Goal: Task Accomplishment & Management: Use online tool/utility

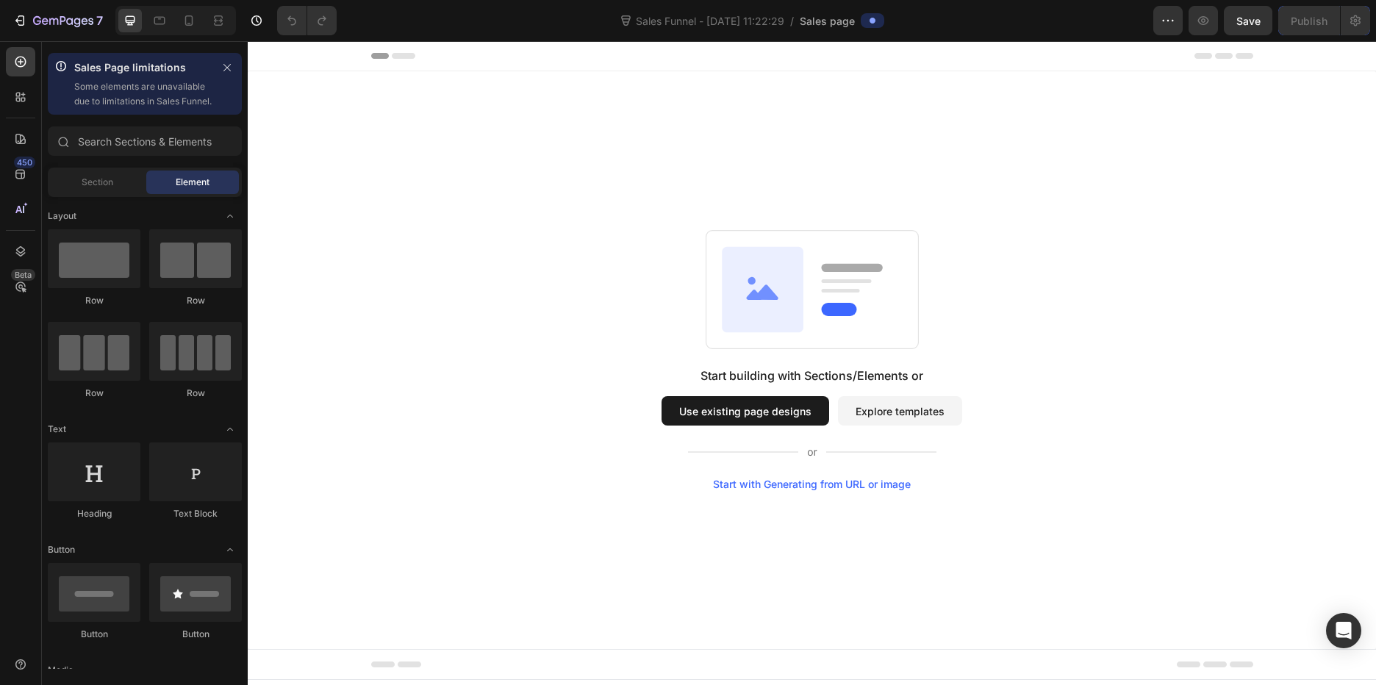
click at [785, 402] on button "Use existing page designs" at bounding box center [746, 410] width 168 height 29
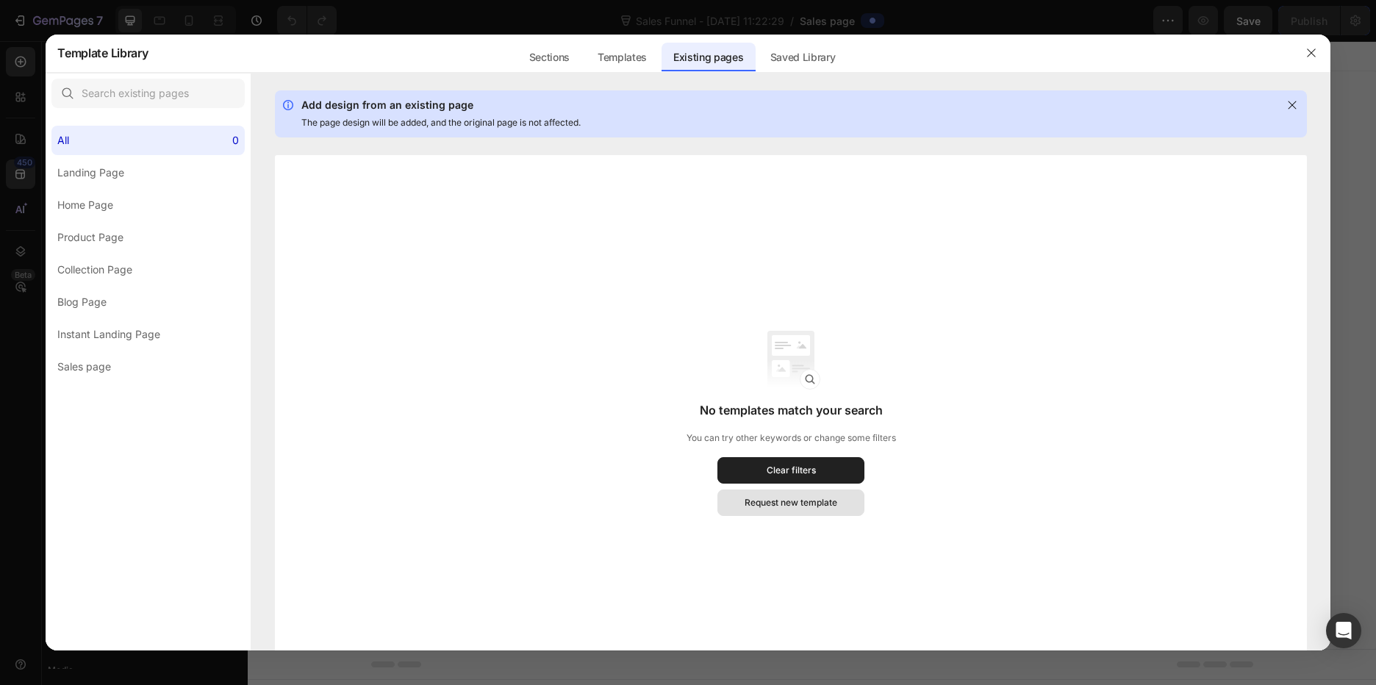
click at [822, 500] on div "Request new template" at bounding box center [791, 502] width 93 height 13
click at [609, 51] on div "Templates" at bounding box center [622, 57] width 73 height 29
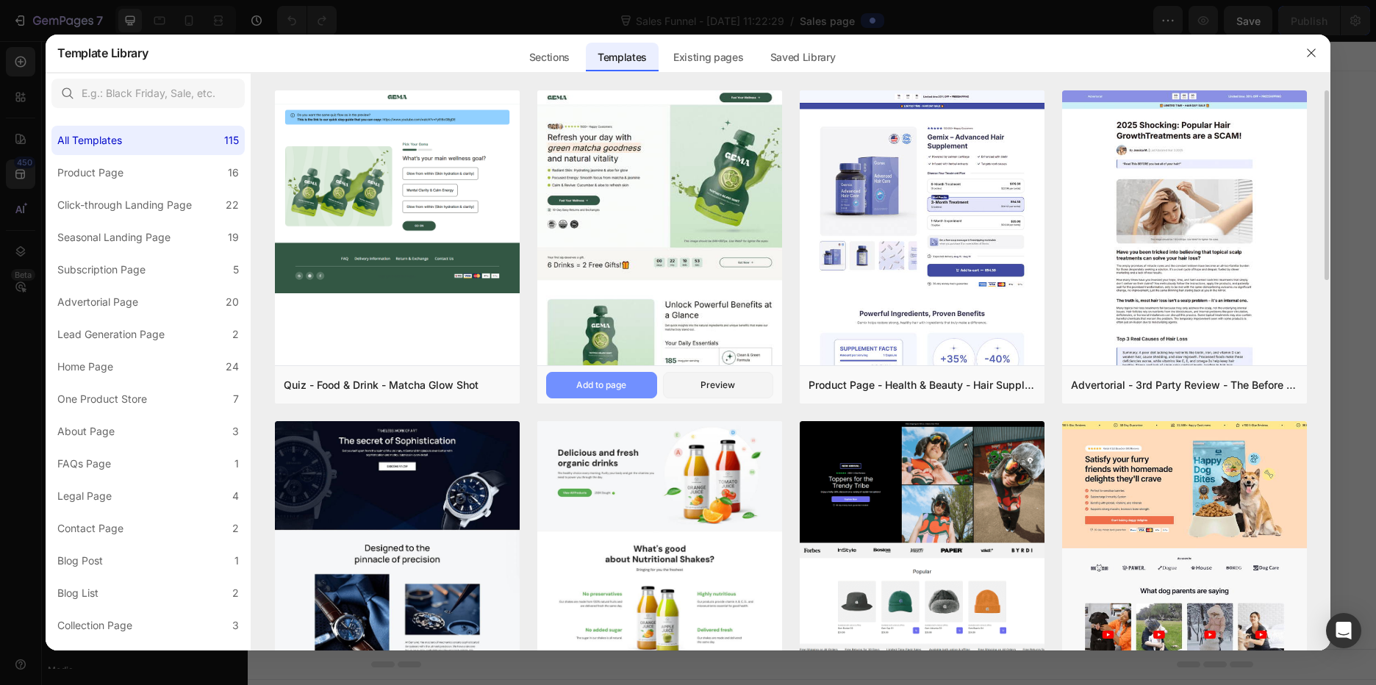
click at [616, 382] on div "Add to page" at bounding box center [601, 385] width 50 height 13
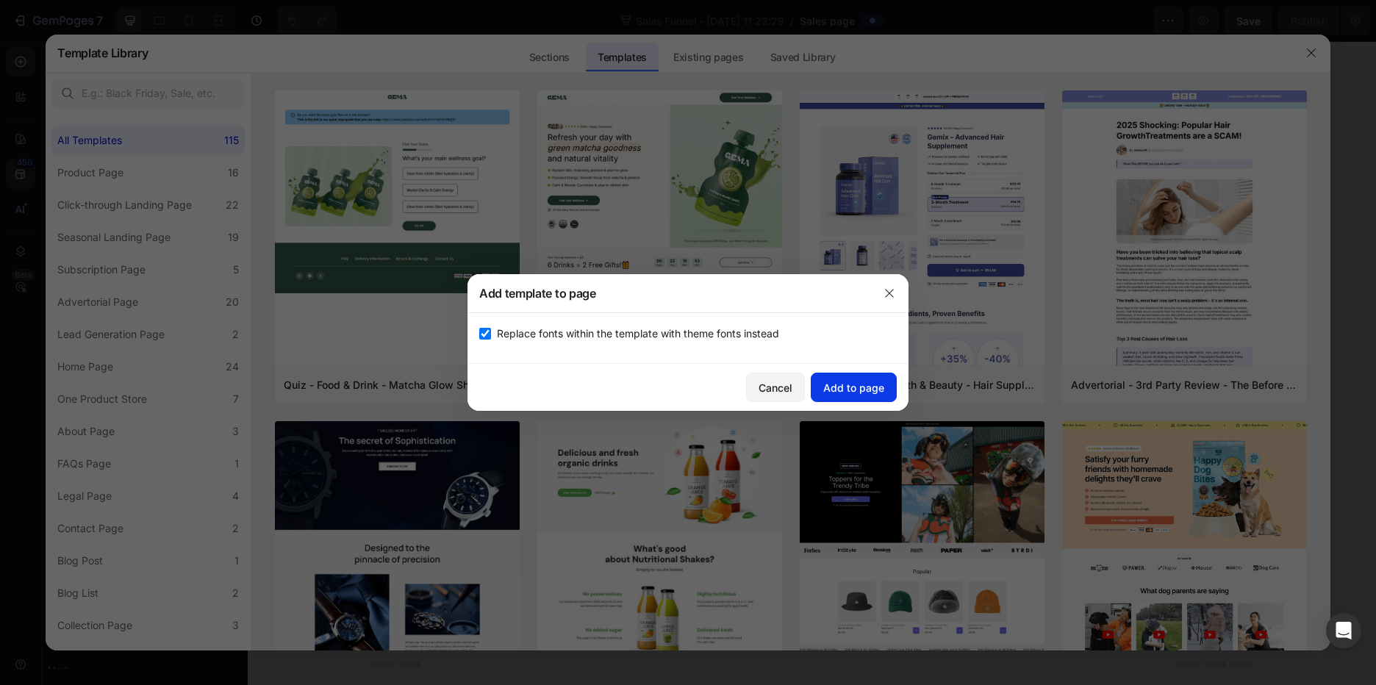
click at [839, 382] on div "Add to page" at bounding box center [853, 387] width 61 height 15
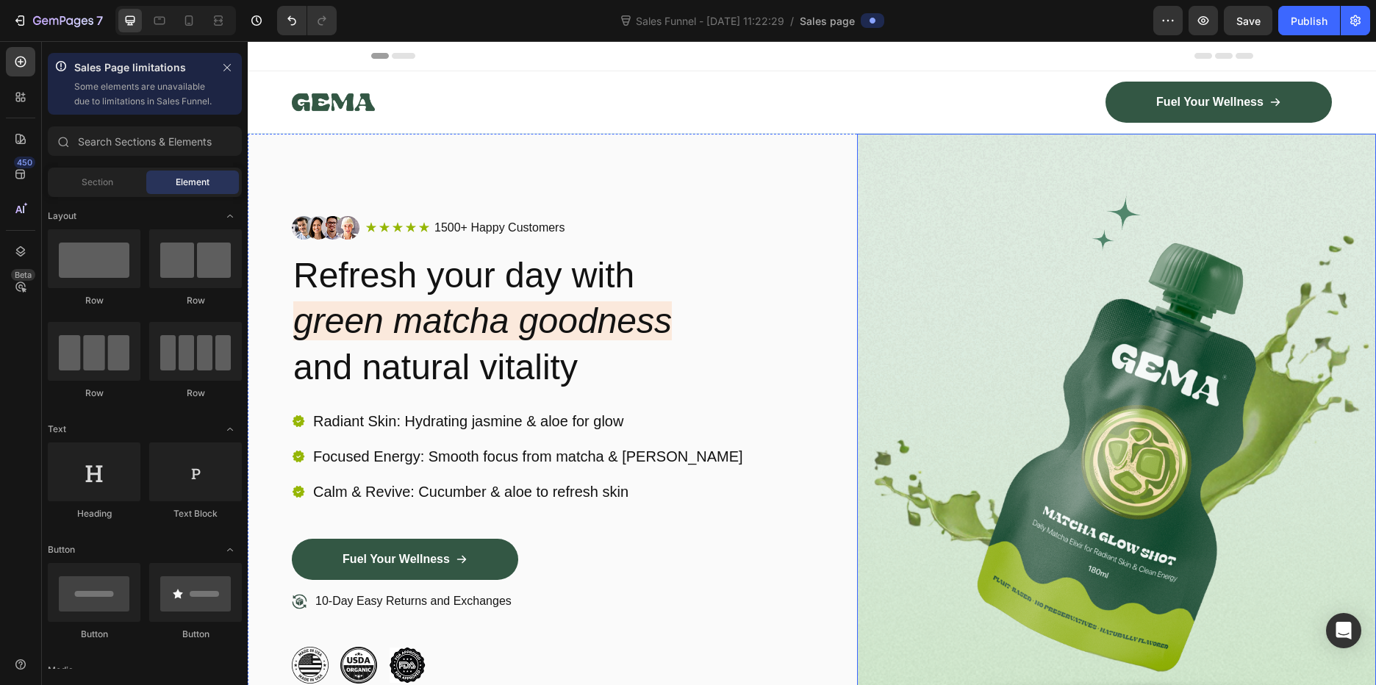
click at [1115, 278] on img at bounding box center [1117, 450] width 520 height 632
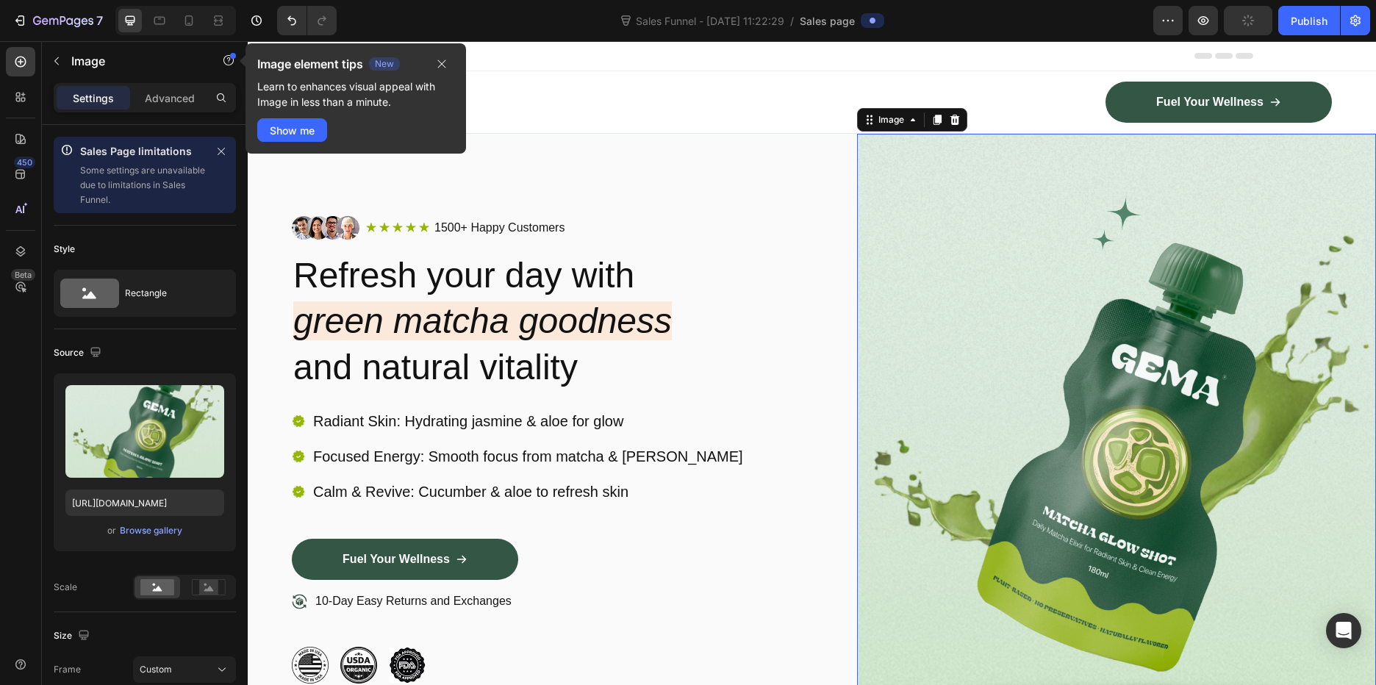
type input "[URL][DOMAIN_NAME]"
click at [315, 136] on div "Show me" at bounding box center [292, 130] width 45 height 15
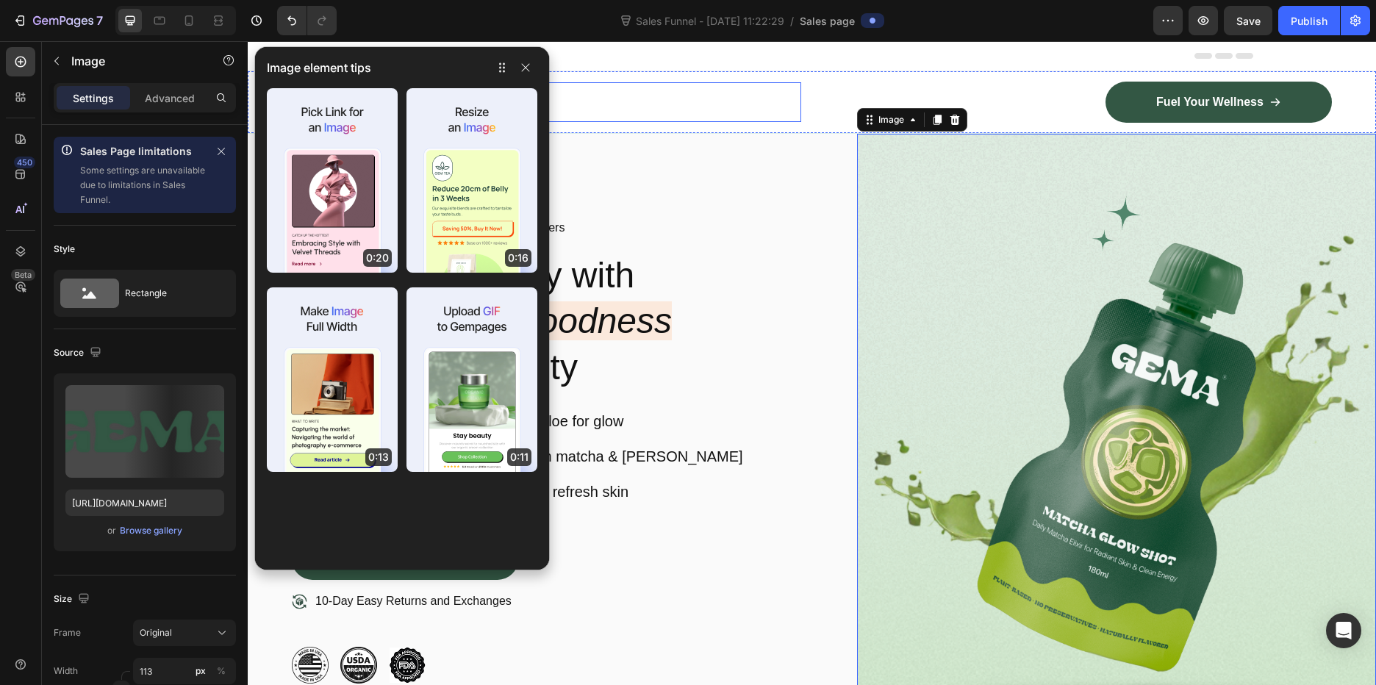
click at [753, 98] on div at bounding box center [546, 102] width 509 height 40
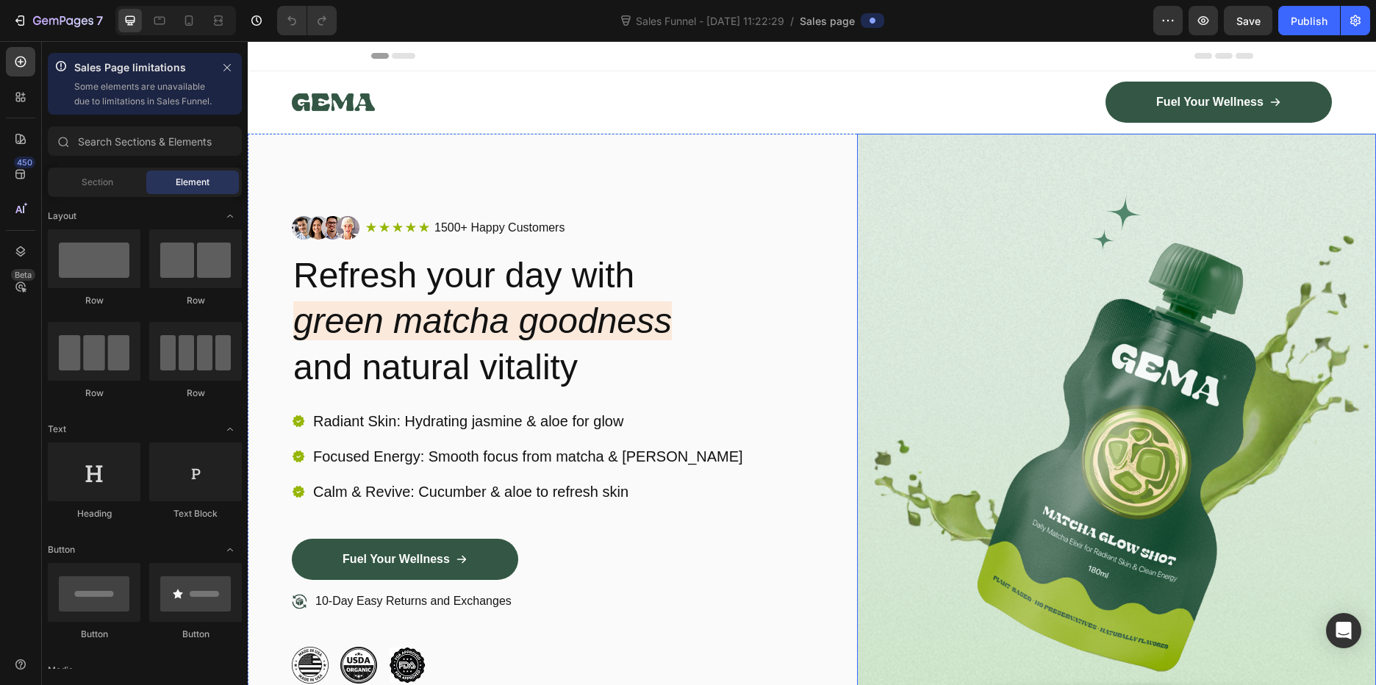
click at [1136, 312] on img at bounding box center [1117, 450] width 520 height 632
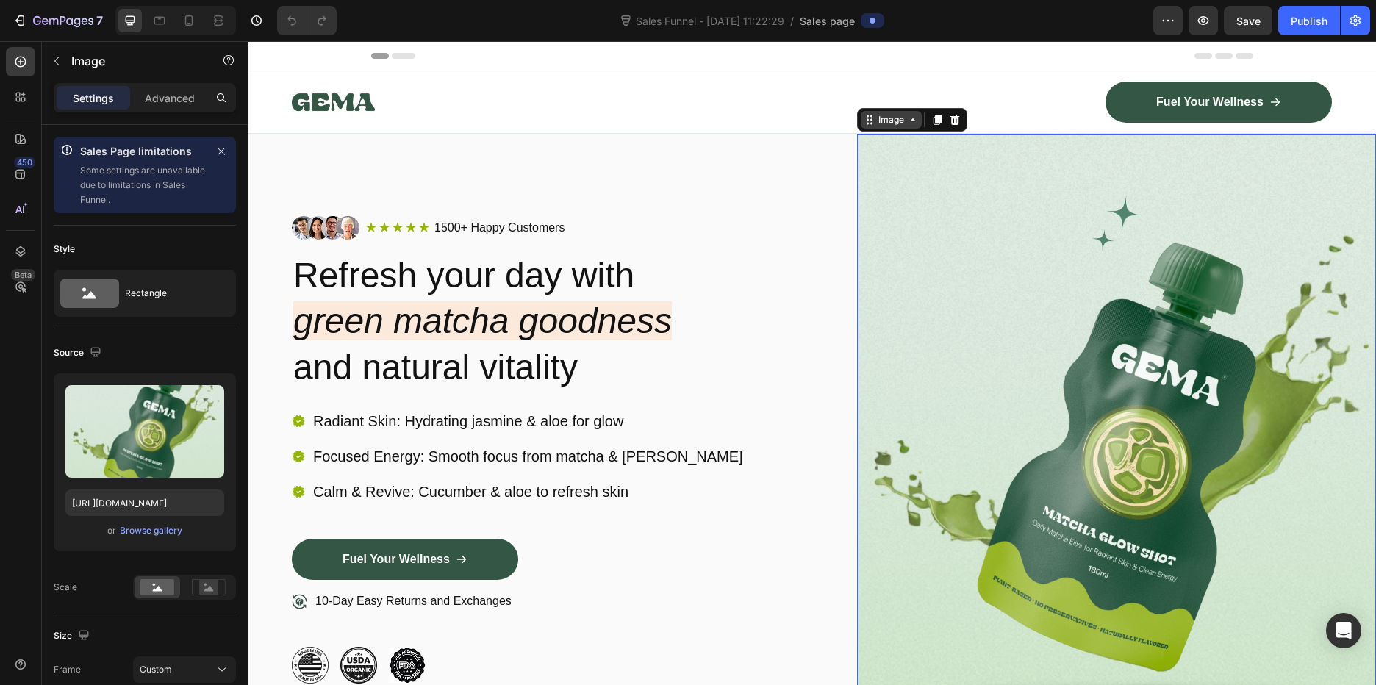
click at [896, 124] on div "Image" at bounding box center [892, 119] width 32 height 13
click at [151, 529] on div "Browse gallery" at bounding box center [151, 530] width 62 height 13
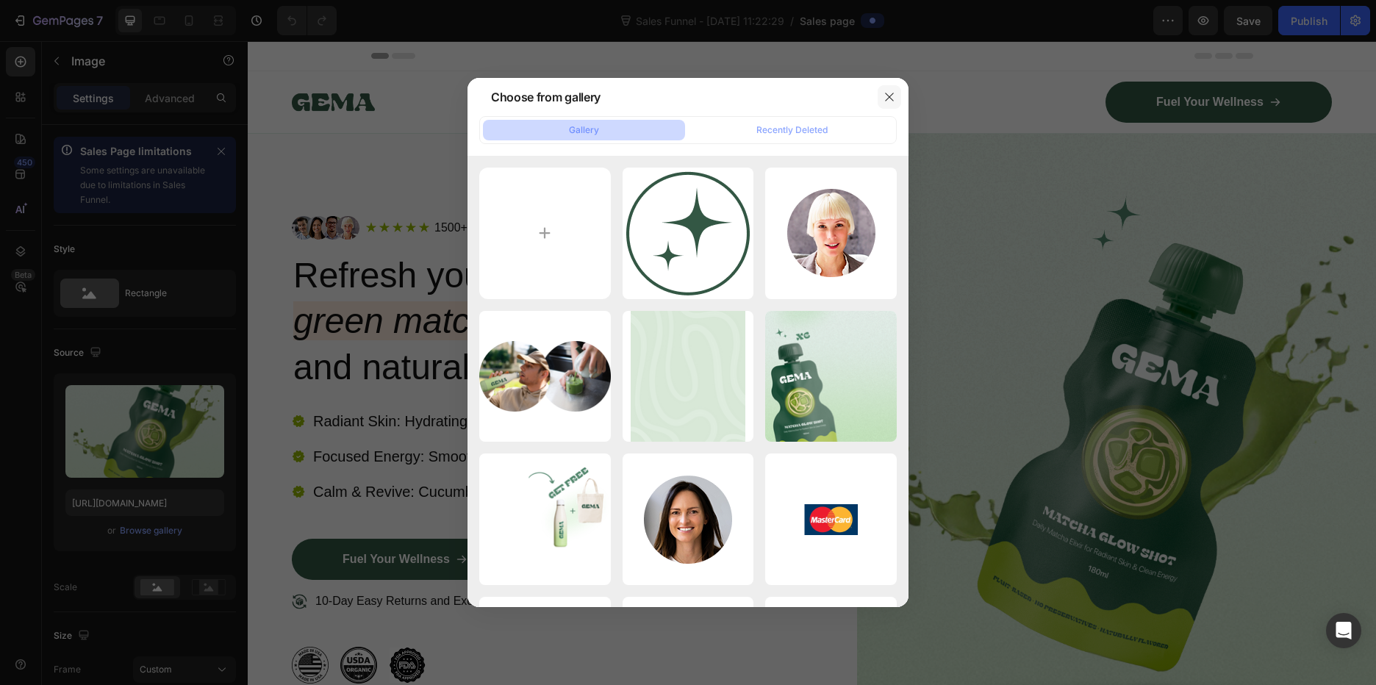
click at [887, 95] on icon "button" at bounding box center [890, 97] width 12 height 12
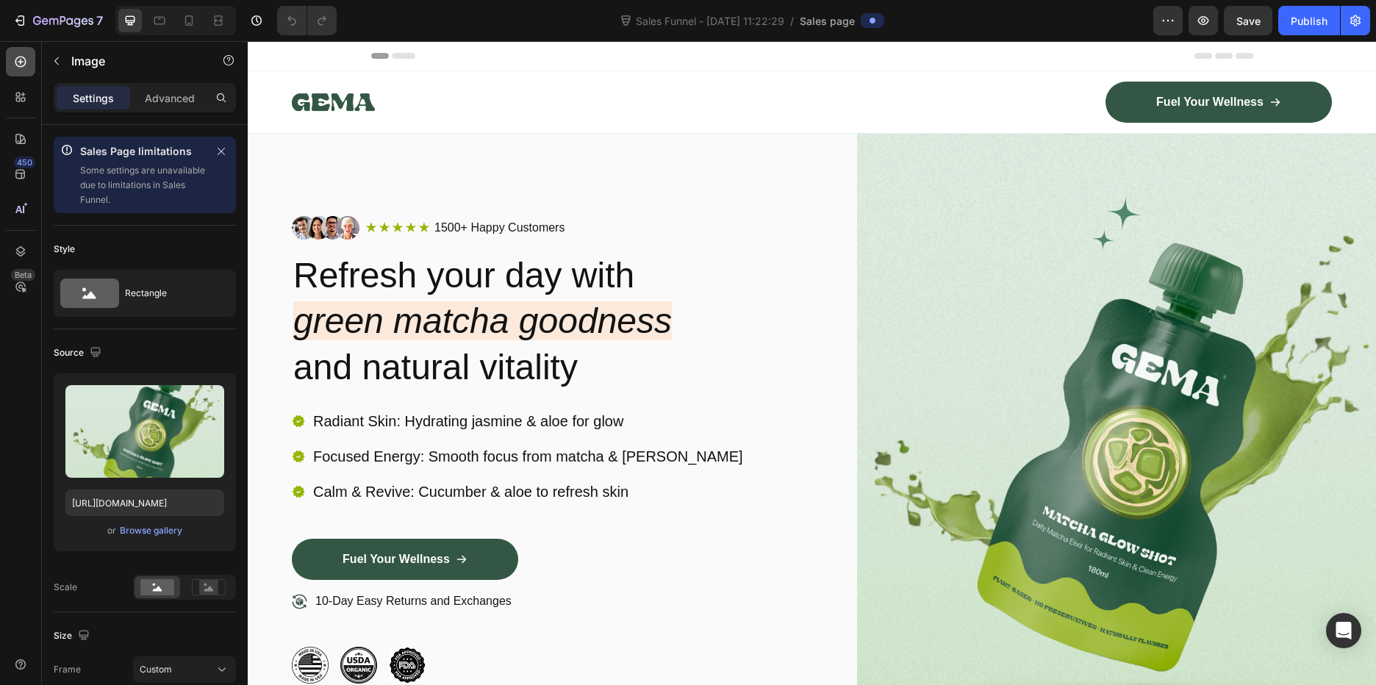
click at [18, 61] on icon at bounding box center [20, 61] width 15 height 15
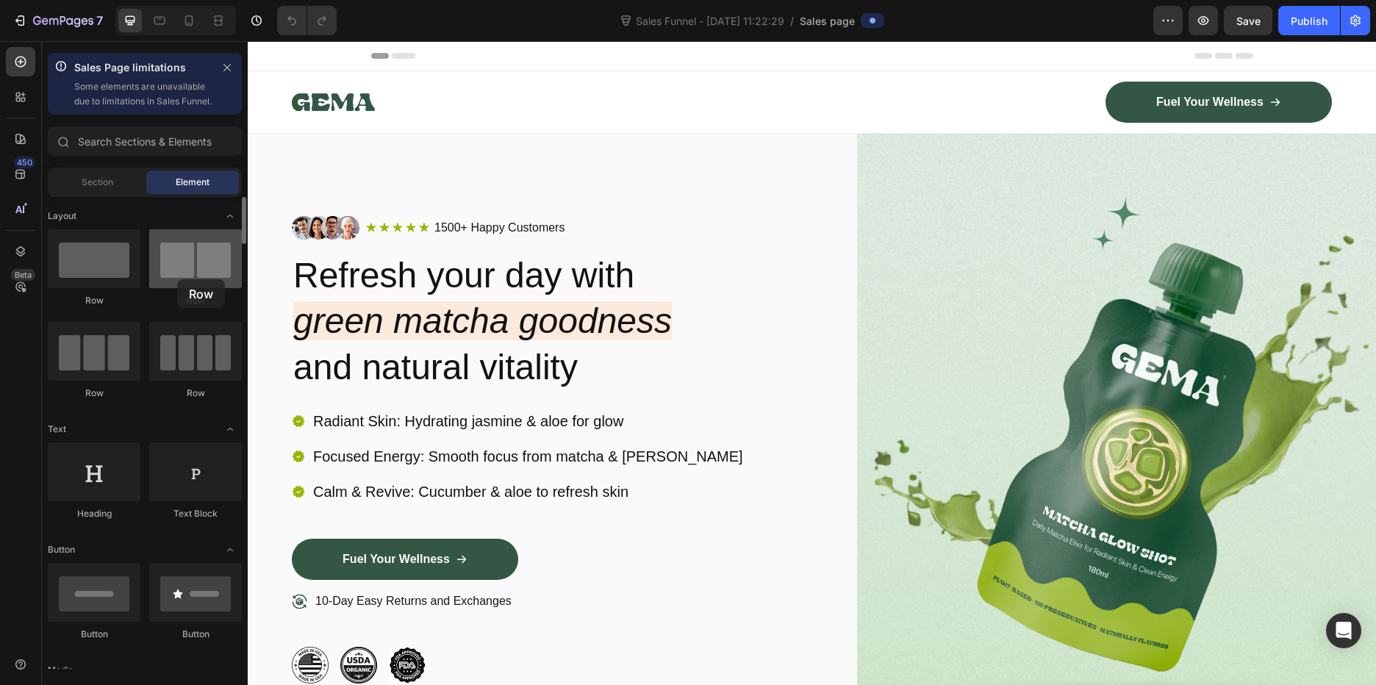
click at [177, 279] on div at bounding box center [195, 258] width 93 height 59
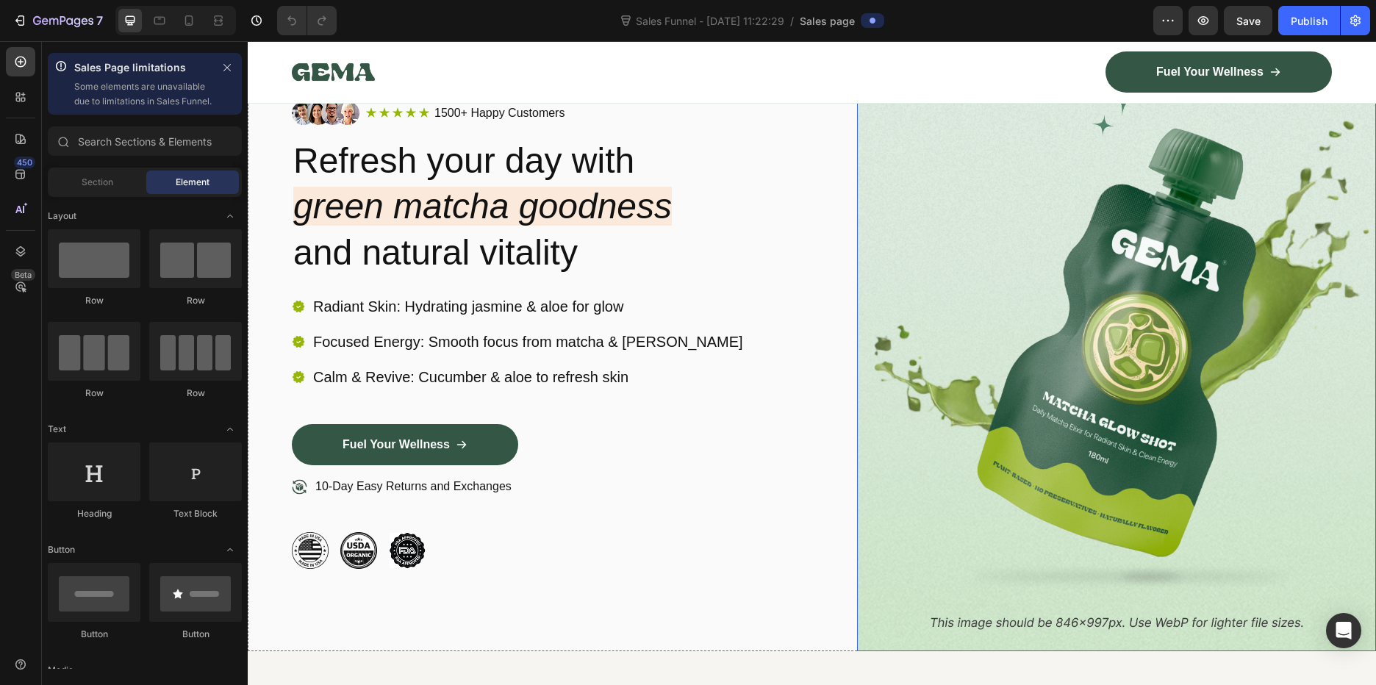
scroll to position [74, 0]
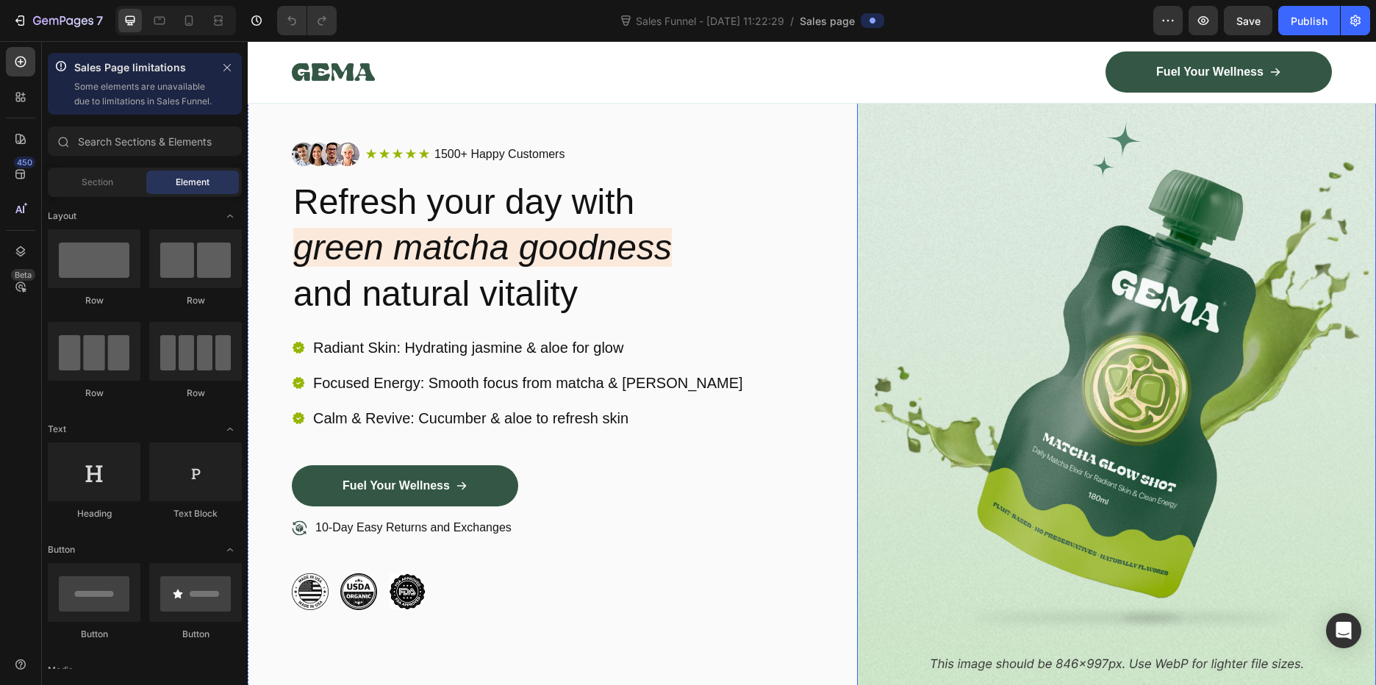
click at [1127, 182] on img at bounding box center [1117, 376] width 520 height 632
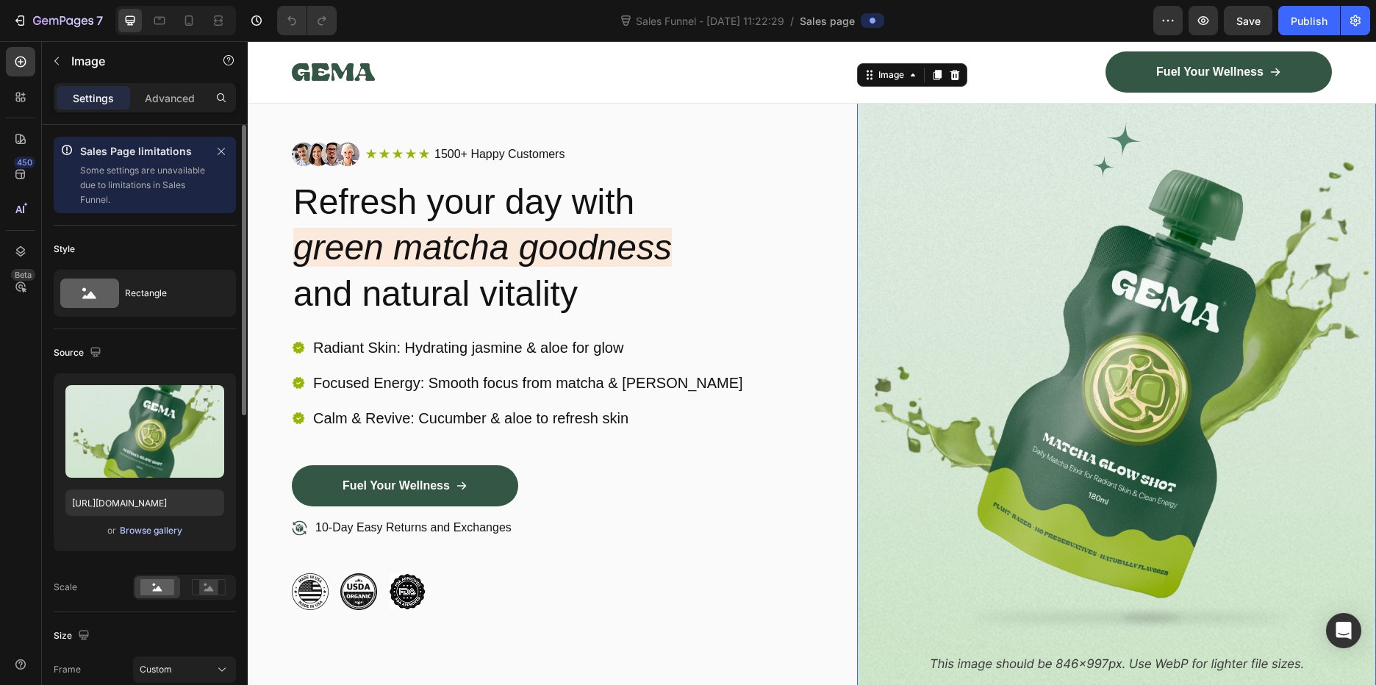
click at [154, 533] on div "Browse gallery" at bounding box center [151, 530] width 62 height 13
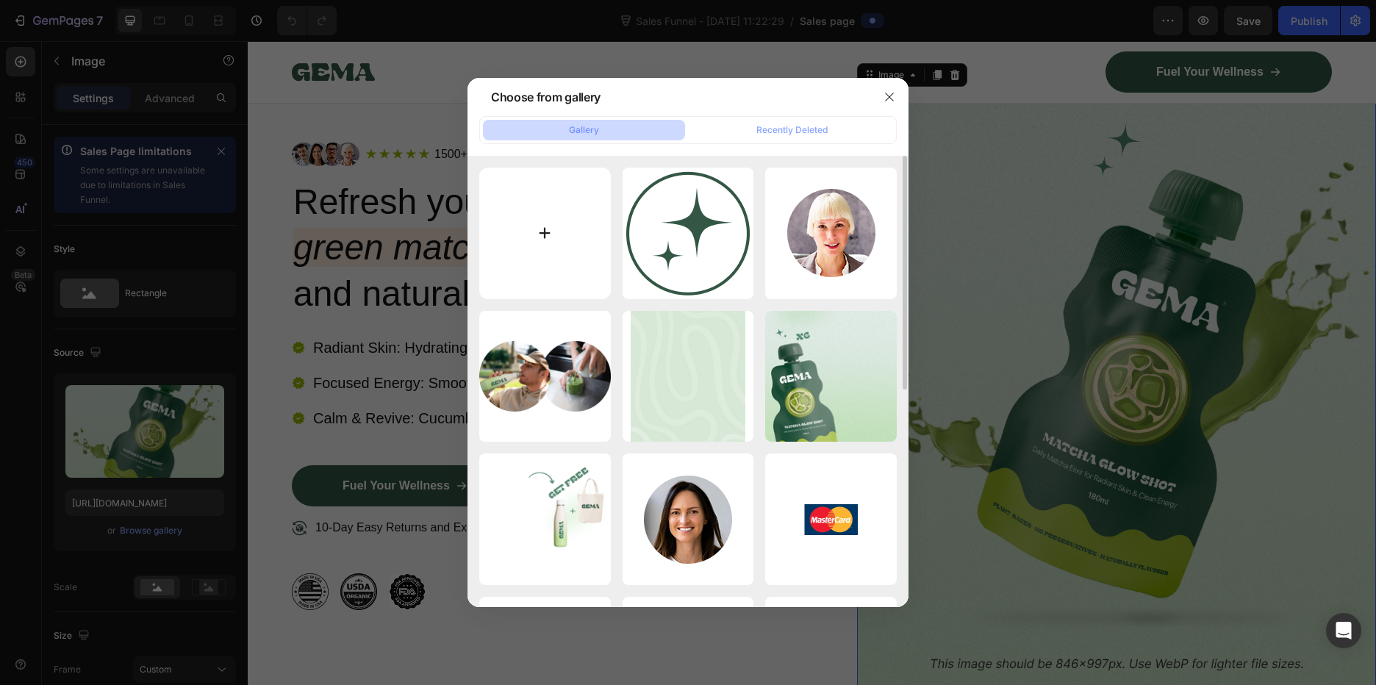
click at [526, 230] on input "file" at bounding box center [545, 234] width 132 height 132
click at [642, 128] on button "Gallery" at bounding box center [584, 130] width 202 height 21
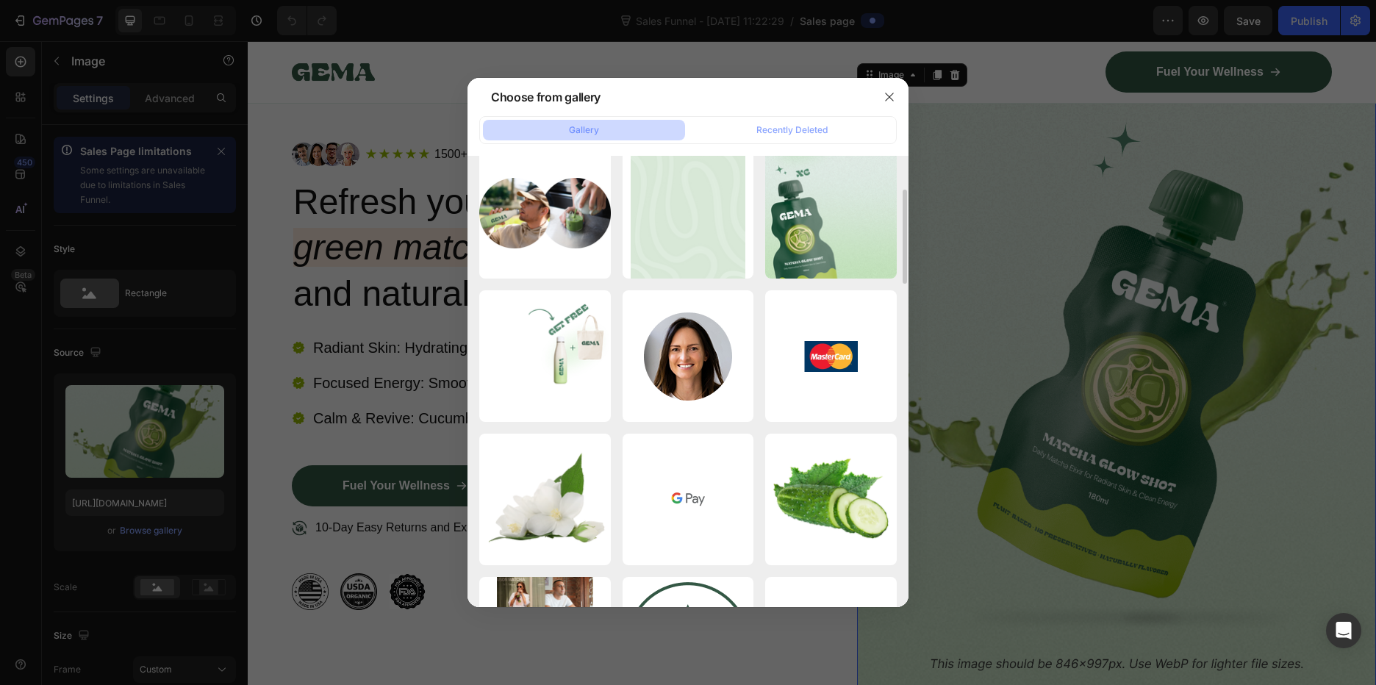
scroll to position [0, 0]
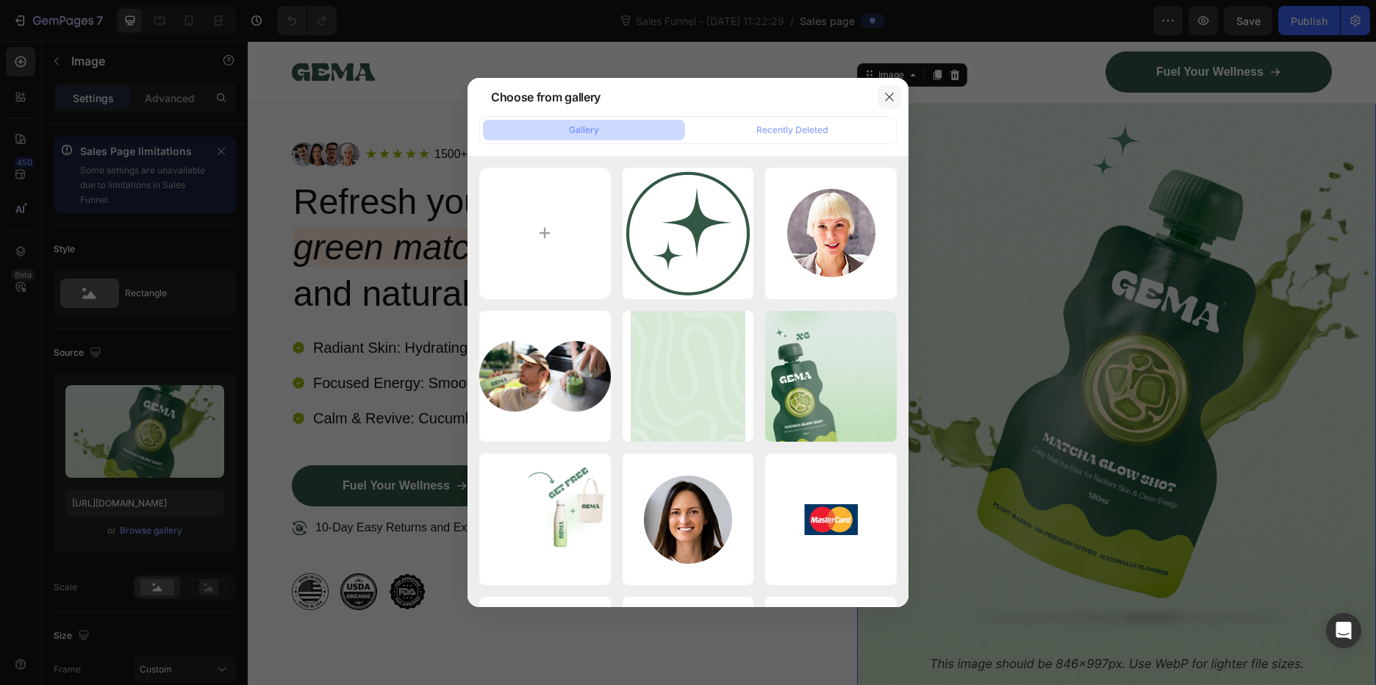
click at [892, 99] on icon "button" at bounding box center [890, 97] width 12 height 12
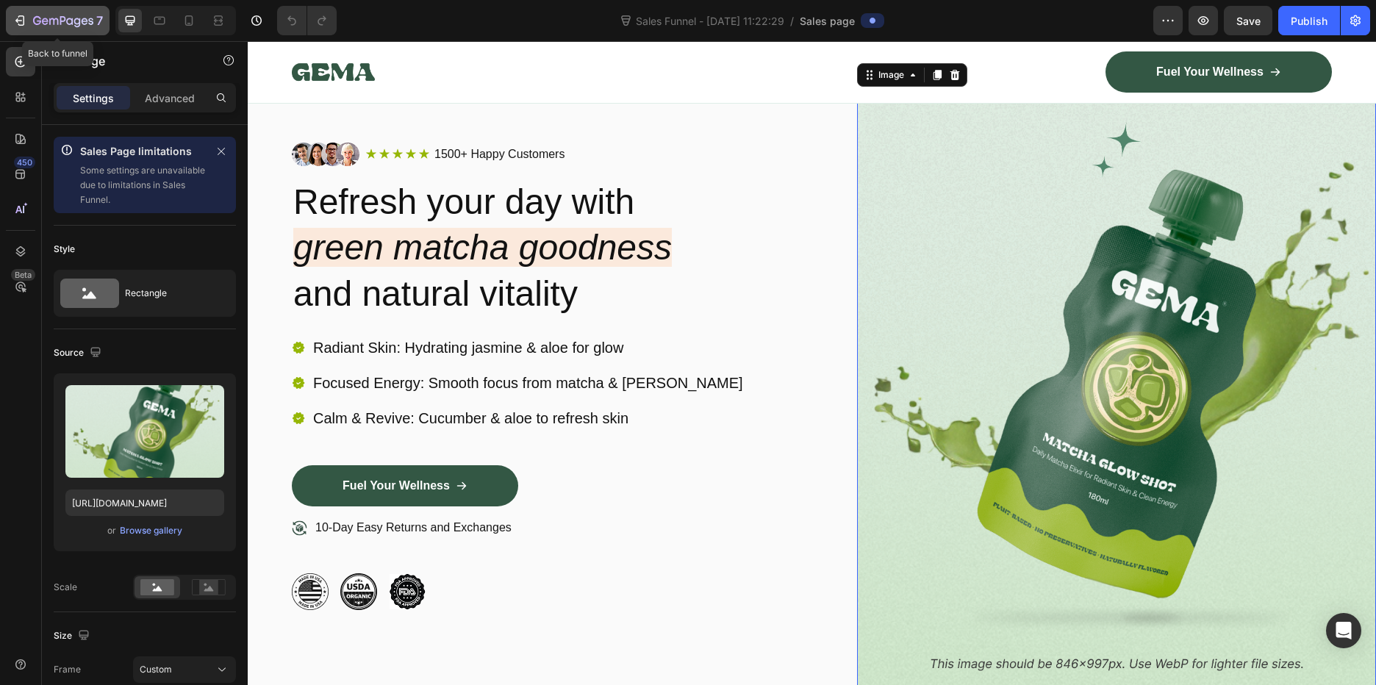
click at [37, 21] on icon "button" at bounding box center [37, 20] width 8 height 9
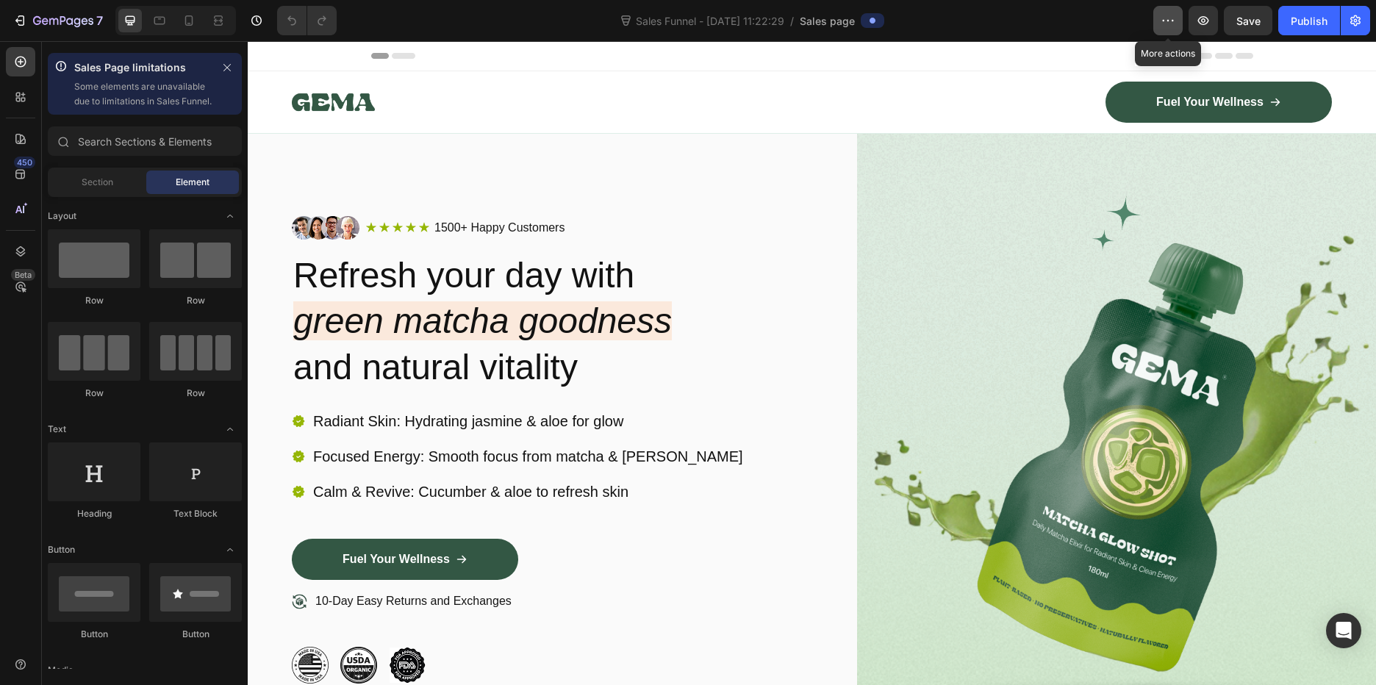
click at [1170, 13] on icon "button" at bounding box center [1168, 20] width 15 height 15
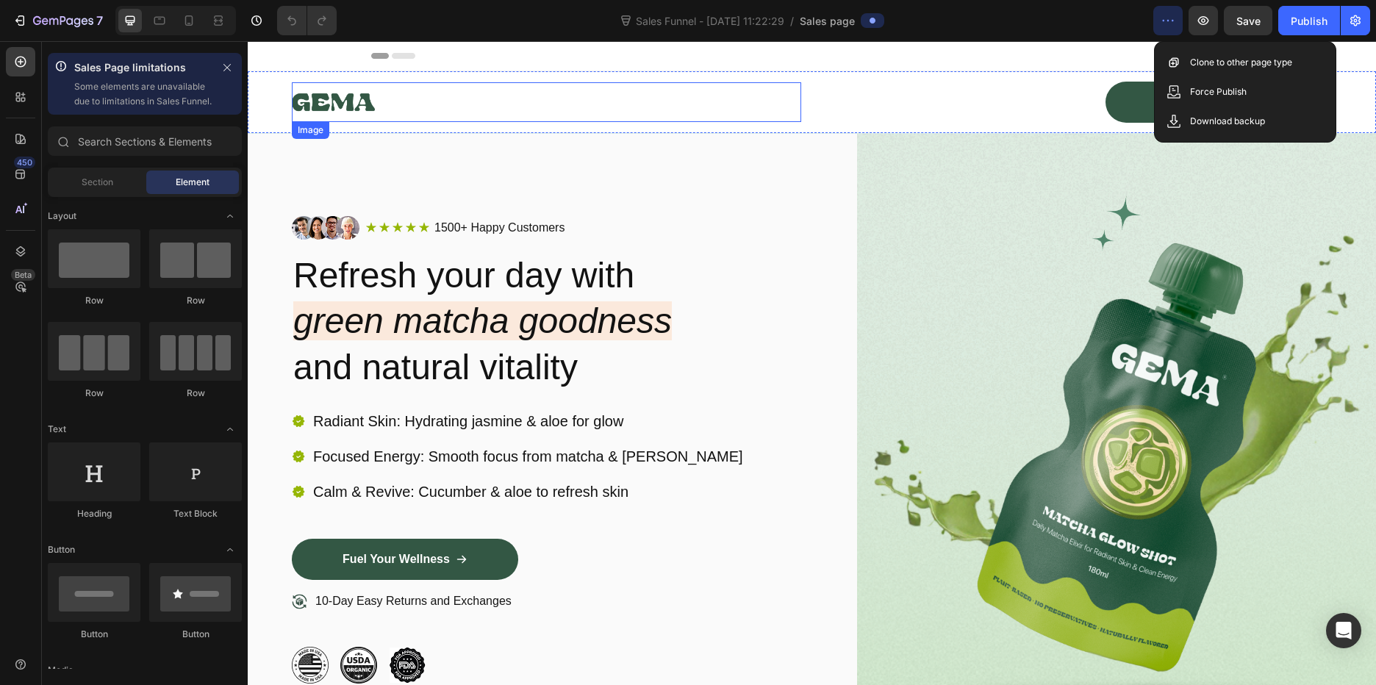
click at [462, 102] on div at bounding box center [546, 102] width 509 height 40
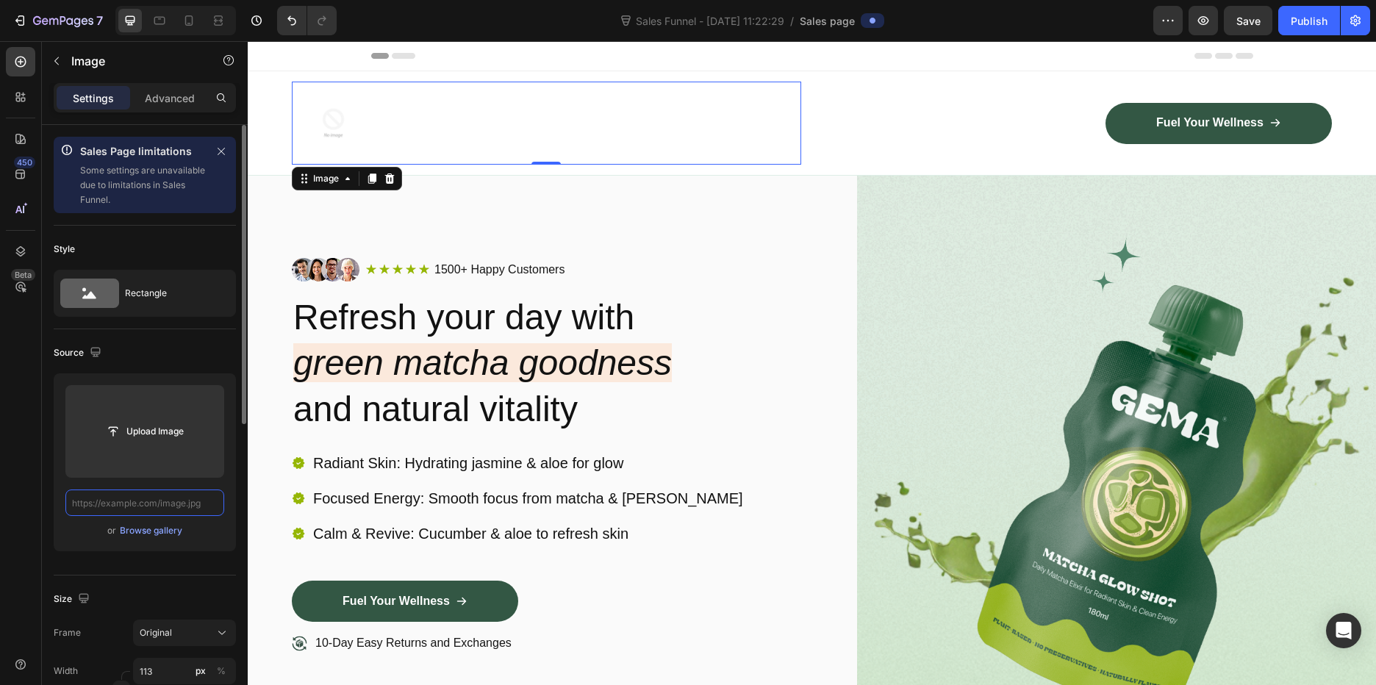
paste input "https://earthentia.com/products/natural-gut-wellness-powder"
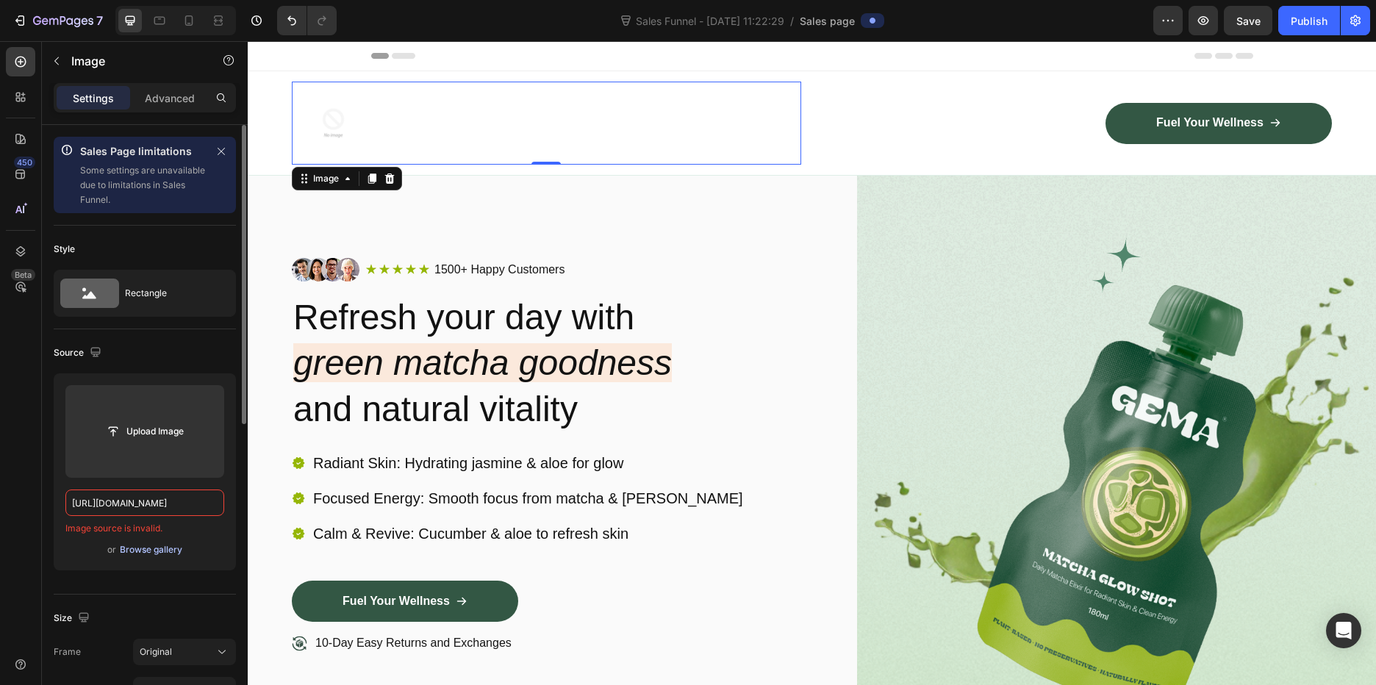
type input "https://earthentia.com/products/natural-gut-wellness-powder"
click at [162, 546] on div "Browse gallery" at bounding box center [151, 549] width 62 height 13
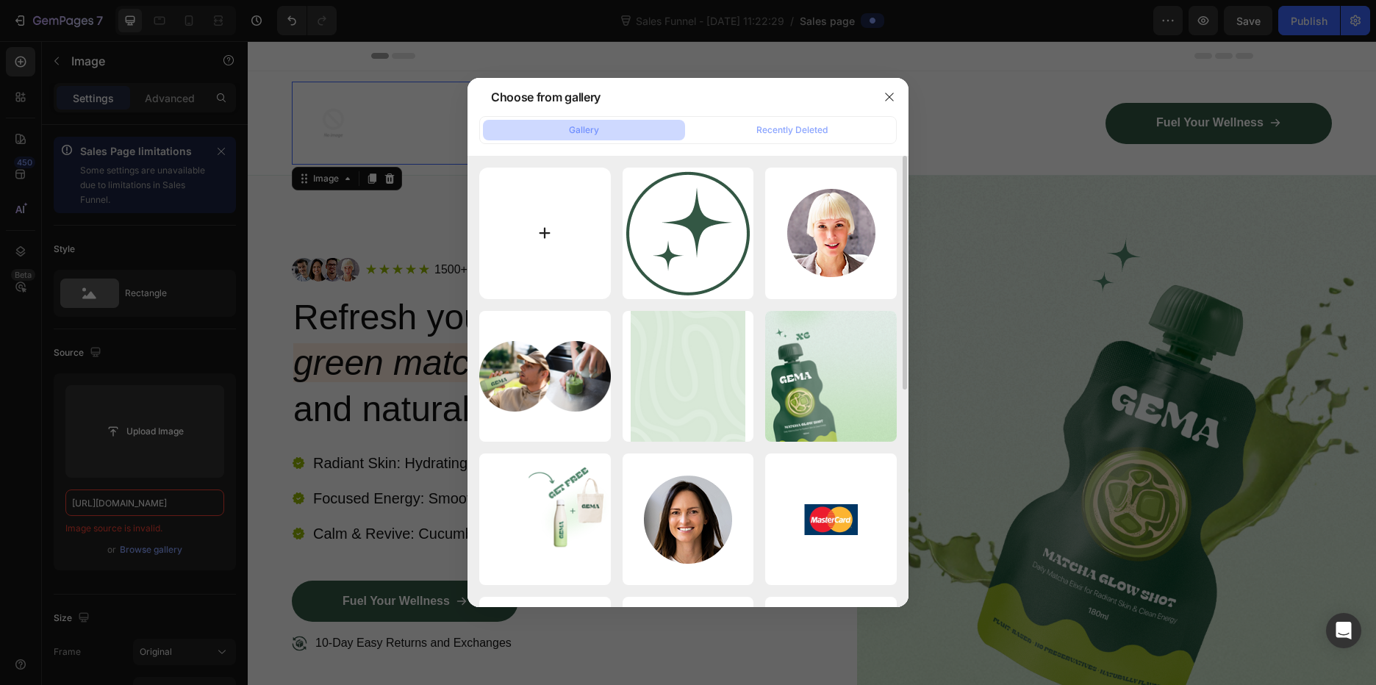
click at [518, 222] on input "file" at bounding box center [545, 234] width 132 height 132
click at [998, 70] on div at bounding box center [688, 342] width 1376 height 685
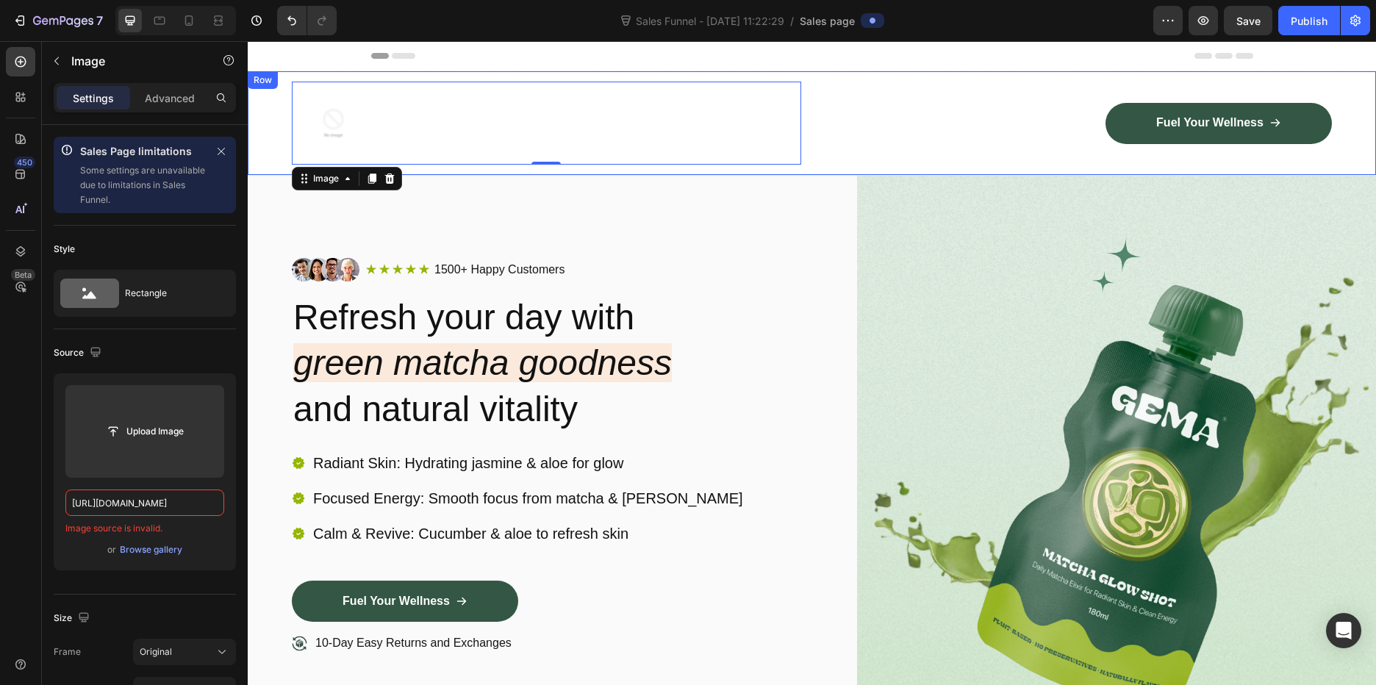
click at [279, 117] on div "Image 0 Fuel Your Wellness Button Row Row" at bounding box center [812, 123] width 1128 height 104
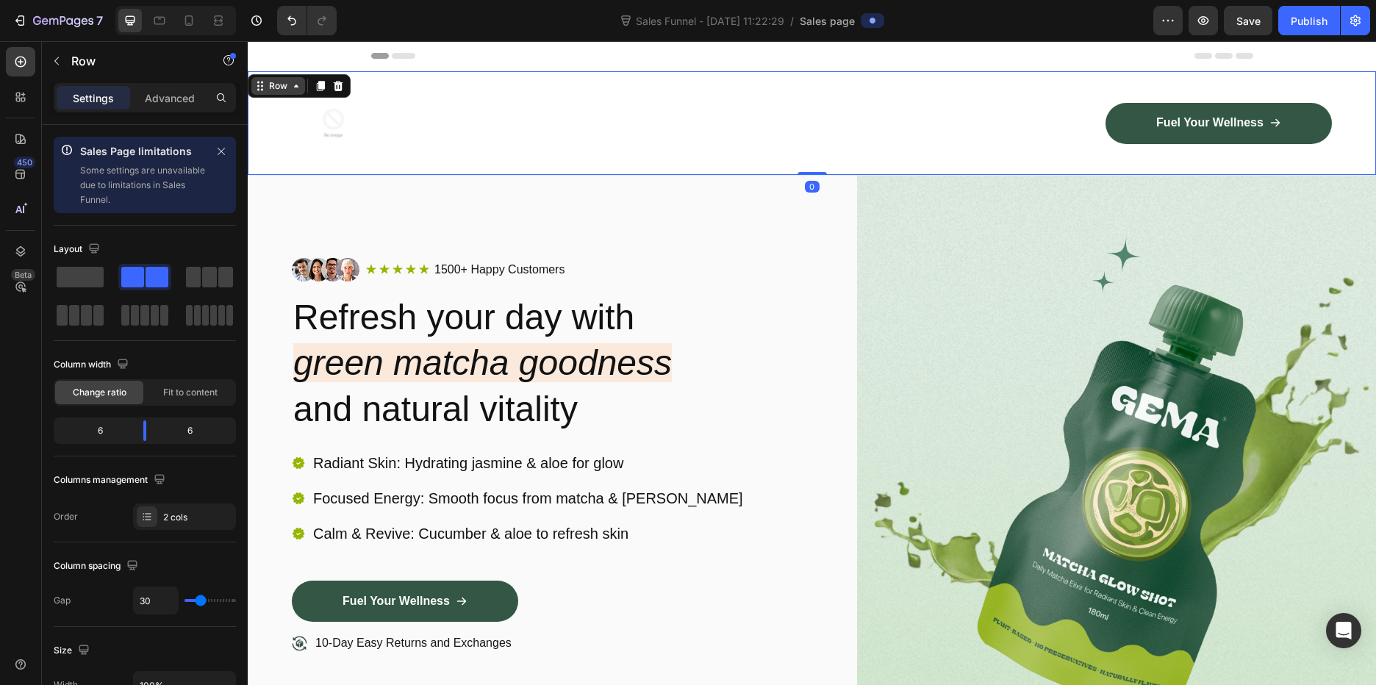
click at [297, 84] on icon at bounding box center [296, 86] width 12 height 12
click at [104, 97] on p "Settings" at bounding box center [93, 97] width 41 height 15
click at [142, 96] on div "Advanced" at bounding box center [170, 98] width 74 height 24
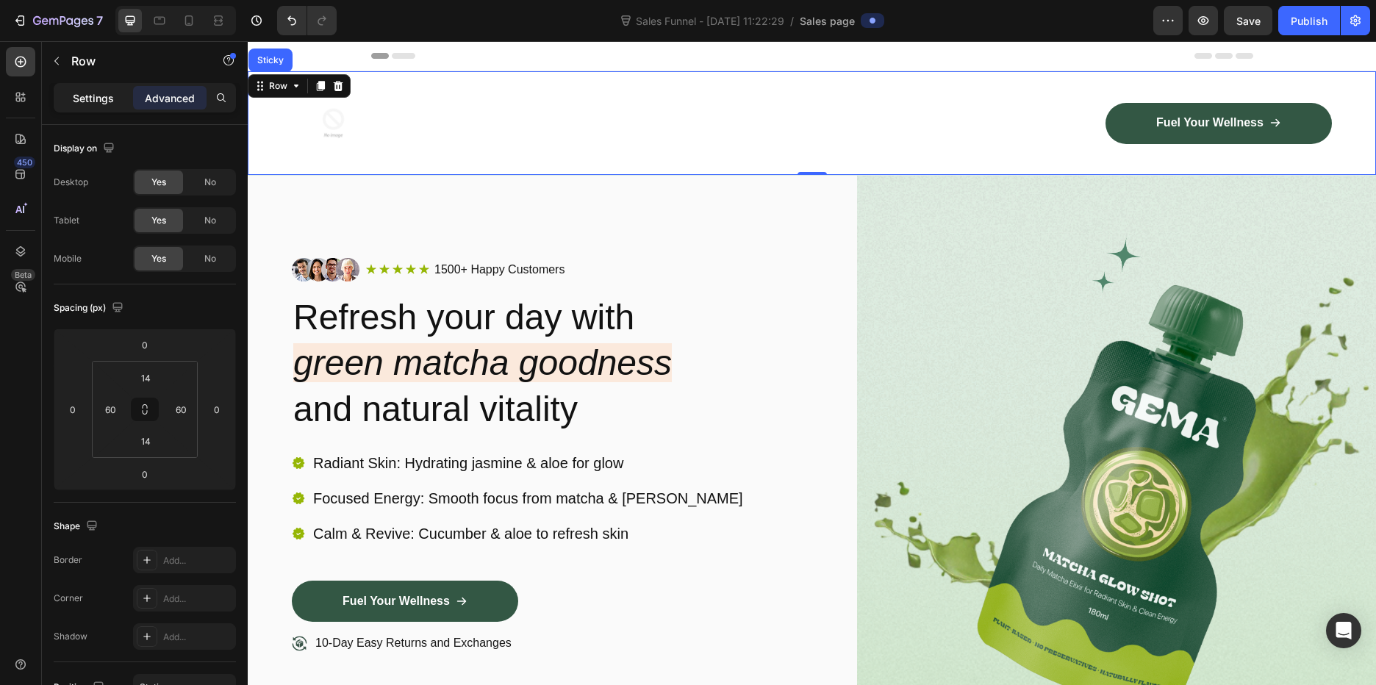
click at [97, 95] on p "Settings" at bounding box center [93, 97] width 41 height 15
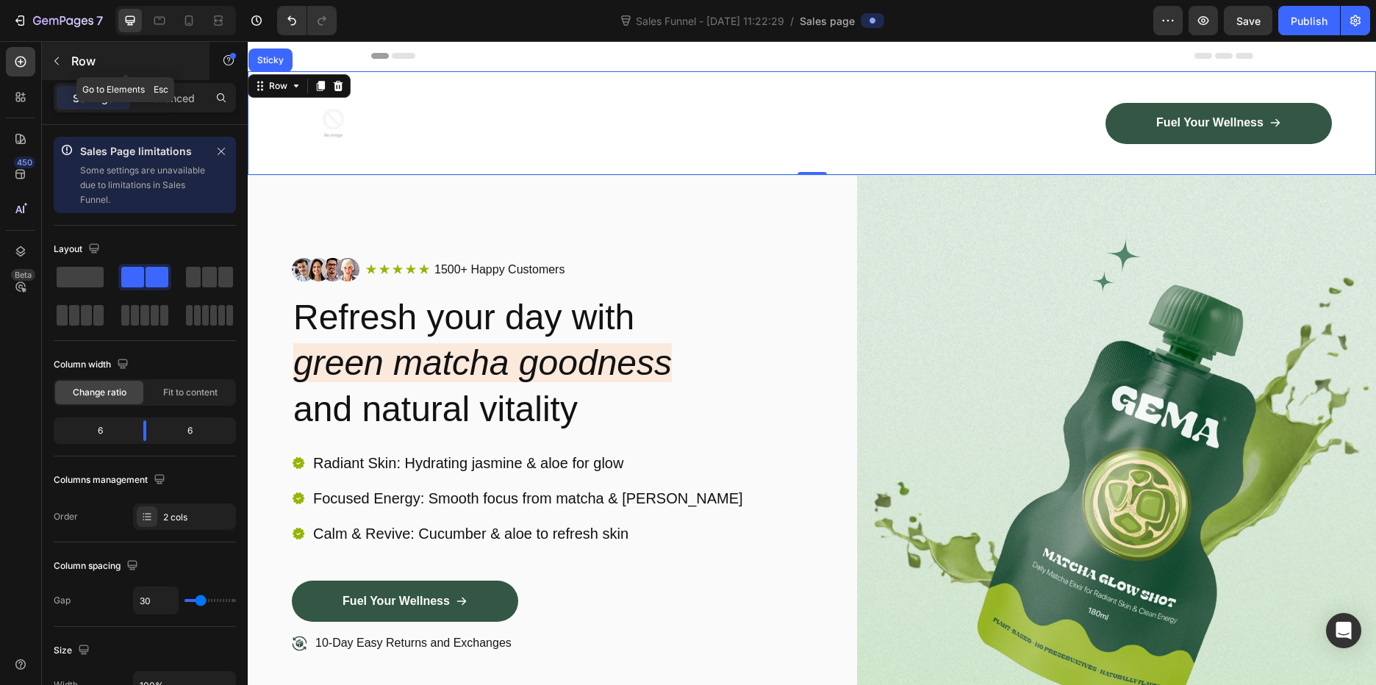
click at [59, 55] on icon "button" at bounding box center [57, 61] width 12 height 12
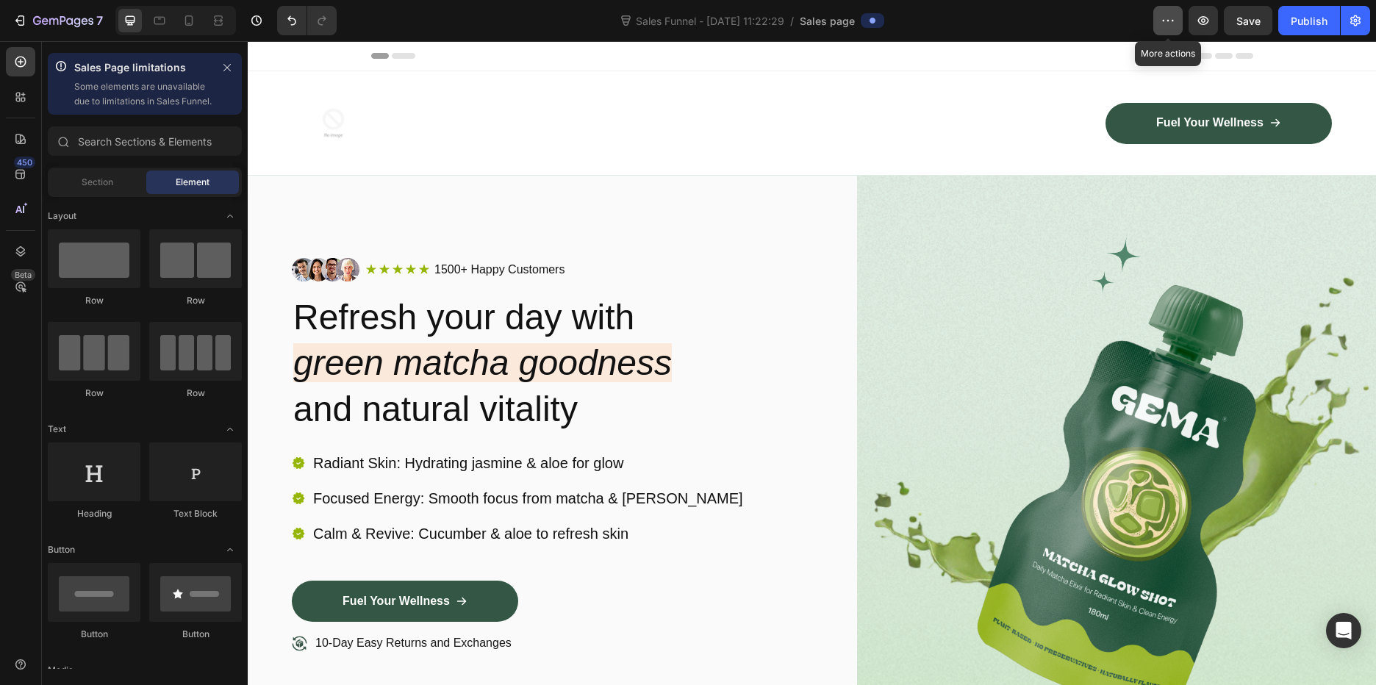
click at [1169, 23] on icon "button" at bounding box center [1168, 20] width 15 height 15
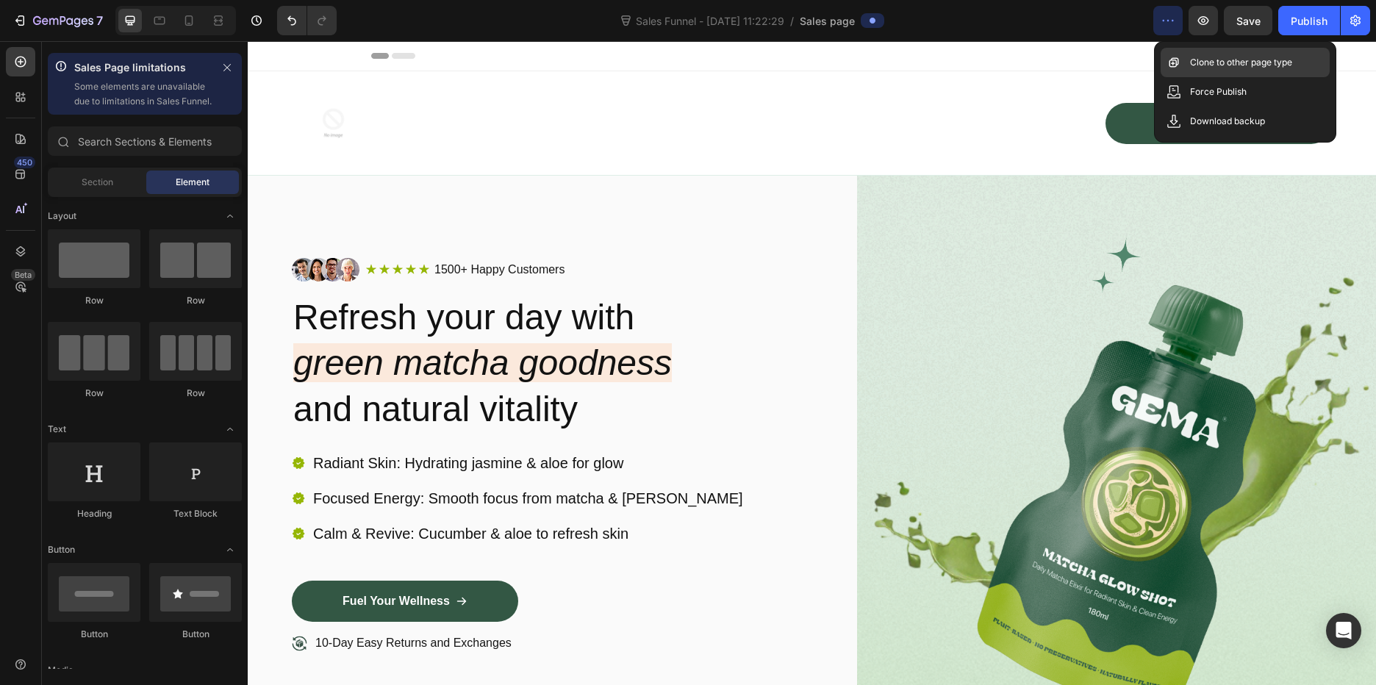
click at [1202, 53] on div "Clone to other page type" at bounding box center [1245, 62] width 169 height 29
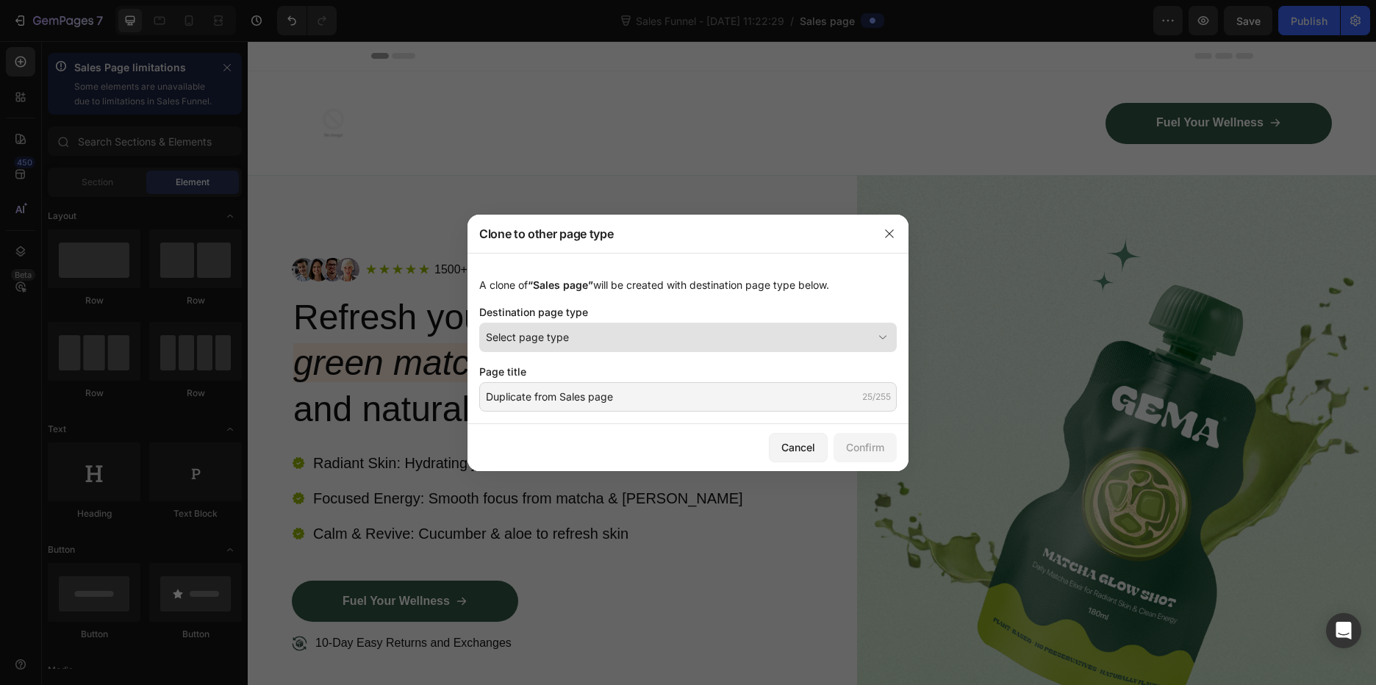
click at [628, 329] on button "Select page type" at bounding box center [688, 337] width 418 height 29
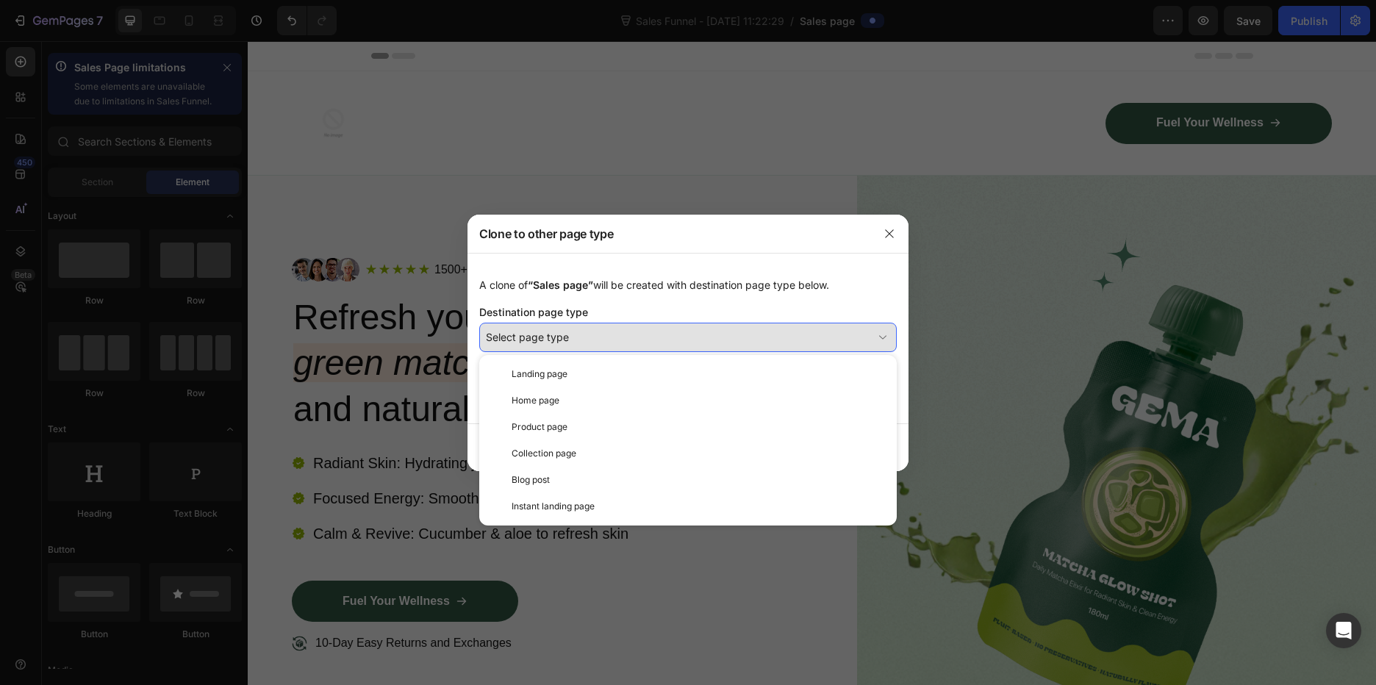
click at [629, 329] on button "Select page type" at bounding box center [688, 337] width 418 height 29
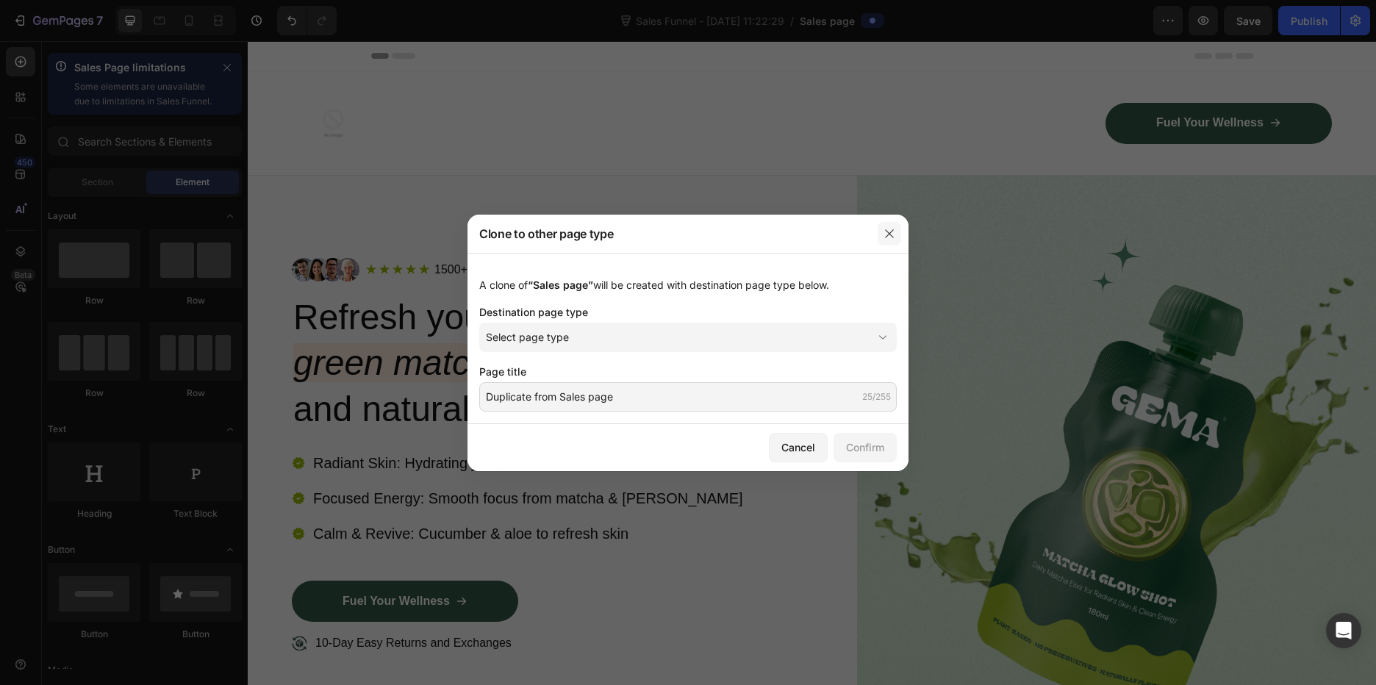
click at [892, 235] on icon "button" at bounding box center [890, 234] width 12 height 12
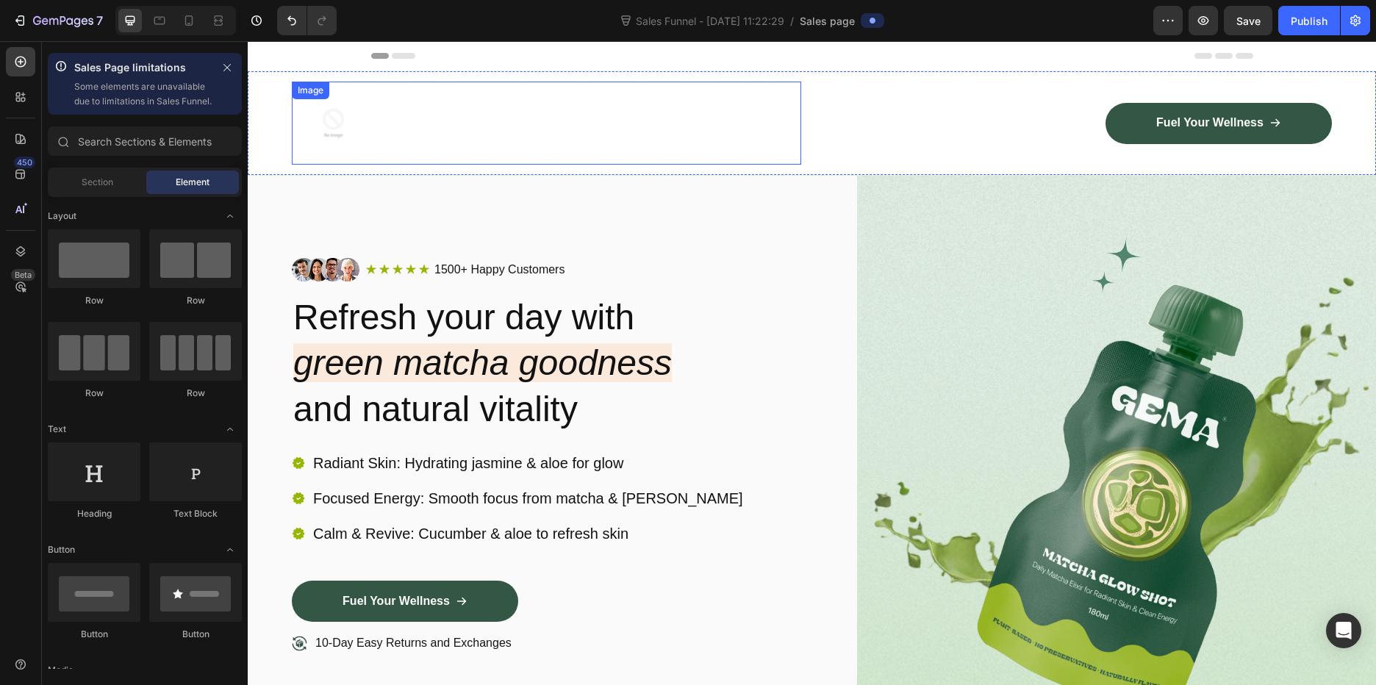
click at [518, 137] on div at bounding box center [546, 123] width 509 height 83
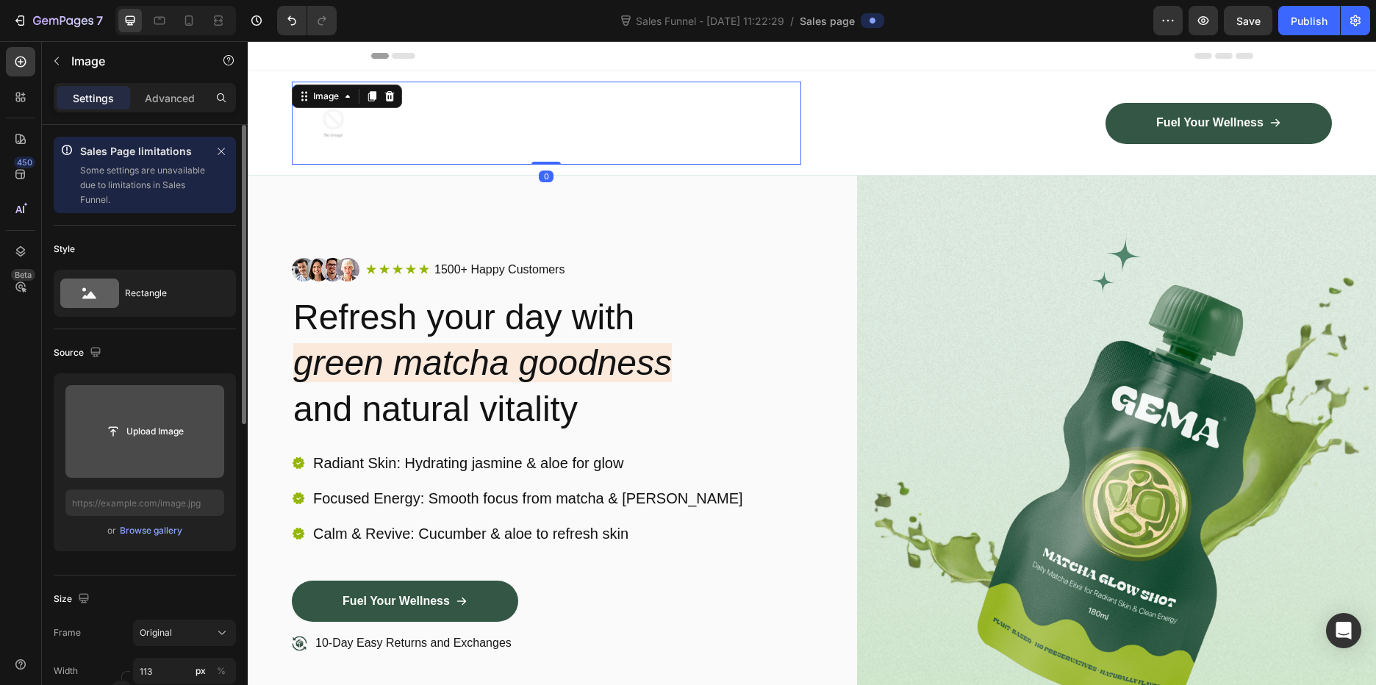
click at [129, 428] on input "file" at bounding box center [144, 431] width 101 height 25
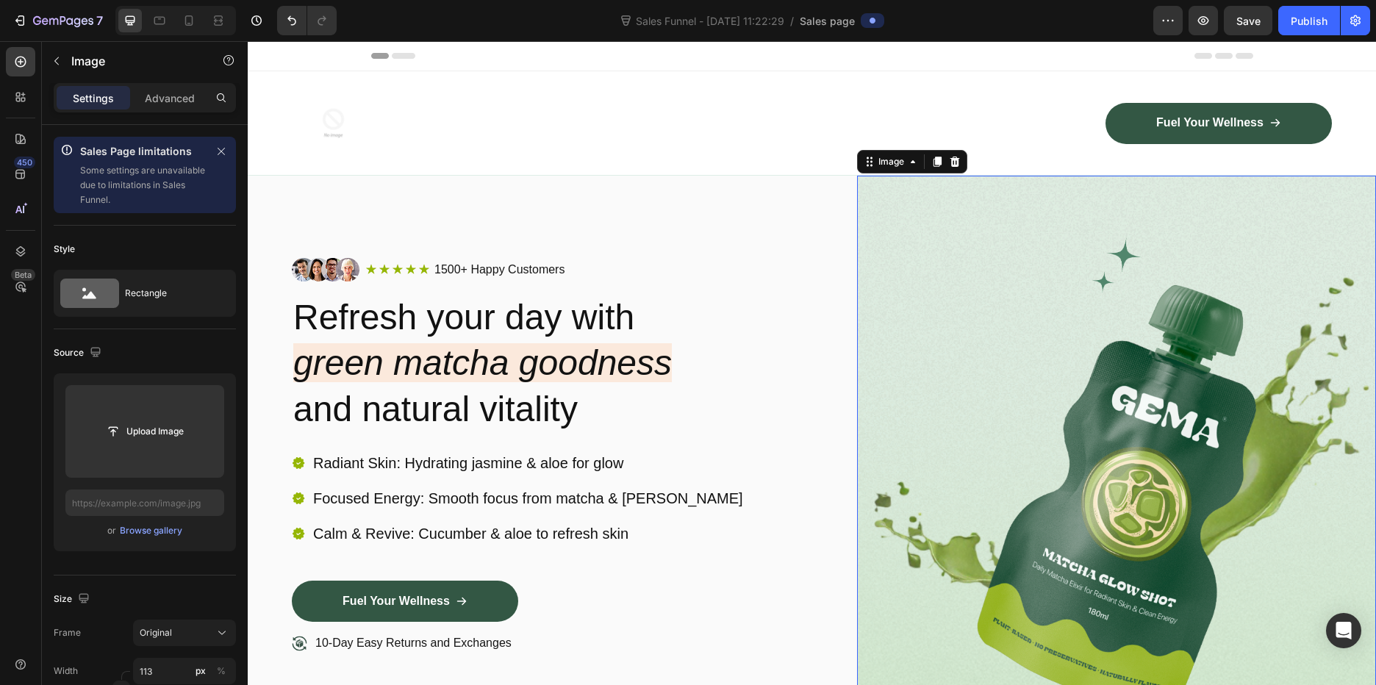
click at [1014, 258] on img at bounding box center [1117, 492] width 520 height 632
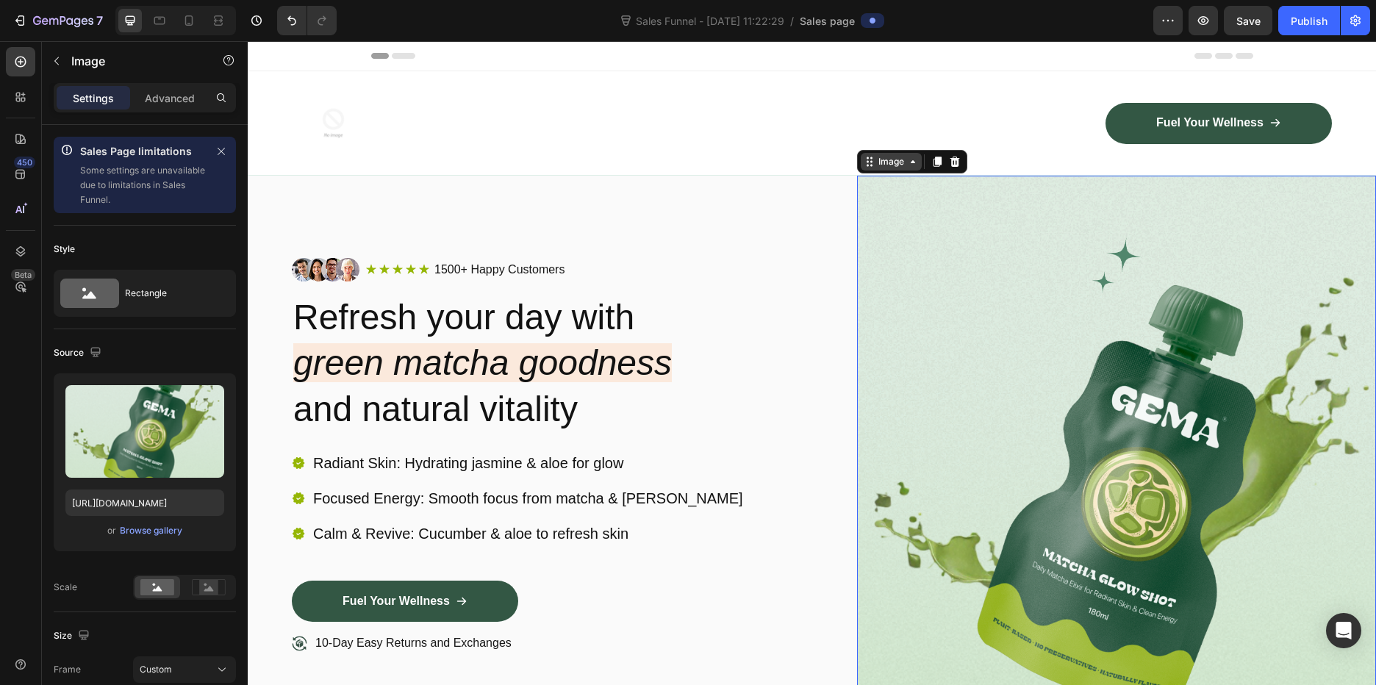
click at [907, 162] on icon at bounding box center [913, 162] width 12 height 12
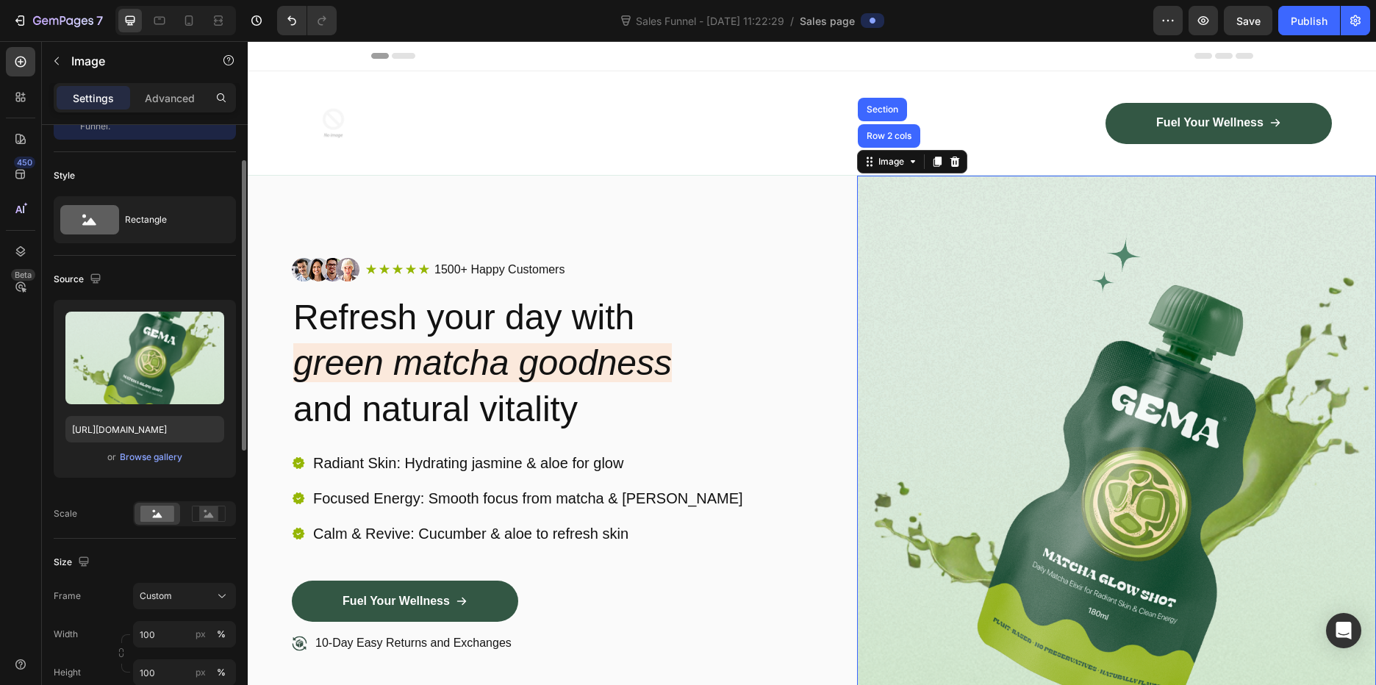
scroll to position [147, 0]
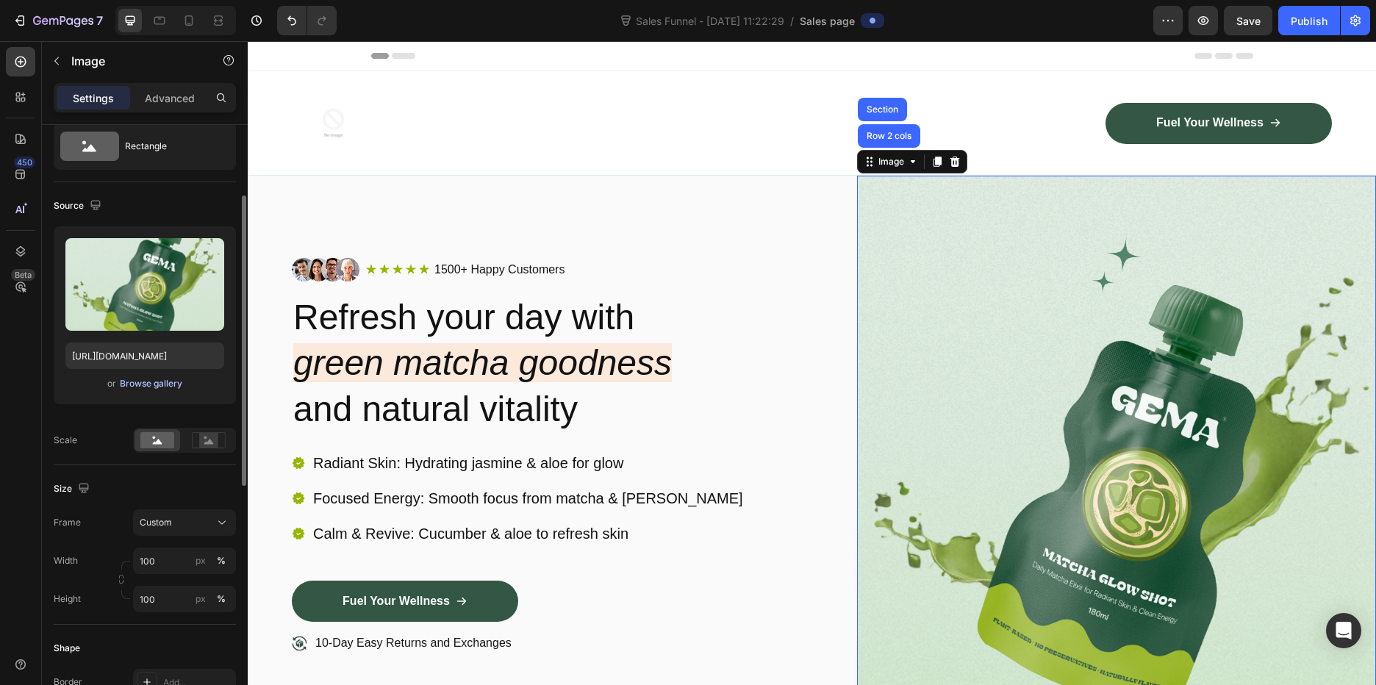
click at [145, 384] on div "Browse gallery" at bounding box center [151, 383] width 62 height 13
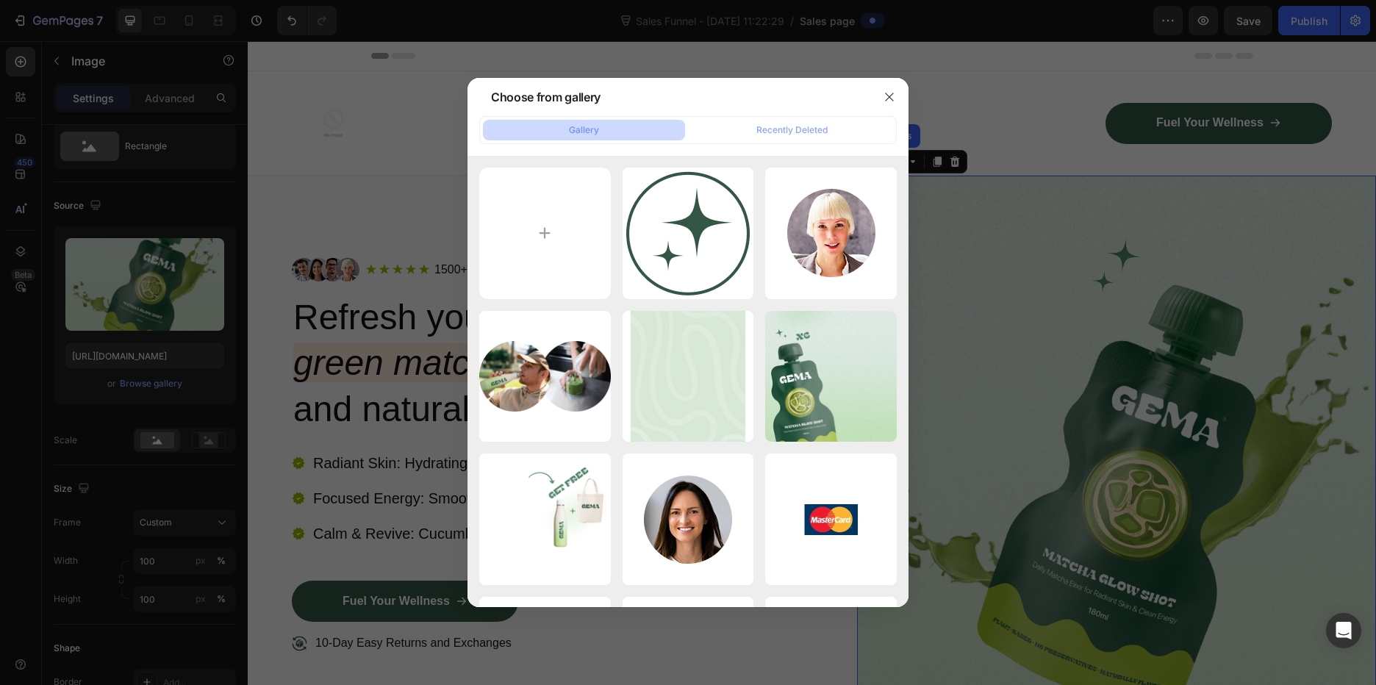
click at [641, 123] on button "Gallery" at bounding box center [584, 130] width 202 height 21
click at [883, 96] on button "button" at bounding box center [890, 97] width 24 height 24
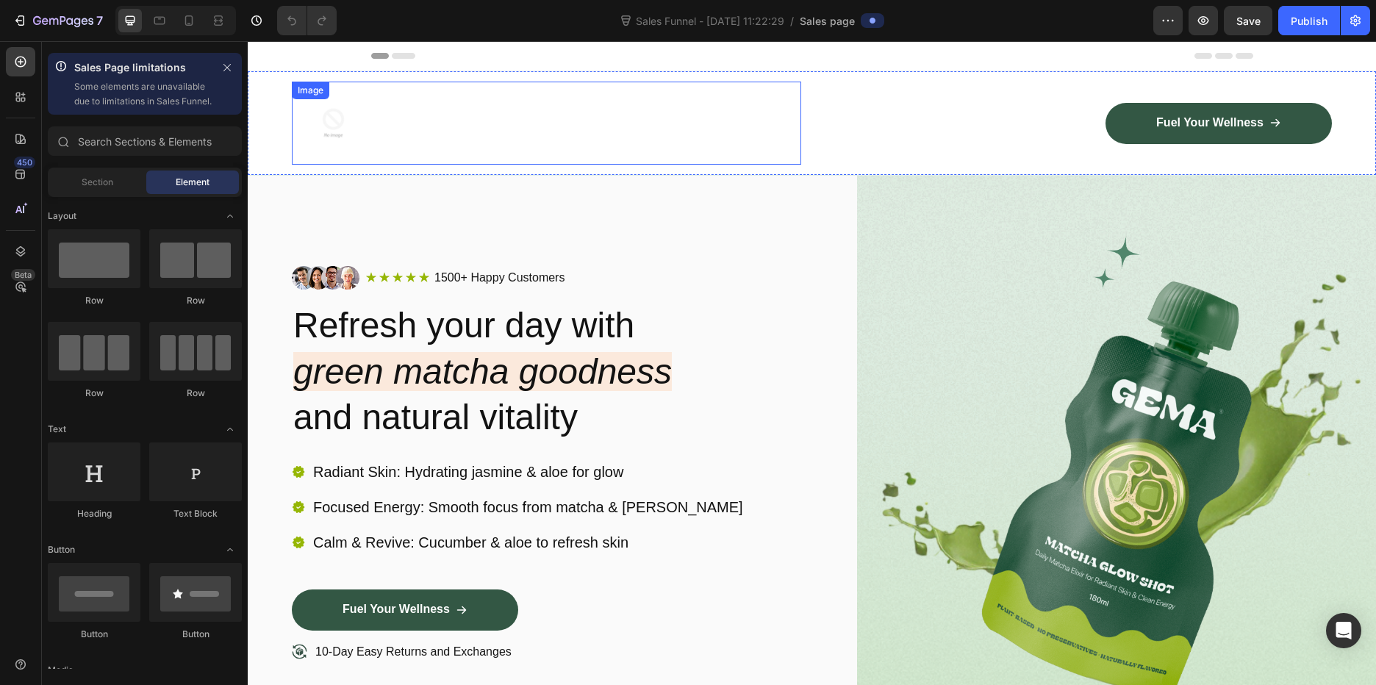
click at [494, 101] on div at bounding box center [546, 123] width 509 height 83
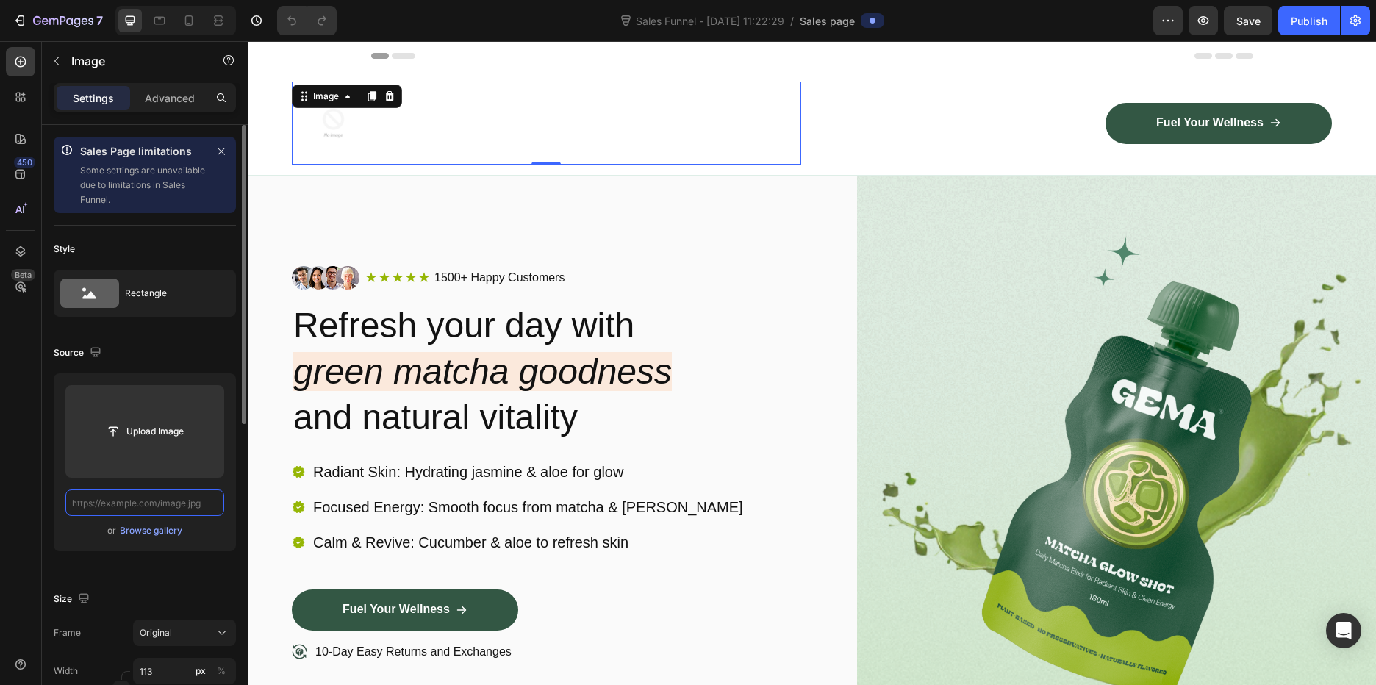
click at [151, 501] on input "text" at bounding box center [144, 503] width 159 height 26
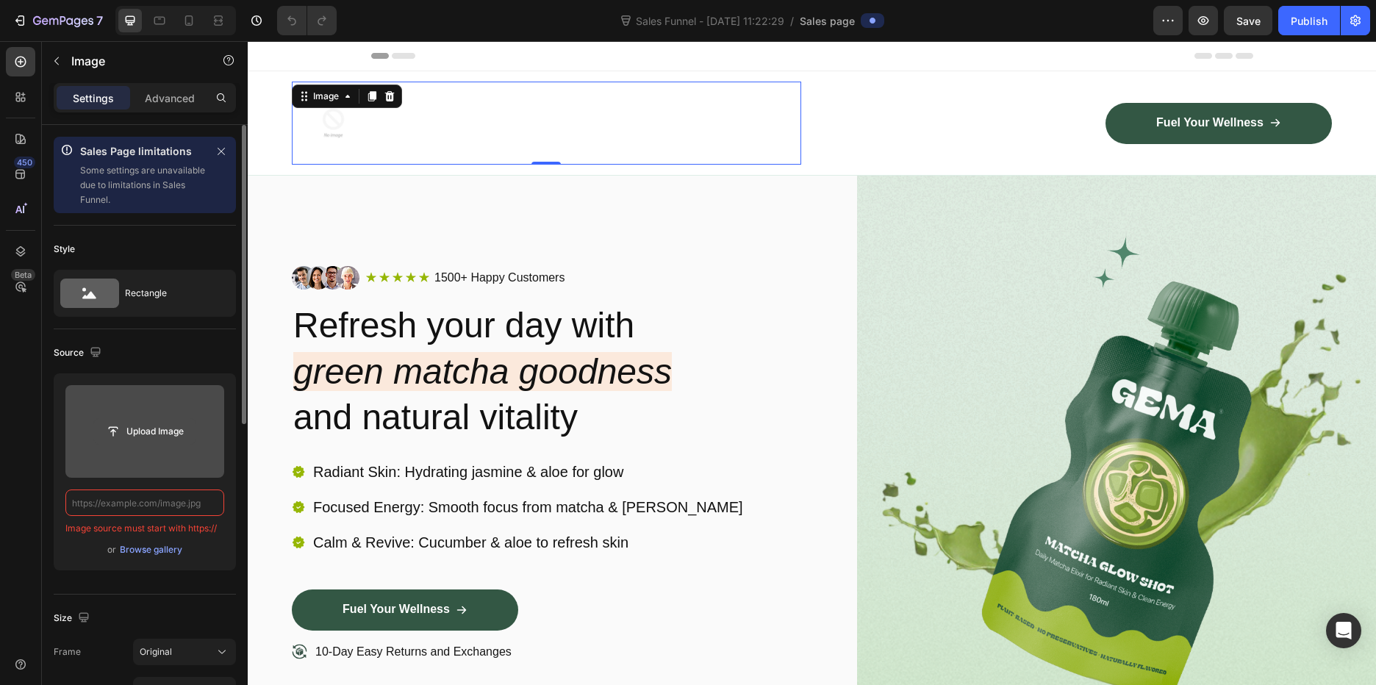
click at [134, 434] on input "file" at bounding box center [144, 431] width 101 height 25
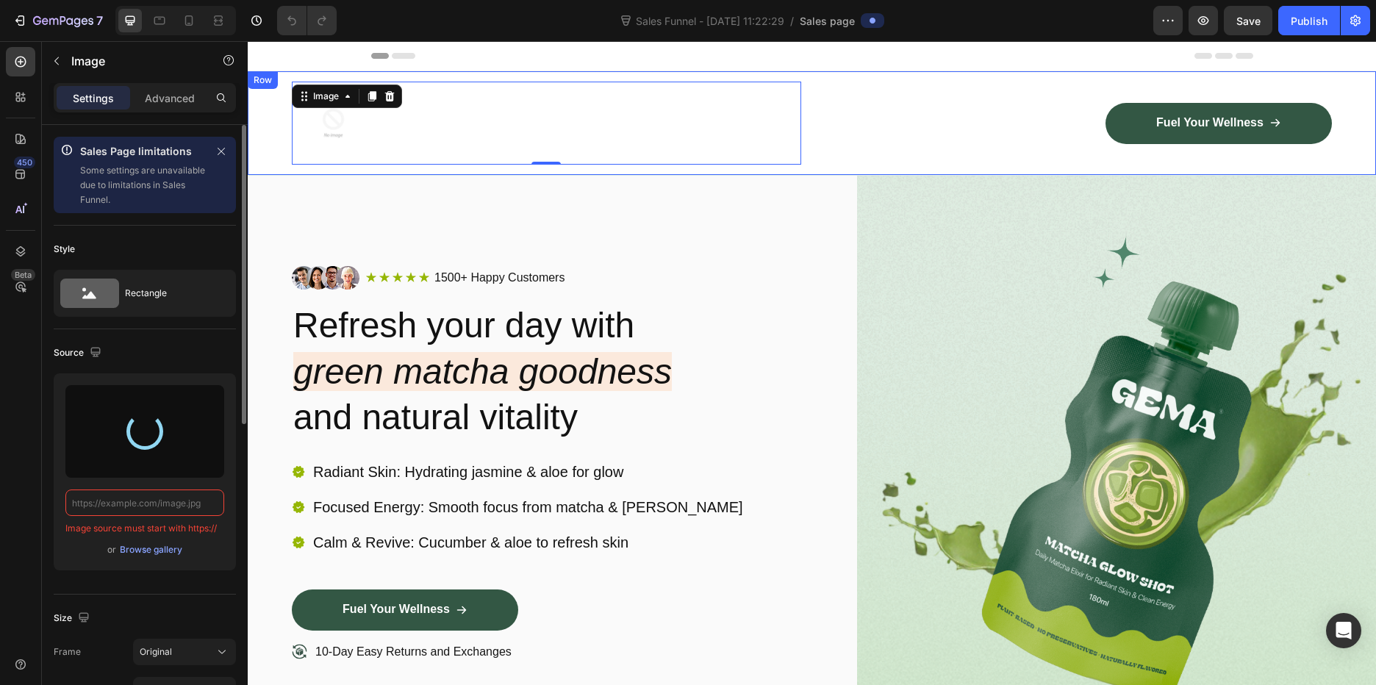
type input "https://cdn.shopify.com/s/files/1/0588/7459/3365/files/gempages_585721442474132…"
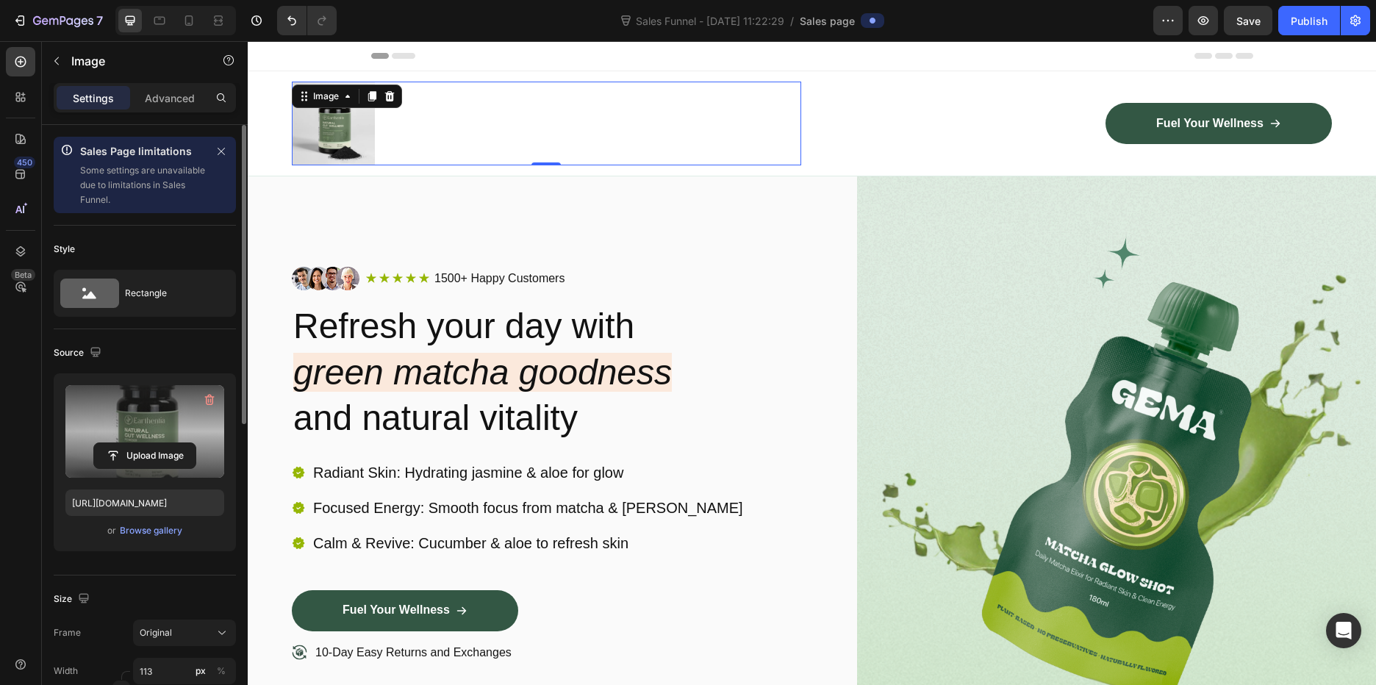
click at [399, 98] on div "Image" at bounding box center [347, 97] width 110 height 24
click at [388, 94] on icon at bounding box center [390, 96] width 10 height 10
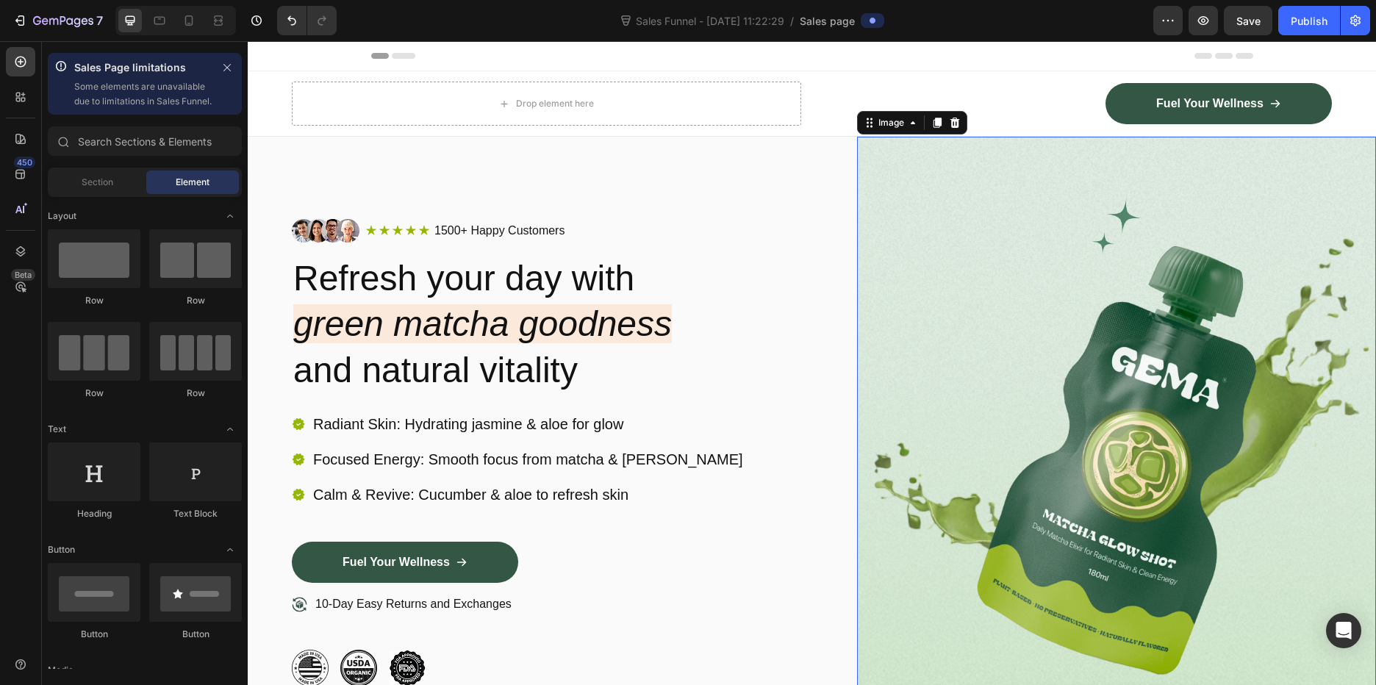
click at [1240, 312] on img at bounding box center [1117, 453] width 520 height 632
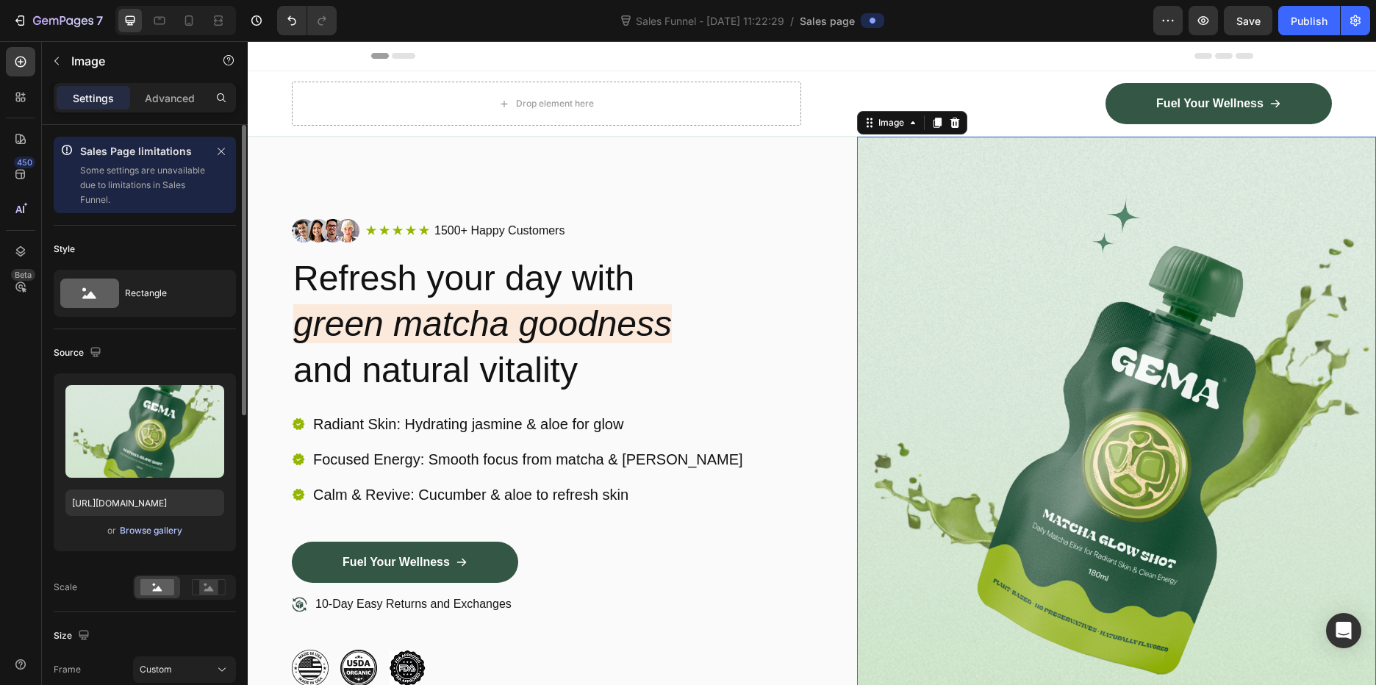
click at [166, 526] on div "Browse gallery" at bounding box center [151, 530] width 62 height 13
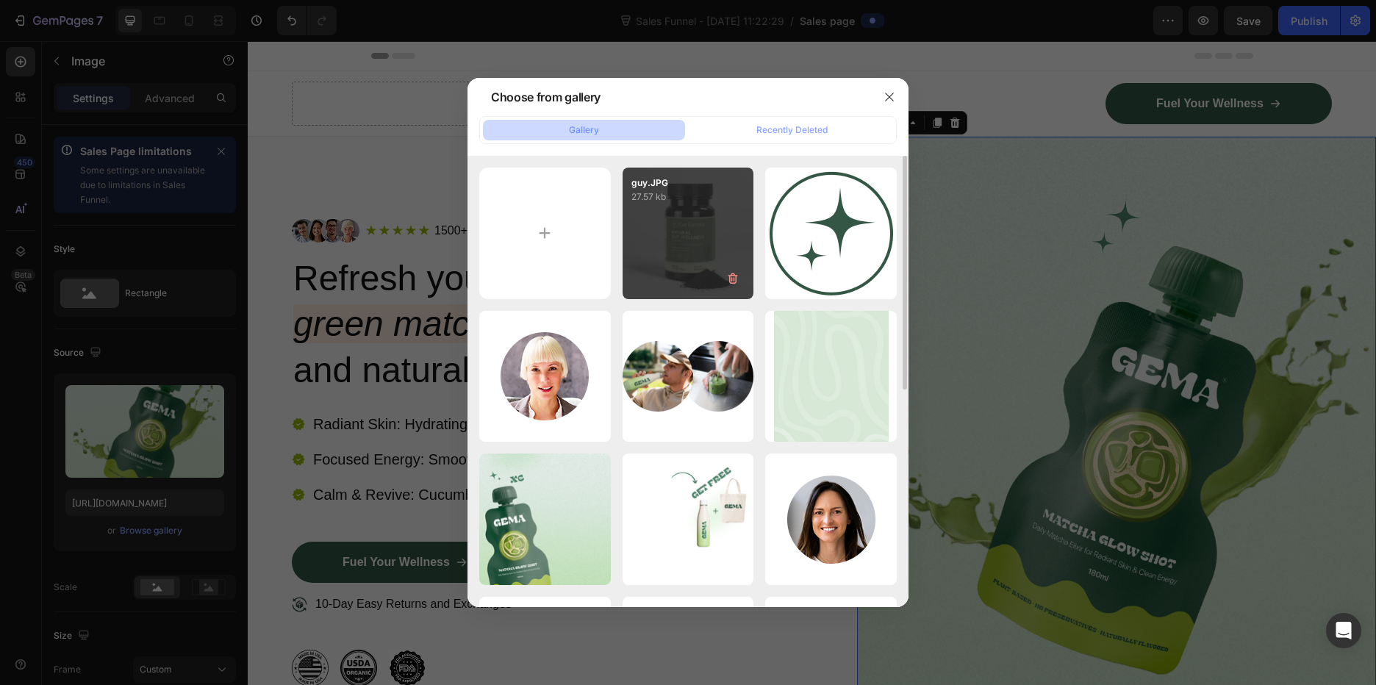
click at [690, 214] on div "guy.JPG 27.57 kb" at bounding box center [689, 234] width 132 height 132
type input "https://cdn.shopify.com/s/files/1/0588/7459/3365/files/gempages_585721442474132…"
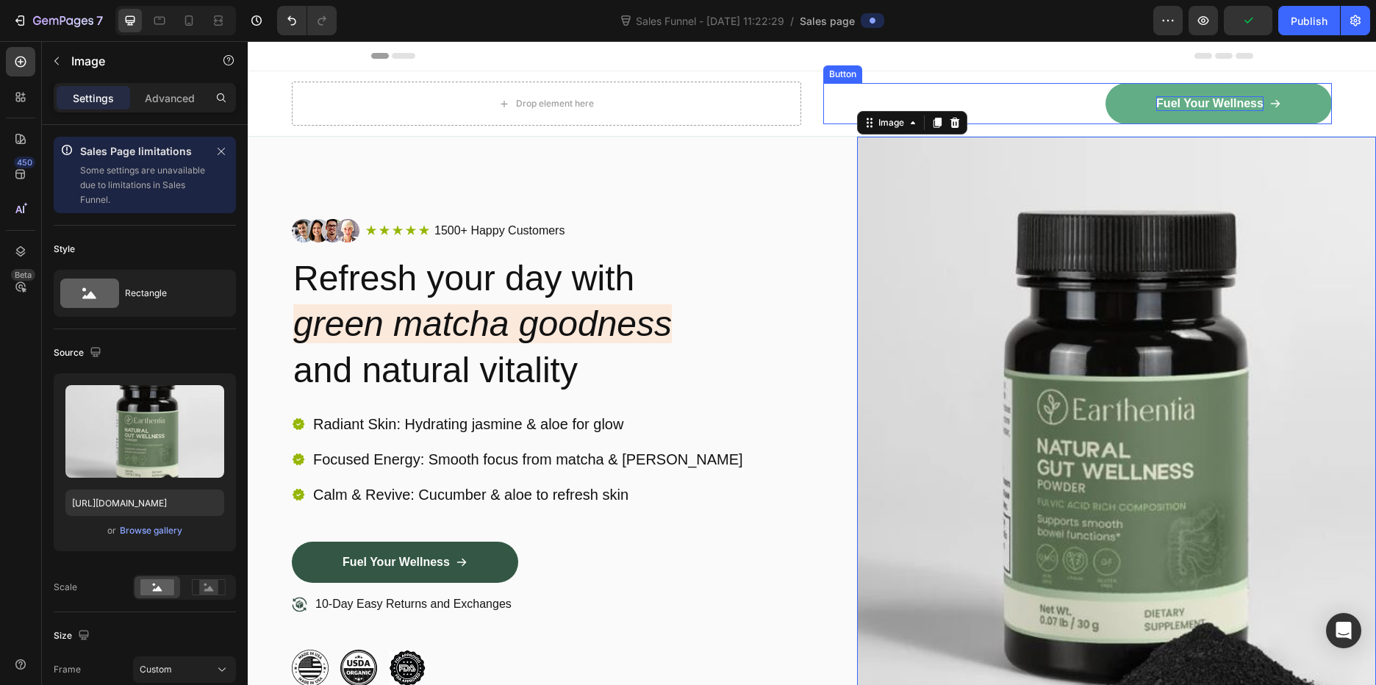
click at [1242, 105] on p "Fuel Your Wellness" at bounding box center [1209, 103] width 107 height 15
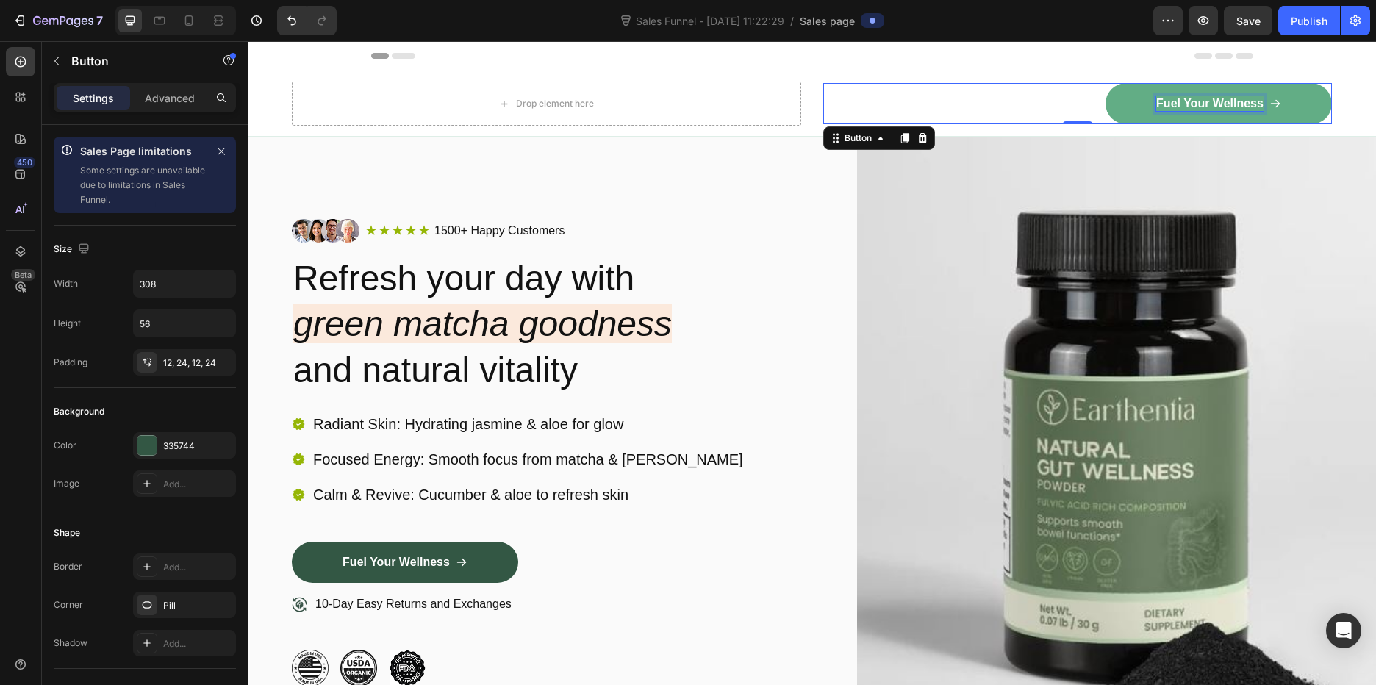
click at [1156, 101] on p "Fuel Your Wellness" at bounding box center [1209, 103] width 107 height 15
click at [1175, 101] on p "Fuel Your Wellness" at bounding box center [1209, 103] width 107 height 15
click at [1198, 103] on p "Gut Your Wellness" at bounding box center [1210, 103] width 103 height 15
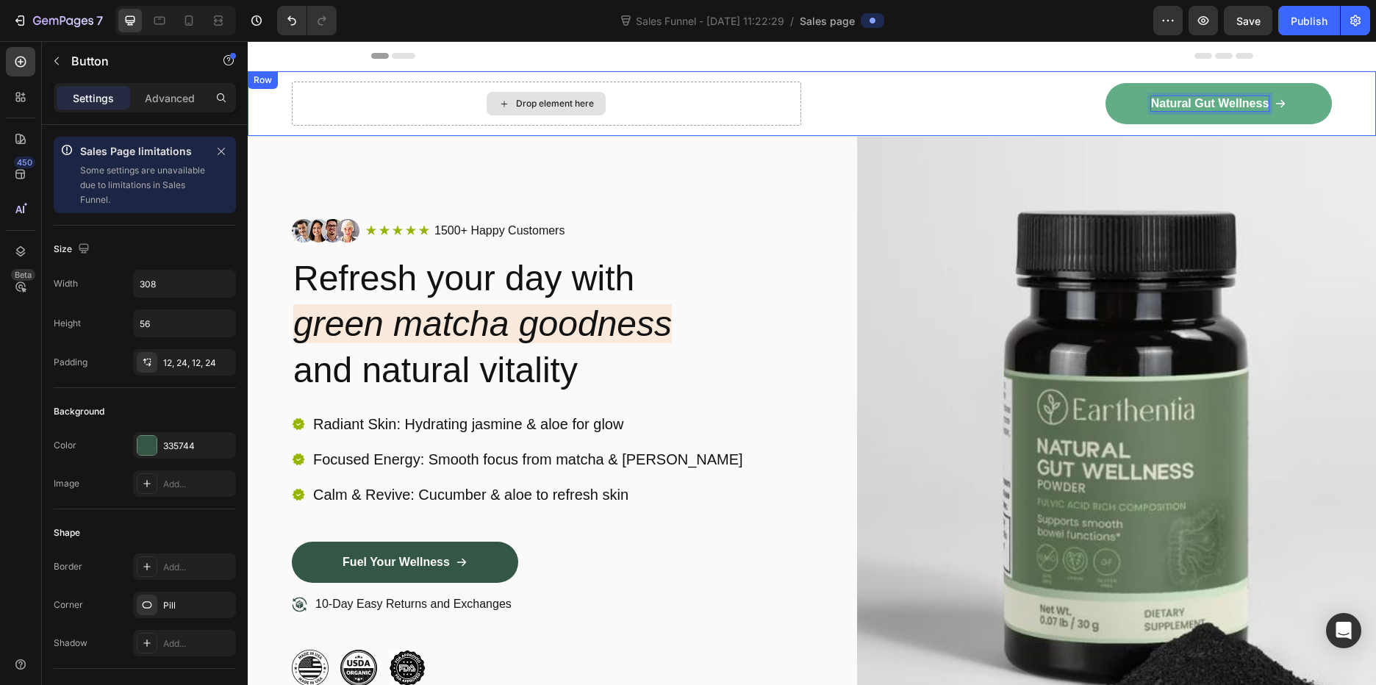
click at [639, 102] on div "Drop element here" at bounding box center [546, 104] width 509 height 44
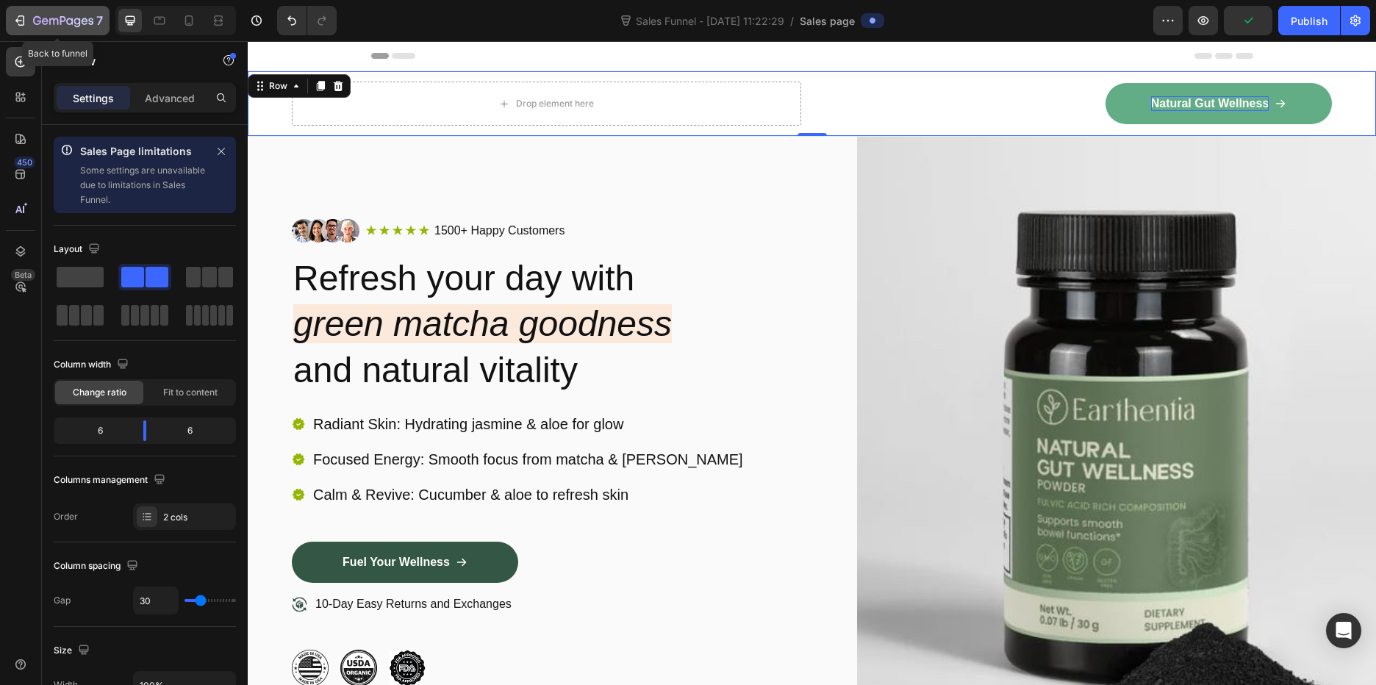
click at [50, 25] on icon "button" at bounding box center [63, 21] width 60 height 12
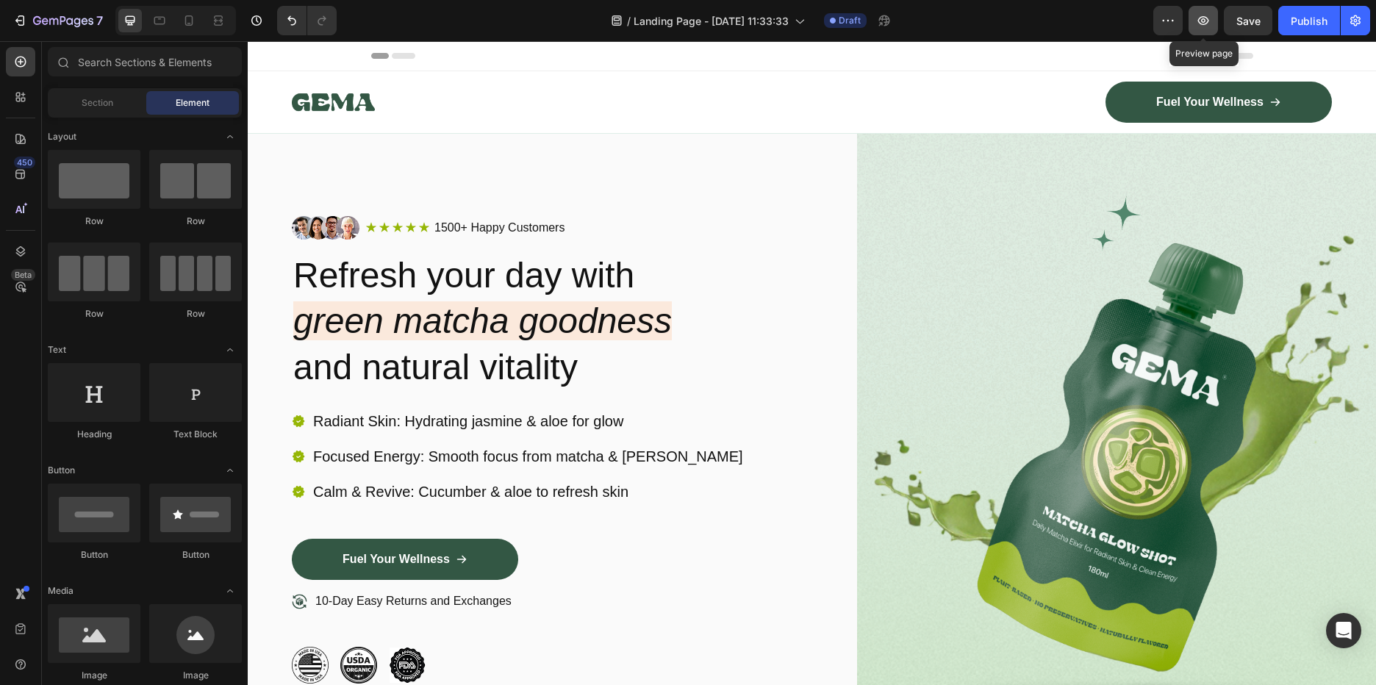
click at [1210, 18] on icon "button" at bounding box center [1203, 20] width 15 height 15
click at [1164, 22] on icon "button" at bounding box center [1168, 20] width 15 height 15
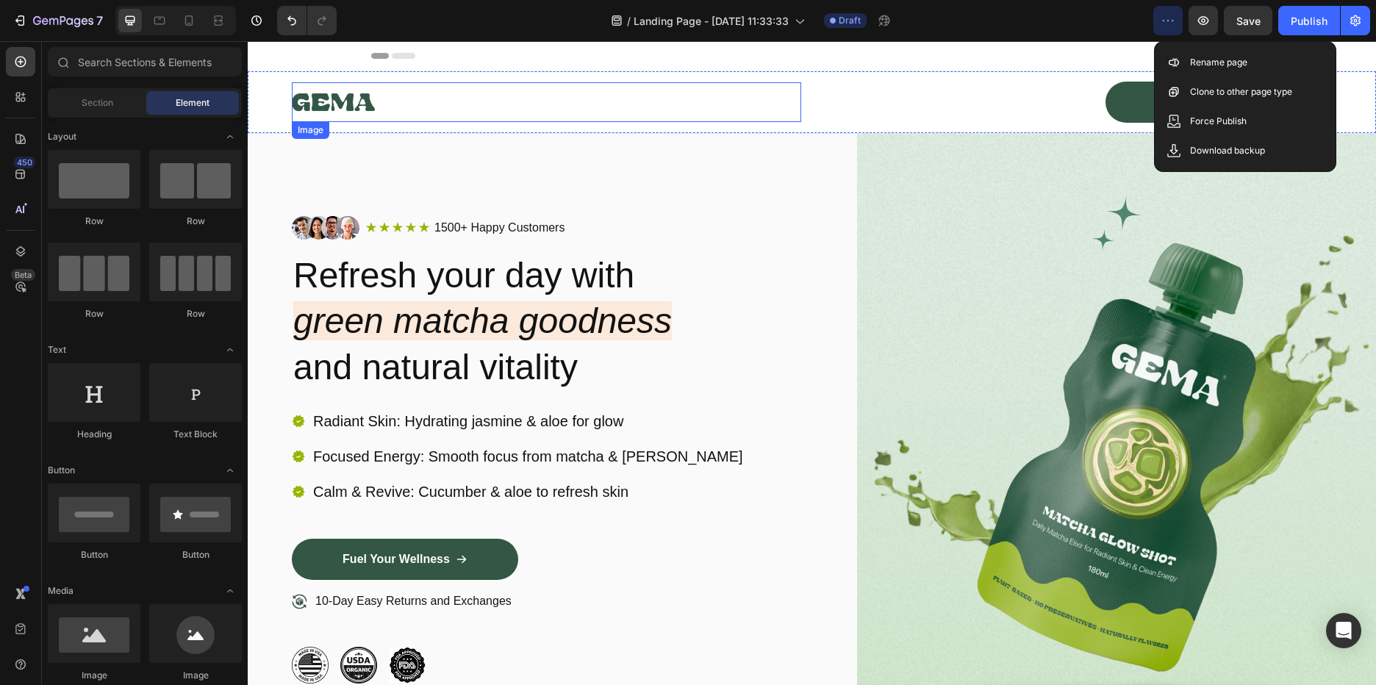
click at [376, 103] on div at bounding box center [546, 102] width 509 height 40
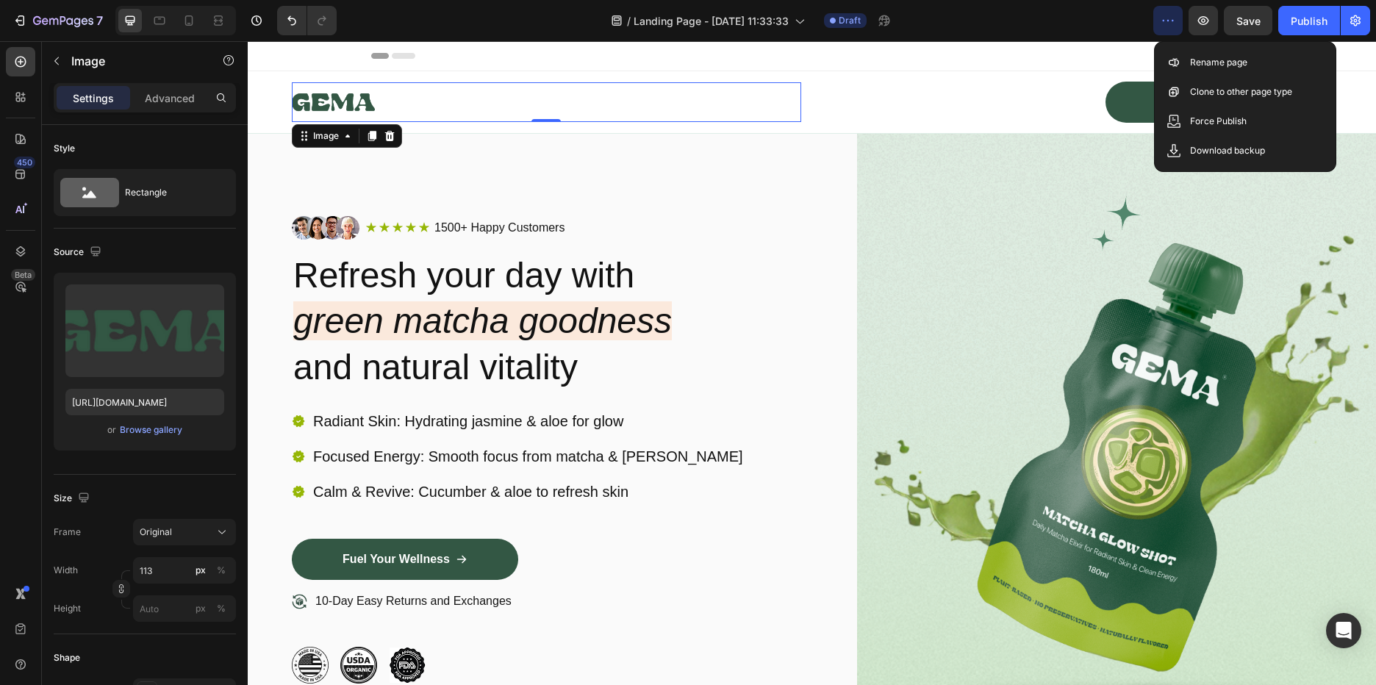
click at [376, 103] on div at bounding box center [546, 102] width 509 height 40
click at [359, 101] on img at bounding box center [333, 102] width 83 height 40
click at [400, 103] on div at bounding box center [546, 102] width 509 height 40
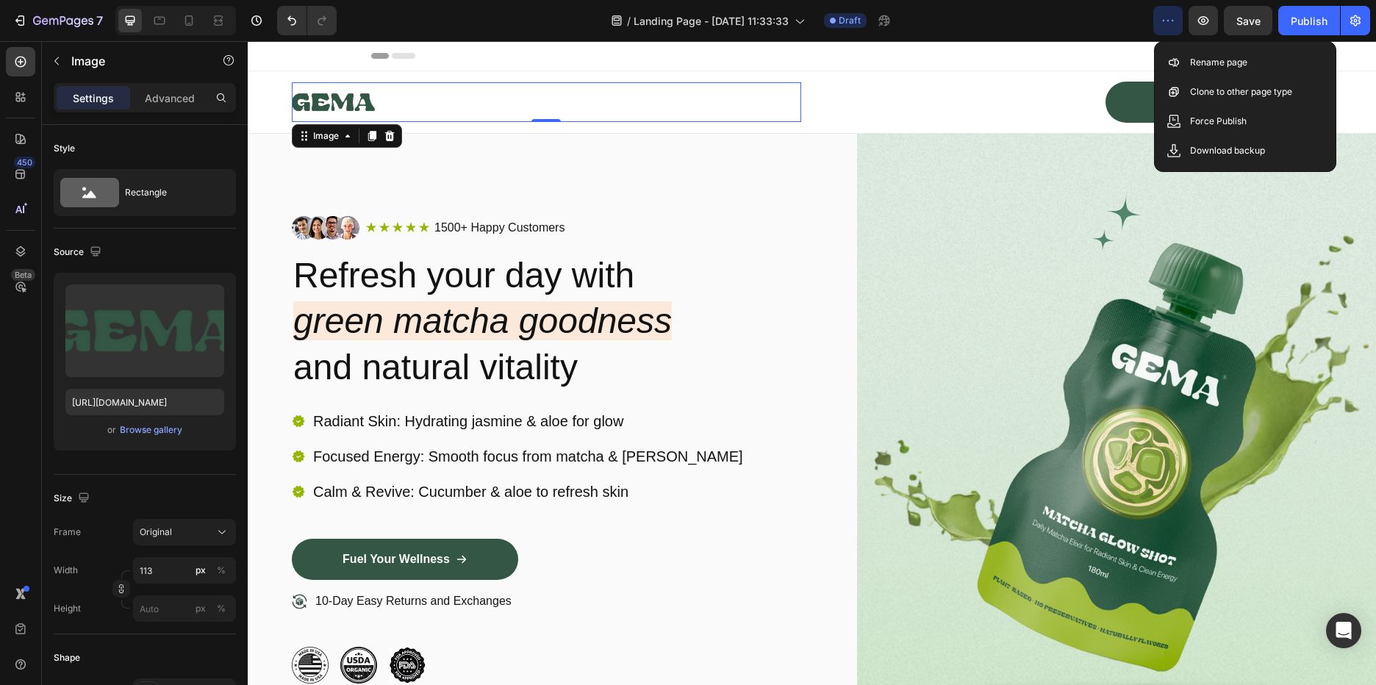
click at [345, 104] on img at bounding box center [333, 102] width 83 height 40
click at [356, 137] on div "Image" at bounding box center [326, 136] width 61 height 18
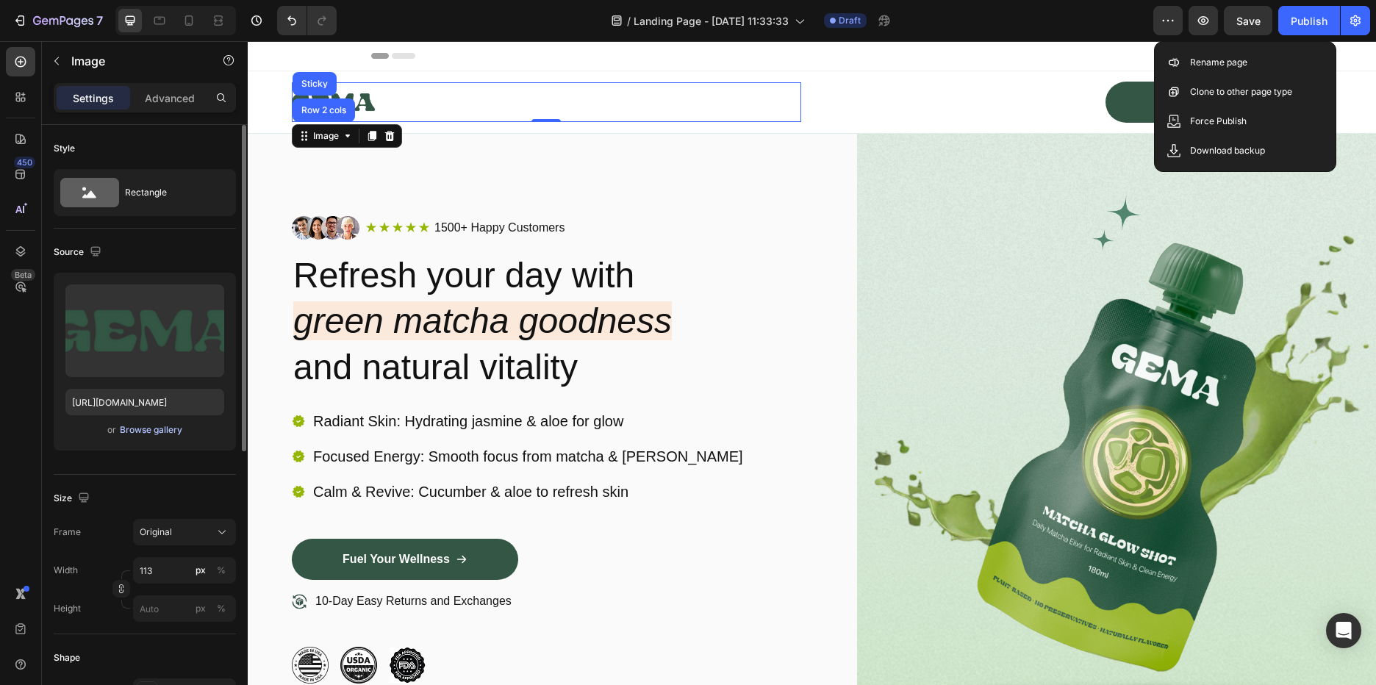
click at [148, 429] on div "Browse gallery" at bounding box center [151, 429] width 62 height 13
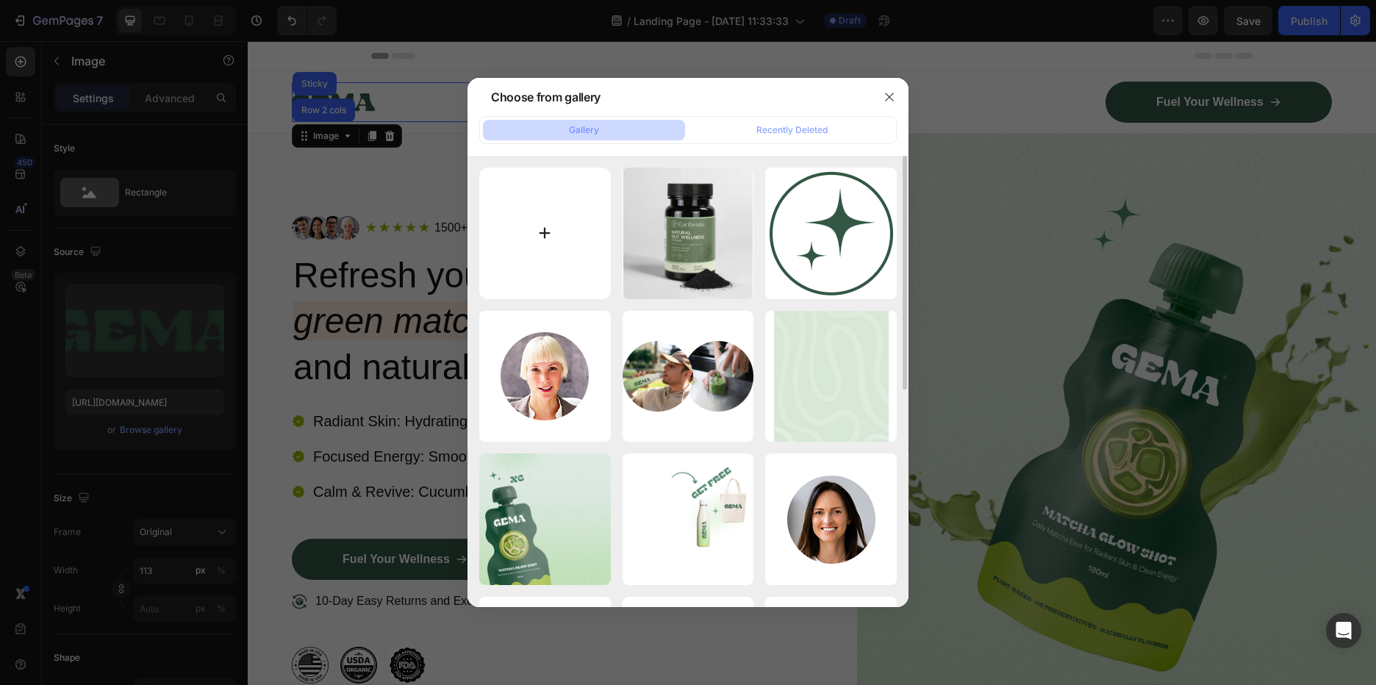
click at [568, 232] on input "file" at bounding box center [545, 234] width 132 height 132
type input "C:\fakepath\LOGO.JPG"
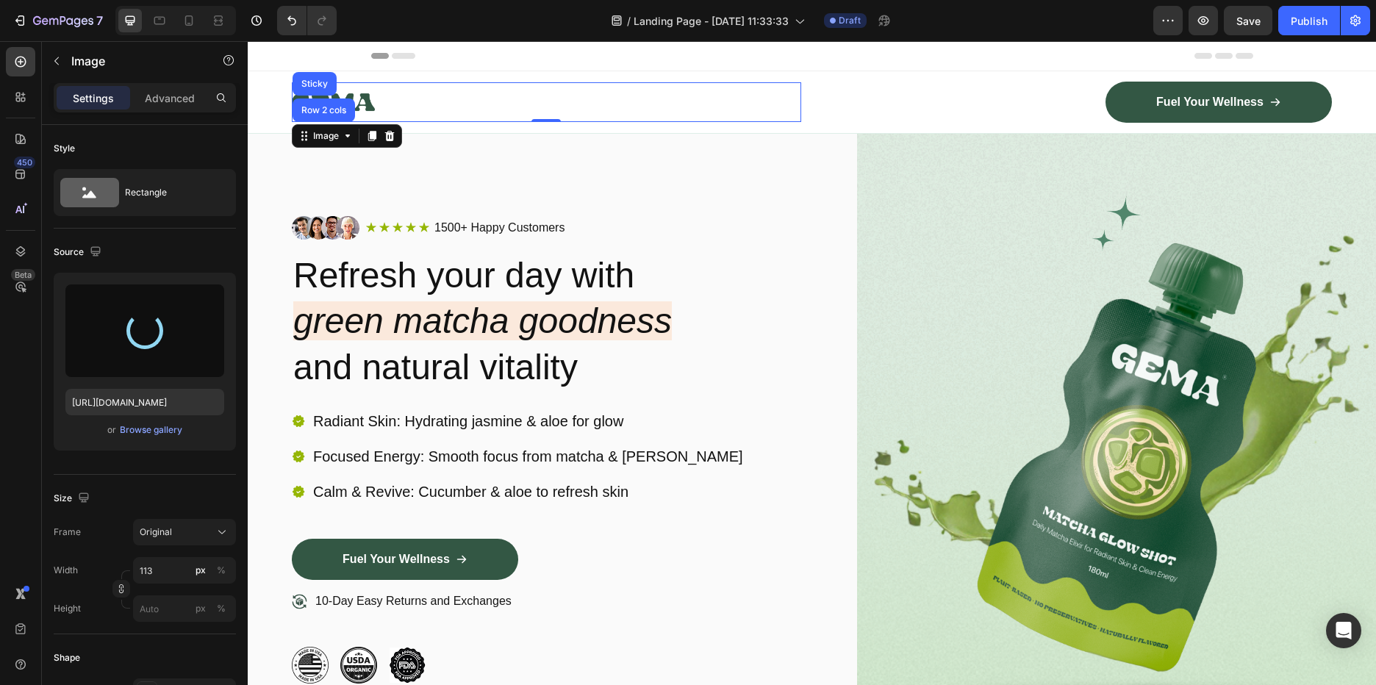
type input "https://cdn.shopify.com/s/files/1/0588/7459/3365/files/gempages_585721442474132…"
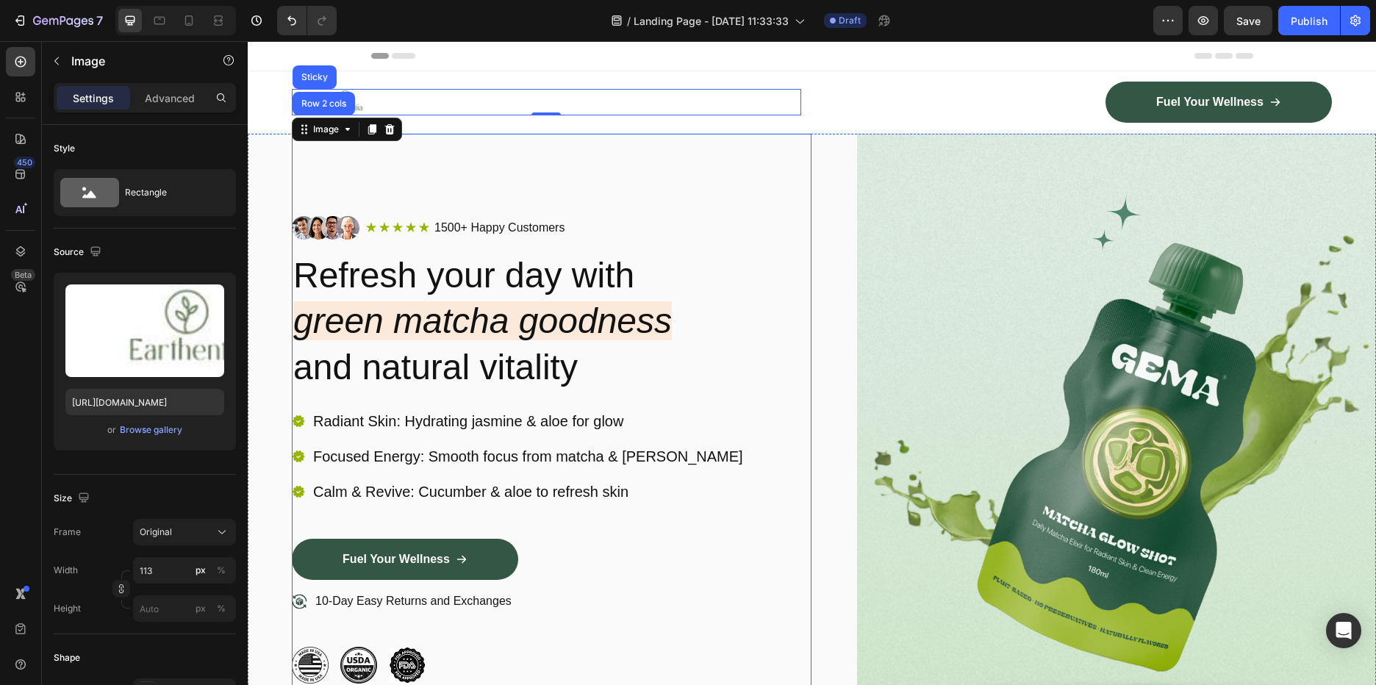
click at [761, 157] on div "Image Icon Icon Icon Icon Icon Icon List 1500+ Happy Customers Text Block Row R…" at bounding box center [552, 450] width 520 height 632
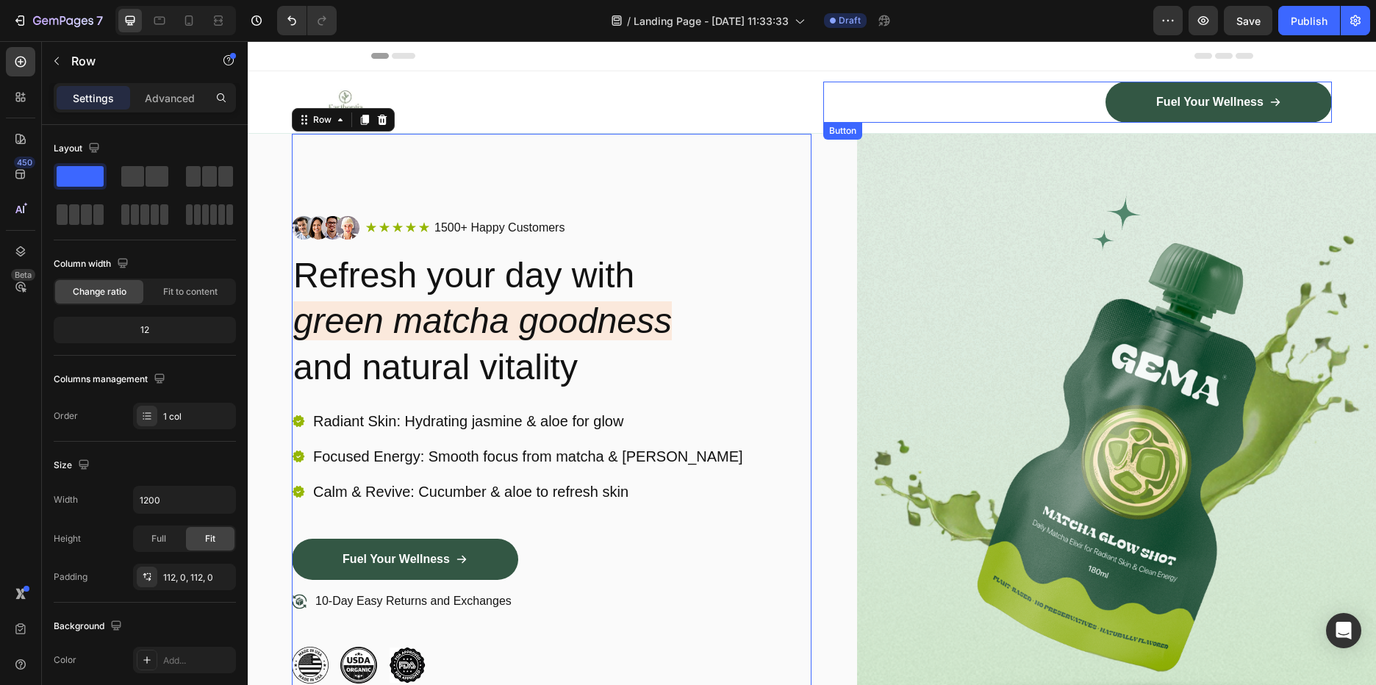
click at [869, 109] on div "Fuel Your Wellness Button" at bounding box center [1077, 102] width 509 height 41
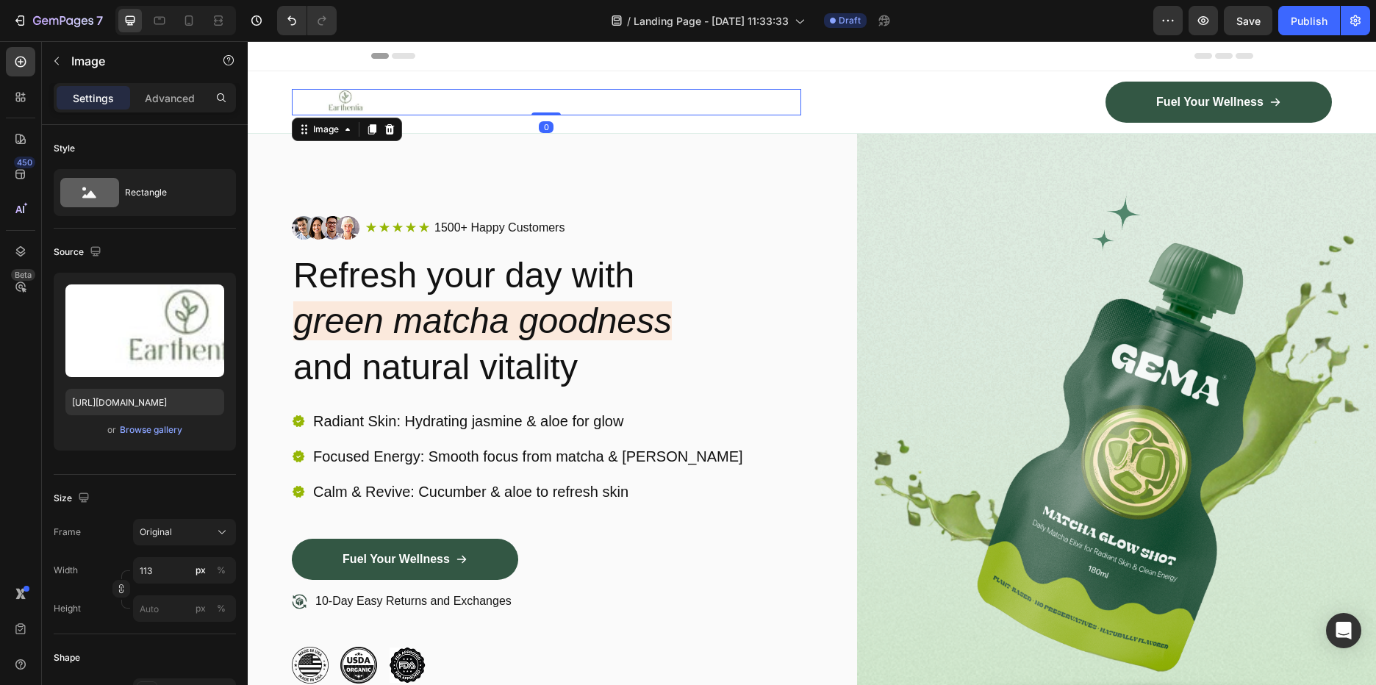
click at [364, 112] on img at bounding box center [333, 102] width 83 height 26
click at [204, 529] on div "Original" at bounding box center [176, 532] width 72 height 13
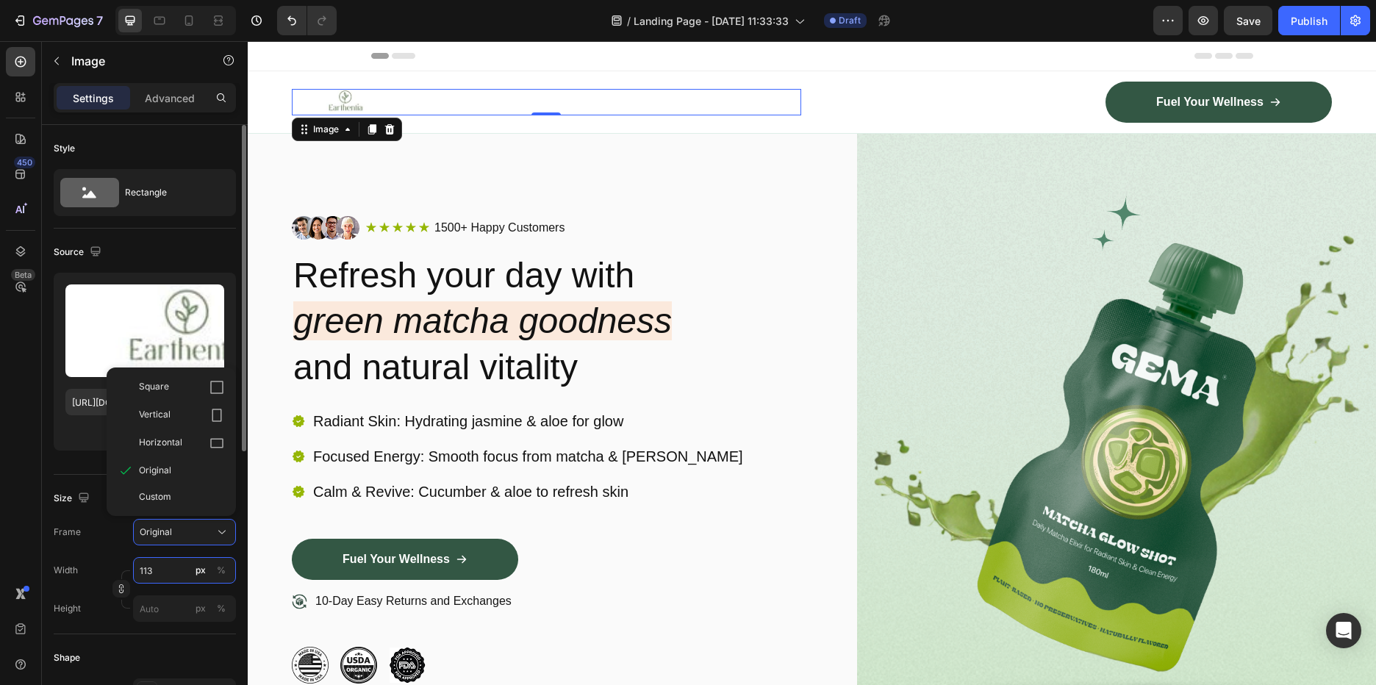
click at [179, 568] on input "113" at bounding box center [184, 570] width 103 height 26
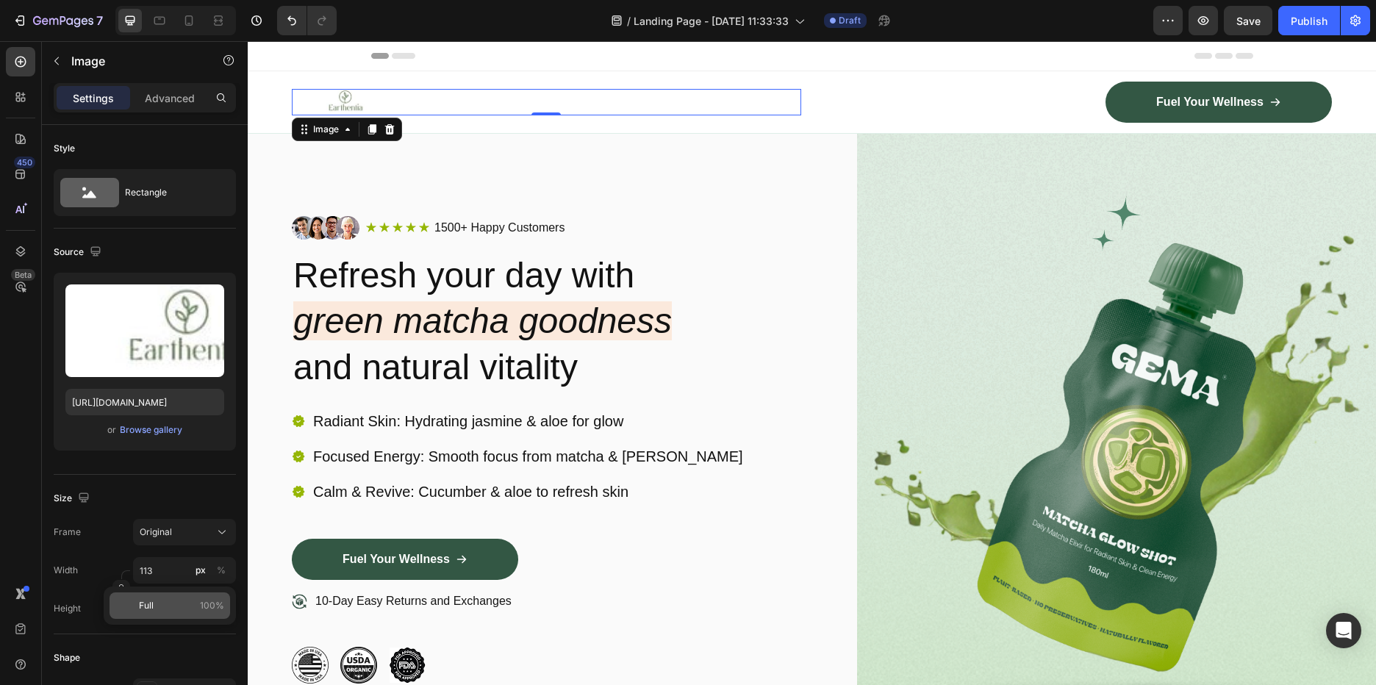
click at [177, 602] on p "Full 100%" at bounding box center [181, 605] width 85 height 13
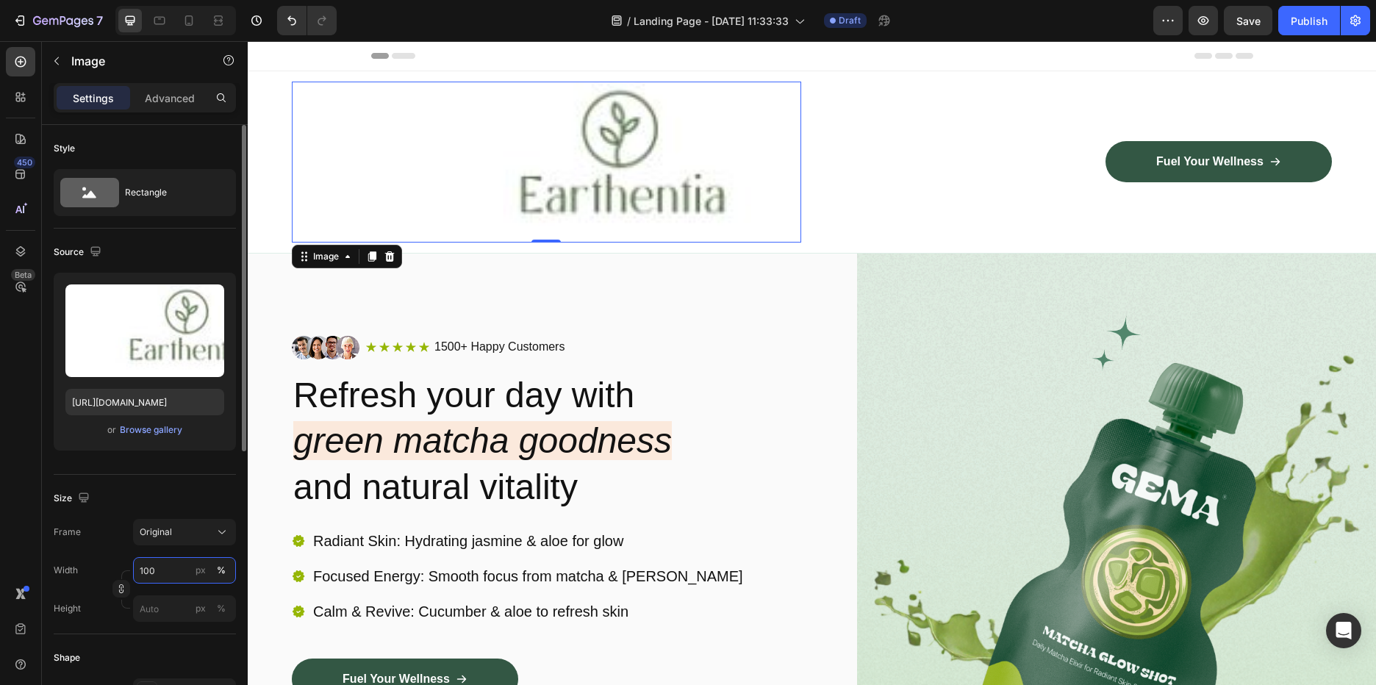
click at [168, 570] on input "100" at bounding box center [184, 570] width 103 height 26
click at [167, 570] on input "100" at bounding box center [184, 570] width 103 height 26
type input "1"
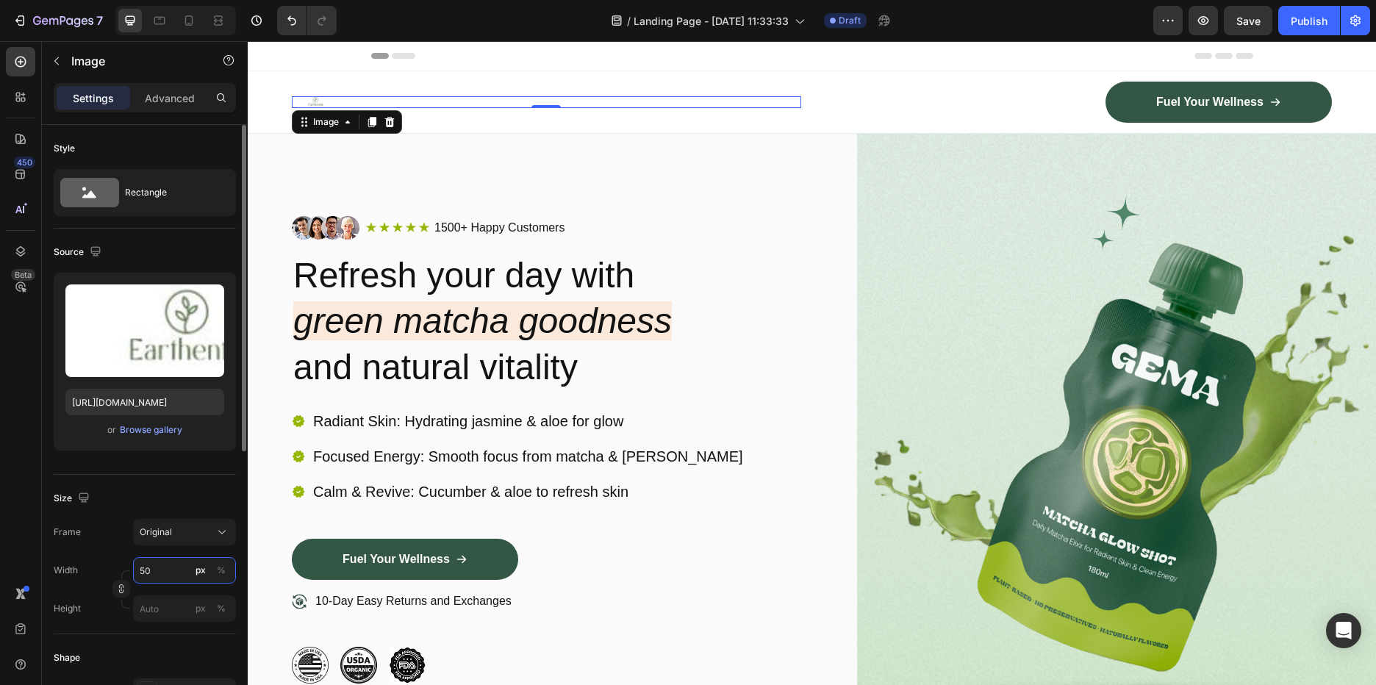
type input "5"
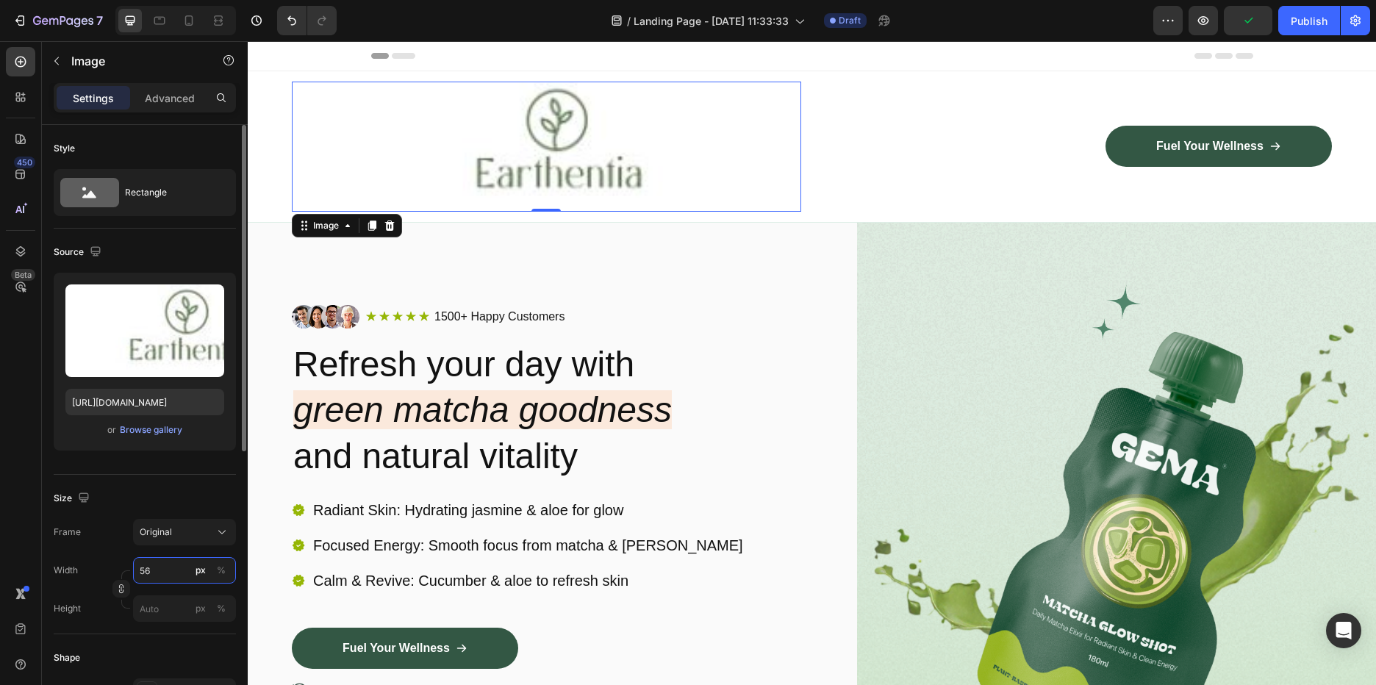
type input "5"
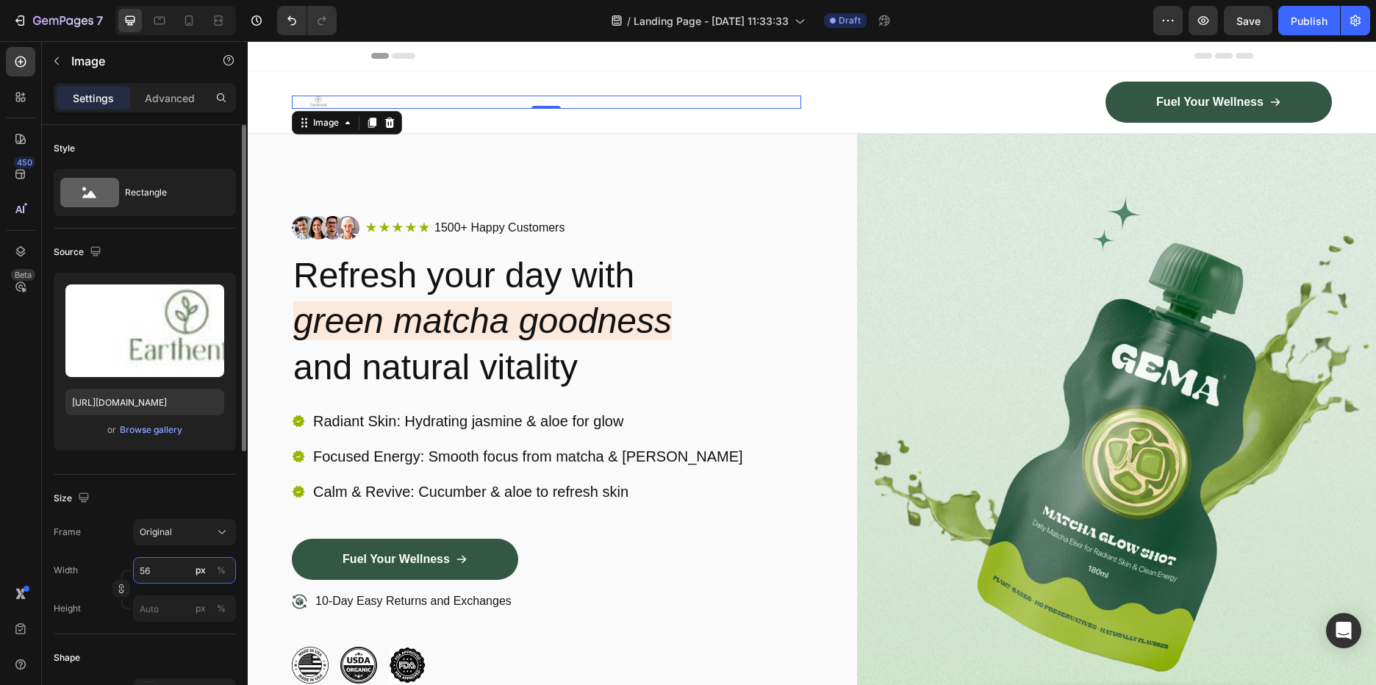
type input "5"
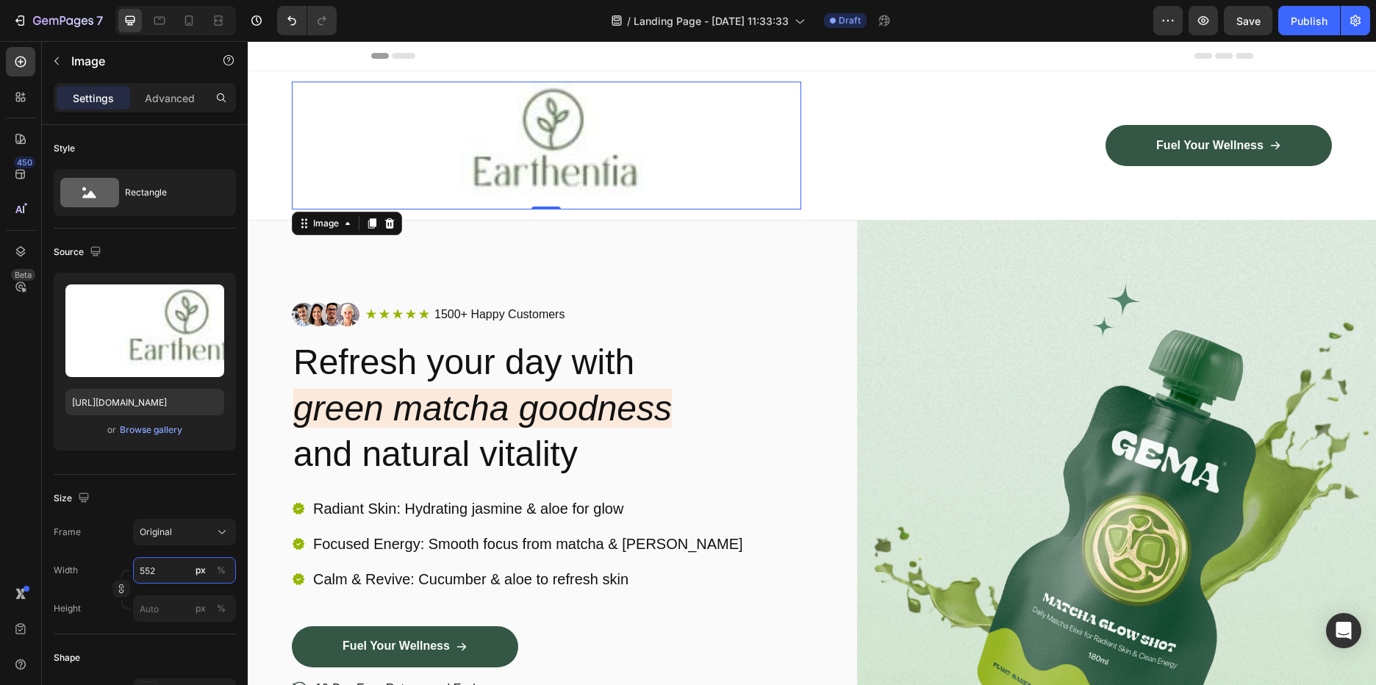
type input "552"
click at [470, 156] on img at bounding box center [495, 146] width 406 height 128
click at [790, 160] on div at bounding box center [546, 146] width 509 height 128
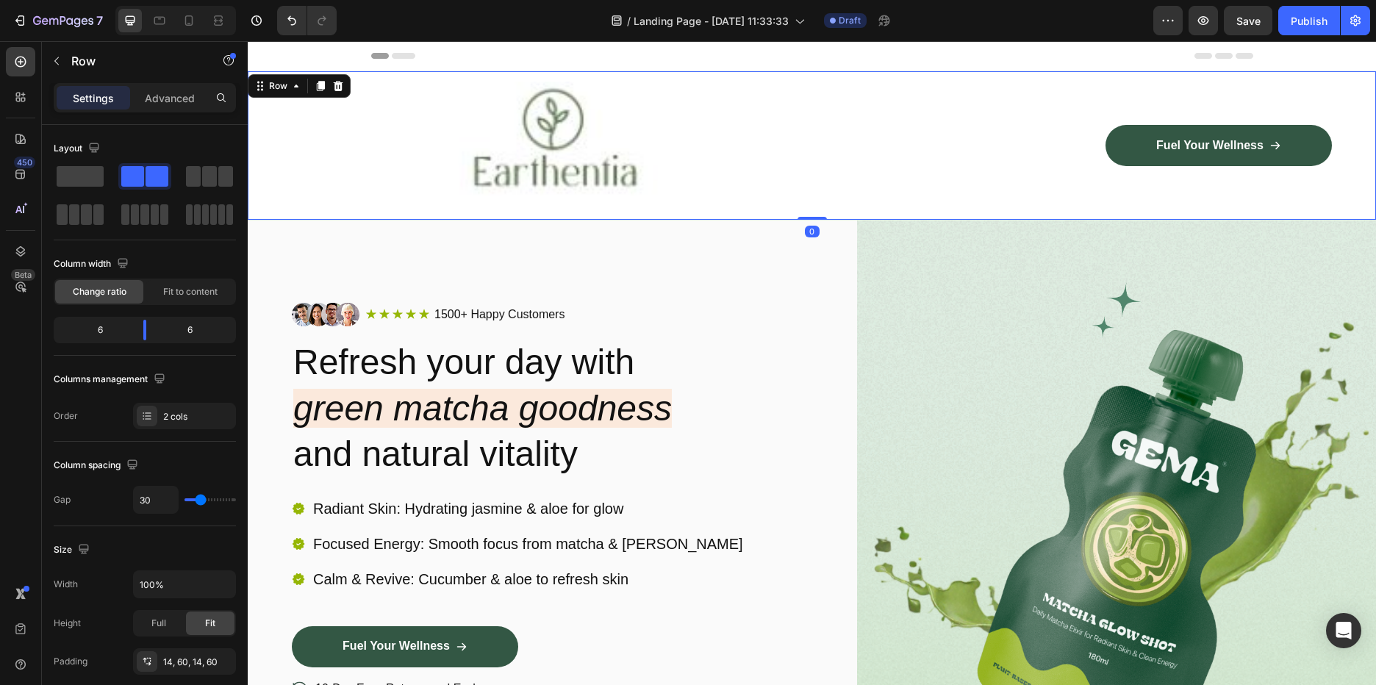
click at [823, 169] on div "Fuel Your Wellness Button Row" at bounding box center [1077, 146] width 509 height 128
click at [733, 179] on div at bounding box center [546, 146] width 509 height 128
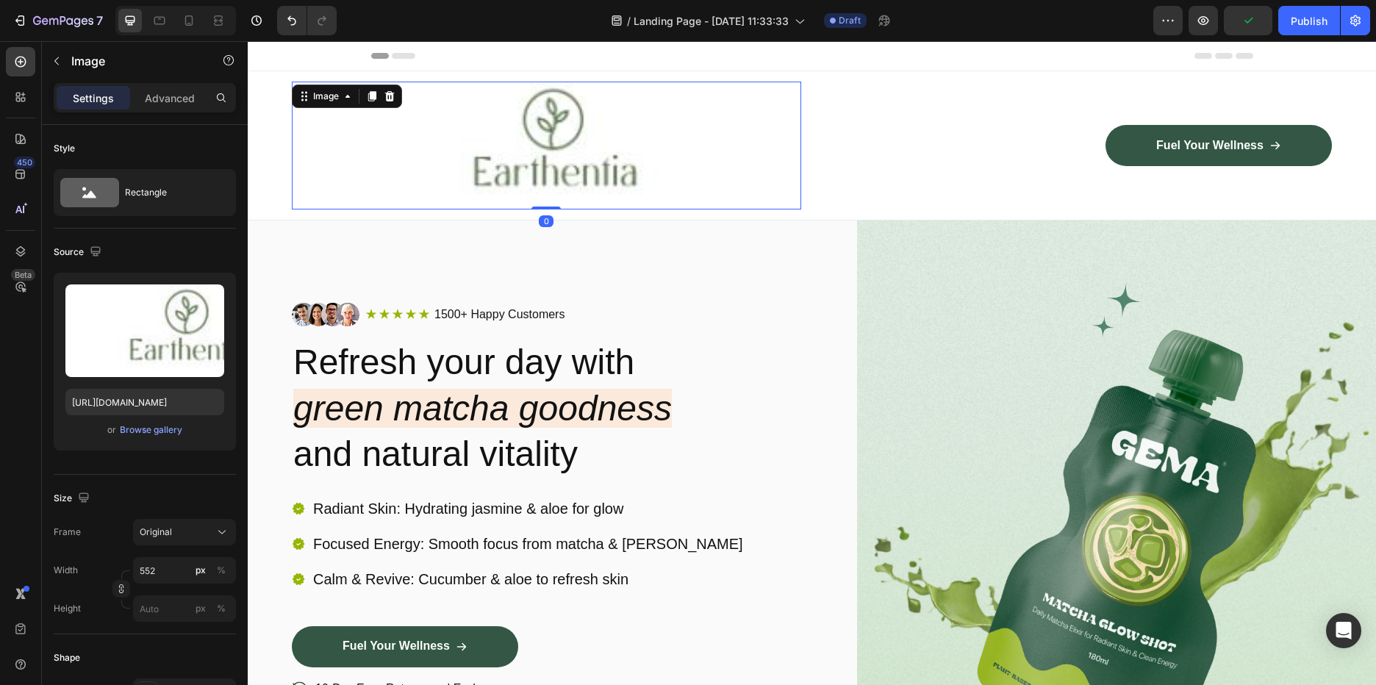
click at [828, 367] on div "Image Icon Icon Icon Icon Icon Icon List 1500+ Happy Customers Text Block Row R…" at bounding box center [812, 537] width 1128 height 632
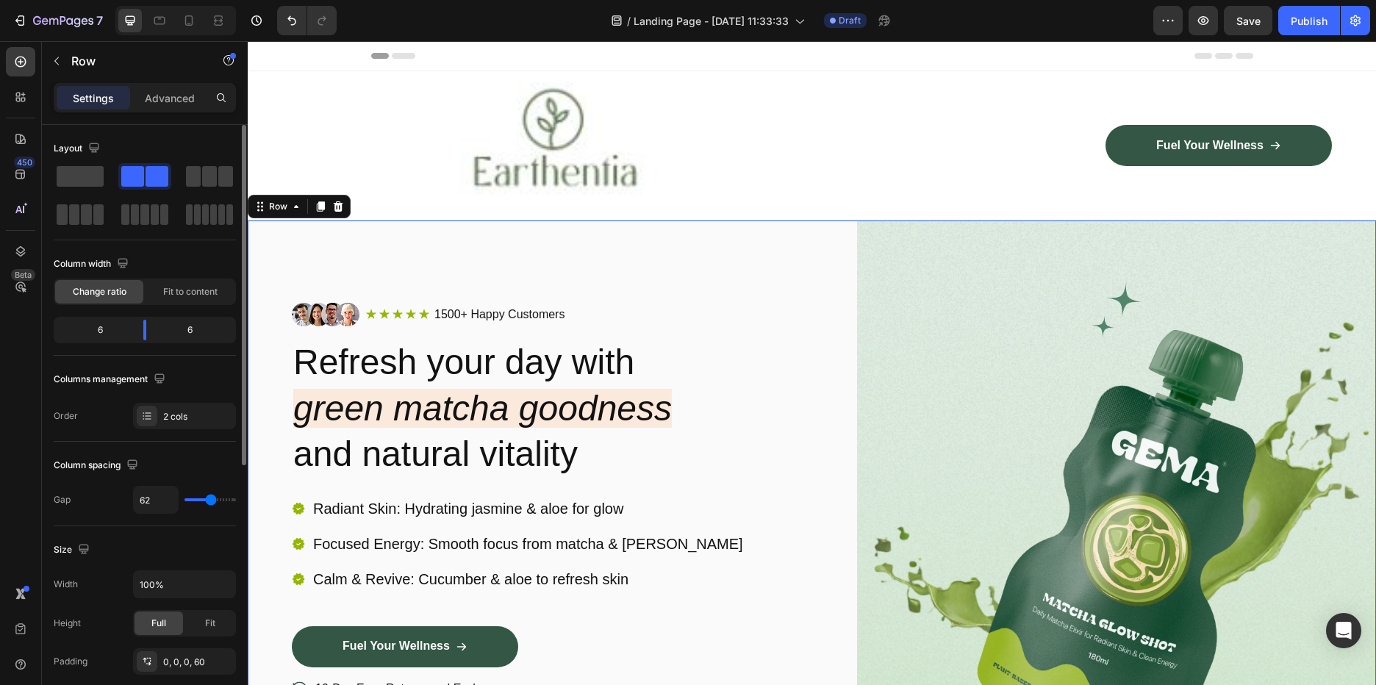
type input "20"
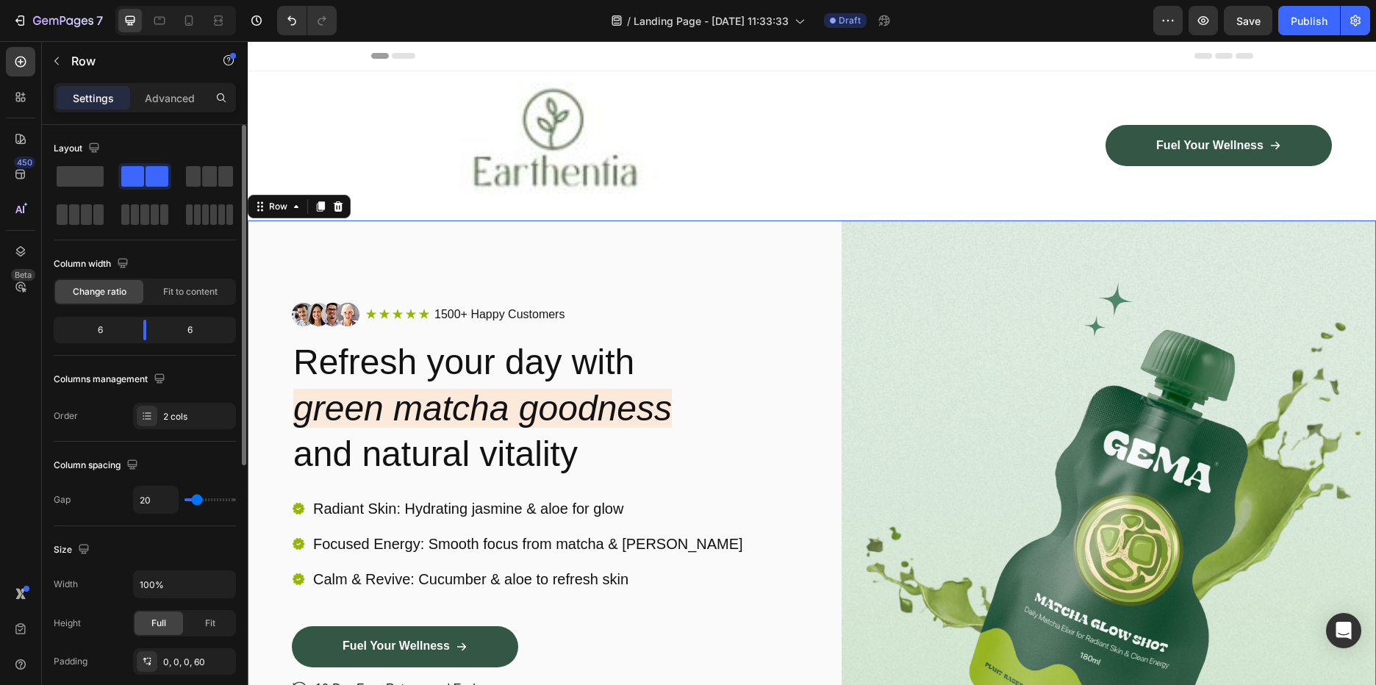
type input "20"
click at [197, 498] on input "range" at bounding box center [210, 499] width 51 height 3
click at [216, 627] on div "Fit" at bounding box center [210, 624] width 49 height 24
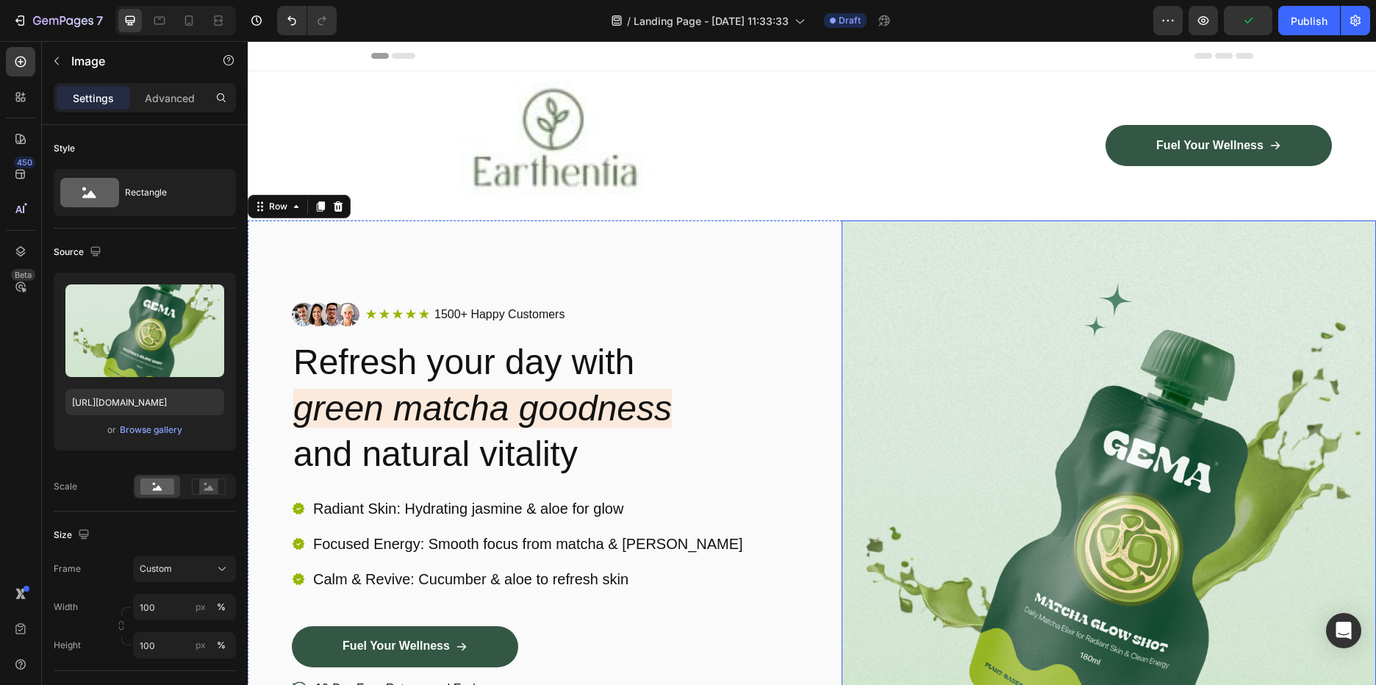
click at [1122, 376] on img at bounding box center [1109, 537] width 535 height 632
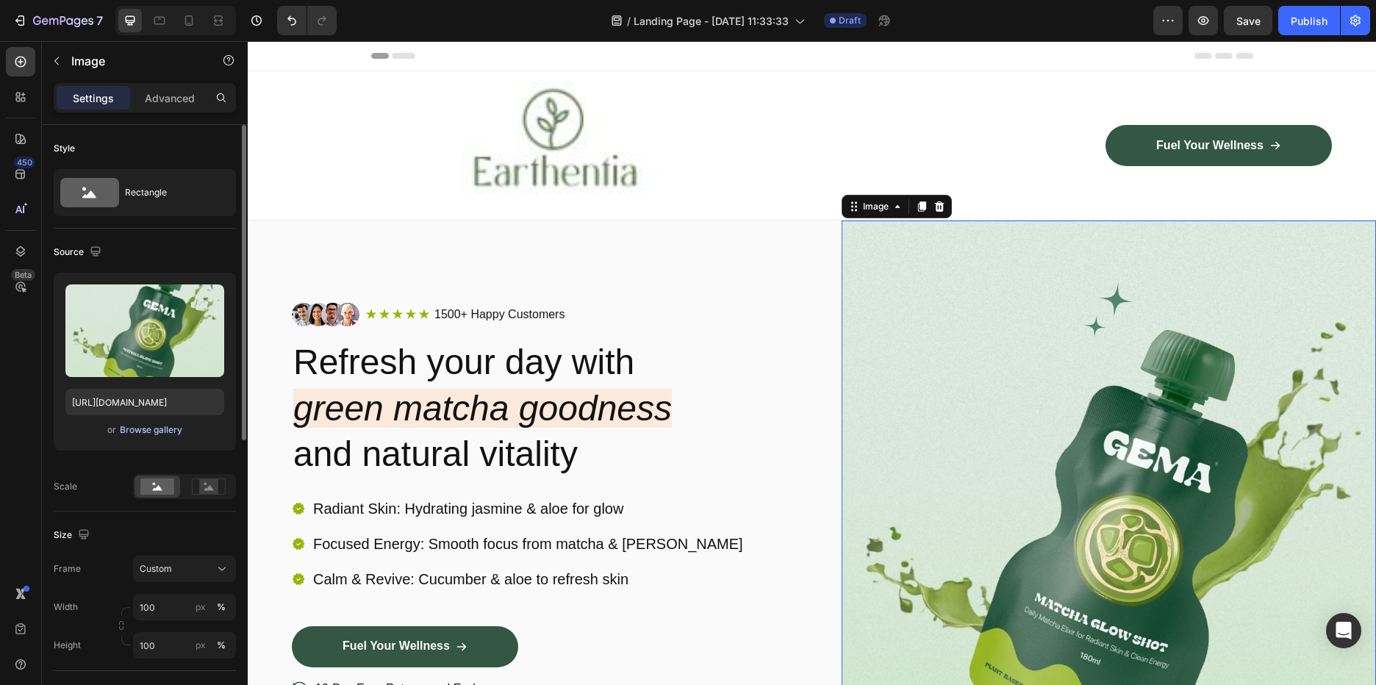
click at [139, 431] on div "Browse gallery" at bounding box center [151, 429] width 62 height 13
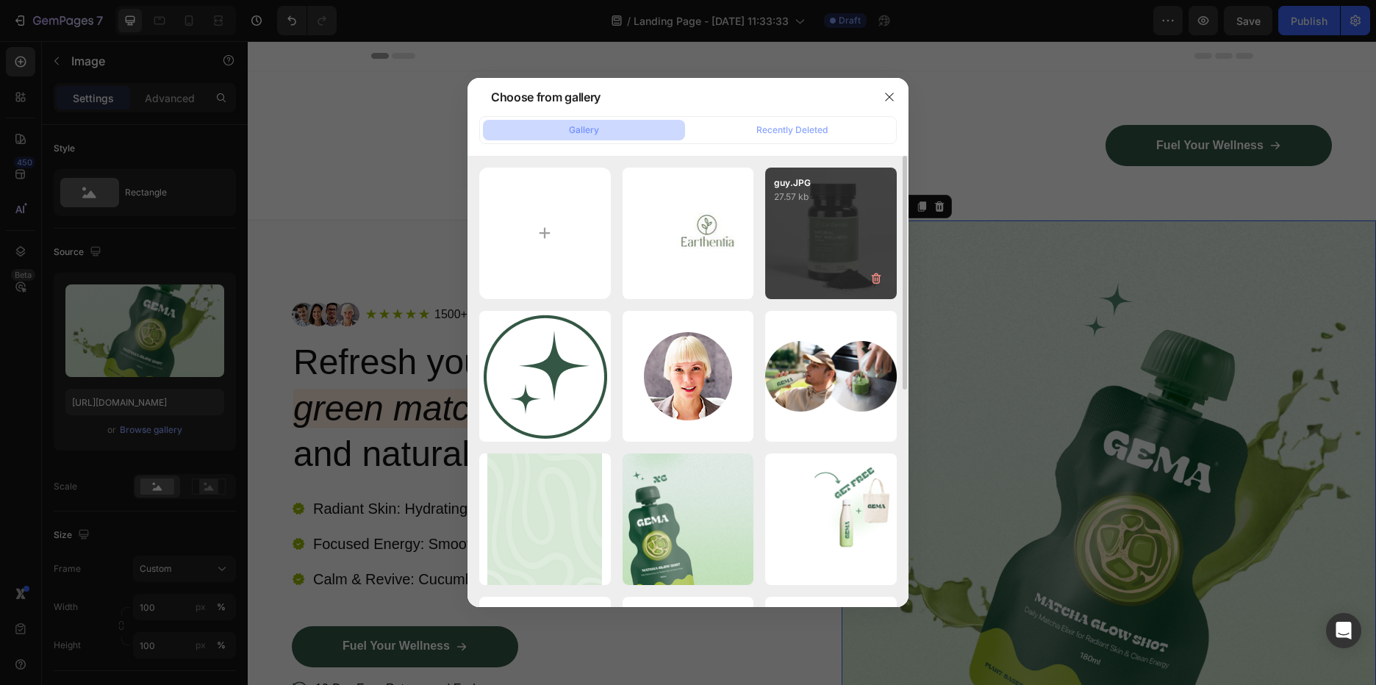
click at [809, 254] on div "guy.JPG 27.57 kb" at bounding box center [831, 234] width 132 height 132
type input "https://cdn.shopify.com/s/files/1/0588/7459/3365/files/gempages_585721442474132…"
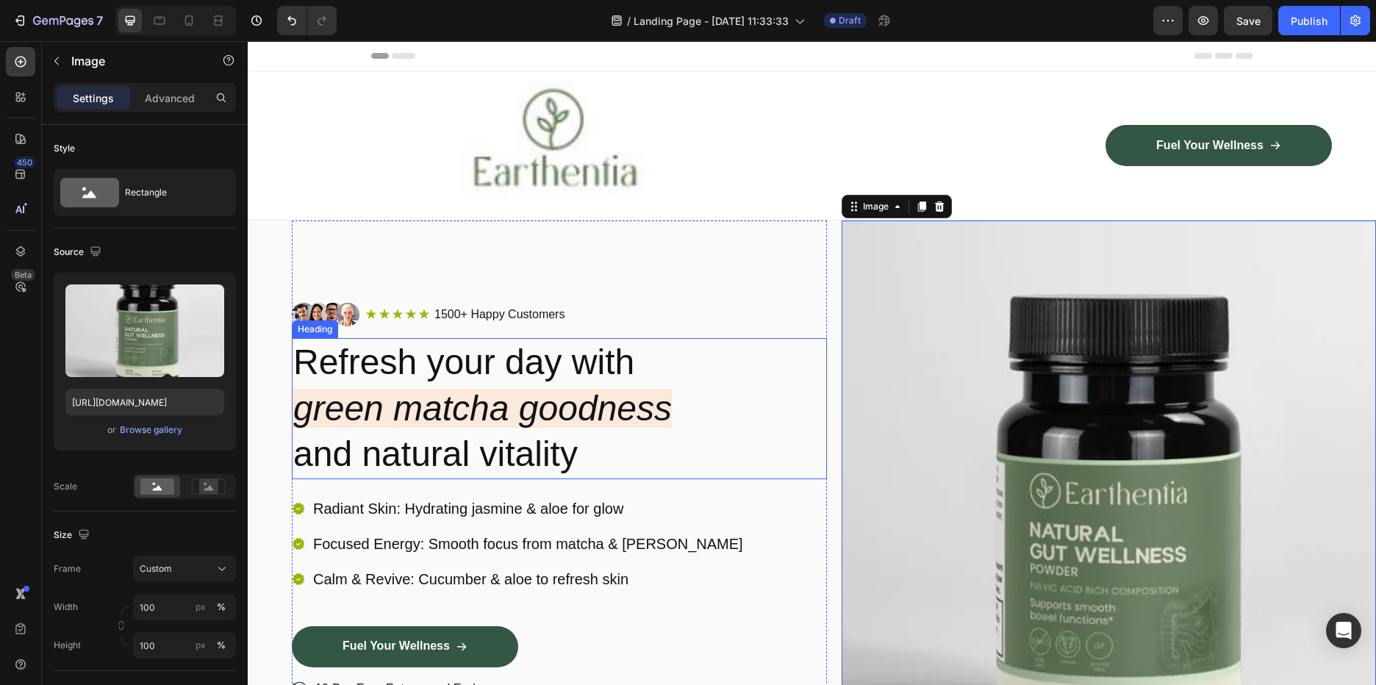
click at [452, 414] on icon "green matcha goodness" at bounding box center [482, 408] width 379 height 39
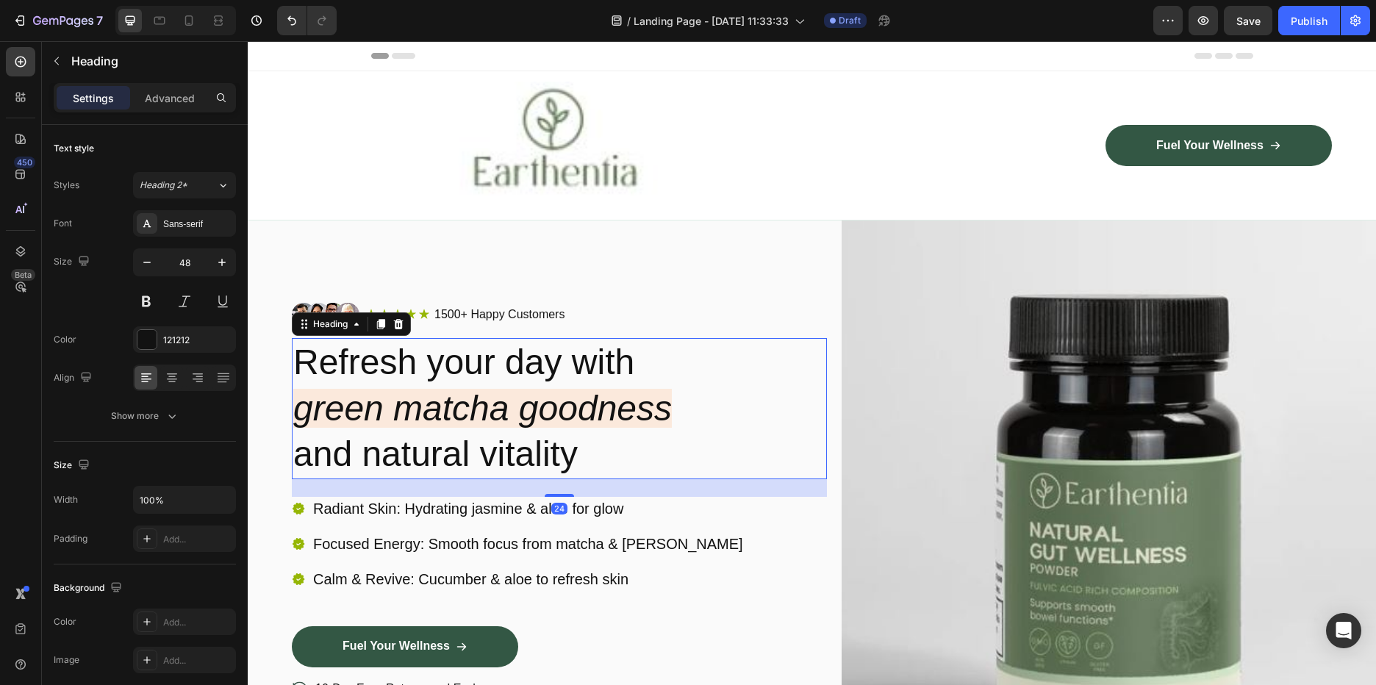
click at [576, 445] on h2 "Refresh your day with green matcha goodness and natural vitality" at bounding box center [559, 408] width 535 height 140
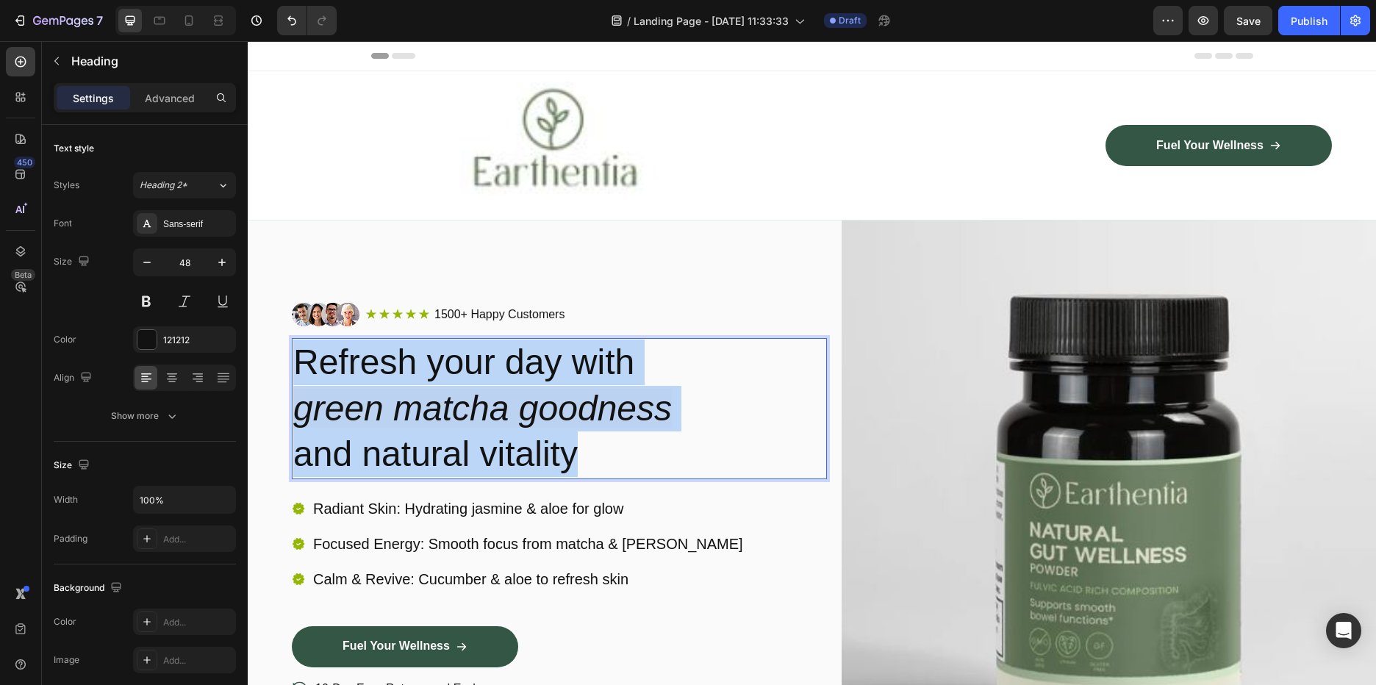
drag, startPoint x: 590, startPoint y: 453, endPoint x: 296, endPoint y: 361, distance: 308.1
click at [296, 361] on p "Refresh your day with green matcha goodness and natural vitality" at bounding box center [559, 408] width 532 height 137
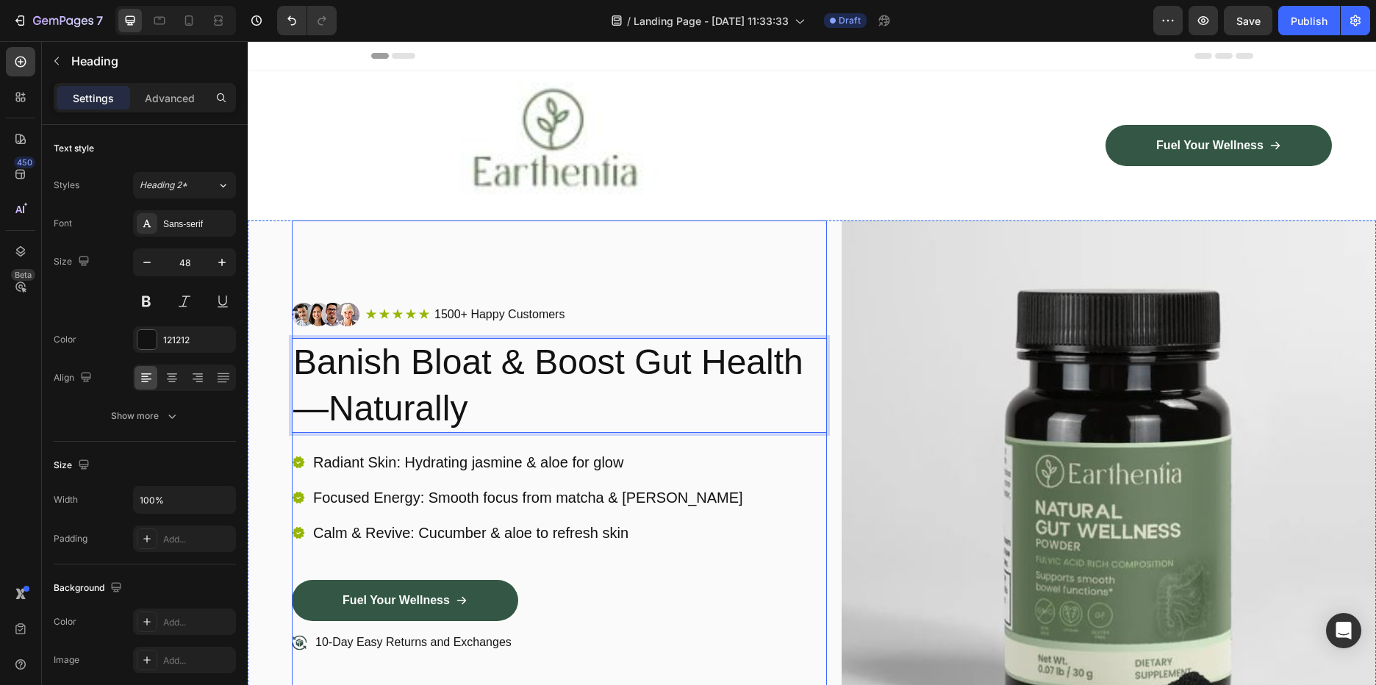
click at [415, 276] on div "Image Icon Icon Icon Icon Icon Icon List 1500+ Happy Customers Text Block Row R…" at bounding box center [559, 514] width 535 height 587
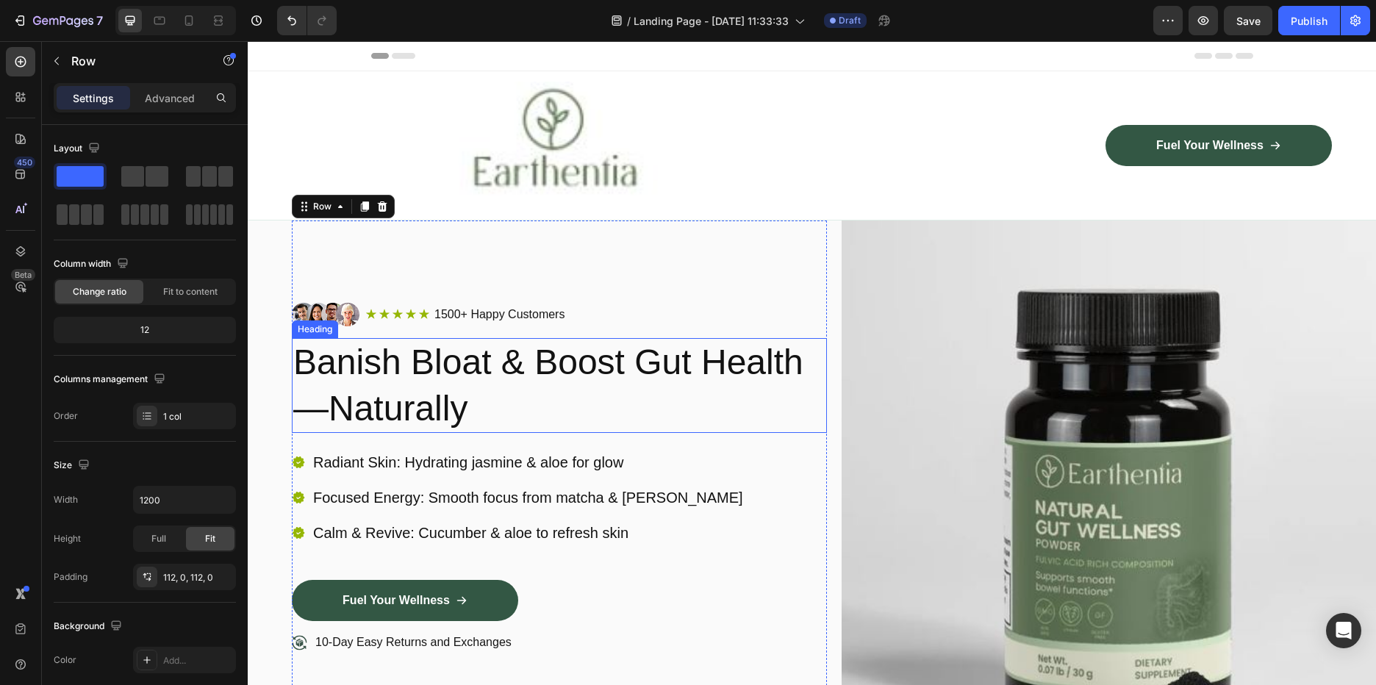
click at [594, 426] on p "Banish Bloat & Boost Gut Health—Naturally" at bounding box center [559, 386] width 532 height 92
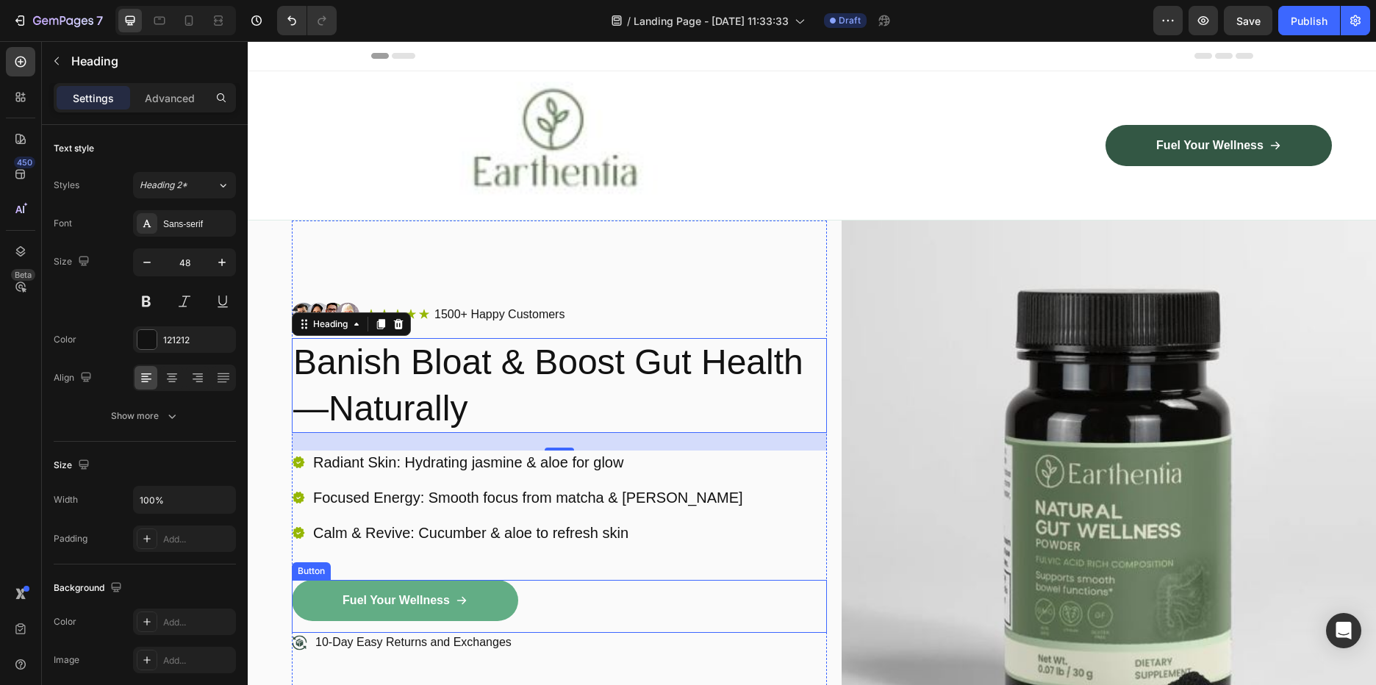
click at [486, 590] on link "Fuel Your Wellness" at bounding box center [405, 600] width 226 height 41
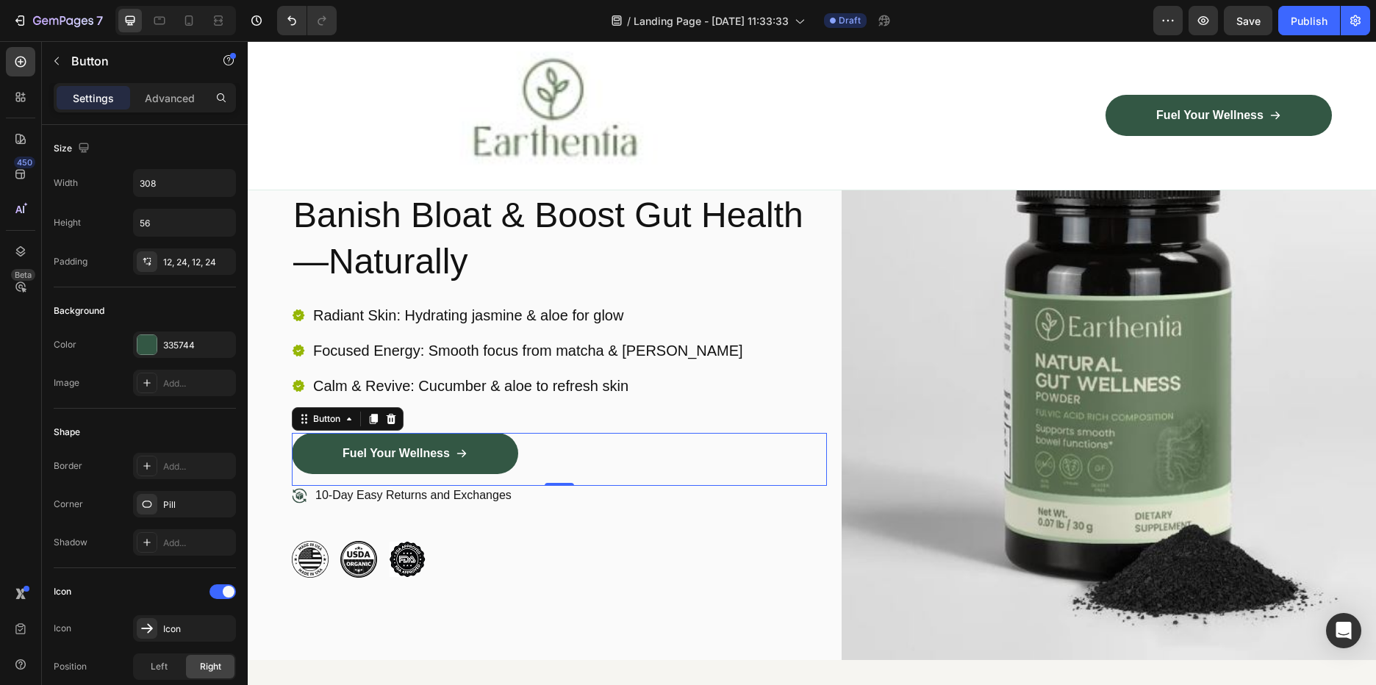
scroll to position [74, 0]
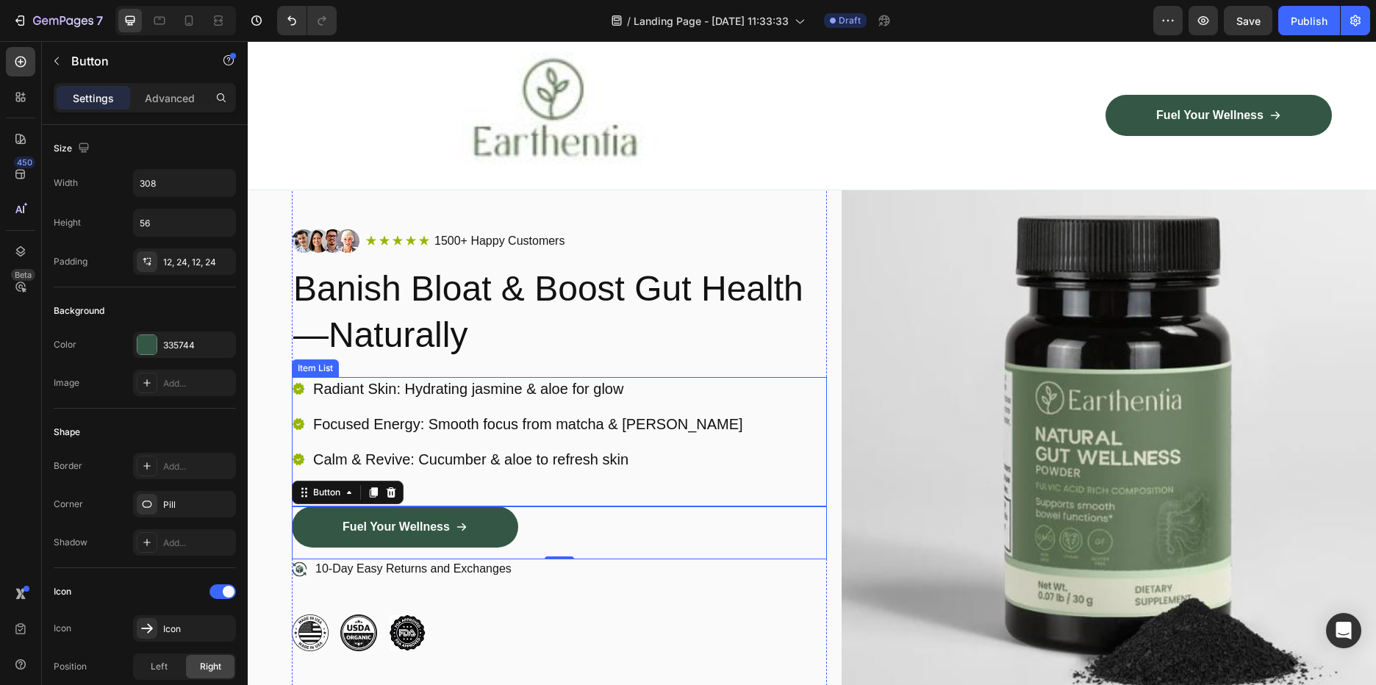
click at [678, 393] on div "Radiant Skin: Hydrating jasmine & aloe for glow Focused Energy: Smooth focus fr…" at bounding box center [559, 441] width 535 height 129
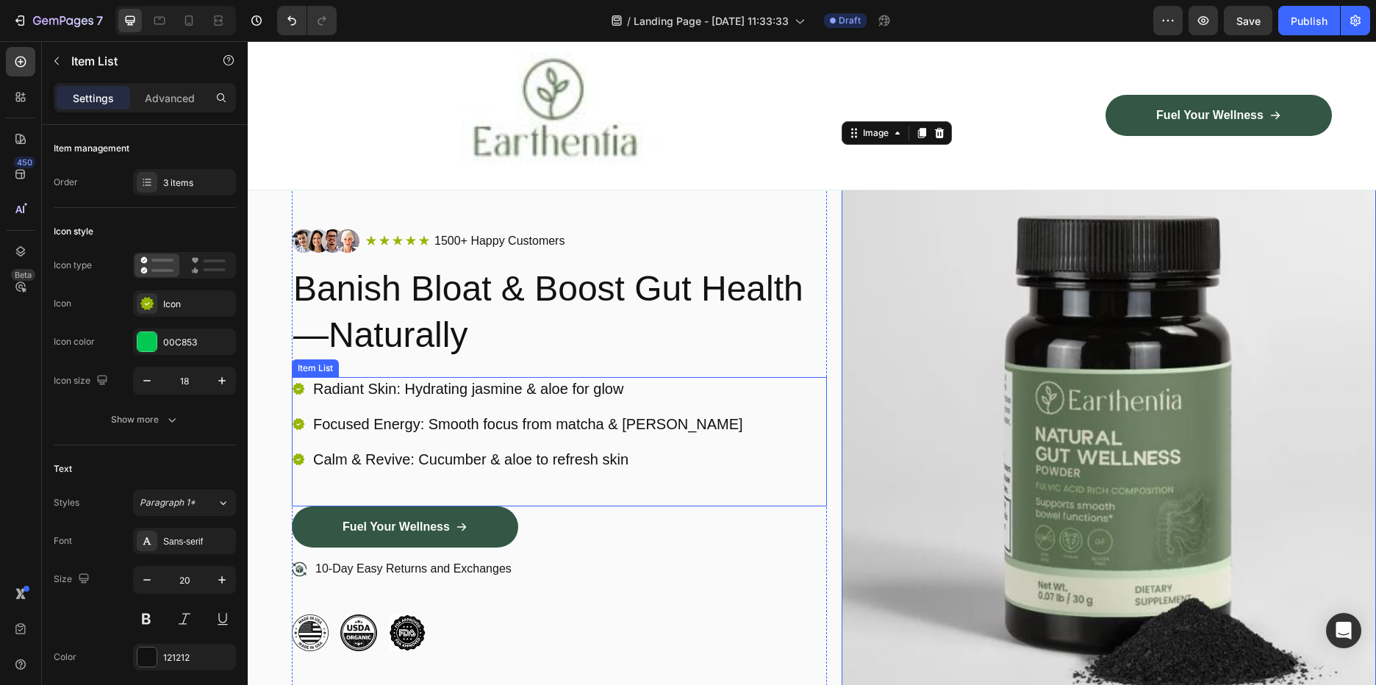
click at [702, 415] on div "Radiant Skin: Hydrating jasmine & aloe for glow Focused Energy: Smooth focus fr…" at bounding box center [559, 441] width 535 height 129
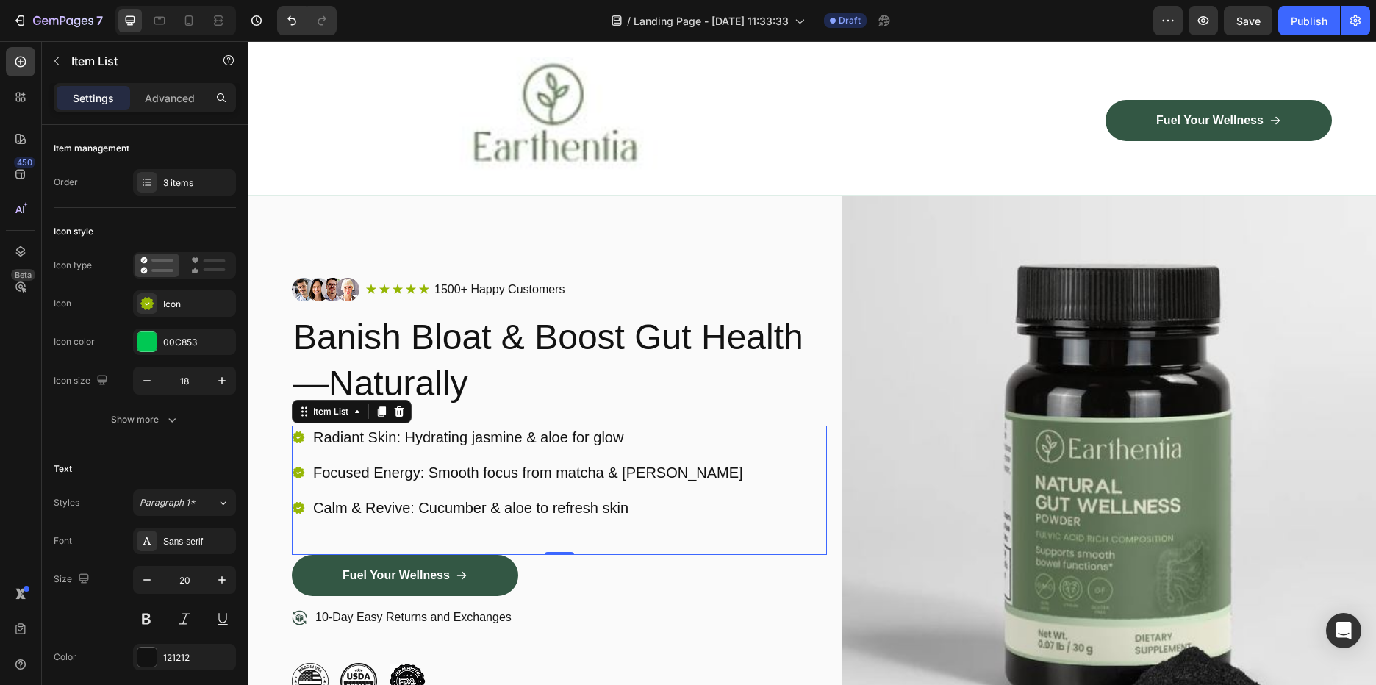
scroll to position [0, 0]
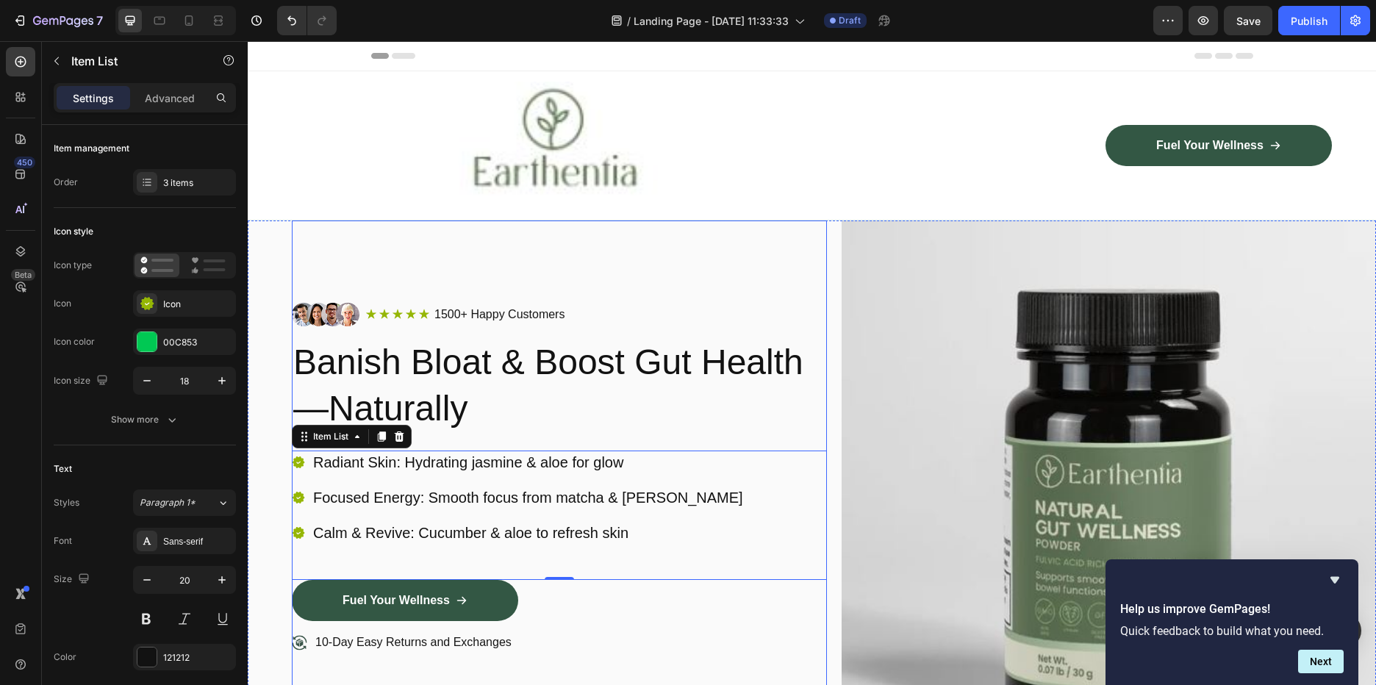
click at [512, 271] on div "Image Icon Icon Icon Icon Icon Icon List 1500+ Happy Customers Text Block Row R…" at bounding box center [559, 514] width 535 height 587
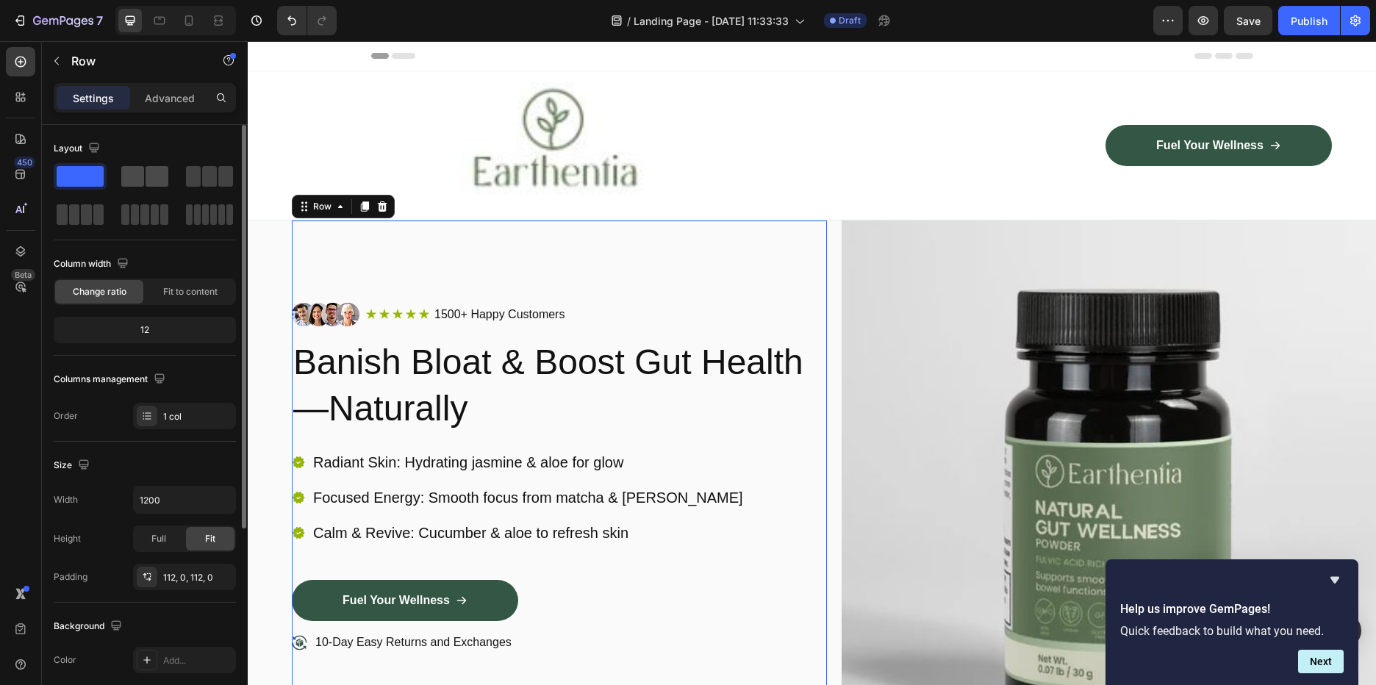
click at [140, 169] on span at bounding box center [132, 176] width 23 height 21
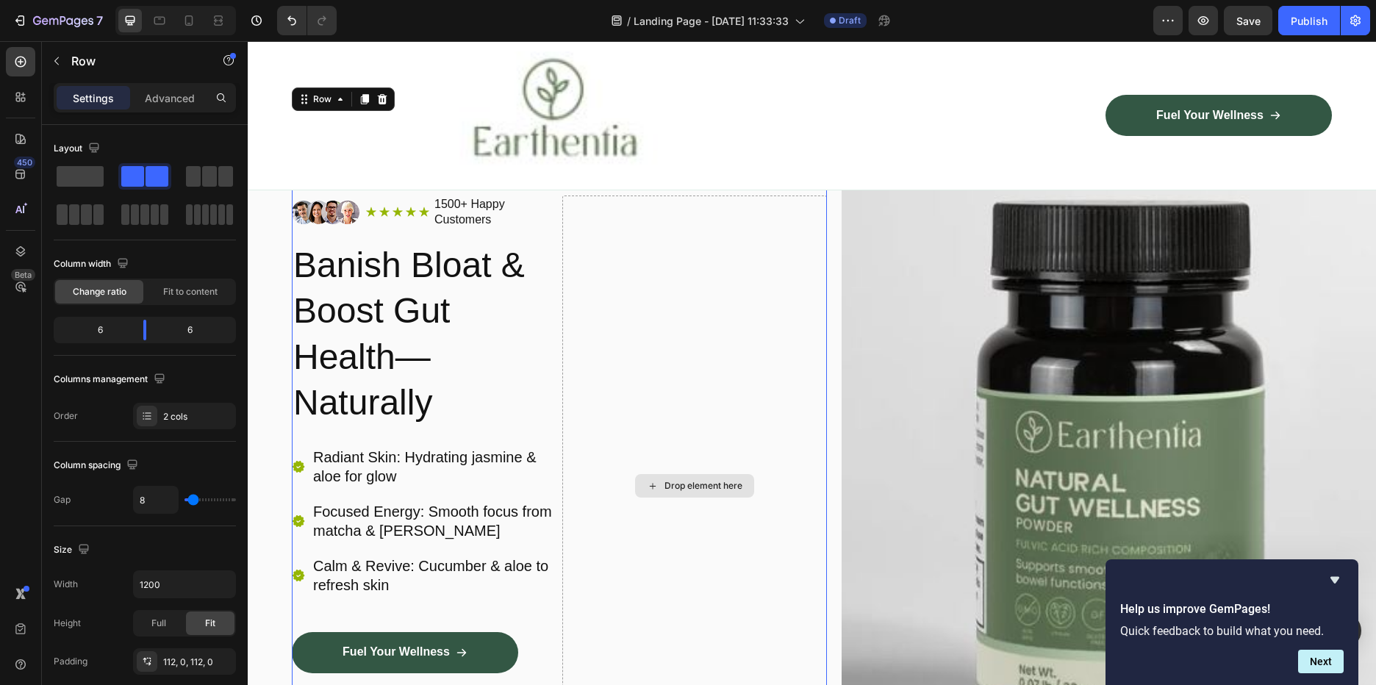
scroll to position [74, 0]
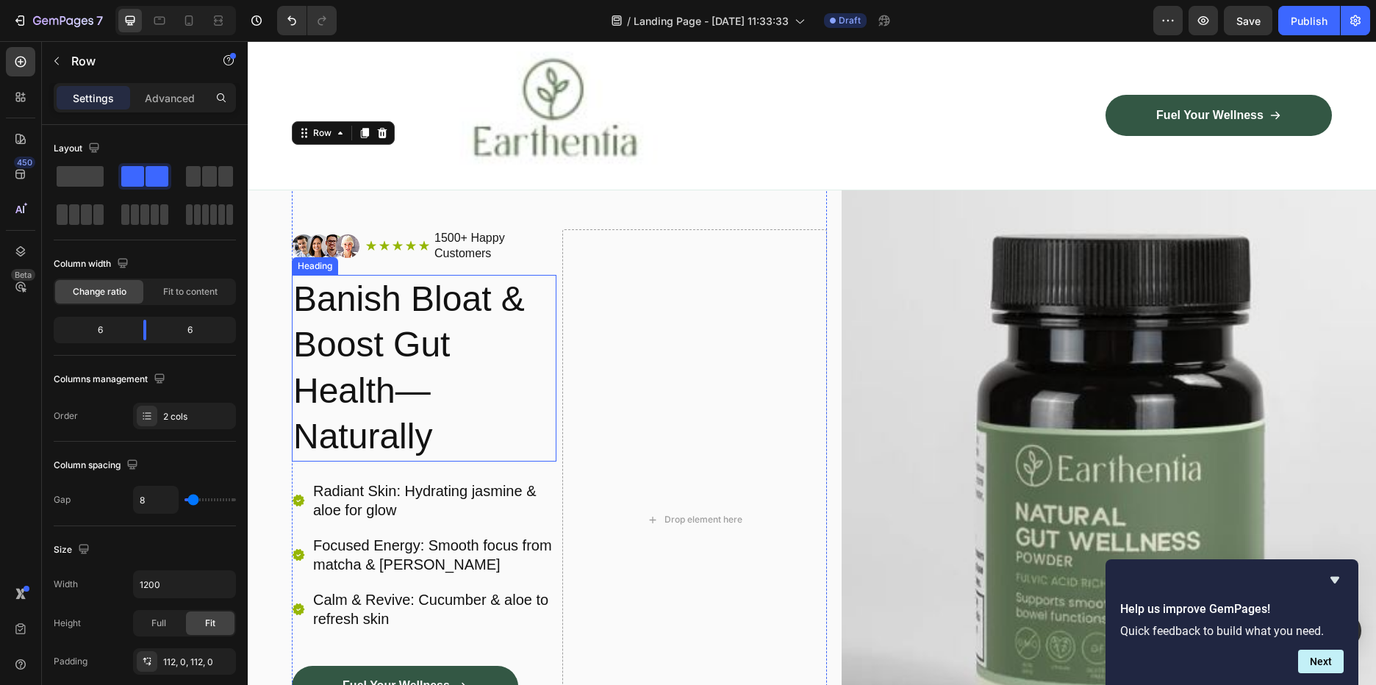
click at [382, 352] on p "Banish Bloat & Boost Gut Health—Naturally" at bounding box center [424, 368] width 262 height 184
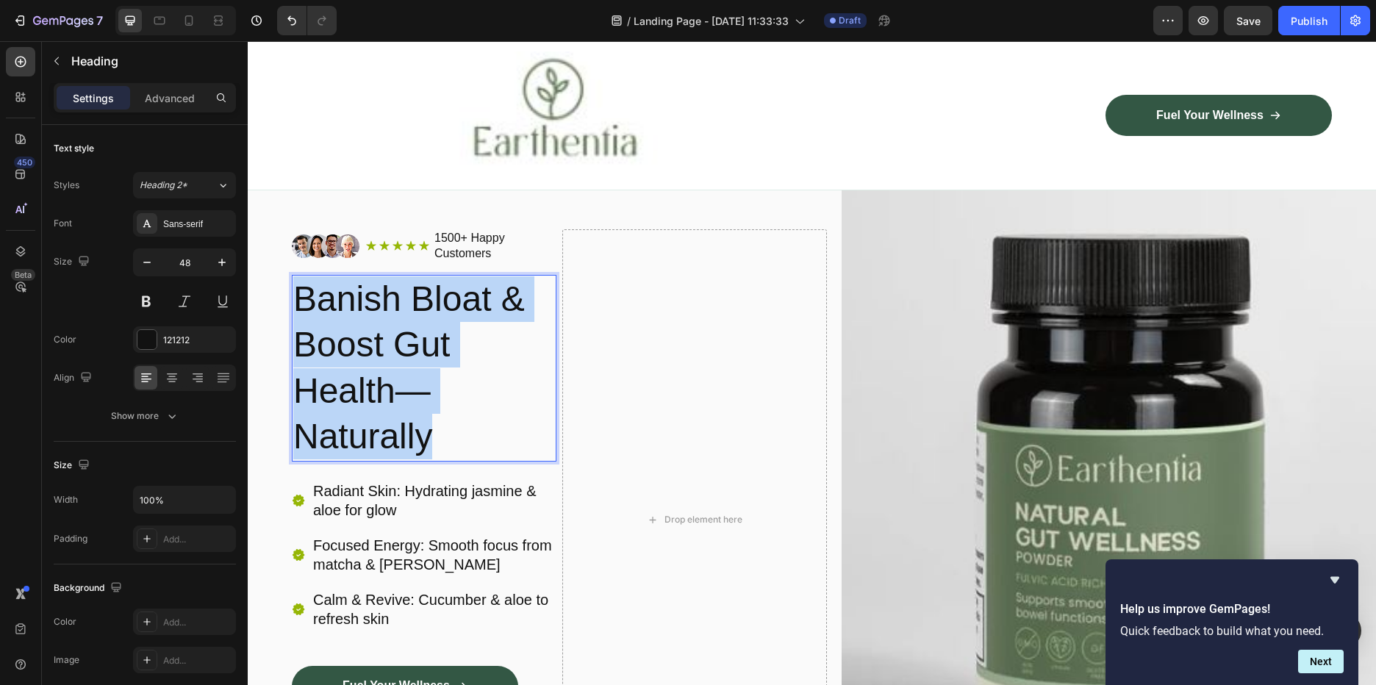
drag, startPoint x: 459, startPoint y: 434, endPoint x: 296, endPoint y: 293, distance: 215.3
click at [296, 293] on p "Banish Bloat & Boost Gut Health—Naturally" at bounding box center [424, 368] width 262 height 184
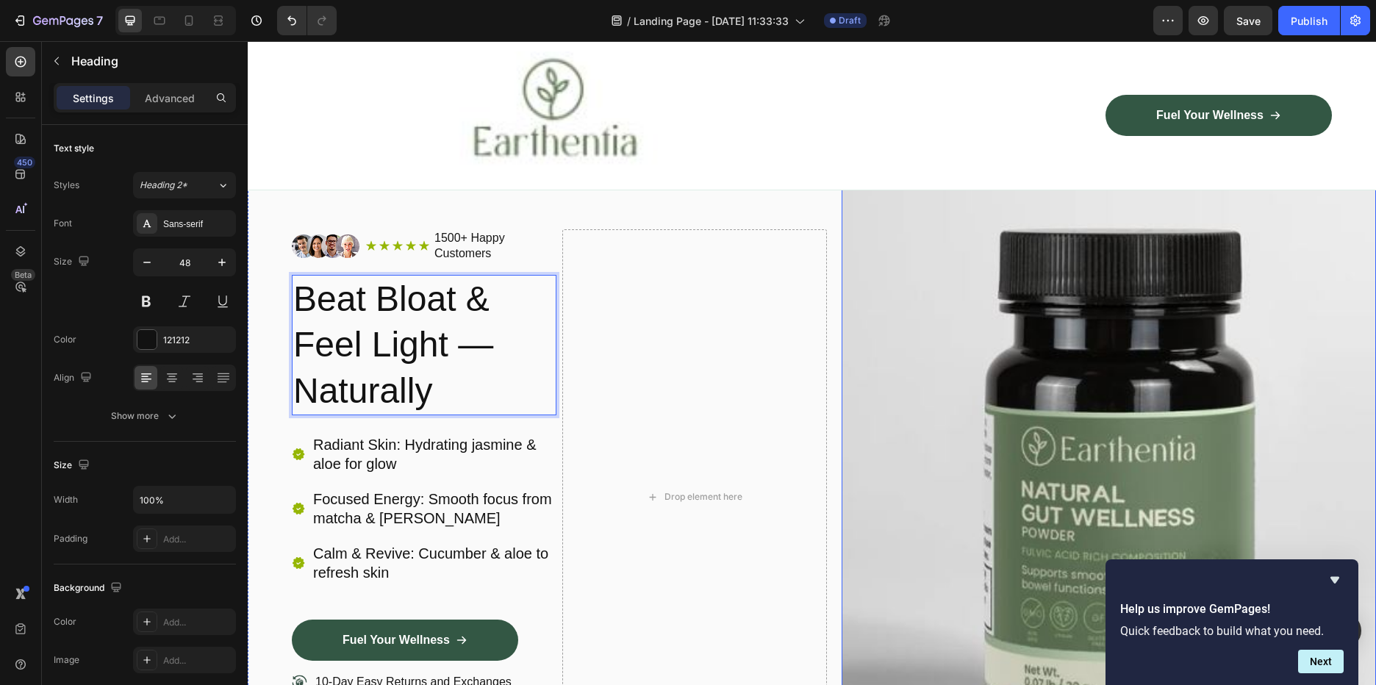
click at [1150, 372] on img at bounding box center [1109, 497] width 535 height 700
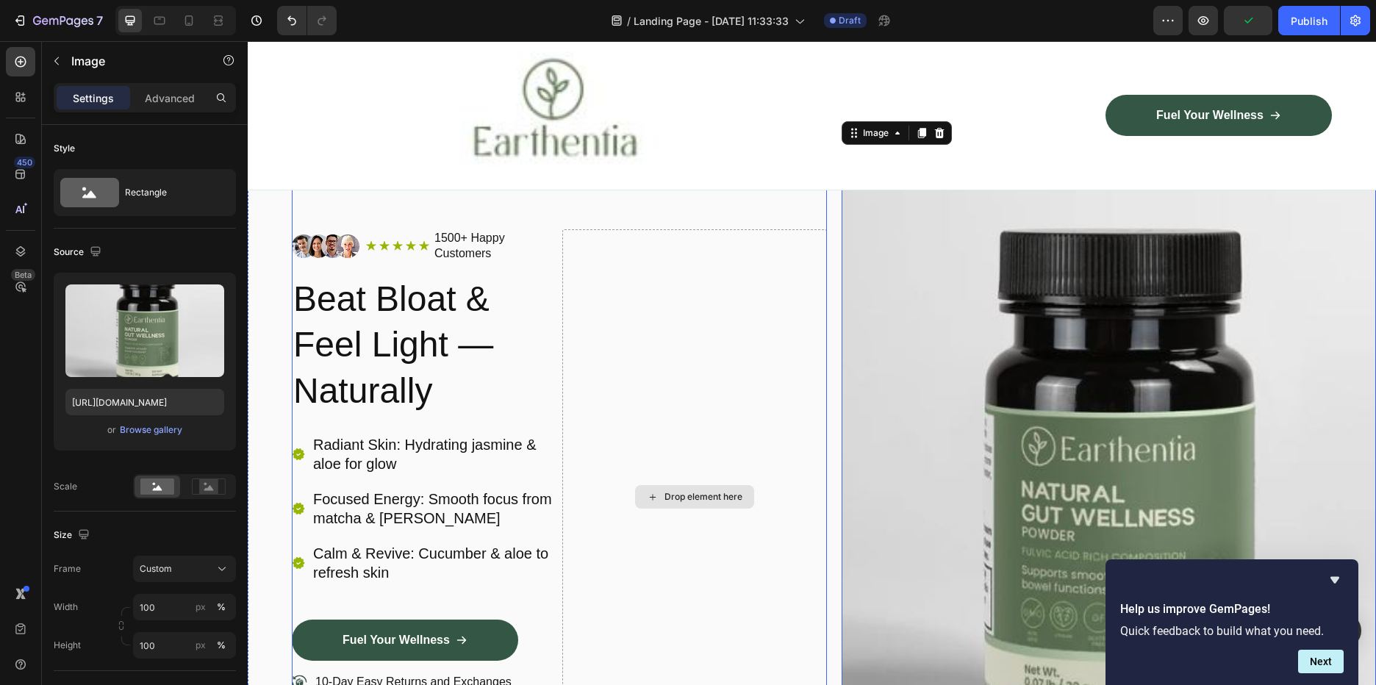
click at [706, 368] on div "Drop element here" at bounding box center [694, 496] width 265 height 535
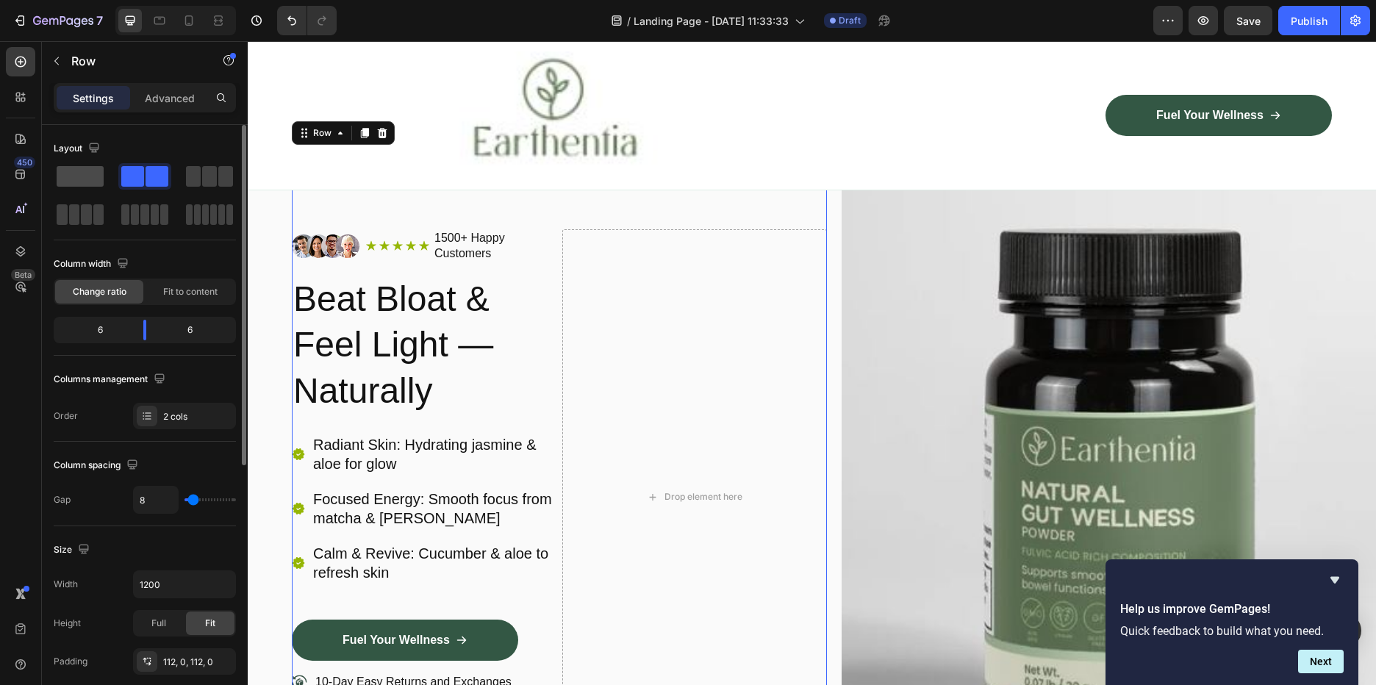
click at [91, 168] on span at bounding box center [80, 176] width 47 height 21
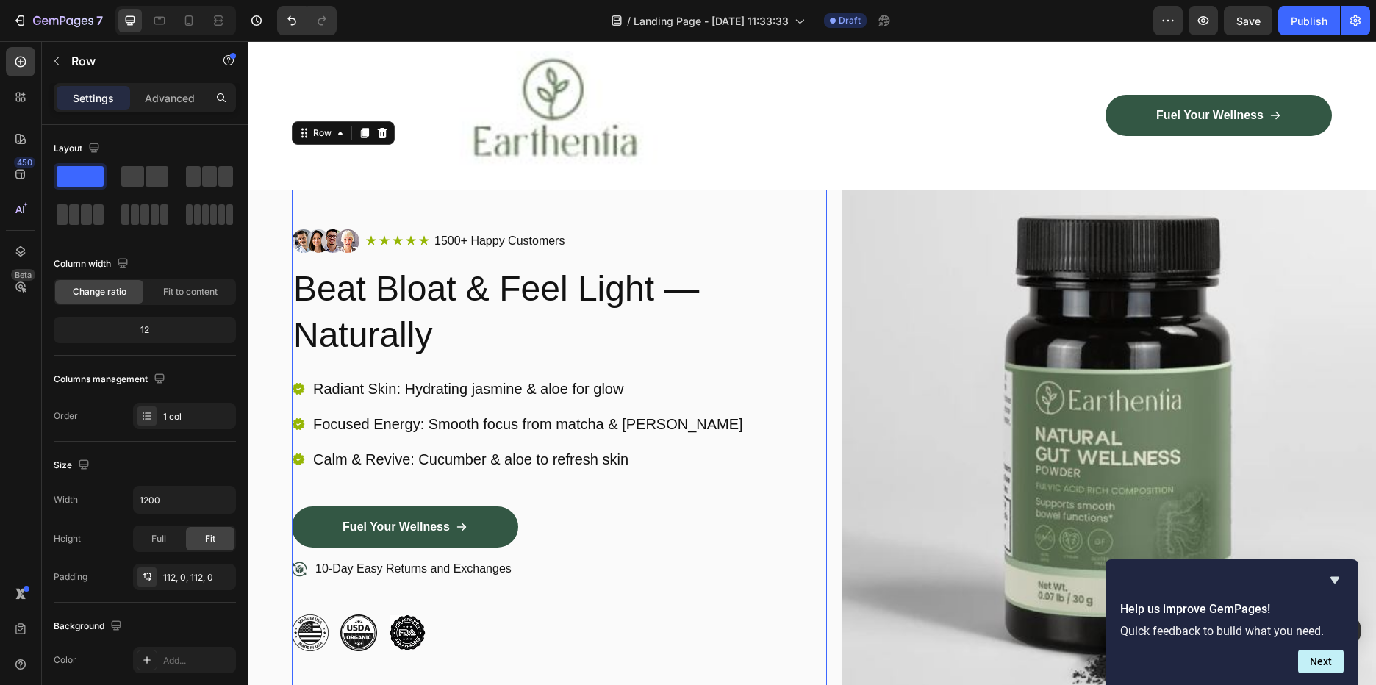
click at [447, 374] on div "Image Icon Icon Icon Icon Icon Icon List 1500+ Happy Customers Text Block Row R…" at bounding box center [559, 440] width 535 height 422
click at [446, 387] on p "Radiant Skin: Hydrating jasmine & aloe for glow" at bounding box center [528, 388] width 430 height 19
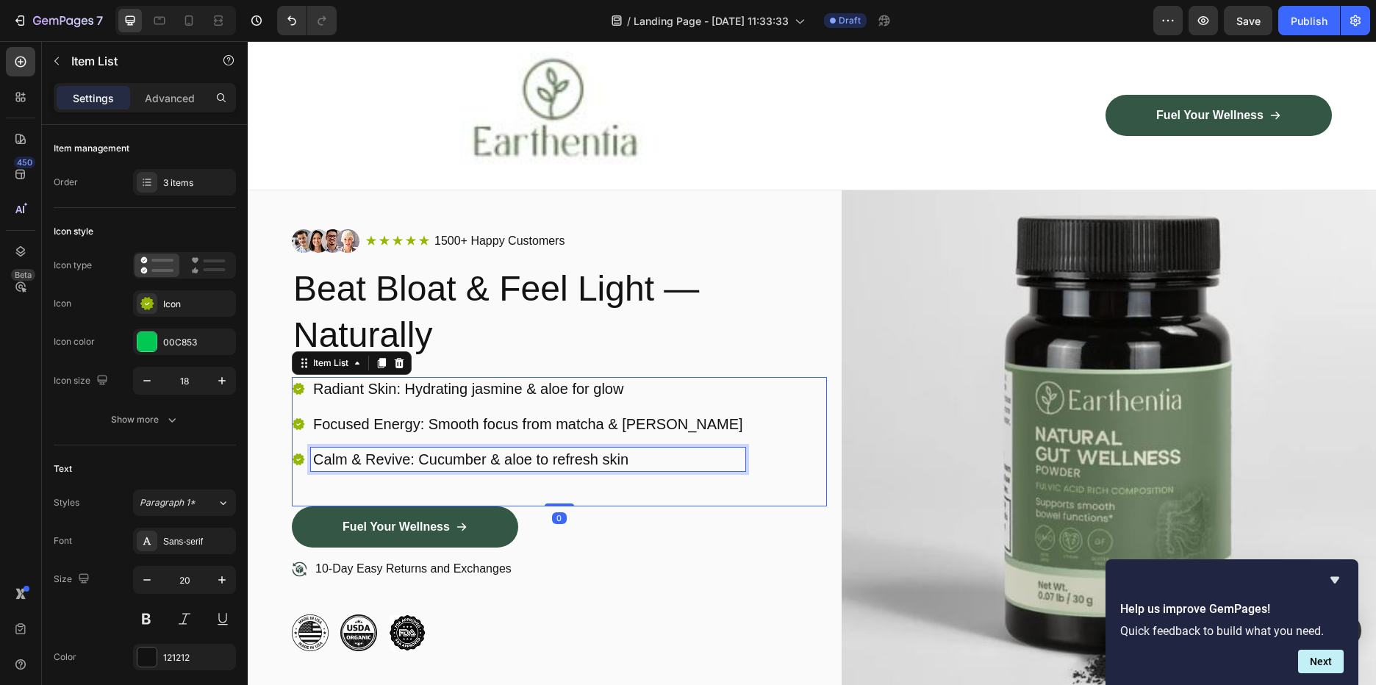
click at [631, 466] on p "Calm & Revive: Cucumber & aloe to refresh skin" at bounding box center [528, 459] width 430 height 19
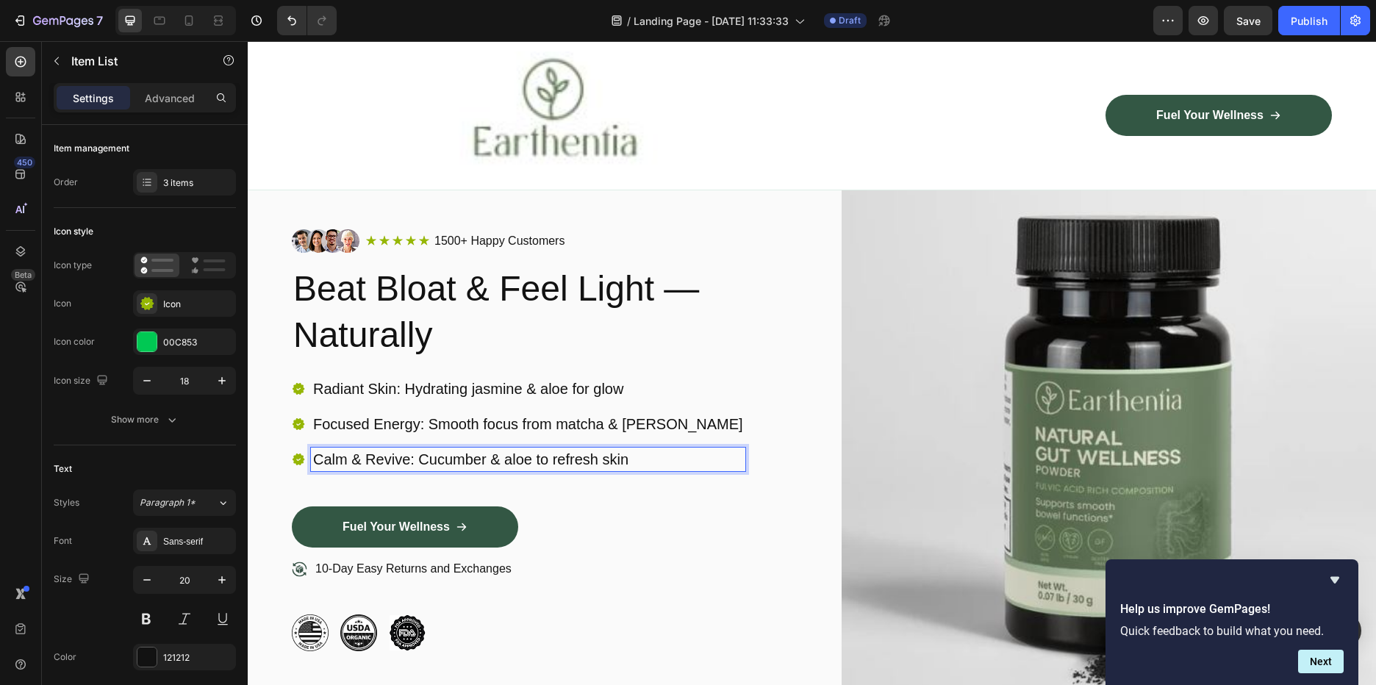
click at [693, 462] on div "Radiant Skin: Hydrating jasmine & aloe for glow Focused Energy: Smooth focus fr…" at bounding box center [559, 441] width 535 height 129
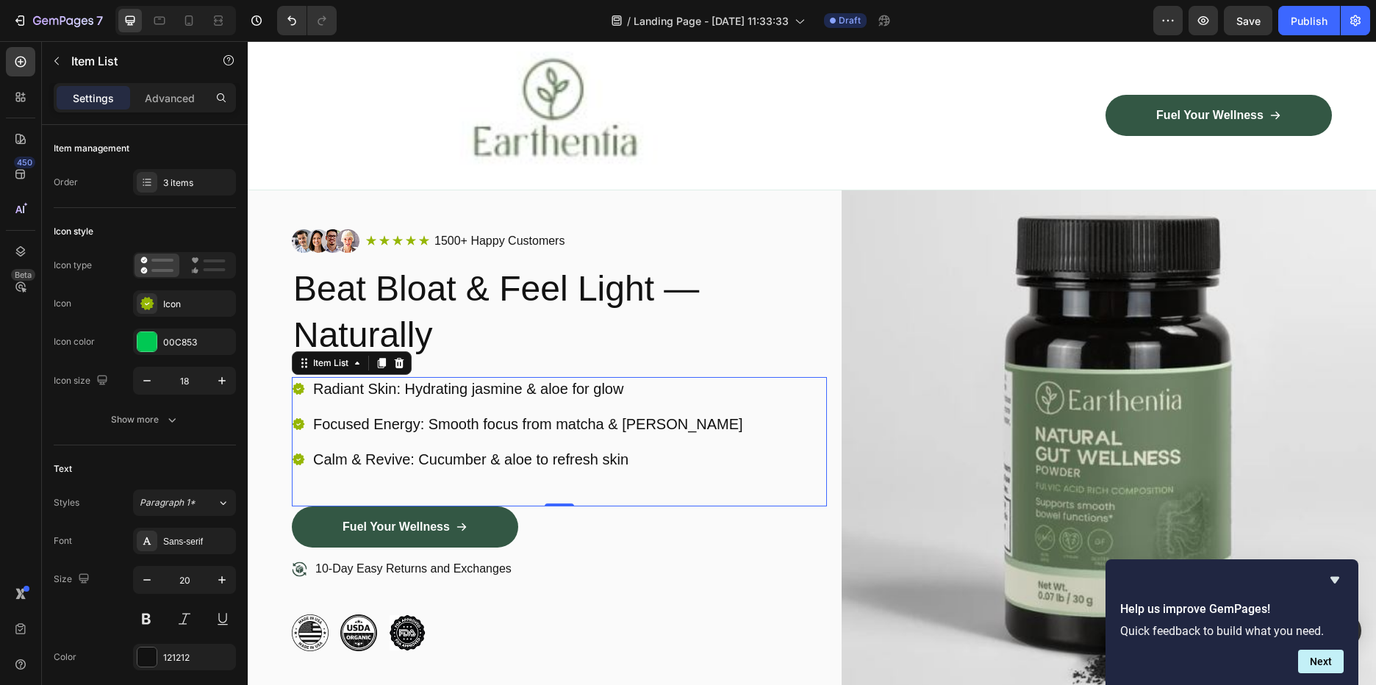
click at [506, 382] on p "Radiant Skin: Hydrating jasmine & aloe for glow" at bounding box center [528, 388] width 430 height 19
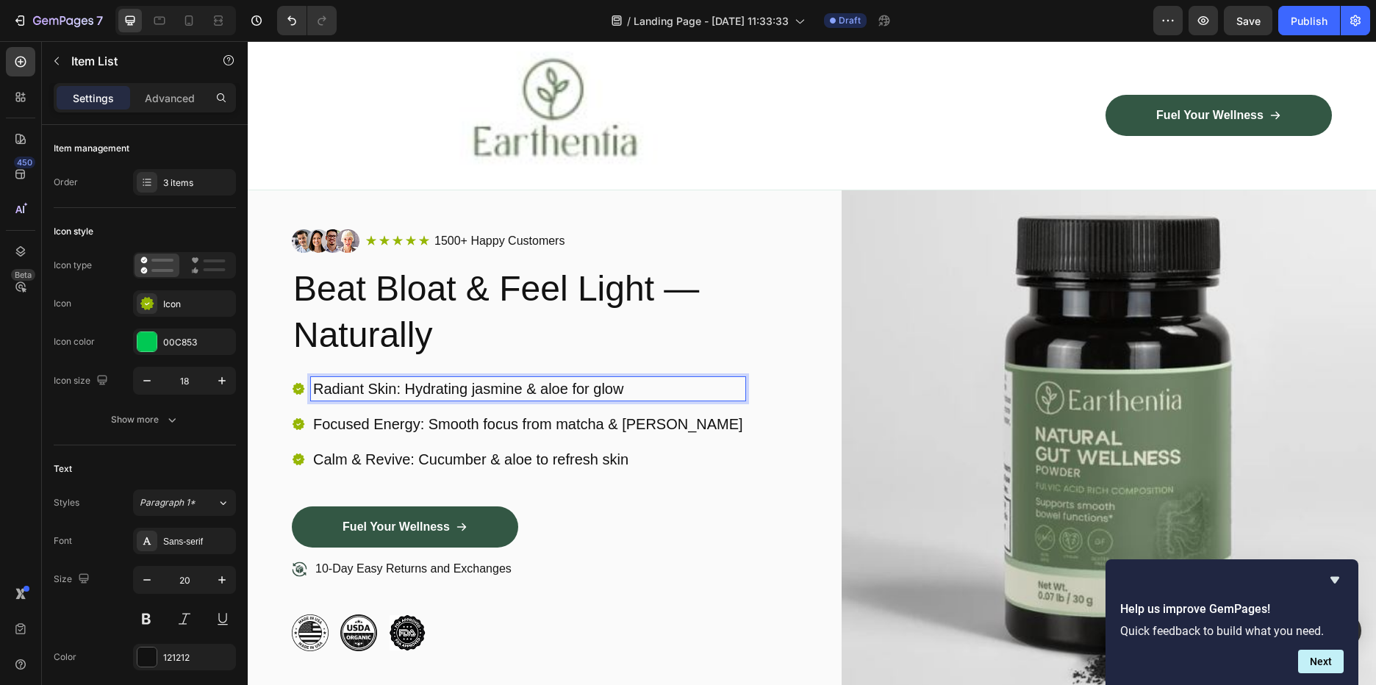
drag, startPoint x: 460, startPoint y: 384, endPoint x: 505, endPoint y: 383, distance: 44.8
click at [460, 384] on p "Radiant Skin: Hydrating jasmine & aloe for glow" at bounding box center [528, 388] width 430 height 19
click at [625, 394] on p "Radiant Skin: Hydrating jasmine & aloe for glow" at bounding box center [528, 388] width 430 height 19
drag, startPoint x: 632, startPoint y: 388, endPoint x: 312, endPoint y: 381, distance: 319.9
click at [312, 381] on div "Radiant Skin: Hydrating jasmine & aloe for glow" at bounding box center [528, 389] width 434 height 24
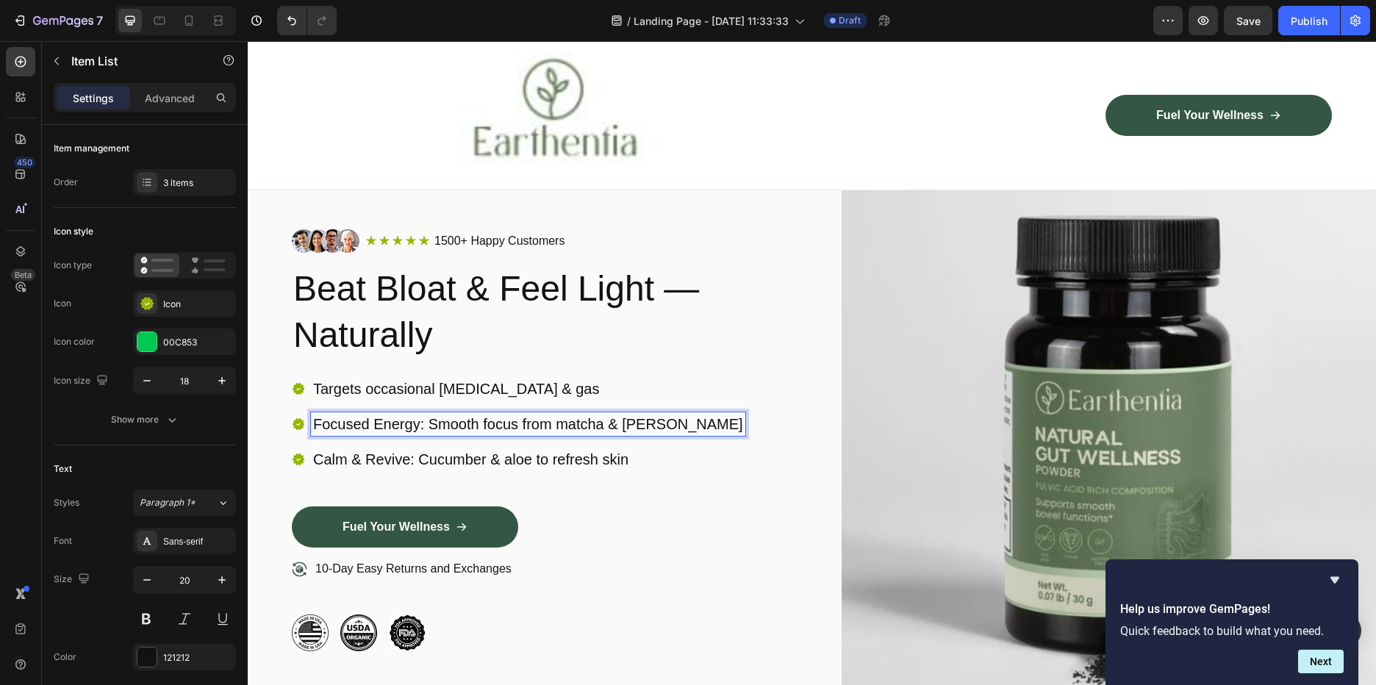
click at [389, 432] on p "Focused Energy: Smooth focus from matcha & jasmine" at bounding box center [528, 424] width 430 height 19
click at [670, 427] on p "Focused Energy: Smooth focus from matcha & jasmine" at bounding box center [528, 424] width 430 height 19
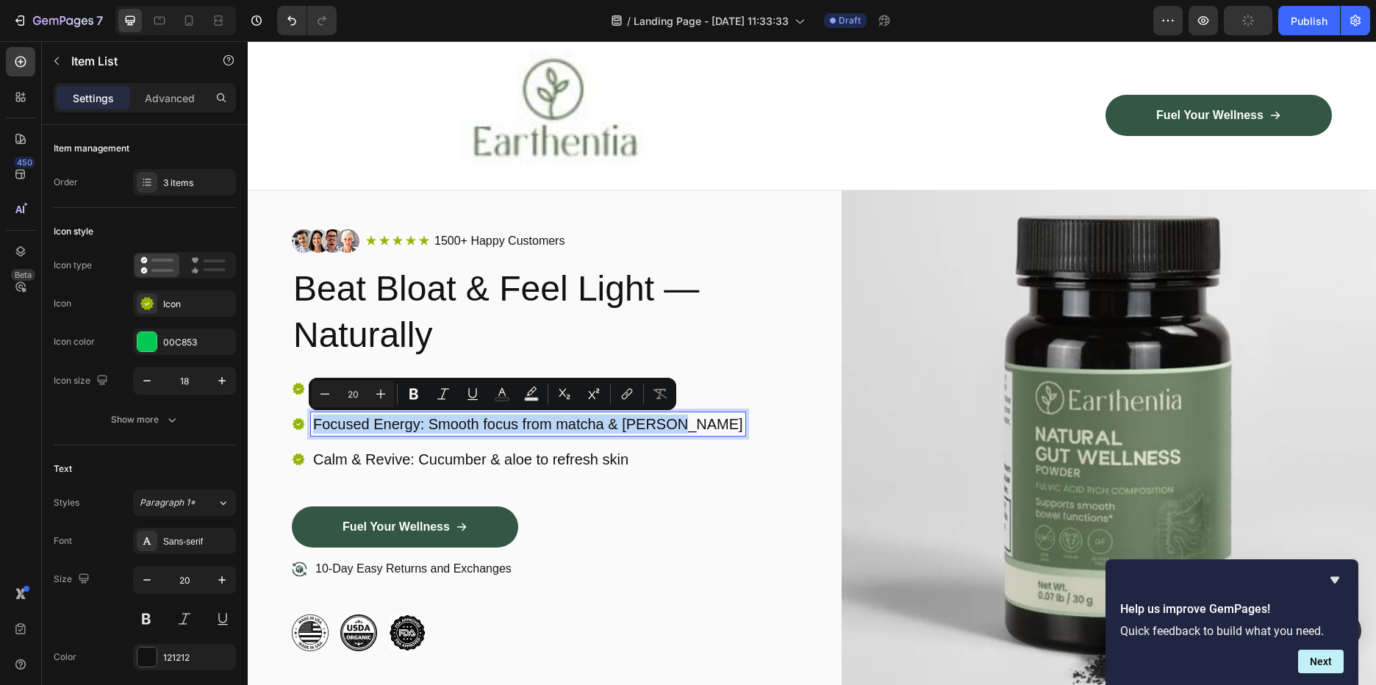
drag, startPoint x: 669, startPoint y: 421, endPoint x: 313, endPoint y: 426, distance: 355.8
click at [313, 426] on p "Focused Energy: Smooth focus from matcha & jasmine" at bounding box center [528, 424] width 430 height 19
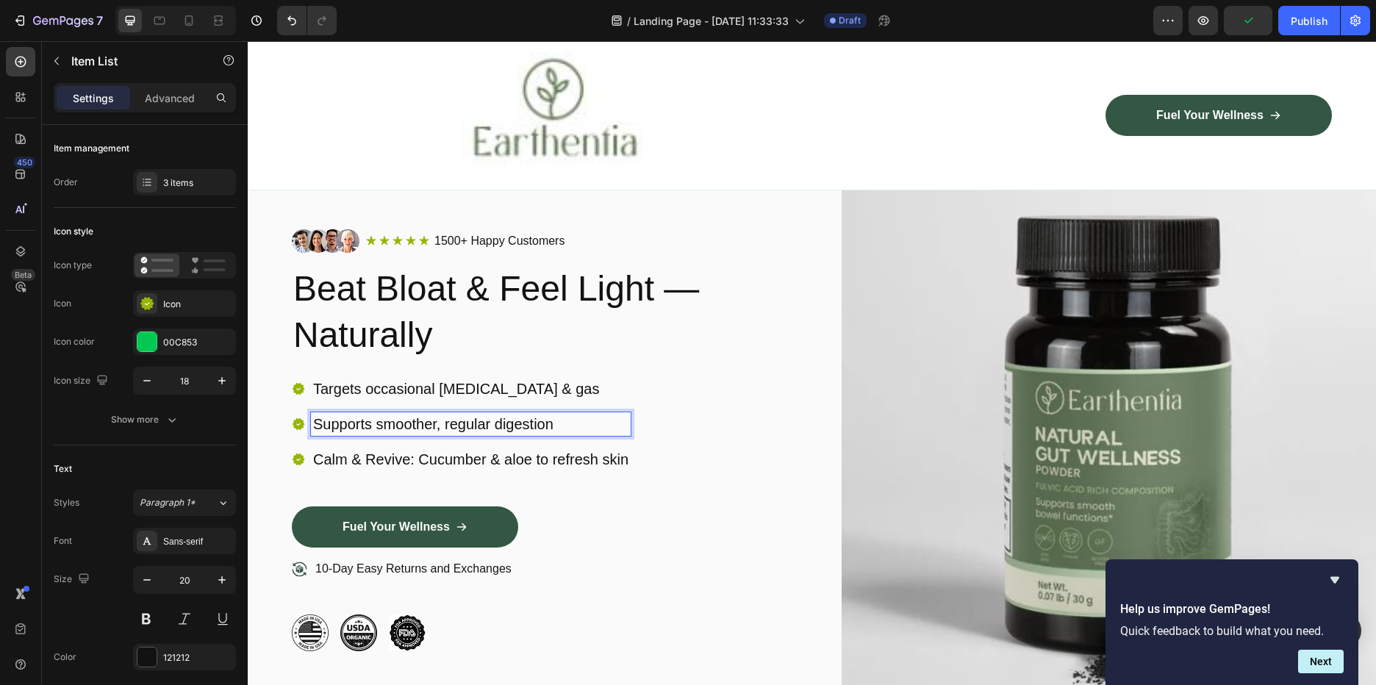
click at [339, 451] on p "Calm & Revive: Cucumber & aloe to refresh skin" at bounding box center [470, 459] width 315 height 19
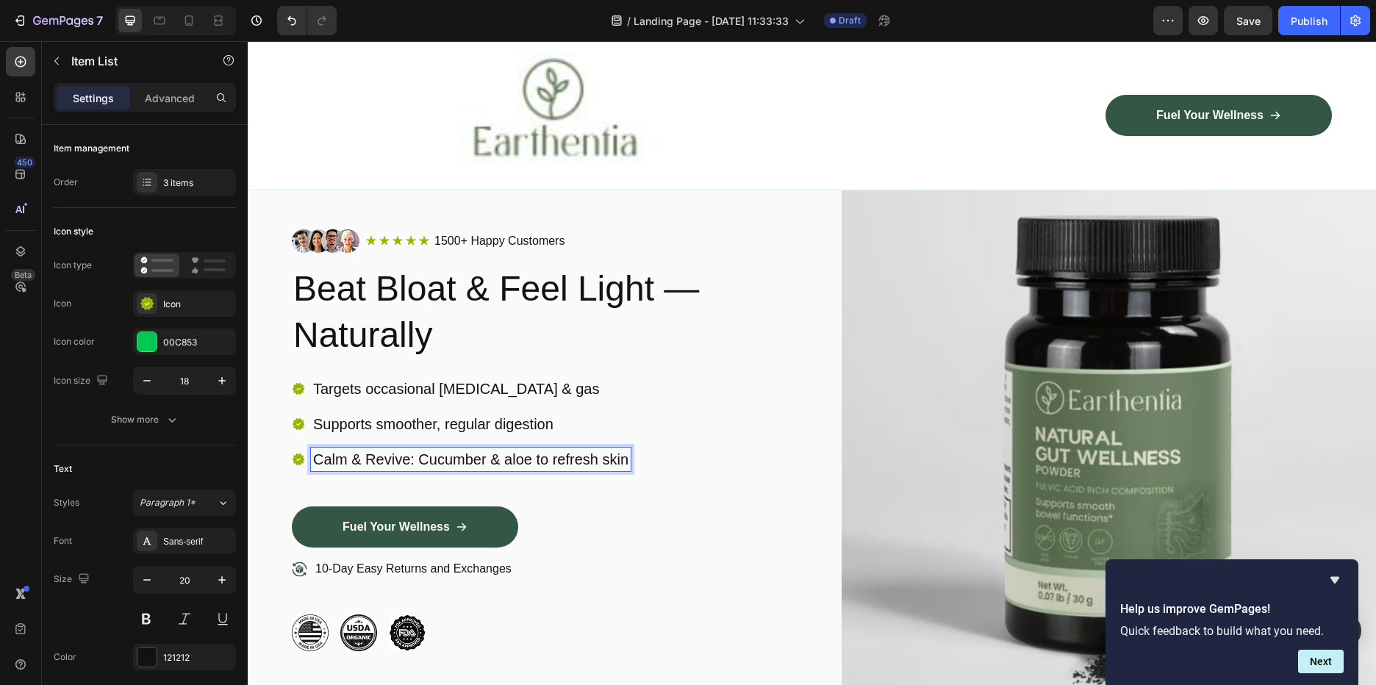
click at [601, 462] on p "Calm & Revive: Cucumber & aloe to refresh skin" at bounding box center [470, 459] width 315 height 19
click at [631, 456] on div "Calm & Revive: Cucumber & aloe to refresh skin" at bounding box center [471, 460] width 320 height 24
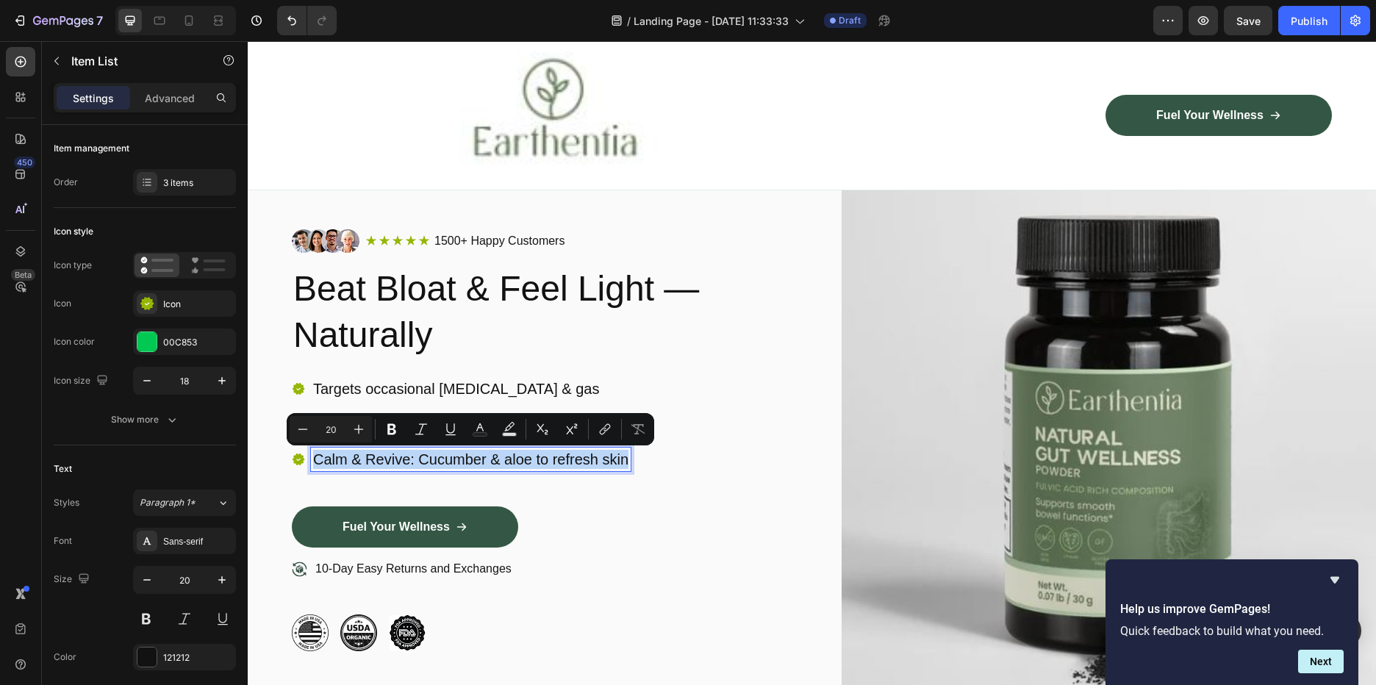
drag, startPoint x: 628, startPoint y: 459, endPoint x: 317, endPoint y: 454, distance: 311.0
click at [317, 454] on p "Calm & Revive: Cucumber & aloe to refresh skin" at bounding box center [470, 459] width 315 height 19
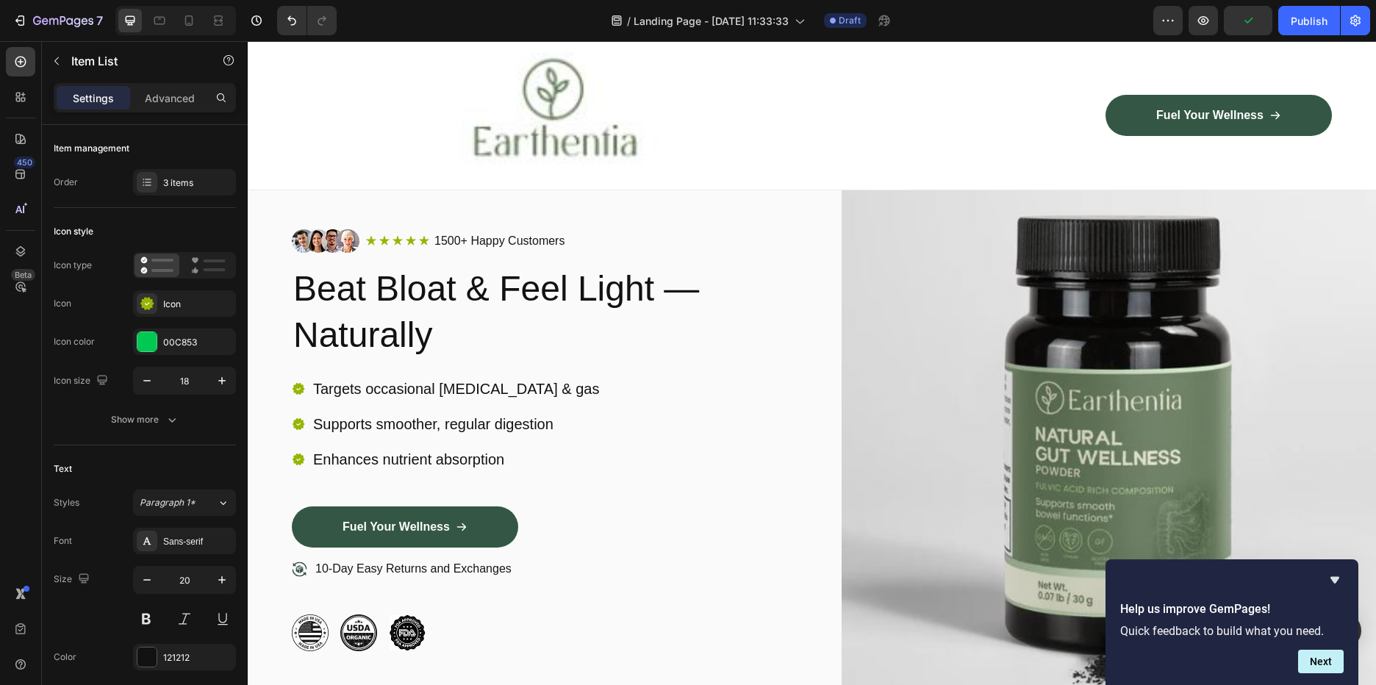
click at [579, 484] on div "Targets occasional bloating & gas Supports smoother, regular digestion Enhances…" at bounding box center [559, 441] width 535 height 129
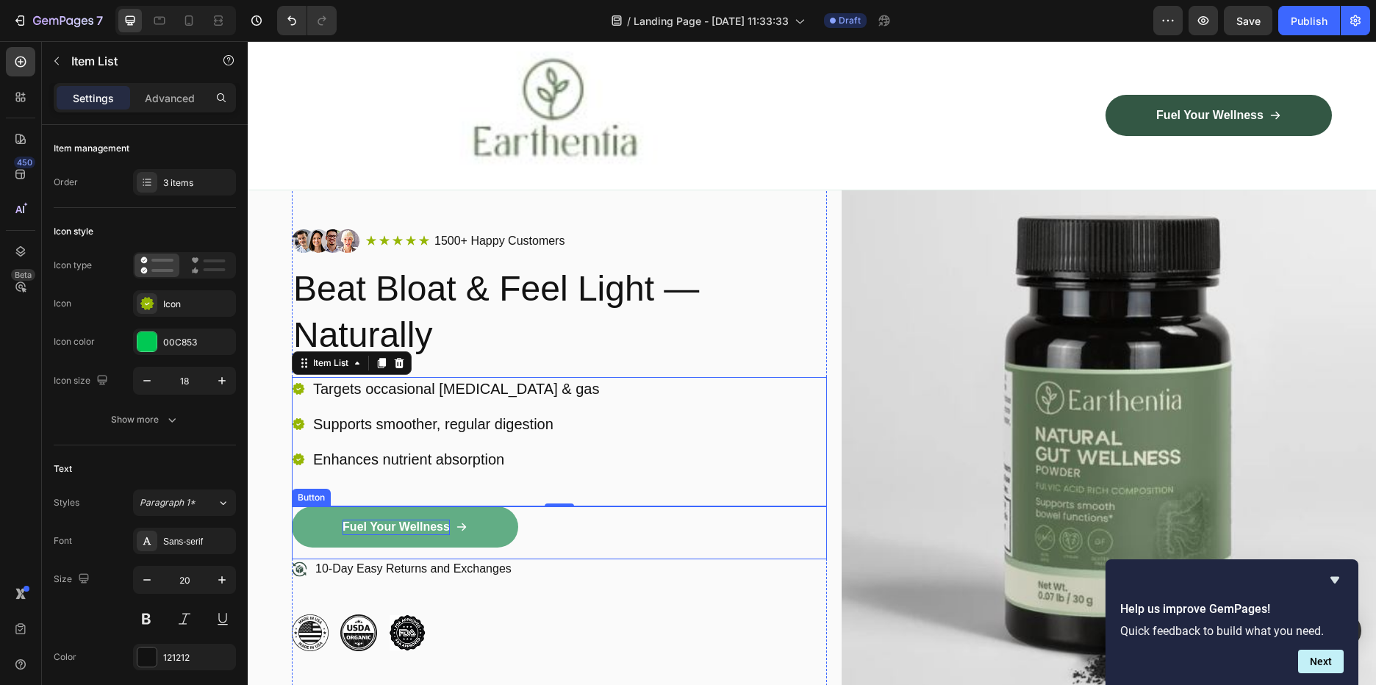
click at [414, 526] on p "Fuel Your Wellness" at bounding box center [396, 527] width 107 height 15
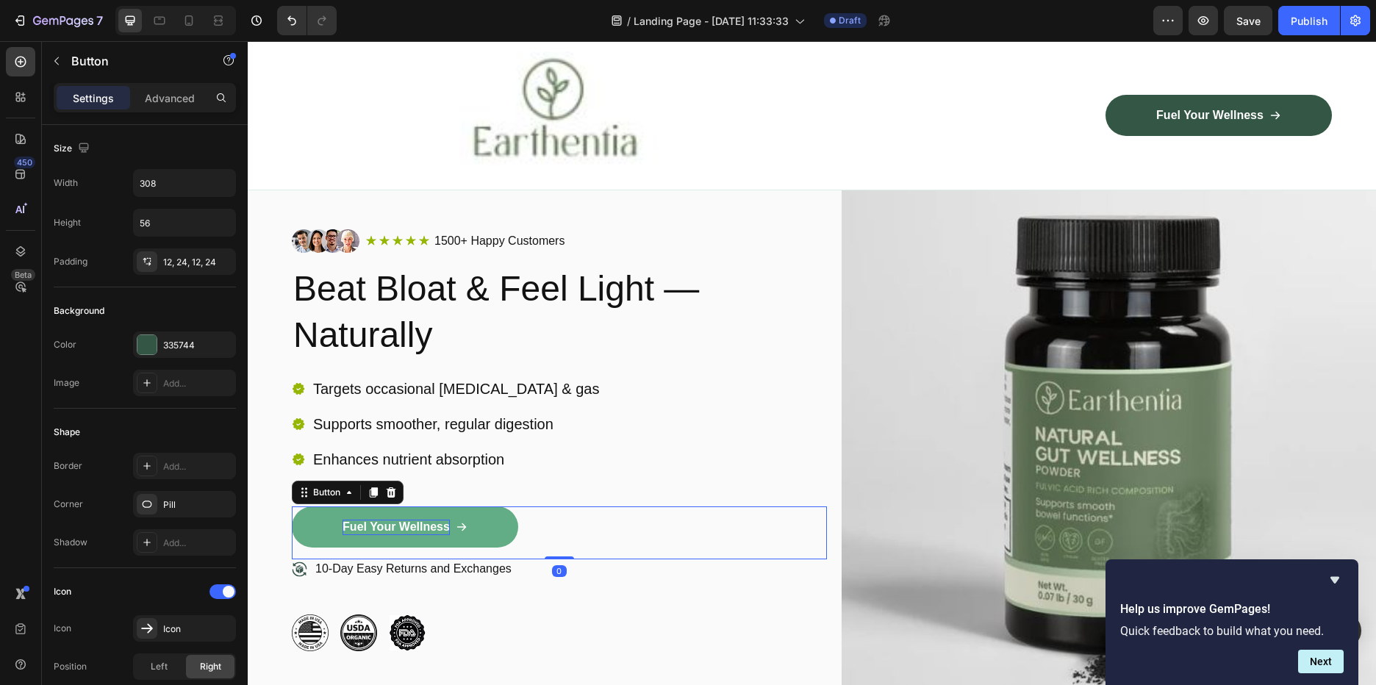
click at [449, 525] on p "Fuel Your Wellness" at bounding box center [396, 527] width 107 height 15
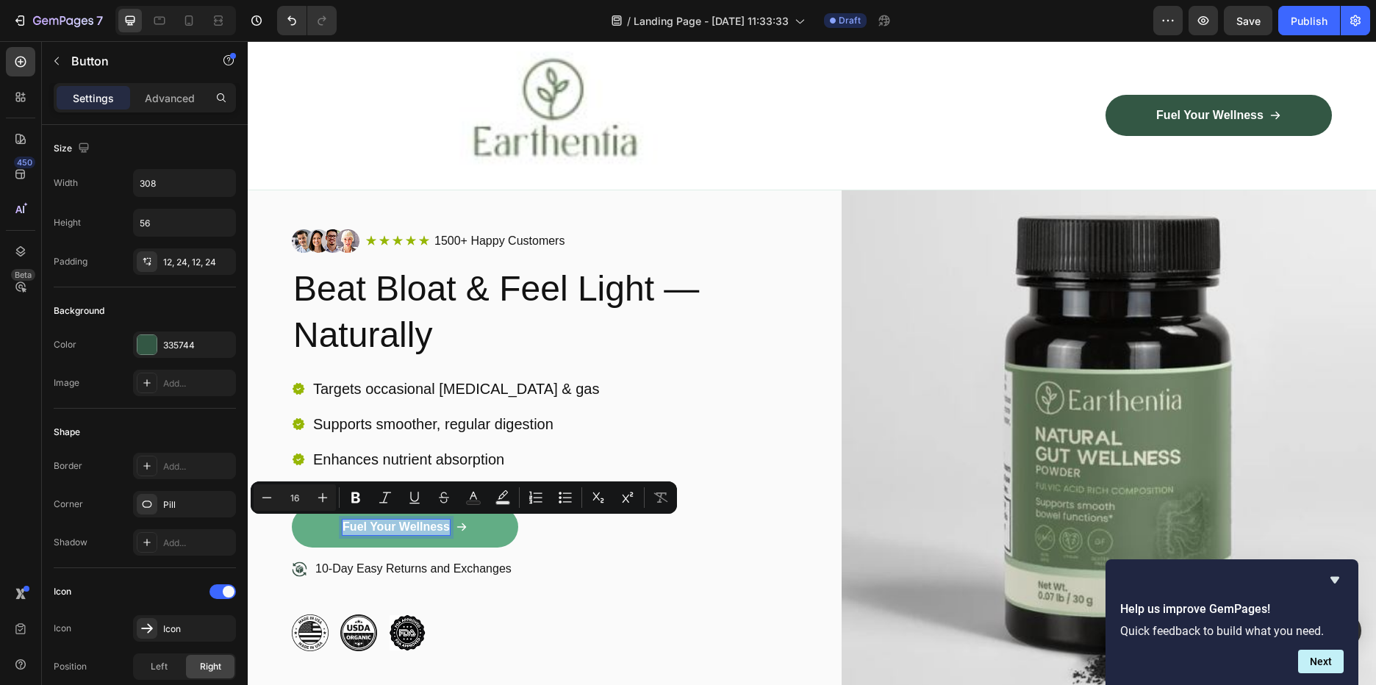
drag, startPoint x: 449, startPoint y: 526, endPoint x: 342, endPoint y: 524, distance: 107.3
click at [342, 524] on link "Fuel Your Wellness" at bounding box center [405, 526] width 226 height 41
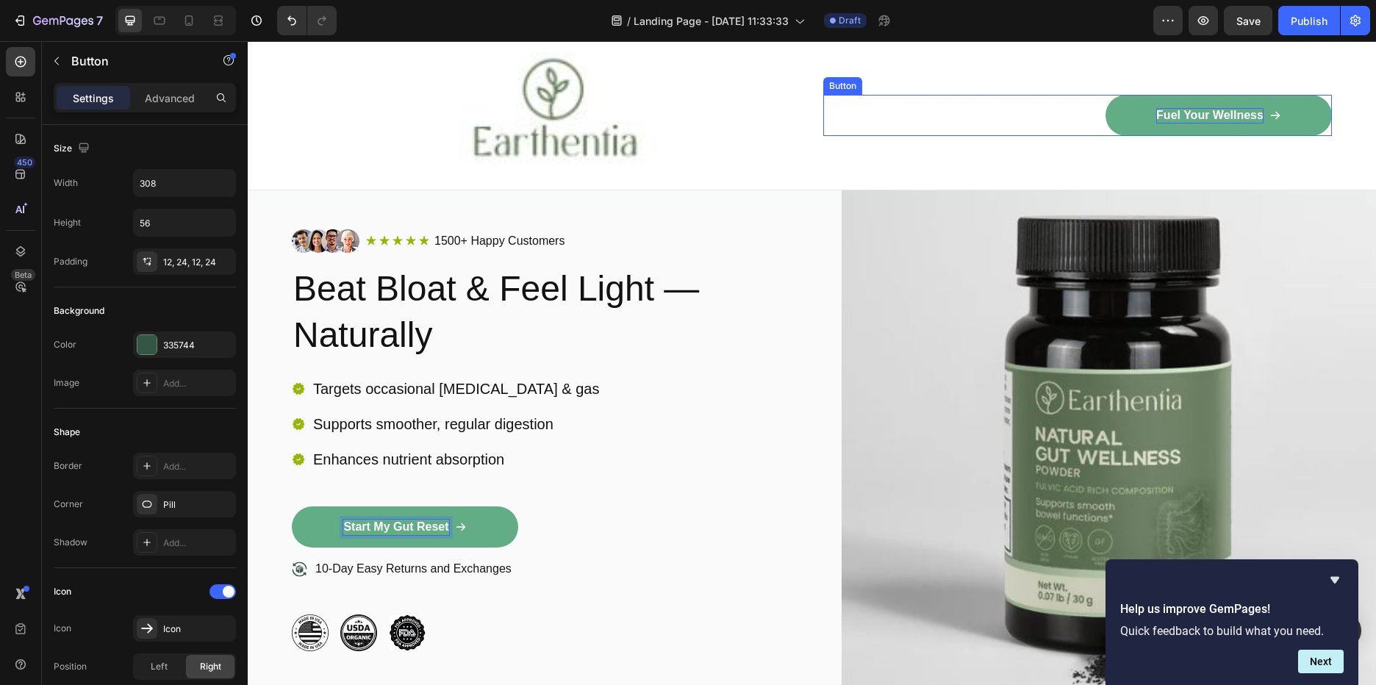
click at [1235, 112] on p "Fuel Your Wellness" at bounding box center [1209, 115] width 107 height 15
click at [1248, 113] on p "Fuel Your Wellness" at bounding box center [1209, 115] width 107 height 15
drag, startPoint x: 1253, startPoint y: 112, endPoint x: 1163, endPoint y: 107, distance: 90.5
click at [1163, 108] on div "Fuel Your Wellness" at bounding box center [1218, 115] width 125 height 15
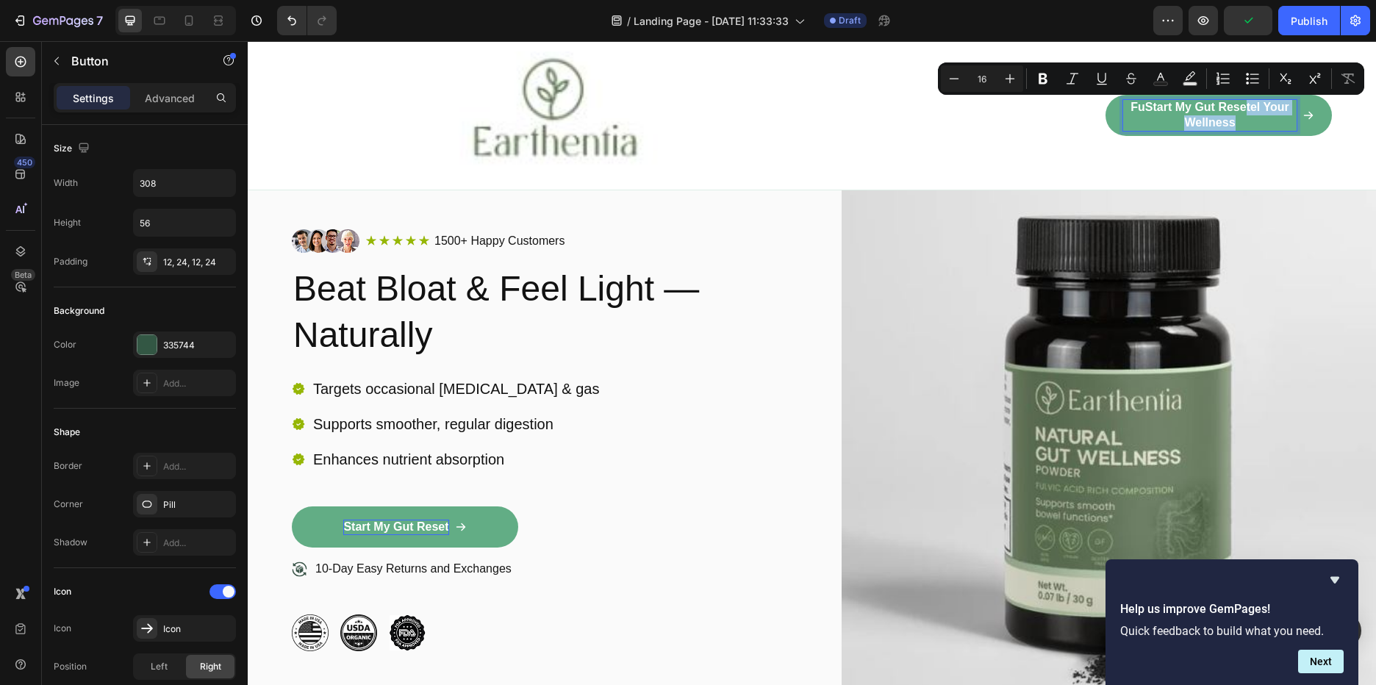
drag, startPoint x: 1234, startPoint y: 103, endPoint x: 1245, endPoint y: 125, distance: 24.7
click at [1245, 125] on p "FuStart My Gut Resetel Your Wellness" at bounding box center [1209, 115] width 173 height 31
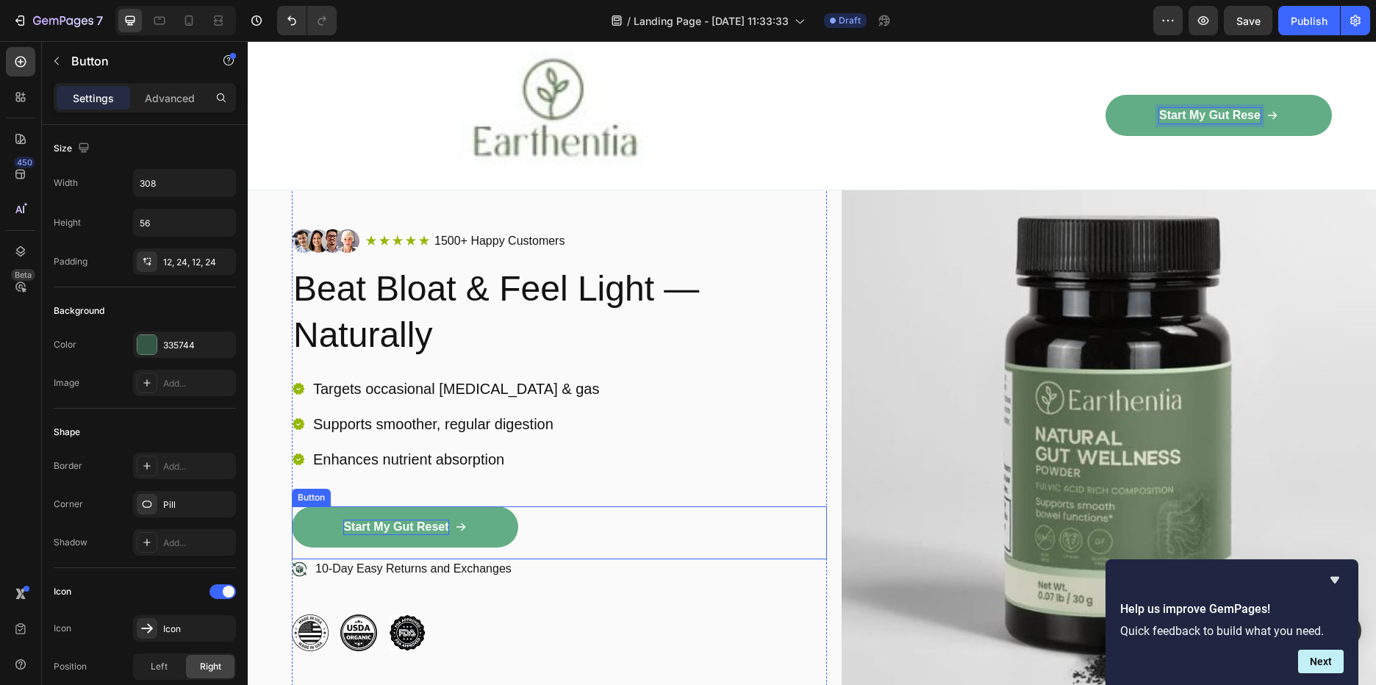
click at [532, 515] on div "Start My Gut Reset Button" at bounding box center [559, 532] width 535 height 53
click at [489, 523] on link "Start My Gut Reset" at bounding box center [405, 526] width 226 height 41
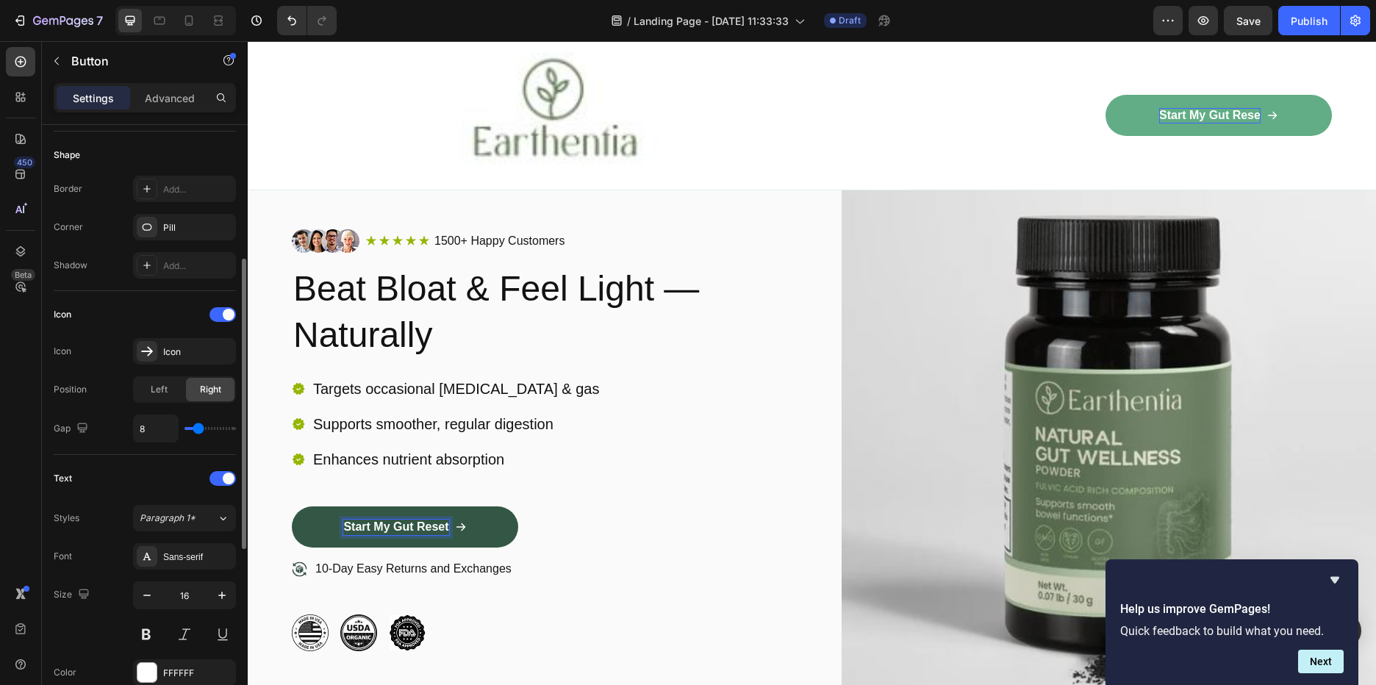
scroll to position [0, 0]
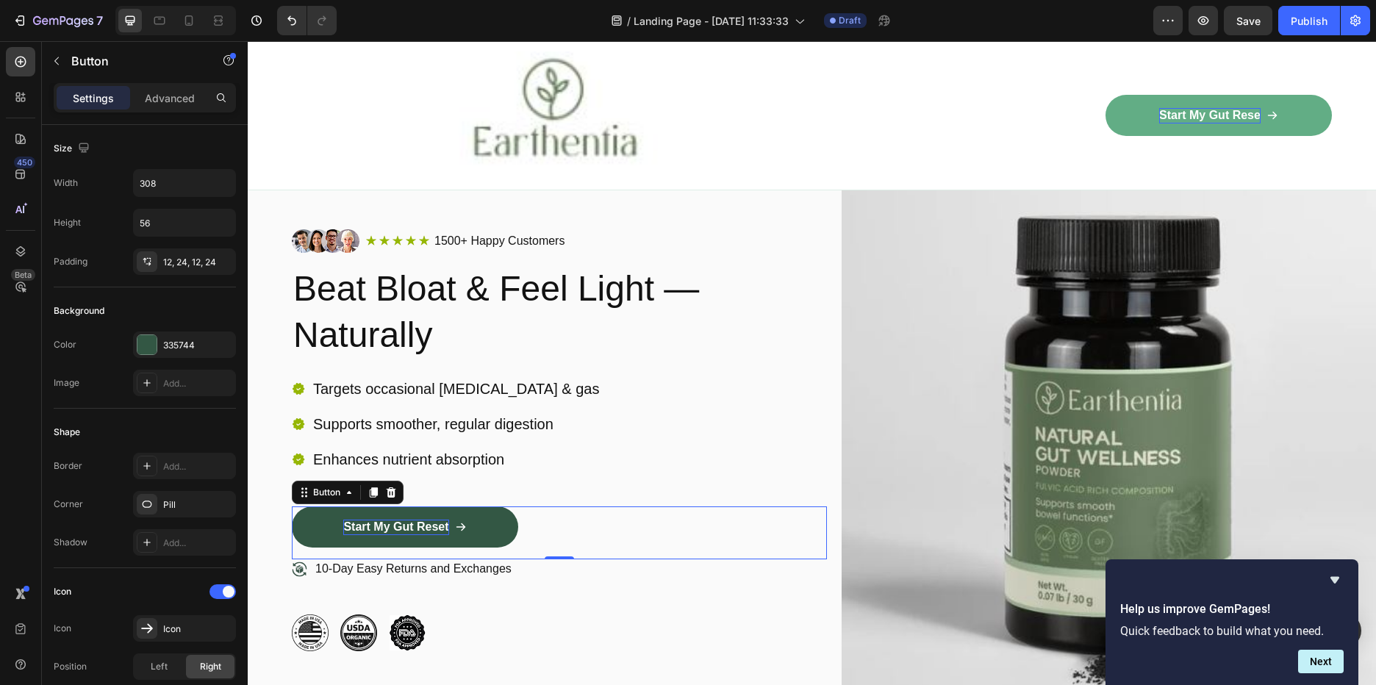
click at [587, 526] on div "Start My Gut Reset Button 0" at bounding box center [559, 532] width 535 height 53
click at [349, 498] on icon at bounding box center [349, 493] width 12 height 12
click at [581, 528] on div "Start My Gut Reset Button Row 1 col Row 2 cols Section 0" at bounding box center [559, 532] width 535 height 53
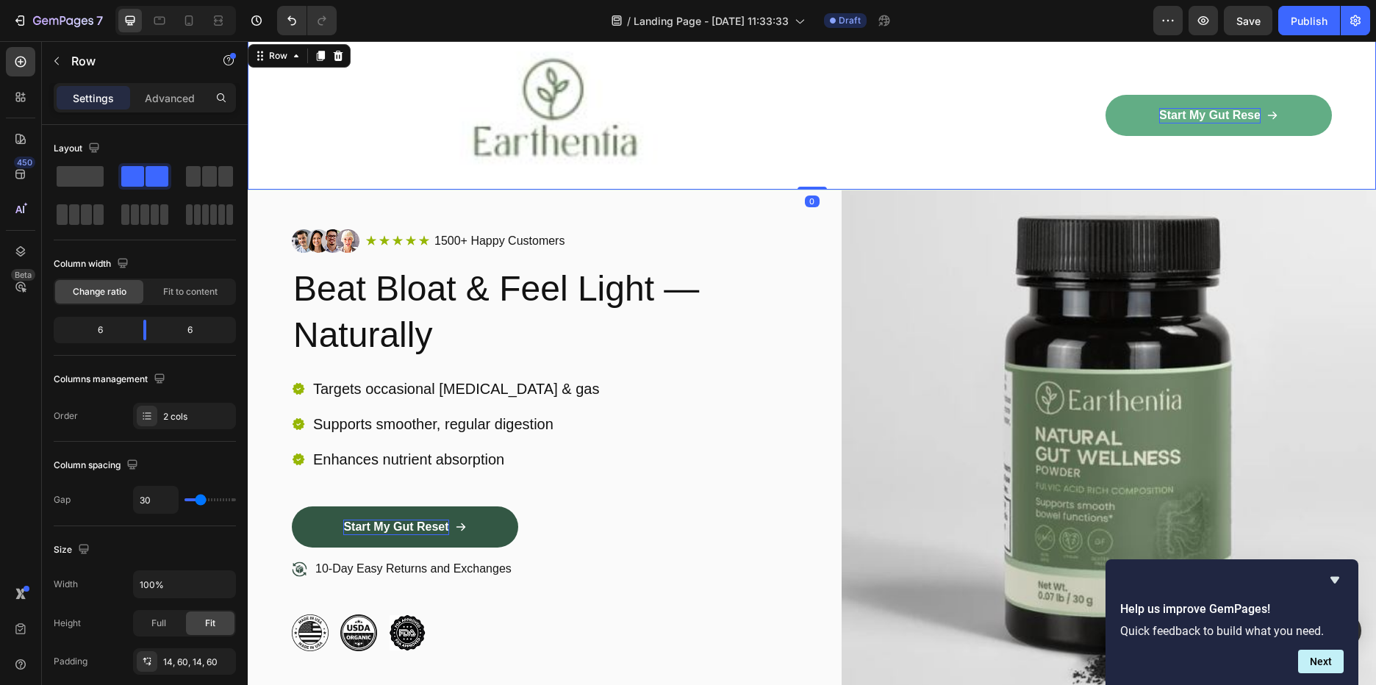
click at [1286, 55] on div "Start My Gut Rese Button Row" at bounding box center [1077, 115] width 509 height 128
click at [1267, 111] on link "Start My Gut Rese" at bounding box center [1219, 115] width 226 height 41
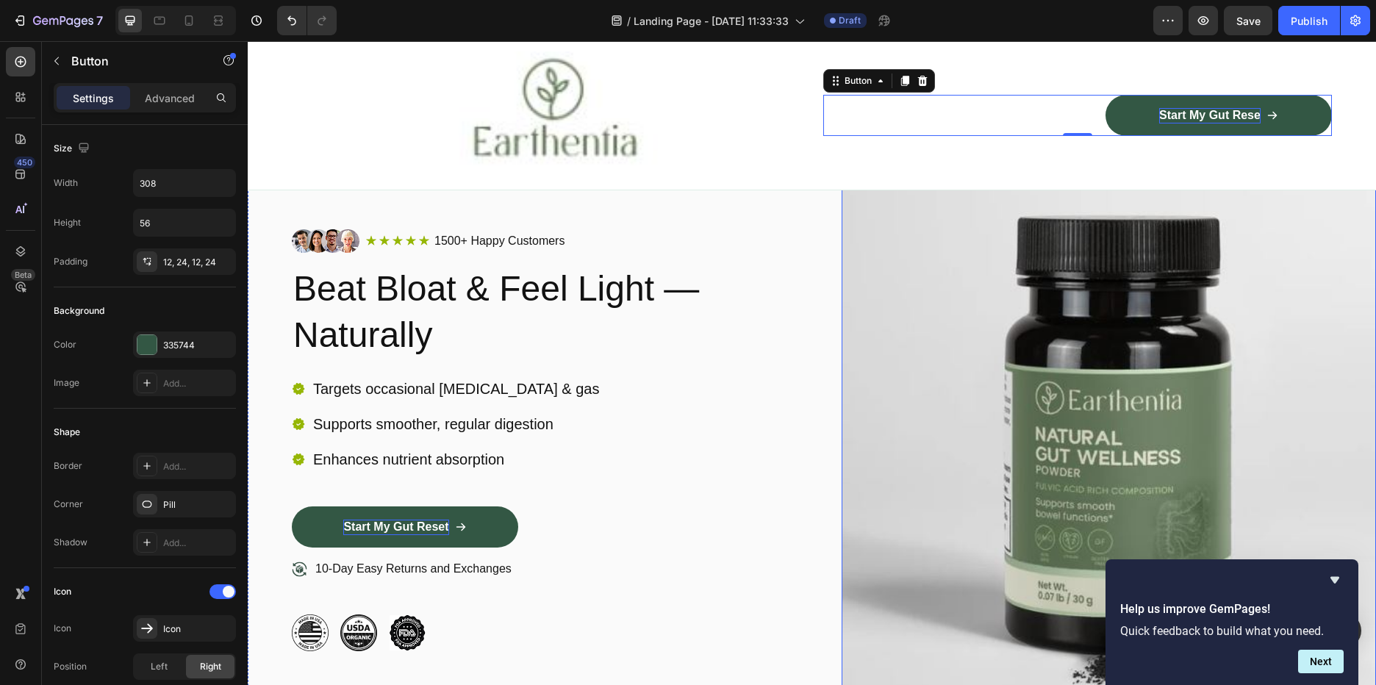
click at [931, 490] on img at bounding box center [1109, 440] width 535 height 587
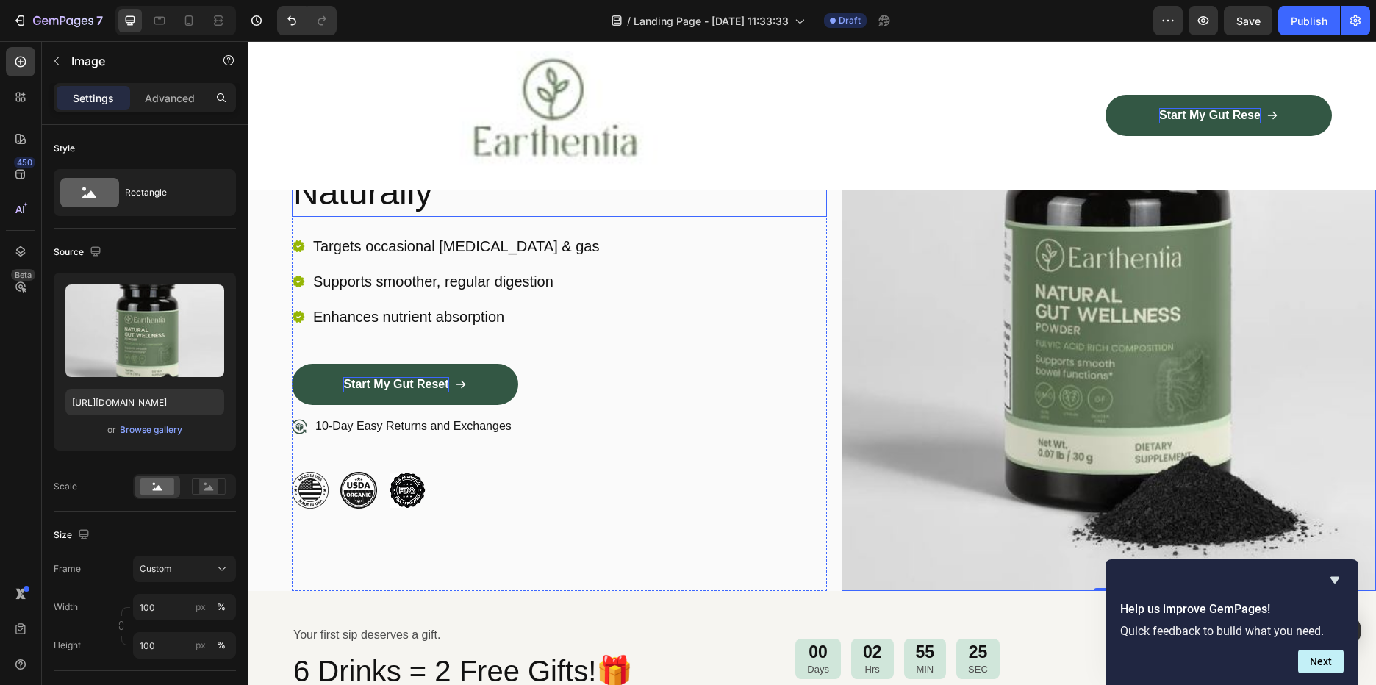
scroll to position [515, 0]
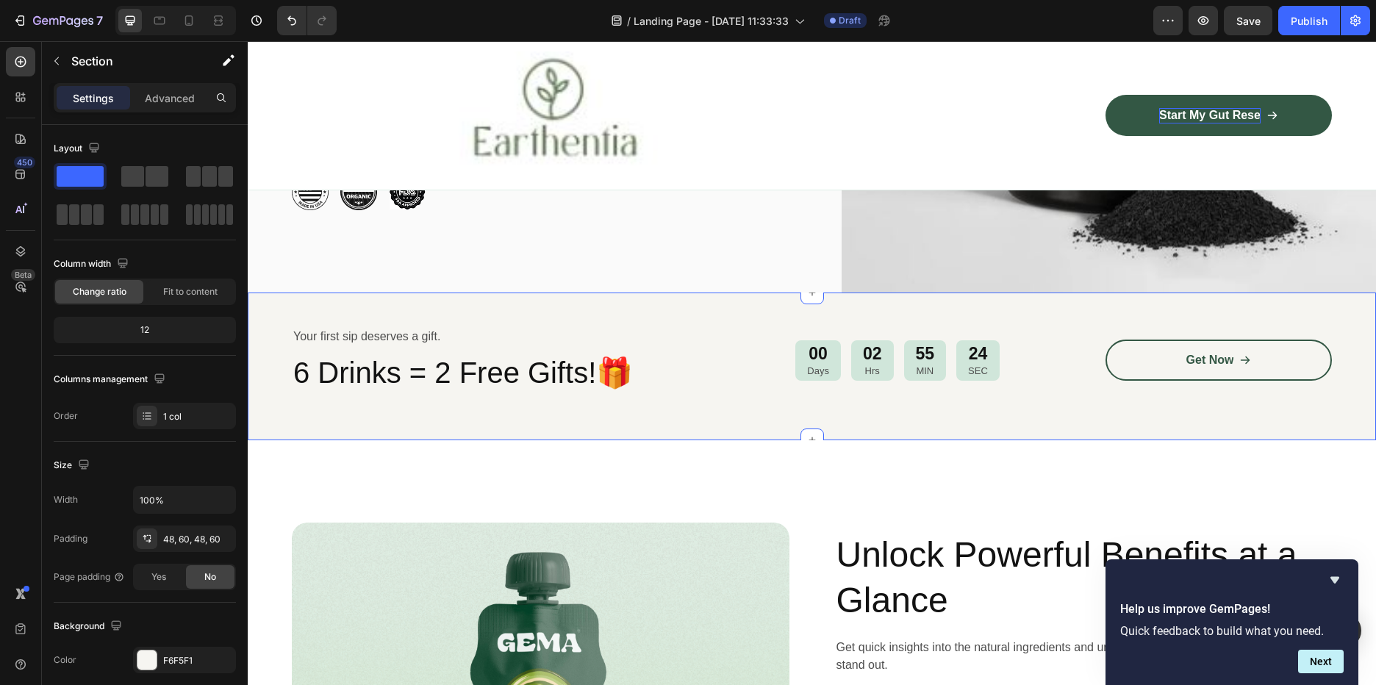
click at [557, 313] on div "Your first sip deserves a gift. Text Block 6 Drinks = 2 Free Gifts!🎁 Heading 00…" at bounding box center [812, 367] width 1128 height 148
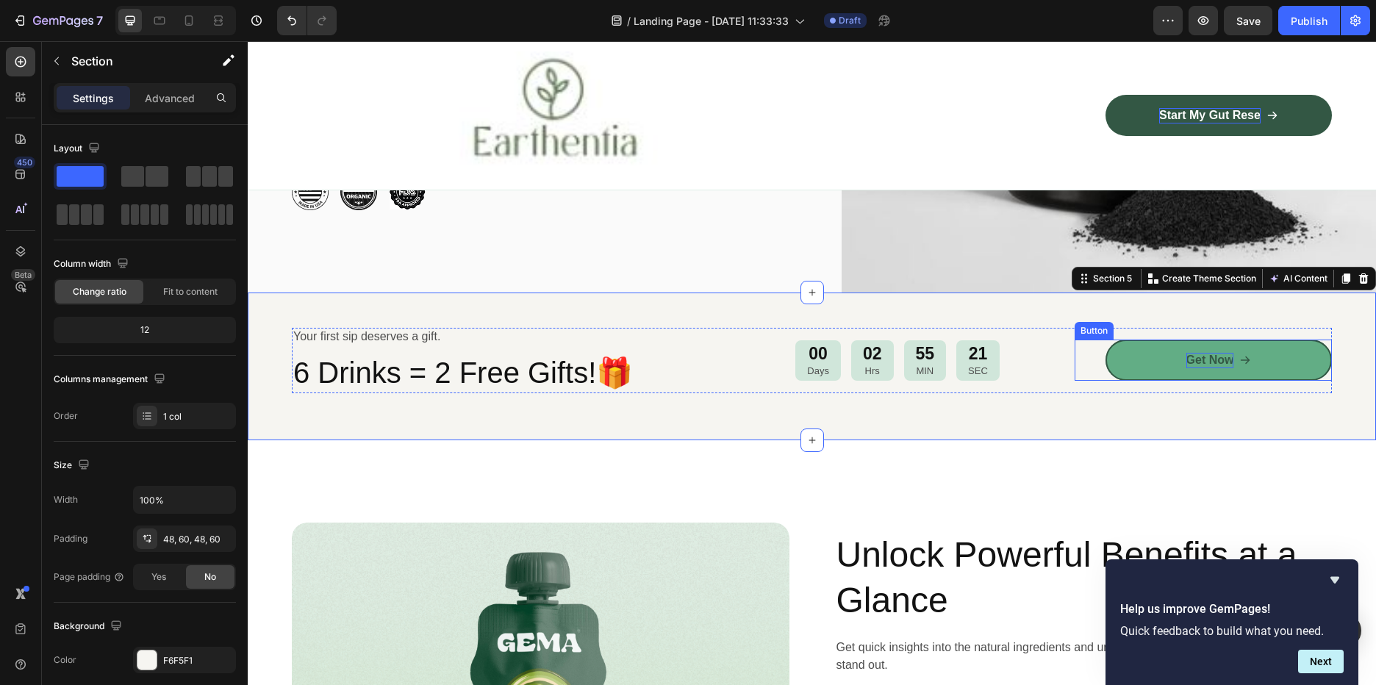
click at [1205, 365] on p "Get Now" at bounding box center [1210, 360] width 48 height 15
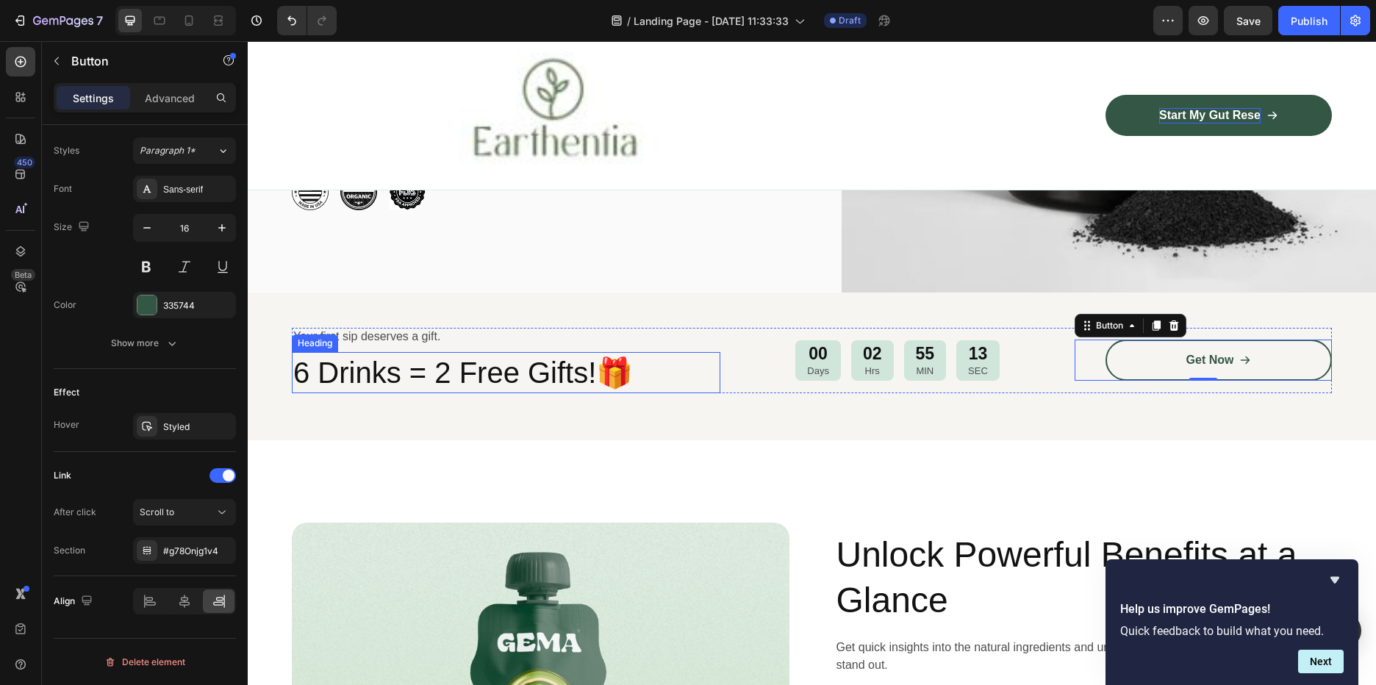
scroll to position [441, 0]
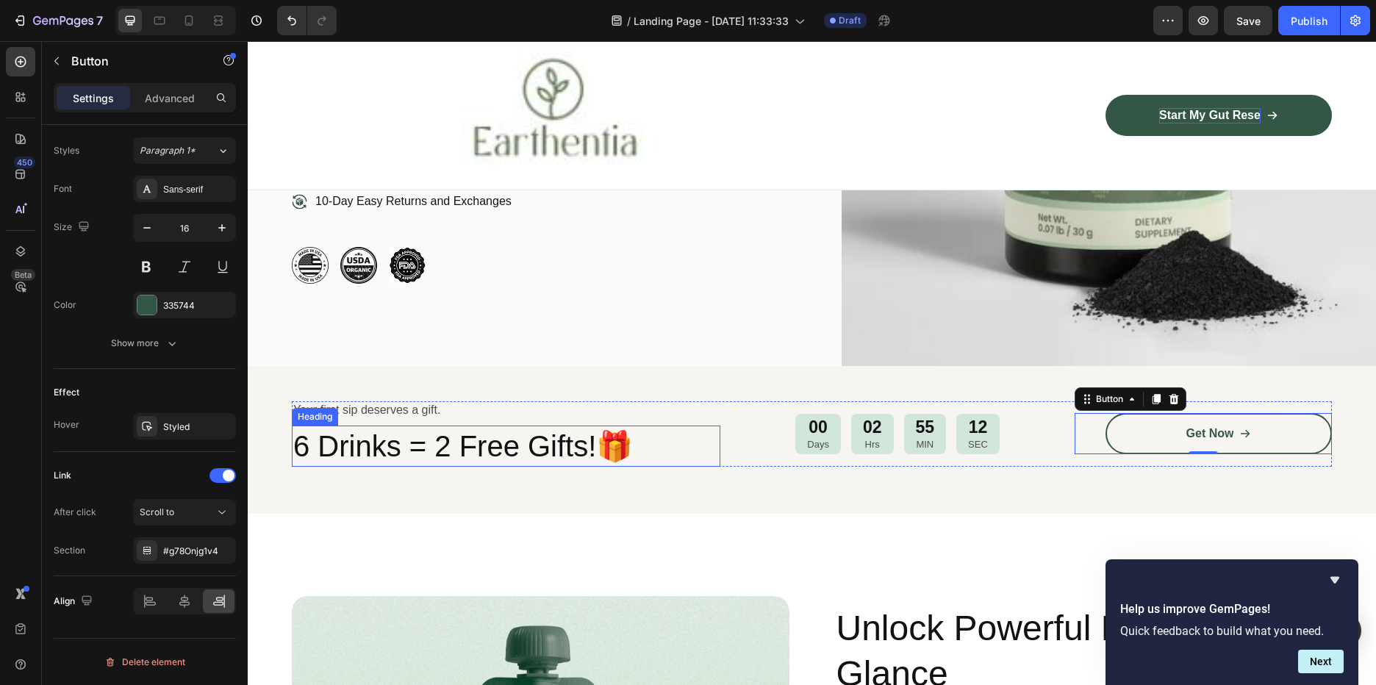
click at [490, 435] on h2 "6 Drinks = 2 Free Gifts!🎁" at bounding box center [506, 446] width 429 height 41
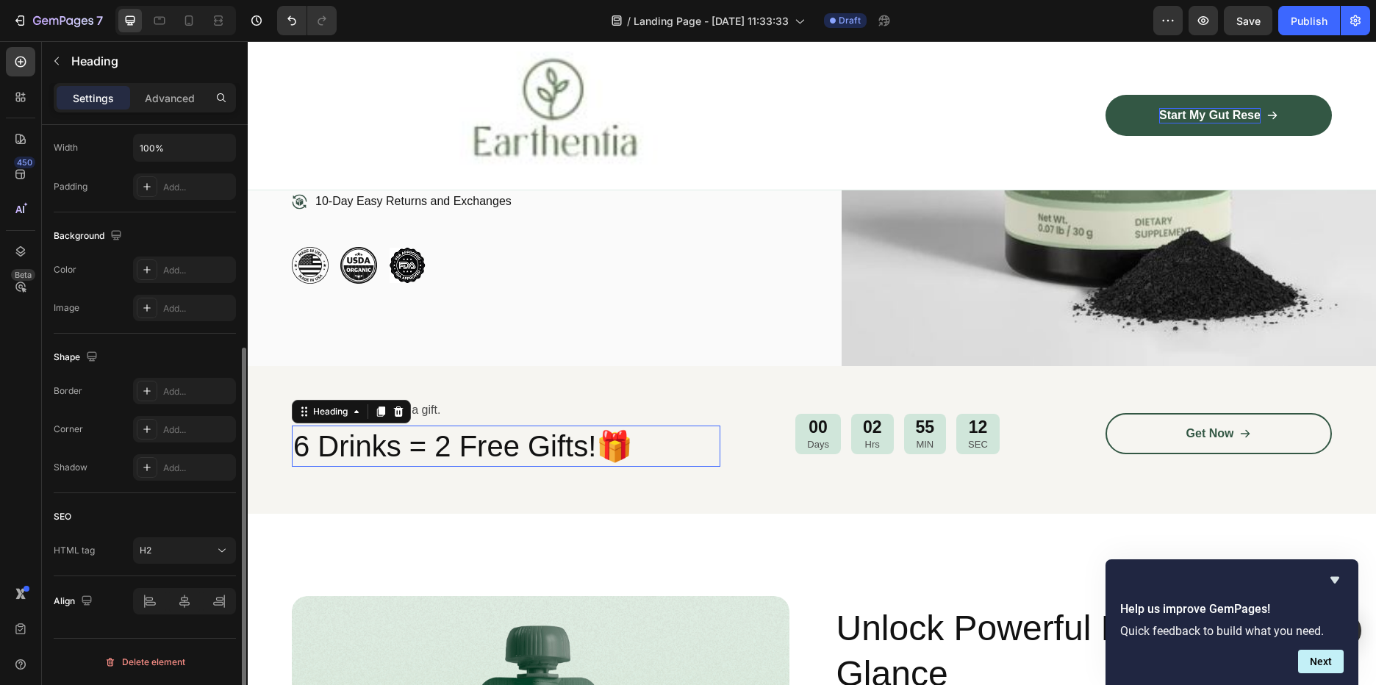
scroll to position [0, 0]
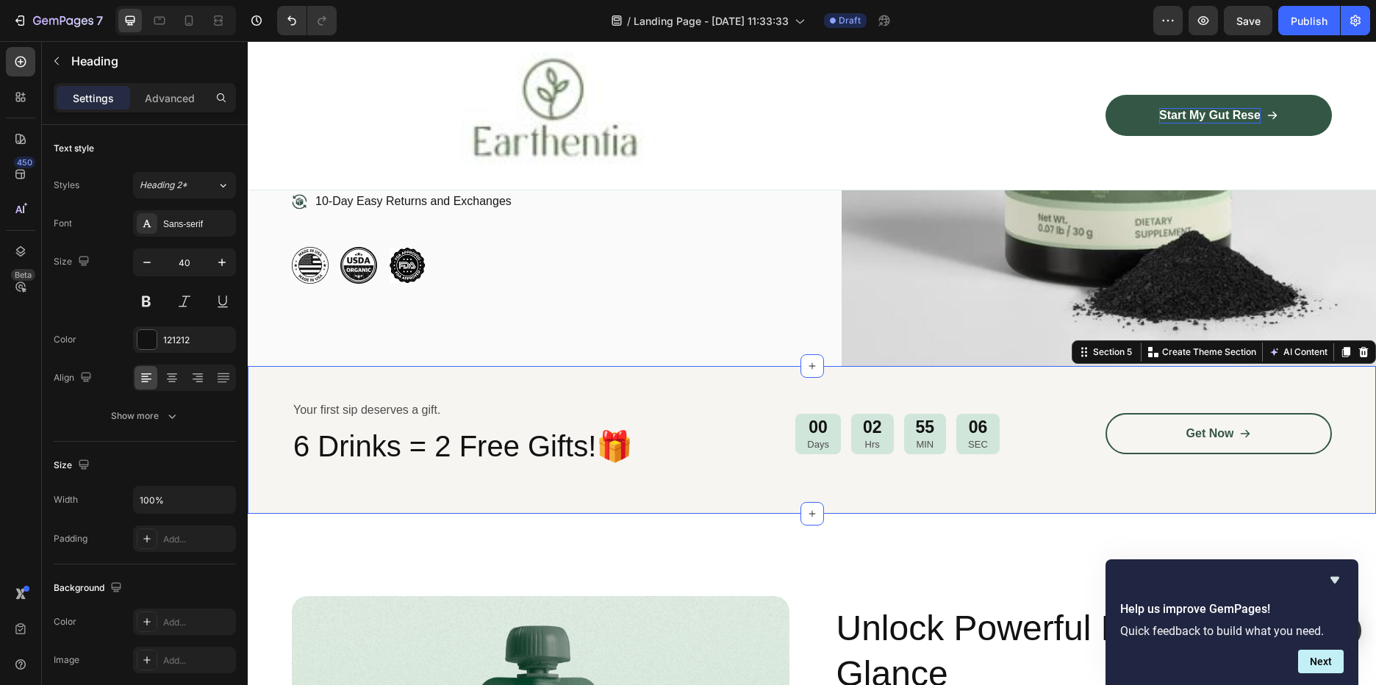
click at [731, 478] on div "Your first sip deserves a gift. Text Block 6 Drinks = 2 Free Gifts!🎁 Heading 00…" at bounding box center [812, 439] width 1040 height 77
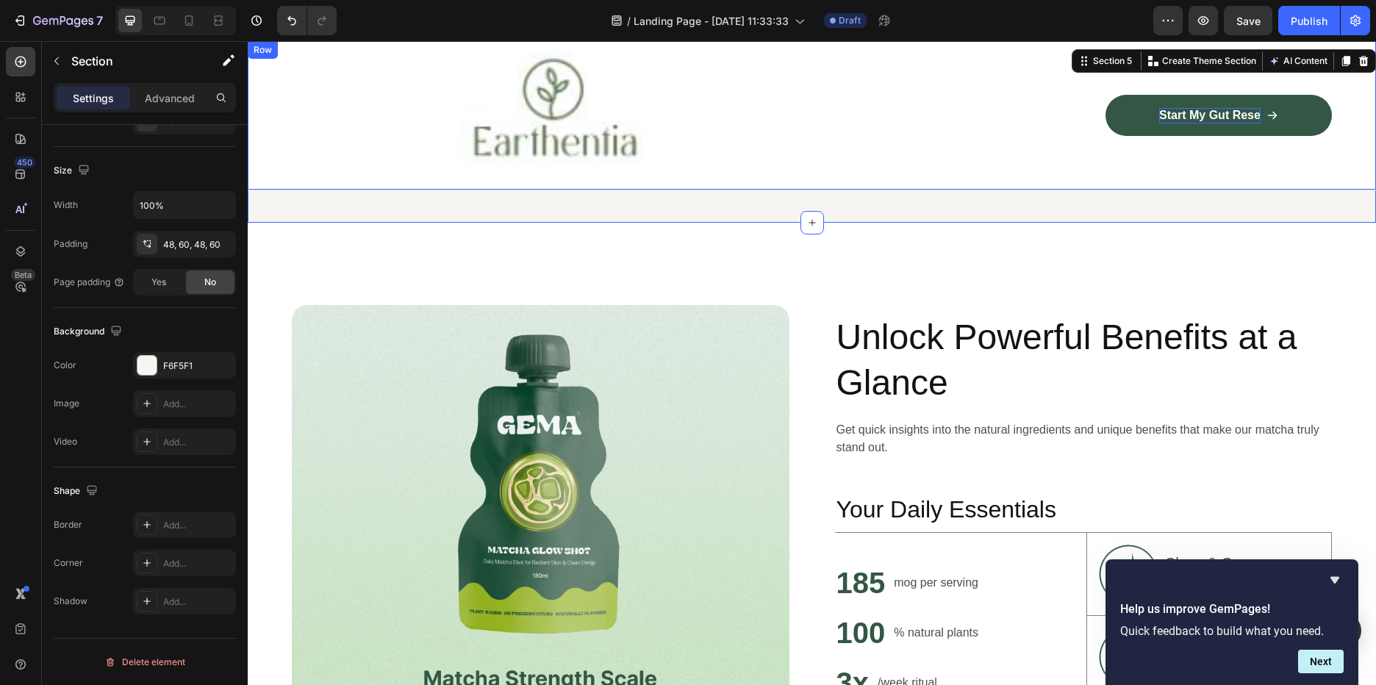
scroll to position [662, 0]
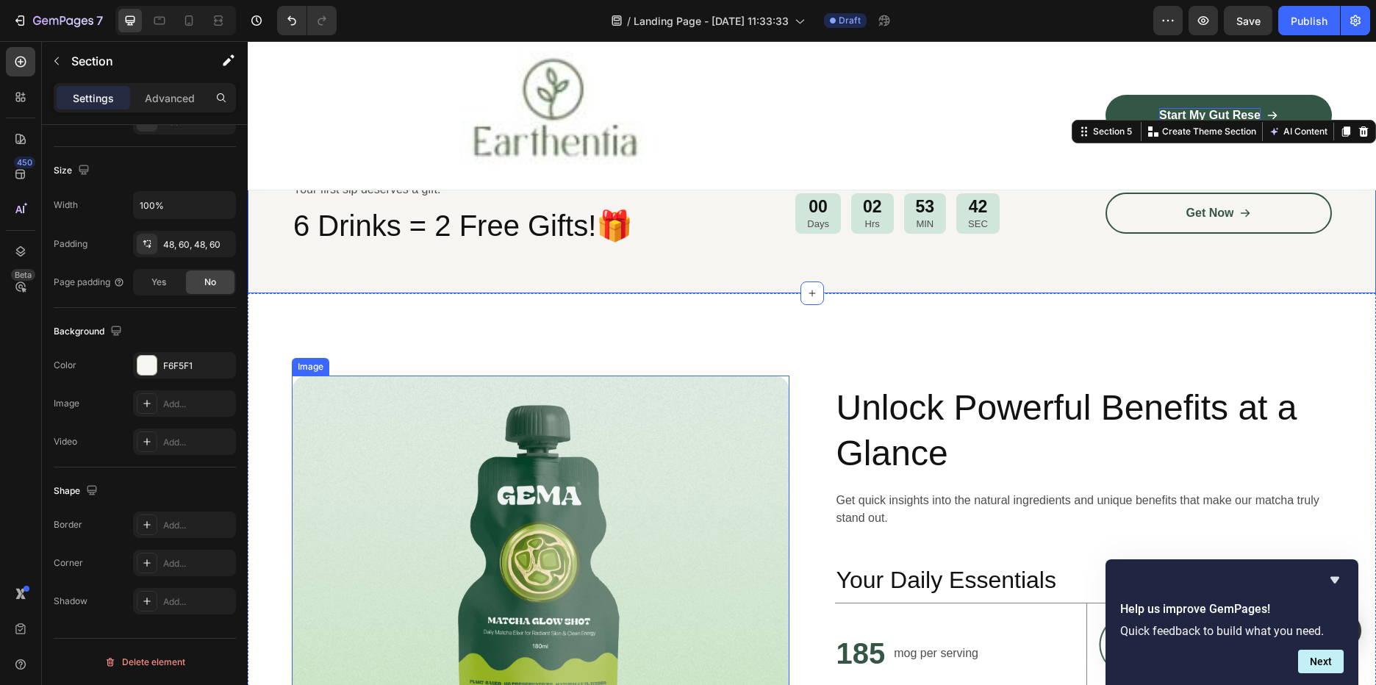
click at [608, 448] on img at bounding box center [541, 619] width 498 height 486
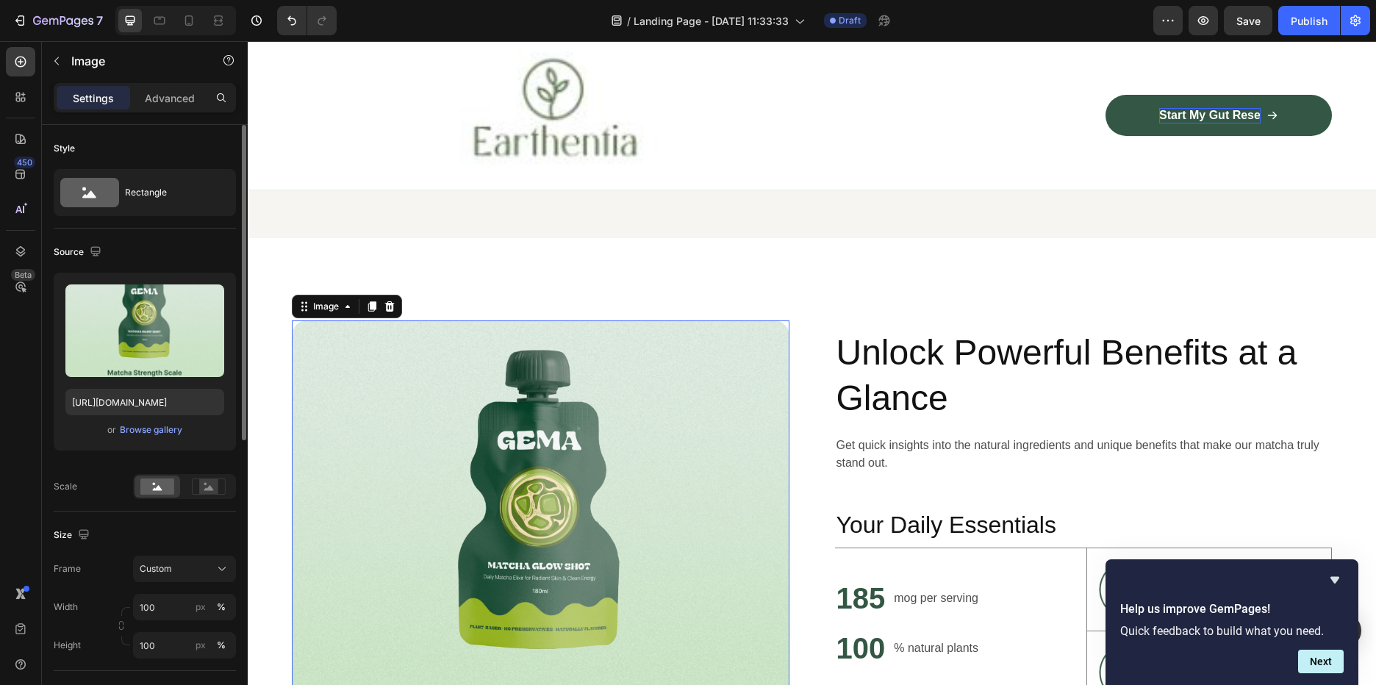
scroll to position [809, 0]
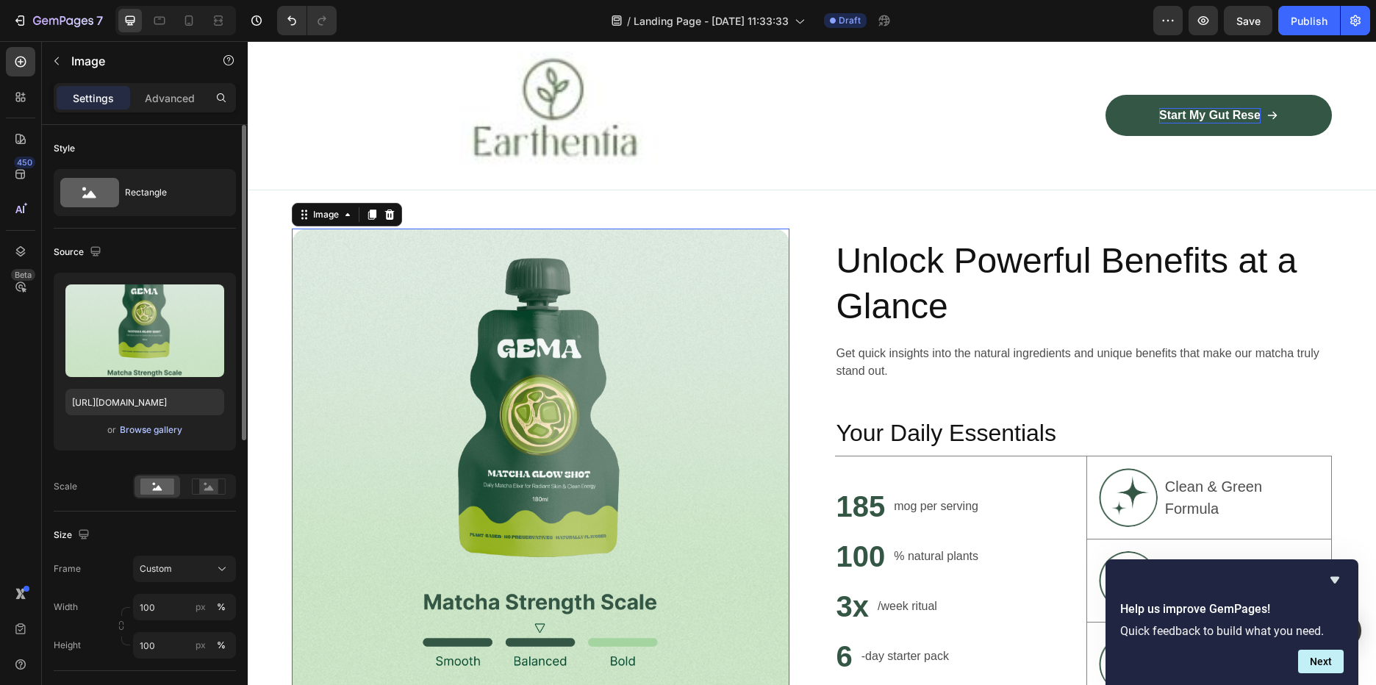
click at [145, 426] on div "Browse gallery" at bounding box center [151, 429] width 62 height 13
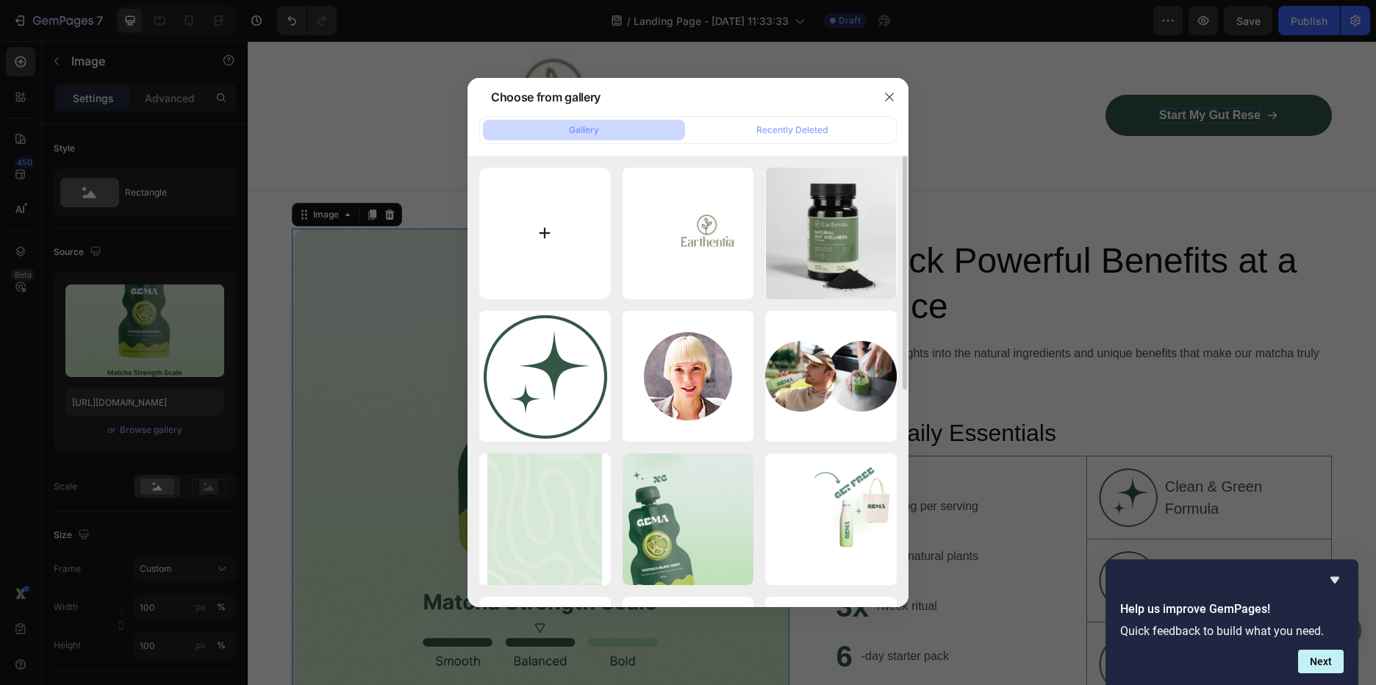
click at [552, 232] on input "file" at bounding box center [545, 234] width 132 height 132
type input "C:\fakepath\gut 2.JPG"
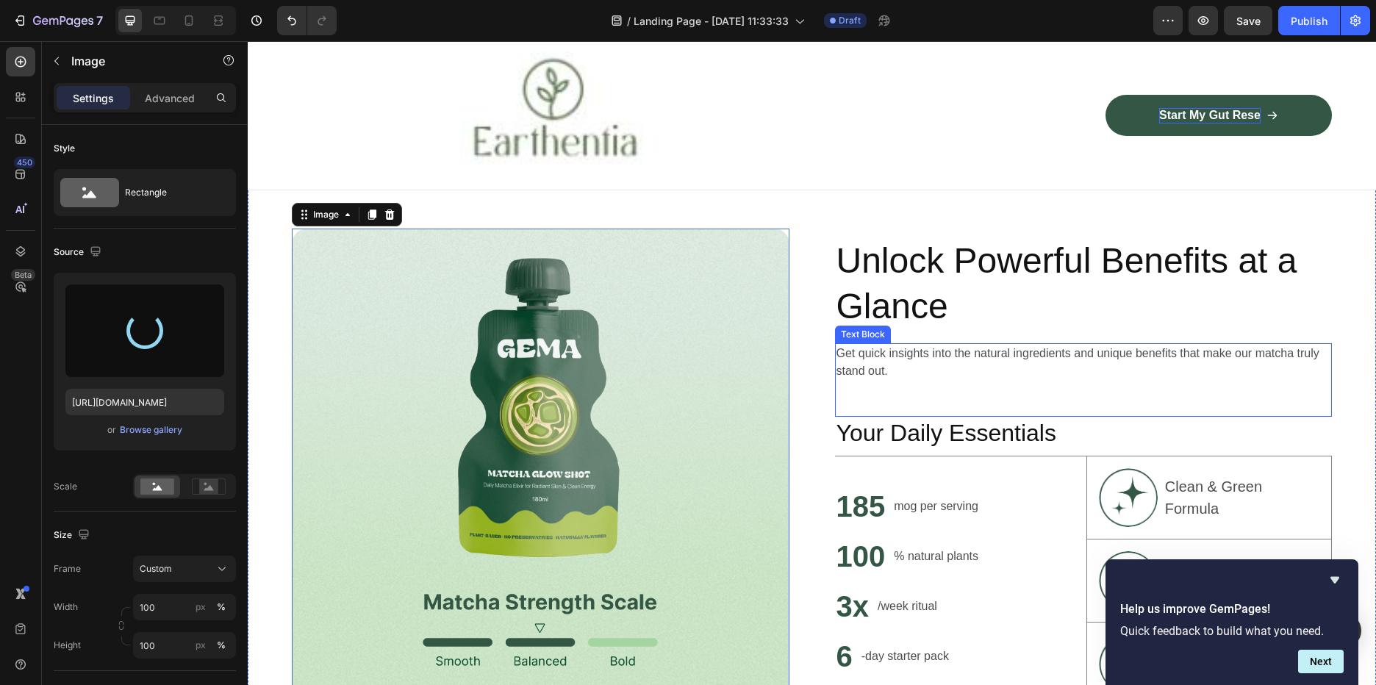
type input "https://cdn.shopify.com/s/files/1/0588/7459/3365/files/gempages_585721442474132…"
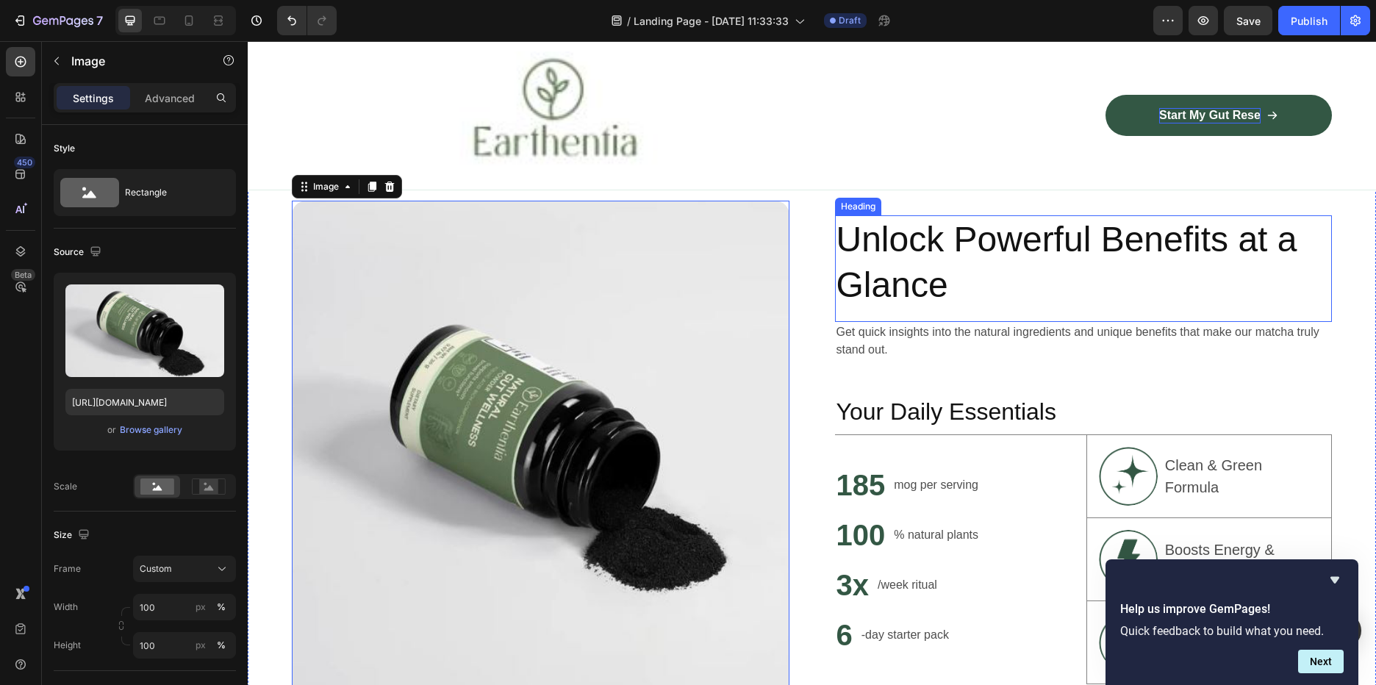
scroll to position [735, 0]
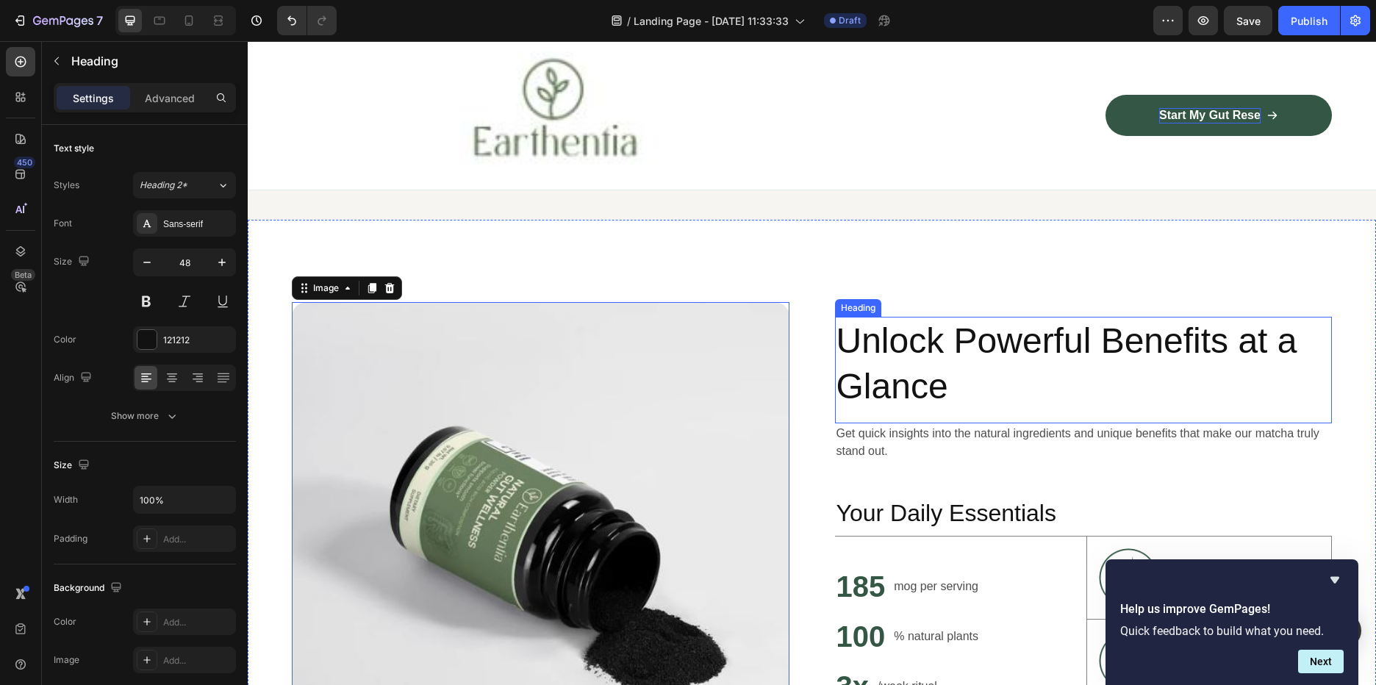
click at [1015, 347] on h2 "Unlock Powerful Benefits at a Glance" at bounding box center [1084, 364] width 498 height 95
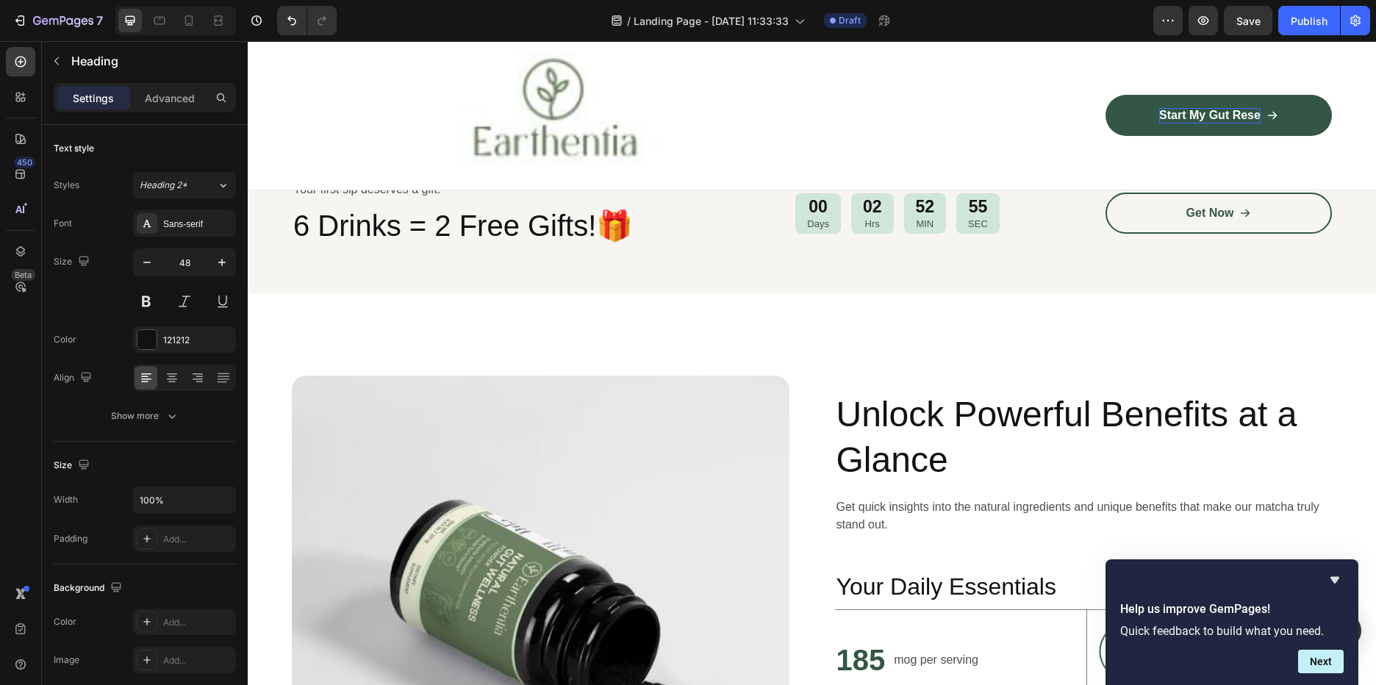
scroll to position [441, 0]
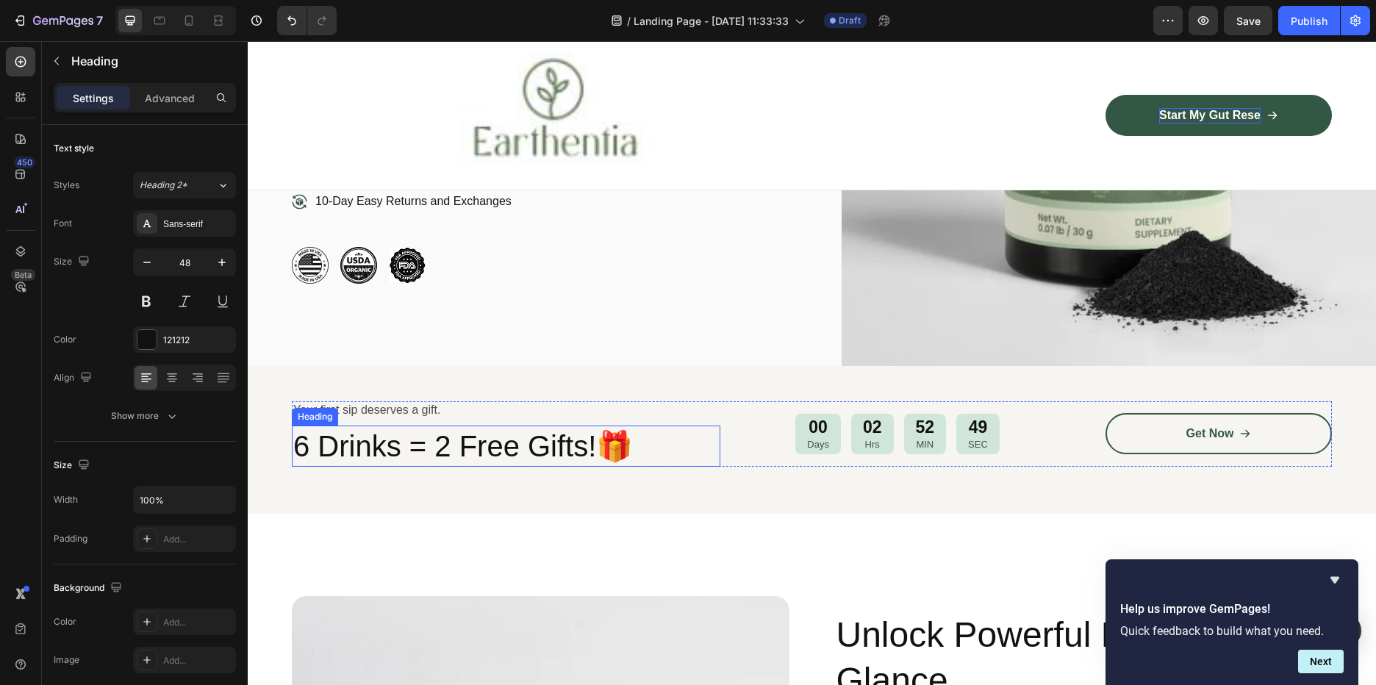
click at [370, 434] on h2 "6 Drinks = 2 Free Gifts!🎁" at bounding box center [506, 446] width 429 height 41
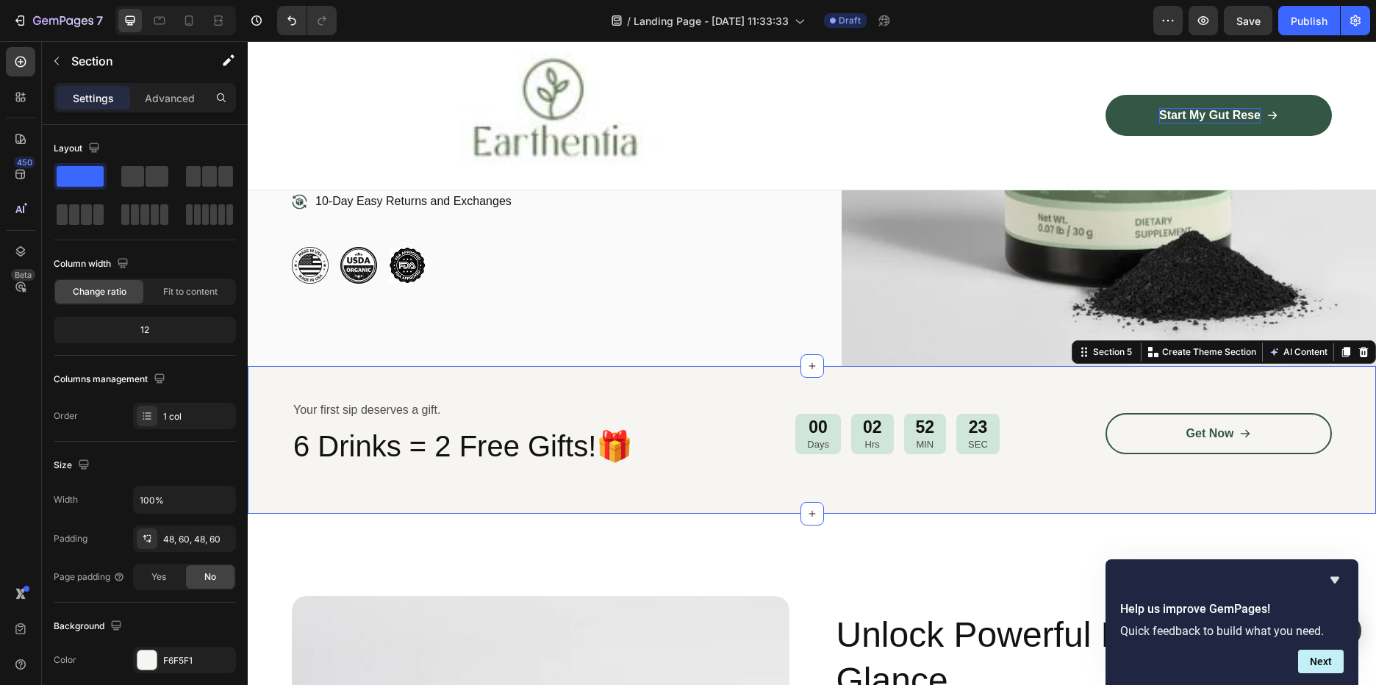
click at [465, 371] on div "Your first sip deserves a gift. Text Block 6 Drinks = 2 Free Gifts!🎁 Heading 00…" at bounding box center [812, 440] width 1128 height 148
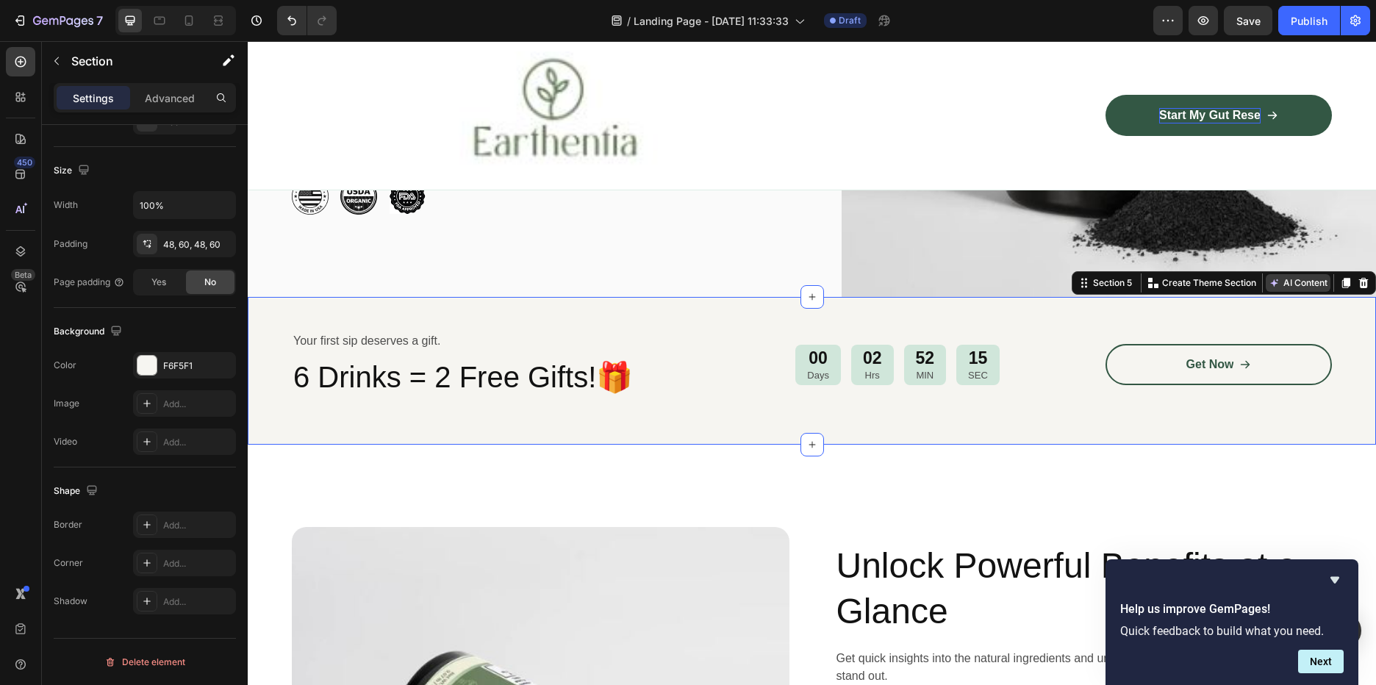
scroll to position [735, 0]
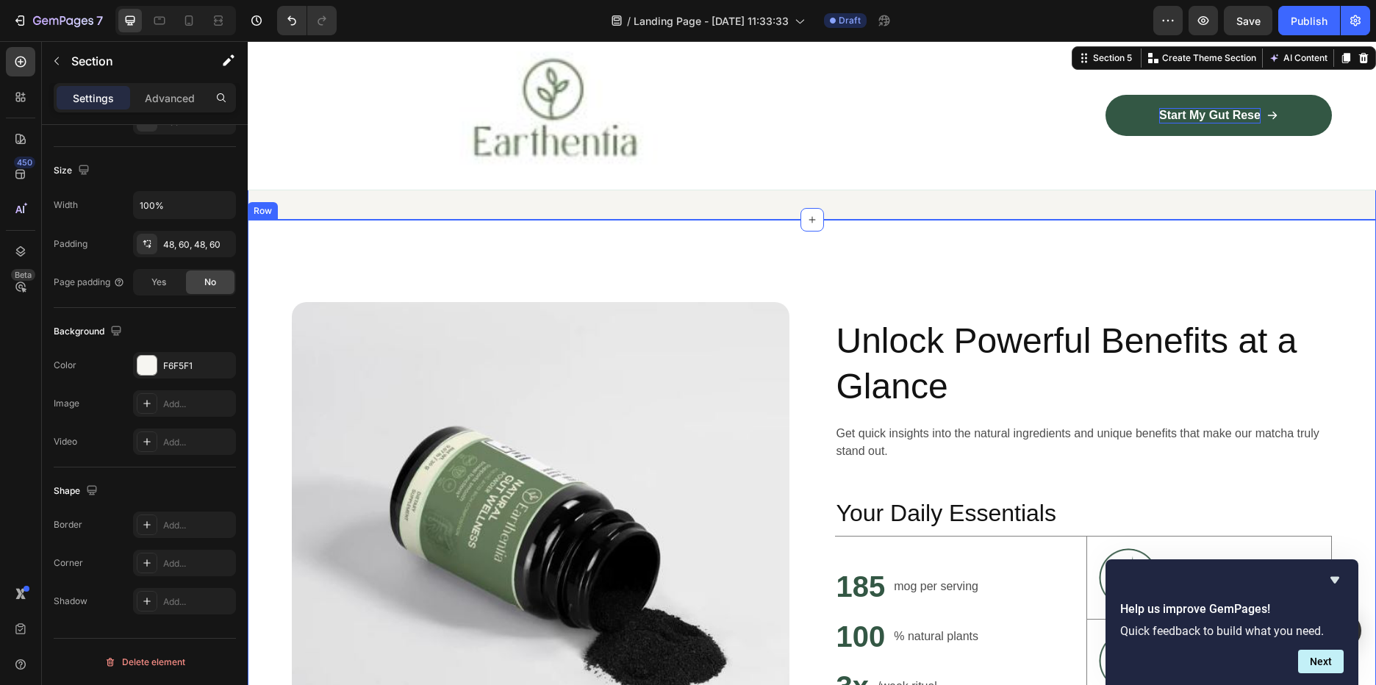
click at [1094, 261] on div "Image Unlock Powerful Benefits at a Glance Heading Get quick insights into the …" at bounding box center [812, 552] width 1128 height 664
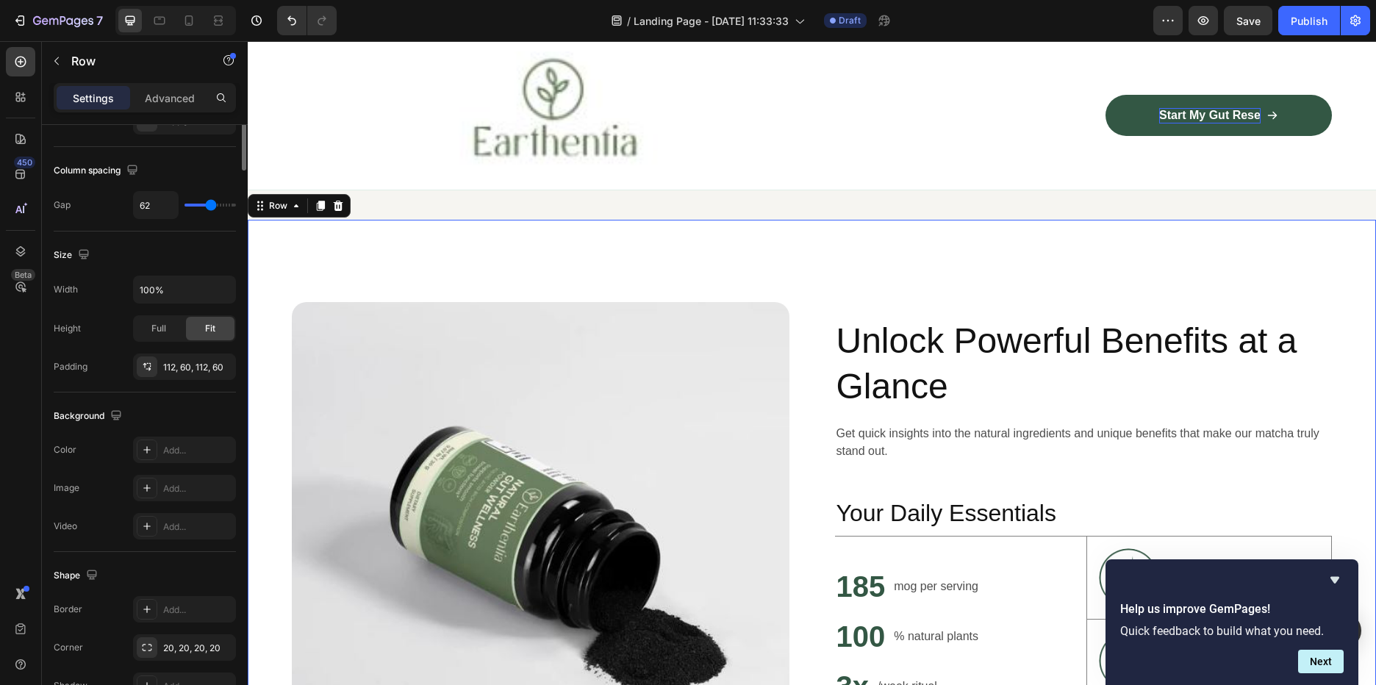
scroll to position [0, 0]
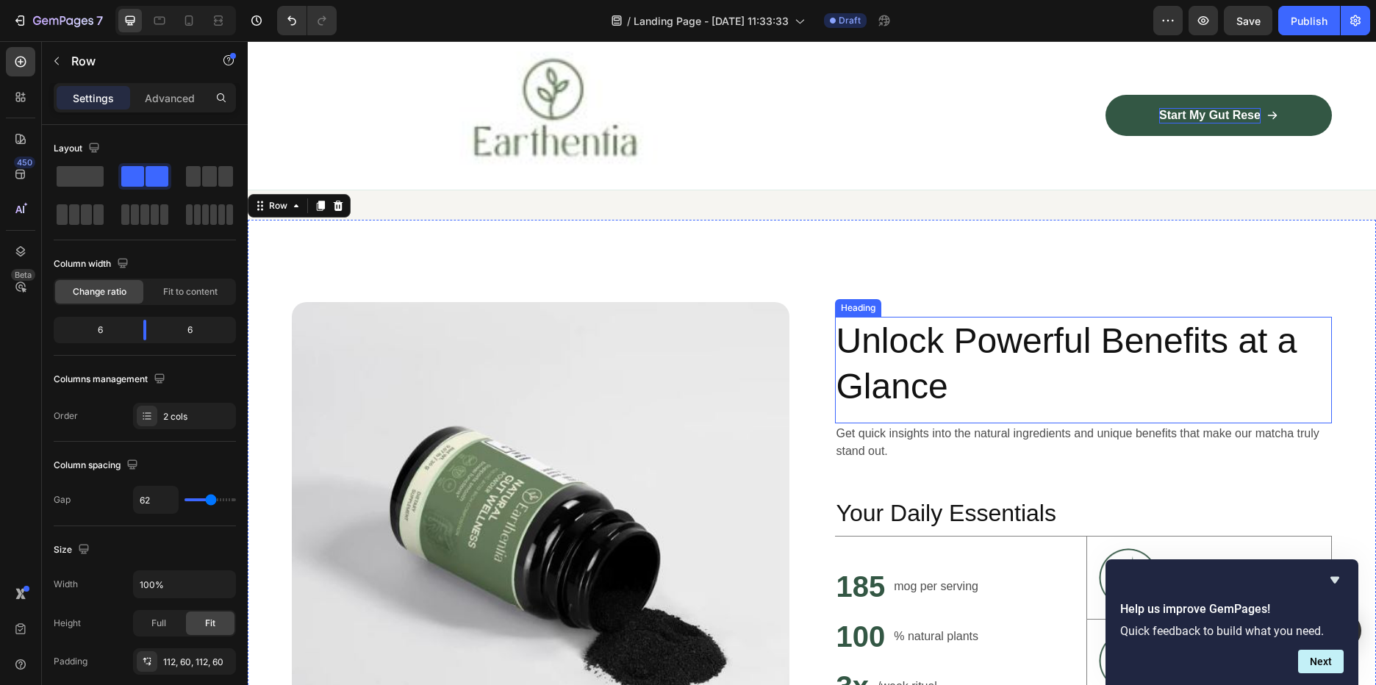
click at [1071, 340] on h2 "Unlock Powerful Benefits at a Glance" at bounding box center [1084, 364] width 498 height 95
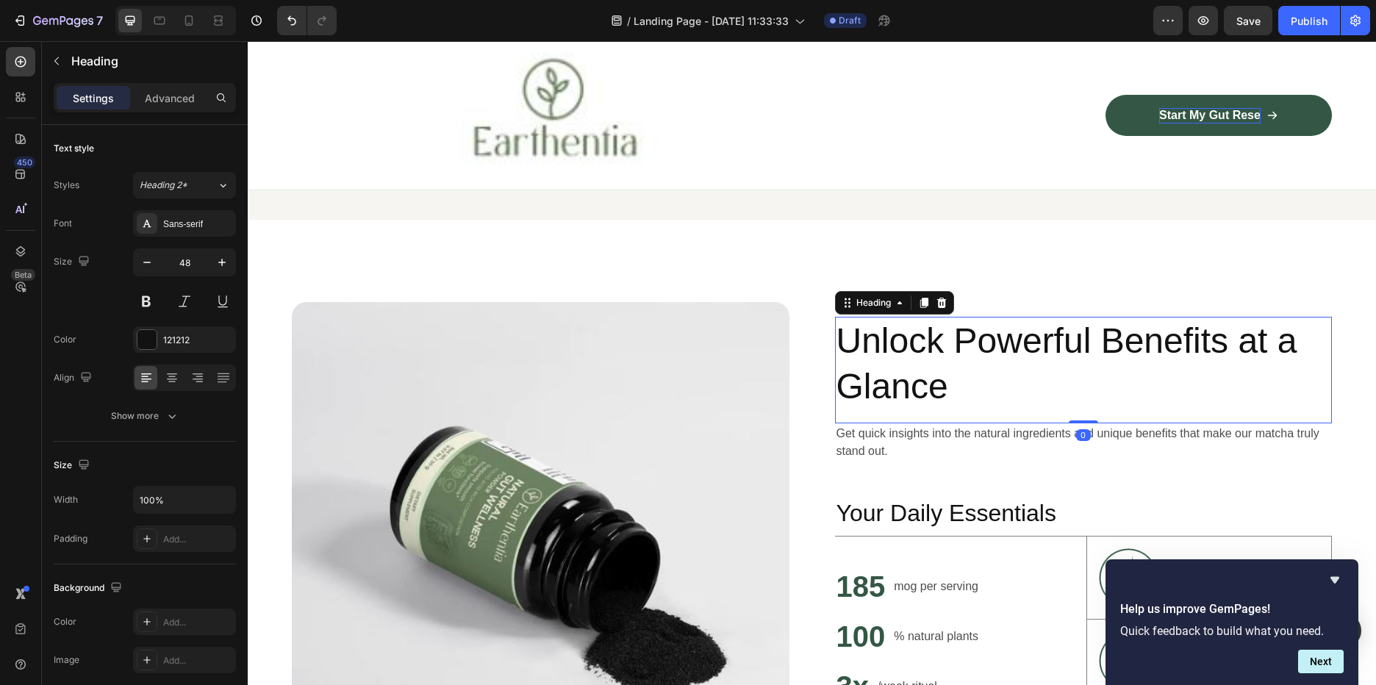
click at [962, 384] on h2 "Unlock Powerful Benefits at a Glance" at bounding box center [1084, 364] width 498 height 95
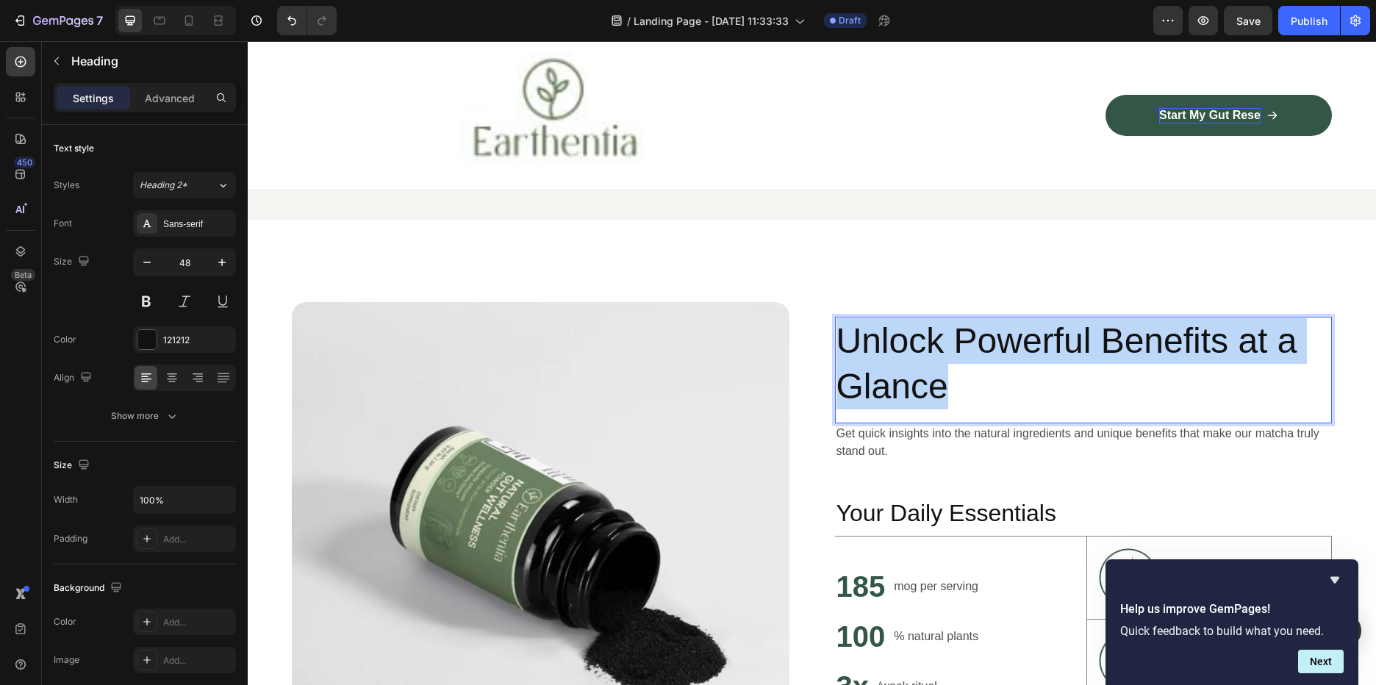
drag, startPoint x: 950, startPoint y: 389, endPoint x: 833, endPoint y: 329, distance: 131.2
click at [837, 329] on p "Unlock Powerful Benefits at a Glance" at bounding box center [1084, 364] width 495 height 92
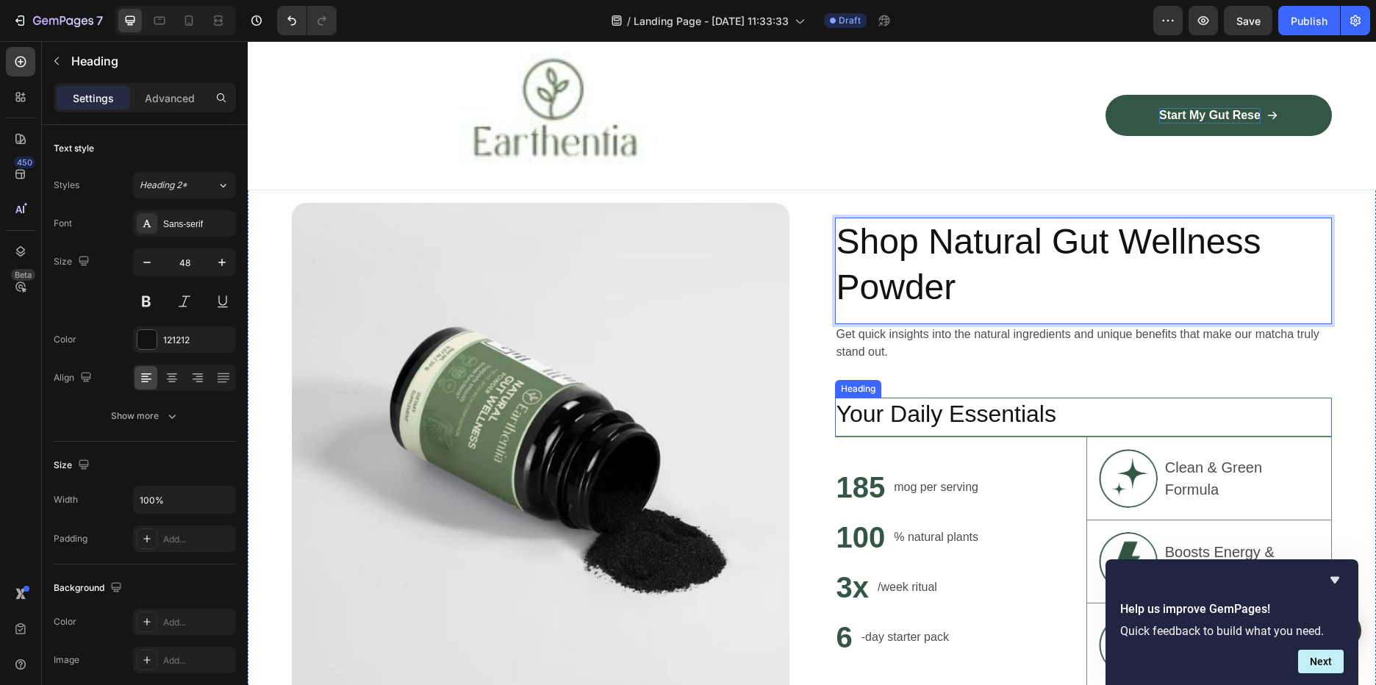
scroll to position [809, 0]
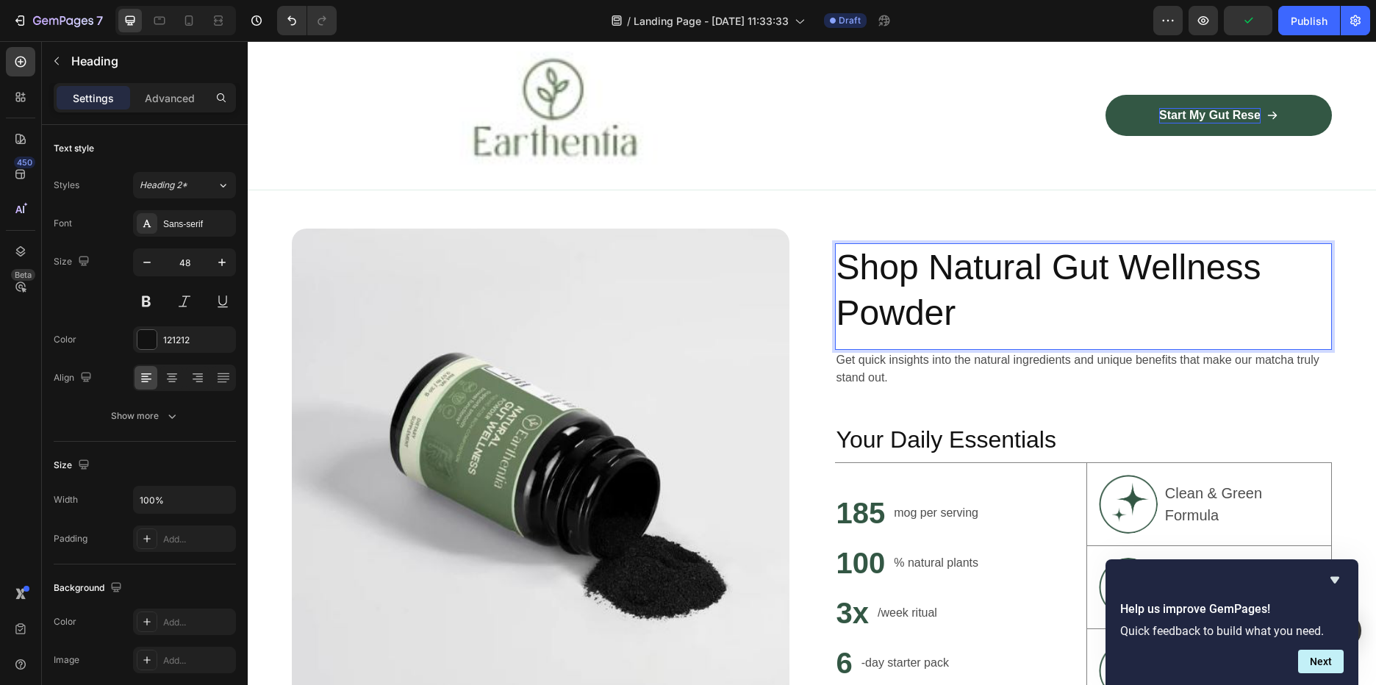
drag, startPoint x: 1002, startPoint y: 312, endPoint x: 981, endPoint y: 313, distance: 20.6
click at [1000, 312] on p "Shop Natural Gut Wellness Powder" at bounding box center [1084, 291] width 495 height 92
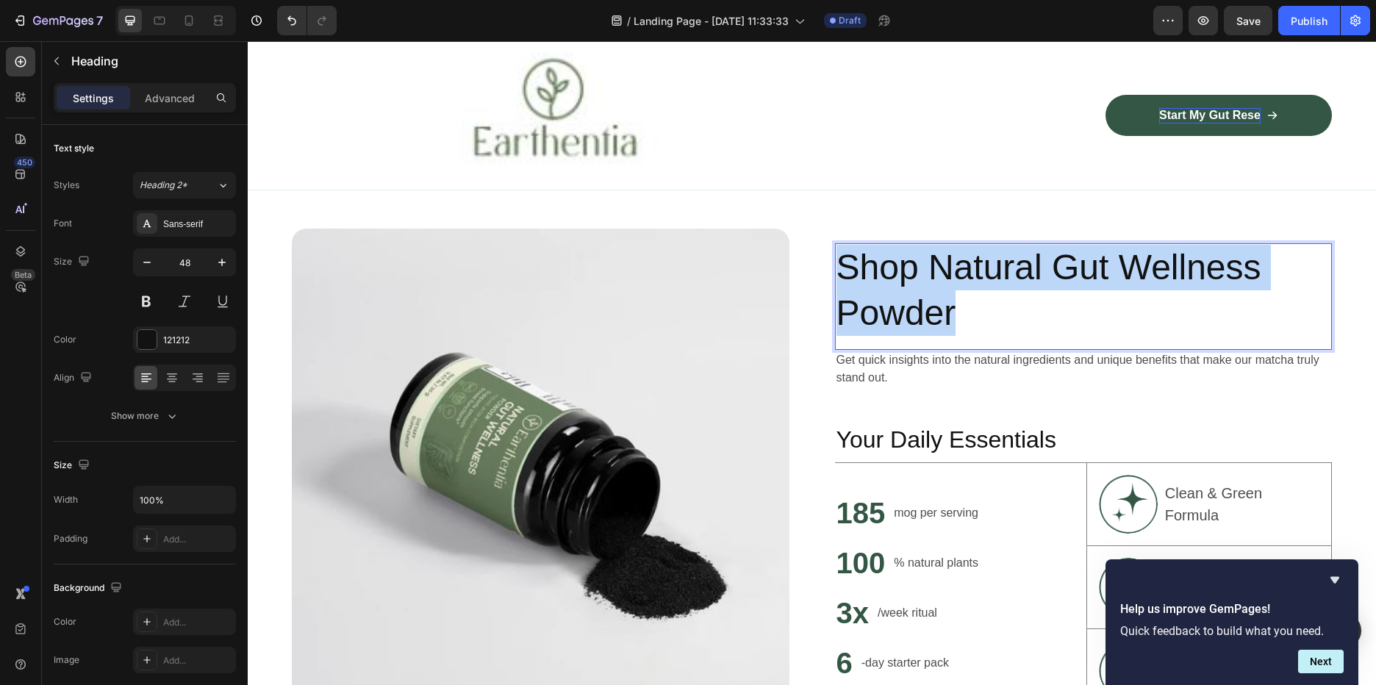
drag, startPoint x: 970, startPoint y: 314, endPoint x: 834, endPoint y: 253, distance: 149.7
click at [837, 253] on p "Shop Natural Gut Wellness Powder" at bounding box center [1084, 291] width 495 height 92
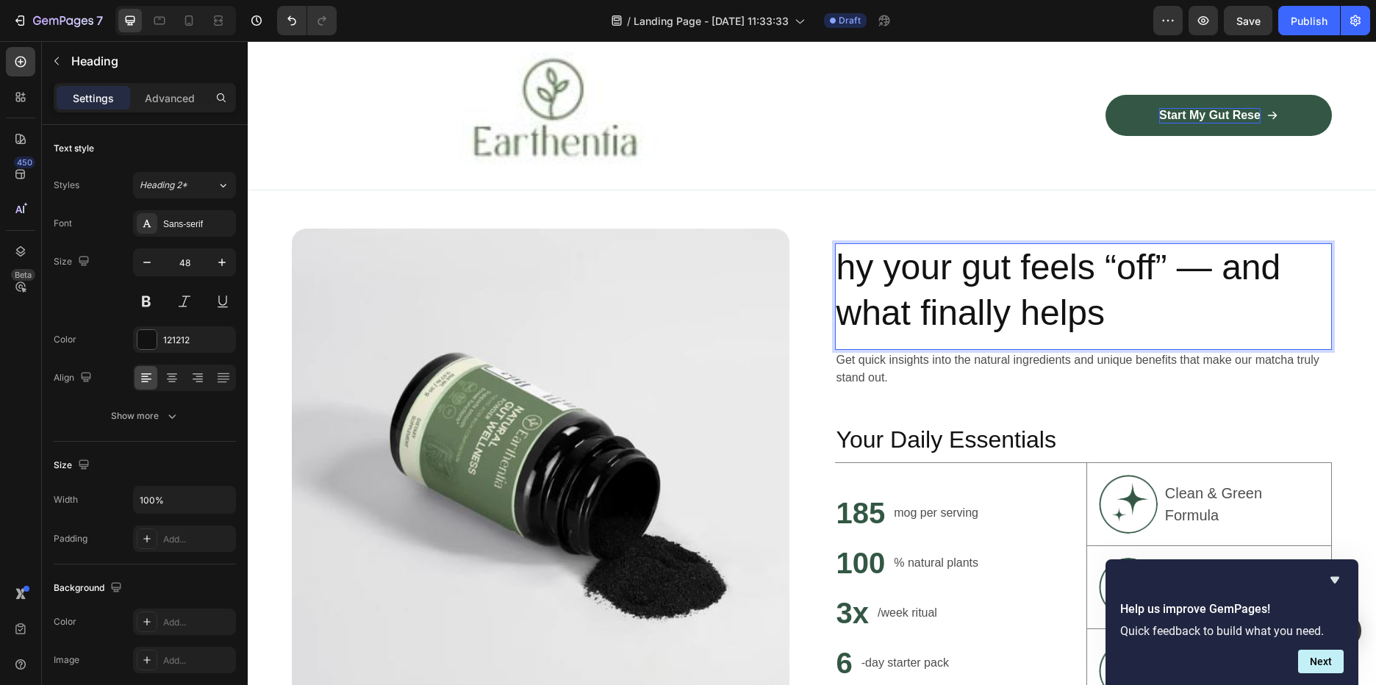
click at [837, 254] on p "hy your gut feels “off” — and what finally helps" at bounding box center [1084, 291] width 495 height 92
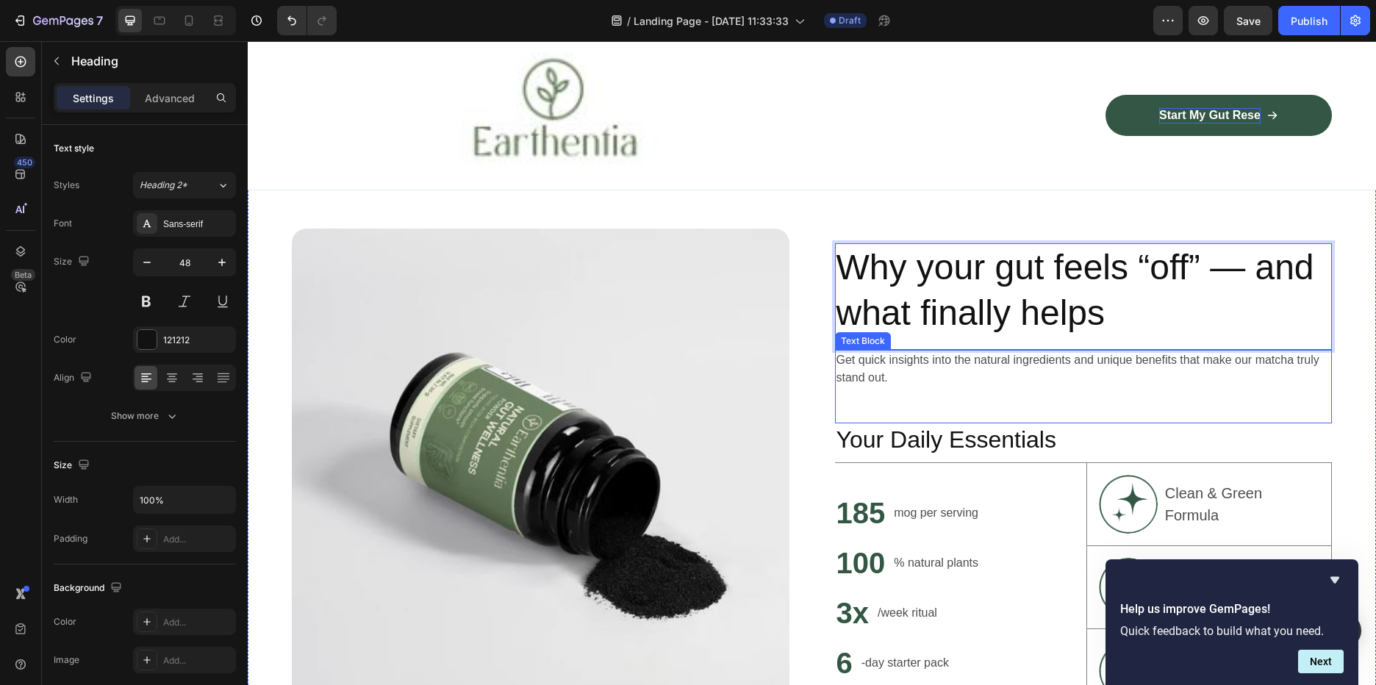
click at [1061, 363] on p "Get quick insights into the natural ingredients and unique benefits that make o…" at bounding box center [1084, 368] width 495 height 35
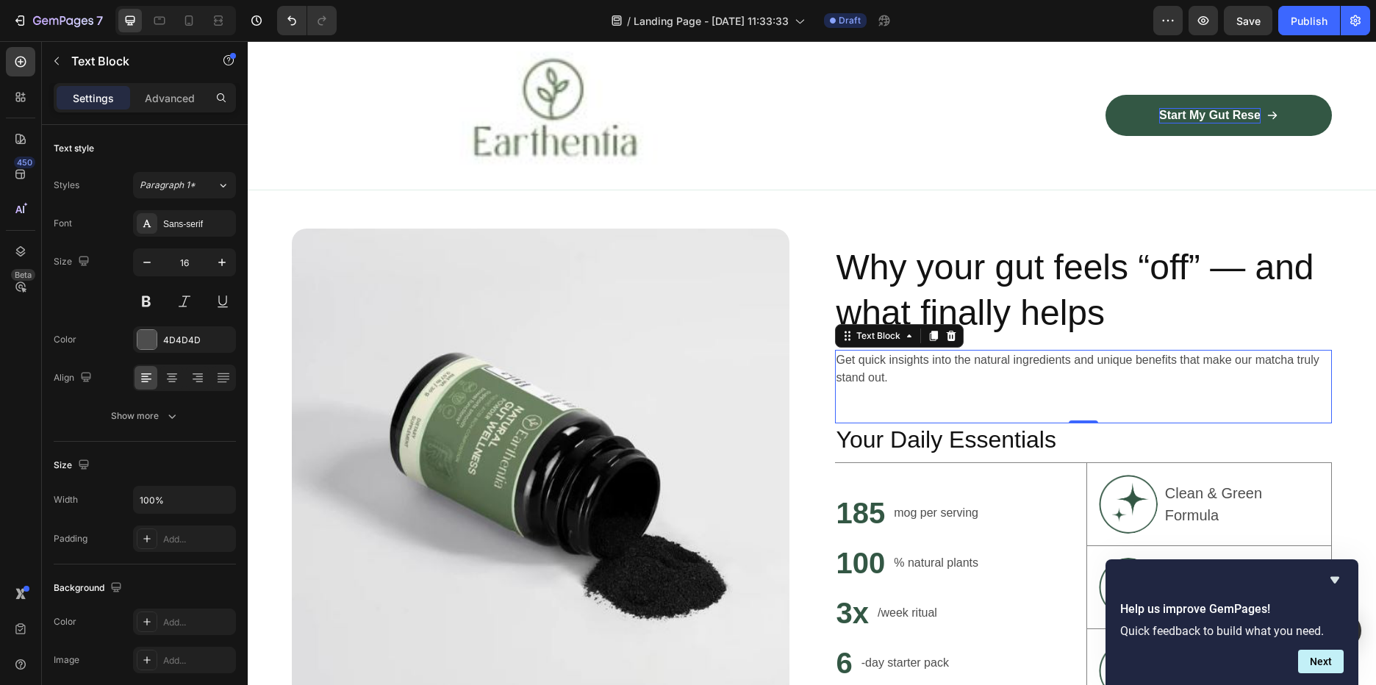
click at [943, 387] on div "Get quick insights into the natural ingredients and unique benefits that make o…" at bounding box center [1084, 387] width 498 height 74
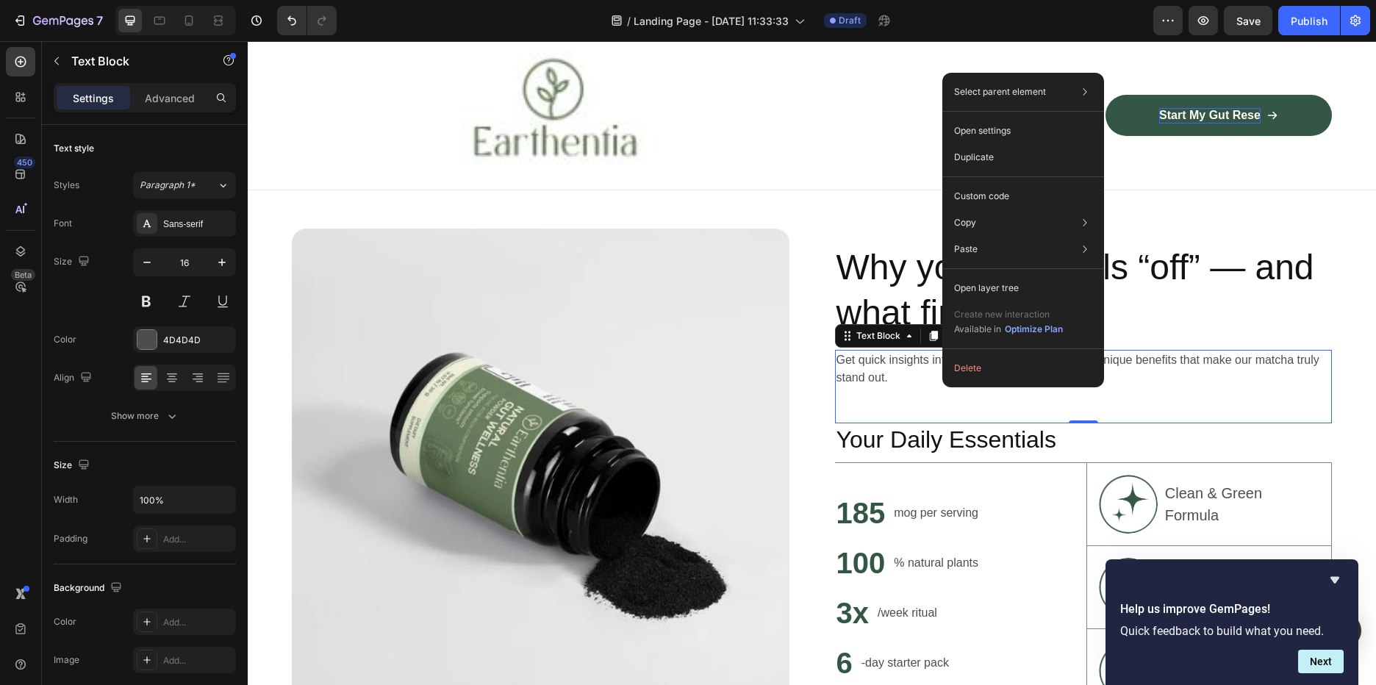
click at [895, 379] on p "Get quick insights into the natural ingredients and unique benefits that make o…" at bounding box center [1084, 368] width 495 height 35
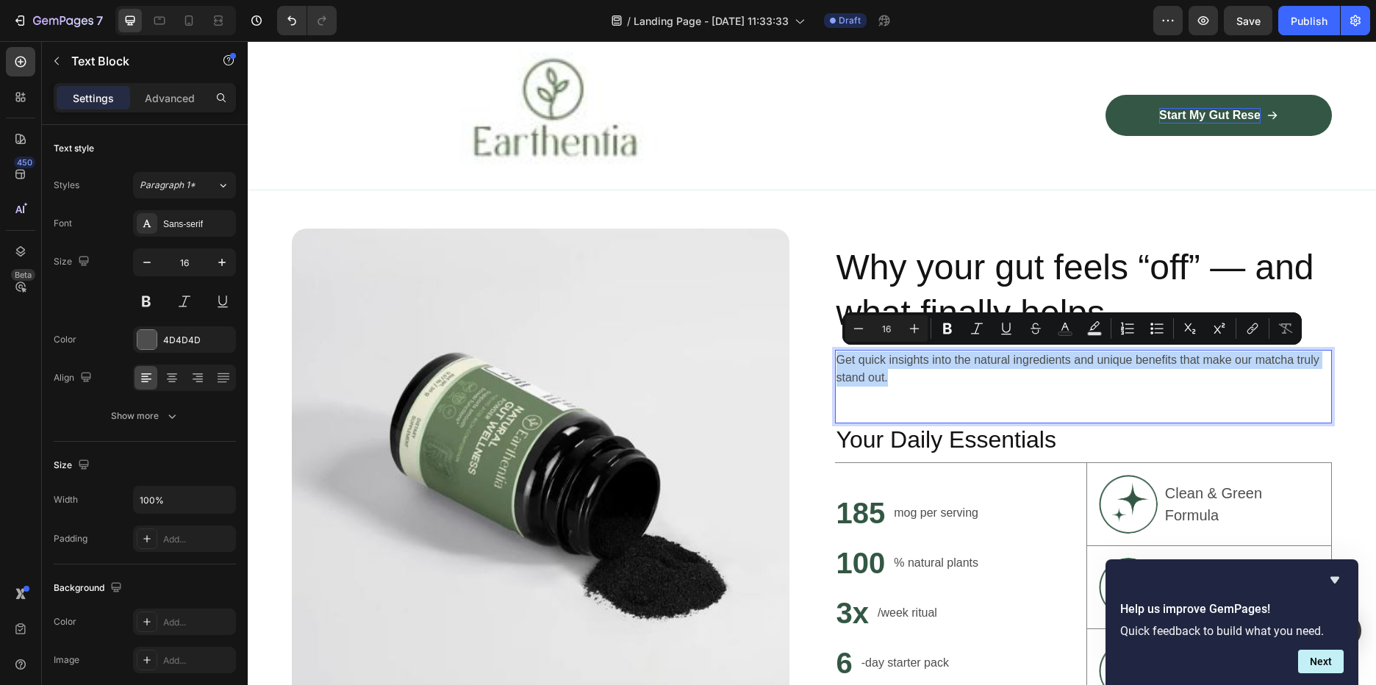
drag, startPoint x: 852, startPoint y: 362, endPoint x: 832, endPoint y: 351, distance: 22.7
click at [837, 351] on p "Get quick insights into the natural ingredients and unique benefits that make o…" at bounding box center [1084, 368] width 495 height 35
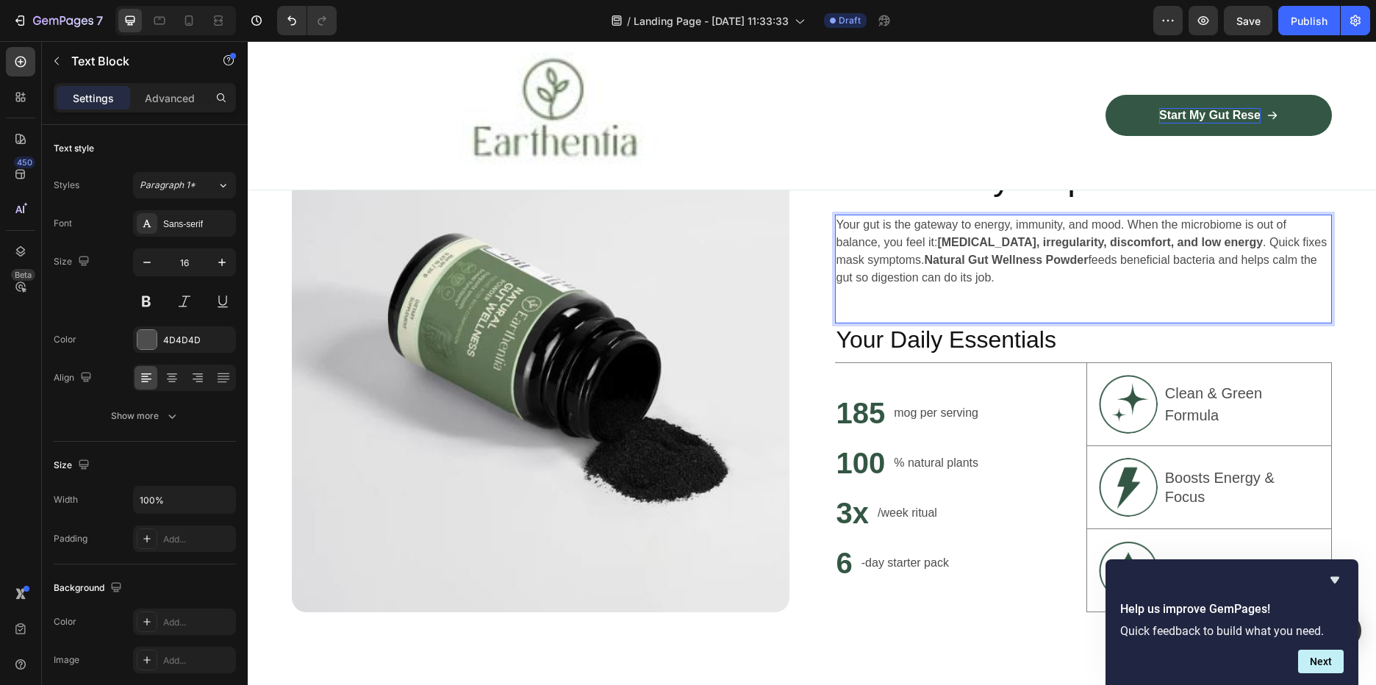
scroll to position [956, 0]
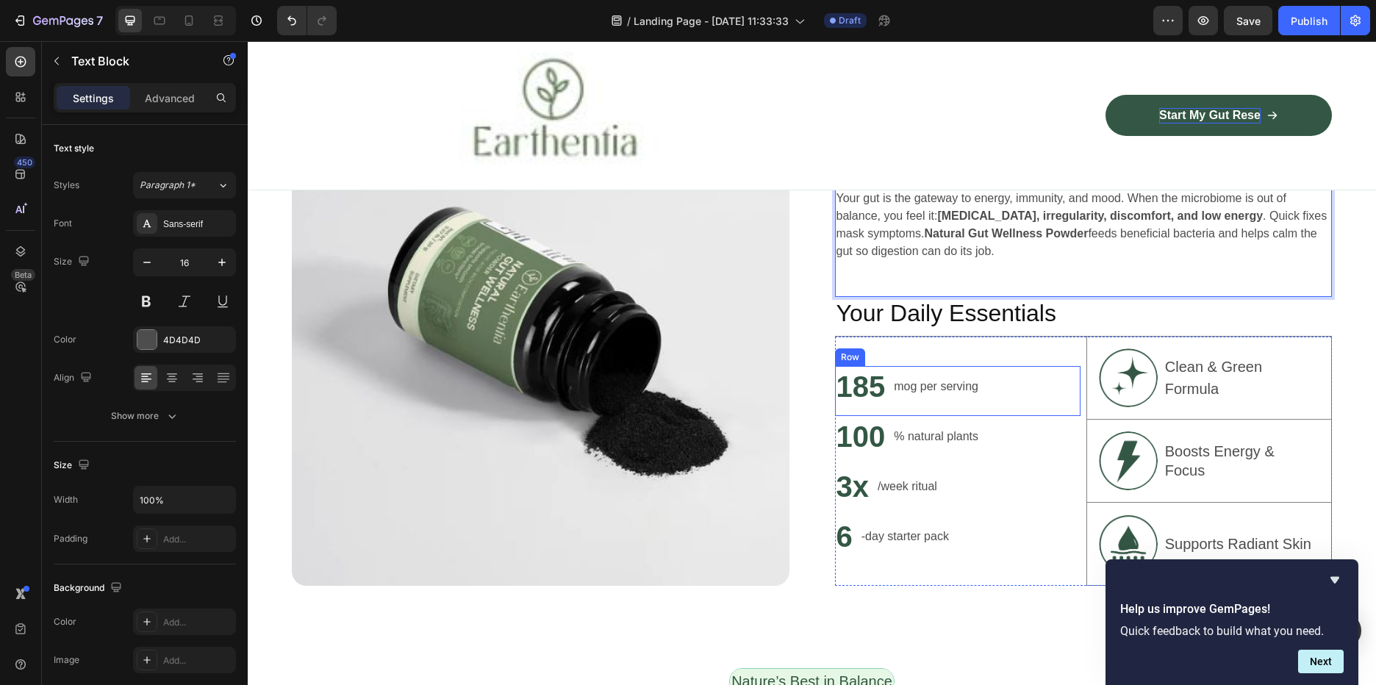
click at [1007, 385] on div "185 Heading mog per serving Text Block Row" at bounding box center [958, 391] width 246 height 50
click at [962, 308] on h2 "Your Daily Essentials" at bounding box center [1084, 314] width 498 height 34
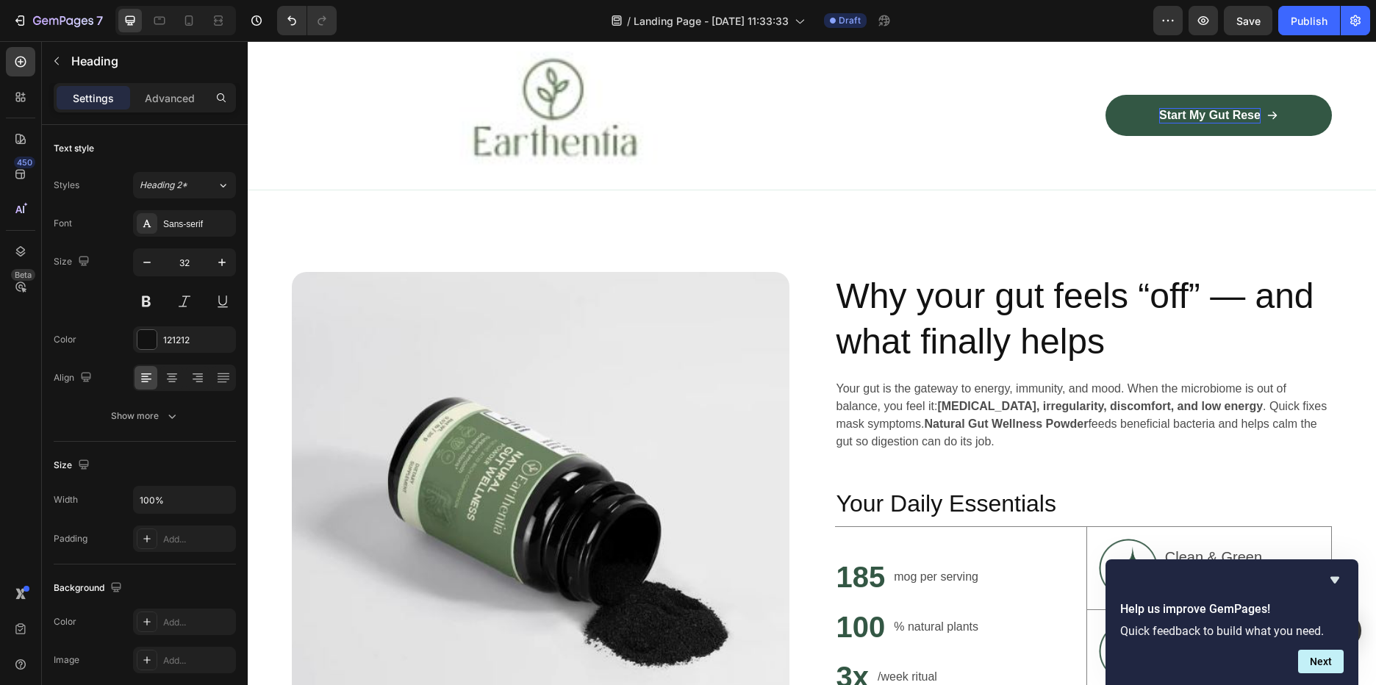
scroll to position [809, 0]
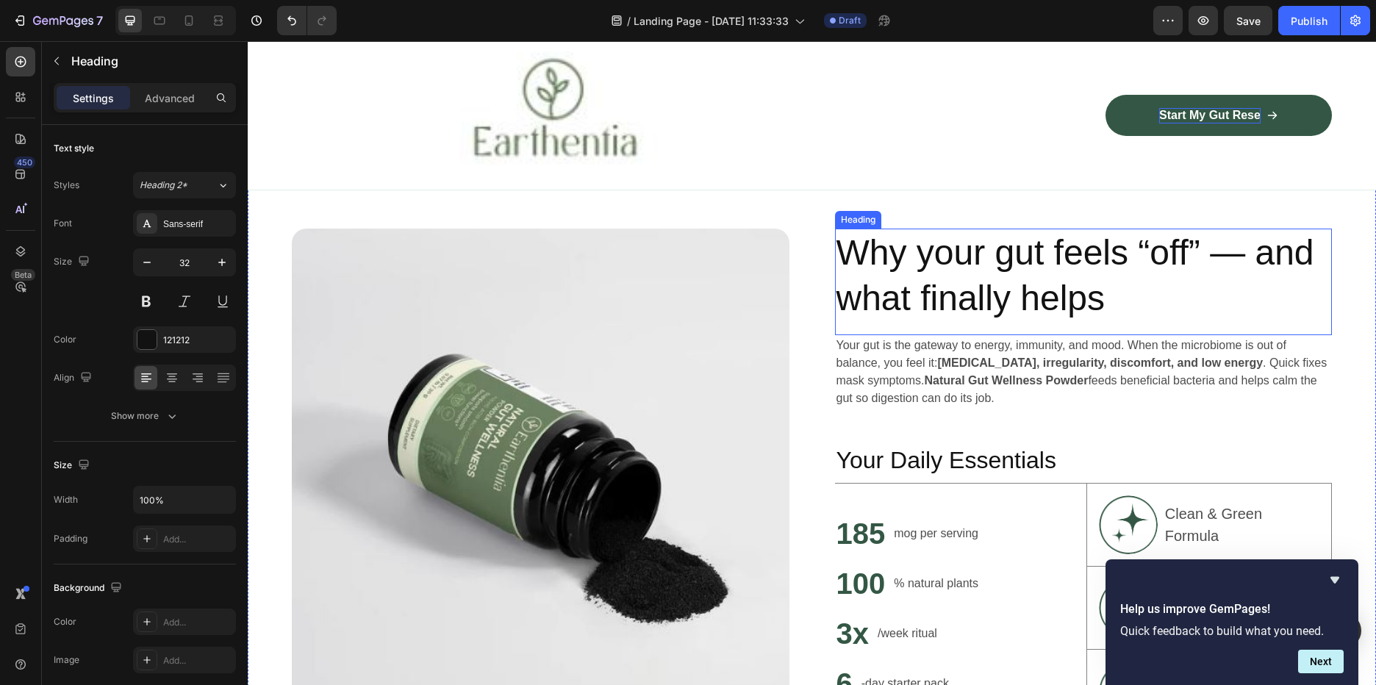
click at [1126, 274] on h2 "Why your gut feels “off” — and what finally helps" at bounding box center [1084, 276] width 498 height 95
click at [1126, 296] on h2 "Why your gut feels “off” — and what finally helps" at bounding box center [1084, 276] width 498 height 95
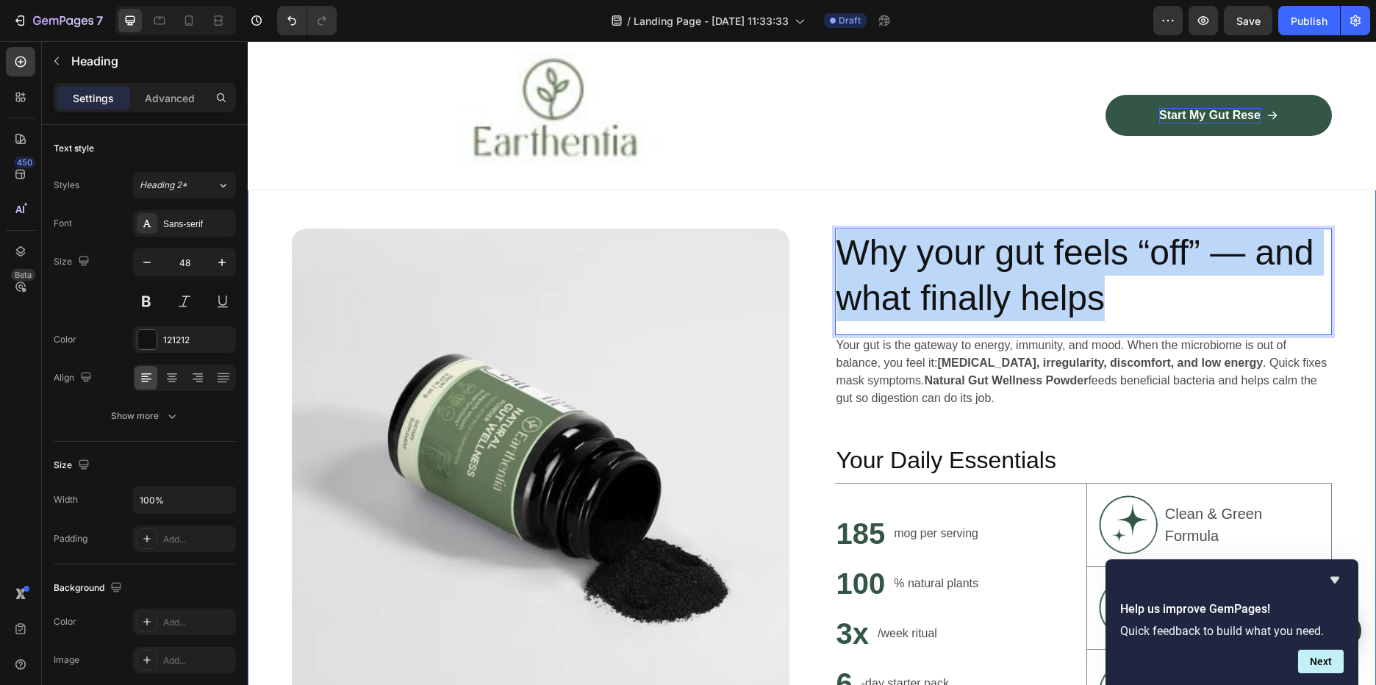
drag, startPoint x: 1082, startPoint y: 296, endPoint x: 830, endPoint y: 242, distance: 257.8
click at [828, 242] on div "Image Why your gut feels “off” — and what finally helps Heading 0 Your gut is t…" at bounding box center [812, 480] width 1128 height 669
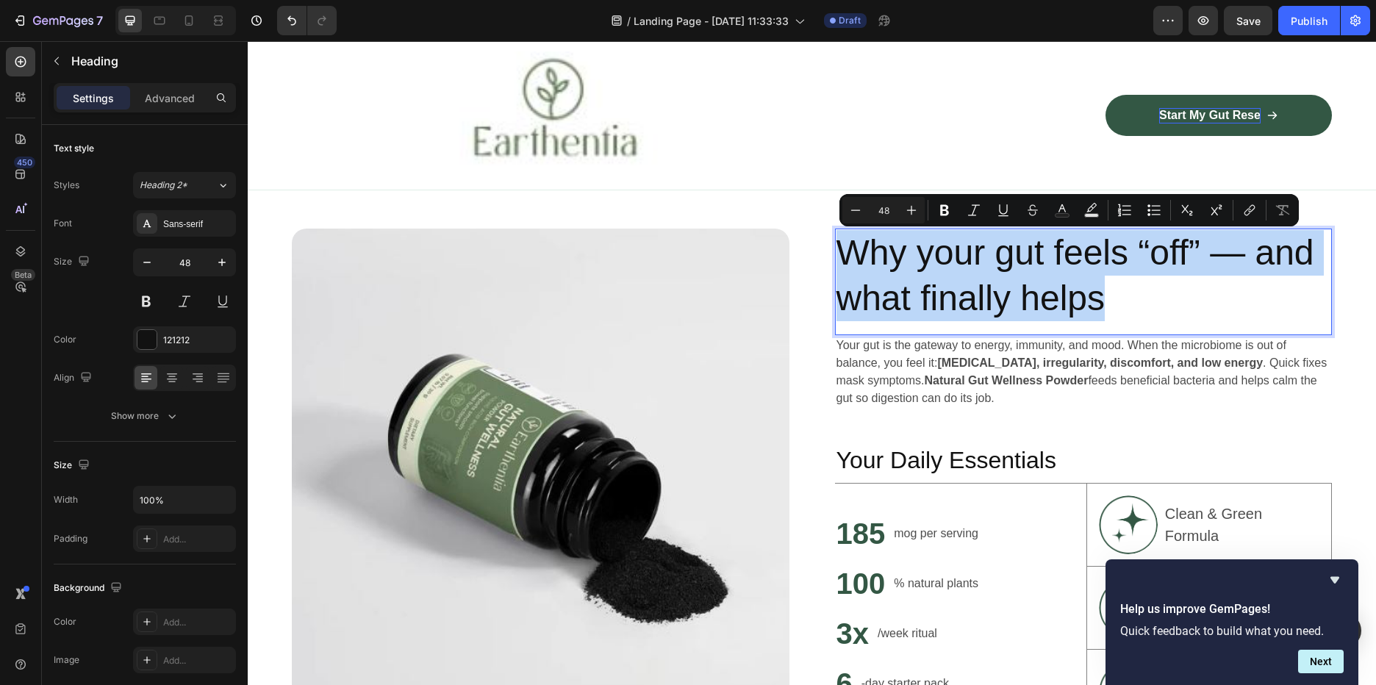
scroll to position [826, 0]
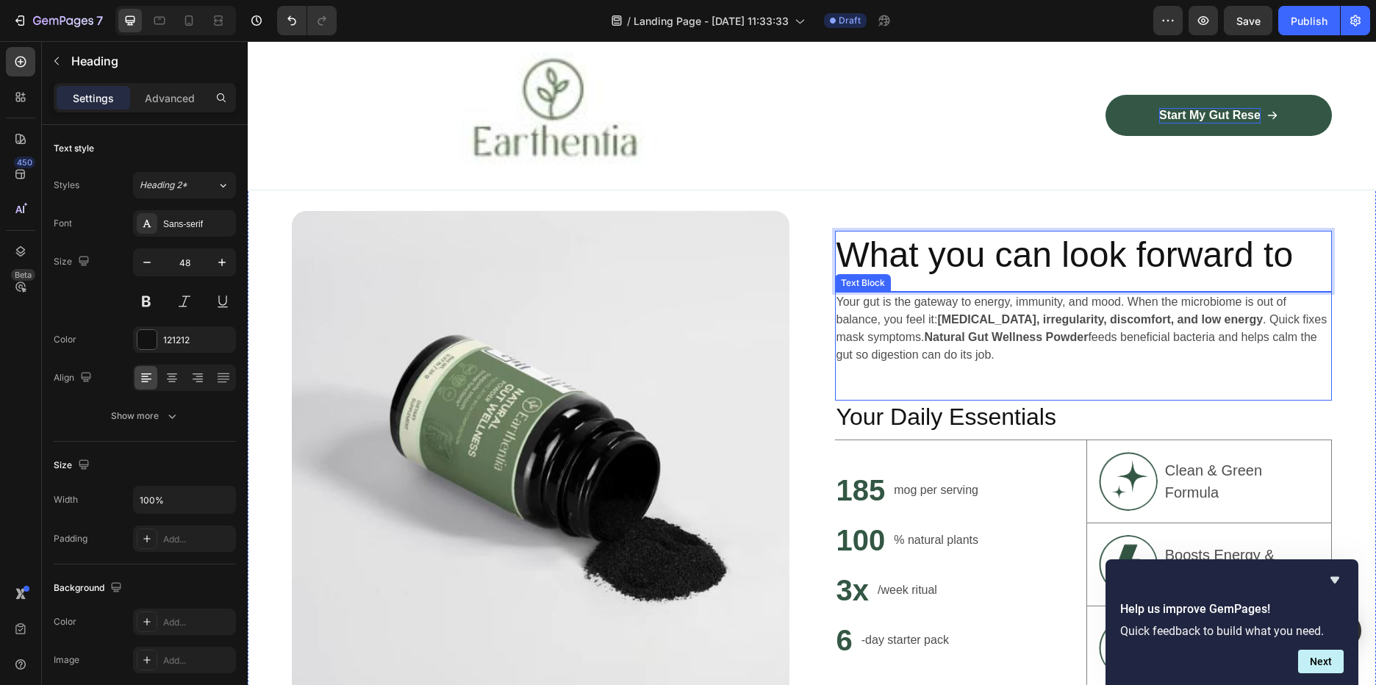
click at [1172, 354] on p "Your gut is the gateway to energy, immunity, and mood. When the microbiome is o…" at bounding box center [1084, 328] width 495 height 71
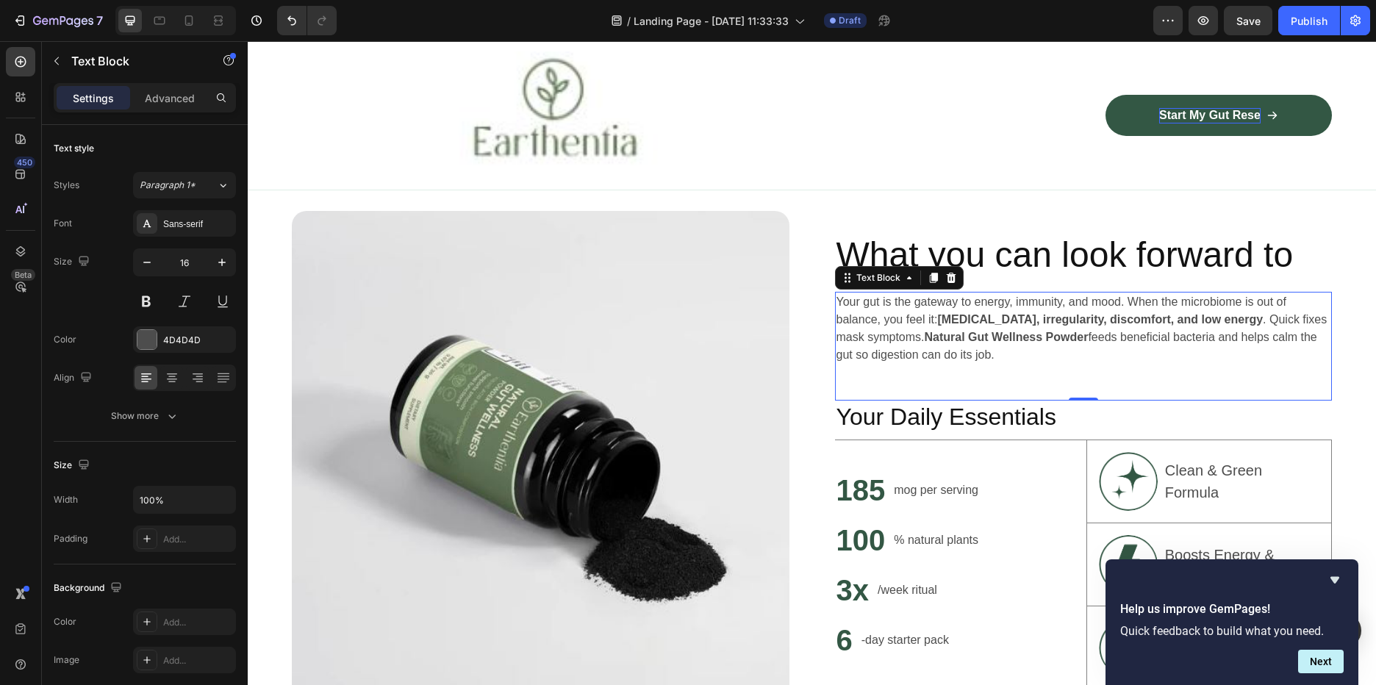
click at [1143, 357] on p "Your gut is the gateway to energy, immunity, and mood. When the microbiome is o…" at bounding box center [1084, 328] width 495 height 71
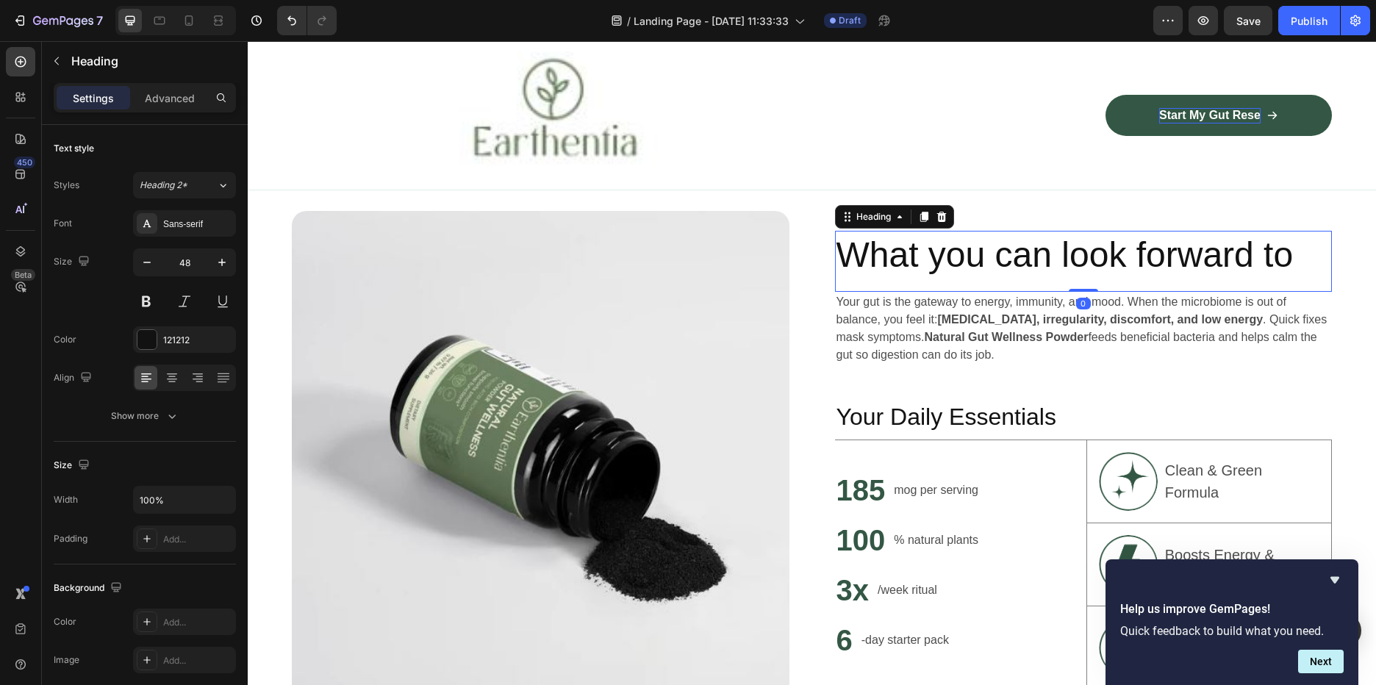
click at [953, 252] on p "What you can look forward to" at bounding box center [1084, 255] width 495 height 46
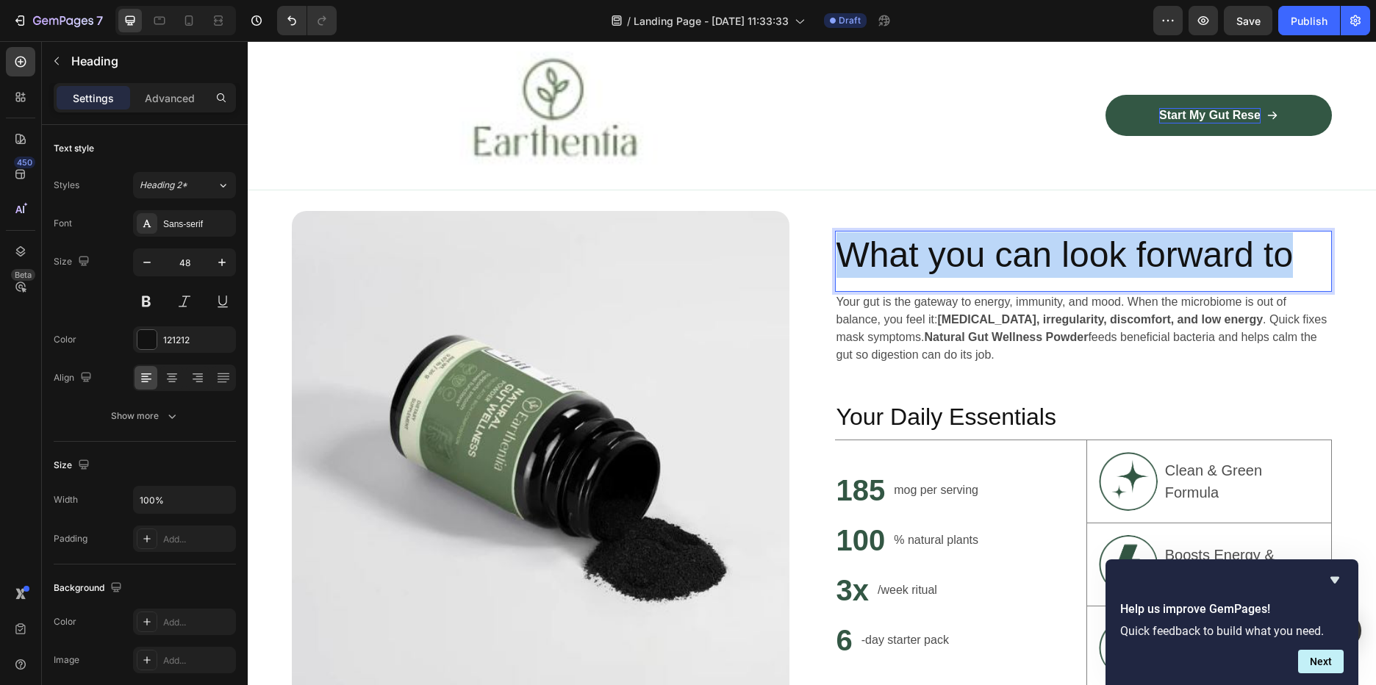
drag, startPoint x: 1295, startPoint y: 261, endPoint x: 844, endPoint y: 257, distance: 451.4
click at [844, 257] on p "What you can look forward to" at bounding box center [1084, 255] width 495 height 46
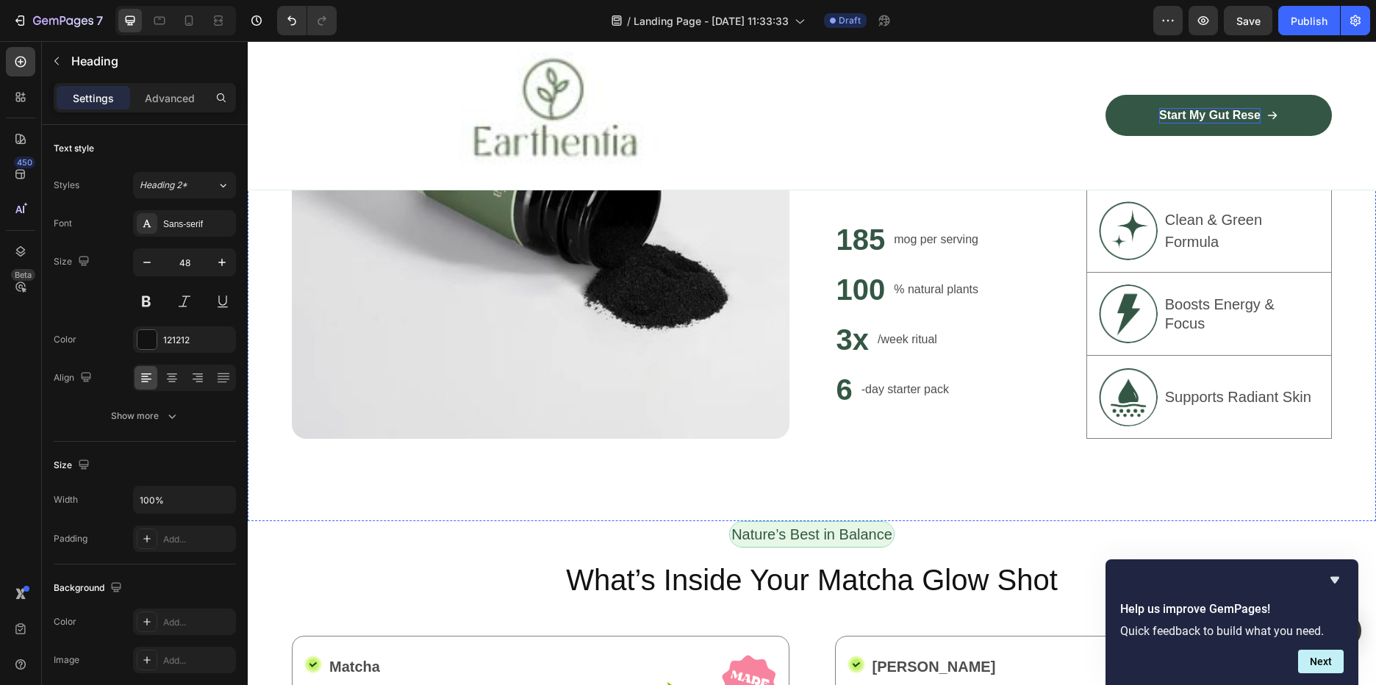
scroll to position [1029, 0]
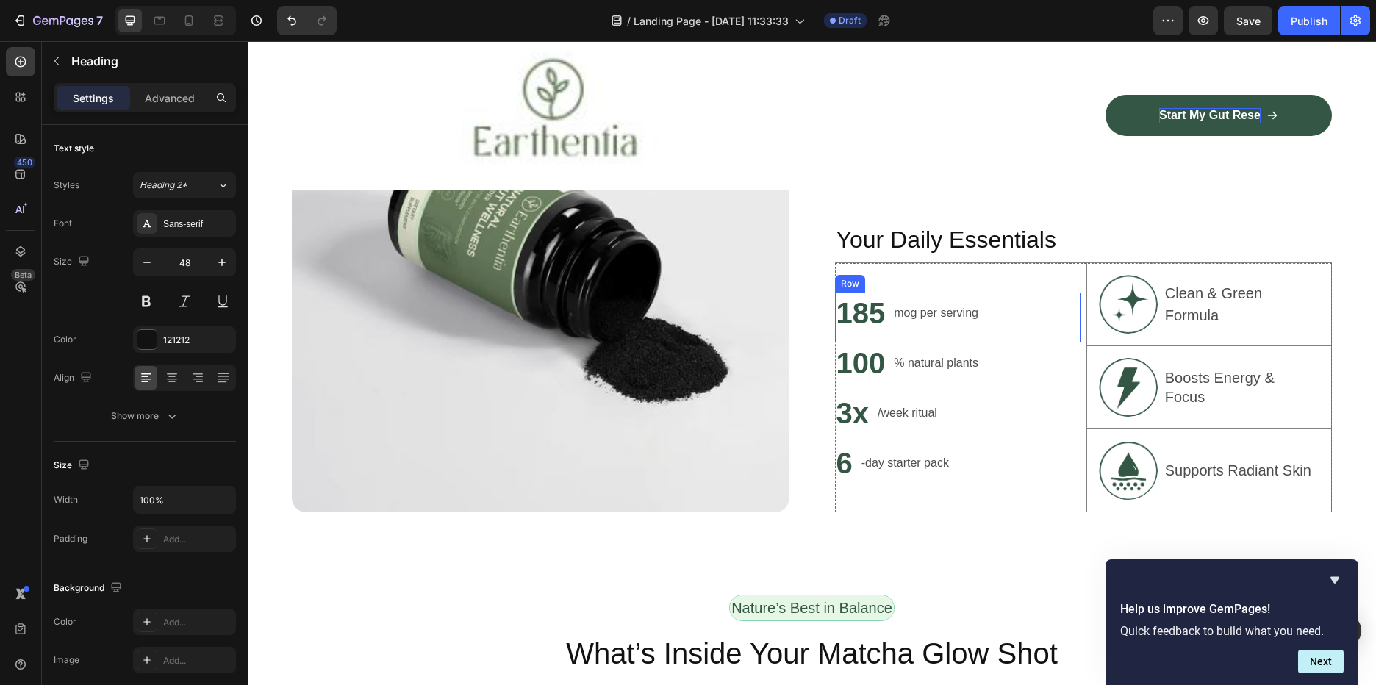
click at [1023, 303] on div "185 Heading mog per serving Text Block Row" at bounding box center [958, 318] width 246 height 50
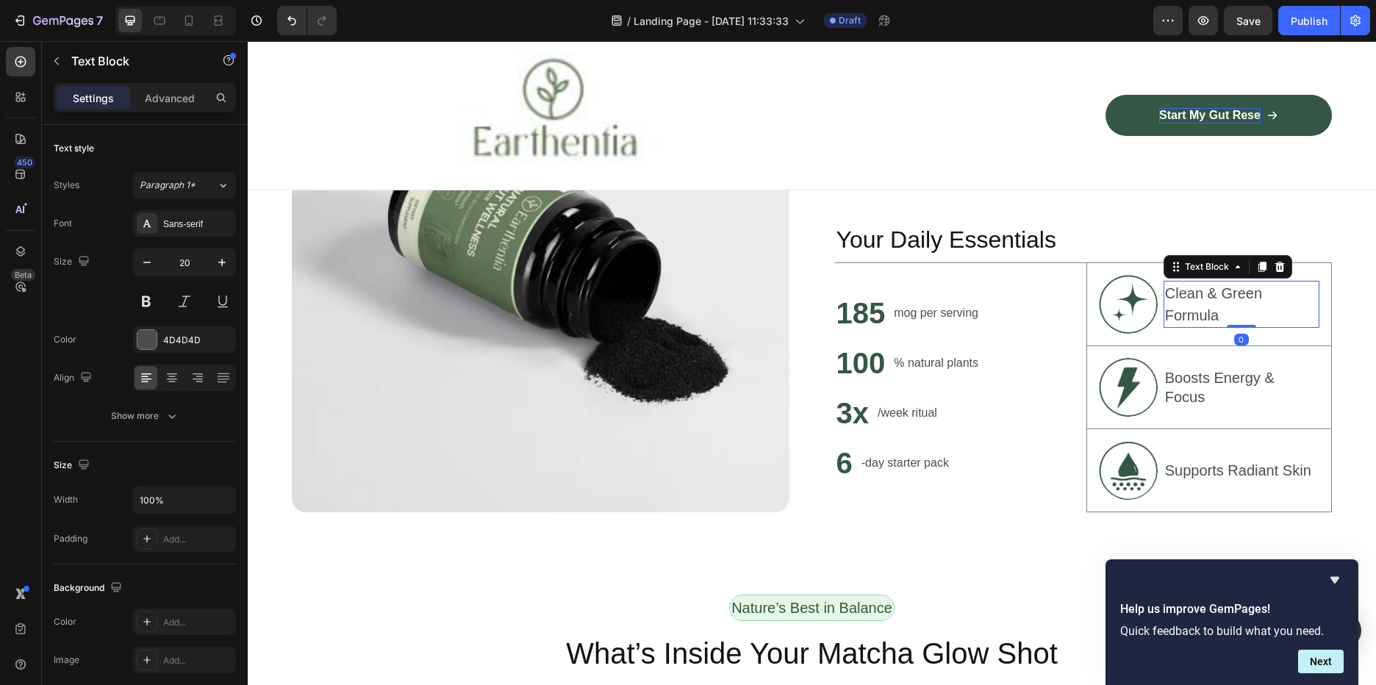
click at [1169, 283] on p "Clean & Green Formula" at bounding box center [1241, 304] width 153 height 44
click at [986, 315] on div "185 Heading mog per serving Text Block Row" at bounding box center [958, 318] width 246 height 50
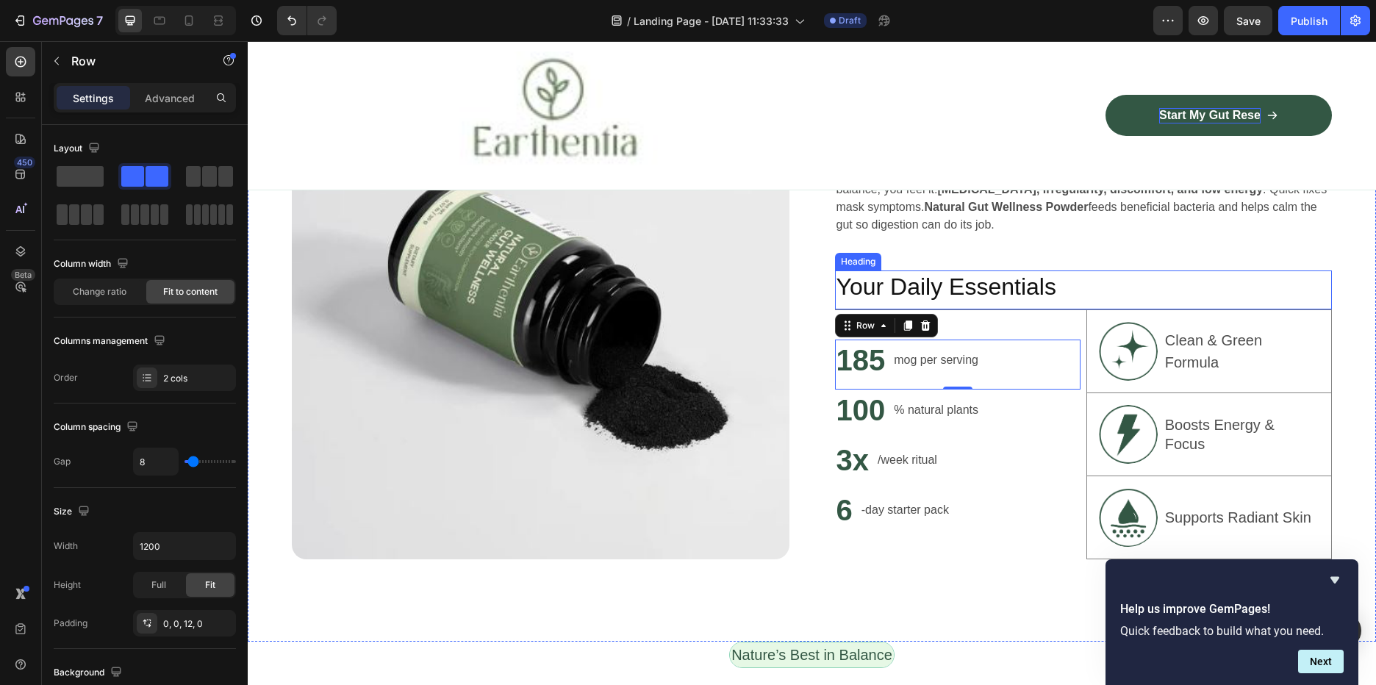
scroll to position [809, 0]
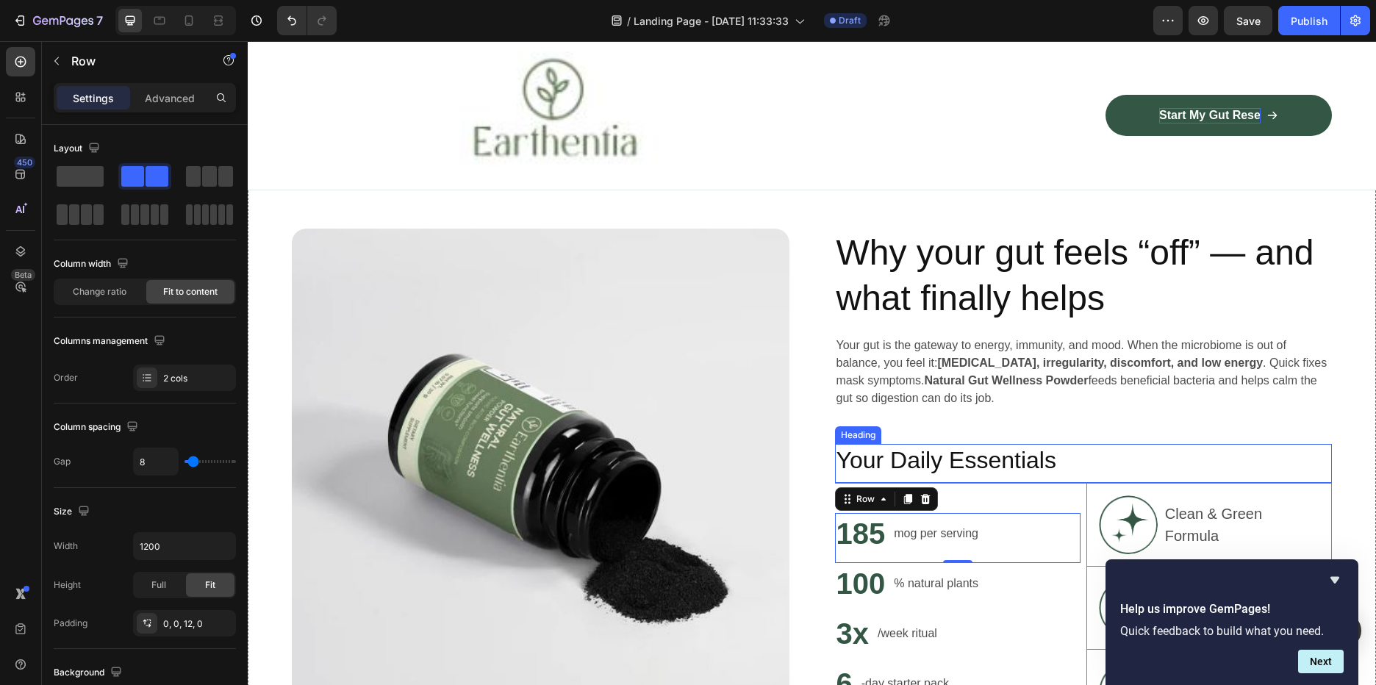
click at [1084, 454] on h2 "Your Daily Essentials" at bounding box center [1084, 461] width 498 height 34
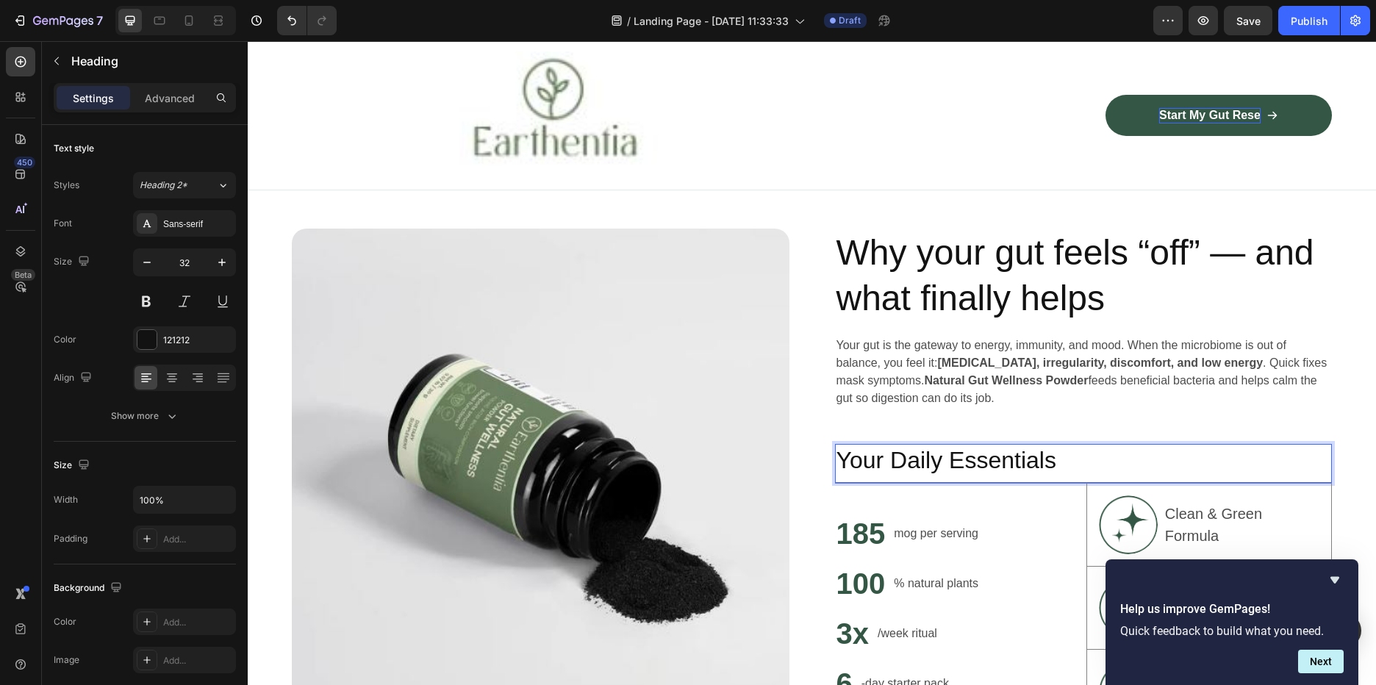
click at [1059, 456] on h2 "Your Daily Essentials" at bounding box center [1084, 461] width 498 height 34
click at [1059, 456] on p "Your Daily Essentials" at bounding box center [1084, 460] width 495 height 31
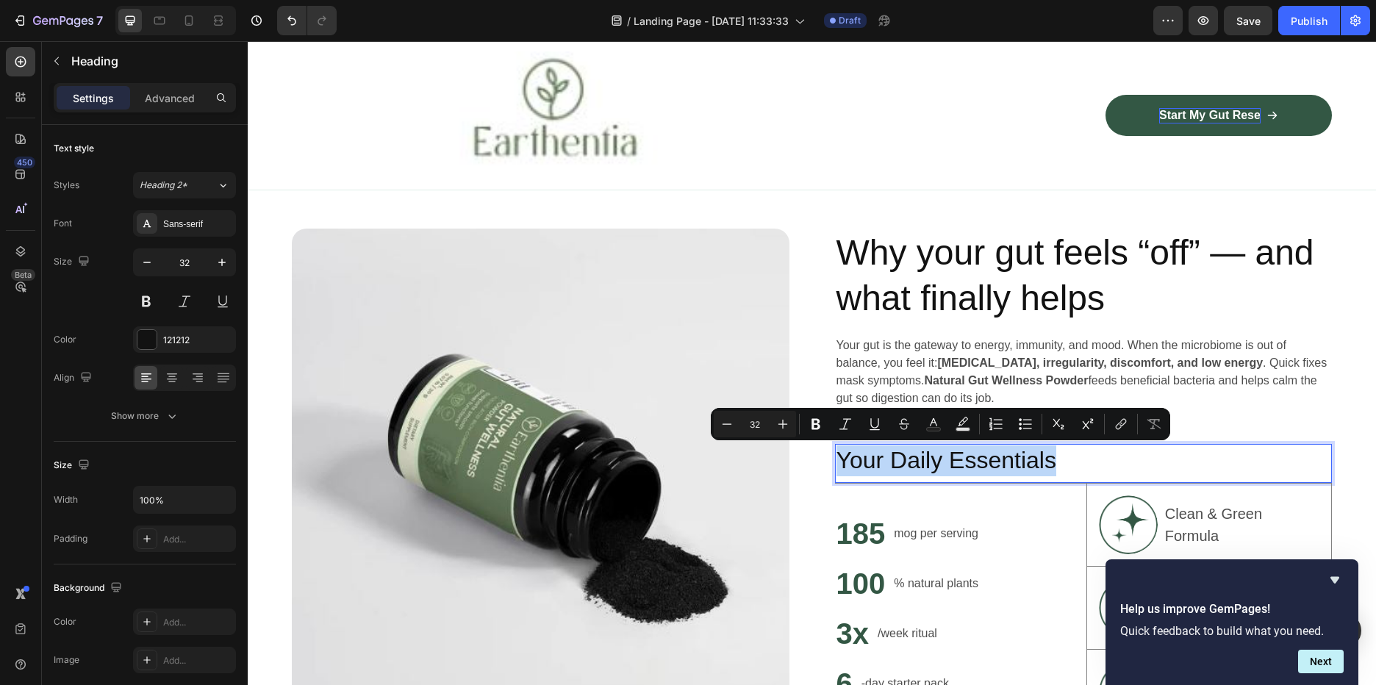
drag, startPoint x: 1059, startPoint y: 456, endPoint x: 862, endPoint y: 445, distance: 196.5
click at [862, 445] on p "Your Daily Essentials" at bounding box center [1084, 460] width 495 height 31
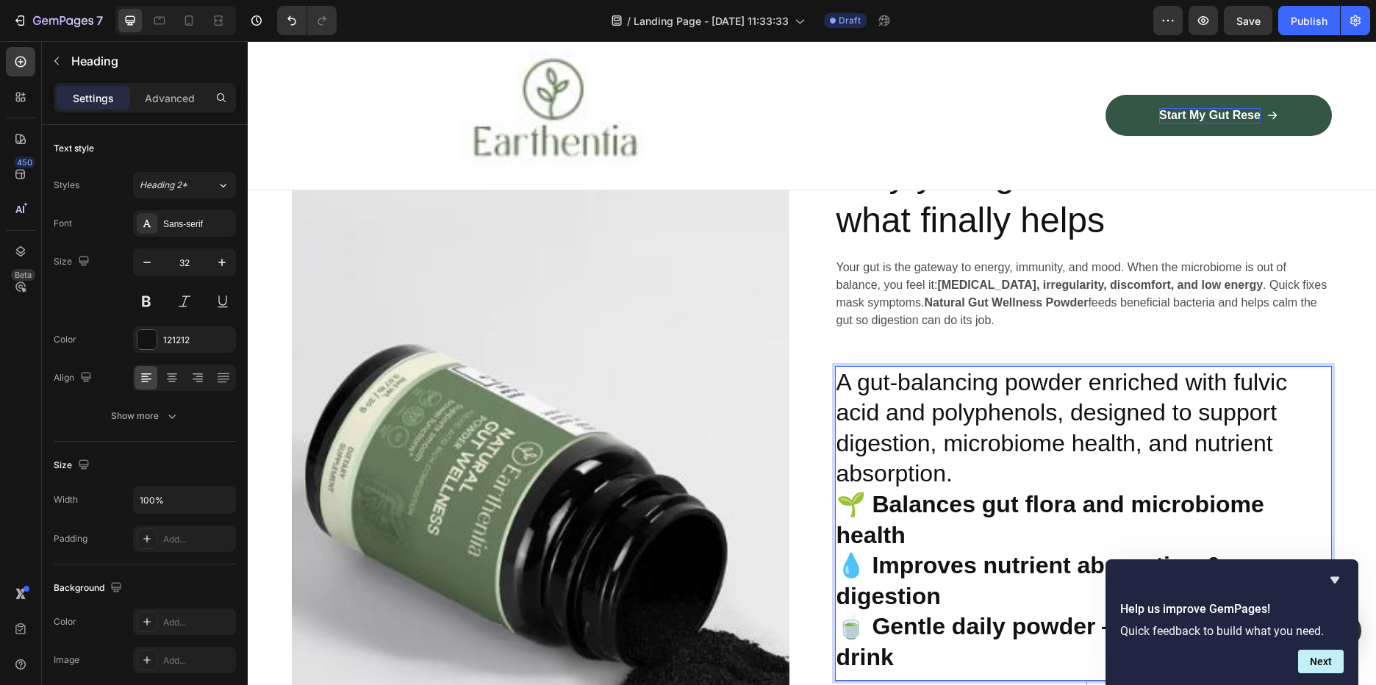
scroll to position [960, 0]
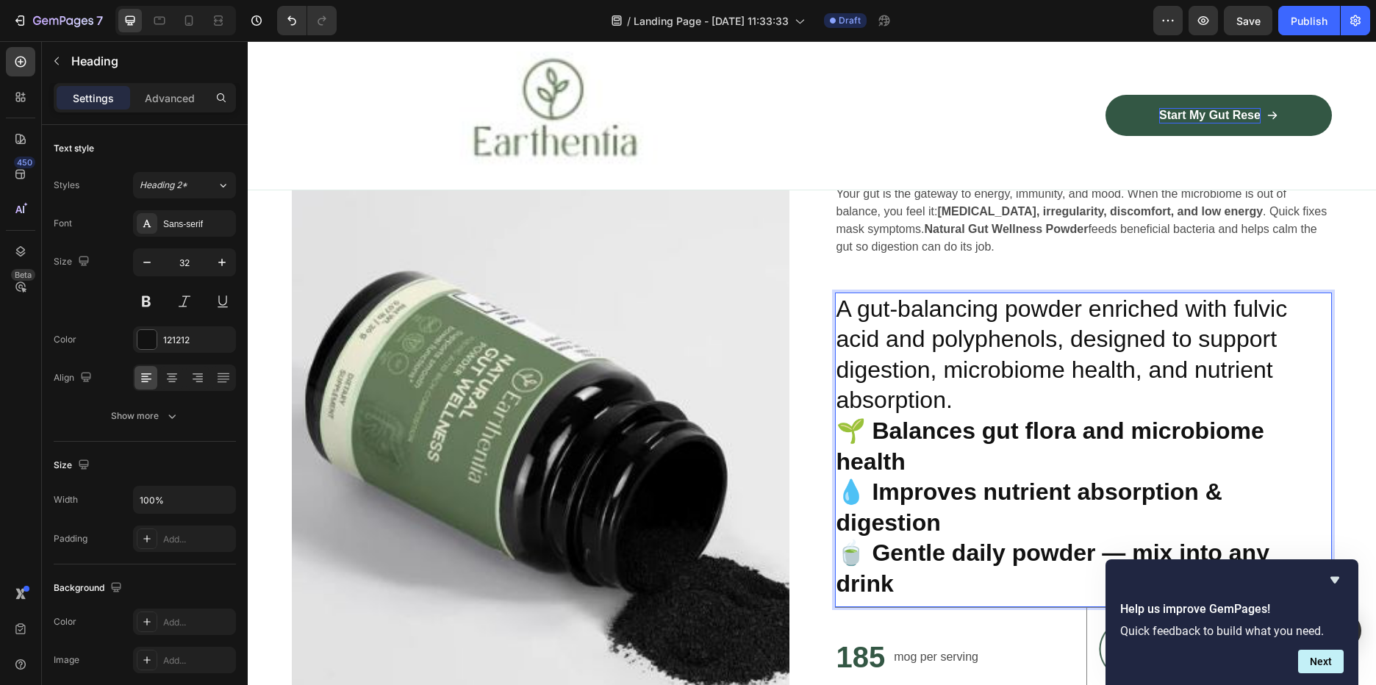
click at [1113, 276] on div "Your gut is the gateway to energy, immunity, and mood. When the microbiome is o…" at bounding box center [1084, 238] width 498 height 109
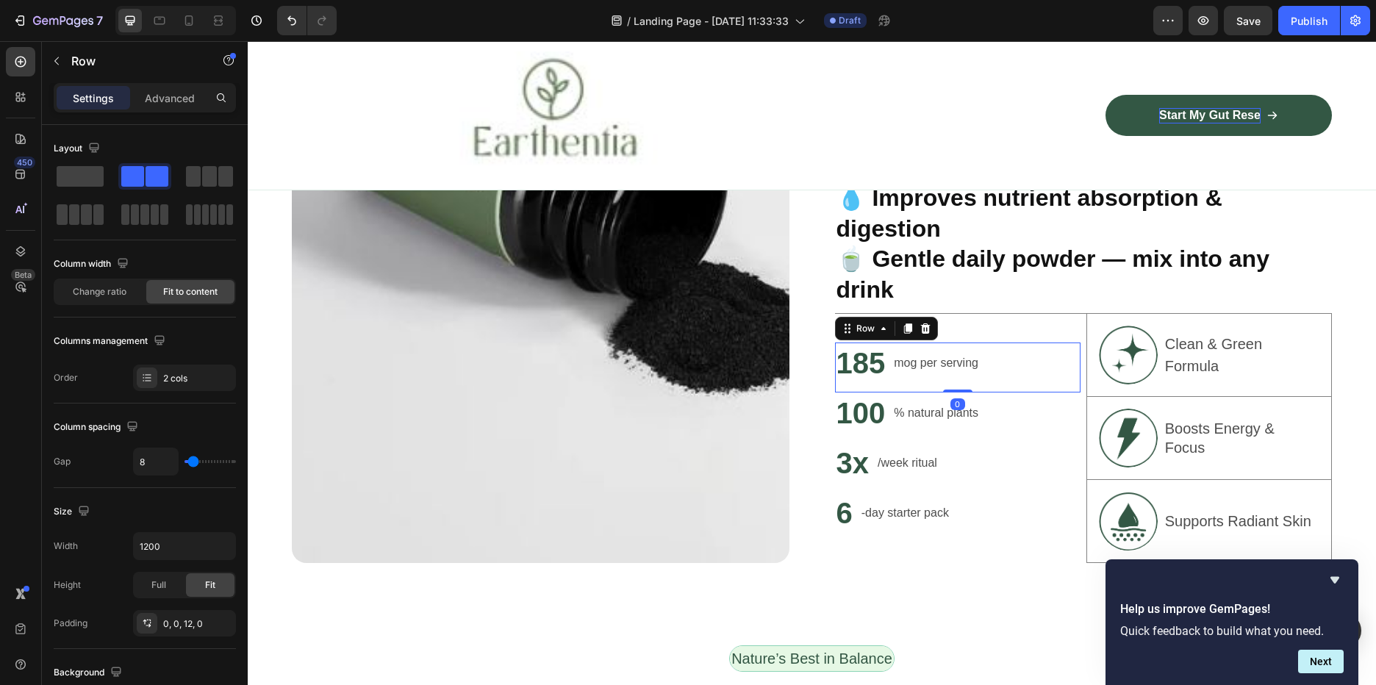
click at [1008, 343] on div "185 Heading mog per serving Text Block Row 0" at bounding box center [958, 368] width 246 height 50
click at [1008, 327] on div "185 Heading mog per serving Text Block Row 0 100 Heading % natural plants Text …" at bounding box center [958, 438] width 246 height 249
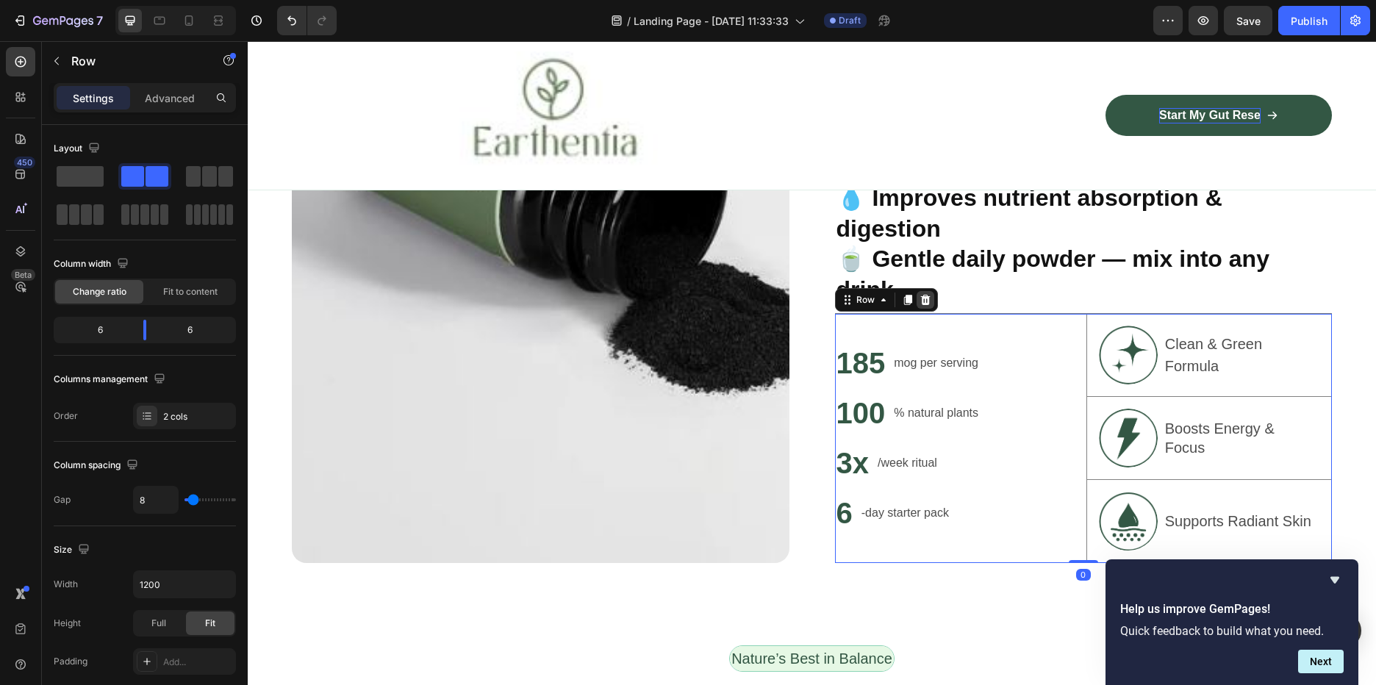
click at [920, 300] on icon at bounding box center [926, 300] width 12 height 12
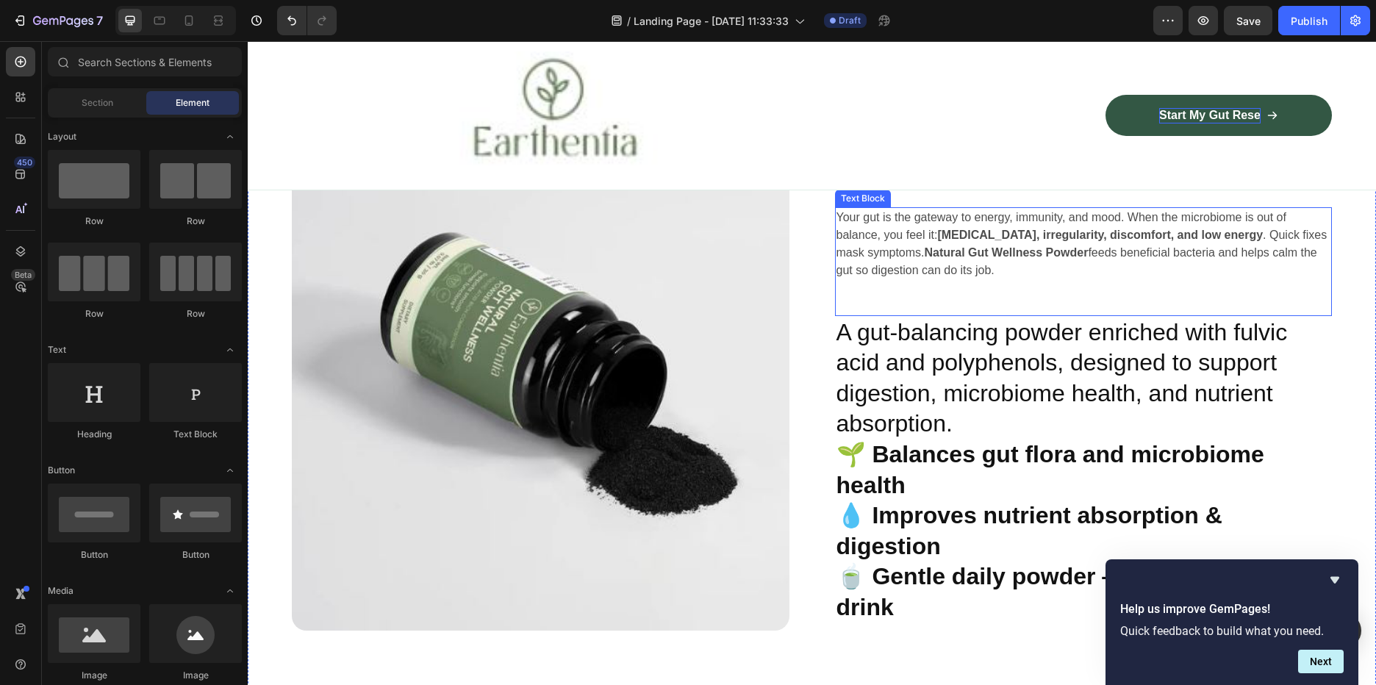
scroll to position [960, 0]
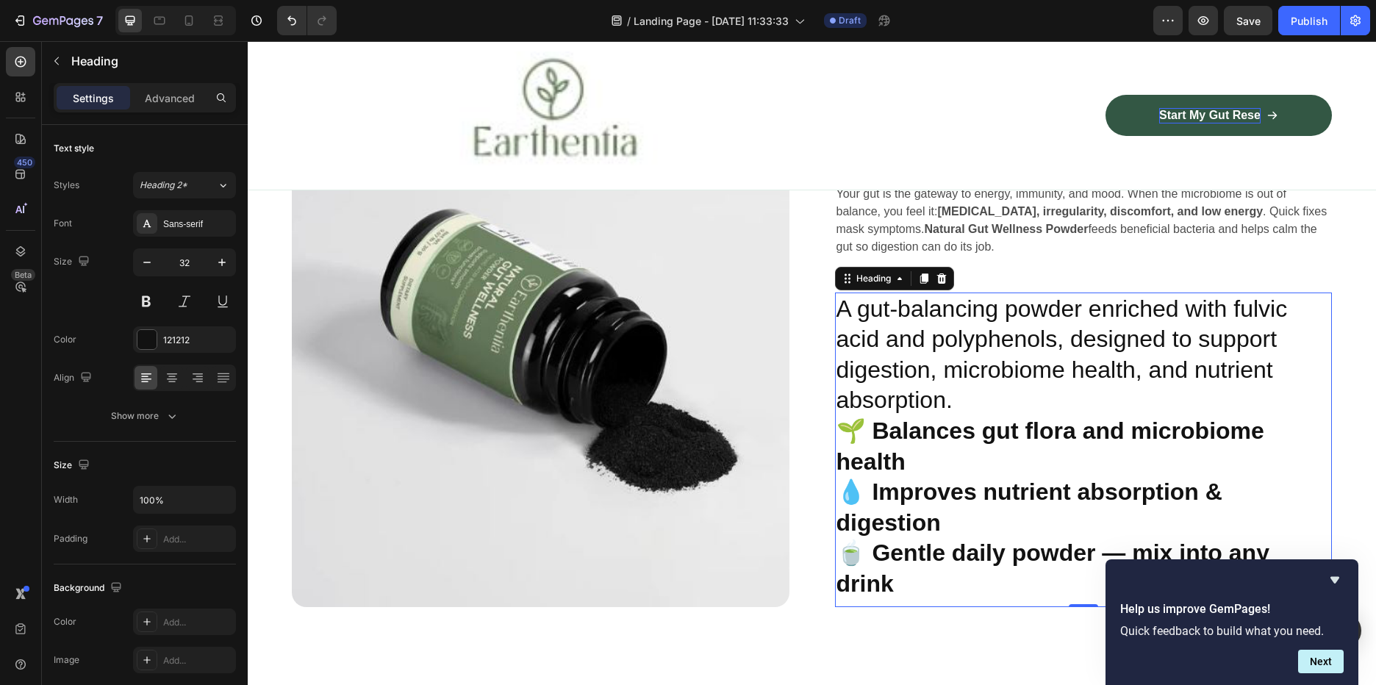
click at [1036, 414] on p "A gut-balancing powder enriched with fulvic acid and polyphenols, designed to s…" at bounding box center [1084, 447] width 495 height 306
click at [998, 386] on p "A gut-balancing powder enriched with fulvic acid and polyphenols, designed to s…" at bounding box center [1084, 447] width 495 height 306
click at [982, 370] on p "A gut-balancing powder enriched with fulvic acid and polyphenols, designed to s…" at bounding box center [1084, 447] width 495 height 306
click at [935, 396] on p "A gut-balancing powder enriched with fulvic acid and polyphenols, designed to s…" at bounding box center [1084, 447] width 495 height 306
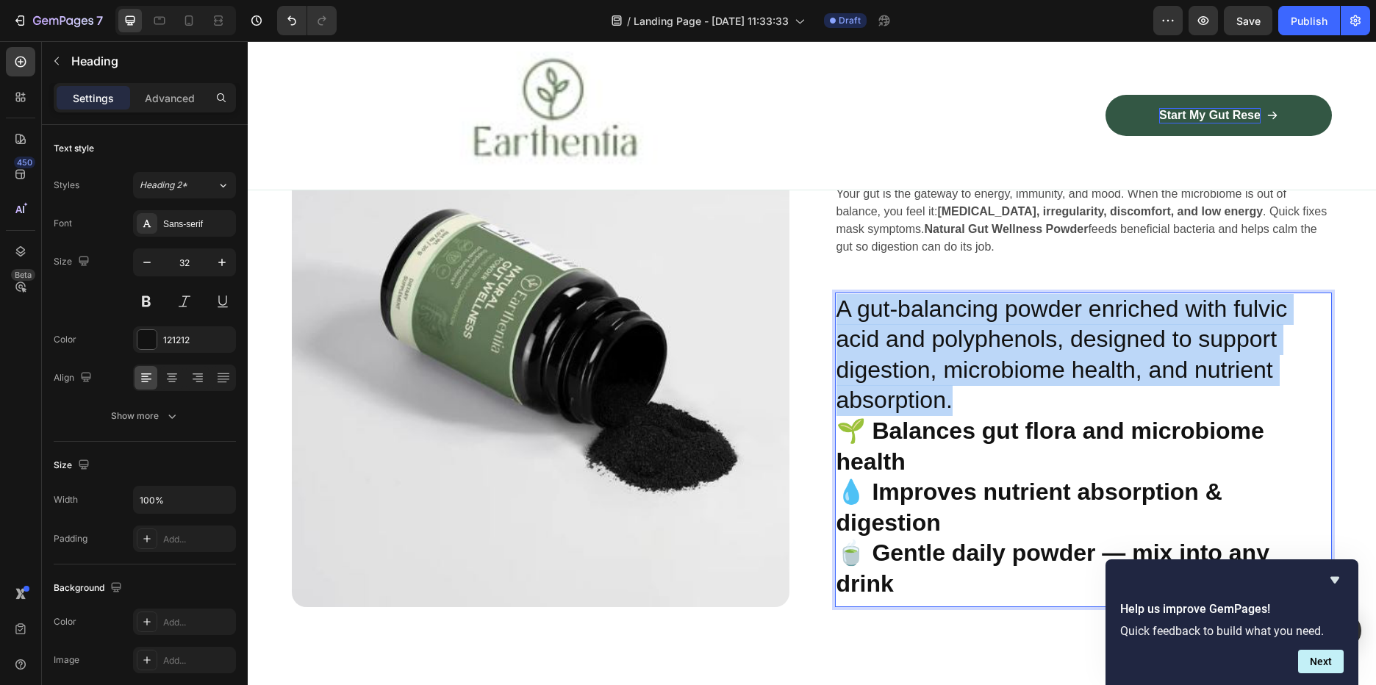
drag, startPoint x: 945, startPoint y: 398, endPoint x: 832, endPoint y: 306, distance: 145.7
click at [837, 306] on p "A gut-balancing powder enriched with fulvic acid and polyphenols, designed to s…" at bounding box center [1084, 447] width 495 height 306
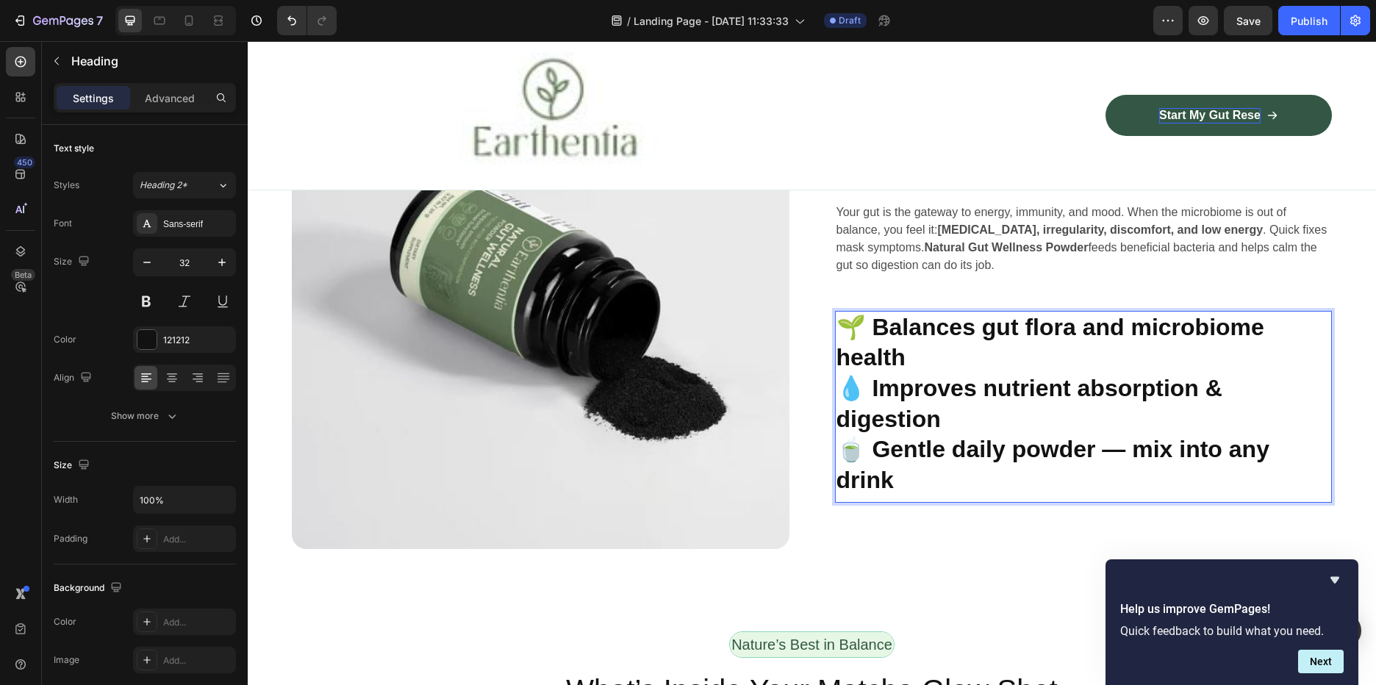
scroll to position [1003, 0]
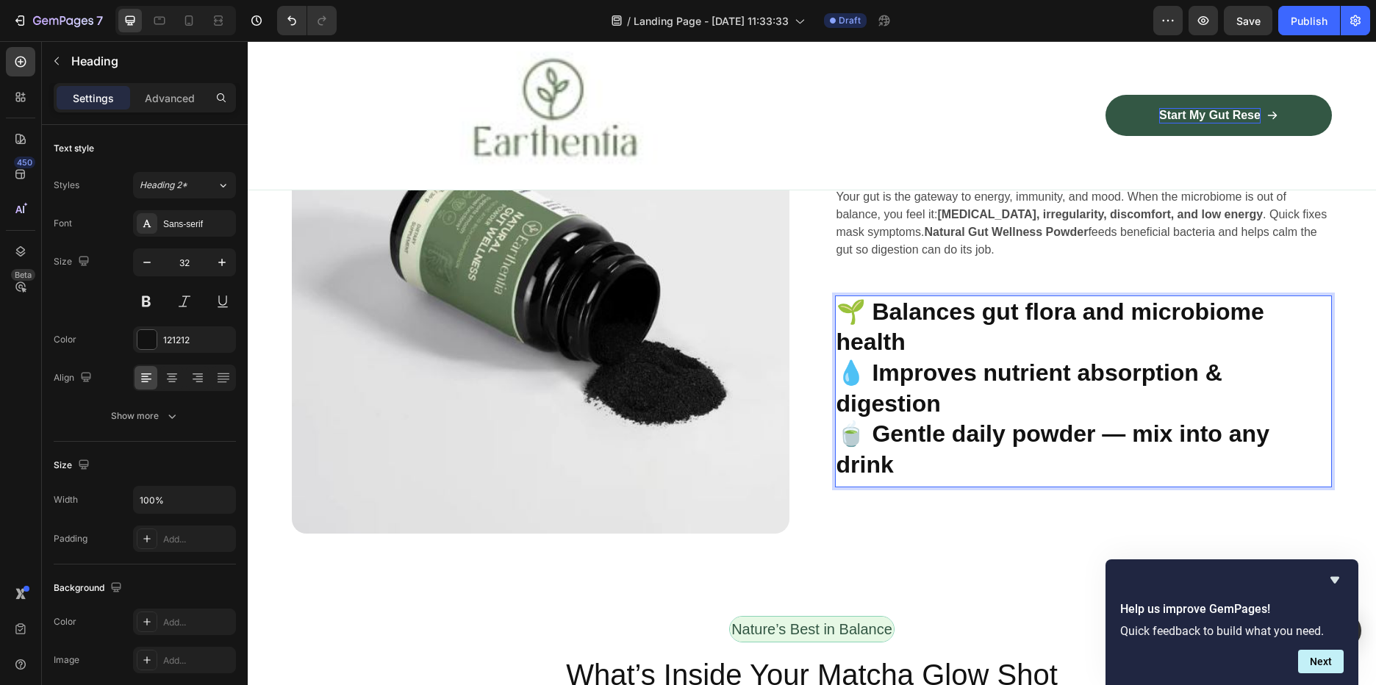
click at [908, 332] on p "🌱 Balances gut flora and microbiome health 💧 Improves nutrient absorption & dig…" at bounding box center [1084, 389] width 495 height 184
click at [925, 467] on p "🌱 Balances gut flora and microbiome health 💧 Improves nutrient absorption & dig…" at bounding box center [1084, 389] width 495 height 184
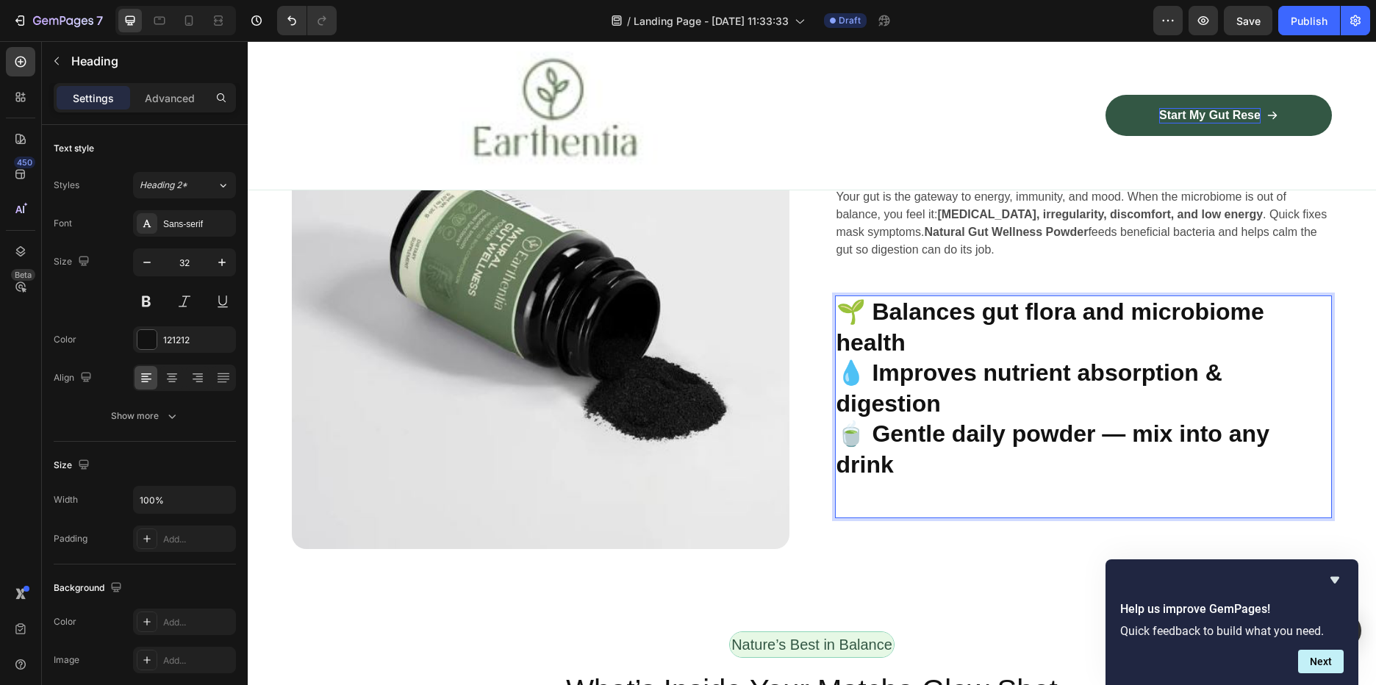
scroll to position [960, 0]
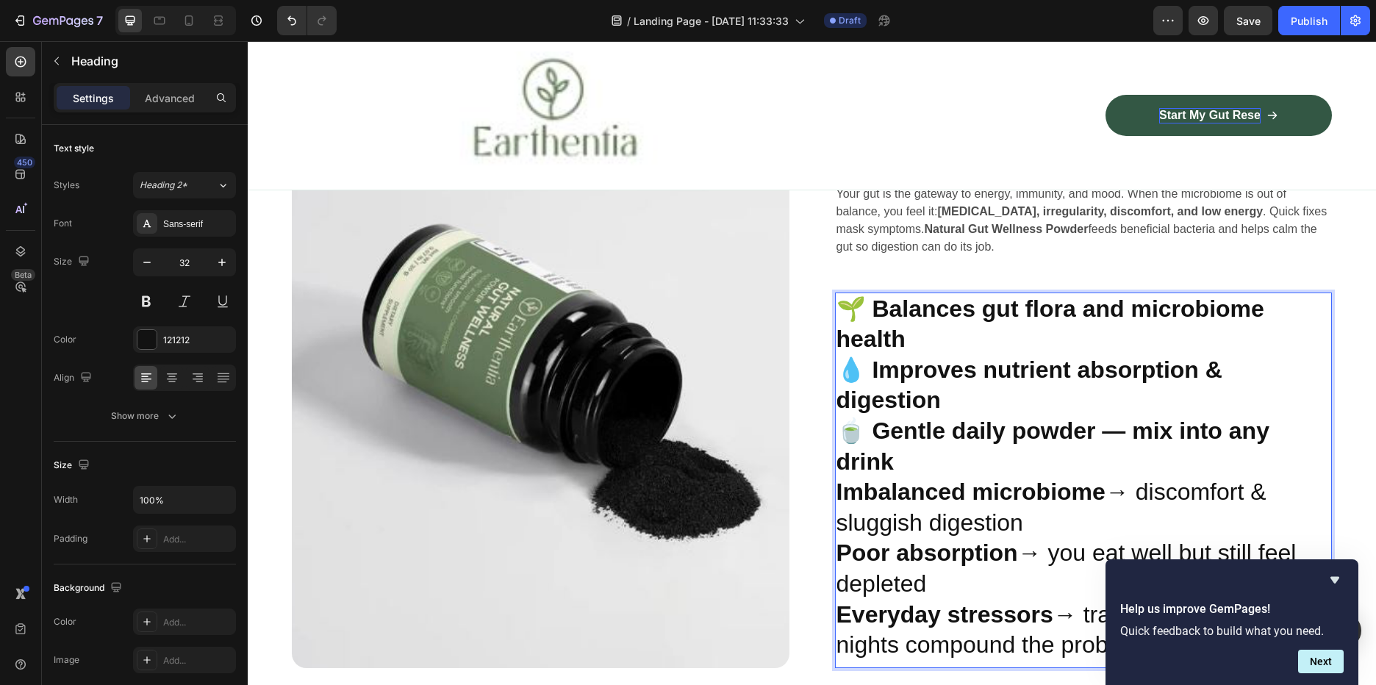
click at [887, 456] on strong "🍵 Gentle daily powder — mix into any drink" at bounding box center [1053, 446] width 433 height 57
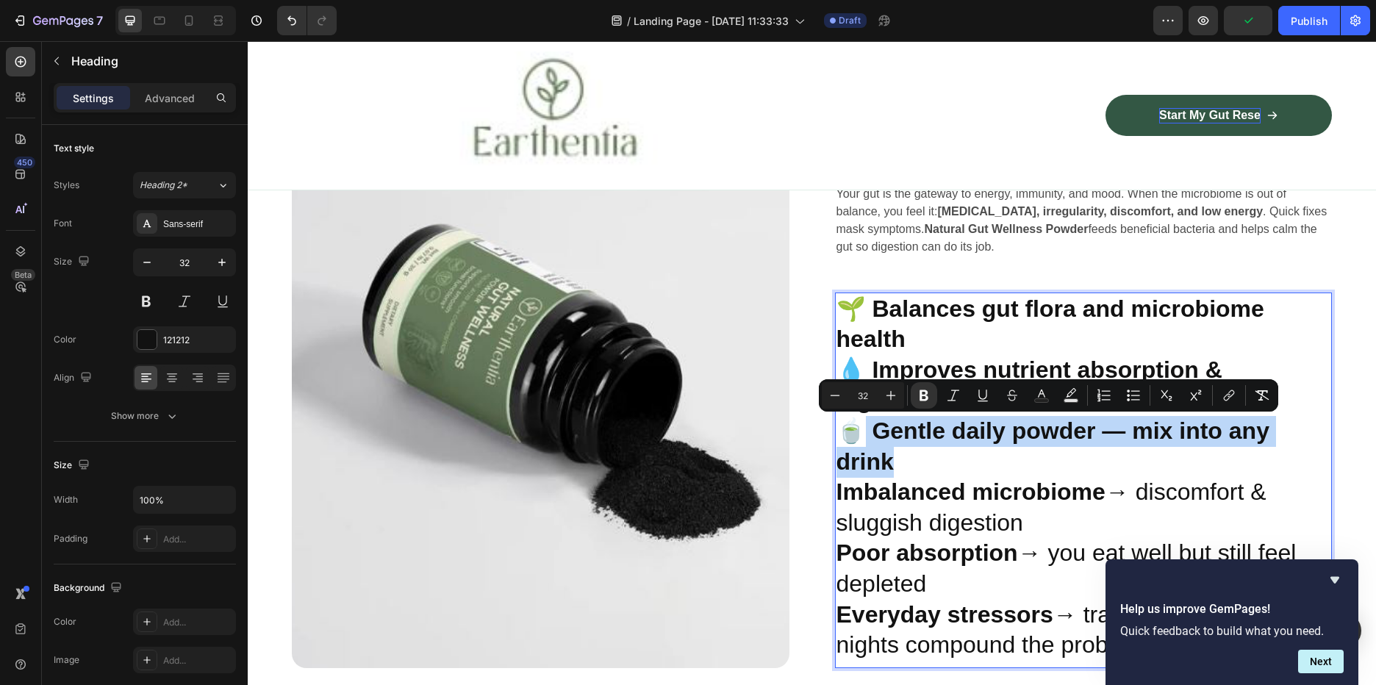
drag, startPoint x: 887, startPoint y: 456, endPoint x: 864, endPoint y: 428, distance: 37.1
click at [864, 428] on strong "🍵 Gentle daily powder — mix into any drink" at bounding box center [1053, 446] width 433 height 57
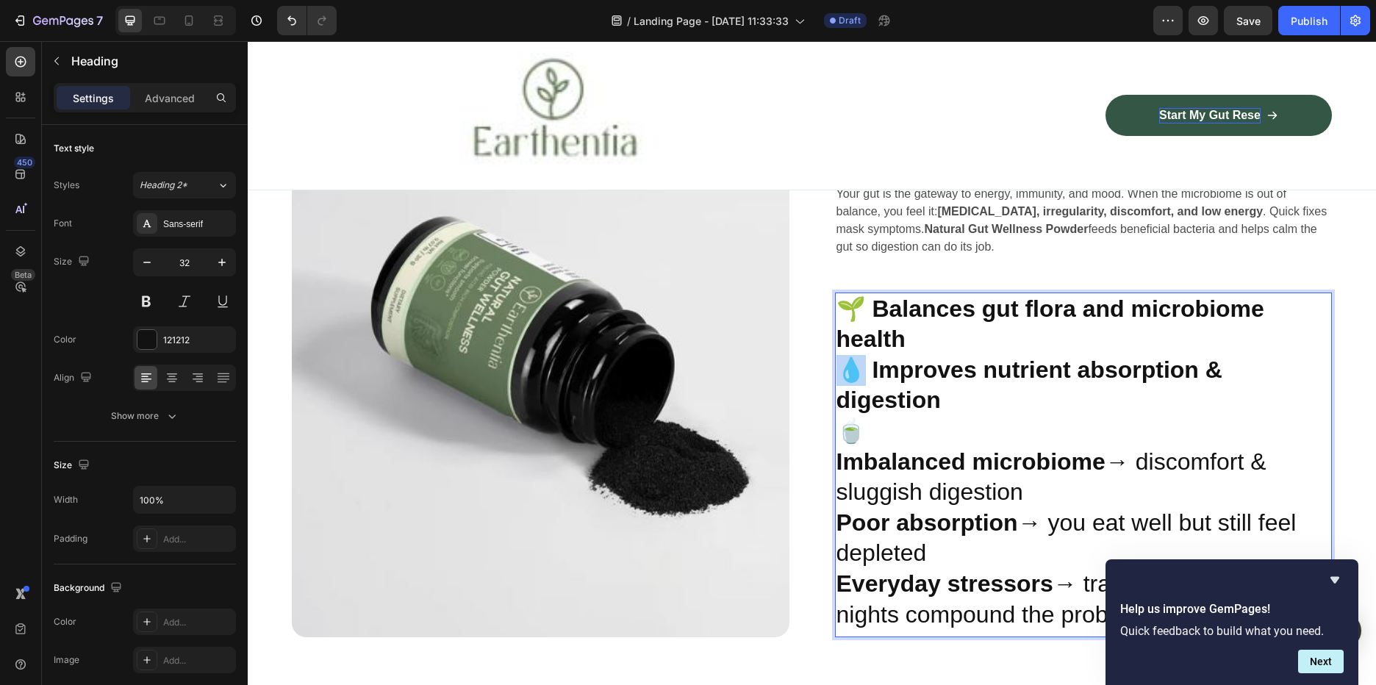
drag, startPoint x: 851, startPoint y: 371, endPoint x: 838, endPoint y: 371, distance: 13.2
click at [838, 371] on strong "💧 Improves nutrient absorption & digestion" at bounding box center [1030, 385] width 386 height 57
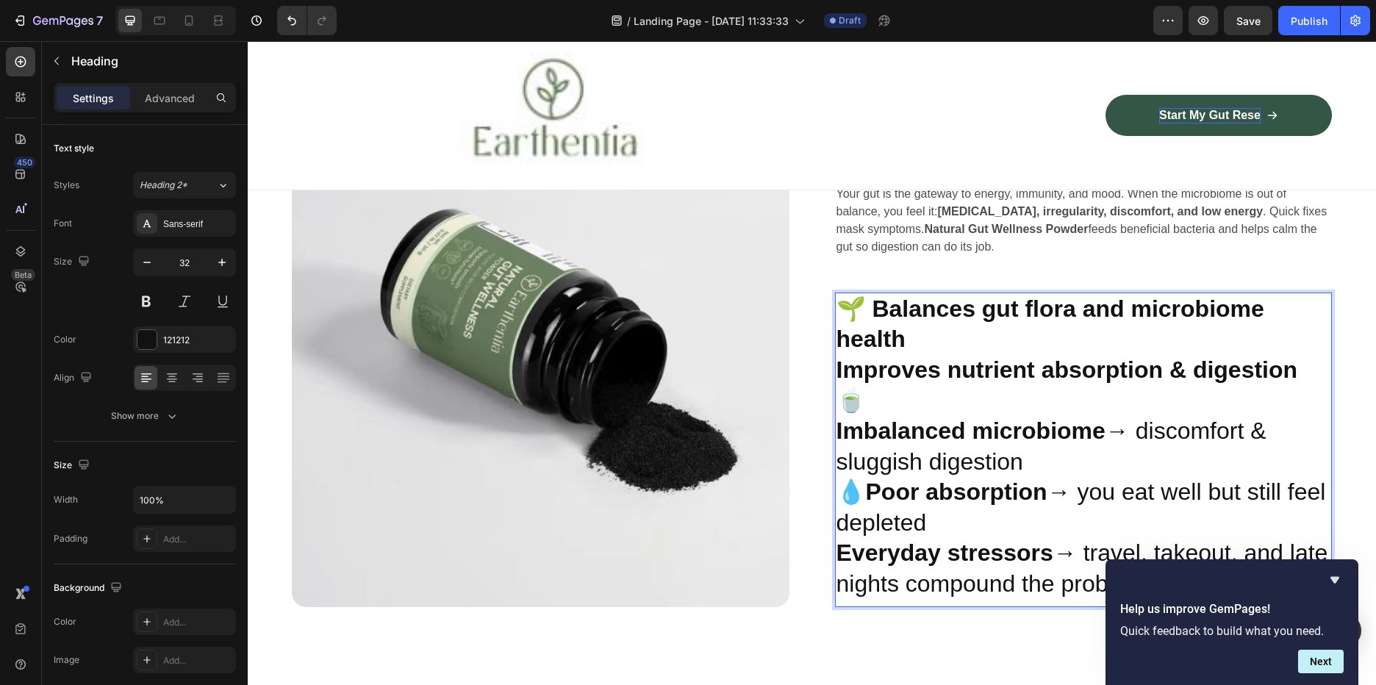
click at [858, 394] on strong "🍵" at bounding box center [851, 400] width 29 height 26
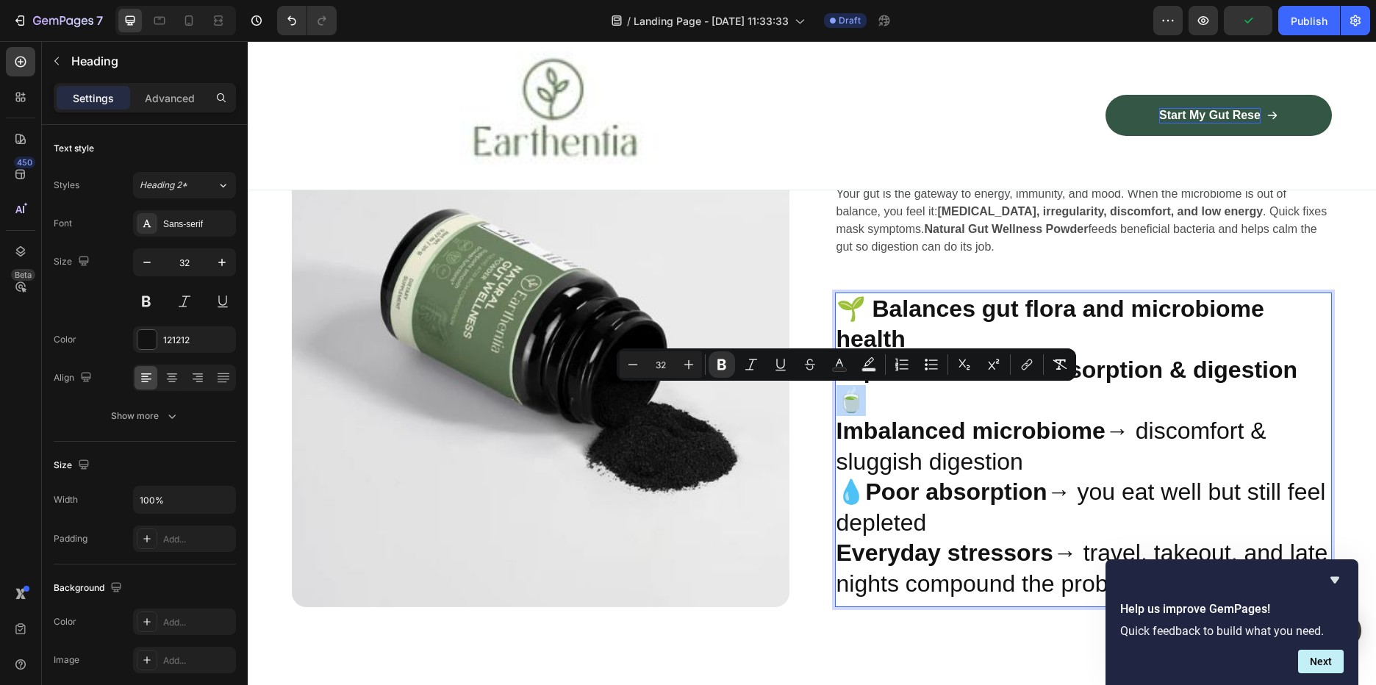
drag, startPoint x: 859, startPoint y: 393, endPoint x: 837, endPoint y: 395, distance: 22.1
click at [837, 395] on strong "🍵" at bounding box center [851, 400] width 29 height 26
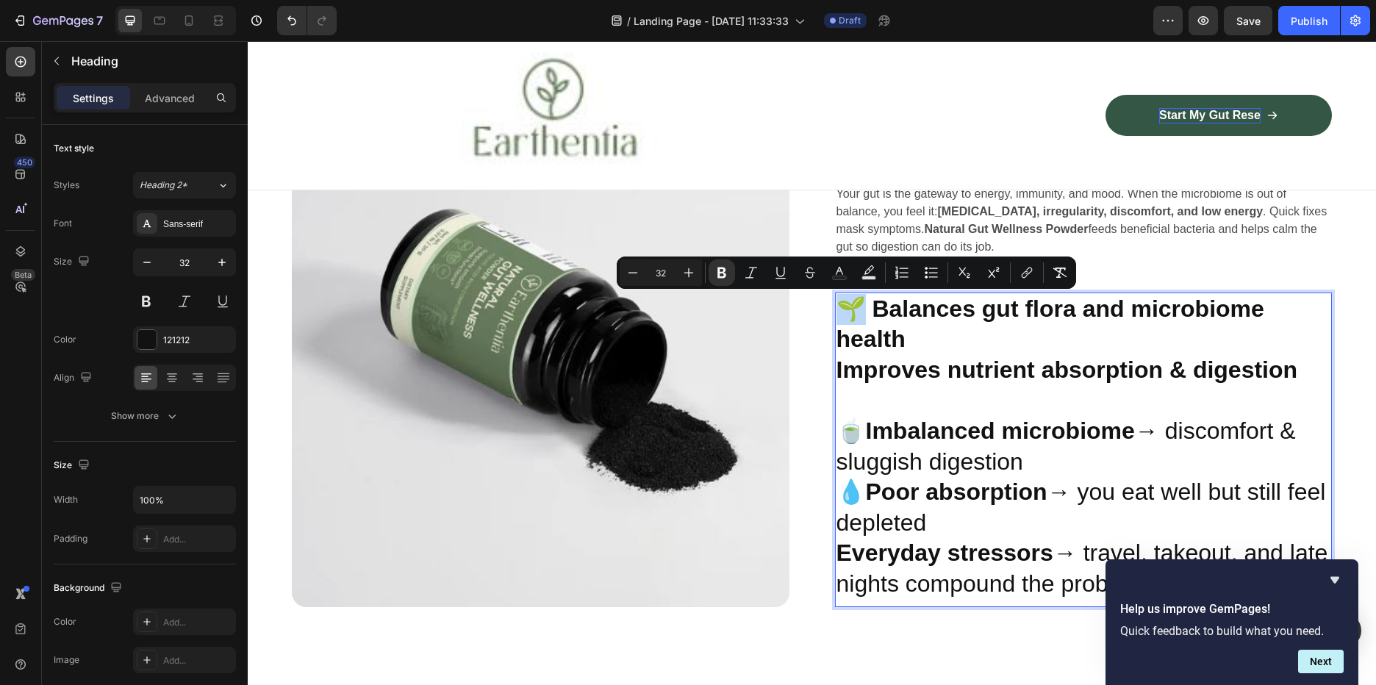
drag, startPoint x: 854, startPoint y: 316, endPoint x: 839, endPoint y: 316, distance: 15.4
click at [839, 316] on strong "🌱 Balances gut flora and microbiome health" at bounding box center [1051, 324] width 428 height 57
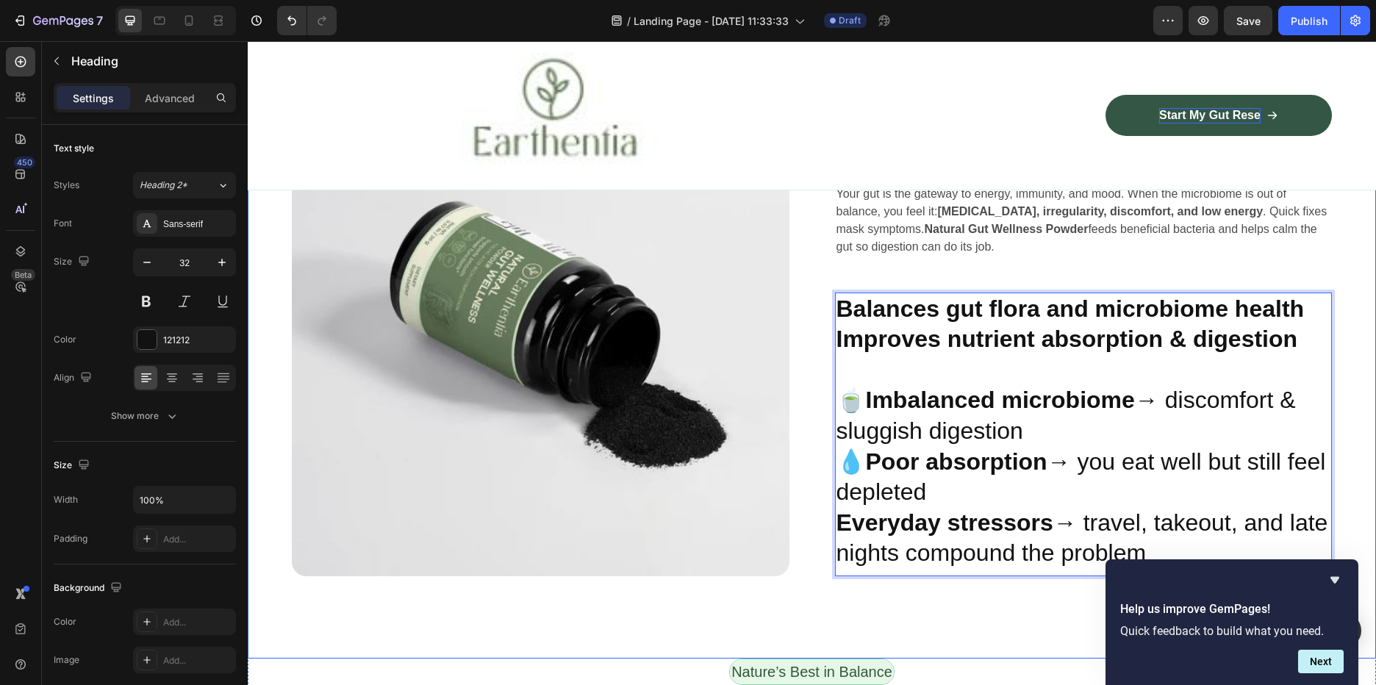
click at [828, 523] on div "Image Why your gut feels “off” — and what finally helps Heading Your gut is the…" at bounding box center [812, 327] width 1128 height 664
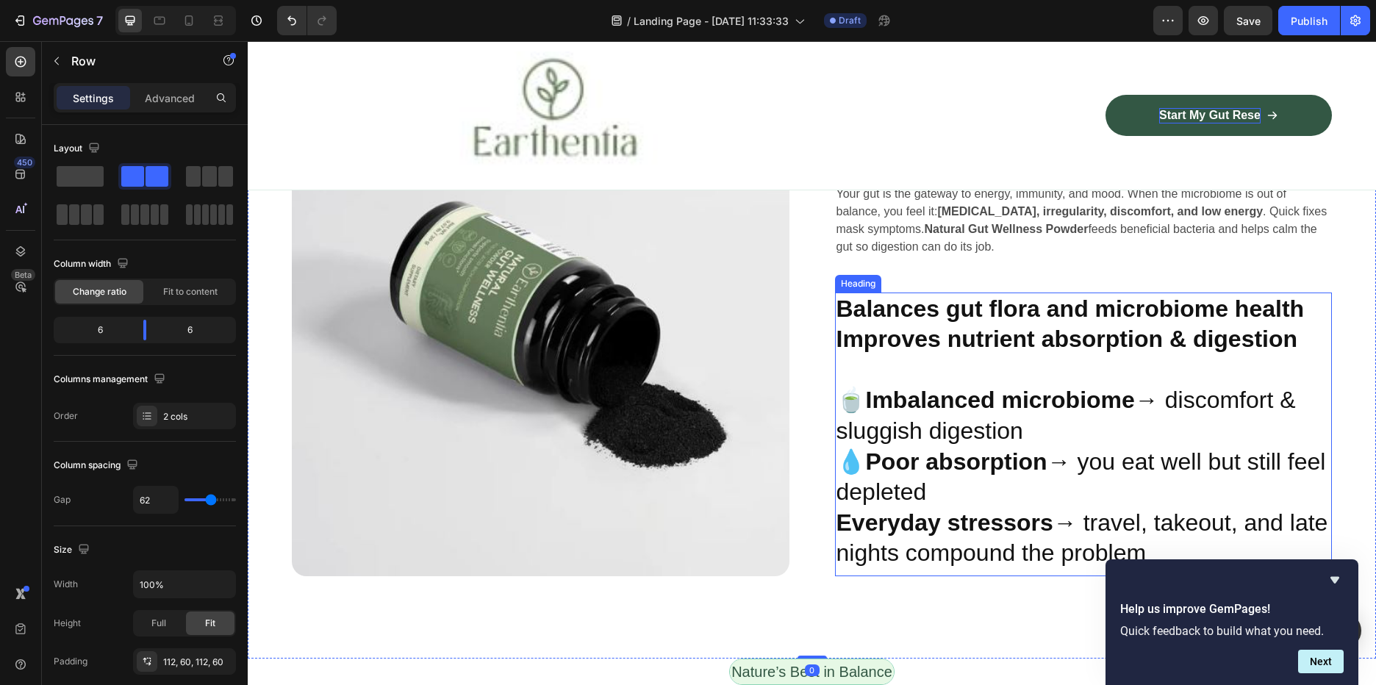
click at [835, 521] on h2 "⁠⁠⁠⁠⁠⁠⁠ Balances gut flora and microbiome health Improves nutrient absorption &…" at bounding box center [1084, 432] width 498 height 278
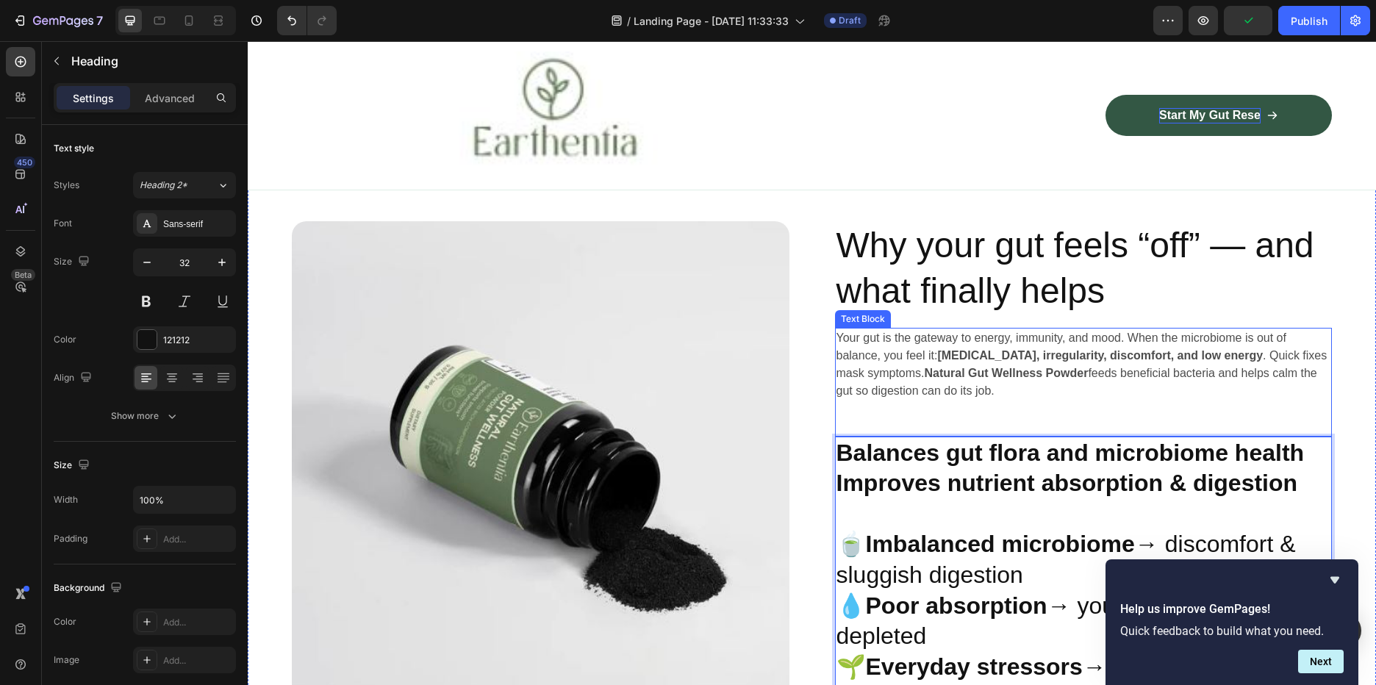
scroll to position [887, 0]
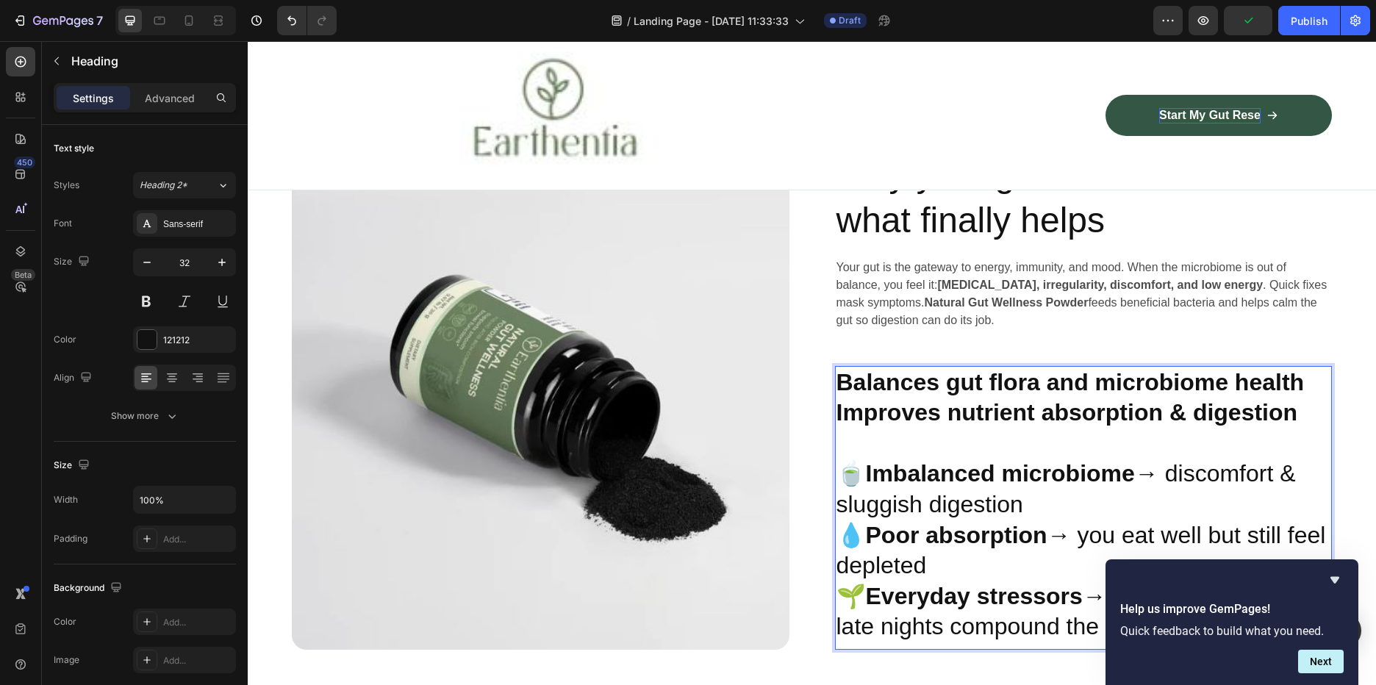
drag, startPoint x: 1298, startPoint y: 409, endPoint x: 830, endPoint y: 371, distance: 469.8
click at [835, 371] on h2 "Balances gut flora and microbiome health Improves nutrient absorption & digesti…" at bounding box center [1084, 505] width 498 height 278
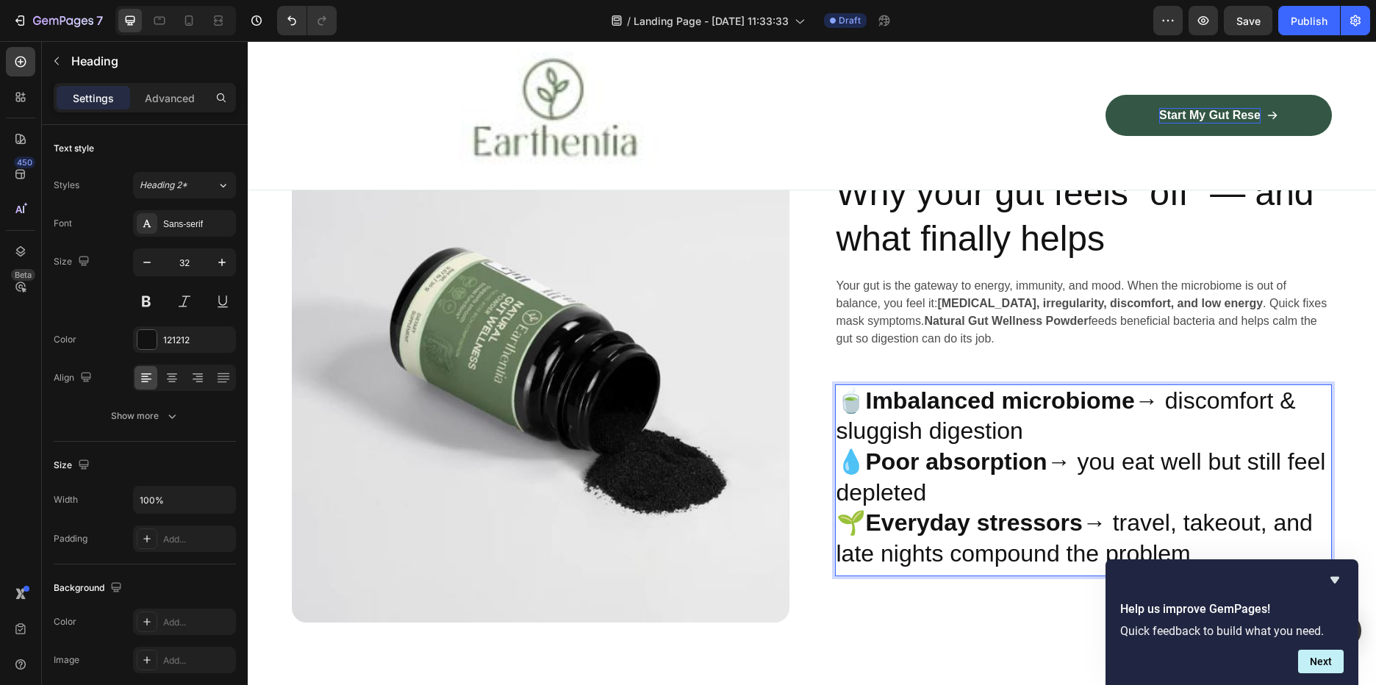
scroll to position [929, 0]
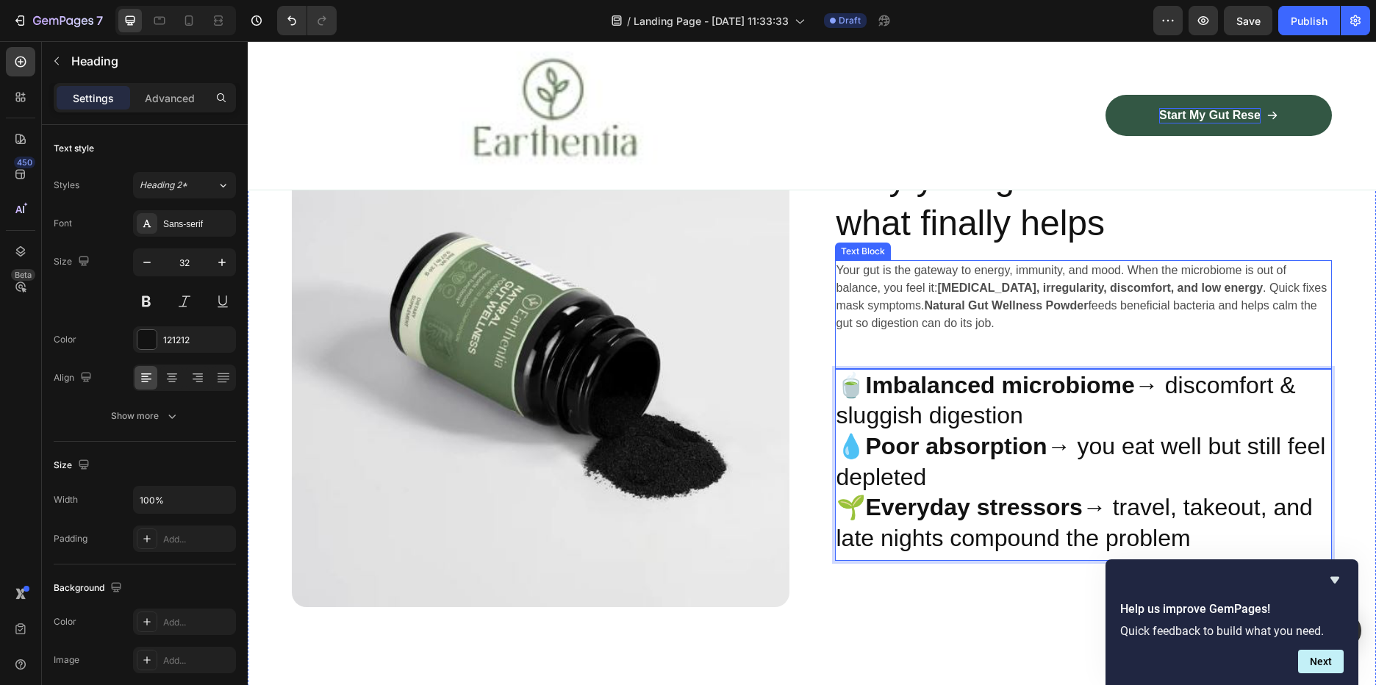
click at [978, 339] on div "Your gut is the gateway to energy, immunity, and mood. When the microbiome is o…" at bounding box center [1084, 314] width 498 height 109
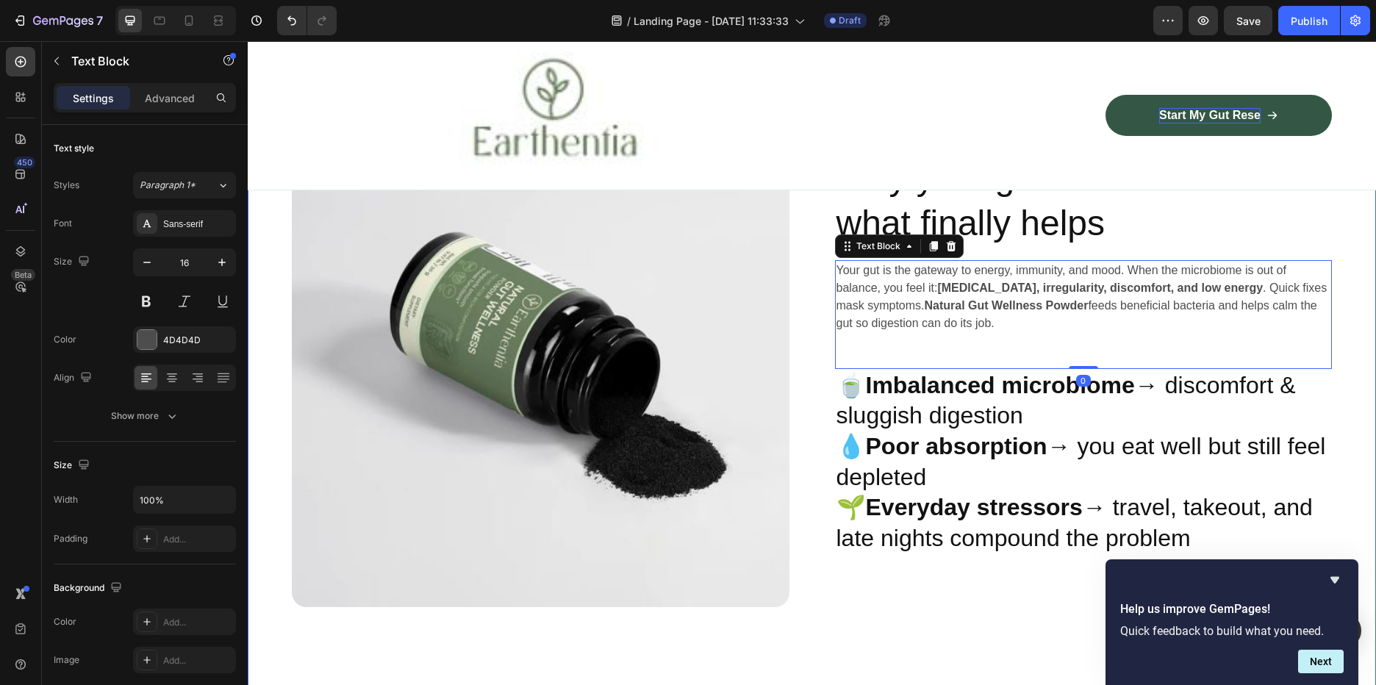
click at [956, 569] on div "Why your gut feels “off” — and what finally helps Heading Your gut is the gatew…" at bounding box center [1084, 357] width 498 height 499
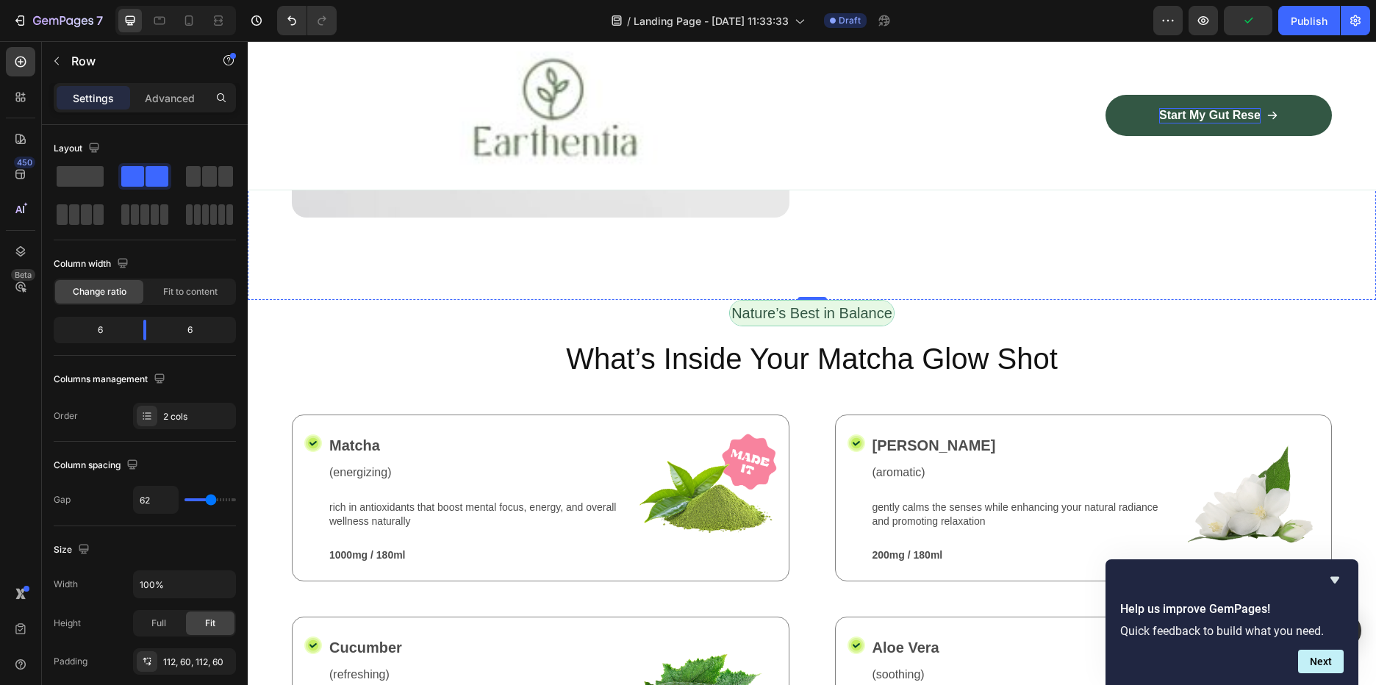
scroll to position [1370, 0]
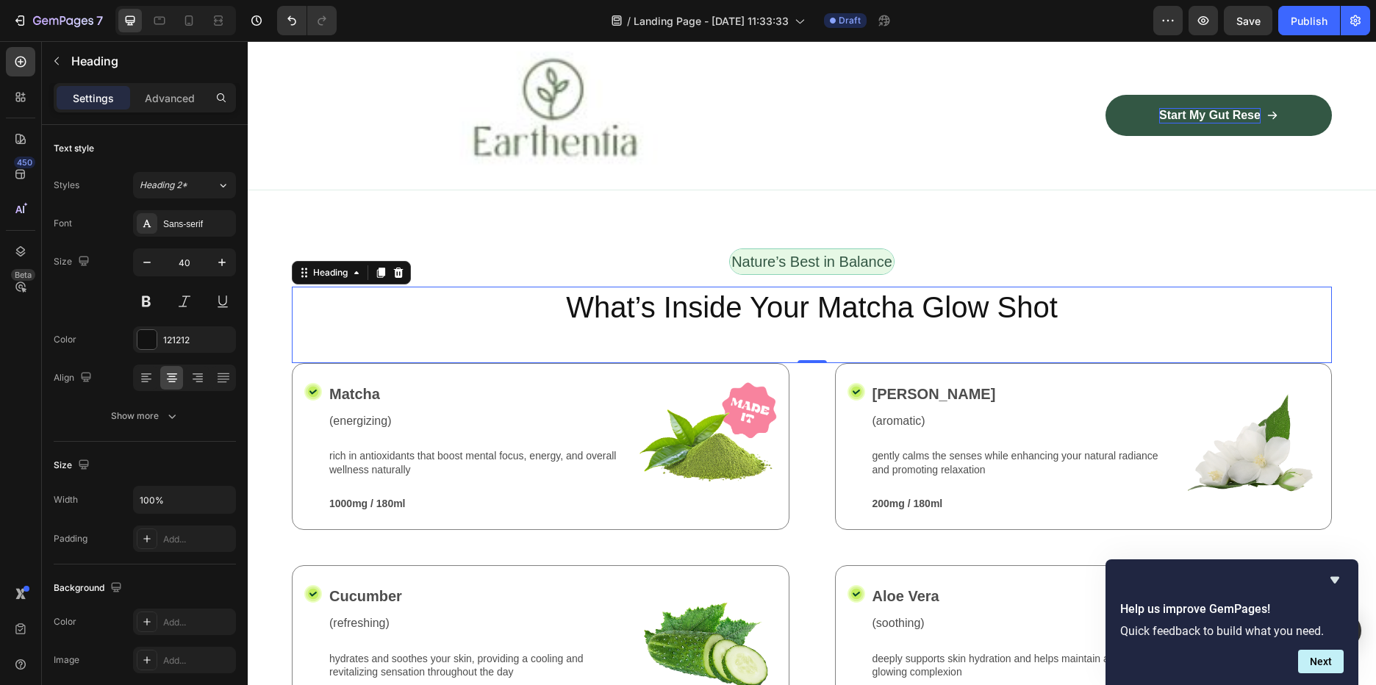
click at [862, 315] on h2 "What’s Inside Your Matcha Glow Shot" at bounding box center [812, 307] width 1040 height 41
click at [869, 302] on h2 "What’s Inside Your Matcha Glow Shot" at bounding box center [812, 307] width 1040 height 41
click at [903, 300] on p "What’s Inside Your Matcha Glow Shot" at bounding box center [811, 307] width 1037 height 38
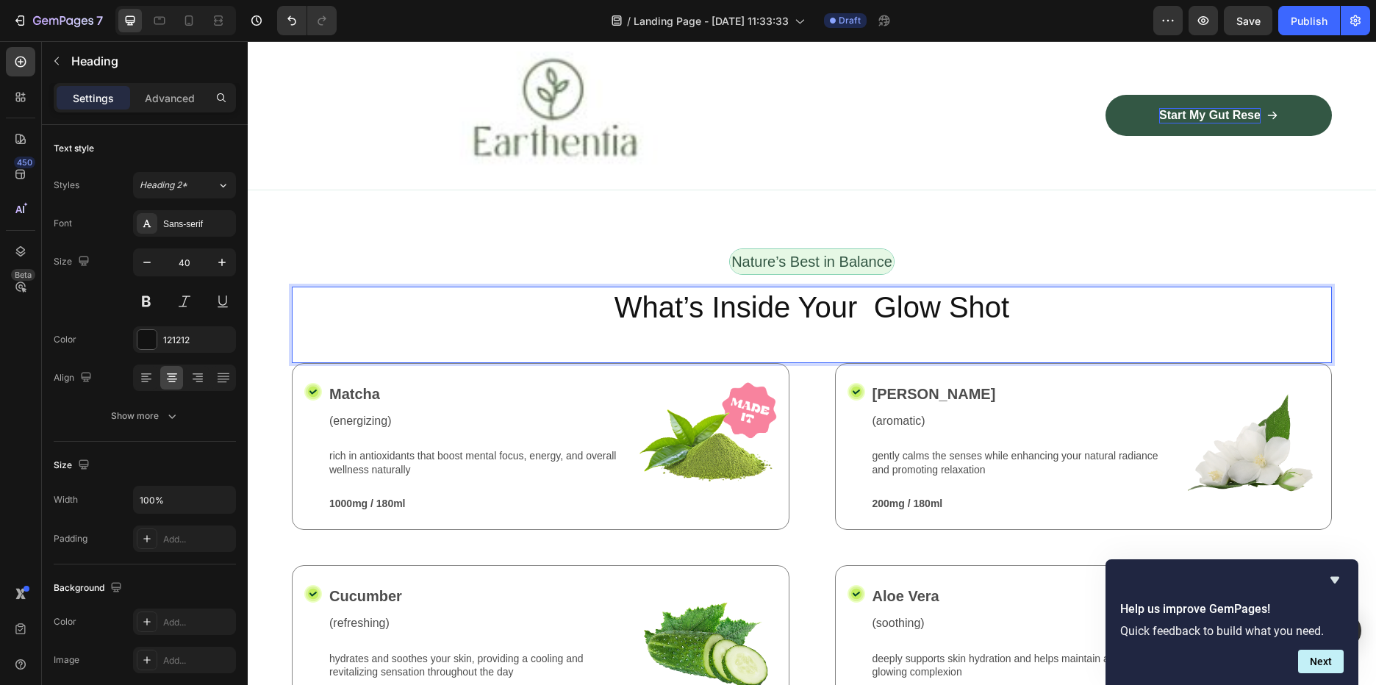
drag, startPoint x: 712, startPoint y: 300, endPoint x: 763, endPoint y: 298, distance: 51.5
click at [712, 300] on p "What’s Inside Your Glow Shot" at bounding box center [811, 307] width 1037 height 38
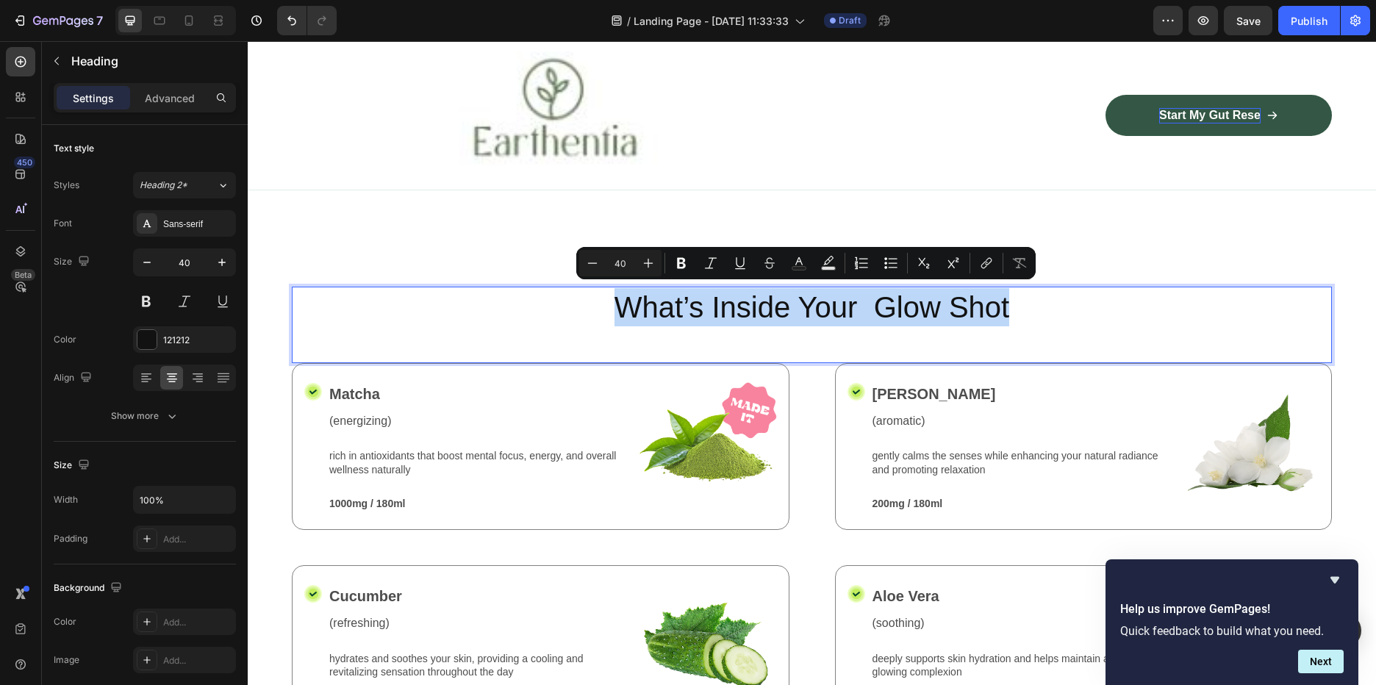
drag, startPoint x: 1022, startPoint y: 302, endPoint x: 617, endPoint y: 308, distance: 405.1
click at [617, 308] on p "What’s Inside Your Glow Shot" at bounding box center [811, 307] width 1037 height 38
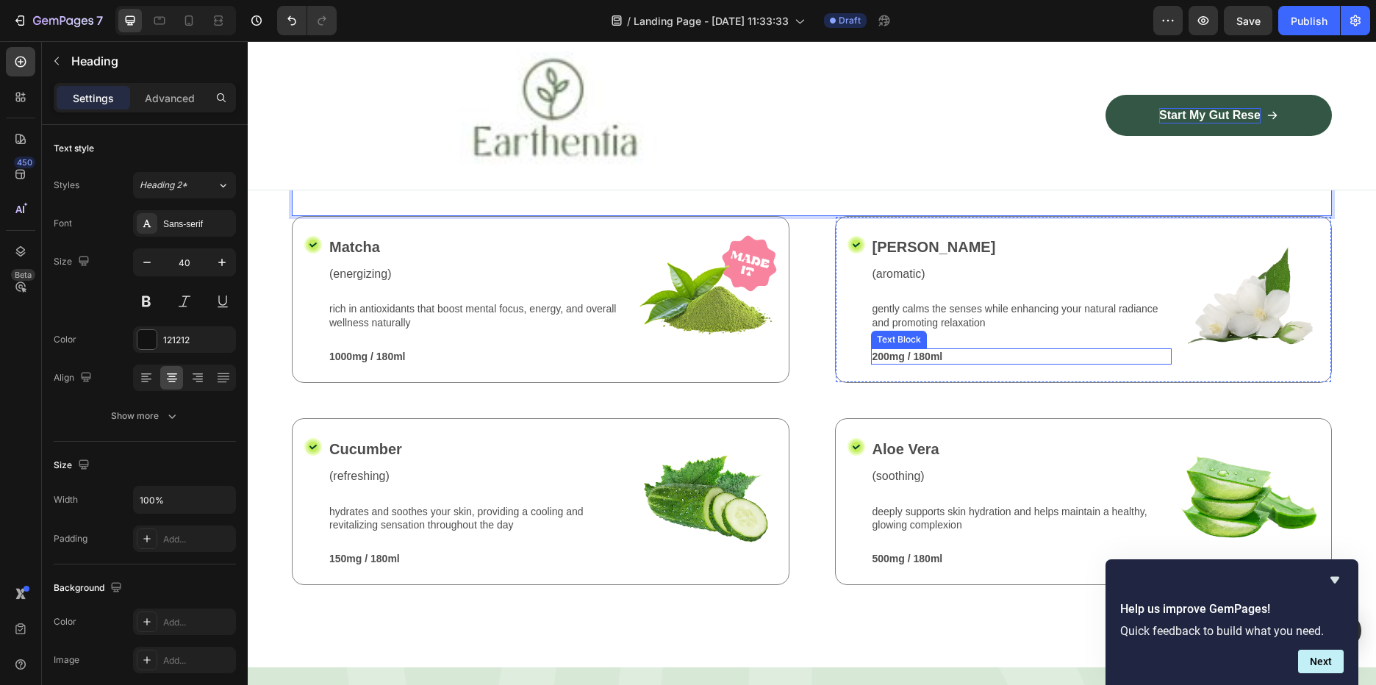
scroll to position [1444, 0]
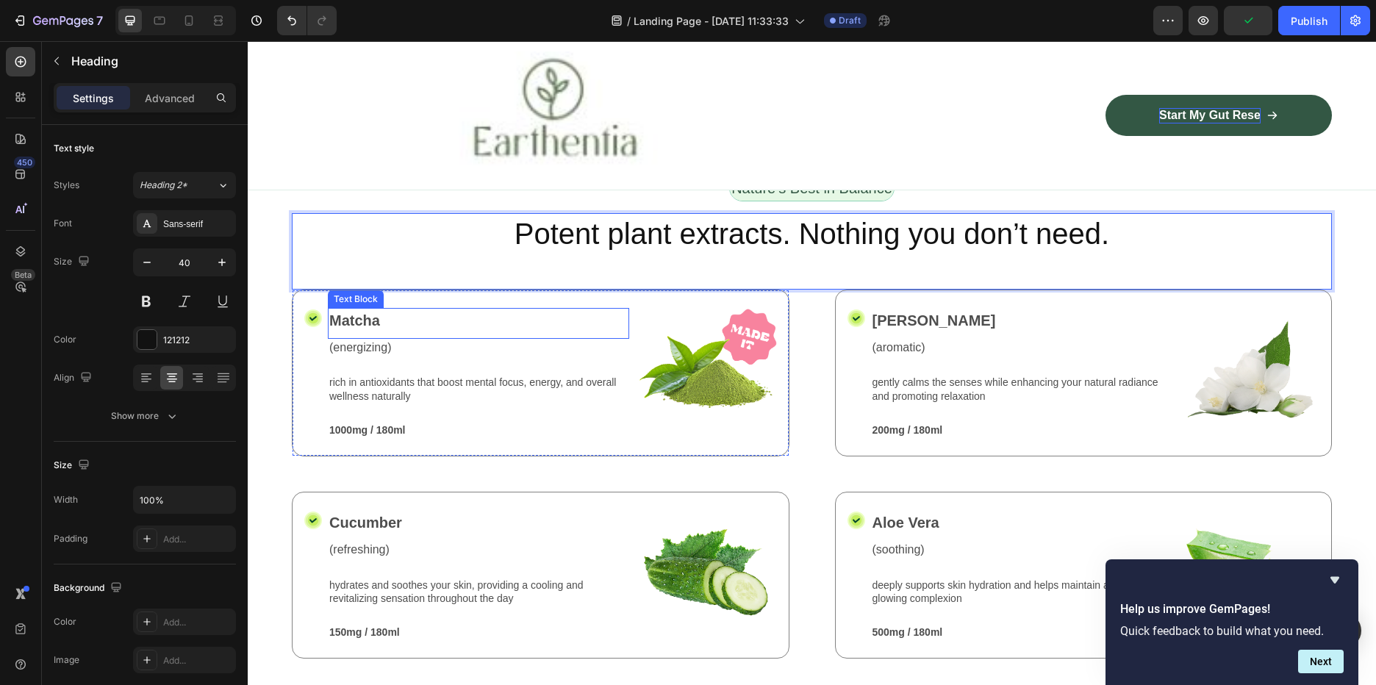
click at [354, 314] on p "Matcha" at bounding box center [478, 320] width 298 height 22
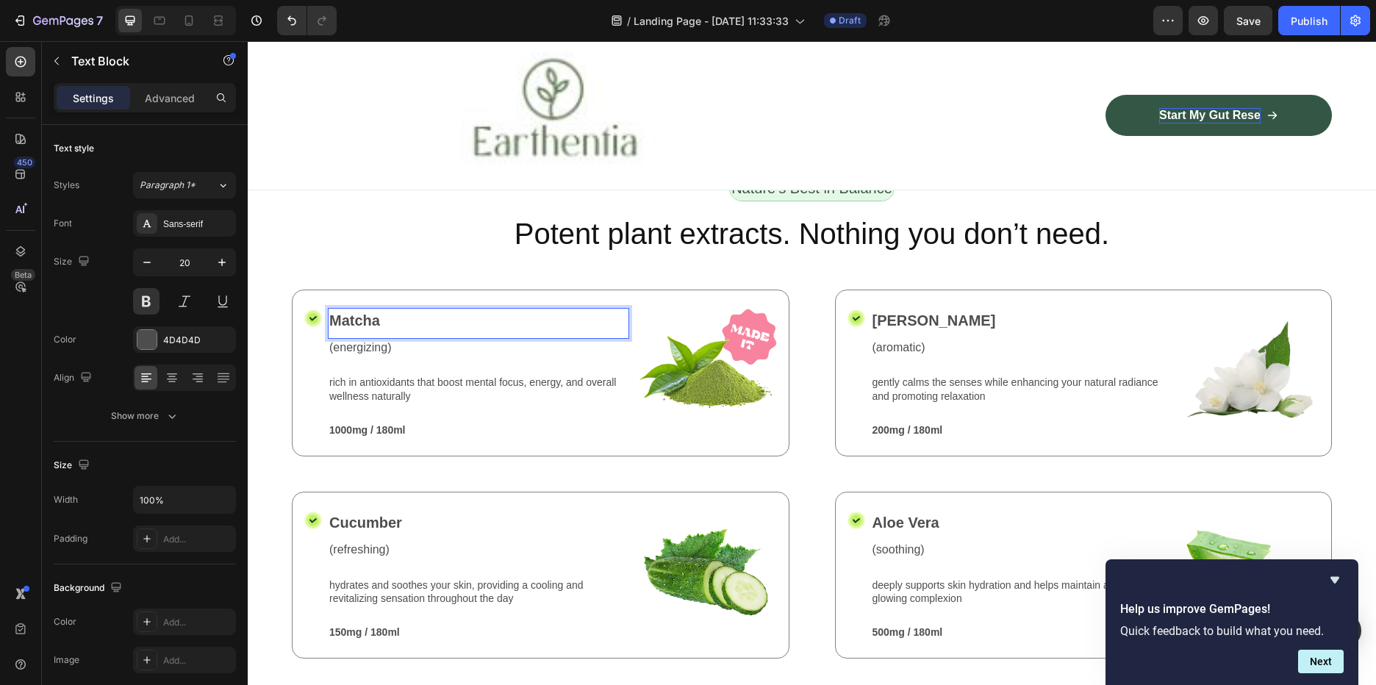
click at [387, 312] on p "Matcha" at bounding box center [478, 320] width 298 height 22
drag, startPoint x: 387, startPoint y: 313, endPoint x: 330, endPoint y: 319, distance: 56.9
click at [330, 319] on p "Matcha" at bounding box center [478, 320] width 298 height 22
click at [699, 365] on img at bounding box center [706, 371] width 142 height 126
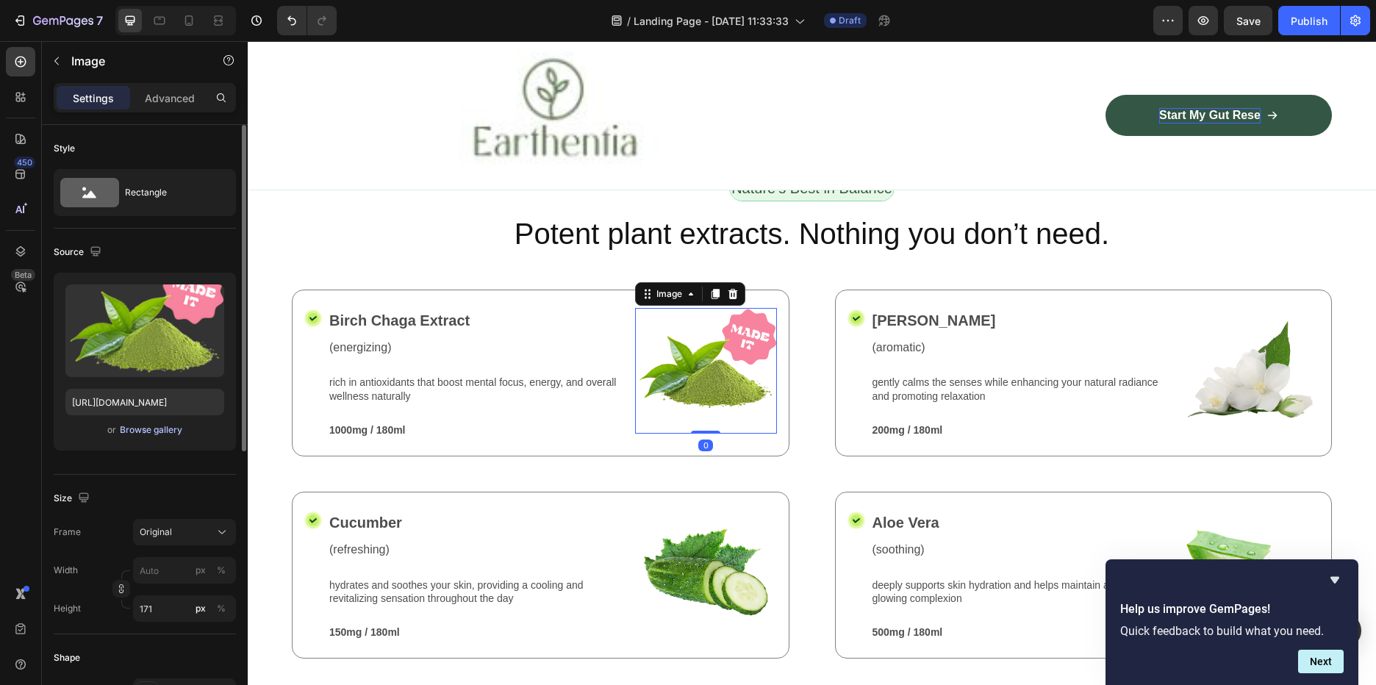
click at [155, 432] on div "Browse gallery" at bounding box center [151, 429] width 62 height 13
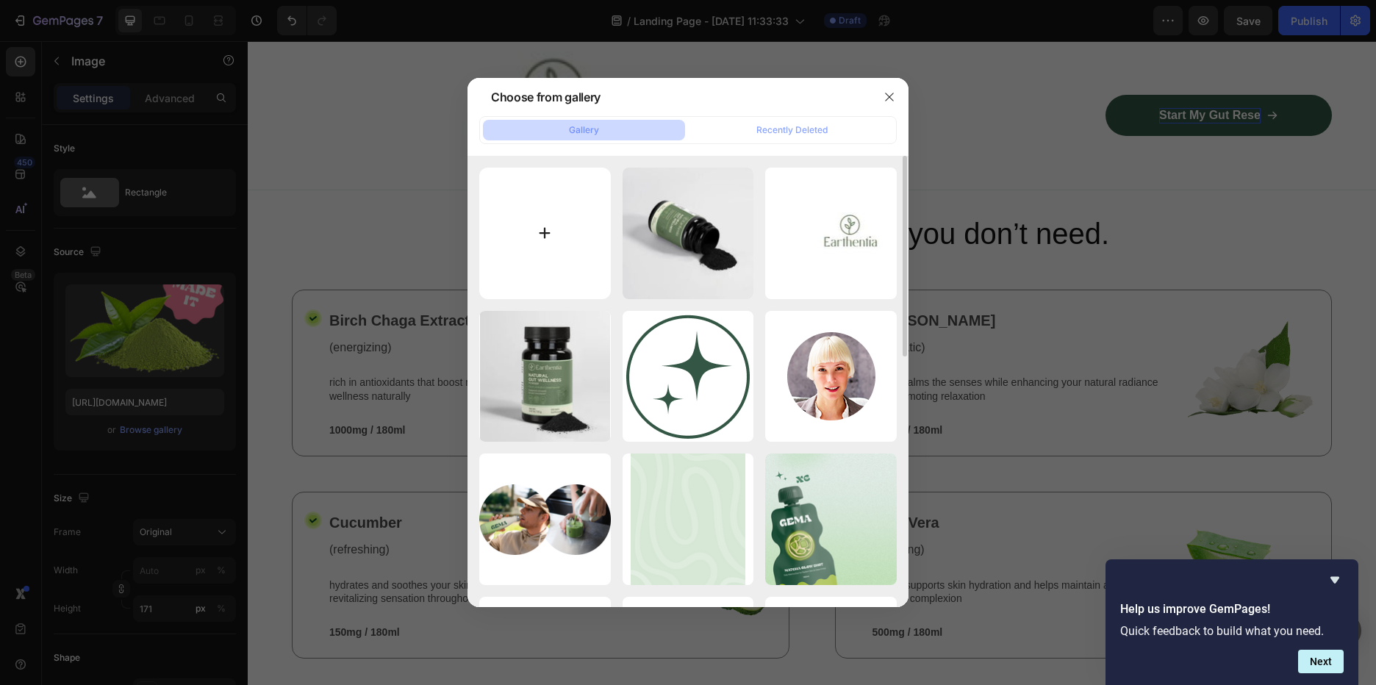
click at [555, 237] on input "file" at bounding box center [545, 234] width 132 height 132
type input "C:\fakepath\Chaga-Mushroom-Powder-Wild.jpg"
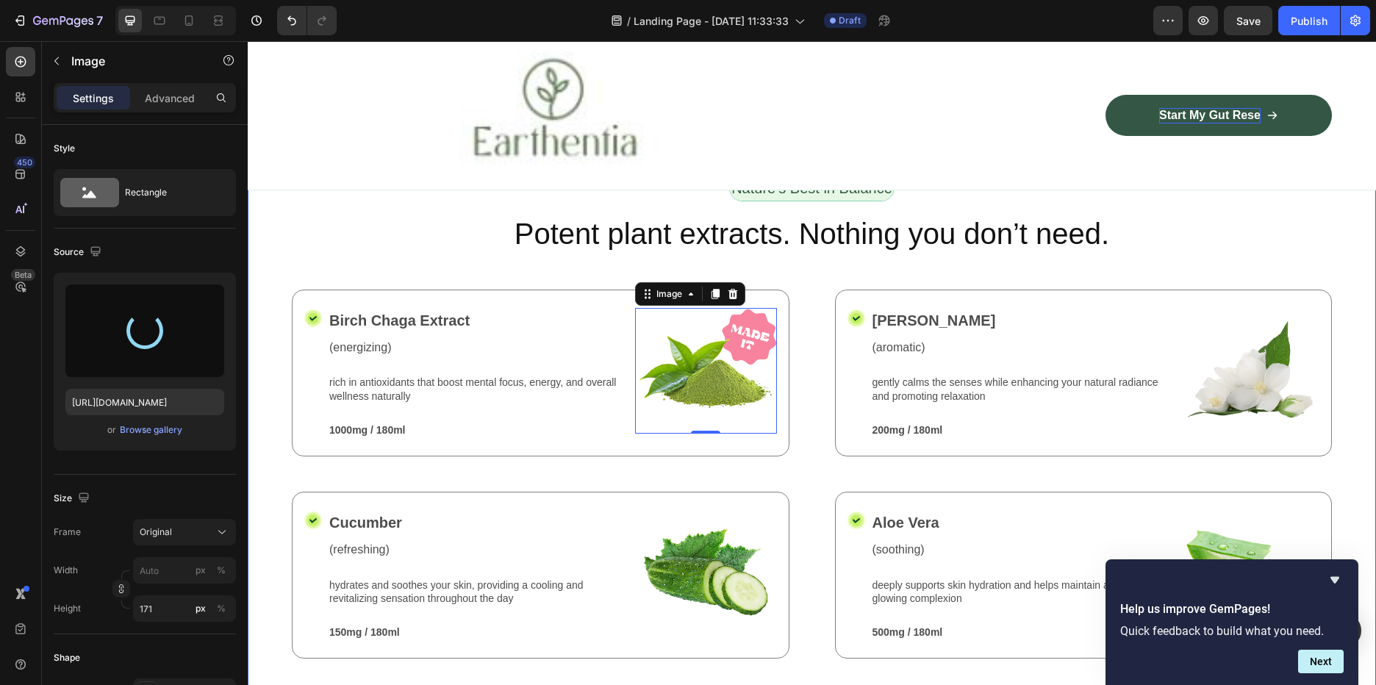
type input "https://cdn.shopify.com/s/files/1/0588/7459/3365/files/gempages_585721442474132…"
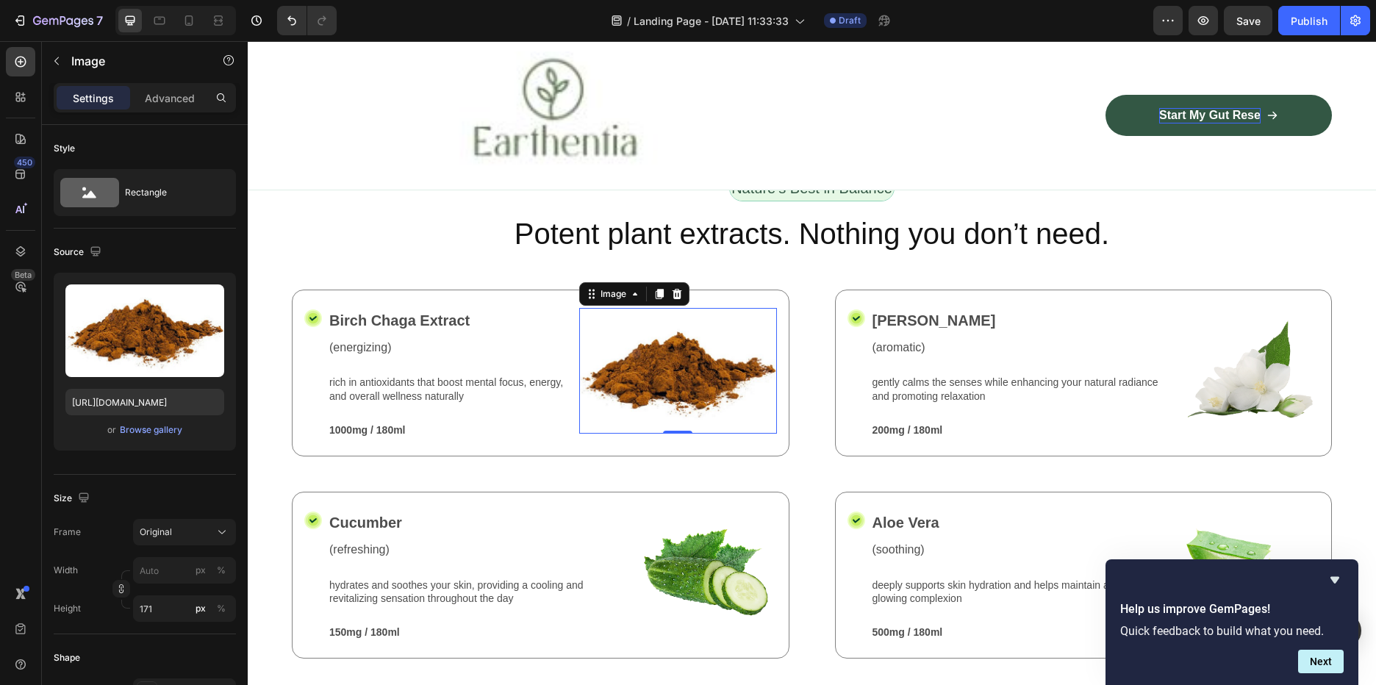
click at [1337, 570] on div "Help us improve GemPages! Quick feedback to build what you need. Next" at bounding box center [1232, 622] width 253 height 126
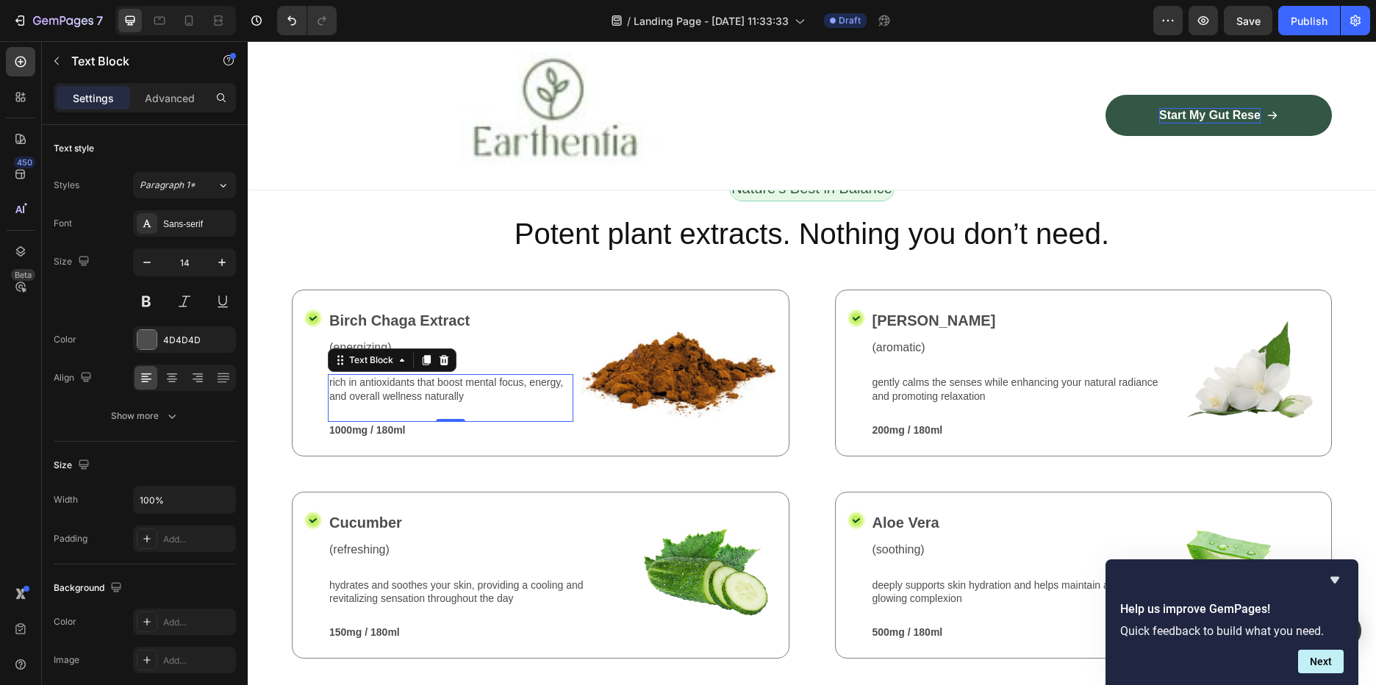
click at [428, 383] on p "rich in antioxidants that boost mental focus, energy, and overall wellness natu…" at bounding box center [450, 389] width 243 height 26
click at [471, 392] on p "rich in antioxidants that boost mental focus, energy, and overall wellness natu…" at bounding box center [450, 389] width 243 height 26
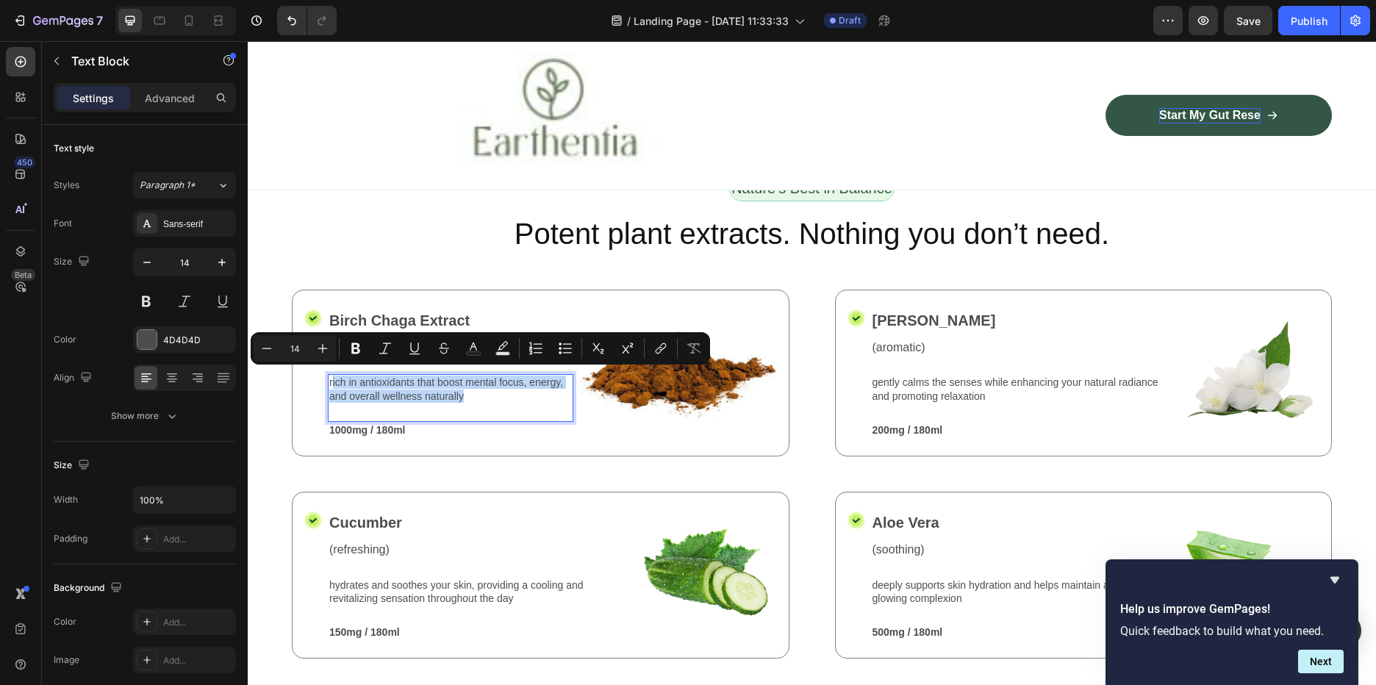
drag, startPoint x: 470, startPoint y: 391, endPoint x: 332, endPoint y: 376, distance: 139.8
click at [332, 376] on p "rich in antioxidants that boost mental focus, energy, and overall wellness natu…" at bounding box center [450, 389] width 243 height 26
drag, startPoint x: 332, startPoint y: 376, endPoint x: 308, endPoint y: 413, distance: 44.3
click at [307, 414] on div "Icon" at bounding box center [313, 373] width 18 height 130
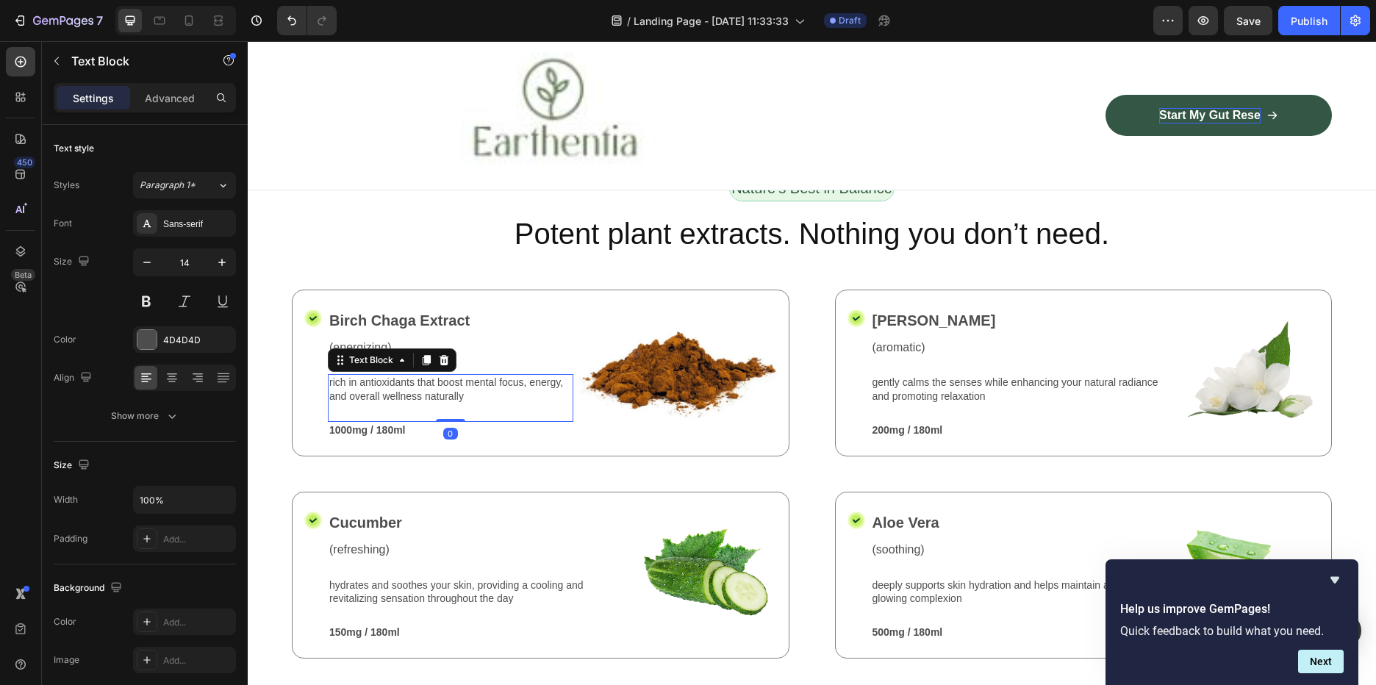
click at [451, 395] on p "rich in antioxidants that boost mental focus, energy, and overall wellness natu…" at bounding box center [450, 389] width 243 height 26
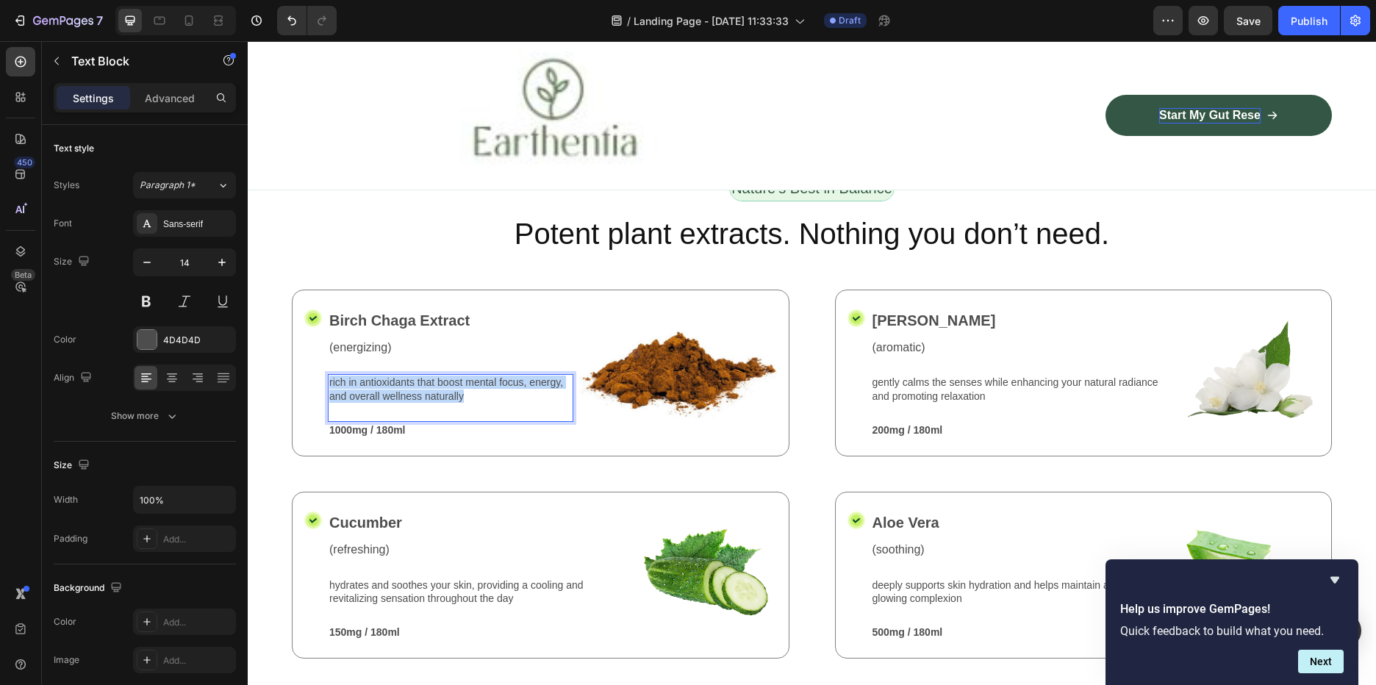
drag, startPoint x: 466, startPoint y: 389, endPoint x: 328, endPoint y: 371, distance: 139.3
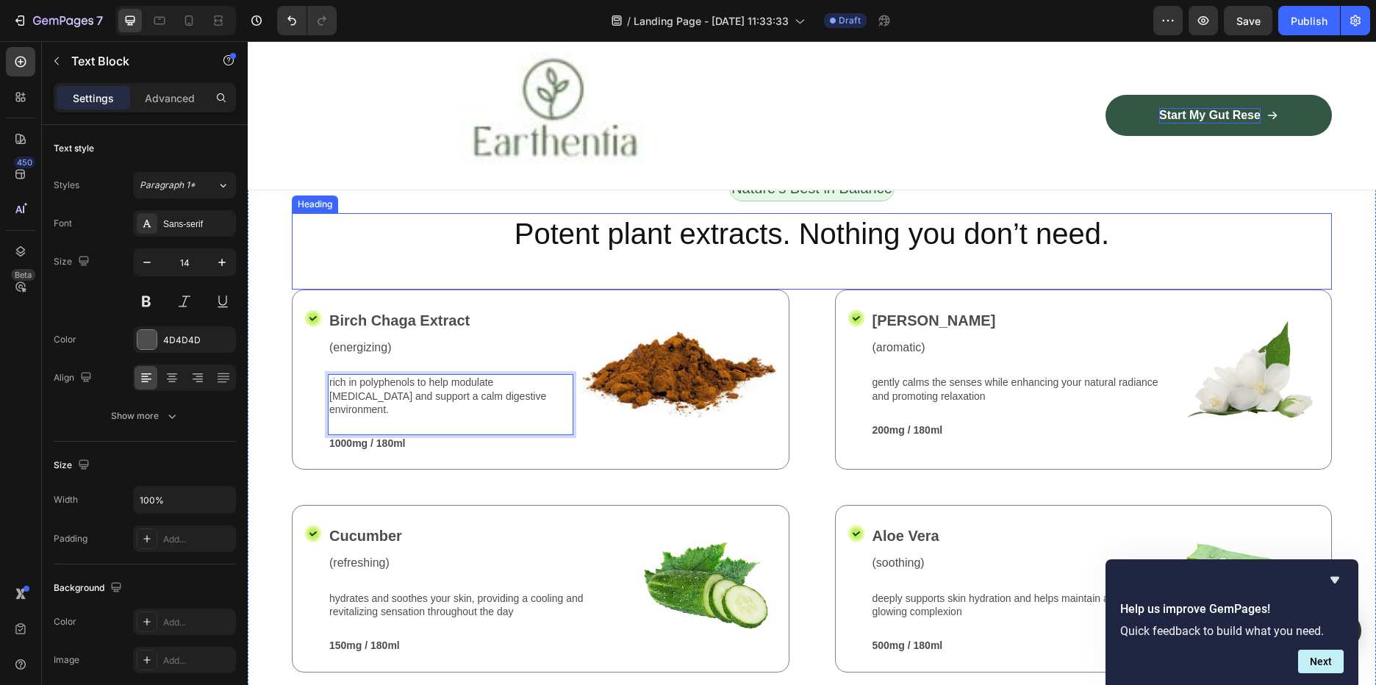
click at [1298, 237] on p "Potent plant extracts. Nothing you don’t need." at bounding box center [811, 234] width 1037 height 38
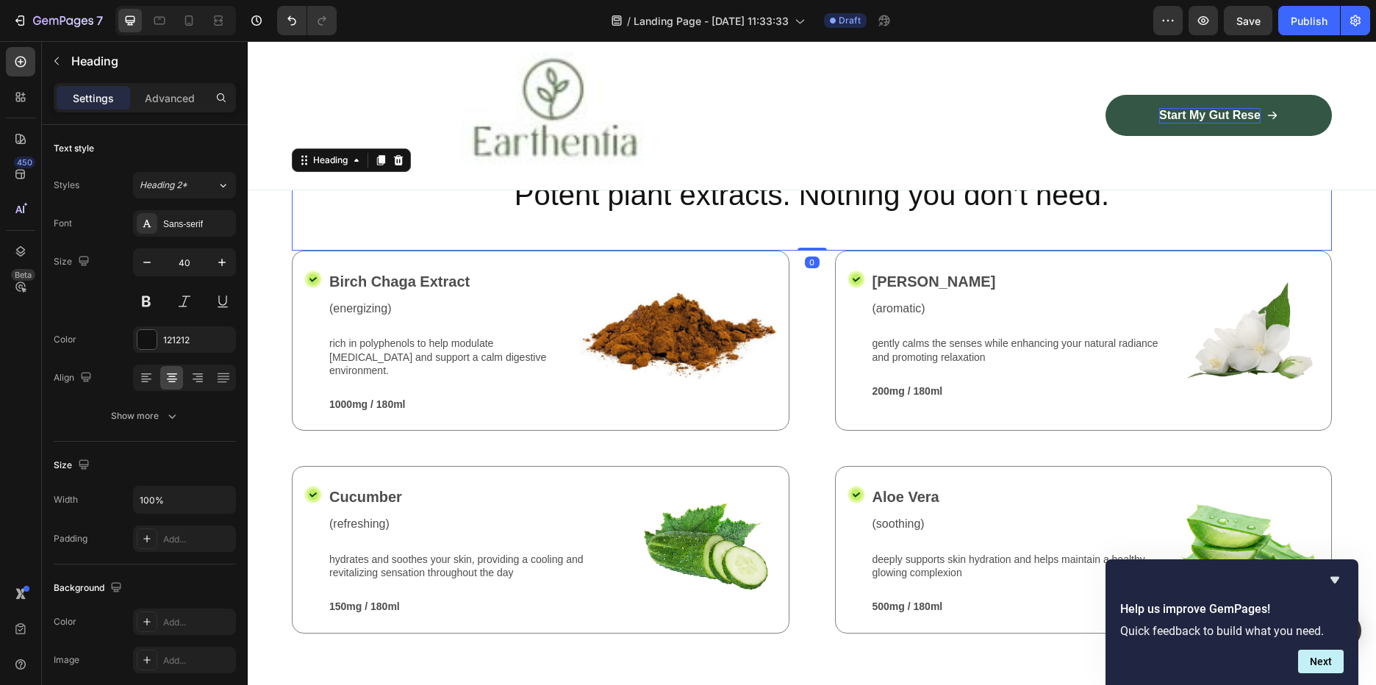
scroll to position [1517, 0]
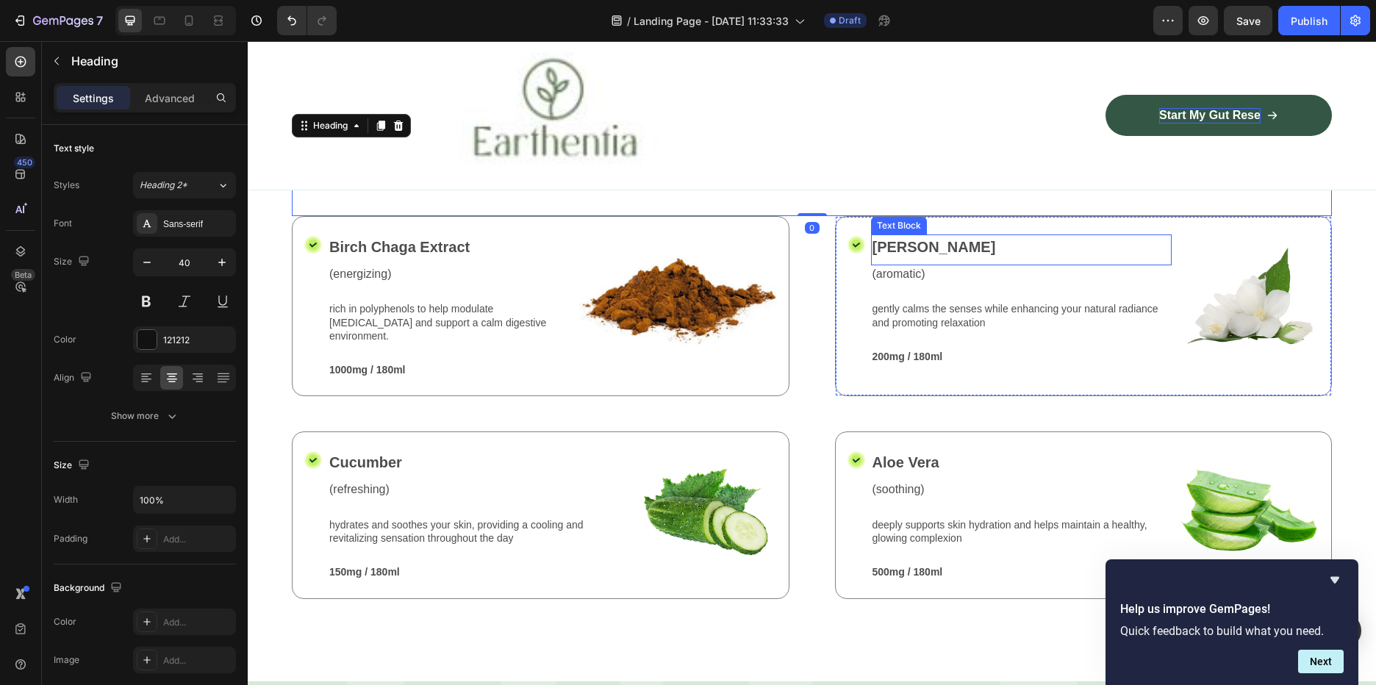
click at [920, 243] on p "Jasmine" at bounding box center [1022, 247] width 298 height 22
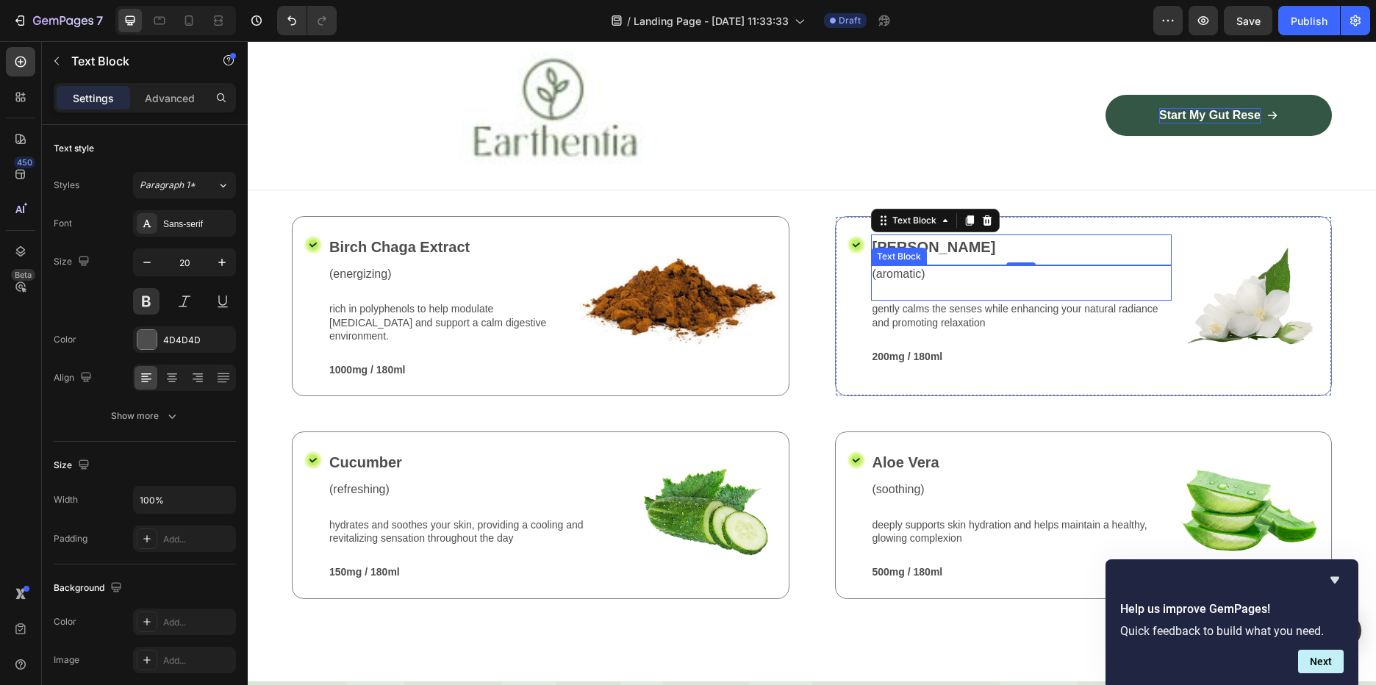
click at [914, 248] on div "Text Block" at bounding box center [899, 257] width 56 height 18
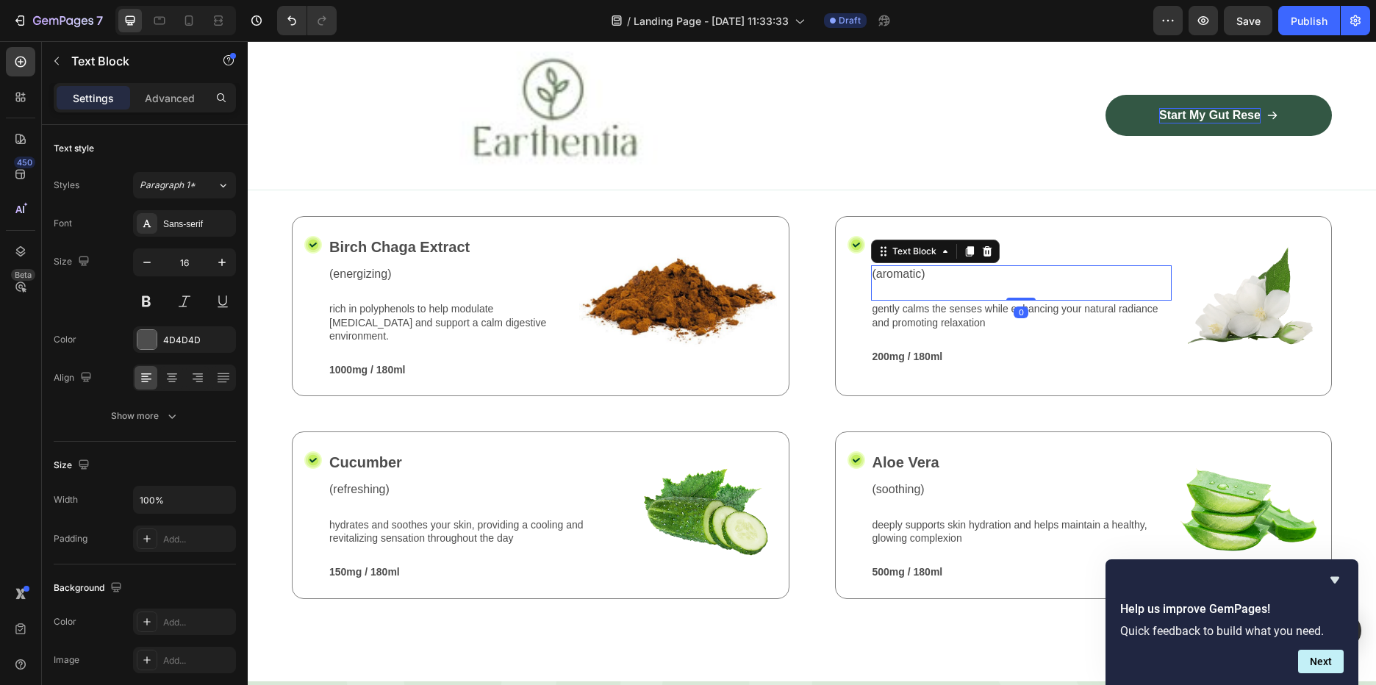
click at [927, 274] on p "(aromatic)" at bounding box center [1022, 274] width 298 height 15
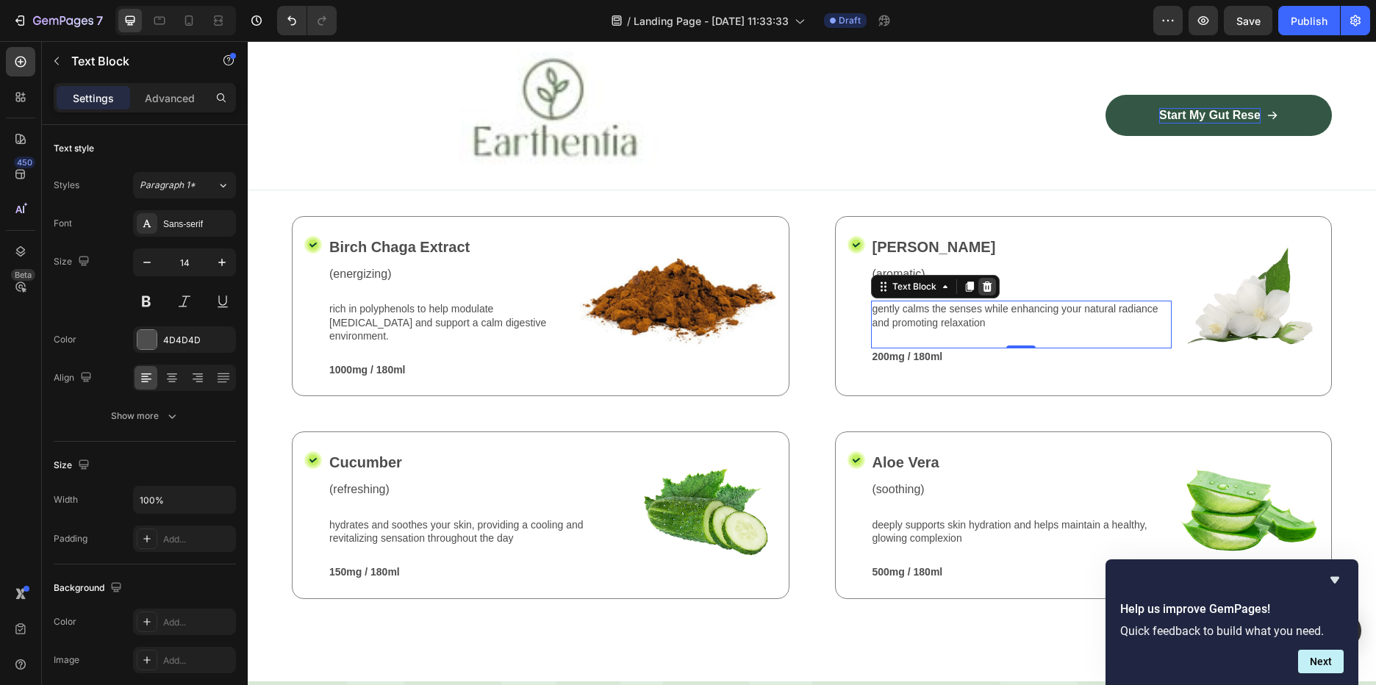
drag, startPoint x: 971, startPoint y: 315, endPoint x: 975, endPoint y: 285, distance: 29.6
click at [971, 315] on p "gently calms the senses while enhancing your natural radiance and promoting rel…" at bounding box center [1022, 315] width 298 height 26
click at [932, 244] on p "Jasmine" at bounding box center [1022, 247] width 298 height 22
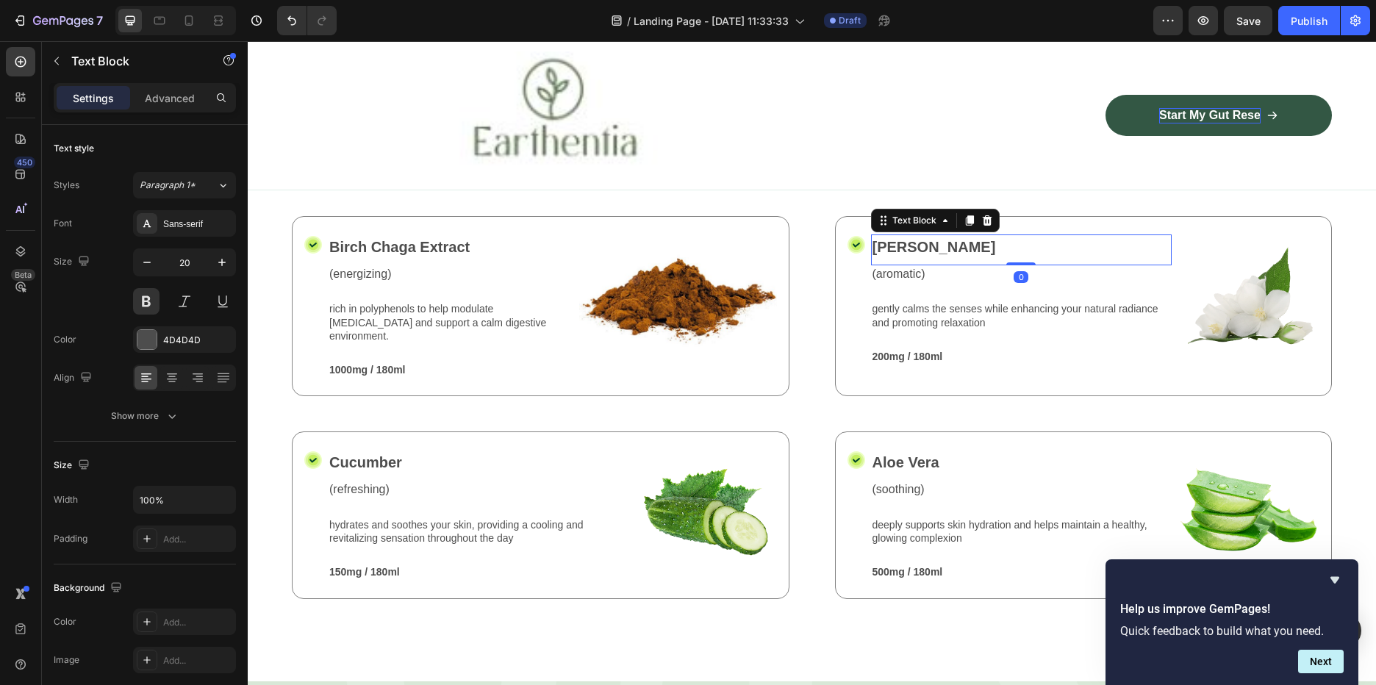
click at [932, 244] on p "Jasmine" at bounding box center [1022, 247] width 298 height 22
drag, startPoint x: 932, startPoint y: 243, endPoint x: 874, endPoint y: 236, distance: 58.5
click at [873, 237] on p "Jasmine" at bounding box center [1022, 247] width 298 height 22
click at [934, 237] on p "Jasmine" at bounding box center [1022, 247] width 298 height 22
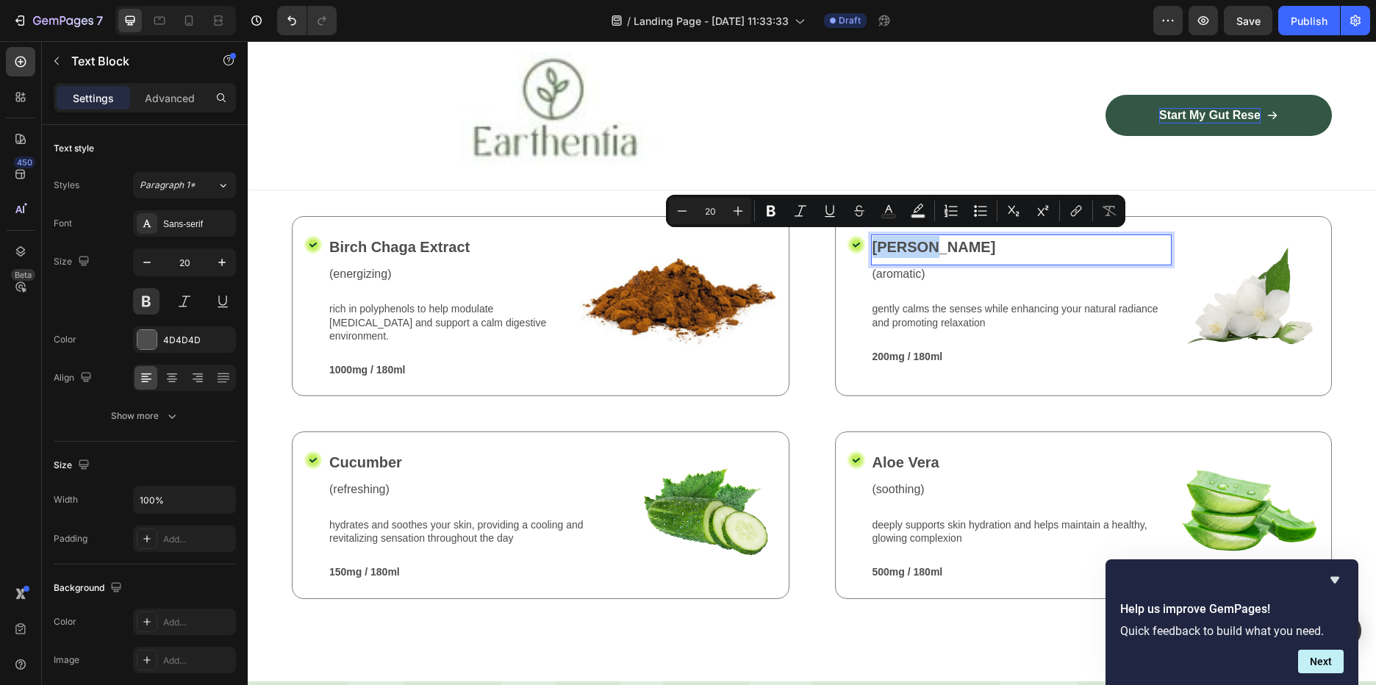
drag, startPoint x: 928, startPoint y: 240, endPoint x: 867, endPoint y: 243, distance: 60.3
click at [873, 243] on p "Jasmine" at bounding box center [1022, 247] width 298 height 22
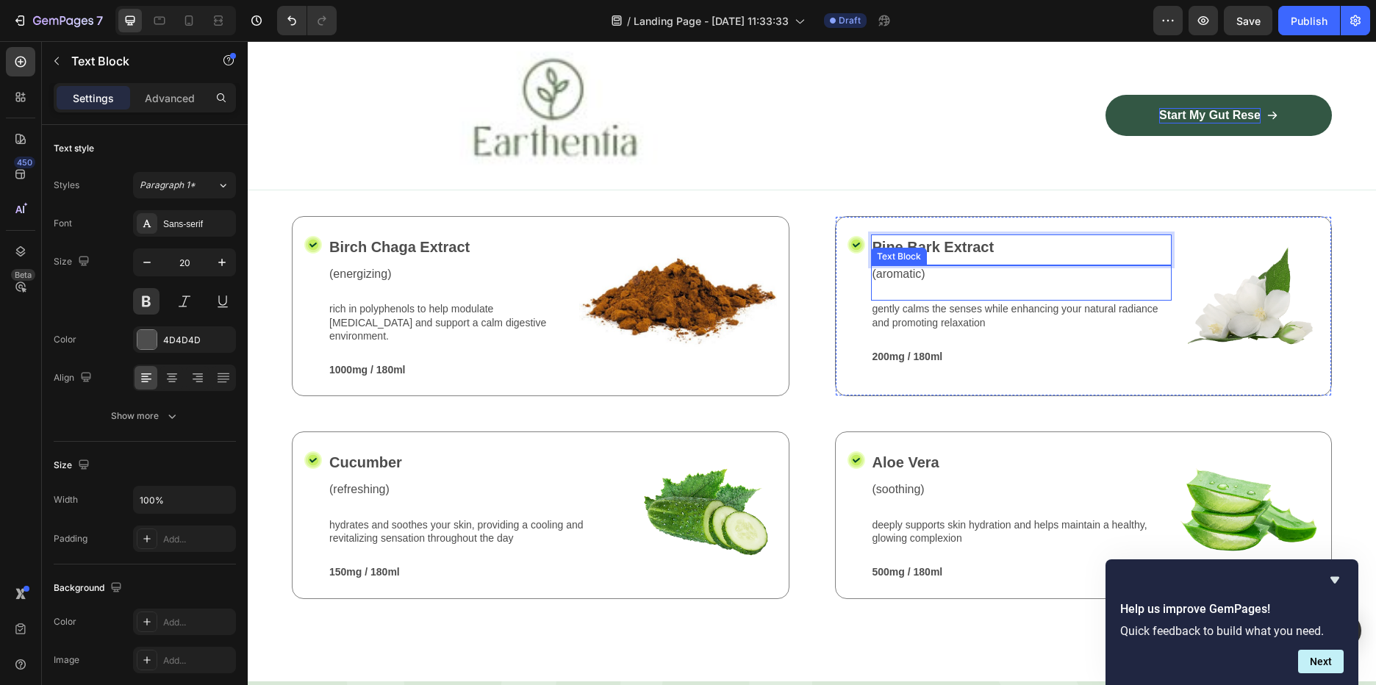
click at [905, 273] on p "(aromatic)" at bounding box center [1022, 274] width 298 height 15
click at [903, 267] on p "(aromatic)" at bounding box center [1022, 274] width 298 height 15
click at [914, 267] on p "(aromatic)" at bounding box center [1022, 274] width 298 height 15
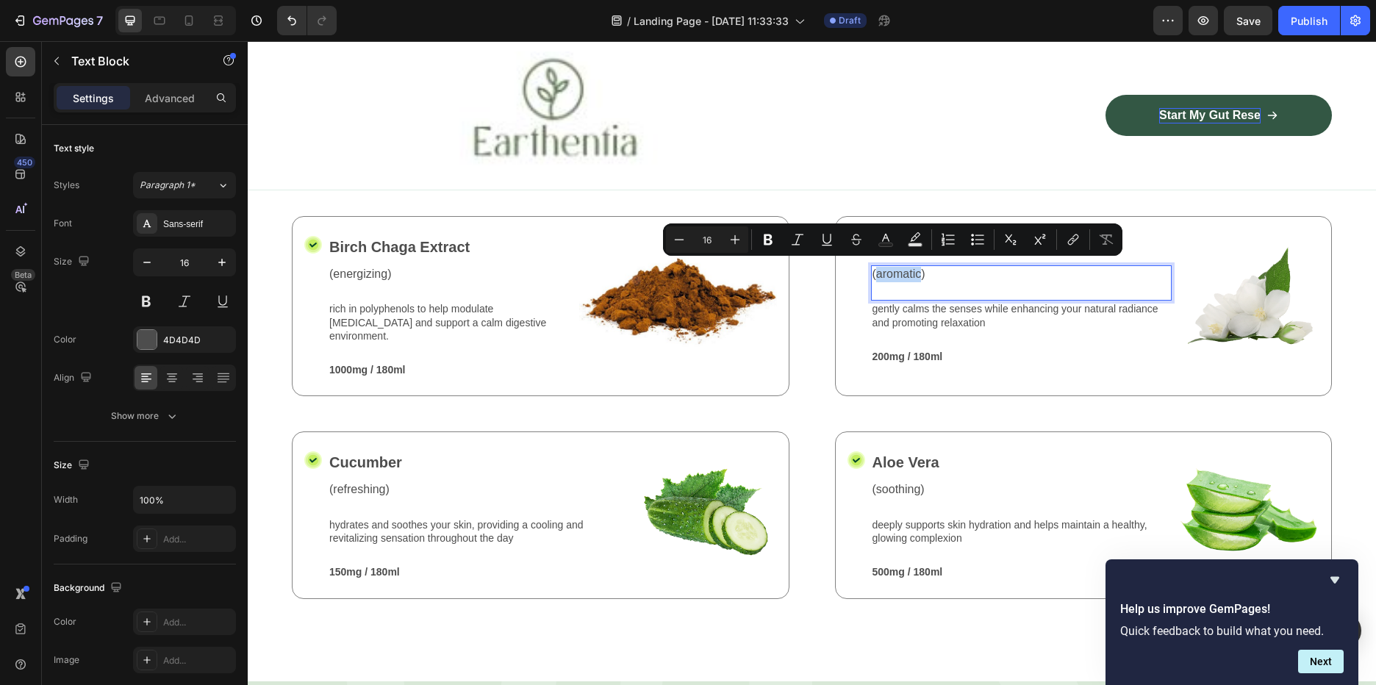
drag, startPoint x: 917, startPoint y: 266, endPoint x: 870, endPoint y: 268, distance: 47.1
click at [873, 268] on p "(aromatic)" at bounding box center [1022, 274] width 298 height 15
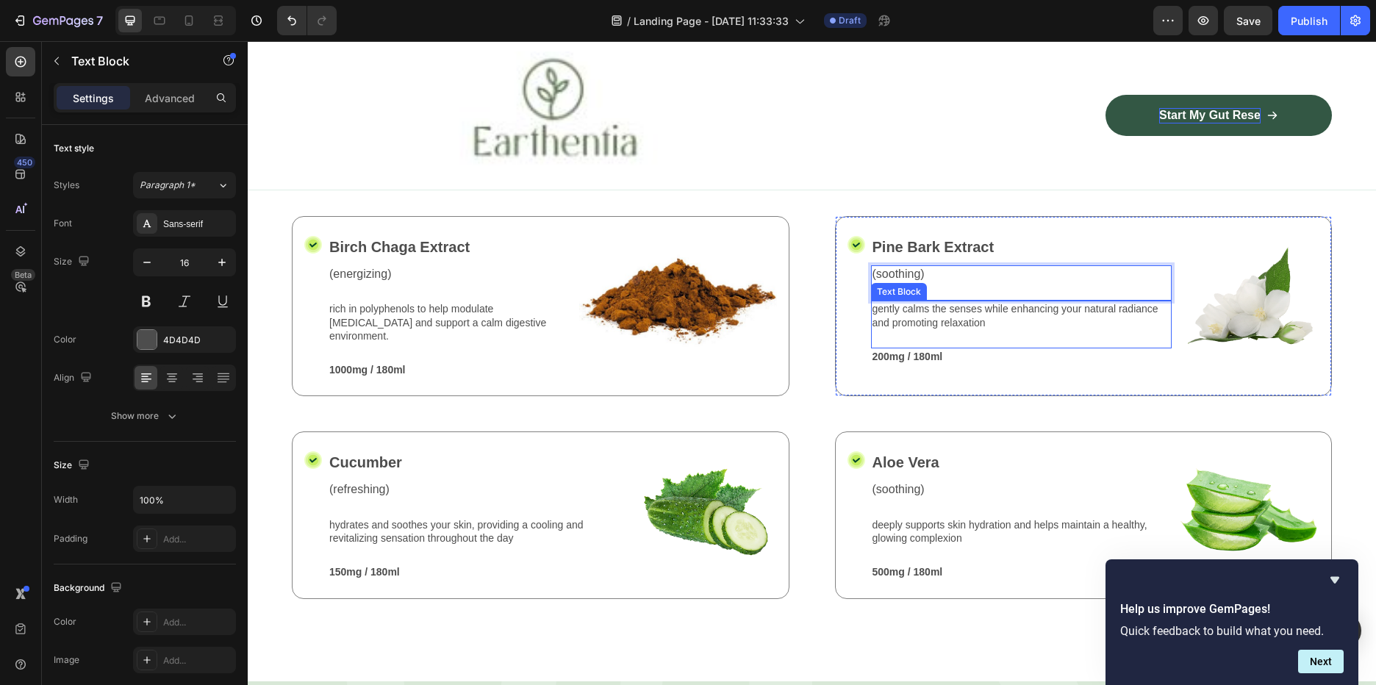
click at [935, 302] on p "gently calms the senses while enhancing your natural radiance and promoting rel…" at bounding box center [1022, 315] width 298 height 26
click at [984, 321] on p "gently calms the senses while enhancing your natural radiance and promoting rel…" at bounding box center [1022, 315] width 298 height 26
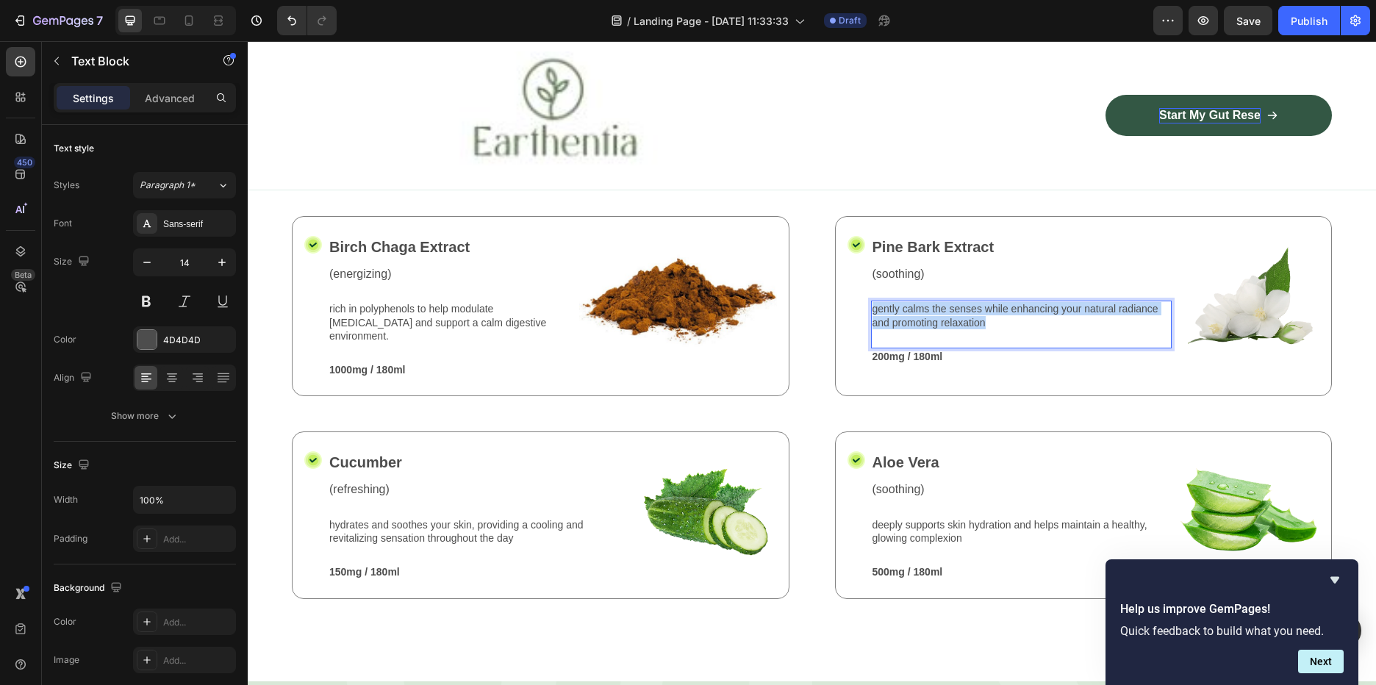
drag, startPoint x: 984, startPoint y: 321, endPoint x: 867, endPoint y: 301, distance: 118.7
click at [873, 302] on p "gently calms the senses while enhancing your natural radiance and promoting rel…" at bounding box center [1022, 315] width 298 height 26
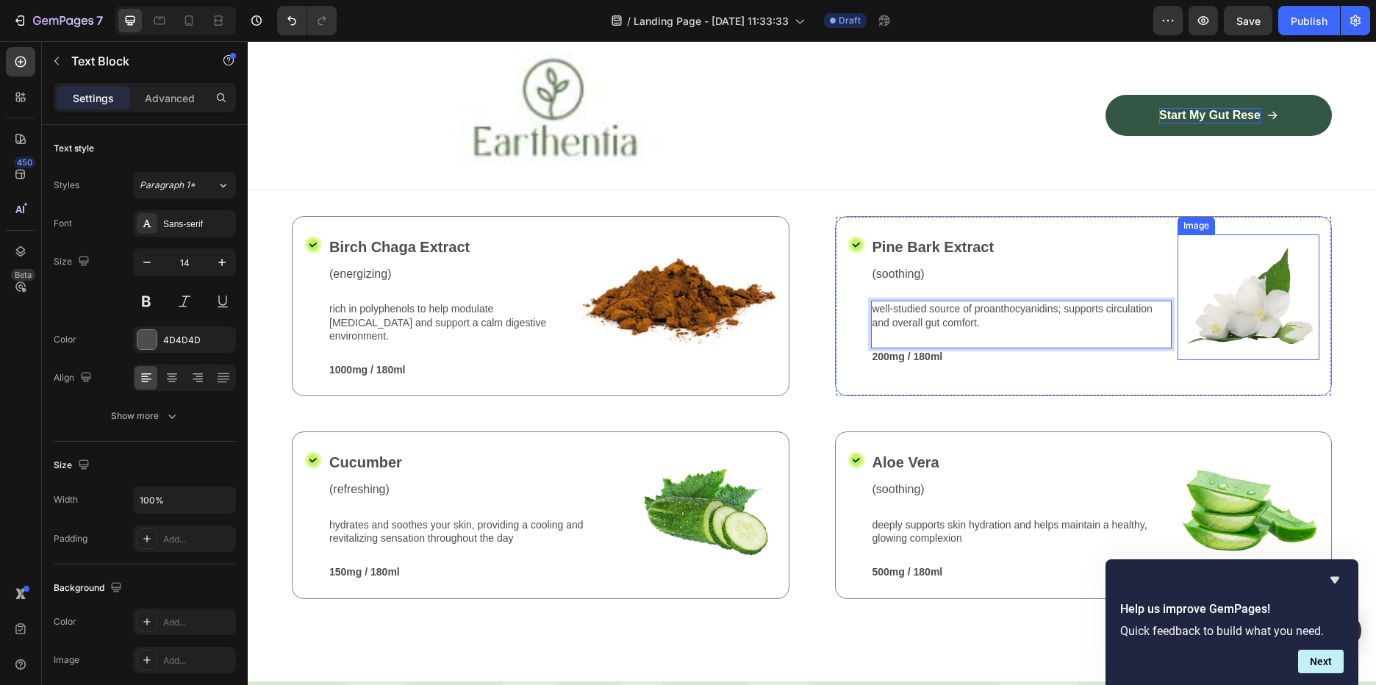
click at [1246, 282] on img at bounding box center [1249, 297] width 142 height 126
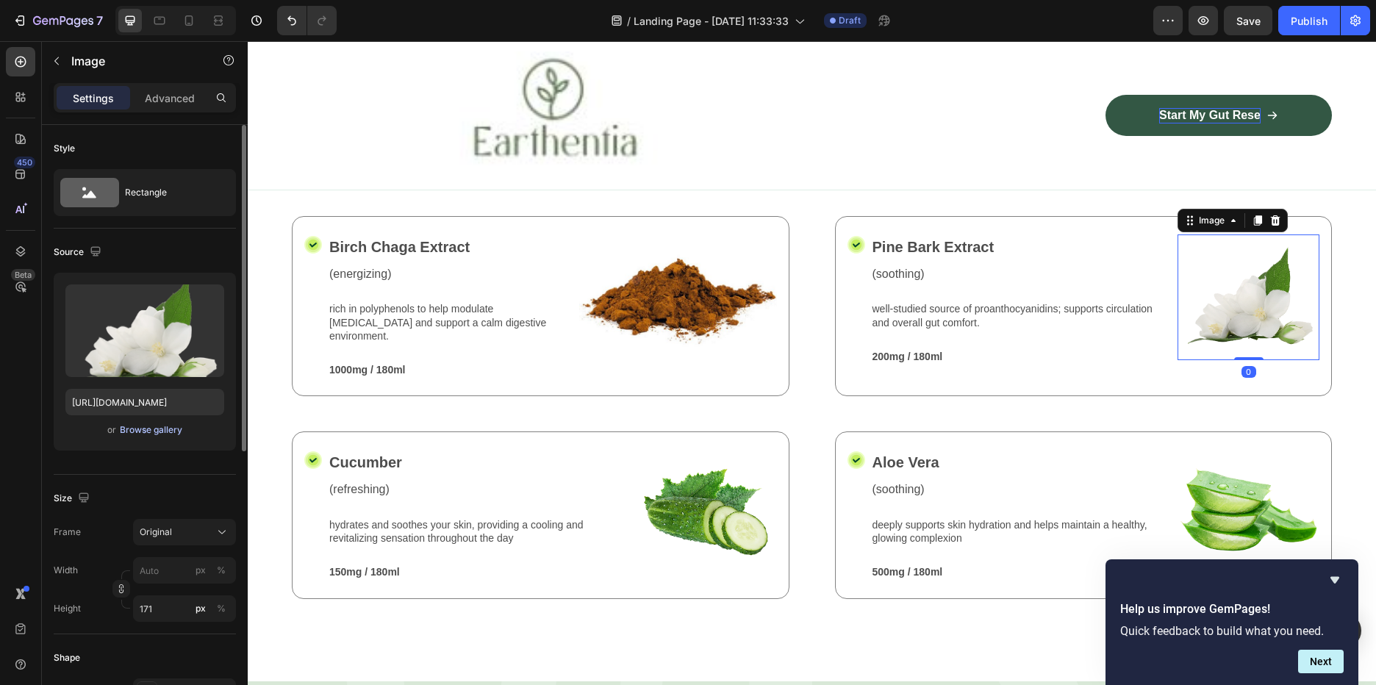
click at [152, 431] on div "Browse gallery" at bounding box center [151, 429] width 62 height 13
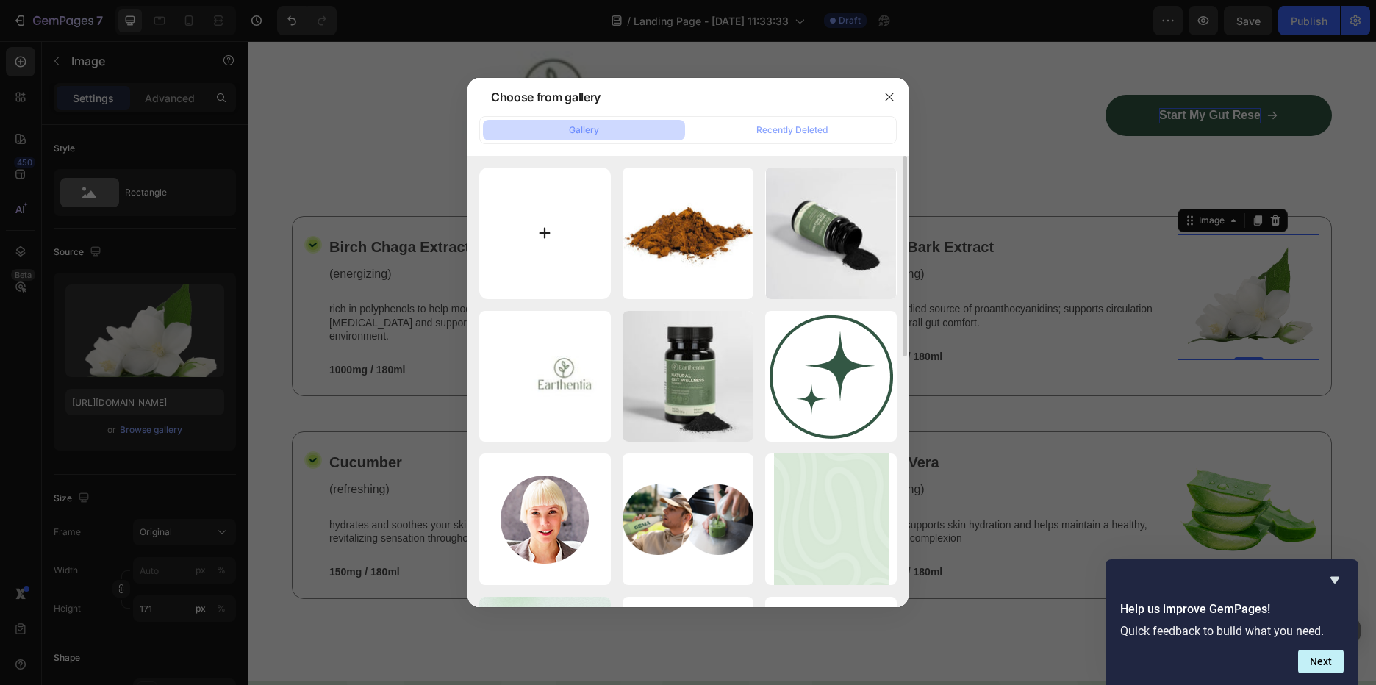
click at [548, 221] on input "file" at bounding box center [545, 234] width 132 height 132
type input "C:\fakepath\substrate-orchid-soil-contains-sphagnum-260nw-2349699507.webp"
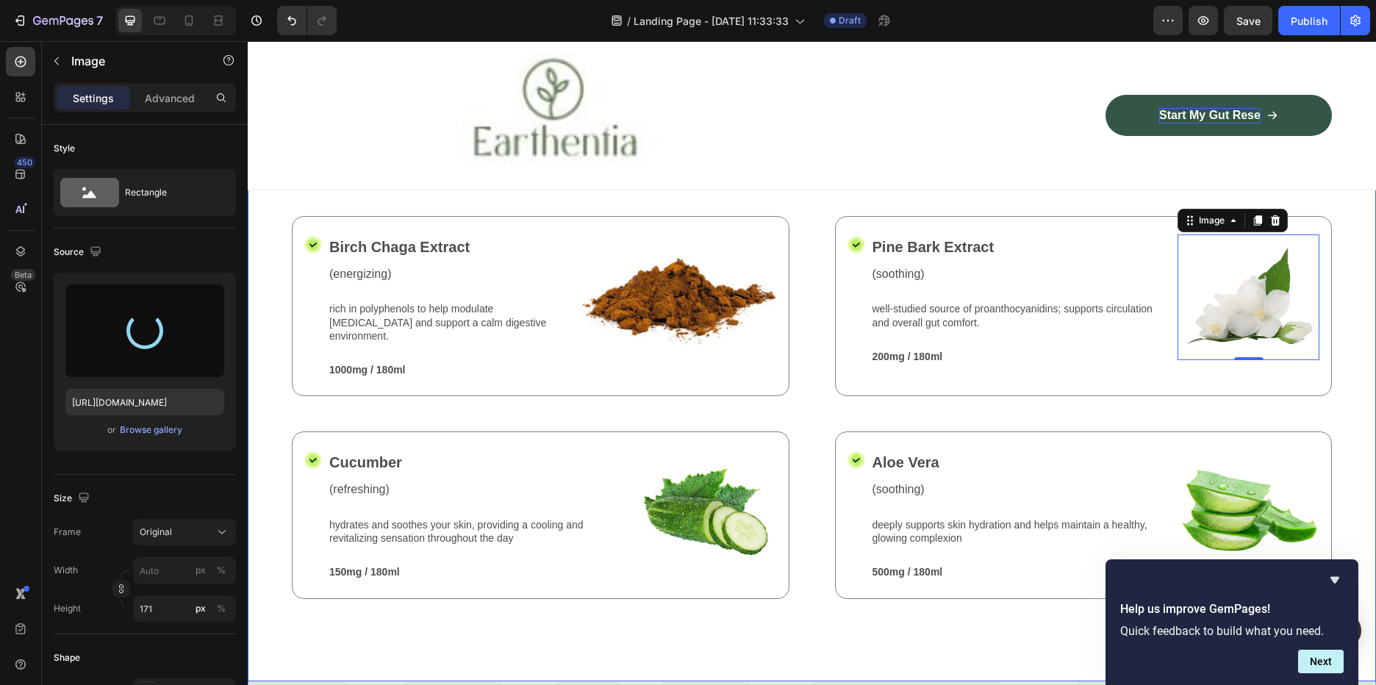
type input "https://cdn.shopify.com/s/files/1/0588/7459/3365/files/gempages_585721442474132…"
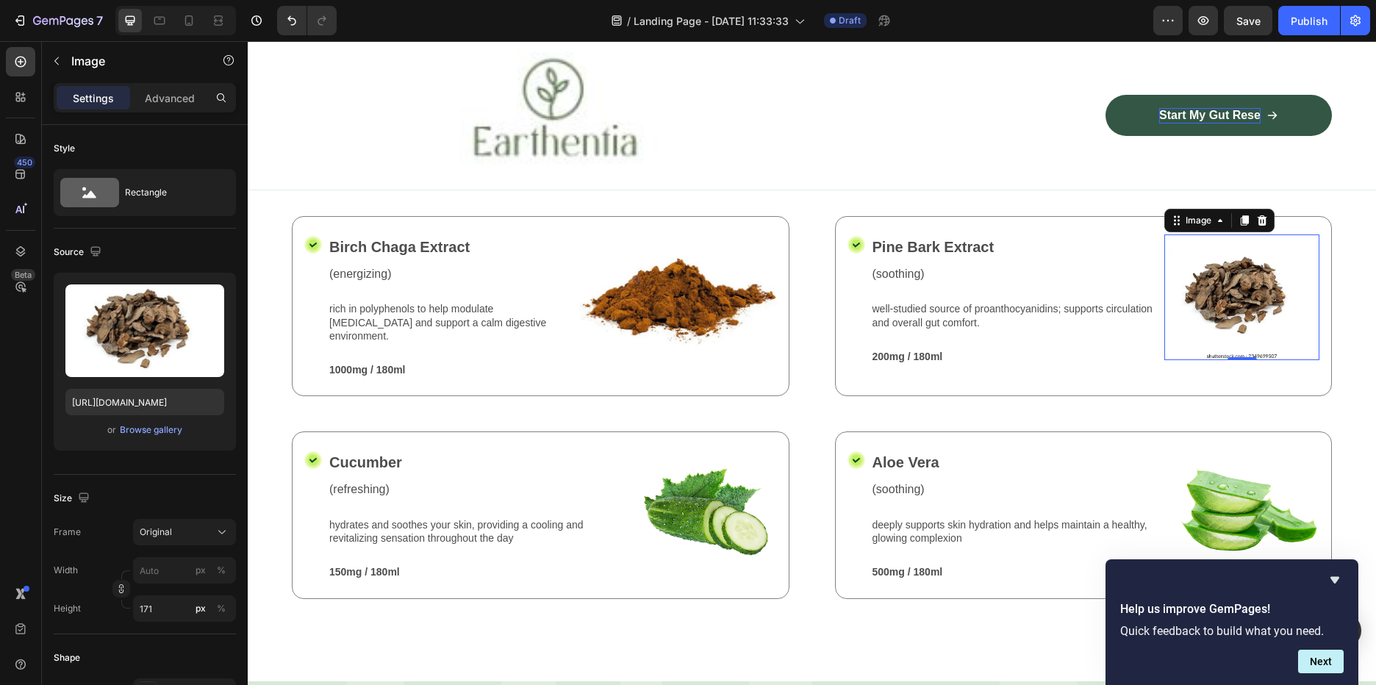
click at [1239, 306] on img at bounding box center [1241, 297] width 155 height 126
click at [1249, 309] on img at bounding box center [1241, 297] width 155 height 126
click at [1219, 215] on div "Image" at bounding box center [1219, 221] width 110 height 24
click at [1217, 215] on div "Image" at bounding box center [1198, 221] width 61 height 18
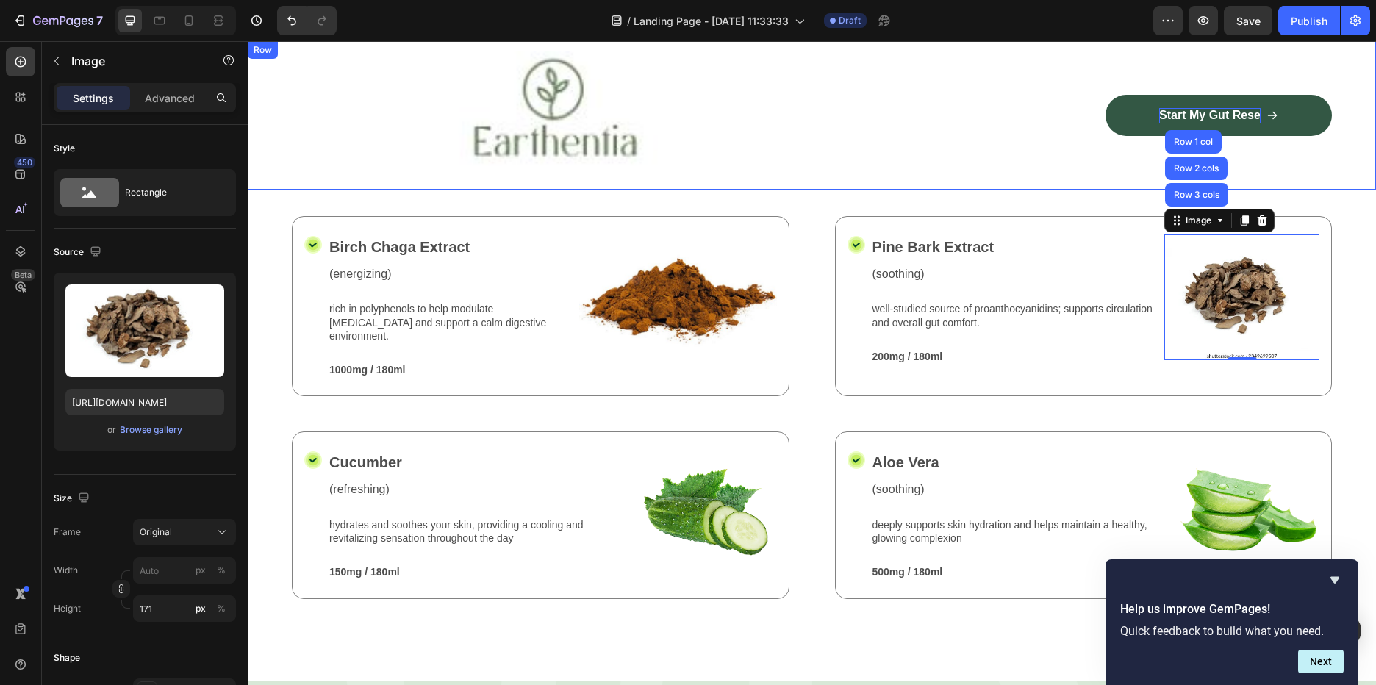
click at [1308, 166] on div "Start My Gut Rese Button Row" at bounding box center [1077, 115] width 509 height 128
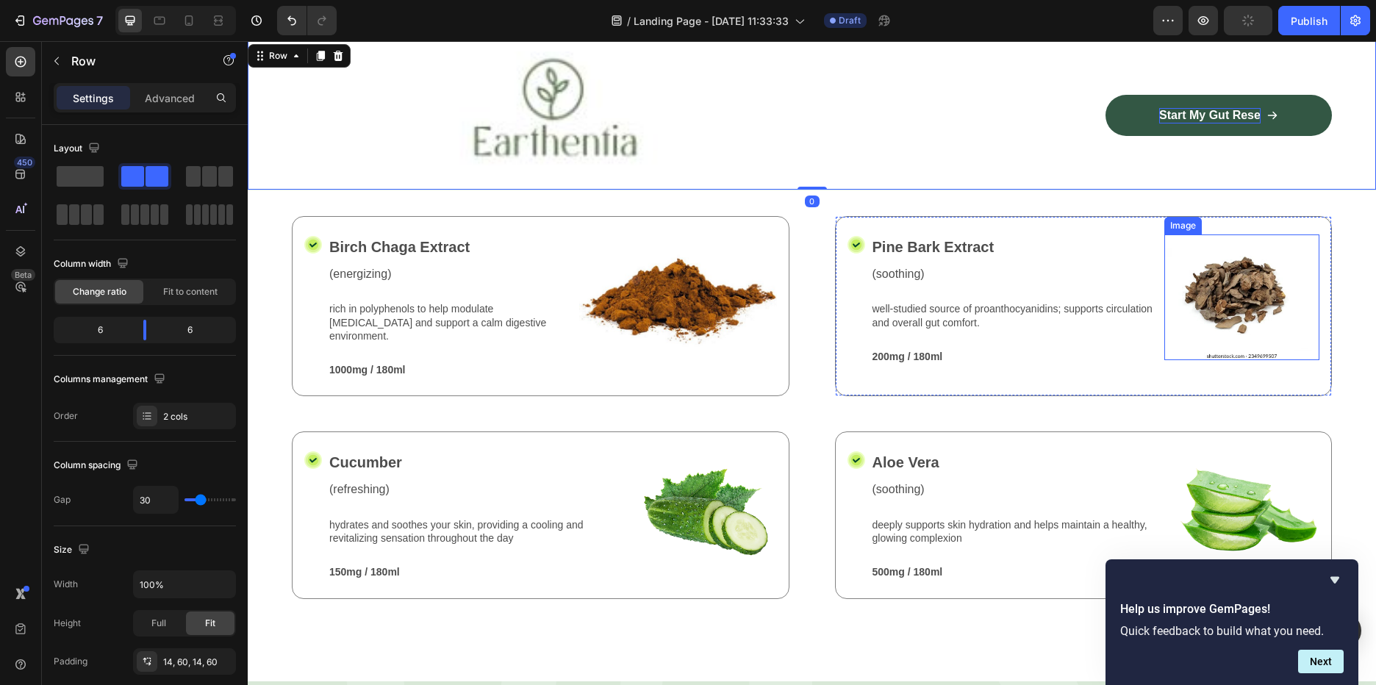
click at [1273, 298] on img at bounding box center [1241, 297] width 155 height 126
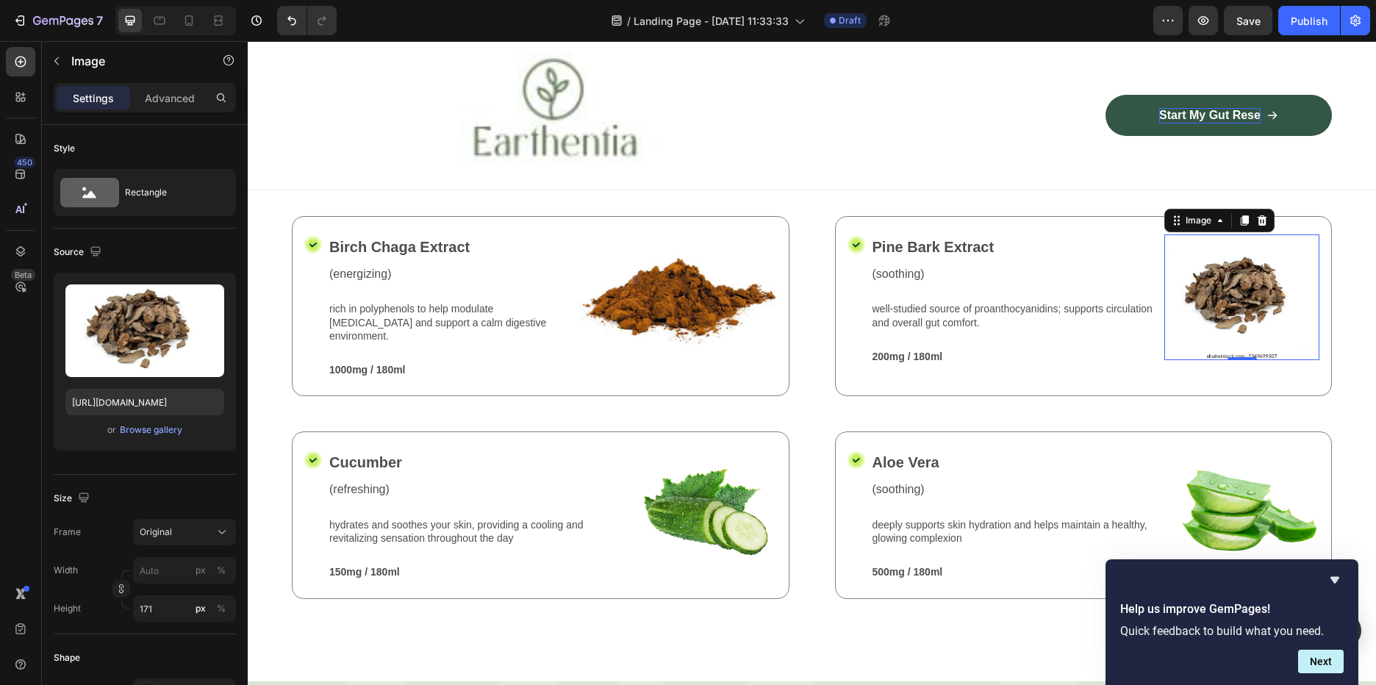
click at [1286, 304] on img at bounding box center [1241, 297] width 155 height 126
click at [166, 426] on div "Browse gallery" at bounding box center [151, 429] width 62 height 13
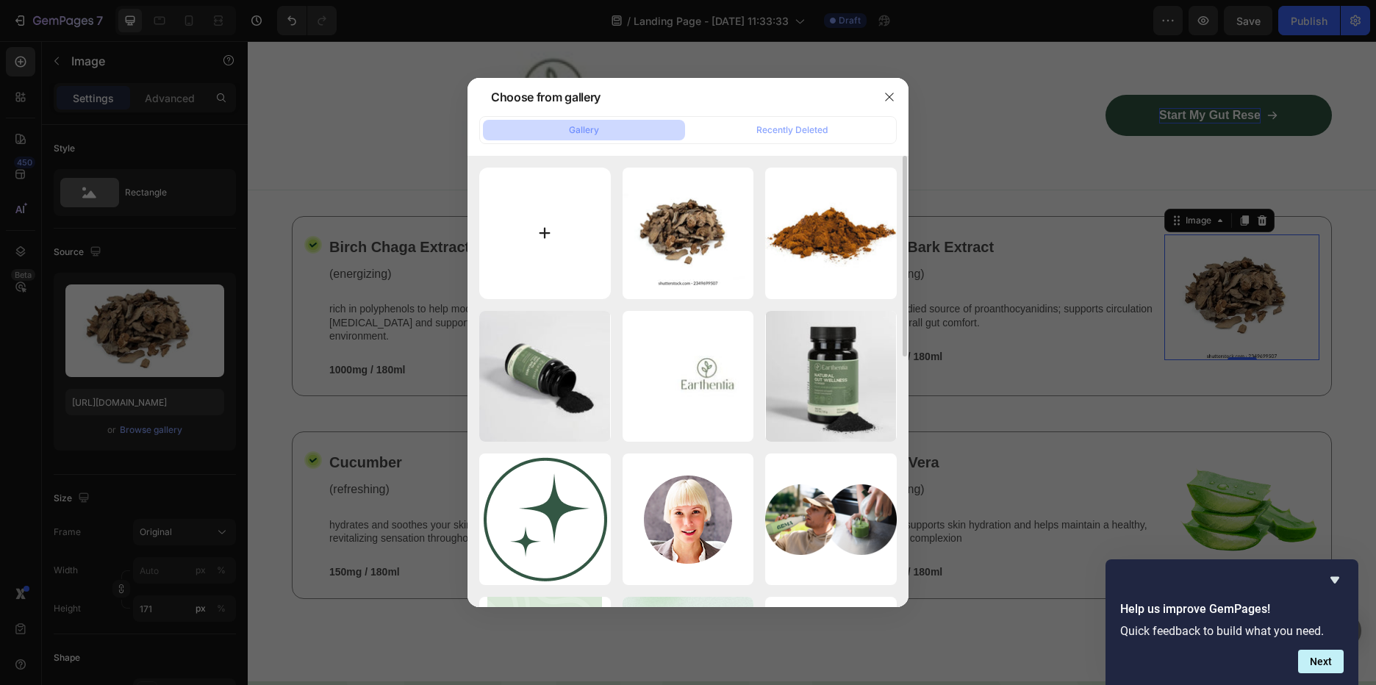
click at [528, 246] on input "file" at bounding box center [545, 234] width 132 height 132
type input "C:\fakepath\pine.JPG"
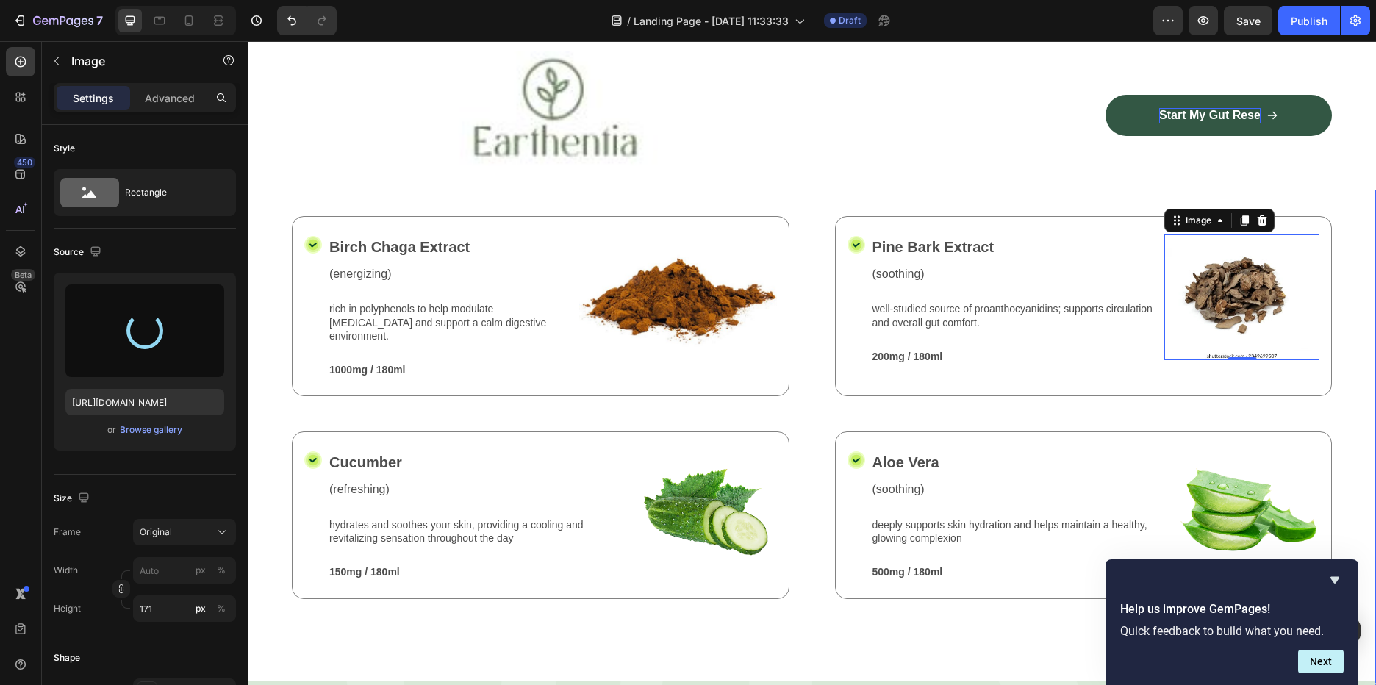
type input "https://cdn.shopify.com/s/files/1/0588/7459/3365/files/gempages_585721442474132…"
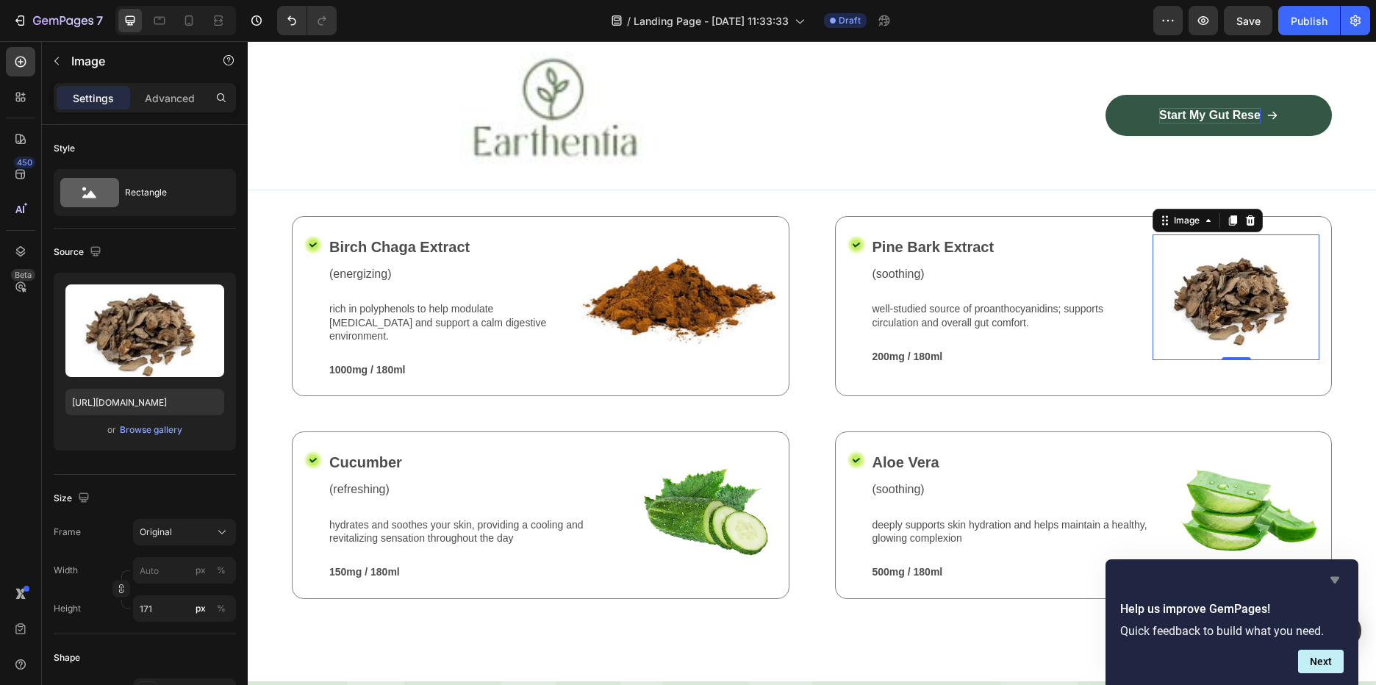
click at [1342, 578] on icon "Hide survey" at bounding box center [1335, 580] width 18 height 18
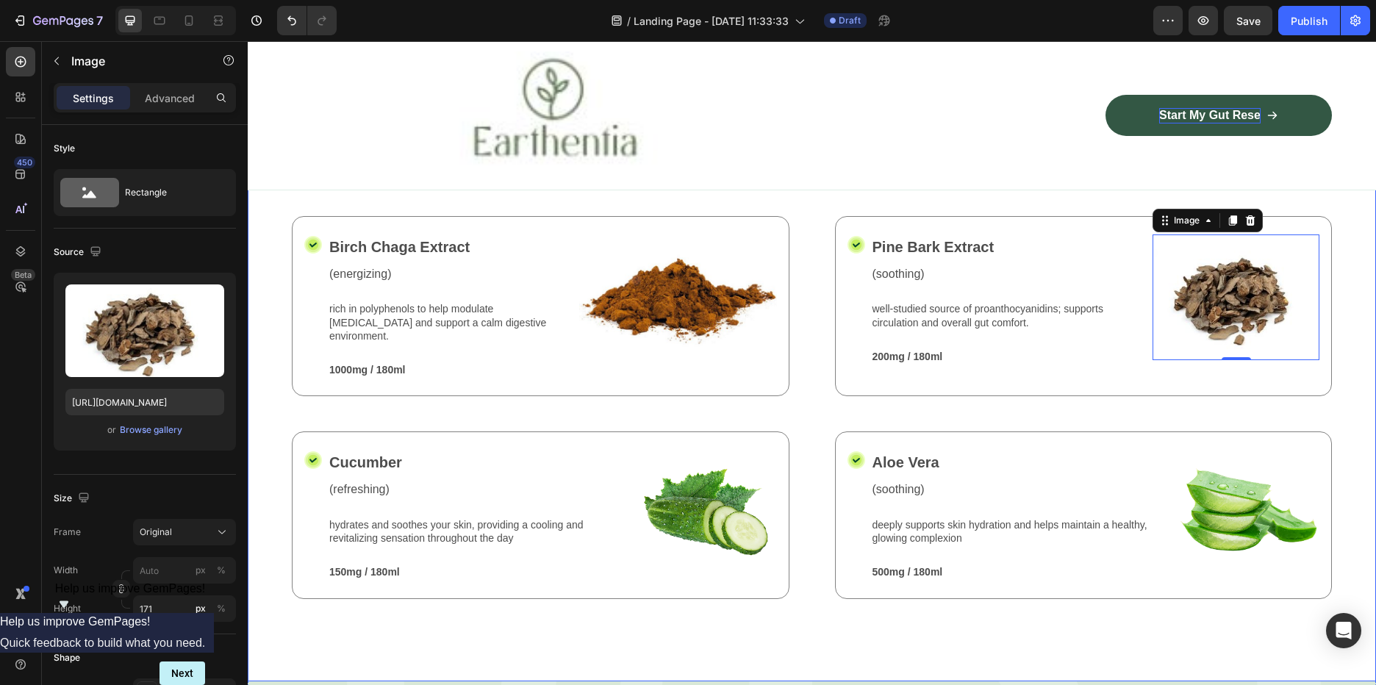
click at [1347, 445] on div "Nature’s Best in Balance Text Block Row Potent plant extracts. Nothing you don’…" at bounding box center [812, 391] width 1128 height 580
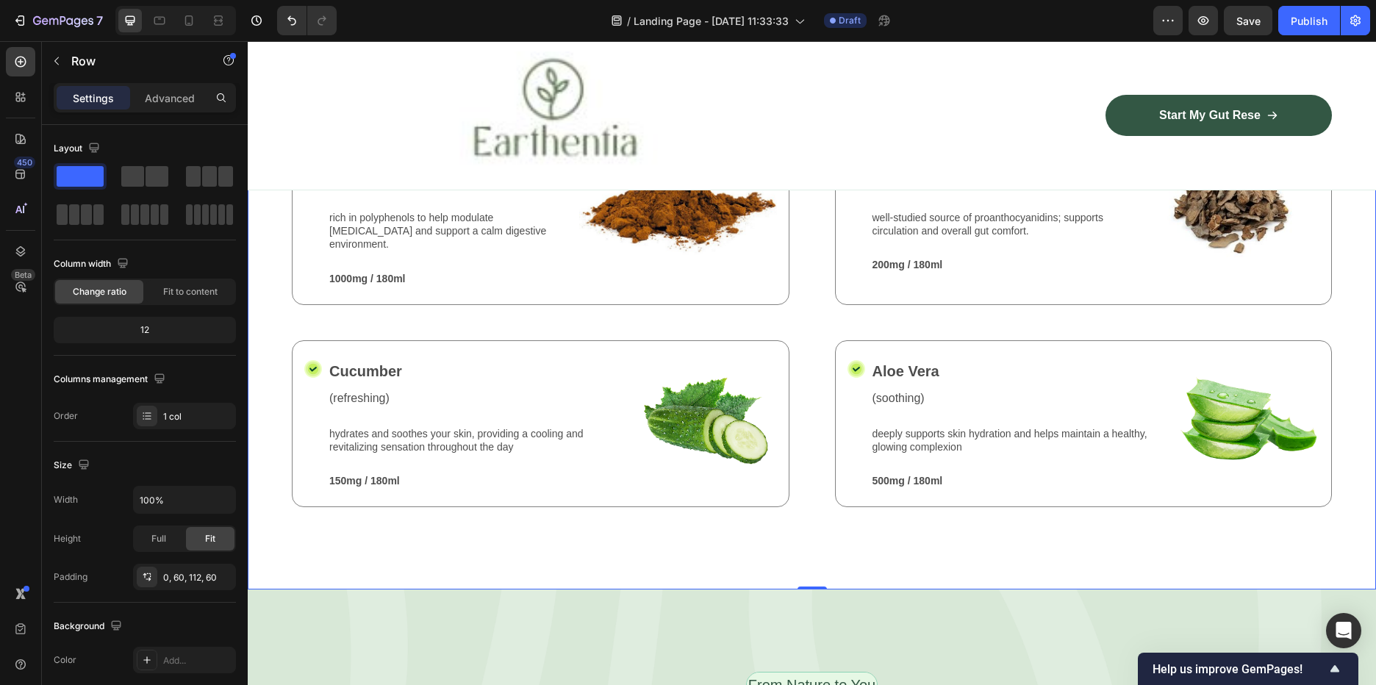
scroll to position [1517, 0]
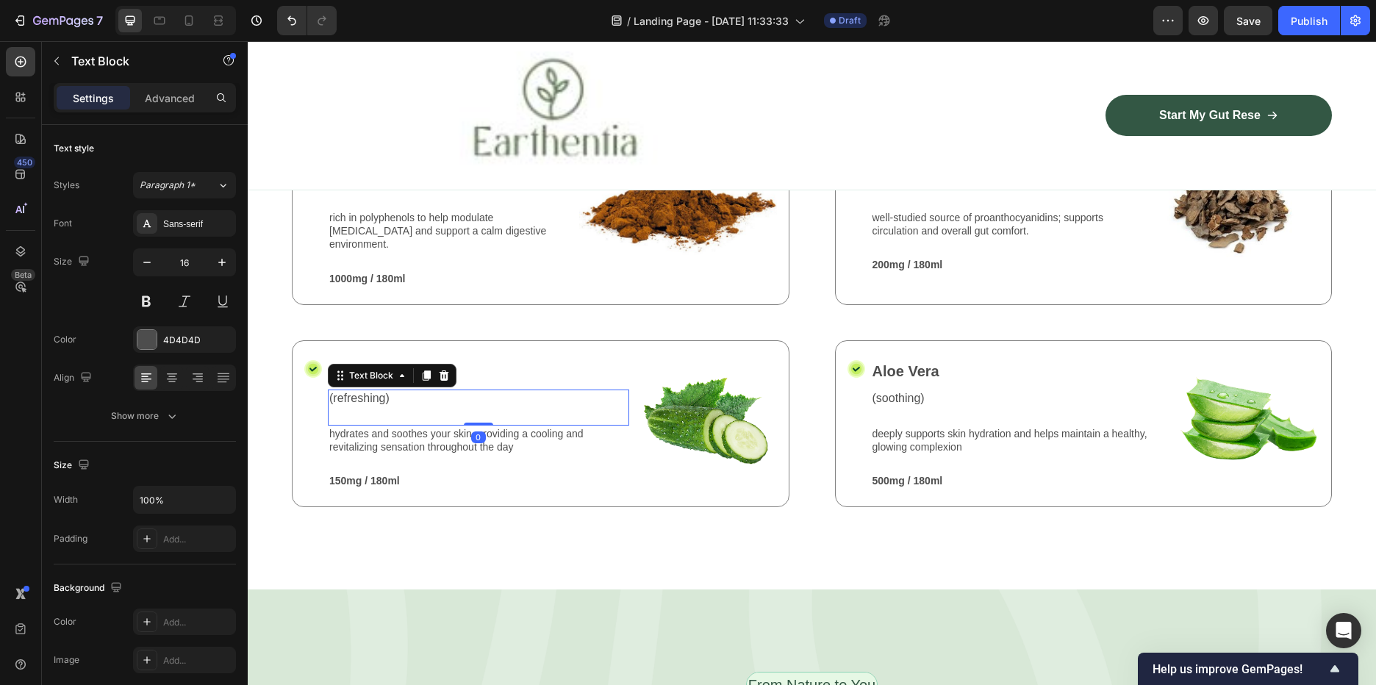
click at [395, 407] on p "(refreshing)" at bounding box center [478, 398] width 298 height 15
drag, startPoint x: 395, startPoint y: 468, endPoint x: 331, endPoint y: 465, distance: 64.0
click at [331, 407] on p "(refreshing)" at bounding box center [478, 398] width 298 height 15
click at [362, 382] on p "Cucumber" at bounding box center [478, 371] width 298 height 22
click at [432, 382] on p "Cucumber" at bounding box center [478, 371] width 298 height 22
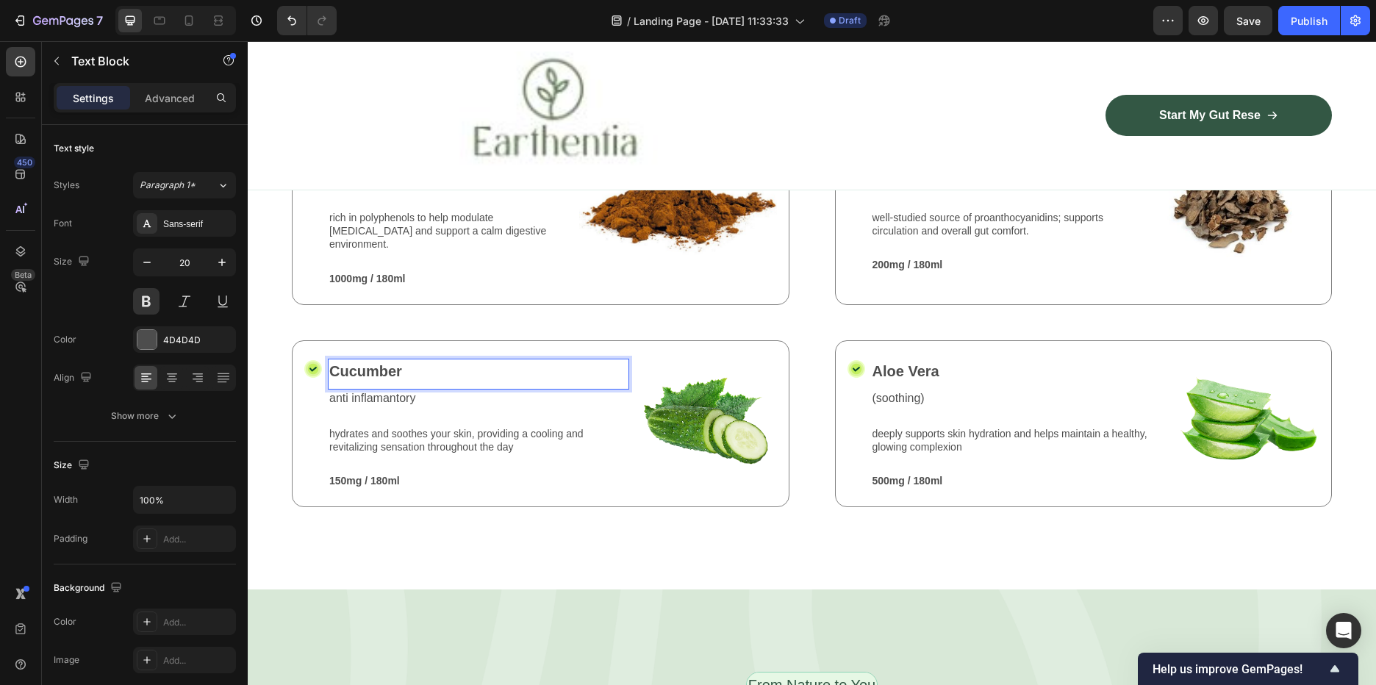
click at [431, 382] on p "Cucumber" at bounding box center [478, 371] width 298 height 22
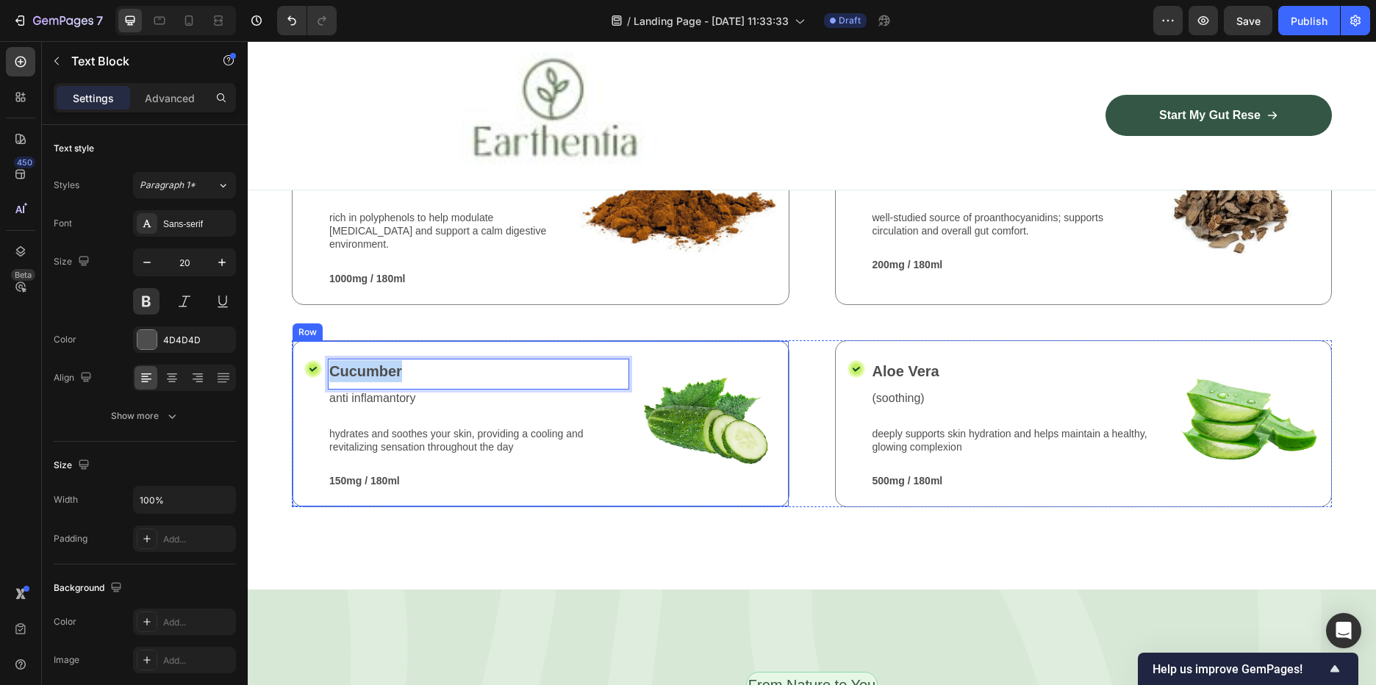
drag, startPoint x: 411, startPoint y: 444, endPoint x: 326, endPoint y: 440, distance: 85.4
click at [326, 440] on div "Icon Cucumber Text Block 0 anti inflamantory Text Block hydrates and soothes yo…" at bounding box center [541, 423] width 498 height 167
click at [462, 454] on p "hydrates and soothes your skin, providing a cooling and revitalizing sensation …" at bounding box center [478, 440] width 298 height 26
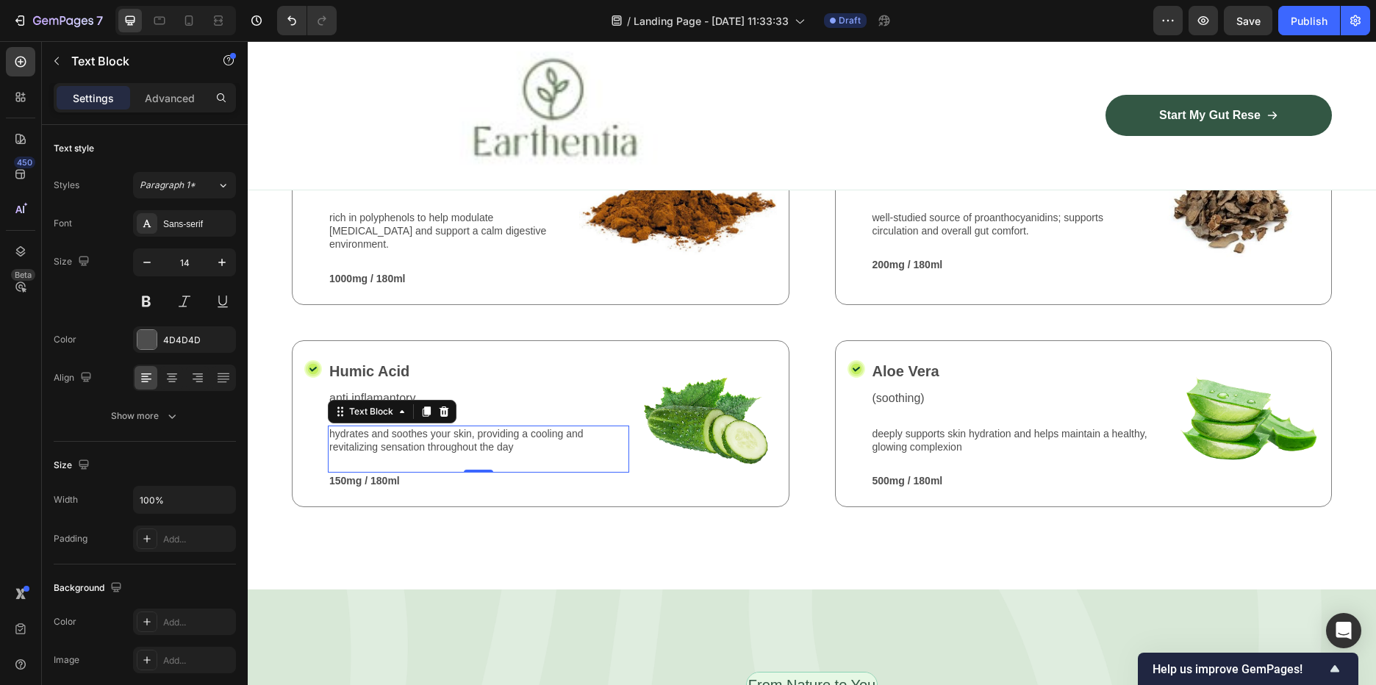
click at [498, 454] on p "hydrates and soothes your skin, providing a cooling and revitalizing sensation …" at bounding box center [478, 440] width 298 height 26
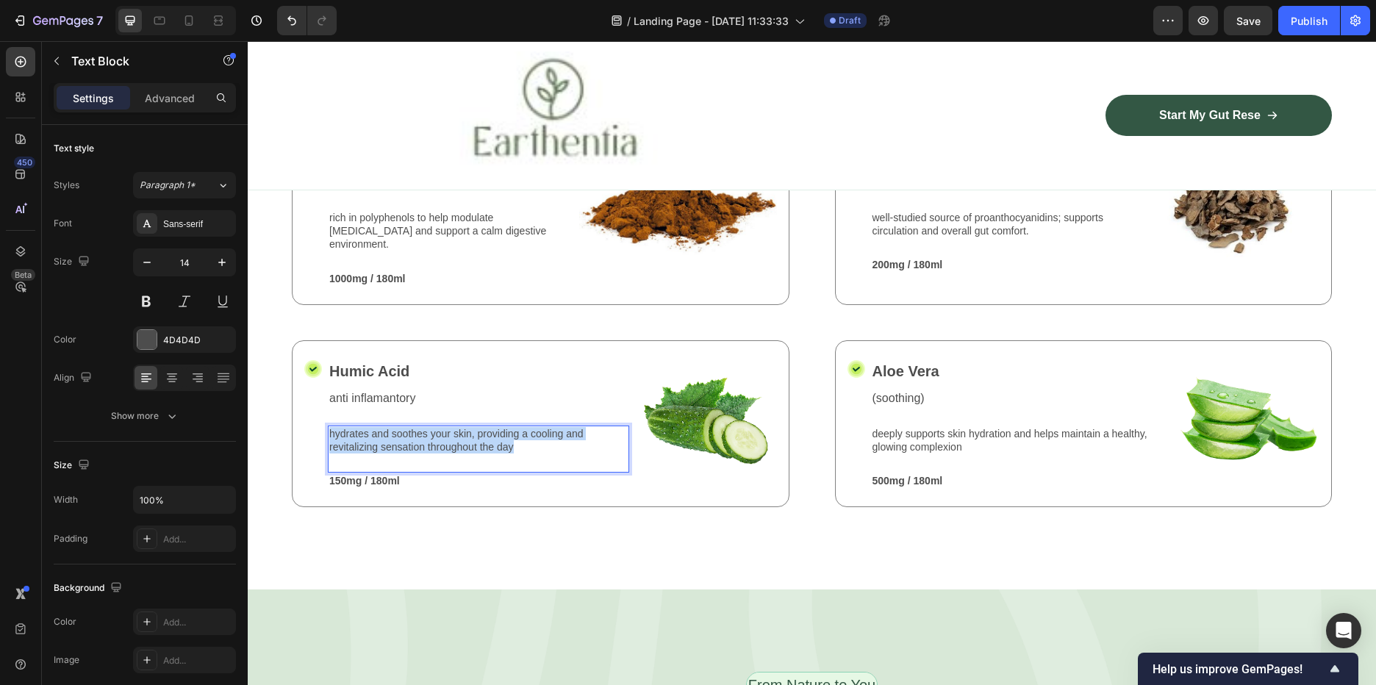
drag, startPoint x: 521, startPoint y: 523, endPoint x: 328, endPoint y: 506, distance: 194.0
click at [328, 455] on div "hydrates and soothes your skin, providing a cooling and revitalizing sensation …" at bounding box center [478, 440] width 301 height 29
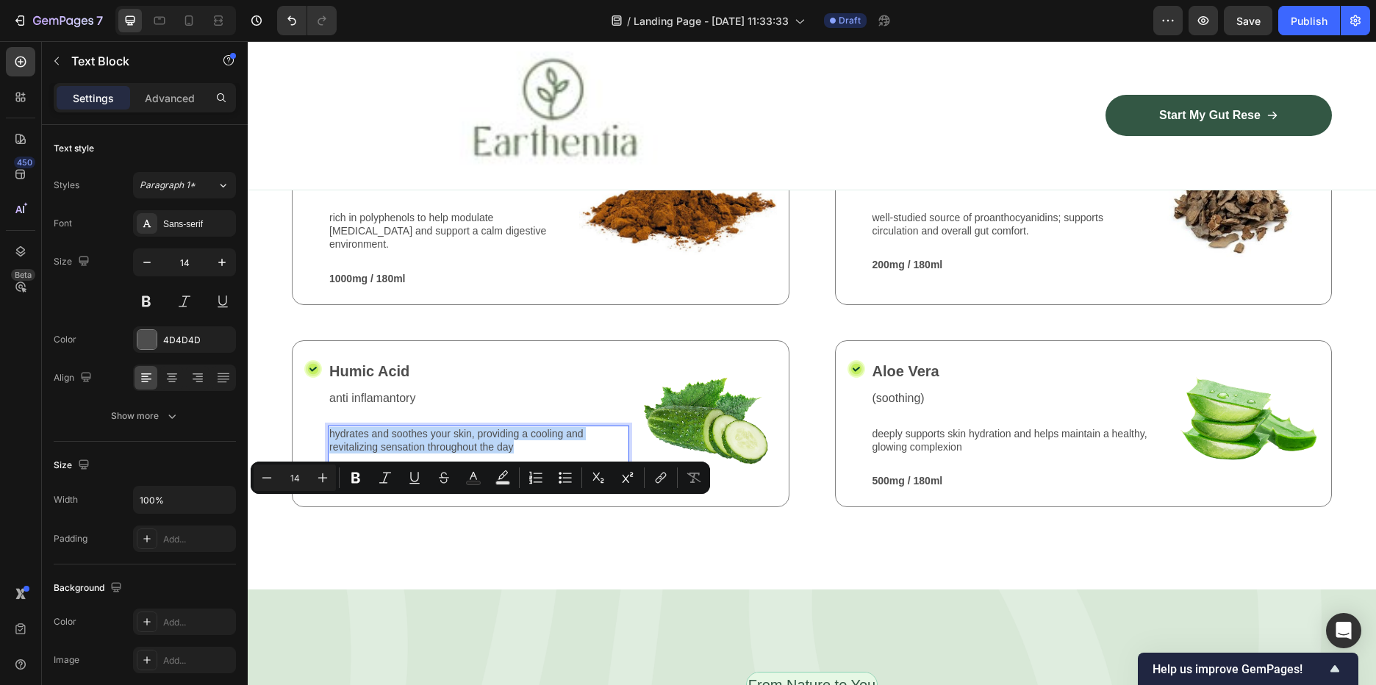
type input "16"
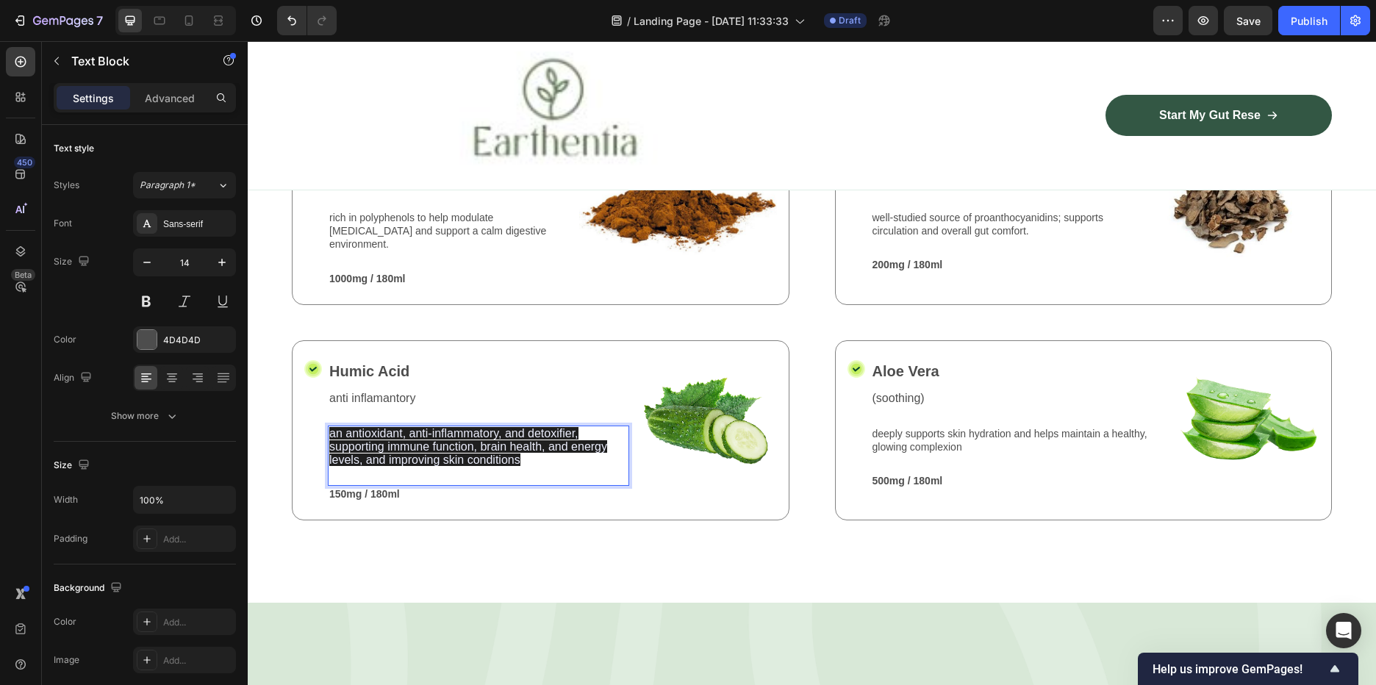
click at [520, 466] on span "an antioxidant, anti-inflammatory, and detoxifier, supporting immune function, …" at bounding box center [468, 446] width 278 height 39
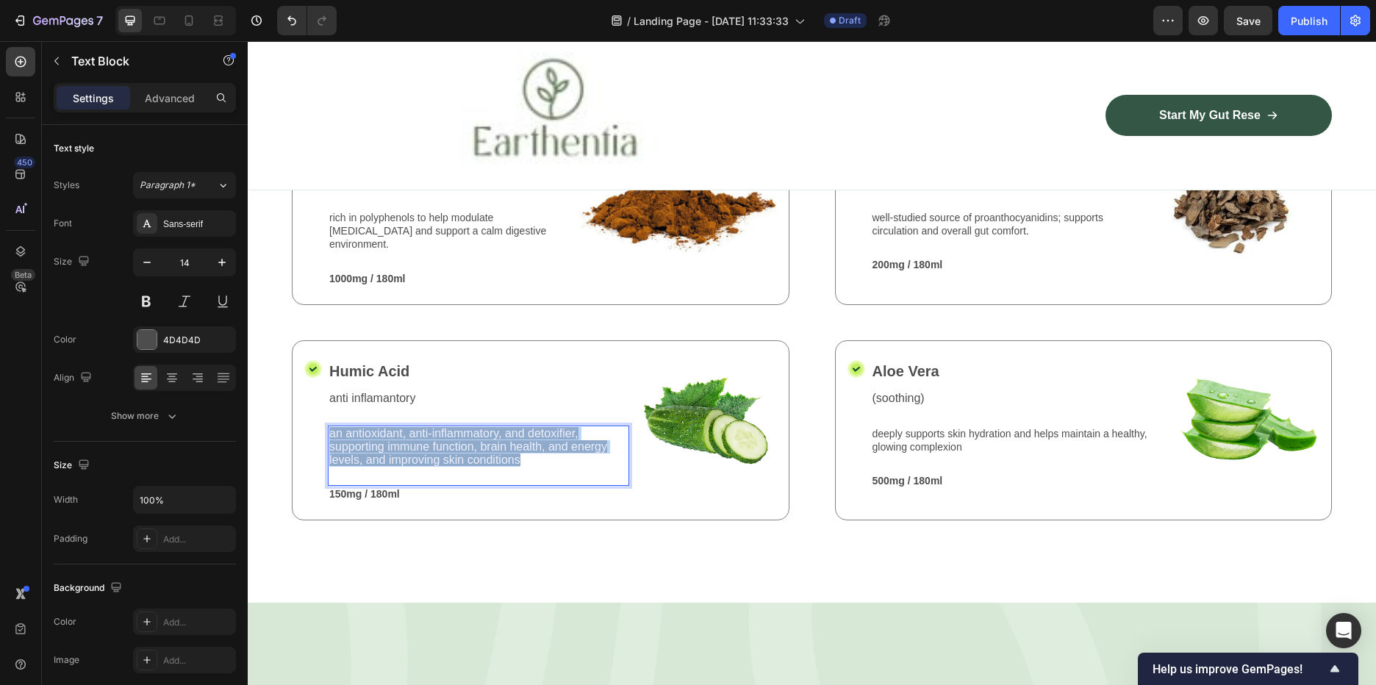
drag, startPoint x: 524, startPoint y: 534, endPoint x: 329, endPoint y: 501, distance: 198.2
click at [329, 469] on div "an antioxidant, anti-inflammatory, and detoxifier, supporting immune function, …" at bounding box center [478, 447] width 301 height 43
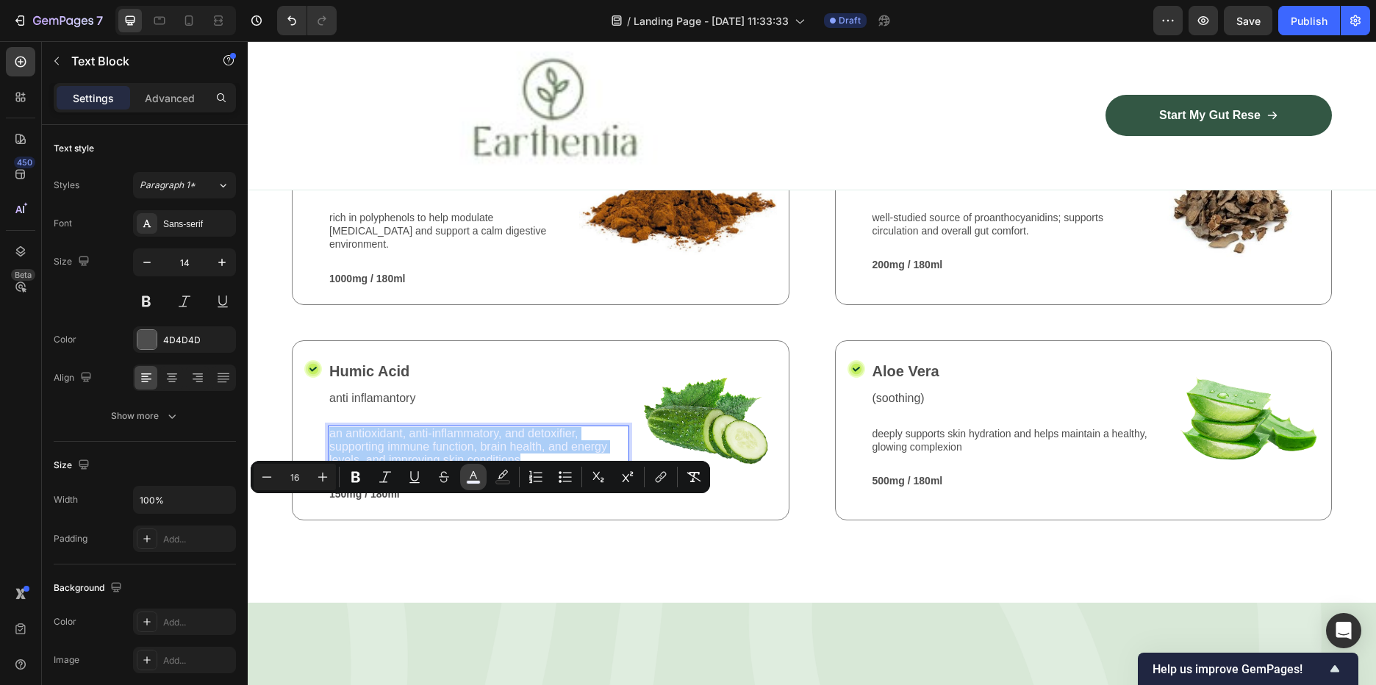
click at [468, 478] on icon "Editor contextual toolbar" at bounding box center [473, 477] width 15 height 15
type input "EEF0FF"
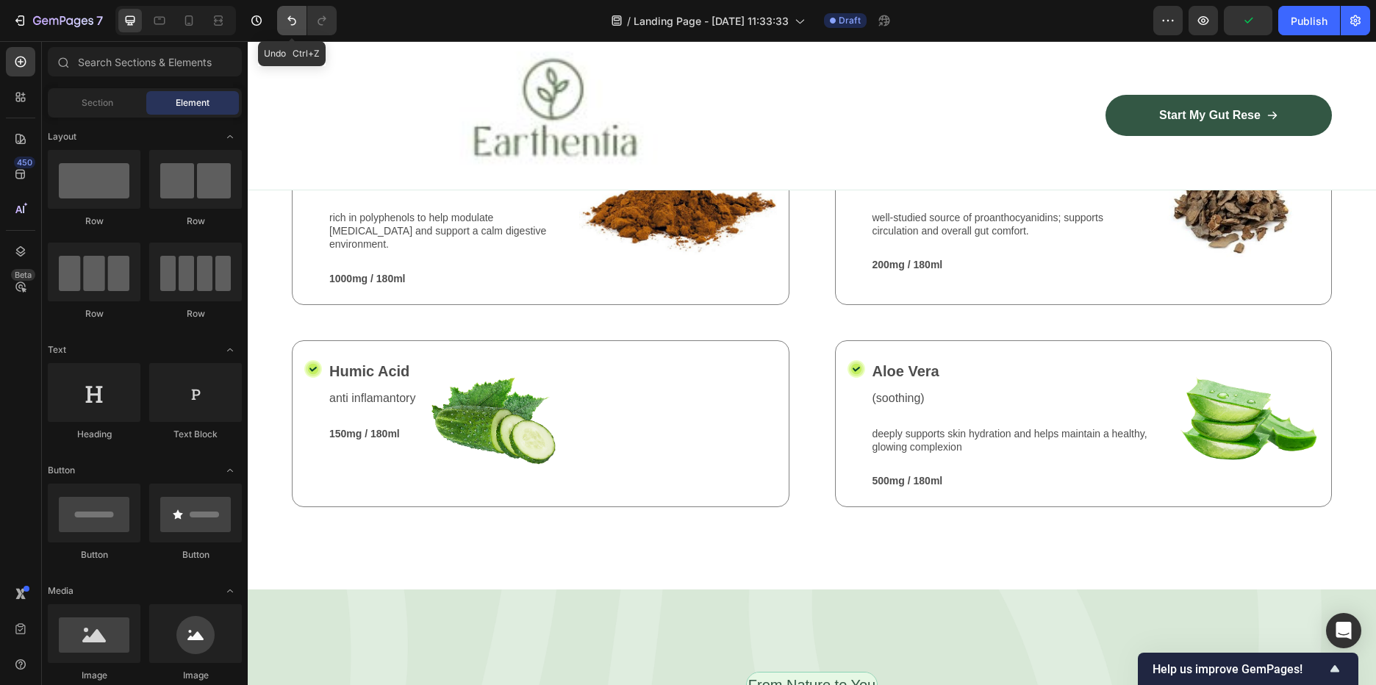
click at [293, 22] on icon "Undo/Redo" at bounding box center [291, 20] width 15 height 15
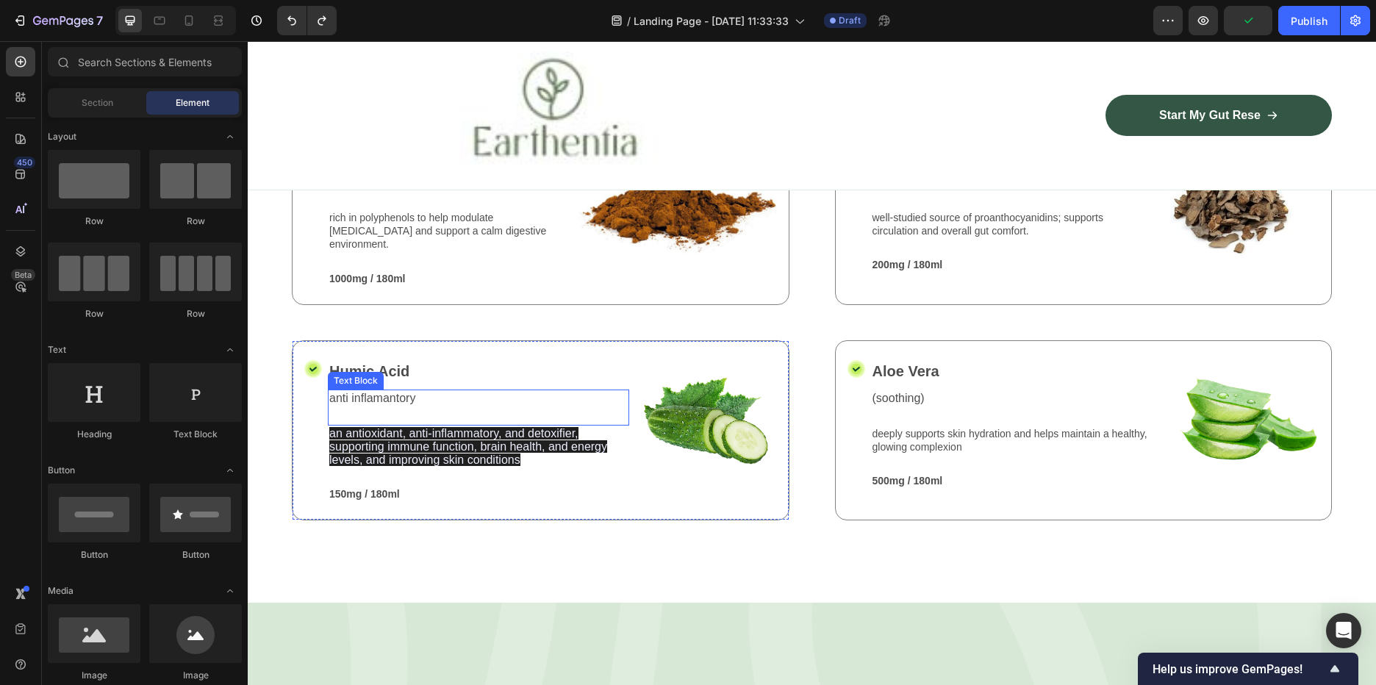
click at [559, 466] on span "an antioxidant, anti-inflammatory, and detoxifier, supporting immune function, …" at bounding box center [468, 446] width 278 height 39
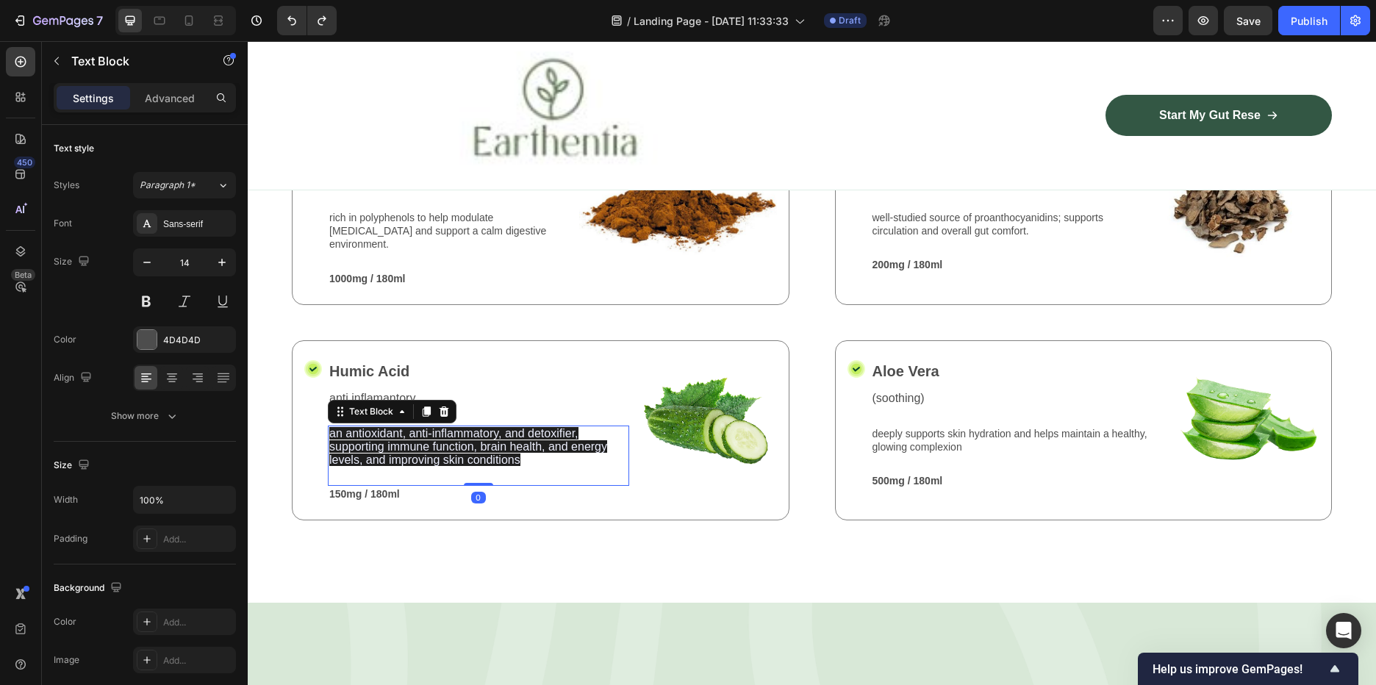
click at [517, 466] on span "an antioxidant, anti-inflammatory, and detoxifier, supporting immune function, …" at bounding box center [468, 446] width 278 height 39
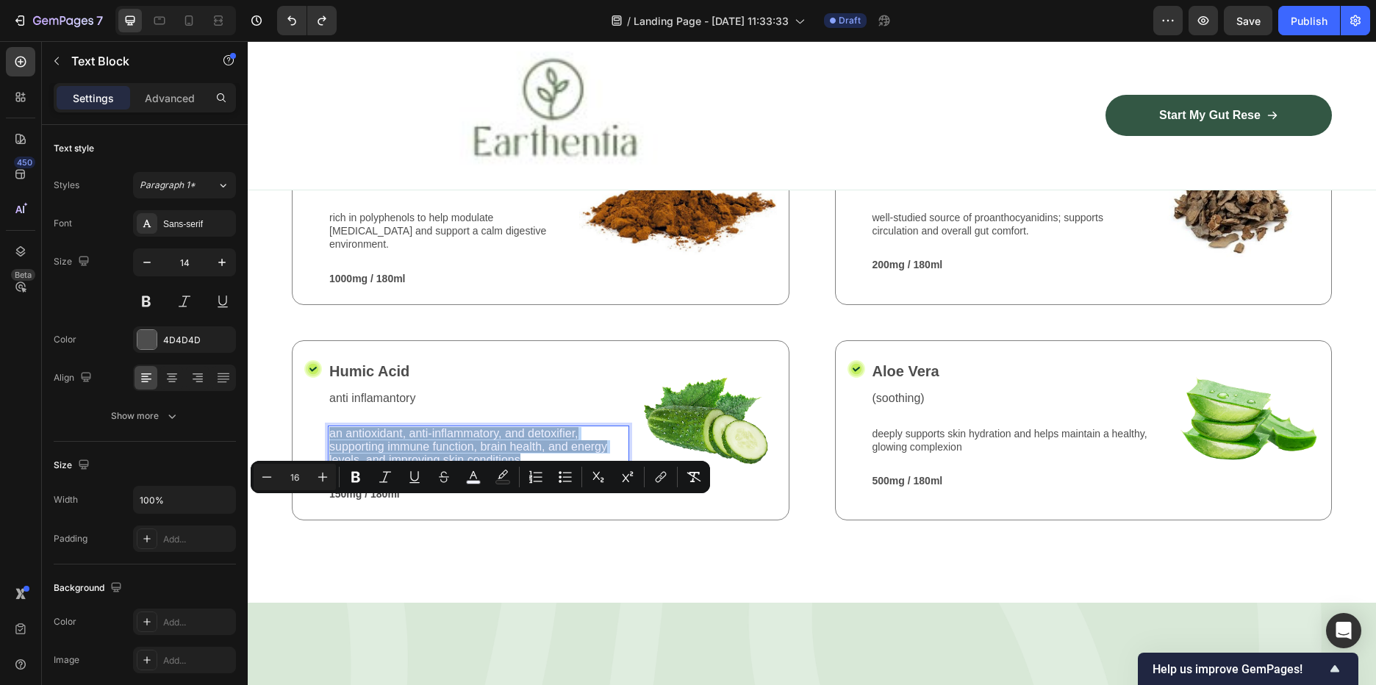
drag, startPoint x: 531, startPoint y: 537, endPoint x: 332, endPoint y: 510, distance: 201.0
click at [332, 468] on p "an antioxidant, anti-inflammatory, and detoxifier, supporting immune function, …" at bounding box center [478, 447] width 298 height 40
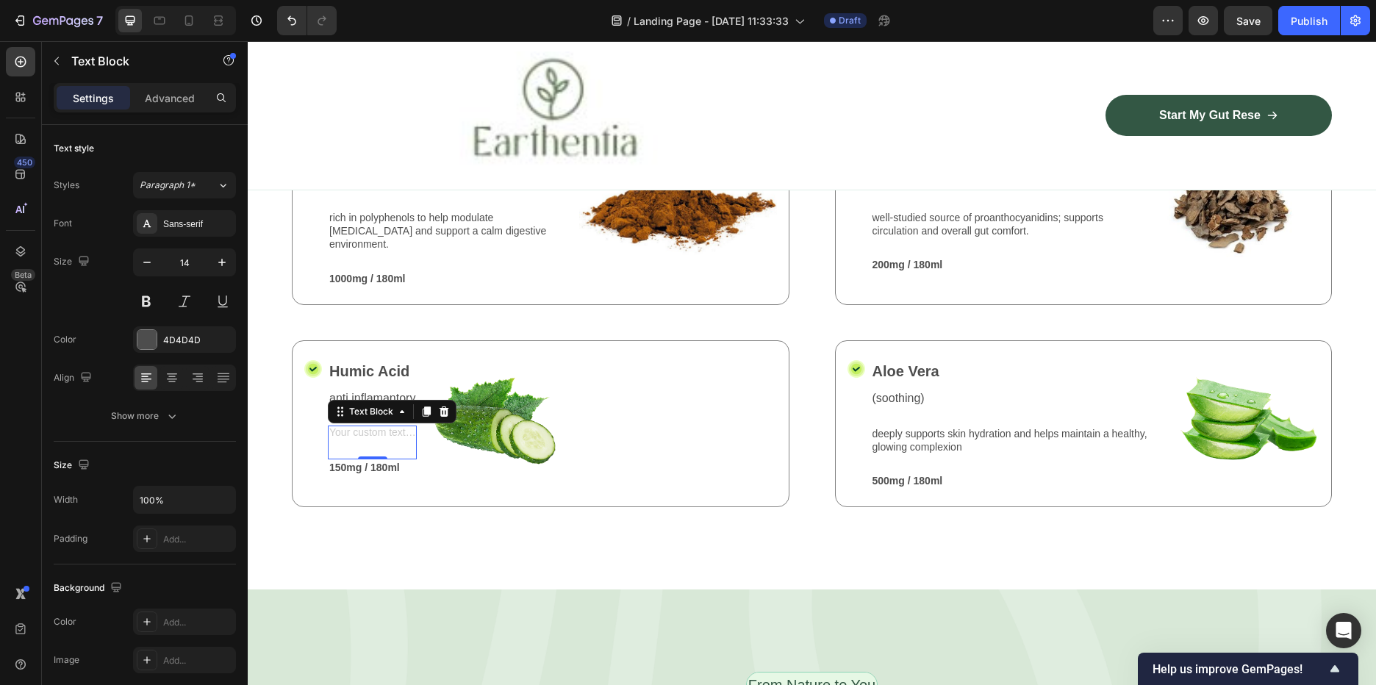
click at [365, 459] on div "Text Block 0" at bounding box center [372, 443] width 89 height 34
click at [443, 418] on icon at bounding box center [444, 412] width 12 height 12
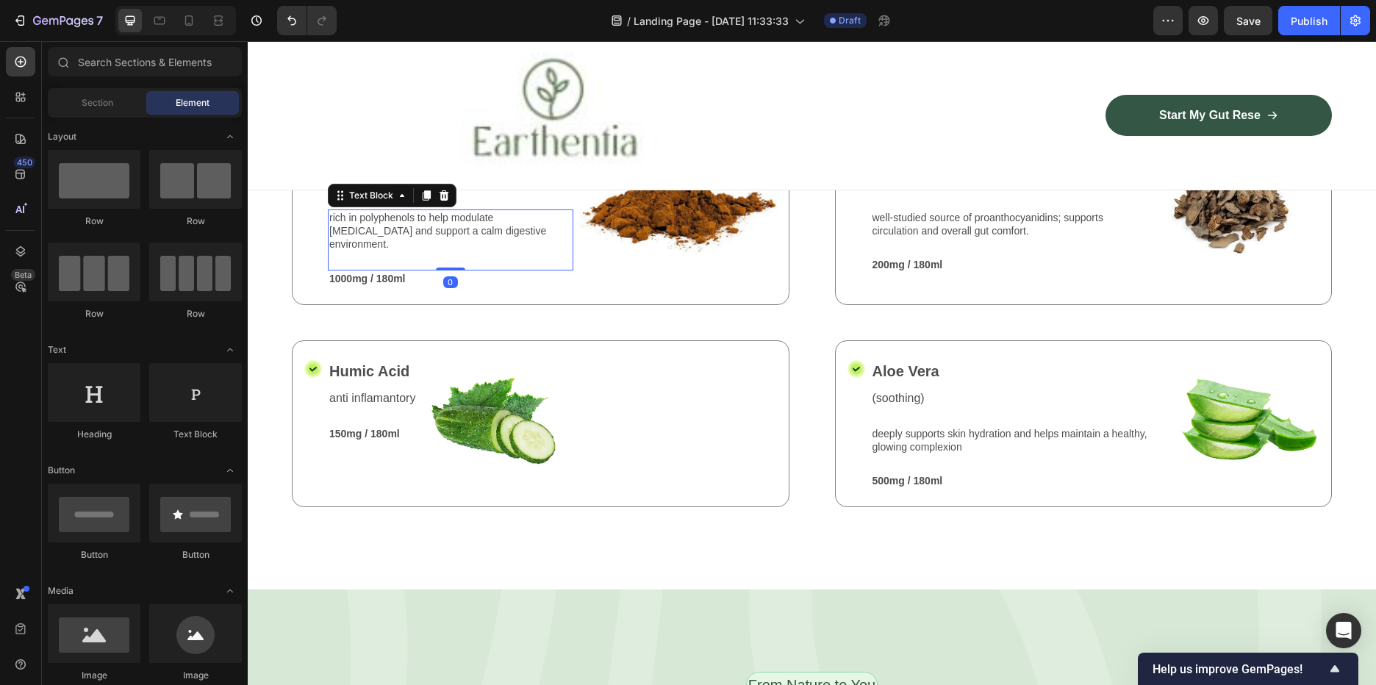
click at [395, 251] on p "rich in polyphenols to help modulate [MEDICAL_DATA] and support a calm digestiv…" at bounding box center [450, 231] width 243 height 40
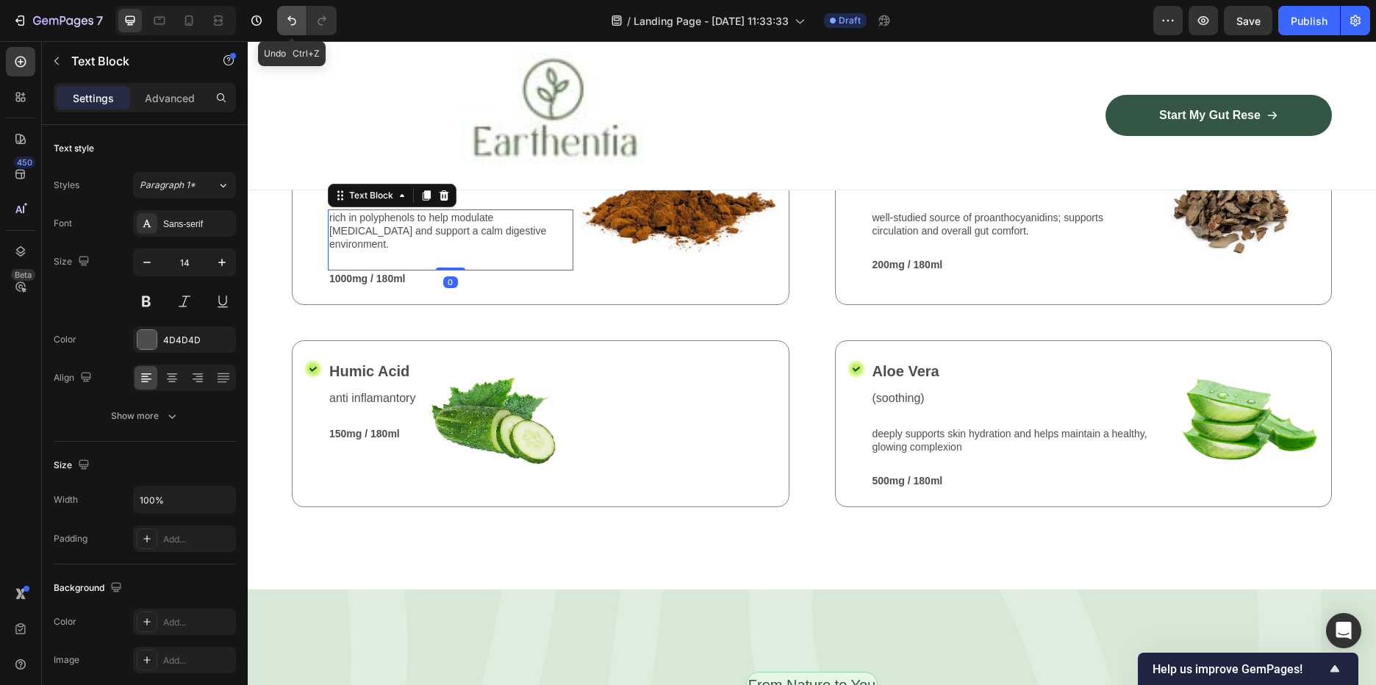
click at [284, 18] on button "Undo/Redo" at bounding box center [291, 20] width 29 height 29
click at [285, 18] on icon "Undo/Redo" at bounding box center [291, 20] width 15 height 15
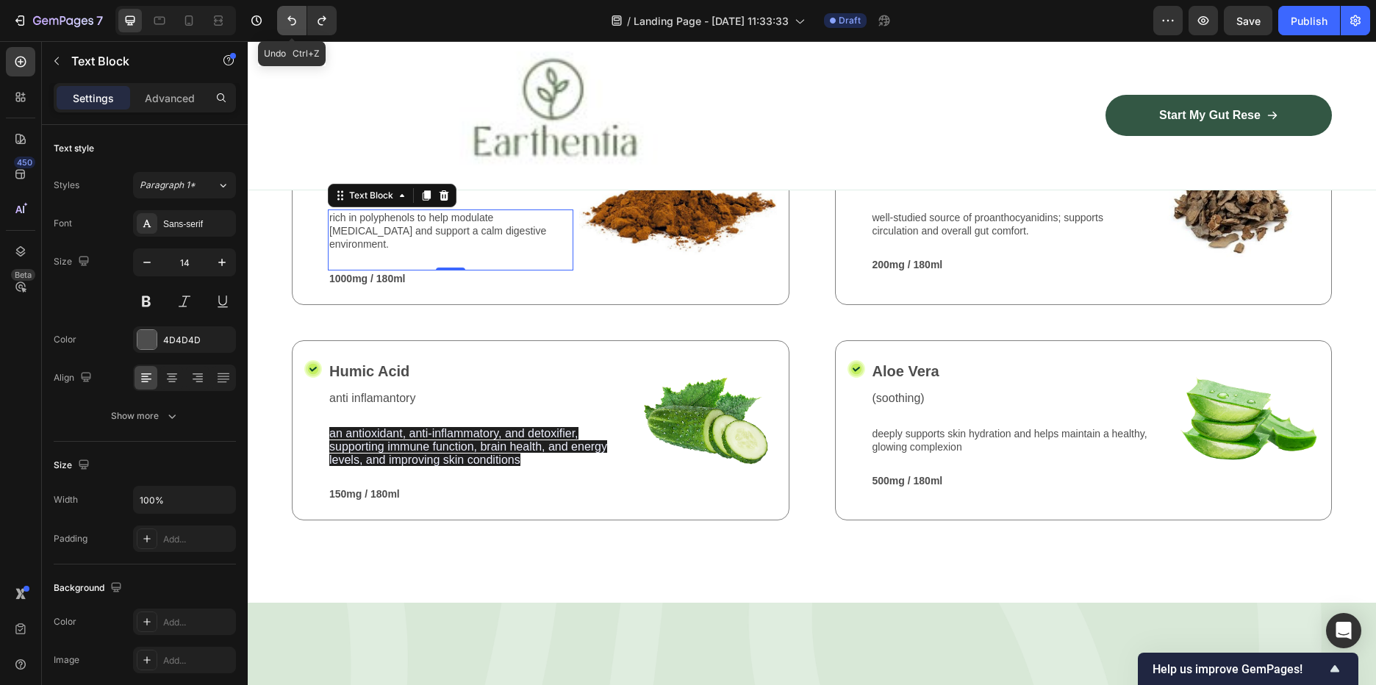
click at [288, 18] on icon "Undo/Redo" at bounding box center [291, 21] width 9 height 10
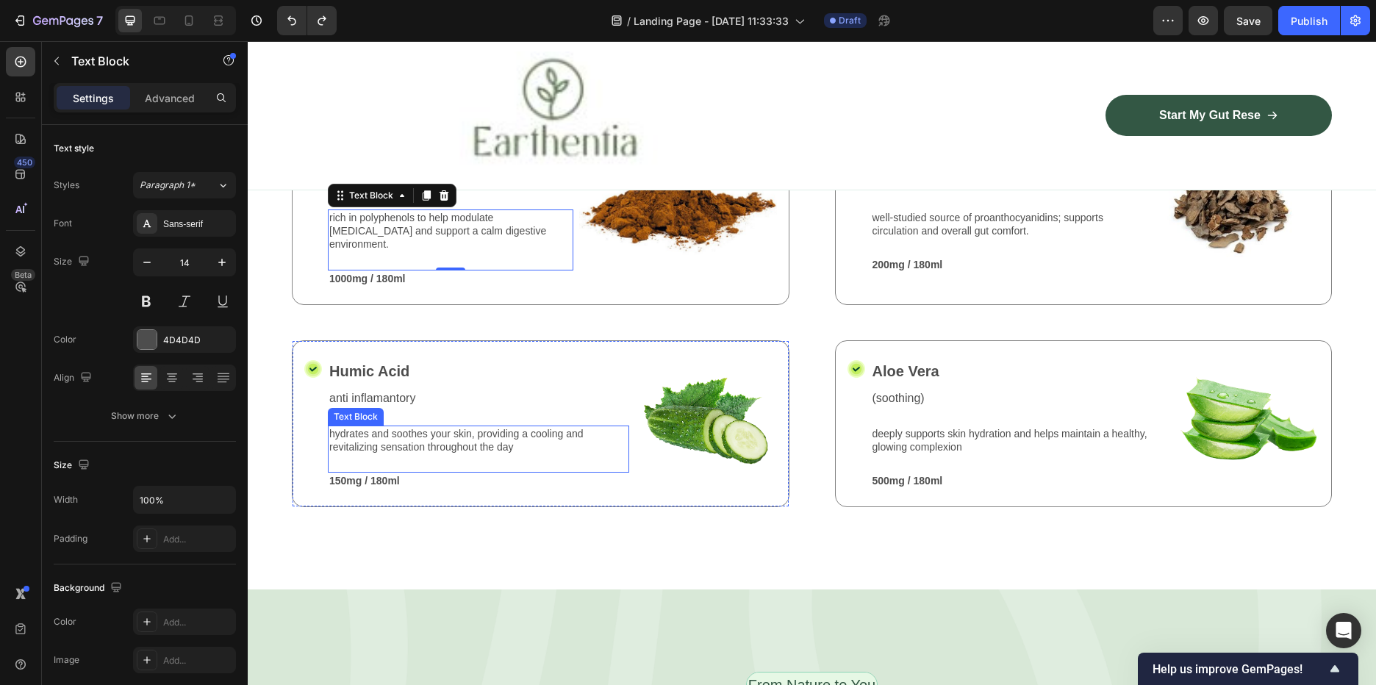
click at [452, 454] on p "hydrates and soothes your skin, providing a cooling and revitalizing sensation …" at bounding box center [478, 440] width 298 height 26
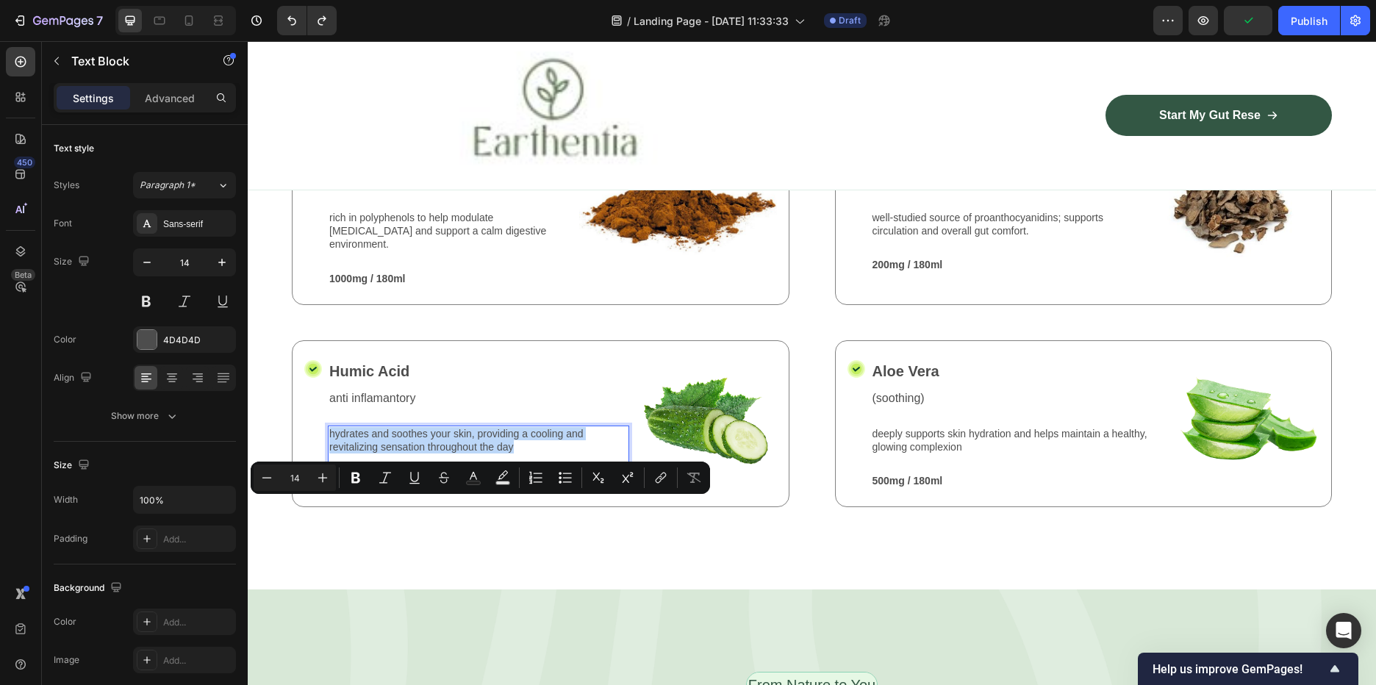
drag, startPoint x: 511, startPoint y: 516, endPoint x: 333, endPoint y: 504, distance: 178.3
click at [333, 454] on p "hydrates and soothes your skin, providing a cooling and revitalizing sensation …" at bounding box center [478, 440] width 298 height 26
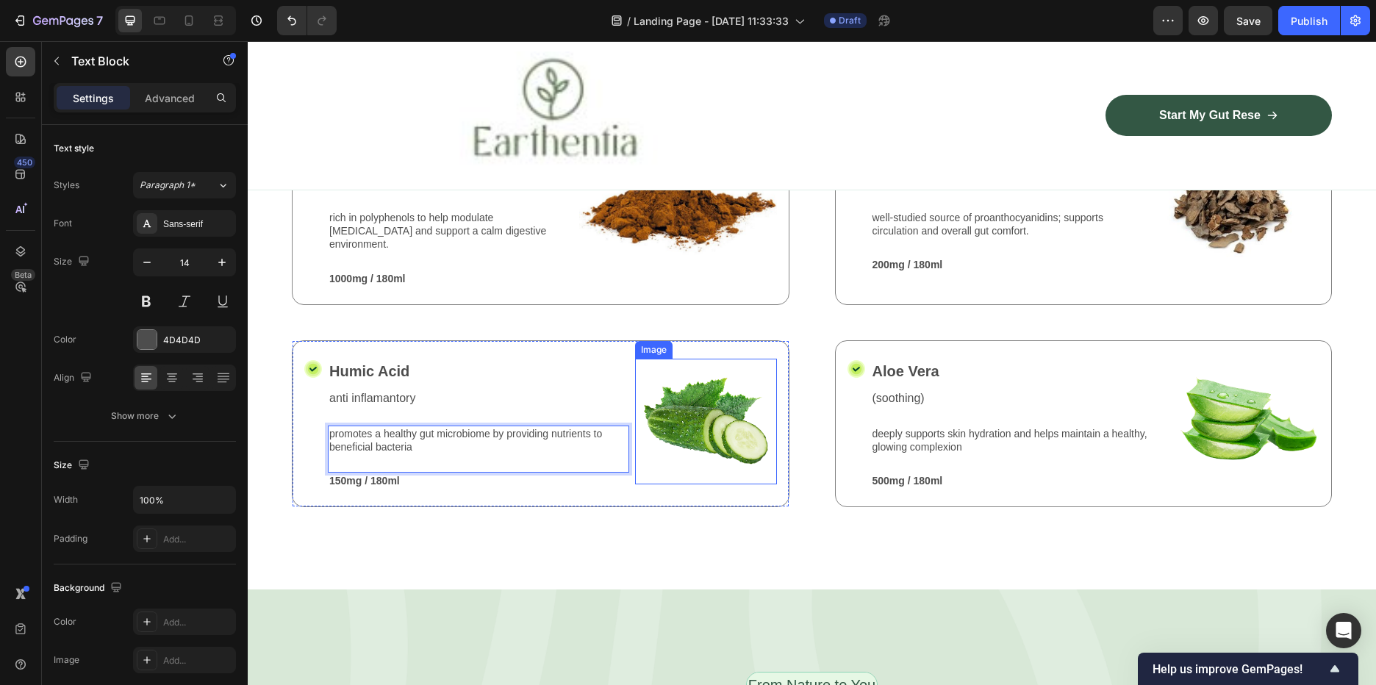
click at [720, 484] on img at bounding box center [706, 422] width 142 height 126
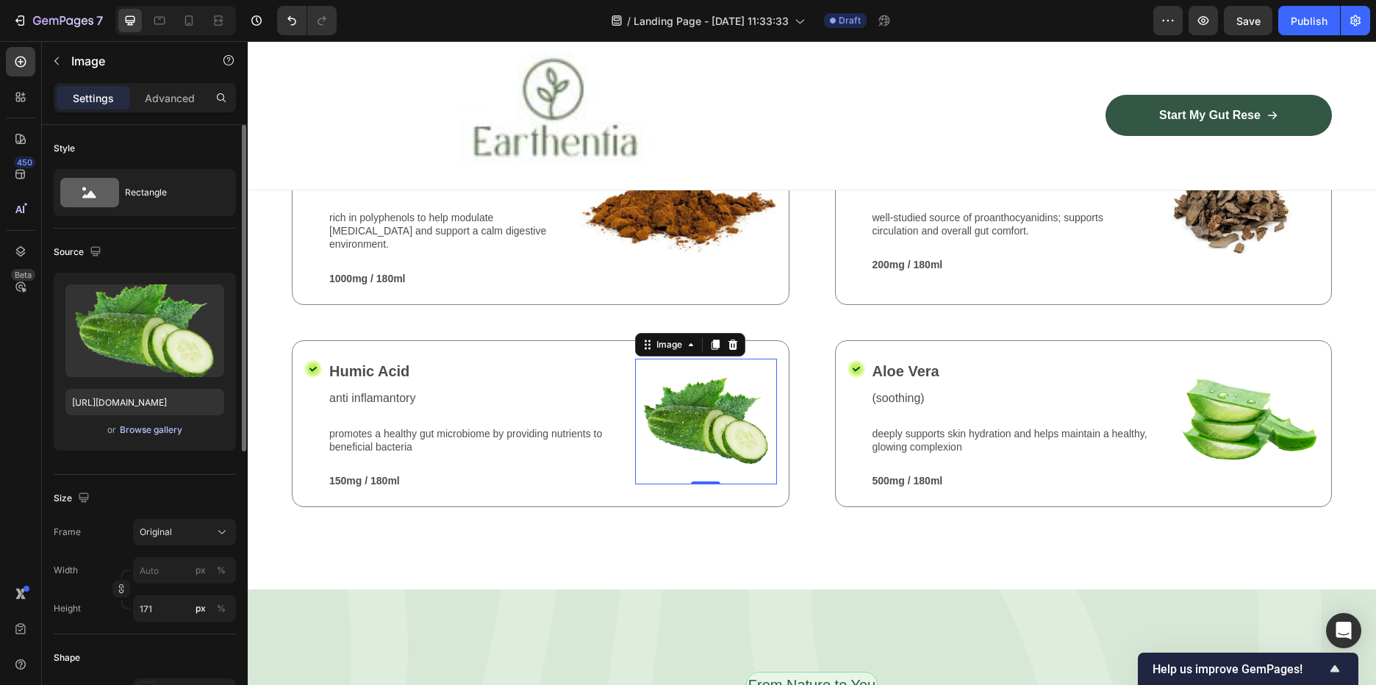
click at [140, 430] on div "Browse gallery" at bounding box center [151, 429] width 62 height 13
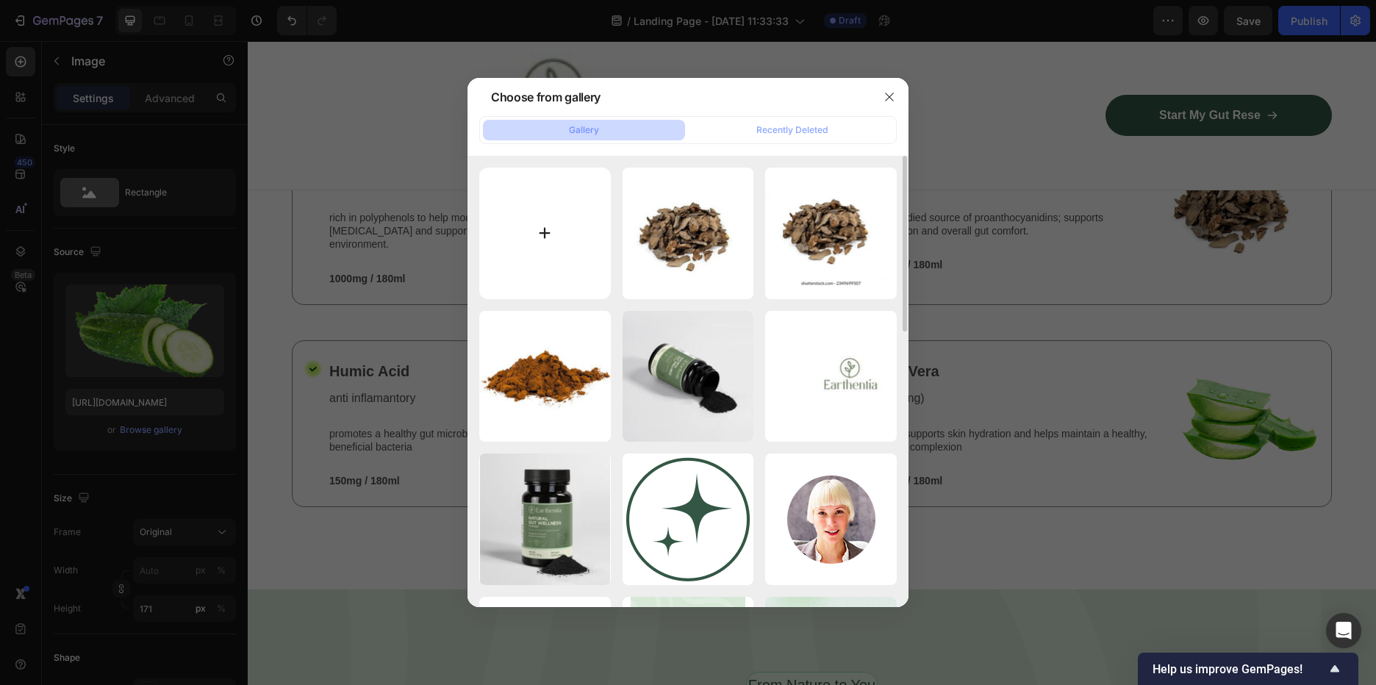
click at [507, 220] on input "file" at bounding box center [545, 234] width 132 height 132
type input "C:\fakepath\5.png"
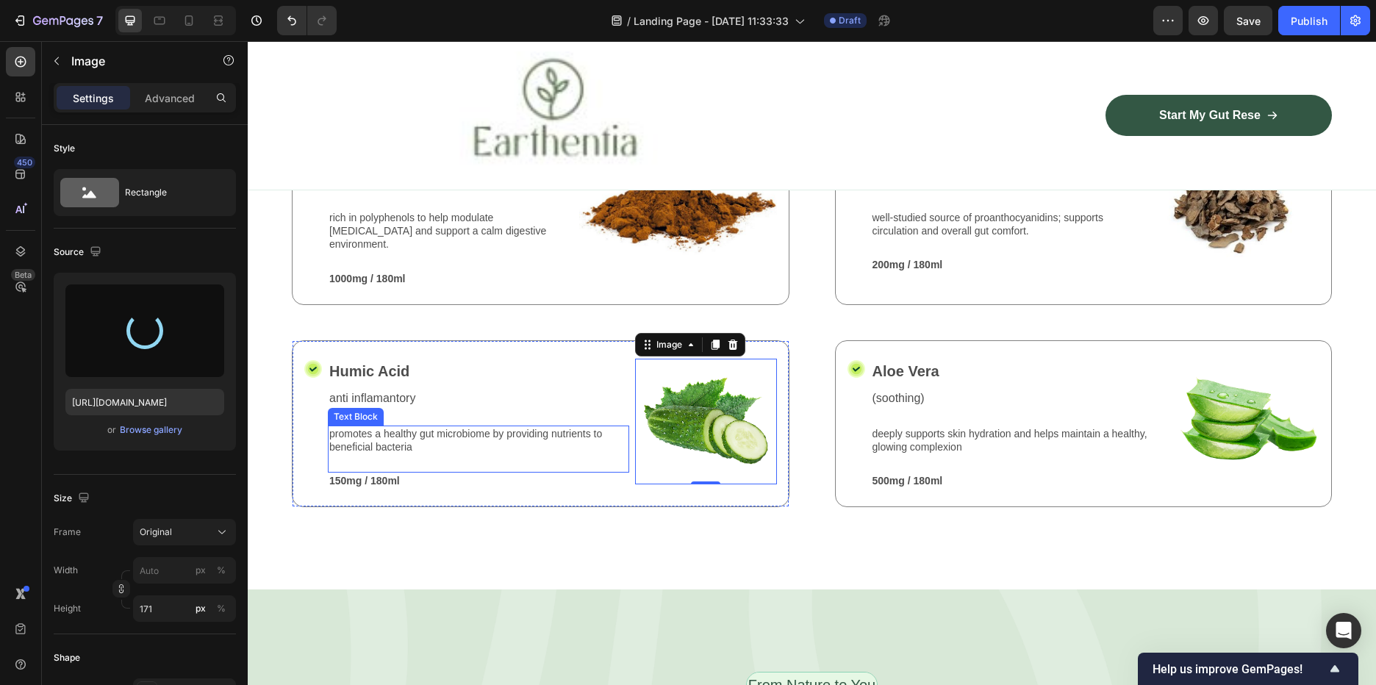
type input "https://cdn.shopify.com/s/files/1/0588/7459/3365/files/gempages_585721442474132…"
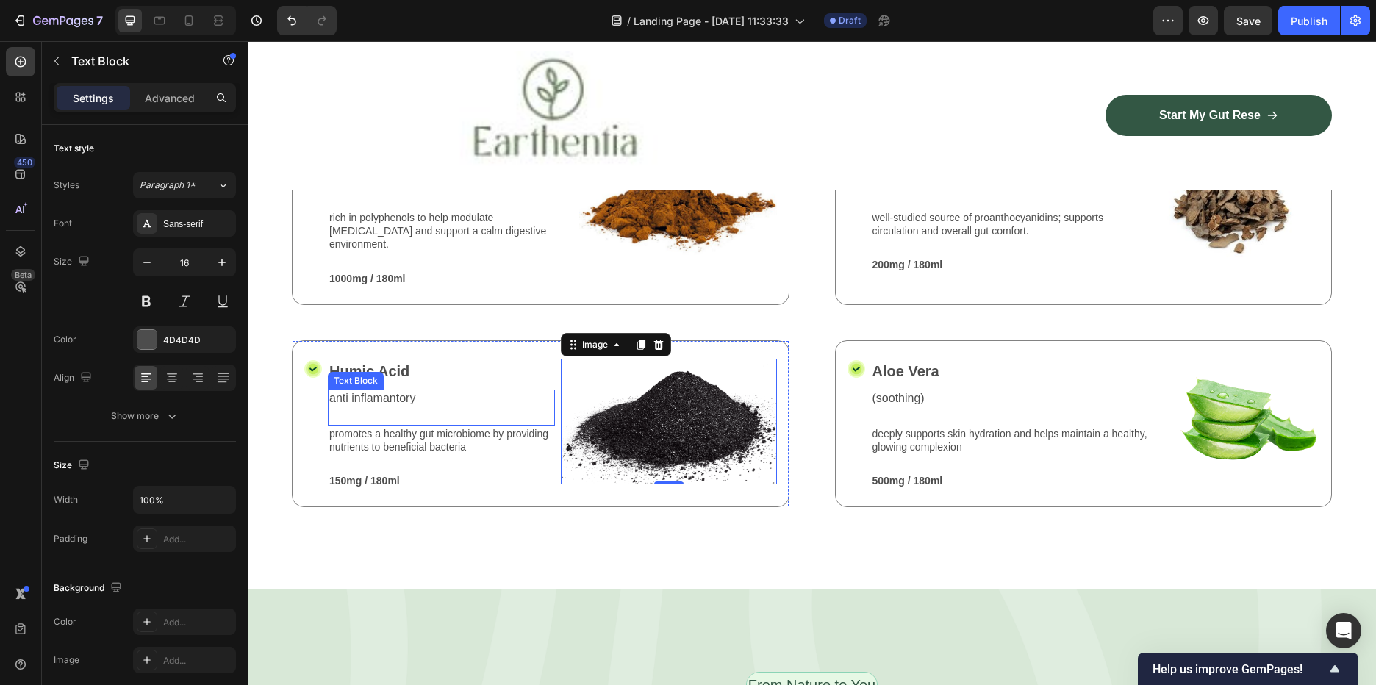
click at [407, 407] on p "anti inflamantory" at bounding box center [441, 398] width 224 height 15
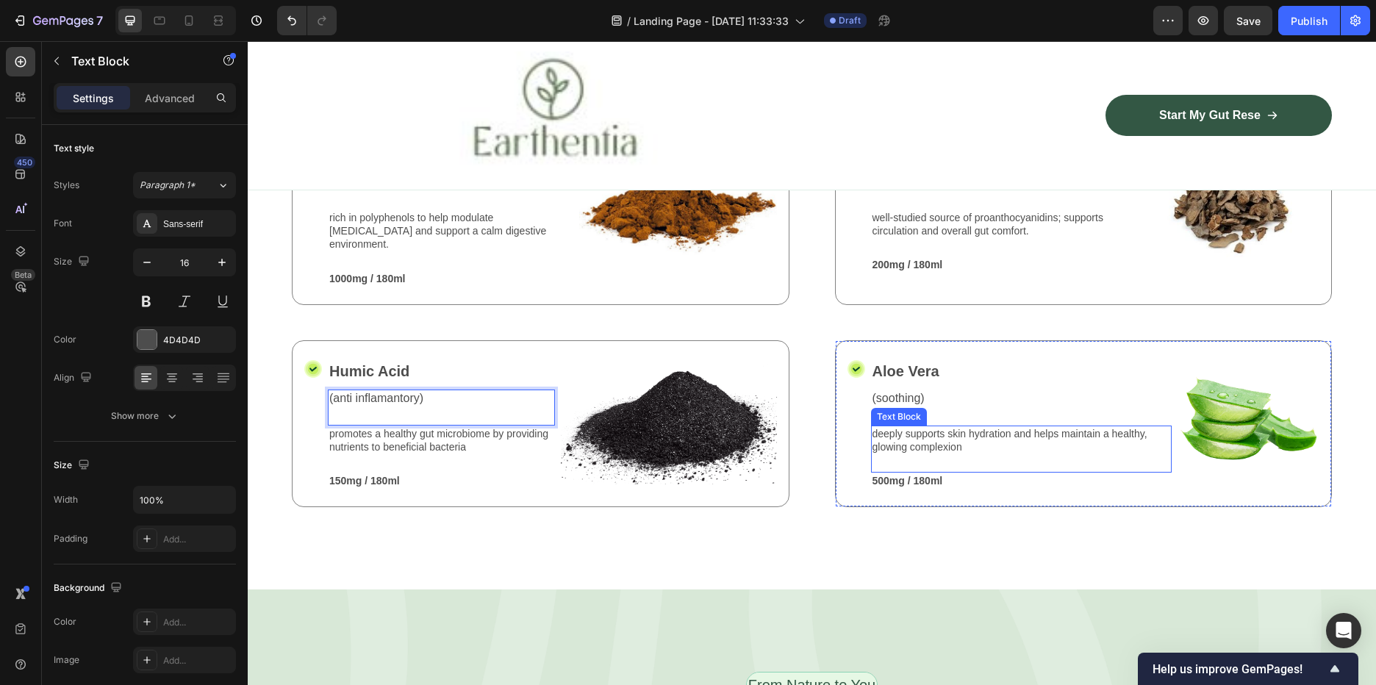
click at [1011, 454] on p "deeply supports skin hydration and helps maintain a healthy, glowing complexion" at bounding box center [1022, 440] width 298 height 26
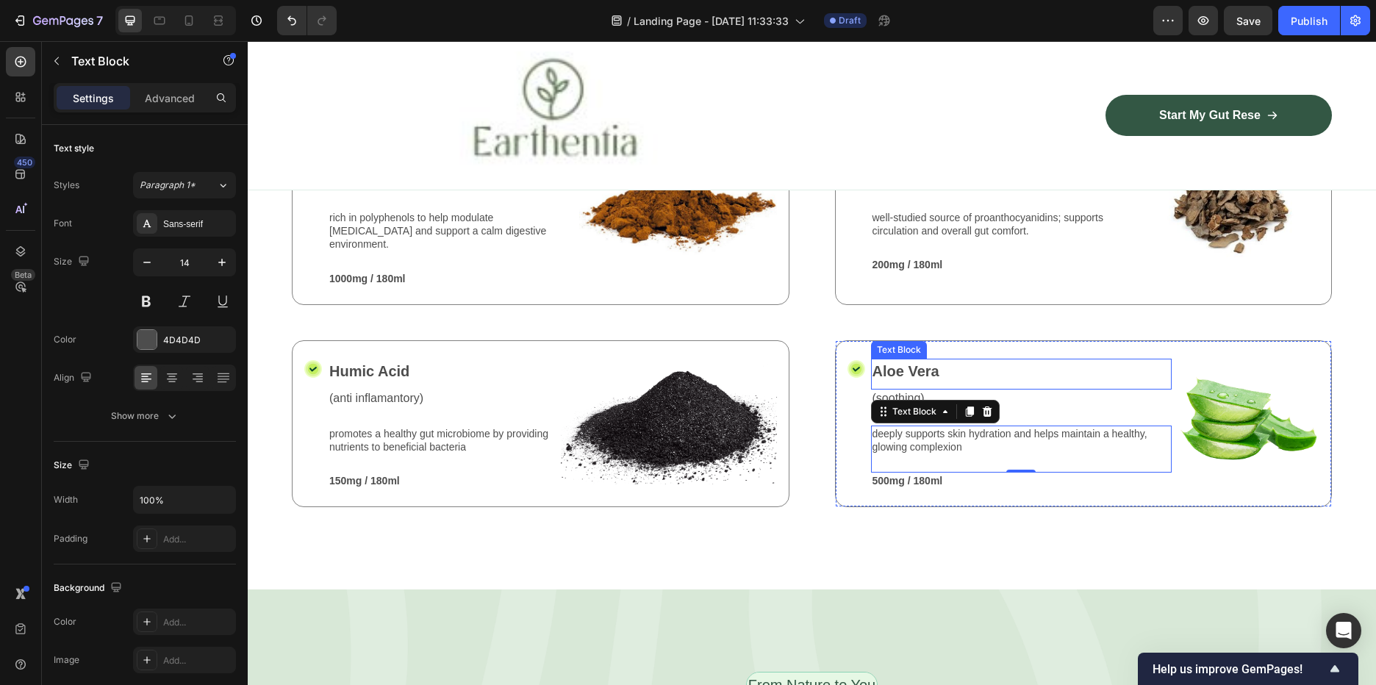
click at [899, 382] on p "Aloe Vera" at bounding box center [1022, 371] width 298 height 22
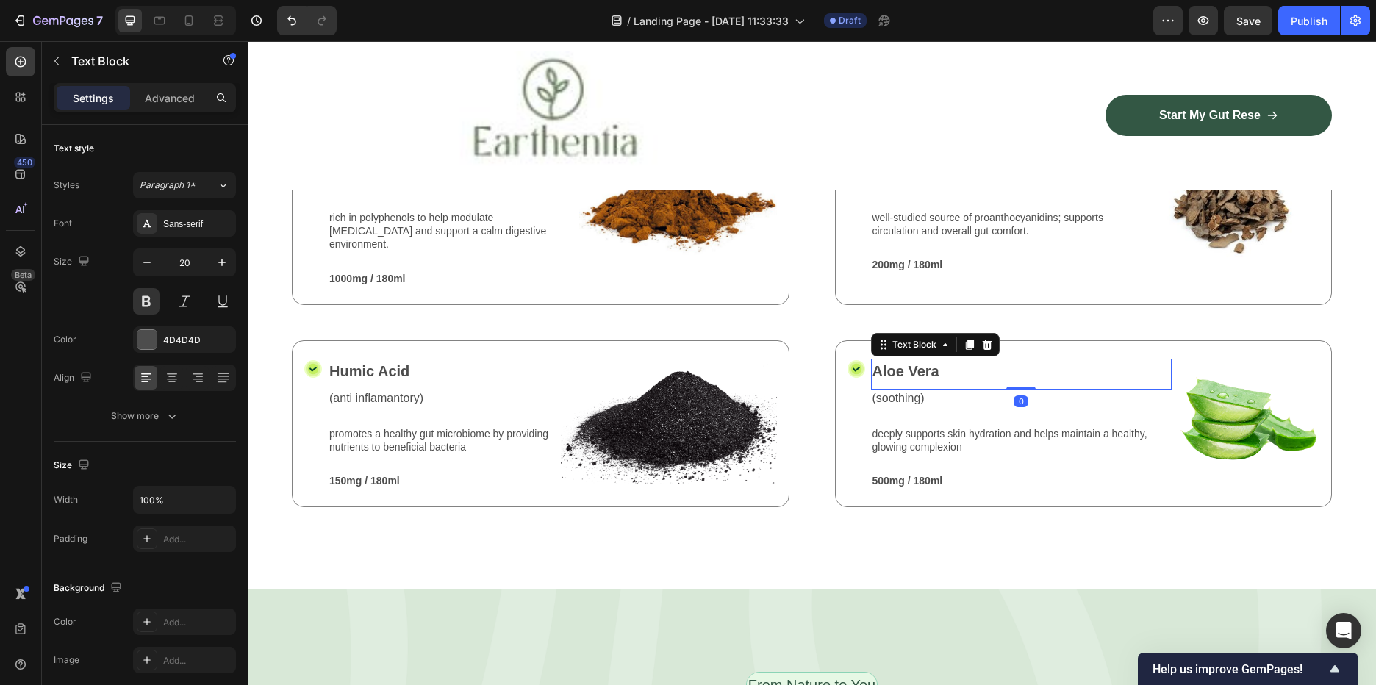
click at [968, 382] on p "Aloe Vera" at bounding box center [1022, 371] width 298 height 22
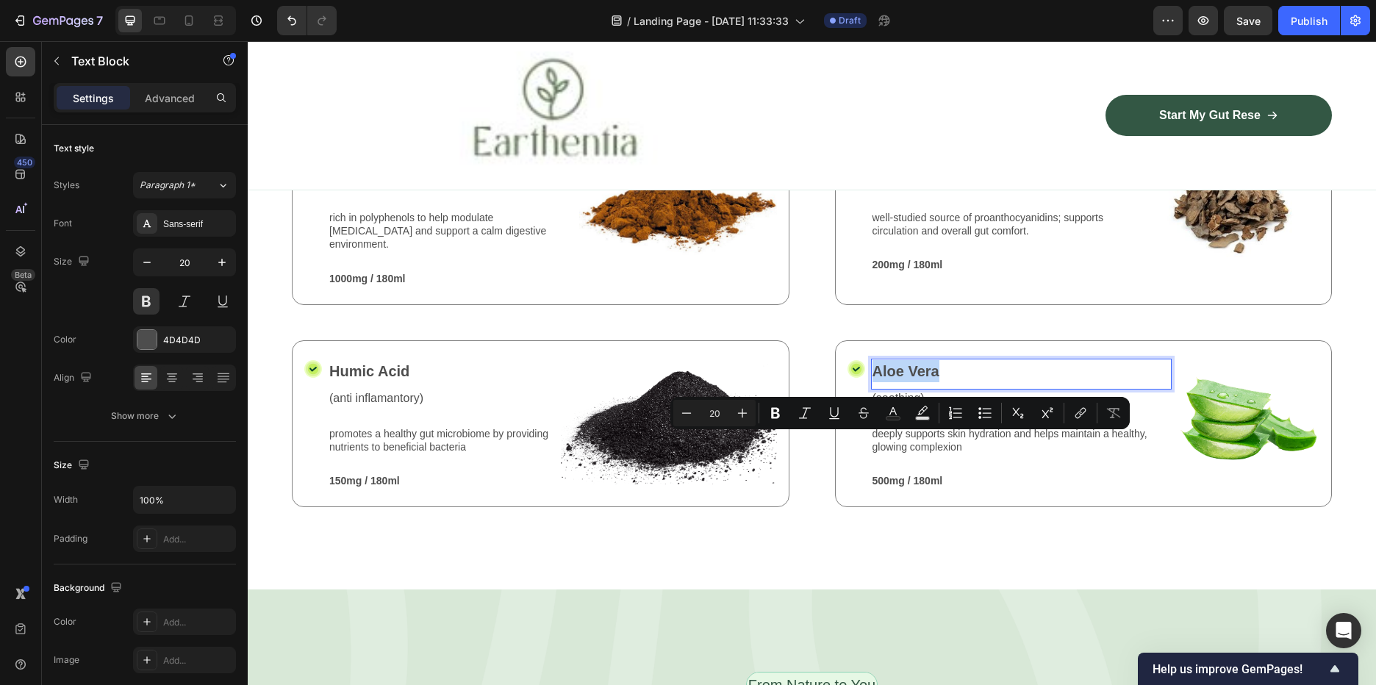
drag, startPoint x: 949, startPoint y: 445, endPoint x: 867, endPoint y: 442, distance: 81.7
click at [873, 382] on p "Aloe Vera" at bounding box center [1022, 371] width 298 height 22
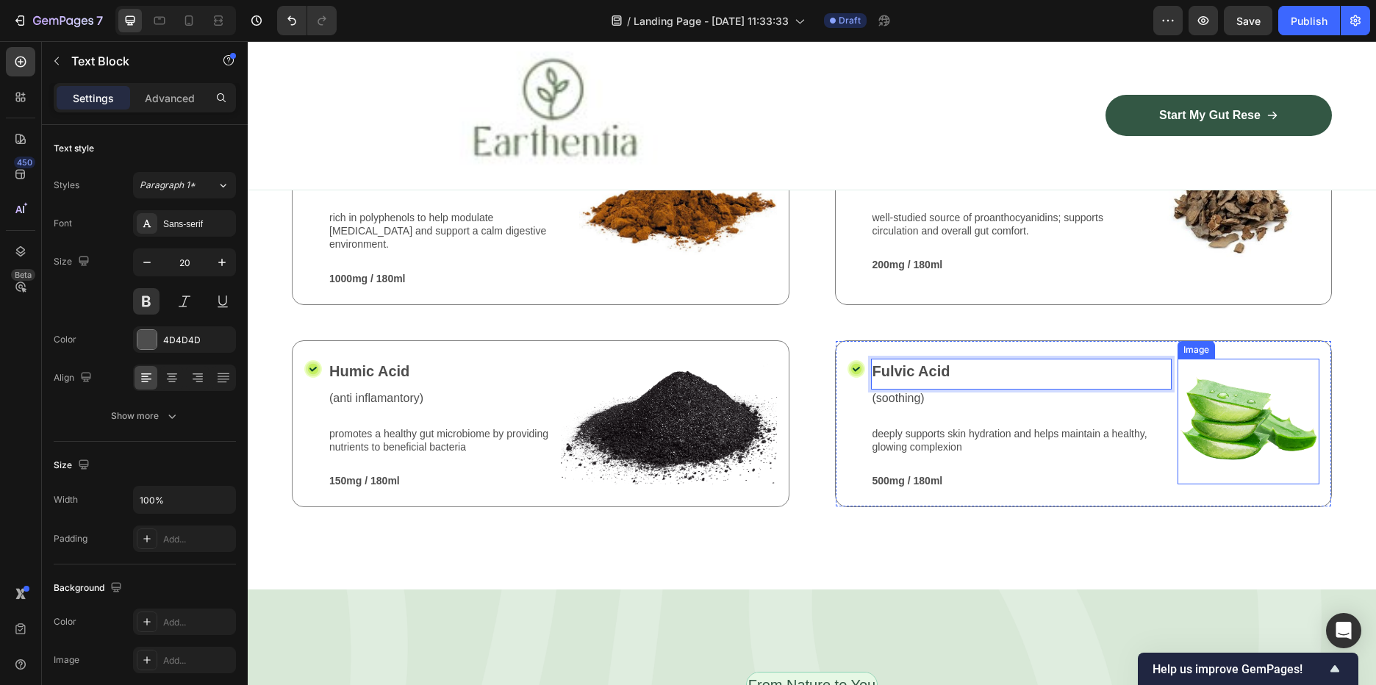
click at [1215, 484] on img at bounding box center [1249, 422] width 142 height 126
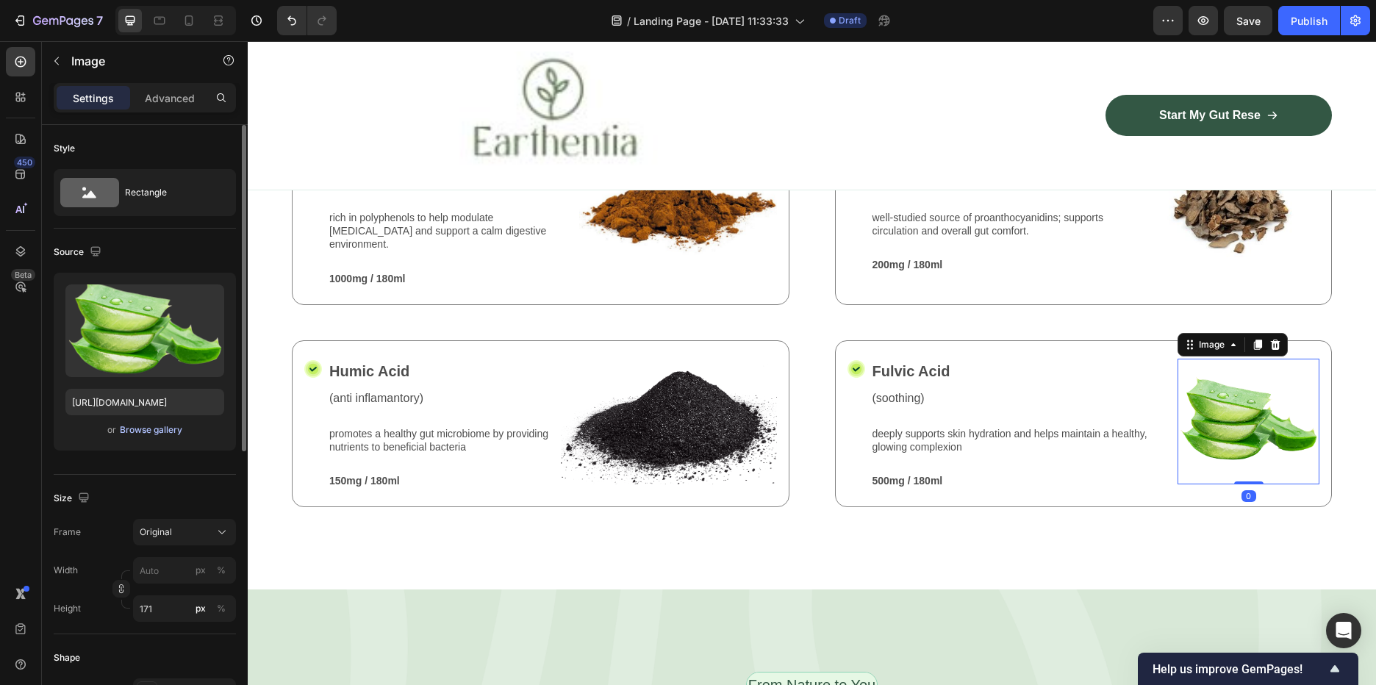
click at [155, 427] on div "Browse gallery" at bounding box center [151, 429] width 62 height 13
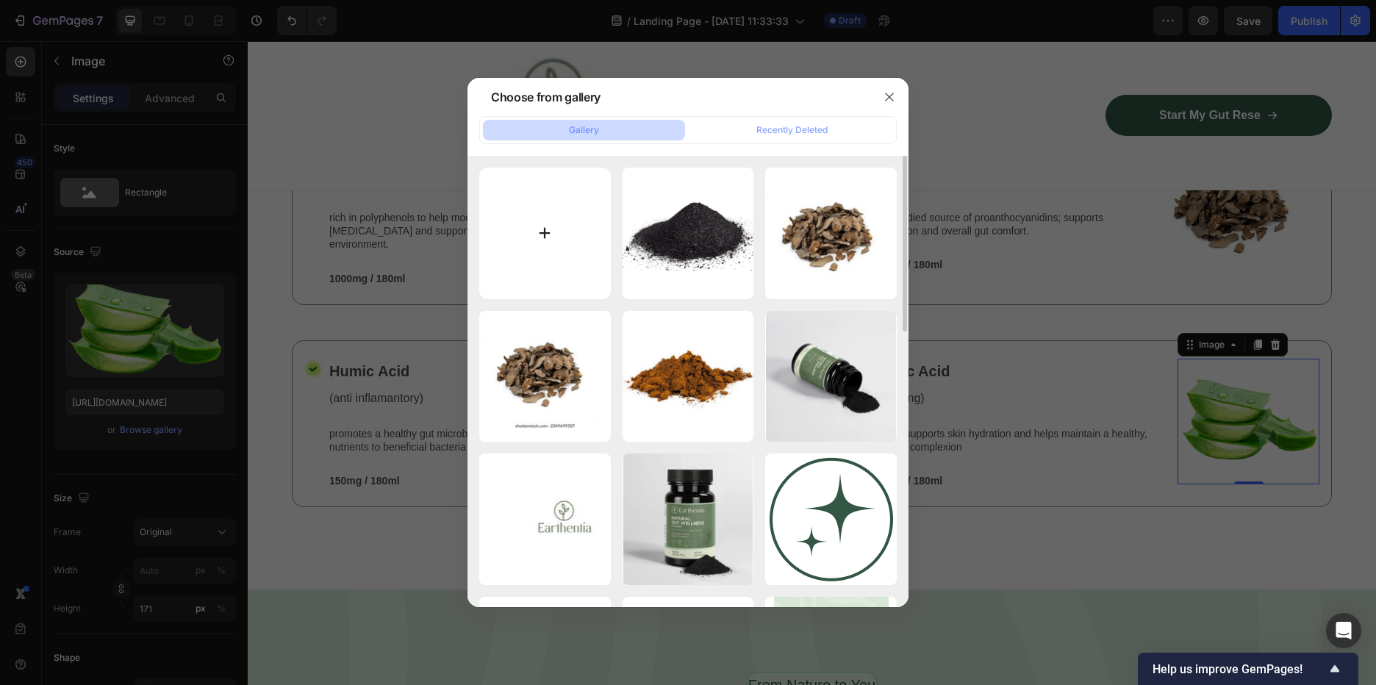
click at [536, 251] on input "file" at bounding box center [545, 234] width 132 height 132
type input "C:\fakepath\ff.avif"
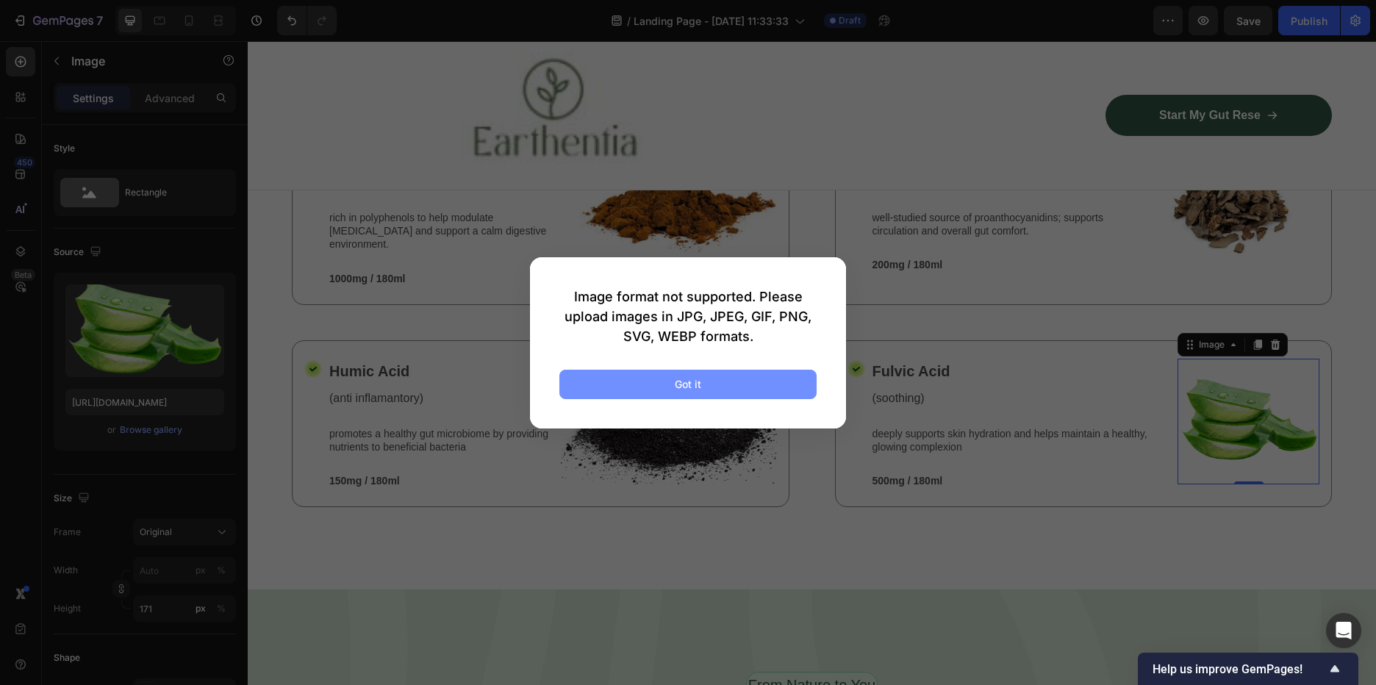
click at [689, 380] on div "Got it" at bounding box center [688, 383] width 26 height 15
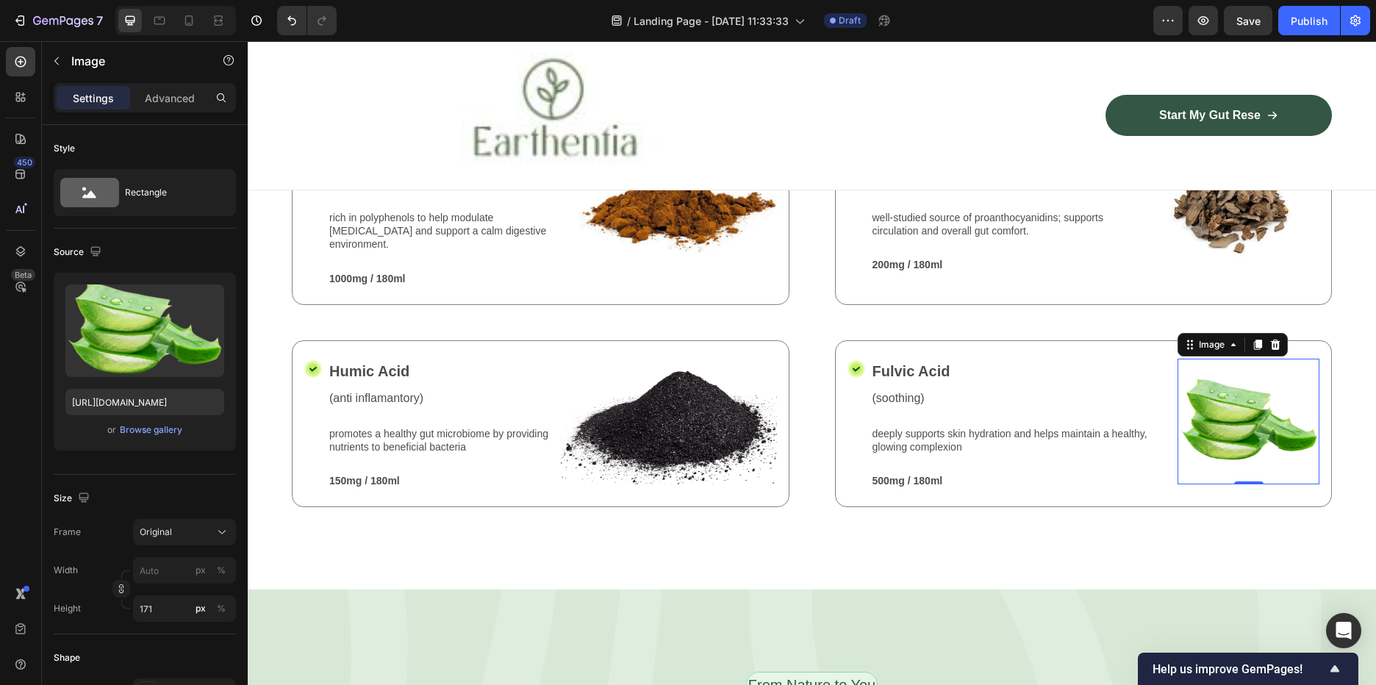
click at [1251, 484] on img at bounding box center [1249, 422] width 142 height 126
click at [142, 429] on div "Browse gallery" at bounding box center [151, 429] width 62 height 13
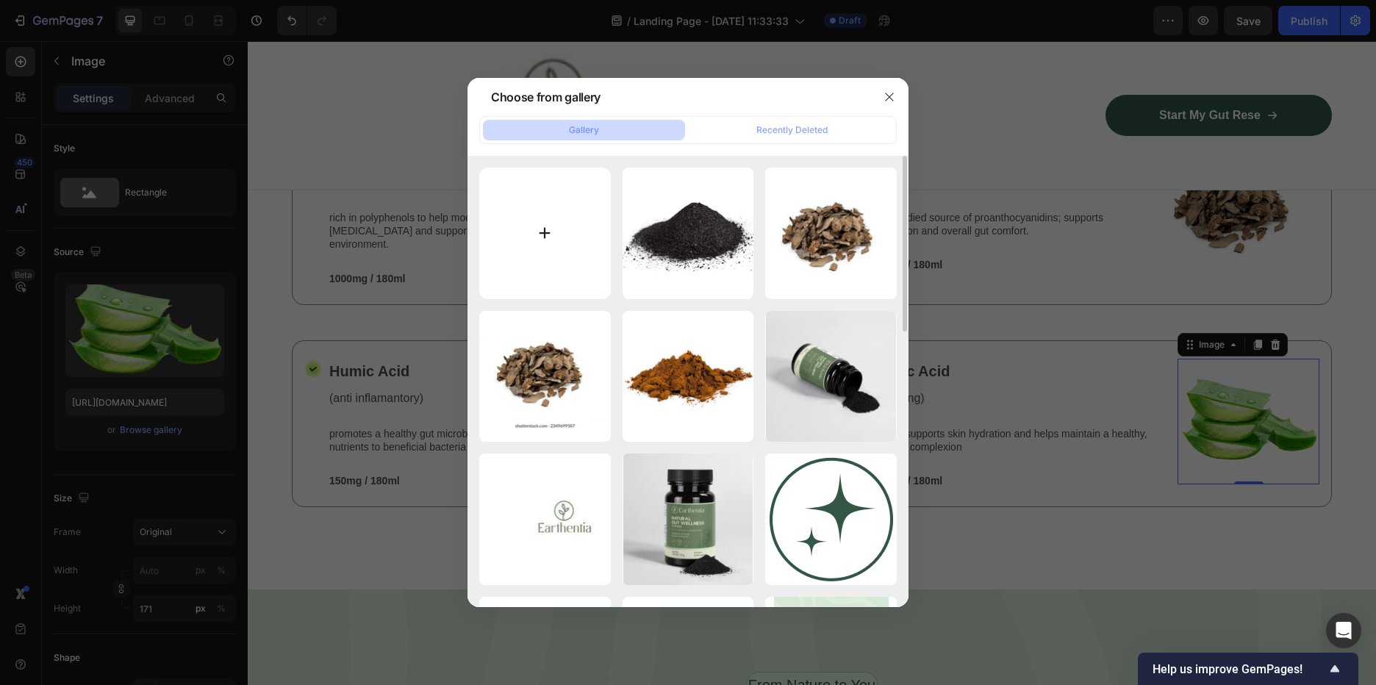
click at [514, 224] on input "file" at bounding box center [545, 234] width 132 height 132
type input "C:\fakepath\fvh.JPG"
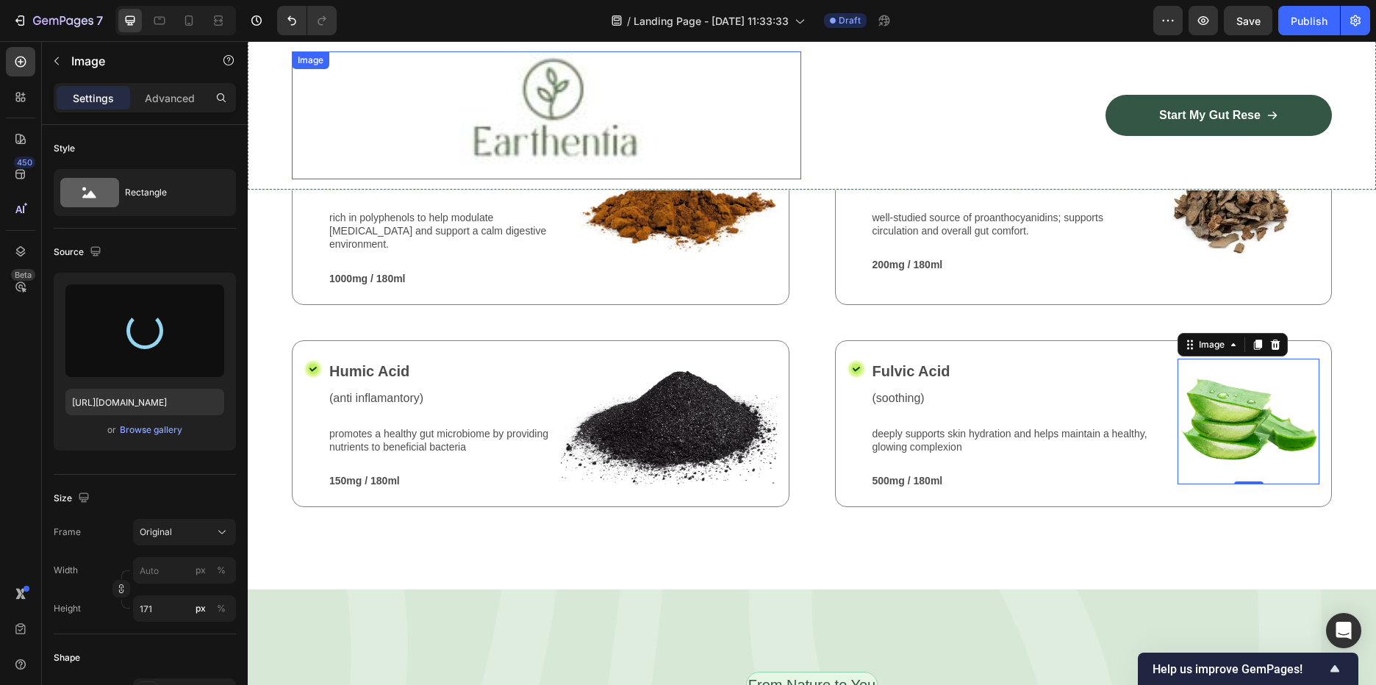
type input "https://cdn.shopify.com/s/files/1/0588/7459/3365/files/gempages_585721442474132…"
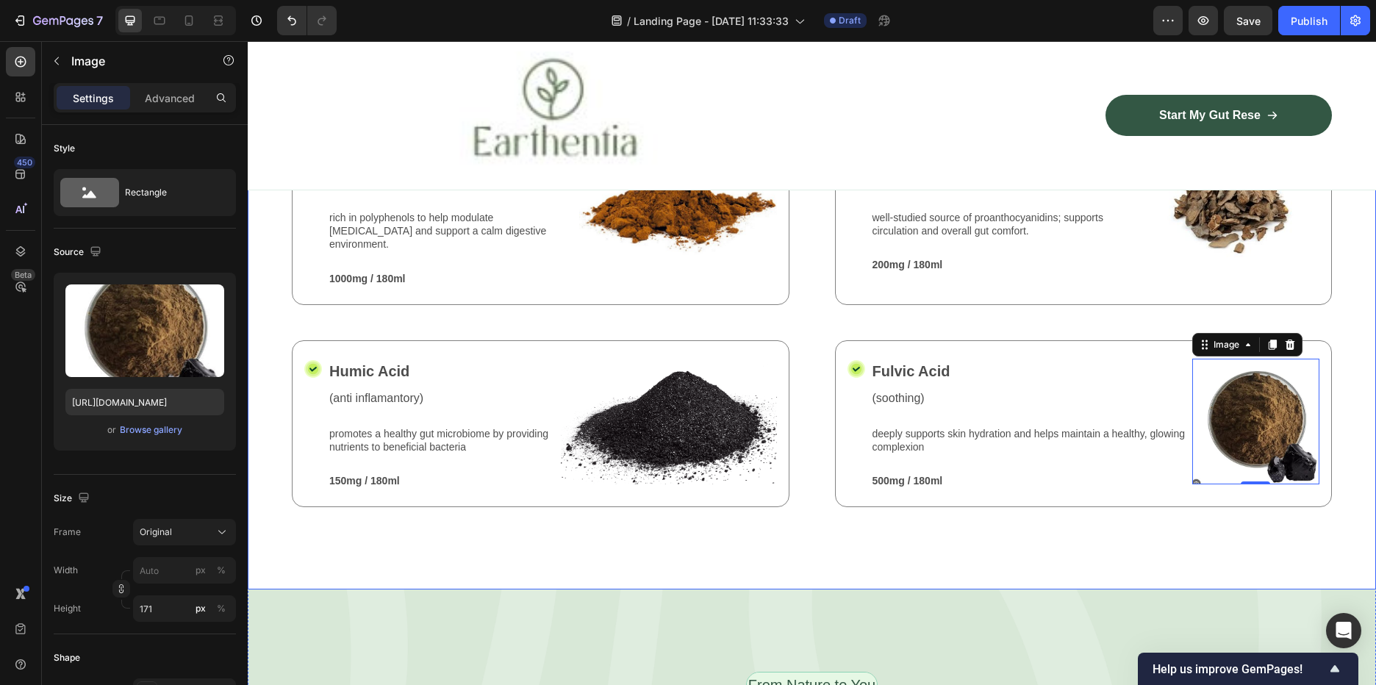
click at [1225, 587] on div "Nature’s Best in Balance Text Block Row Potent plant extracts. Nothing you don’…" at bounding box center [812, 300] width 1128 height 580
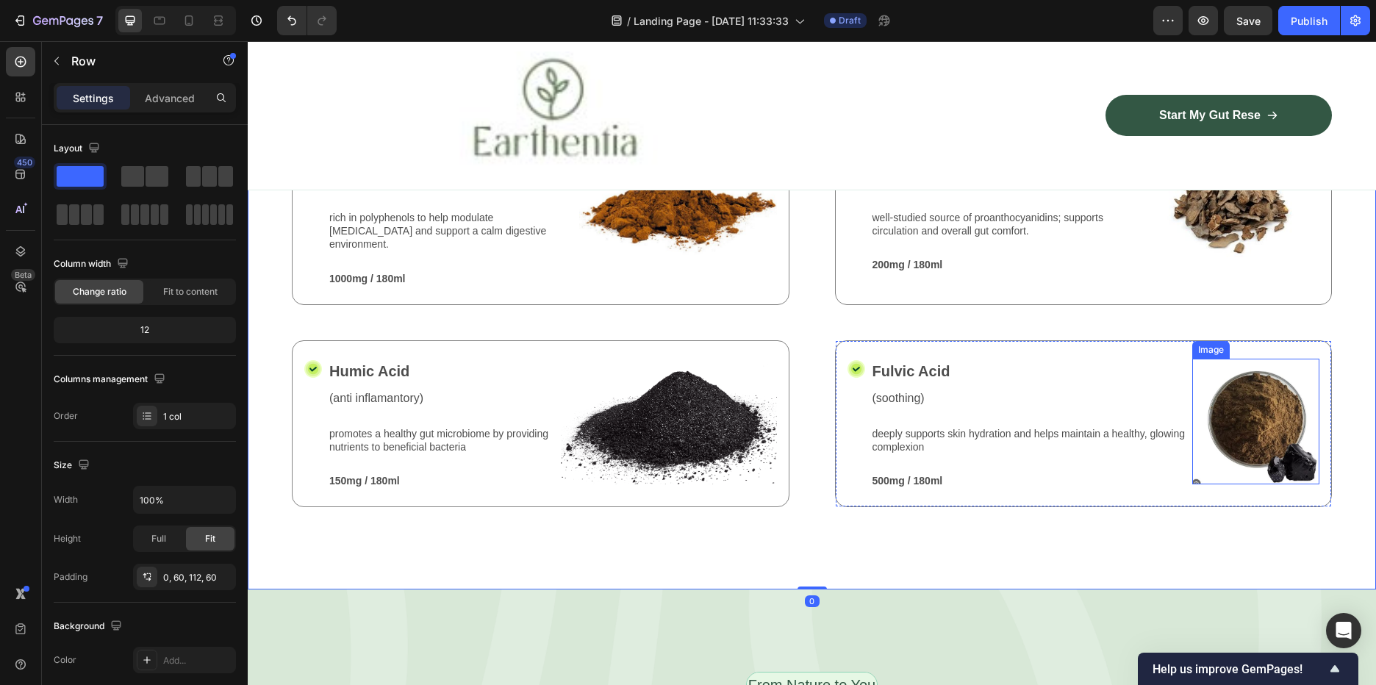
click at [1245, 484] on img at bounding box center [1255, 422] width 127 height 126
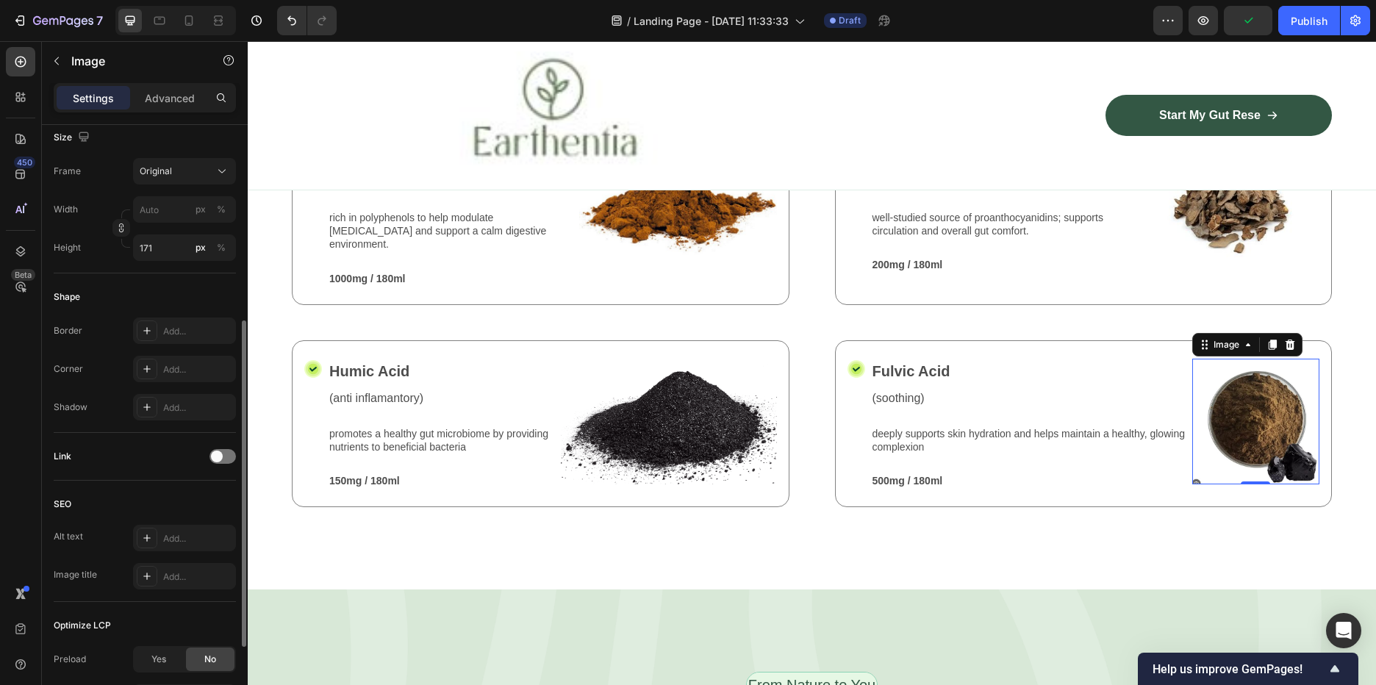
scroll to position [508, 0]
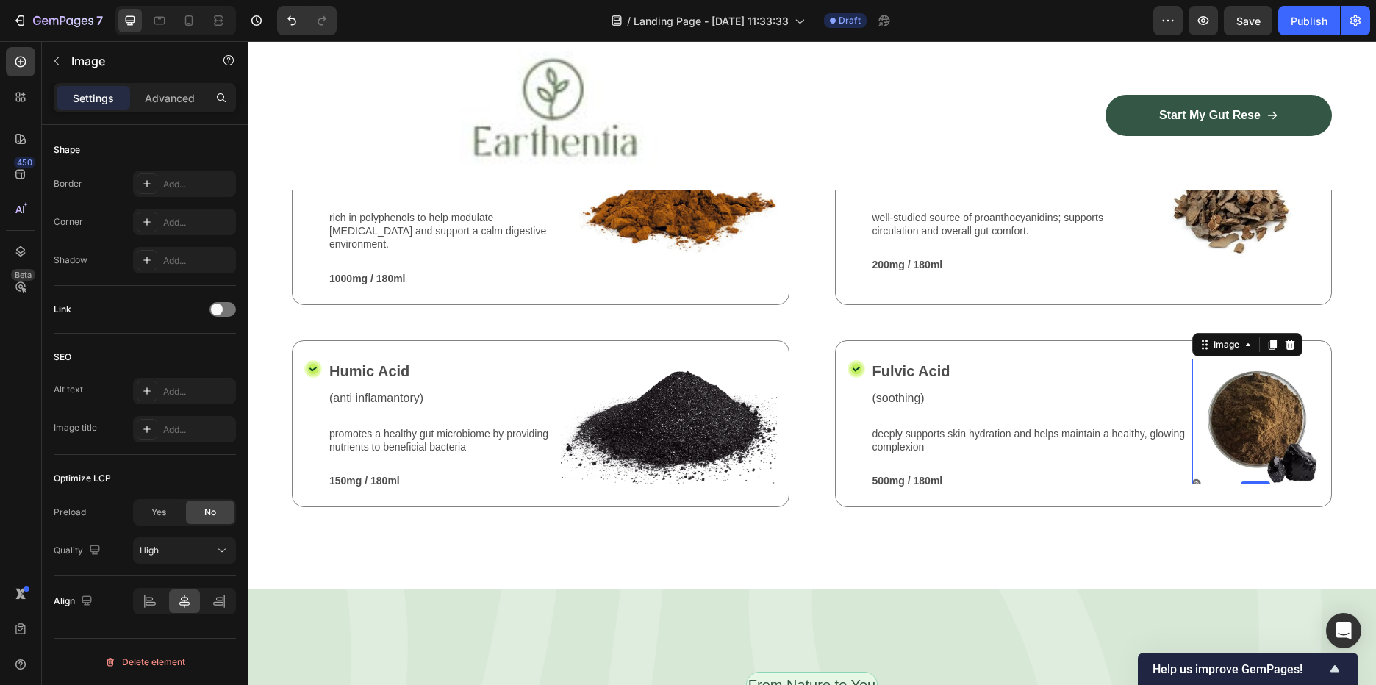
click at [1269, 484] on img at bounding box center [1255, 422] width 127 height 126
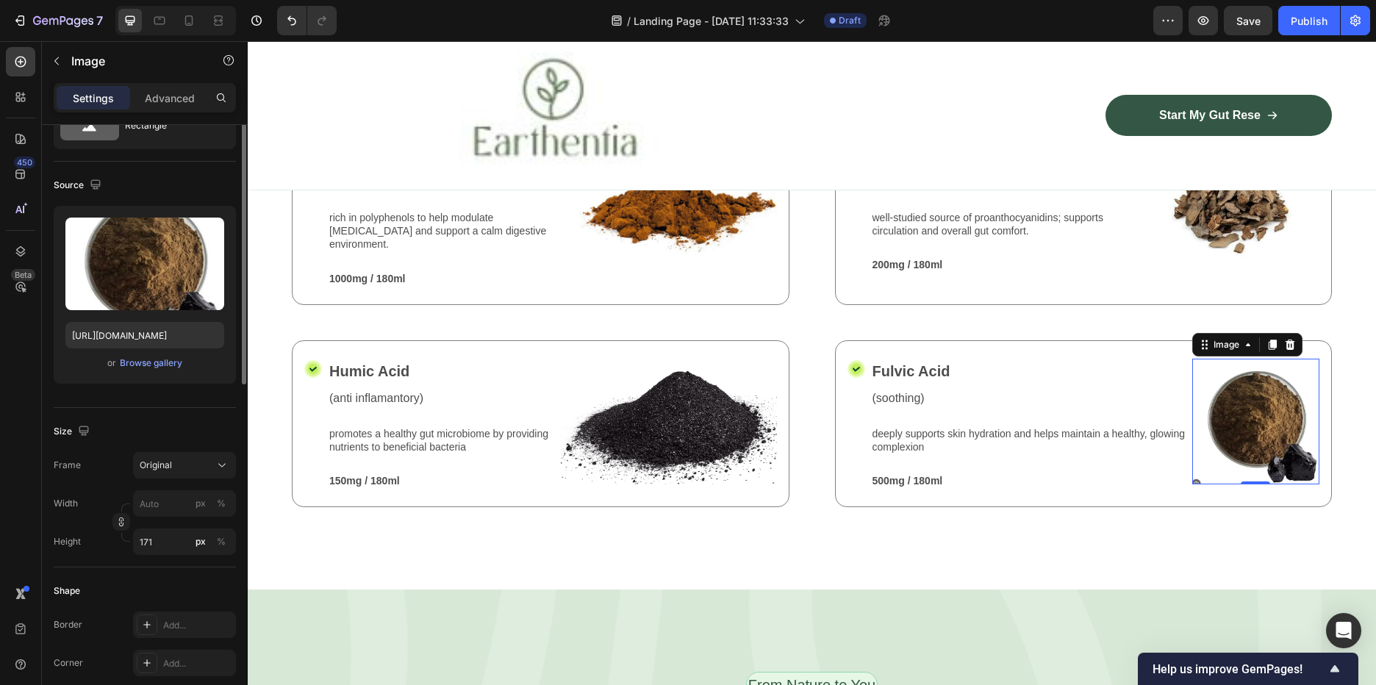
scroll to position [0, 0]
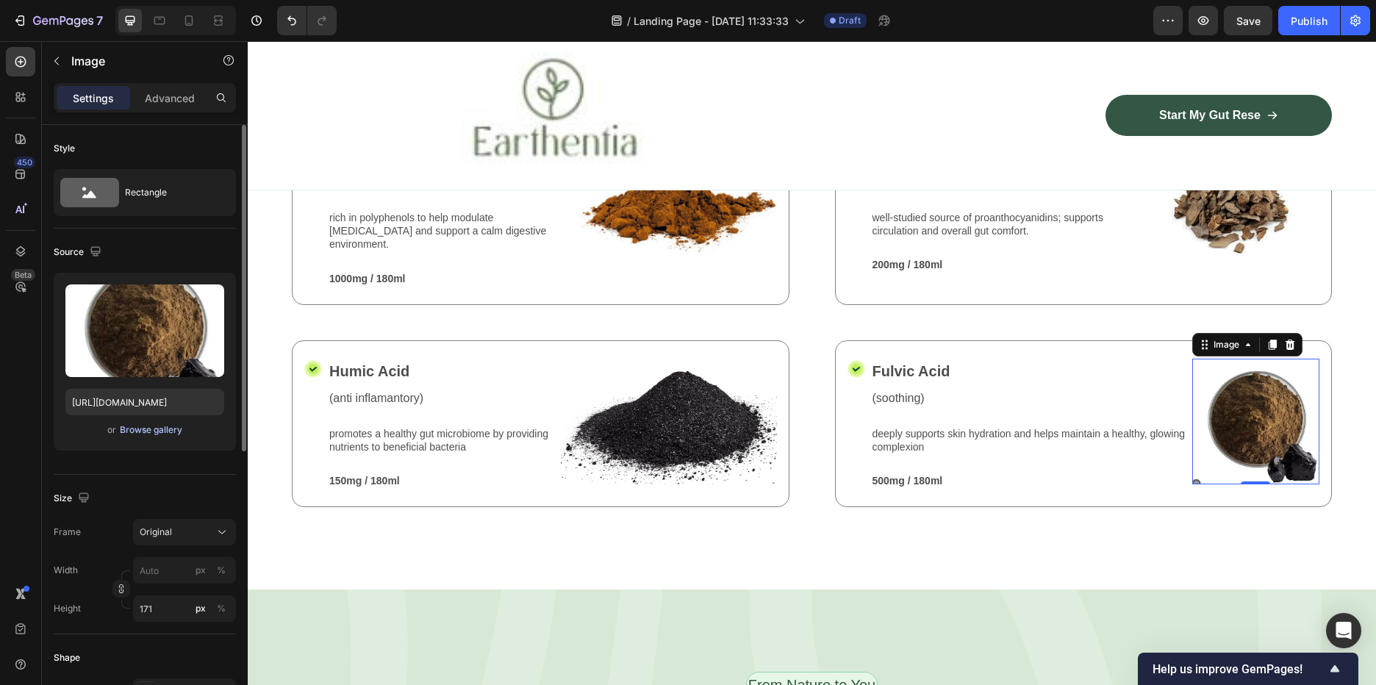
click at [158, 429] on div "Browse gallery" at bounding box center [151, 429] width 62 height 13
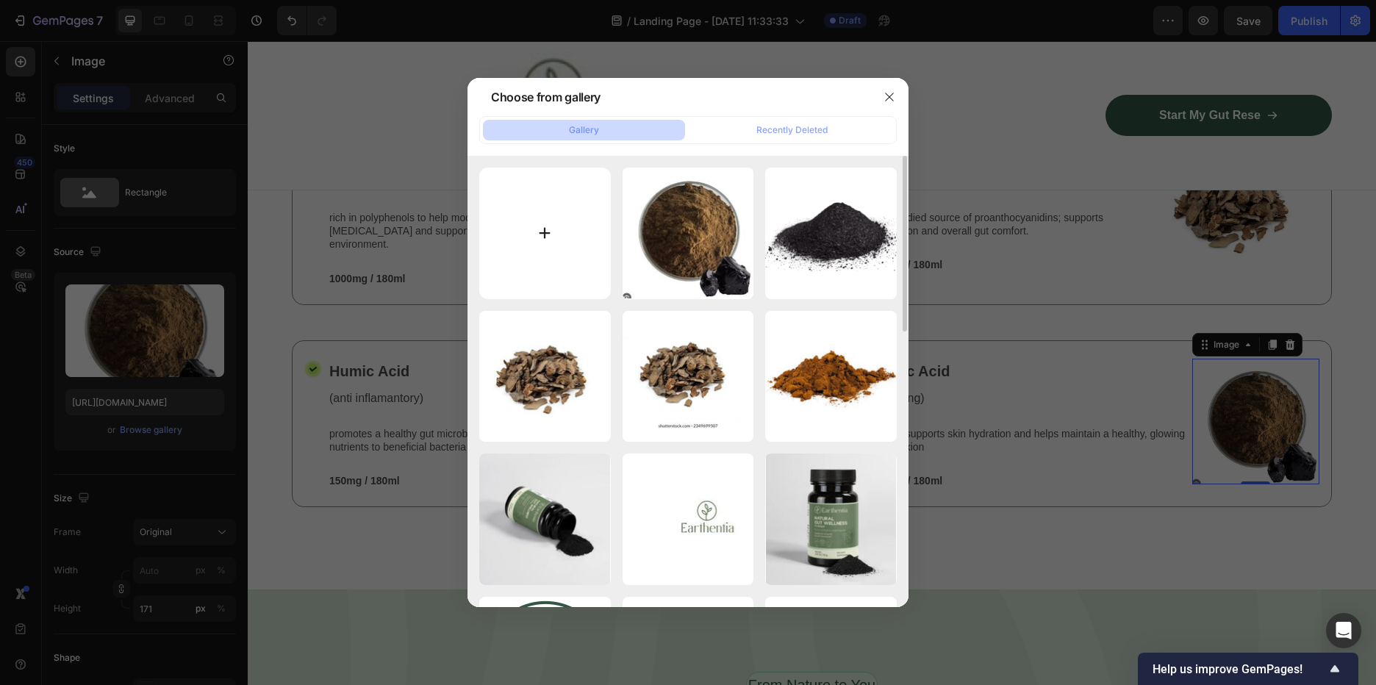
click at [501, 242] on input "file" at bounding box center [545, 234] width 132 height 132
type input "C:\fakepath\wer.JPG"
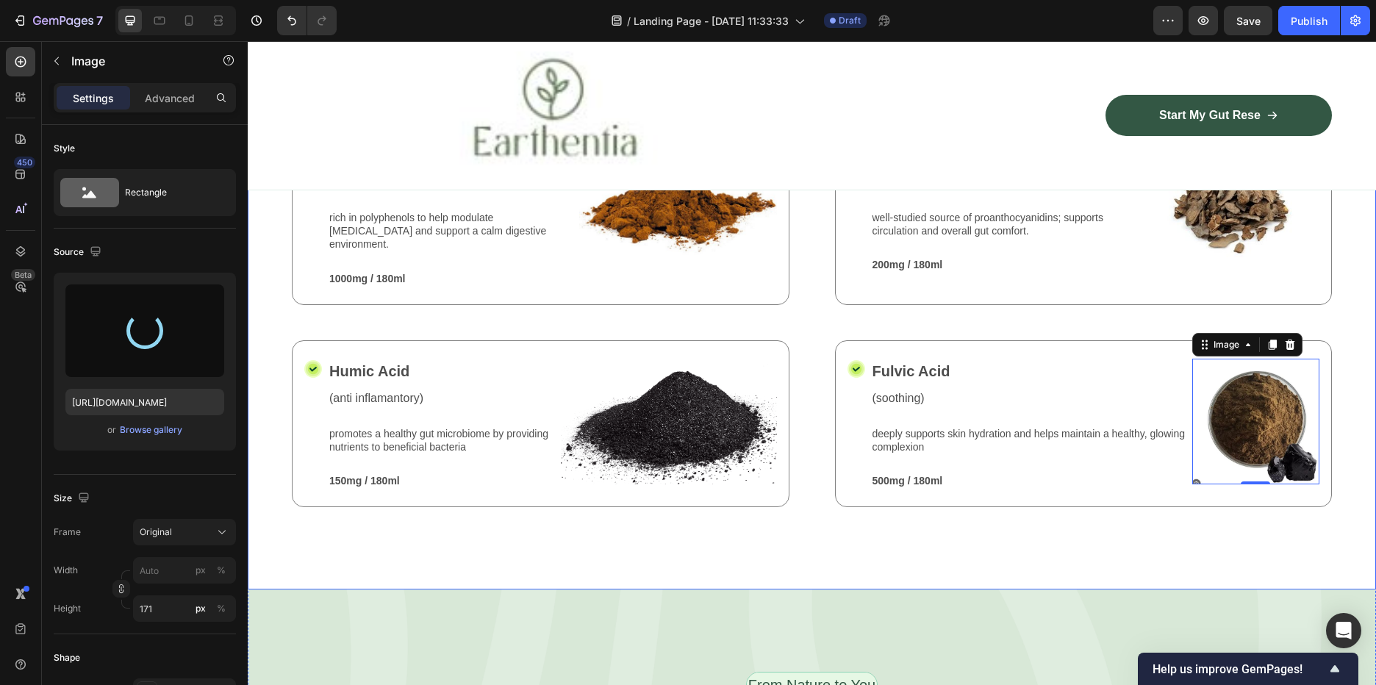
type input "https://cdn.shopify.com/s/files/1/0588/7459/3365/files/gempages_585721442474132…"
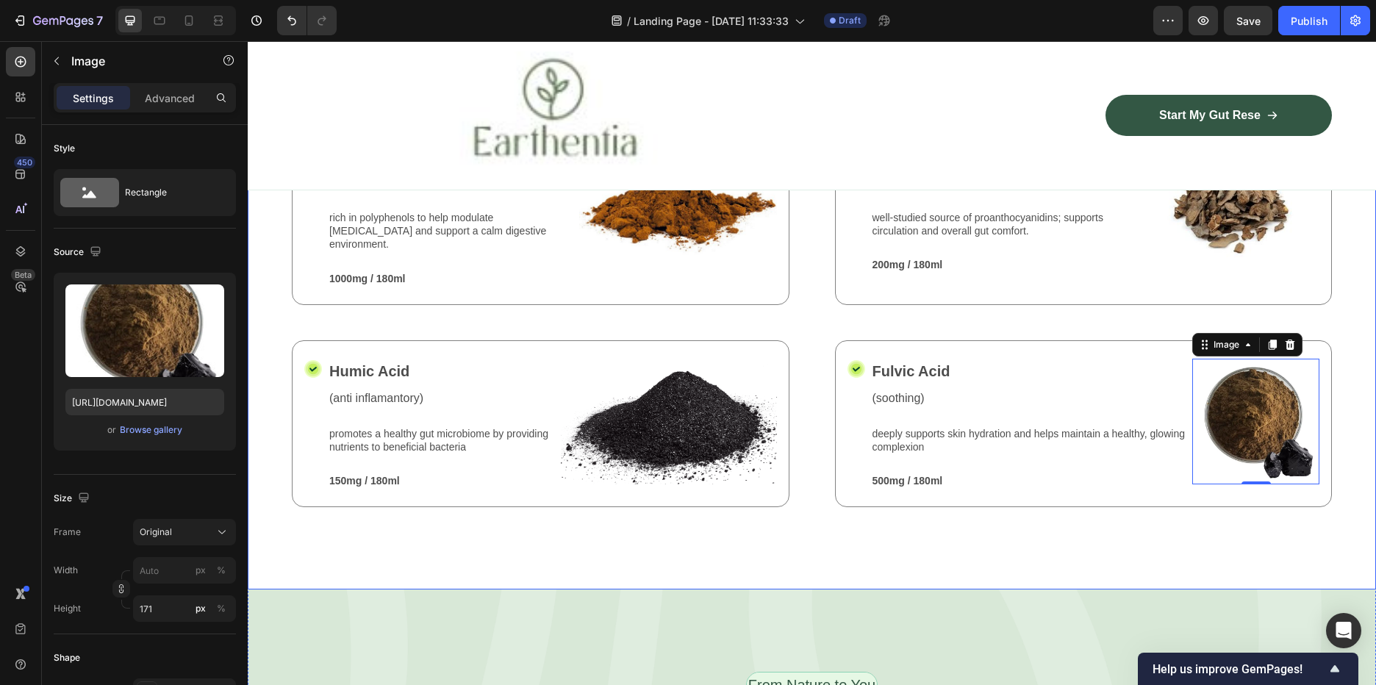
click at [1047, 590] on div "Nature’s Best in Balance Text Block Row Potent plant extracts. Nothing you don’…" at bounding box center [812, 300] width 1128 height 580
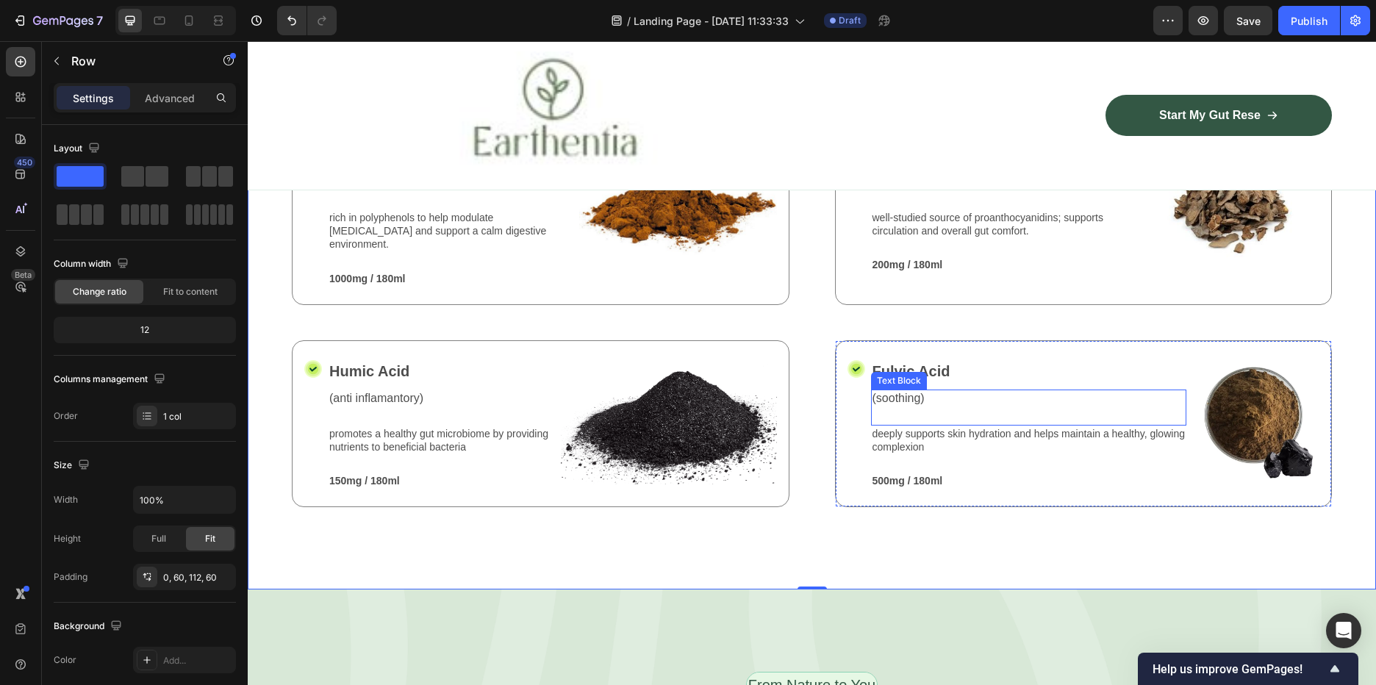
click at [914, 454] on p "deeply supports skin hydration and helps maintain a healthy, glowing complexion" at bounding box center [1029, 440] width 313 height 26
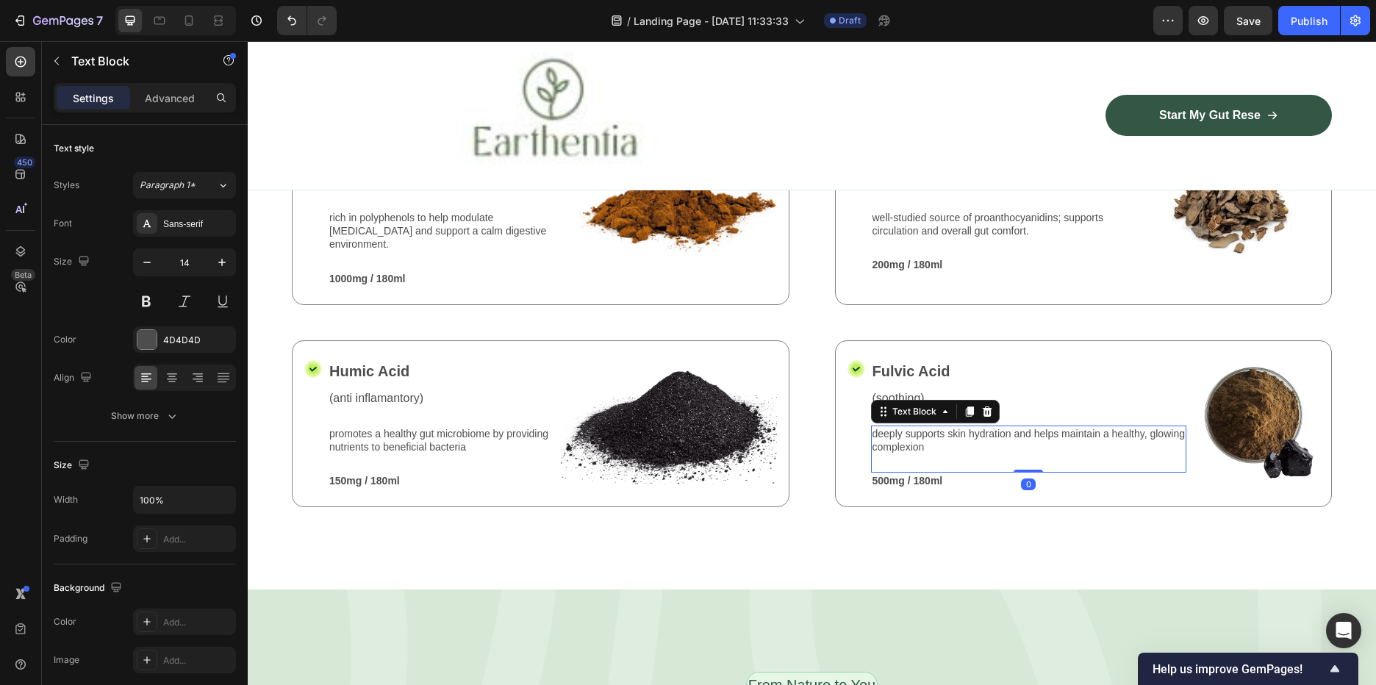
click at [945, 454] on p "deeply supports skin hydration and helps maintain a healthy, glowing complexion" at bounding box center [1029, 440] width 313 height 26
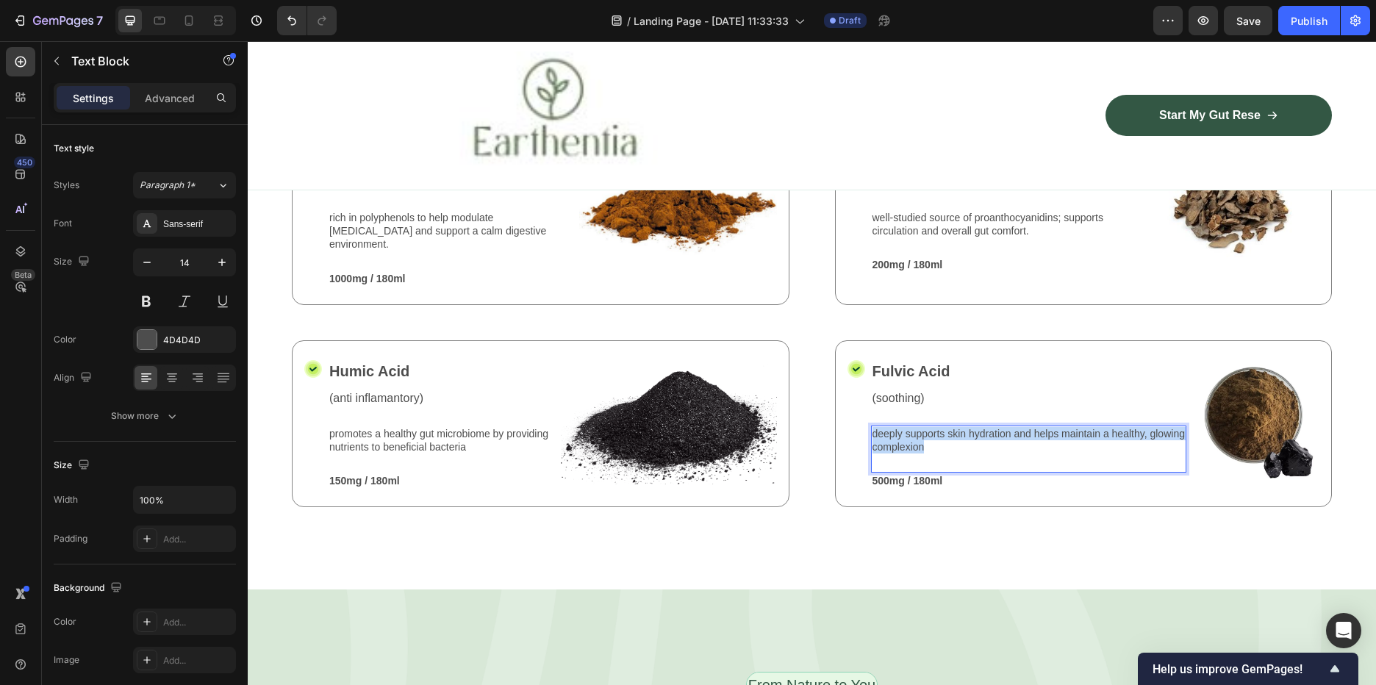
drag, startPoint x: 964, startPoint y: 523, endPoint x: 869, endPoint y: 504, distance: 96.6
click at [873, 454] on p "deeply supports skin hydration and helps maintain a healthy, glowing complexion" at bounding box center [1029, 440] width 313 height 26
click at [901, 407] on p "(soothing)" at bounding box center [1029, 398] width 313 height 15
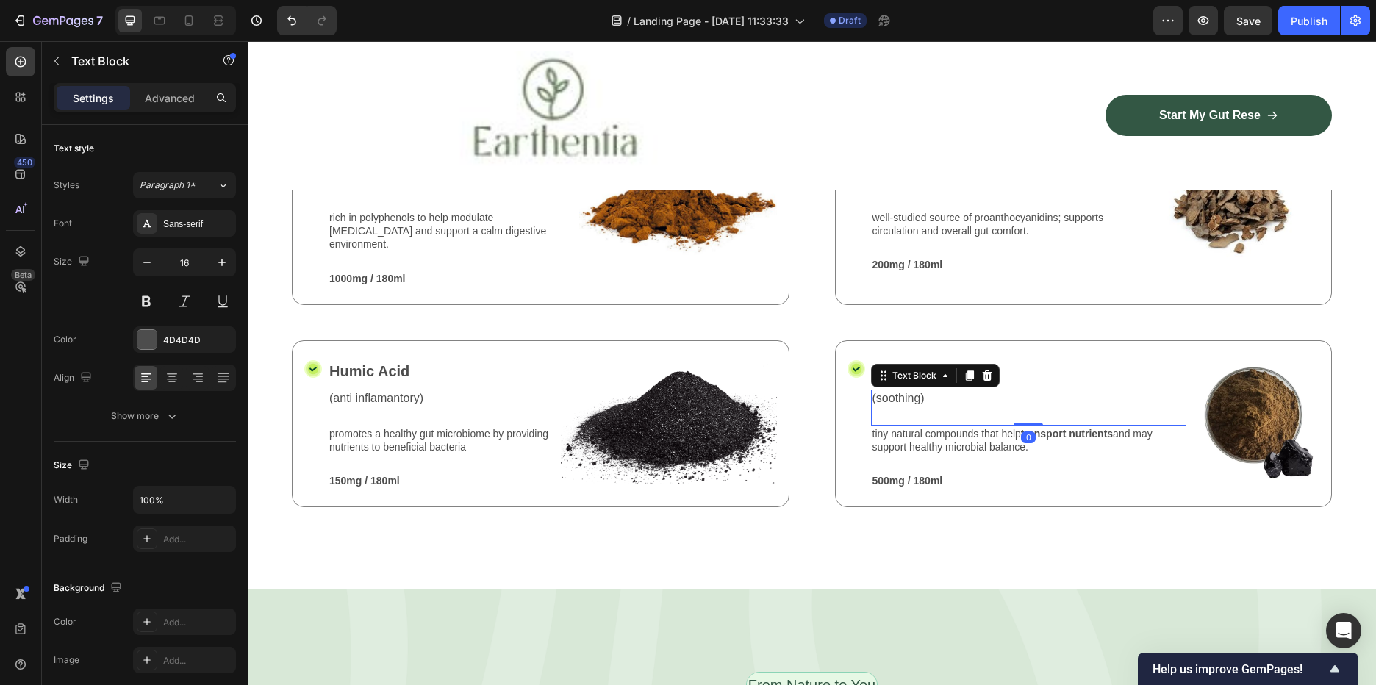
click at [901, 407] on p "(soothing)" at bounding box center [1029, 398] width 313 height 15
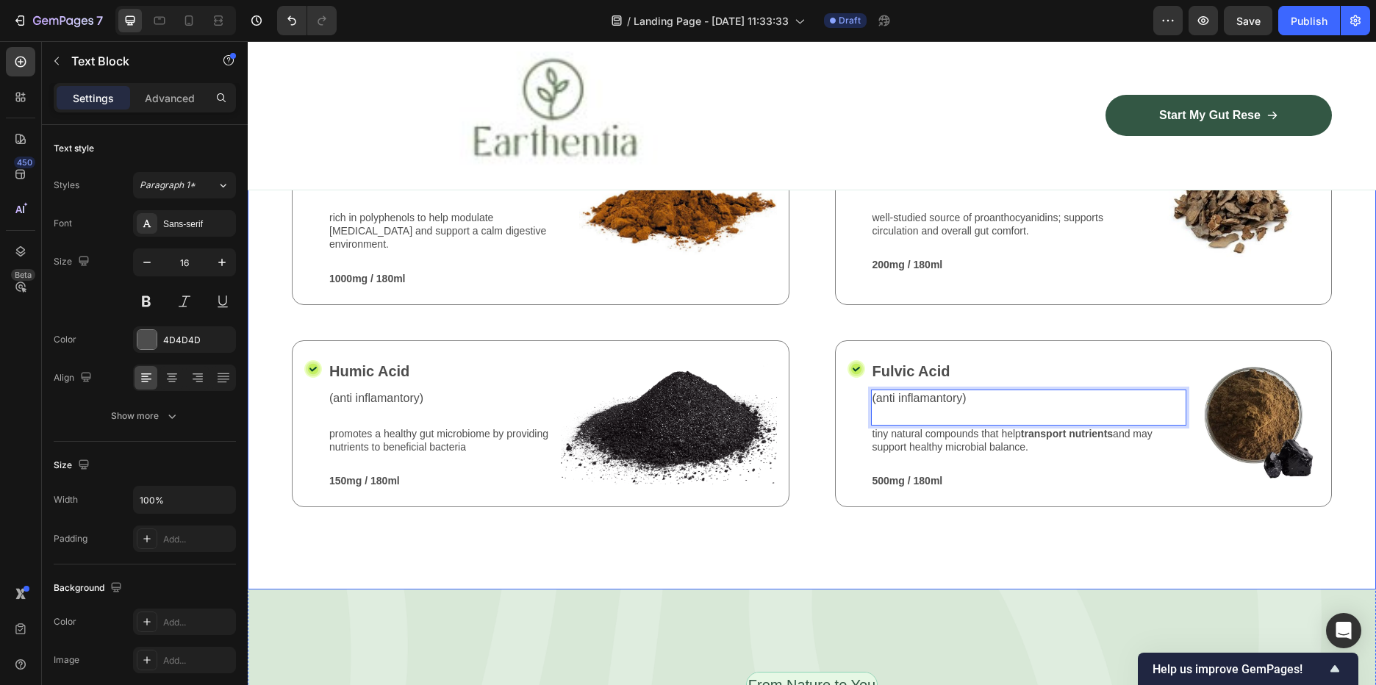
click at [983, 590] on div "Nature’s Best in Balance Text Block Row Potent plant extracts. Nothing you don’…" at bounding box center [812, 300] width 1128 height 580
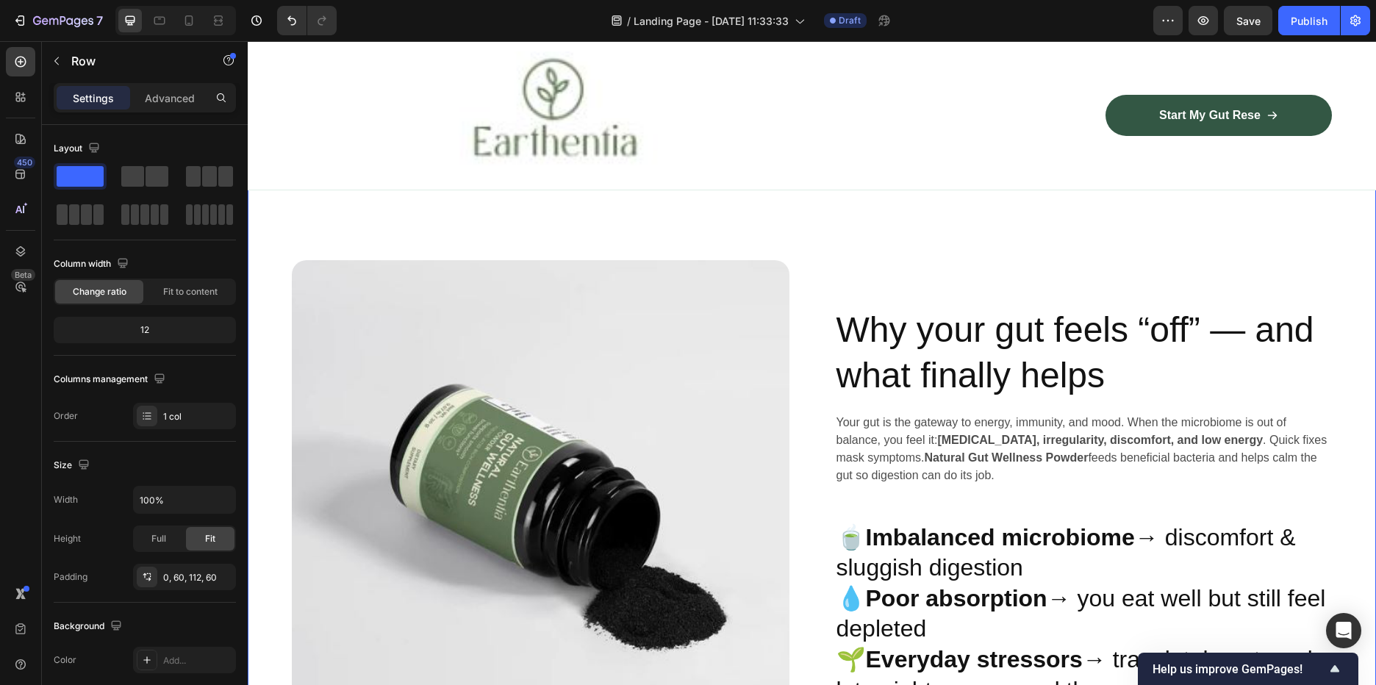
scroll to position [515, 0]
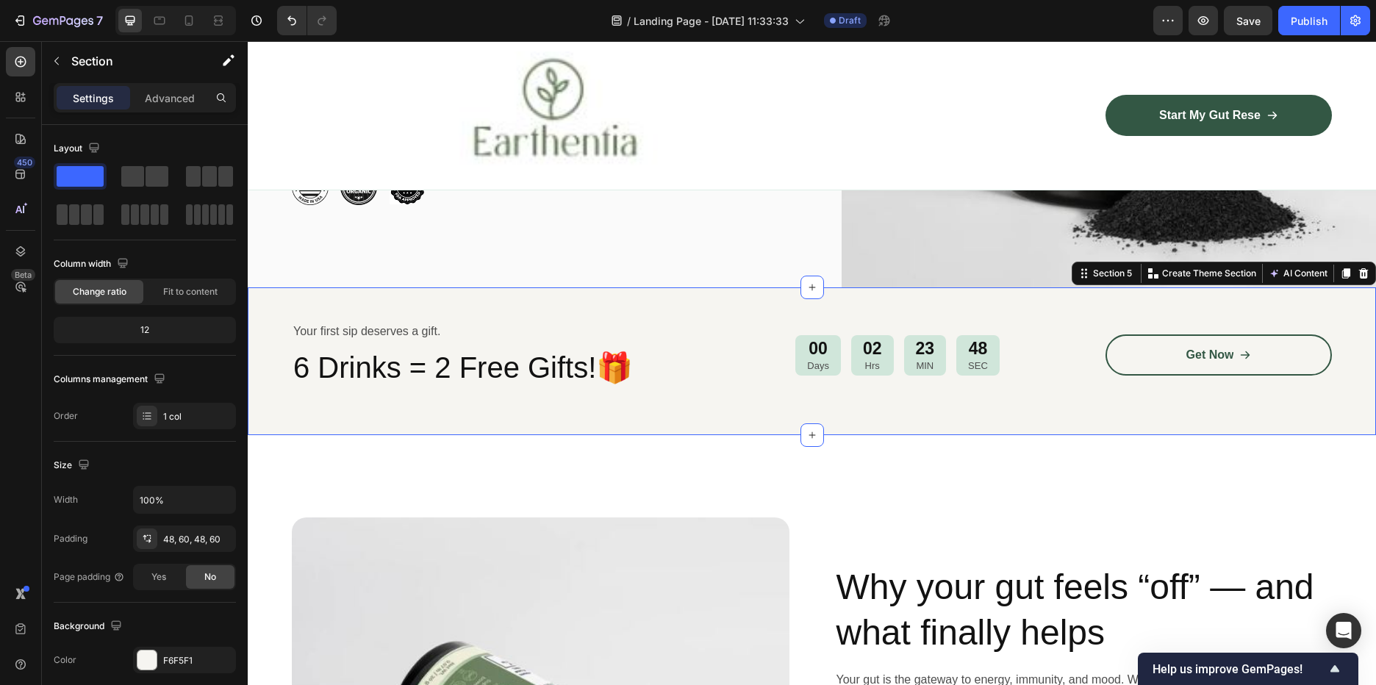
click at [373, 309] on div "Your first sip deserves a gift. Text Block 6 Drinks = 2 Free Gifts!🎁 Heading 00…" at bounding box center [812, 361] width 1128 height 148
click at [917, 319] on div "Your first sip deserves a gift. Text Block 6 Drinks = 2 Free Gifts!🎁 Heading 00…" at bounding box center [812, 361] width 1128 height 148
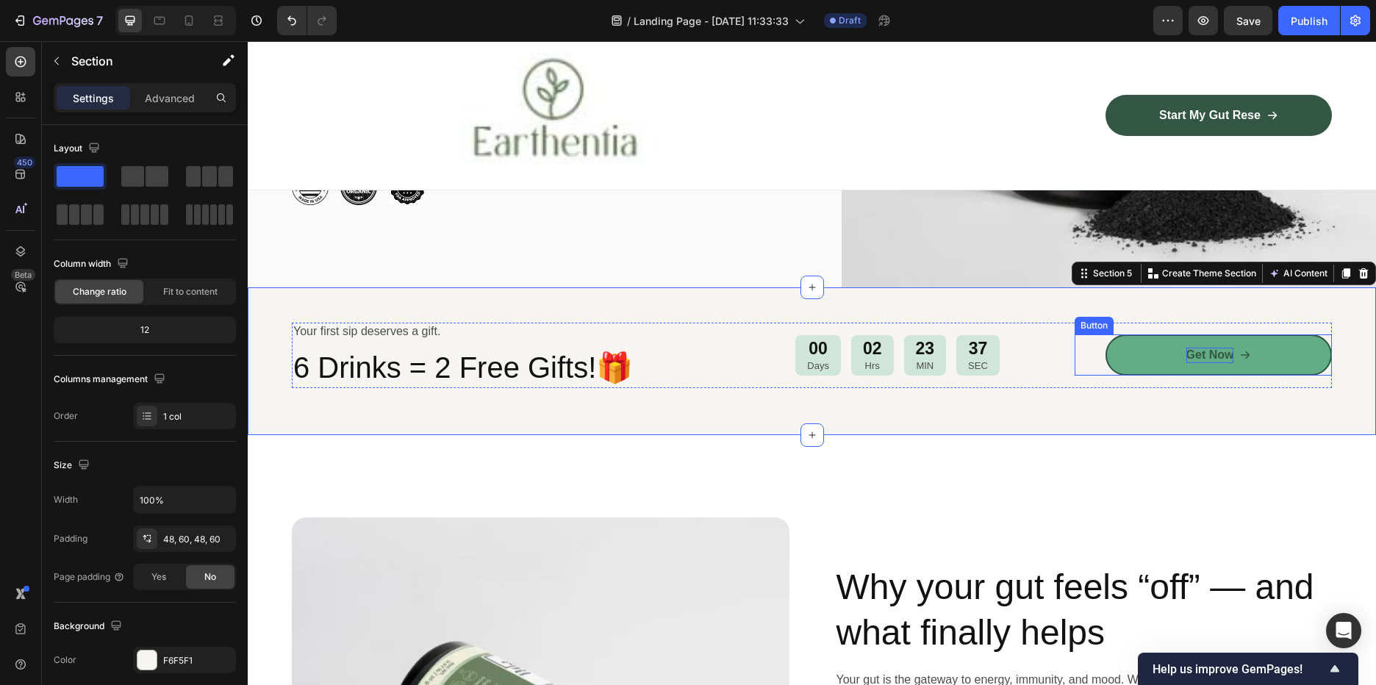
click at [1218, 354] on p "Get Now" at bounding box center [1210, 355] width 48 height 15
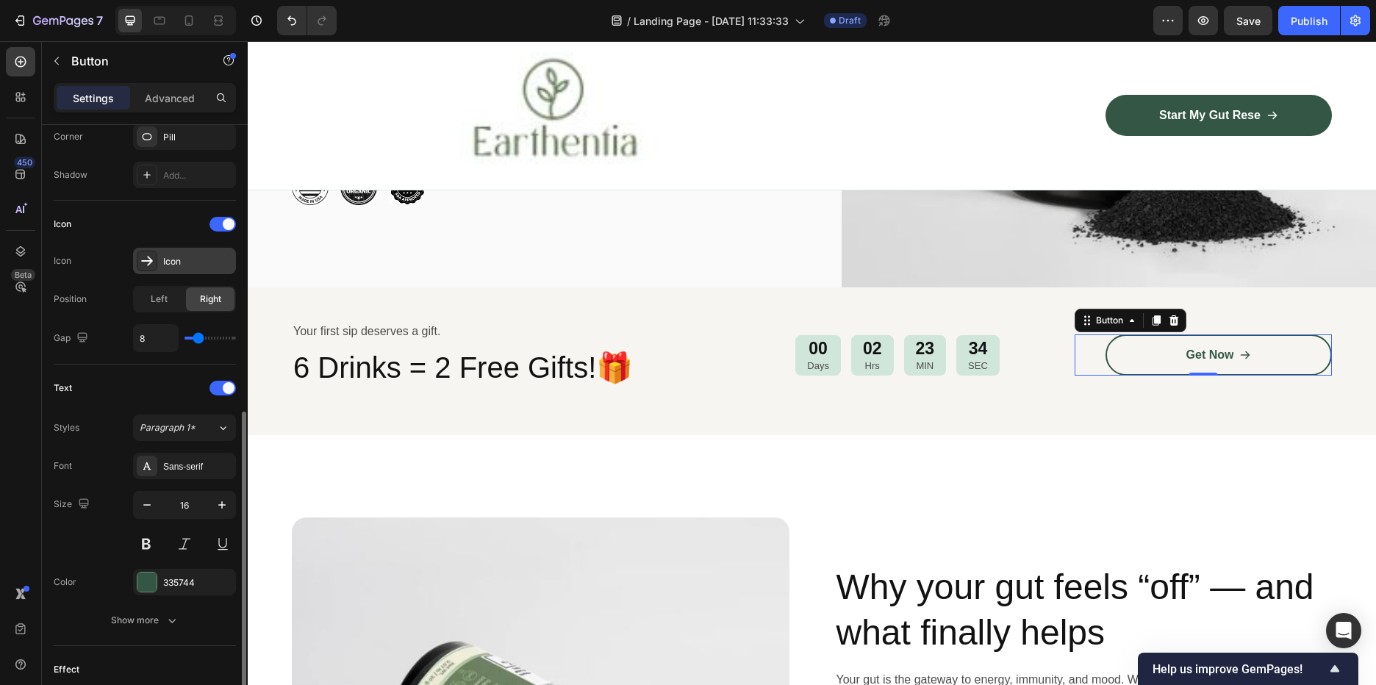
scroll to position [645, 0]
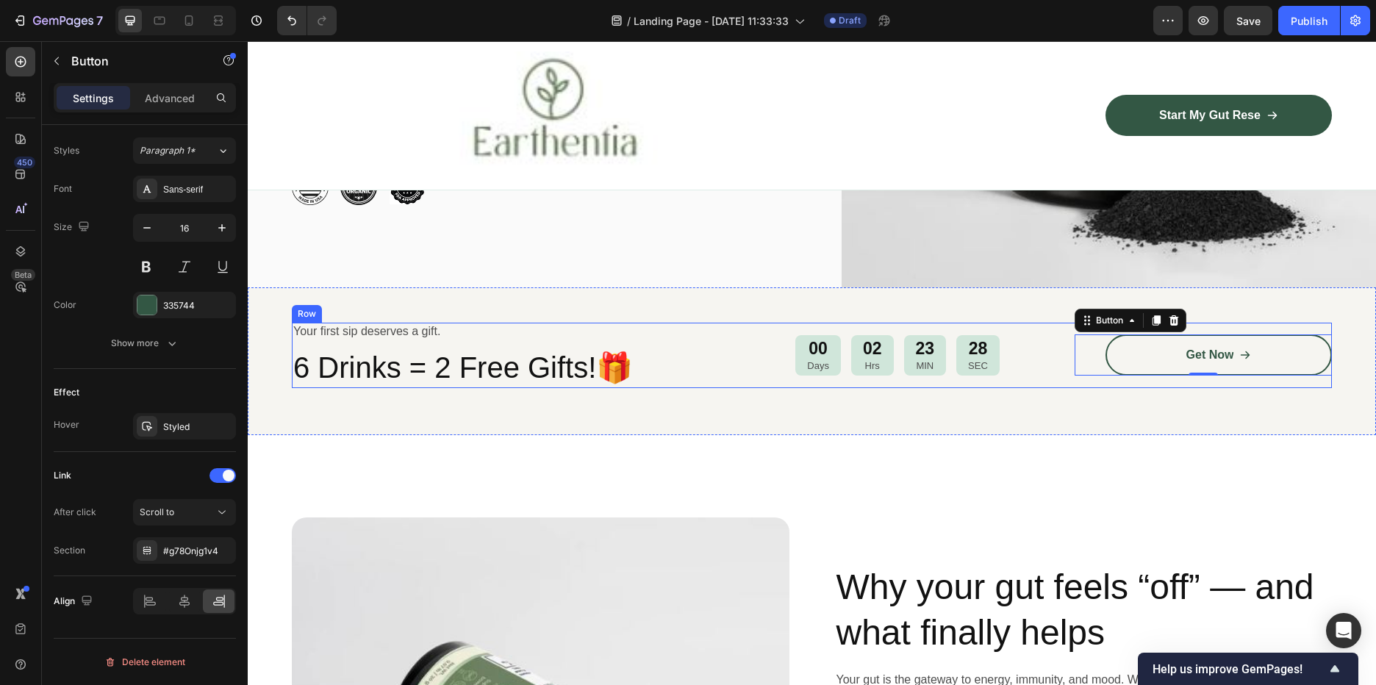
click at [368, 335] on p "Your first sip deserves a gift." at bounding box center [506, 331] width 426 height 15
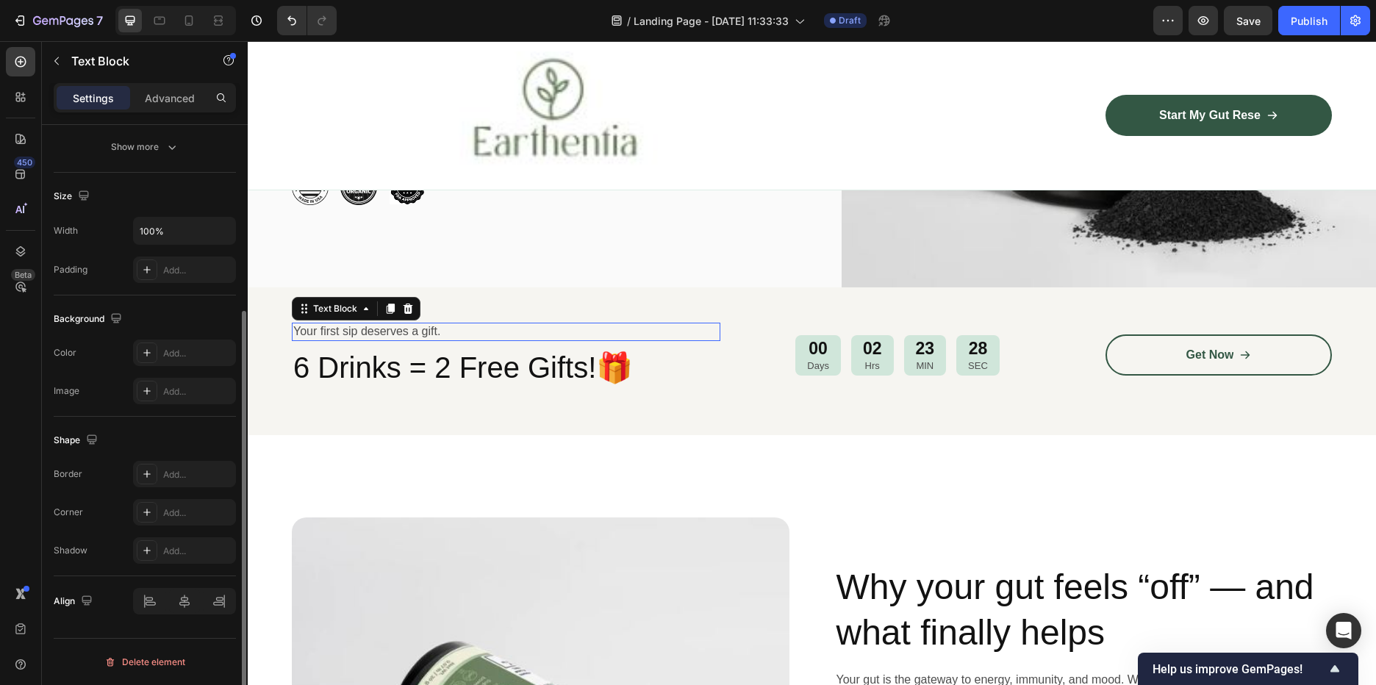
scroll to position [0, 0]
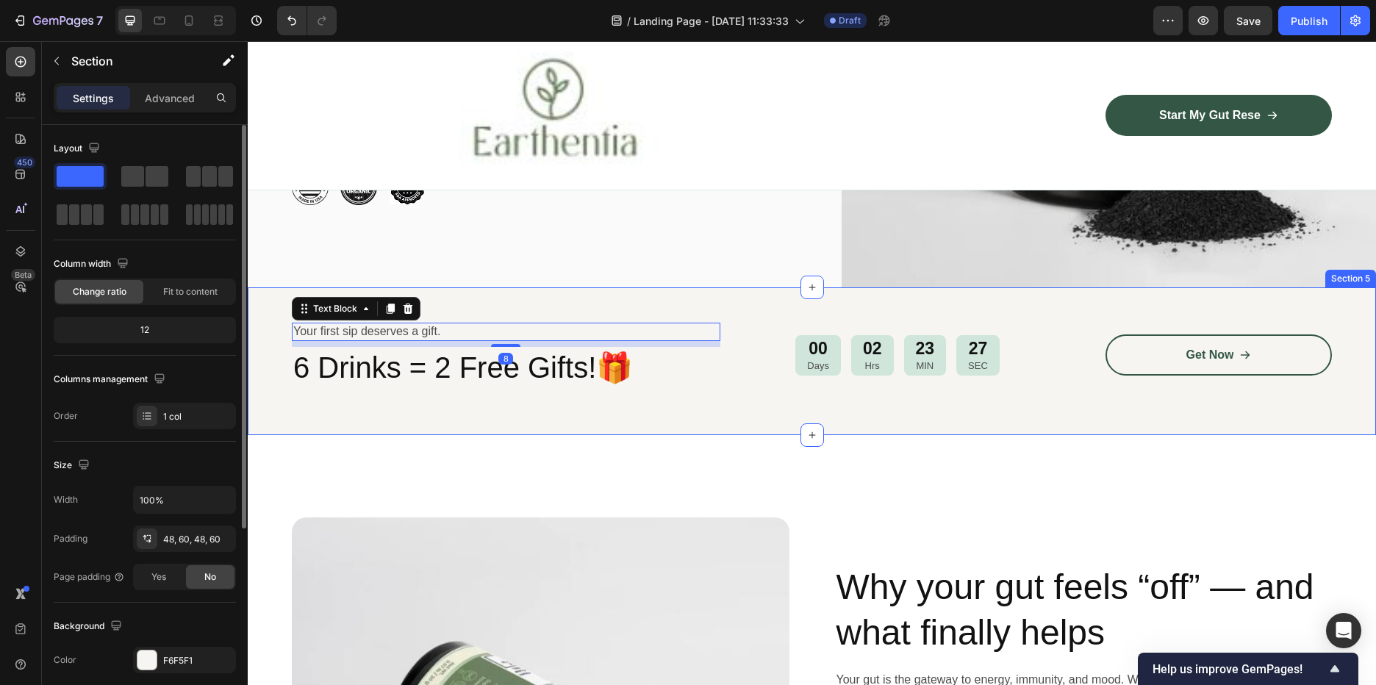
click at [464, 321] on div "Your first sip deserves a gift. Text Block 8 6 Drinks = 2 Free Gifts!🎁 Heading …" at bounding box center [812, 361] width 1128 height 148
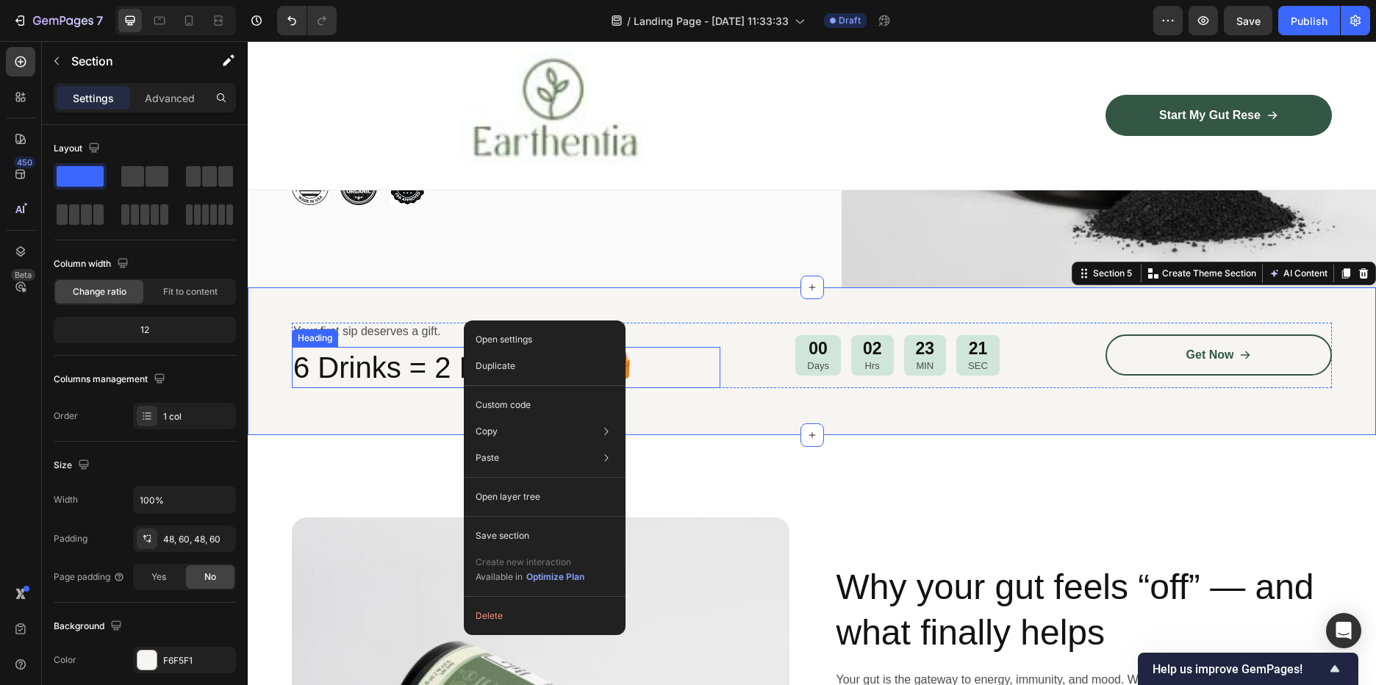
click at [388, 361] on h2 "6 Drinks = 2 Free Gifts!🎁" at bounding box center [506, 367] width 429 height 41
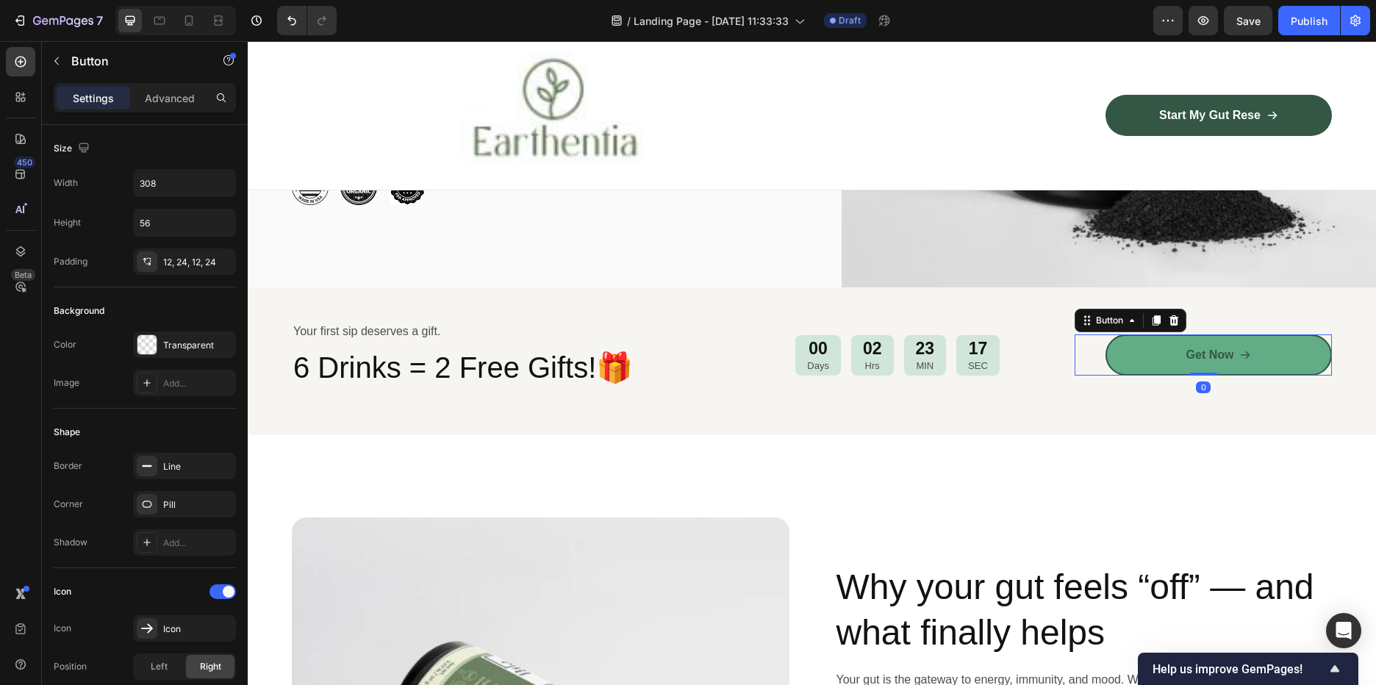
click at [1289, 354] on link "Get Now" at bounding box center [1219, 354] width 226 height 41
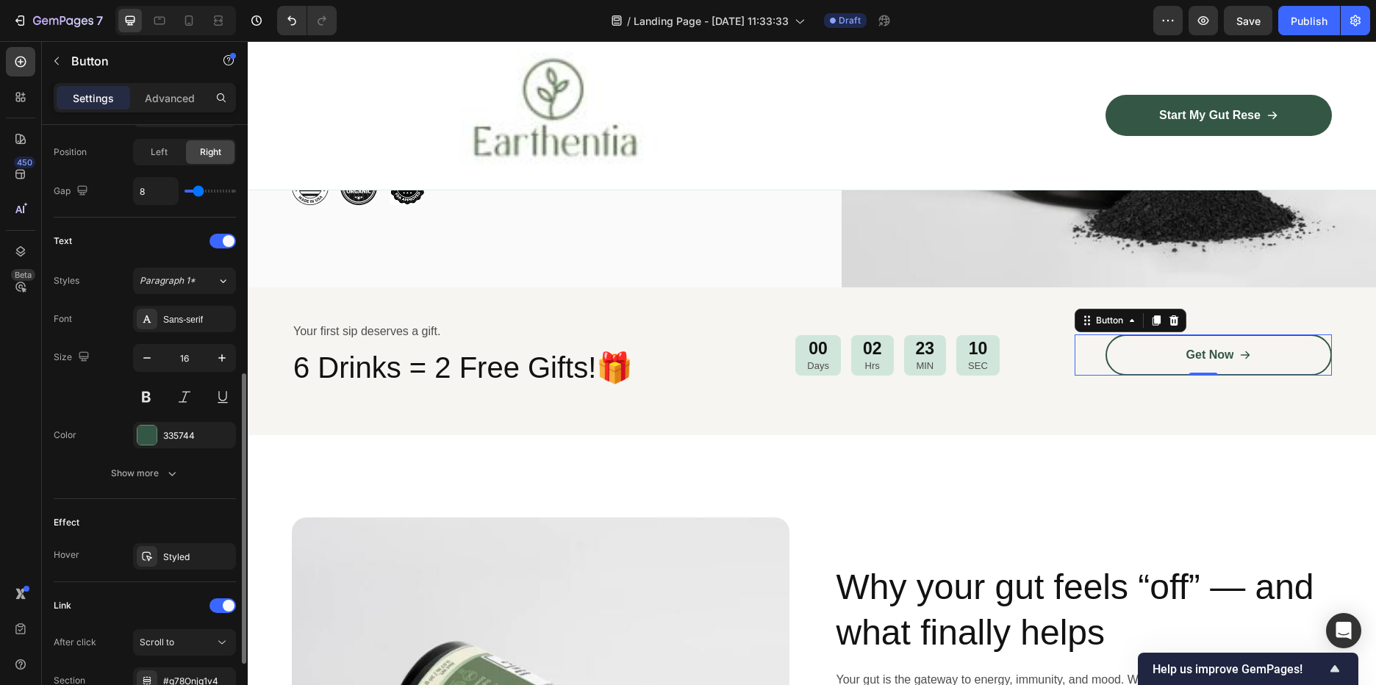
scroll to position [645, 0]
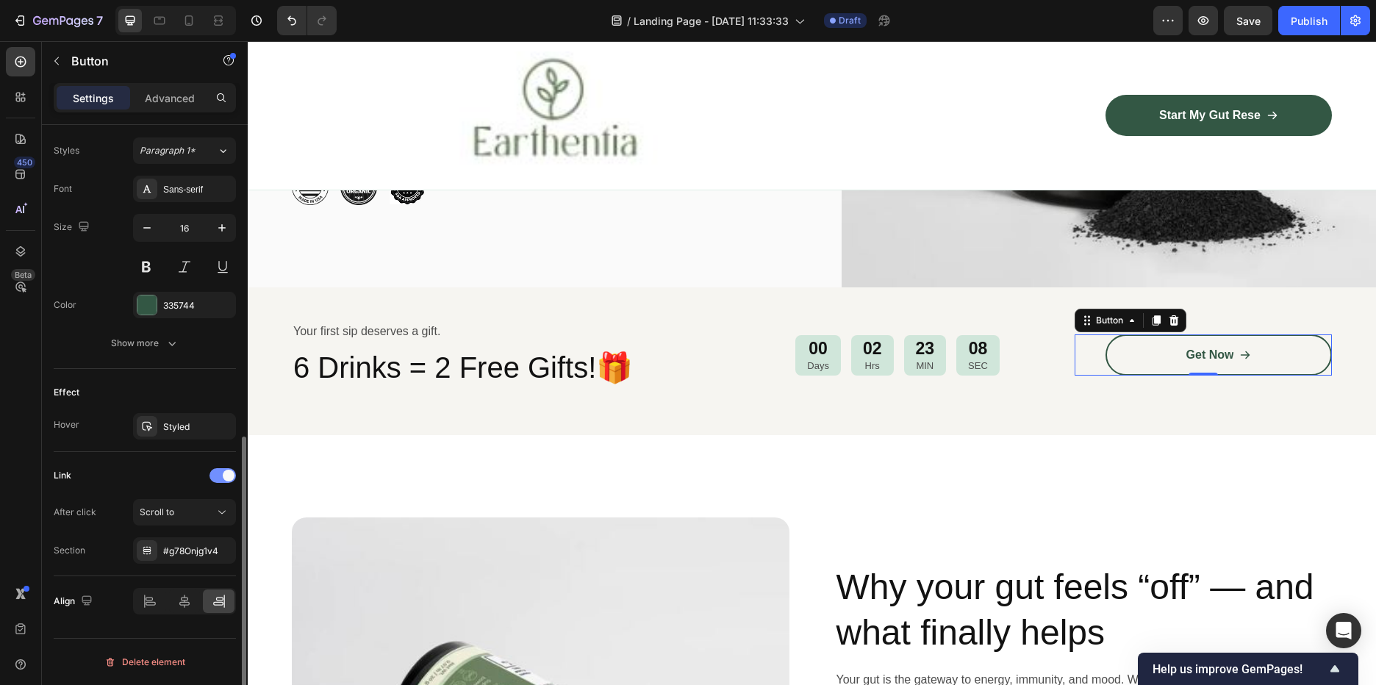
click at [212, 473] on div at bounding box center [223, 475] width 26 height 15
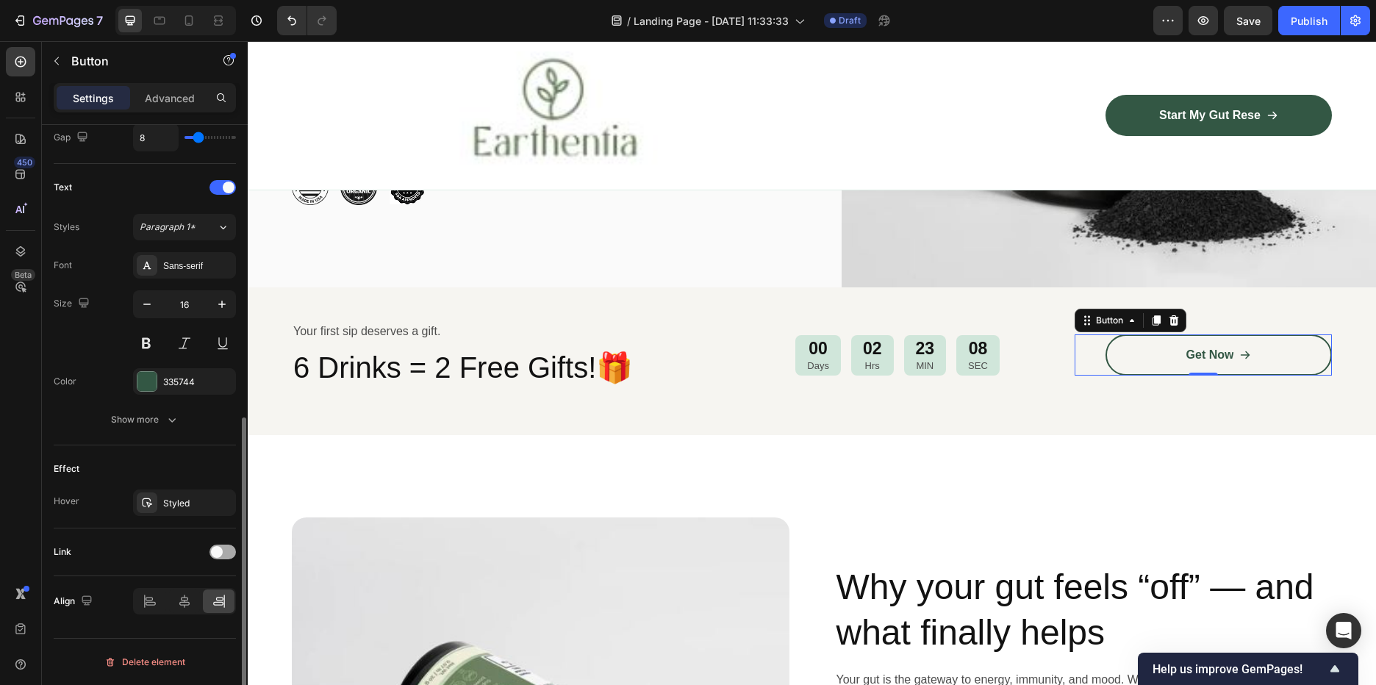
scroll to position [568, 0]
click at [227, 554] on div at bounding box center [223, 552] width 26 height 15
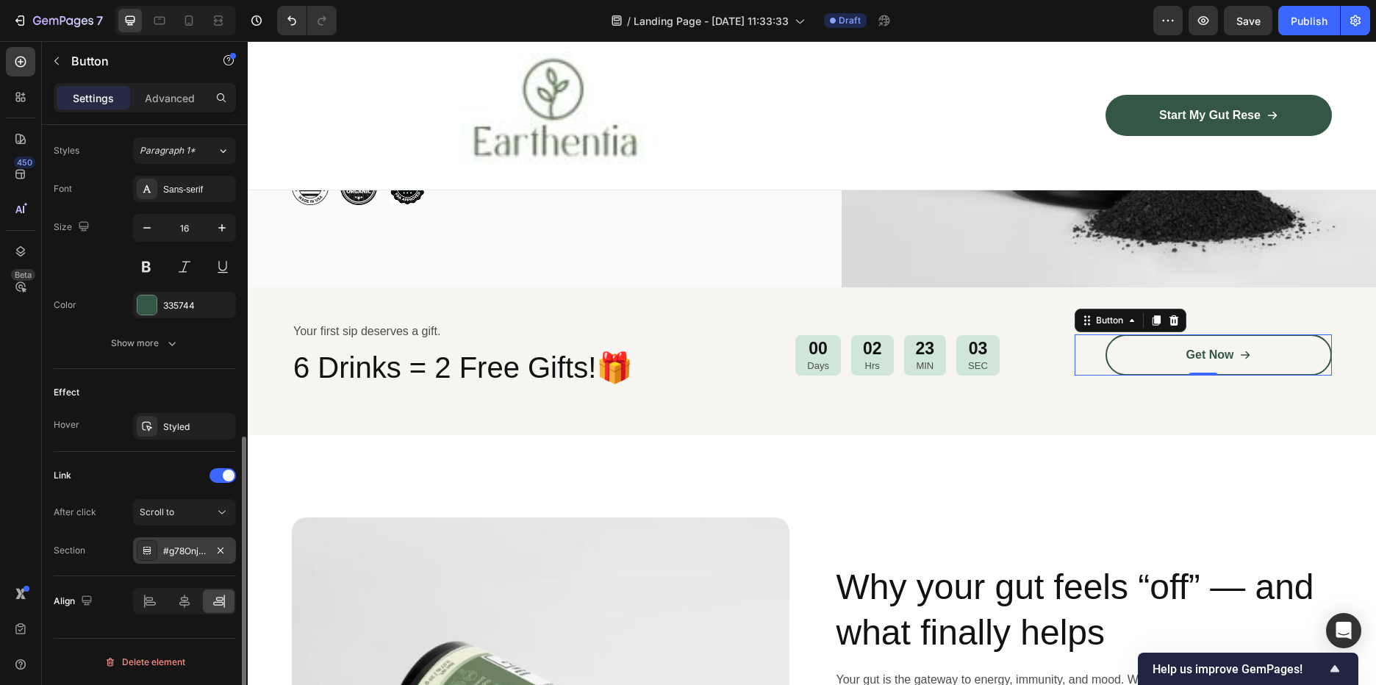
click at [201, 555] on div "#g78Onjg1v4" at bounding box center [184, 551] width 43 height 13
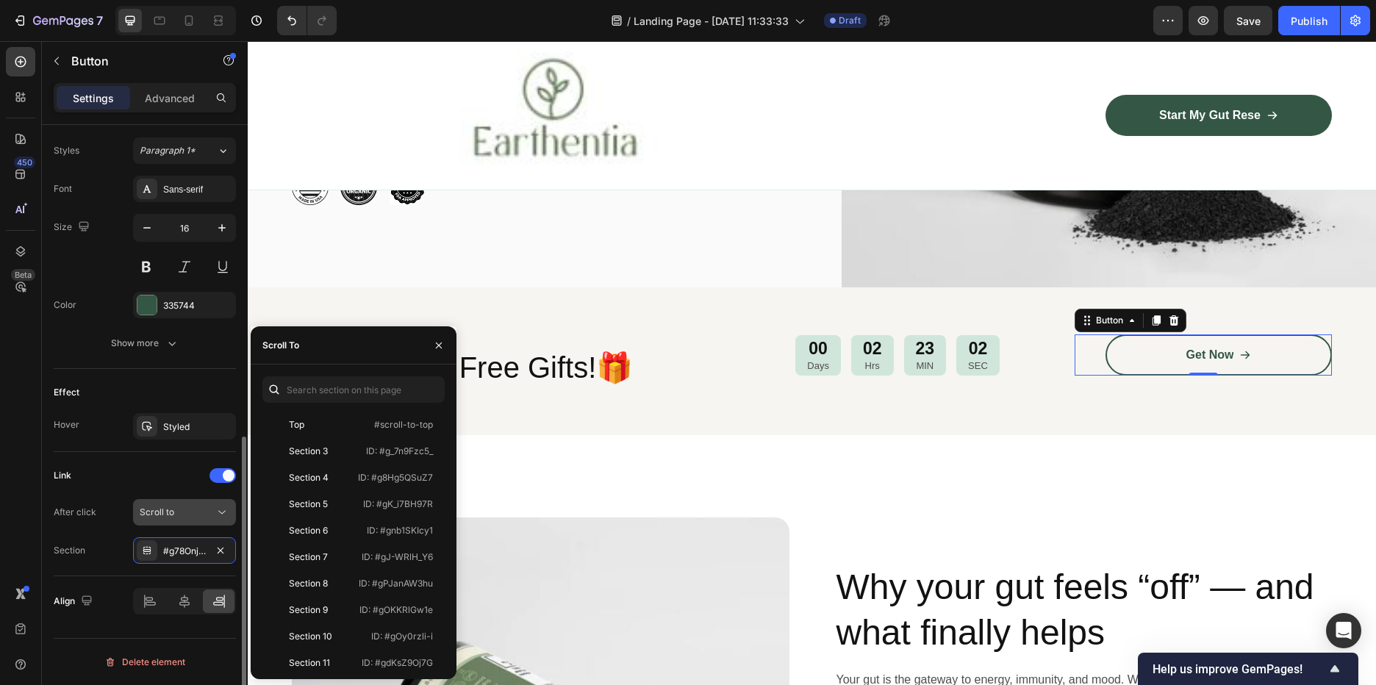
click at [188, 517] on div "Scroll to" at bounding box center [177, 512] width 75 height 13
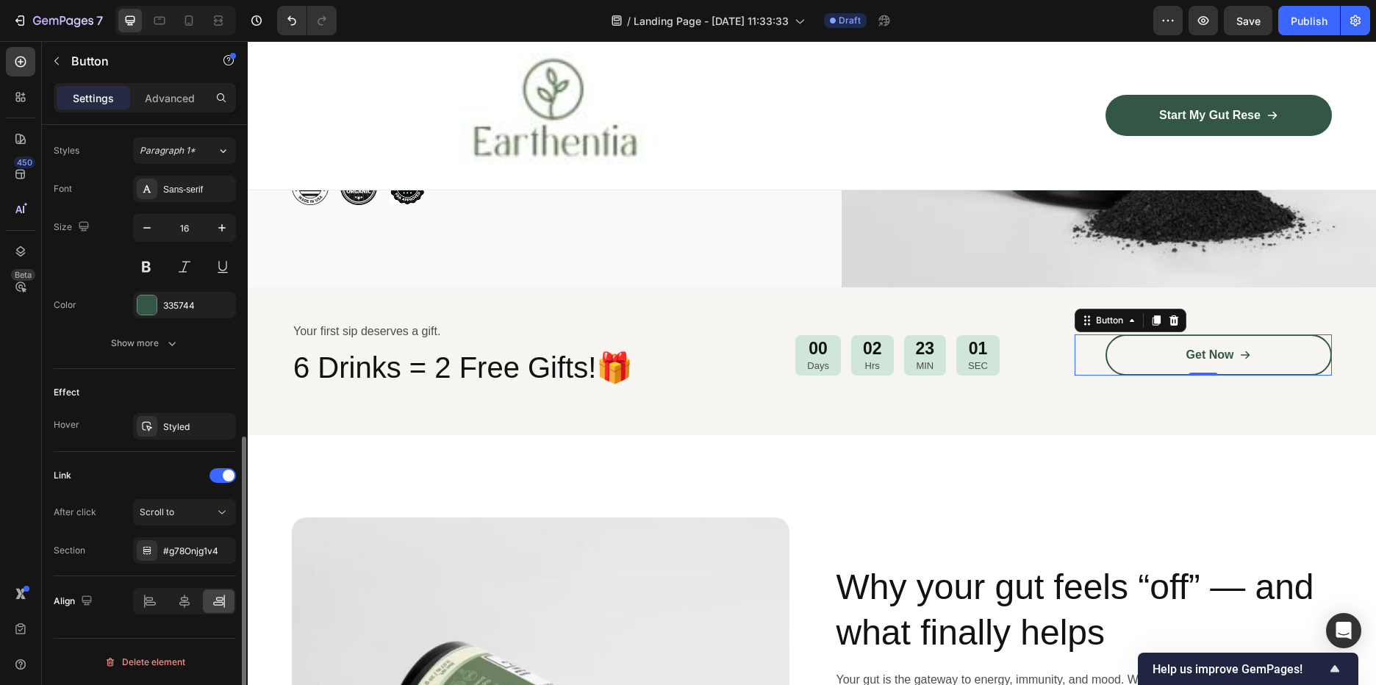
click at [173, 484] on div "Link" at bounding box center [145, 476] width 182 height 24
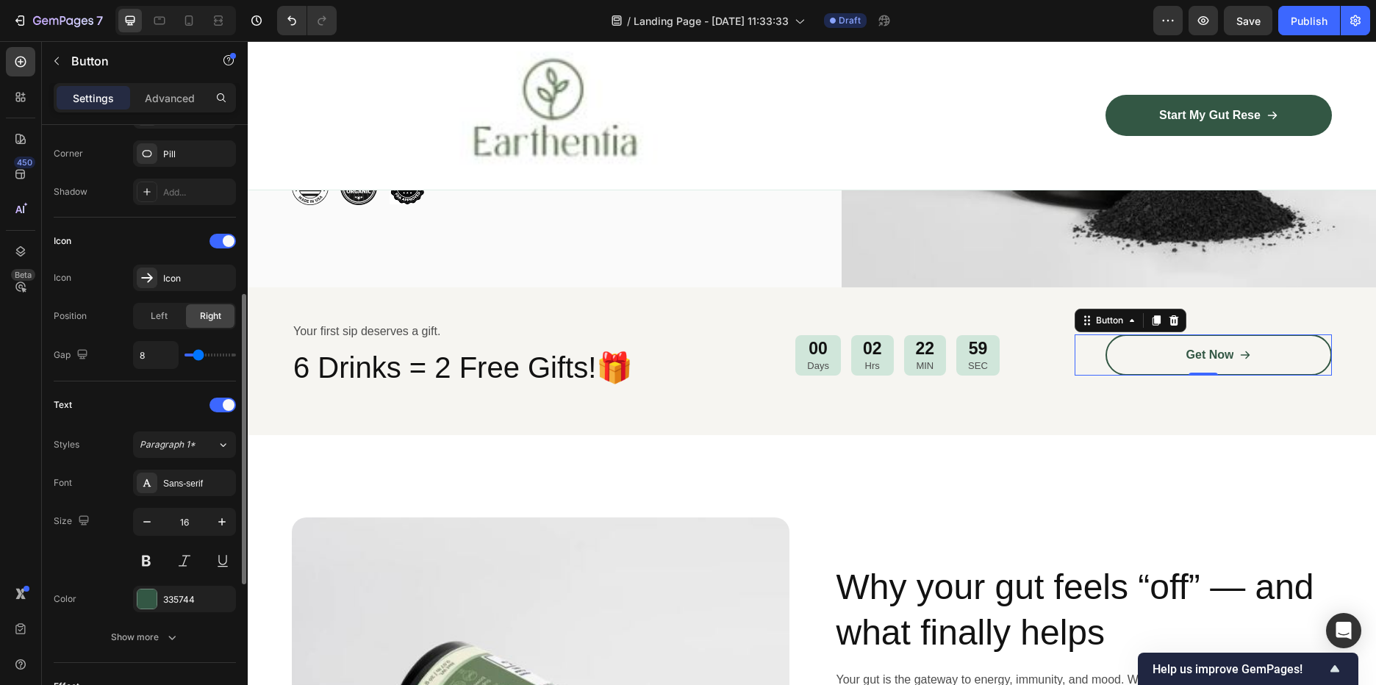
scroll to position [130, 0]
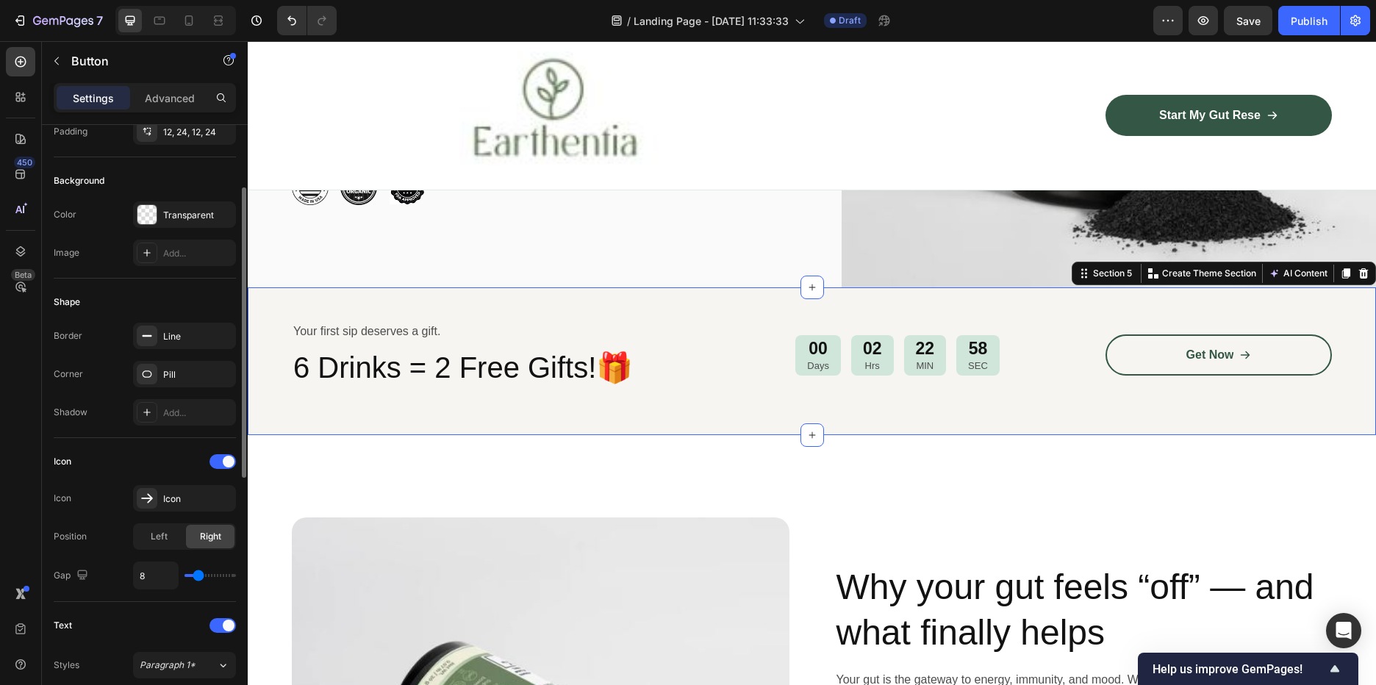
click at [310, 307] on div "Your first sip deserves a gift. Text Block 6 Drinks = 2 Free Gifts!🎁 Heading 00…" at bounding box center [812, 361] width 1128 height 148
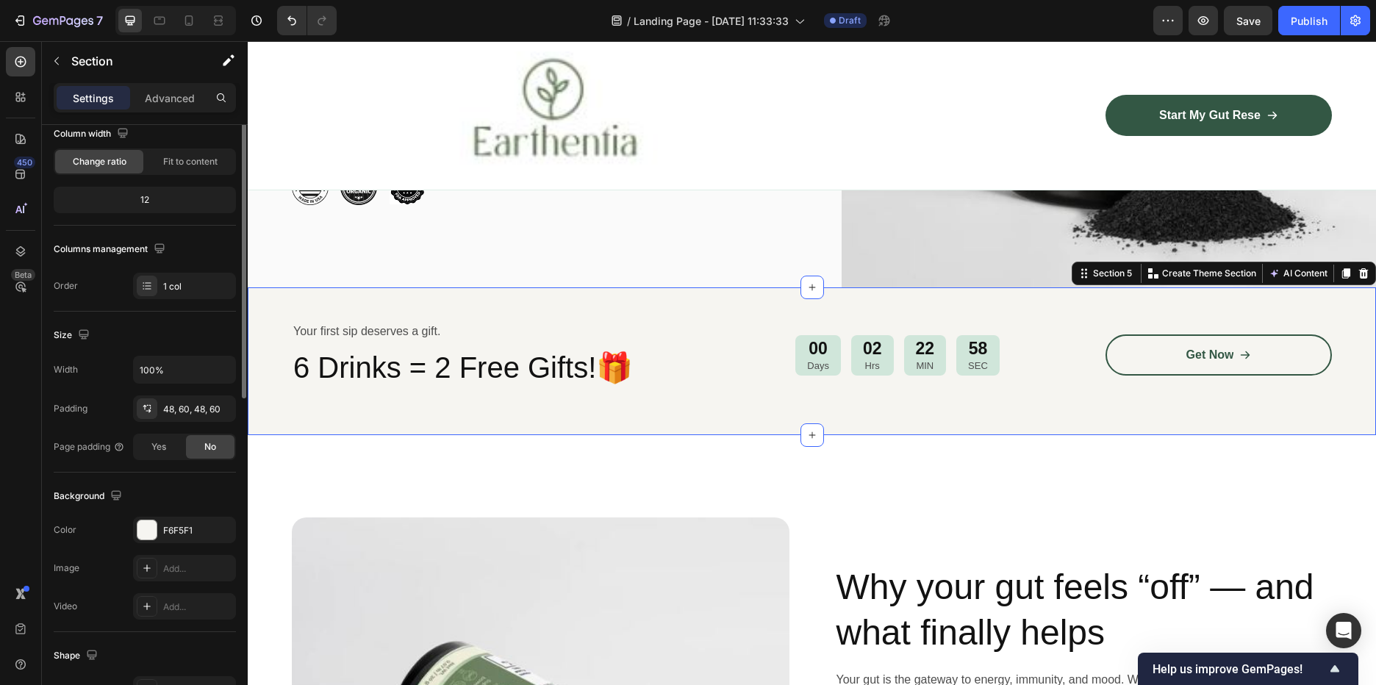
scroll to position [0, 0]
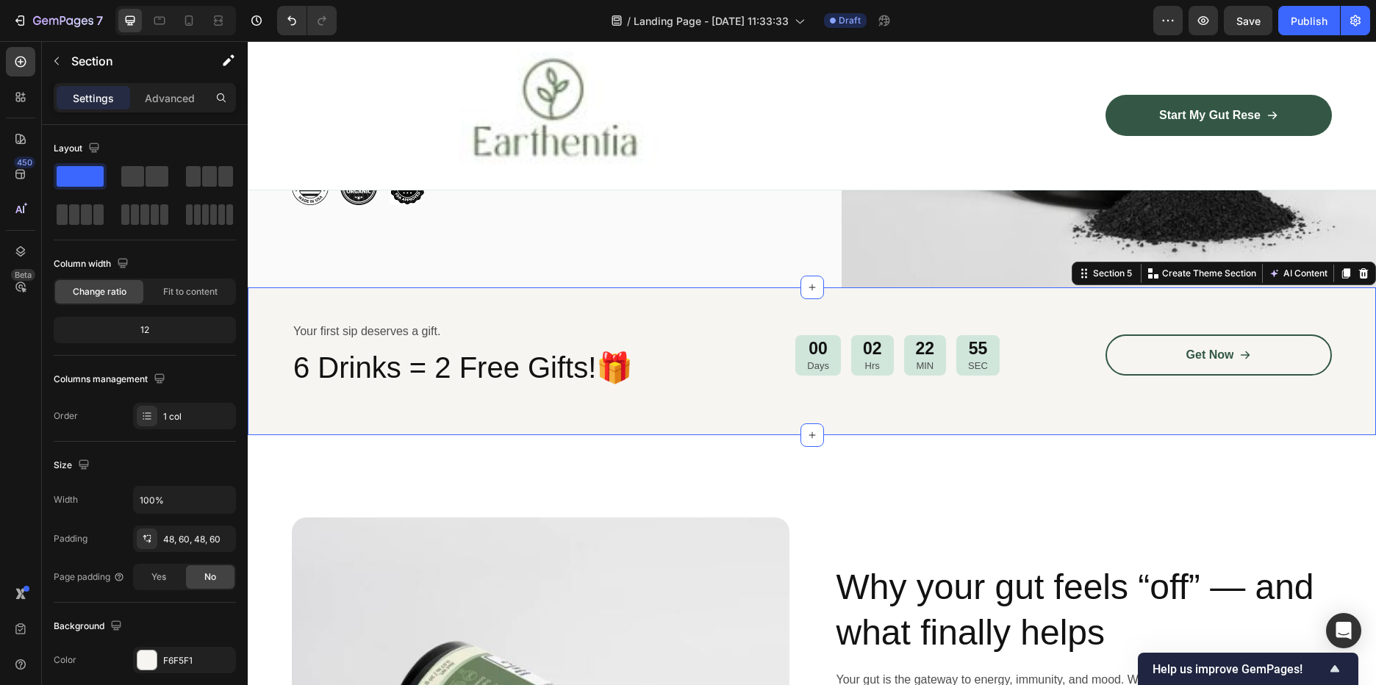
click at [1361, 276] on div "Section 5 You can create reusable sections Create Theme Section AI Content Writ…" at bounding box center [1224, 274] width 304 height 24
click at [1359, 279] on icon at bounding box center [1364, 273] width 10 height 10
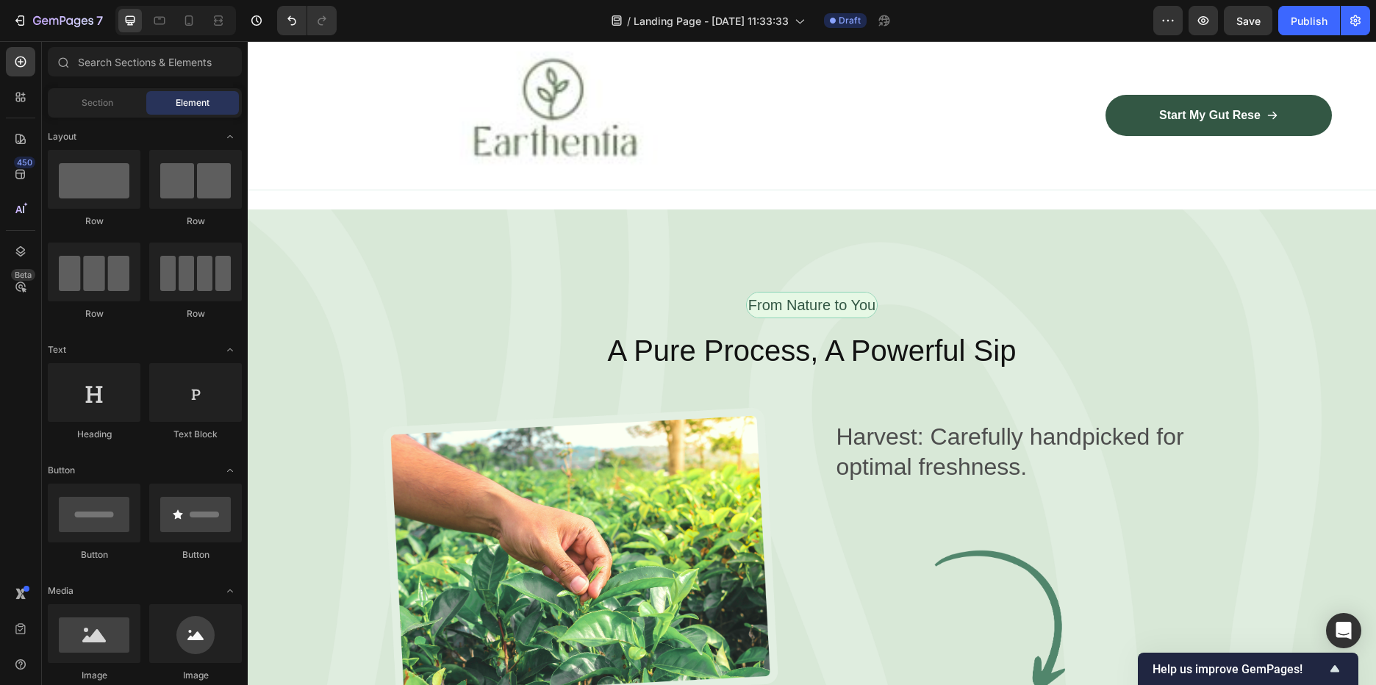
scroll to position [1838, 0]
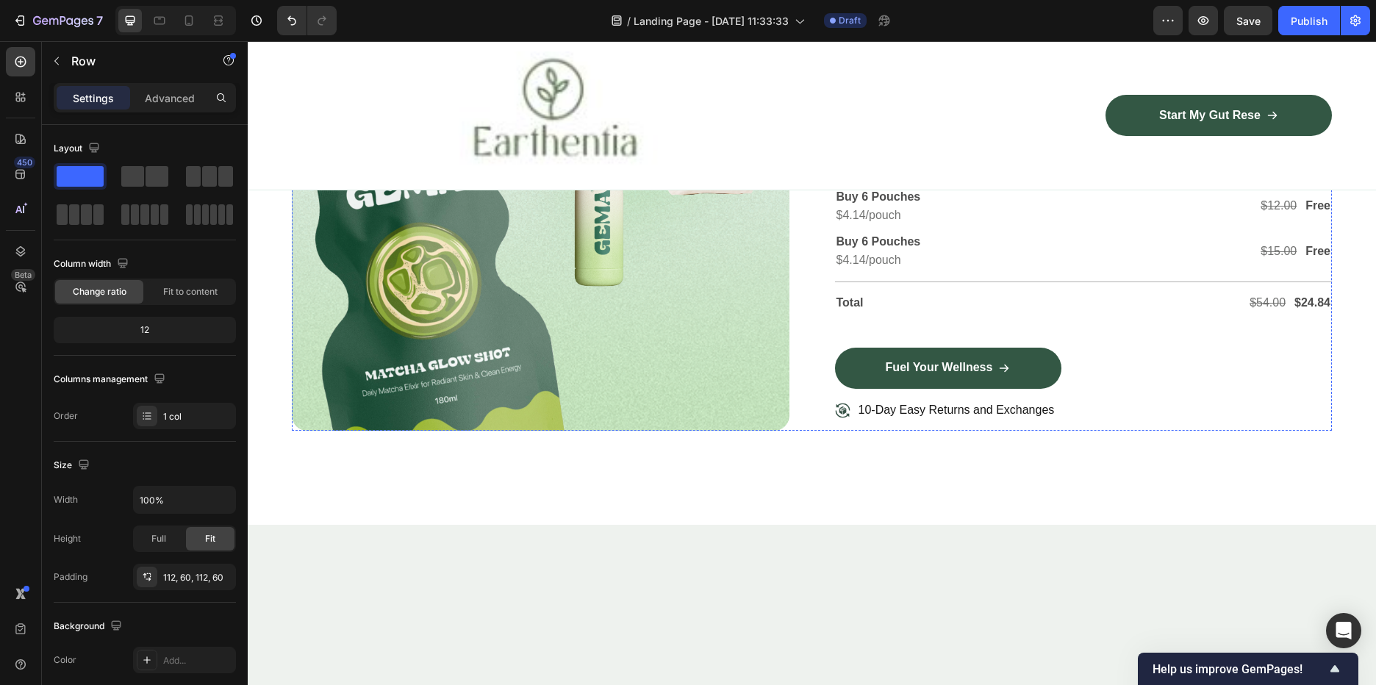
scroll to position [3823, 0]
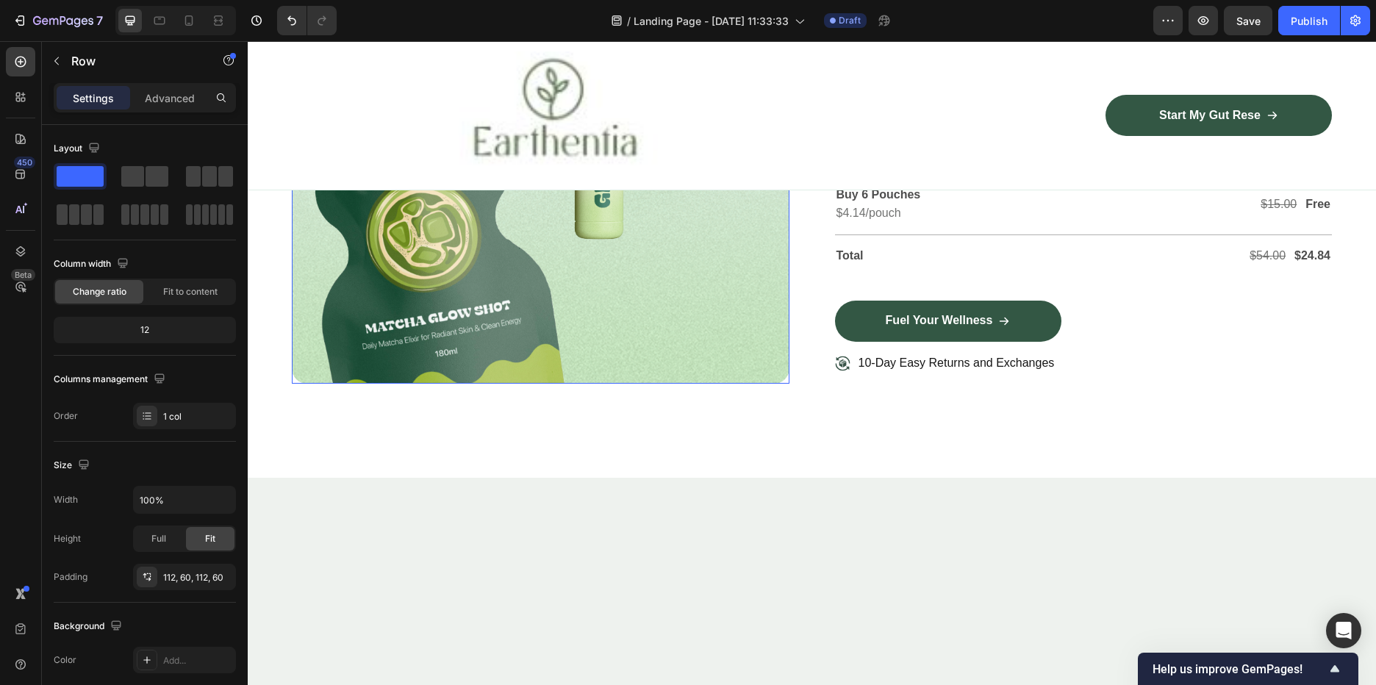
click at [544, 287] on img at bounding box center [541, 135] width 498 height 498
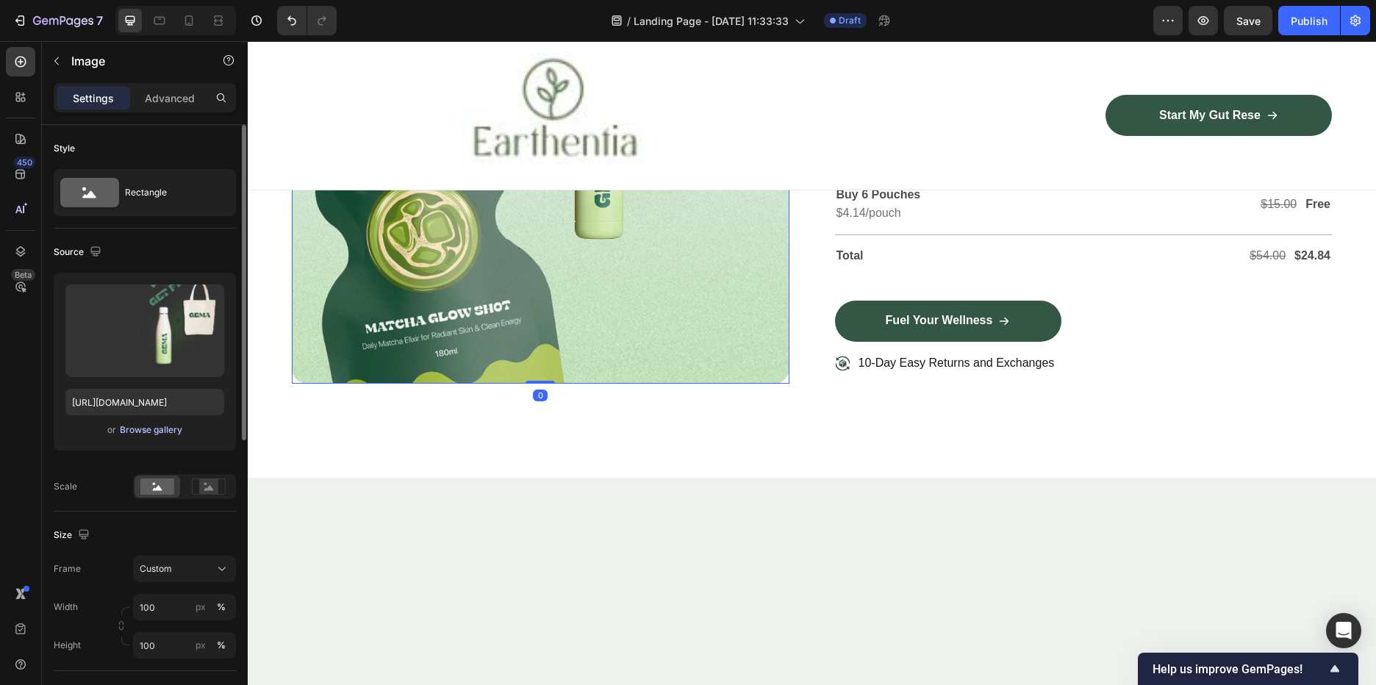
click at [162, 433] on div "Browse gallery" at bounding box center [151, 429] width 62 height 13
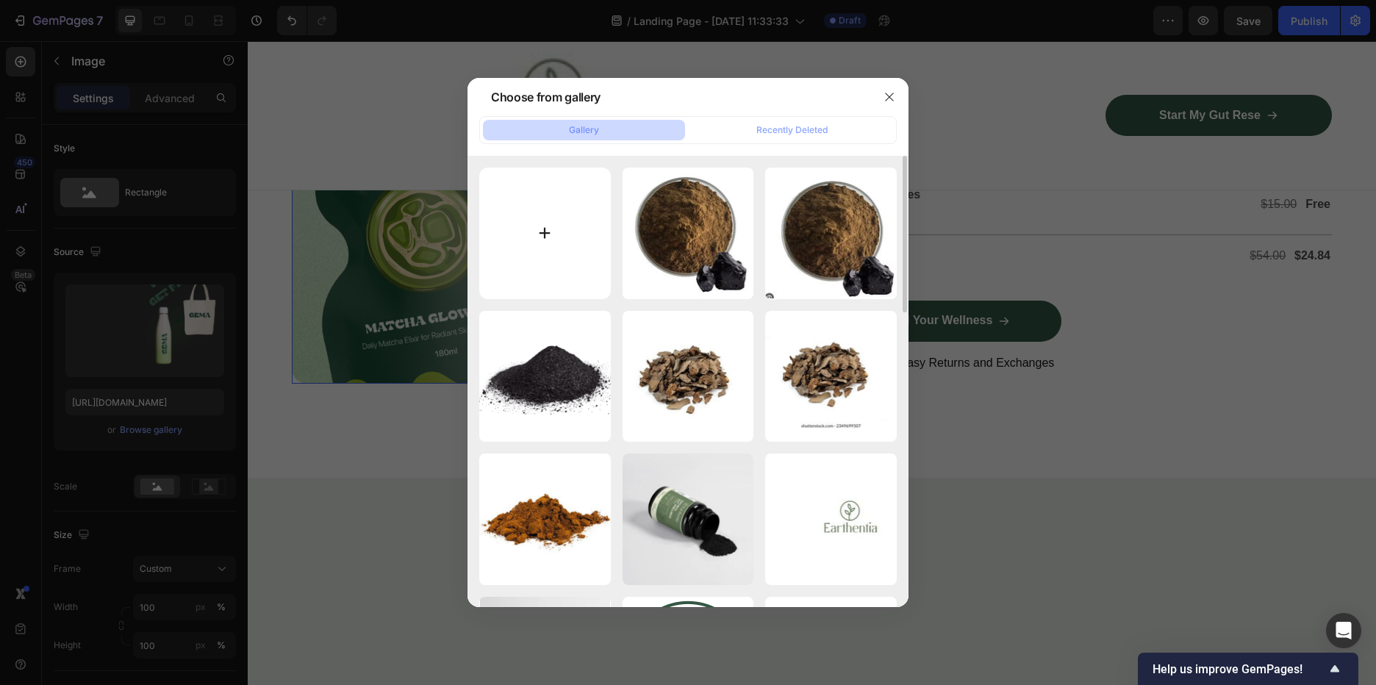
click at [578, 237] on input "file" at bounding box center [545, 234] width 132 height 132
type input "C:\fakepath\pck.JPG"
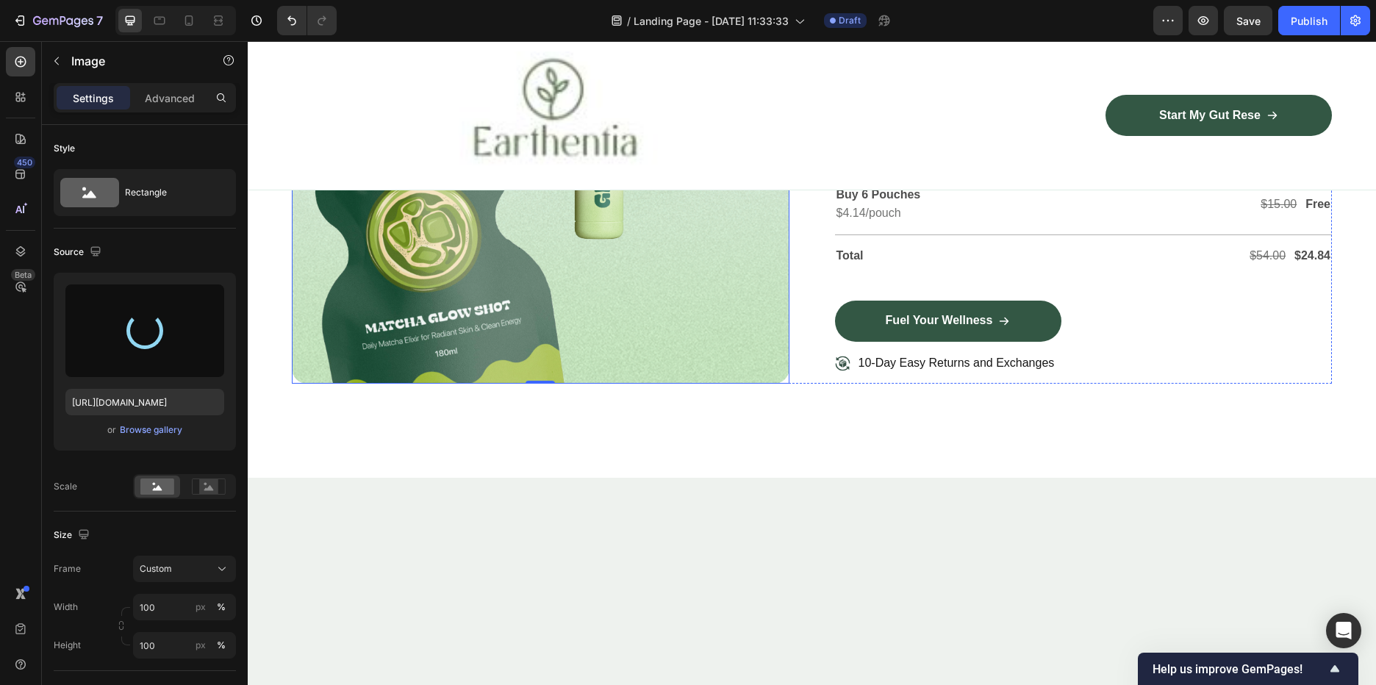
type input "https://cdn.shopify.com/s/files/1/0588/7459/3365/files/gempages_585721442474132…"
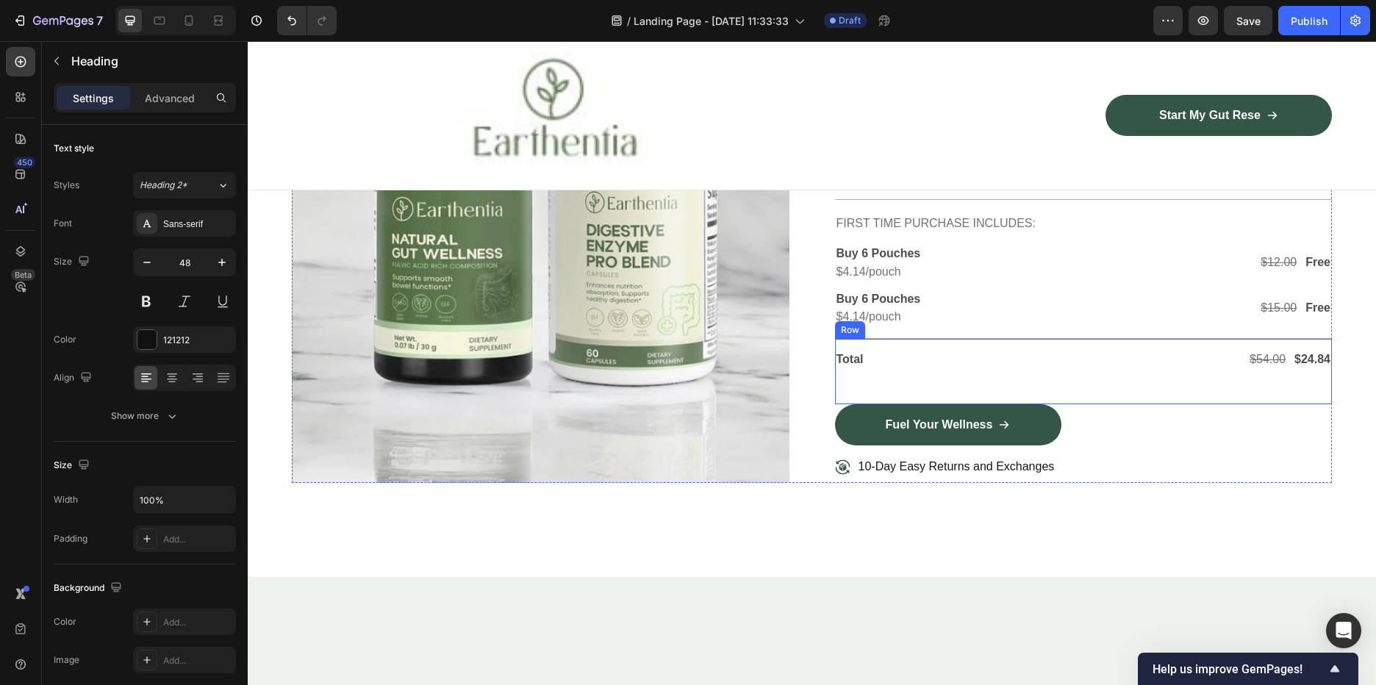
scroll to position [3749, 0]
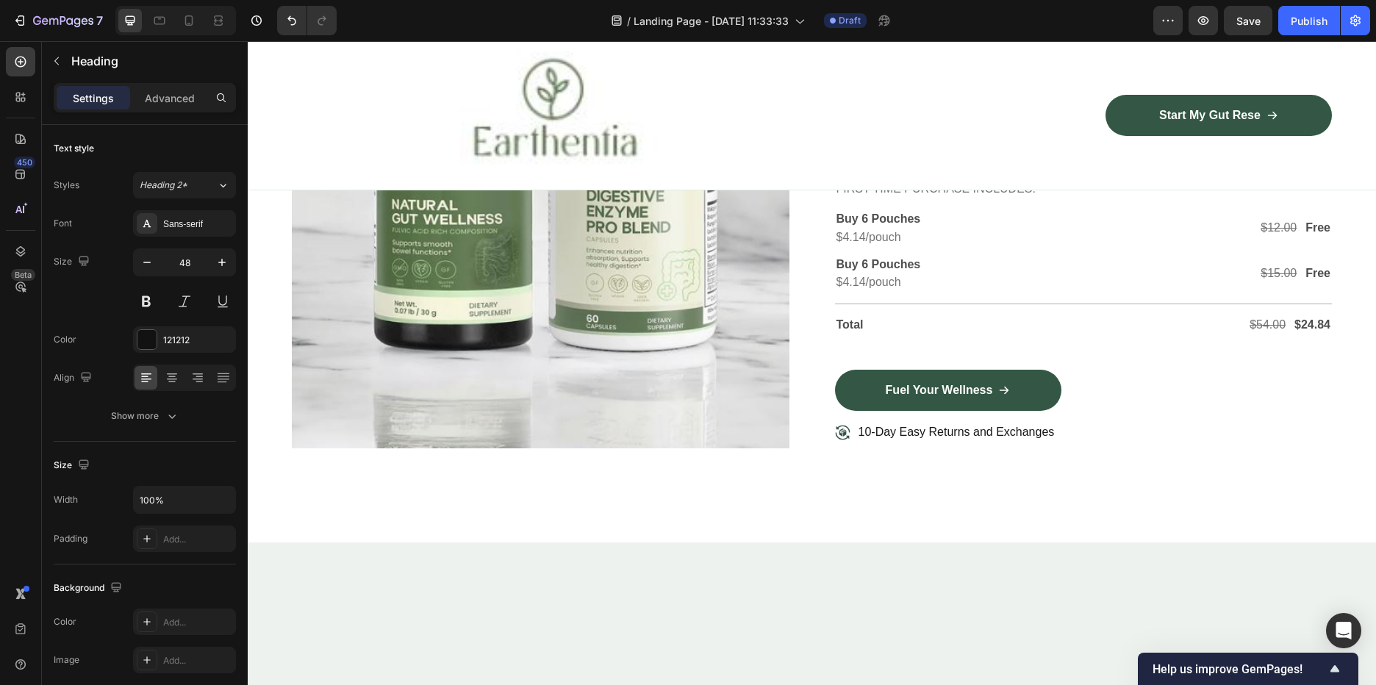
click at [970, 134] on p "Buy 6 Pouches" at bounding box center [958, 125] width 243 height 15
click at [906, 134] on p "Buy 6 Pouches" at bounding box center [958, 125] width 243 height 15
click at [864, 134] on p "Buy 6 Pouches" at bounding box center [958, 125] width 243 height 15
click at [1260, 98] on p "Shop Our Bundles Pouches, Enjoy 2 Free Gifts" at bounding box center [1084, 52] width 495 height 92
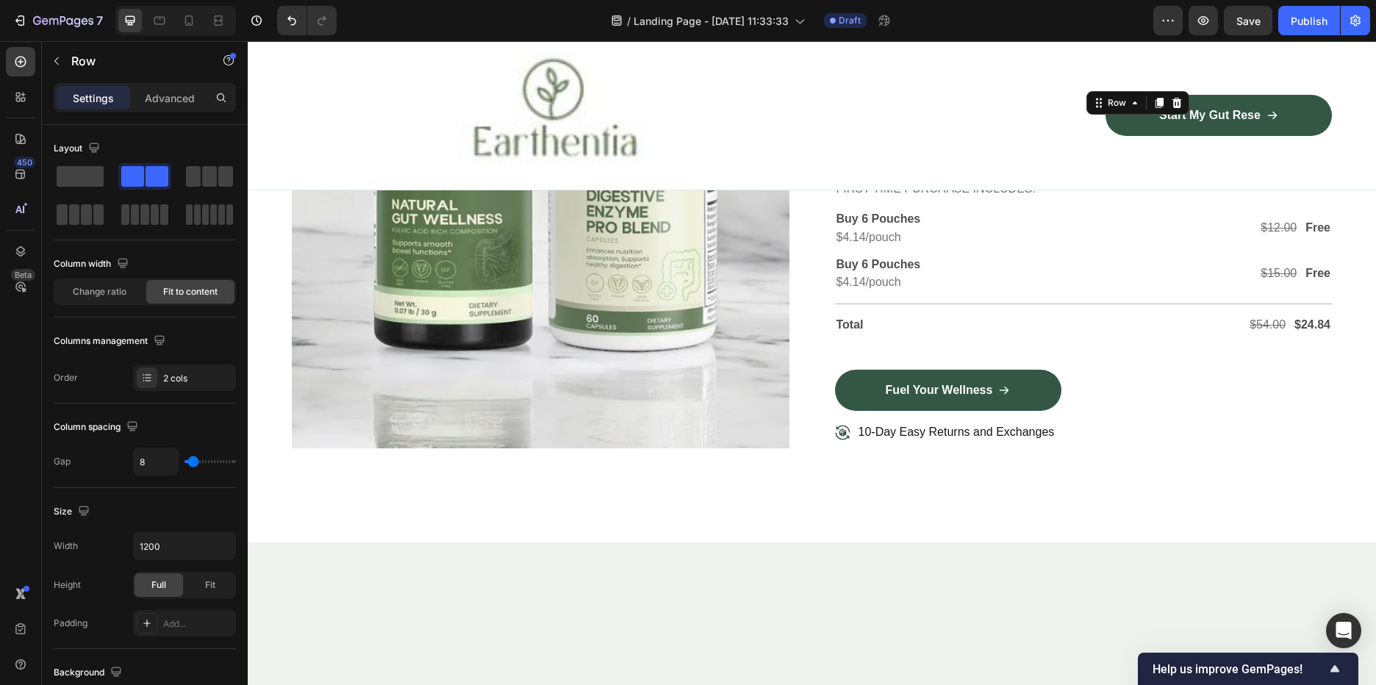
click at [1171, 154] on div "$27.00 Text Block $24.84 Text Block Row 0" at bounding box center [1209, 135] width 246 height 37
click at [956, 201] on div "FIRST TIME PURCHASE INCLUDES:" at bounding box center [1084, 189] width 498 height 24
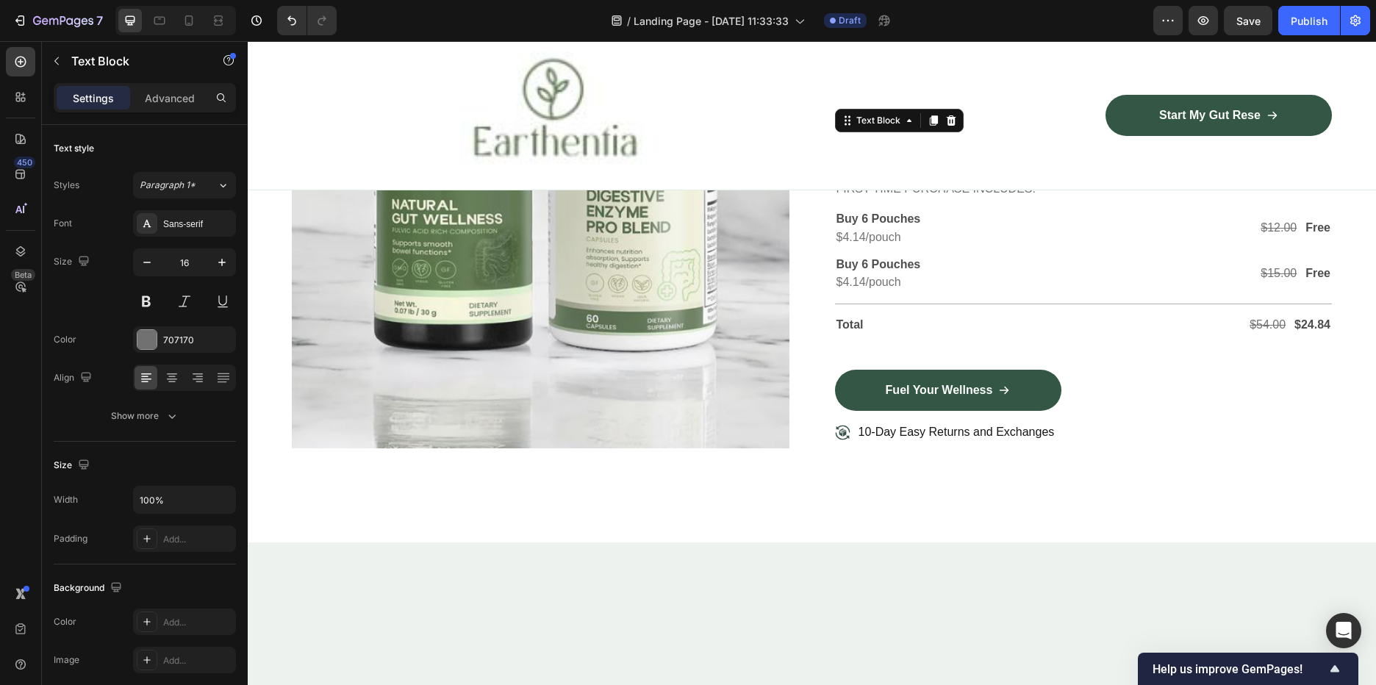
click at [992, 151] on p "$4.14/pouch" at bounding box center [958, 143] width 243 height 15
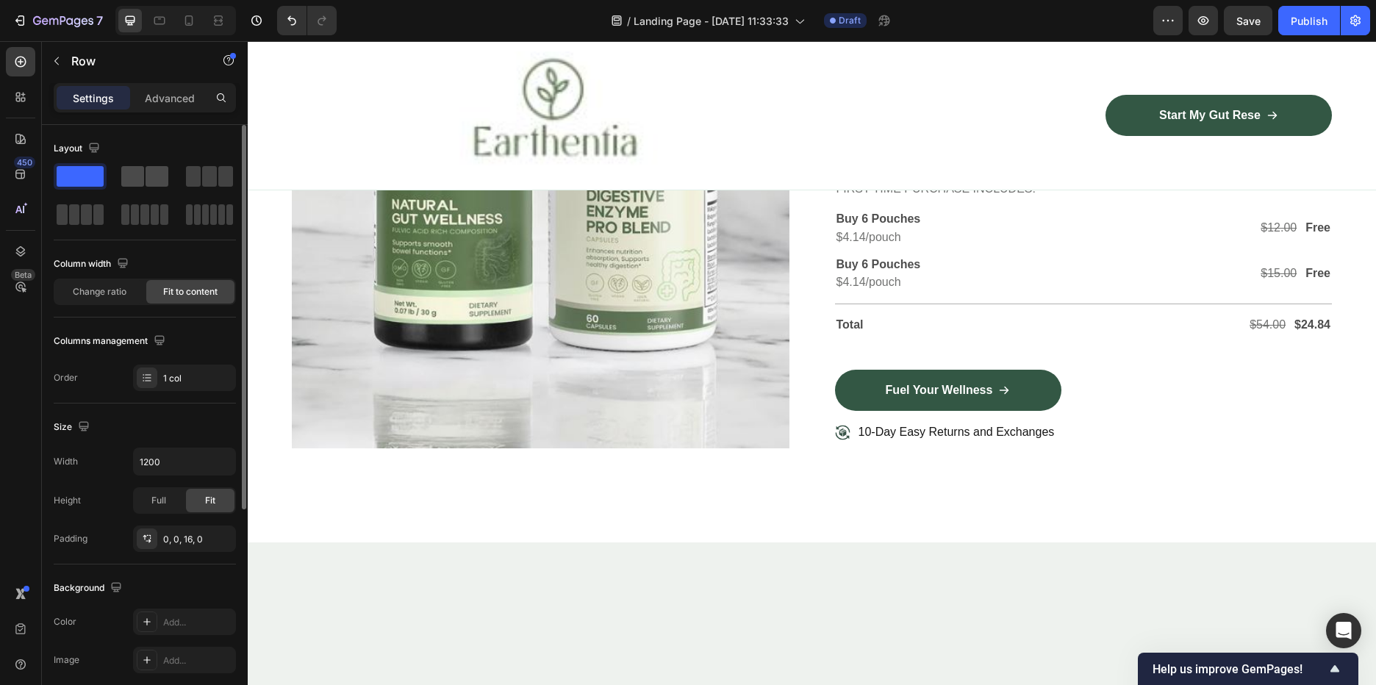
click at [152, 168] on span at bounding box center [157, 176] width 23 height 21
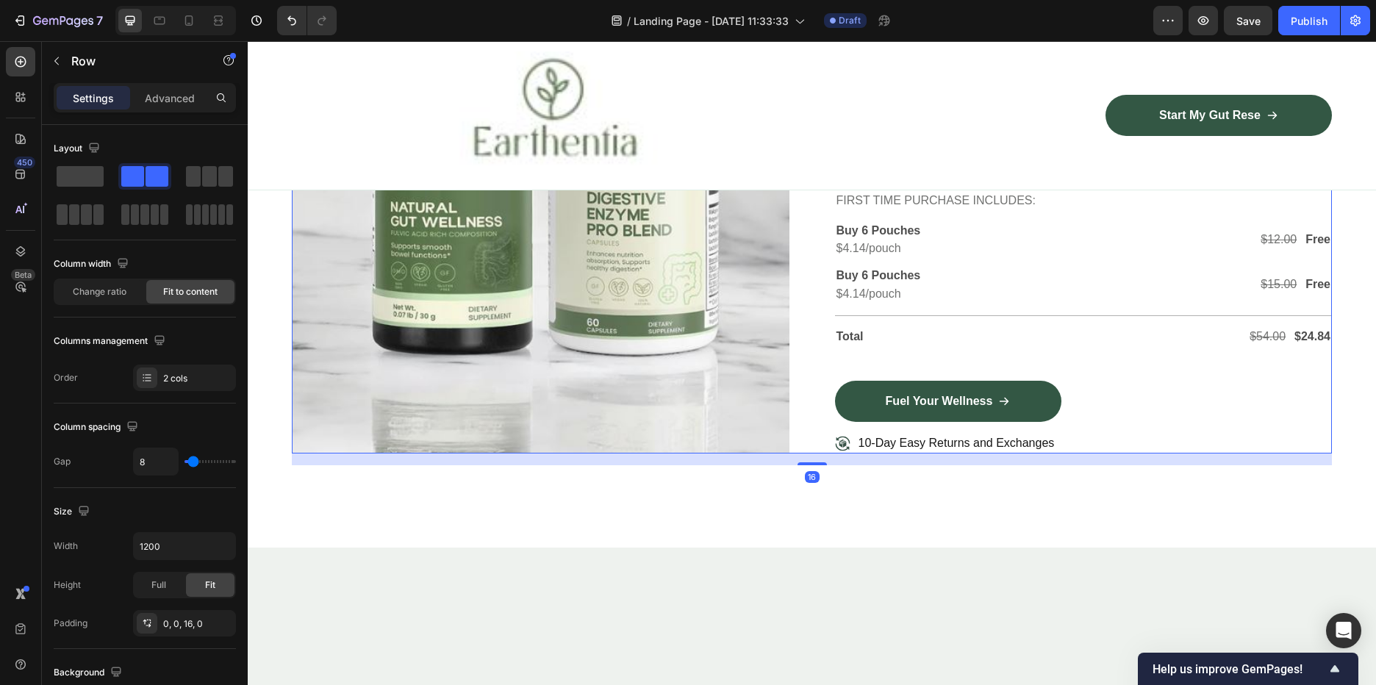
click at [799, 262] on div "Image Row Extra gifts, extra joy Text Block Drop element here Row Shop Our Bund…" at bounding box center [812, 207] width 1040 height 494
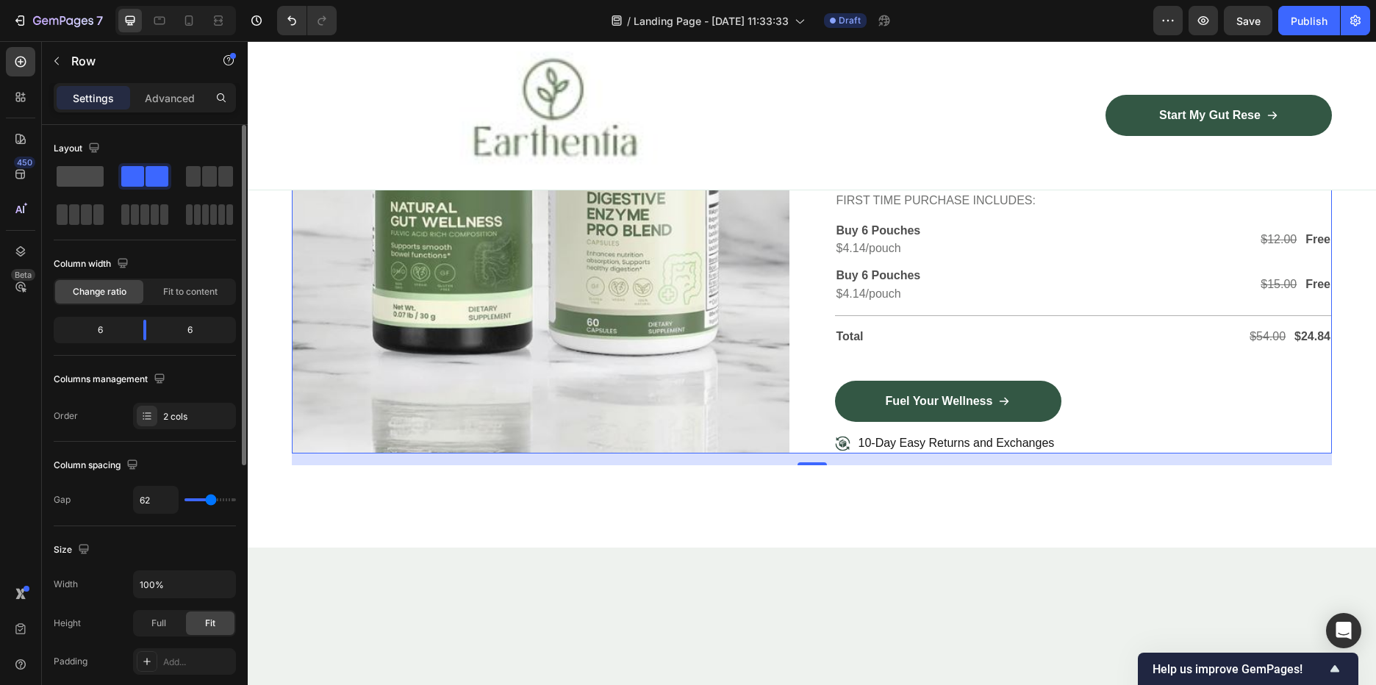
click at [90, 173] on span at bounding box center [80, 176] width 47 height 21
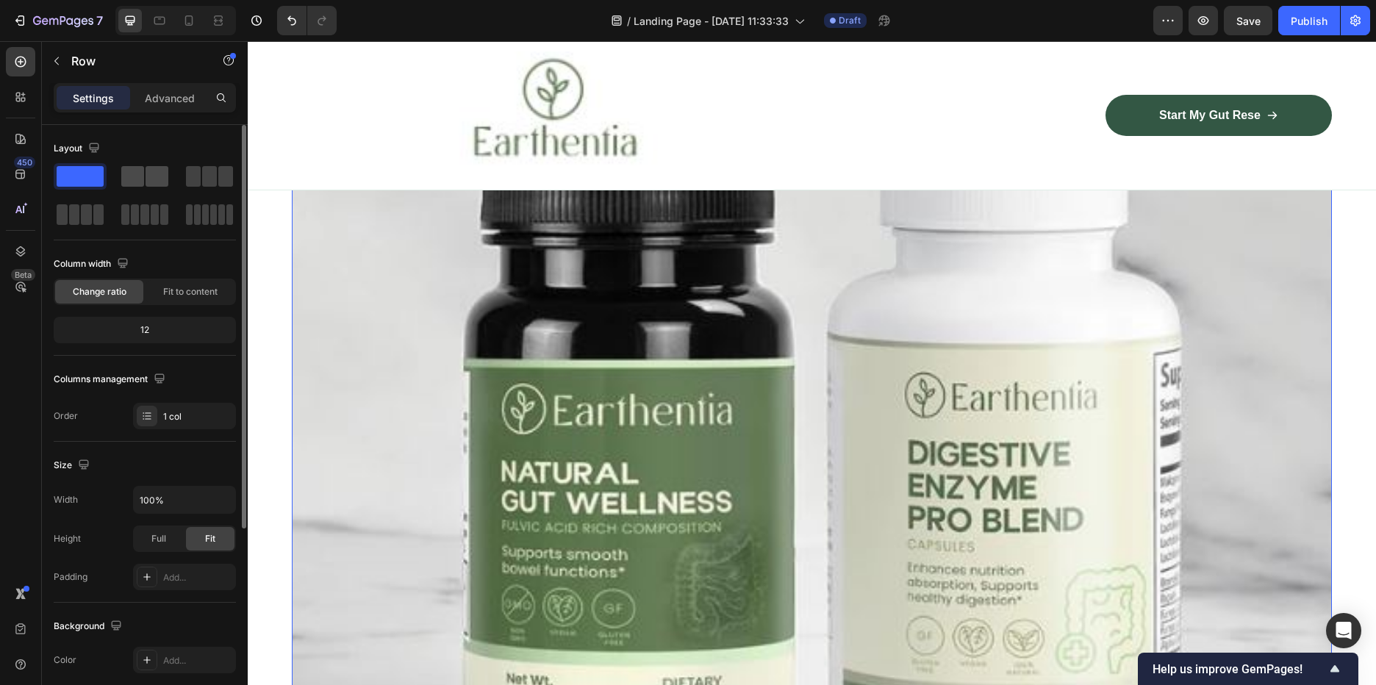
click at [162, 171] on span at bounding box center [157, 176] width 23 height 21
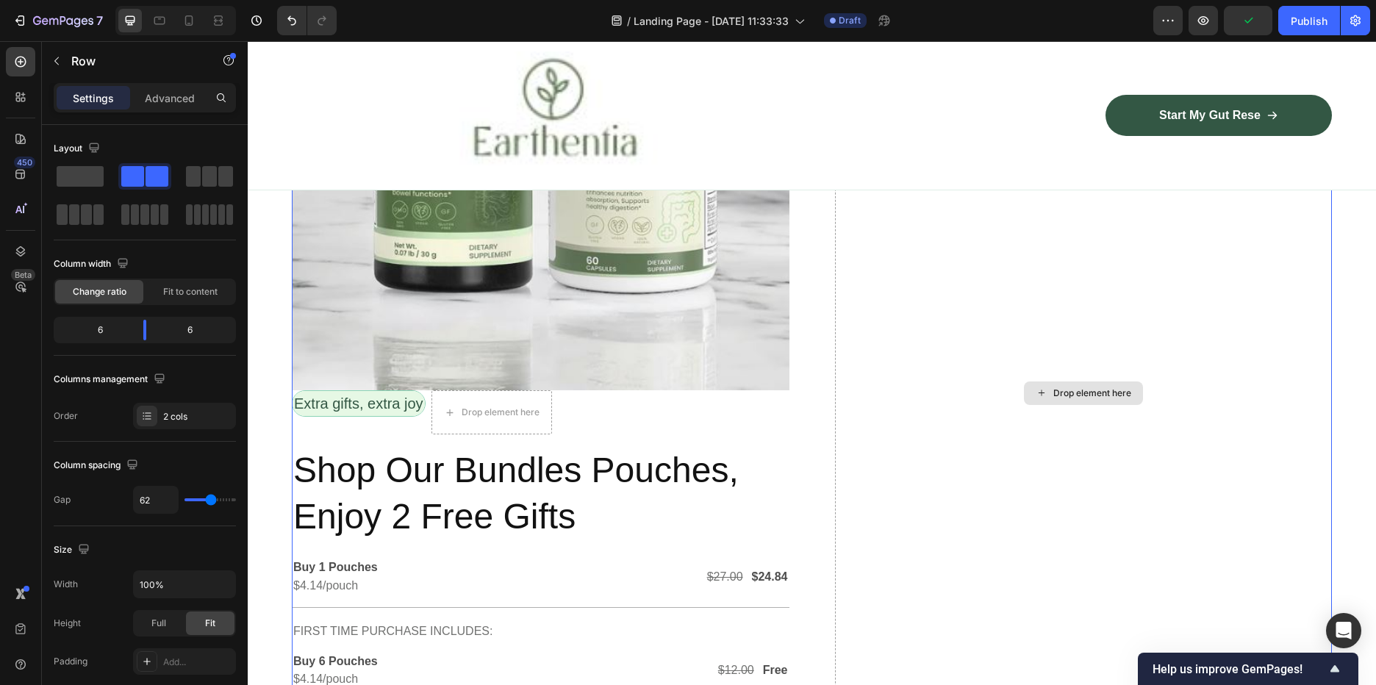
scroll to position [4043, 0]
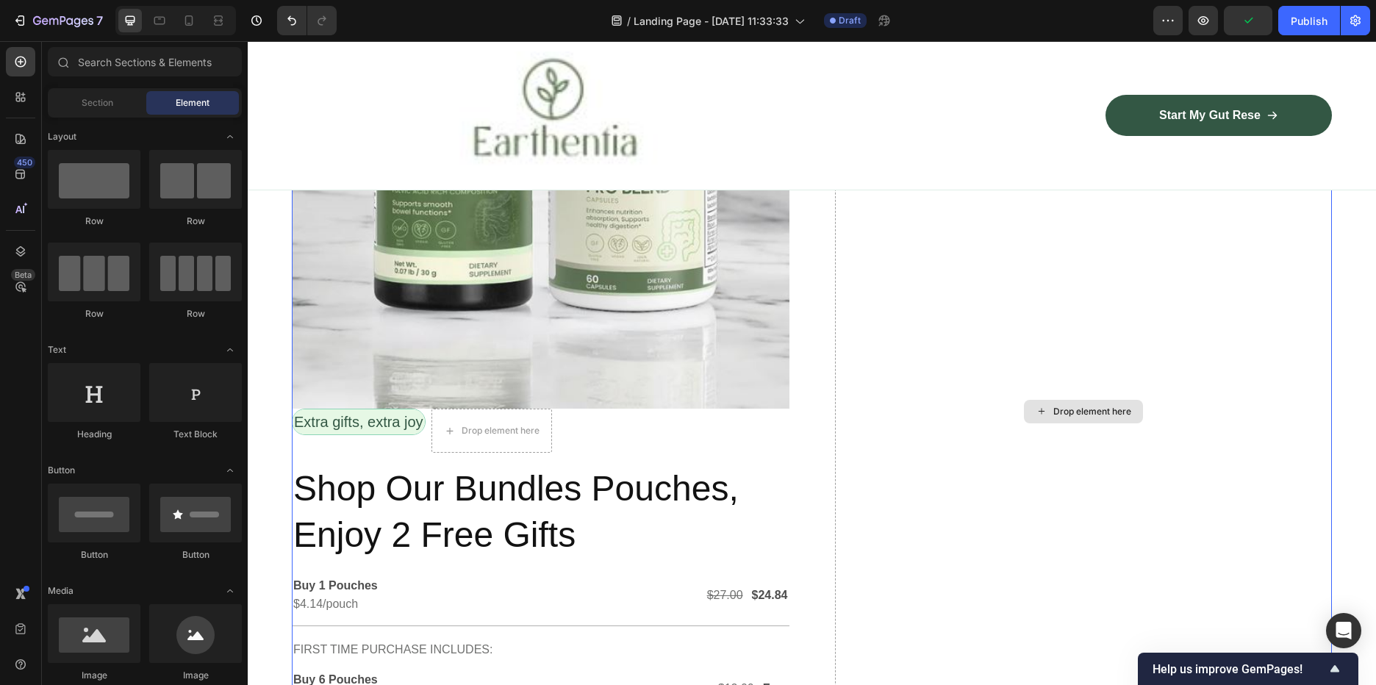
click at [1062, 411] on div "Drop element here" at bounding box center [1092, 412] width 78 height 12
click at [1094, 406] on div "Drop element here" at bounding box center [1092, 412] width 78 height 12
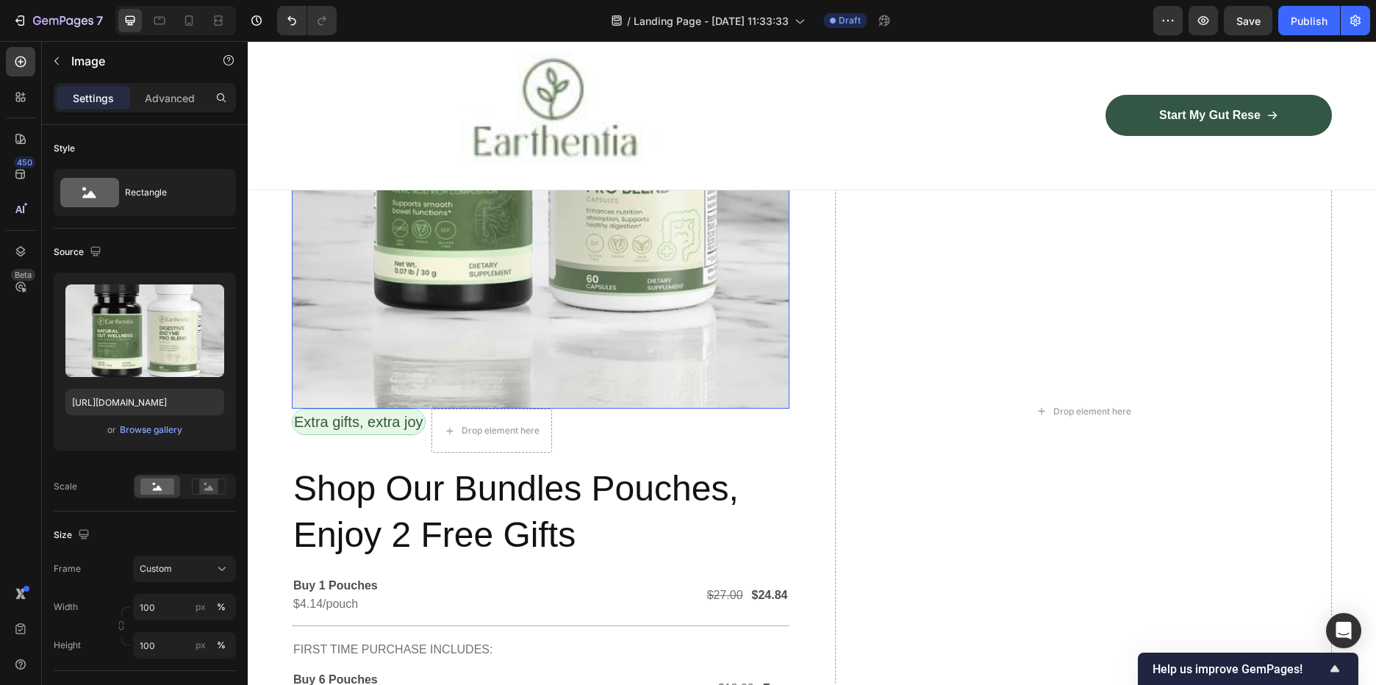
click at [634, 312] on img at bounding box center [541, 164] width 498 height 489
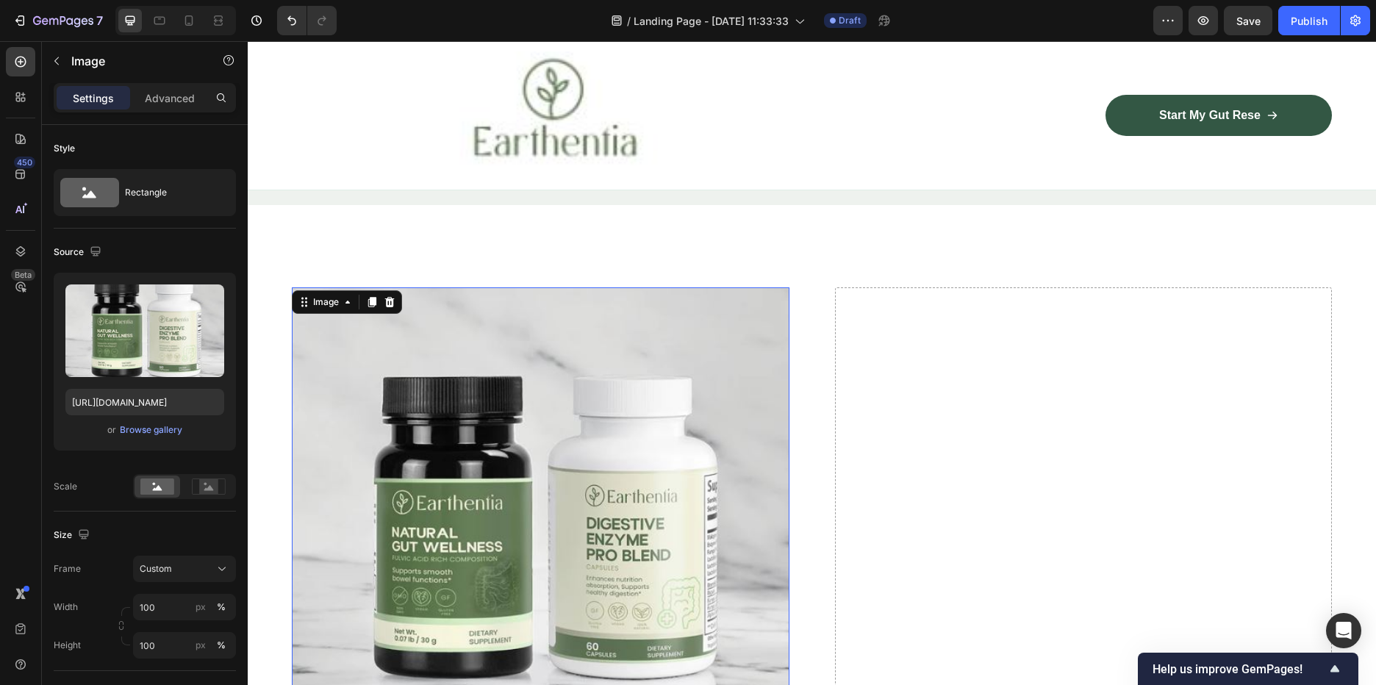
scroll to position [3749, 0]
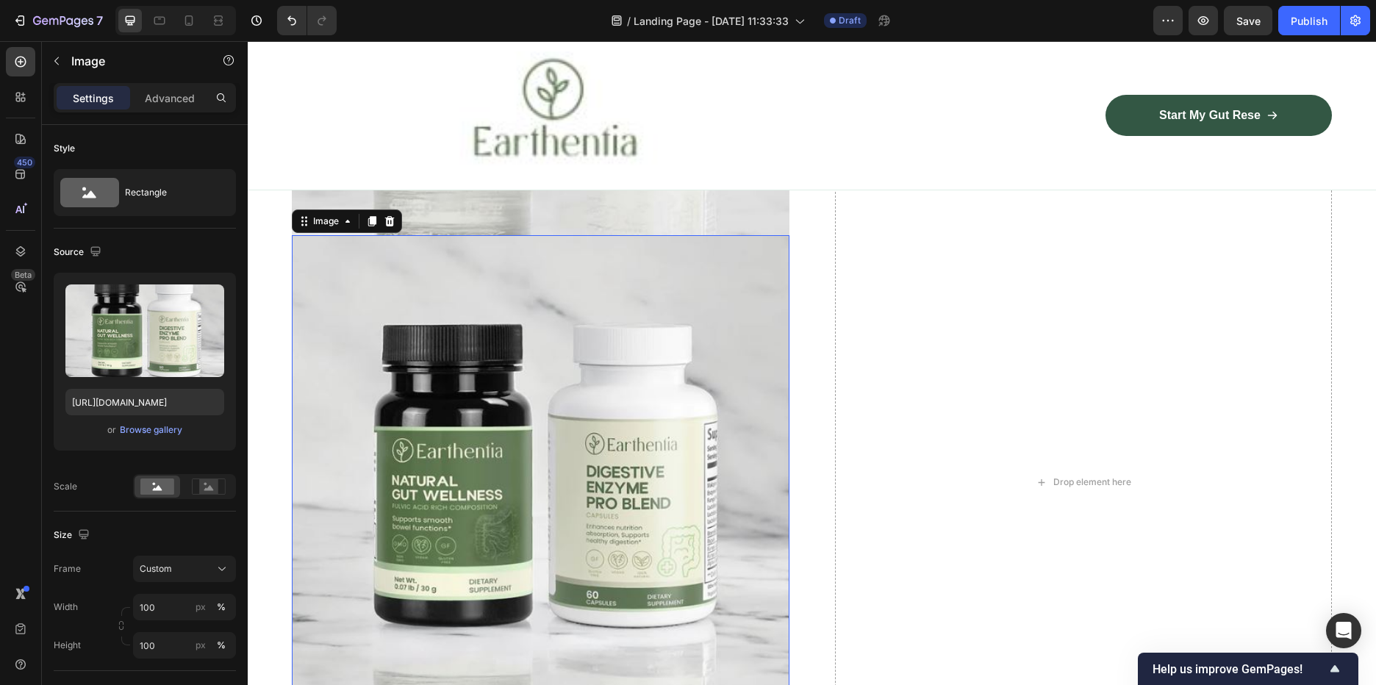
scroll to position [4207, 0]
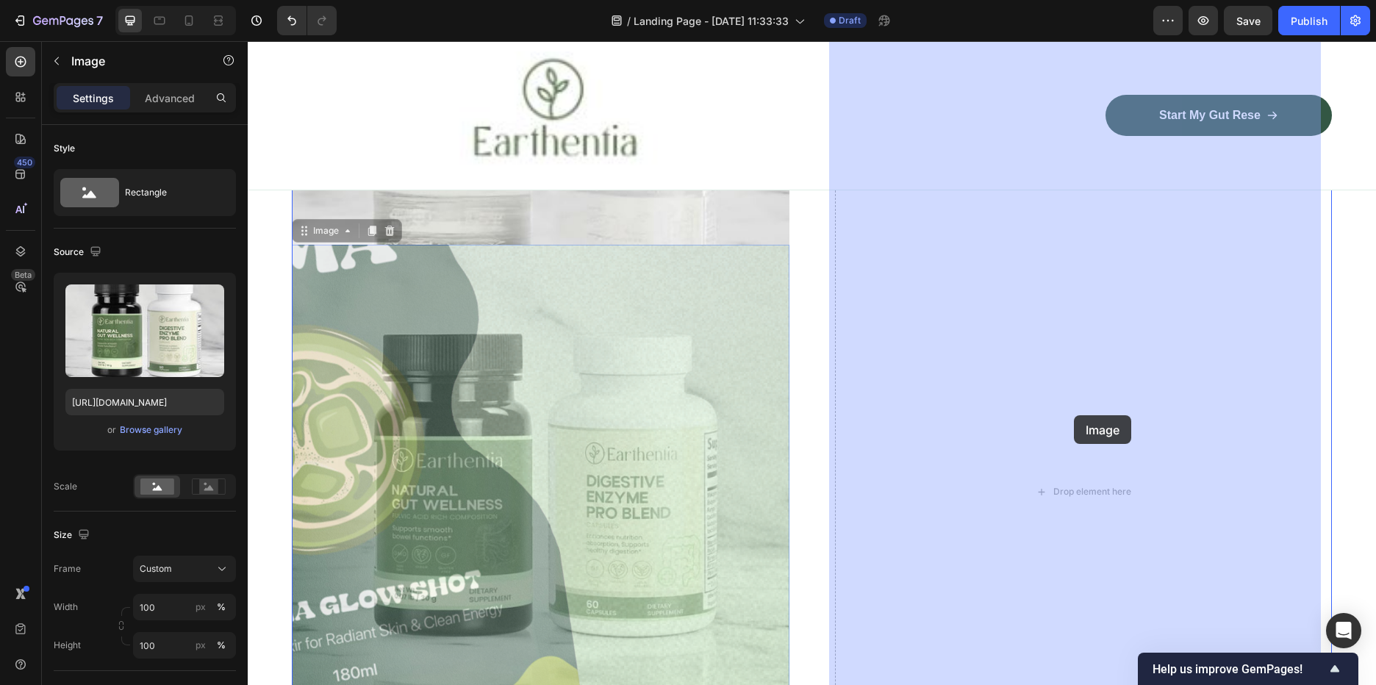
drag, startPoint x: 559, startPoint y: 370, endPoint x: 1074, endPoint y: 415, distance: 516.6
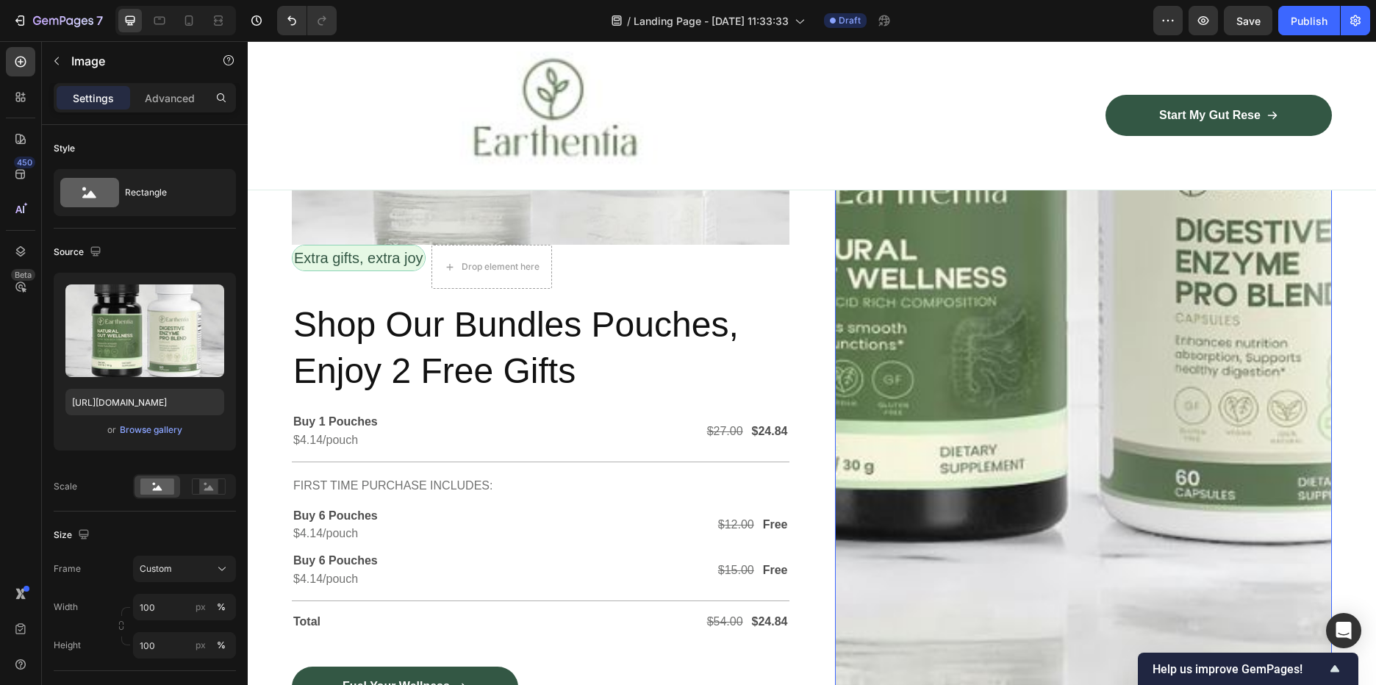
click at [1011, 384] on img at bounding box center [1084, 247] width 498 height 983
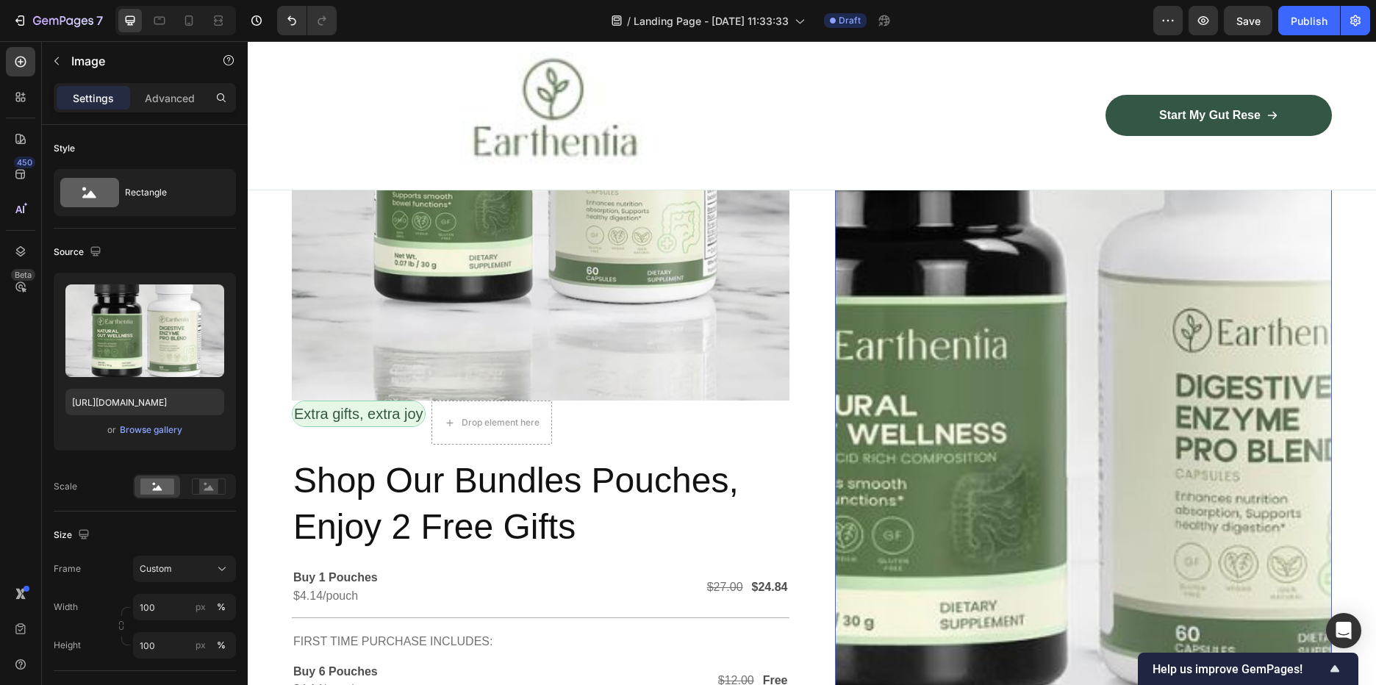
scroll to position [3766, 0]
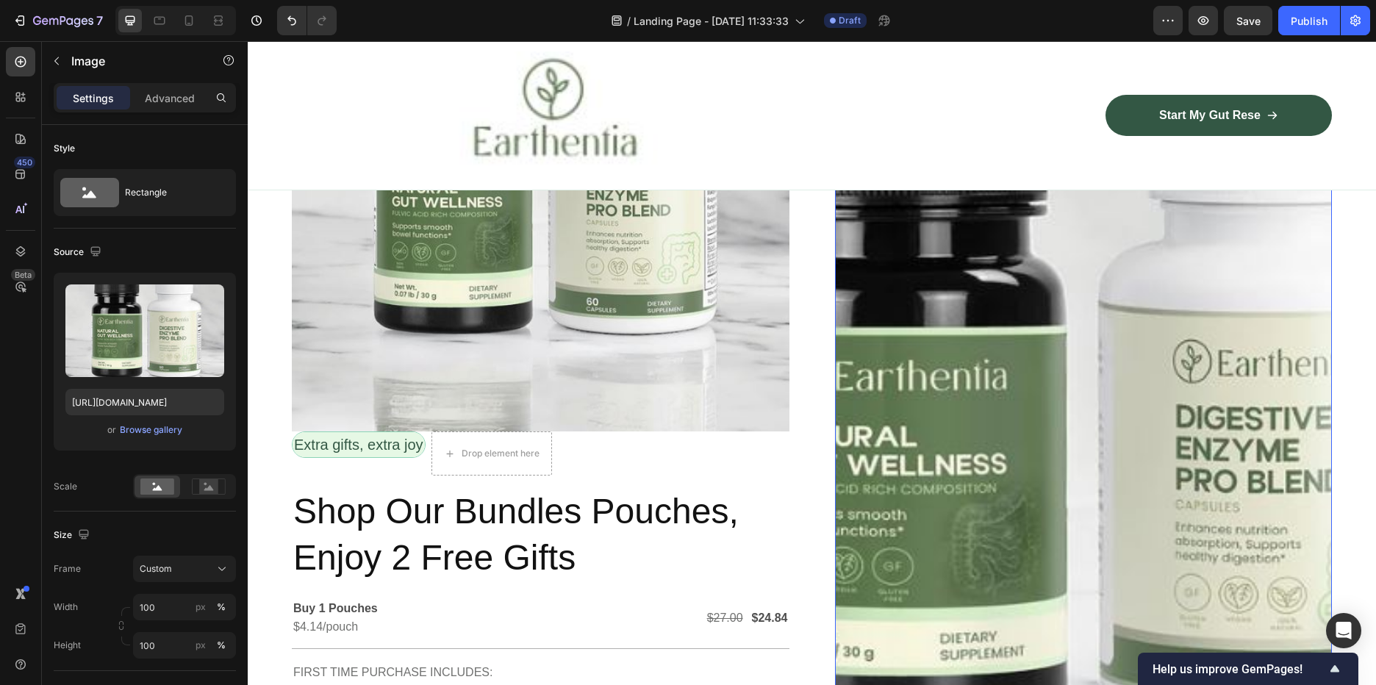
click at [1015, 302] on img at bounding box center [1084, 434] width 498 height 983
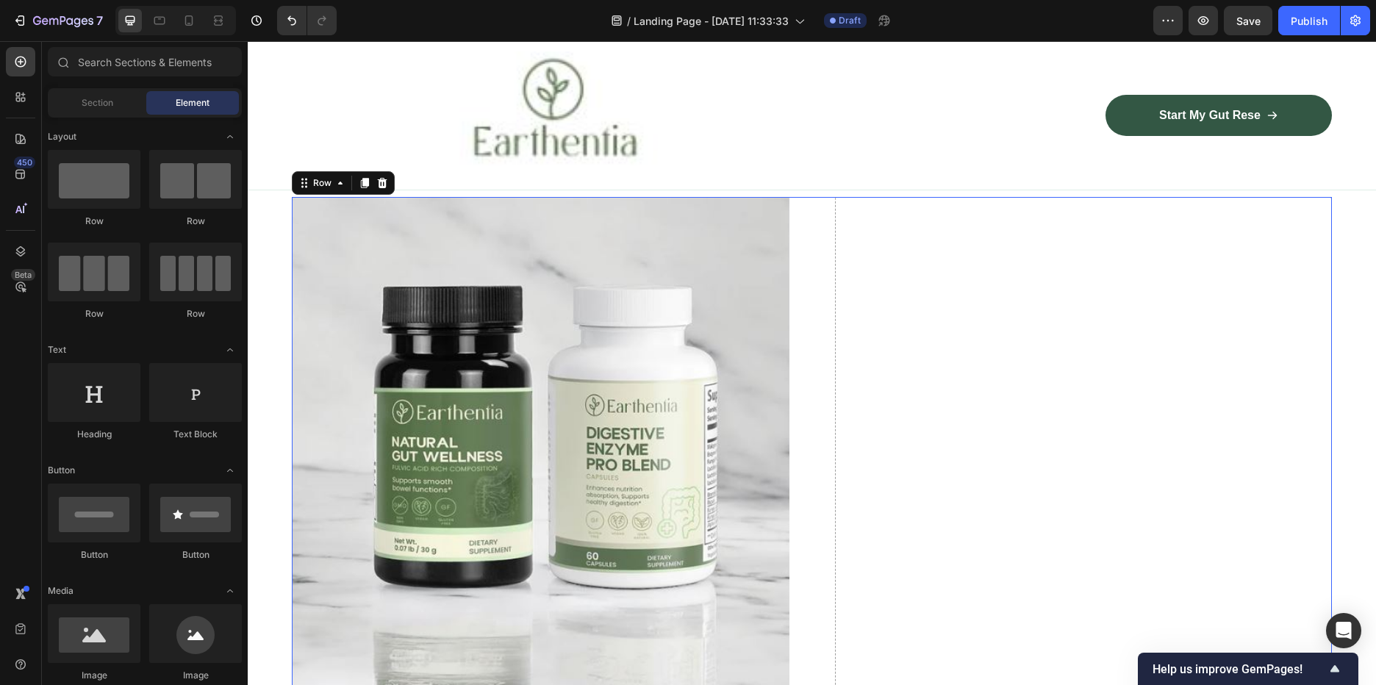
click at [811, 248] on div "Image Row Extra gifts, extra joy Text Block Drop element here Row Shop Our Bund…" at bounding box center [812, 688] width 1040 height 983
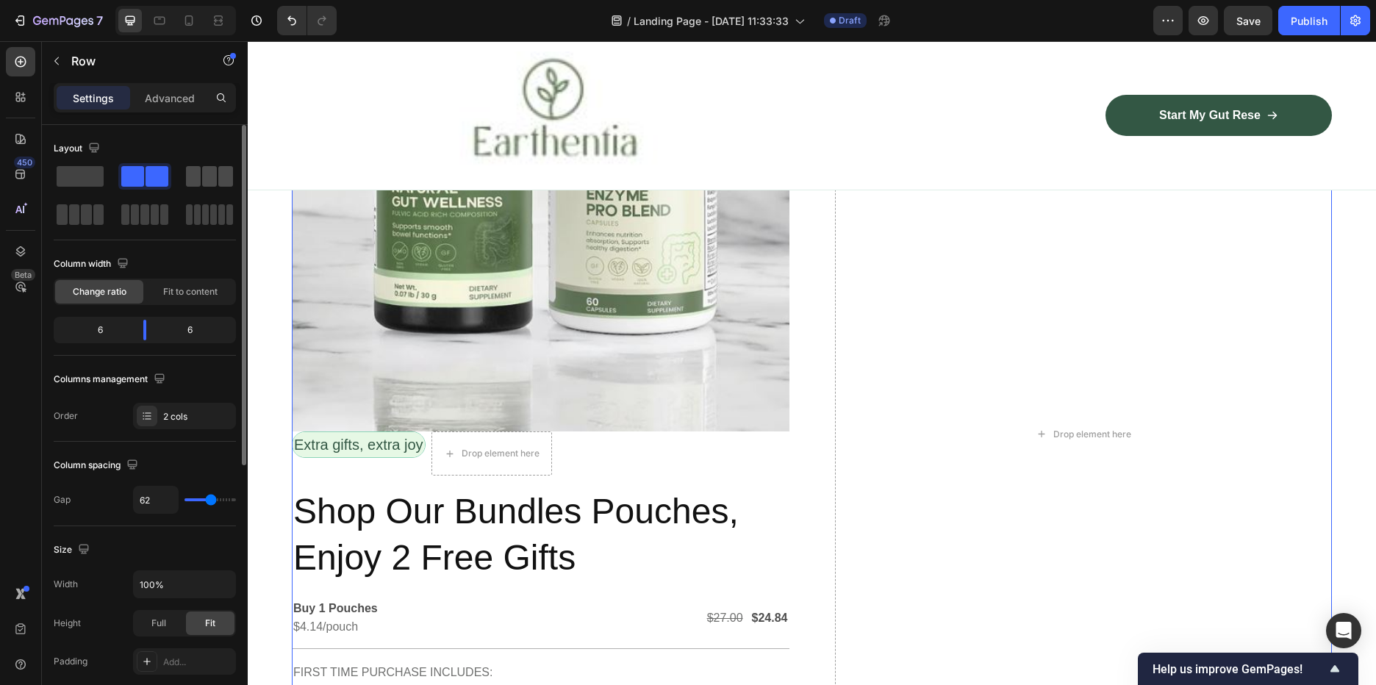
click at [198, 182] on span at bounding box center [193, 176] width 15 height 21
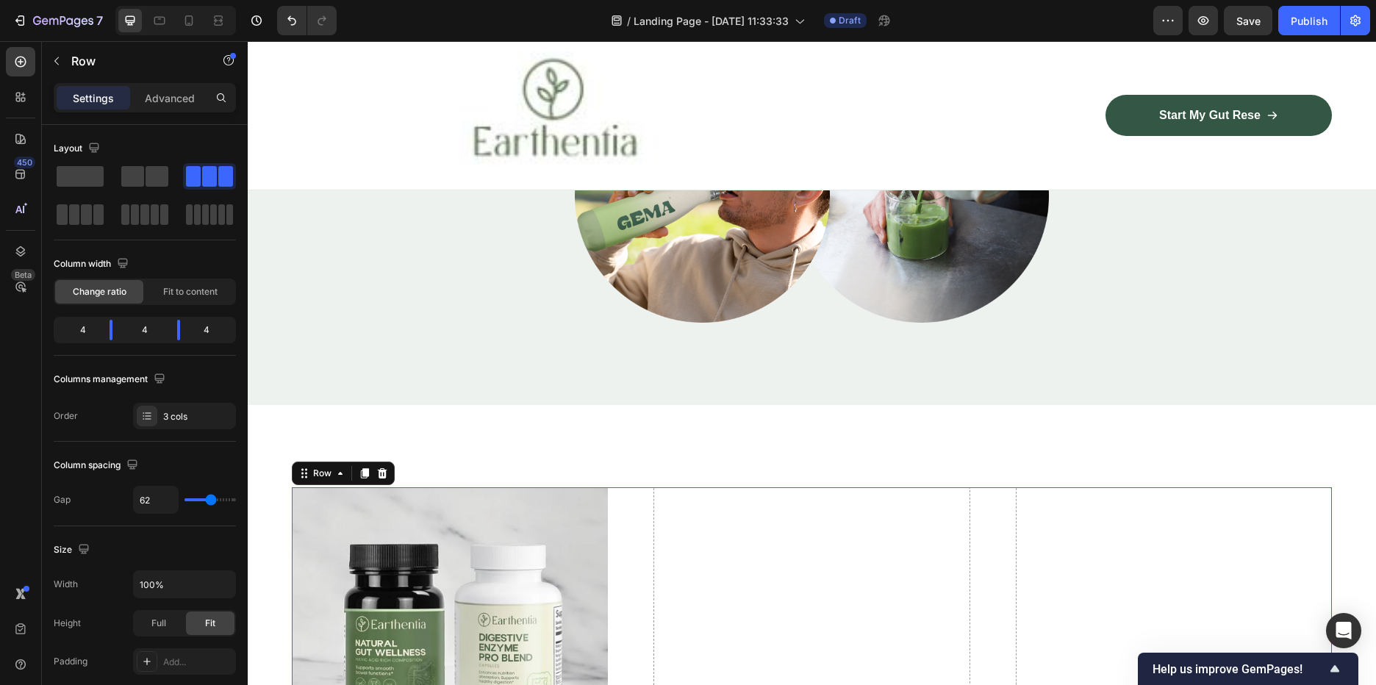
scroll to position [3472, 0]
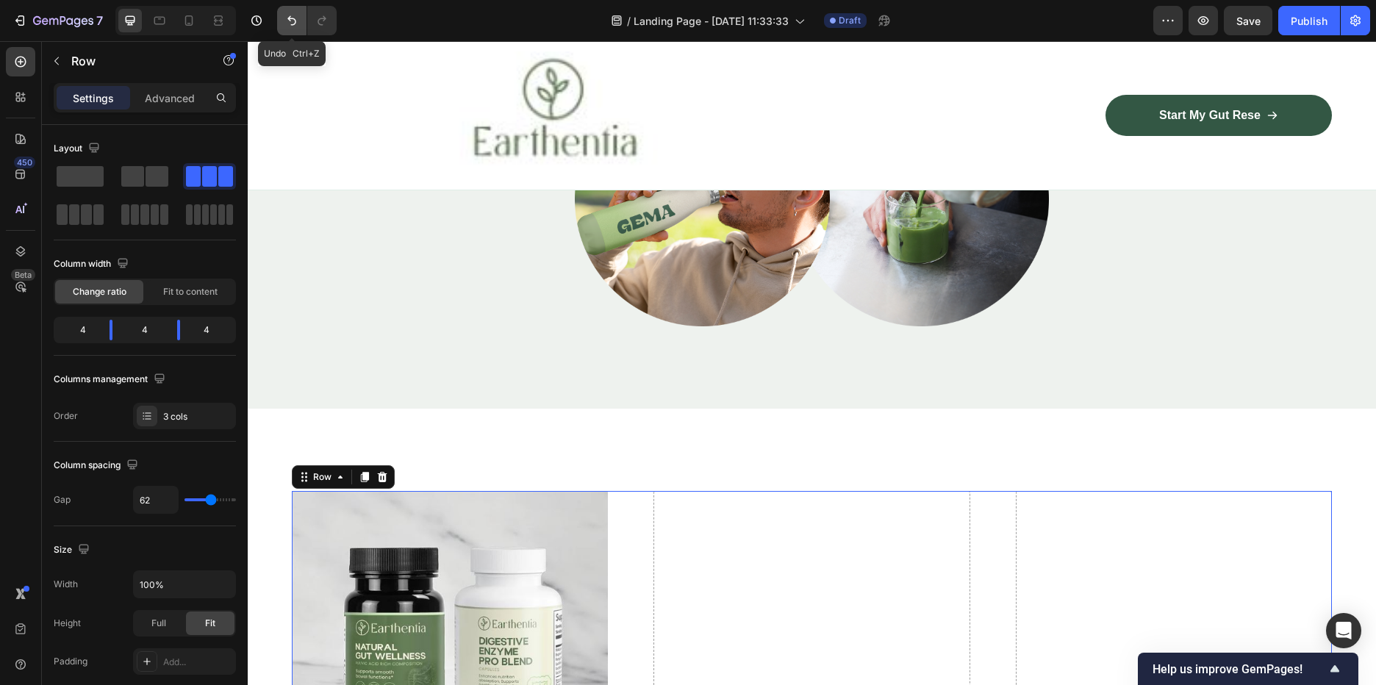
click at [285, 16] on icon "Undo/Redo" at bounding box center [291, 20] width 15 height 15
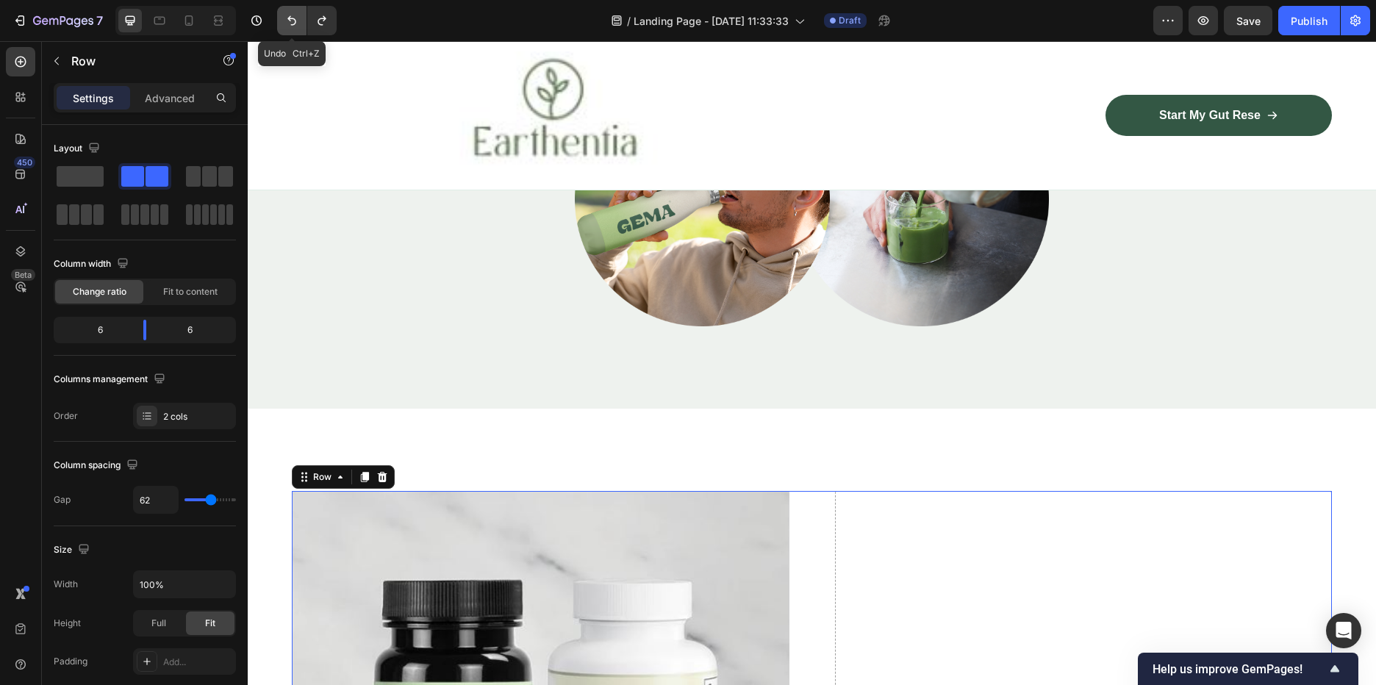
click at [285, 16] on icon "Undo/Redo" at bounding box center [291, 20] width 15 height 15
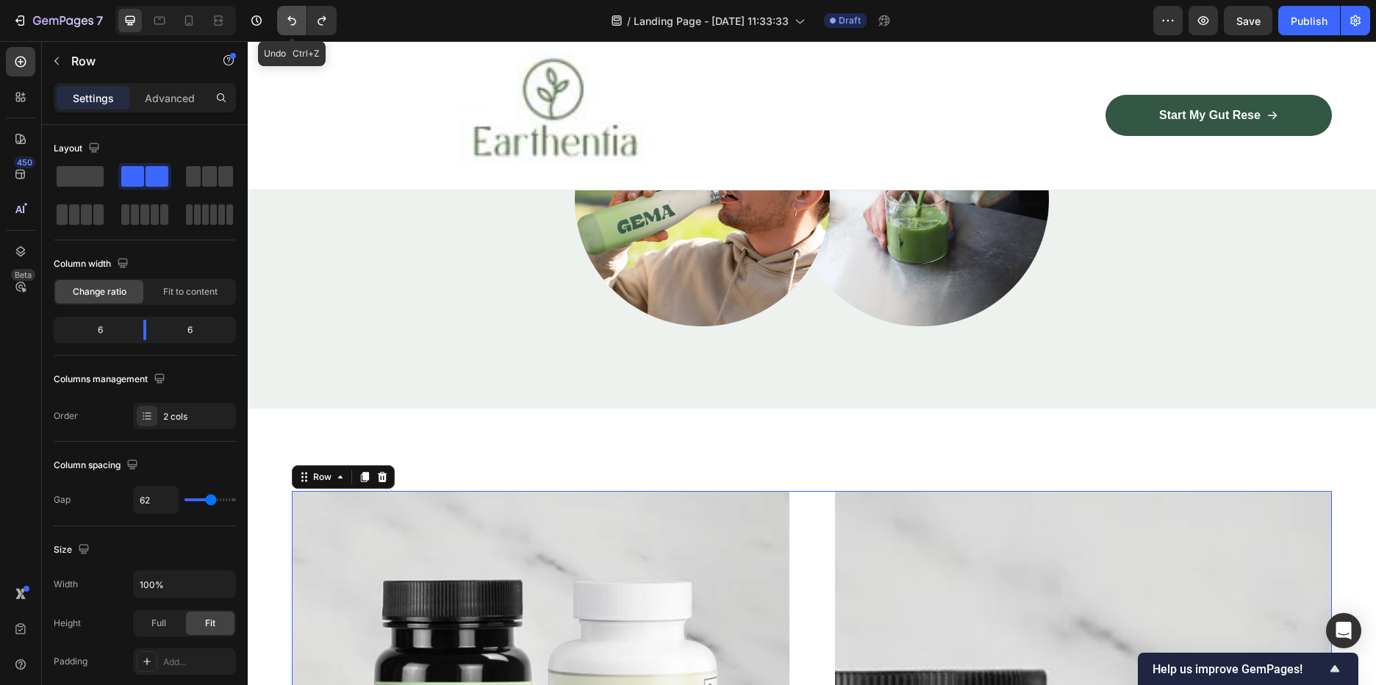
click at [285, 16] on icon "Undo/Redo" at bounding box center [291, 20] width 15 height 15
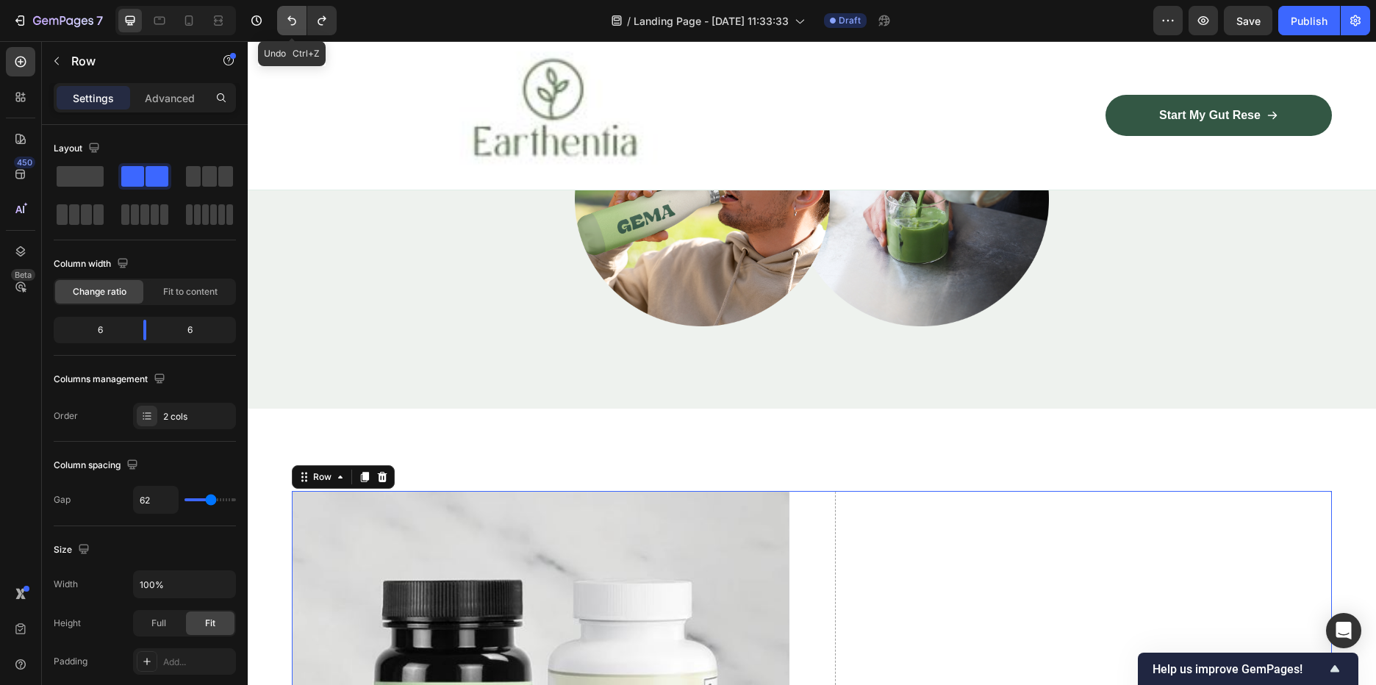
click at [285, 16] on icon "Undo/Redo" at bounding box center [291, 20] width 15 height 15
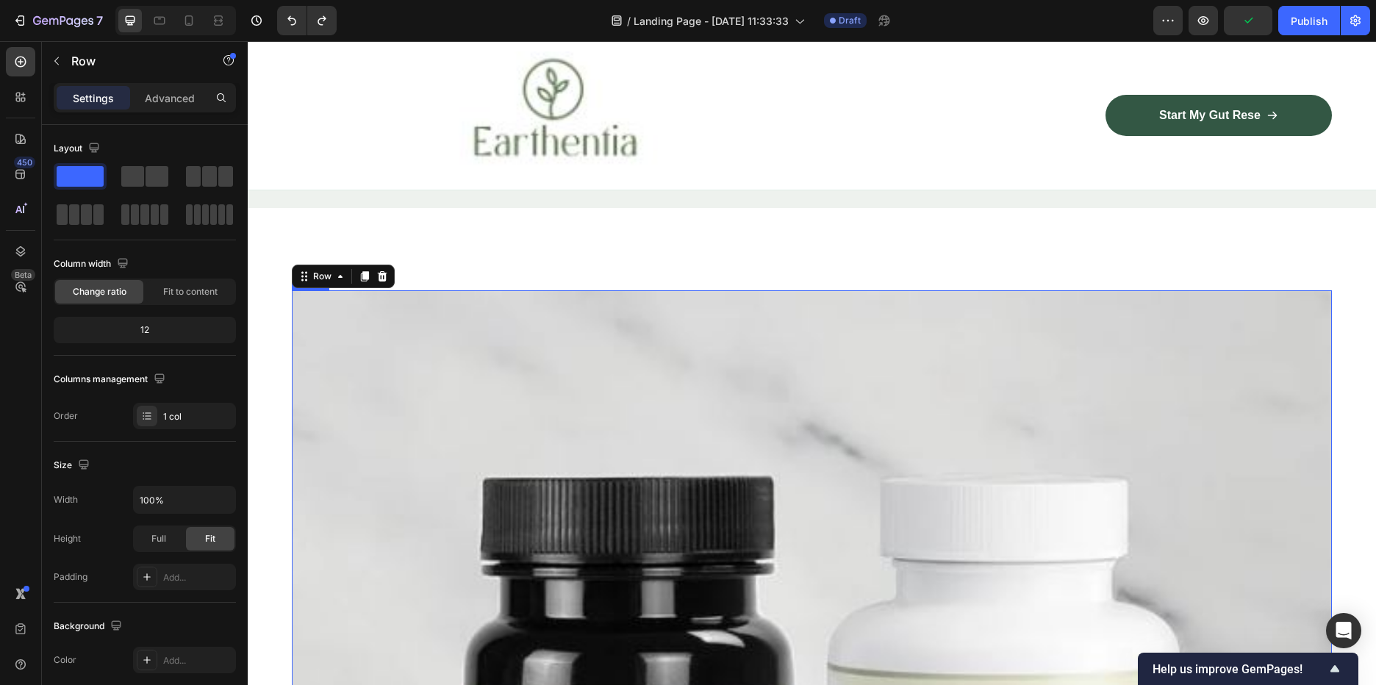
scroll to position [3986, 0]
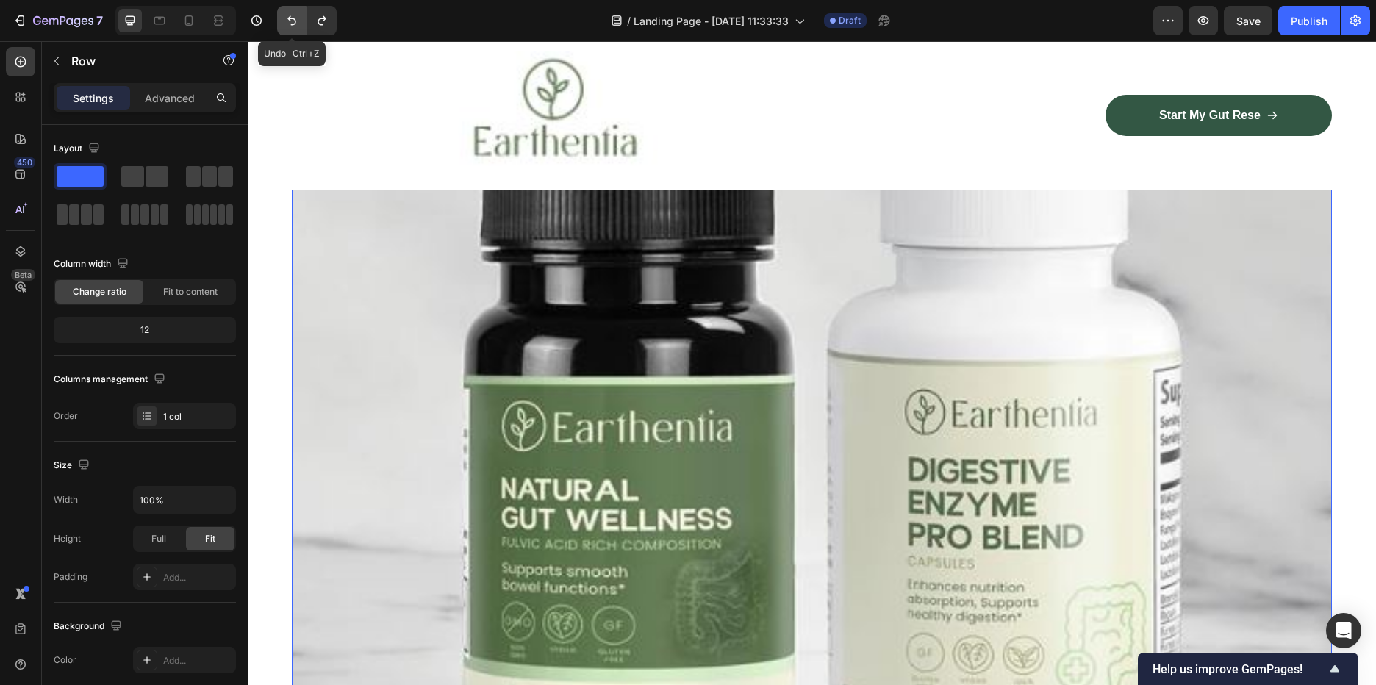
click at [299, 26] on button "Undo/Redo" at bounding box center [291, 20] width 29 height 29
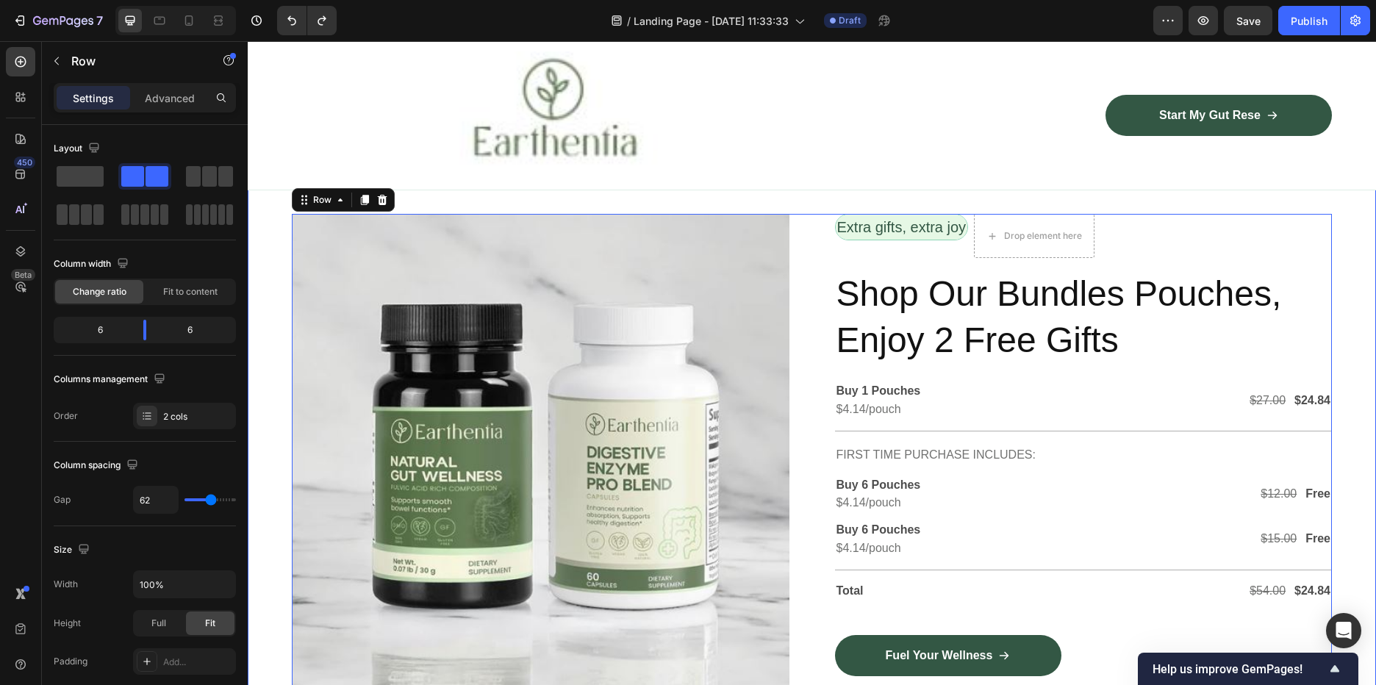
scroll to position [3766, 0]
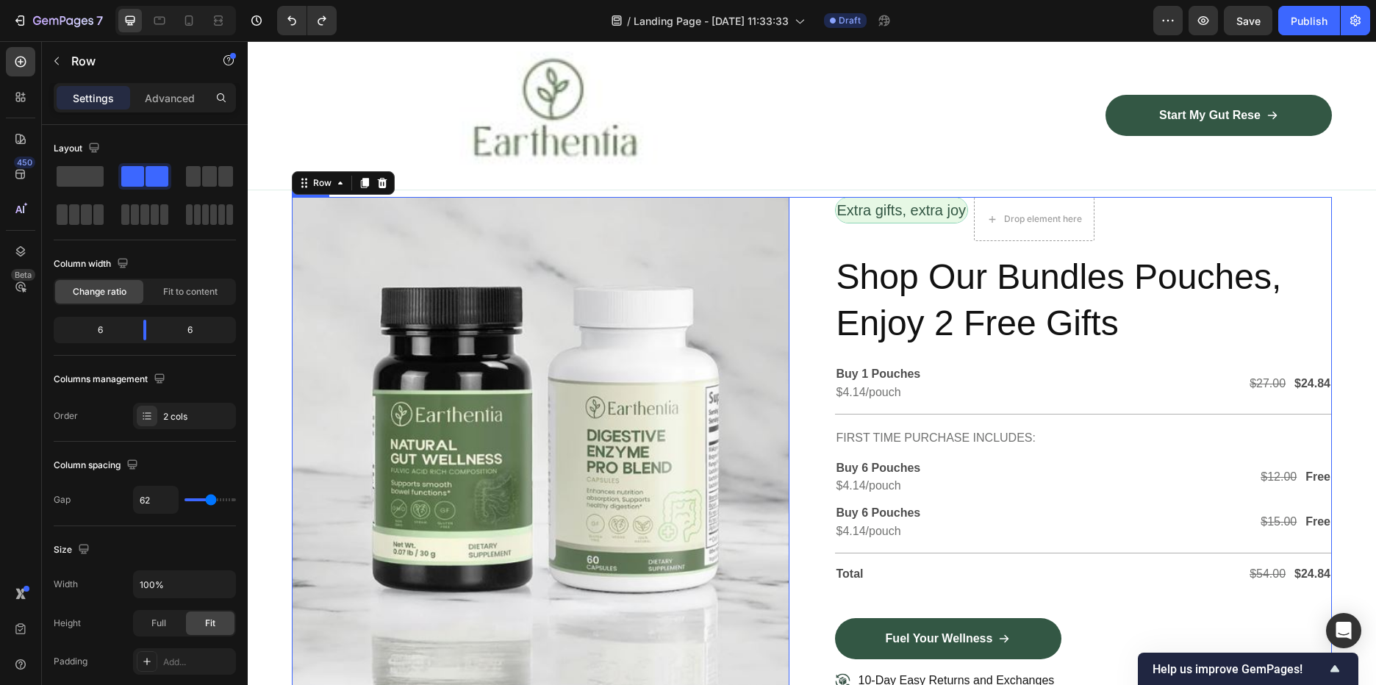
click at [707, 447] on img at bounding box center [541, 444] width 498 height 494
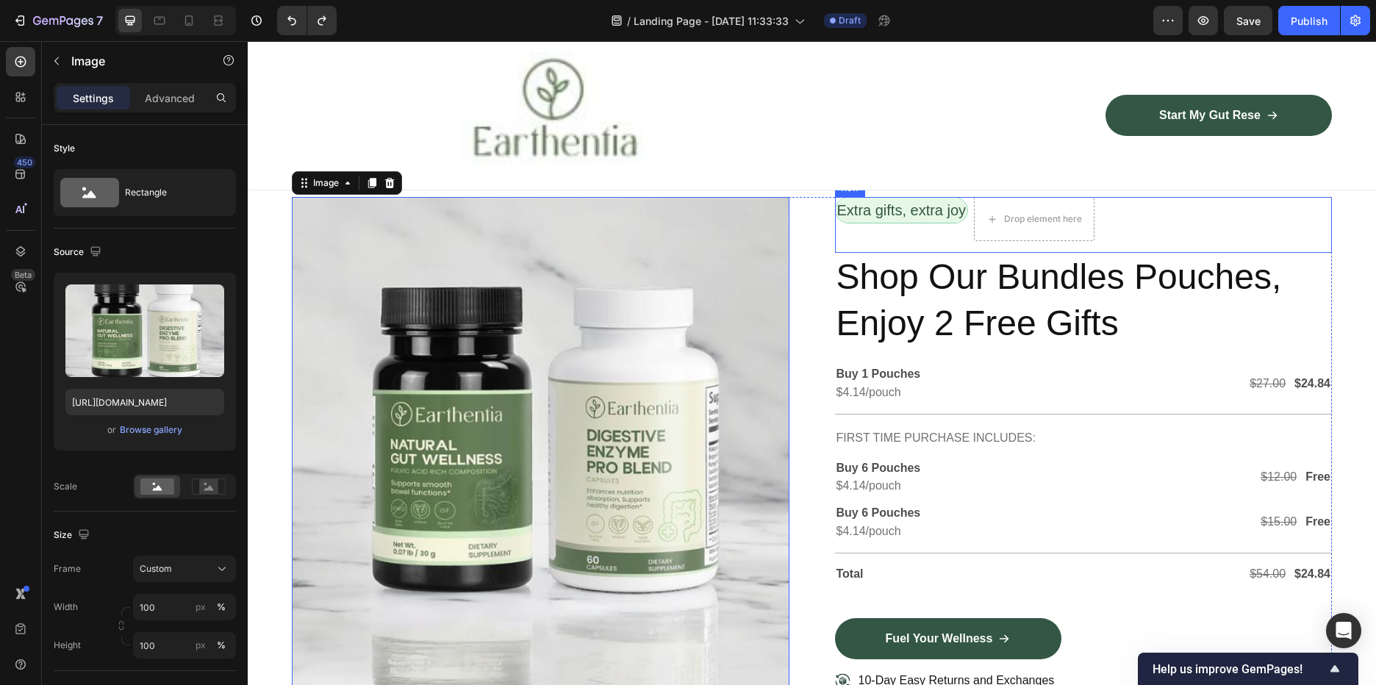
click at [1254, 222] on div "Extra gifts, extra joy Text Block Drop element here Row" at bounding box center [1084, 225] width 498 height 56
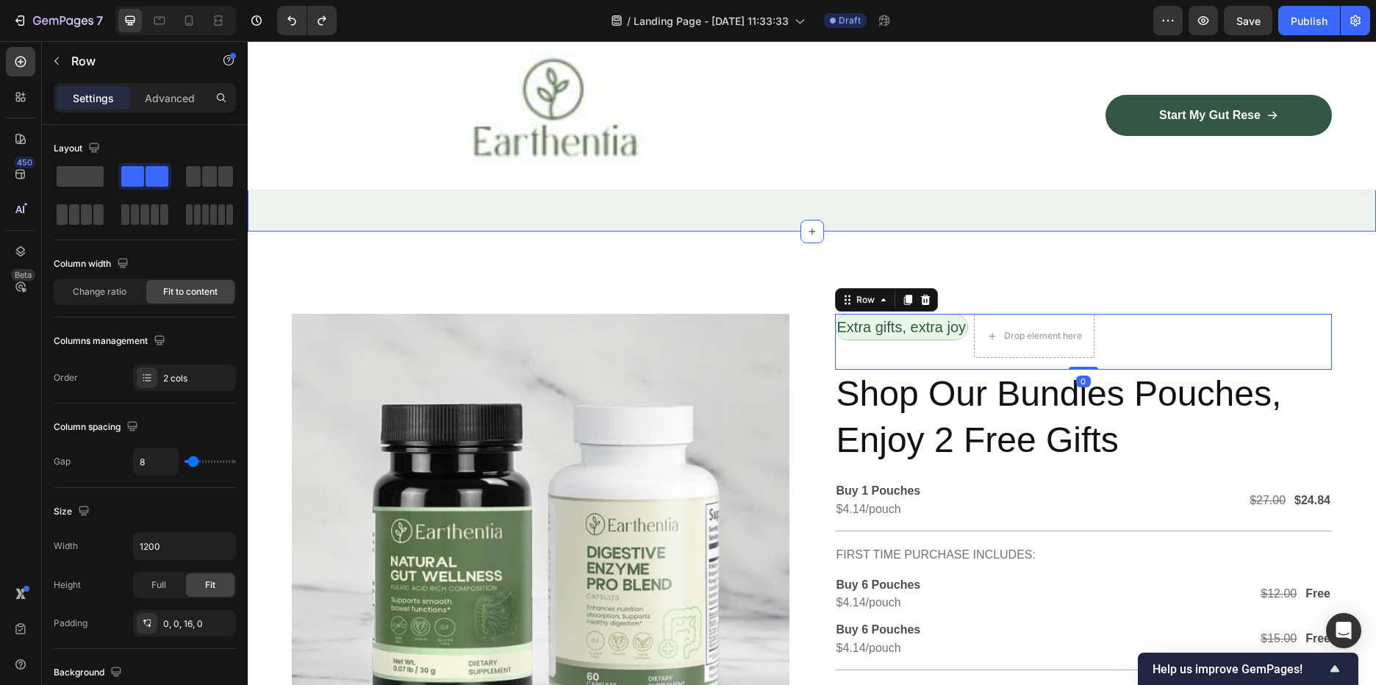
scroll to position [3692, 0]
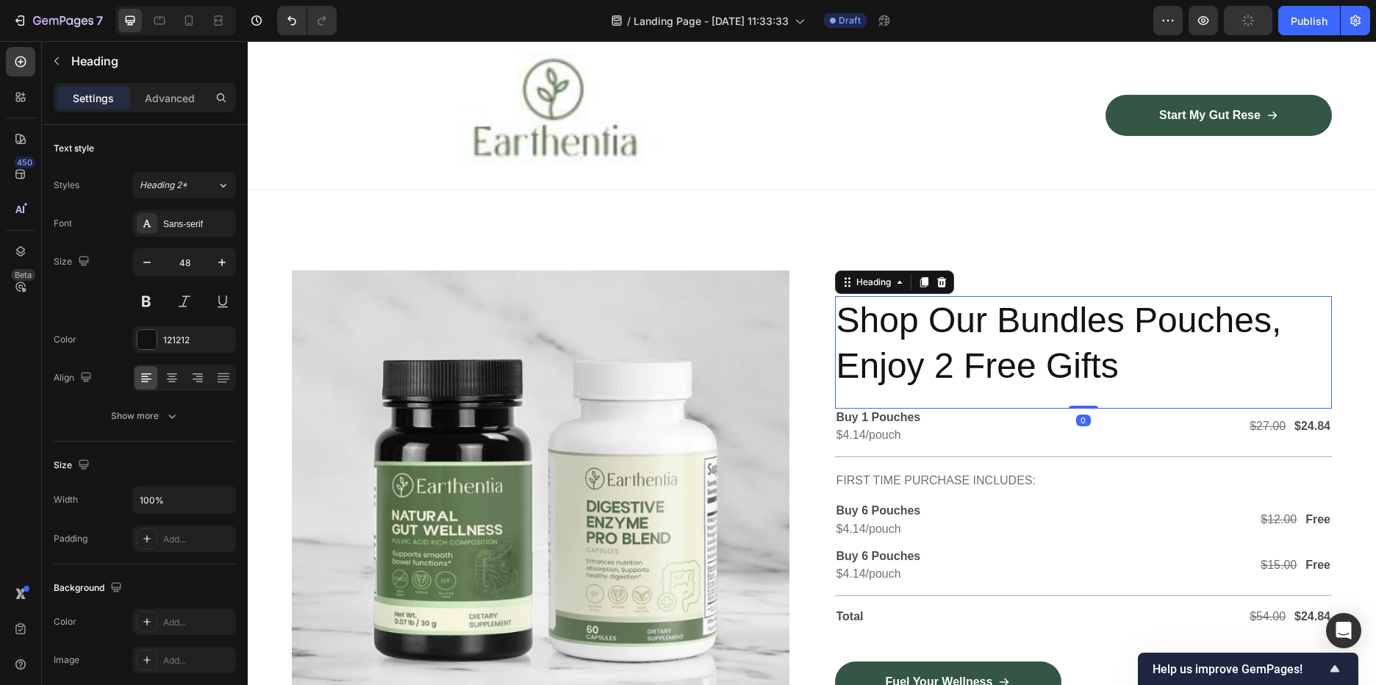
click at [1083, 343] on h2 "Shop Our Bundles Pouches, Enjoy 2 Free Gifts" at bounding box center [1084, 343] width 498 height 95
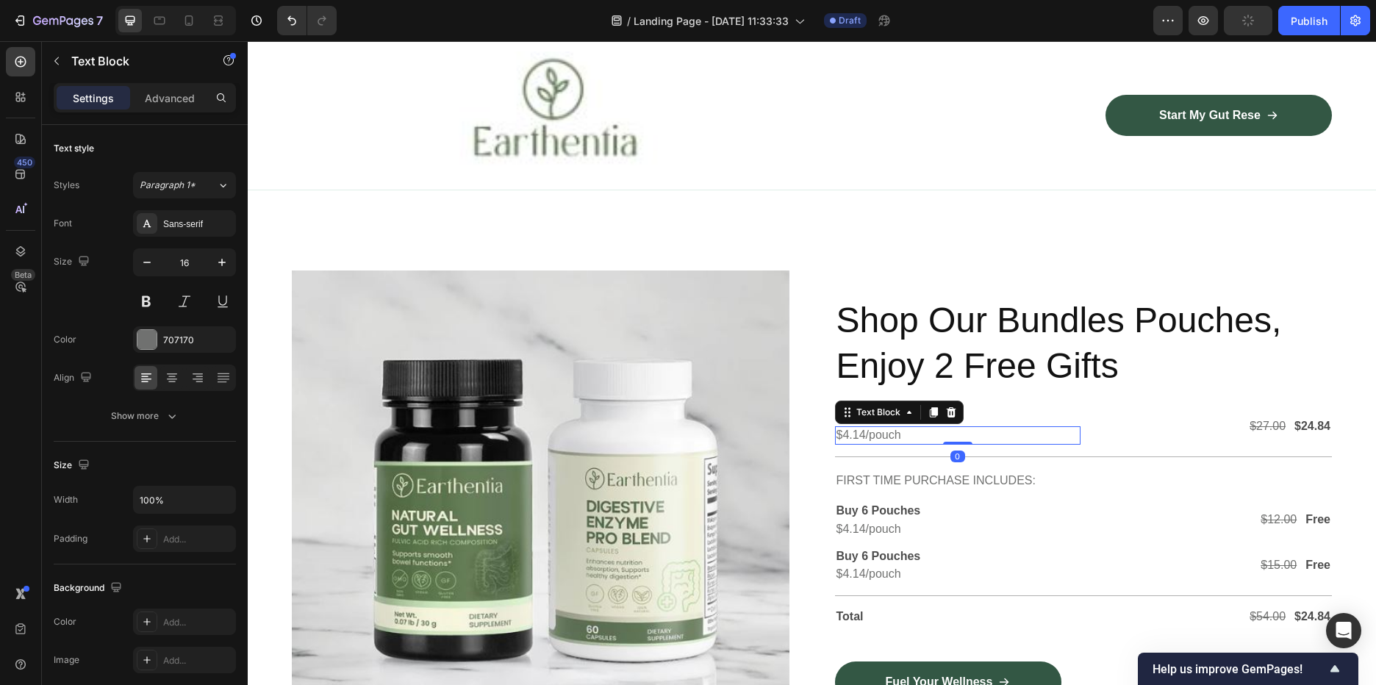
click at [1059, 432] on p "$4.14/pouch" at bounding box center [958, 435] width 243 height 15
click at [1153, 440] on div "$27.00 Text Block $24.84 Text Block Row" at bounding box center [1209, 427] width 246 height 37
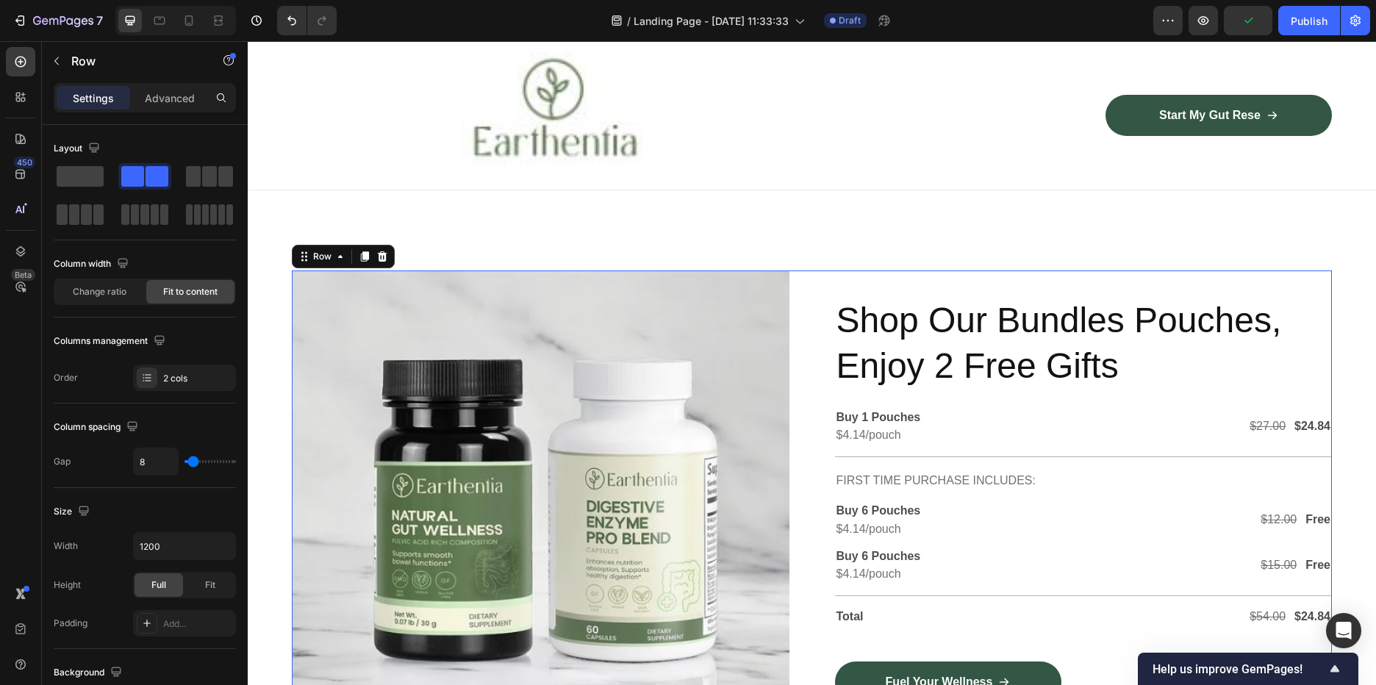
click at [1042, 277] on div "Shop Our Bundles Pouches, Enjoy 2 Free Gifts Heading Buy 1 Pouches Text Block $…" at bounding box center [1084, 515] width 498 height 489
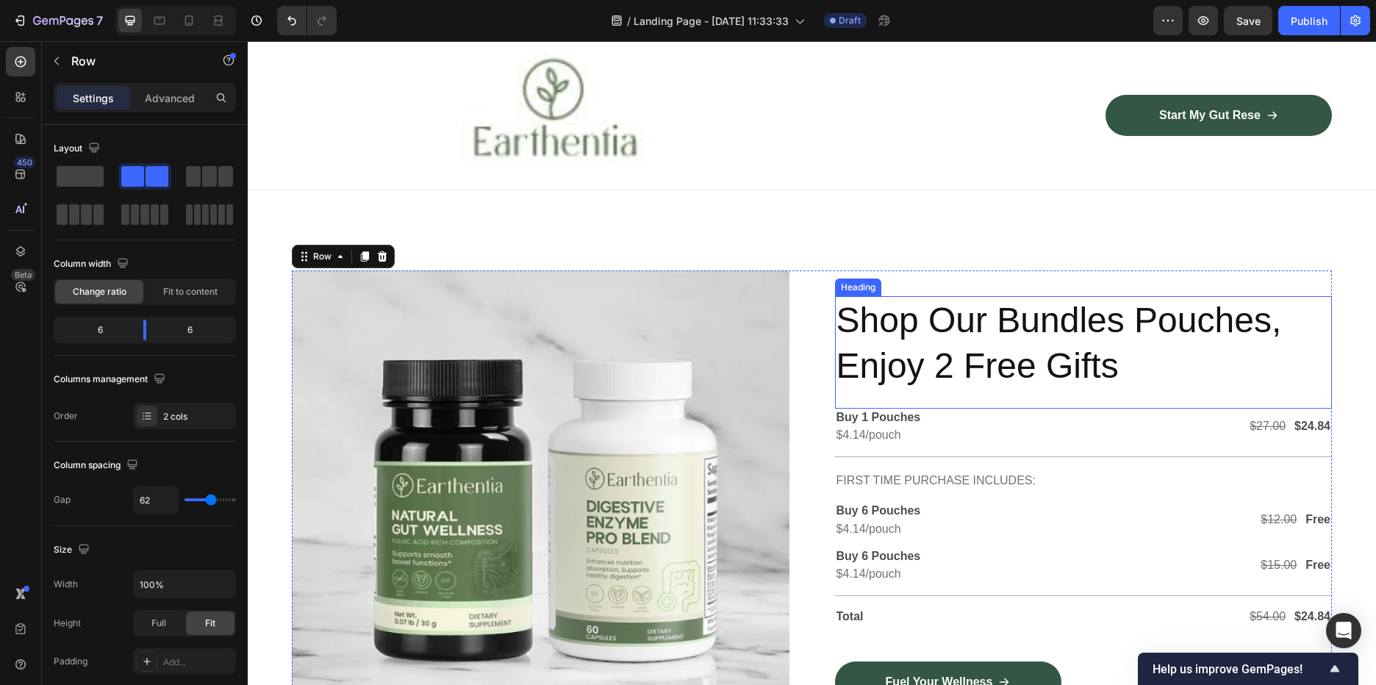
click at [1007, 317] on h2 "Shop Our Bundles Pouches, Enjoy 2 Free Gifts" at bounding box center [1084, 343] width 498 height 95
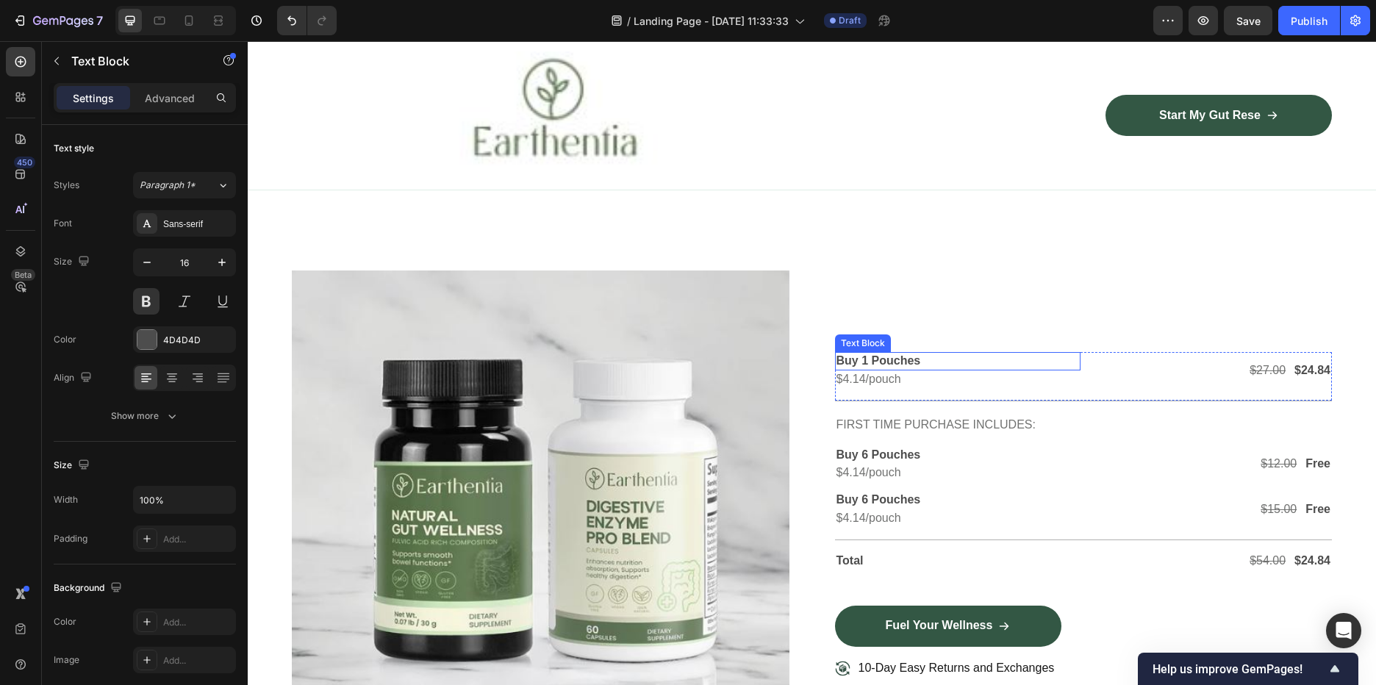
click at [978, 352] on div "Buy 1 Pouches" at bounding box center [958, 361] width 246 height 18
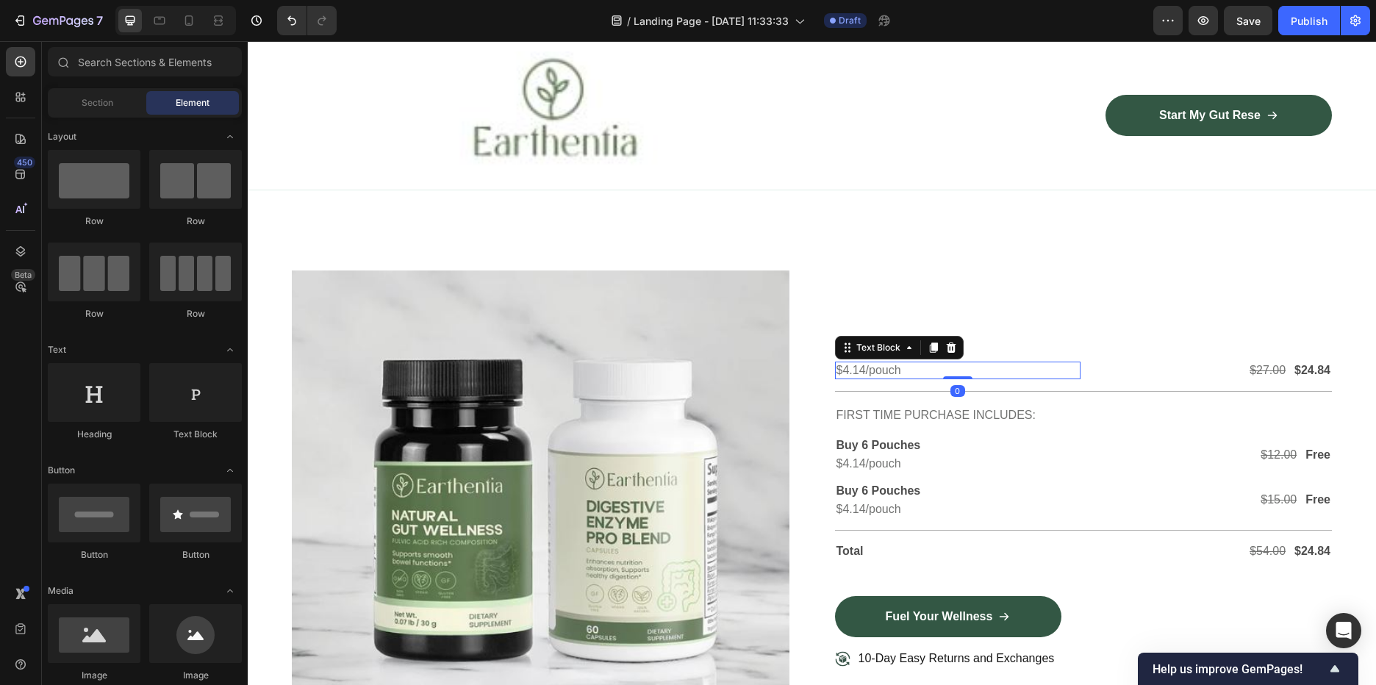
click at [1017, 369] on p "$4.14/pouch" at bounding box center [958, 370] width 243 height 15
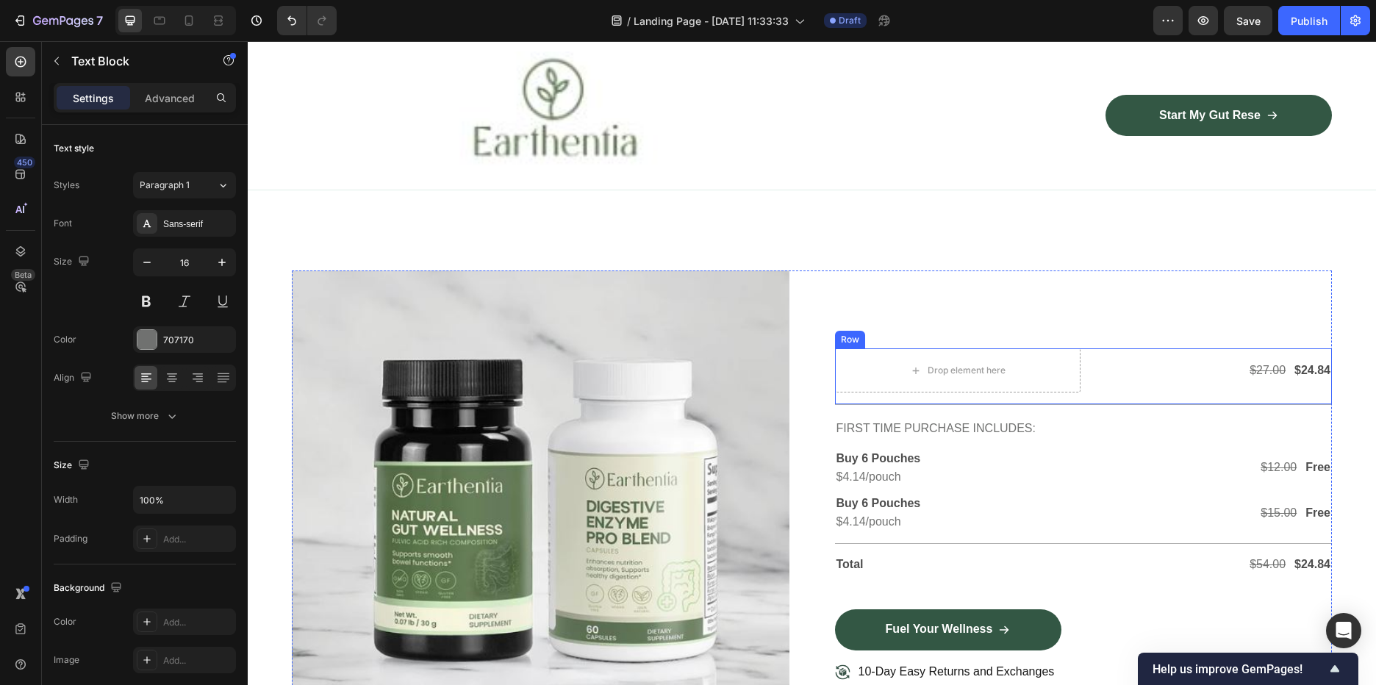
click at [1040, 405] on div "FIRST TIME PURCHASE INCLUDES: Text Block" at bounding box center [1084, 427] width 498 height 45
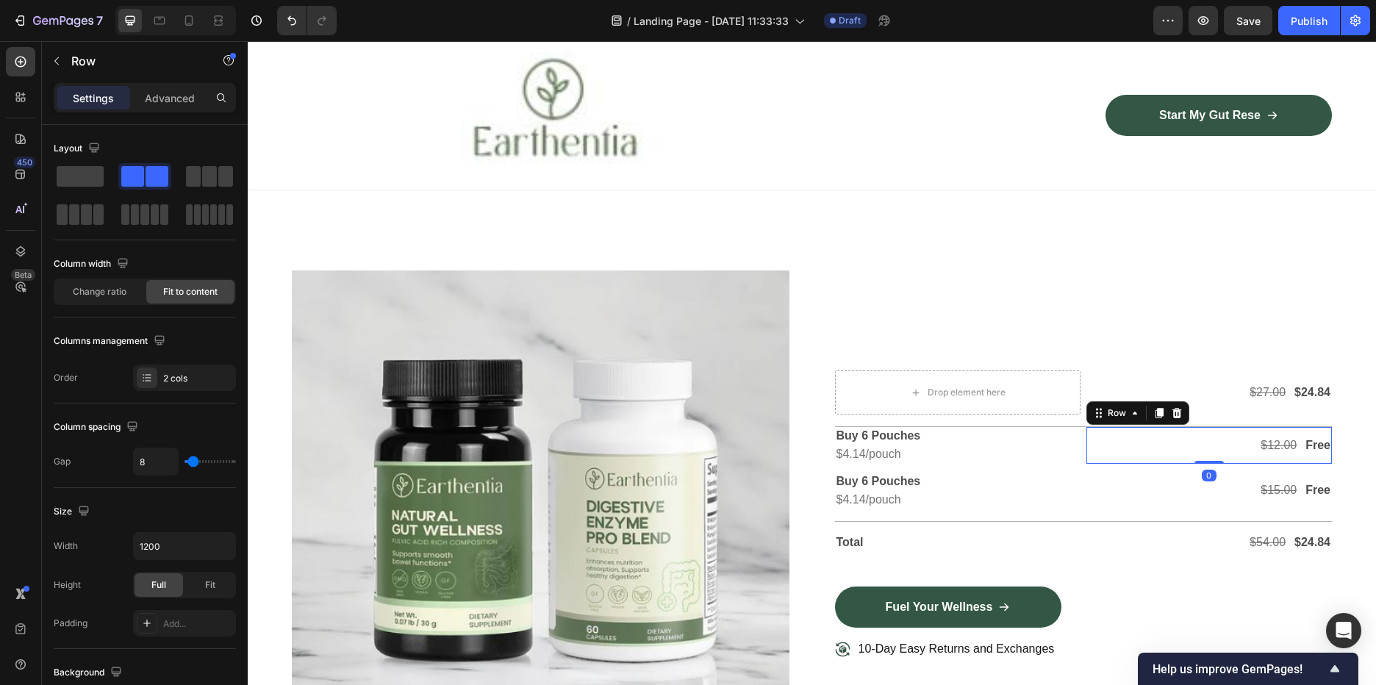
click at [1135, 452] on div "$12.00 Text Block Free Text Block Row 0" at bounding box center [1209, 445] width 246 height 37
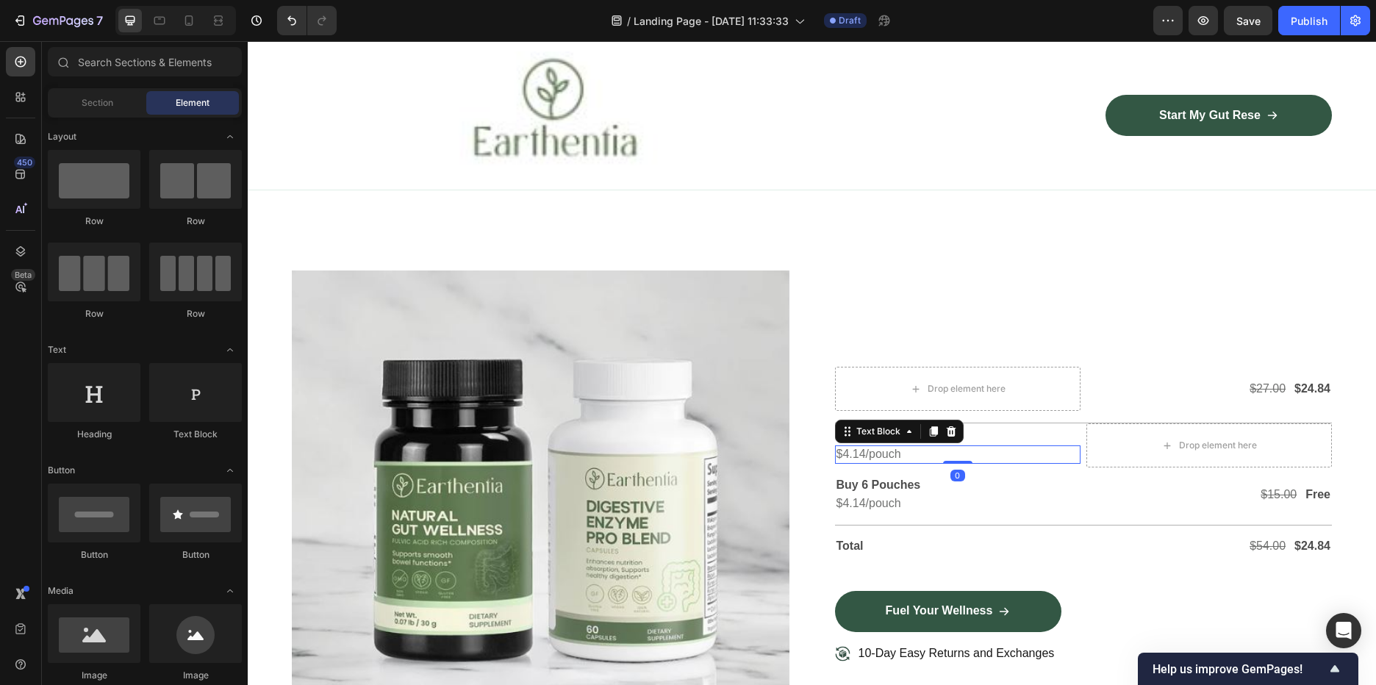
click at [1019, 451] on p "$4.14/pouch" at bounding box center [958, 454] width 243 height 15
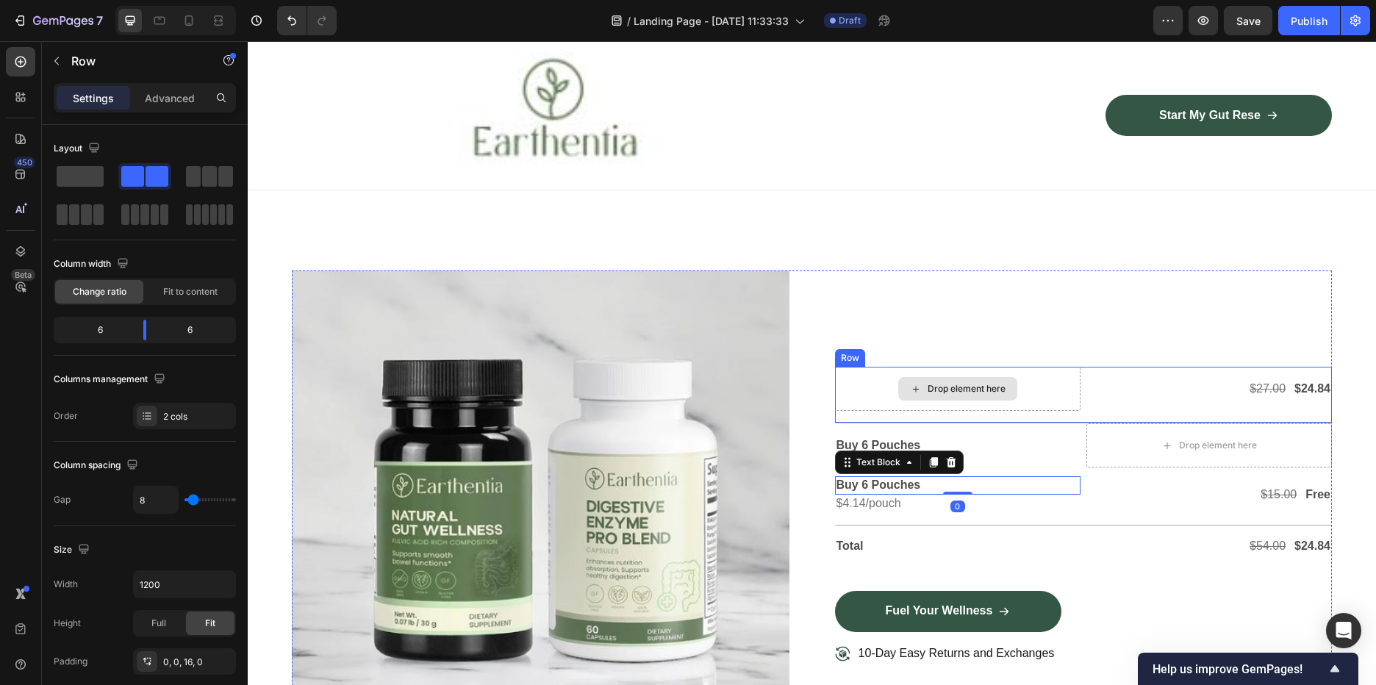
click at [998, 373] on div "Drop element here" at bounding box center [958, 389] width 246 height 44
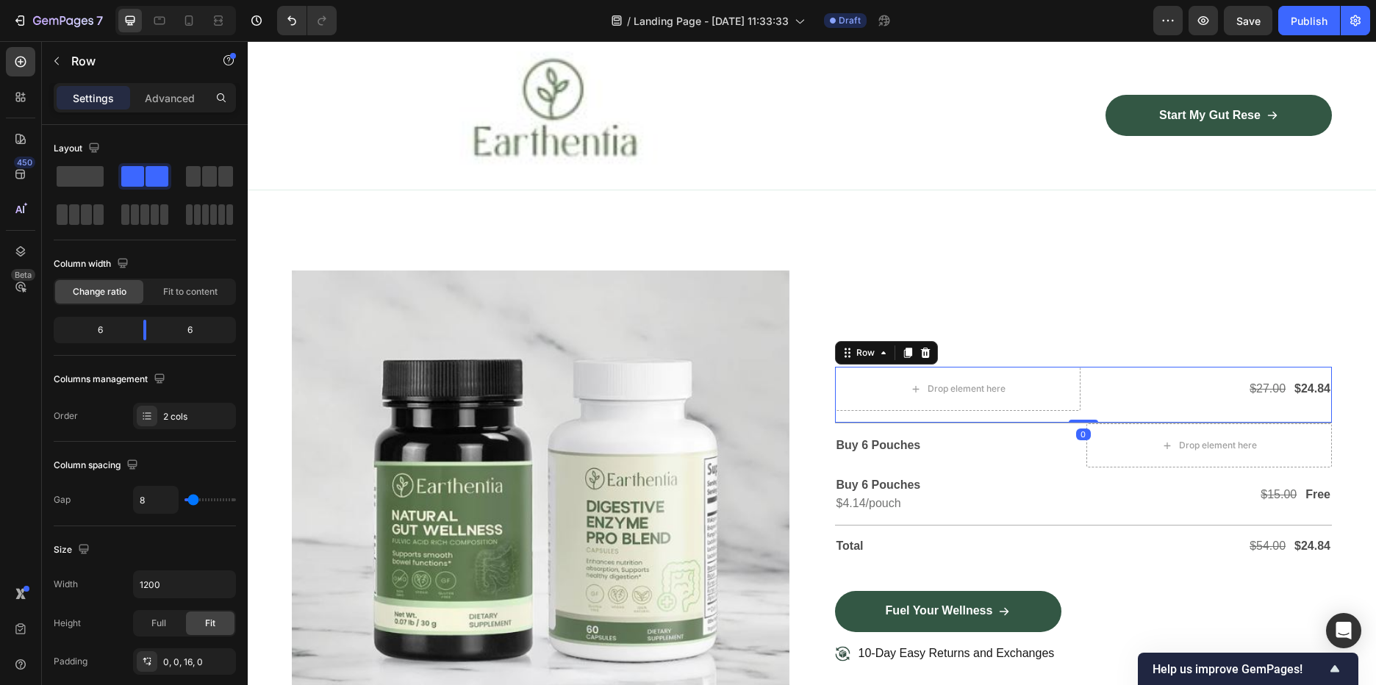
click at [930, 350] on div "Row" at bounding box center [886, 353] width 103 height 24
click at [921, 351] on icon at bounding box center [926, 353] width 12 height 12
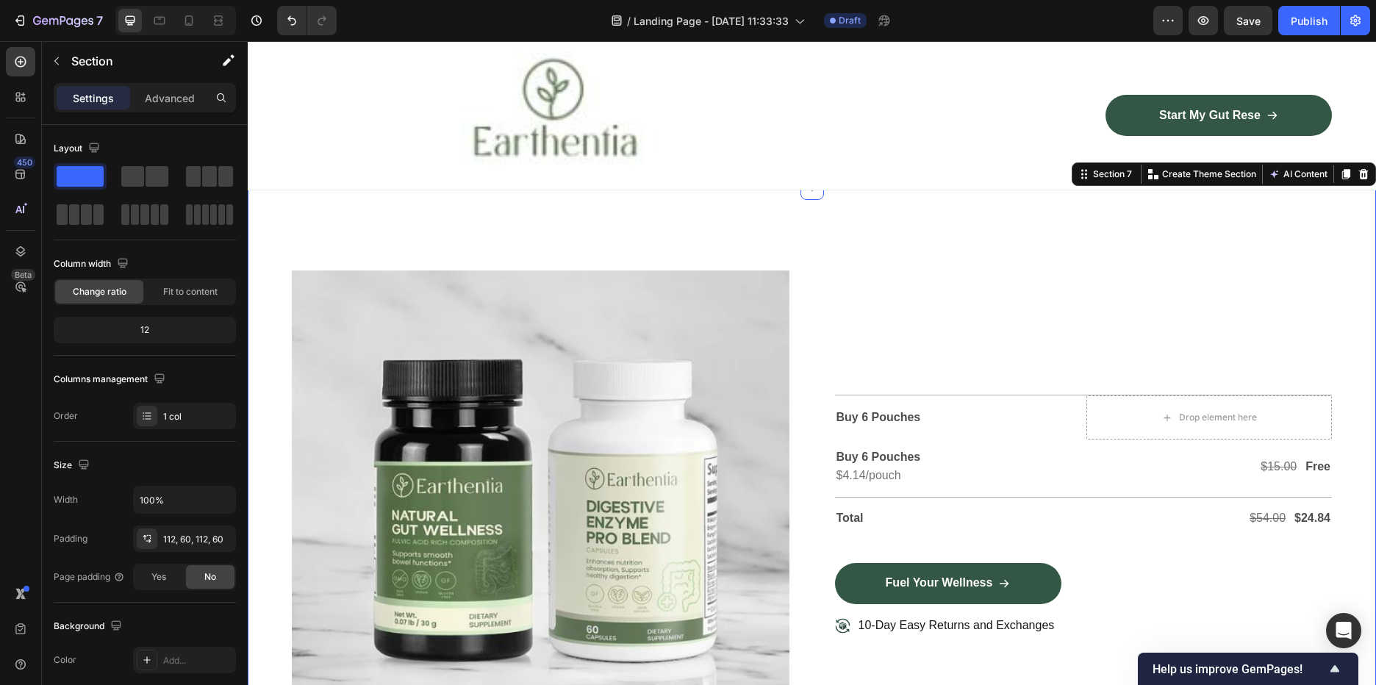
click at [870, 248] on div "Image Row Title Line Buy 6 Pouches Text Block Drop element here Row Buy 6 Pouch…" at bounding box center [812, 520] width 1128 height 665
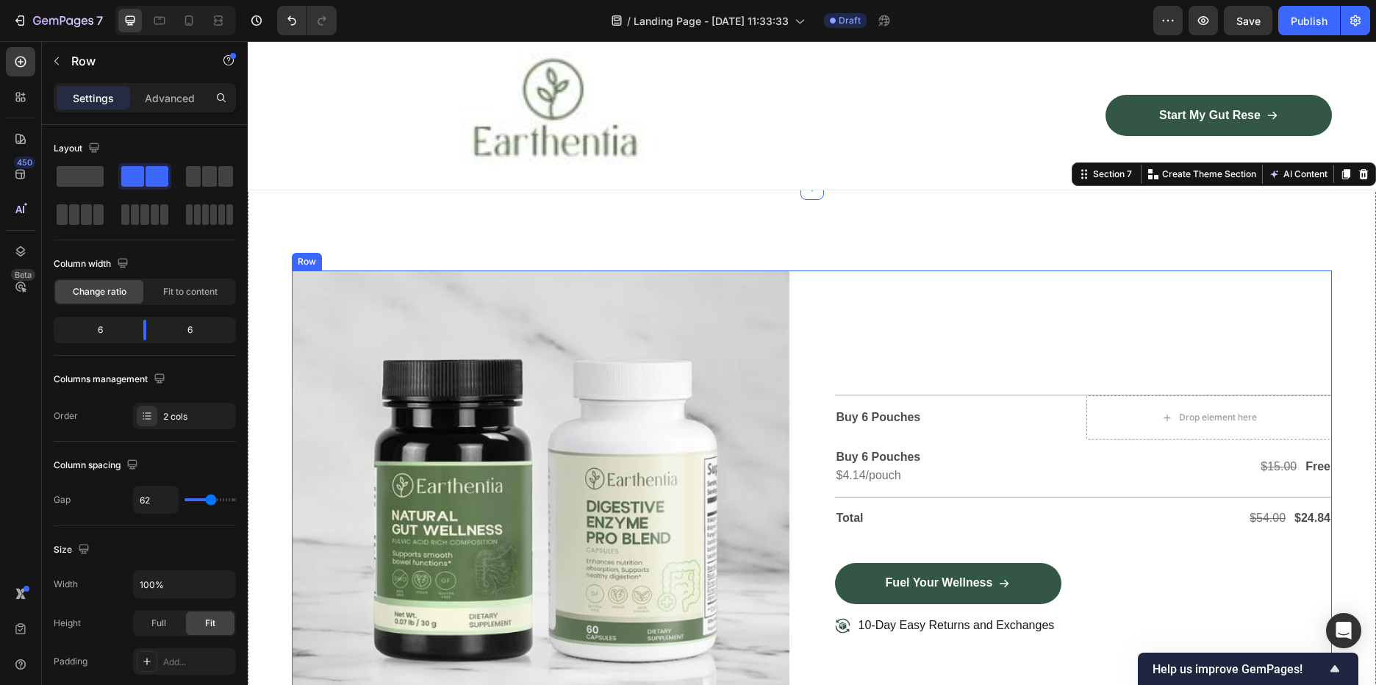
click at [878, 292] on div "Title Line Buy 6 Pouches Text Block Drop element here Row Buy 6 Pouches Text Bl…" at bounding box center [1084, 515] width 498 height 489
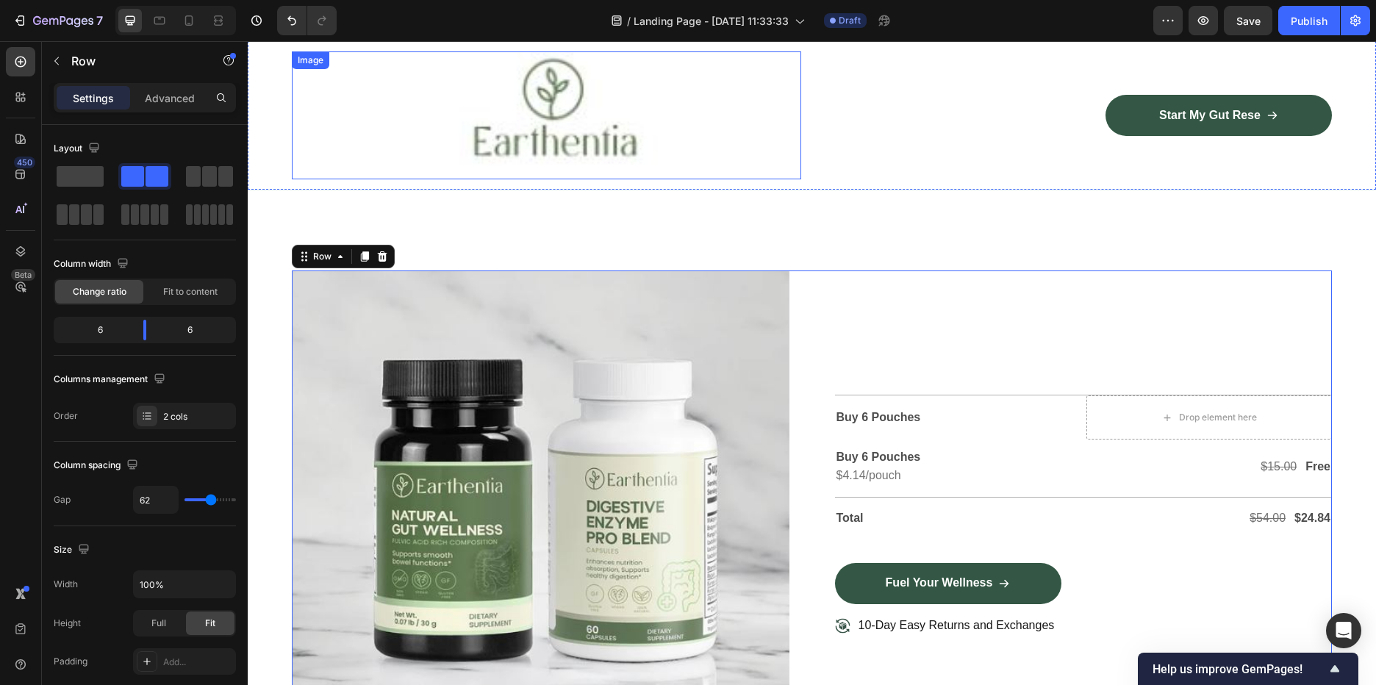
click at [392, 218] on div "Image Row Title Line Buy 6 Pouches Text Block Drop element here Row Buy 6 Pouch…" at bounding box center [812, 520] width 1128 height 665
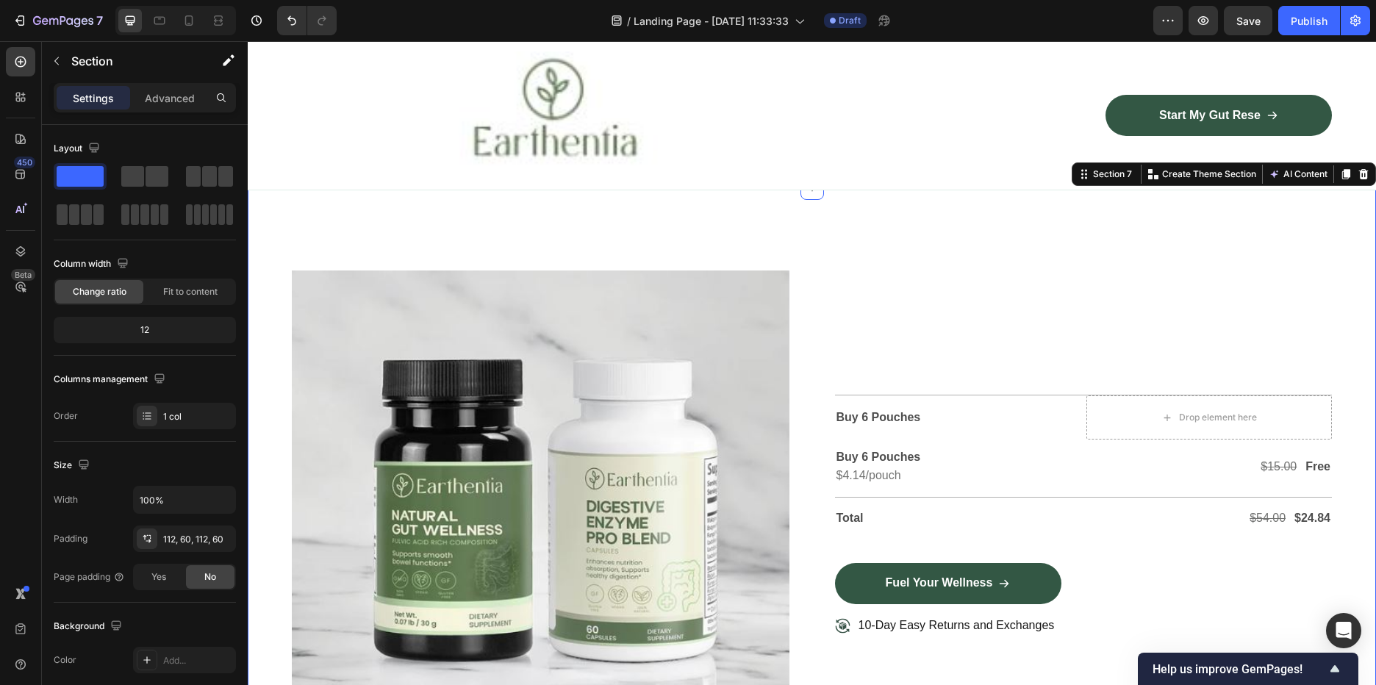
click at [1014, 282] on div "Title Line Buy 6 Pouches Text Block Drop element here Row Buy 6 Pouches Text Bl…" at bounding box center [1084, 515] width 498 height 489
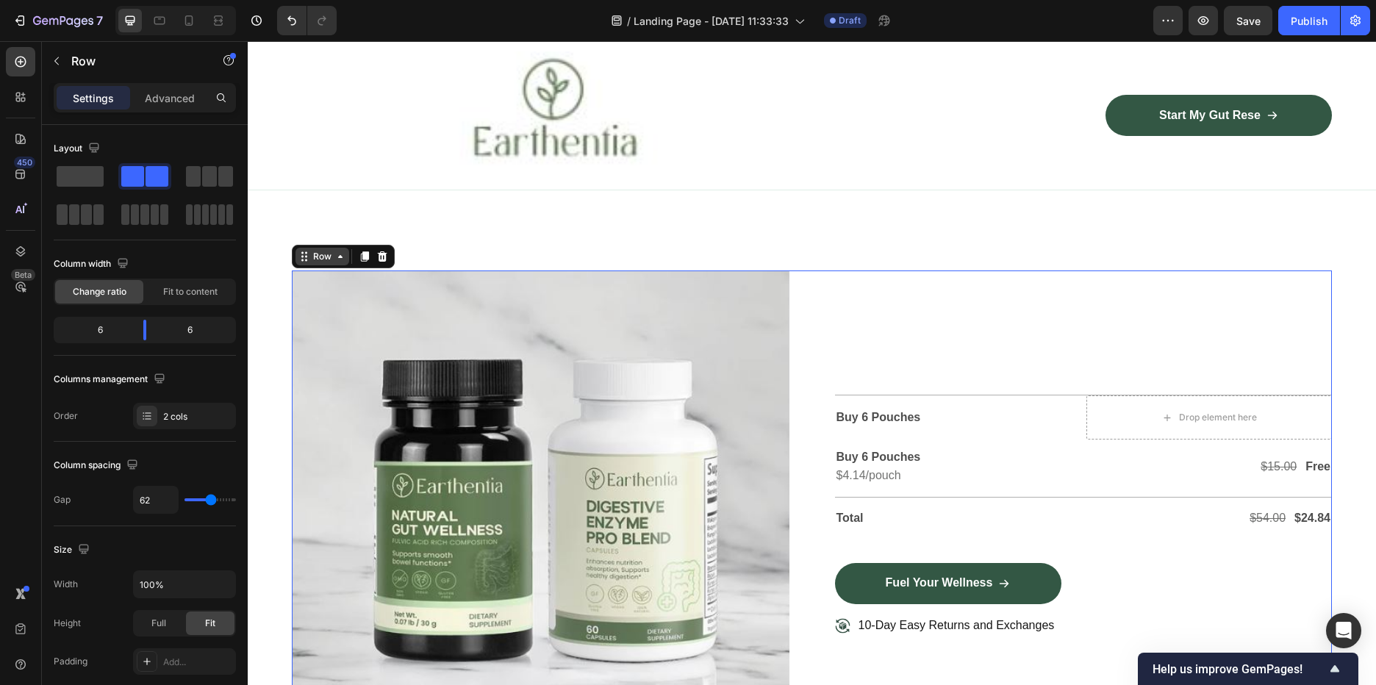
click at [343, 257] on icon at bounding box center [340, 257] width 12 height 12
click at [573, 377] on img at bounding box center [541, 515] width 498 height 489
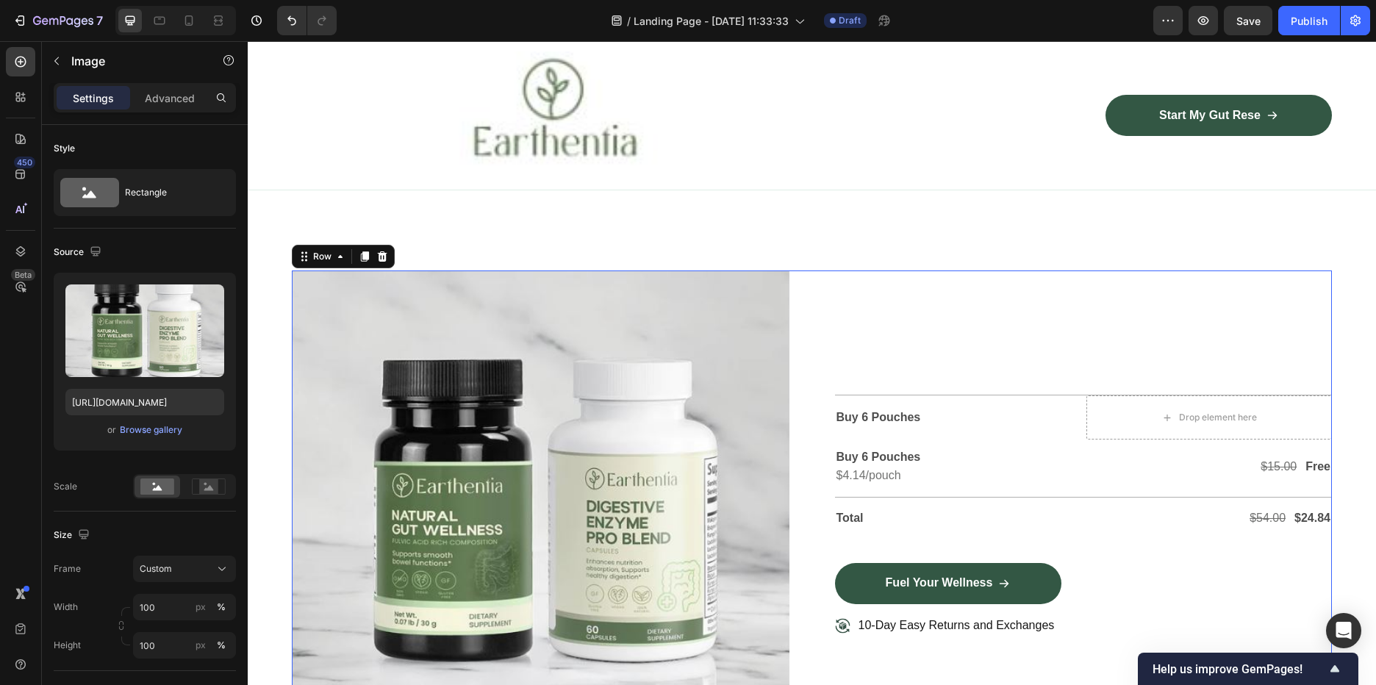
click at [904, 361] on div "Title Line Buy 6 Pouches Text Block Drop element here Row Buy 6 Pouches Text Bl…" at bounding box center [1084, 515] width 498 height 489
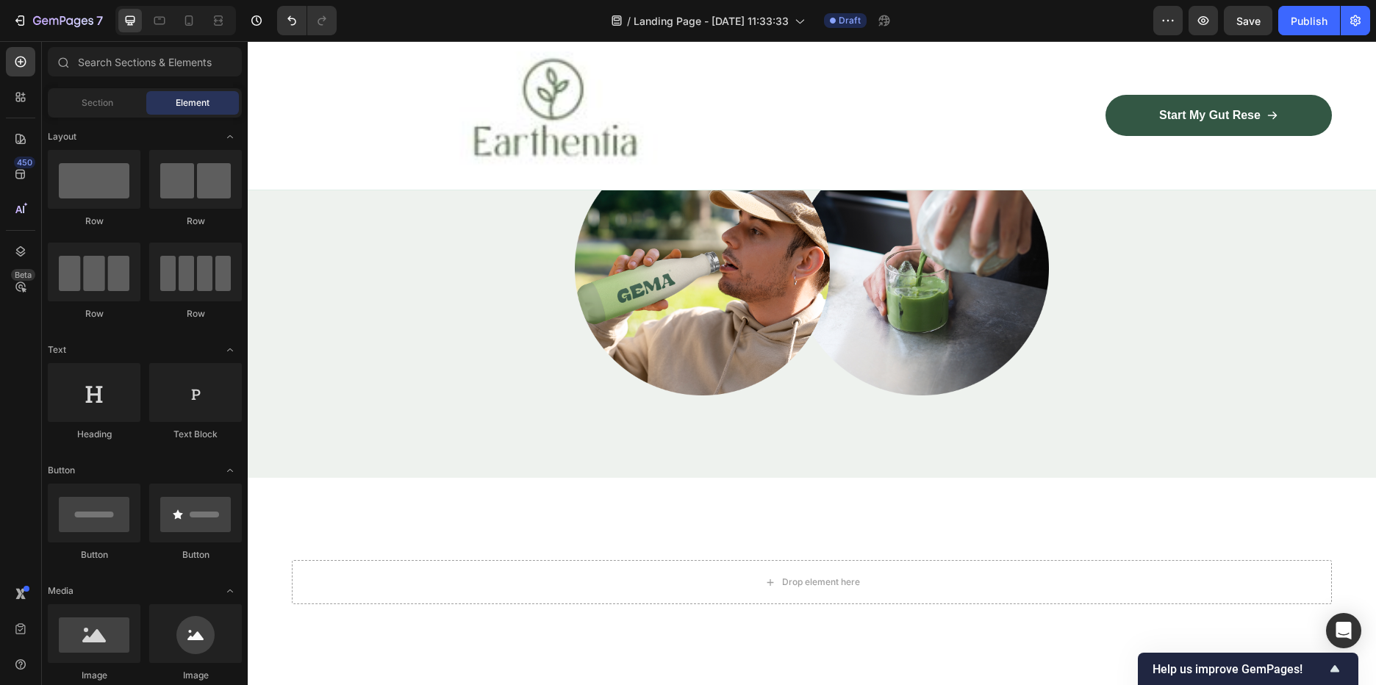
scroll to position [3398, 0]
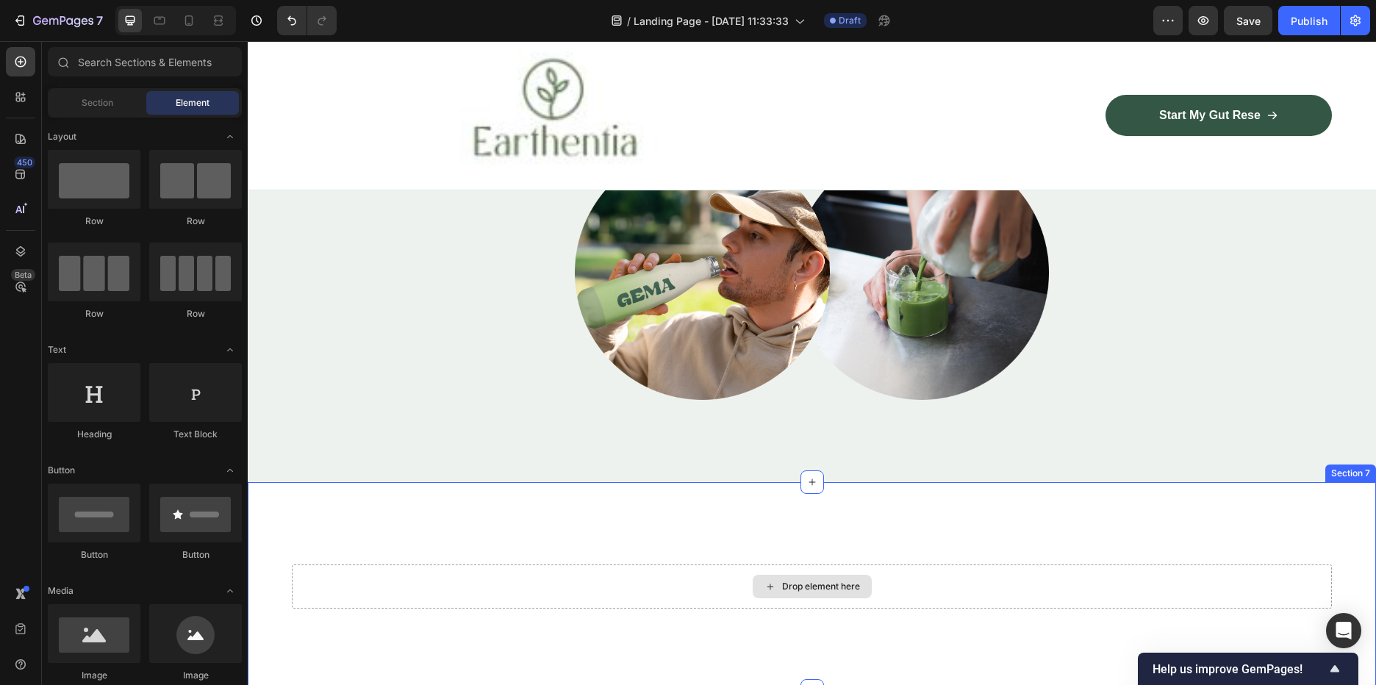
click at [810, 587] on div "Drop element here" at bounding box center [821, 587] width 78 height 12
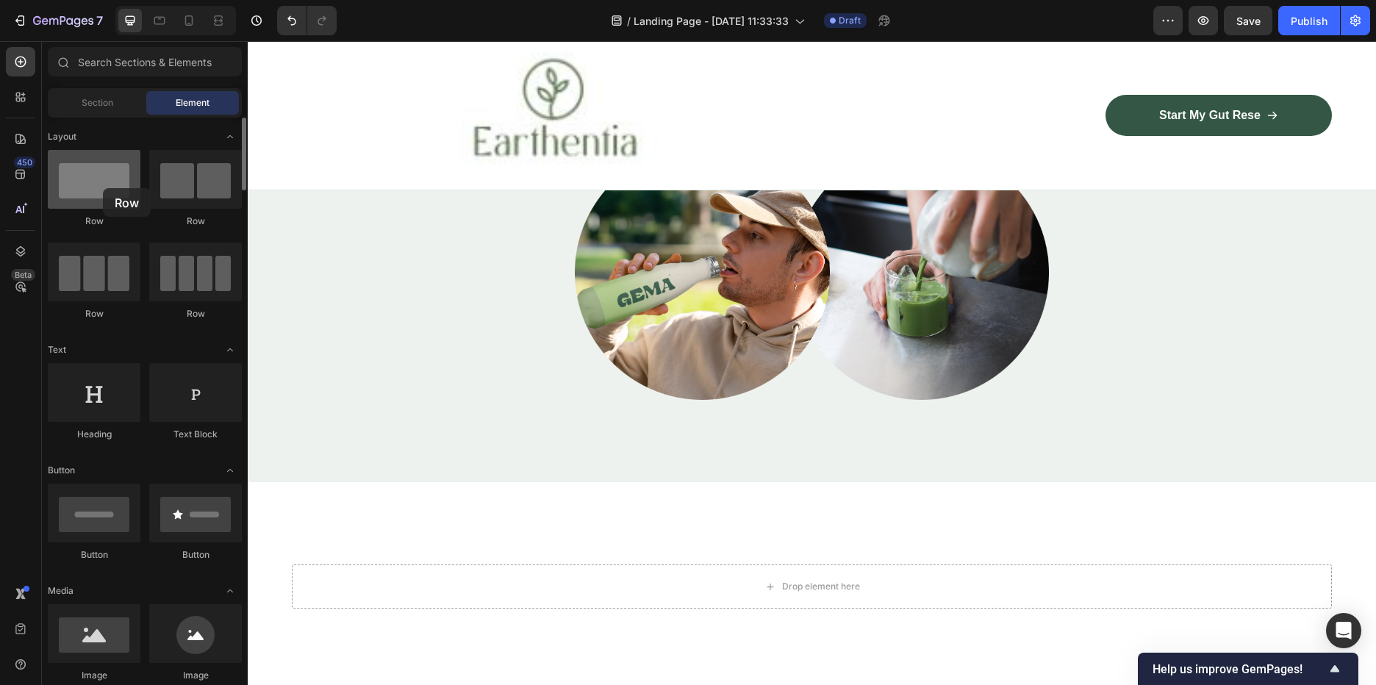
click at [103, 188] on div at bounding box center [94, 179] width 93 height 59
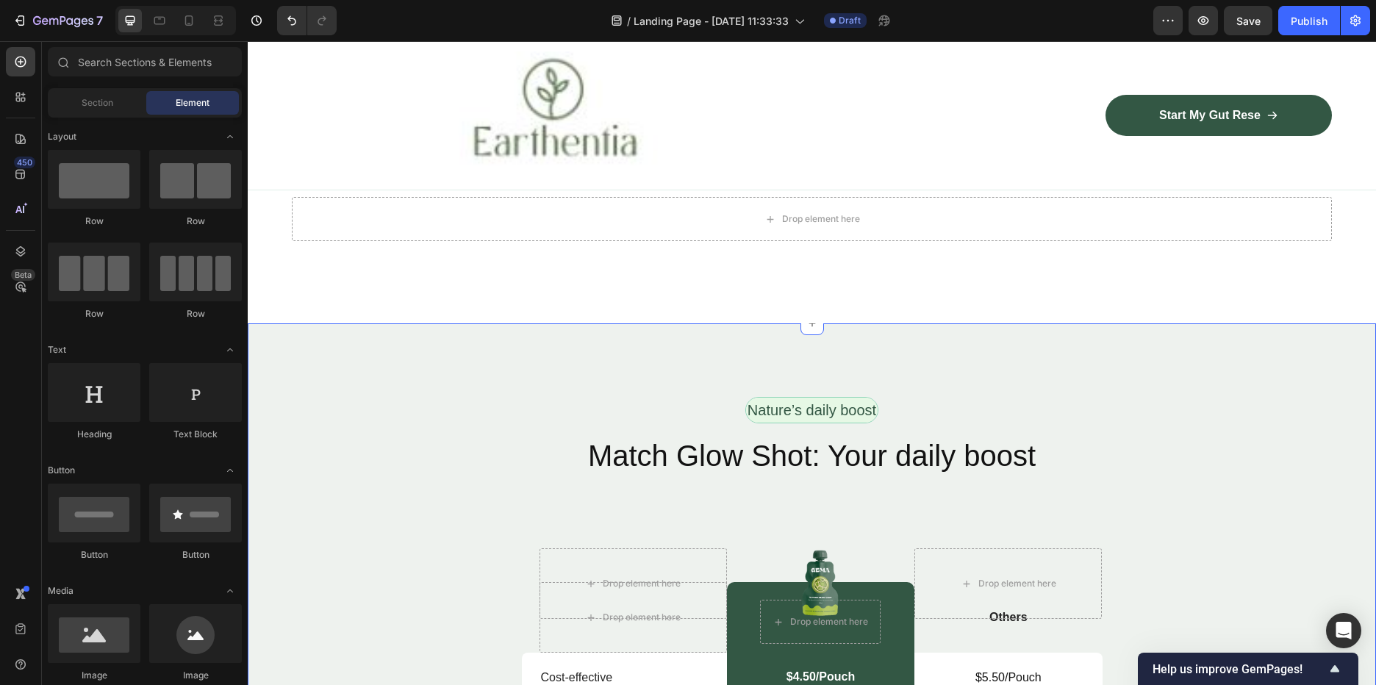
scroll to position [3545, 0]
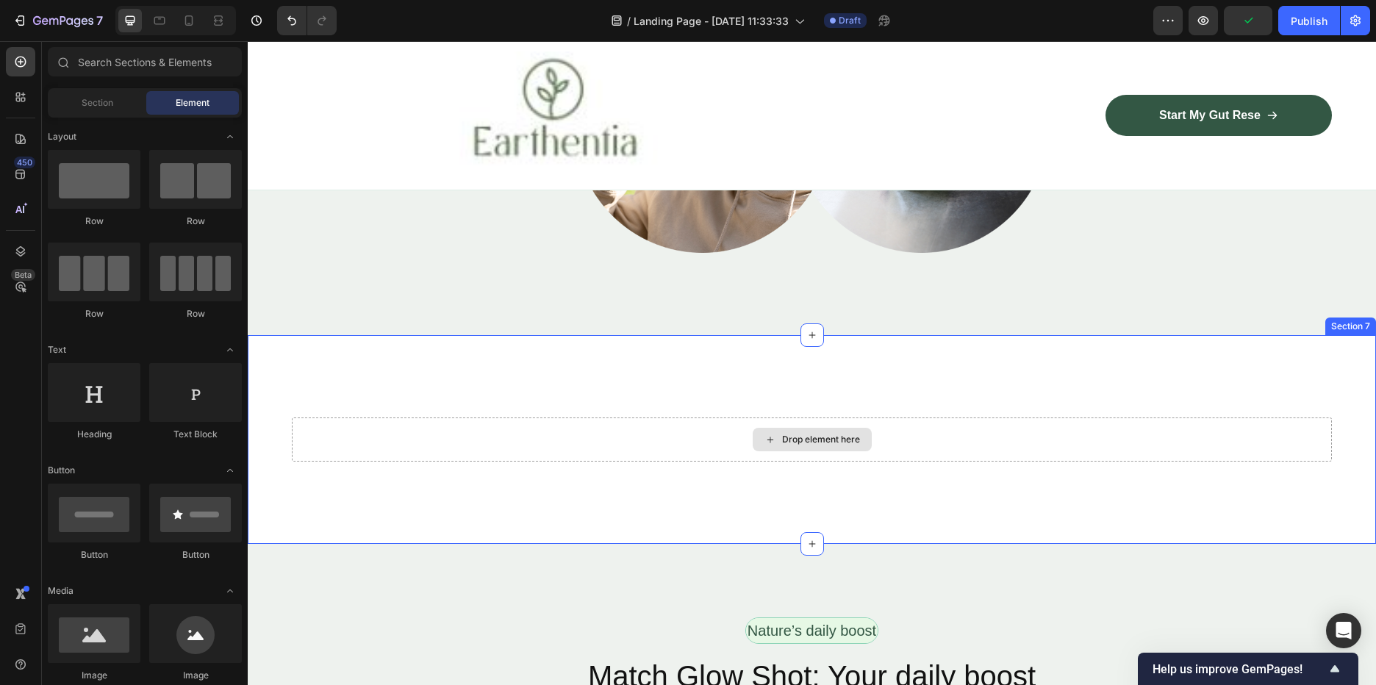
click at [794, 450] on div "Drop element here" at bounding box center [812, 440] width 119 height 24
click at [790, 437] on div "Drop element here" at bounding box center [821, 440] width 78 height 12
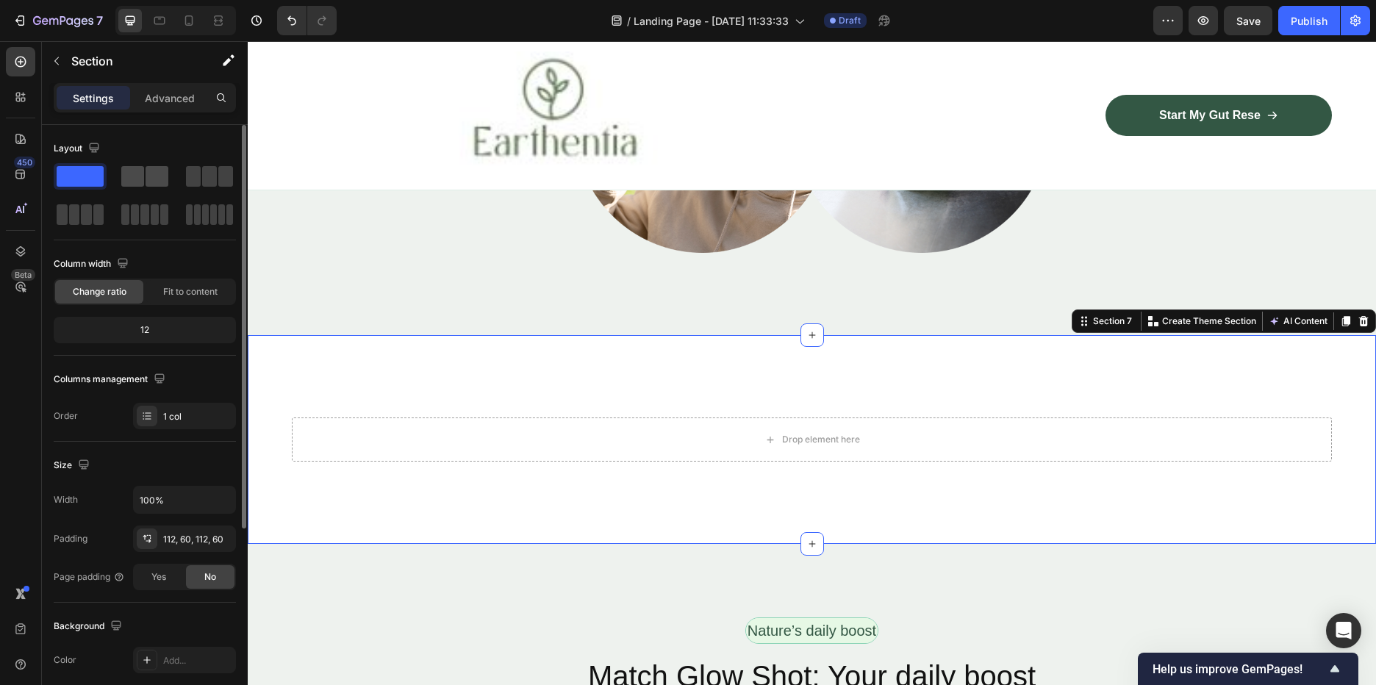
click at [128, 178] on span at bounding box center [132, 176] width 23 height 21
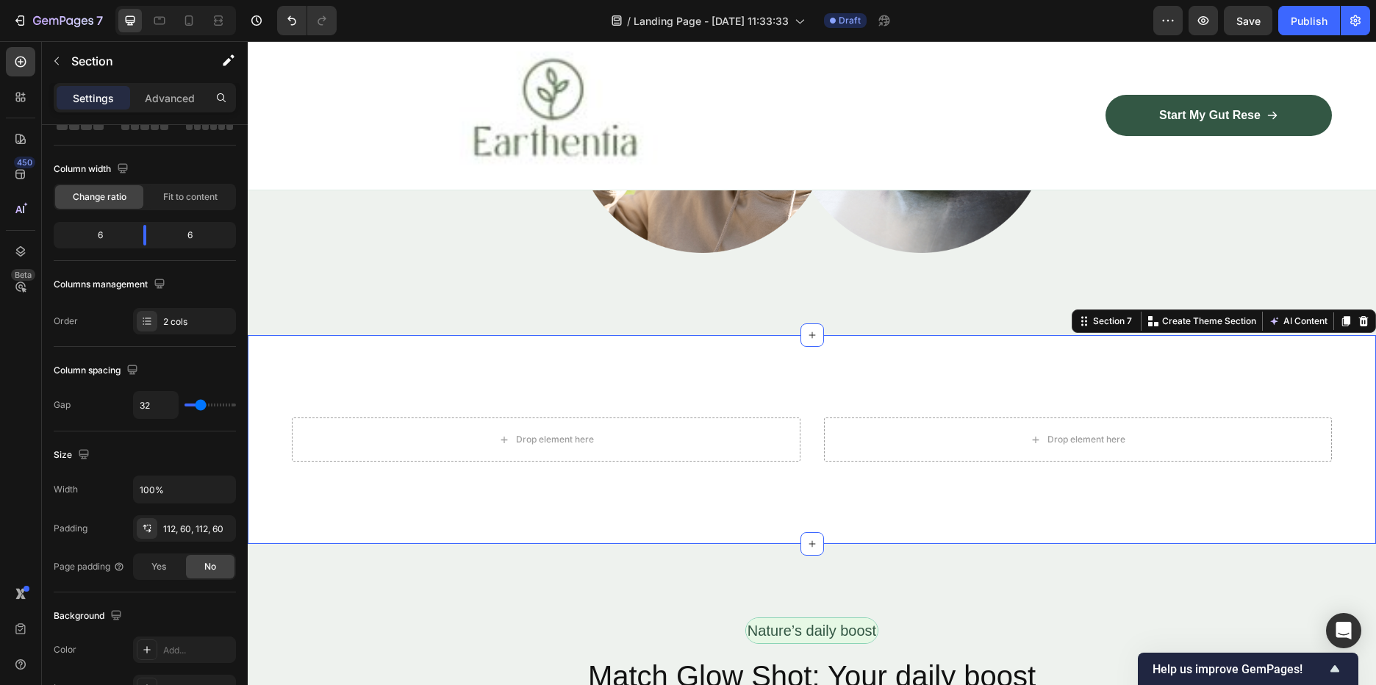
scroll to position [21, 0]
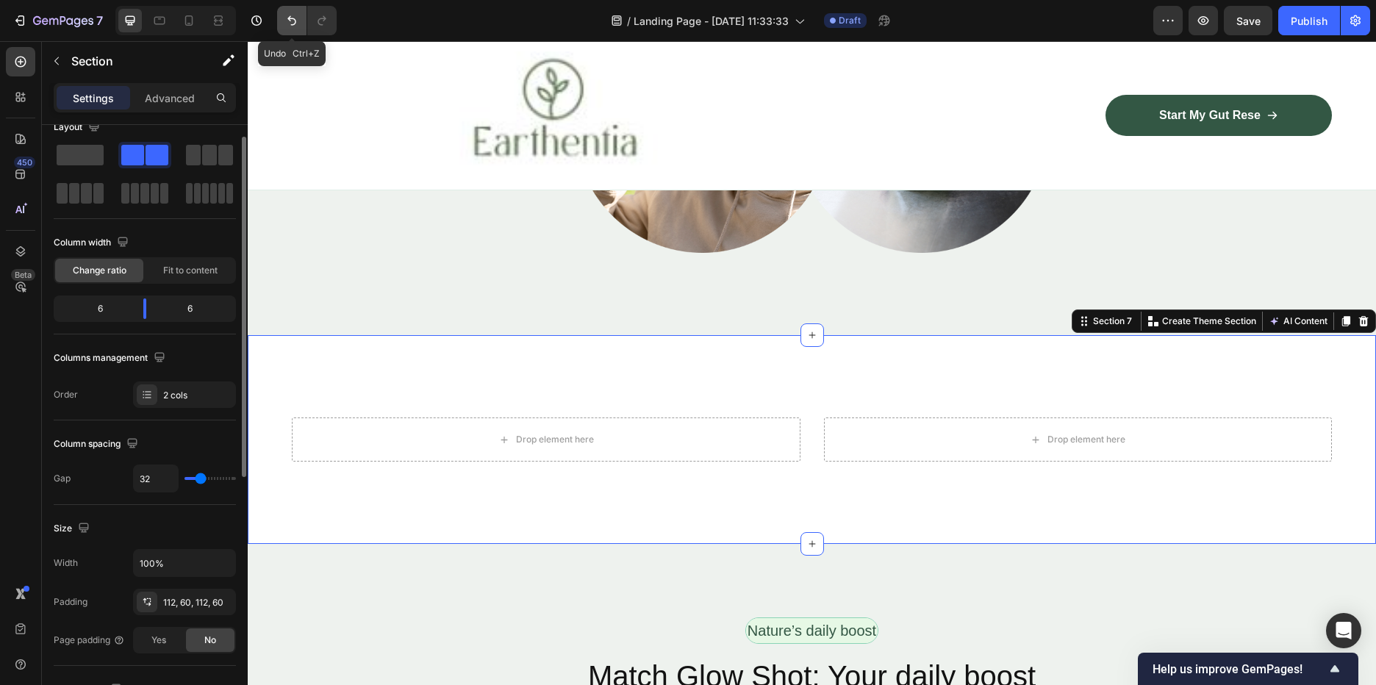
click at [284, 24] on icon "Undo/Redo" at bounding box center [291, 20] width 15 height 15
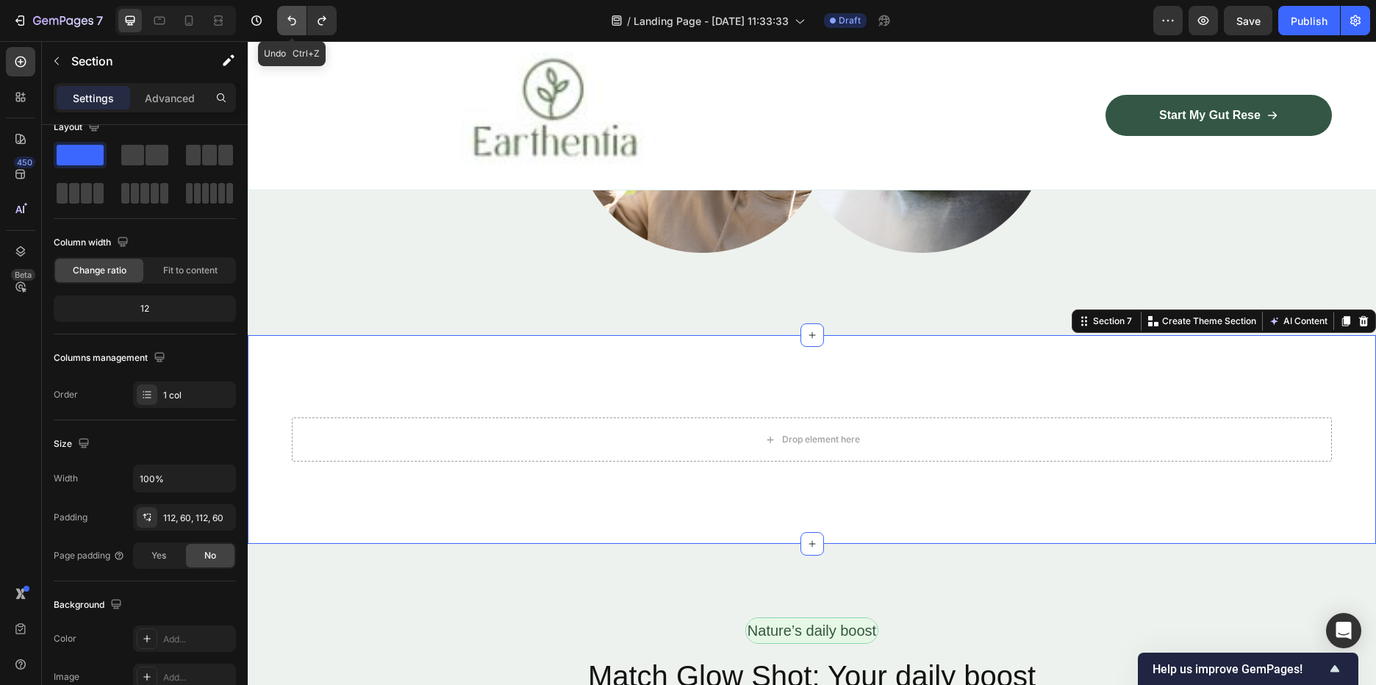
click at [285, 24] on icon "Undo/Redo" at bounding box center [291, 20] width 15 height 15
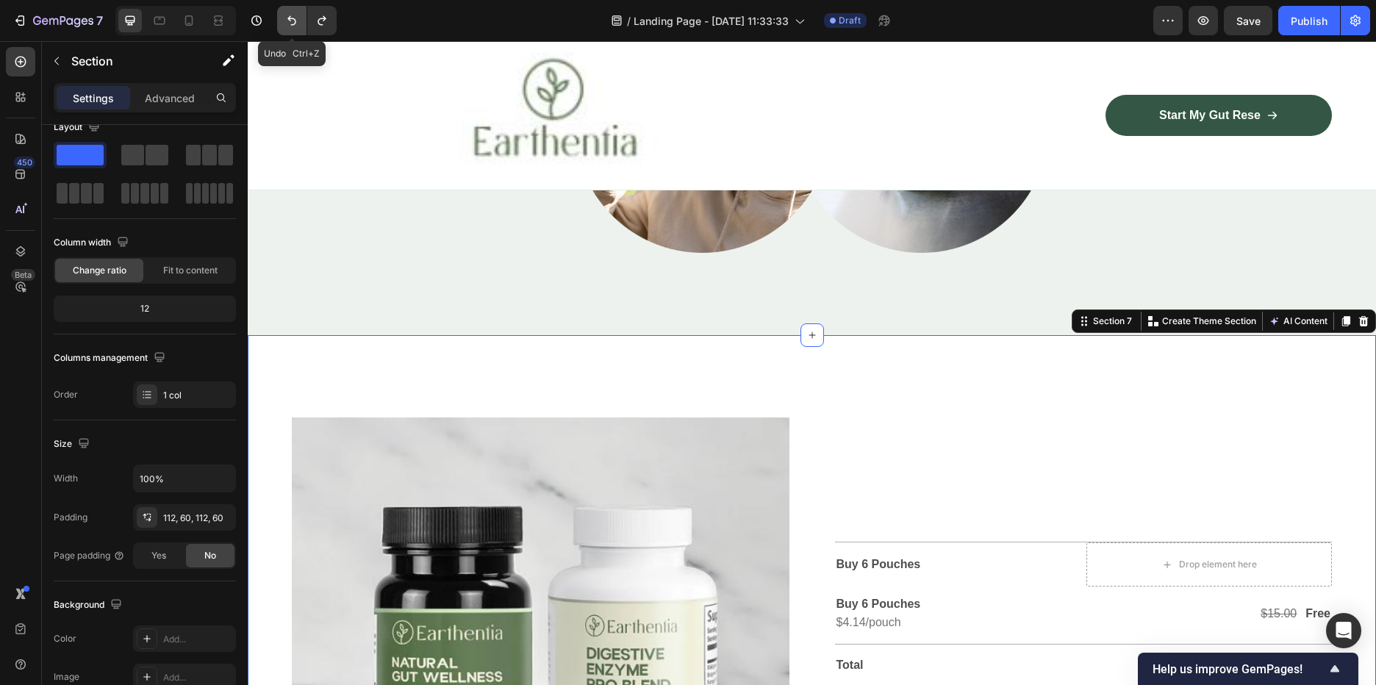
click at [285, 24] on icon "Undo/Redo" at bounding box center [291, 20] width 15 height 15
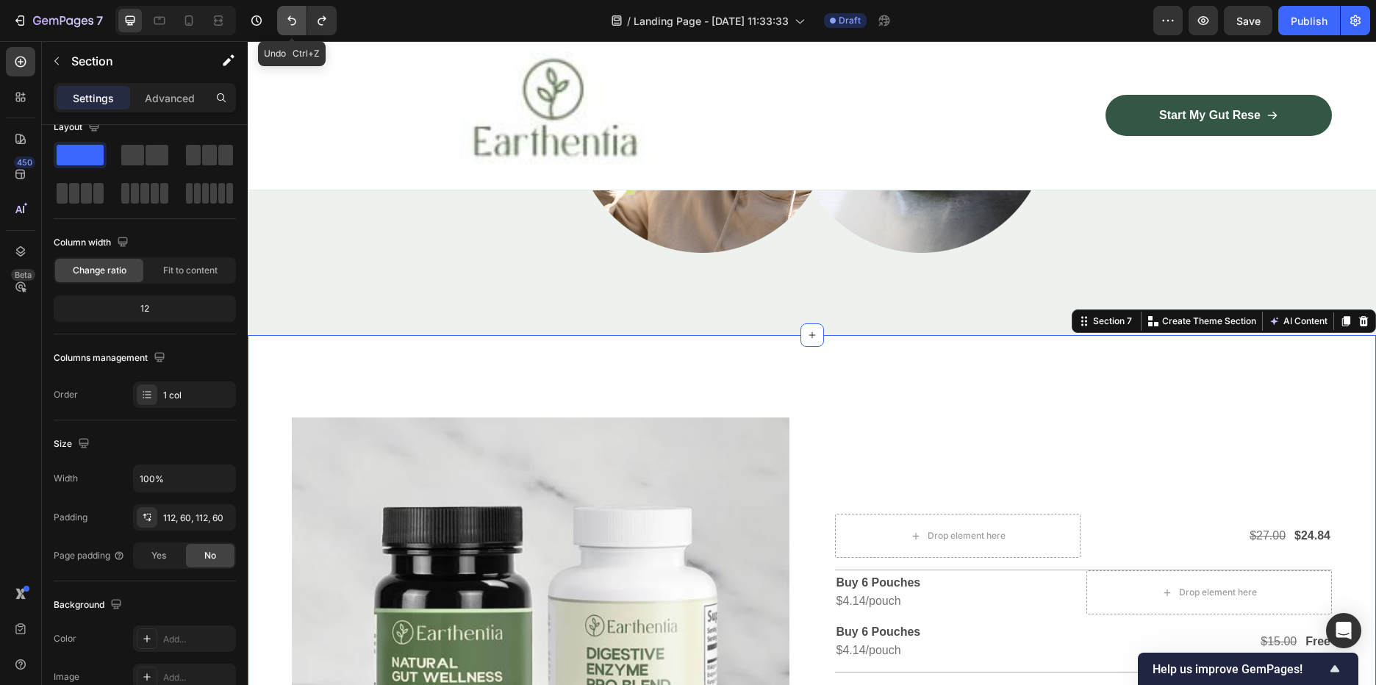
click at [285, 24] on icon "Undo/Redo" at bounding box center [291, 20] width 15 height 15
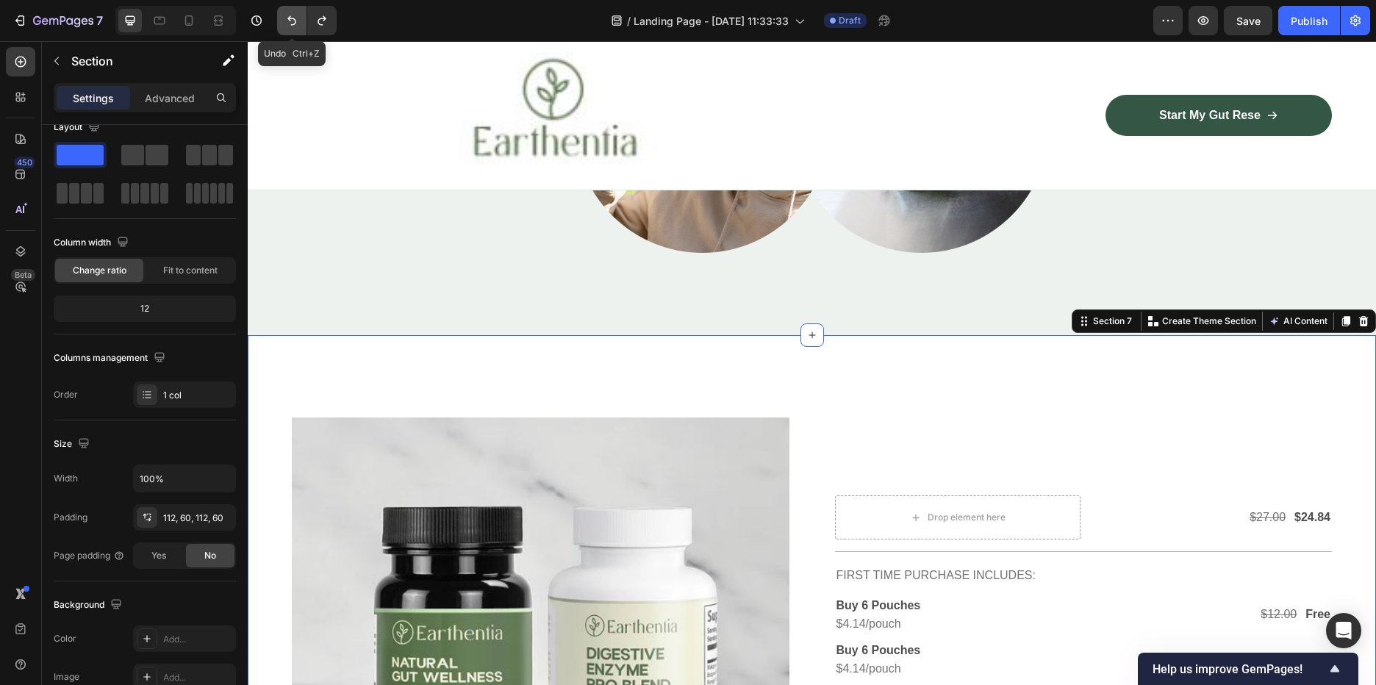
click at [285, 24] on icon "Undo/Redo" at bounding box center [291, 20] width 15 height 15
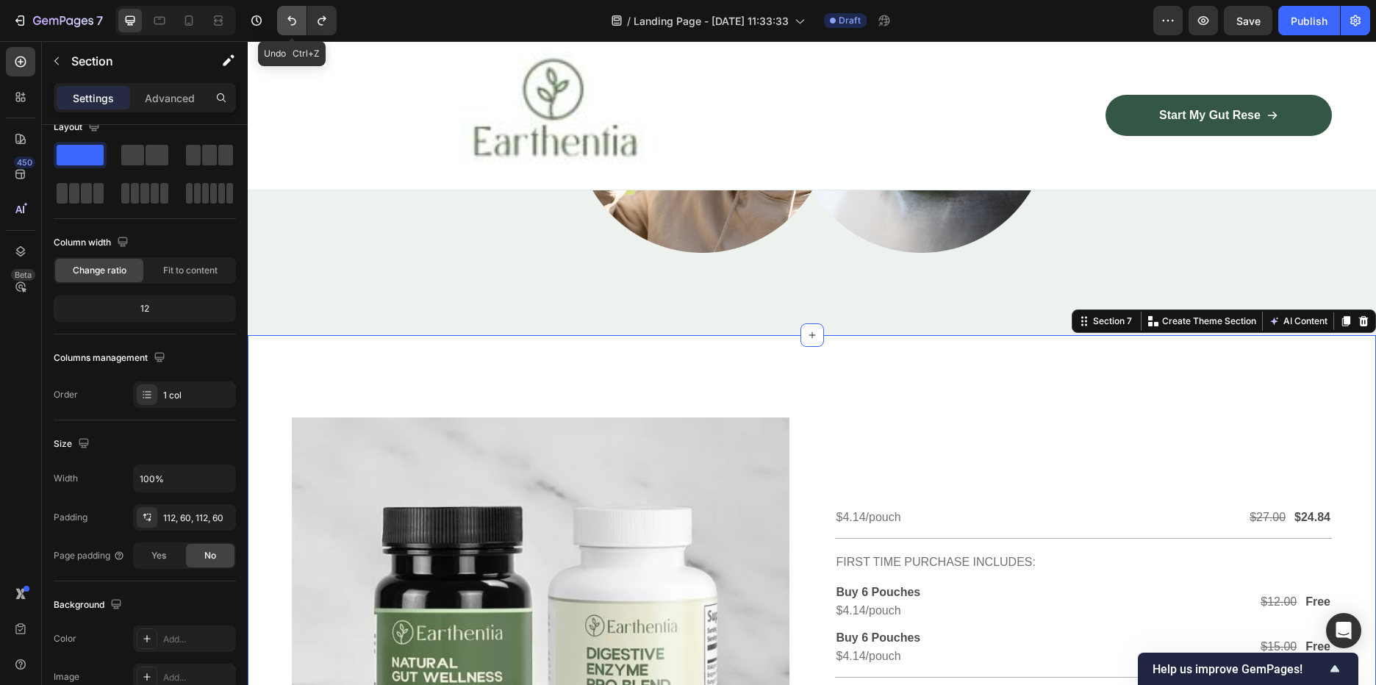
click at [285, 24] on icon "Undo/Redo" at bounding box center [291, 20] width 15 height 15
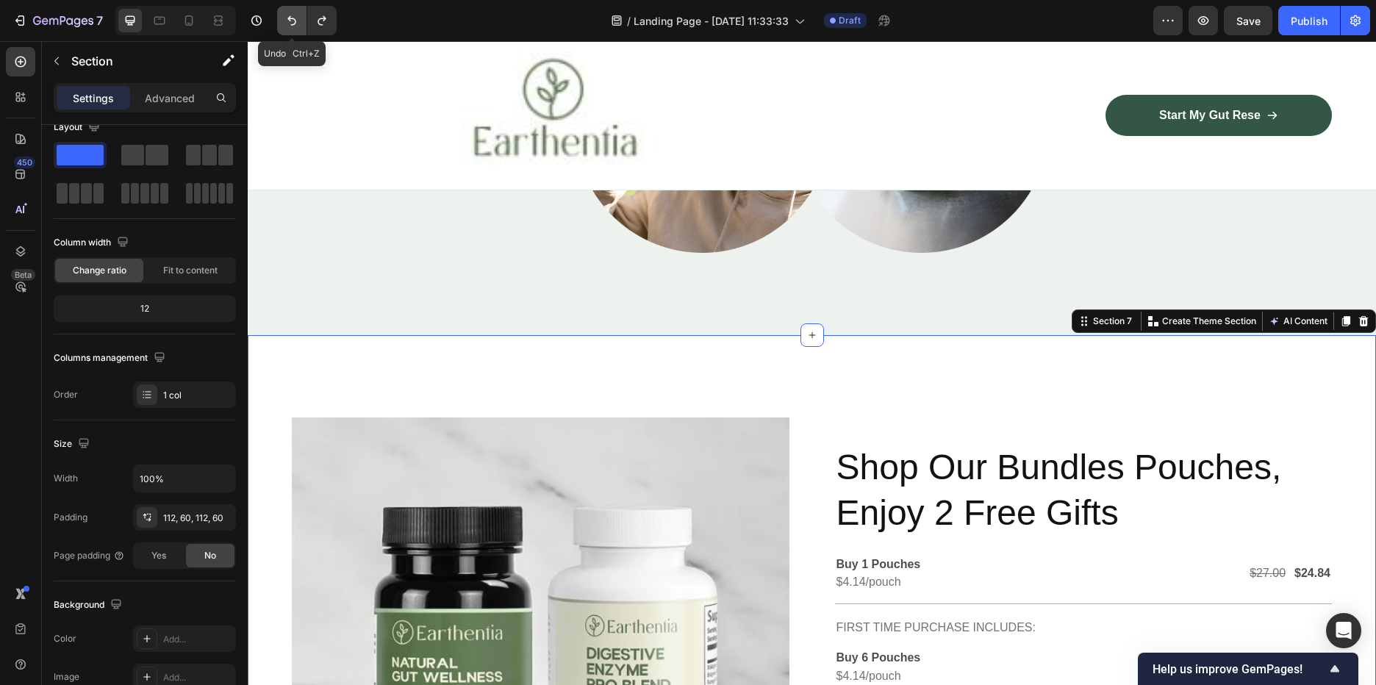
click at [285, 24] on icon "Undo/Redo" at bounding box center [291, 20] width 15 height 15
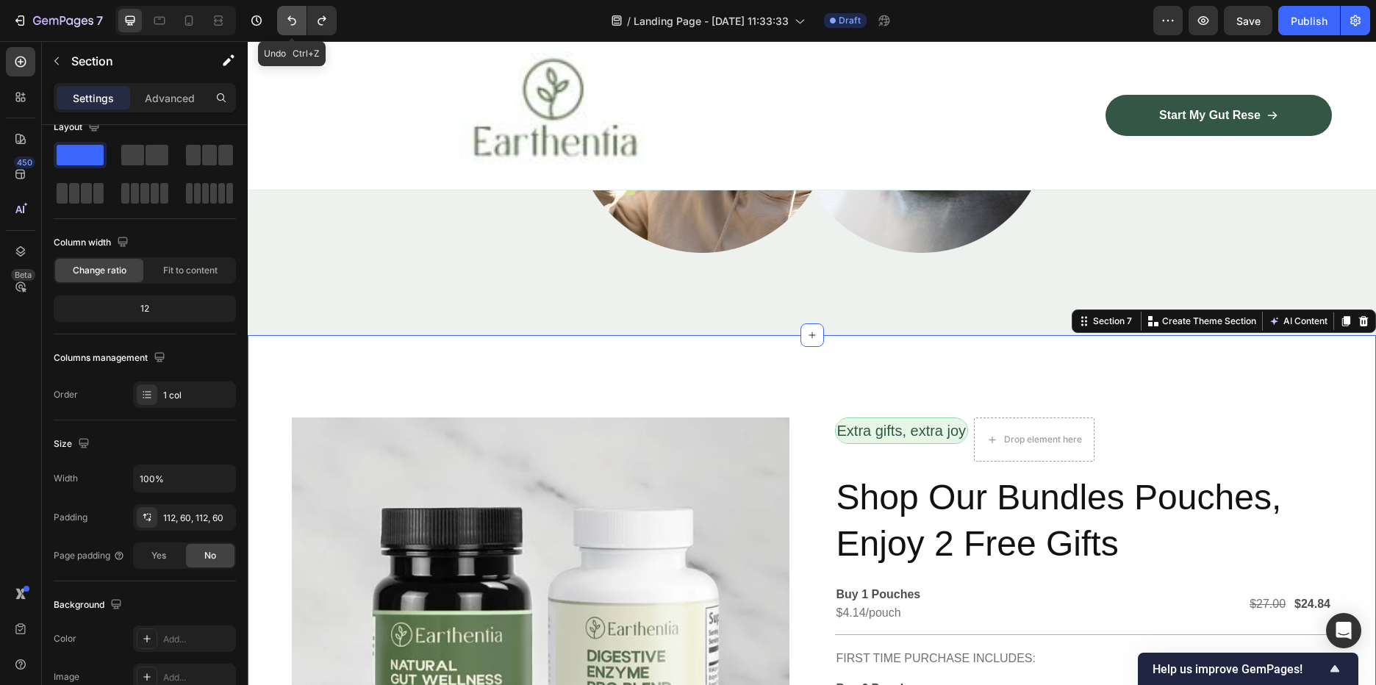
click at [285, 24] on icon "Undo/Redo" at bounding box center [291, 20] width 15 height 15
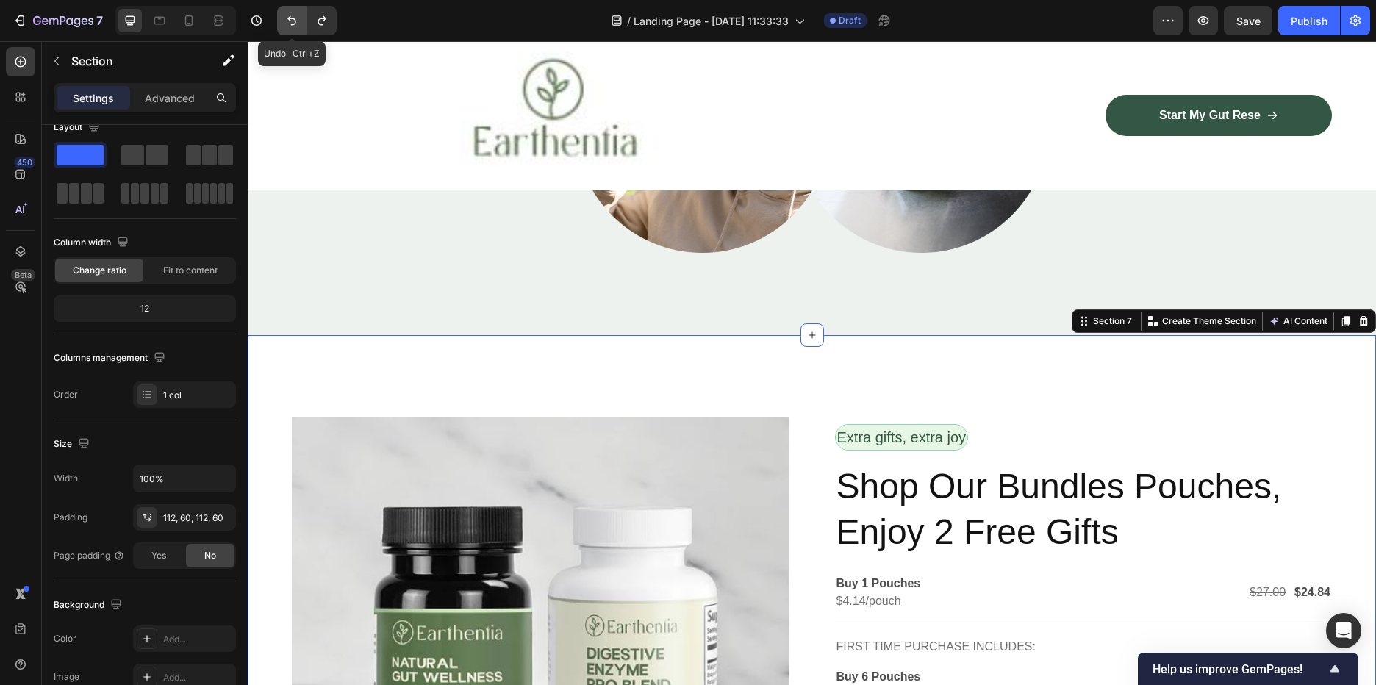
click at [285, 24] on icon "Undo/Redo" at bounding box center [291, 20] width 15 height 15
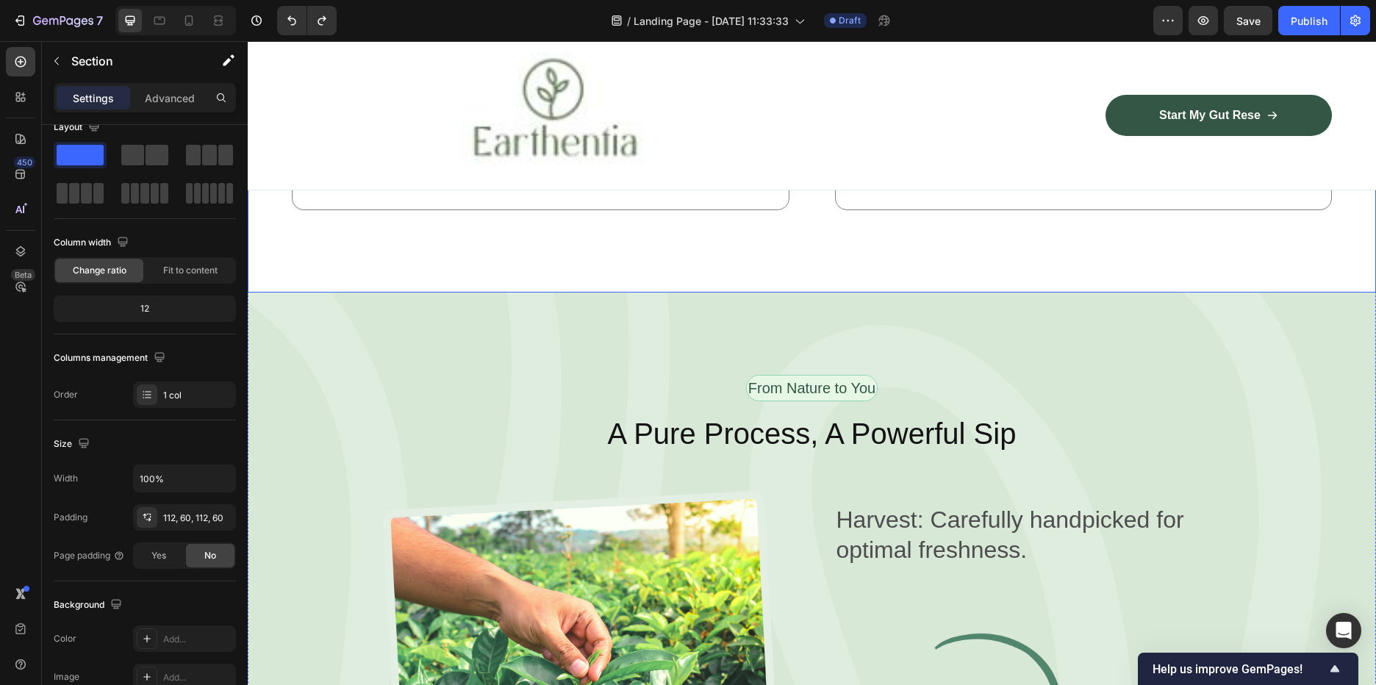
scroll to position [1855, 0]
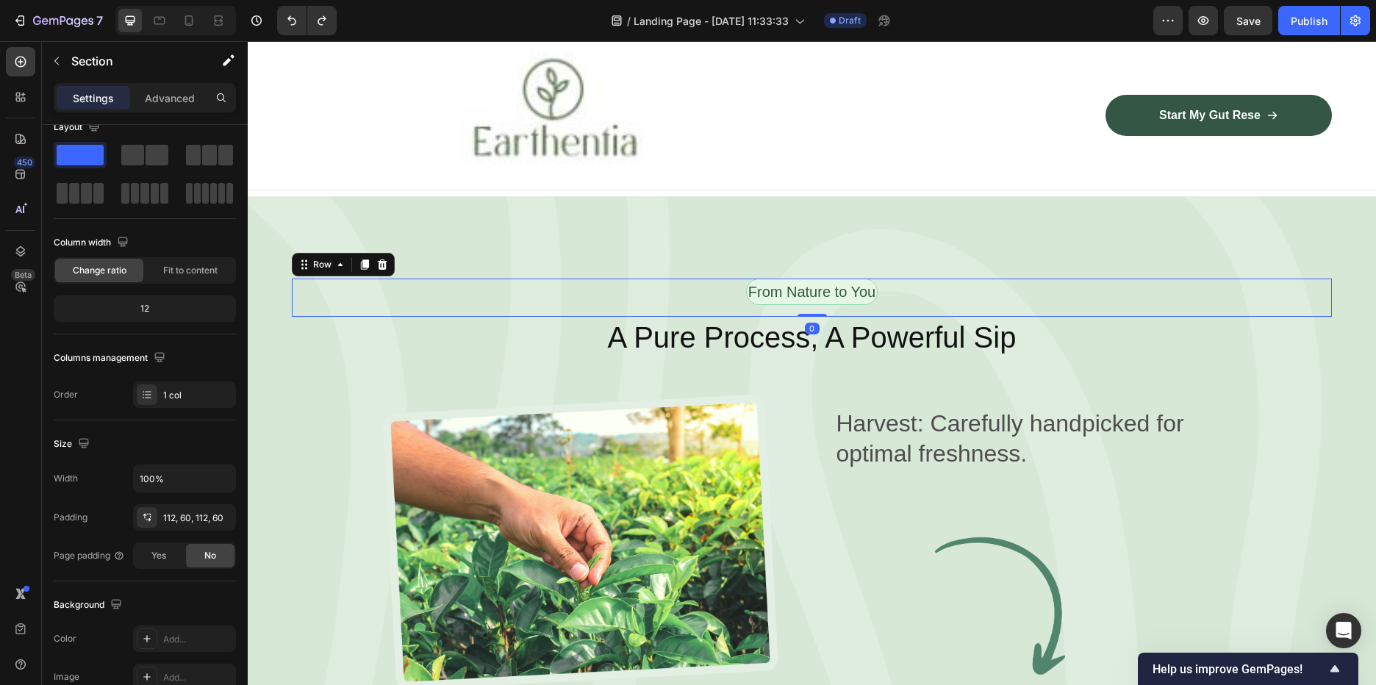
click at [1023, 279] on div "From Nature to You Text Block Row 0" at bounding box center [812, 298] width 1040 height 38
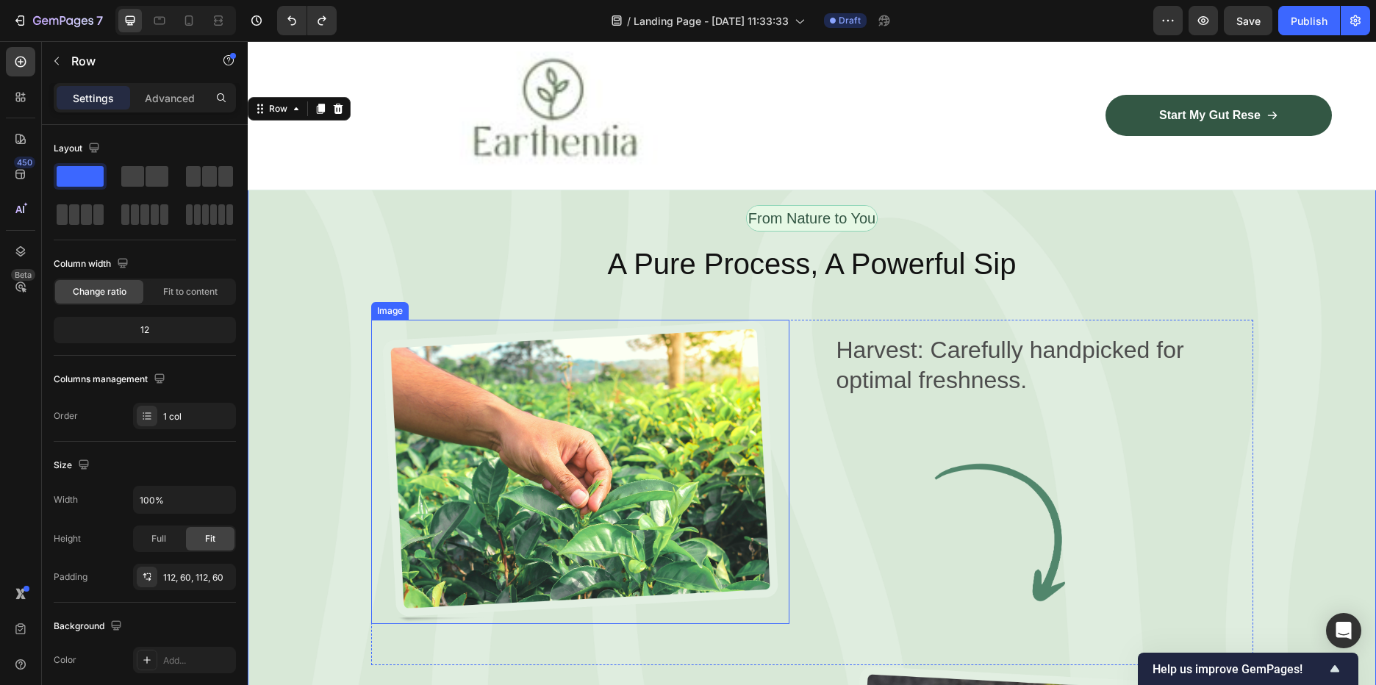
scroll to position [1634, 0]
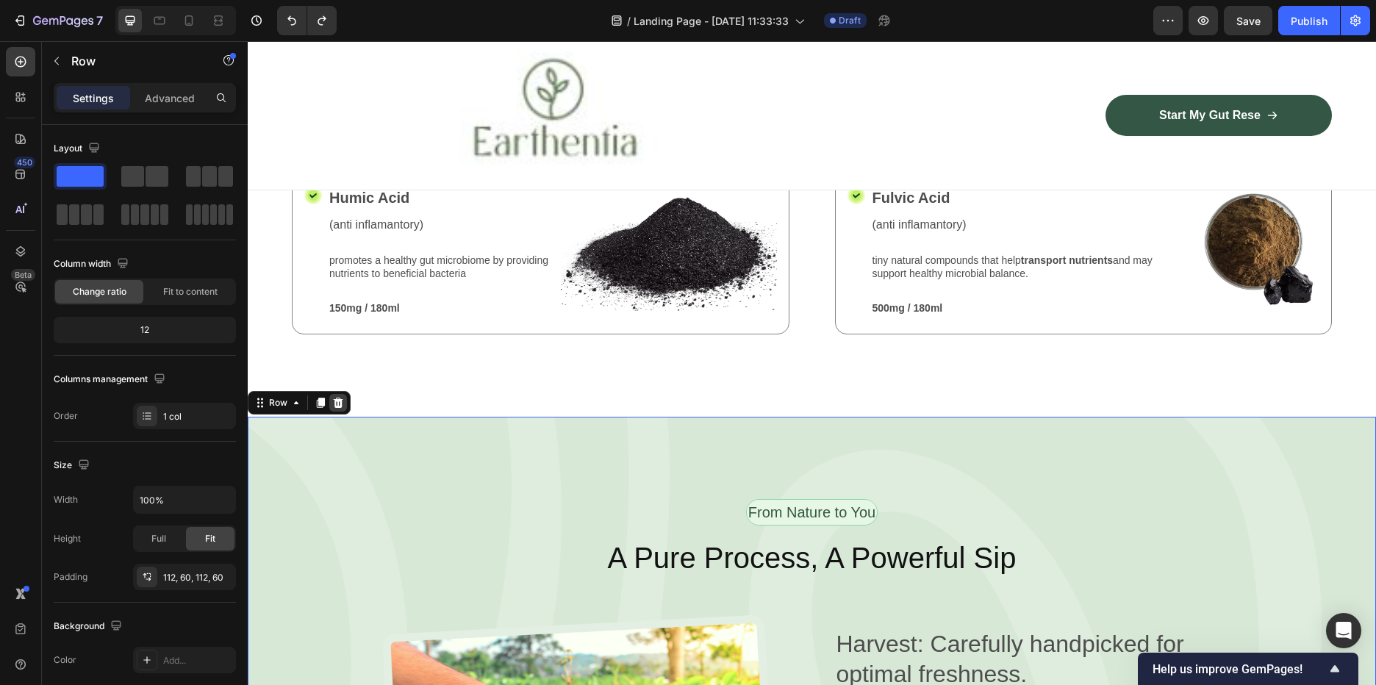
click at [337, 398] on icon at bounding box center [339, 403] width 10 height 10
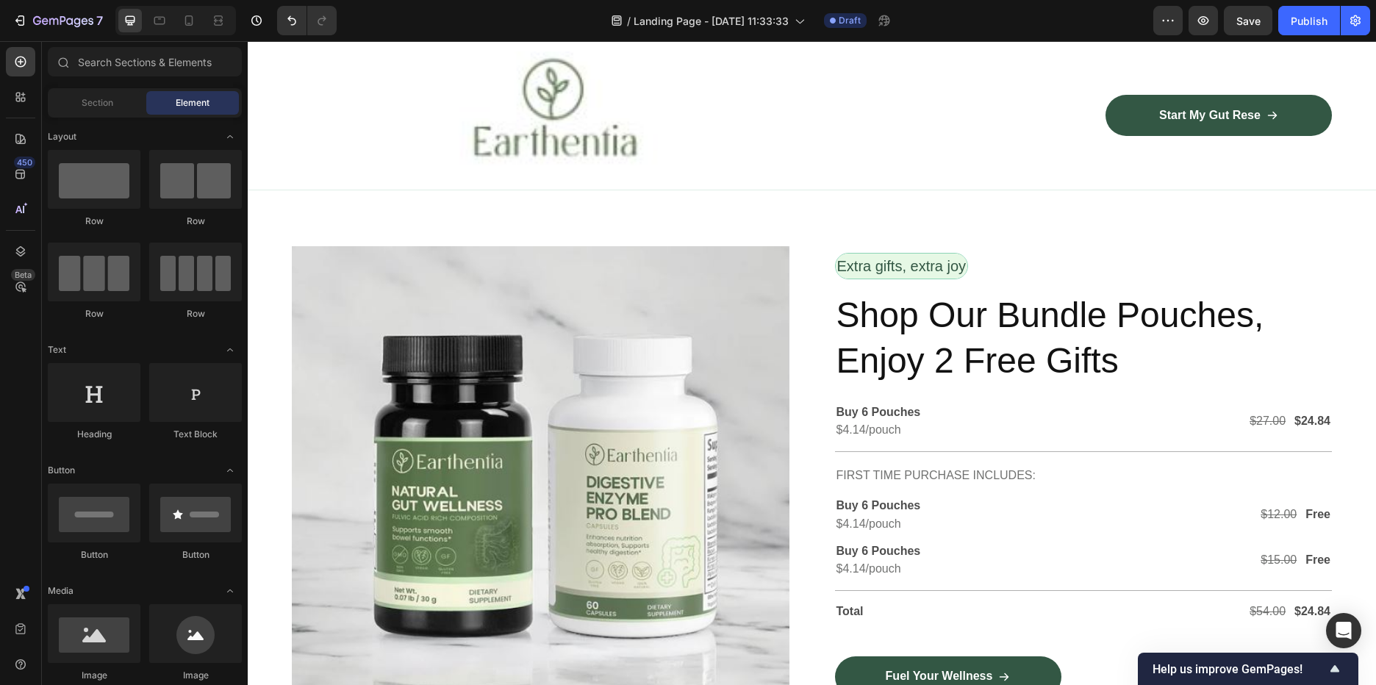
scroll to position [2369, 0]
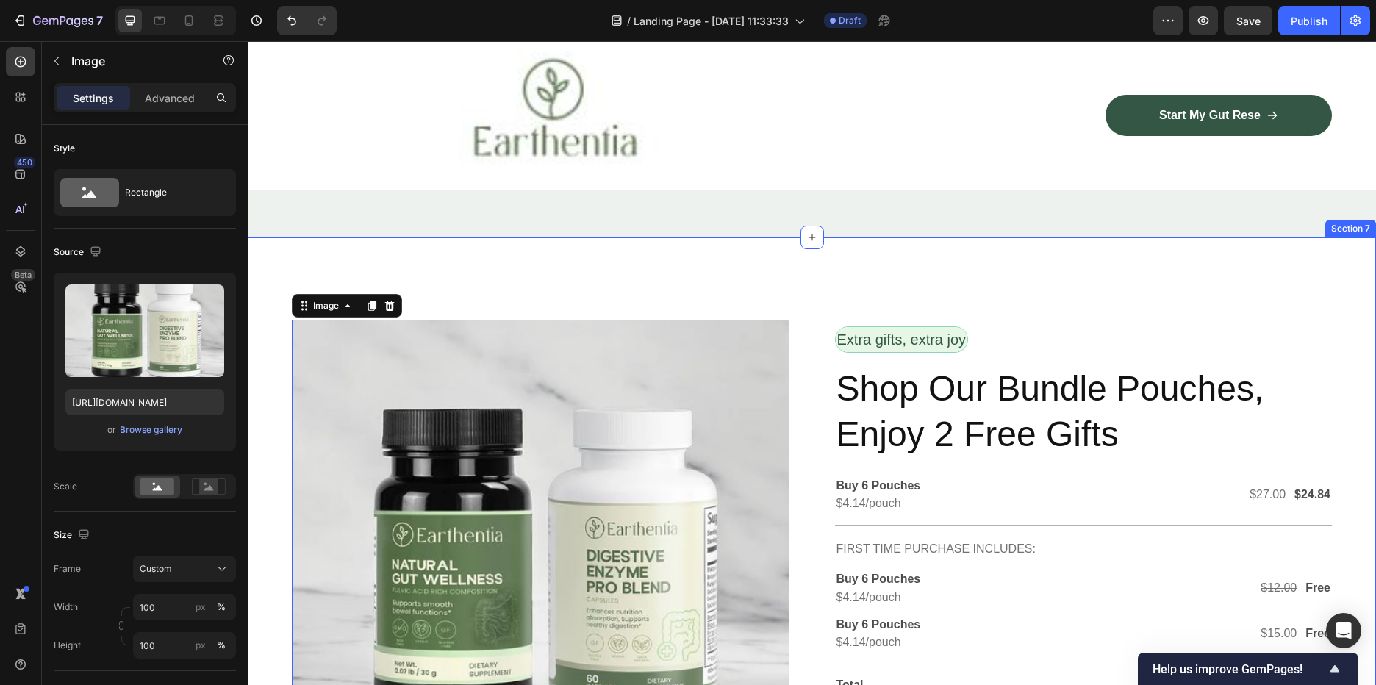
click at [761, 316] on div "Image 0 Row Extra gifts, extra joy Text Block Row Shop Our Bundle Pouches, Enjo…" at bounding box center [812, 569] width 1128 height 665
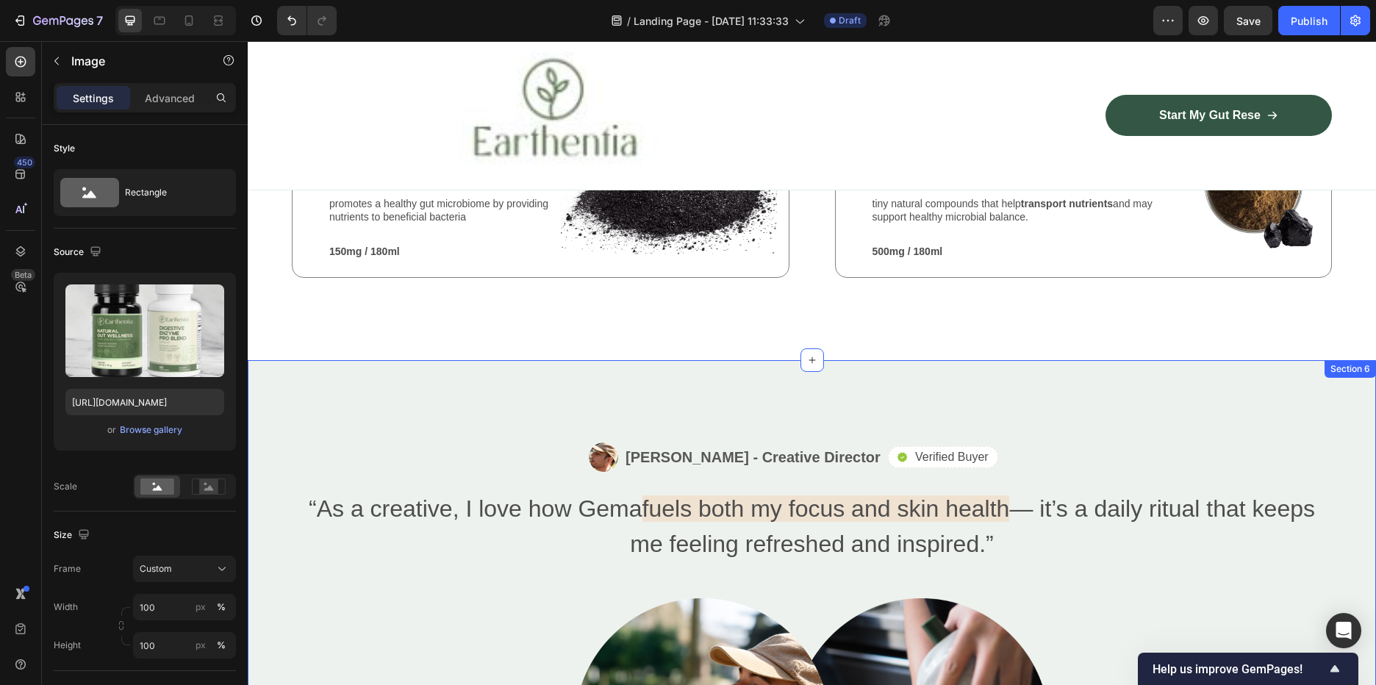
scroll to position [1708, 0]
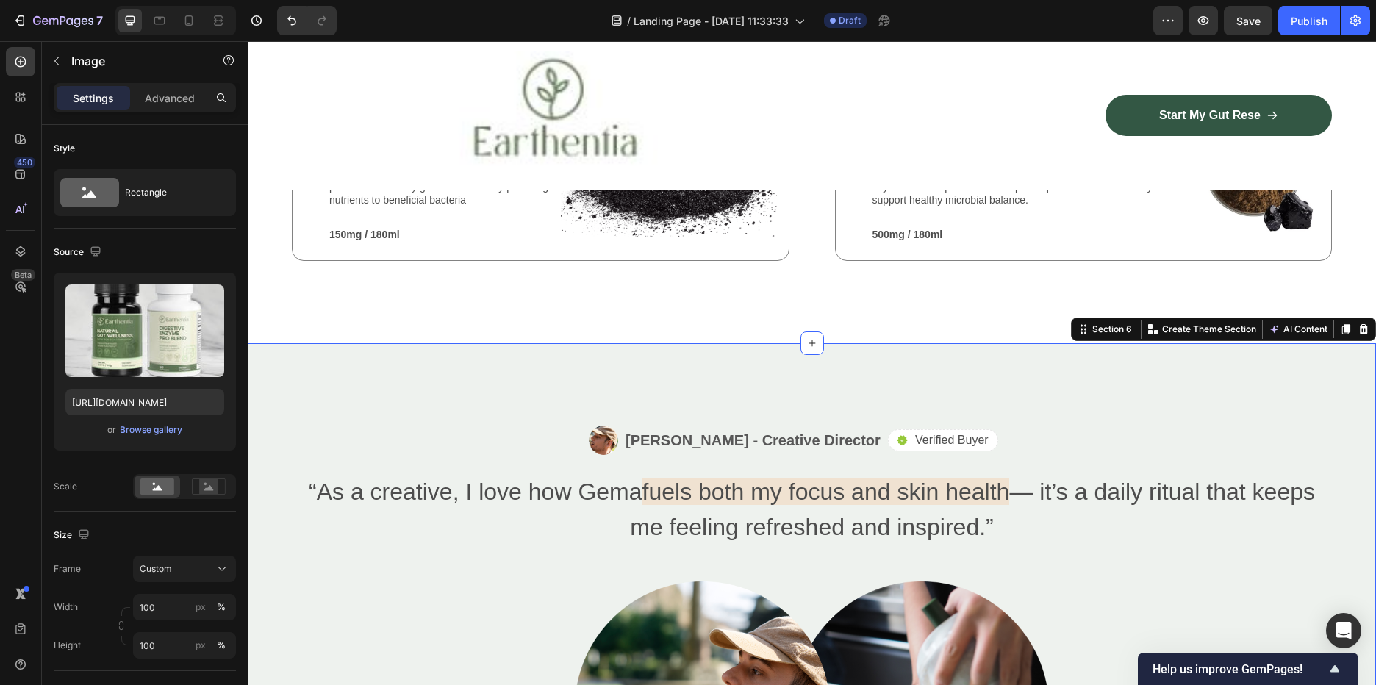
click at [742, 343] on div "Image Alex Carter - Creative Director Text Block Row Icon Verified Buyer Text B…" at bounding box center [812, 630] width 1128 height 575
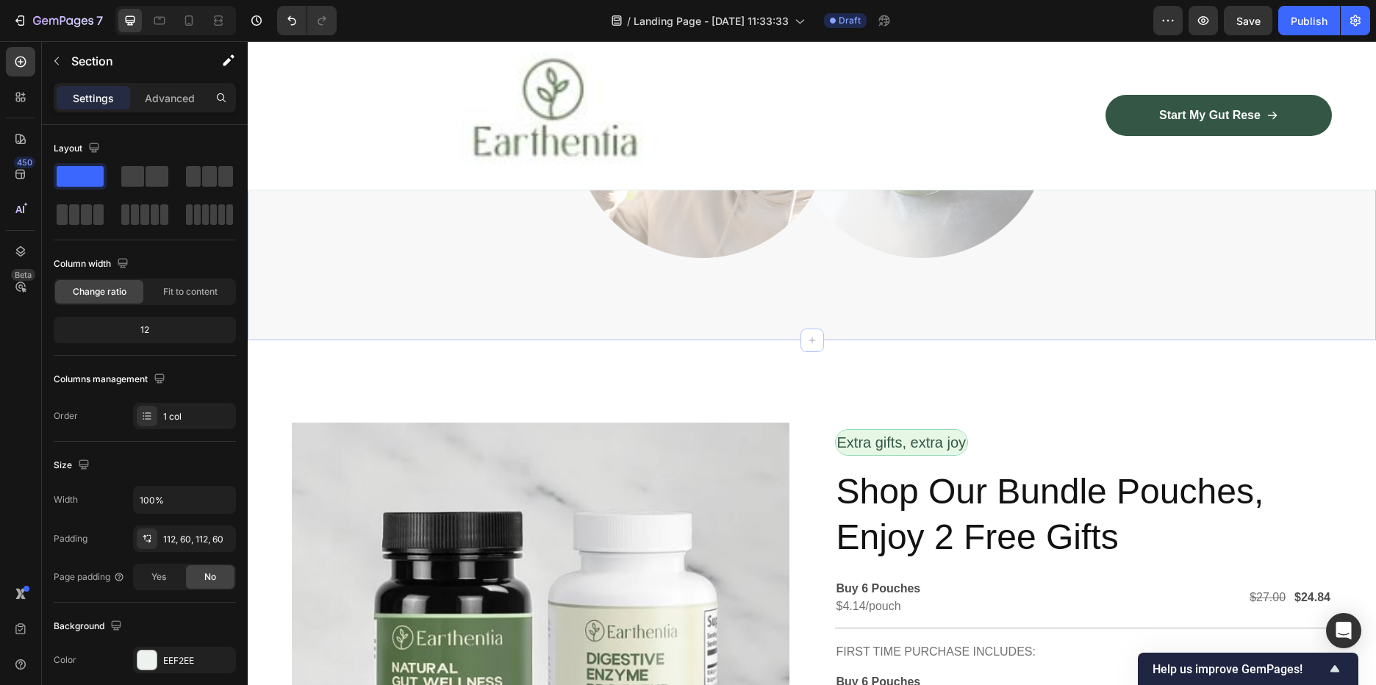
scroll to position [2347, 0]
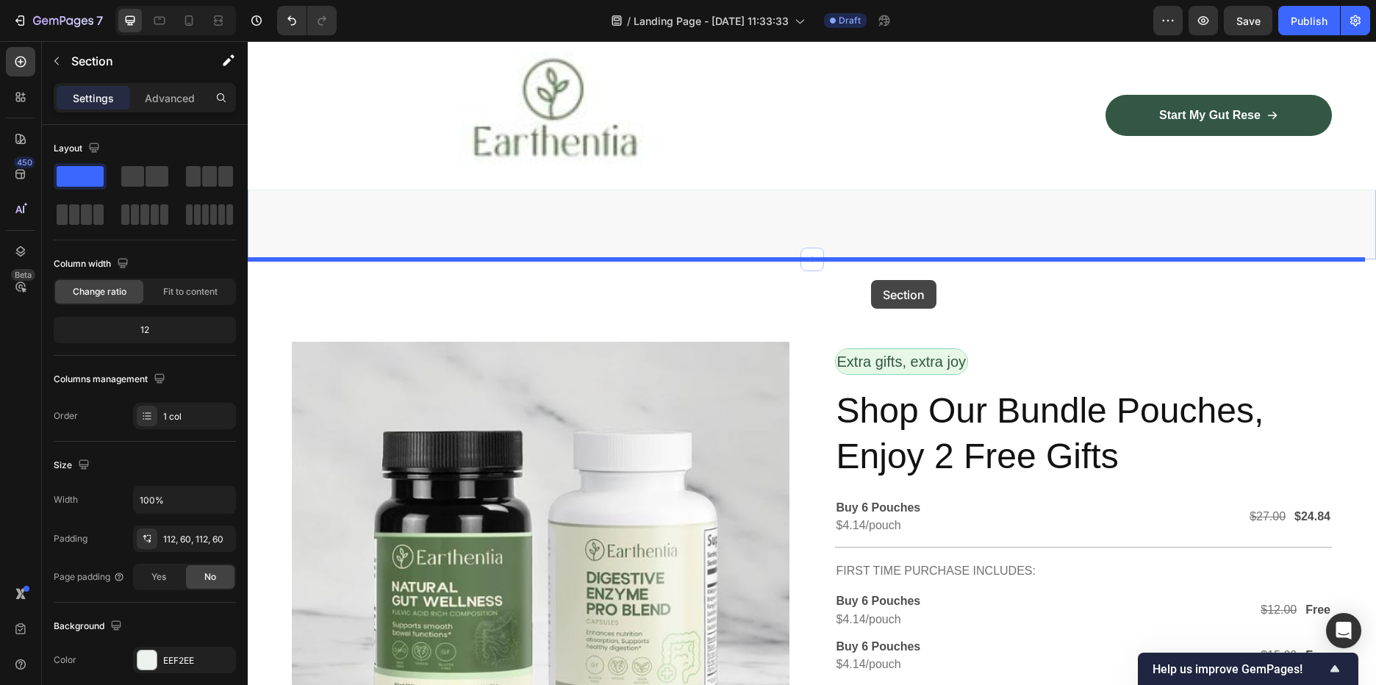
drag, startPoint x: 1071, startPoint y: 312, endPoint x: 869, endPoint y: 282, distance: 204.5
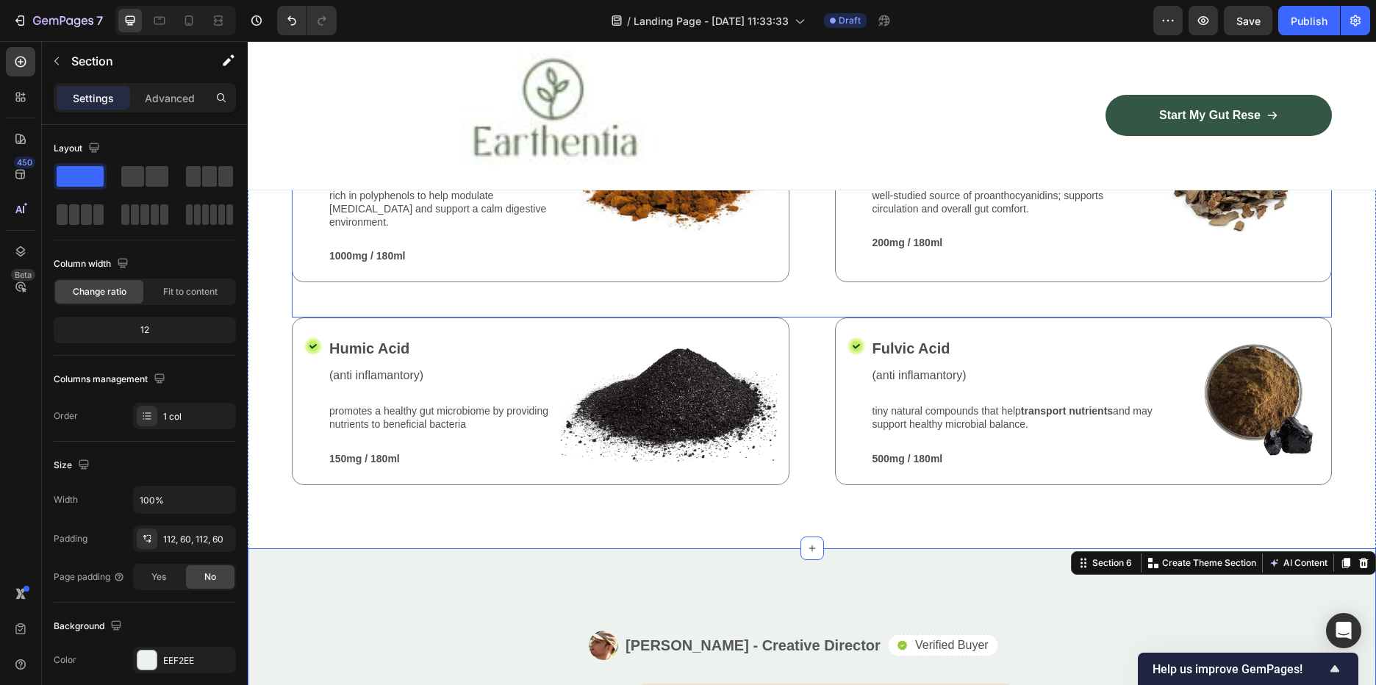
scroll to position [1612, 0]
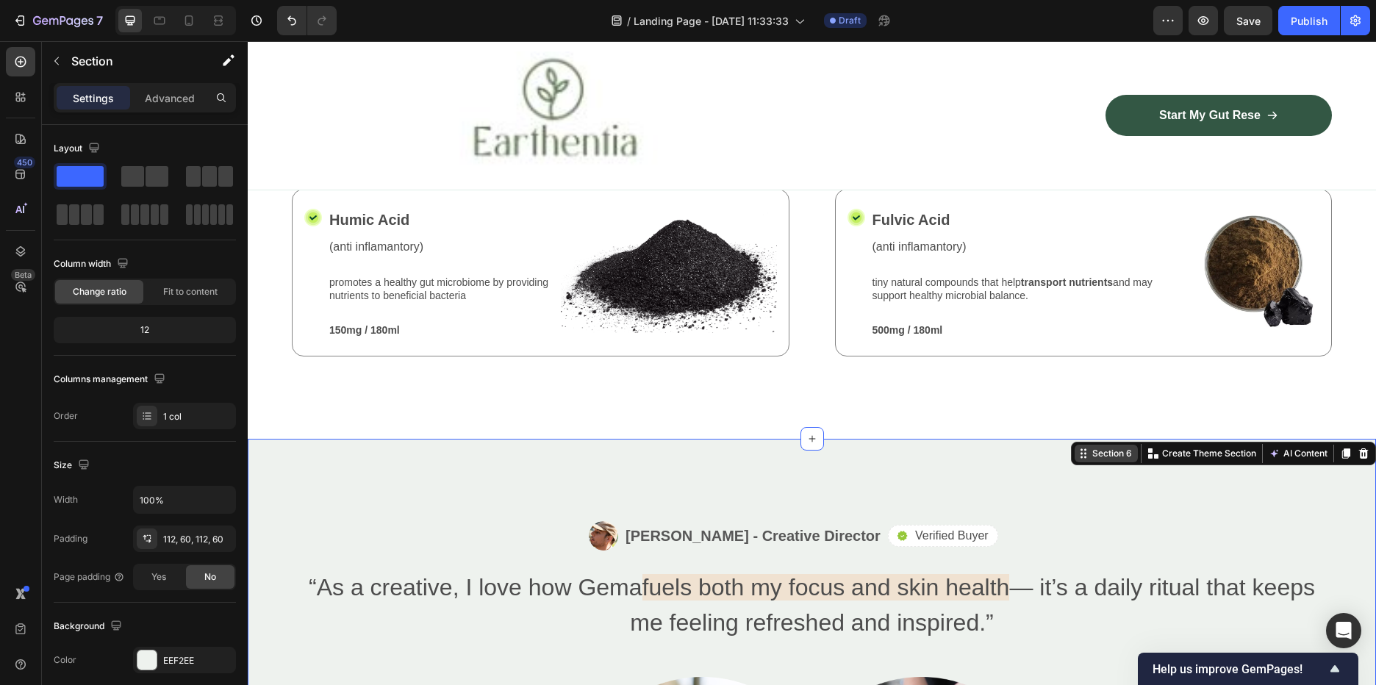
click at [1089, 447] on div "Section 6" at bounding box center [1112, 453] width 46 height 13
click at [1095, 447] on div "Section 6" at bounding box center [1112, 453] width 46 height 13
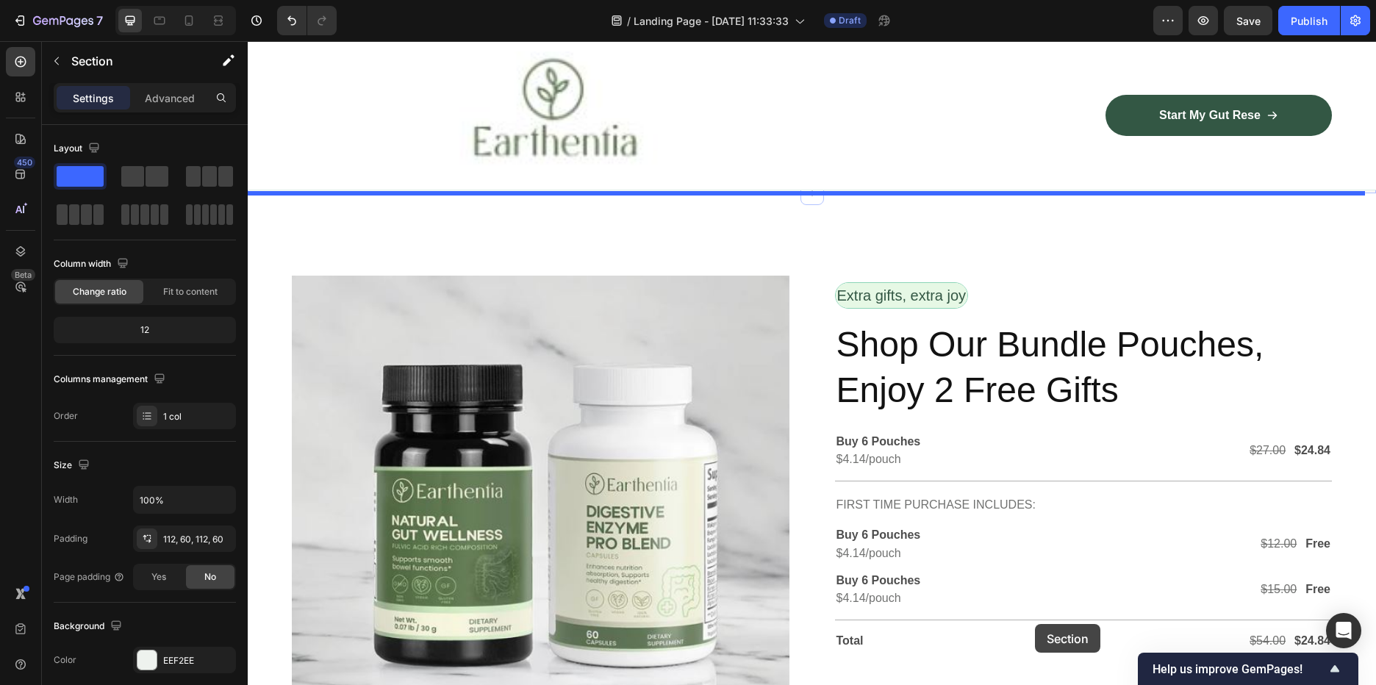
scroll to position [2437, 0]
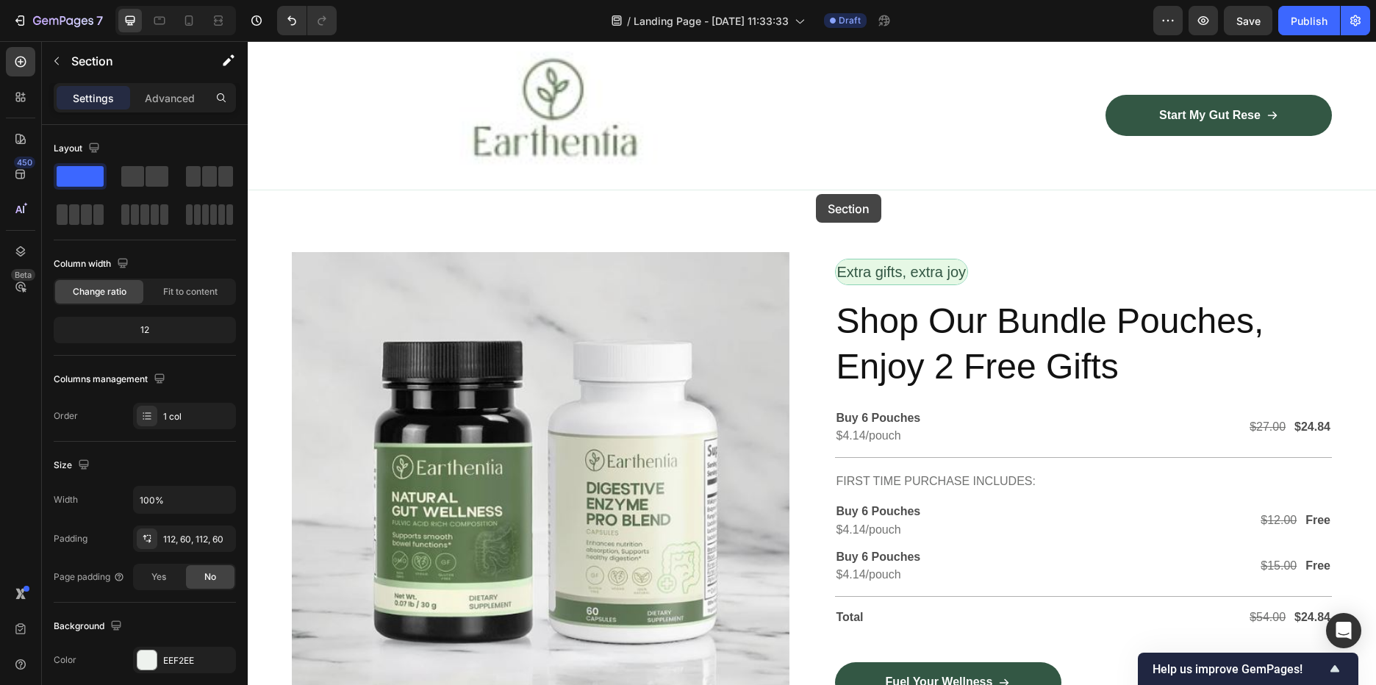
drag, startPoint x: 1069, startPoint y: 434, endPoint x: 811, endPoint y: 184, distance: 359.2
click at [811, 184] on div "Header Fuel Your Wellness Button Sticky Image Start My Gut Rese Button Row Row …" at bounding box center [812, 619] width 1128 height 6031
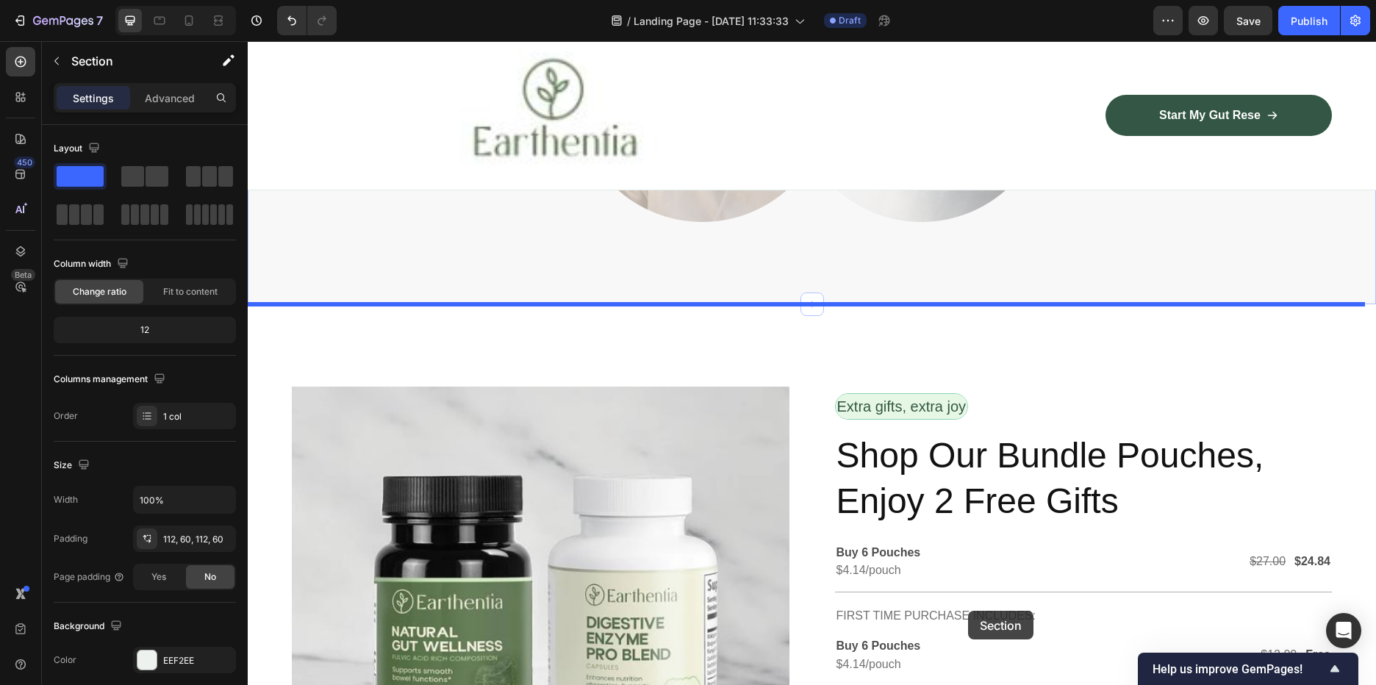
scroll to position [2352, 0]
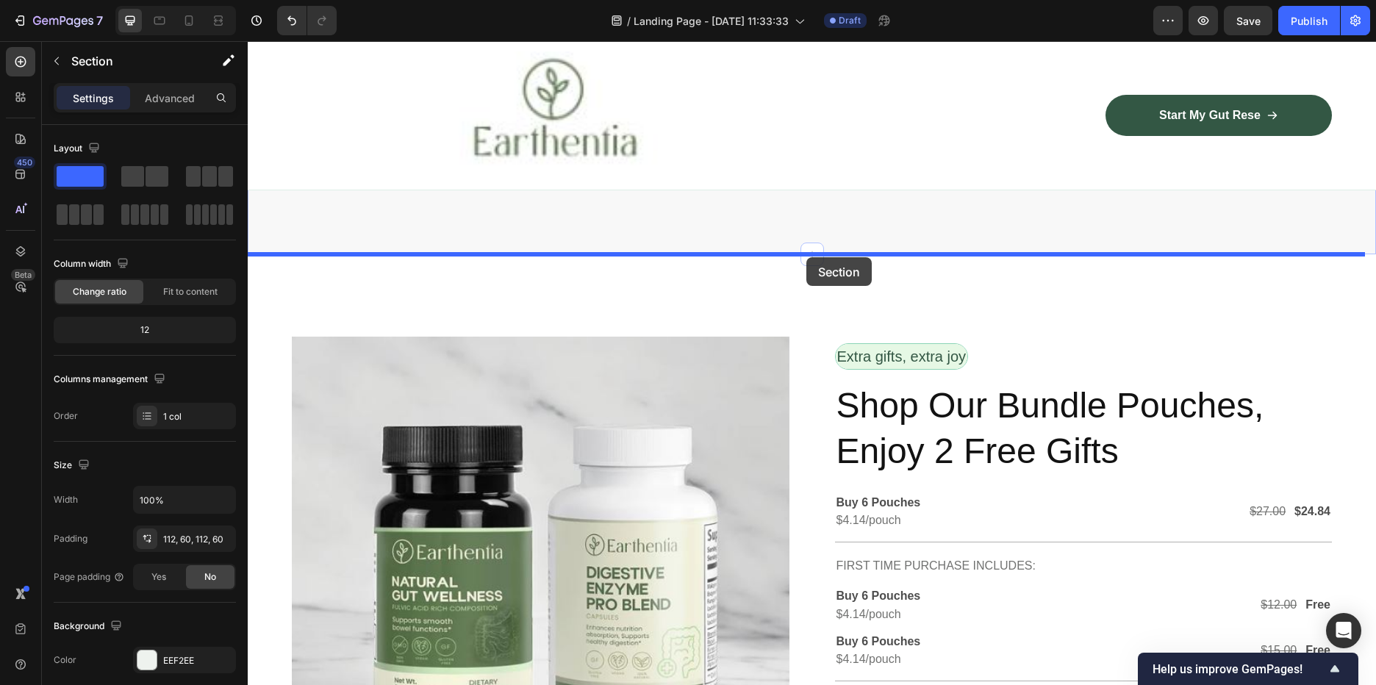
drag, startPoint x: 1073, startPoint y: 422, endPoint x: 806, endPoint y: 257, distance: 313.6
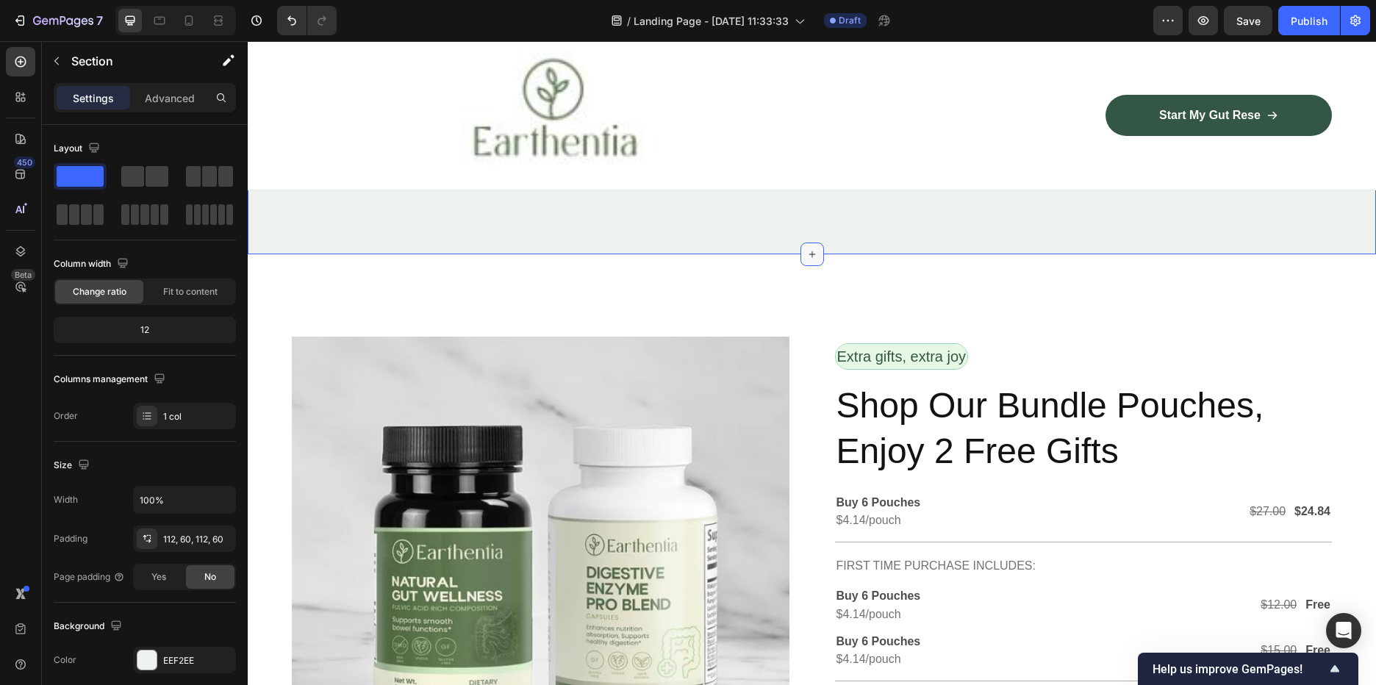
click at [809, 257] on icon at bounding box center [812, 254] width 7 height 7
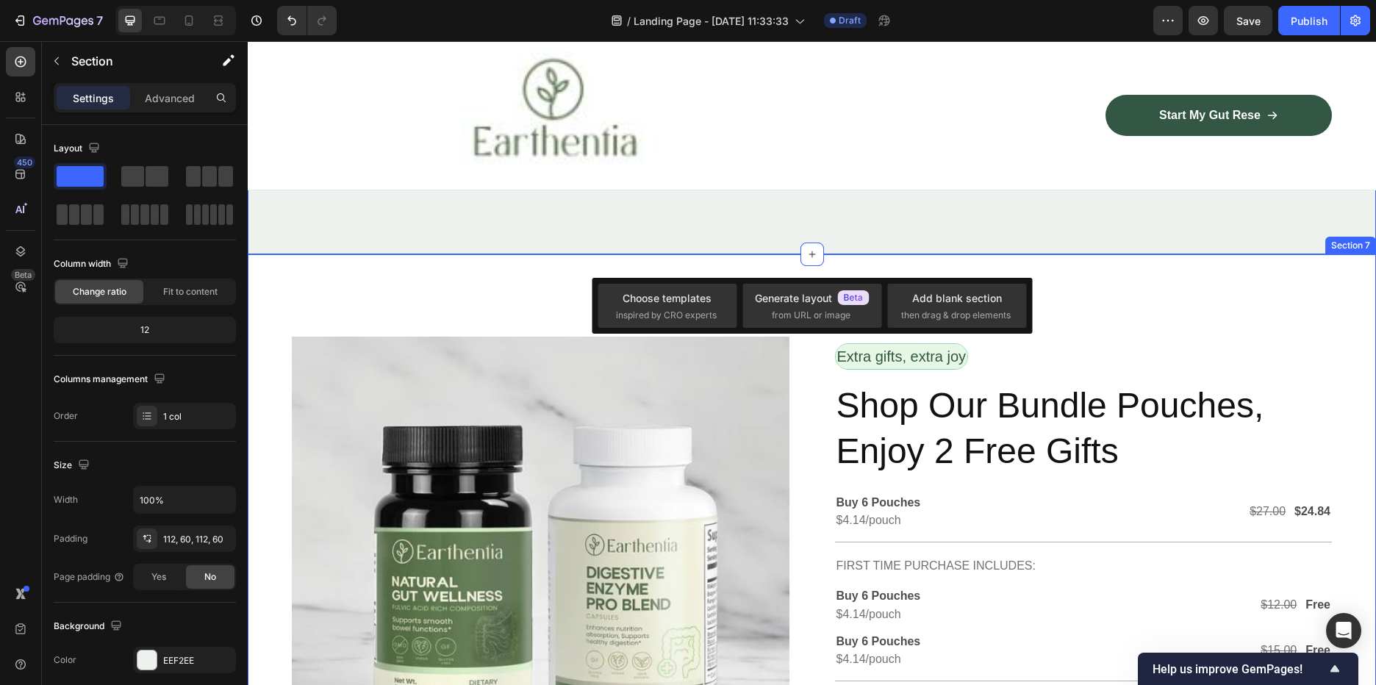
click at [1274, 343] on div "Extra gifts, extra joy Text Block Row" at bounding box center [1084, 362] width 498 height 38
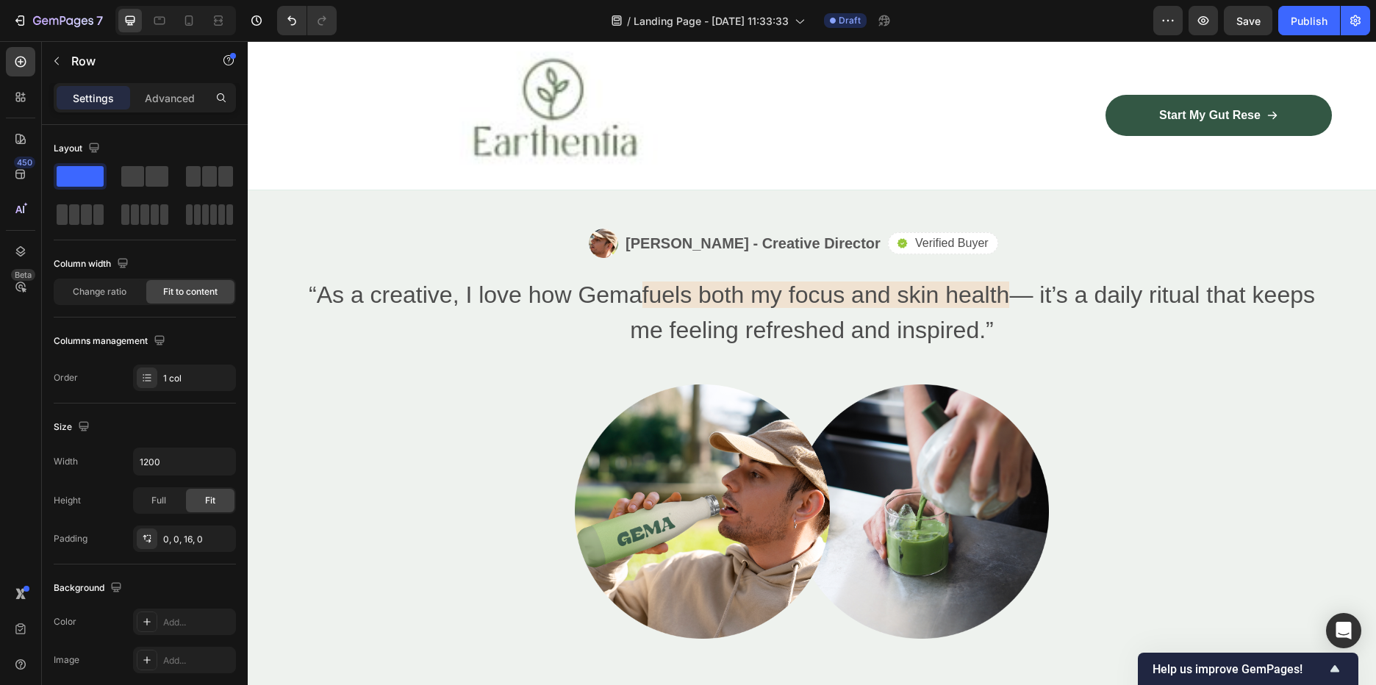
scroll to position [1911, 0]
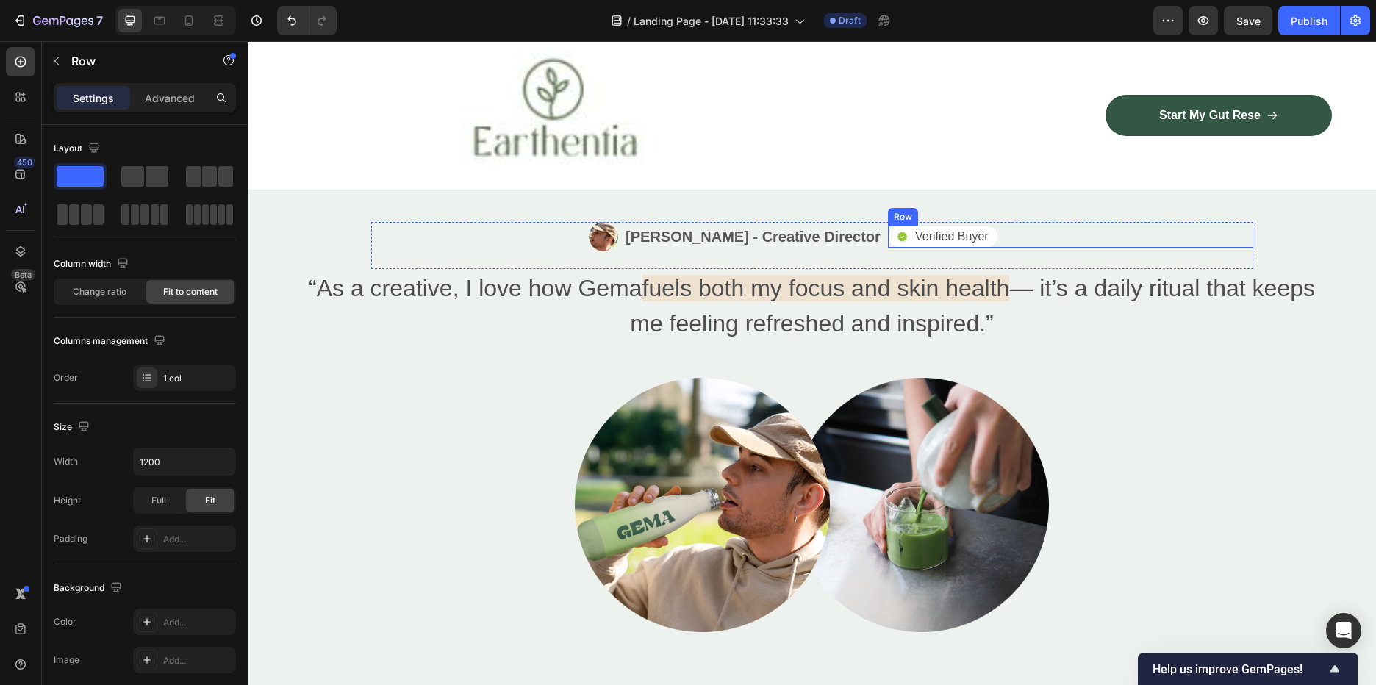
click at [1131, 226] on div "Icon Verified Buyer Text Block Row" at bounding box center [1016, 237] width 257 height 22
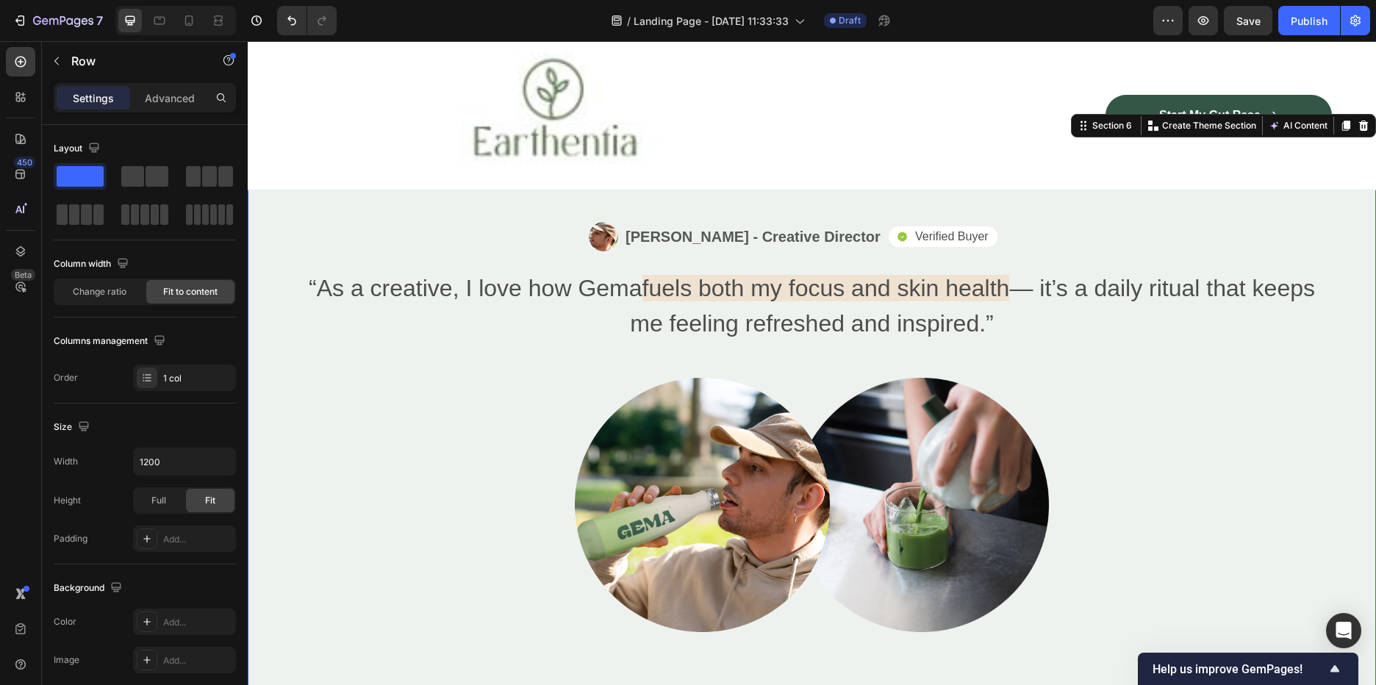
click at [1307, 194] on div "Image Alex Carter - Creative Director Text Block Row Icon Verified Buyer Text B…" at bounding box center [812, 427] width 1128 height 575
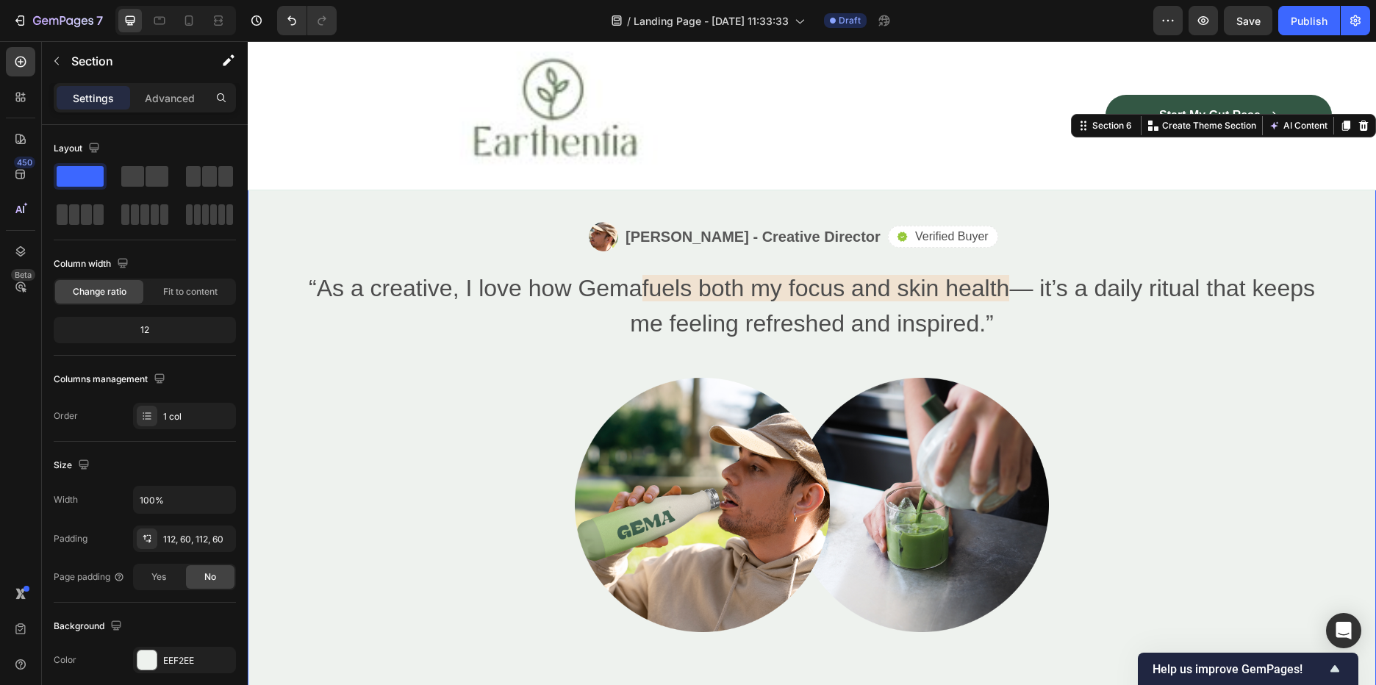
click at [1078, 190] on div "Image Start My Gut Rese Button Row Row Sticky" at bounding box center [812, 115] width 1128 height 149
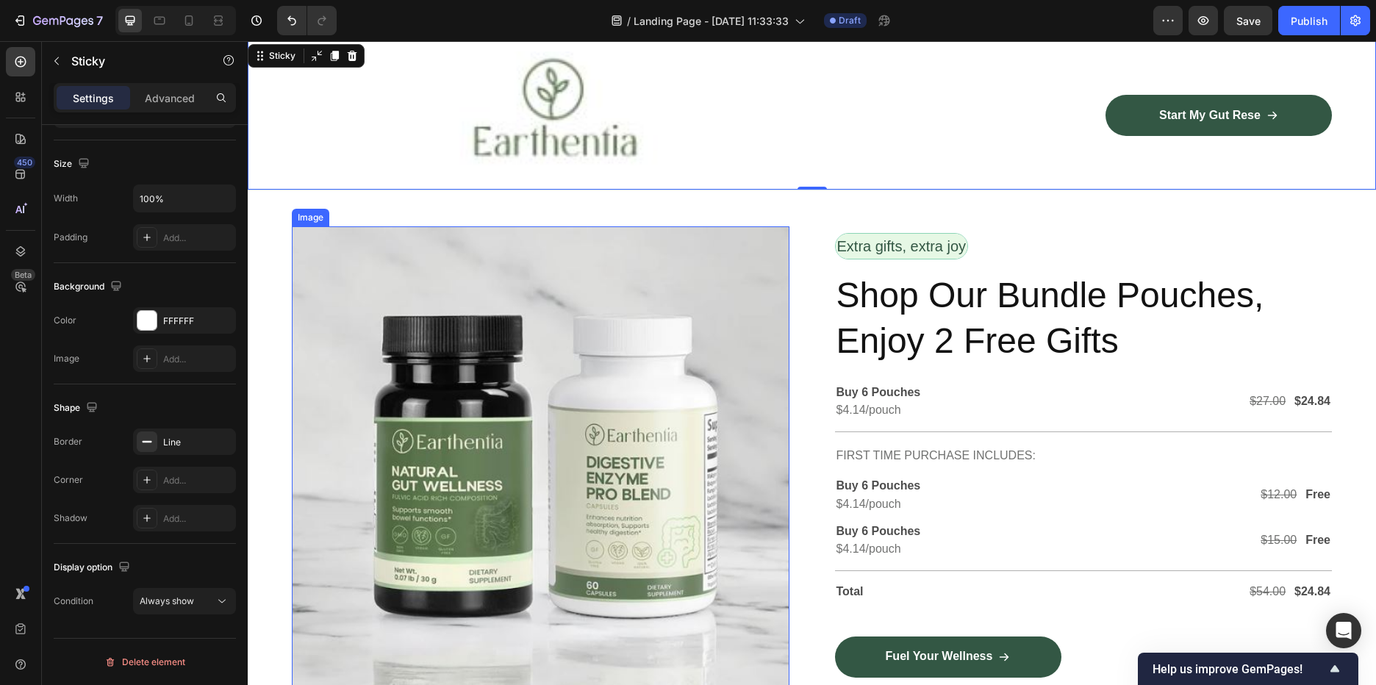
scroll to position [2499, 0]
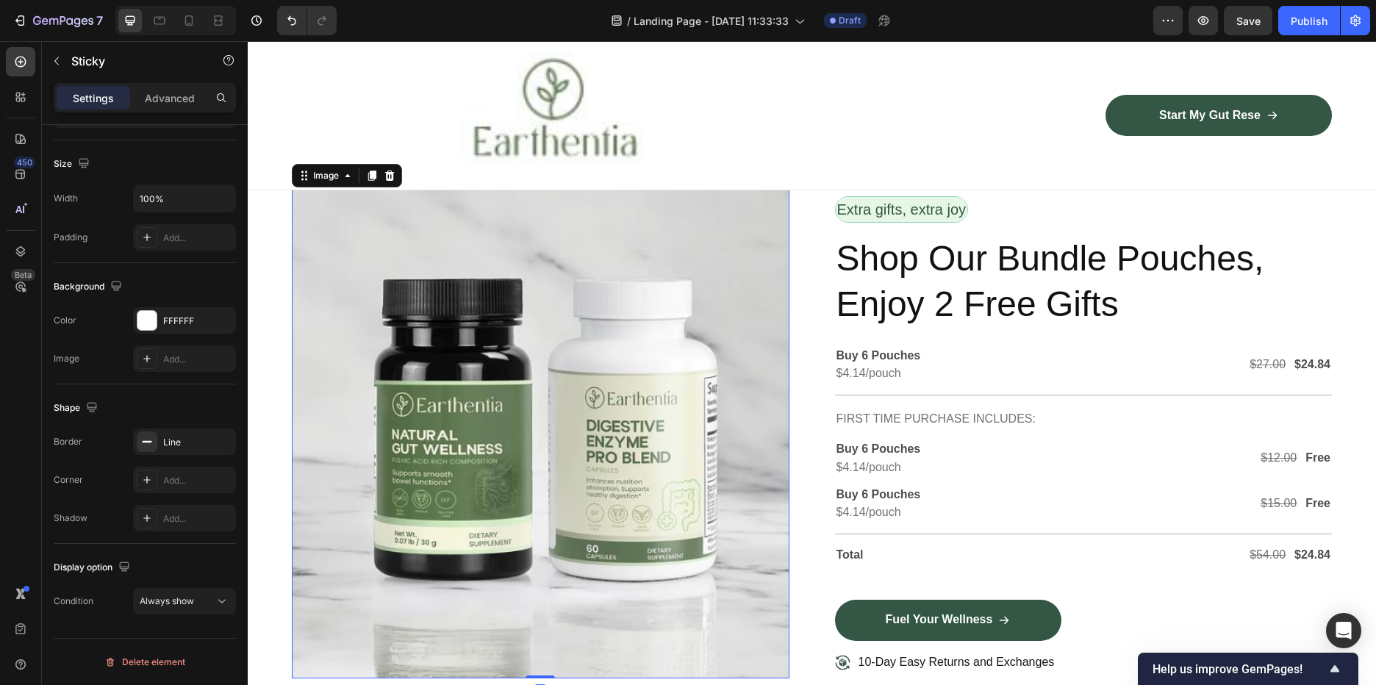
click at [473, 298] on img at bounding box center [541, 434] width 498 height 489
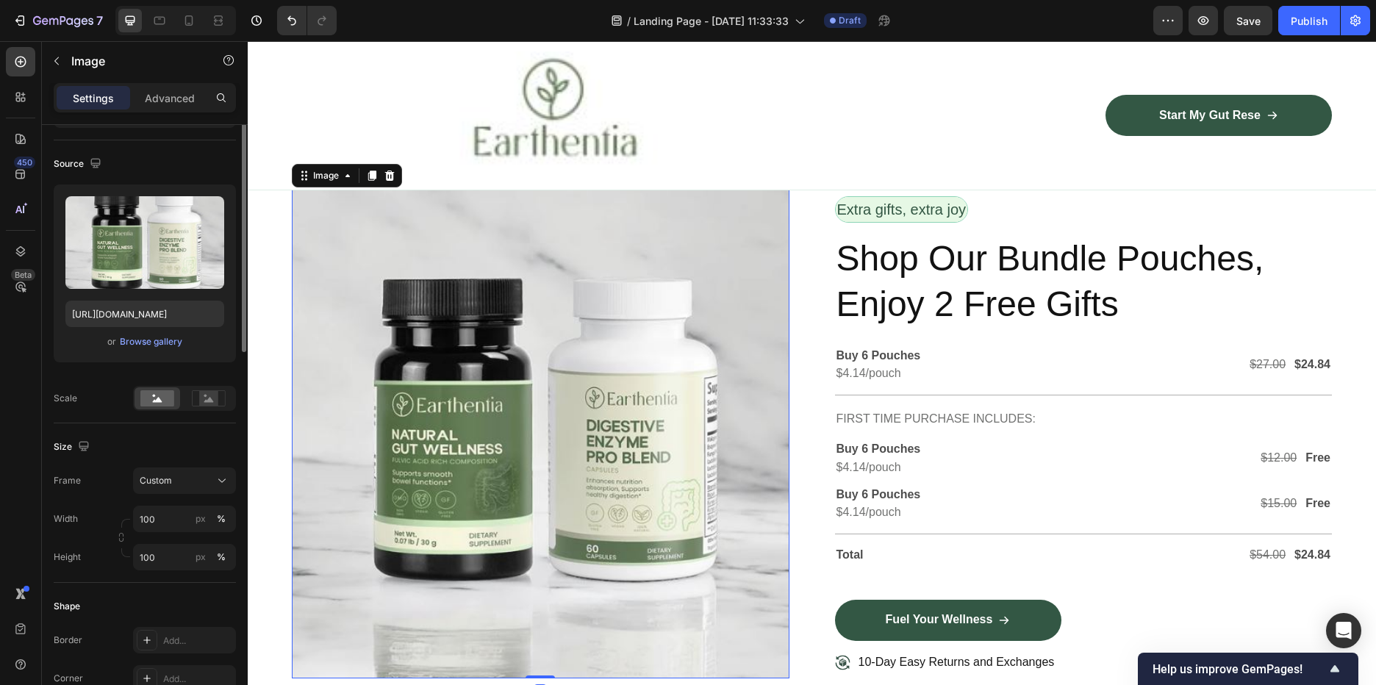
scroll to position [0, 0]
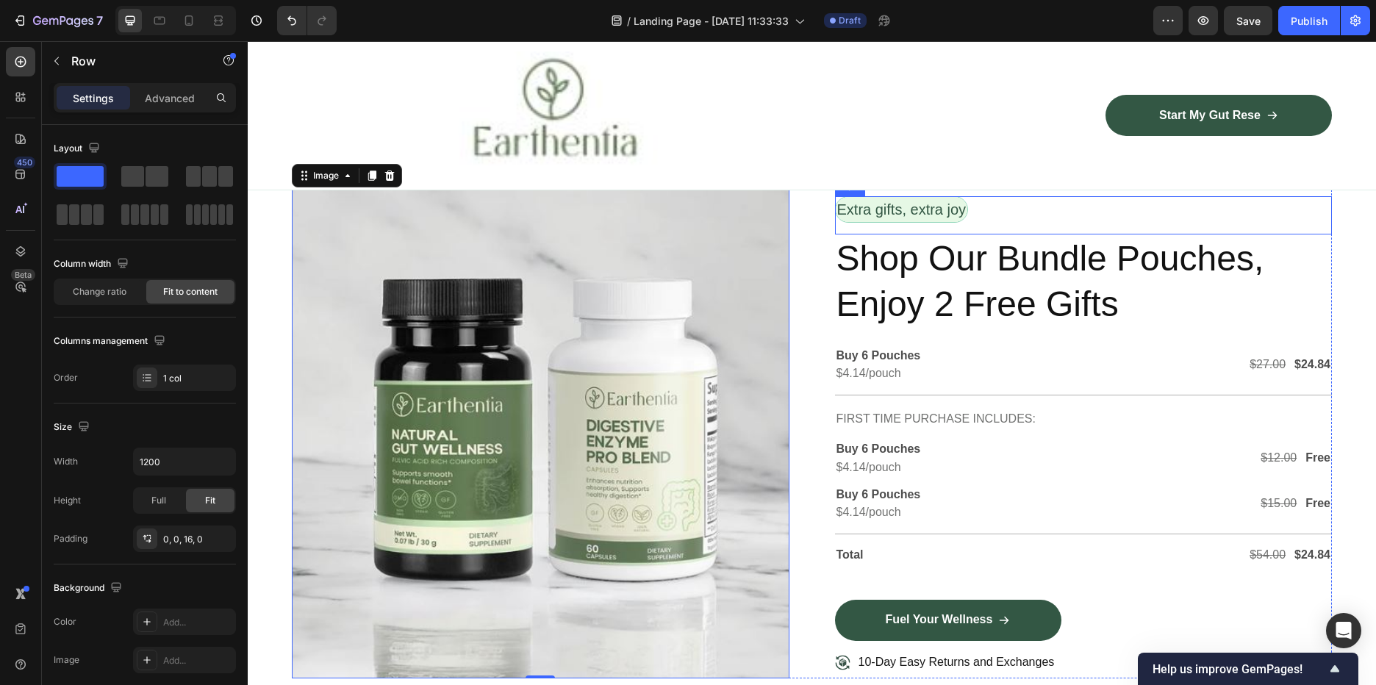
click at [1133, 217] on div "Extra gifts, extra joy Text Block Row" at bounding box center [1084, 215] width 498 height 38
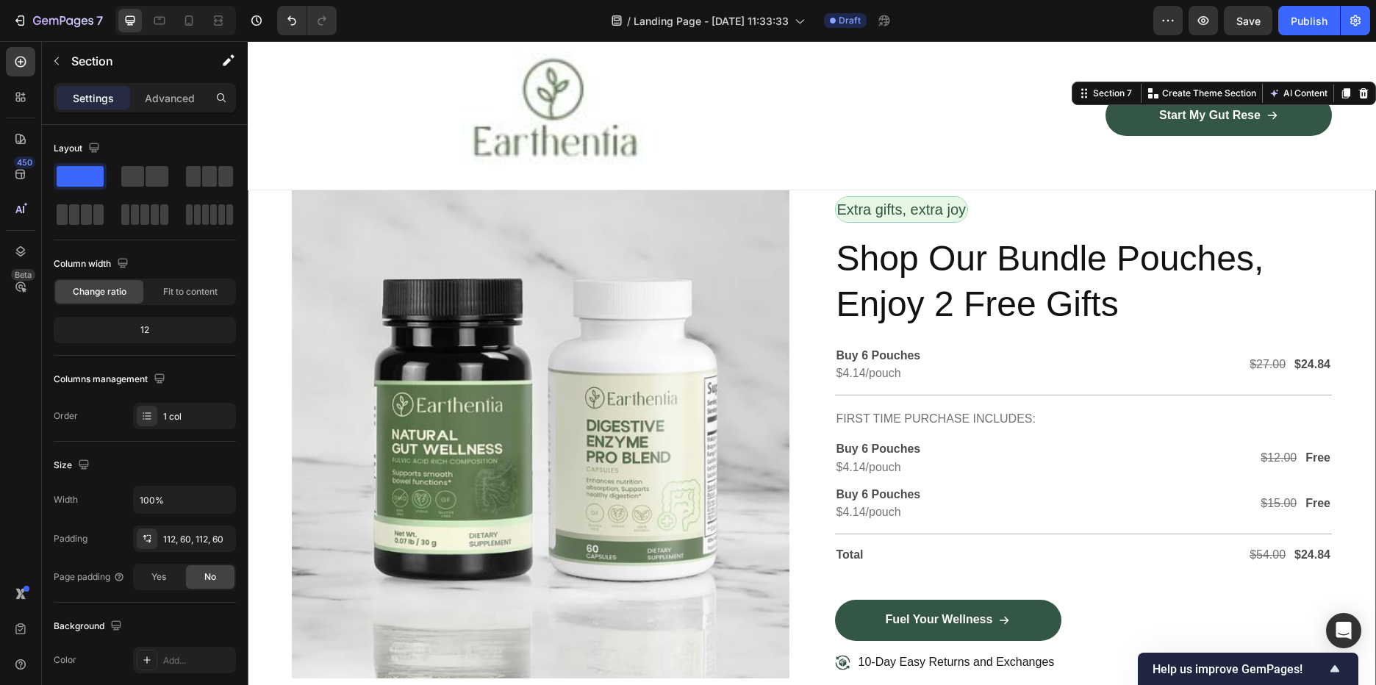
click at [1348, 332] on div "Image Row Extra gifts, extra joy Text Block Row Shop Our Bundle Pouches, Enjoy …" at bounding box center [812, 439] width 1128 height 665
click at [602, 196] on img at bounding box center [541, 434] width 498 height 489
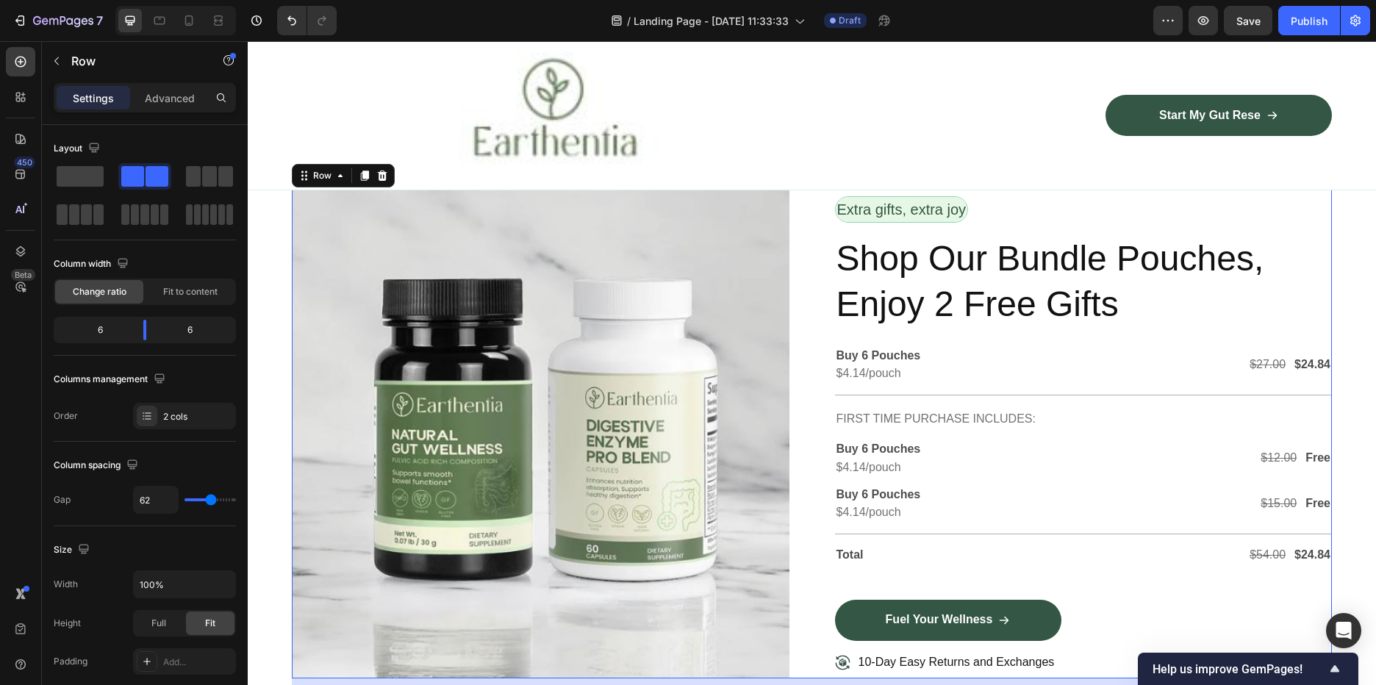
click at [1042, 191] on div "Extra gifts, extra joy Text Block Row Shop Our Bundle Pouches, Enjoy 2 Free Gif…" at bounding box center [1084, 434] width 498 height 489
click at [101, 173] on span at bounding box center [80, 176] width 47 height 21
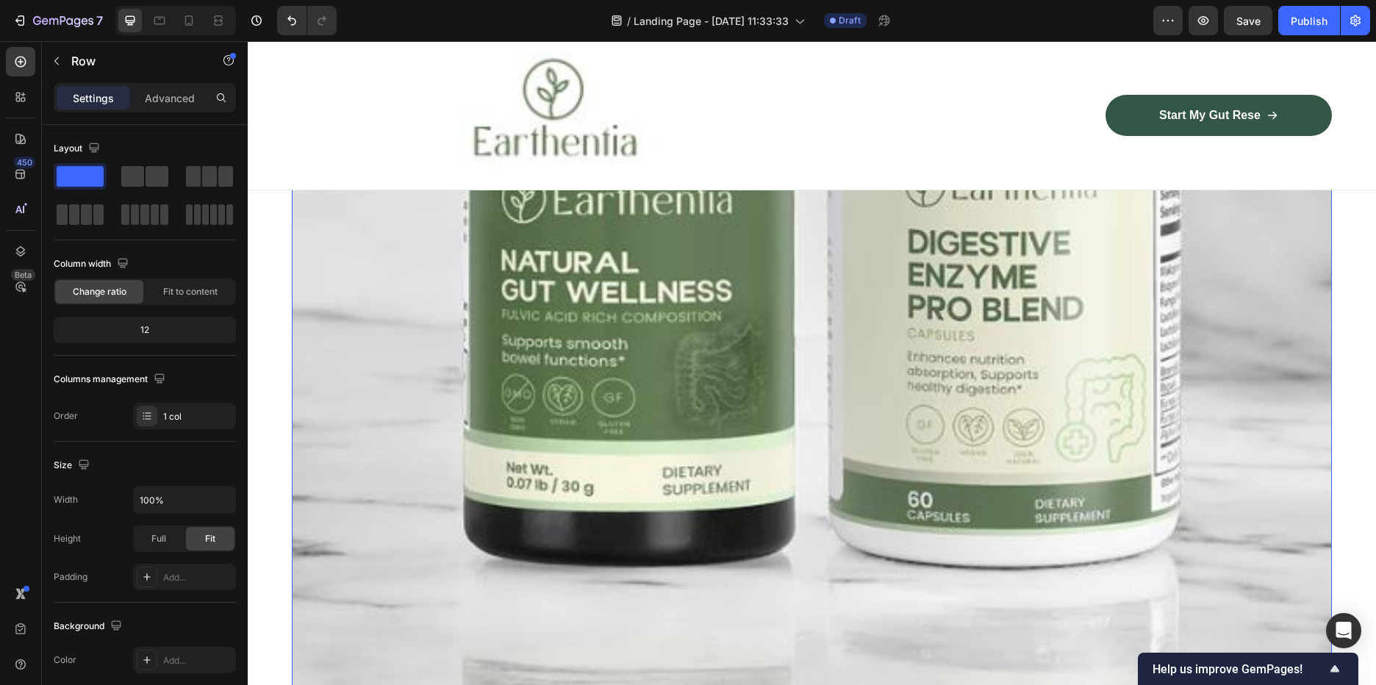
scroll to position [3455, 0]
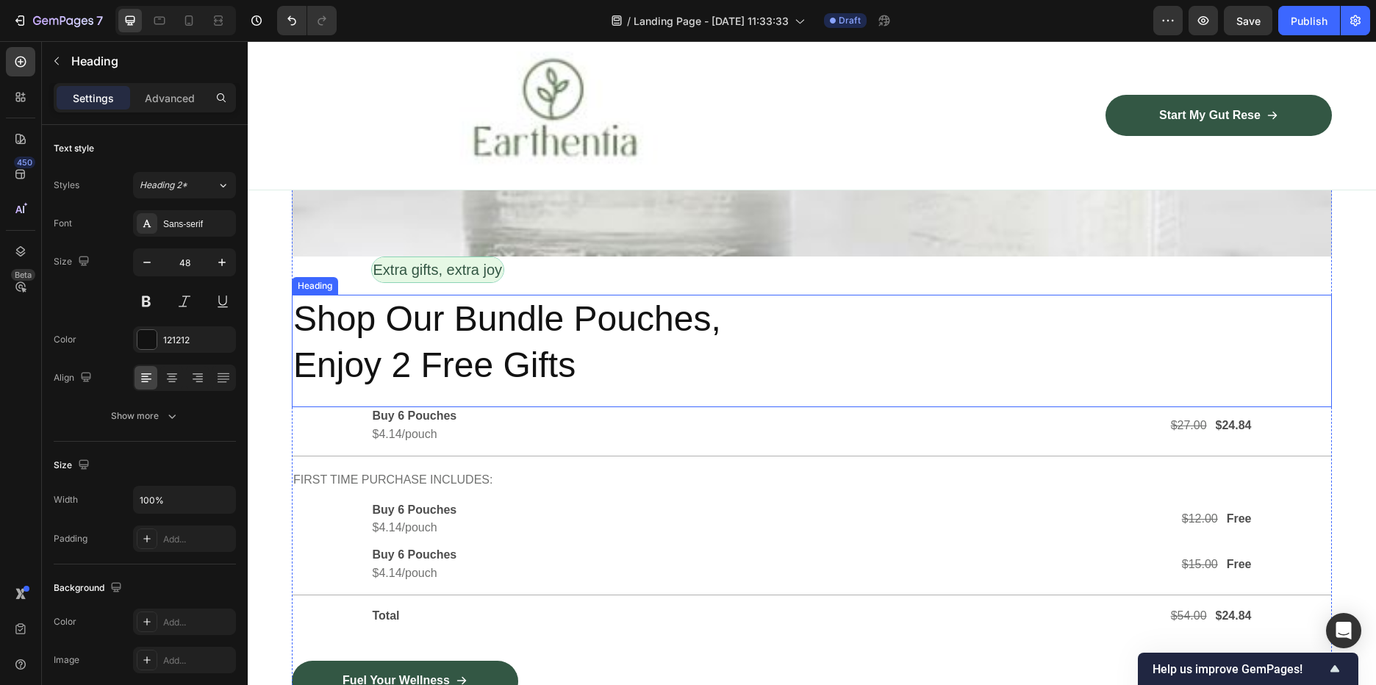
click at [762, 333] on h2 "Shop Our Bundle Pouches, Enjoy 2 Free Gifts" at bounding box center [812, 342] width 1040 height 95
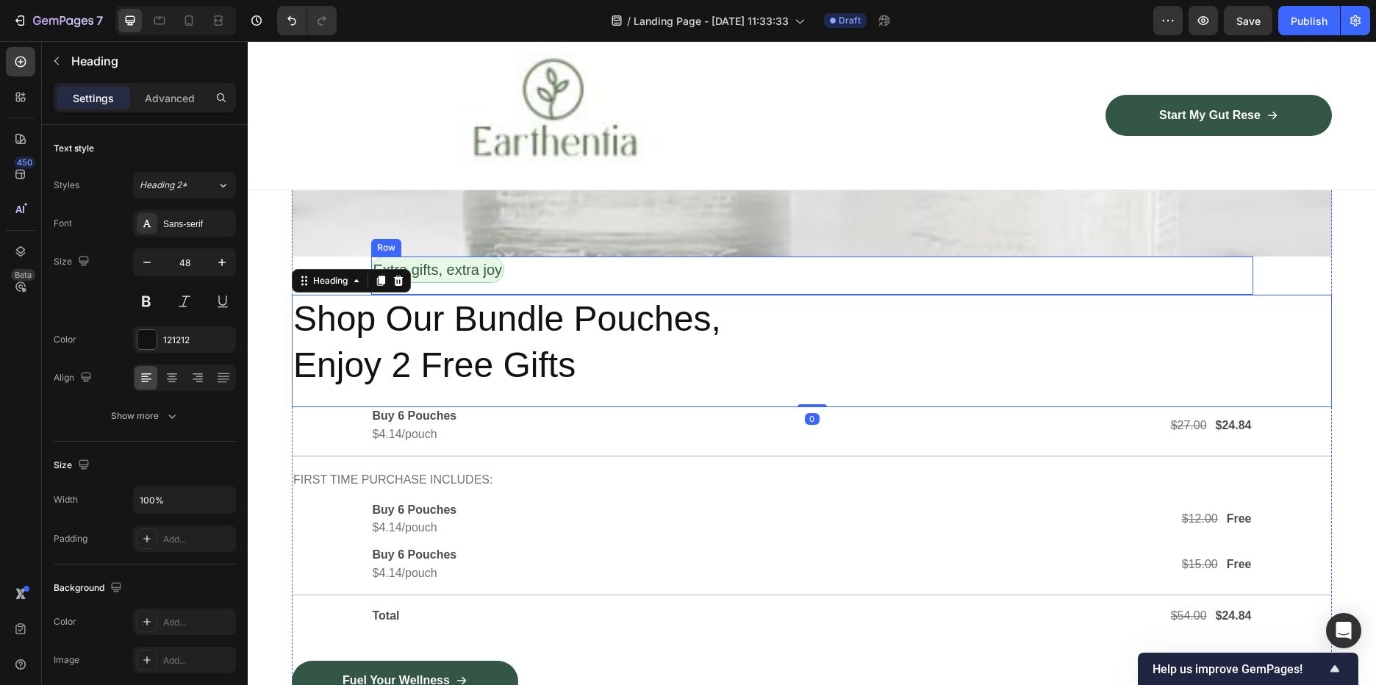
click at [758, 267] on div "Extra gifts, extra joy Text Block Row" at bounding box center [812, 276] width 882 height 38
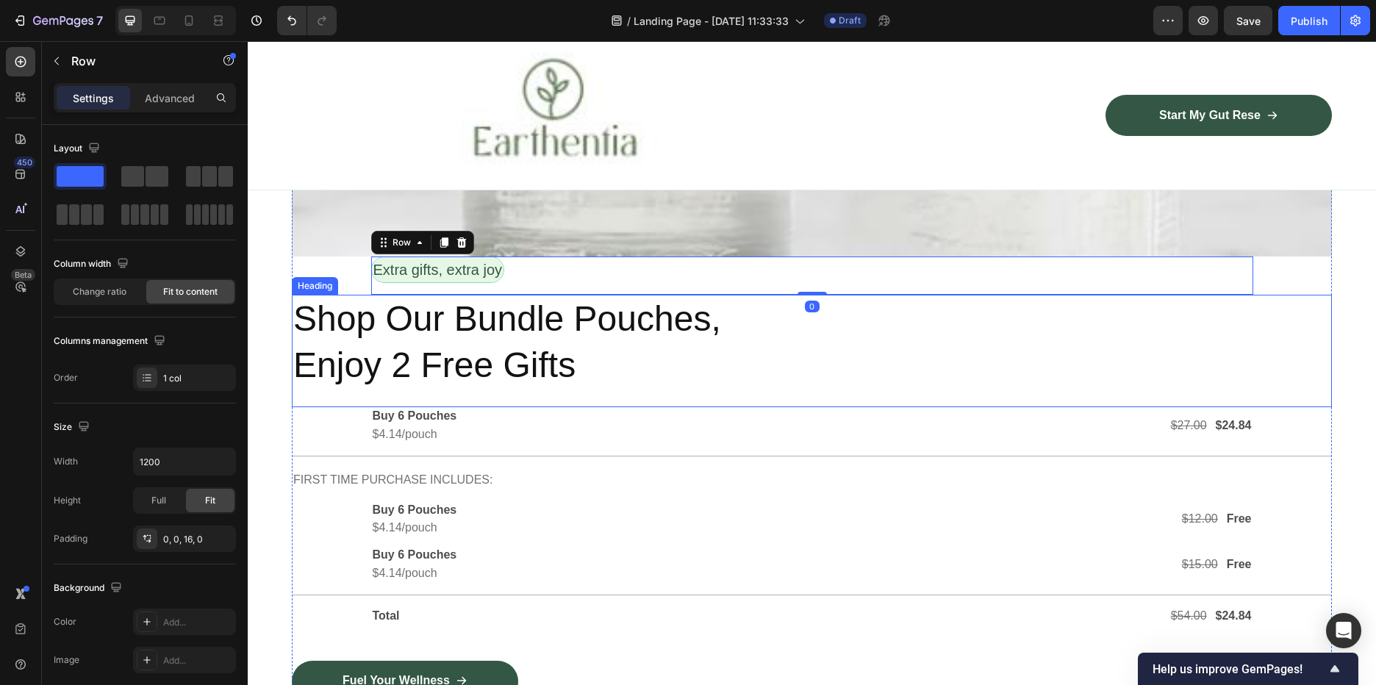
click at [531, 348] on h2 "Shop Our Bundle Pouches, Enjoy 2 Free Gifts" at bounding box center [812, 342] width 1040 height 95
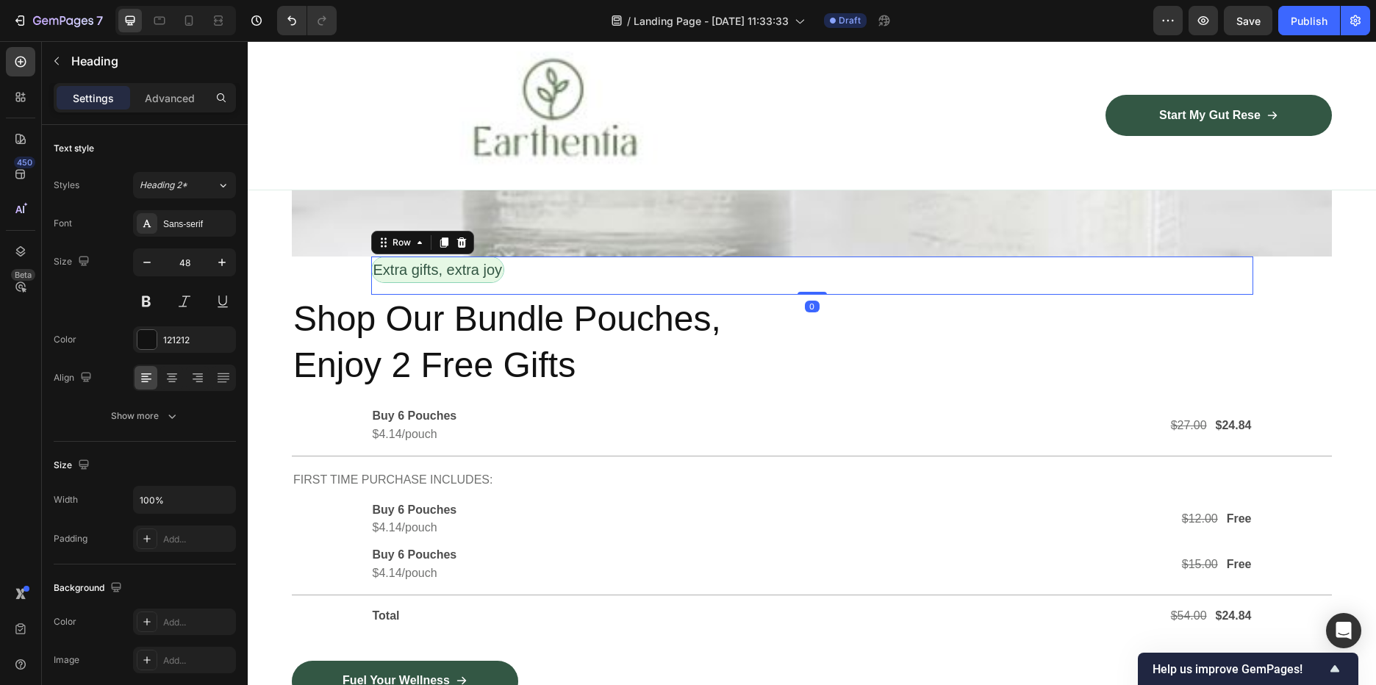
click at [531, 262] on div "Extra gifts, extra joy Text Block Row 0" at bounding box center [812, 276] width 882 height 38
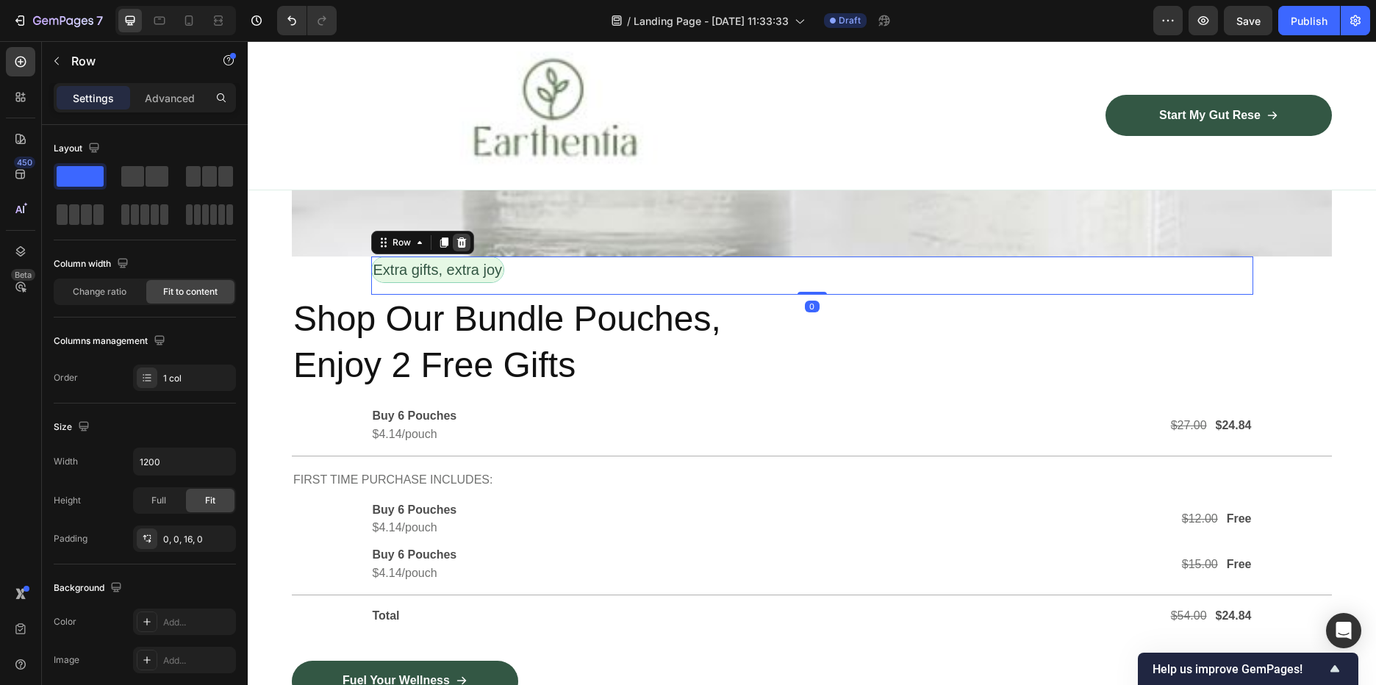
click at [459, 237] on icon at bounding box center [462, 243] width 12 height 12
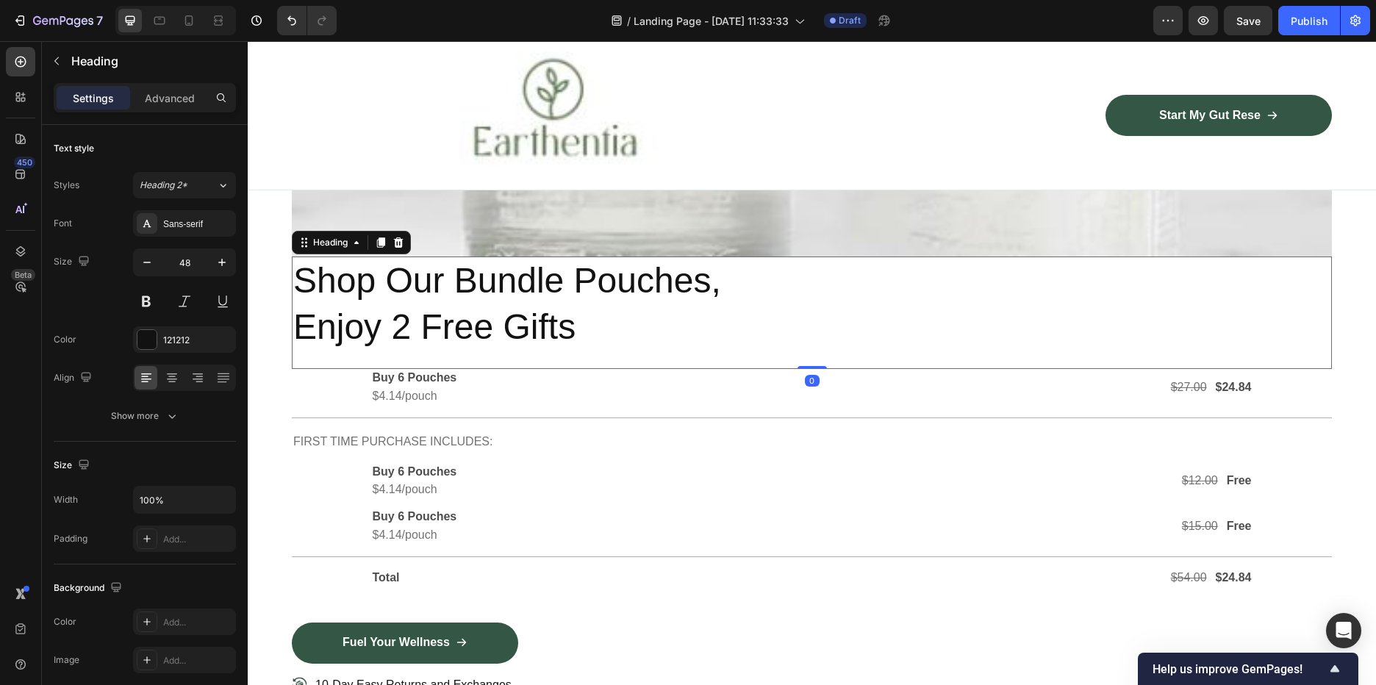
click at [443, 294] on h2 "Shop Our Bundle Pouches, Enjoy 2 Free Gifts" at bounding box center [812, 304] width 1040 height 95
click at [393, 237] on icon at bounding box center [399, 243] width 12 height 12
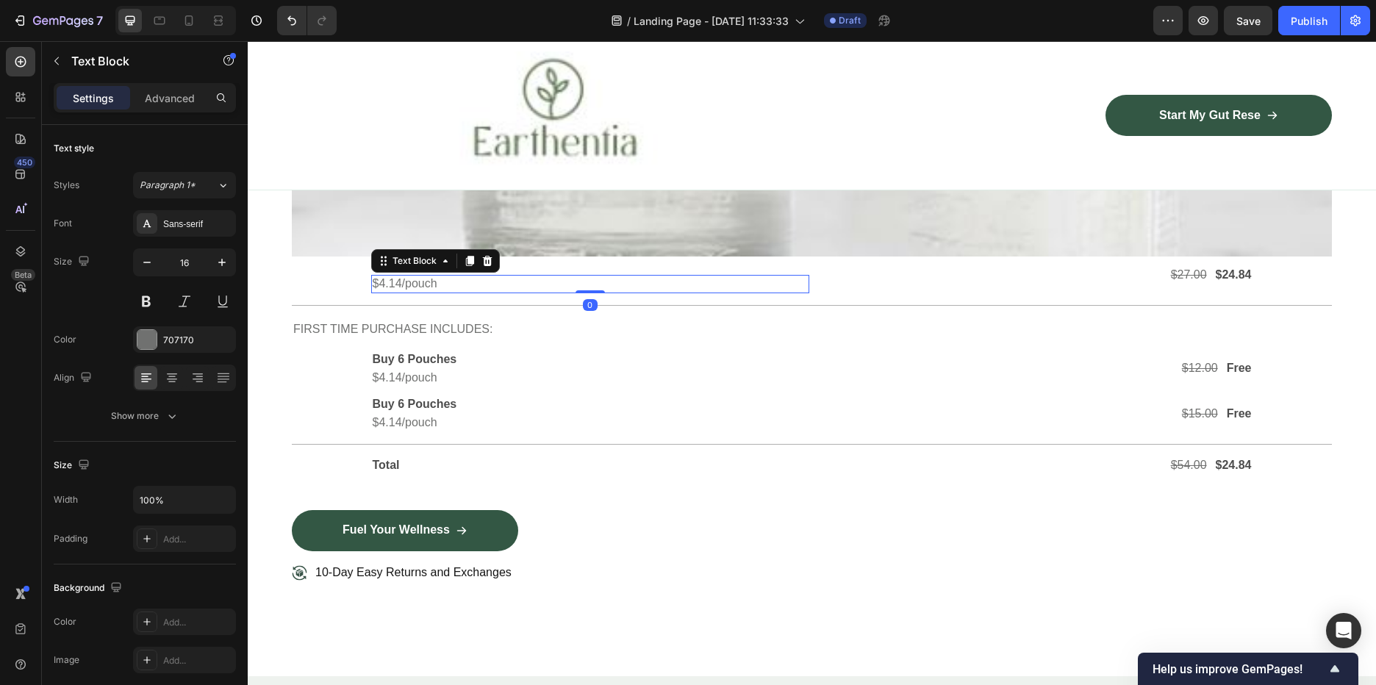
click at [420, 261] on div "Text Block" at bounding box center [435, 261] width 129 height 24
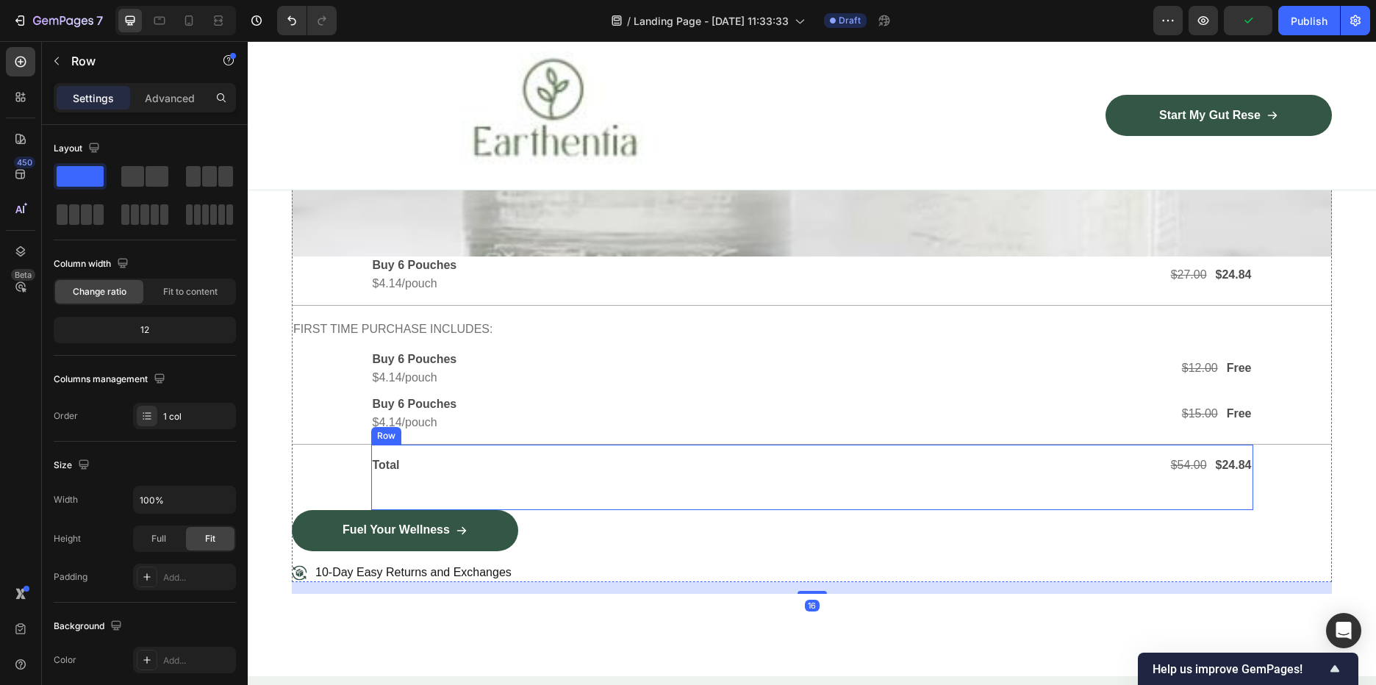
click at [550, 473] on div "Total Text Block $54.00 Text Block $24.84 Text Block Row Row" at bounding box center [812, 477] width 882 height 65
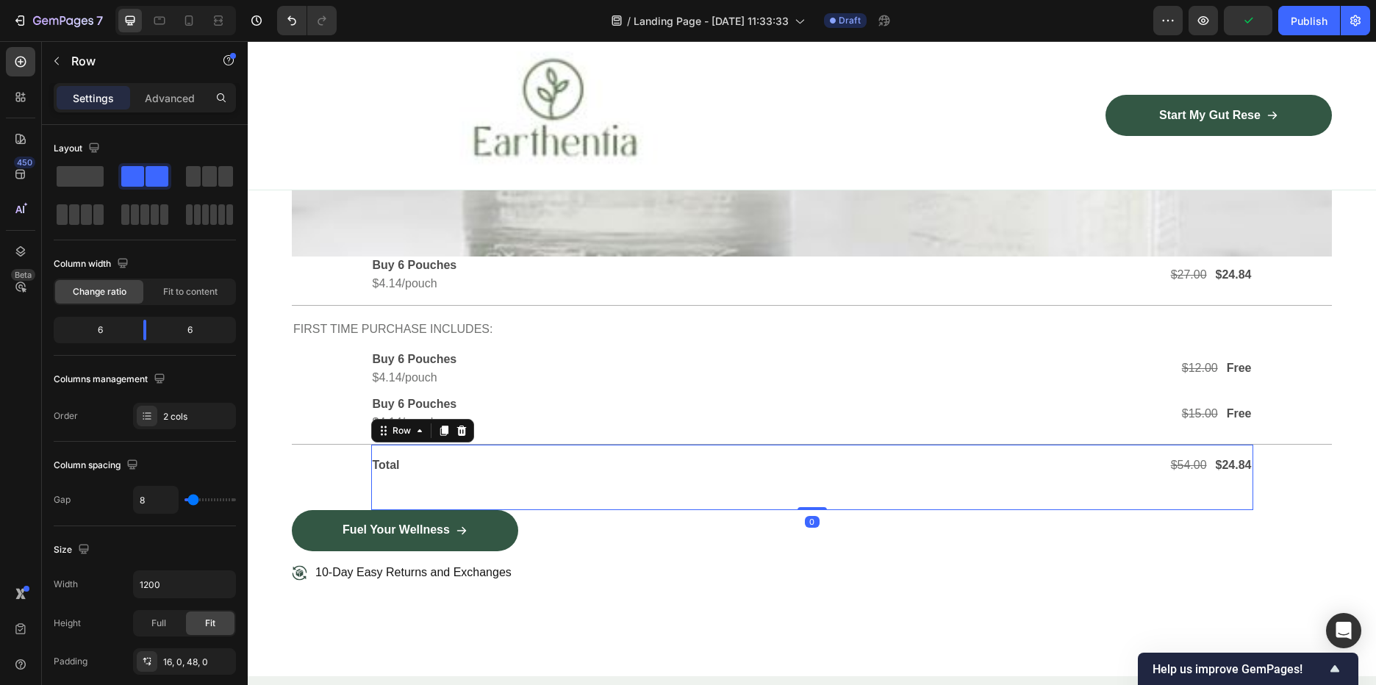
click at [459, 425] on icon at bounding box center [462, 431] width 12 height 12
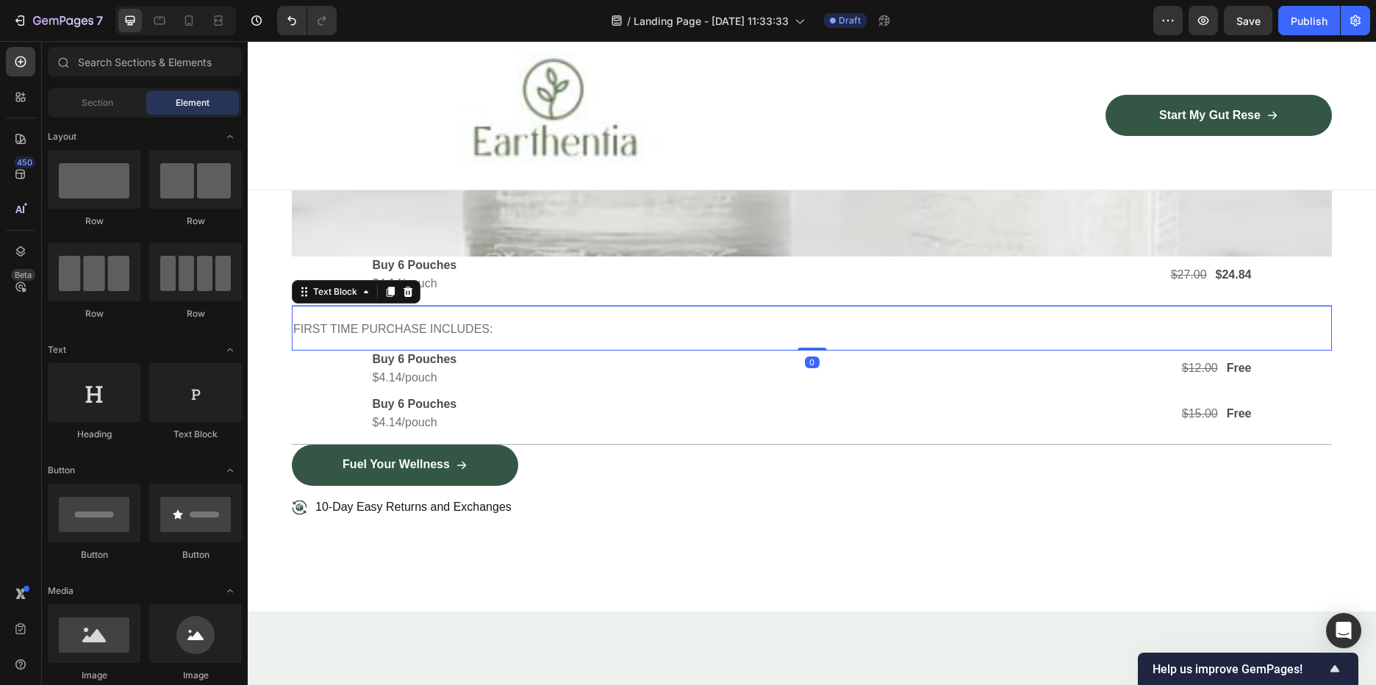
click at [328, 306] on div "FIRST TIME PURCHASE INCLUDES: Text Block 0" at bounding box center [812, 328] width 1040 height 45
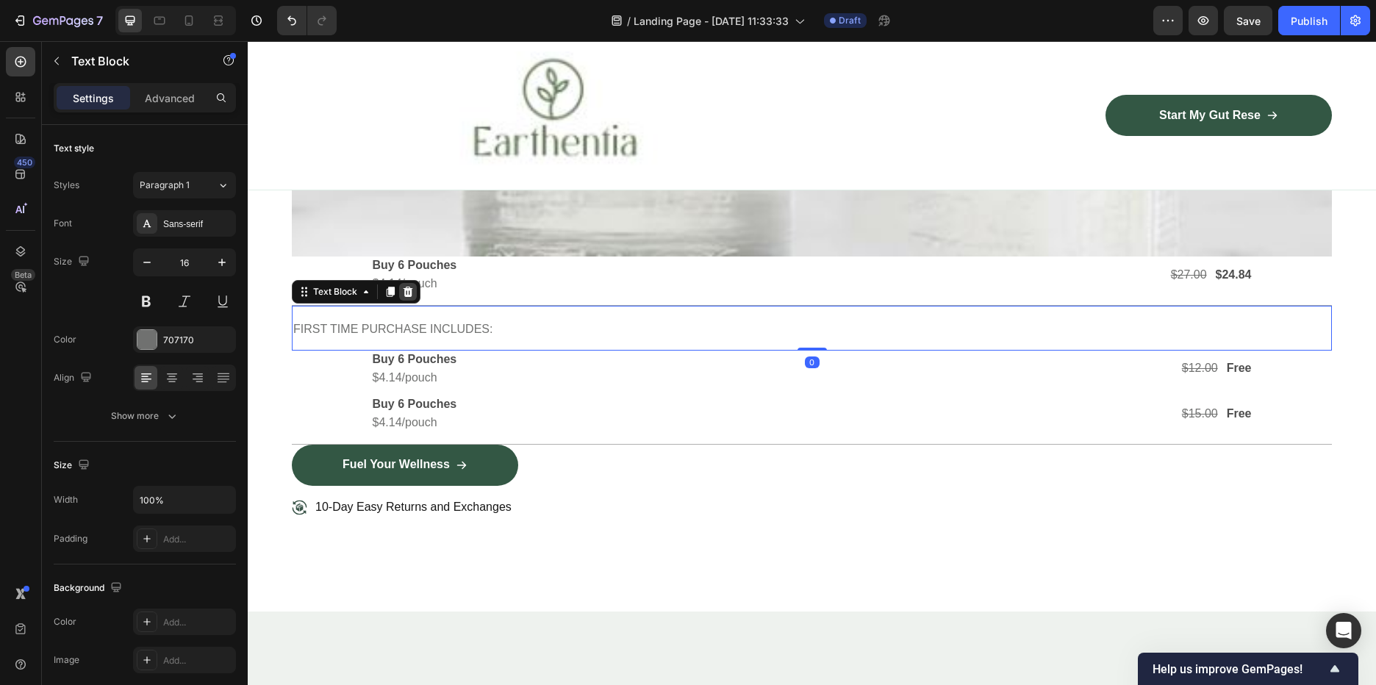
click at [405, 287] on icon at bounding box center [409, 292] width 10 height 10
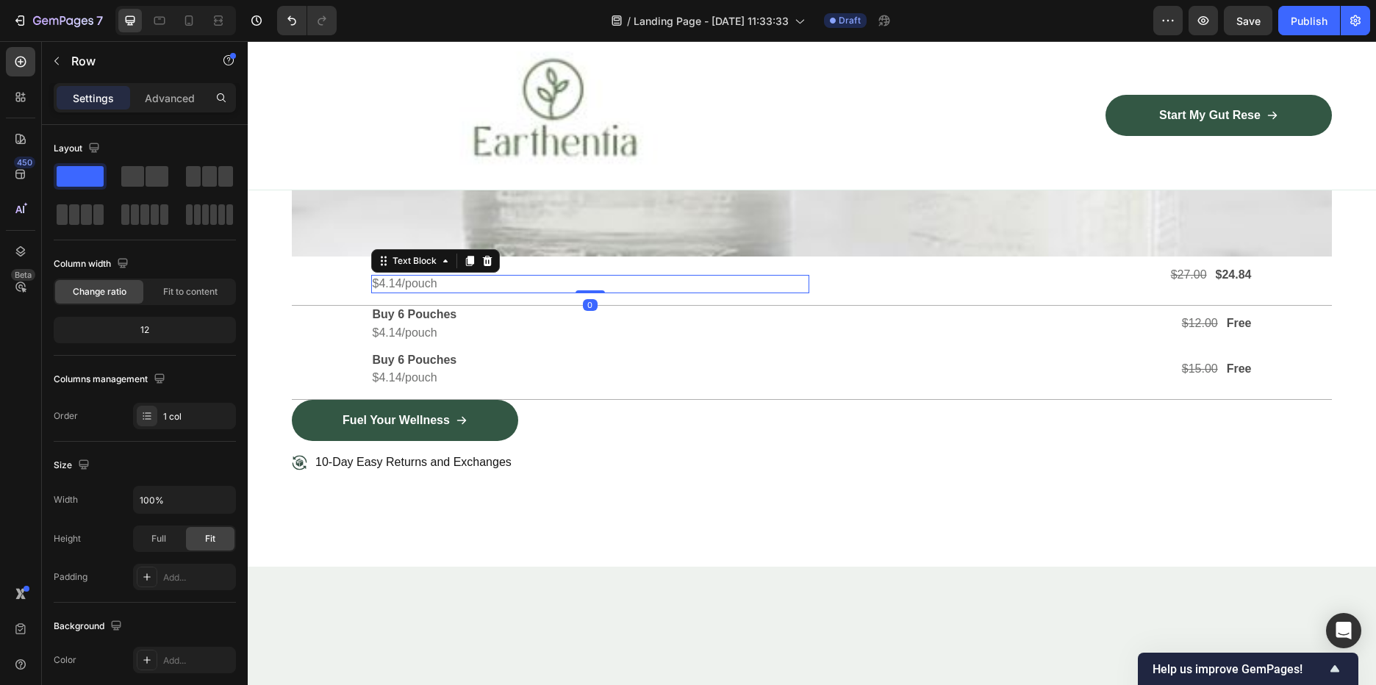
click at [468, 276] on p "$4.14/pouch" at bounding box center [590, 283] width 435 height 15
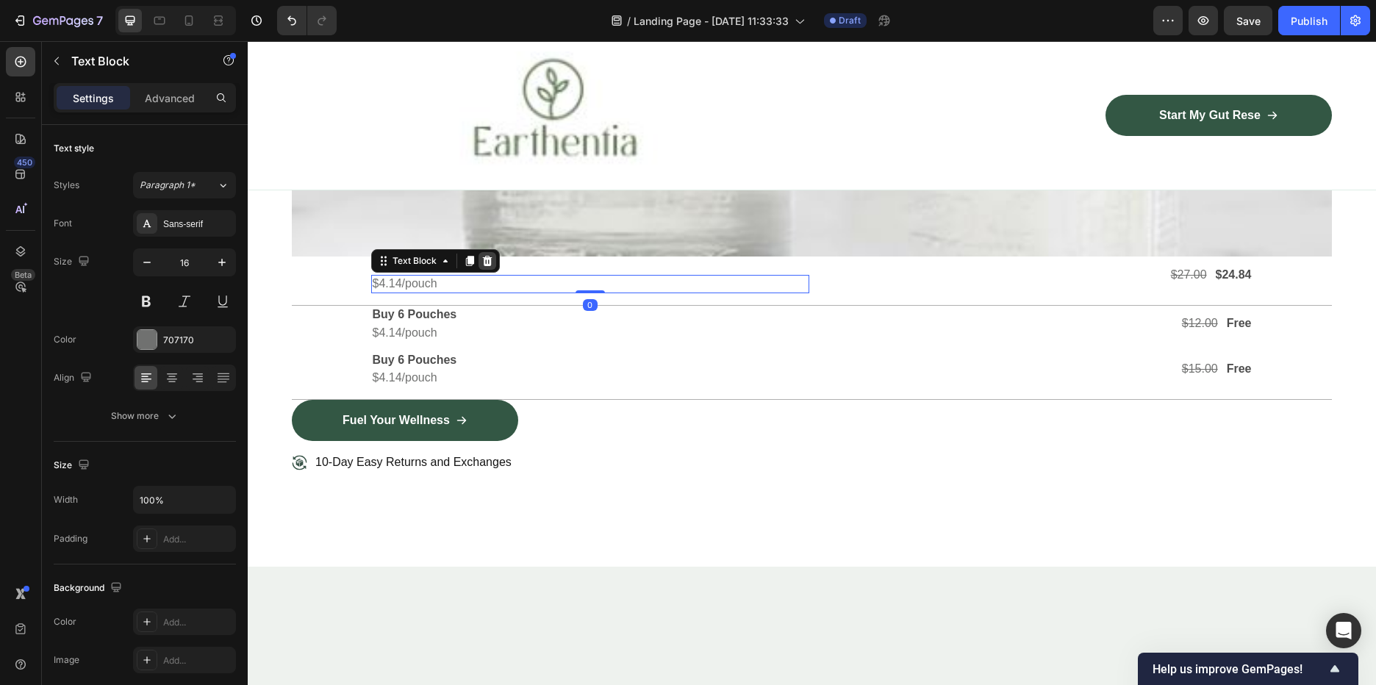
click at [482, 256] on icon at bounding box center [487, 261] width 10 height 10
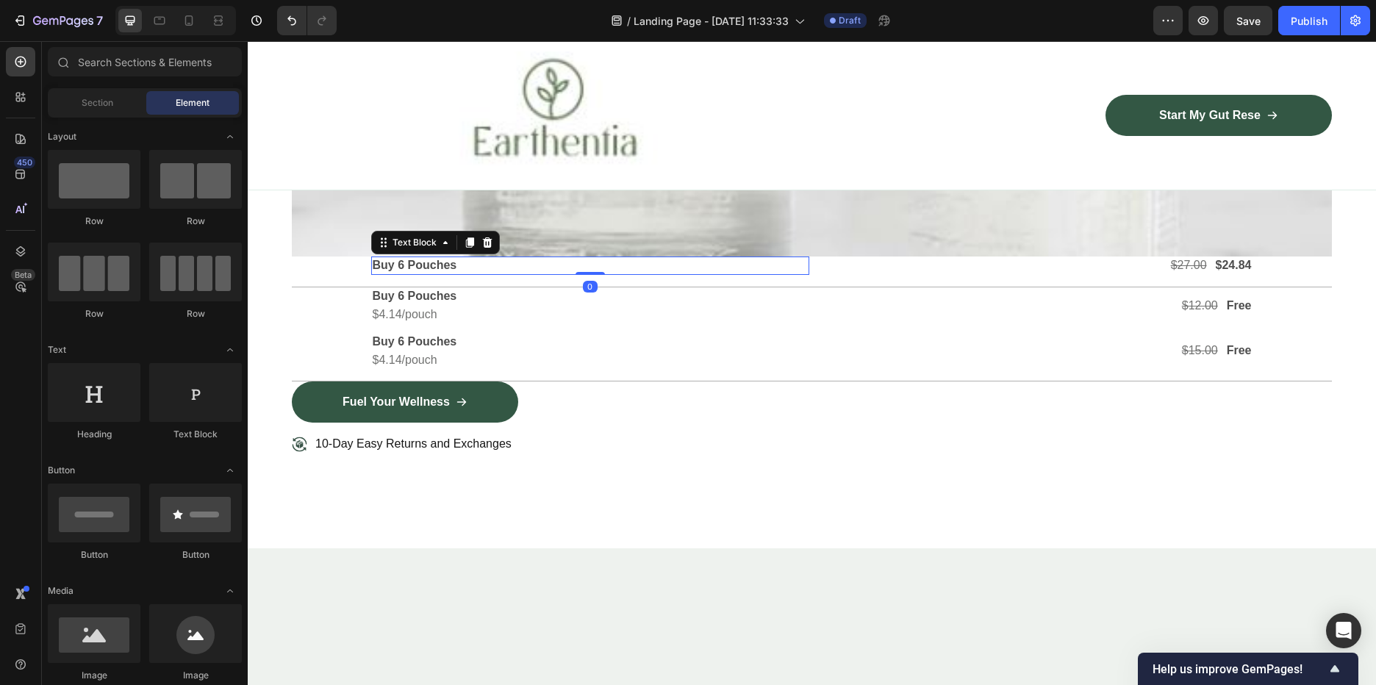
click at [453, 258] on p "Buy 6 Pouches" at bounding box center [590, 265] width 435 height 15
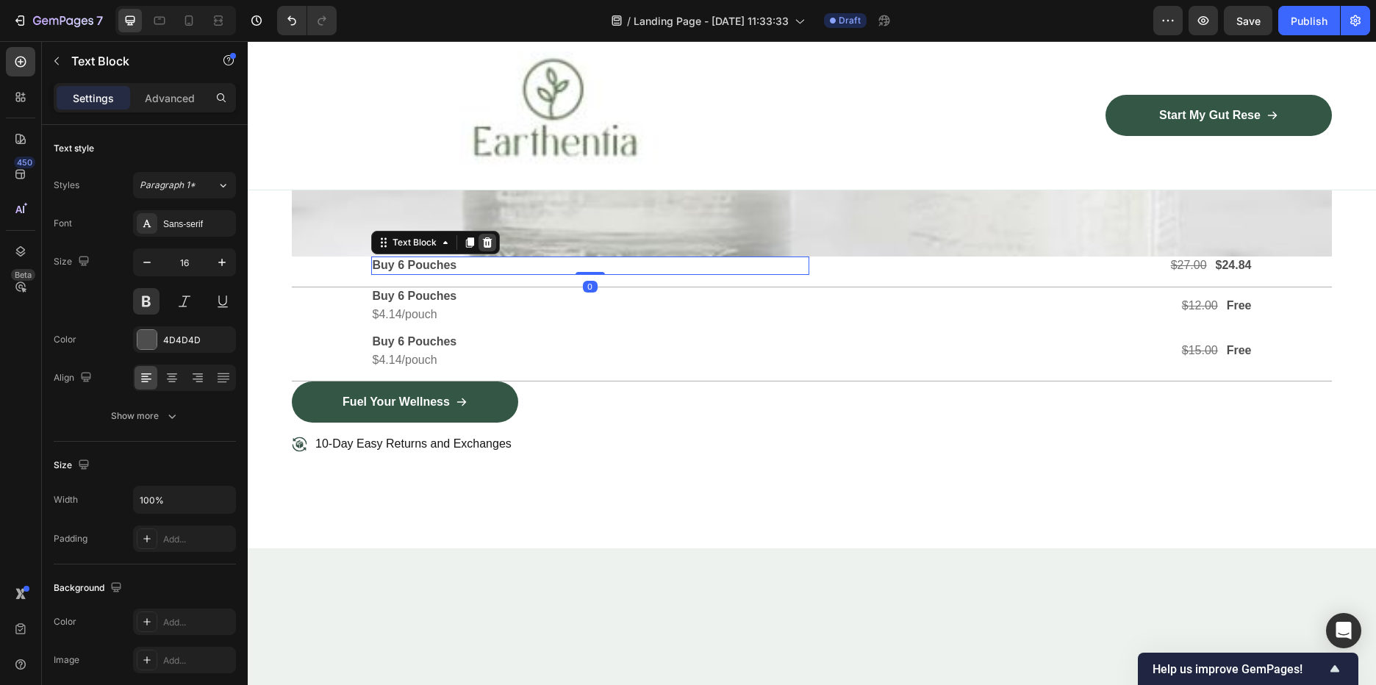
click at [482, 237] on icon at bounding box center [487, 243] width 12 height 12
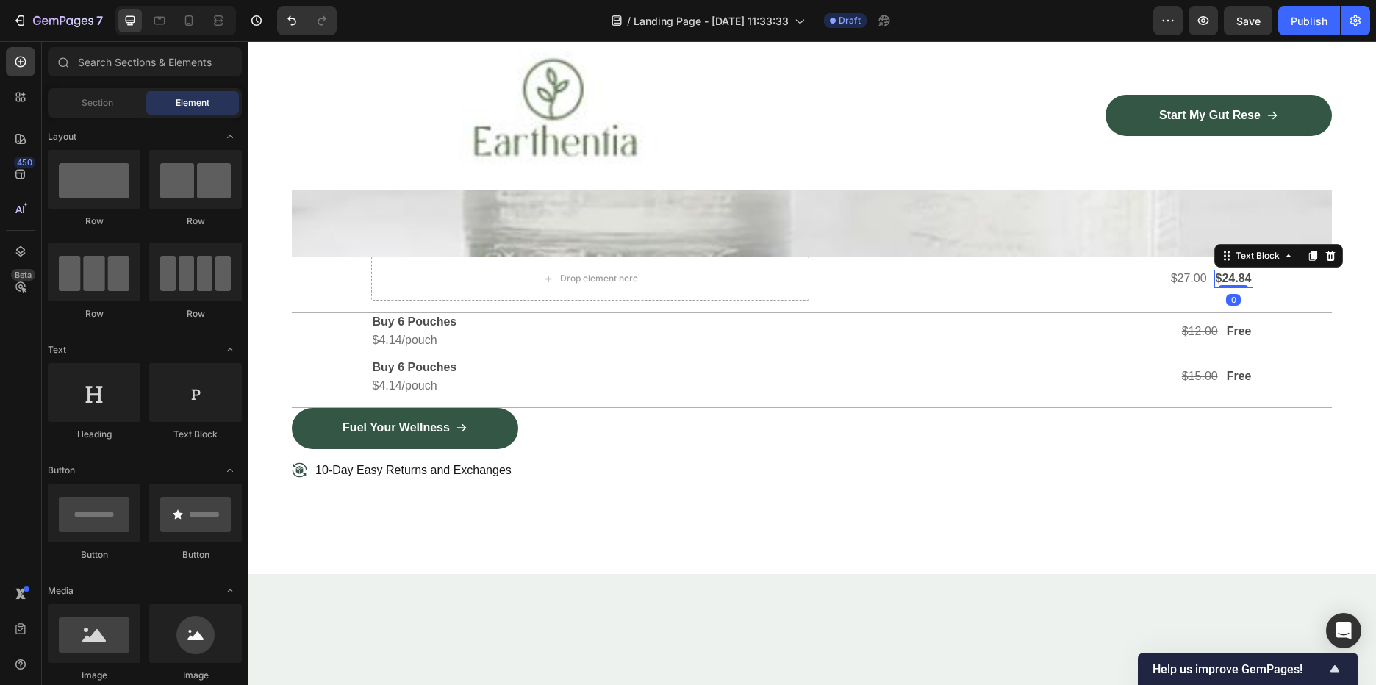
click at [1245, 271] on p "$24.84" at bounding box center [1234, 278] width 36 height 15
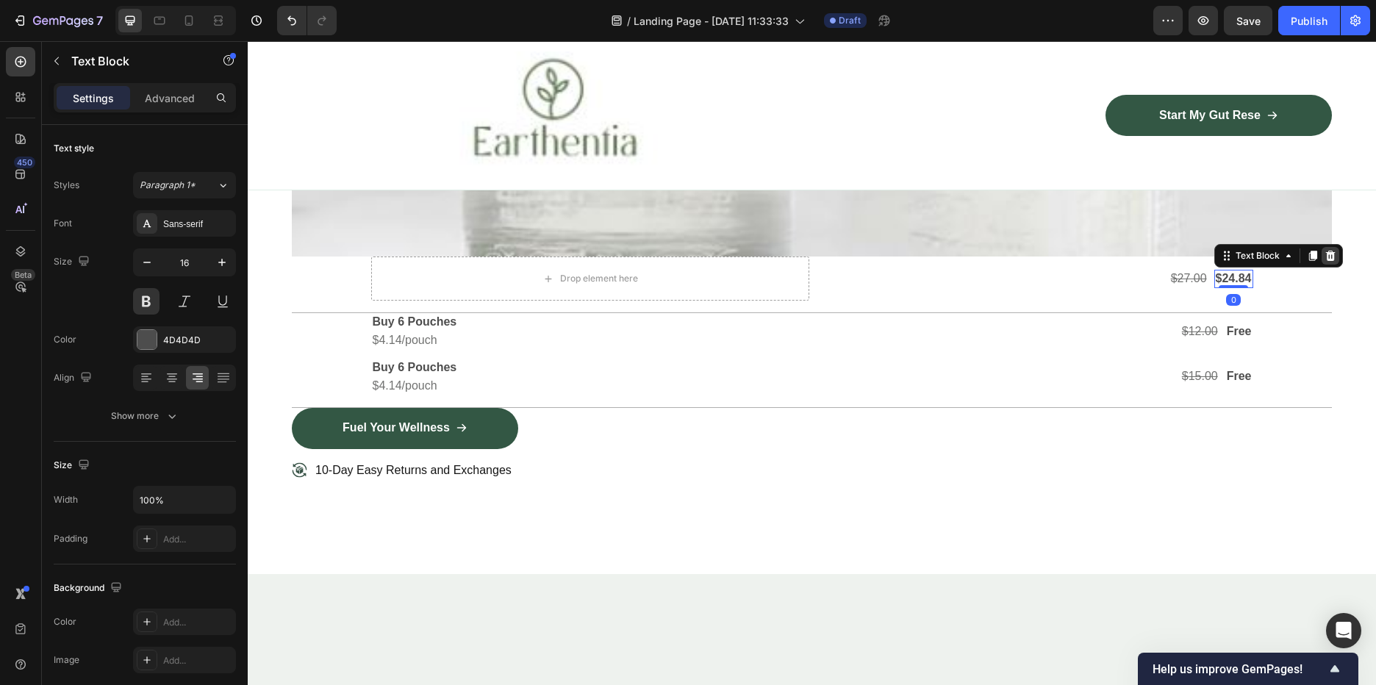
drag, startPoint x: 1335, startPoint y: 246, endPoint x: 1320, endPoint y: 244, distance: 15.5
click at [1322, 246] on div "Text Block" at bounding box center [1278, 256] width 129 height 24
click at [1325, 250] on icon at bounding box center [1331, 256] width 12 height 12
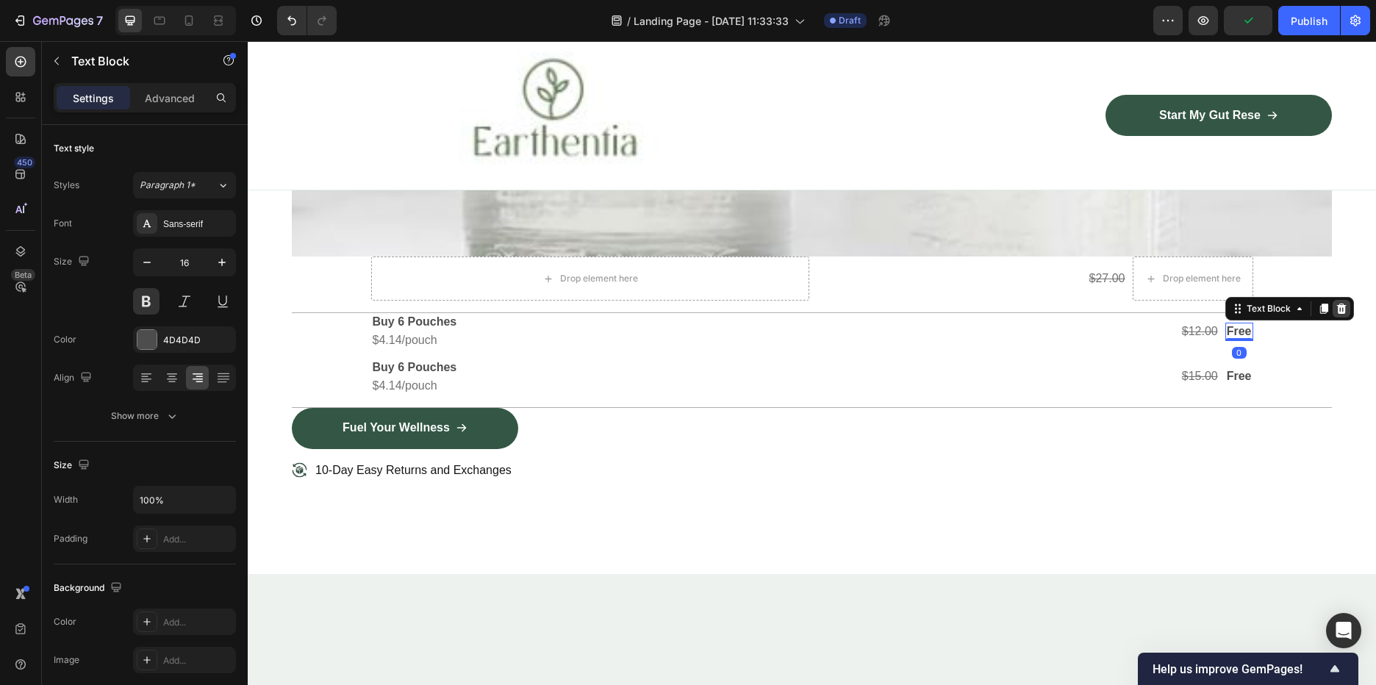
click at [1336, 303] on icon at bounding box center [1342, 309] width 12 height 12
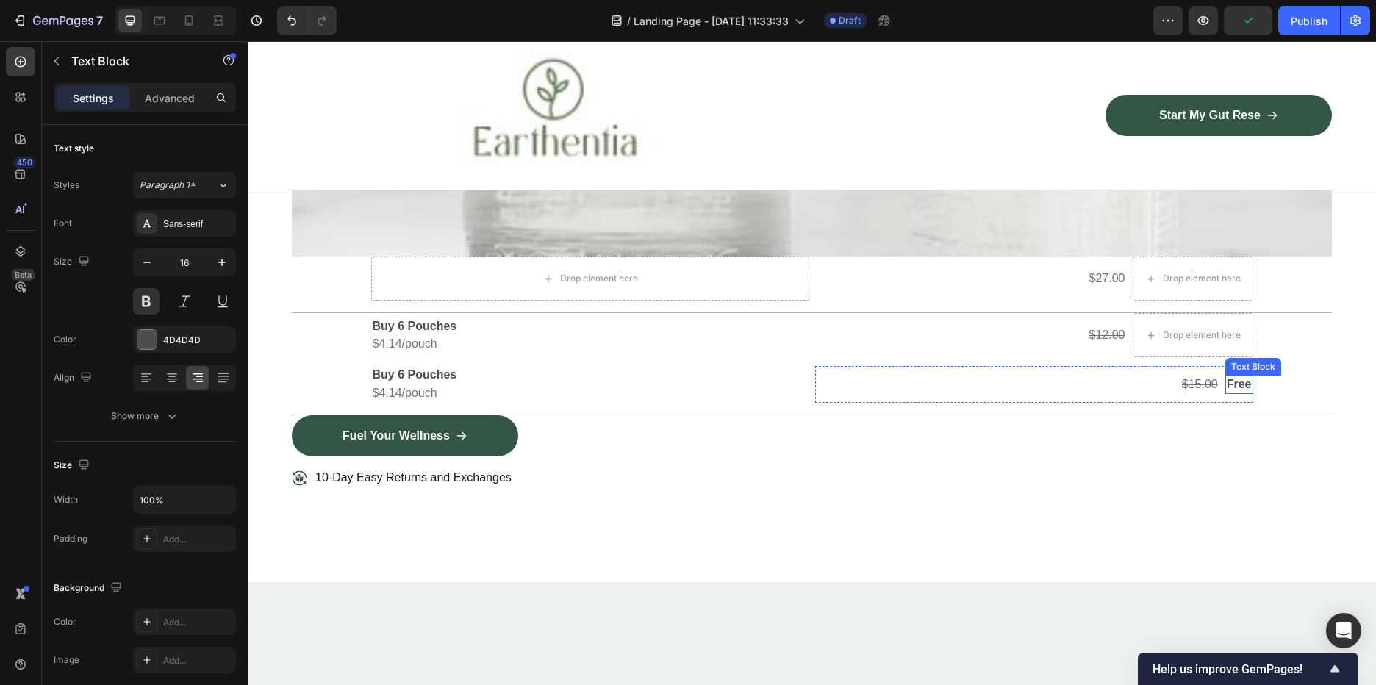
click at [1242, 377] on p "Free" at bounding box center [1239, 384] width 25 height 15
drag, startPoint x: 1338, startPoint y: 349, endPoint x: 1284, endPoint y: 329, distance: 57.2
click at [1339, 357] on icon at bounding box center [1341, 362] width 10 height 10
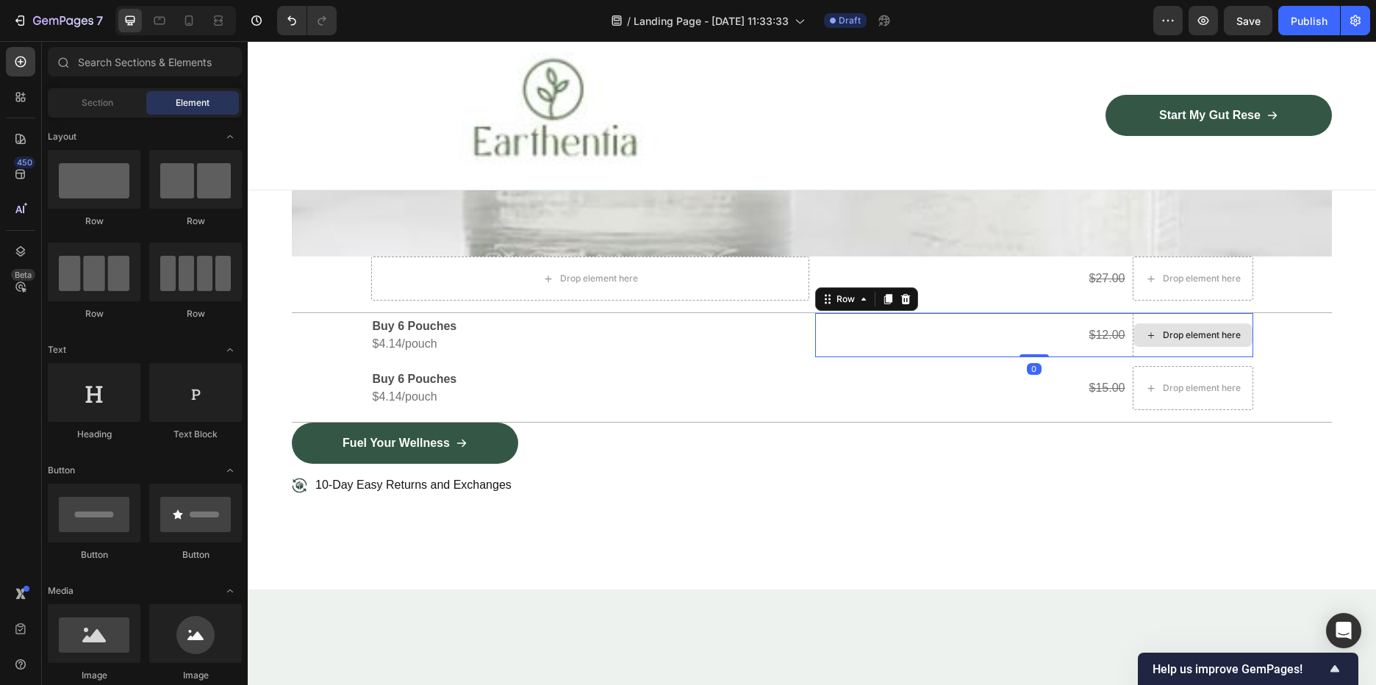
click at [1228, 313] on div "Drop element here" at bounding box center [1193, 335] width 121 height 44
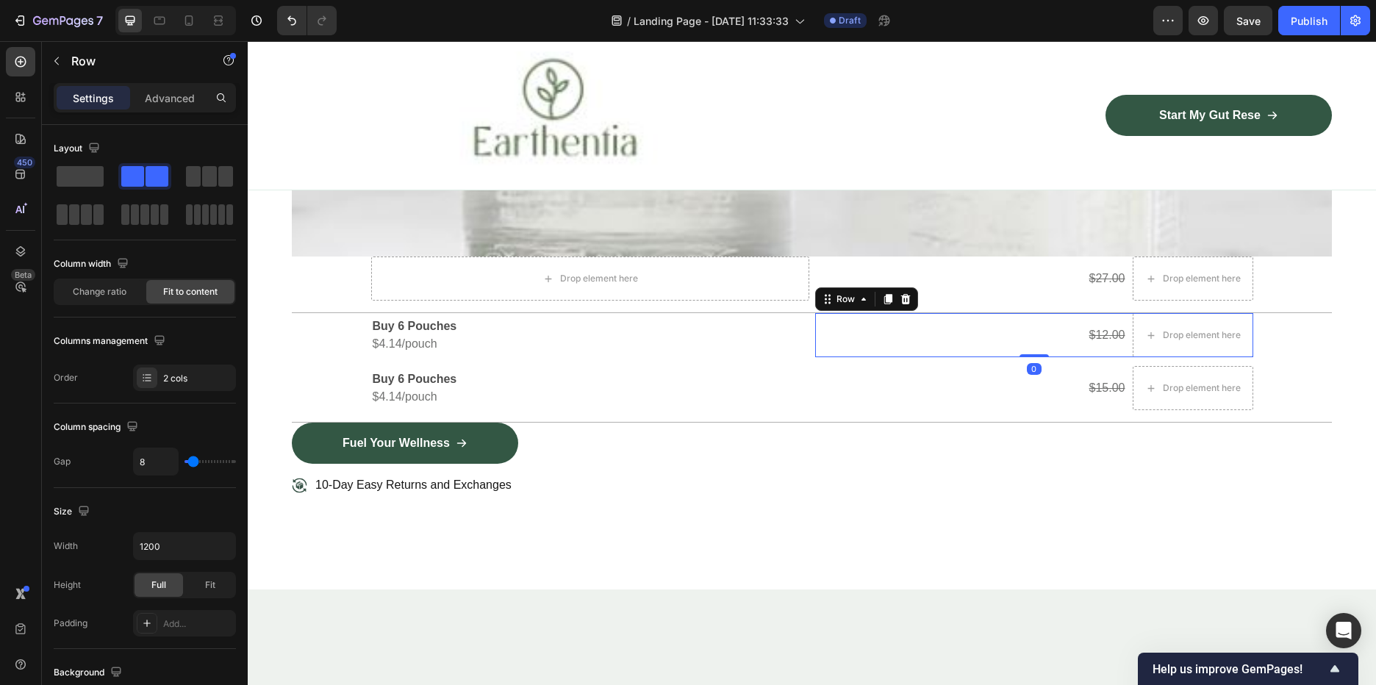
click at [900, 294] on icon at bounding box center [905, 299] width 10 height 10
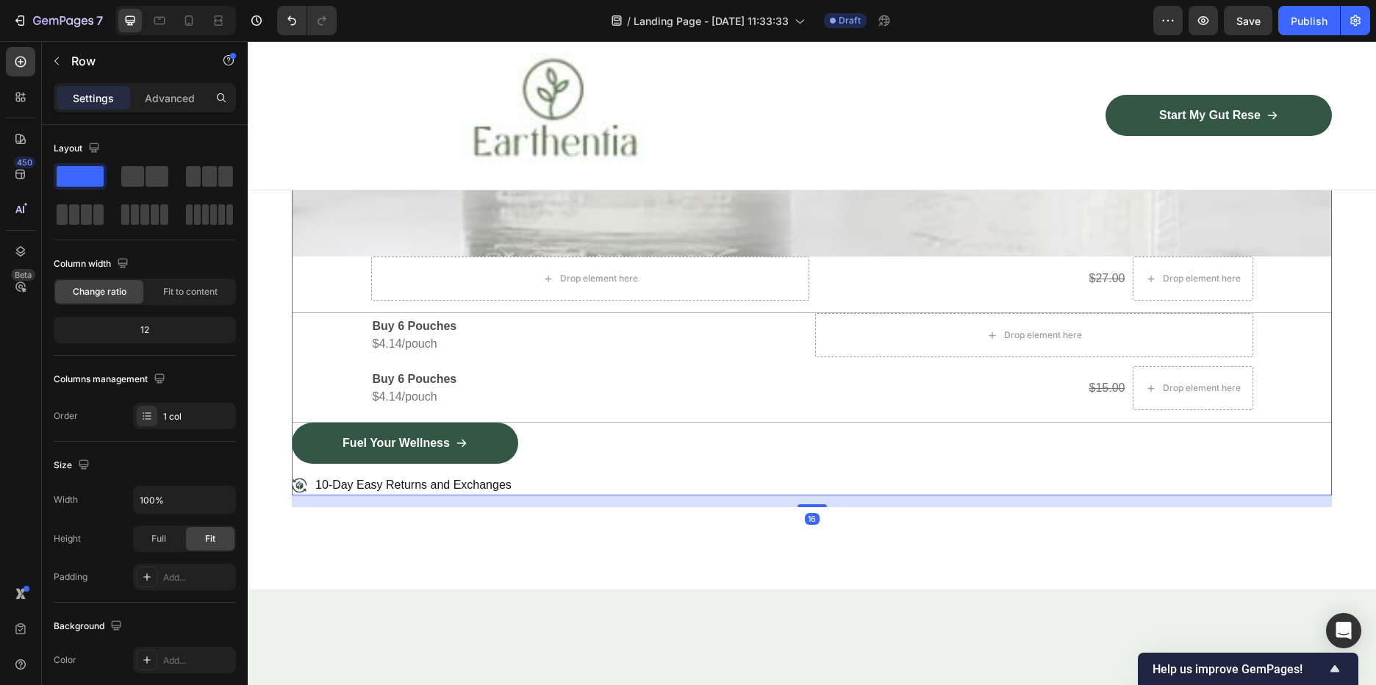
click at [1209, 324] on div "Drop element here" at bounding box center [1034, 335] width 438 height 44
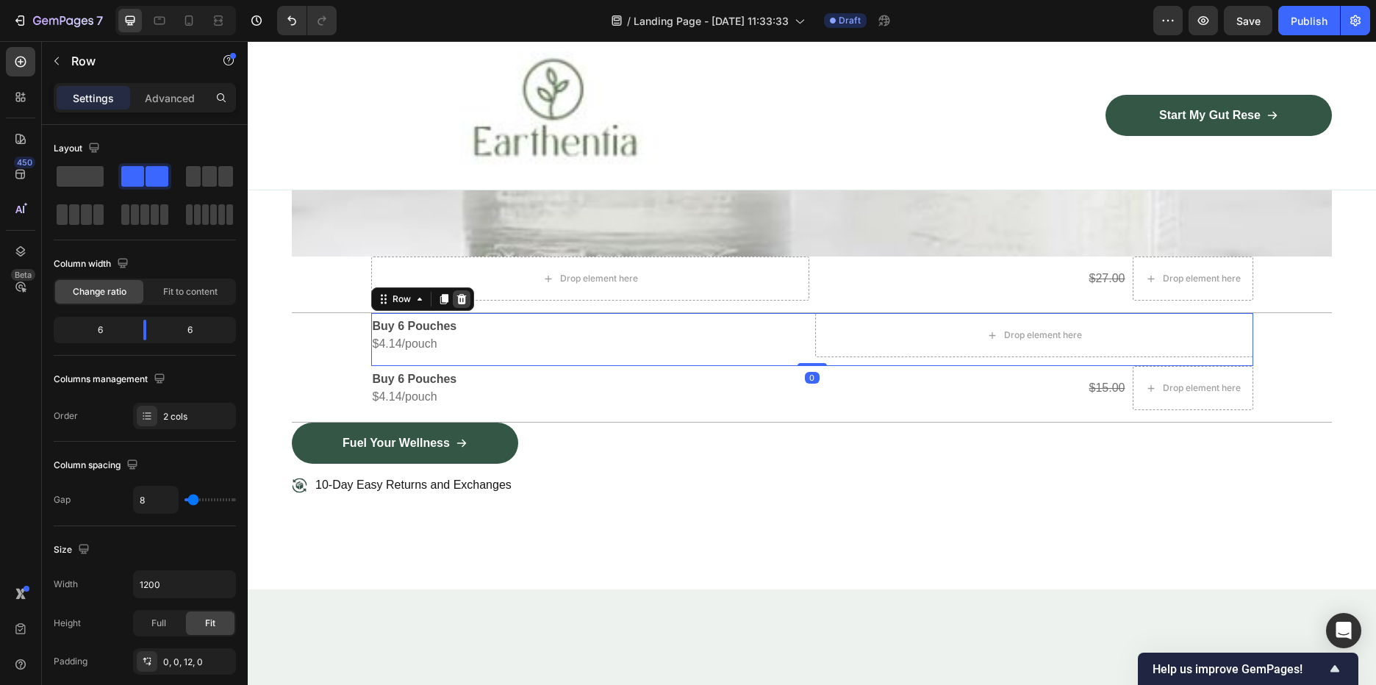
click at [456, 293] on icon at bounding box center [462, 299] width 12 height 12
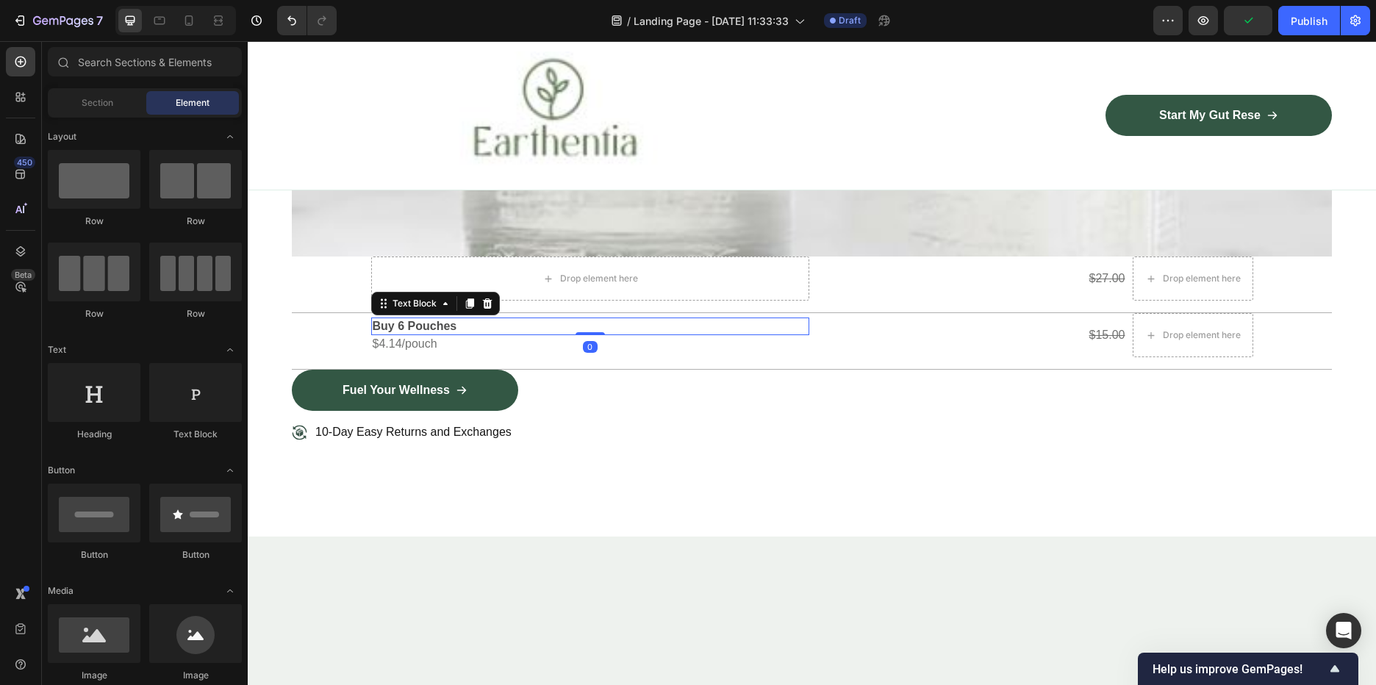
click at [473, 319] on p "Buy 6 Pouches" at bounding box center [590, 326] width 435 height 15
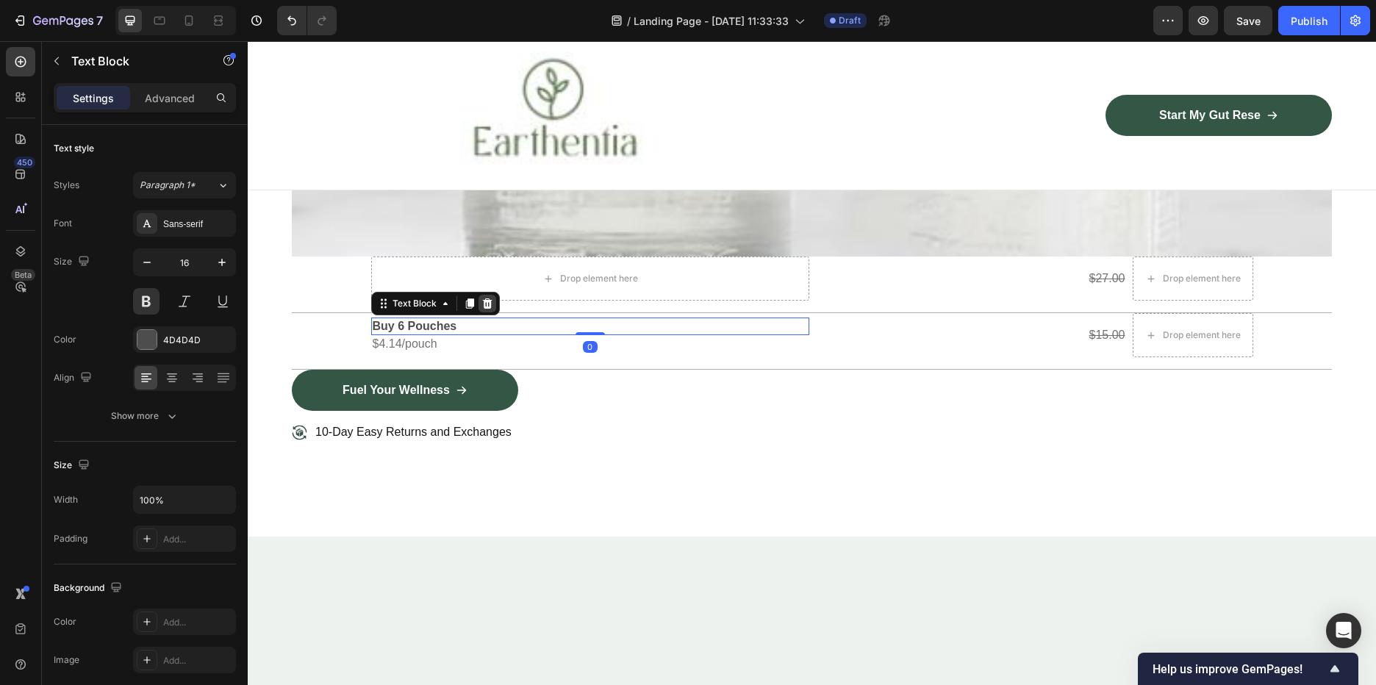
click at [483, 298] on icon at bounding box center [487, 304] width 12 height 12
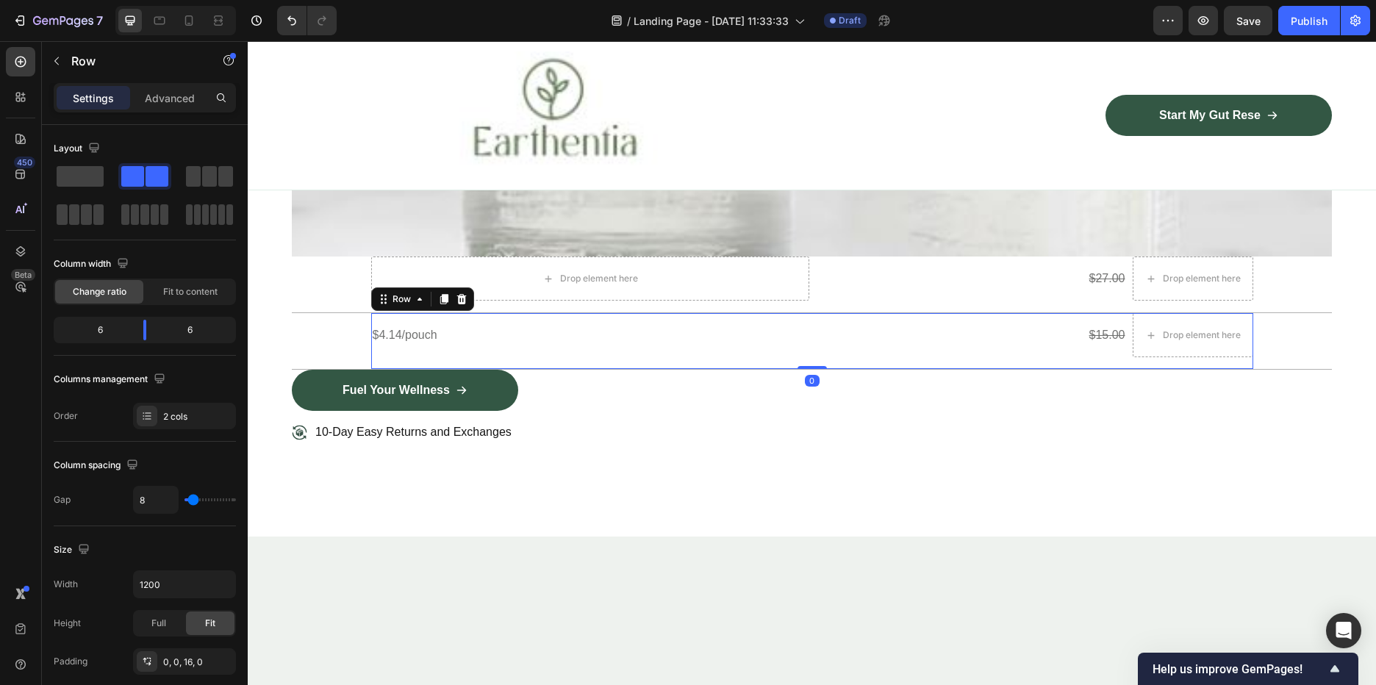
click at [469, 313] on div "$4.14/pouch Text Block" at bounding box center [590, 335] width 438 height 44
click at [456, 293] on icon at bounding box center [462, 299] width 12 height 12
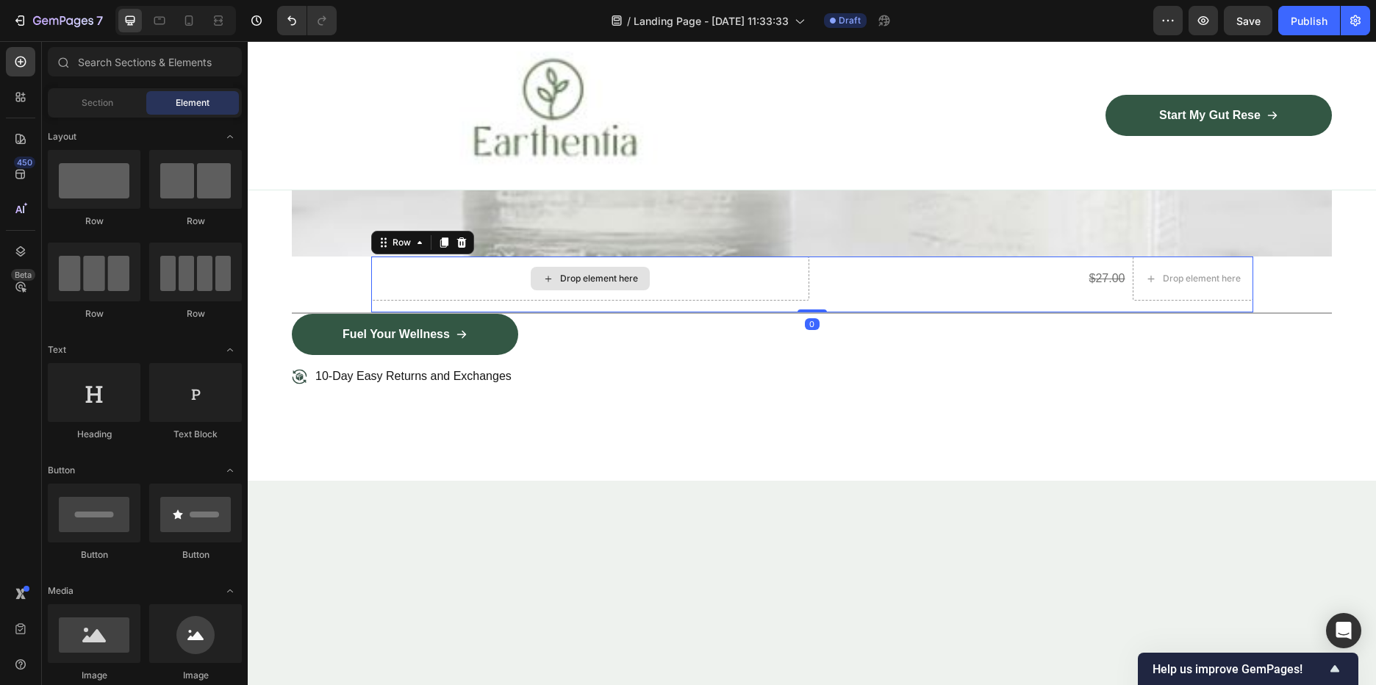
drag, startPoint x: 780, startPoint y: 268, endPoint x: 787, endPoint y: 266, distance: 7.7
click at [781, 268] on div "Drop element here" at bounding box center [590, 279] width 438 height 44
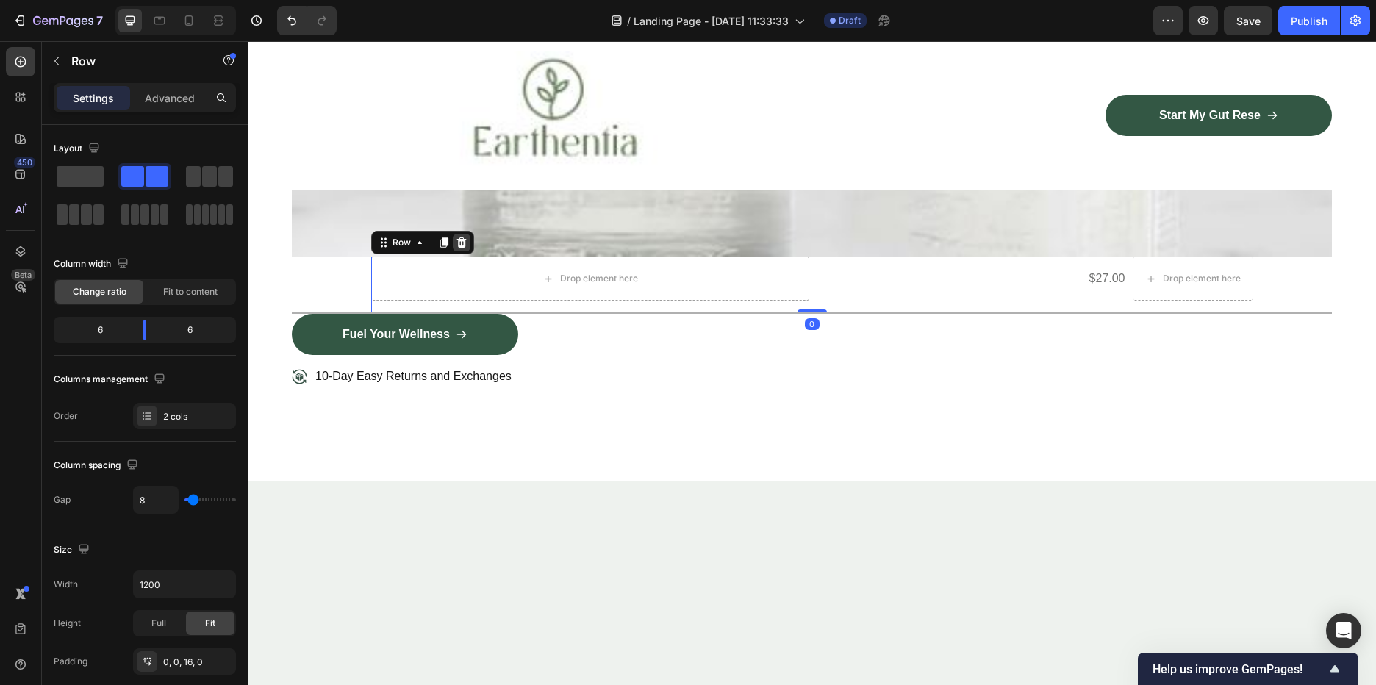
click at [458, 237] on icon at bounding box center [461, 242] width 10 height 10
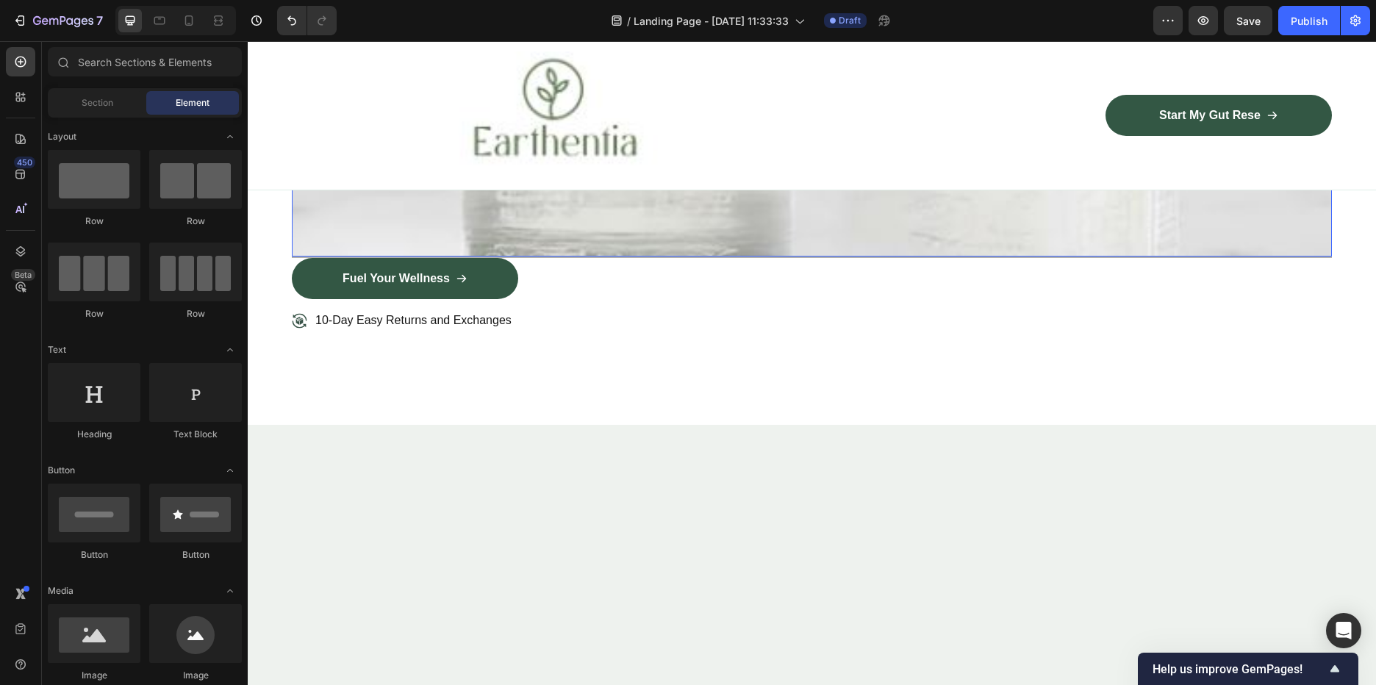
scroll to position [2793, 0]
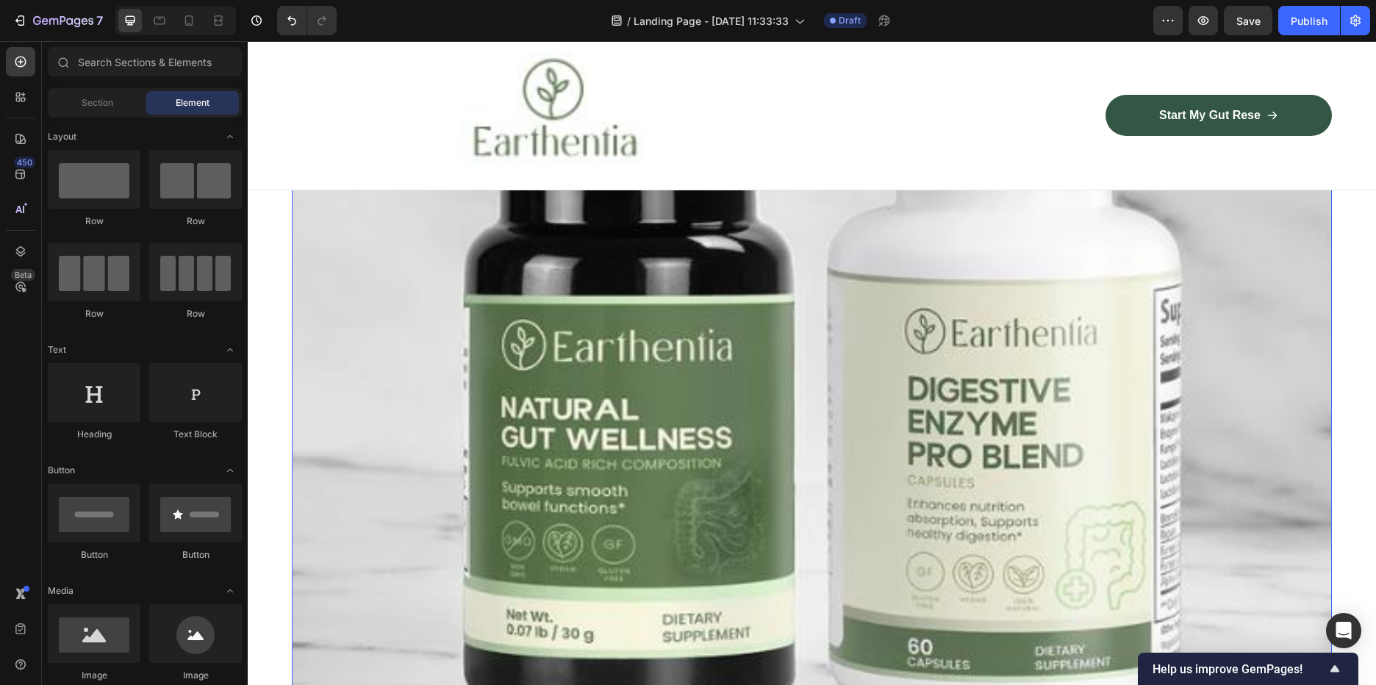
click at [948, 230] on img at bounding box center [812, 407] width 1040 height 1023
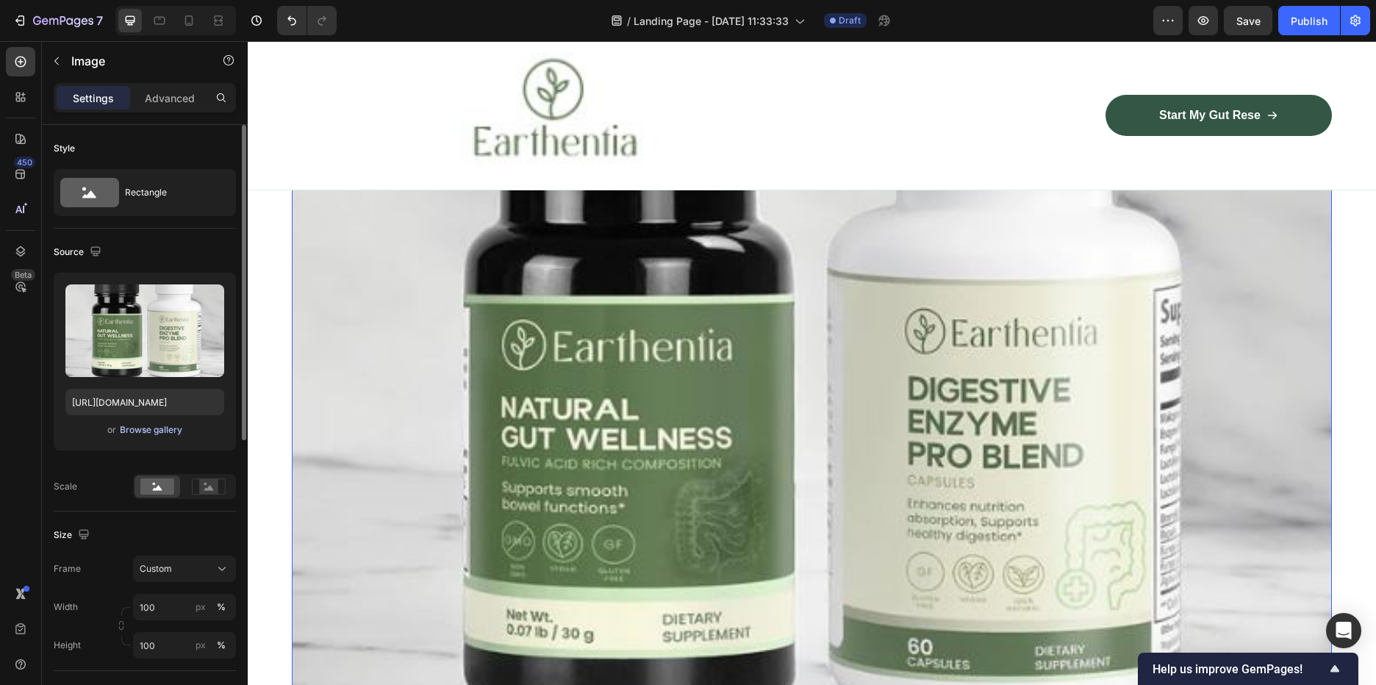
click at [162, 432] on div "Browse gallery" at bounding box center [151, 429] width 62 height 13
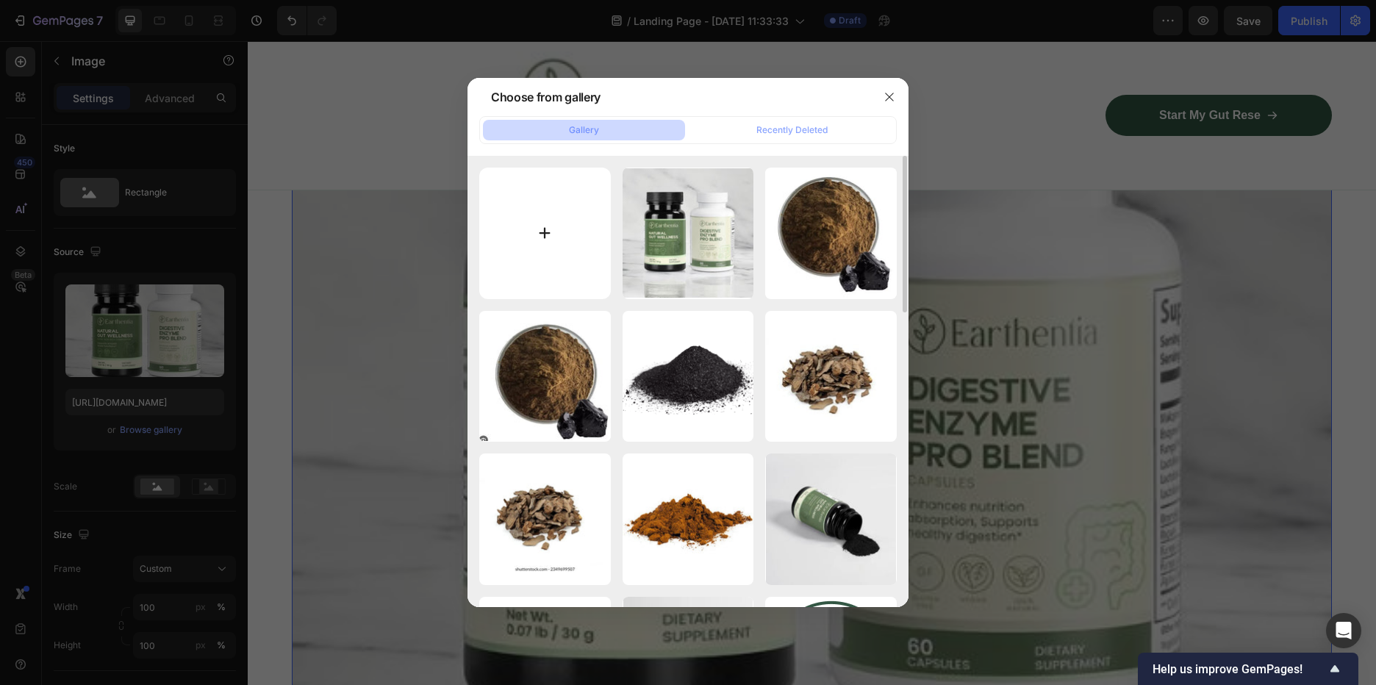
click at [575, 215] on input "file" at bounding box center [545, 234] width 132 height 132
type input "C:\fakepath\pzck.JPG"
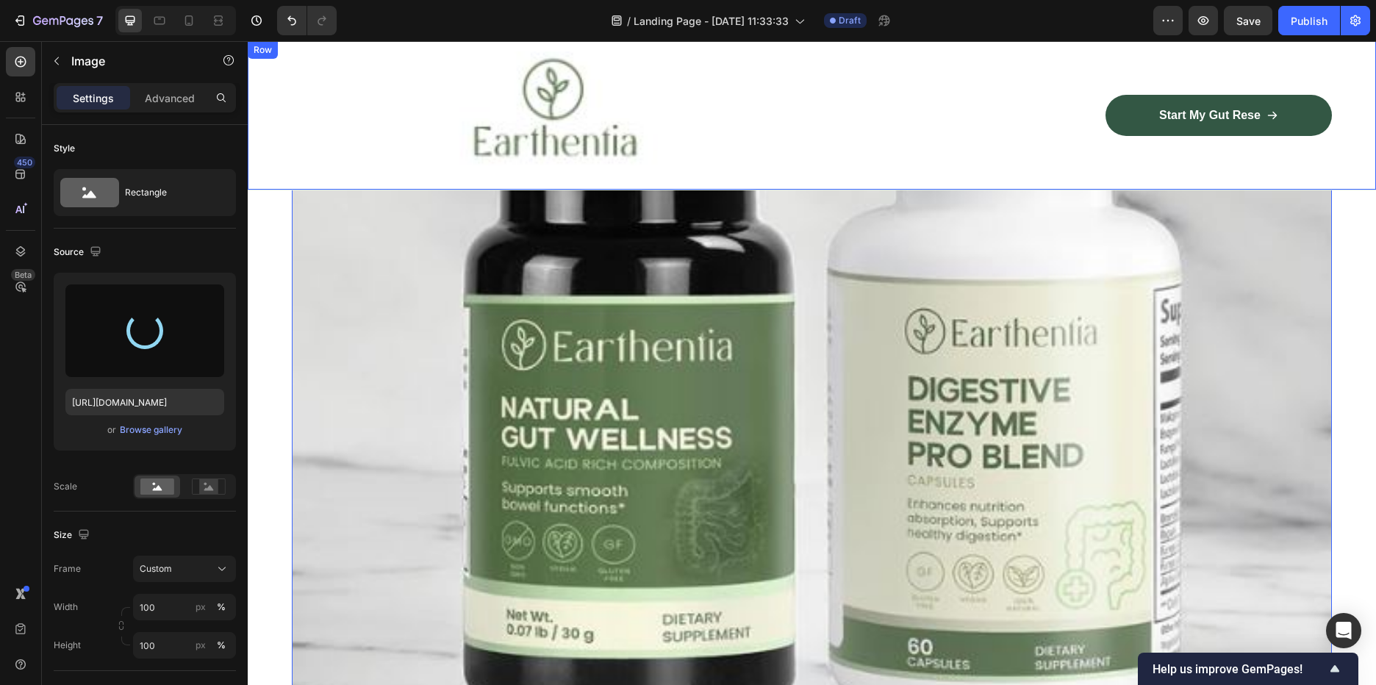
type input "https://cdn.shopify.com/s/files/1/0588/7459/3365/files/gempages_585721442474132…"
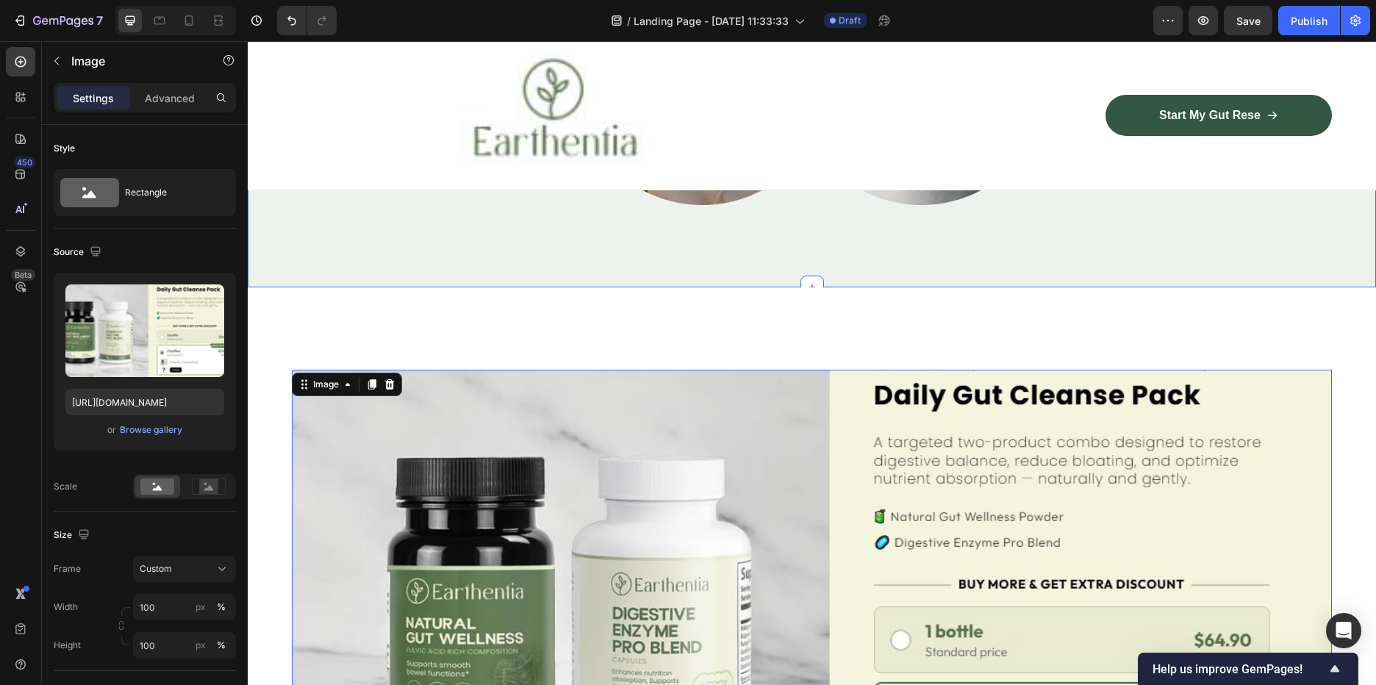
scroll to position [2352, 0]
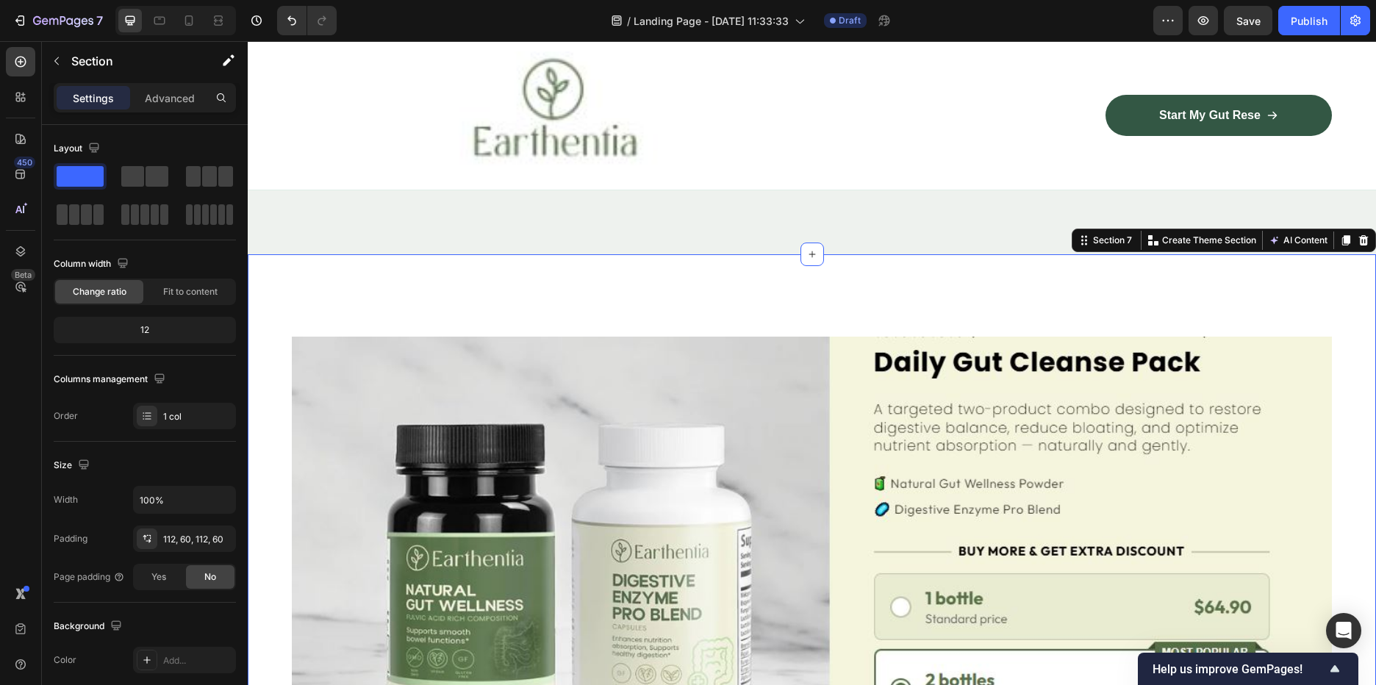
click at [833, 276] on div "Image Row Title Line Title Line Fuel Your Wellness Button 10-Day Easy Returns a…" at bounding box center [812, 618] width 1128 height 728
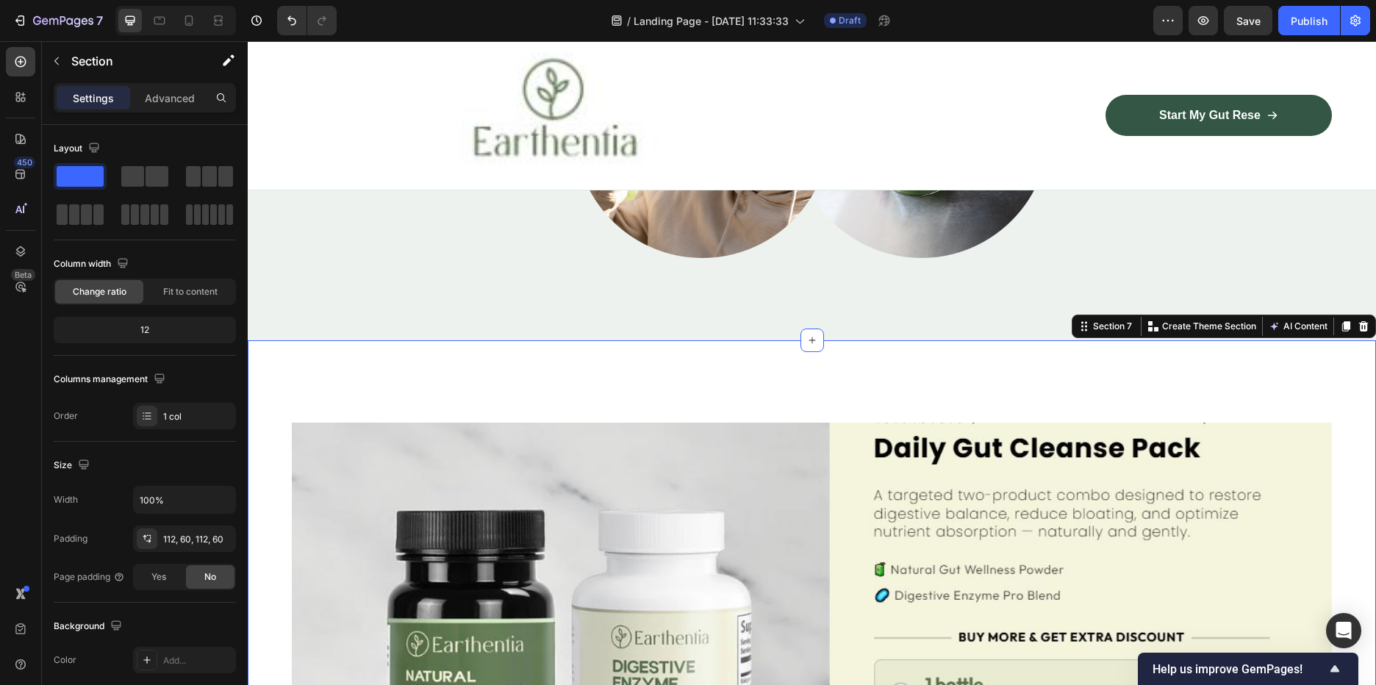
scroll to position [2279, 0]
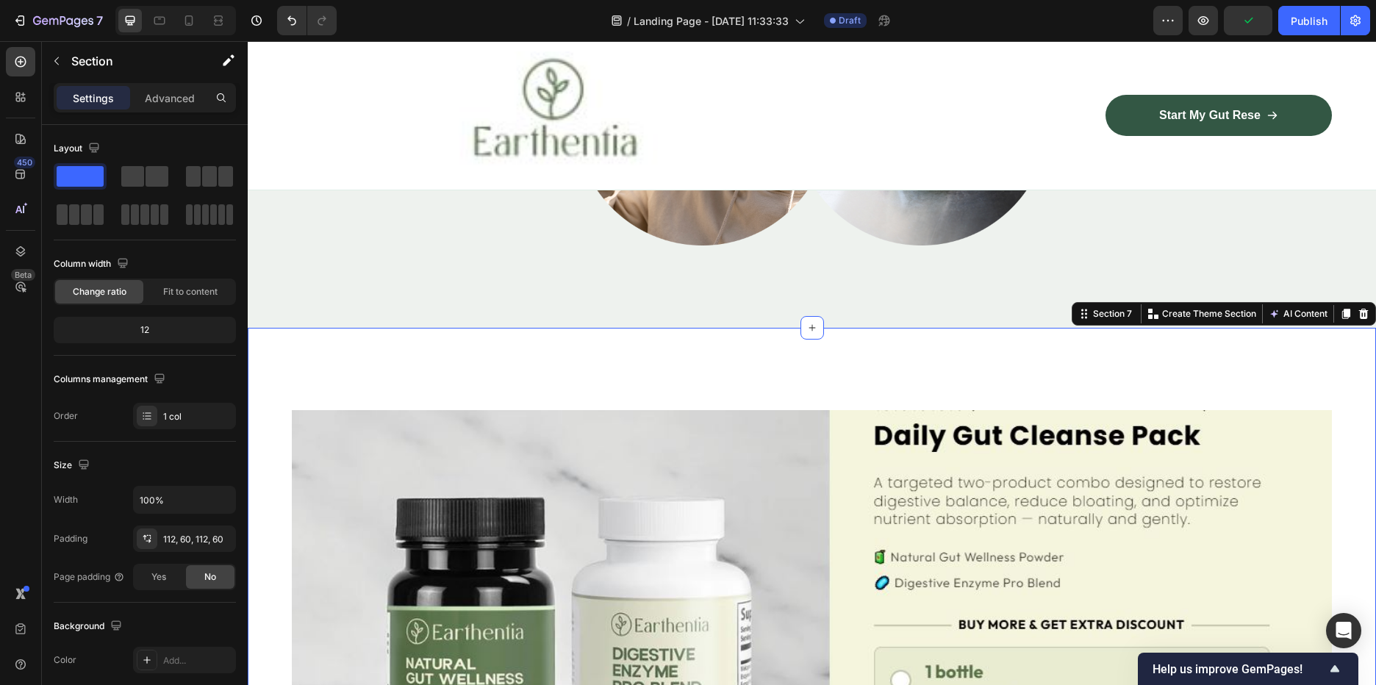
click at [1006, 340] on div "Image Row Title Line Title Line Fuel Your Wellness Button 10-Day Easy Returns a…" at bounding box center [812, 692] width 1128 height 728
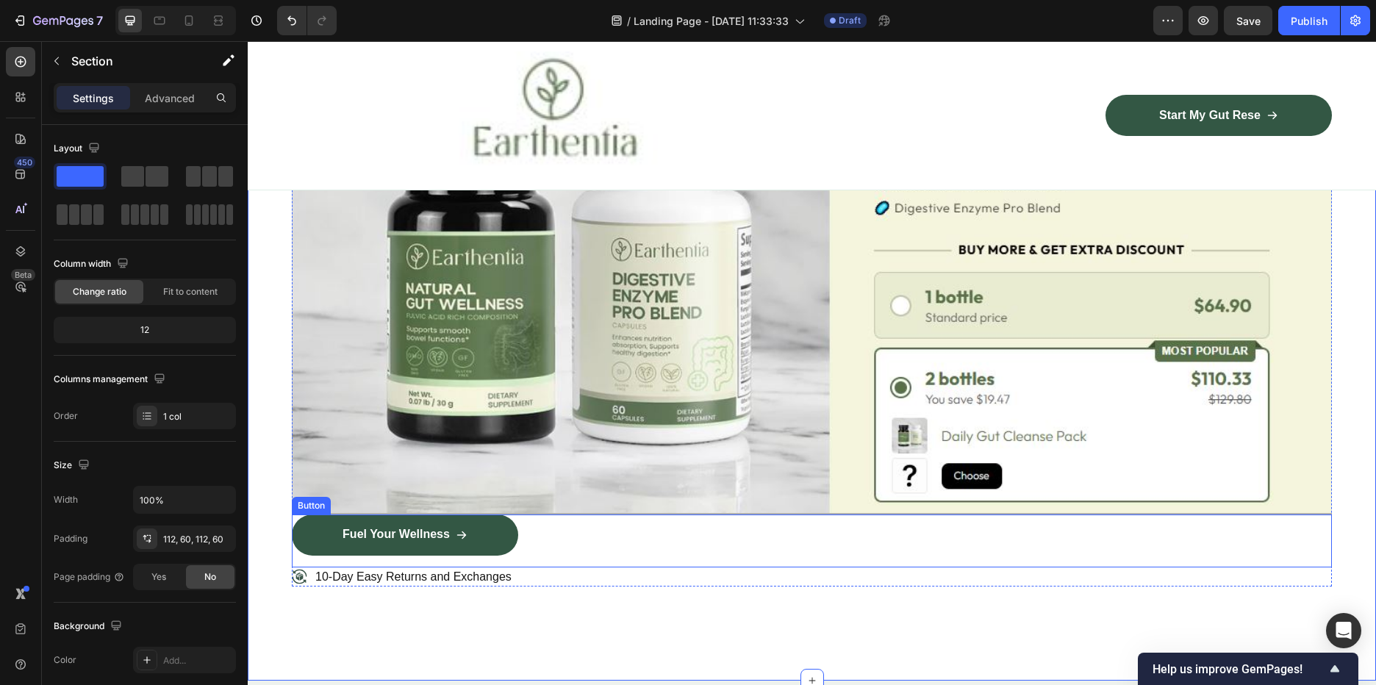
scroll to position [2720, 0]
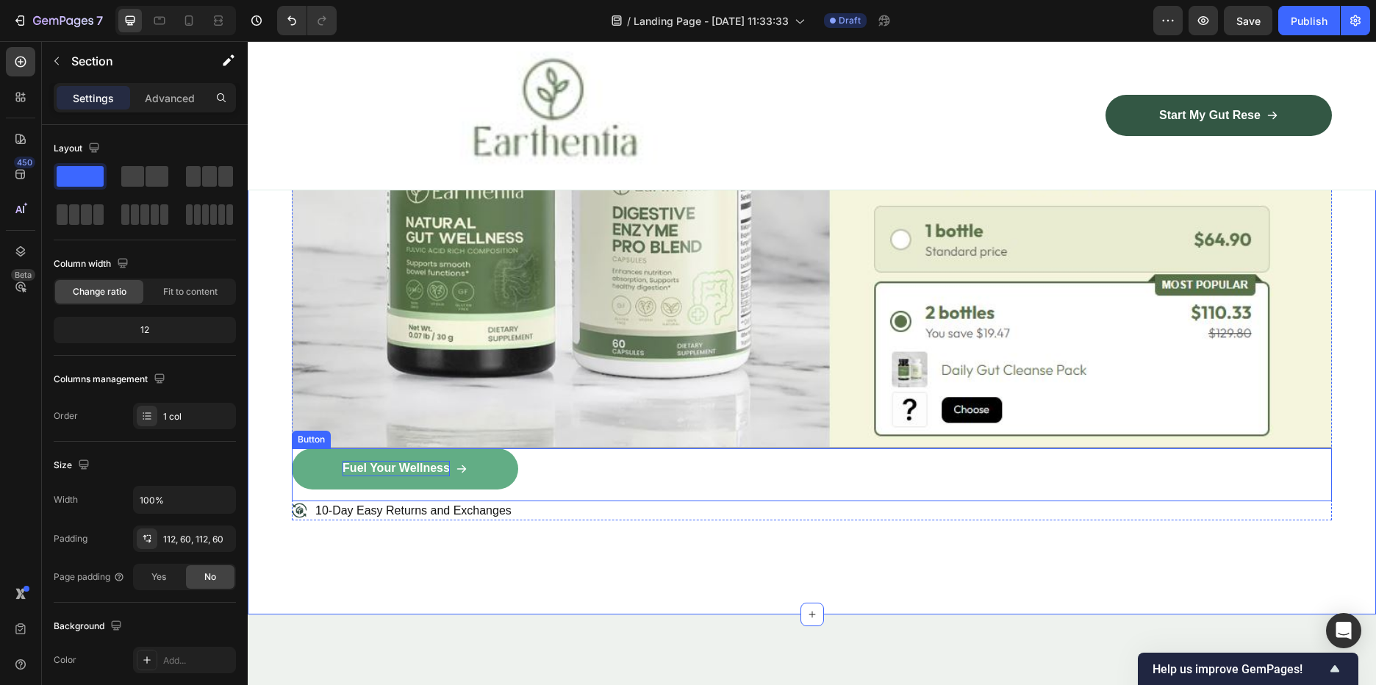
click at [412, 471] on link "Fuel Your Wellness" at bounding box center [405, 468] width 226 height 41
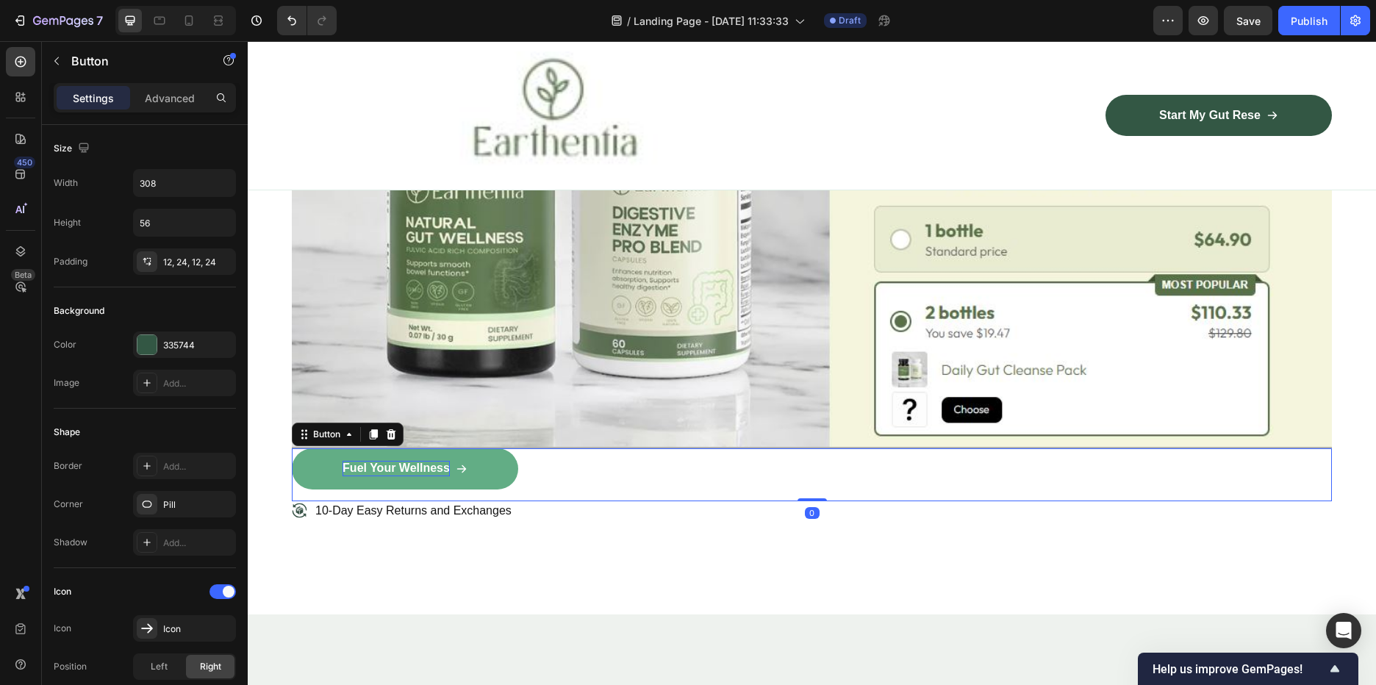
click at [414, 461] on p "Fuel Your Wellness" at bounding box center [396, 468] width 107 height 15
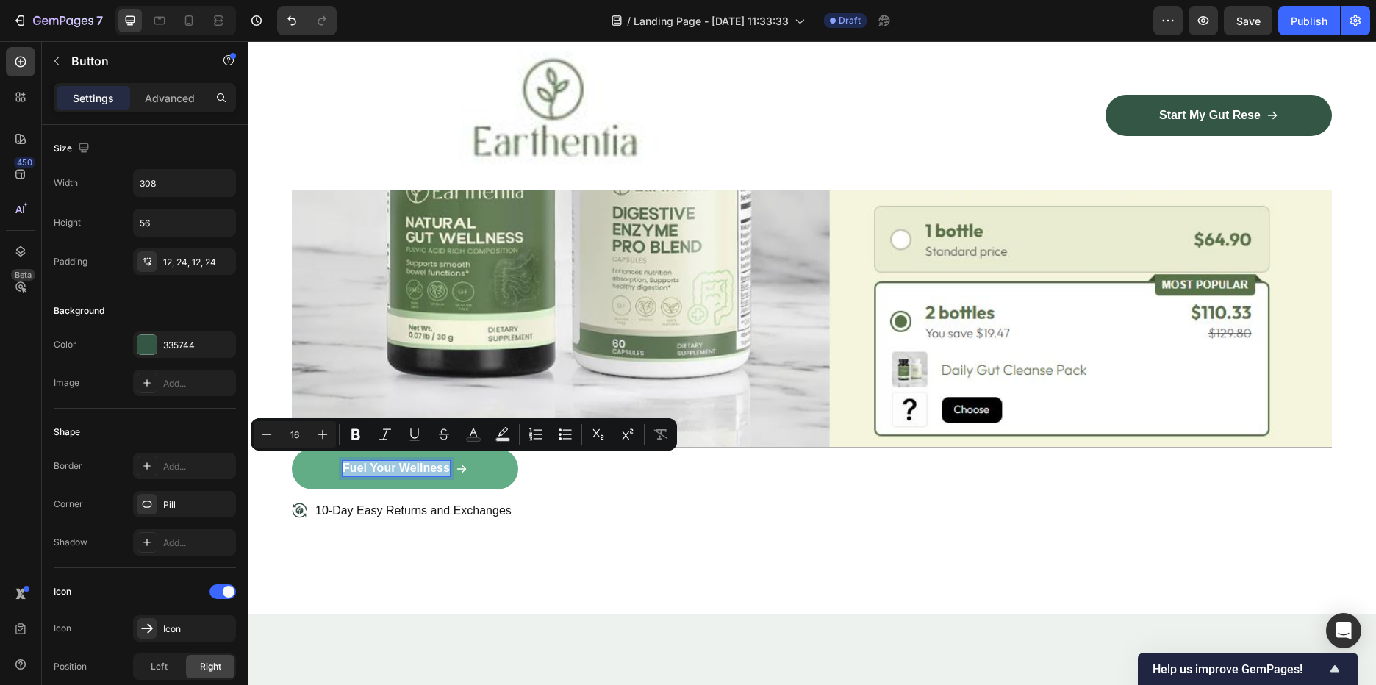
drag, startPoint x: 447, startPoint y: 461, endPoint x: 340, endPoint y: 454, distance: 106.8
click at [340, 454] on link "Fuel Your Wellness" at bounding box center [405, 468] width 226 height 41
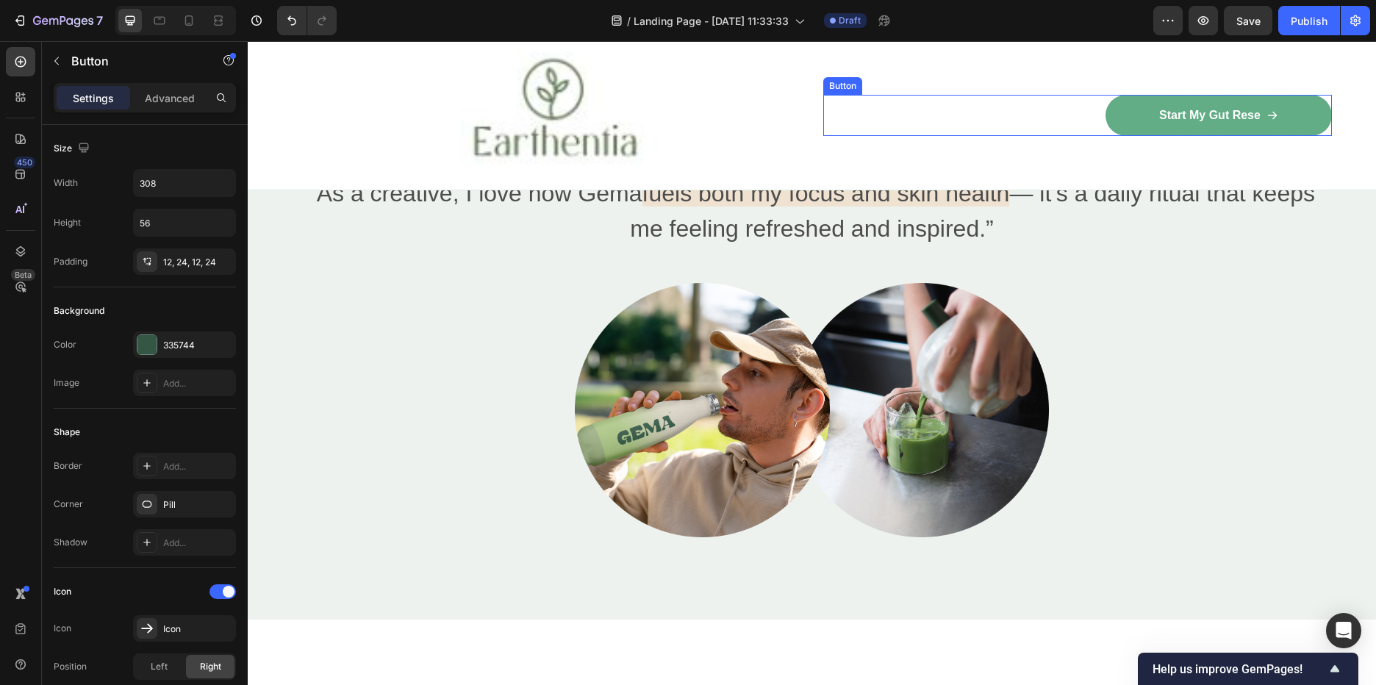
scroll to position [1838, 0]
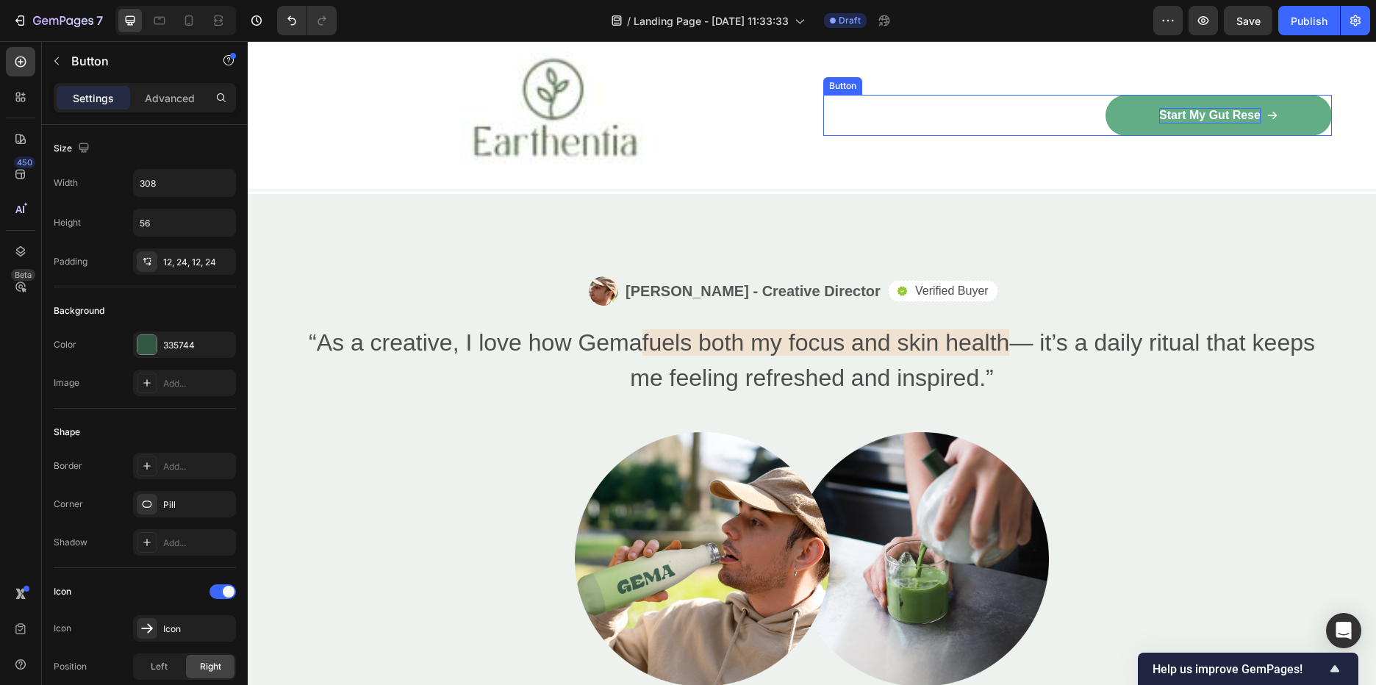
click at [1163, 110] on p "Start My Gut Rese" at bounding box center [1209, 115] width 101 height 15
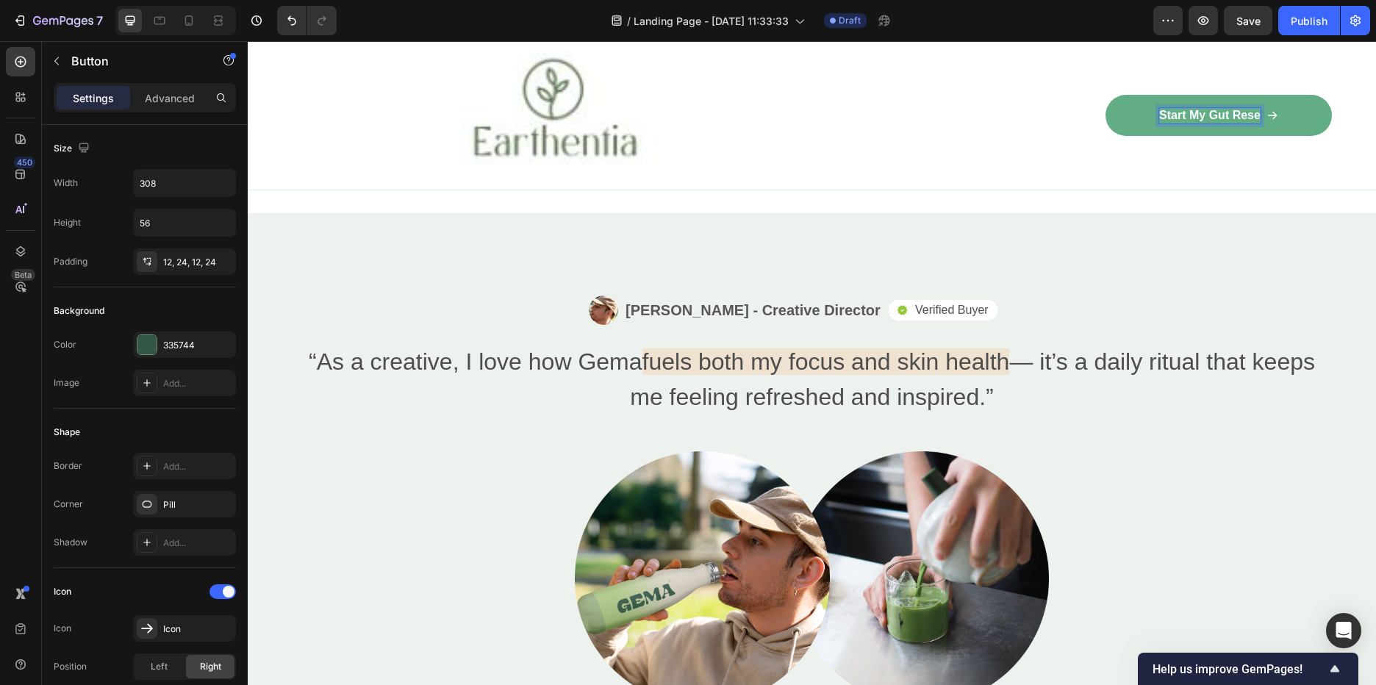
click at [1239, 115] on p "Start My Gut Rese" at bounding box center [1209, 115] width 101 height 15
click at [1256, 148] on div "Start My Gut Reset Button 0 Row" at bounding box center [1077, 115] width 509 height 128
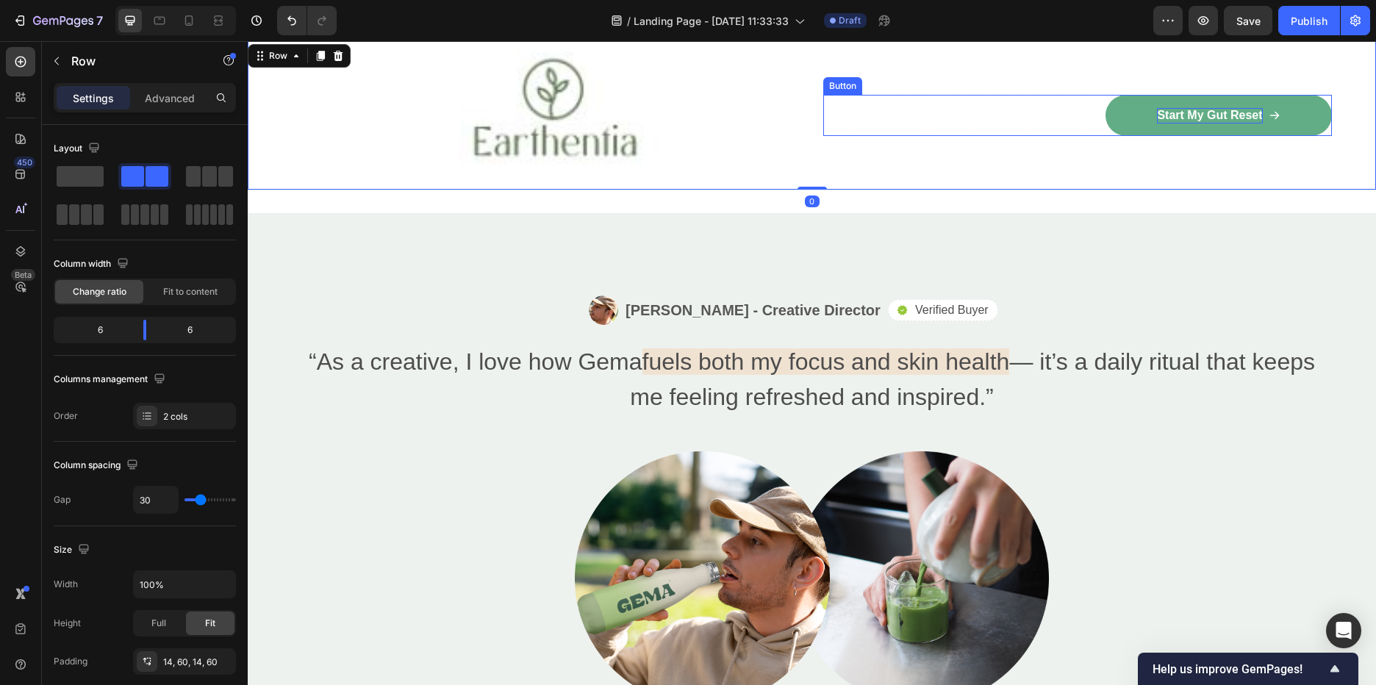
click at [1234, 114] on p "Start My Gut Reset" at bounding box center [1209, 115] width 105 height 15
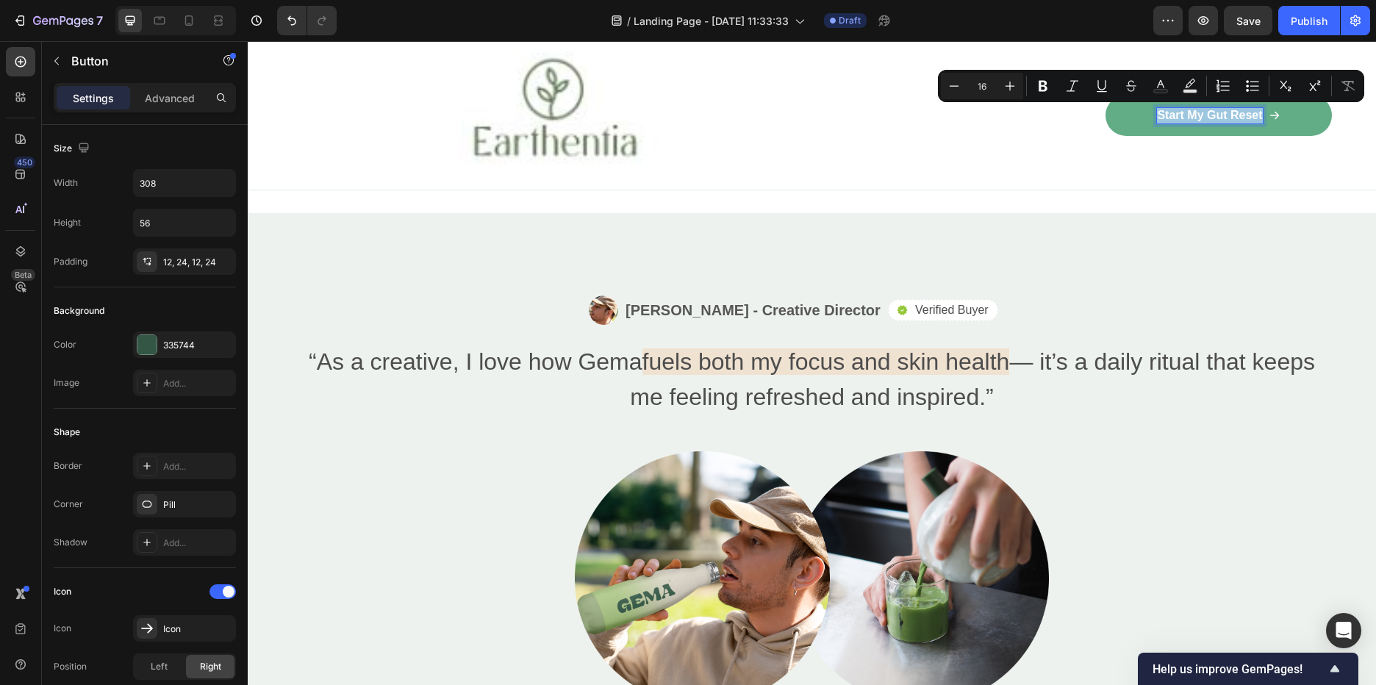
drag, startPoint x: 1250, startPoint y: 110, endPoint x: 1138, endPoint y: 123, distance: 113.2
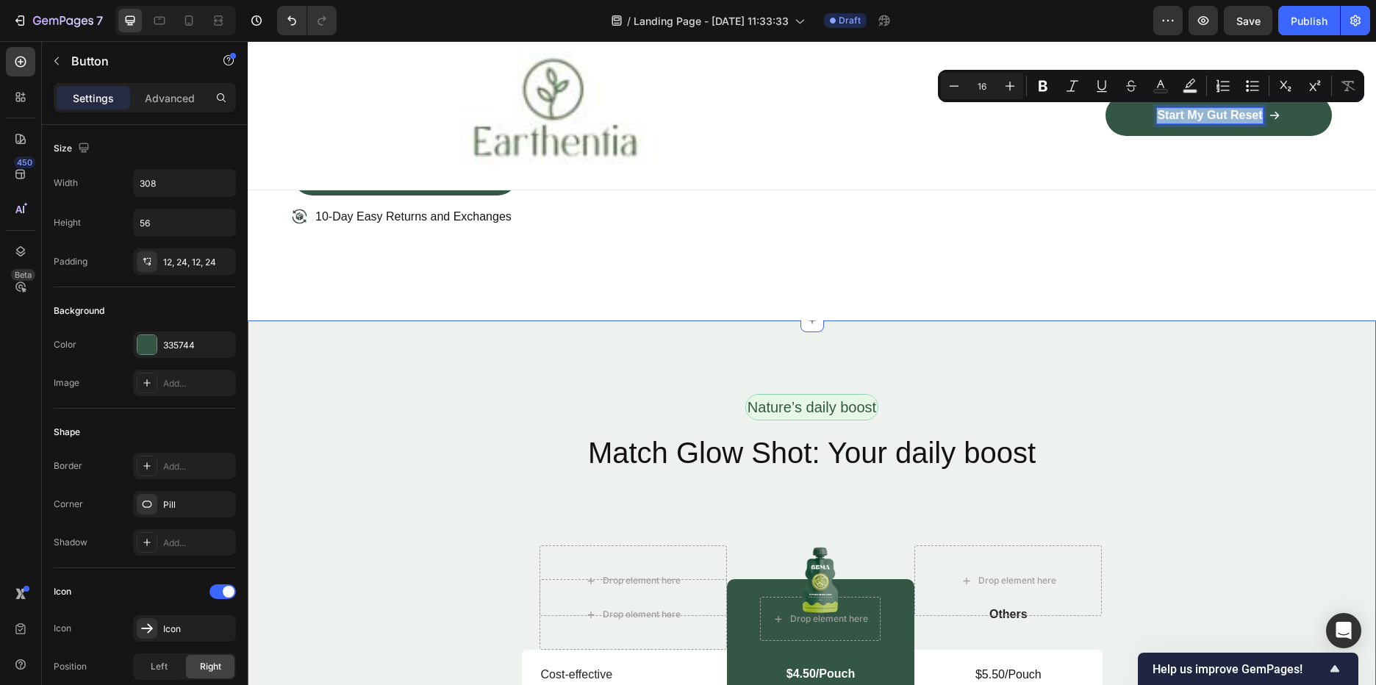
scroll to position [2720, 0]
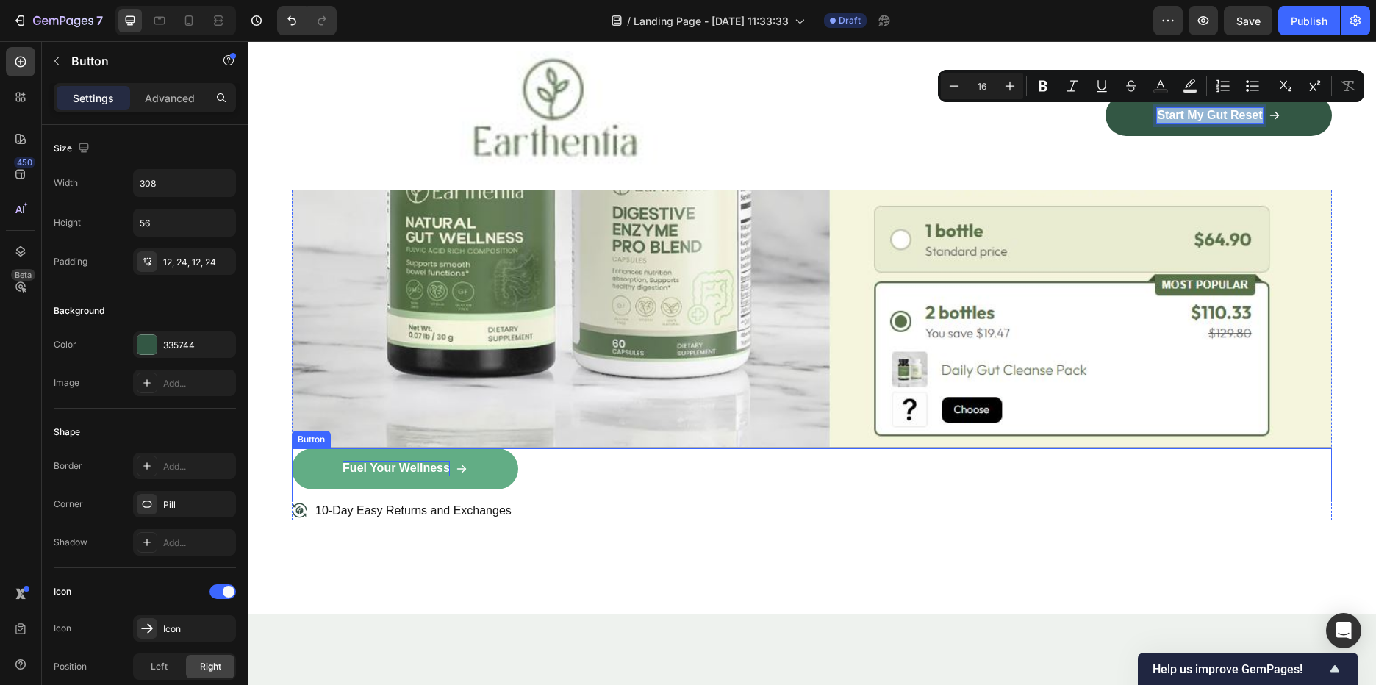
click at [429, 464] on p "Fuel Your Wellness" at bounding box center [396, 468] width 107 height 15
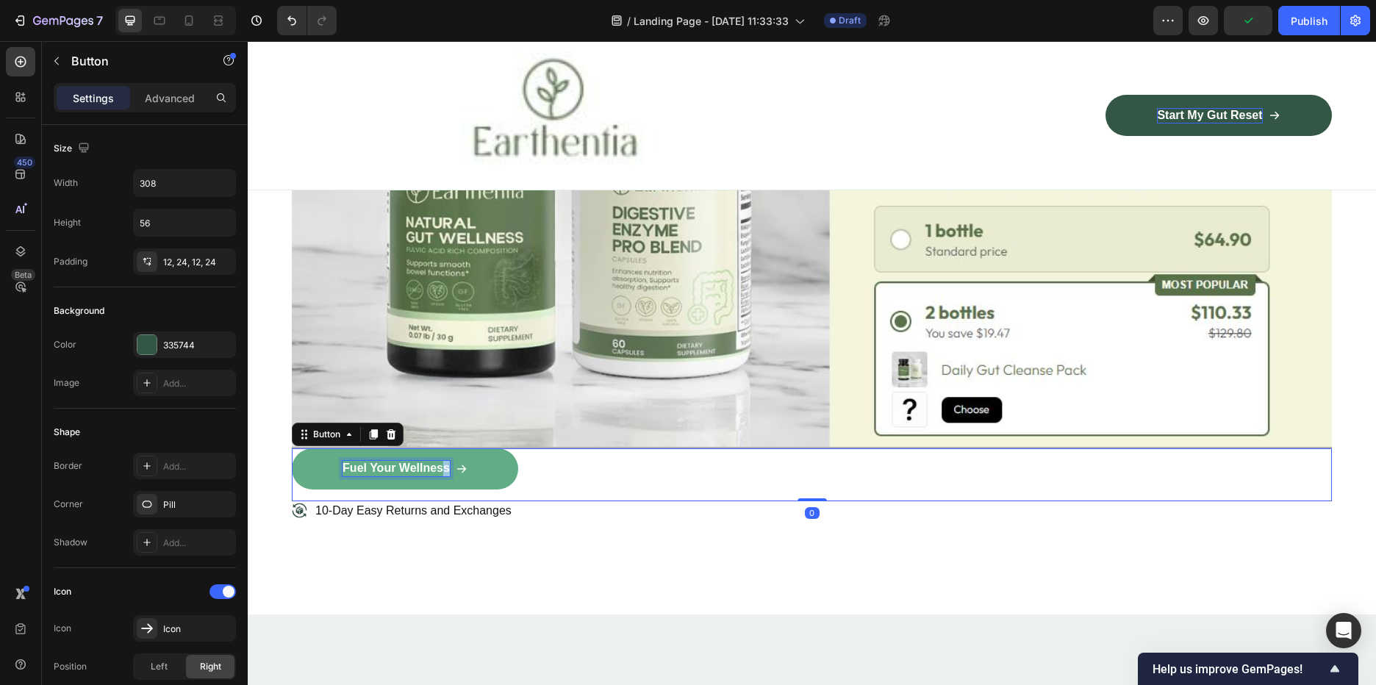
click at [446, 465] on p "Fuel Your Wellness" at bounding box center [396, 468] width 107 height 15
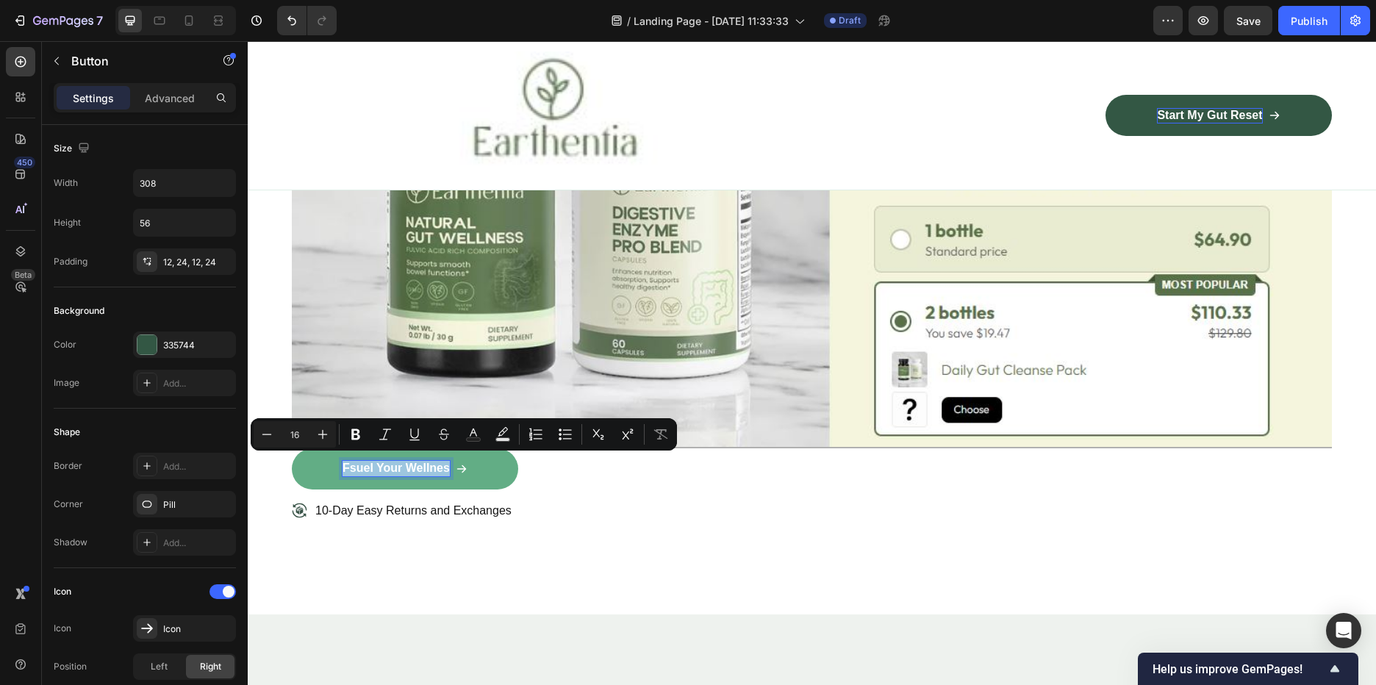
drag, startPoint x: 343, startPoint y: 463, endPoint x: 455, endPoint y: 466, distance: 111.8
click at [455, 466] on div "Fsuel Your Wellnes" at bounding box center [405, 468] width 125 height 15
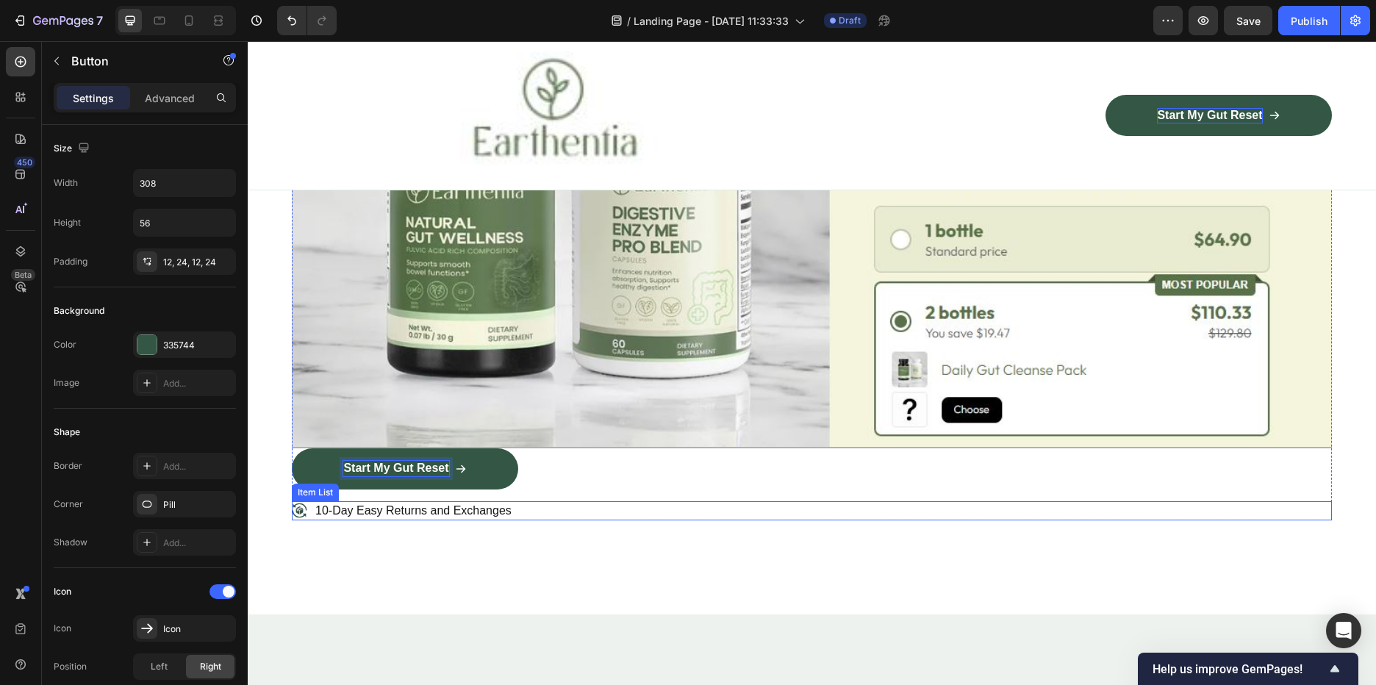
click at [591, 523] on div "Image Row Title Line Title Line Start My Gut Reset Button 0 10-Day Easy Returns…" at bounding box center [812, 250] width 1040 height 563
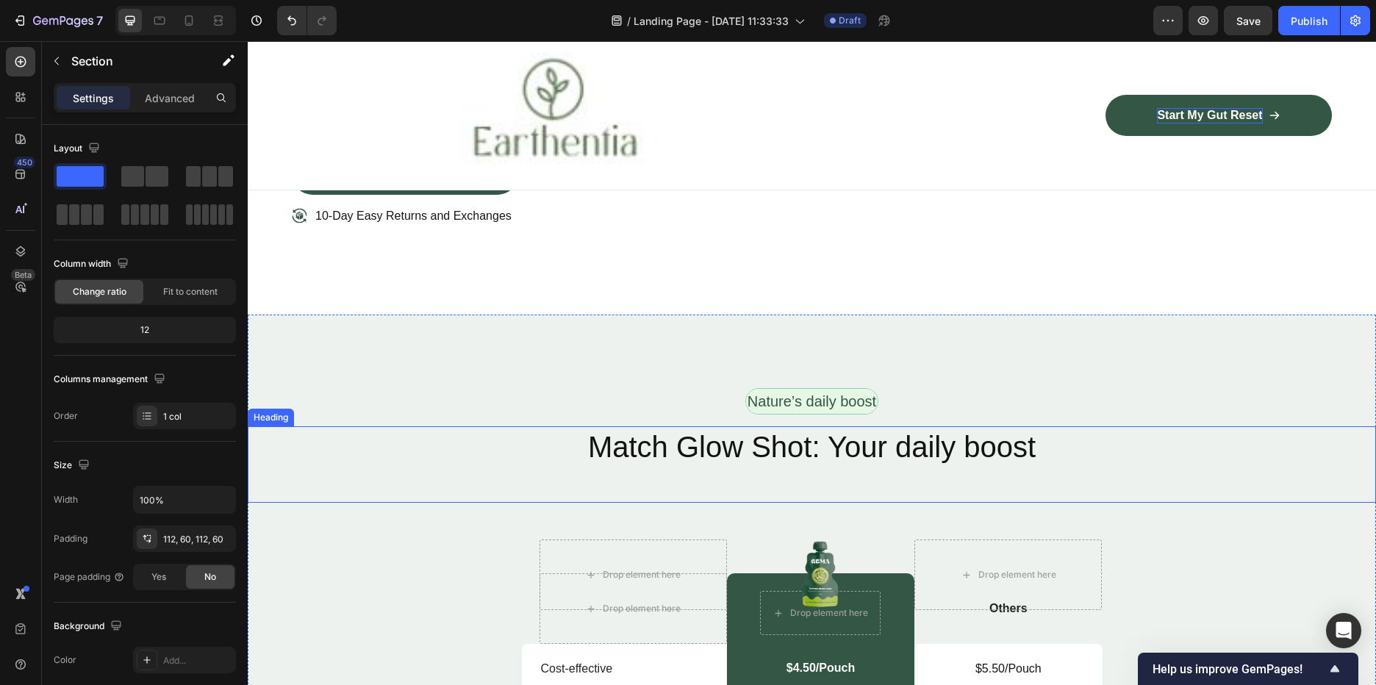
scroll to position [3014, 0]
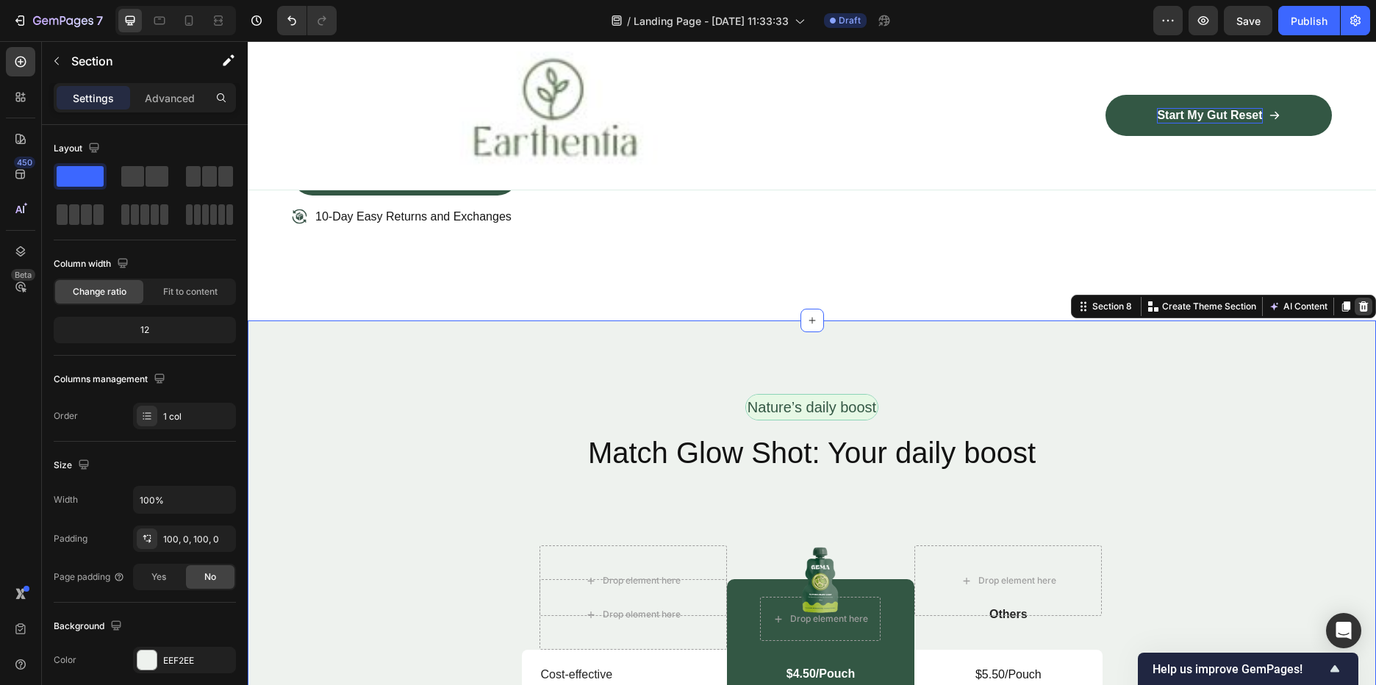
click at [1359, 303] on div at bounding box center [1364, 307] width 18 height 18
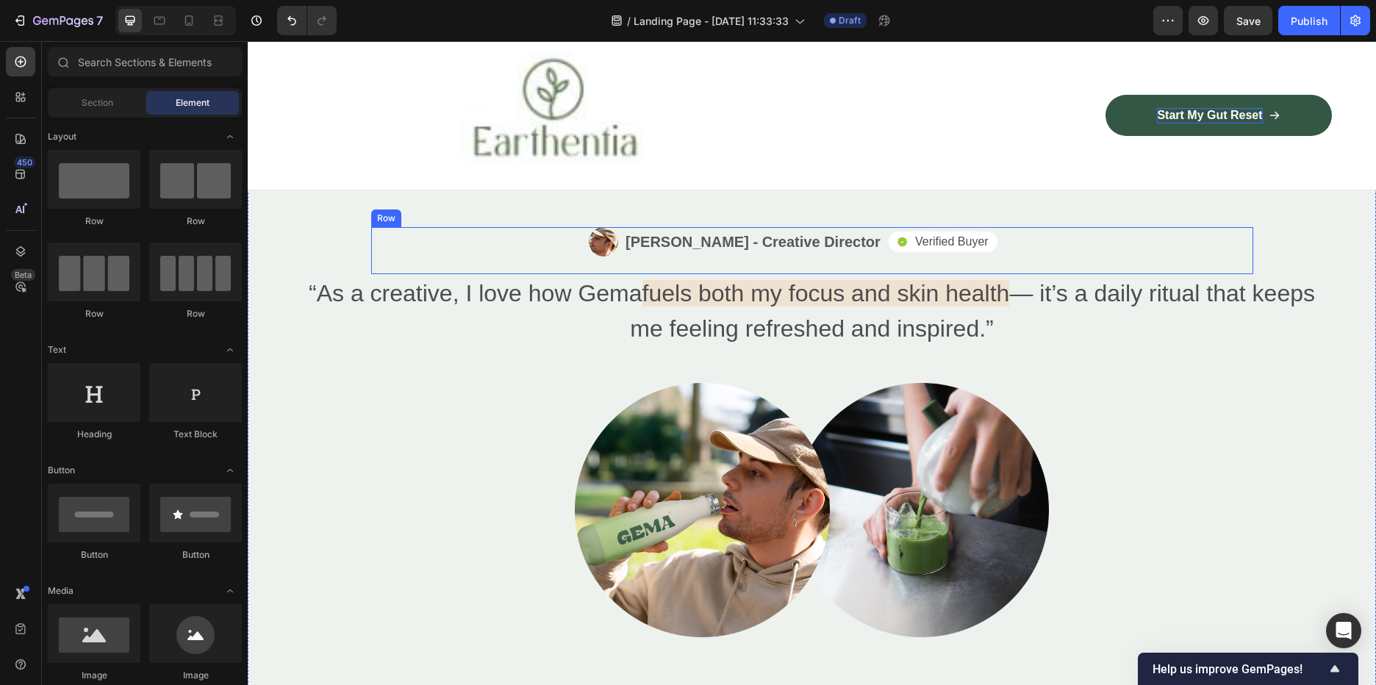
scroll to position [1911, 0]
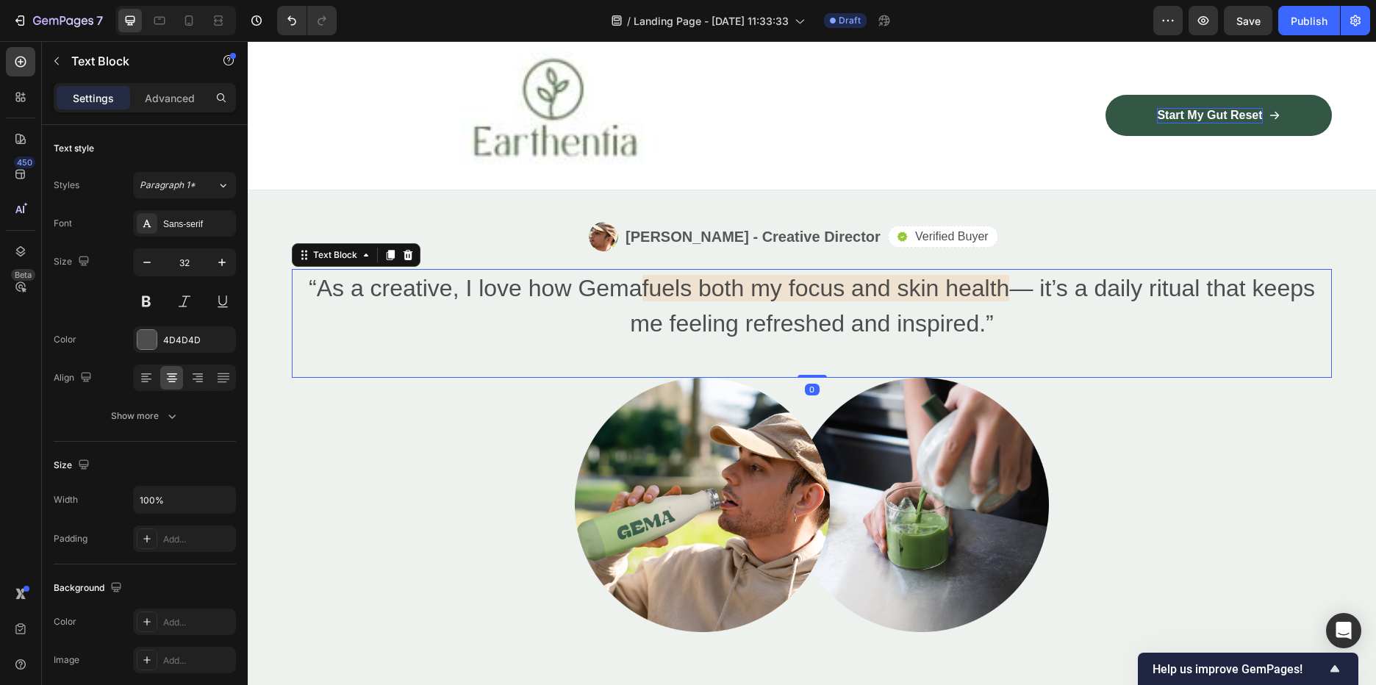
click at [690, 278] on span "fuels both my focus and skin health" at bounding box center [826, 288] width 368 height 26
drag, startPoint x: 441, startPoint y: 262, endPoint x: 454, endPoint y: 262, distance: 12.5
click at [442, 271] on p "“As a creative, I love how Gema fuels both my focus and skin health — it’s a da…" at bounding box center [811, 306] width 1037 height 71
click at [454, 271] on p "“As a creative, I love how Gema fuels both my focus and skin health — it’s a da…" at bounding box center [811, 306] width 1037 height 71
drag, startPoint x: 454, startPoint y: 262, endPoint x: 1013, endPoint y: 321, distance: 561.8
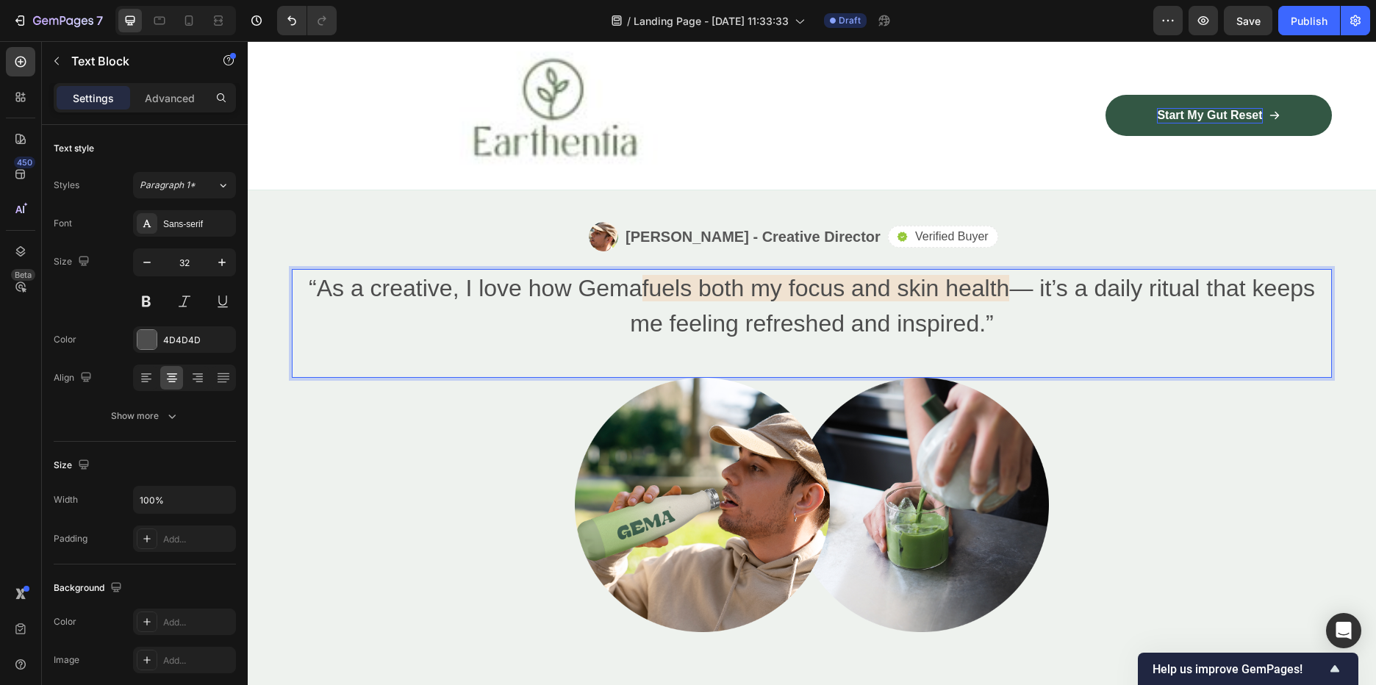
click at [1013, 321] on p "“As a creative, I love how Gema fuels both my focus and skin health — it’s a da…" at bounding box center [811, 306] width 1037 height 71
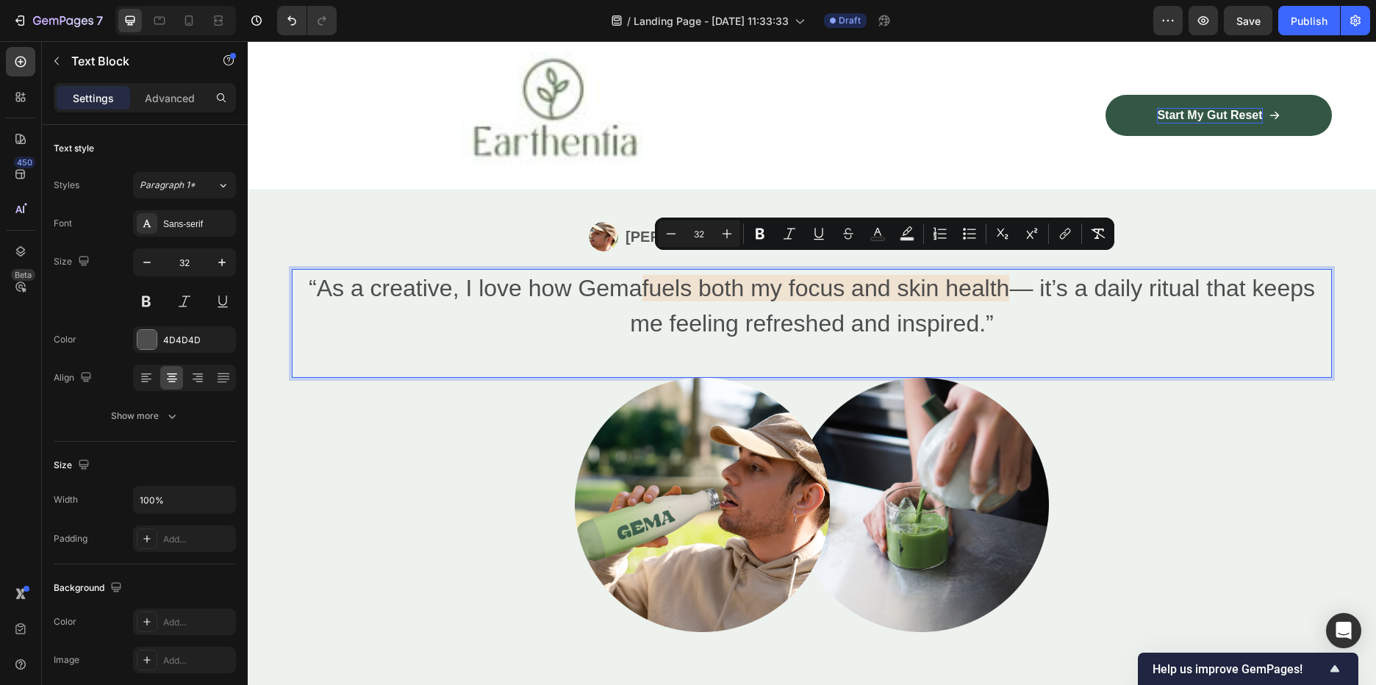
type input "14"
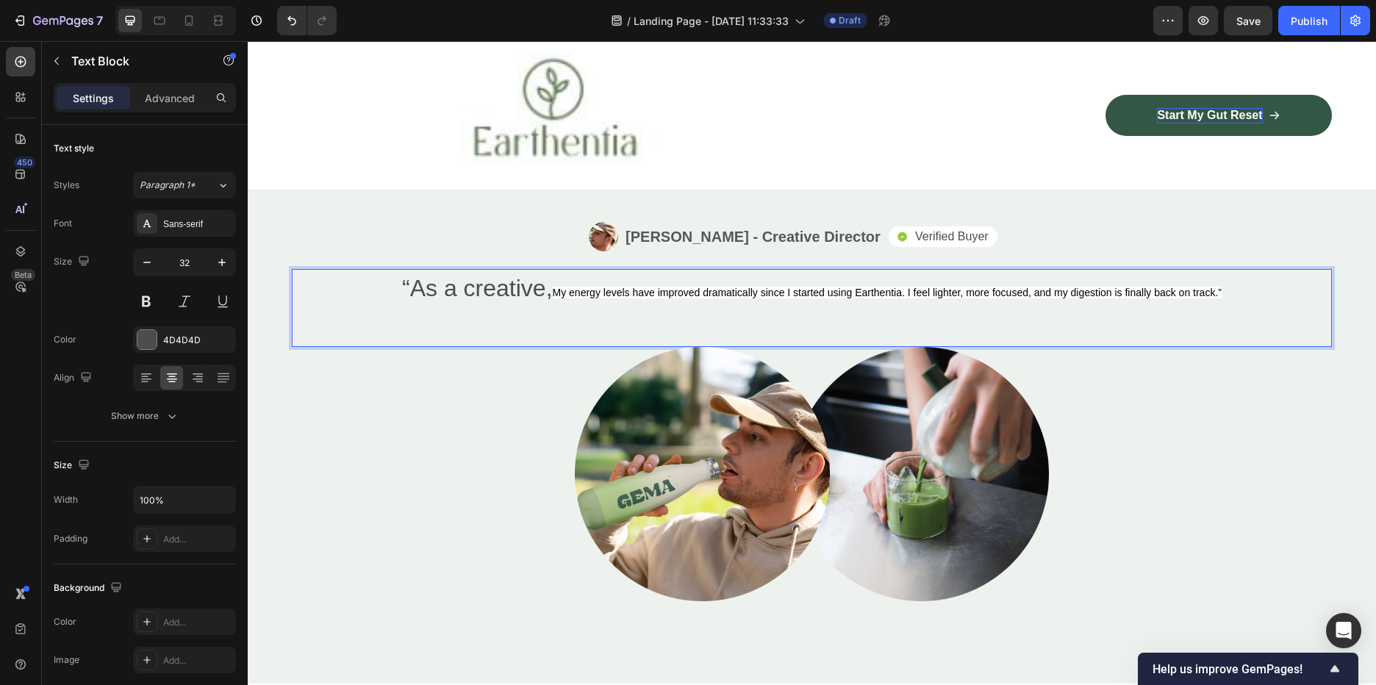
click at [1203, 287] on span "My energy levels have improved dramatically since I started using Earthentia. I…" at bounding box center [887, 293] width 669 height 12
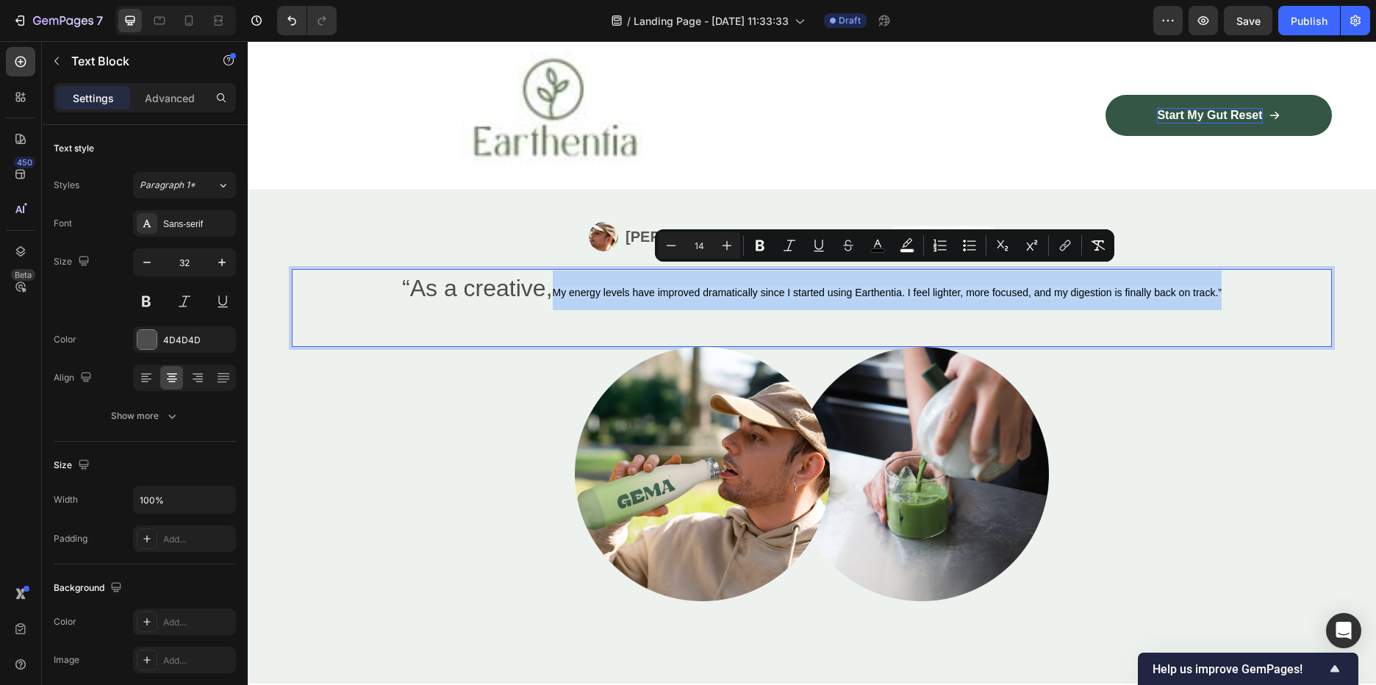
drag, startPoint x: 1220, startPoint y: 273, endPoint x: 553, endPoint y: 273, distance: 666.7
click at [553, 273] on p "“As a creative, My energy levels have improved dramatically since I started usi…" at bounding box center [811, 291] width 1037 height 40
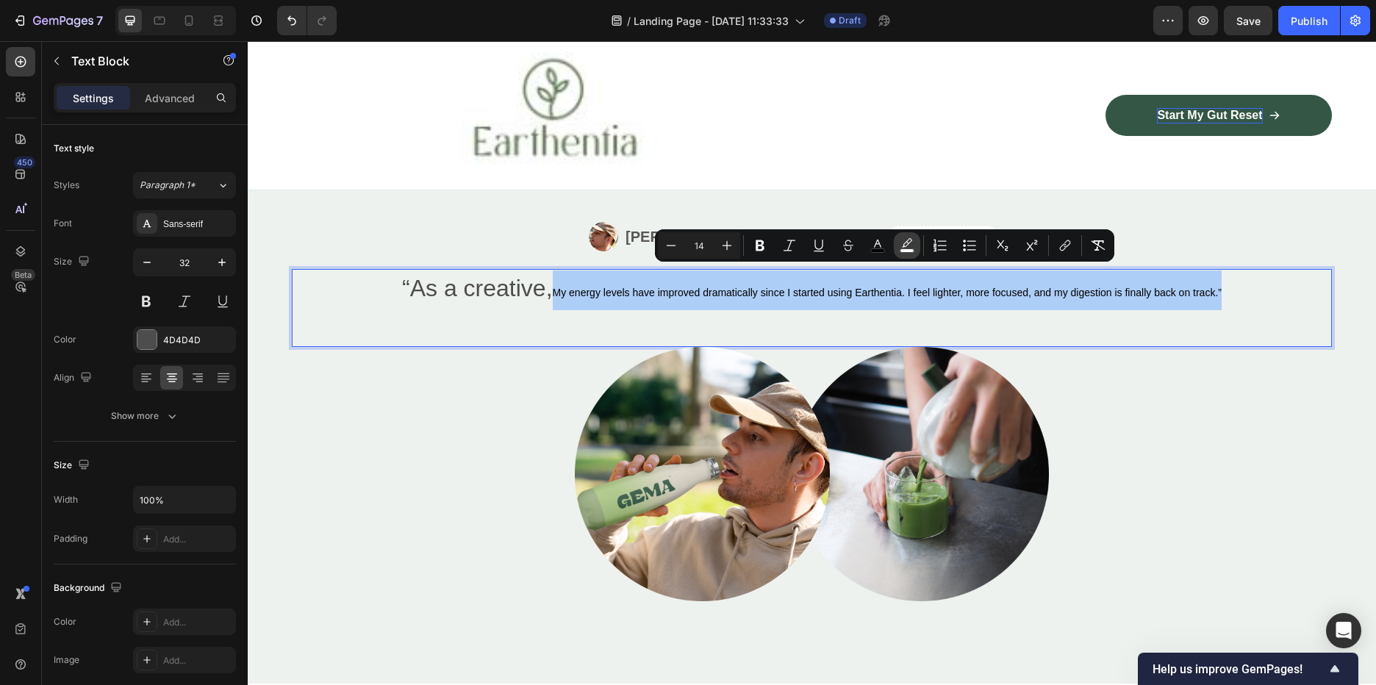
click at [901, 246] on icon "Editor contextual toolbar" at bounding box center [907, 245] width 15 height 15
type input "FFFFFF"
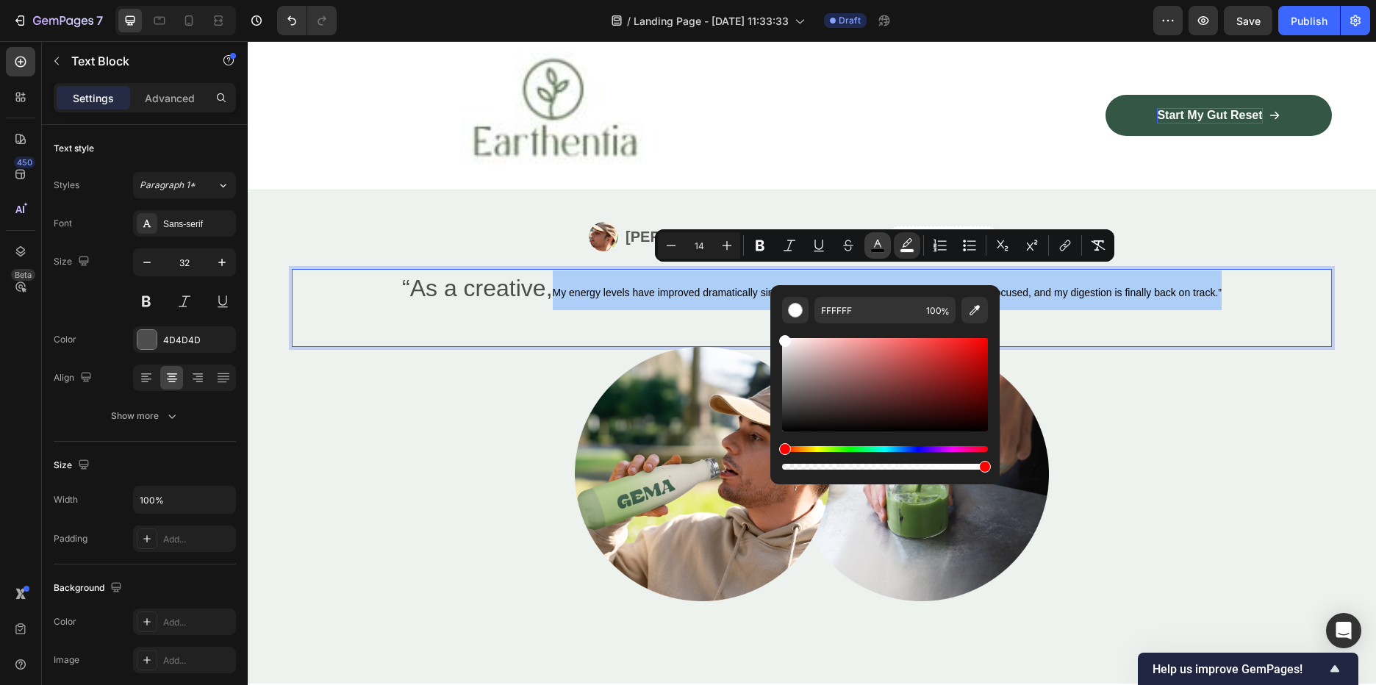
click at [867, 242] on button "color" at bounding box center [877, 245] width 26 height 26
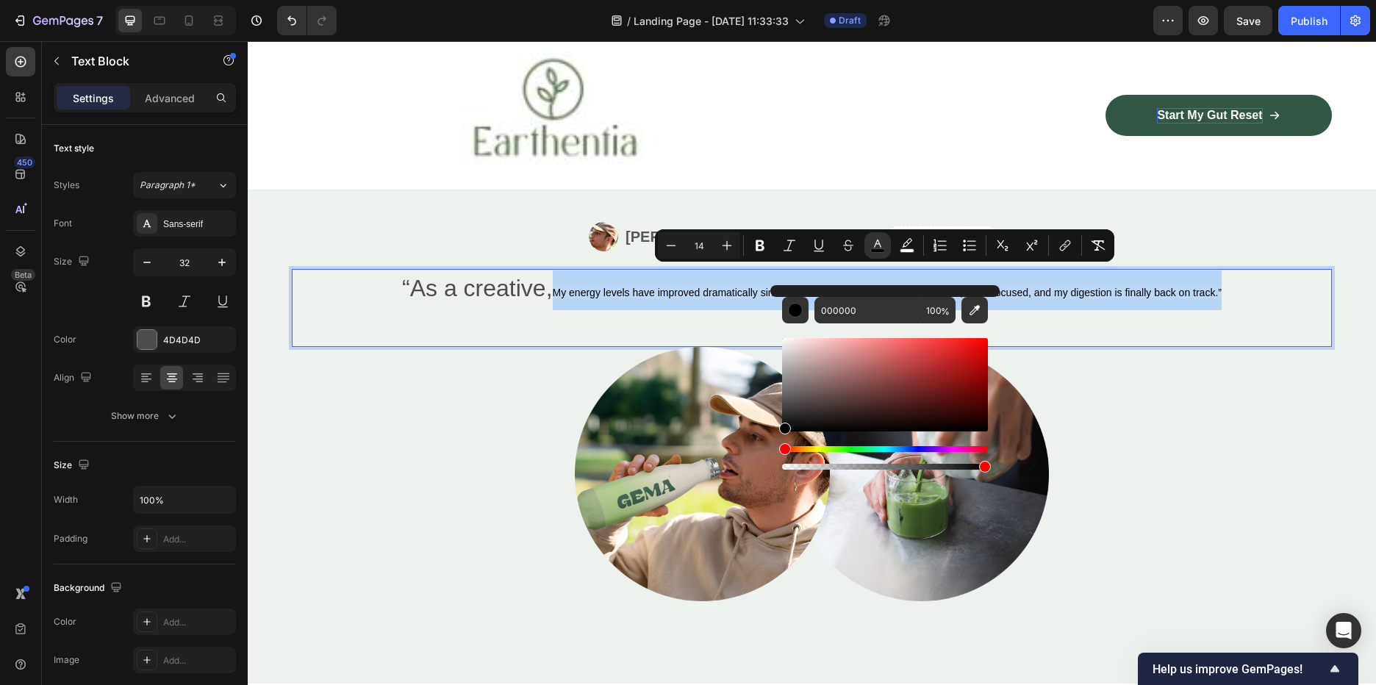
click at [1157, 297] on div "“As a creative, My energy levels have improved dramatically since I started usi…" at bounding box center [812, 308] width 1040 height 78
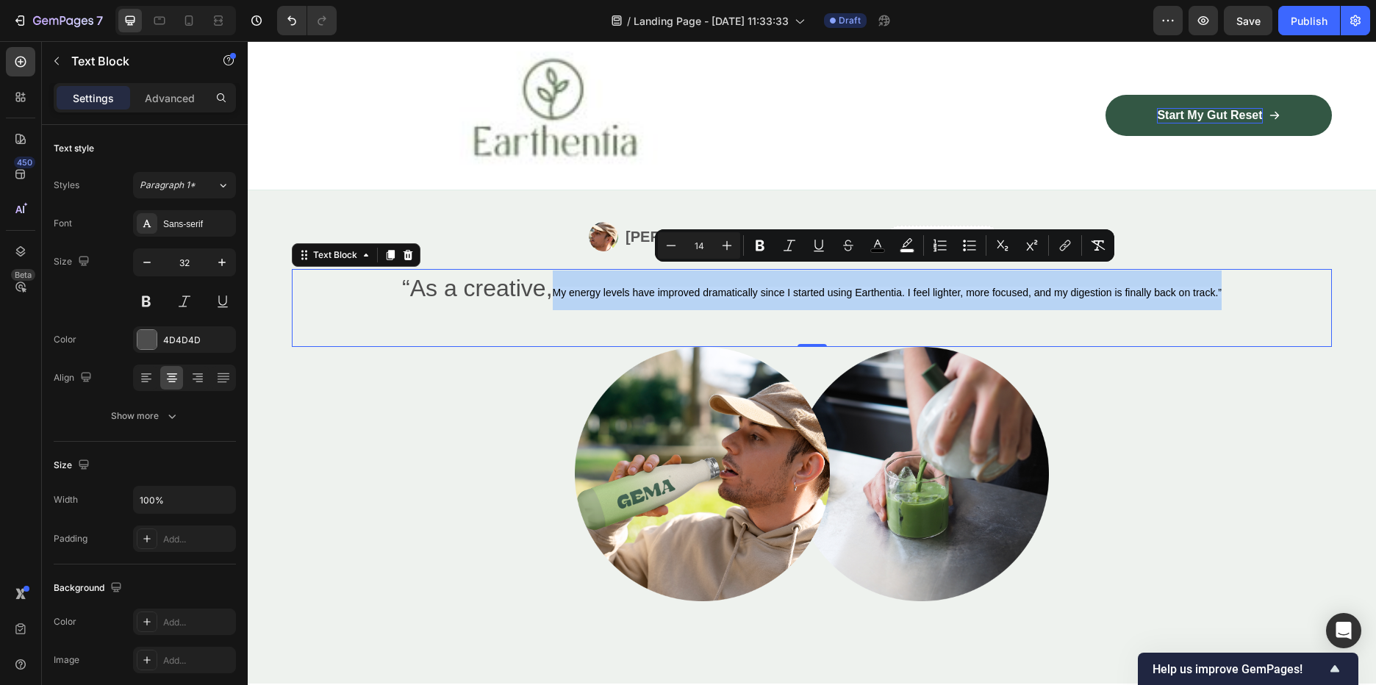
click at [1191, 280] on p "“As a creative, My energy levels have improved dramatically since I started usi…" at bounding box center [811, 291] width 1037 height 40
click at [1236, 273] on p "“As a creative, My energy levels have improved dramatically since I started usi…" at bounding box center [811, 291] width 1037 height 40
click at [1220, 275] on p "“As a creative, My energy levels have improved dramatically since I started usi…" at bounding box center [811, 291] width 1037 height 40
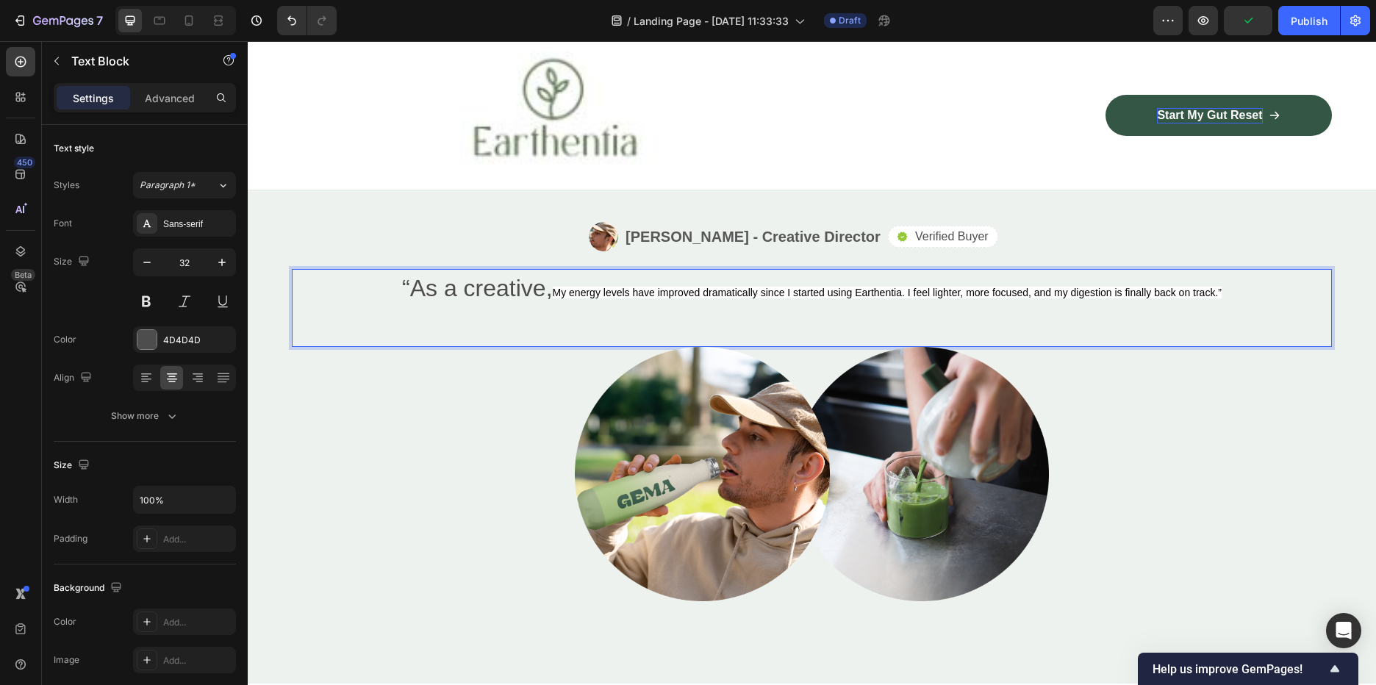
drag, startPoint x: 1214, startPoint y: 273, endPoint x: 559, endPoint y: 196, distance: 660.2
click at [735, 286] on p "“As a creative, My energy levels have improved dramatically since I started usi…" at bounding box center [811, 291] width 1037 height 40
drag, startPoint x: 1053, startPoint y: 278, endPoint x: 1132, endPoint y: 273, distance: 79.5
click at [1053, 287] on span "My energy levels have improved dramatically since I started using Earthentia. I…" at bounding box center [887, 293] width 669 height 12
click at [281, 13] on button "Undo/Redo" at bounding box center [291, 20] width 29 height 29
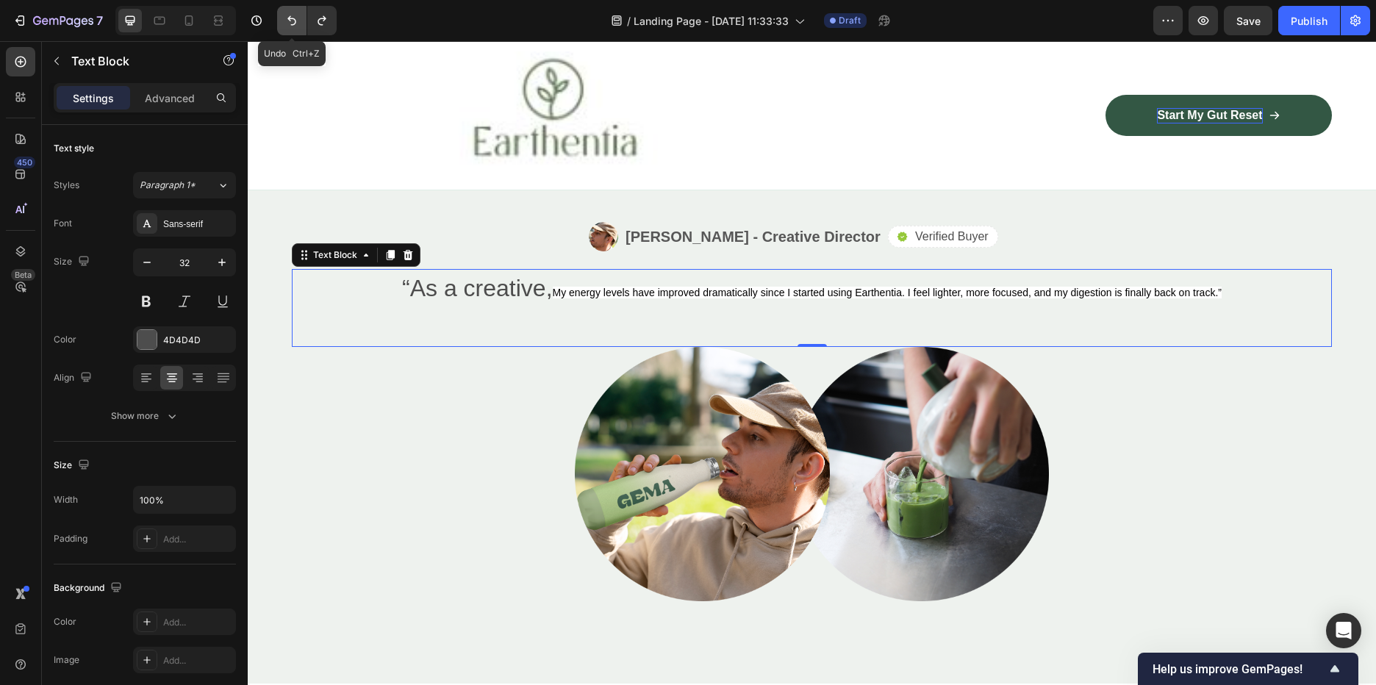
click at [281, 13] on button "Undo/Redo" at bounding box center [291, 20] width 29 height 29
click at [290, 20] on icon "Undo/Redo" at bounding box center [291, 21] width 9 height 10
click at [291, 20] on icon "Undo/Redo" at bounding box center [291, 20] width 15 height 15
click at [291, 26] on icon "Undo/Redo" at bounding box center [291, 20] width 15 height 15
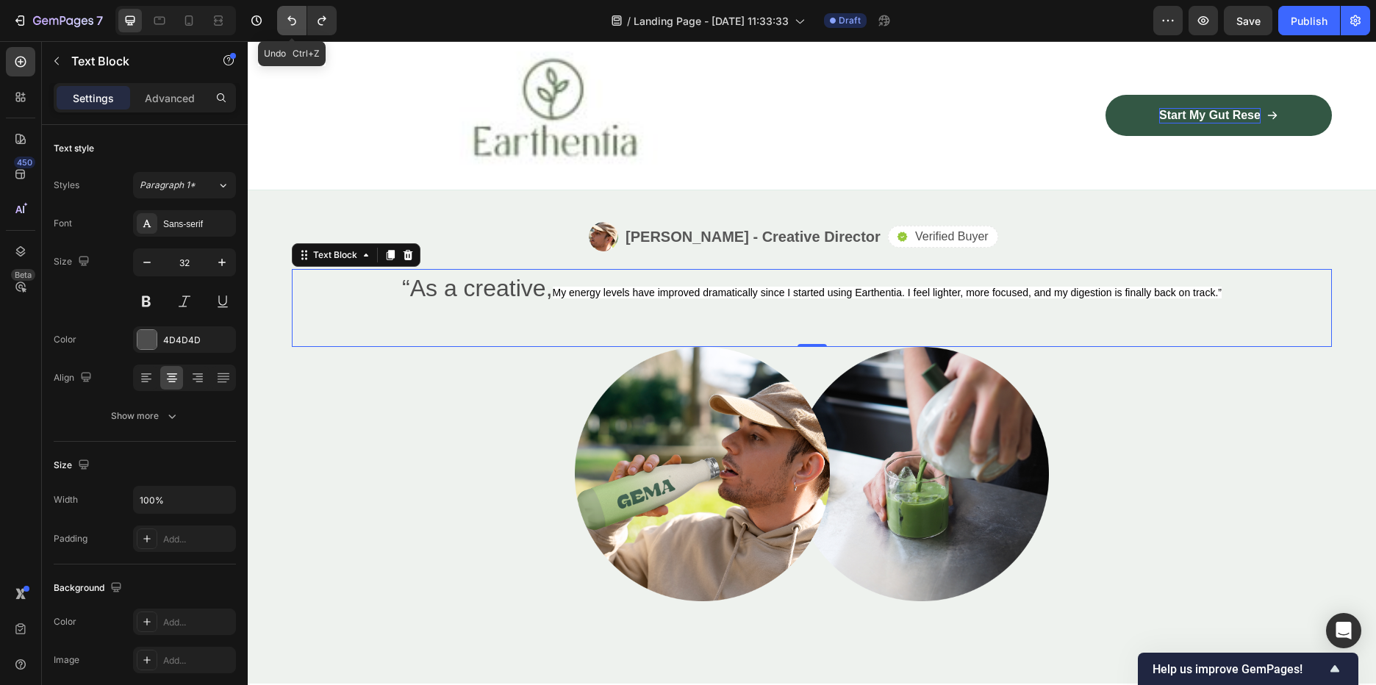
click at [291, 26] on icon "Undo/Redo" at bounding box center [291, 20] width 15 height 15
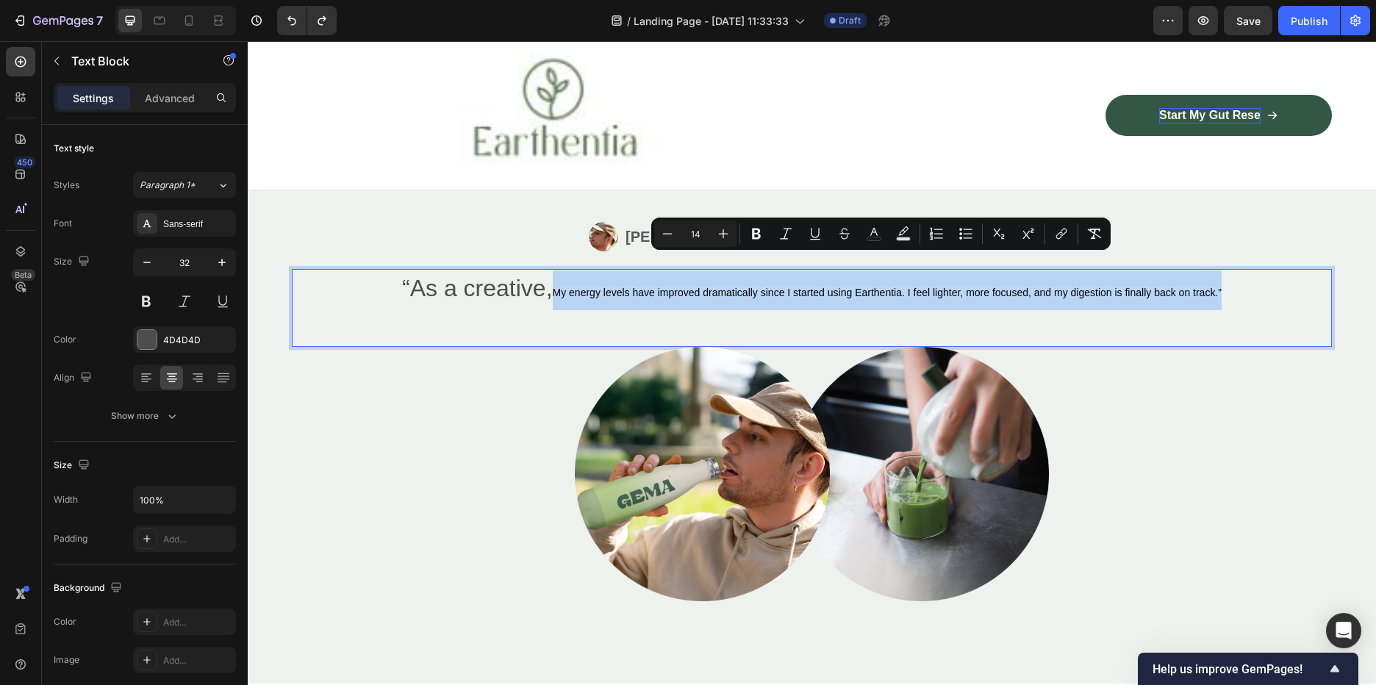
drag, startPoint x: 1253, startPoint y: 271, endPoint x: 541, endPoint y: 273, distance: 711.6
click at [541, 273] on p "“As a creative, My energy levels have improved dramatically since I started usi…" at bounding box center [811, 291] width 1037 height 40
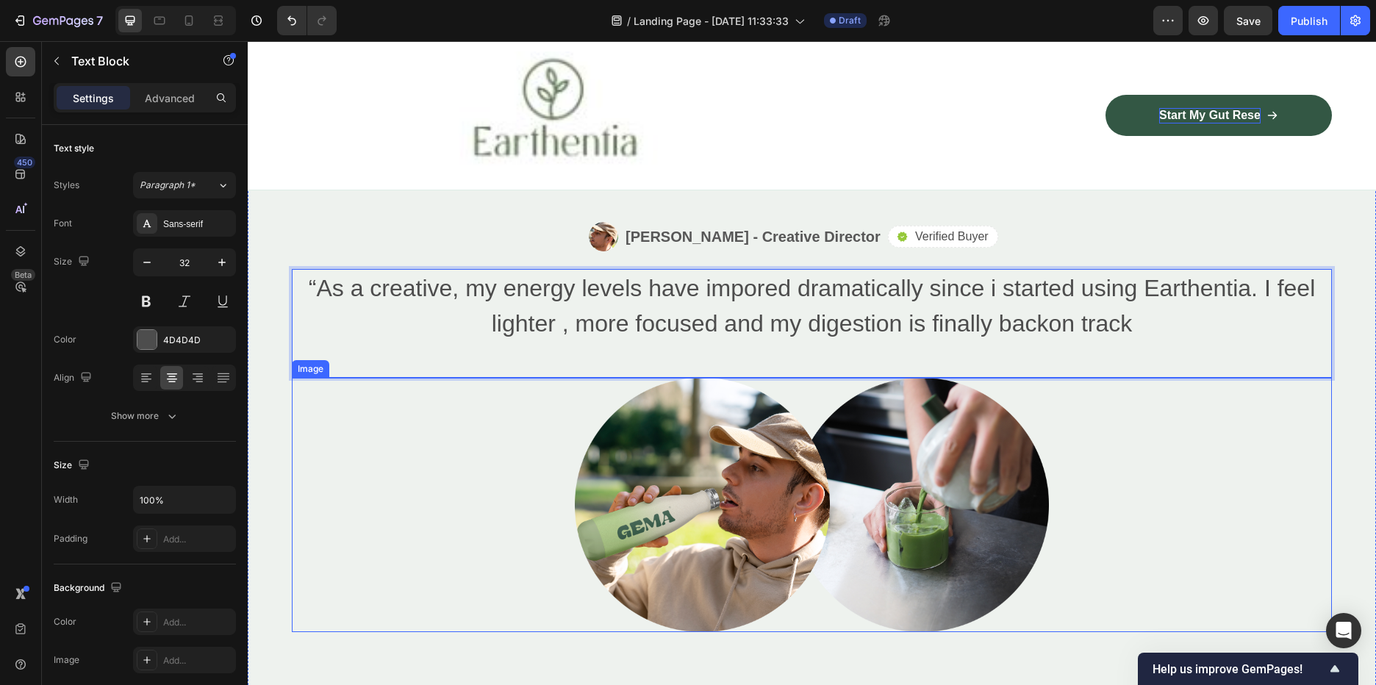
click at [917, 499] on img at bounding box center [812, 505] width 474 height 254
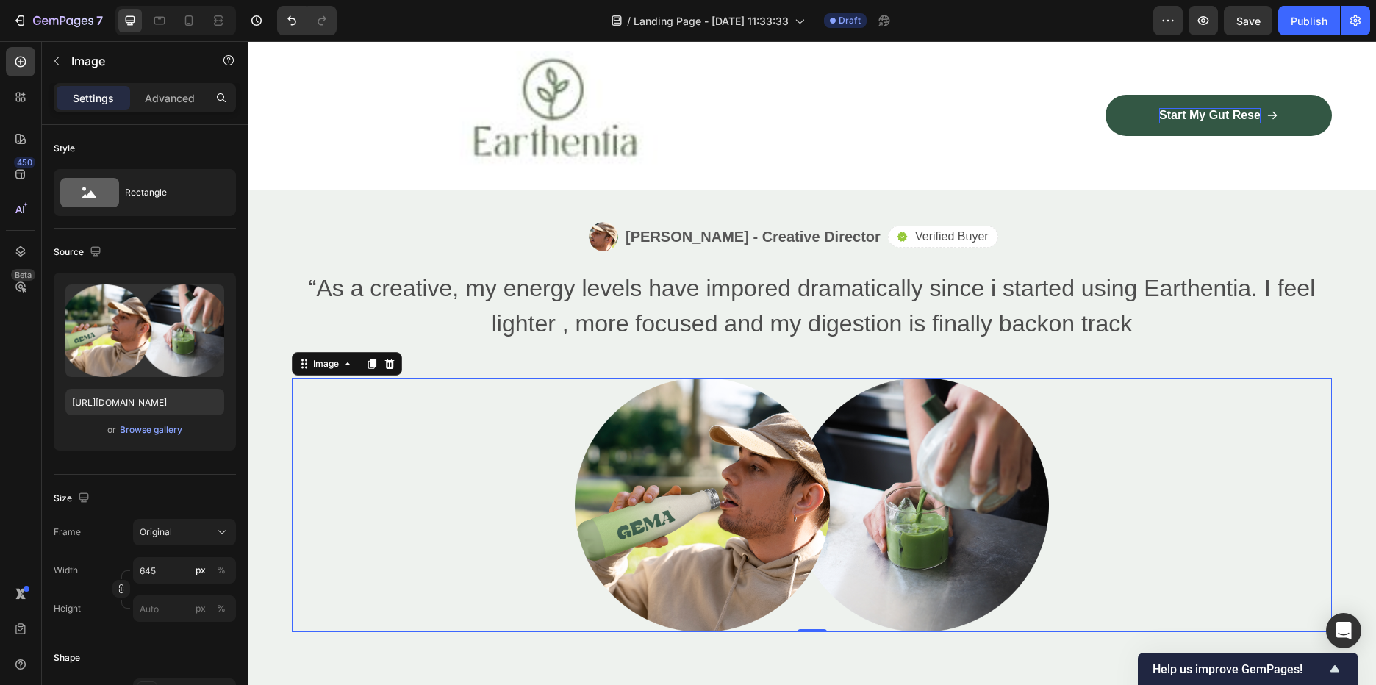
click at [733, 471] on img at bounding box center [812, 505] width 474 height 254
click at [778, 448] on img at bounding box center [812, 505] width 474 height 254
click at [150, 430] on div "Browse gallery" at bounding box center [151, 429] width 62 height 13
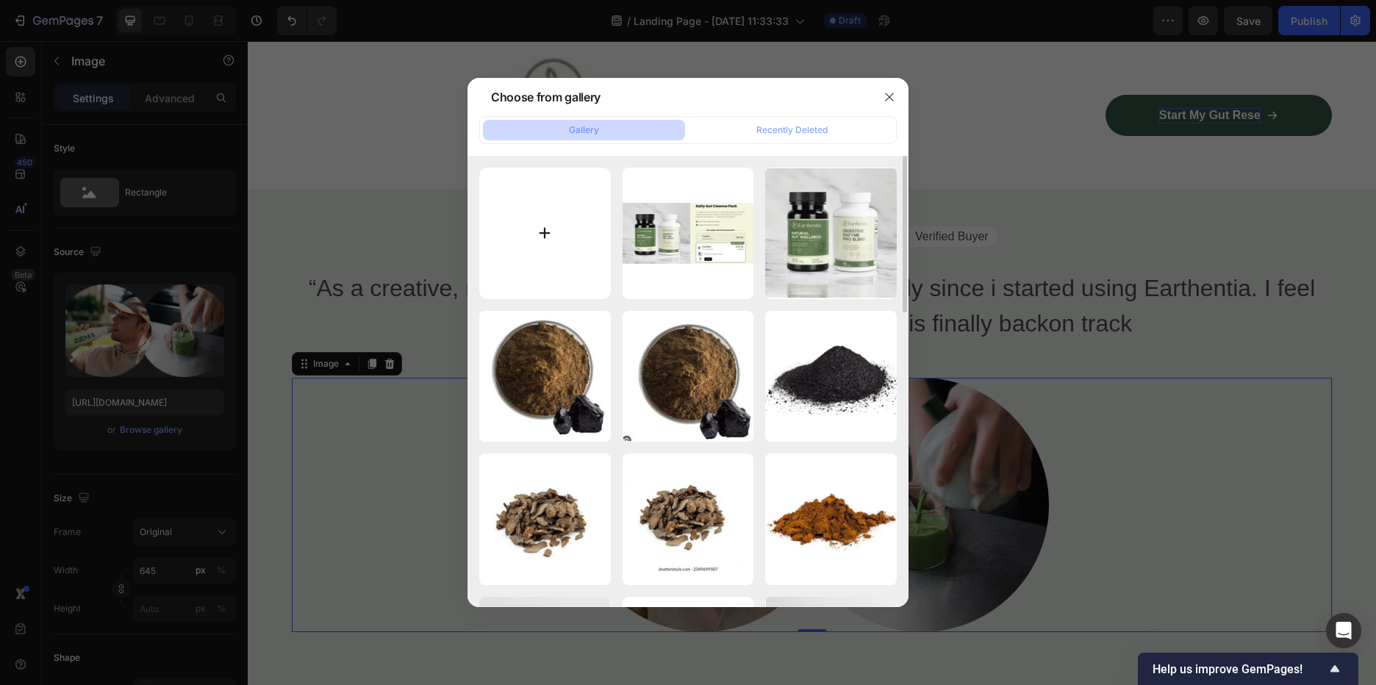
click at [520, 255] on input "file" at bounding box center [545, 234] width 132 height 132
type input "C:\fakepath\blog.JPG"
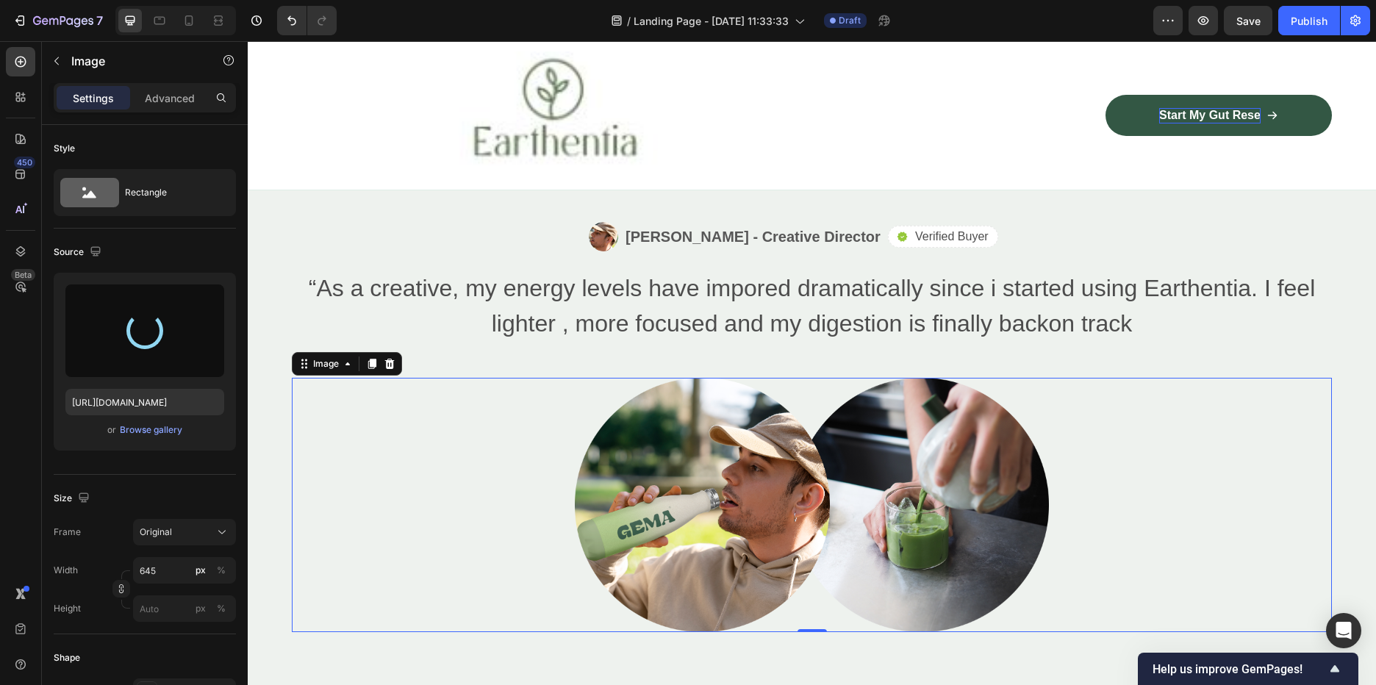
type input "https://cdn.shopify.com/s/files/1/0588/7459/3365/files/gempages_585721442474132…"
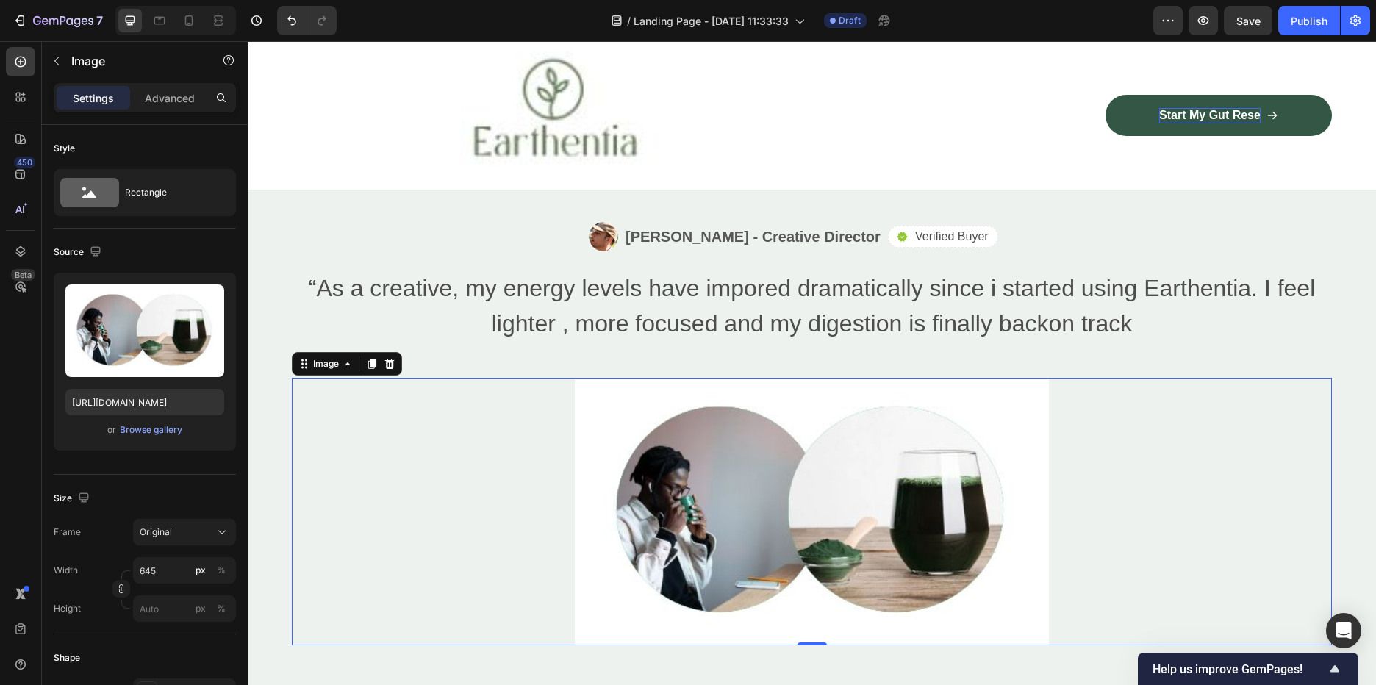
click at [806, 479] on img at bounding box center [812, 512] width 474 height 268
click at [587, 401] on img at bounding box center [812, 512] width 474 height 268
click at [476, 481] on div at bounding box center [812, 512] width 1040 height 268
click at [349, 358] on icon at bounding box center [348, 364] width 12 height 12
click at [357, 445] on div at bounding box center [812, 512] width 1040 height 268
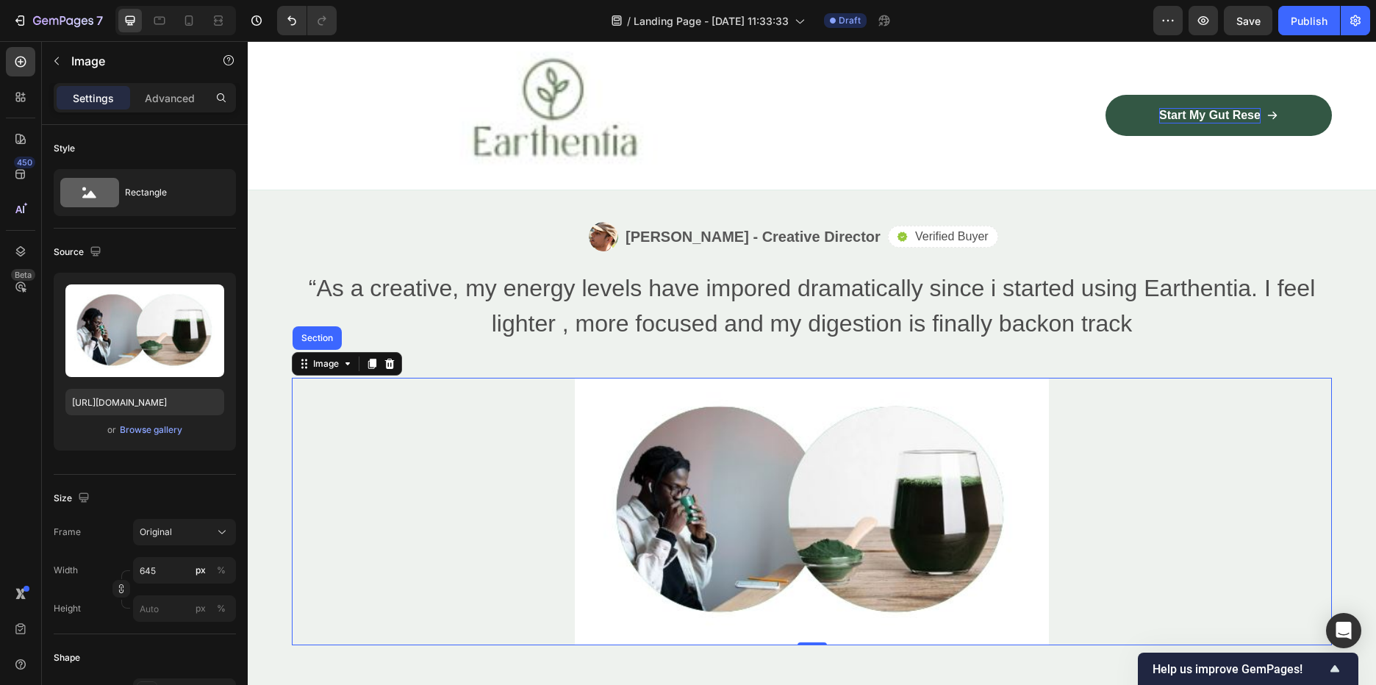
click at [1233, 512] on div at bounding box center [812, 512] width 1040 height 268
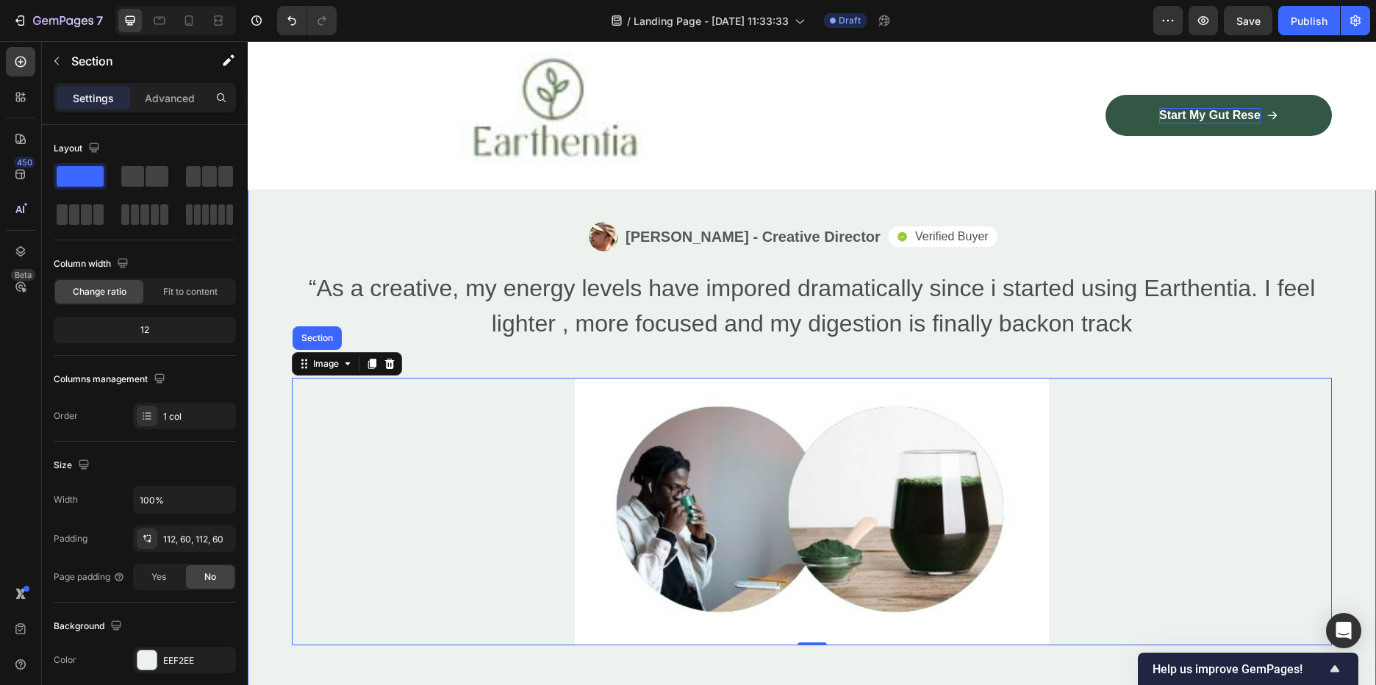
click at [1081, 656] on div "Image Alex Carter - Creative Director Text Block Row Icon Verified Buyer Text B…" at bounding box center [812, 434] width 1128 height 588
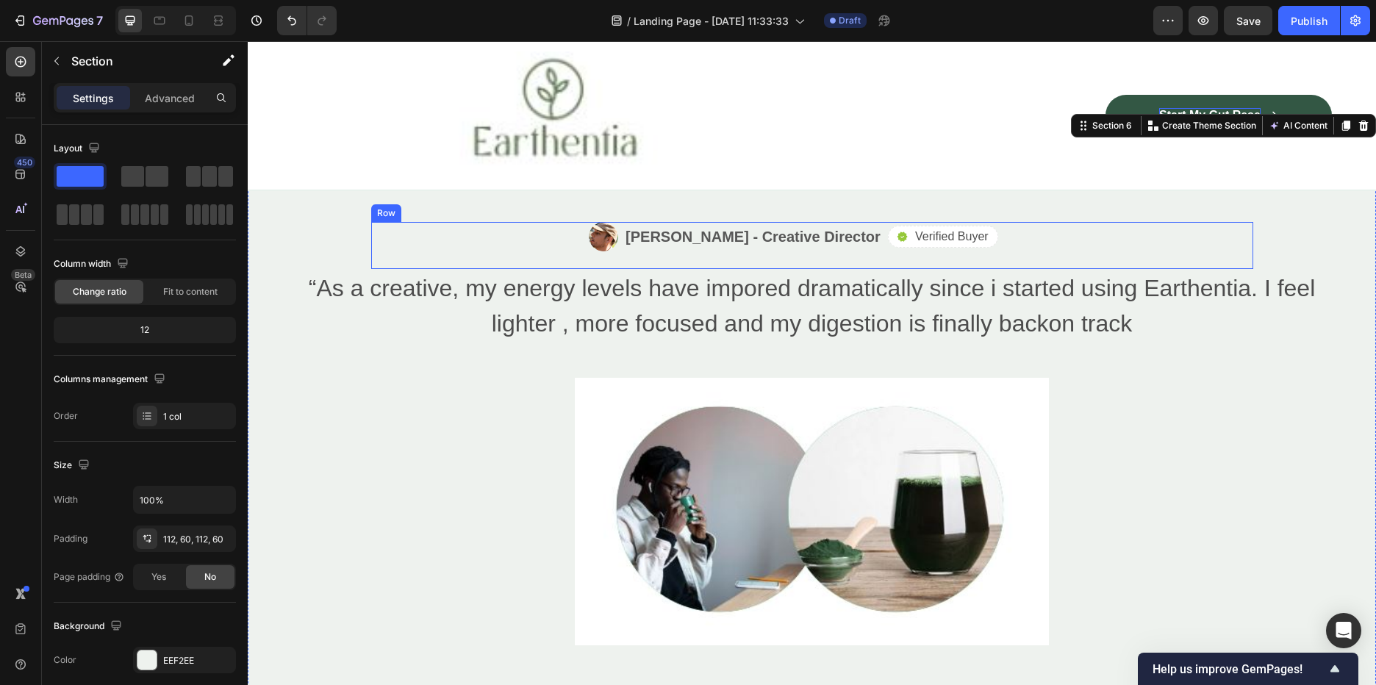
click at [1047, 226] on div "Icon Verified Buyer Text Block Row" at bounding box center [1016, 237] width 257 height 22
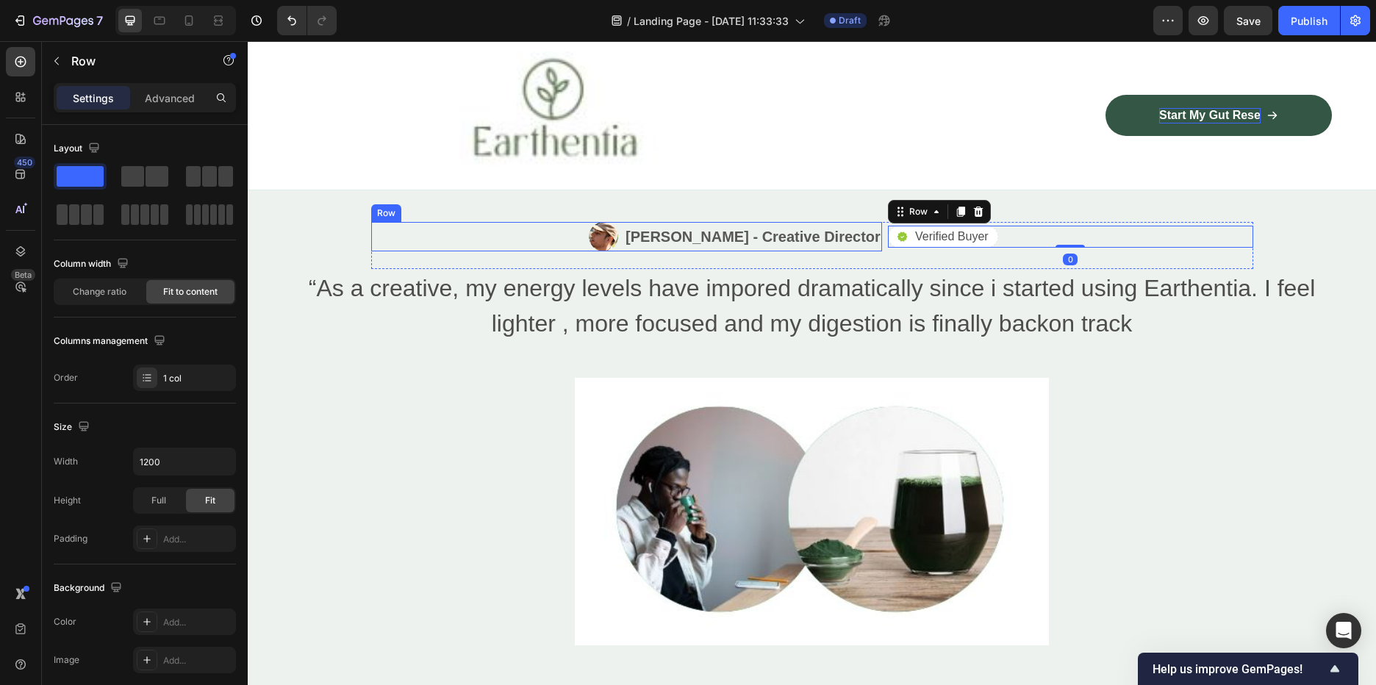
click at [445, 201] on div "Image Alex Carter - Creative Director Text Block Row Icon Verified Buyer Text B…" at bounding box center [812, 434] width 1128 height 588
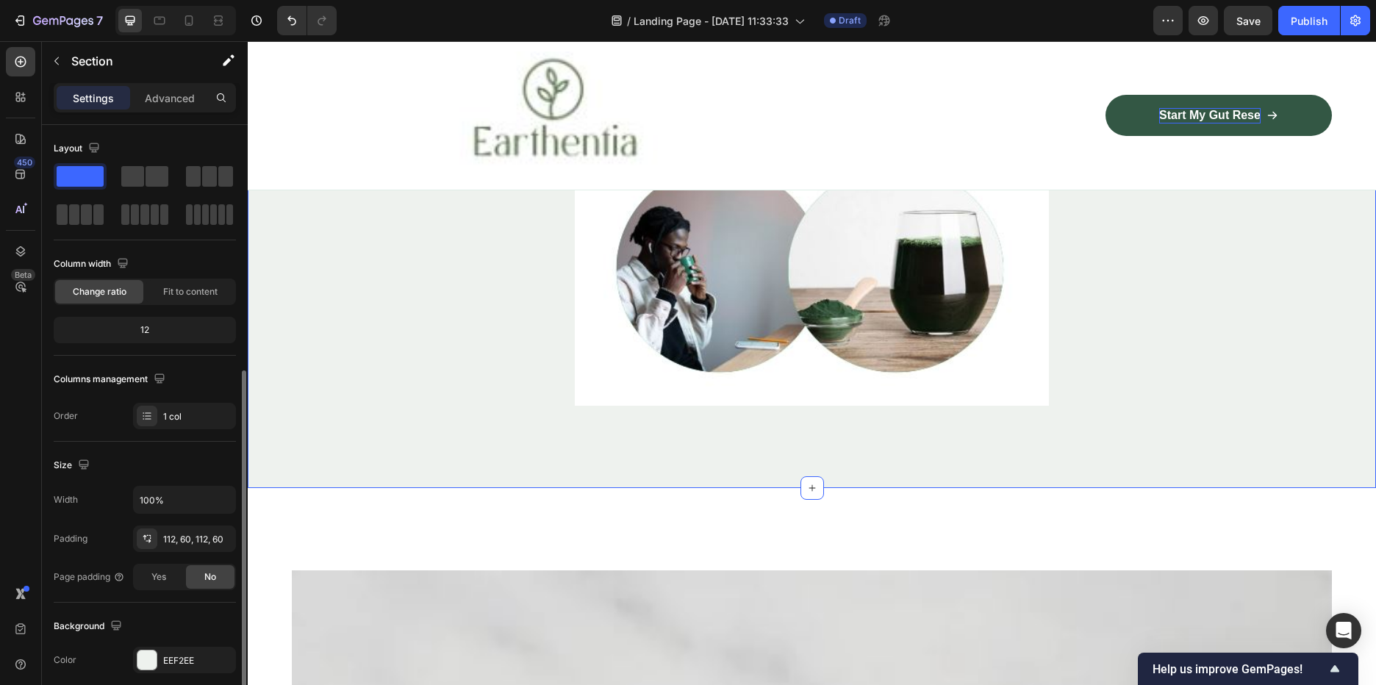
scroll to position [147, 0]
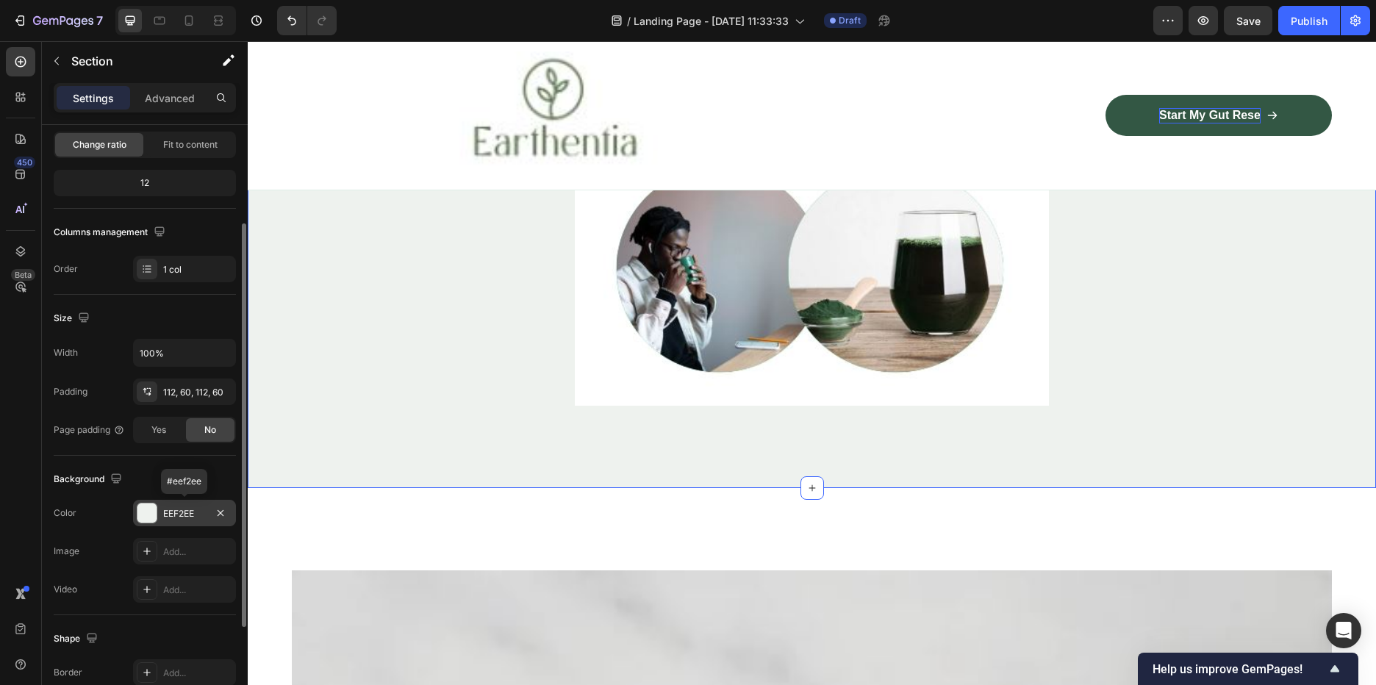
click at [176, 509] on div "EEF2EE" at bounding box center [184, 513] width 43 height 13
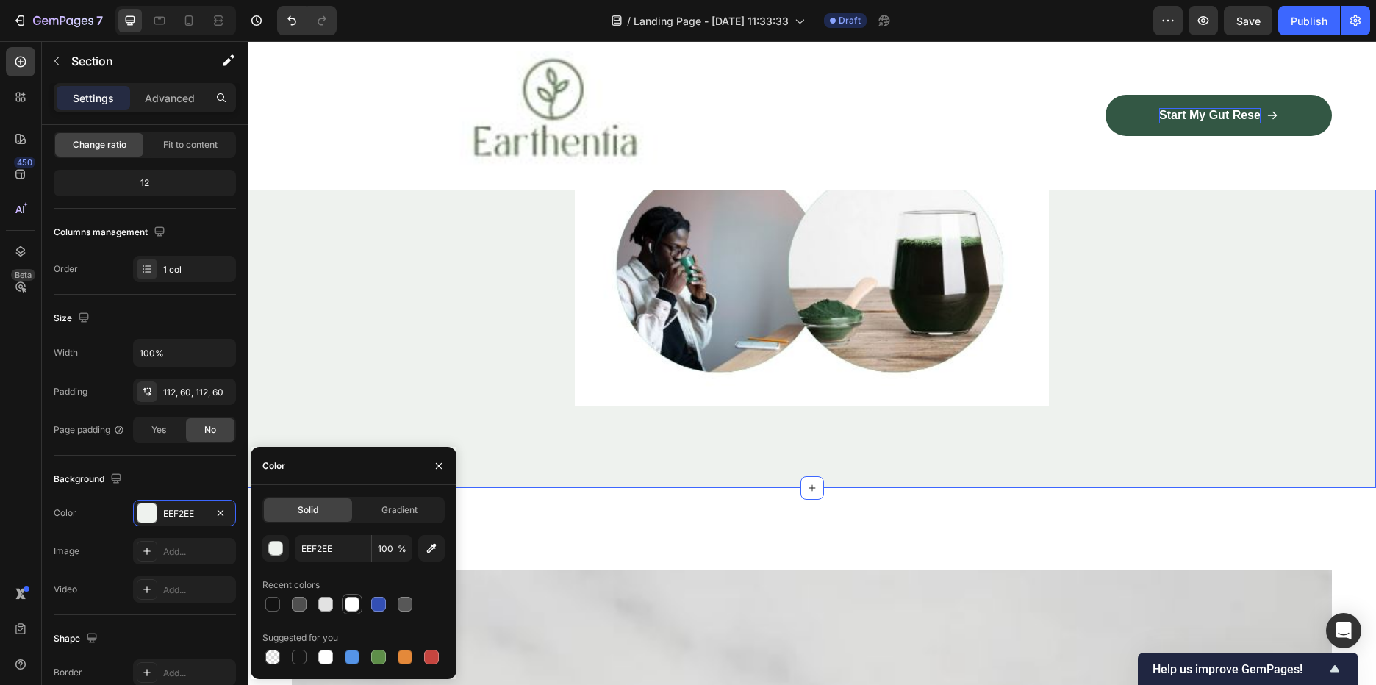
click at [350, 603] on div at bounding box center [352, 604] width 15 height 15
type input "FFFFFF"
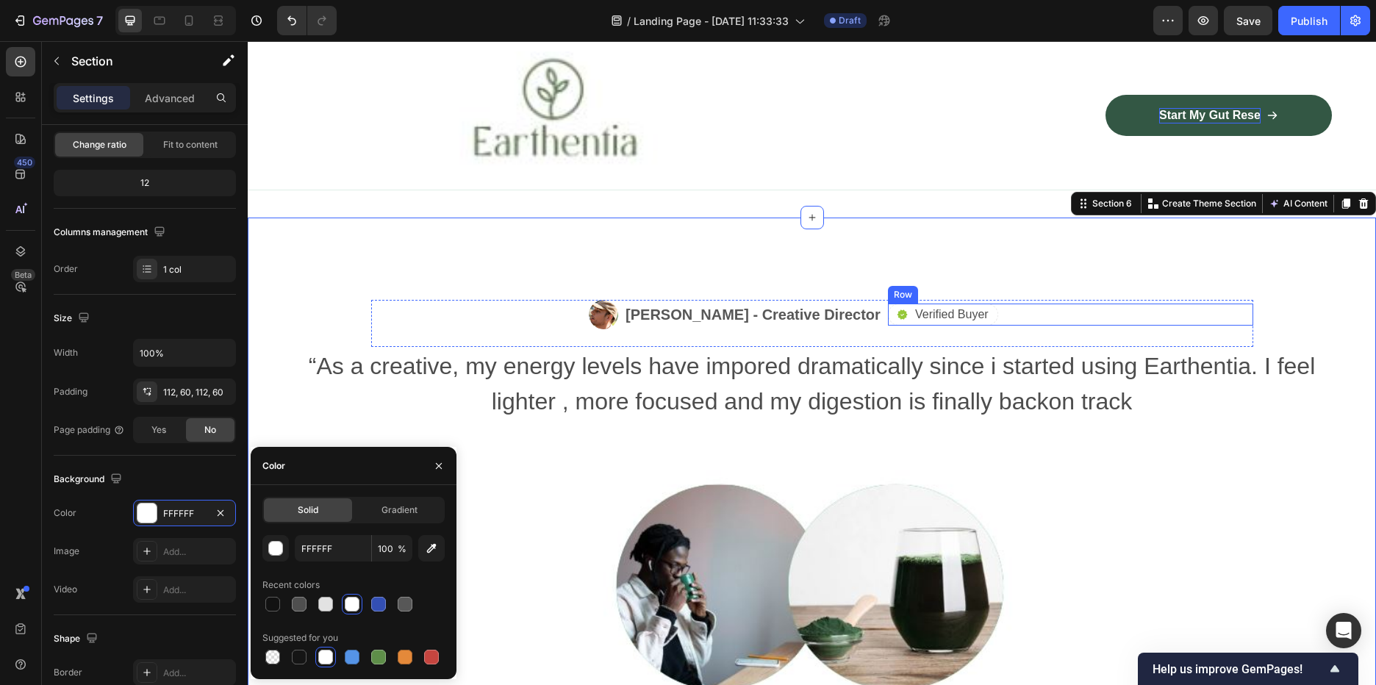
scroll to position [1985, 0]
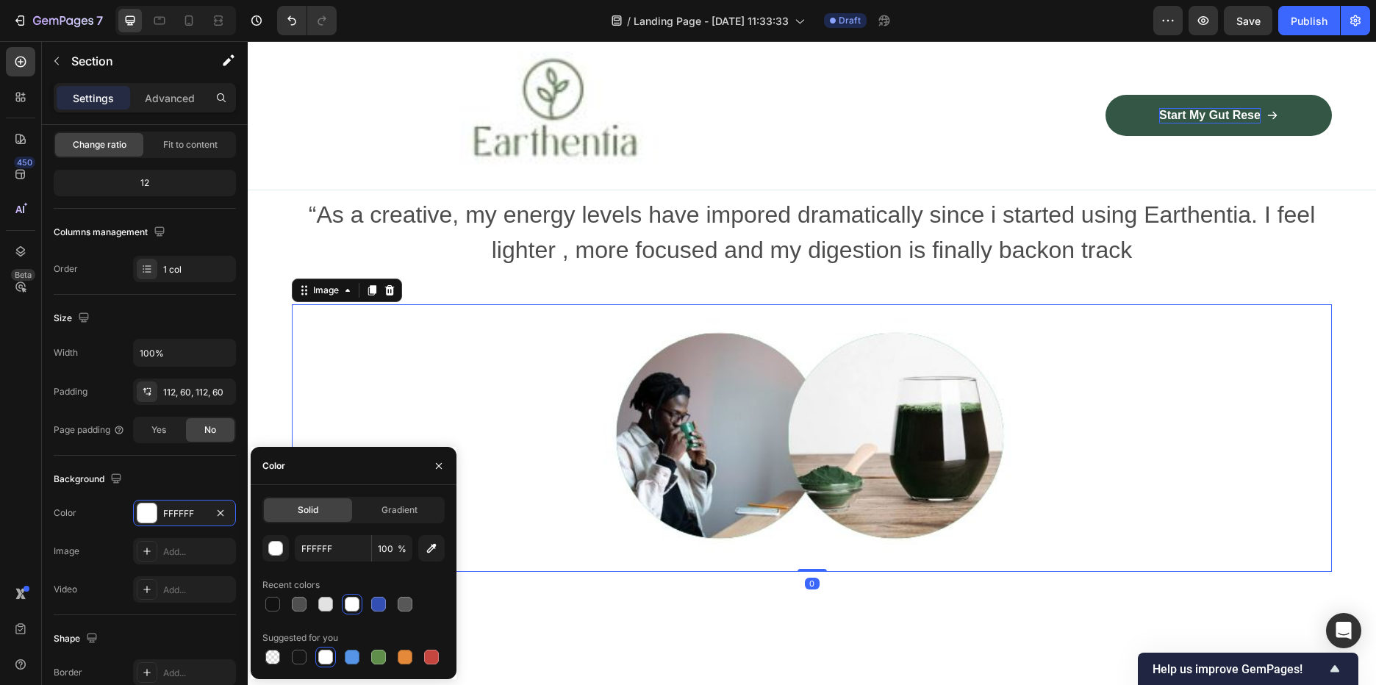
click at [952, 426] on img at bounding box center [812, 438] width 474 height 268
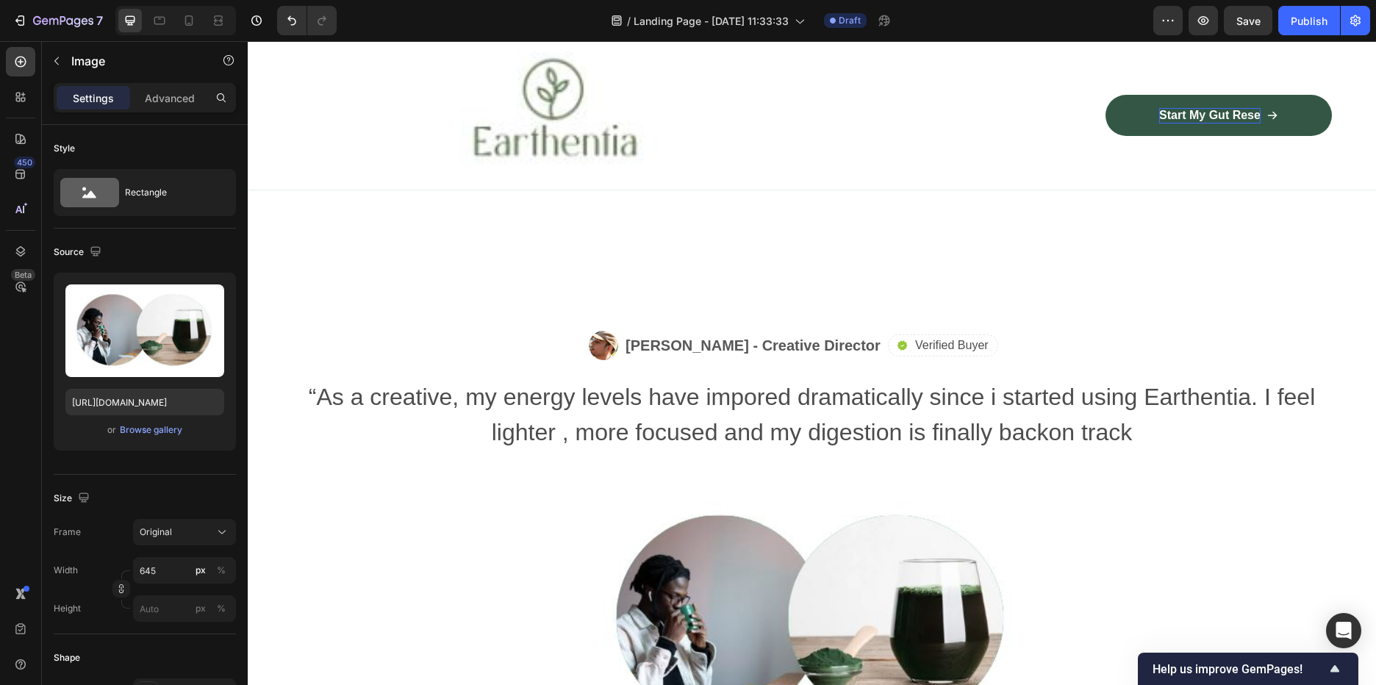
scroll to position [1838, 0]
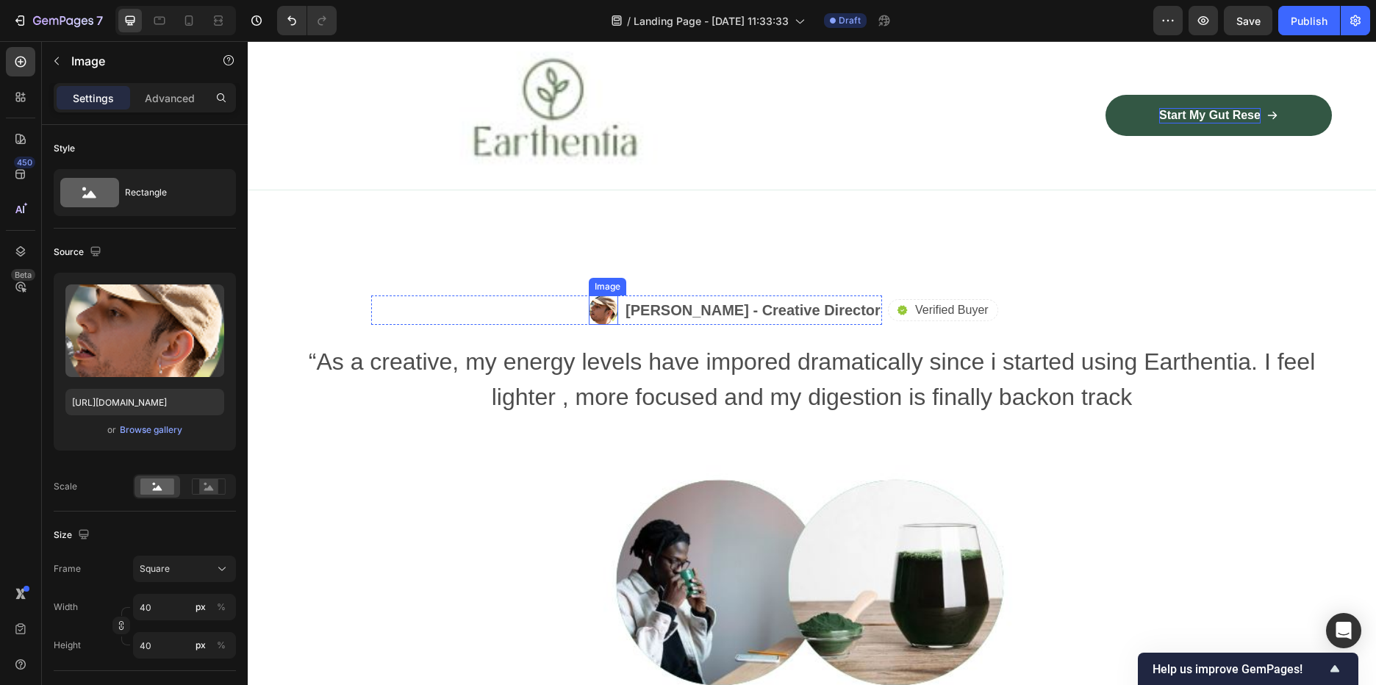
click at [618, 296] on img at bounding box center [603, 310] width 29 height 29
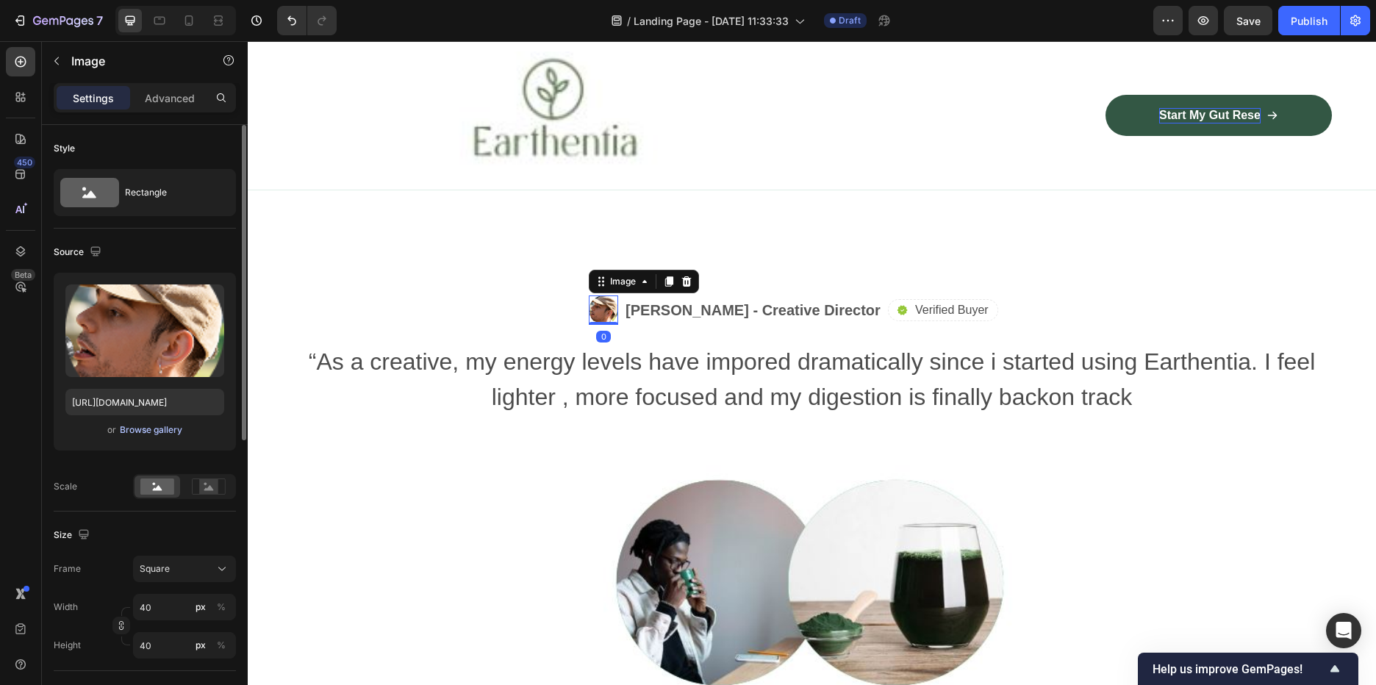
click at [160, 432] on div "Browse gallery" at bounding box center [151, 429] width 62 height 13
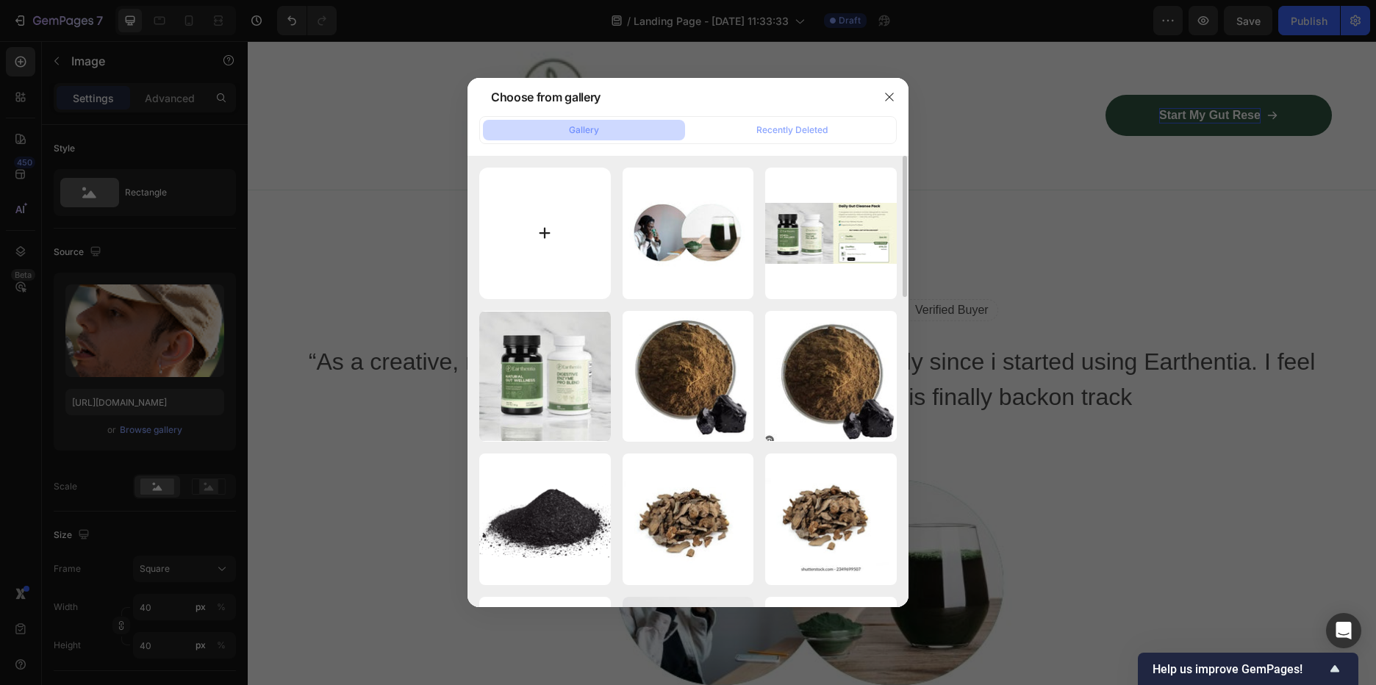
click at [537, 223] on input "file" at bounding box center [545, 234] width 132 height 132
type input "C:\fakepath\hl.JPG"
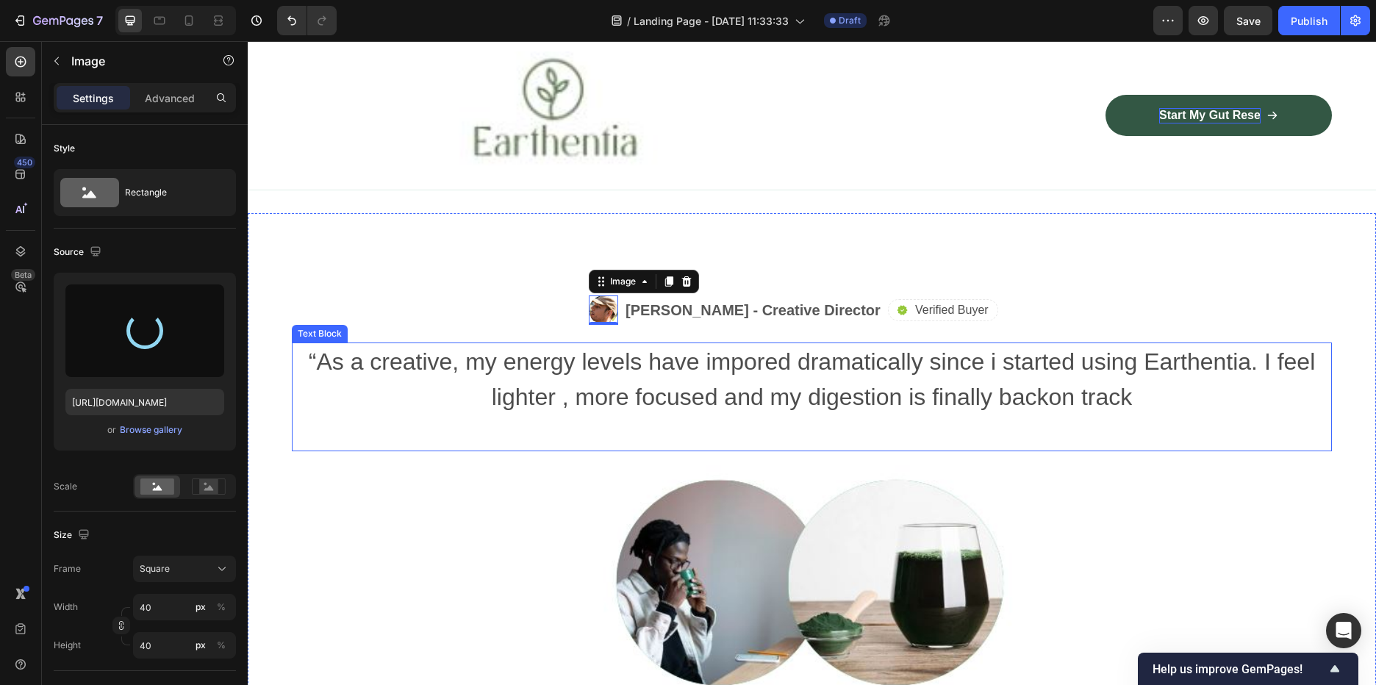
type input "https://cdn.shopify.com/s/files/1/0588/7459/3365/files/gempages_585721442474132…"
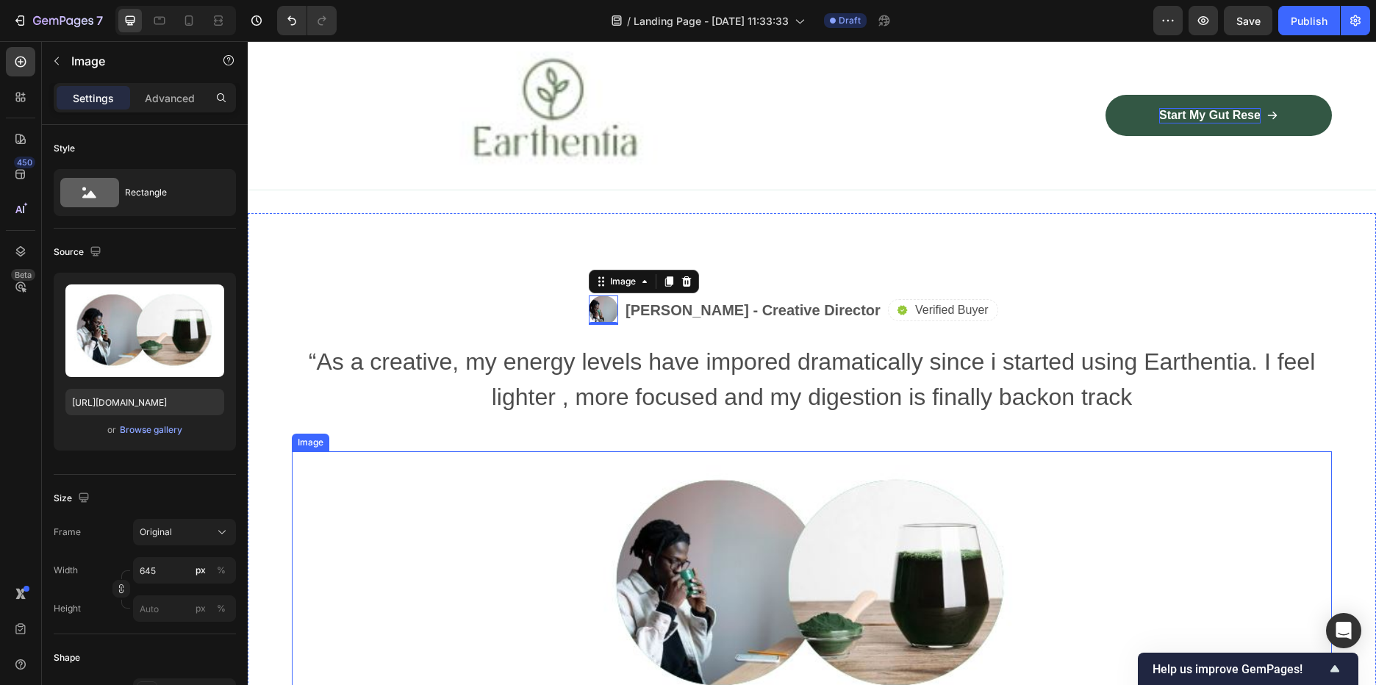
click at [1017, 470] on img at bounding box center [812, 585] width 474 height 268
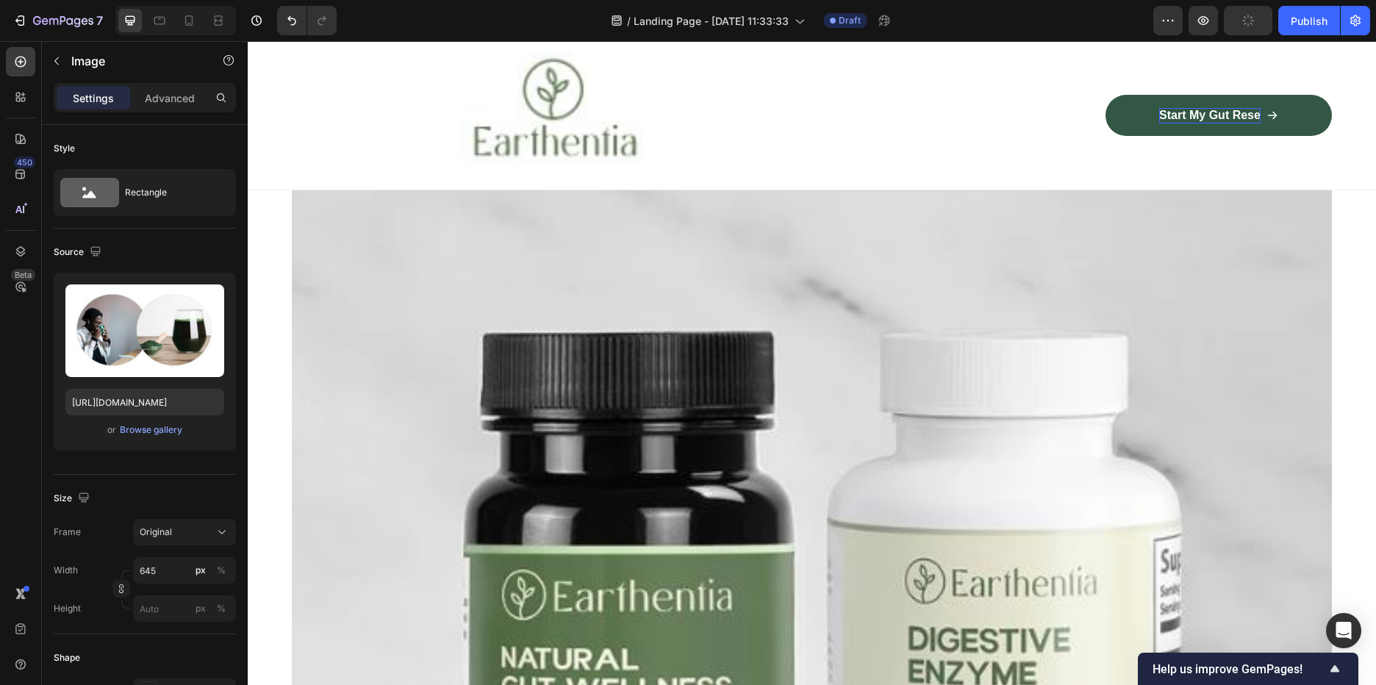
scroll to position [2646, 0]
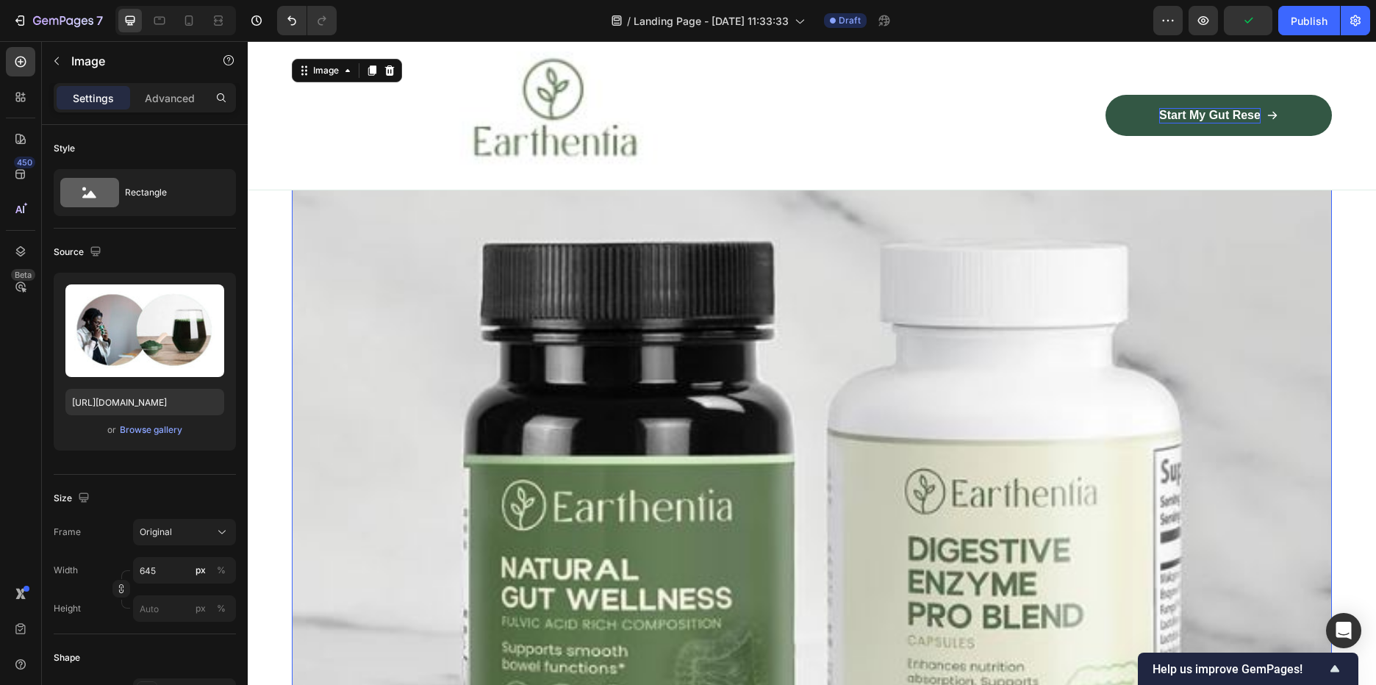
click at [1054, 406] on img at bounding box center [812, 567] width 1040 height 1023
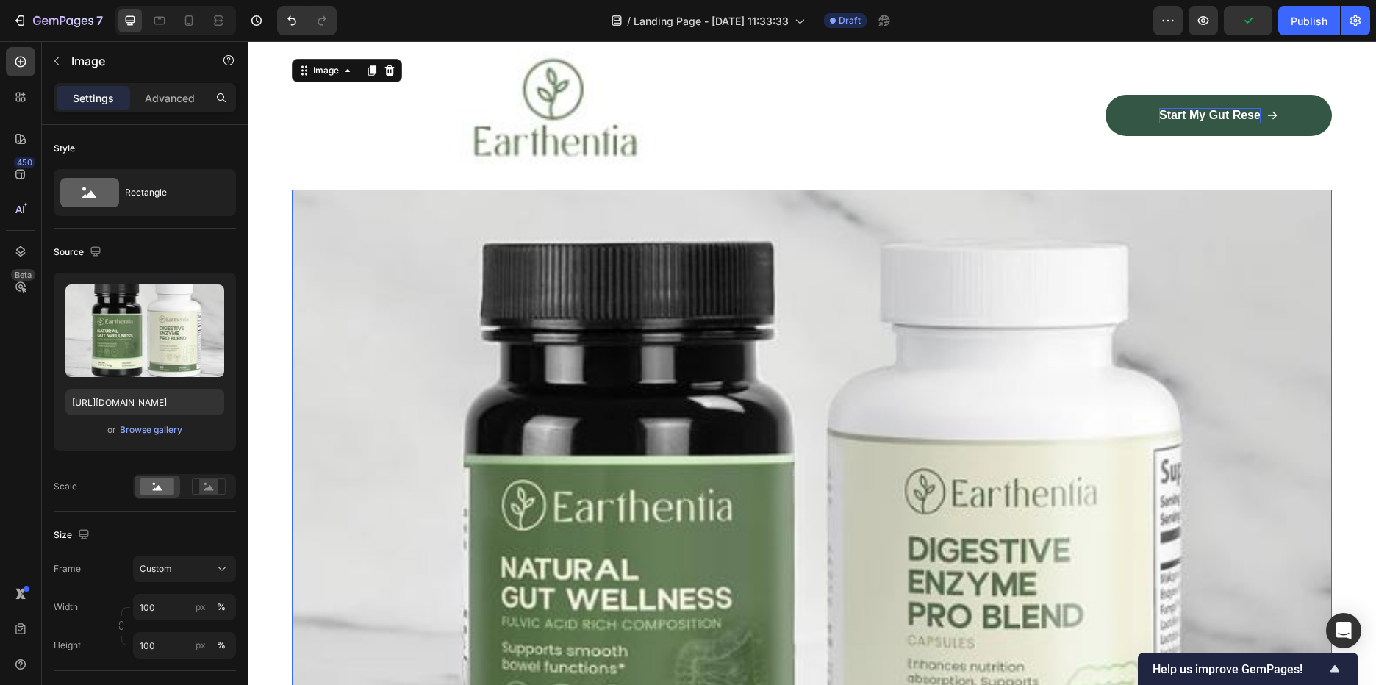
click at [448, 242] on img at bounding box center [812, 567] width 1040 height 1023
click at [390, 66] on icon at bounding box center [390, 70] width 10 height 10
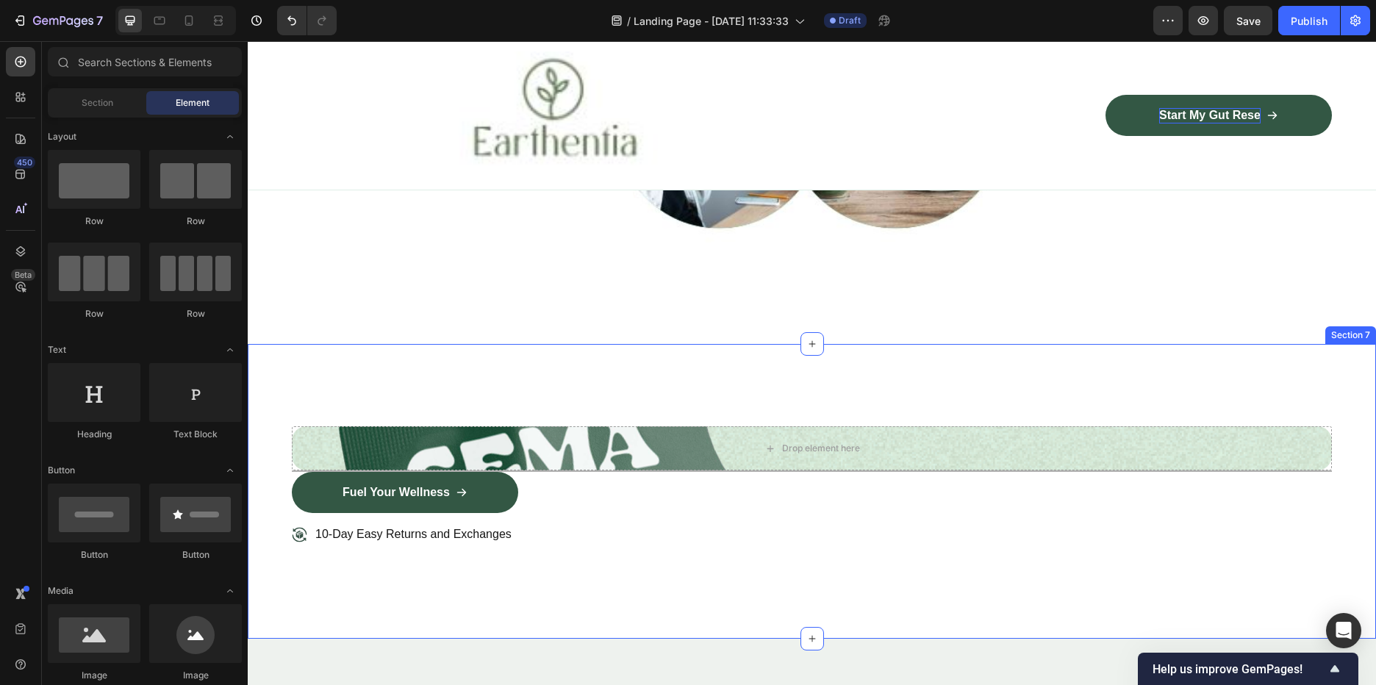
scroll to position [2205, 0]
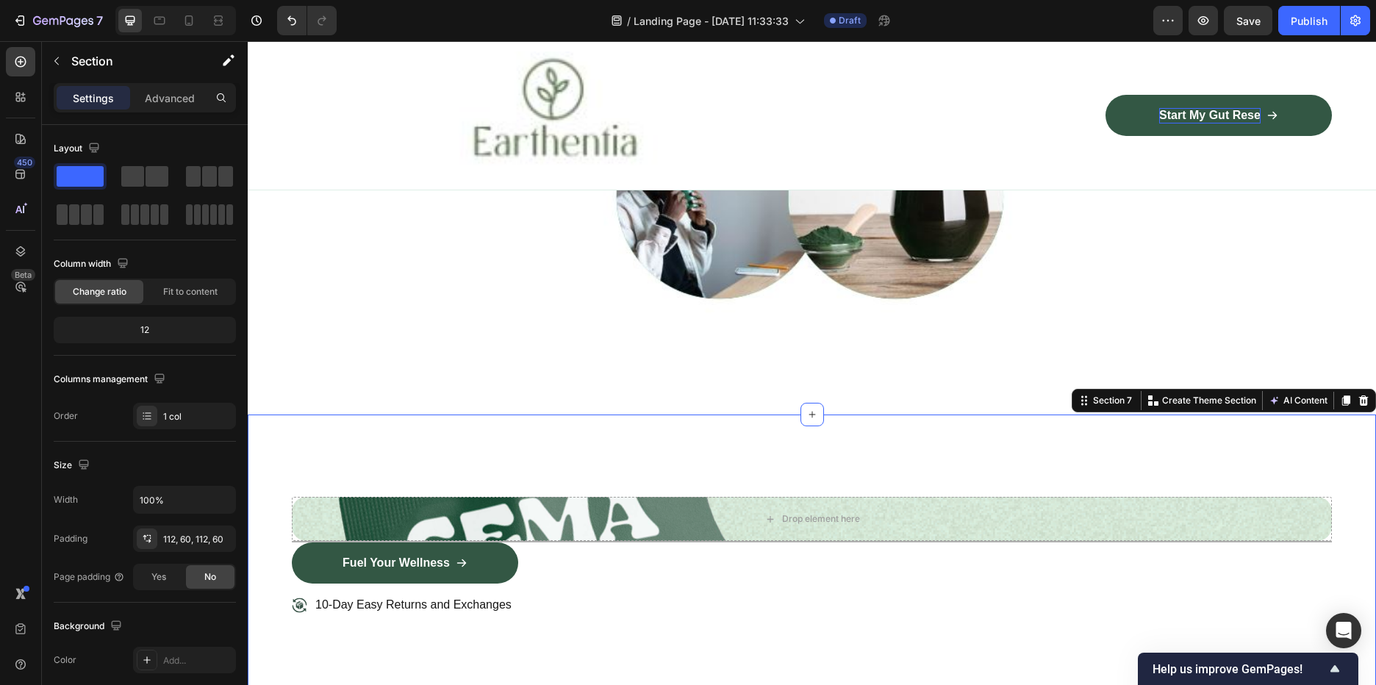
click at [876, 441] on div "Drop element here Row Title Line Title Line Fuel Your Wellness Button 10-Day Ea…" at bounding box center [812, 562] width 1128 height 295
click at [1359, 398] on icon at bounding box center [1364, 400] width 10 height 10
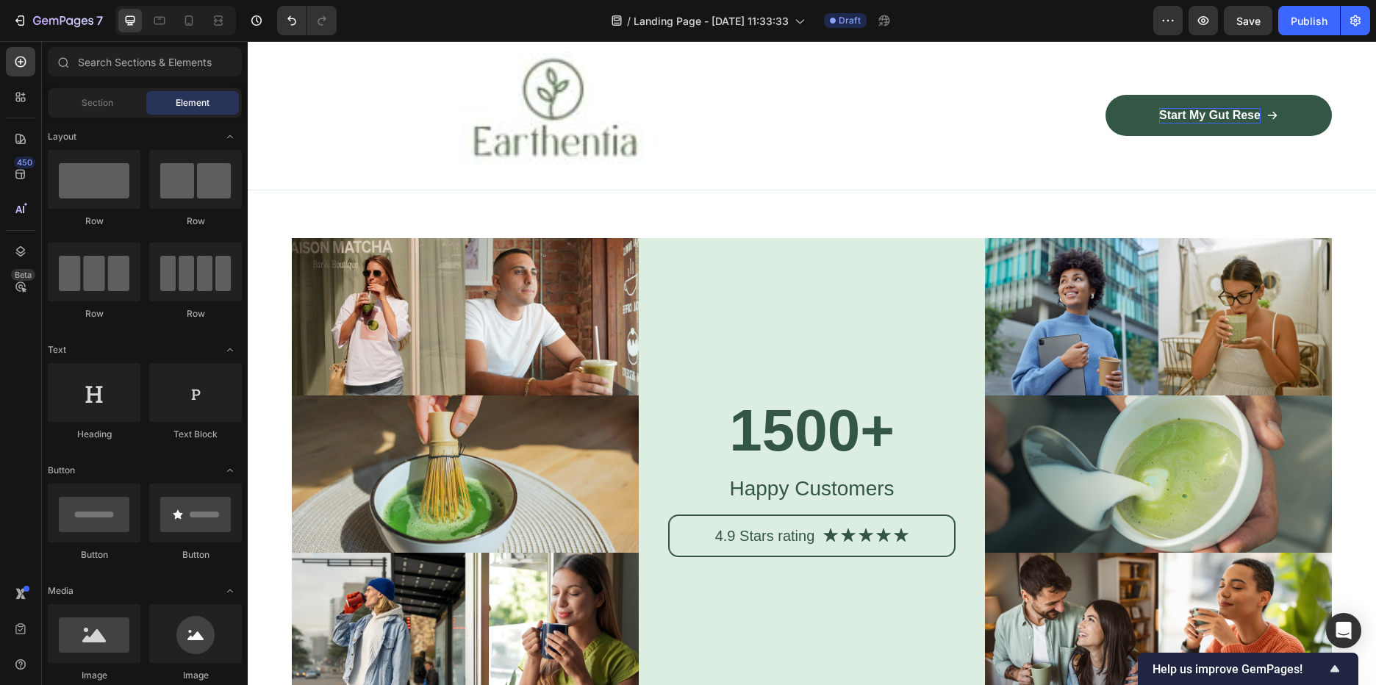
scroll to position [4558, 0]
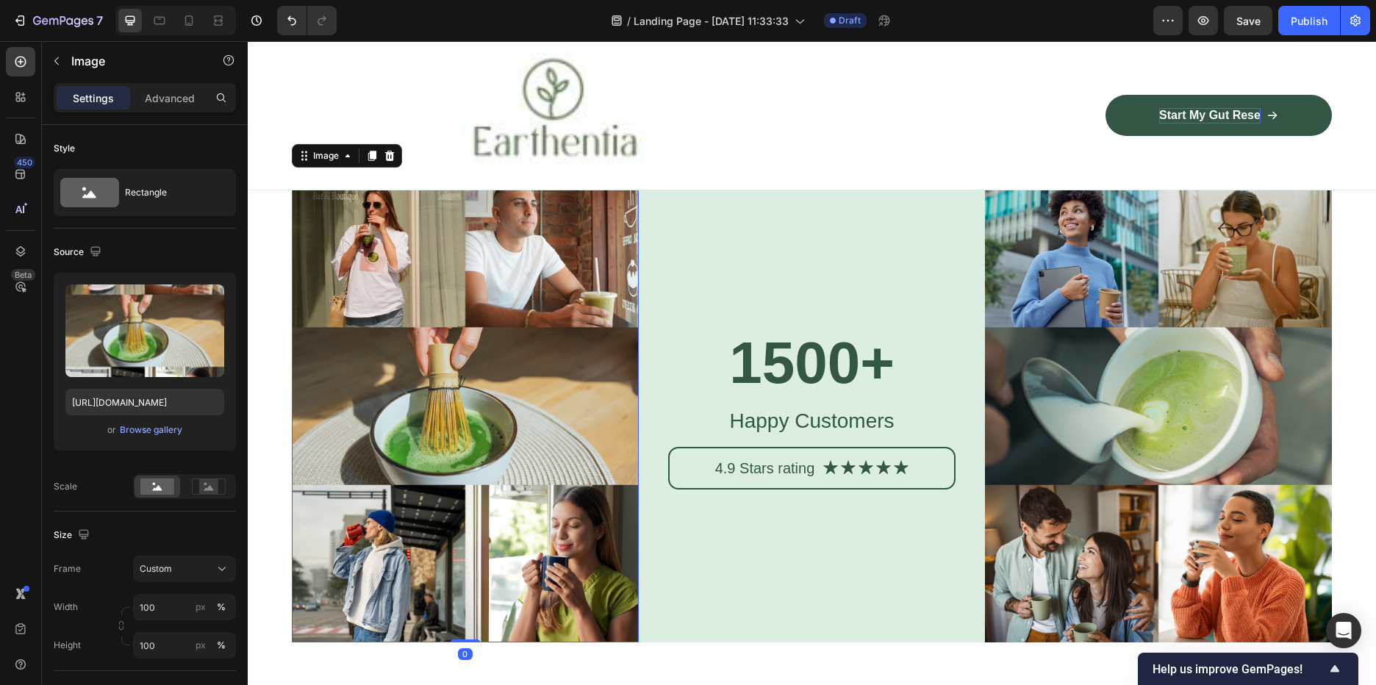
click at [490, 382] on img at bounding box center [465, 406] width 347 height 472
click at [520, 397] on img at bounding box center [465, 406] width 347 height 472
click at [401, 245] on img at bounding box center [465, 406] width 347 height 472
click at [556, 293] on img at bounding box center [465, 406] width 347 height 472
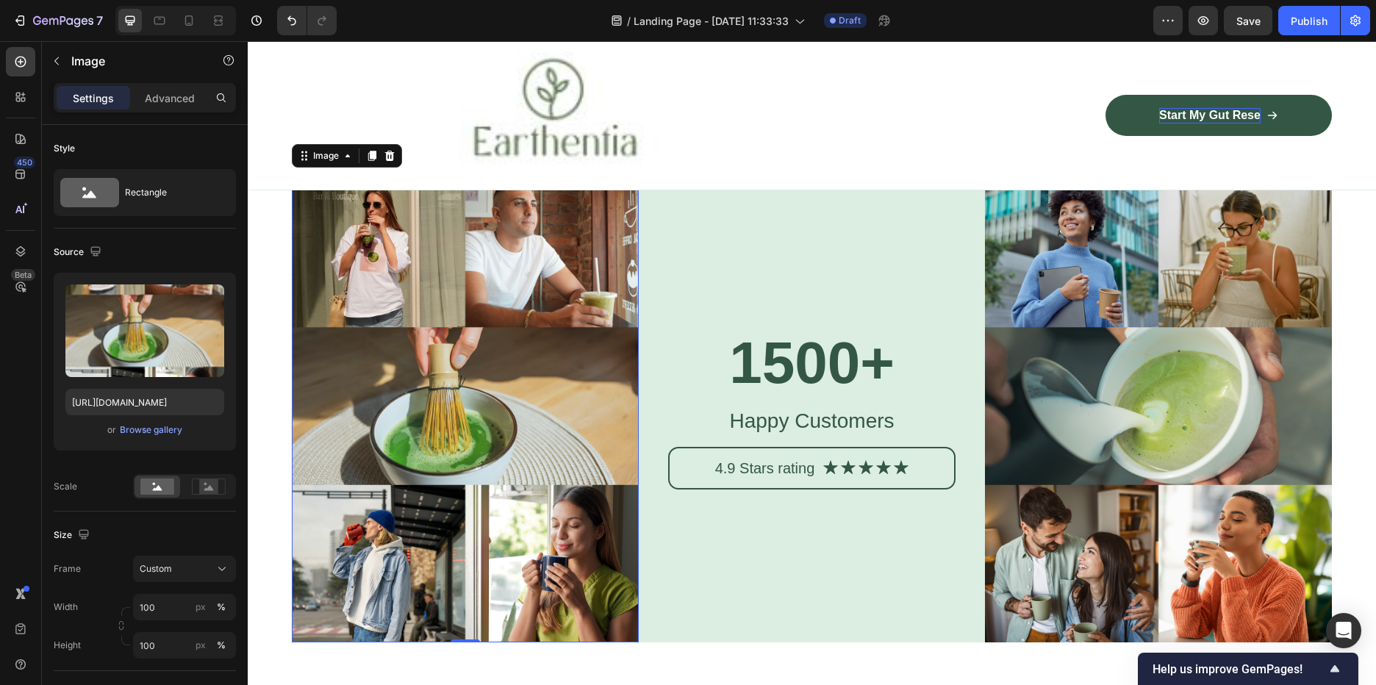
click at [531, 408] on img at bounding box center [465, 406] width 347 height 472
click at [802, 645] on div "Image 0 1500+ Heading Happy Customers Text Block 4.9 Stars rating Text Block Ic…" at bounding box center [812, 453] width 1128 height 566
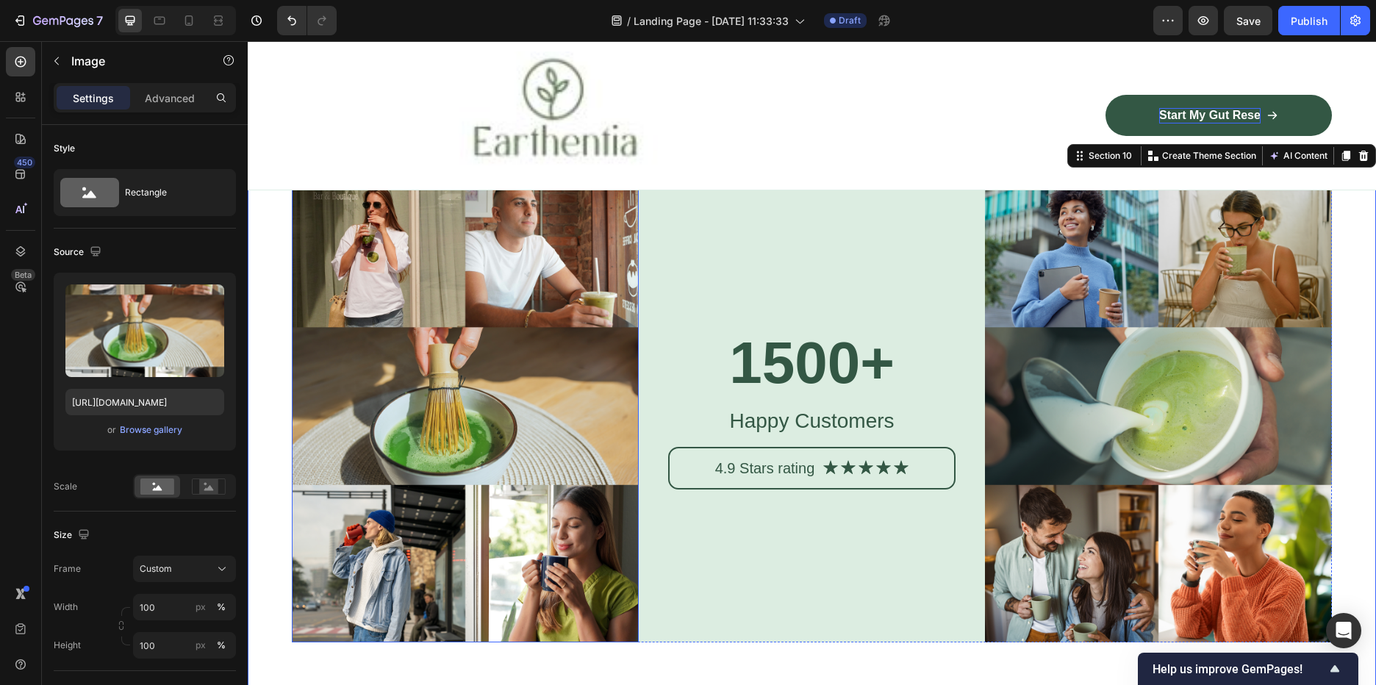
click at [545, 455] on img at bounding box center [465, 406] width 347 height 472
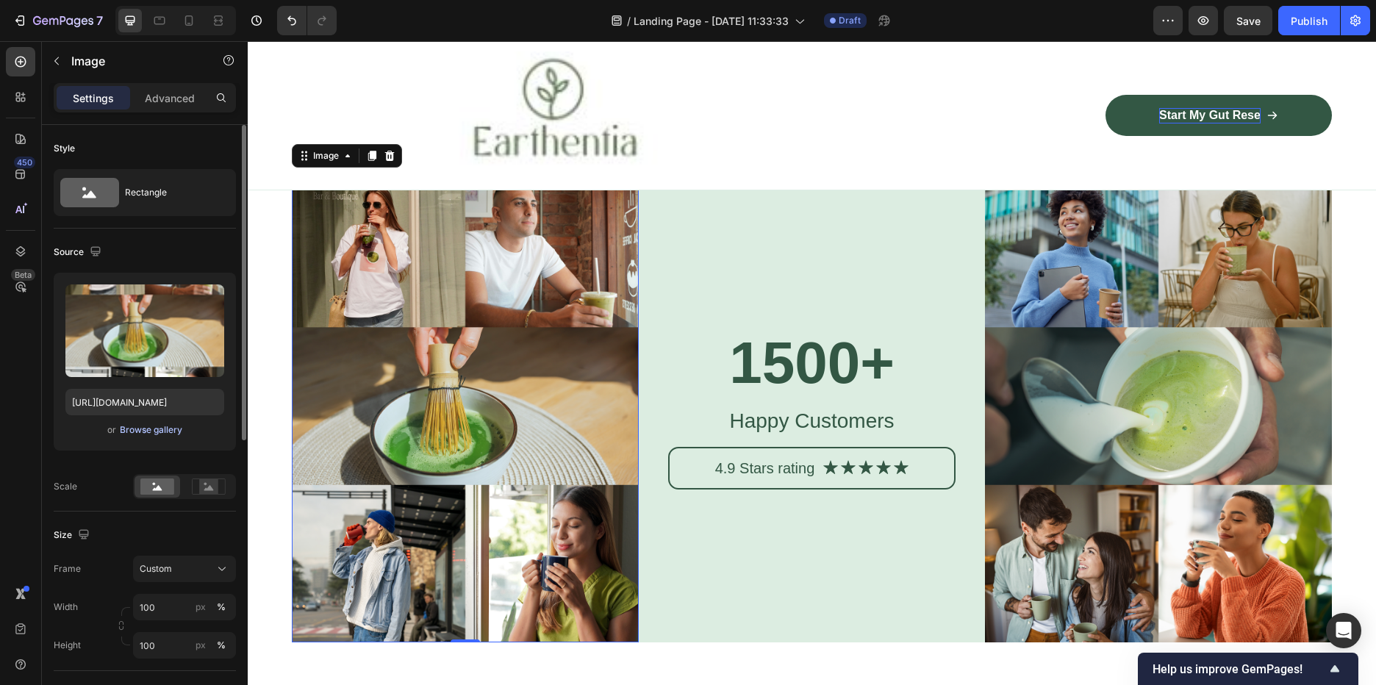
click at [156, 432] on div "Browse gallery" at bounding box center [151, 429] width 62 height 13
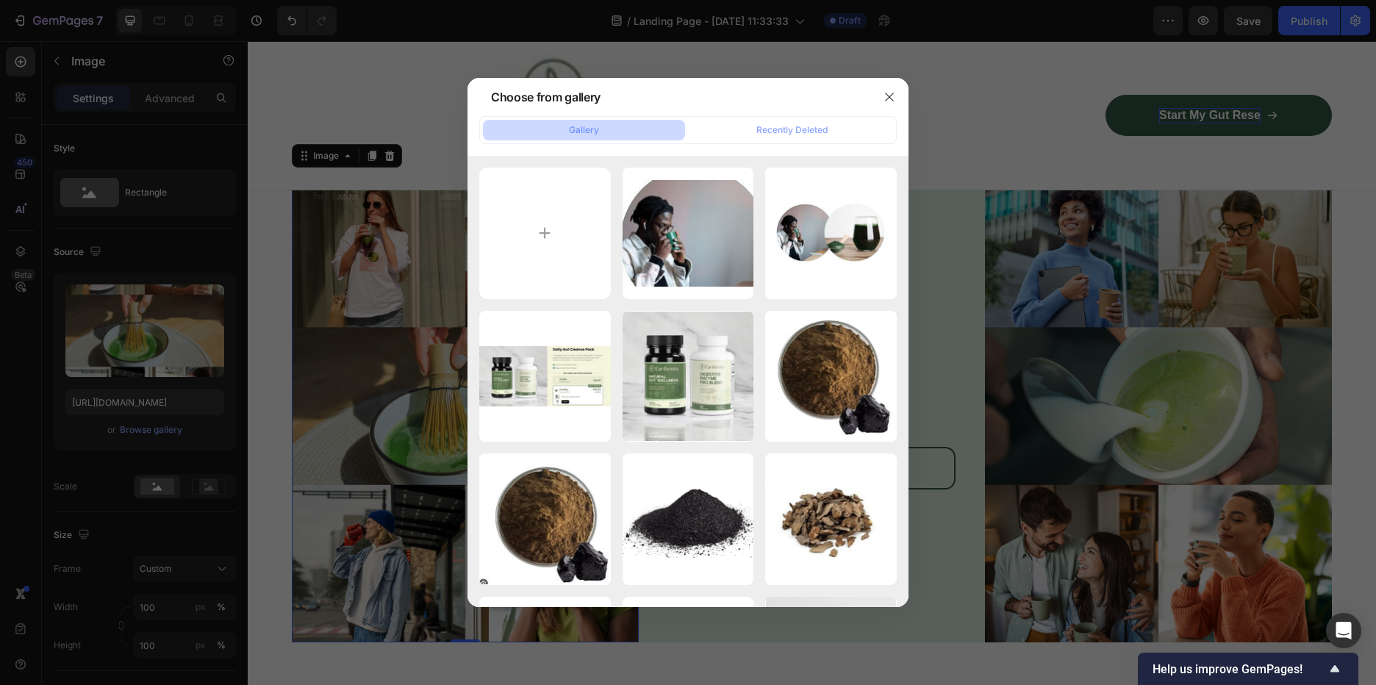
click at [979, 91] on div at bounding box center [688, 342] width 1376 height 685
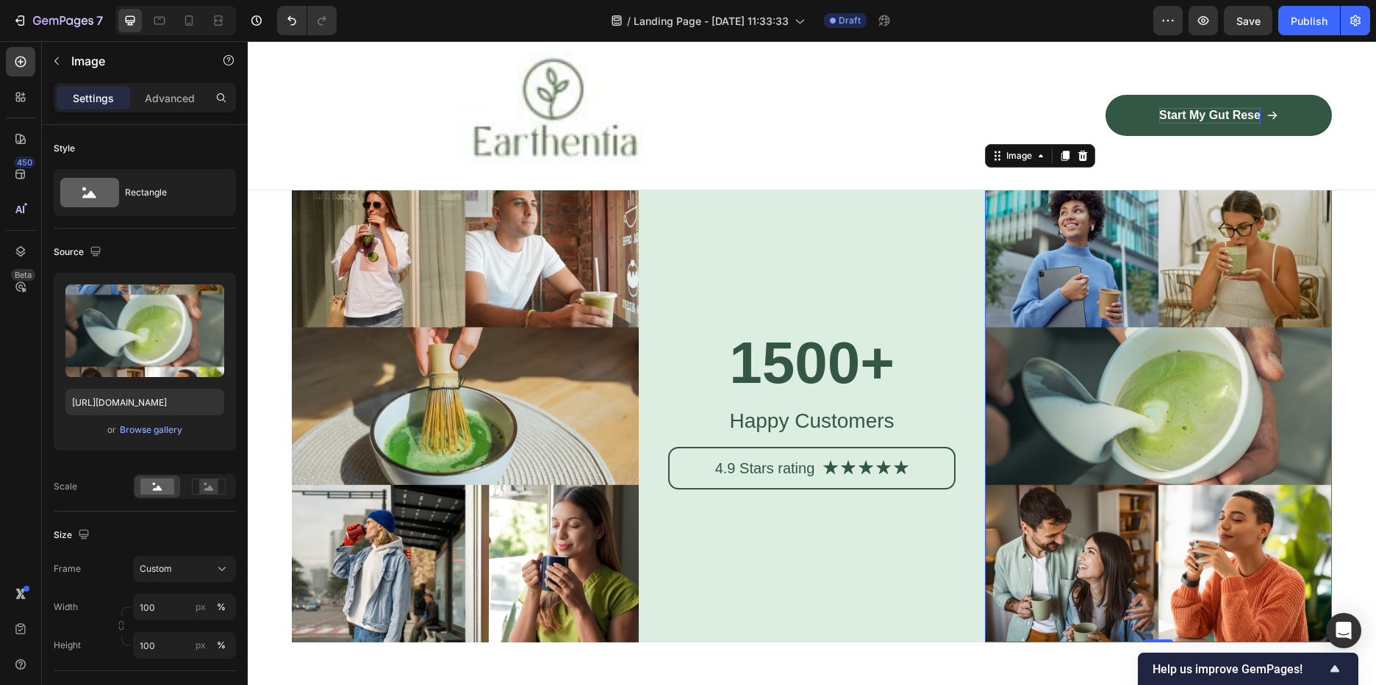
click at [1134, 423] on img at bounding box center [1158, 406] width 347 height 472
click at [1101, 518] on img at bounding box center [1158, 406] width 347 height 472
click at [1158, 384] on img at bounding box center [1158, 406] width 347 height 472
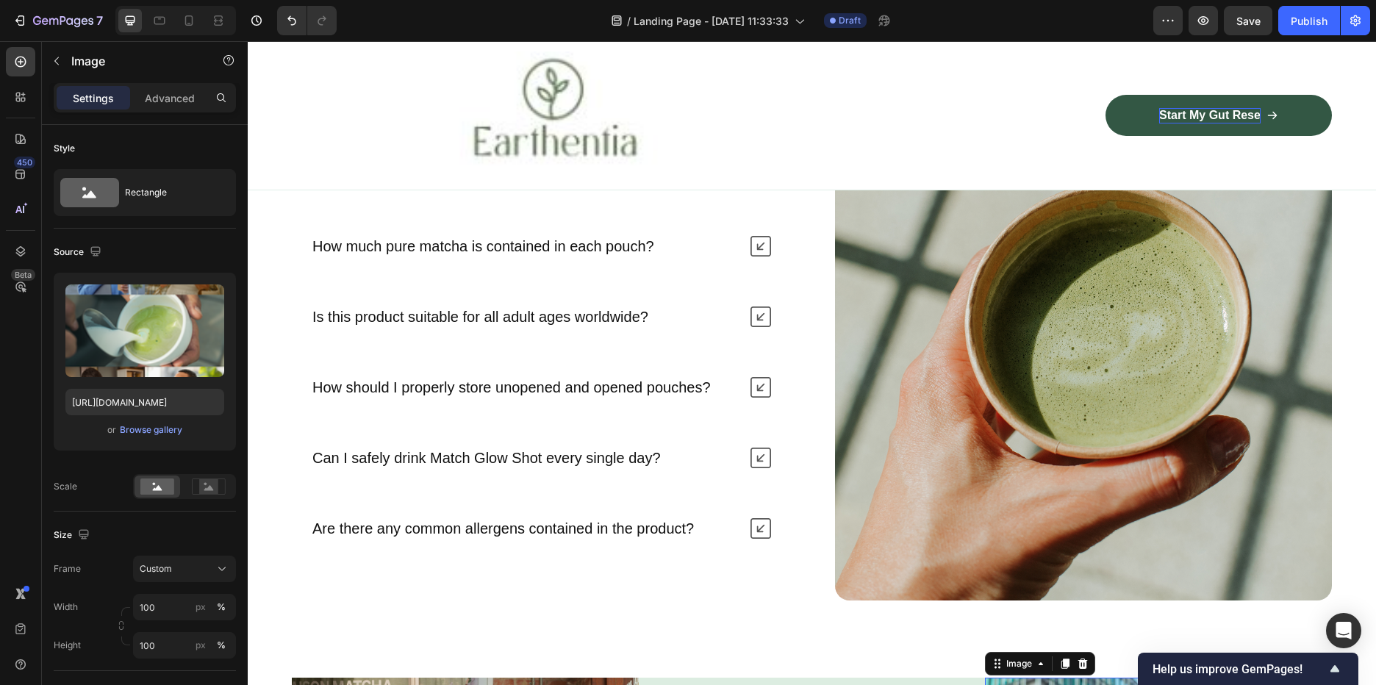
scroll to position [4043, 0]
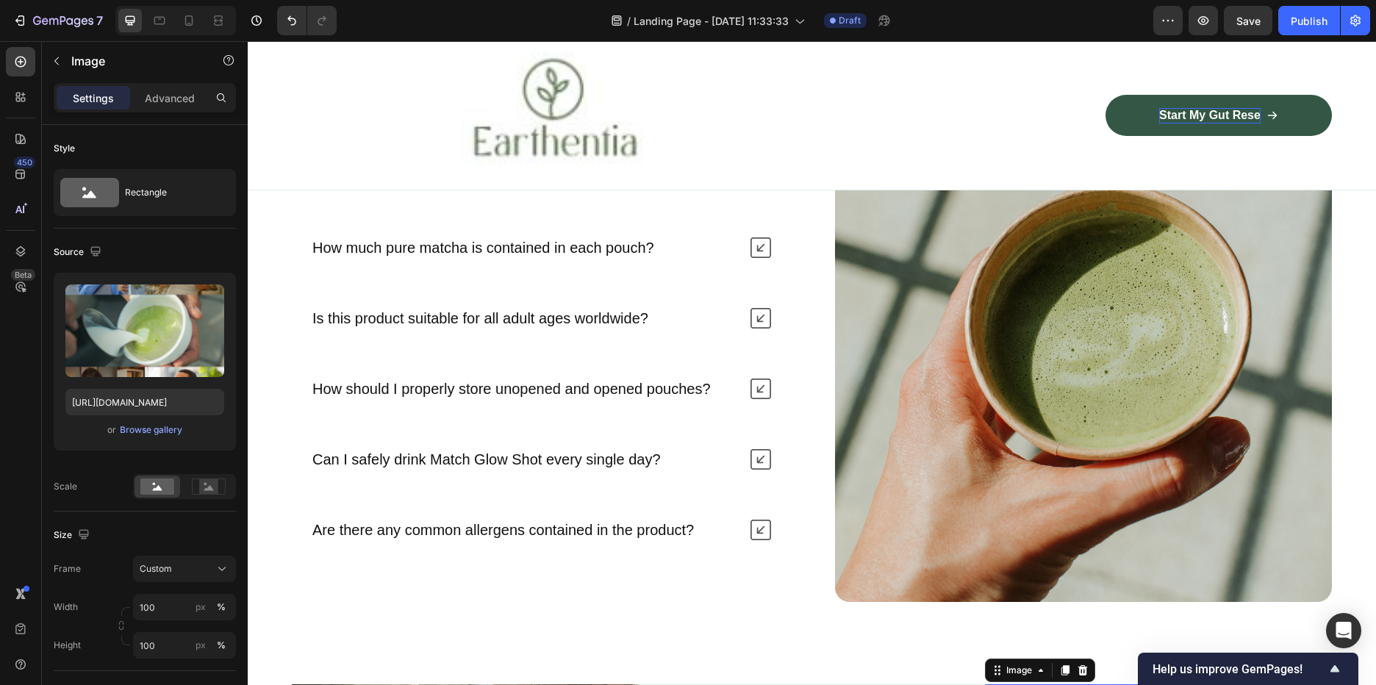
click at [1157, 383] on img at bounding box center [1084, 354] width 498 height 498
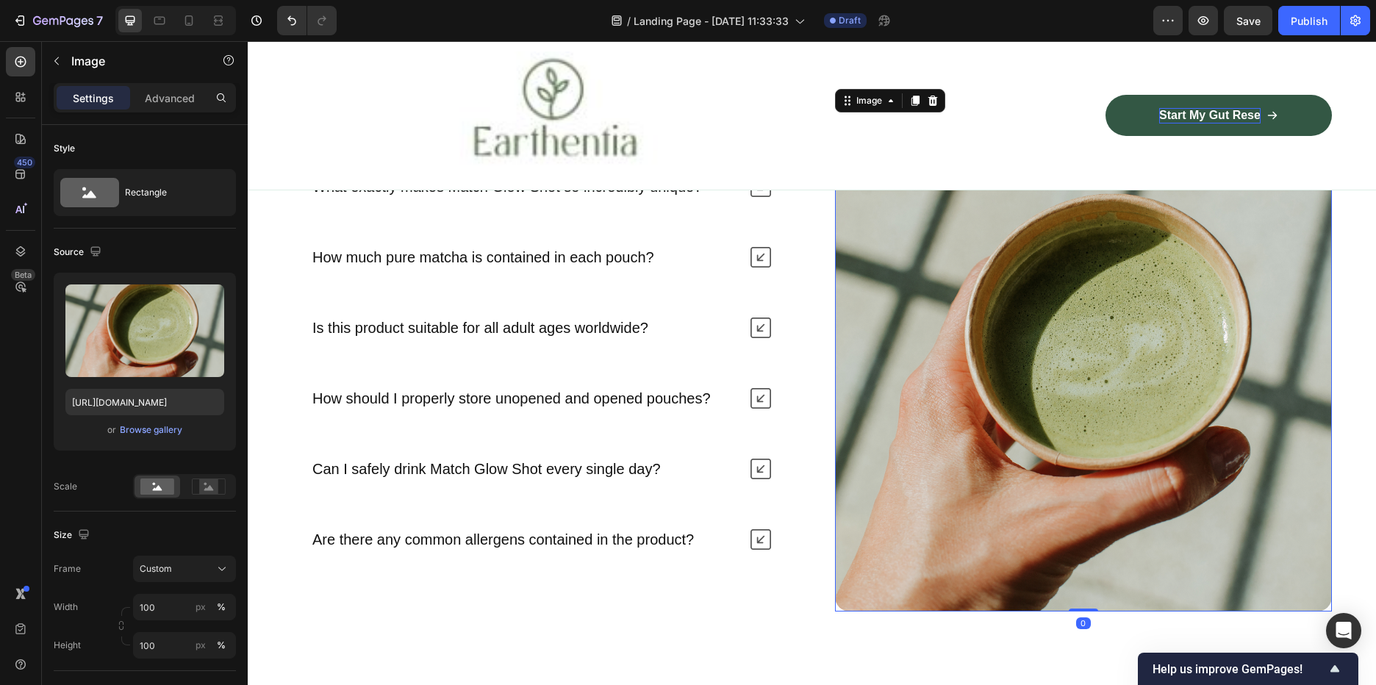
scroll to position [3896, 0]
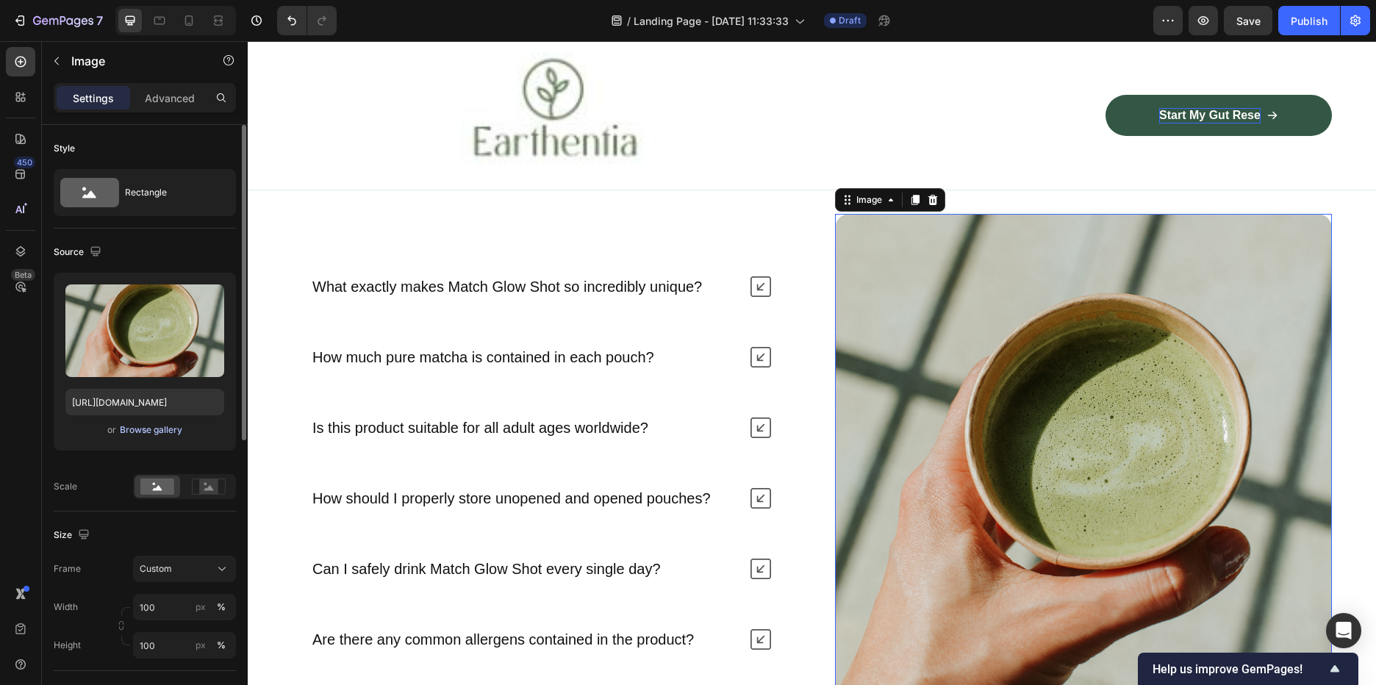
click at [146, 428] on div "Browse gallery" at bounding box center [151, 429] width 62 height 13
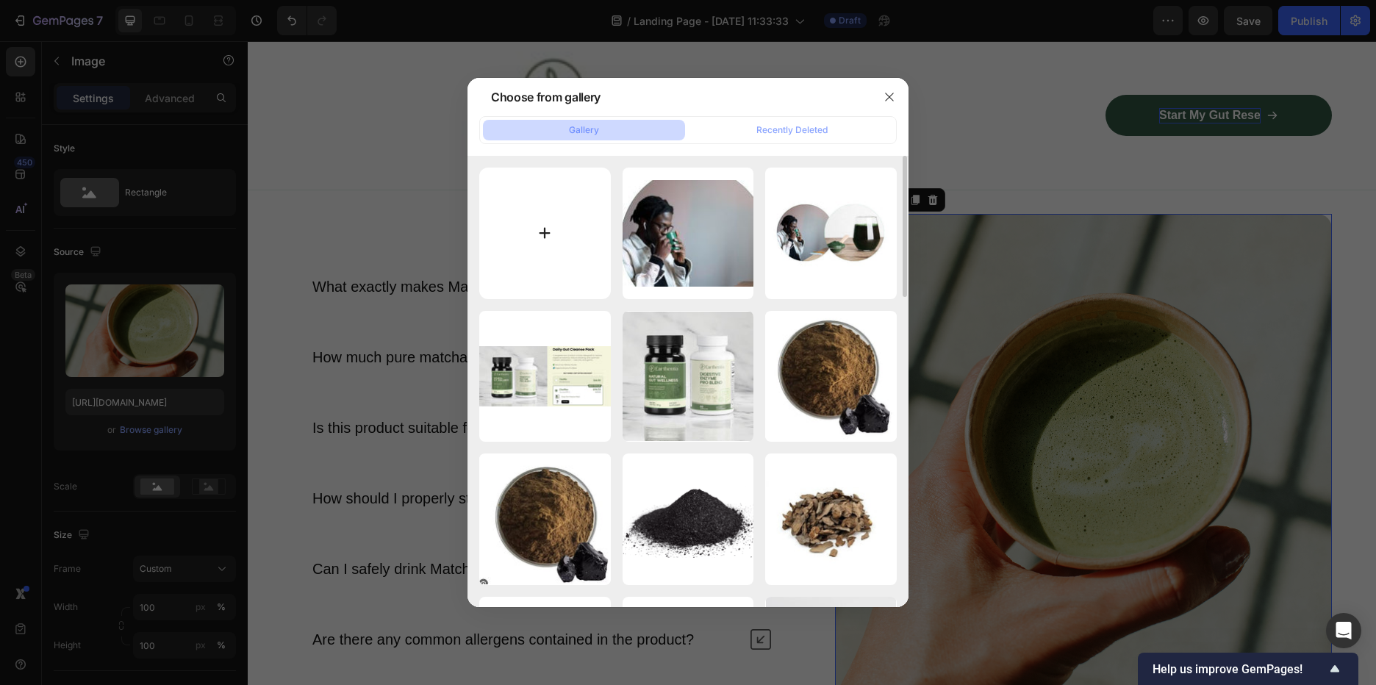
click at [546, 269] on input "file" at bounding box center [545, 234] width 132 height 132
type input "C:\fakepath\fresh-green-drink-with-spirulina-in-glass-spiruli-2025-02-12-01-28-…"
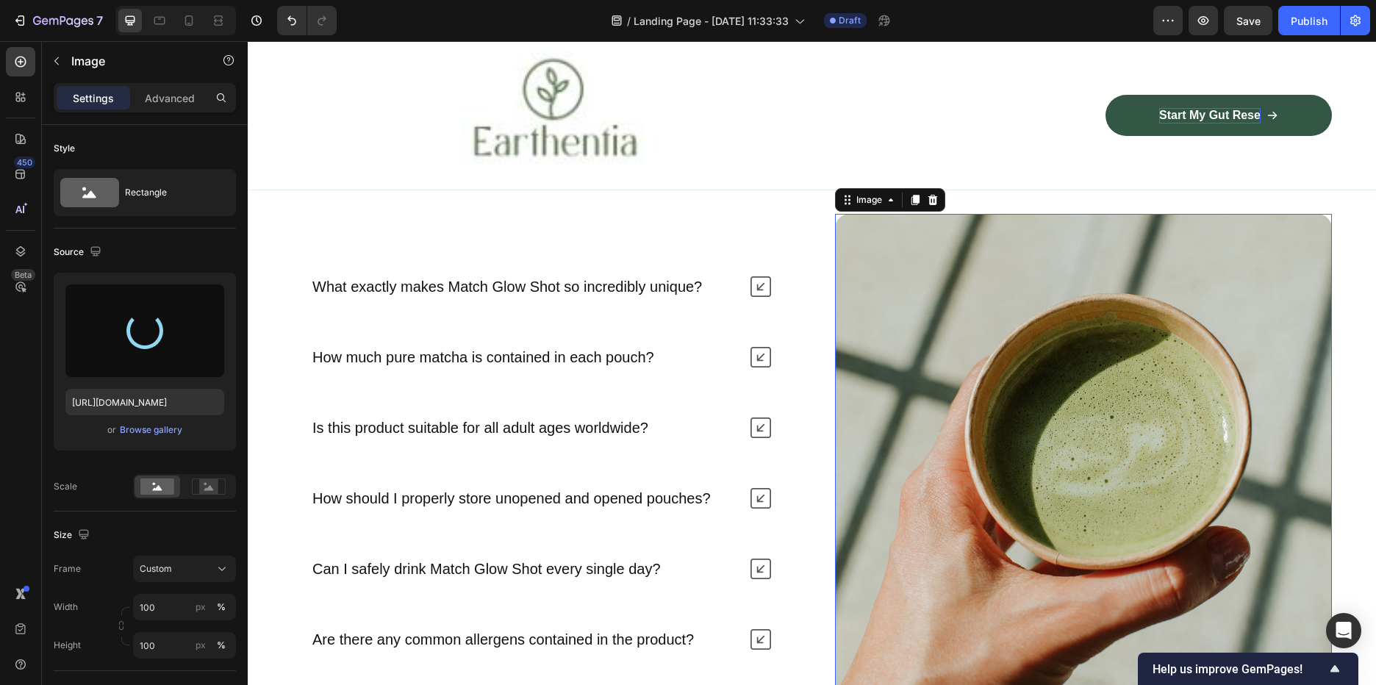
type input "https://cdn.shopify.com/s/files/1/0588/7459/3365/files/gempages_585721442474132…"
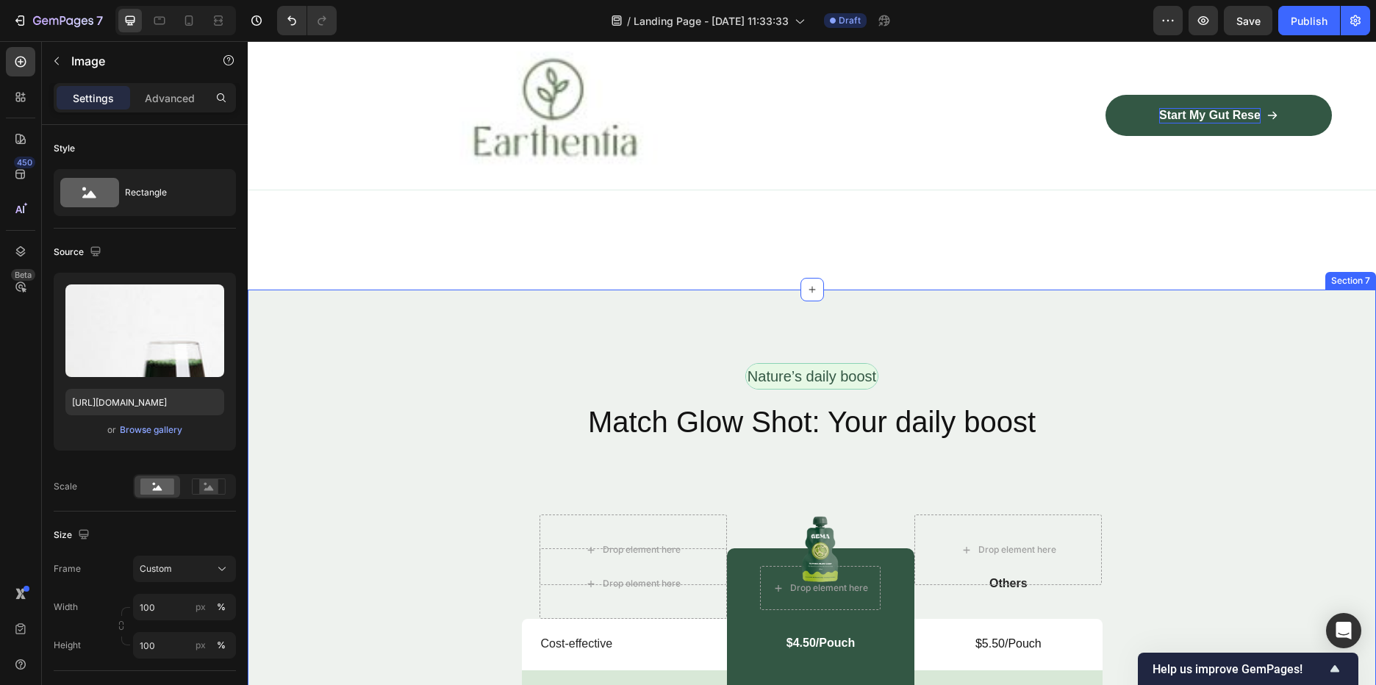
scroll to position [2426, 0]
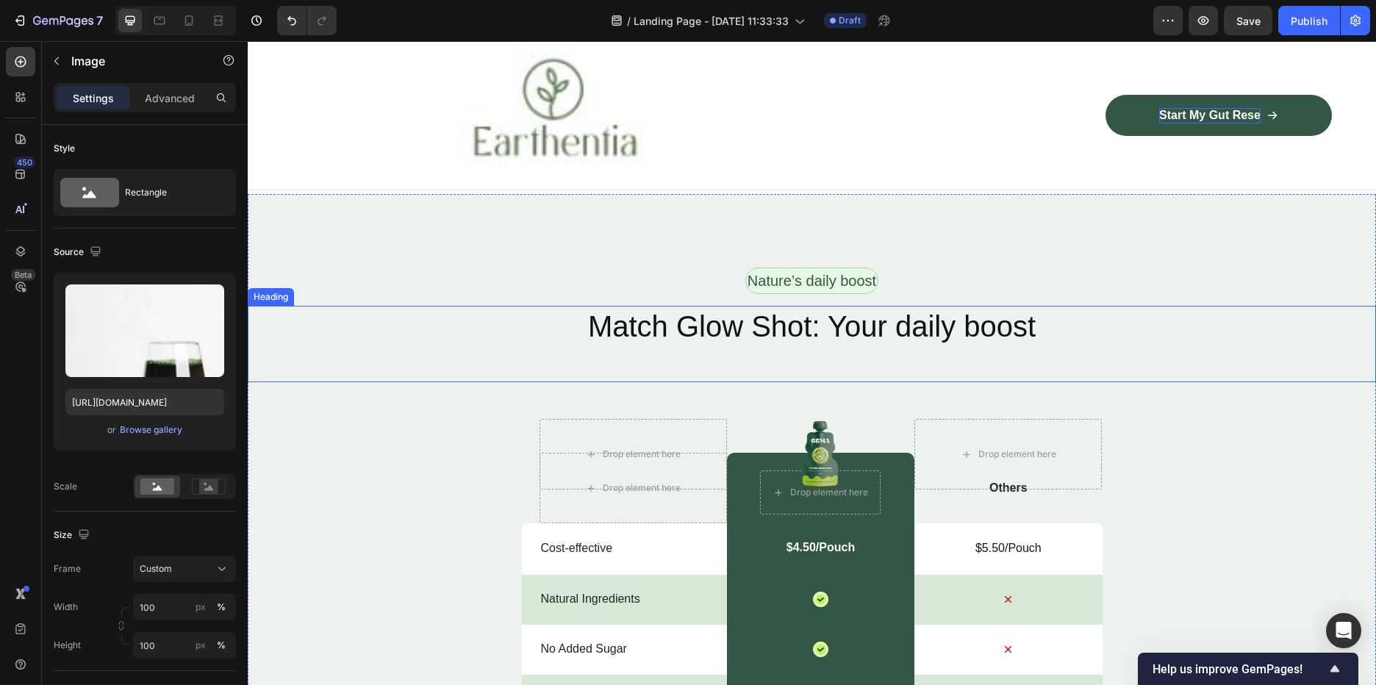
click at [692, 308] on h2 "Match Glow Shot: Your daily boost" at bounding box center [812, 326] width 1128 height 41
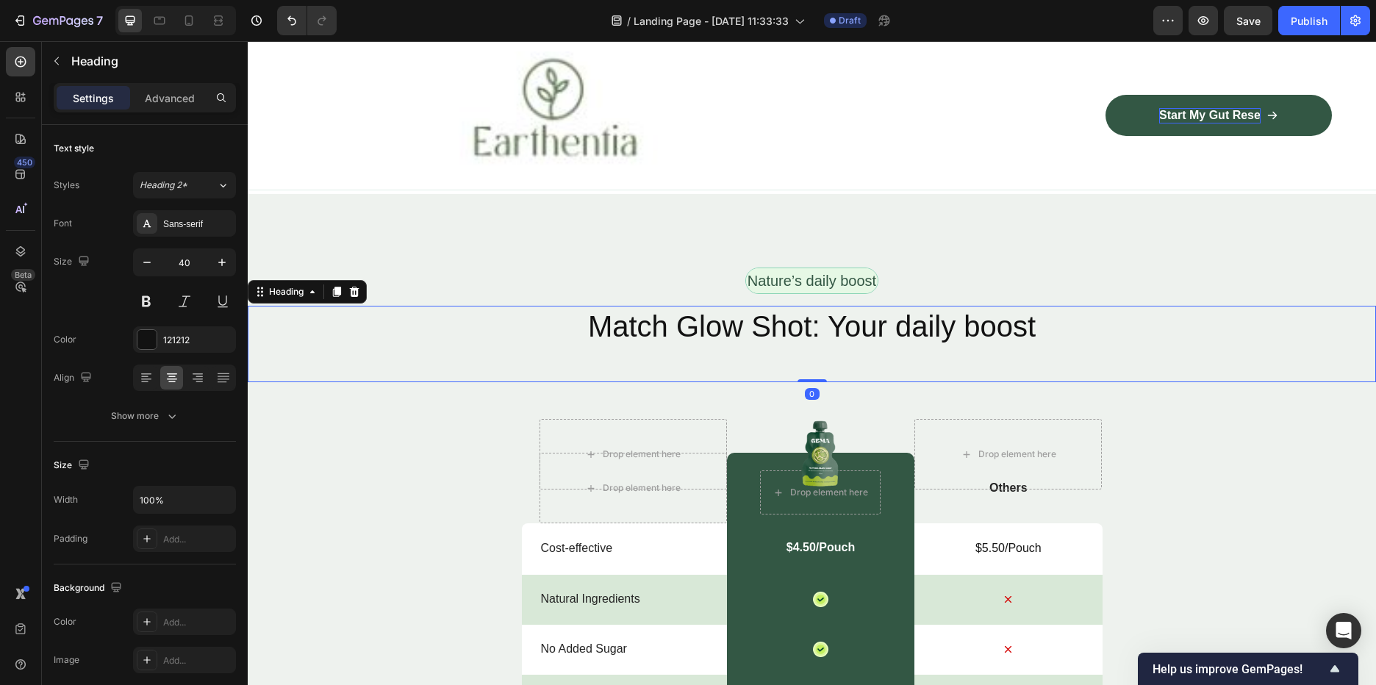
click at [934, 327] on h2 "Match Glow Shot: Your daily boost" at bounding box center [812, 326] width 1128 height 41
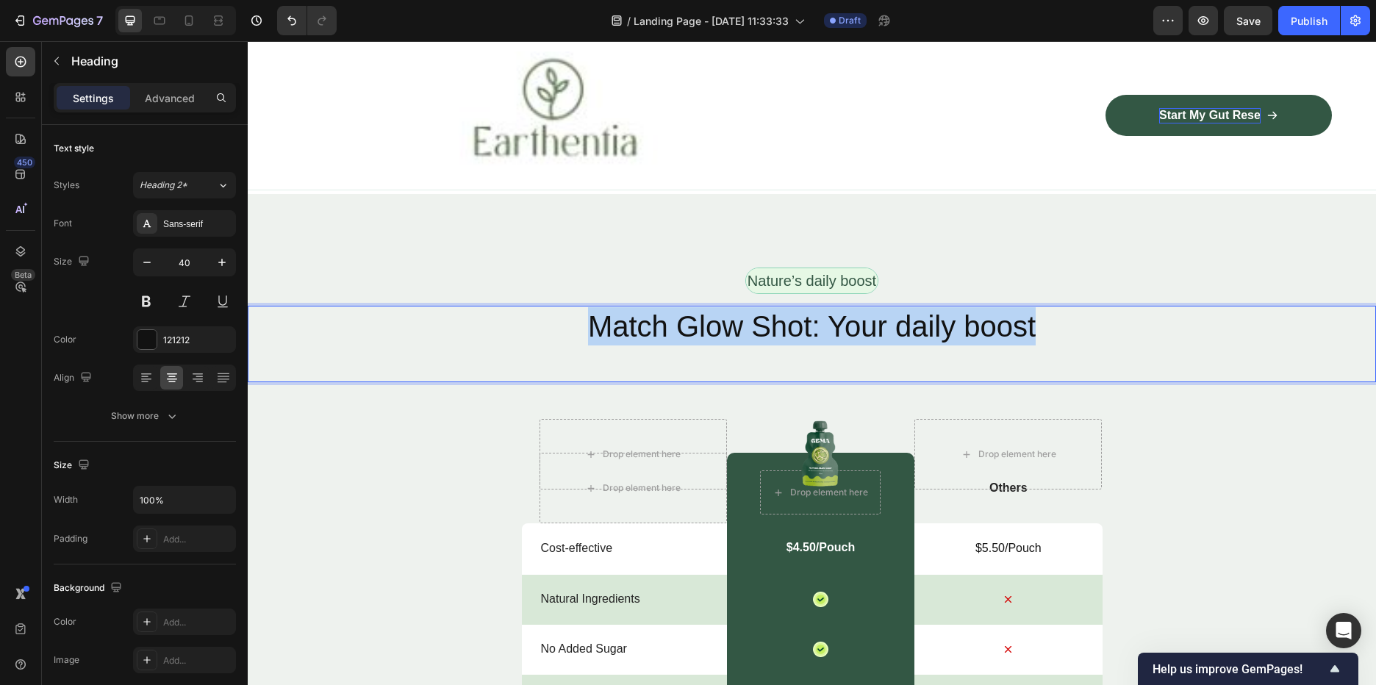
drag, startPoint x: 975, startPoint y: 329, endPoint x: 555, endPoint y: 341, distance: 420.6
click at [555, 341] on p "Match Glow Shot: Your daily boost" at bounding box center [811, 326] width 1125 height 38
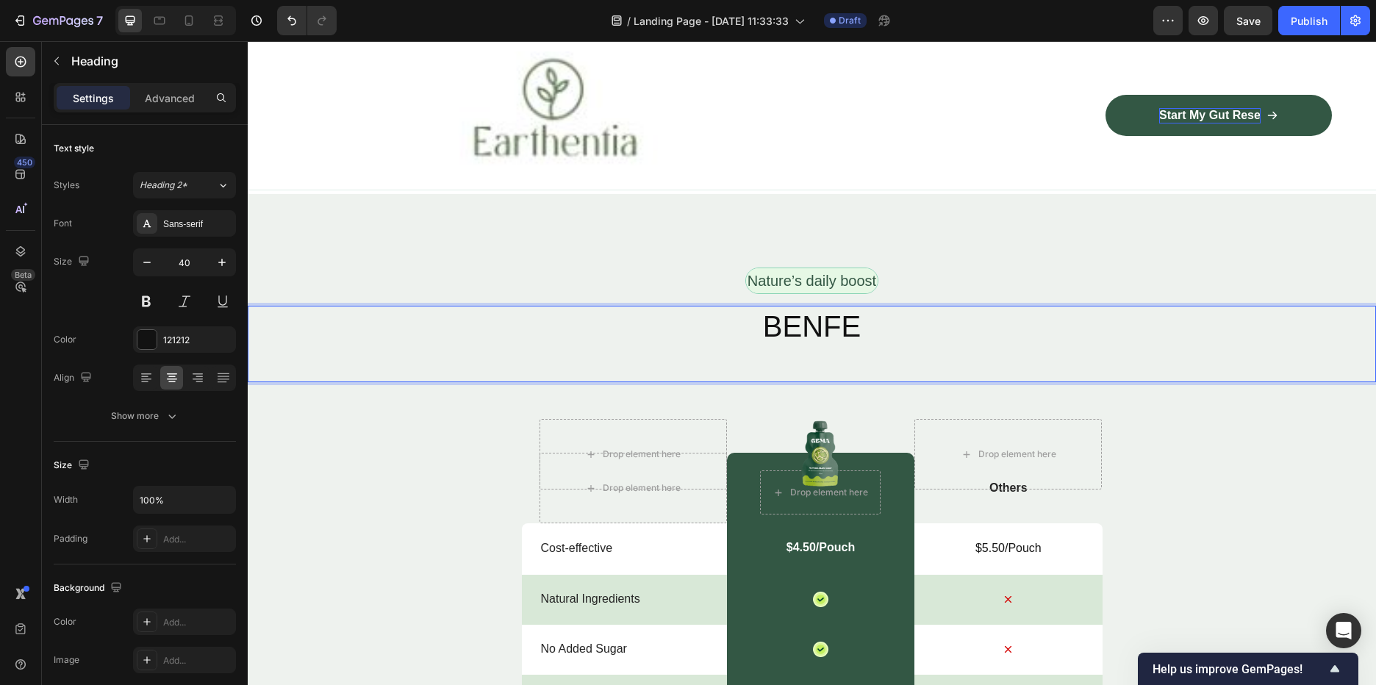
click at [889, 327] on p "BENFE" at bounding box center [811, 326] width 1125 height 38
drag, startPoint x: 867, startPoint y: 327, endPoint x: 763, endPoint y: 323, distance: 103.7
click at [763, 323] on p "BENFE" at bounding box center [811, 326] width 1125 height 38
click at [925, 332] on p "What you can look forward to" at bounding box center [811, 326] width 1125 height 38
click at [1105, 430] on div "Nature’s daily boost Text Block Row What you can look forward to Heading 0 Drop…" at bounding box center [812, 647] width 1128 height 759
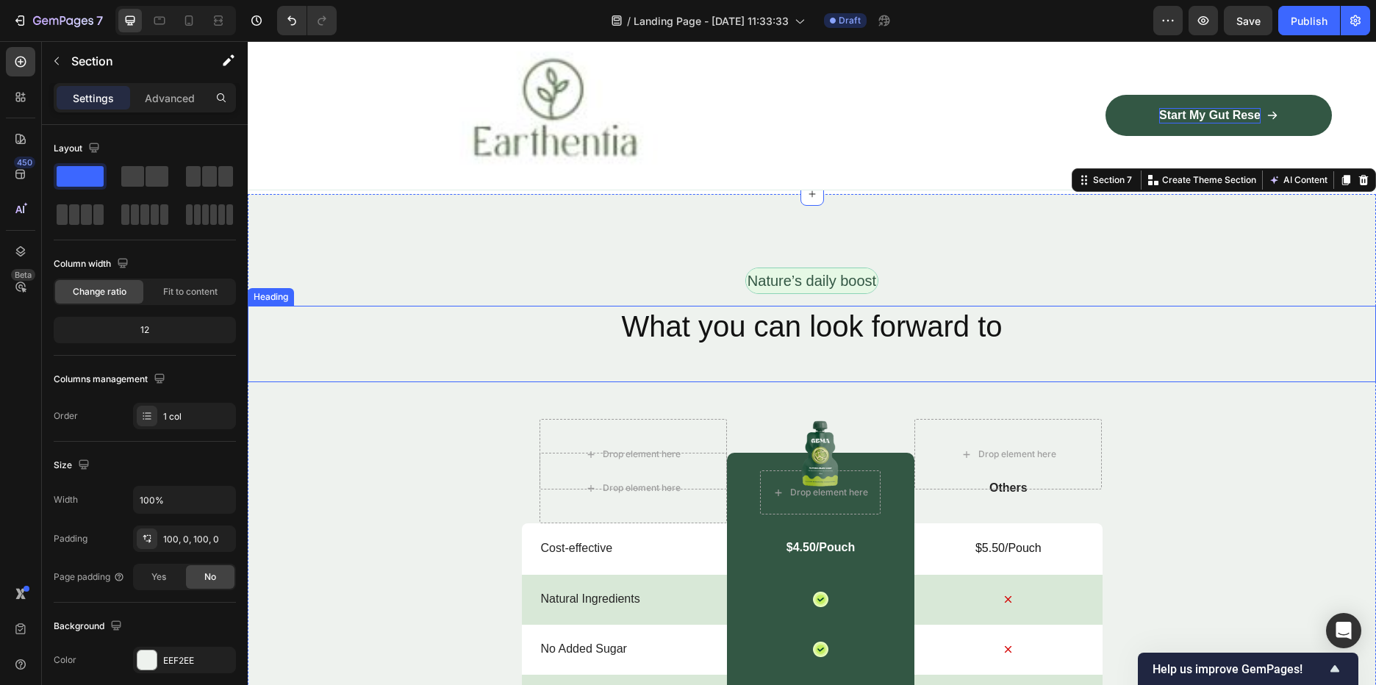
click at [1000, 320] on p "What you can look forward to" at bounding box center [811, 326] width 1125 height 38
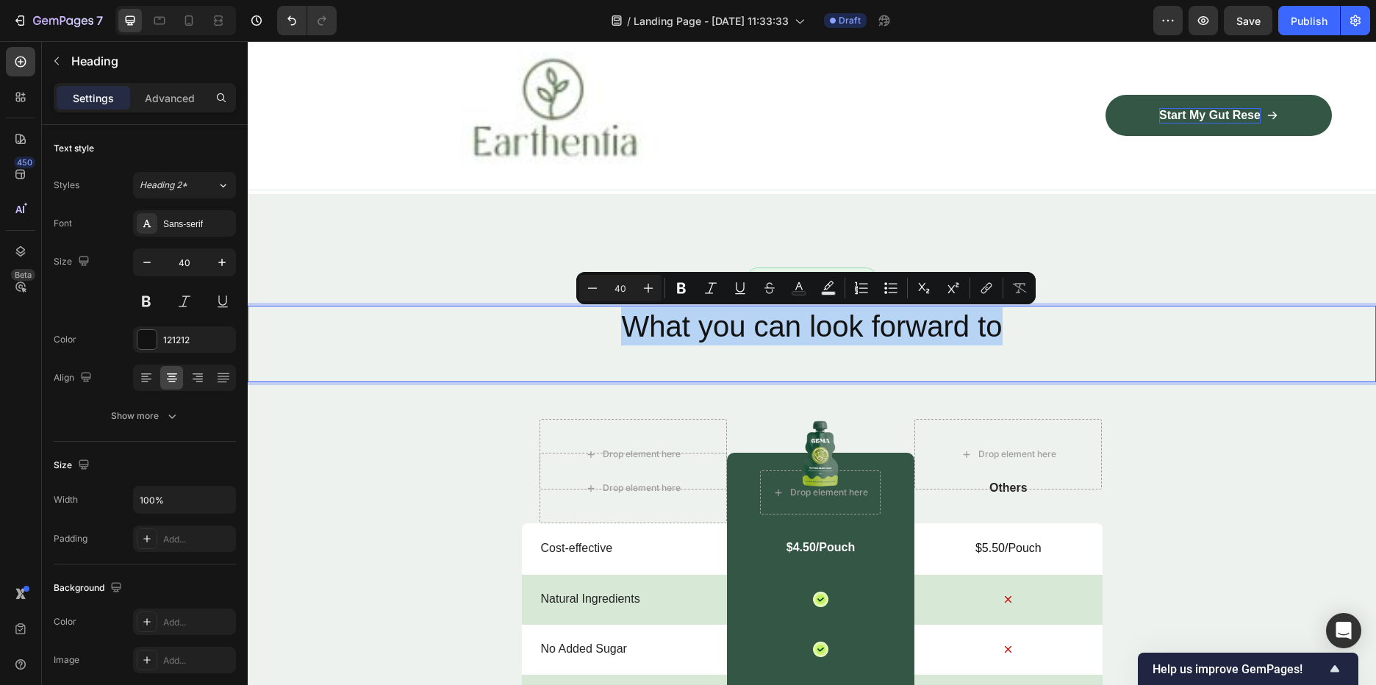
drag, startPoint x: 970, startPoint y: 329, endPoint x: 618, endPoint y: 326, distance: 351.4
click at [618, 326] on p "What you can look forward to" at bounding box center [811, 326] width 1125 height 38
click at [641, 287] on icon "Editor contextual toolbar" at bounding box center [648, 288] width 15 height 15
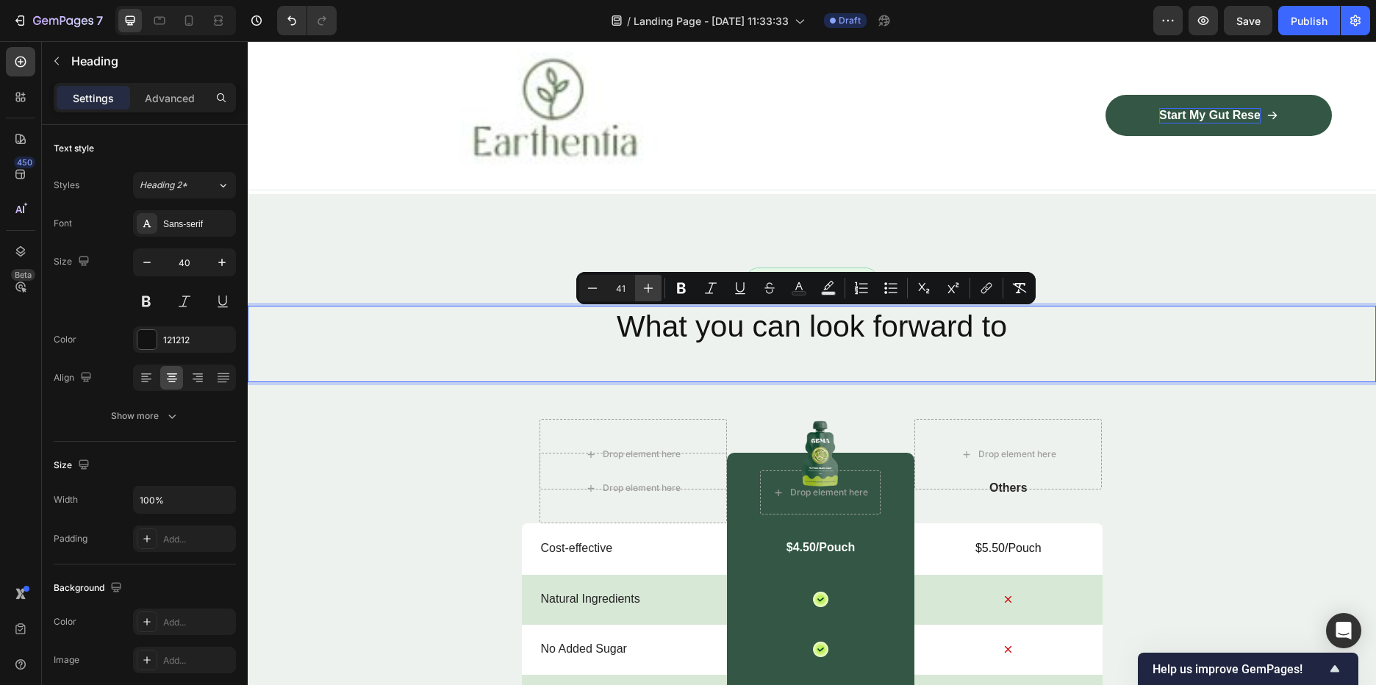
click at [641, 287] on icon "Editor contextual toolbar" at bounding box center [648, 288] width 15 height 15
type input "43"
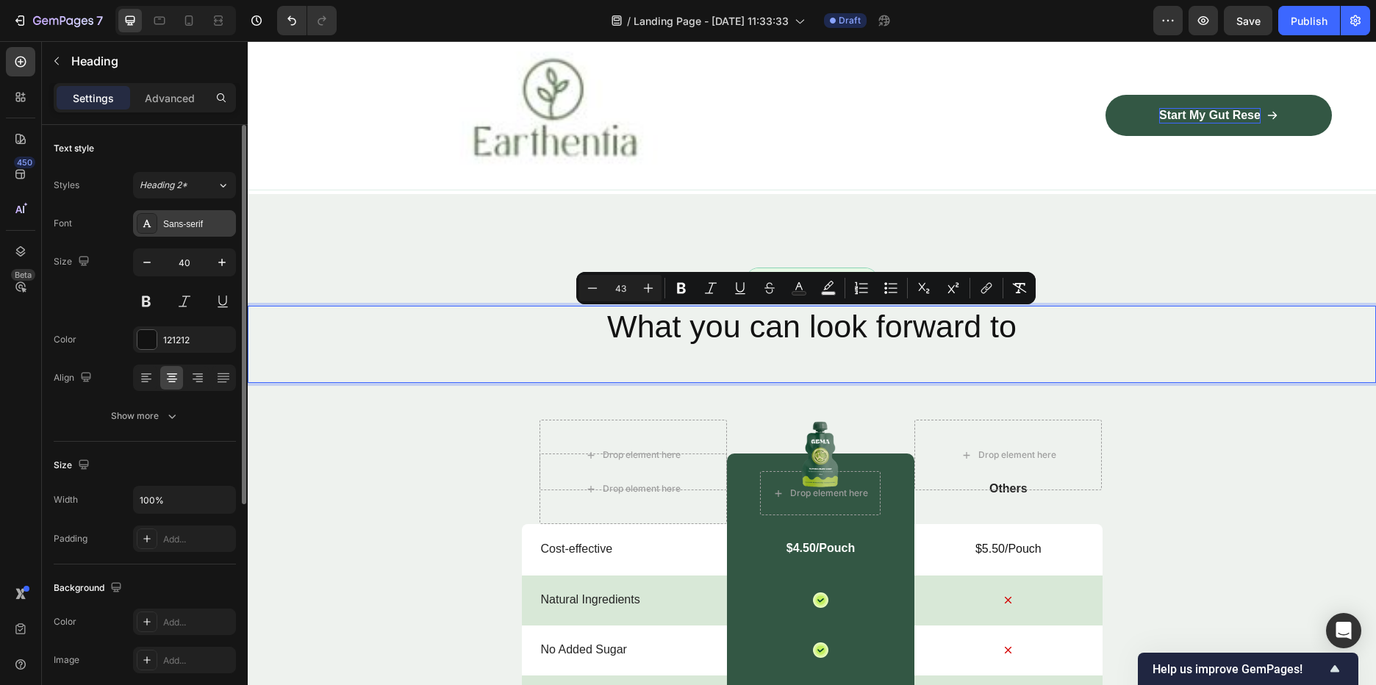
click at [172, 218] on div "Sans-serif" at bounding box center [197, 224] width 69 height 13
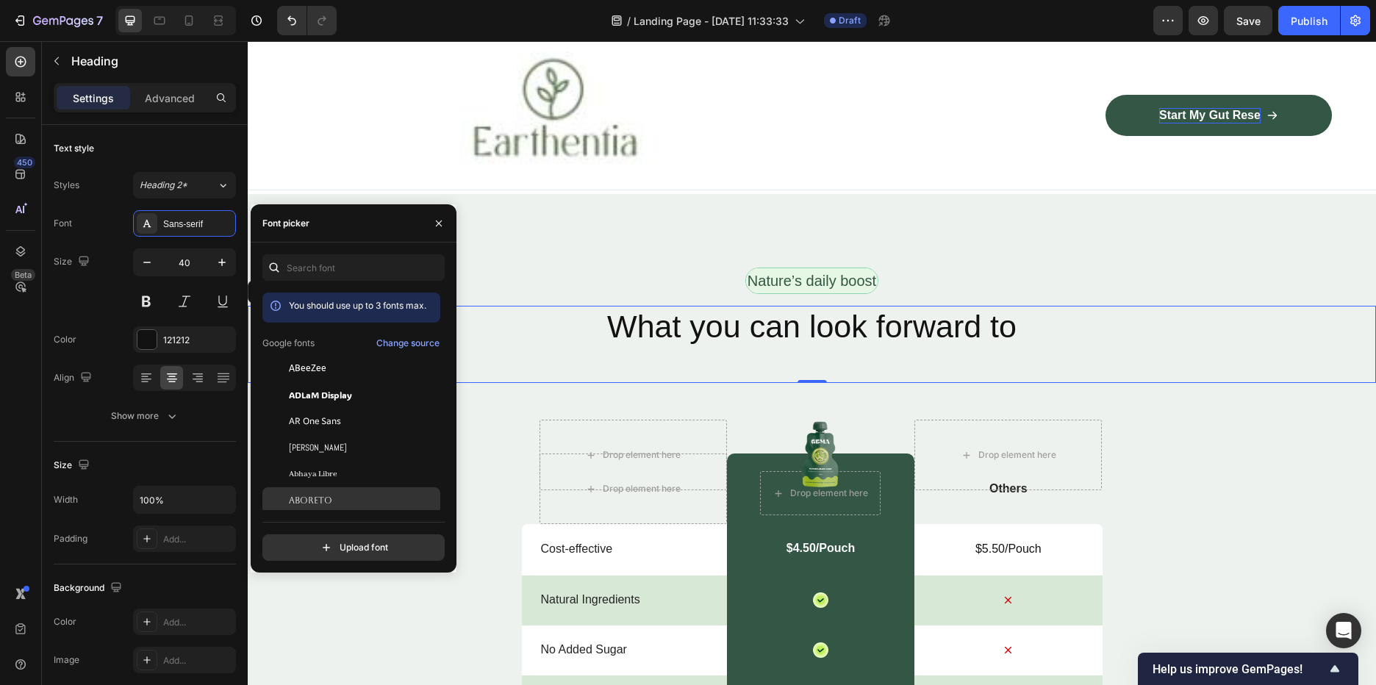
click at [329, 495] on span "Aboreto" at bounding box center [310, 500] width 43 height 13
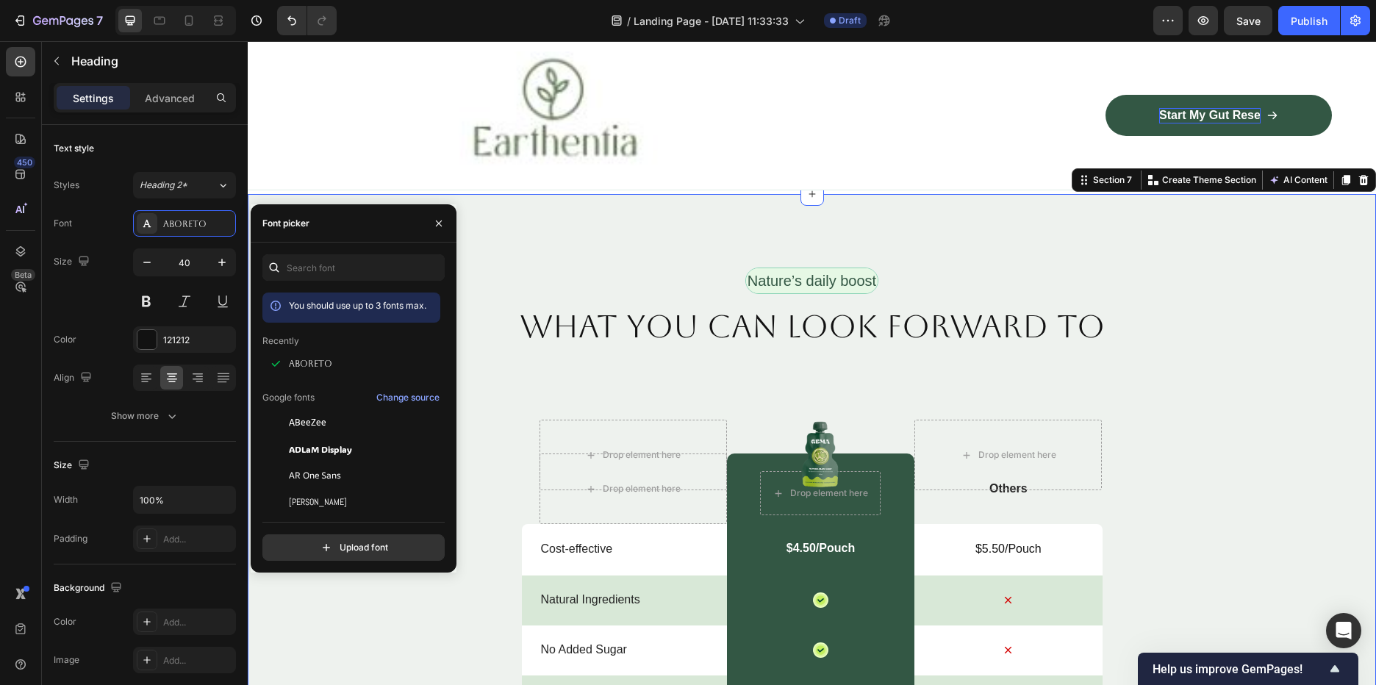
click at [1298, 460] on div "Nature’s daily boost Text Block Row ⁠⁠⁠⁠⁠⁠⁠ What you can look forward to Headin…" at bounding box center [812, 647] width 1128 height 759
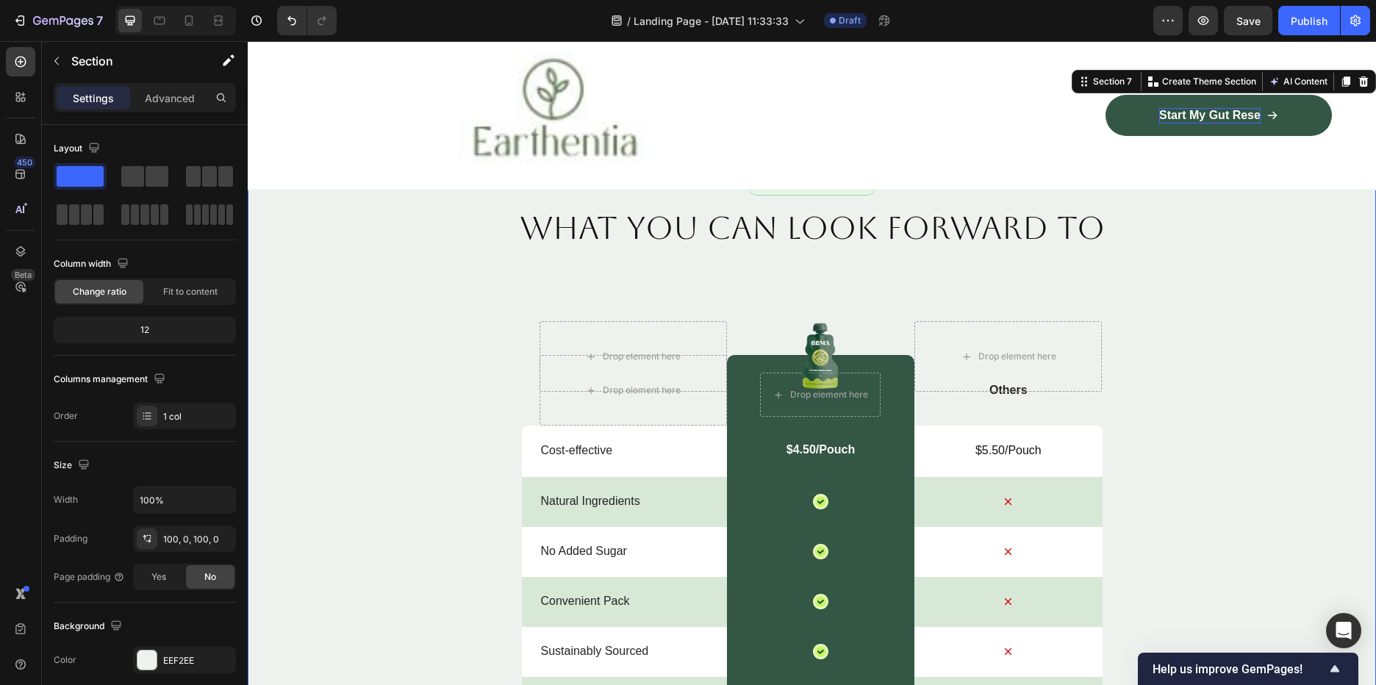
scroll to position [2573, 0]
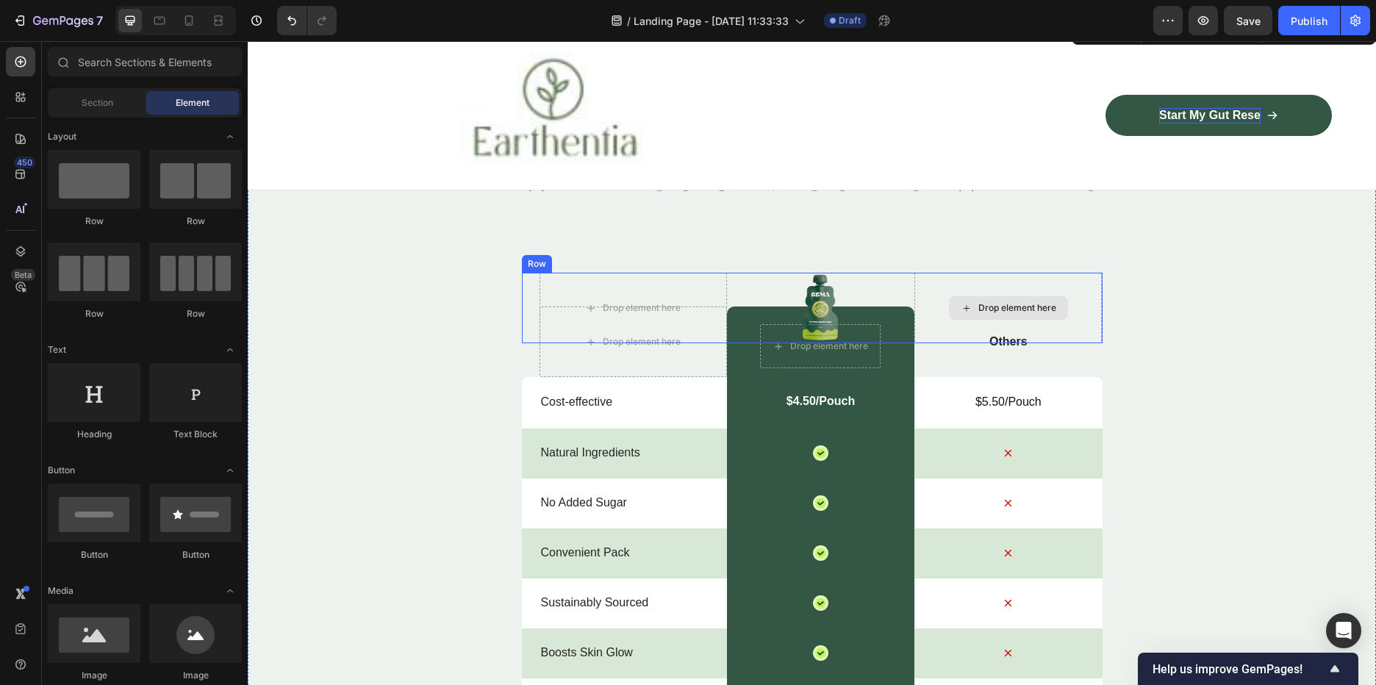
click at [1046, 306] on div "Drop element here" at bounding box center [1017, 308] width 78 height 12
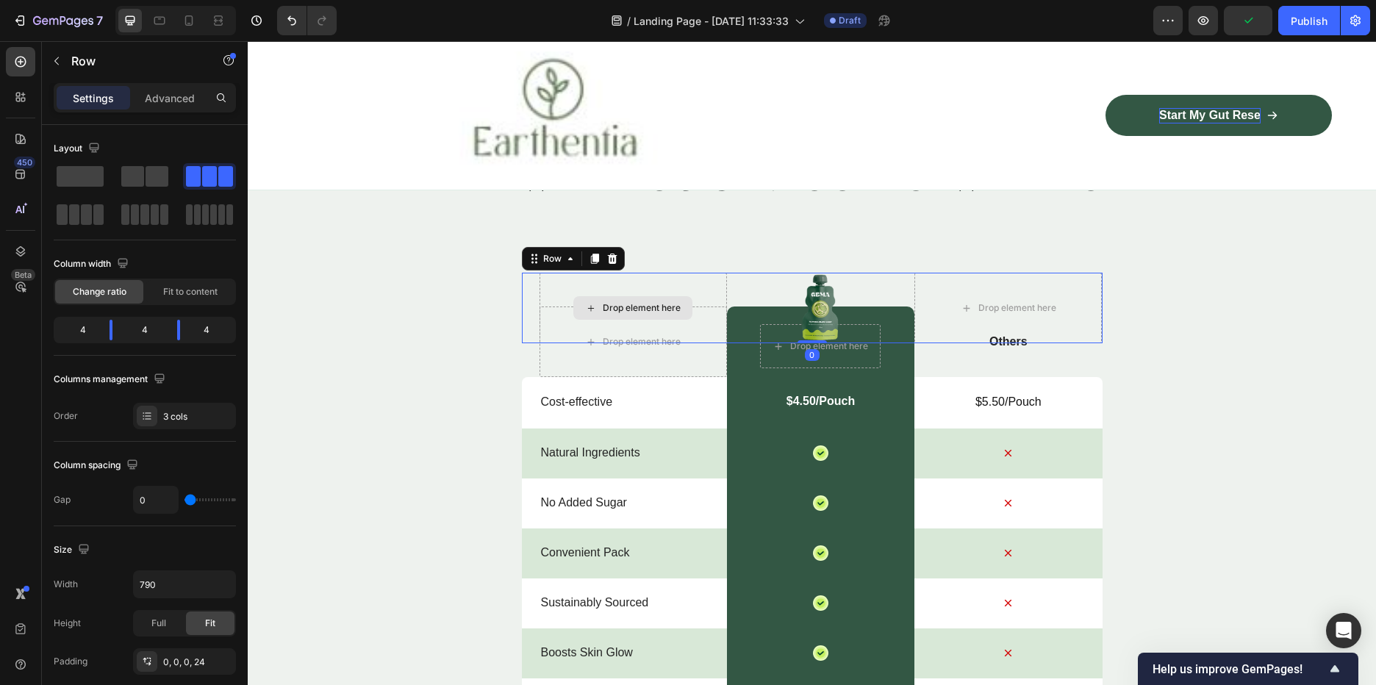
click at [585, 292] on div "Drop element here" at bounding box center [633, 308] width 187 height 71
click at [608, 261] on icon at bounding box center [612, 259] width 12 height 12
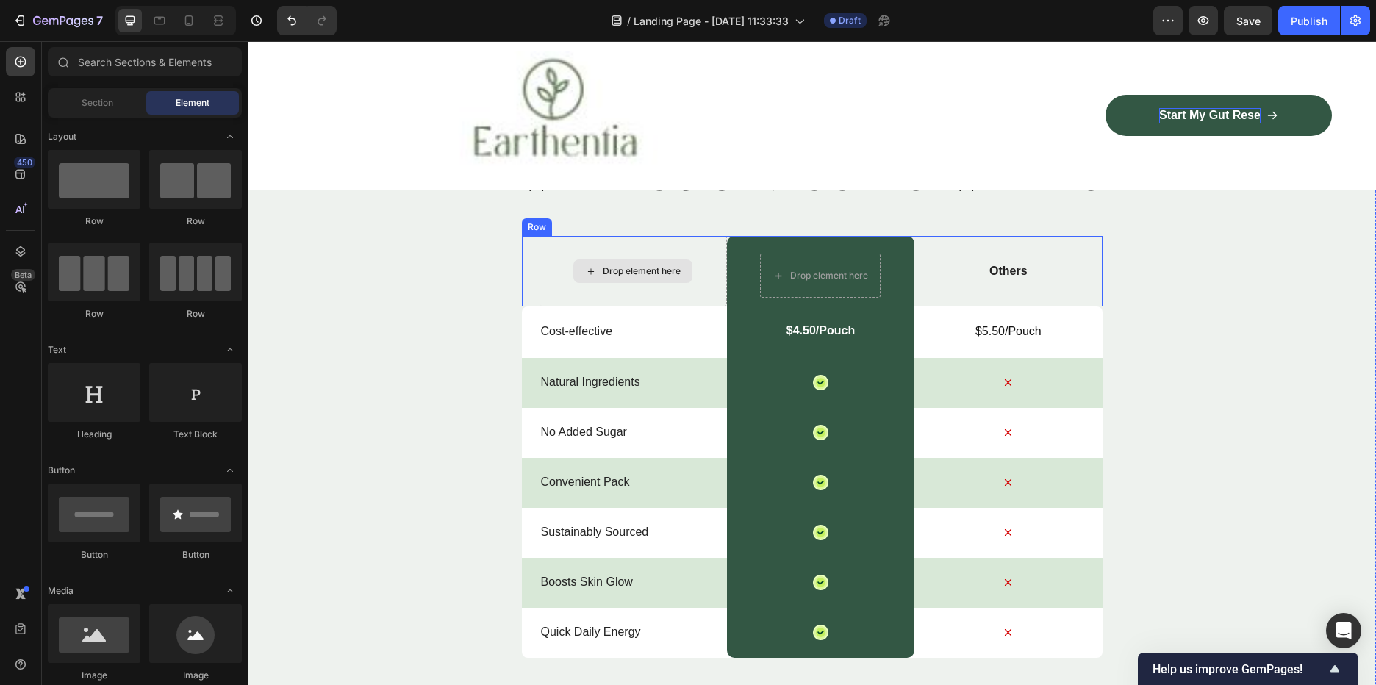
click at [612, 269] on div "Drop element here" at bounding box center [642, 271] width 78 height 12
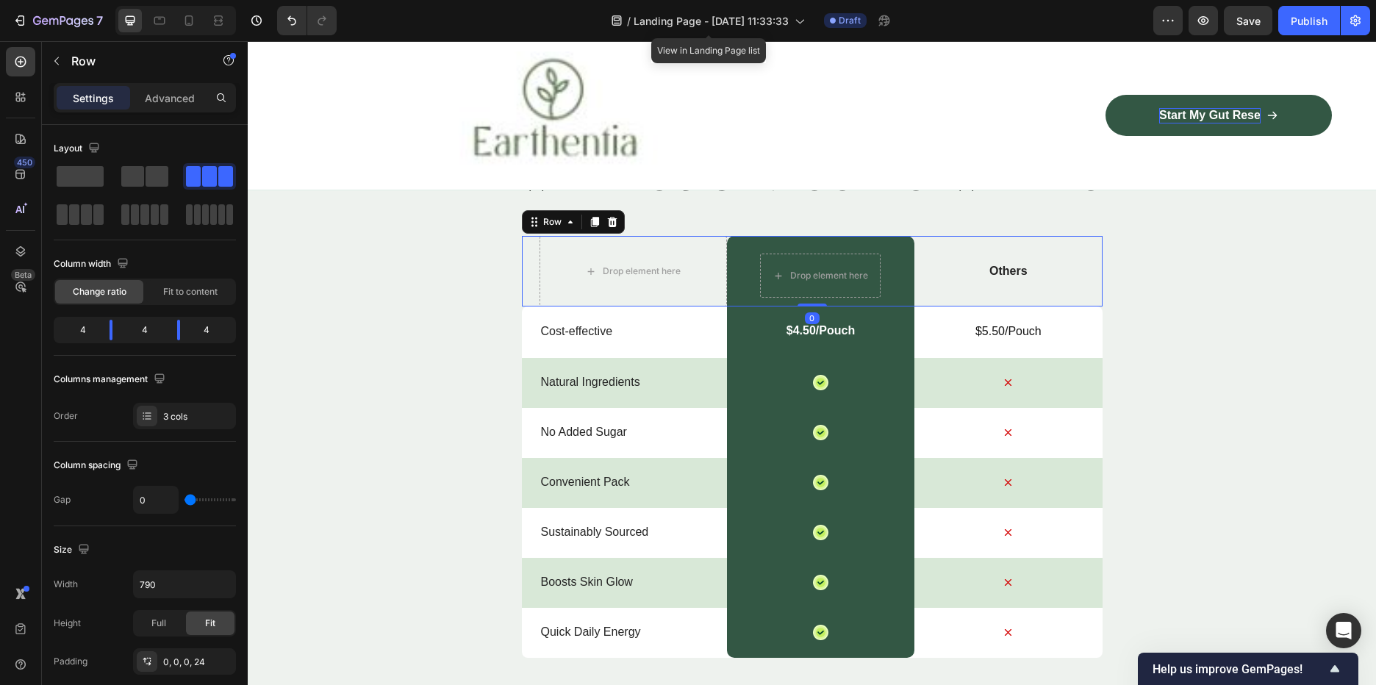
click at [914, 259] on div "Others Text Block" at bounding box center [1007, 271] width 187 height 71
click at [607, 225] on icon at bounding box center [612, 222] width 10 height 10
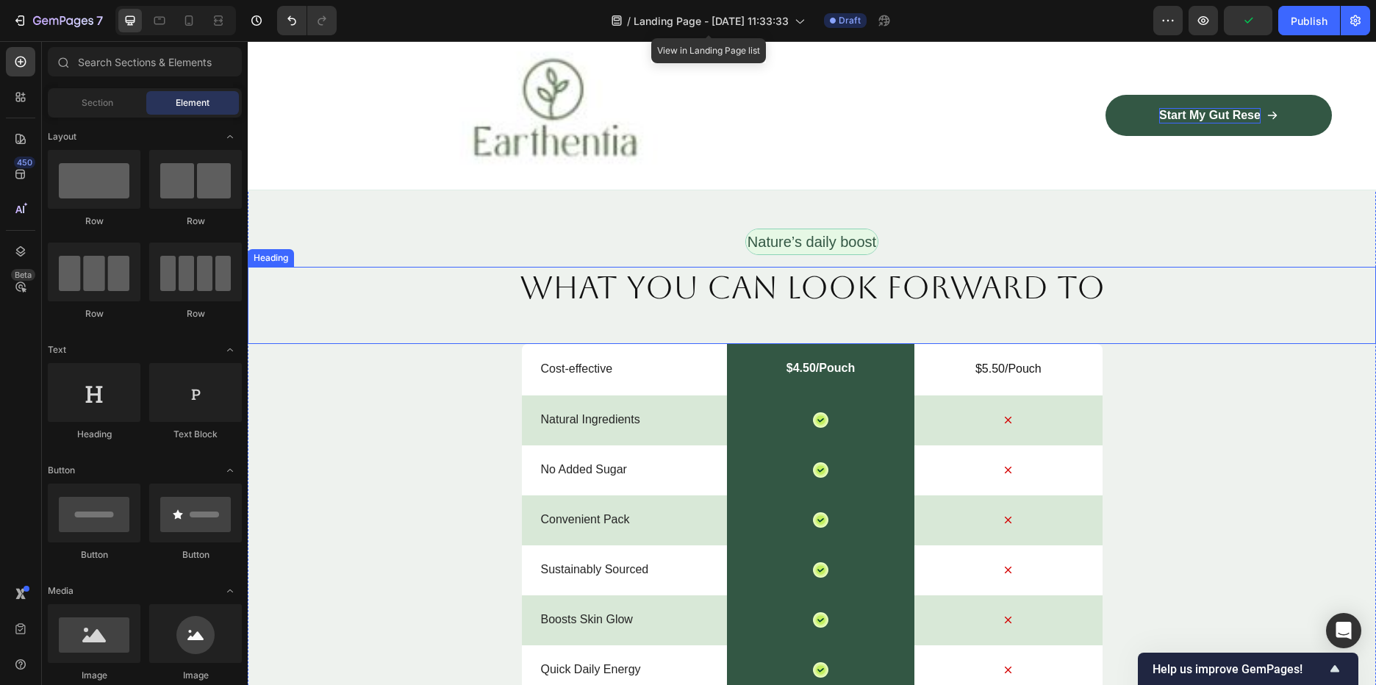
scroll to position [2499, 0]
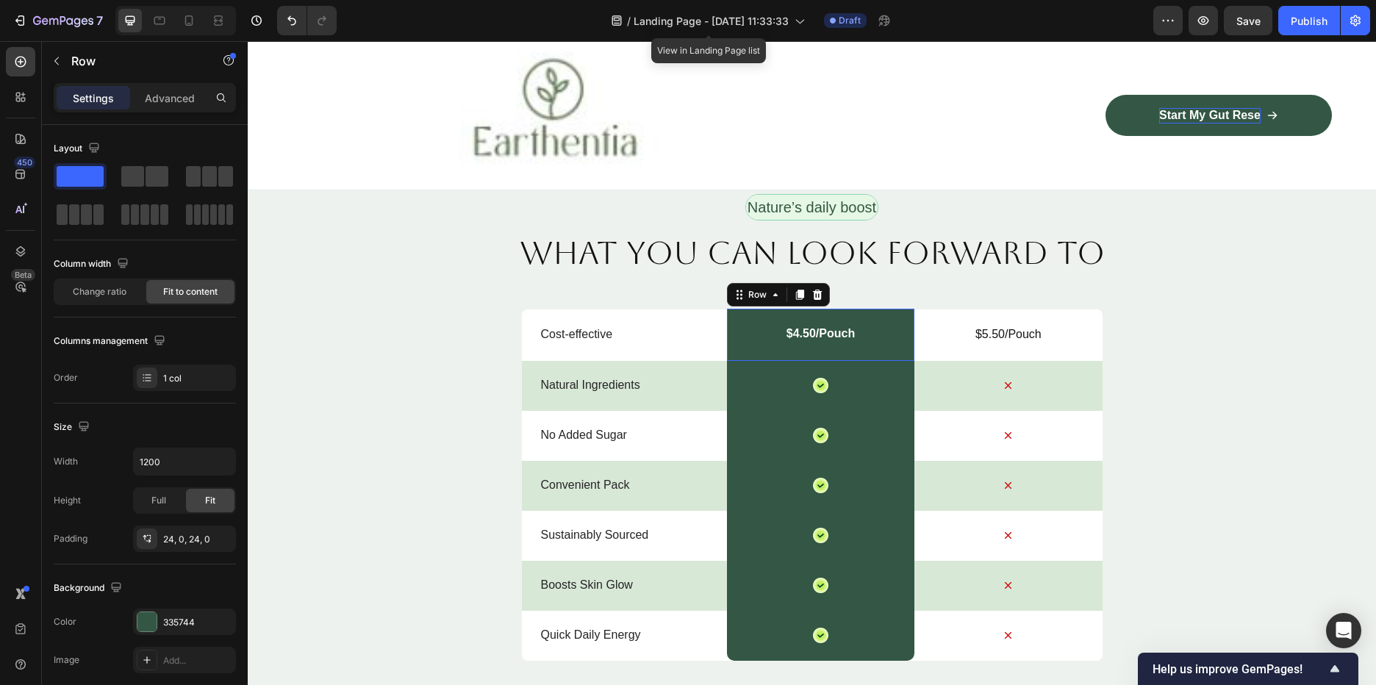
click at [895, 341] on div "$4.50/Pouch Text Block Row 0" at bounding box center [820, 335] width 187 height 52
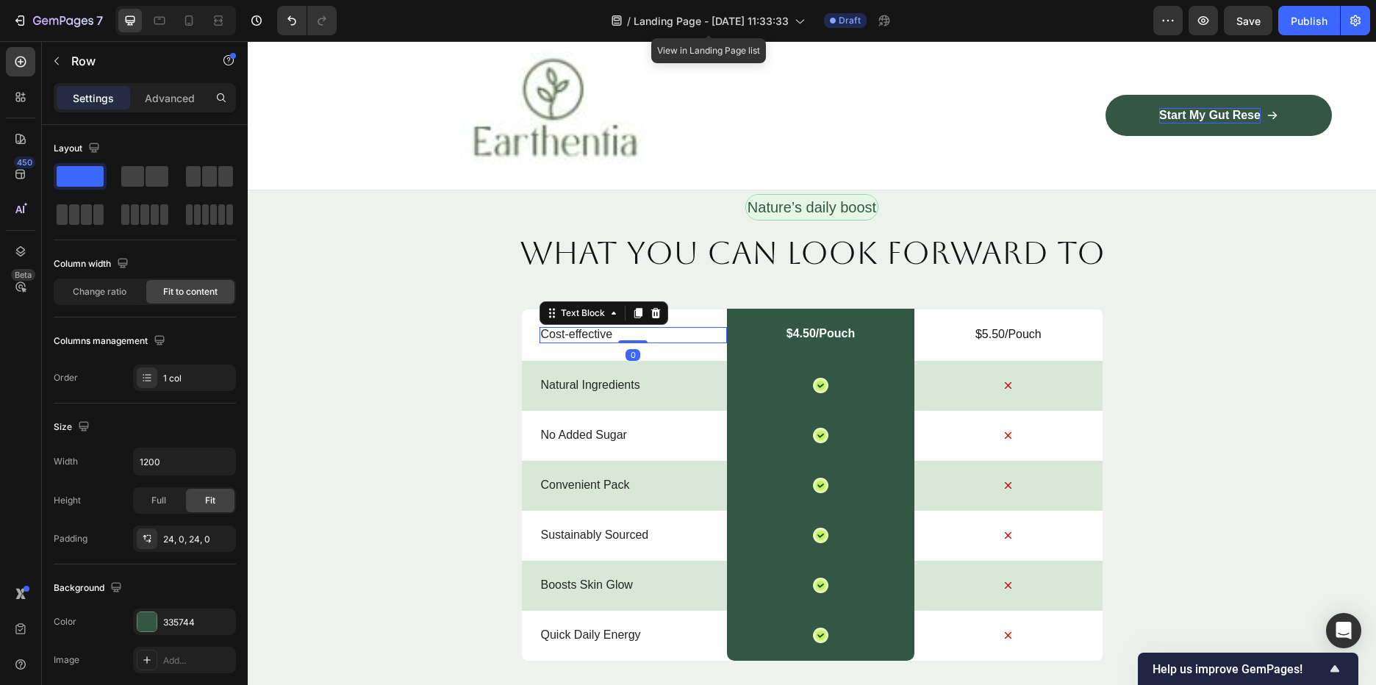
click at [705, 338] on p "Cost-effective" at bounding box center [633, 334] width 185 height 15
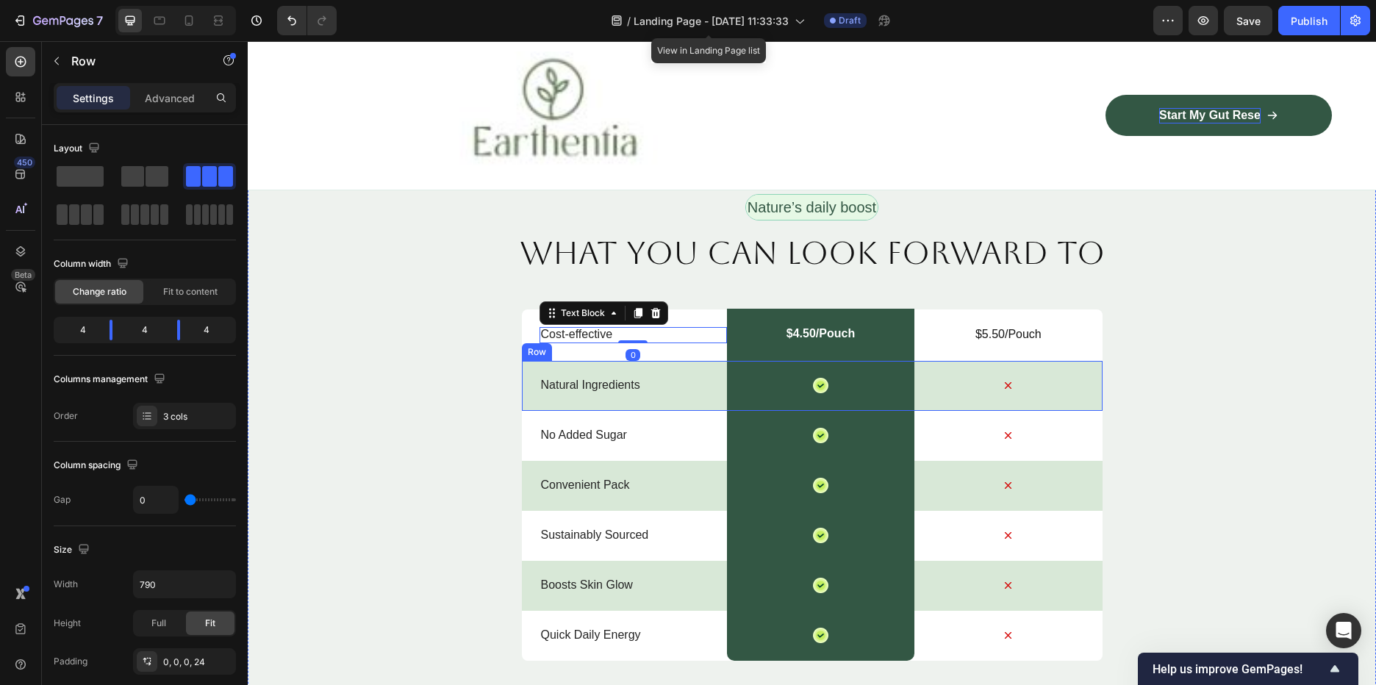
click at [1023, 363] on div "Icon" at bounding box center [1007, 386] width 187 height 50
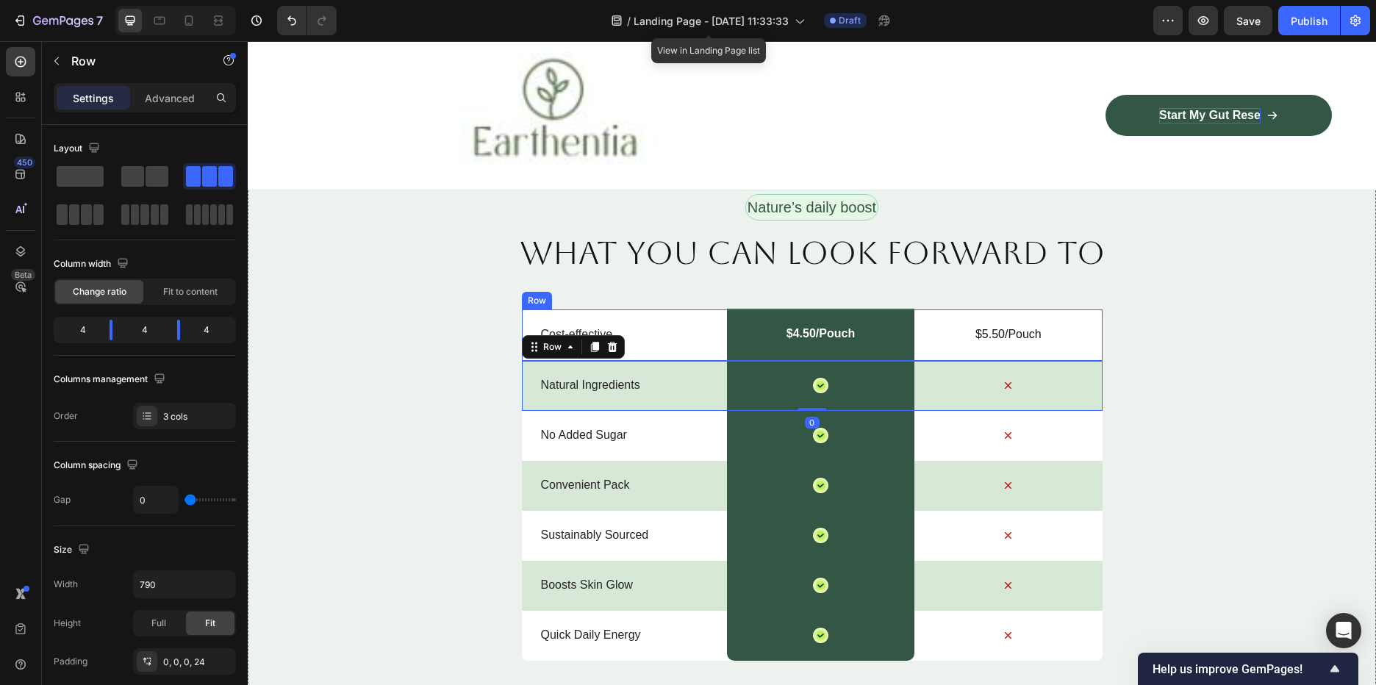
click at [1023, 340] on p "$5.50/Pouch" at bounding box center [1008, 334] width 185 height 15
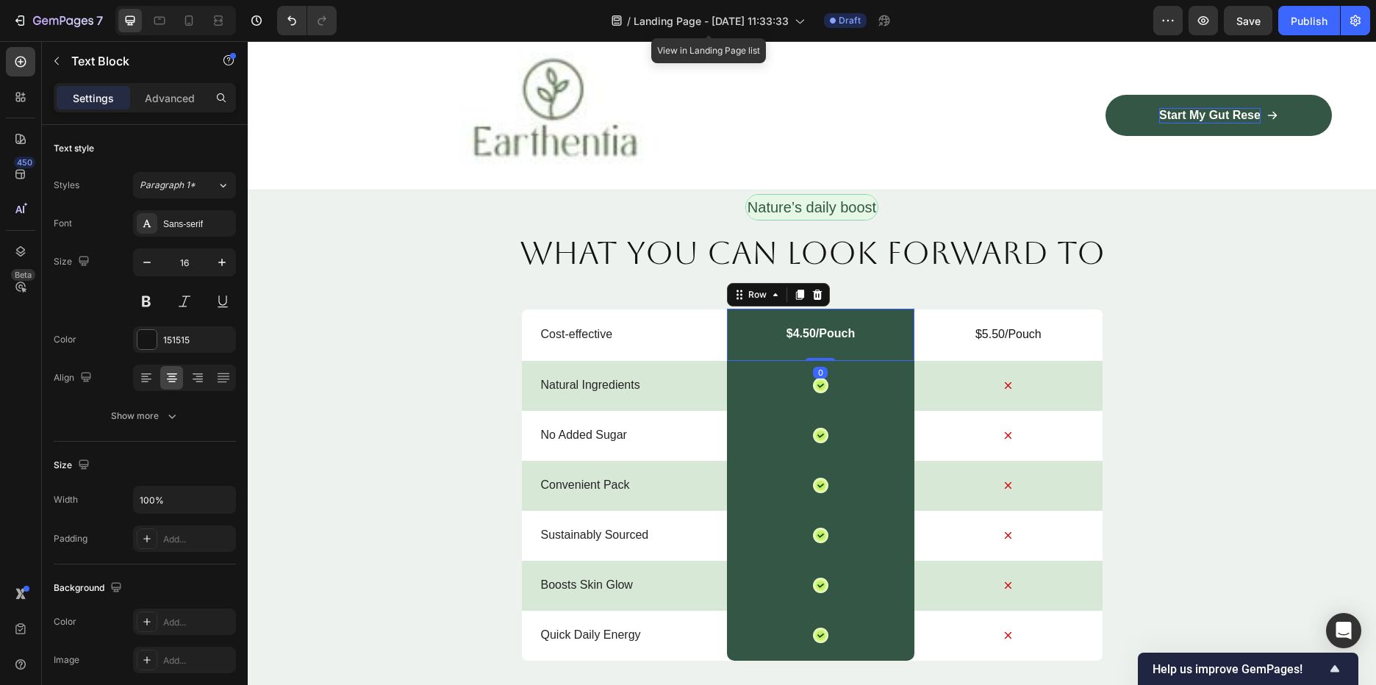
click at [886, 317] on div "$4.50/Pouch Text Block Row 0" at bounding box center [820, 335] width 187 height 52
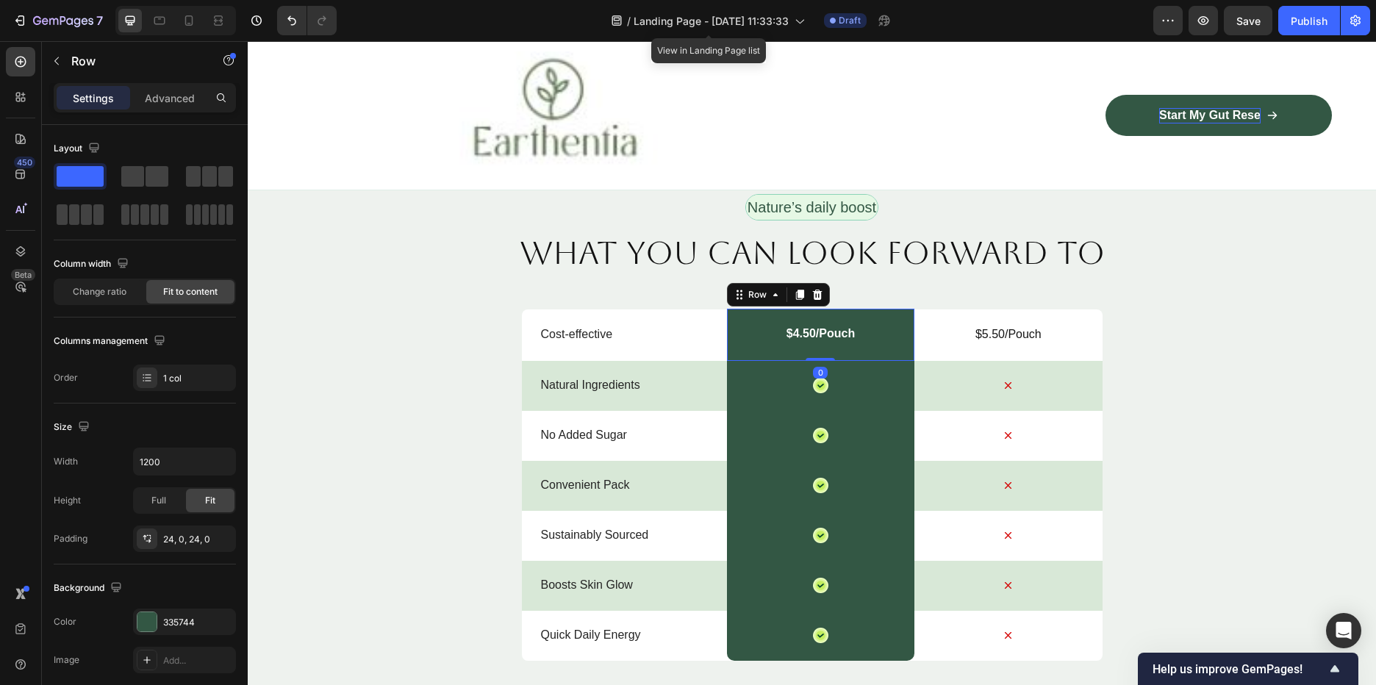
click at [870, 400] on div "Icon Row" at bounding box center [820, 385] width 187 height 51
click at [846, 327] on p "$4.50/Pouch" at bounding box center [821, 333] width 68 height 15
click at [746, 310] on div "$4.50/Pouch Text Block 0 Row" at bounding box center [820, 335] width 187 height 52
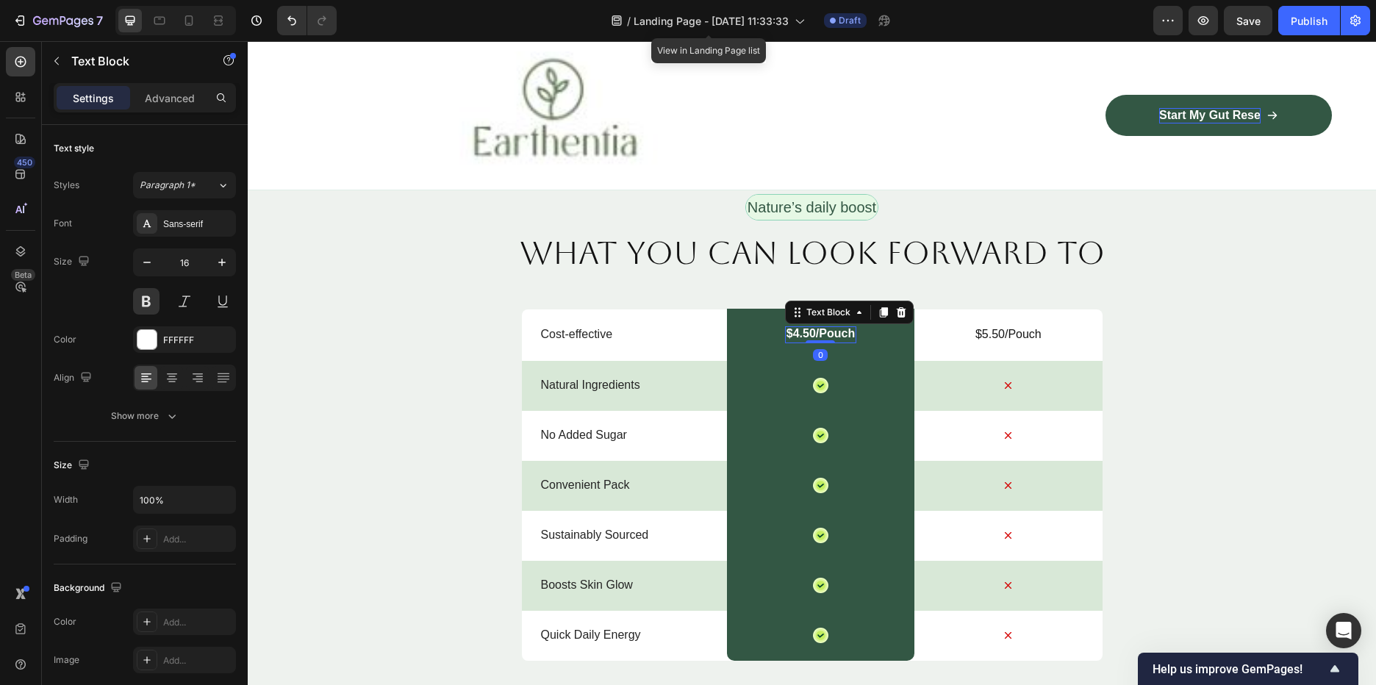
click at [822, 327] on p "$4.50/Pouch" at bounding box center [821, 333] width 68 height 15
click at [853, 315] on icon at bounding box center [859, 313] width 12 height 12
click at [896, 308] on icon at bounding box center [901, 312] width 10 height 10
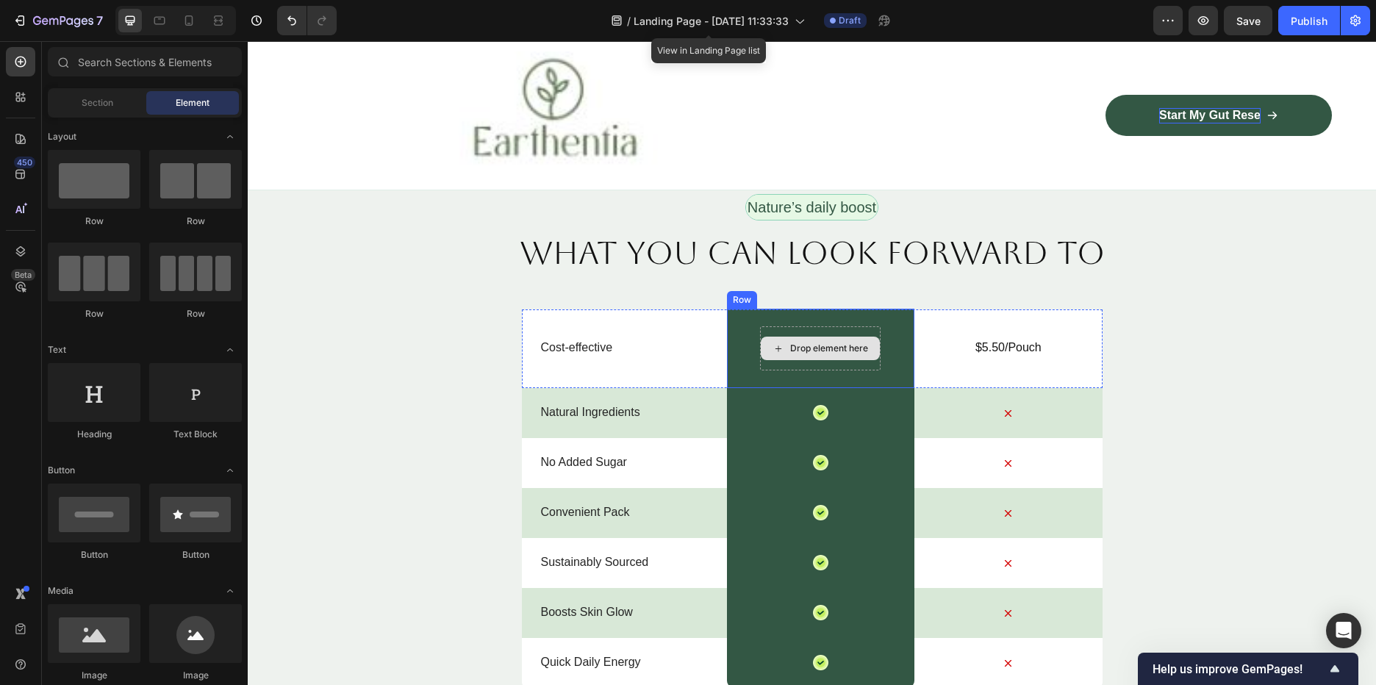
click at [851, 344] on div "Drop element here" at bounding box center [829, 349] width 78 height 12
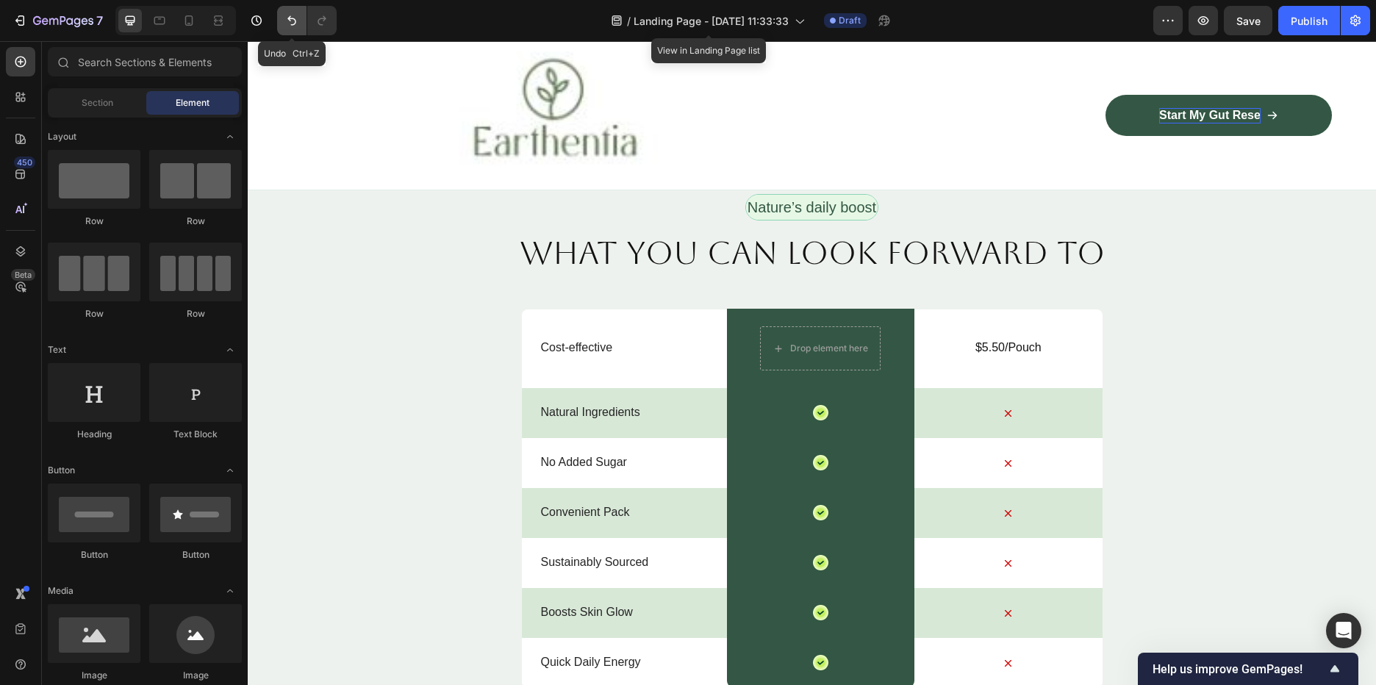
click at [290, 18] on icon "Undo/Redo" at bounding box center [291, 21] width 9 height 10
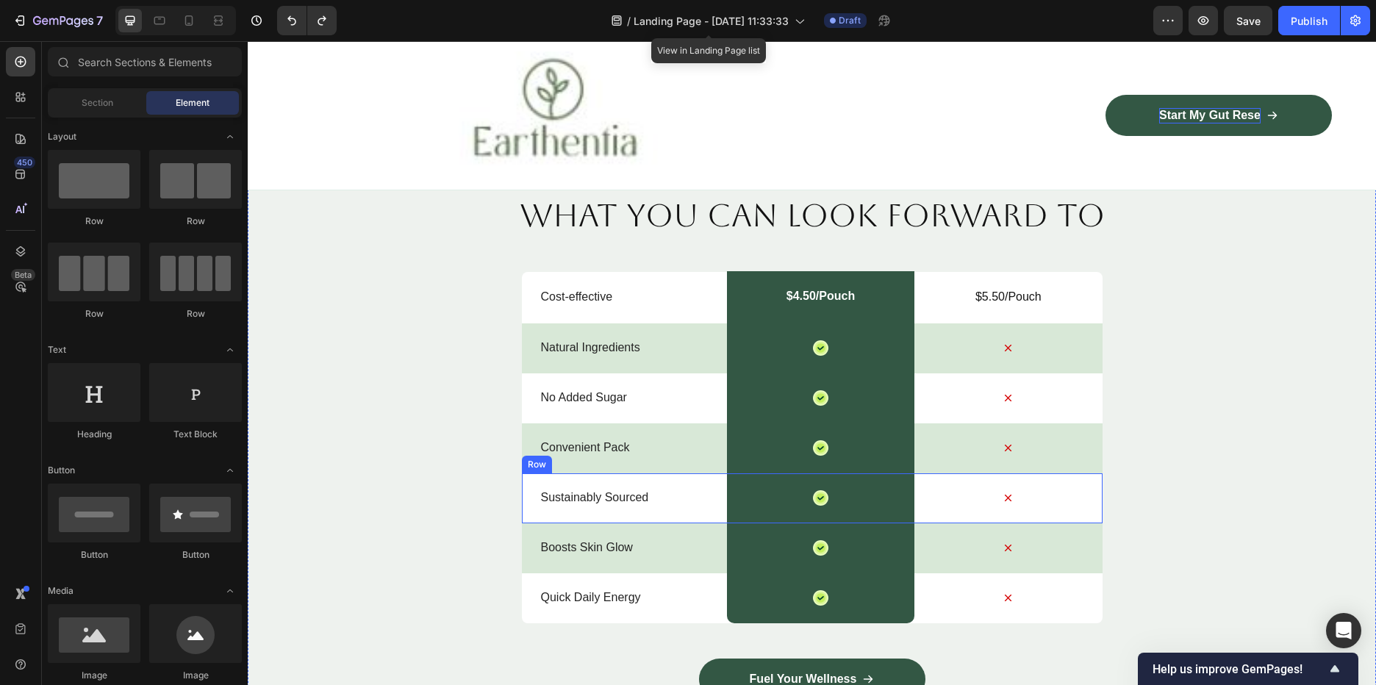
scroll to position [2573, 0]
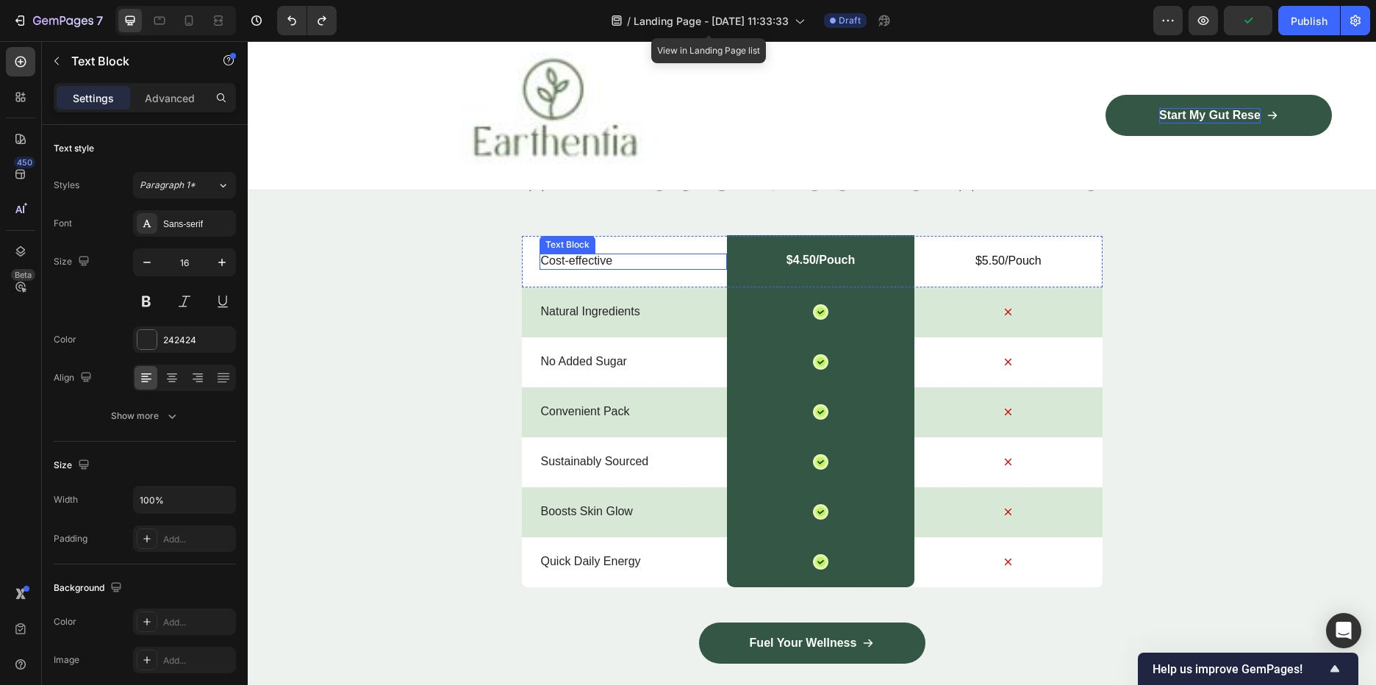
click at [623, 256] on p "Cost-effective" at bounding box center [633, 261] width 185 height 15
click at [609, 265] on p "Cost-effective" at bounding box center [633, 261] width 185 height 15
click at [644, 262] on p "Cost-effective" at bounding box center [633, 261] width 185 height 15
click at [603, 258] on p "Cost-effective" at bounding box center [633, 261] width 185 height 15
drag, startPoint x: 610, startPoint y: 256, endPoint x: 536, endPoint y: 262, distance: 74.5
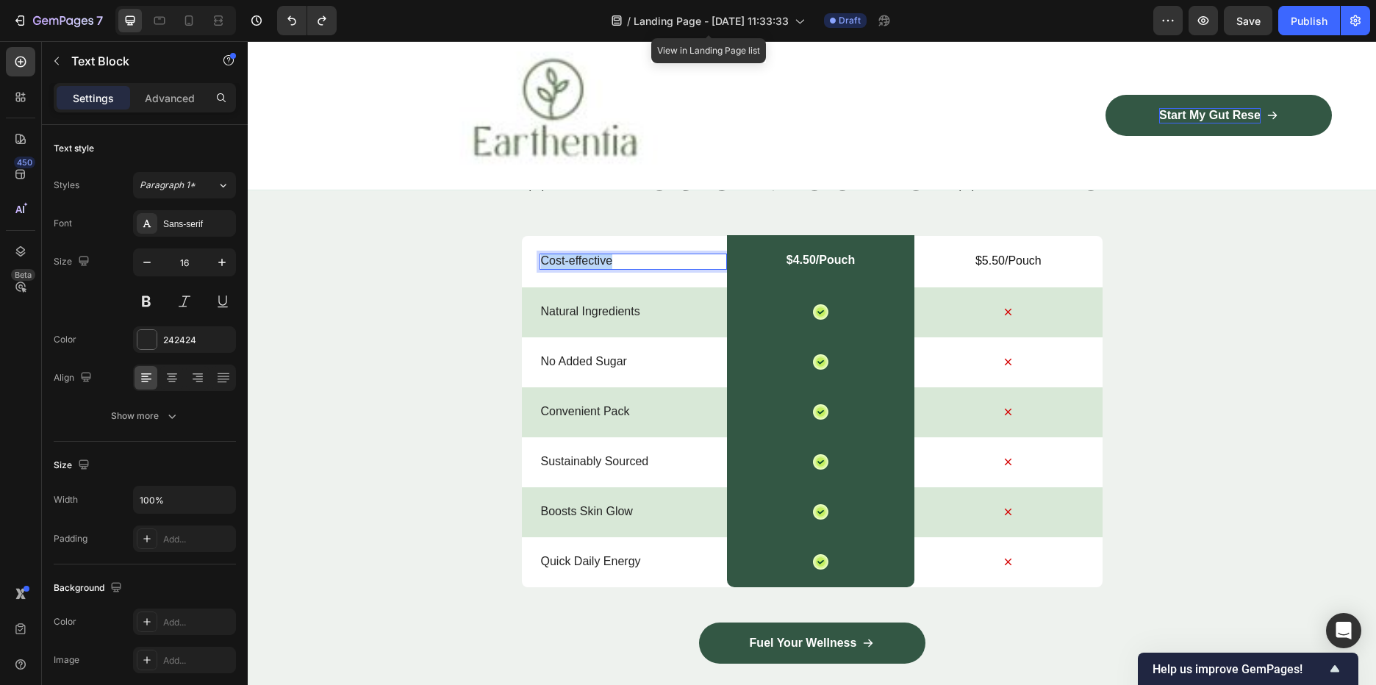
click at [540, 262] on div "Cost-effective" at bounding box center [633, 262] width 187 height 17
click at [1039, 309] on div "Icon" at bounding box center [1007, 311] width 187 height 15
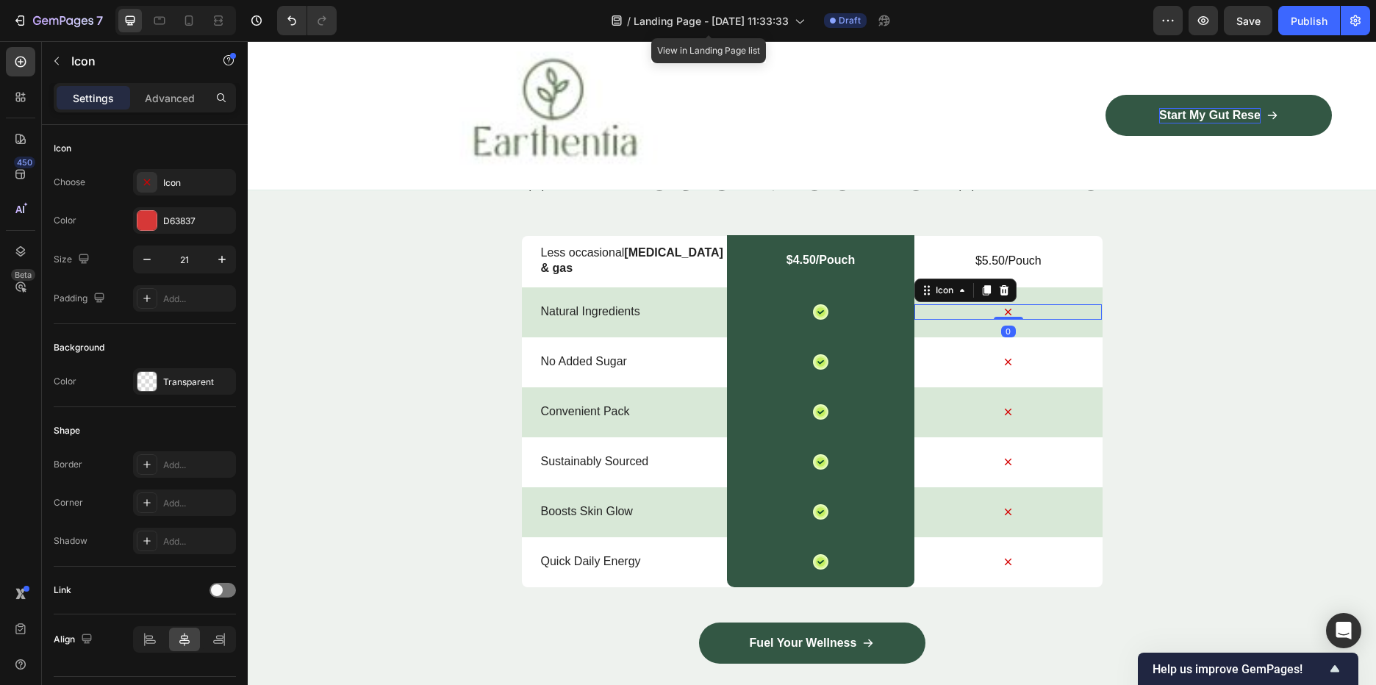
scroll to position [2499, 0]
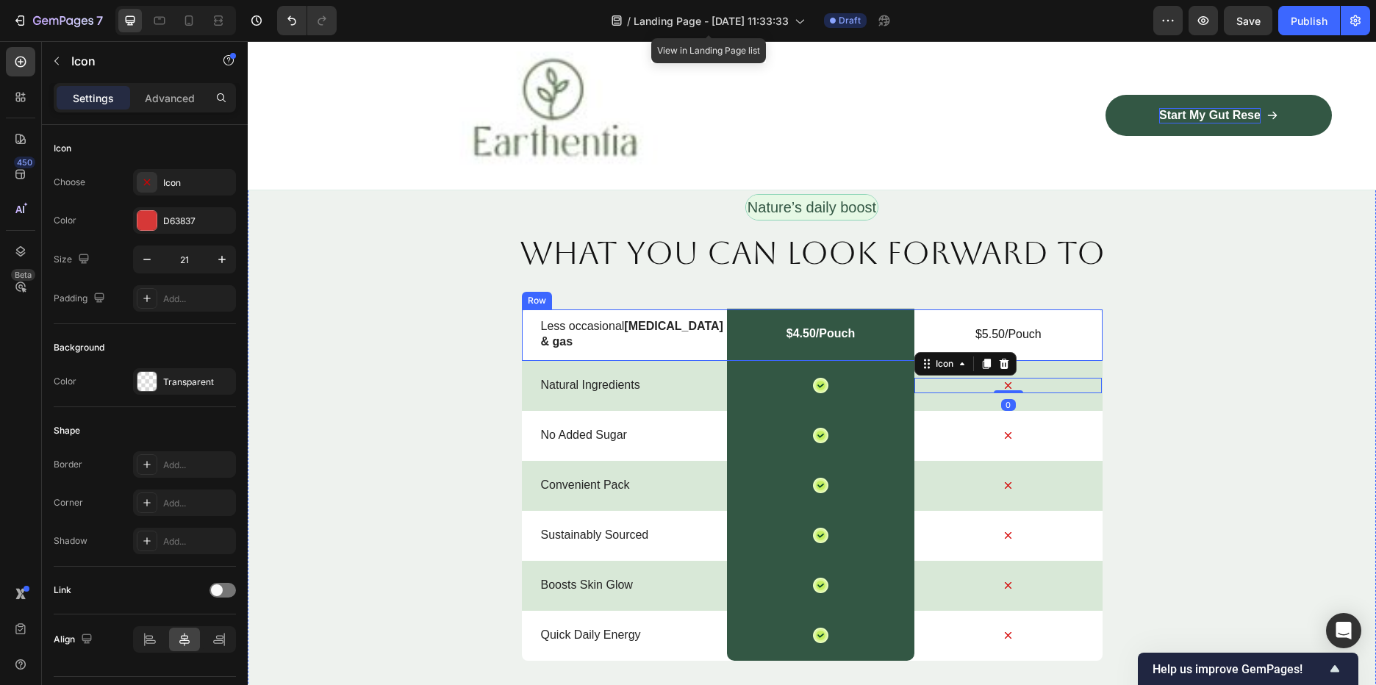
click at [1036, 351] on div "$5.50/Pouch Text Block" at bounding box center [1007, 334] width 187 height 51
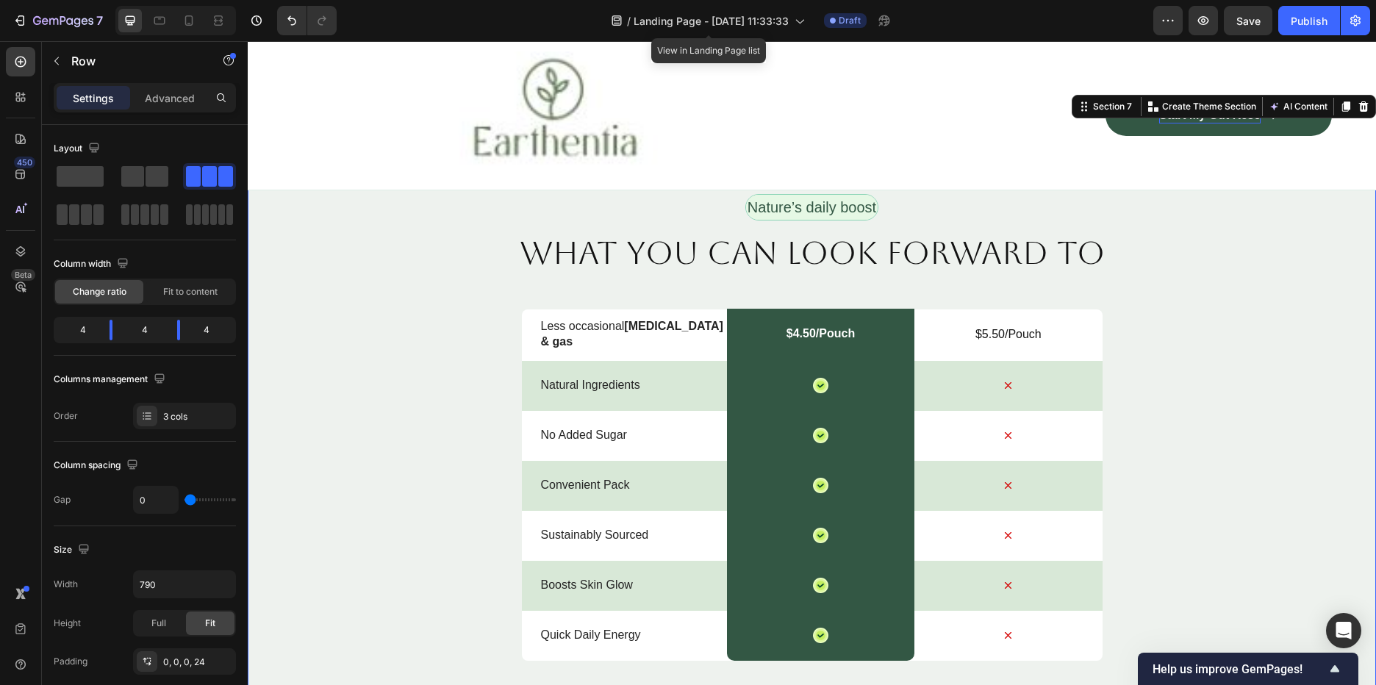
click at [1108, 368] on div "Nature’s daily boost Text Block Row ⁠⁠⁠⁠⁠⁠⁠ What you can look forward to Headin…" at bounding box center [812, 503] width 1128 height 618
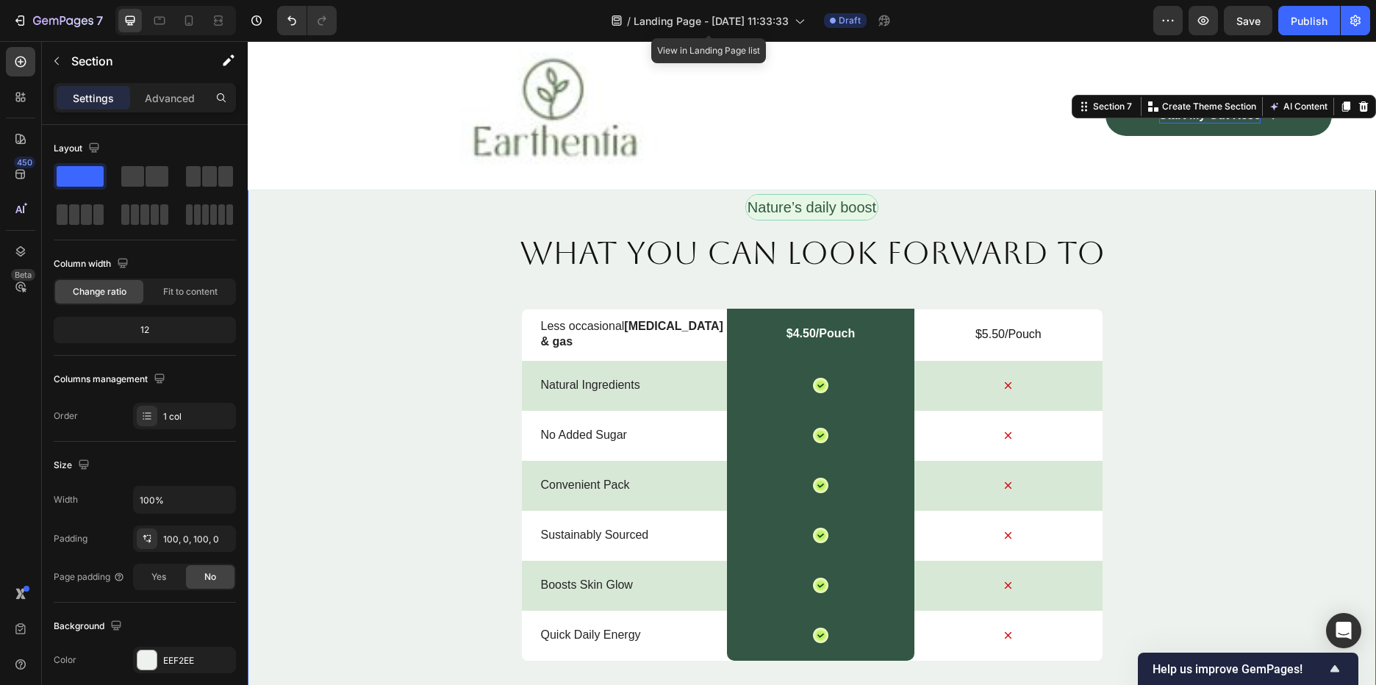
click at [1089, 384] on div "Icon" at bounding box center [1007, 385] width 187 height 15
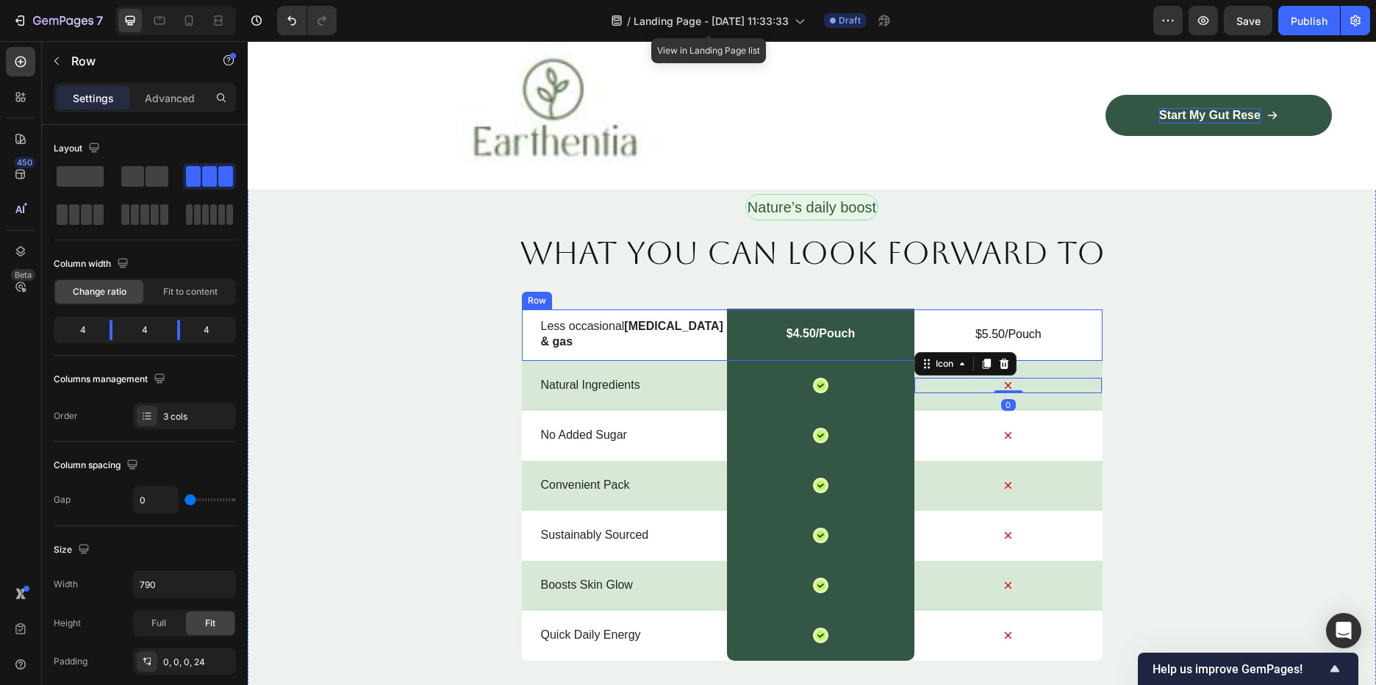
click at [1035, 345] on div "$5.50/Pouch Text Block" at bounding box center [1007, 334] width 187 height 51
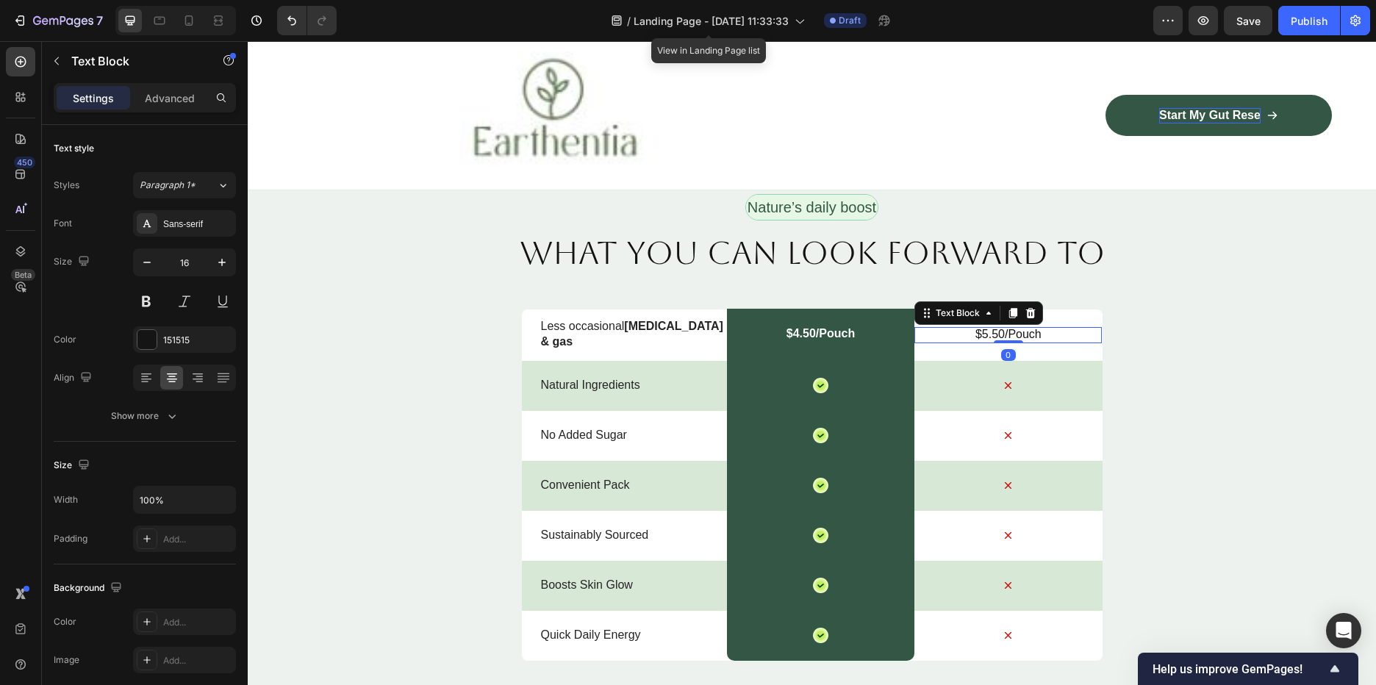
click at [961, 341] on p "$5.50/Pouch" at bounding box center [1008, 334] width 185 height 15
click at [960, 341] on p "$5.50/Pouch" at bounding box center [1008, 334] width 185 height 15
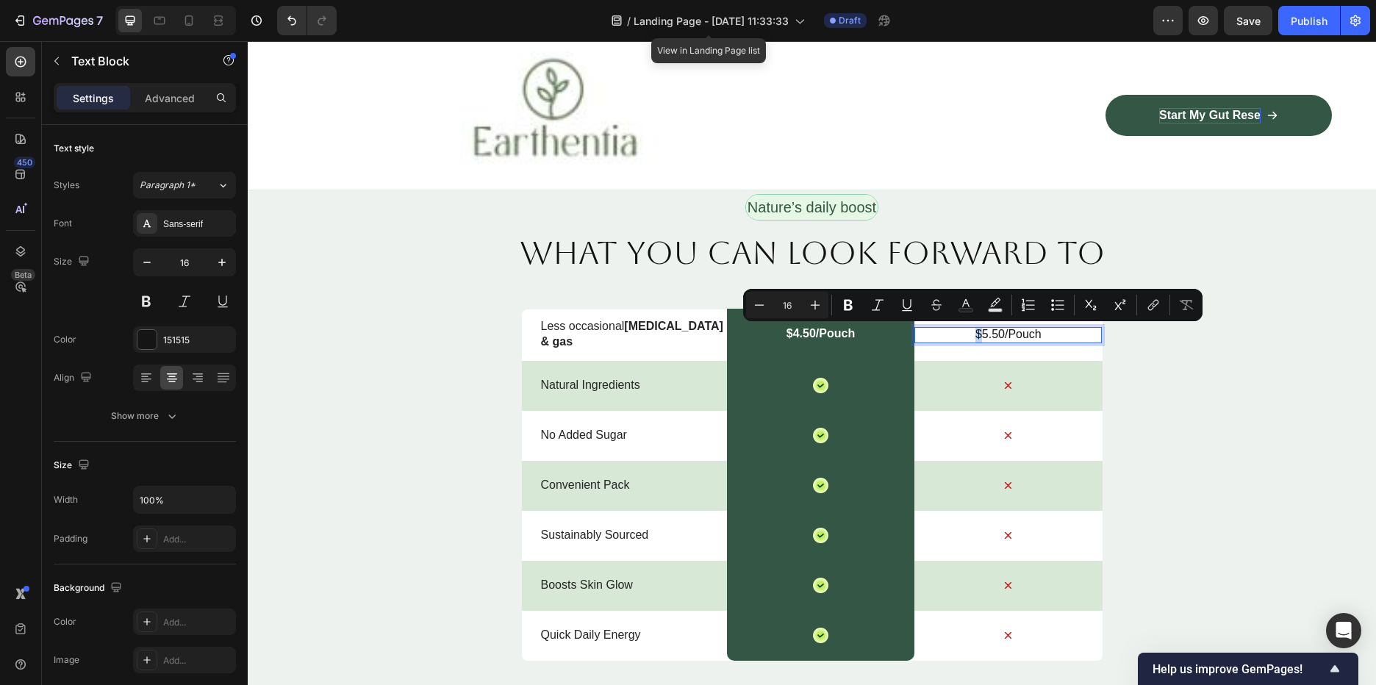
click at [952, 346] on div "$5.50/Pouch Text Block 0" at bounding box center [1007, 334] width 187 height 51
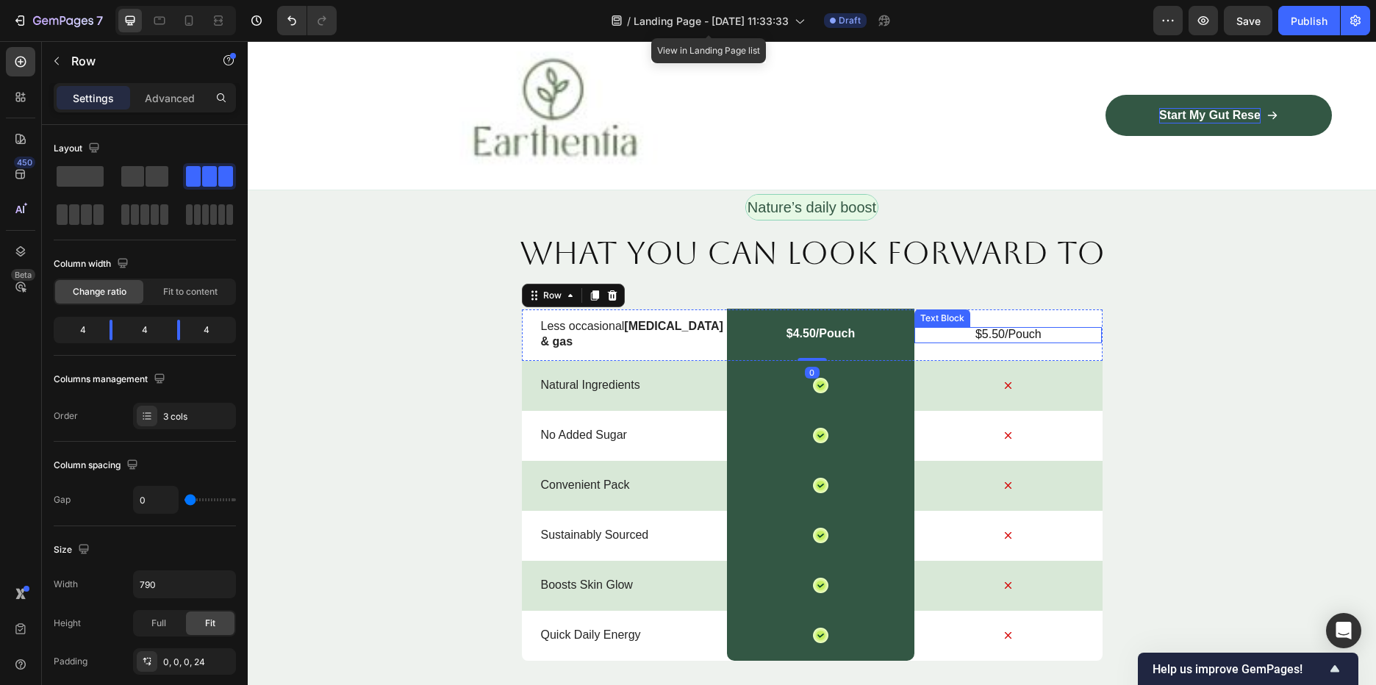
click at [948, 343] on div "$5.50/Pouch" at bounding box center [1007, 335] width 187 height 17
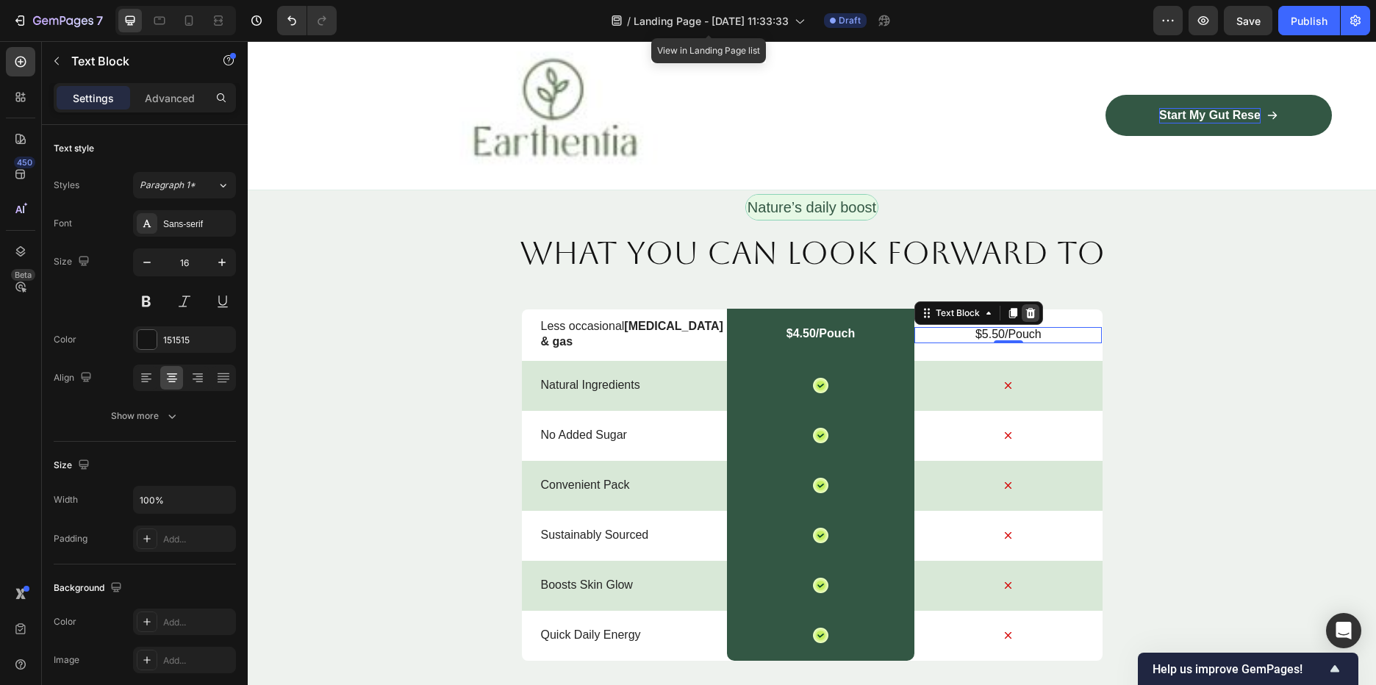
click at [1034, 310] on div at bounding box center [1031, 313] width 18 height 18
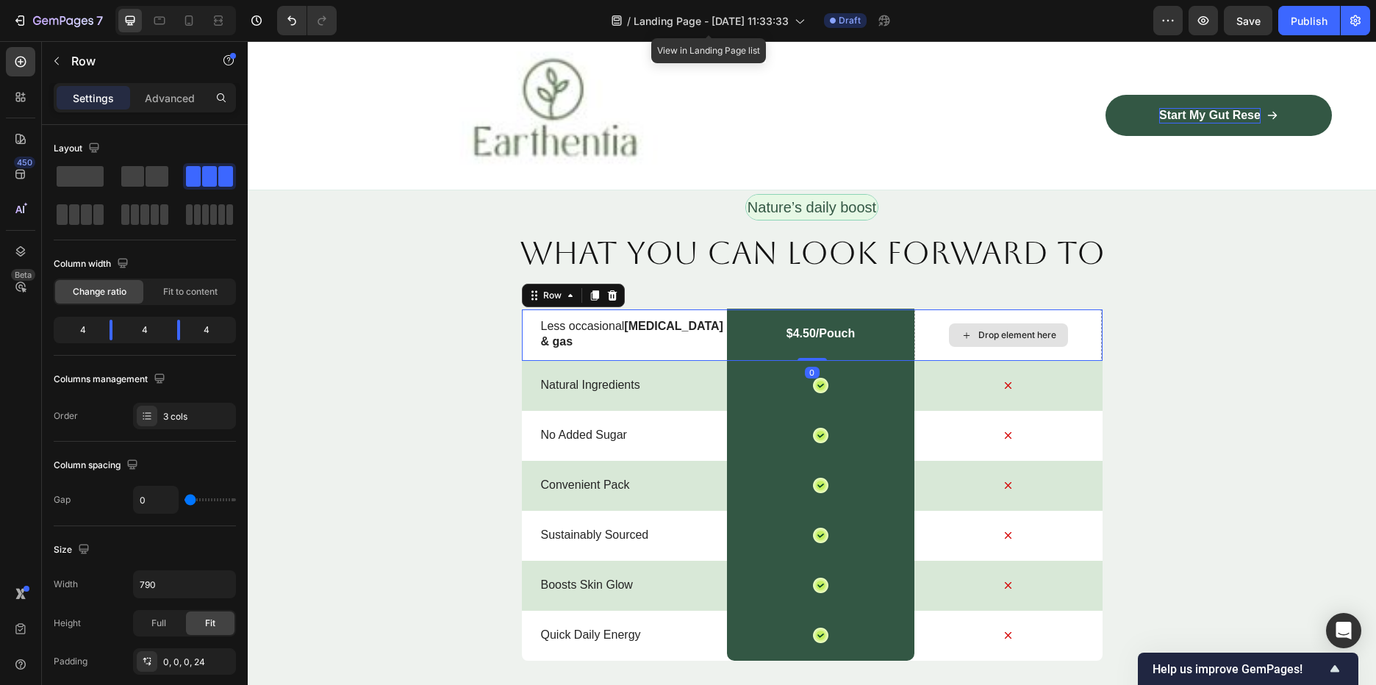
click at [1064, 316] on div "Drop element here" at bounding box center [1007, 334] width 187 height 51
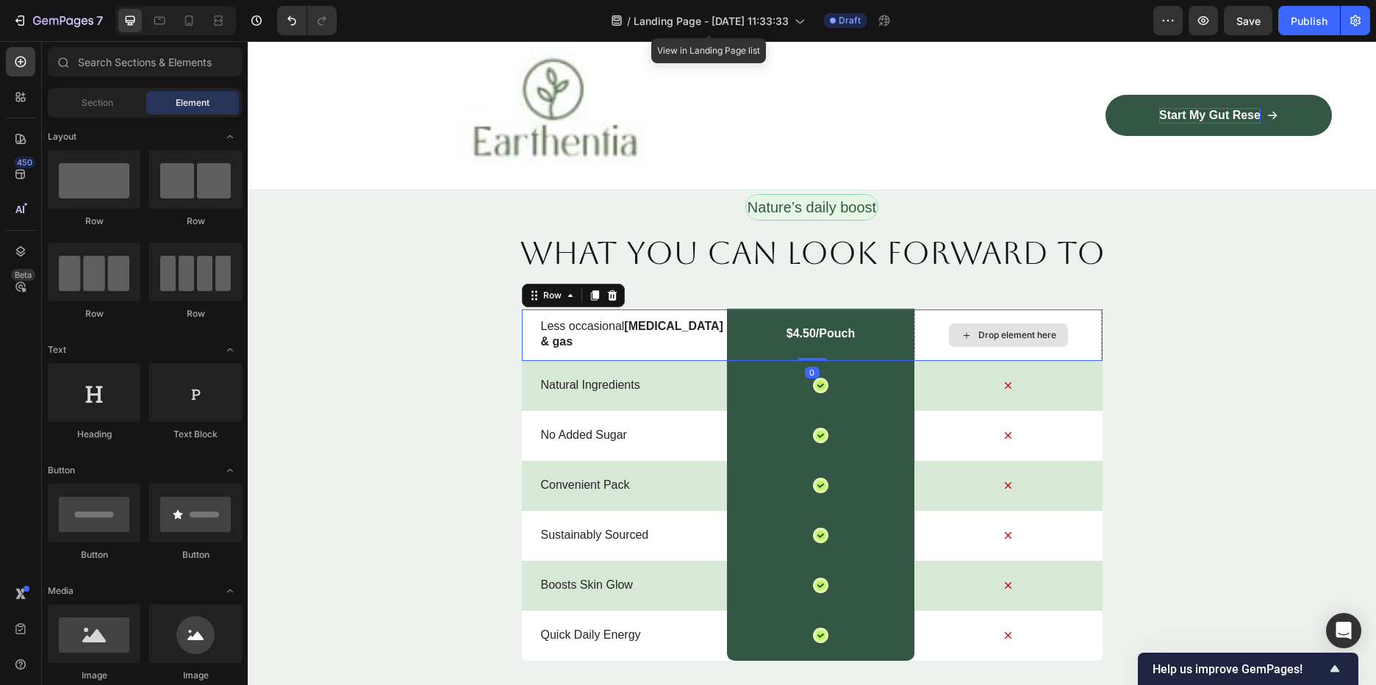
click at [1025, 331] on div "Drop element here" at bounding box center [1017, 335] width 78 height 12
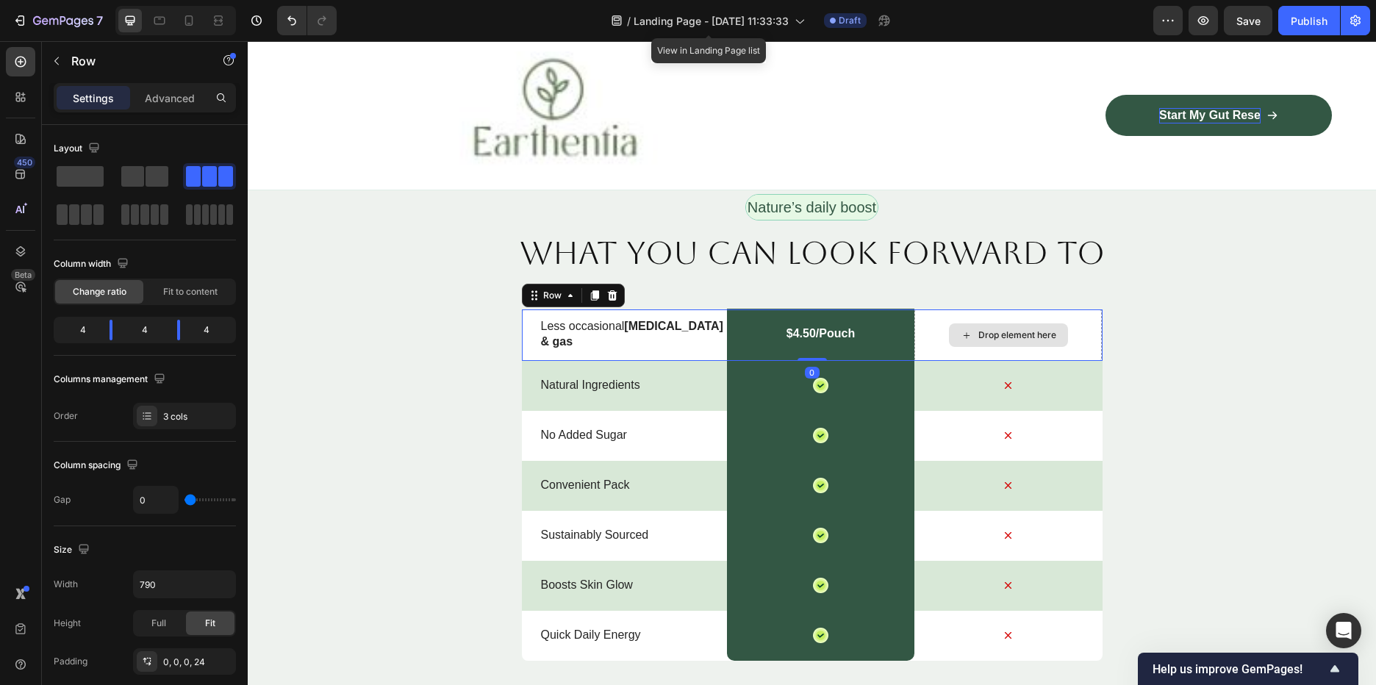
click at [1094, 312] on div "Drop element here" at bounding box center [1007, 334] width 187 height 51
click at [1059, 349] on div "Drop element here" at bounding box center [1007, 334] width 187 height 51
click at [923, 330] on div "Drop element here" at bounding box center [1007, 334] width 187 height 51
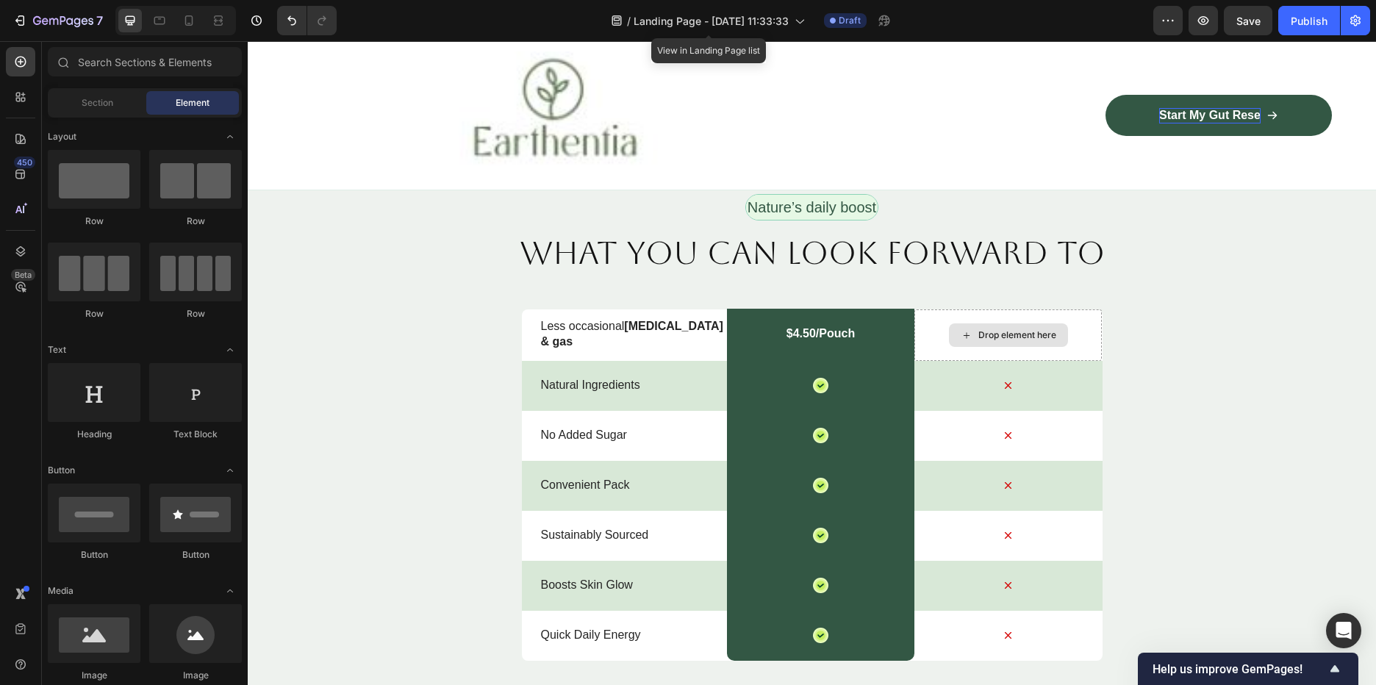
click at [1023, 338] on div "Drop element here" at bounding box center [1017, 335] width 78 height 12
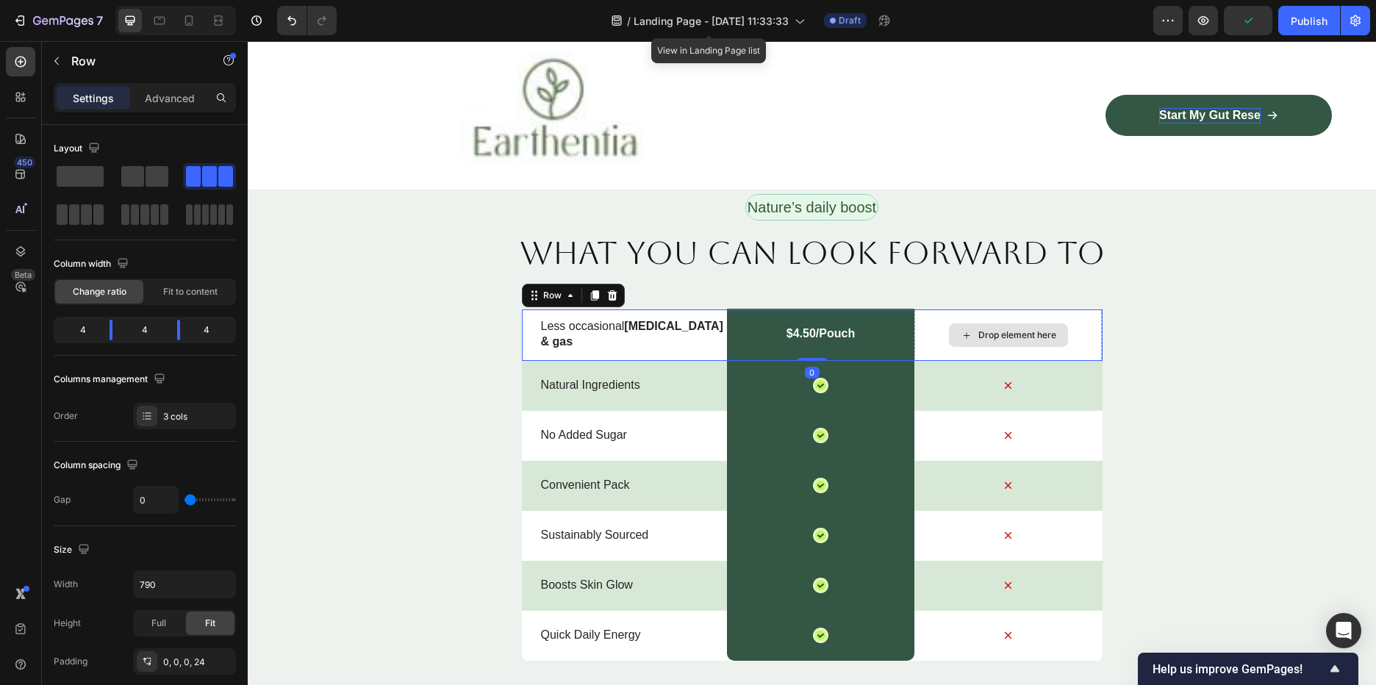
click at [1053, 320] on div "Drop element here" at bounding box center [1007, 334] width 187 height 51
click at [1074, 346] on div "Drop element here" at bounding box center [1007, 334] width 187 height 51
click at [1072, 355] on div "Drop element here" at bounding box center [1007, 334] width 187 height 51
click at [1070, 361] on div "Icon" at bounding box center [1007, 386] width 187 height 50
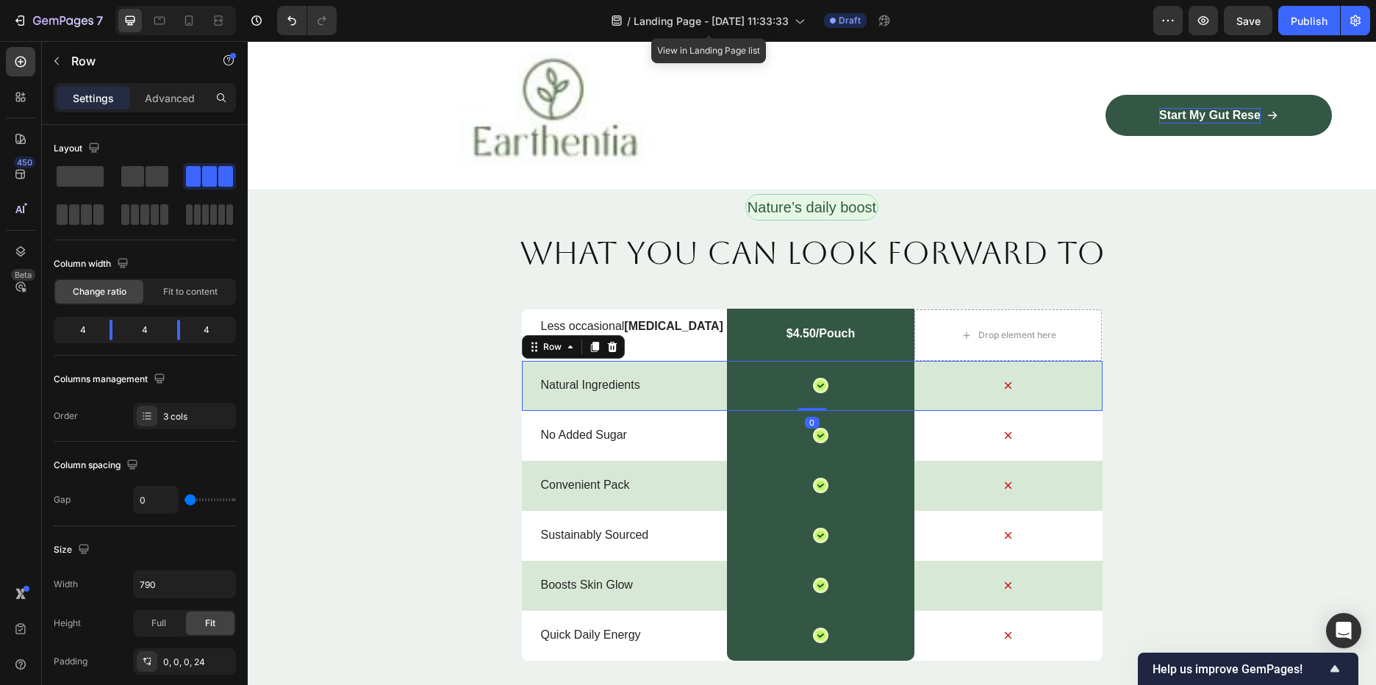
click at [1062, 376] on div "Icon" at bounding box center [1007, 386] width 187 height 50
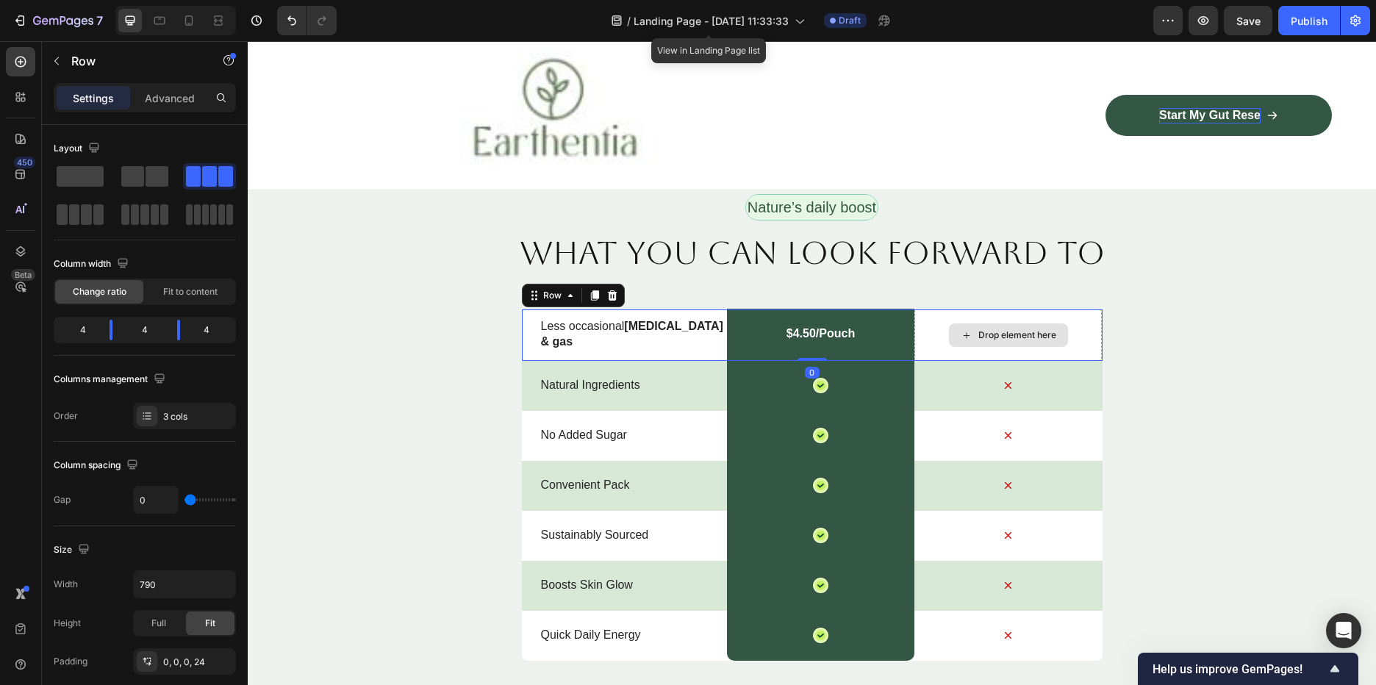
click at [1060, 312] on div "Drop element here" at bounding box center [1007, 334] width 187 height 51
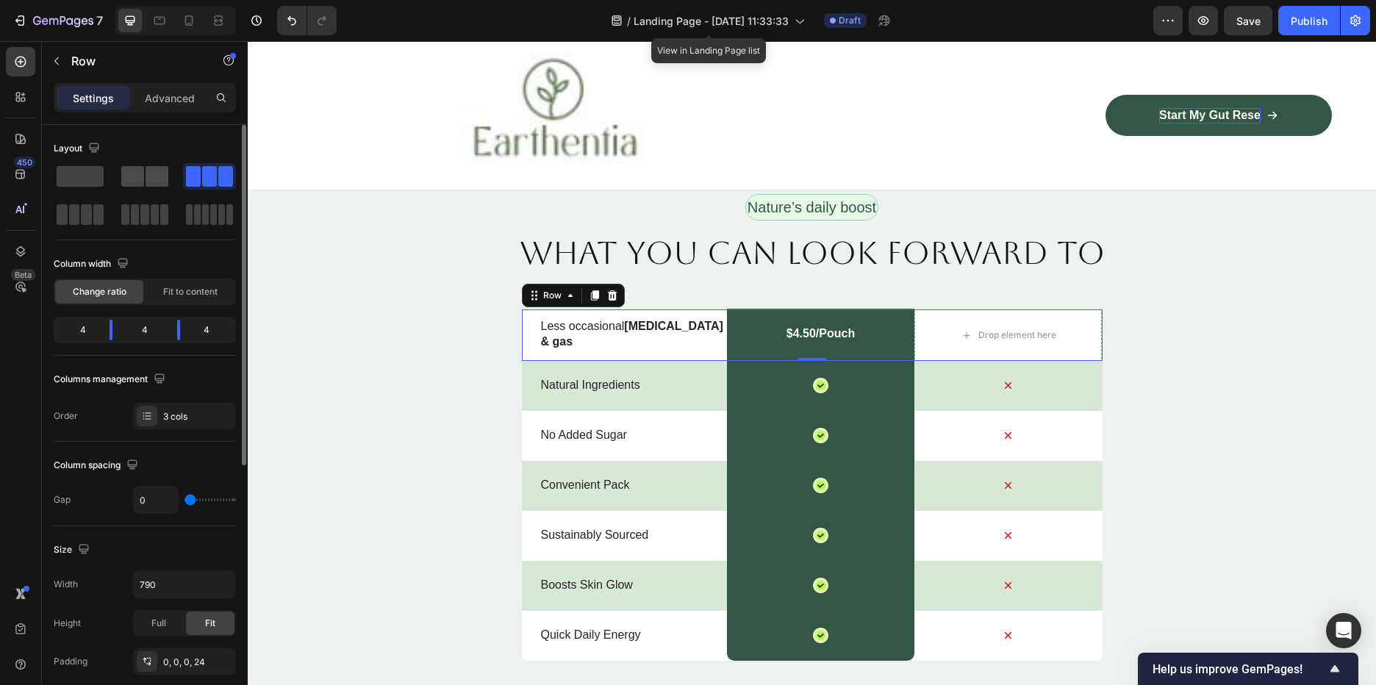
click at [144, 168] on div at bounding box center [144, 176] width 47 height 21
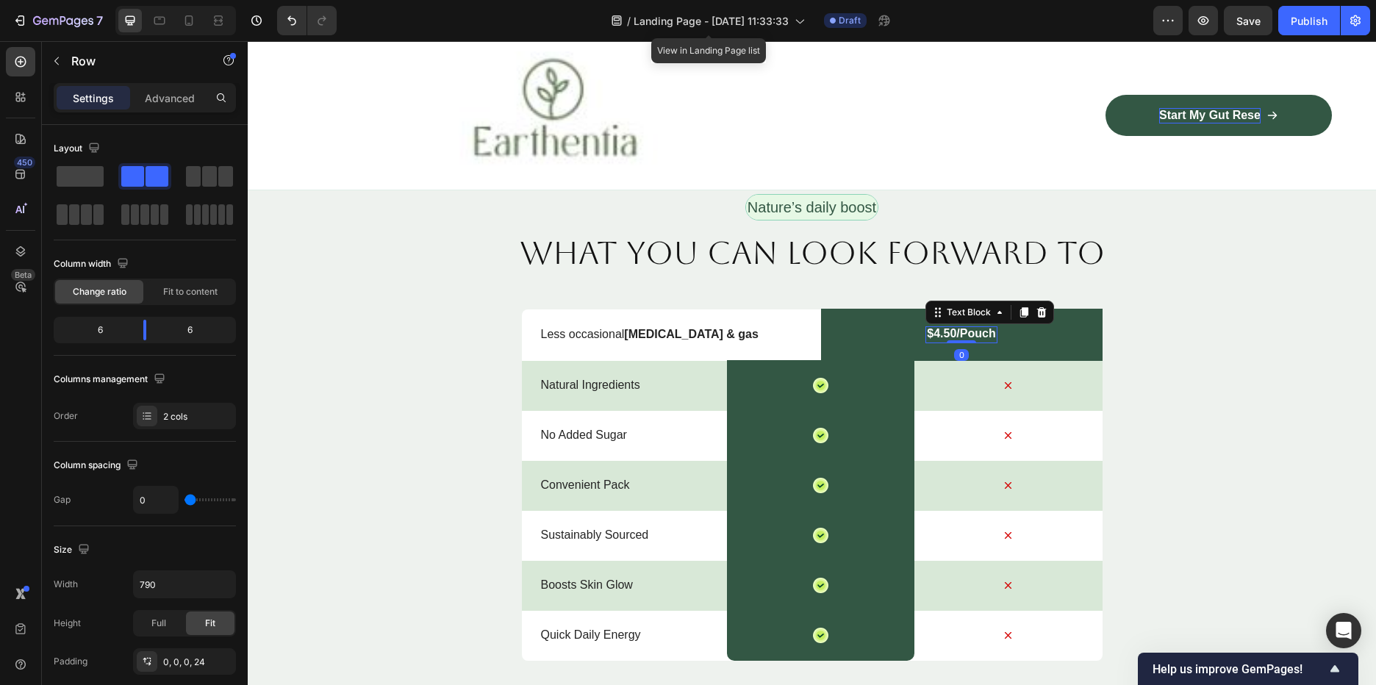
click at [975, 333] on p "$4.50/Pouch" at bounding box center [961, 333] width 68 height 15
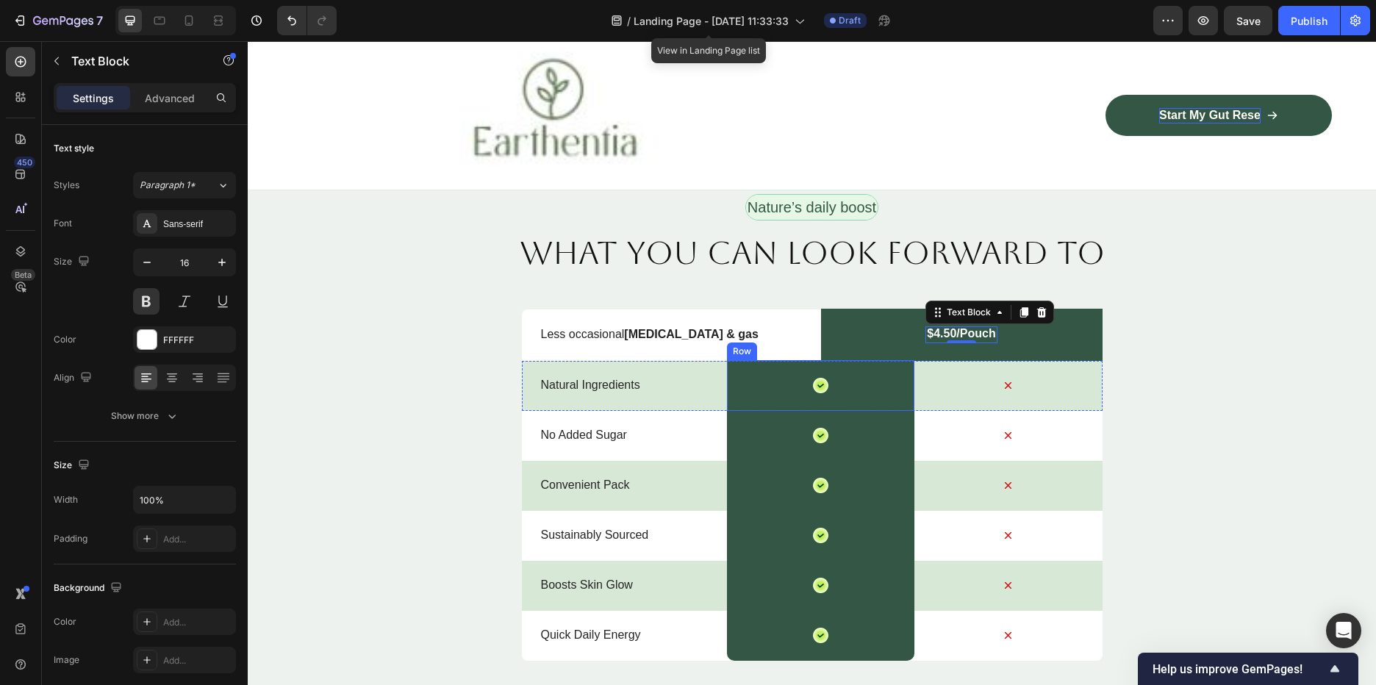
click at [831, 390] on div "Icon Row" at bounding box center [820, 385] width 187 height 51
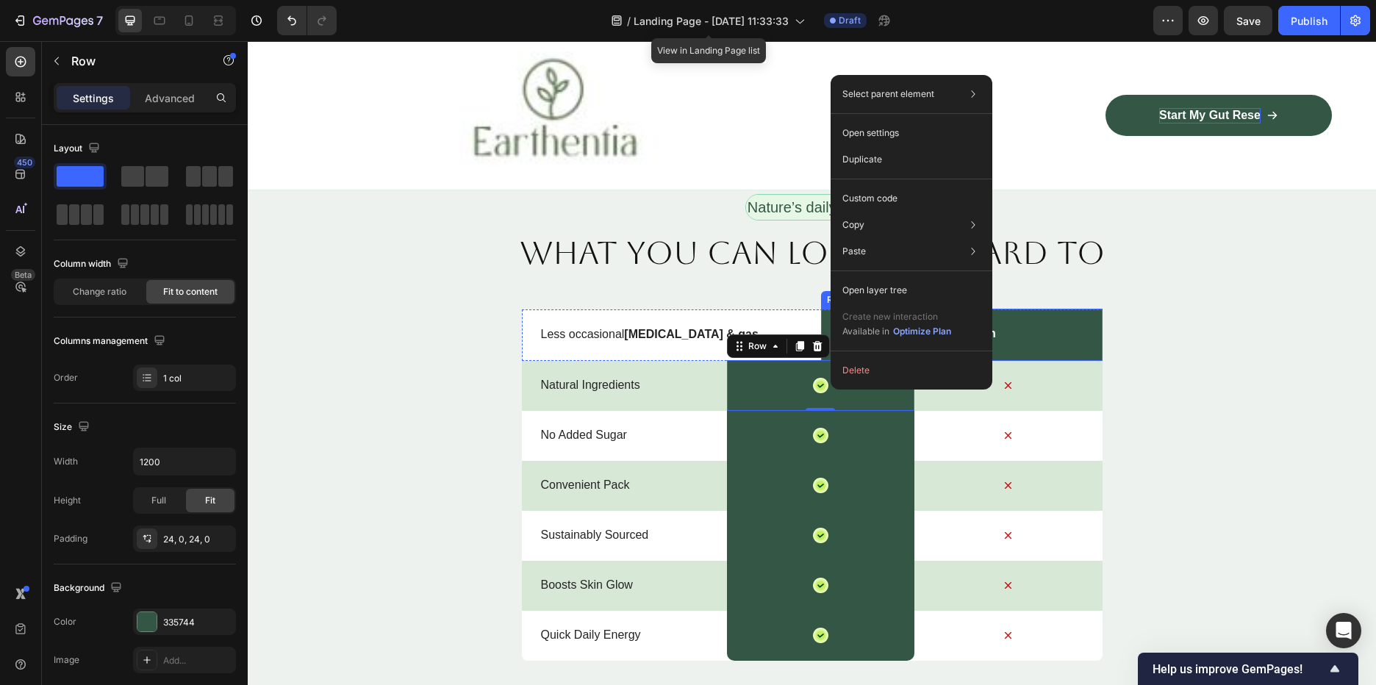
click at [1021, 321] on div "$4.50/Pouch Text Block Row" at bounding box center [962, 335] width 282 height 52
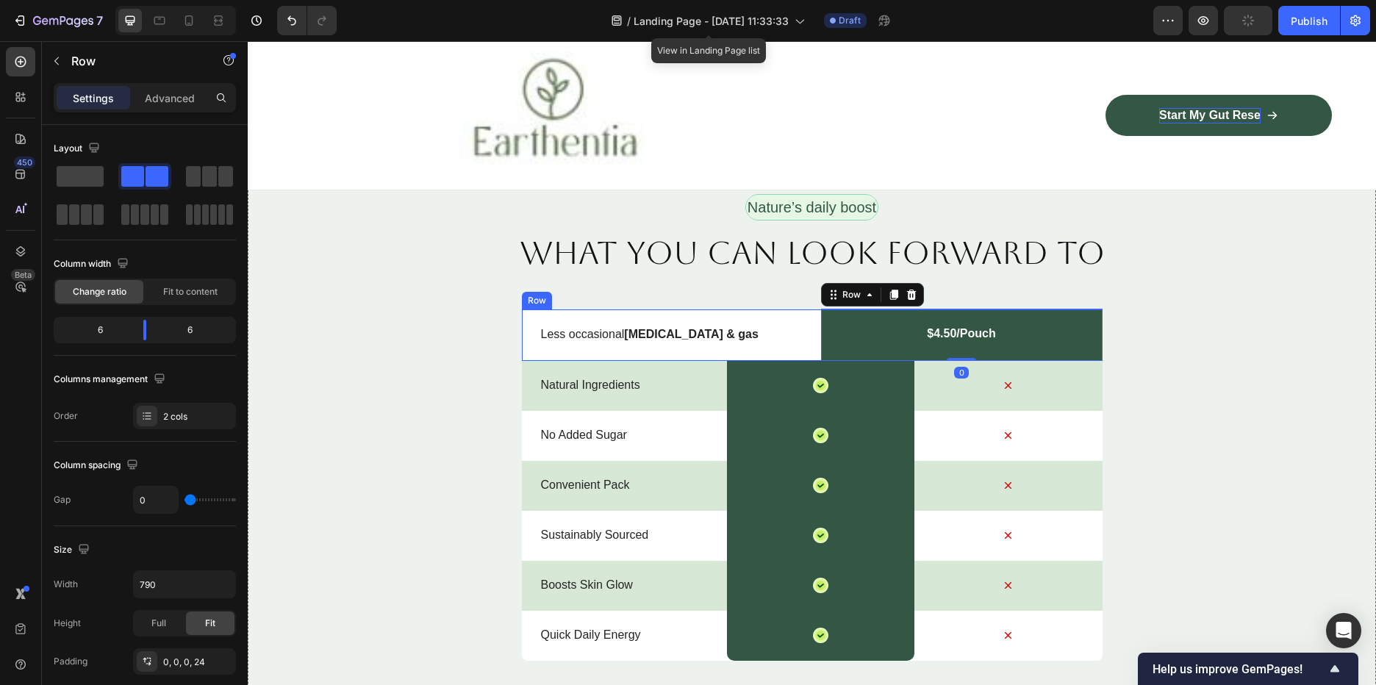
click at [528, 329] on div "Less occasional bloating & gas Text Block $4.50/Pouch Text Block Row 0 Row" at bounding box center [812, 334] width 581 height 51
click at [611, 294] on icon at bounding box center [612, 296] width 12 height 12
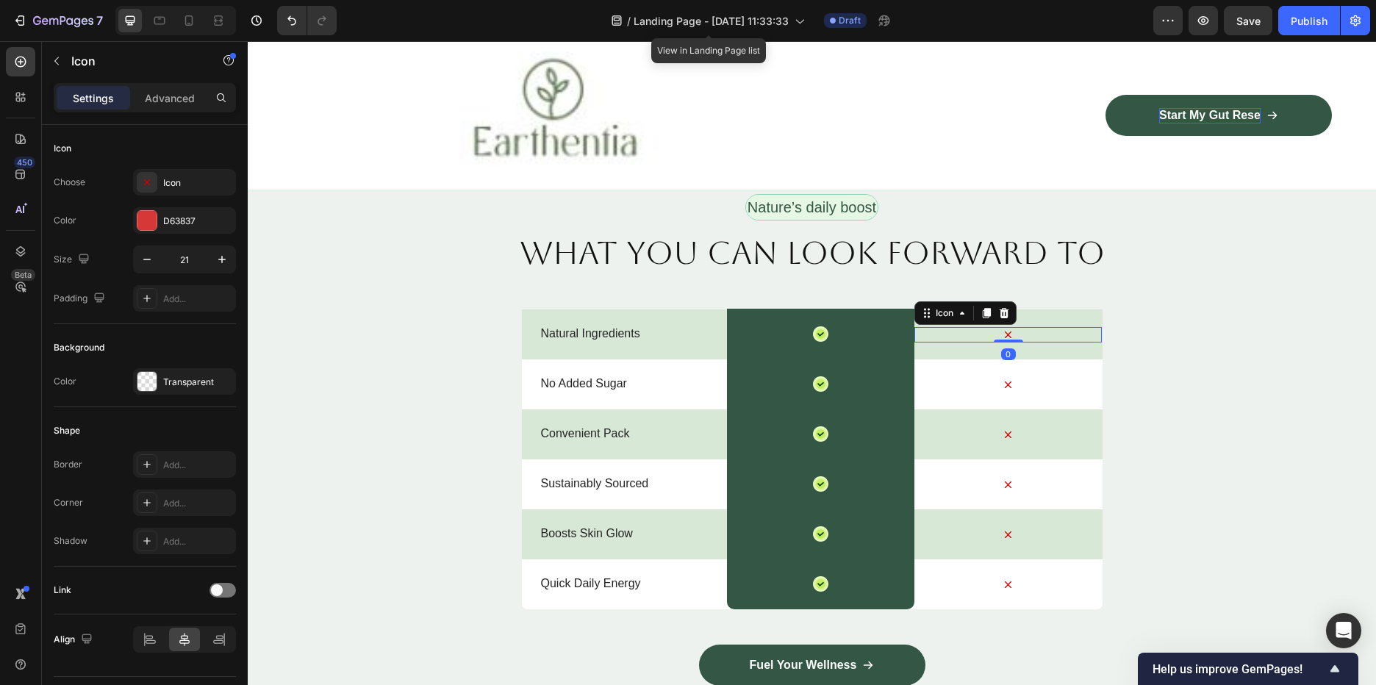
click at [1000, 329] on icon at bounding box center [1007, 334] width 15 height 15
click at [612, 329] on p "Natural Ingredients" at bounding box center [633, 333] width 185 height 15
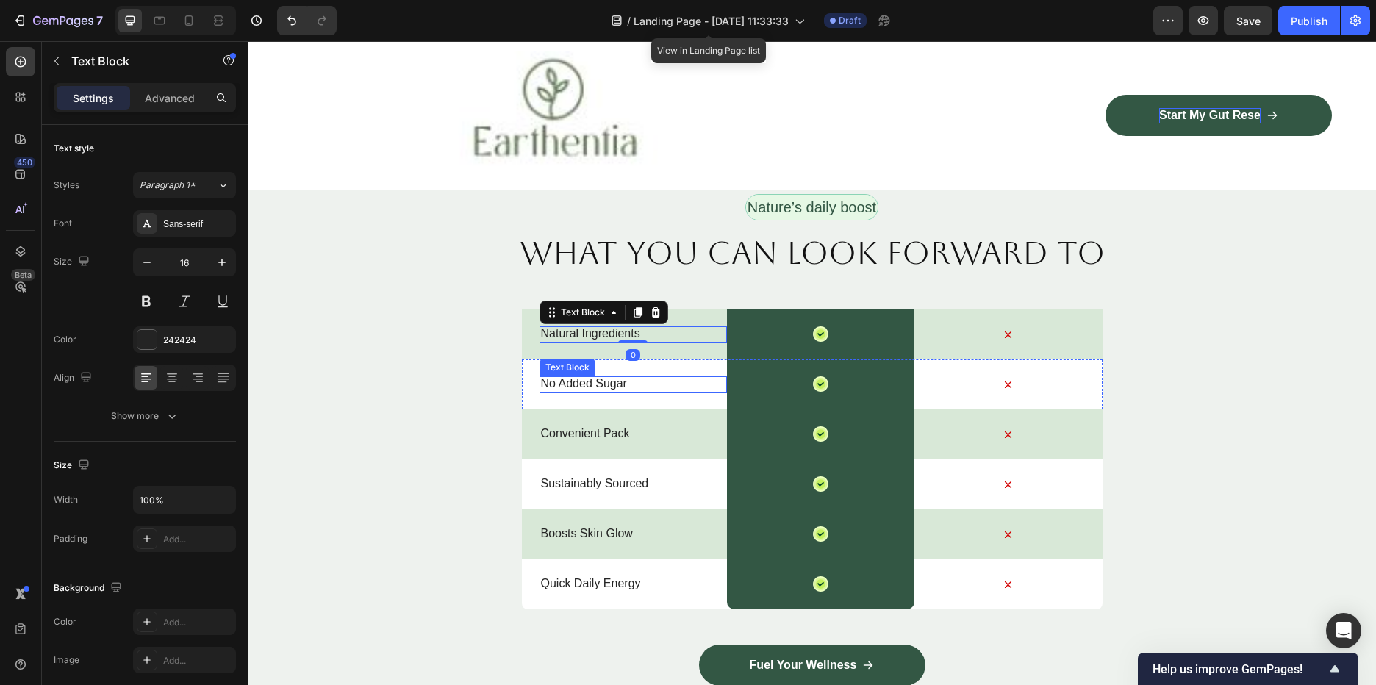
click at [553, 422] on div "Convenient Pack Text Block" at bounding box center [633, 434] width 187 height 50
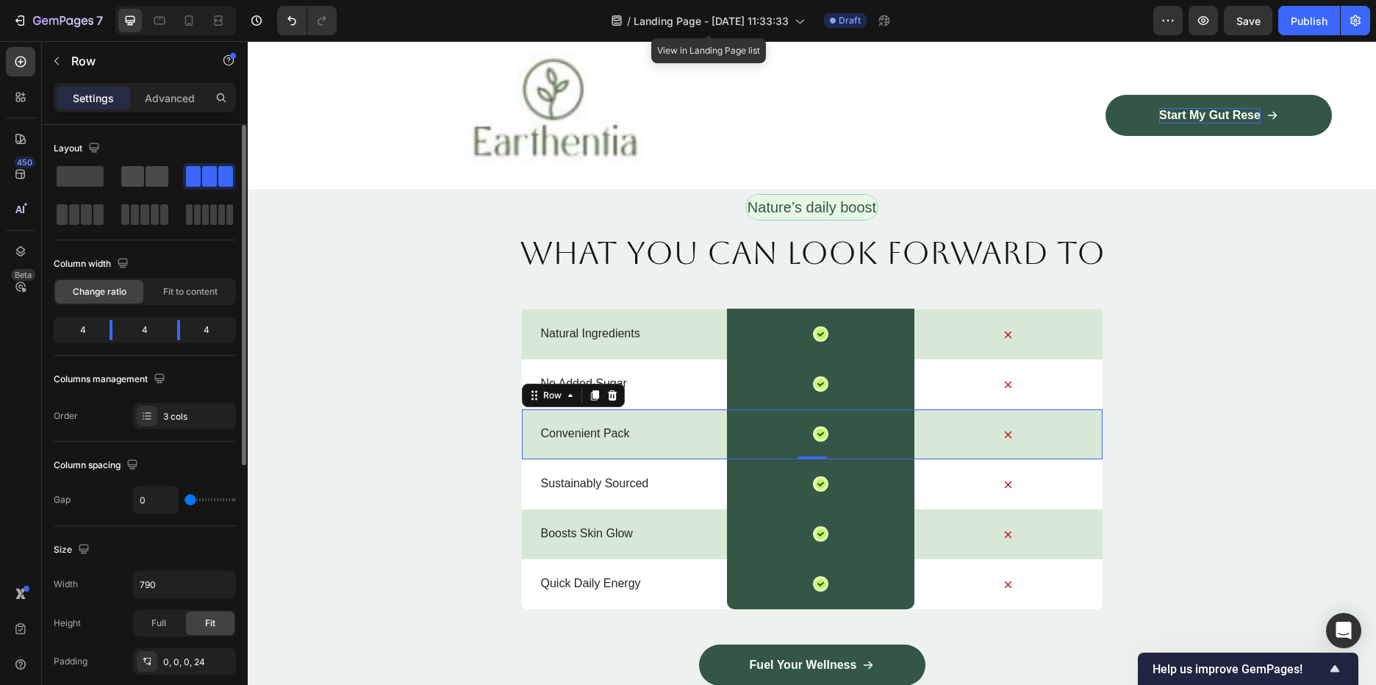
click at [137, 179] on span at bounding box center [132, 176] width 23 height 21
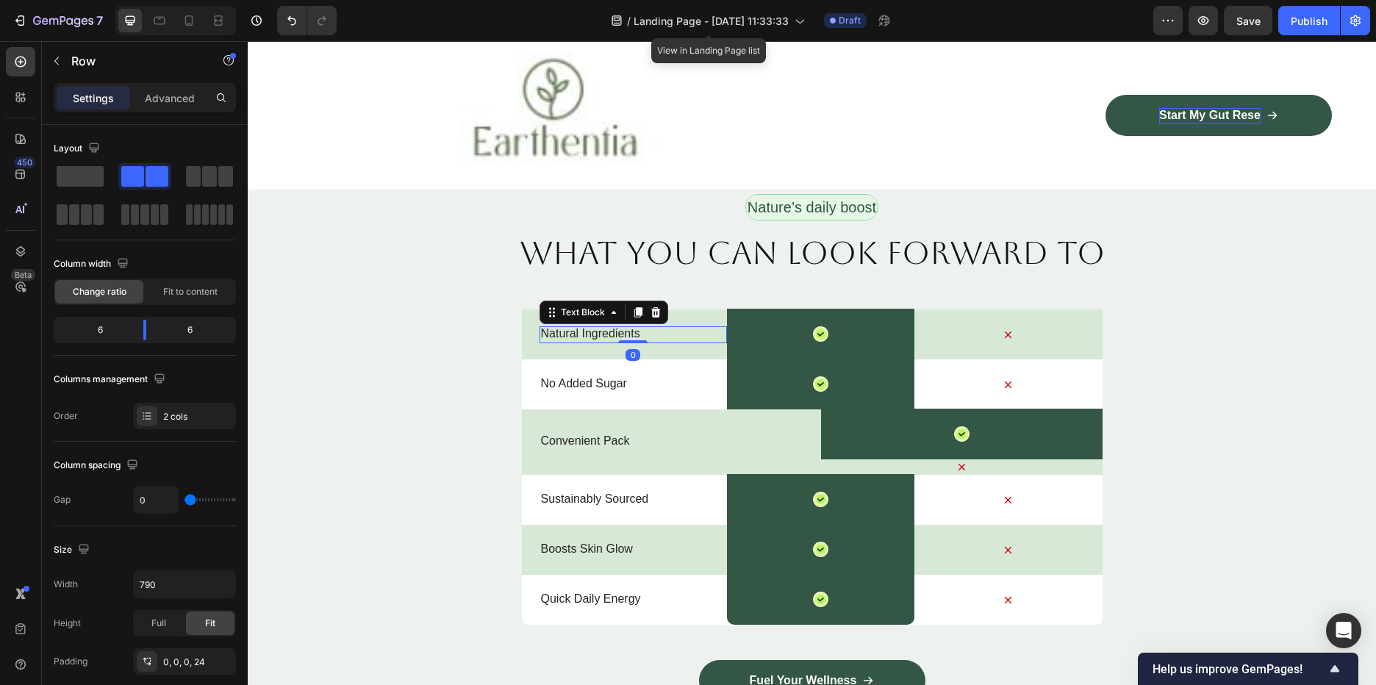
click at [579, 326] on div "Natural Ingredients Text Block 0" at bounding box center [633, 334] width 187 height 17
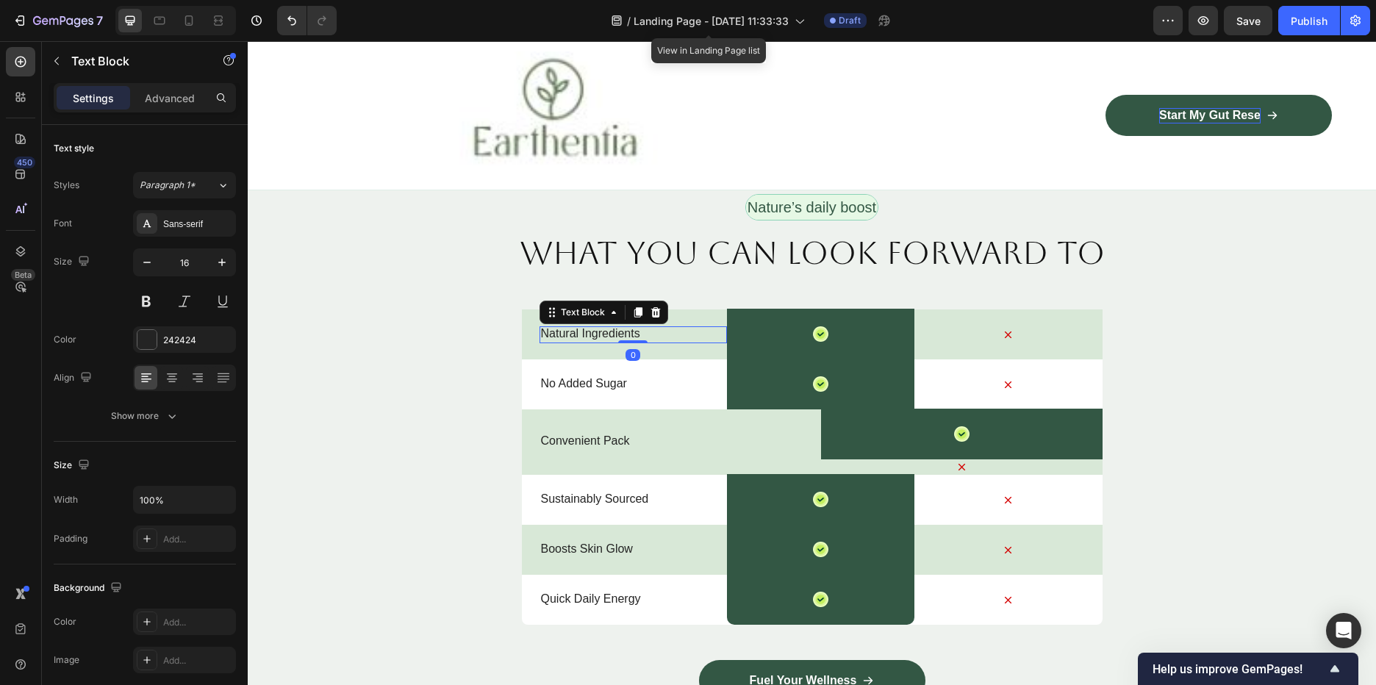
click at [578, 351] on div "Natural Ingredients Text Block 0" at bounding box center [633, 334] width 187 height 50
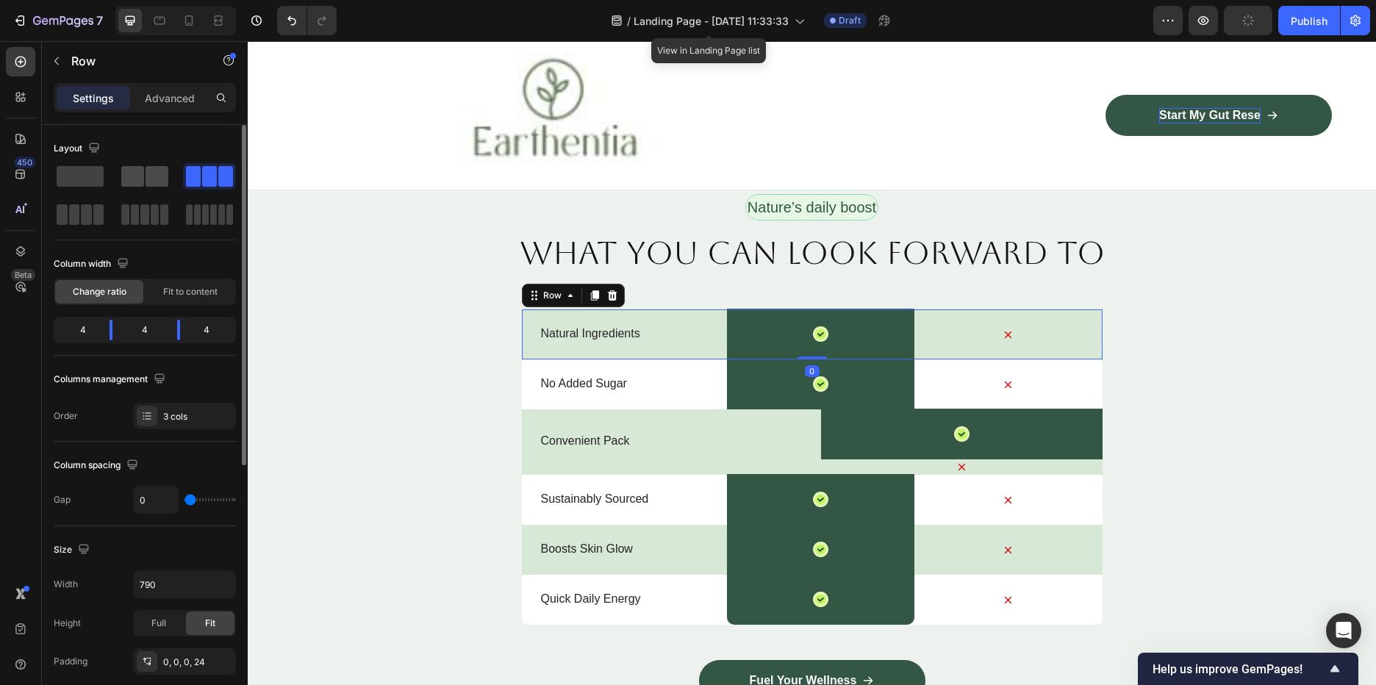
click at [147, 173] on span at bounding box center [157, 176] width 23 height 21
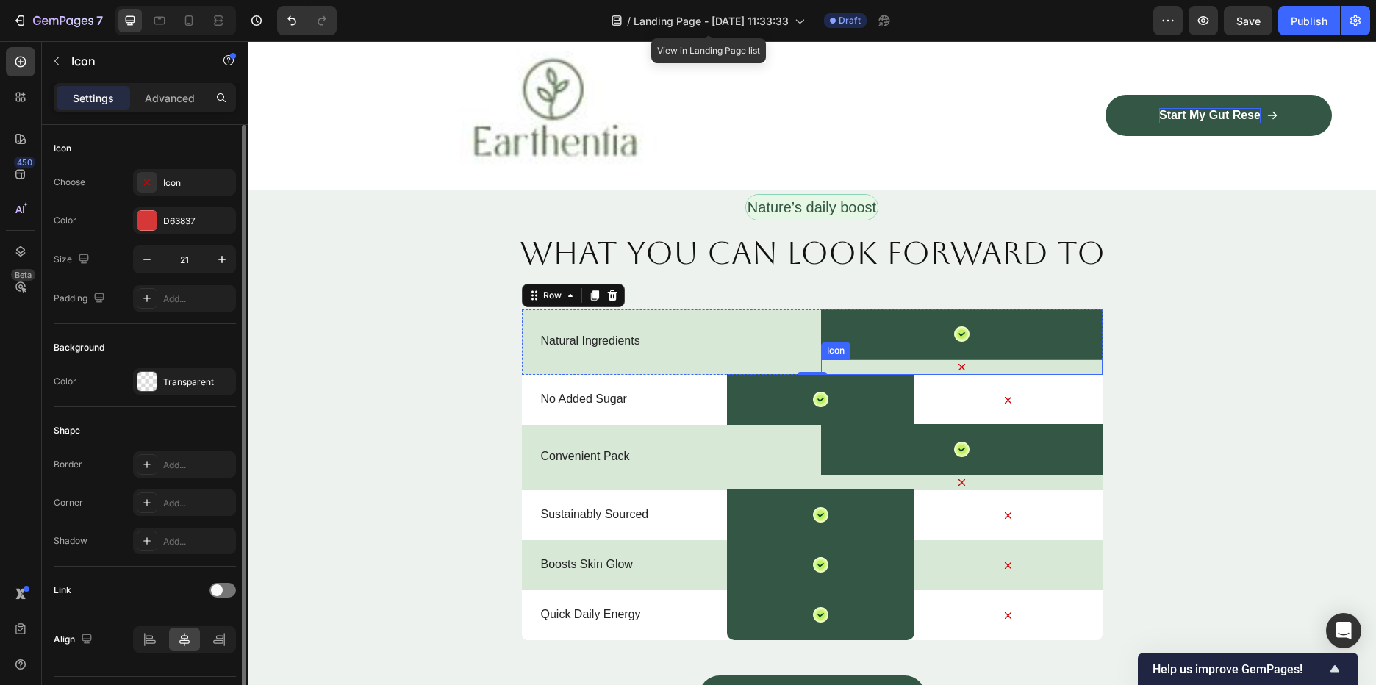
click at [967, 370] on div "Icon" at bounding box center [962, 366] width 282 height 15
click at [906, 348] on icon at bounding box center [911, 345] width 10 height 10
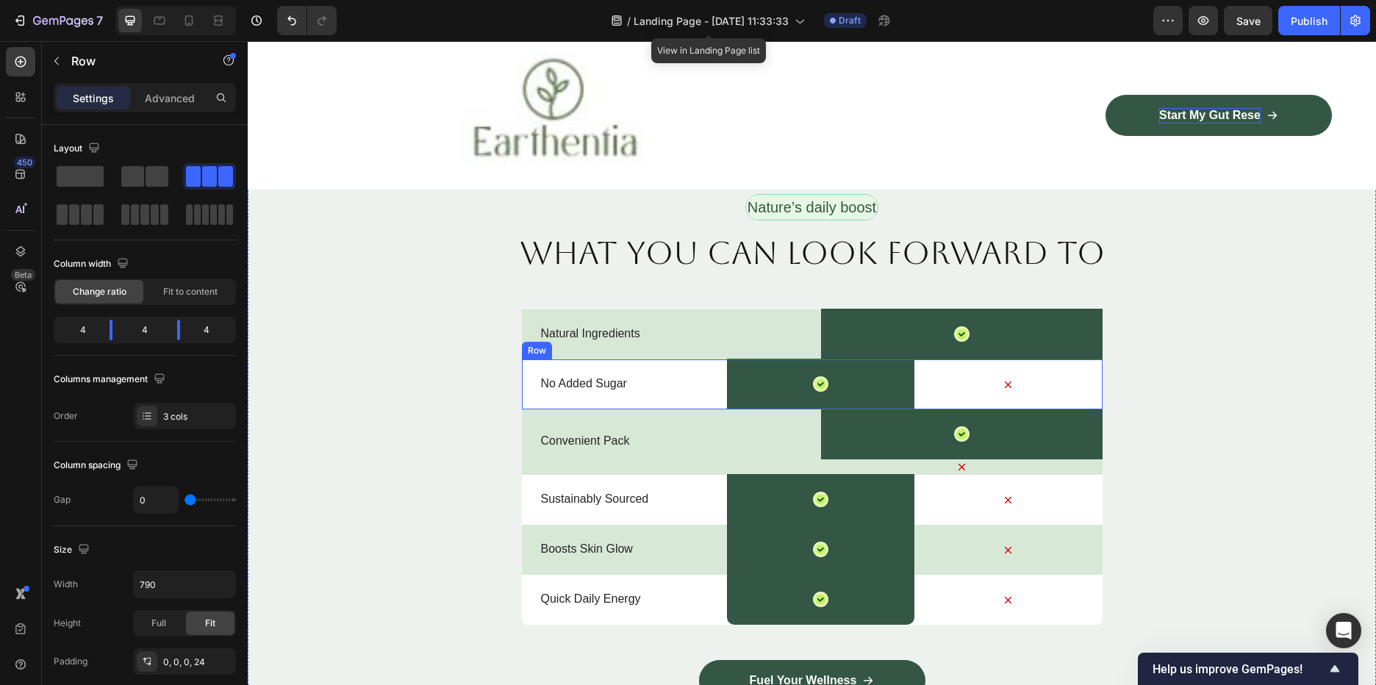
click at [1004, 393] on div "Icon" at bounding box center [1007, 384] width 187 height 50
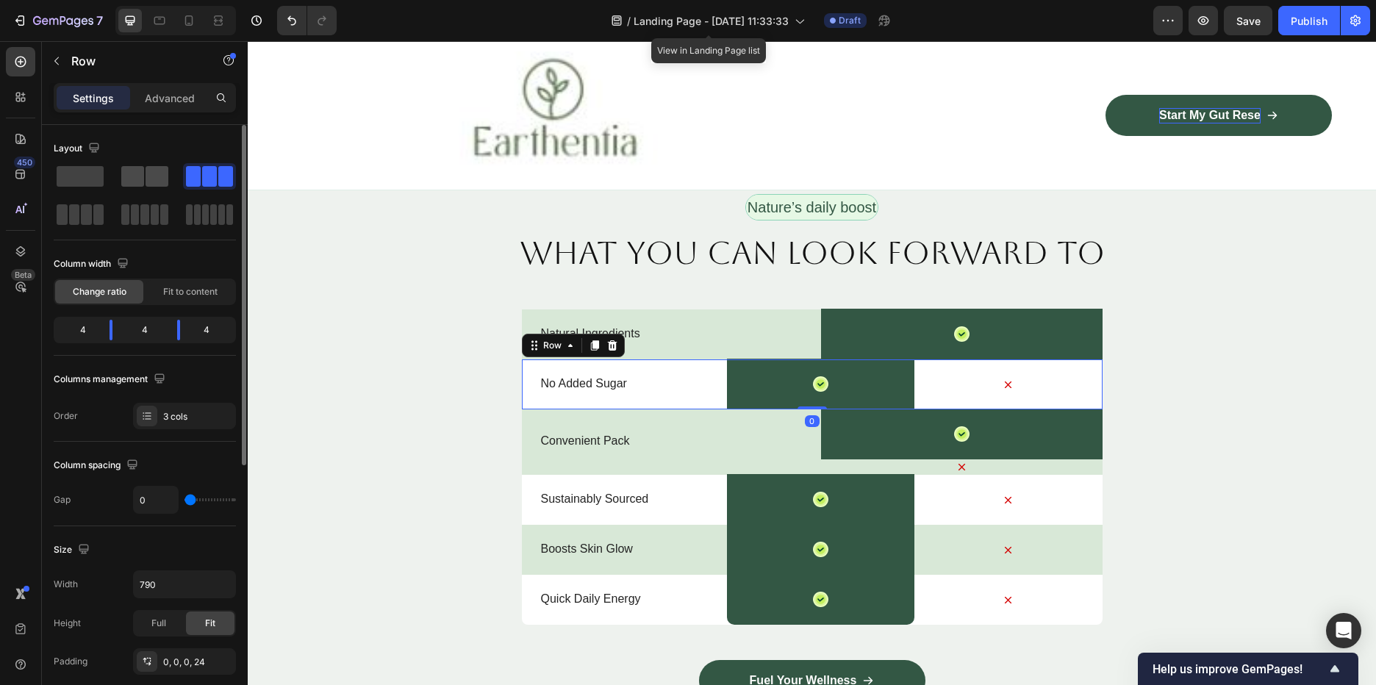
click at [146, 176] on span at bounding box center [157, 176] width 23 height 21
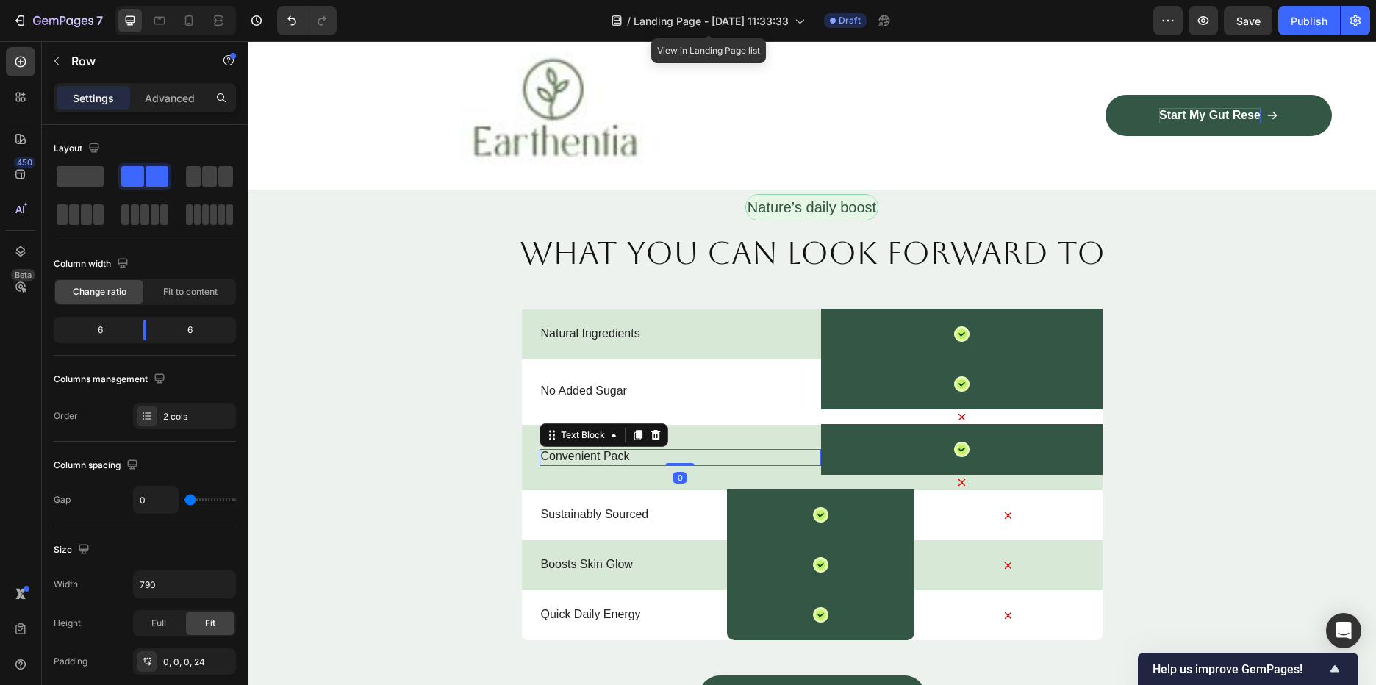
click at [654, 454] on p "Convenient Pack" at bounding box center [680, 456] width 279 height 15
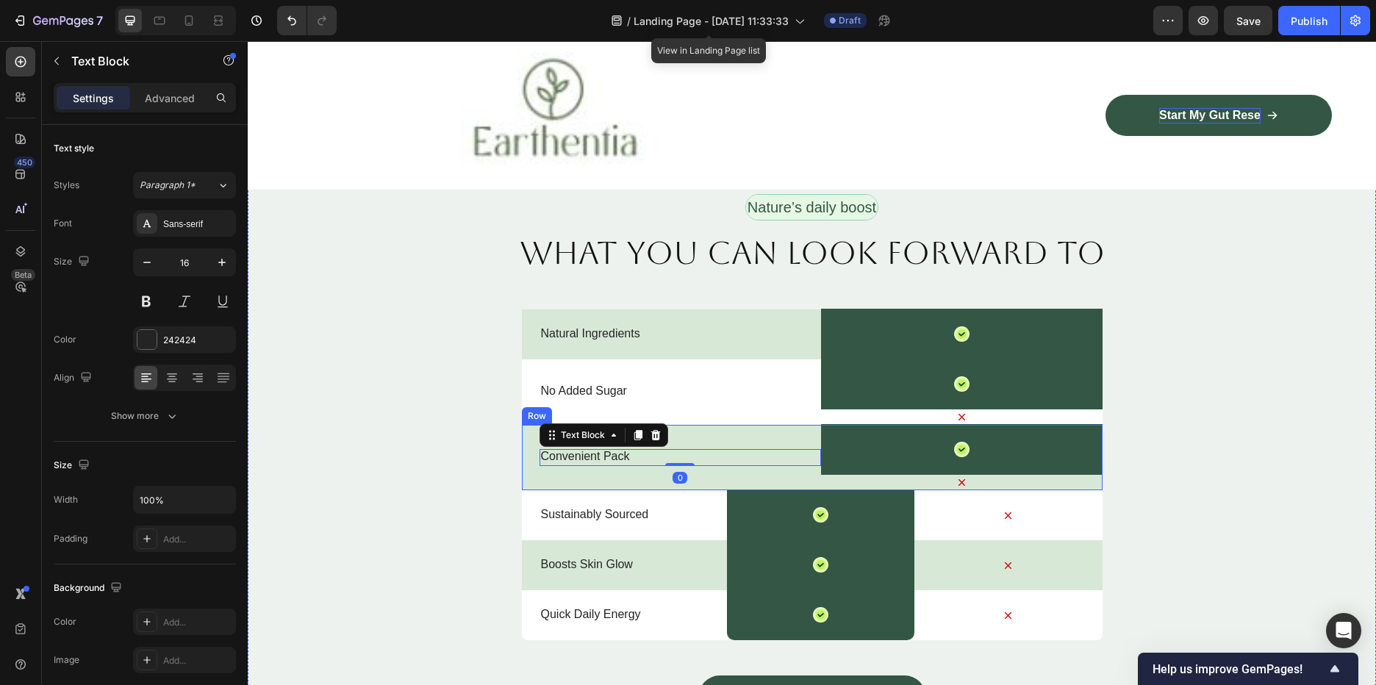
click at [548, 480] on div "Convenient Pack Text Block 0" at bounding box center [681, 457] width 282 height 65
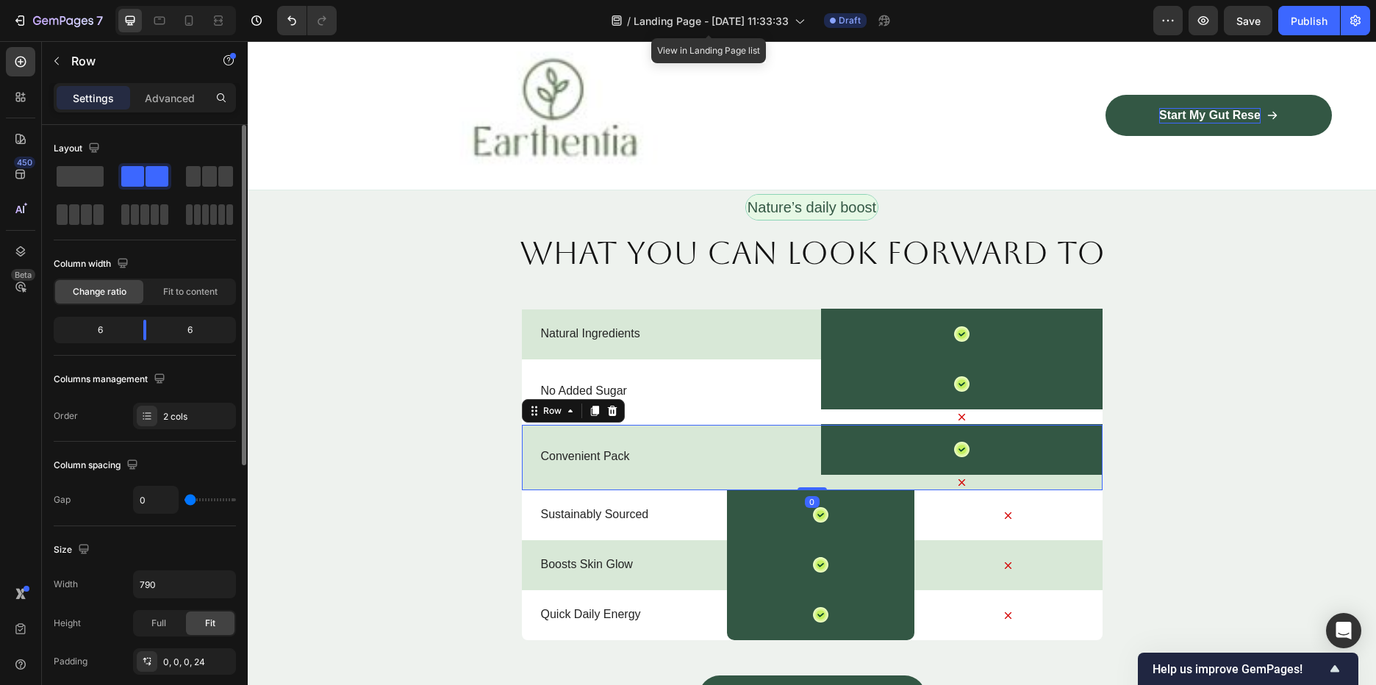
click at [144, 172] on div at bounding box center [144, 176] width 47 height 21
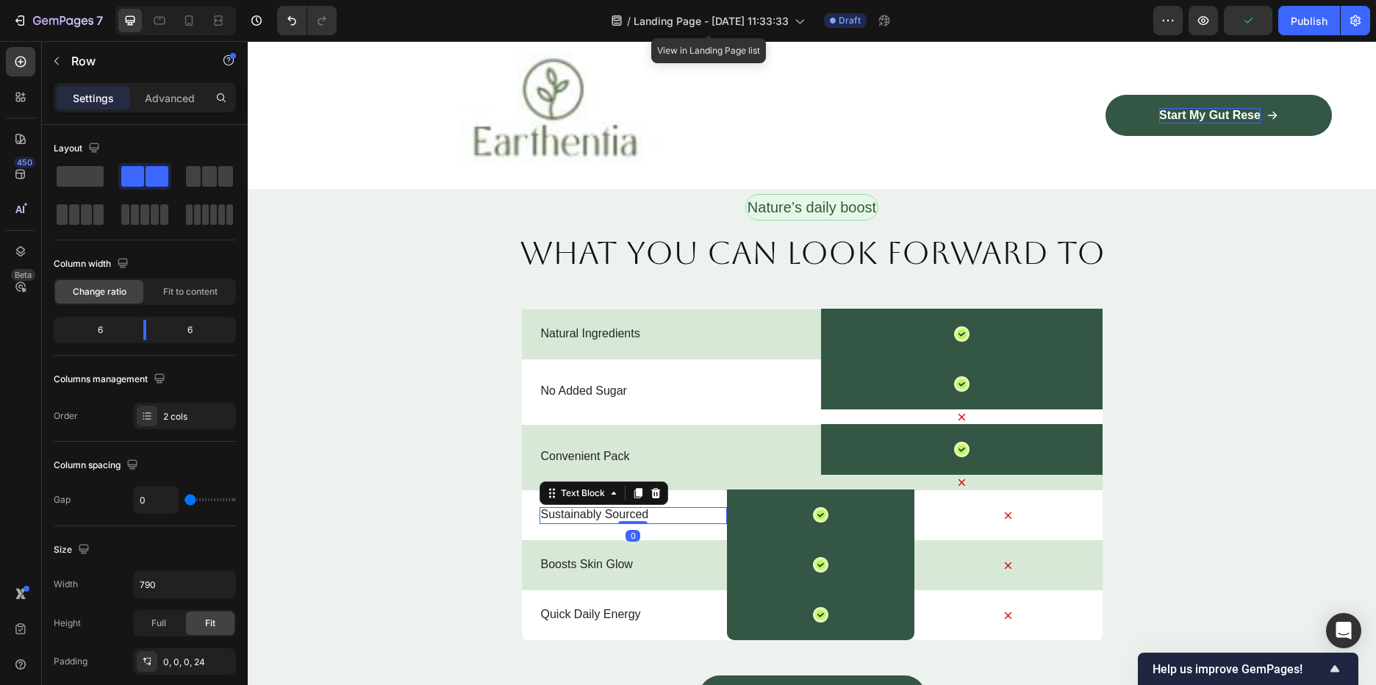
click at [541, 514] on p "Sustainably Sourced" at bounding box center [633, 514] width 185 height 15
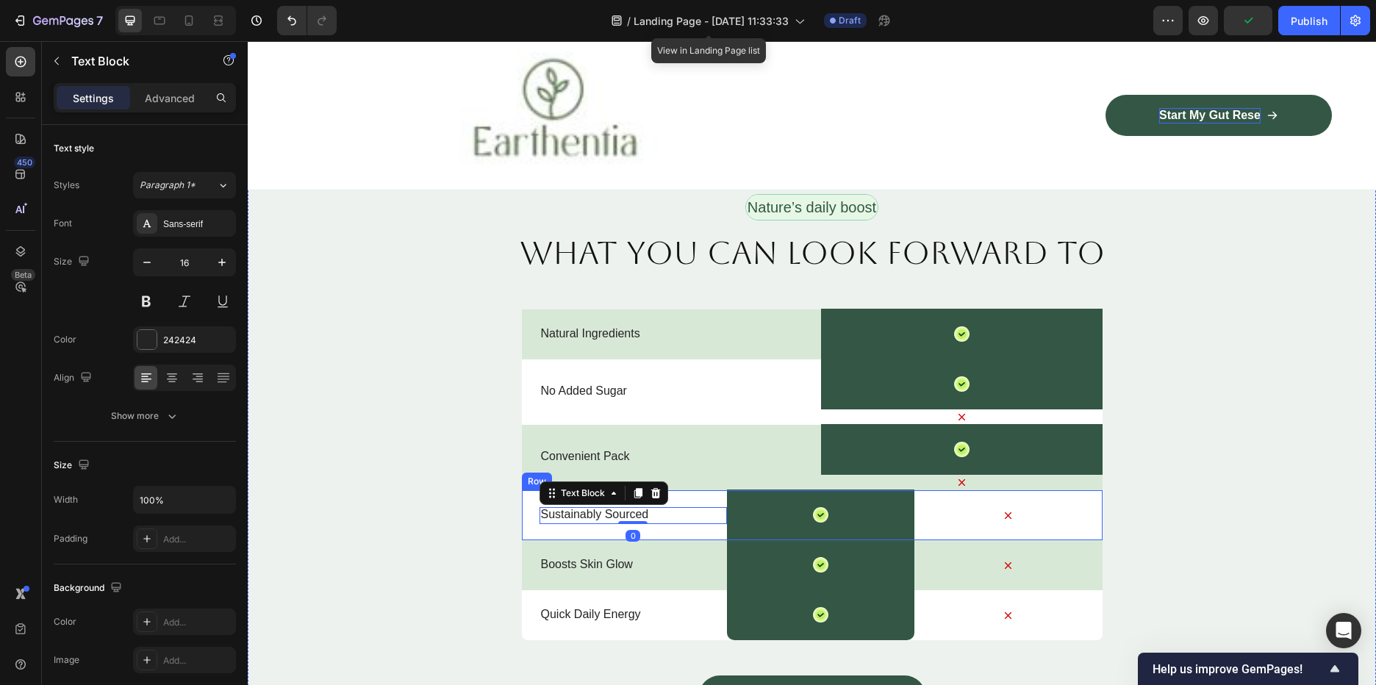
click at [522, 523] on div "Sustainably Sourced Text Block 0 Icon Row Icon Row" at bounding box center [812, 515] width 581 height 50
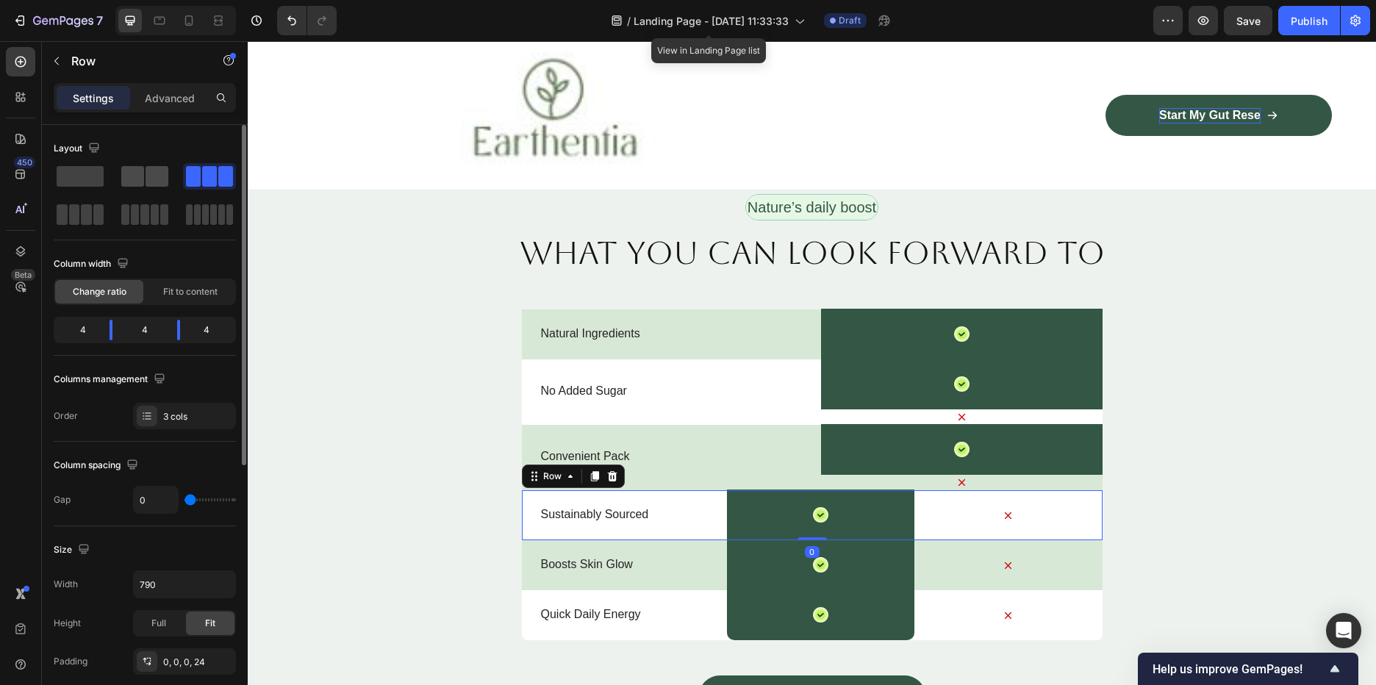
click at [152, 176] on span at bounding box center [157, 176] width 23 height 21
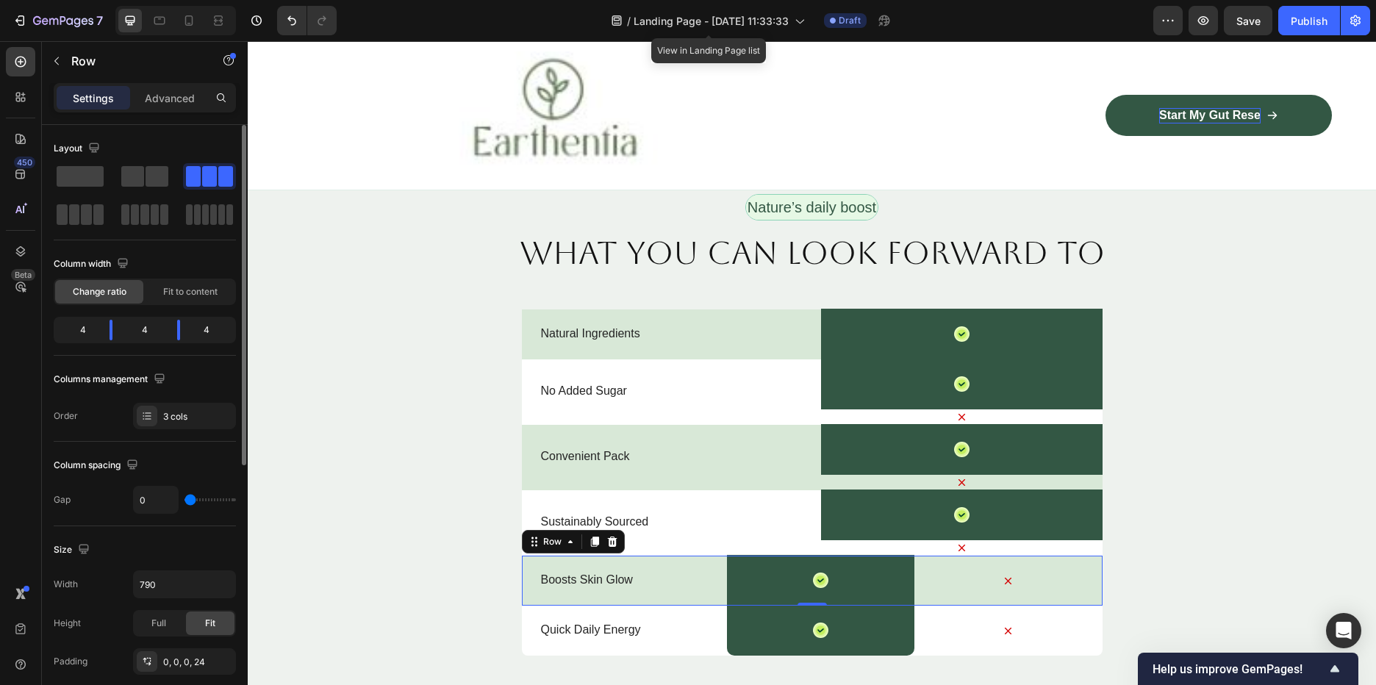
click at [523, 567] on div "Boosts Skin Glow Text Block Icon Row Icon Row 0" at bounding box center [812, 581] width 581 height 50
click at [142, 175] on span at bounding box center [132, 176] width 23 height 21
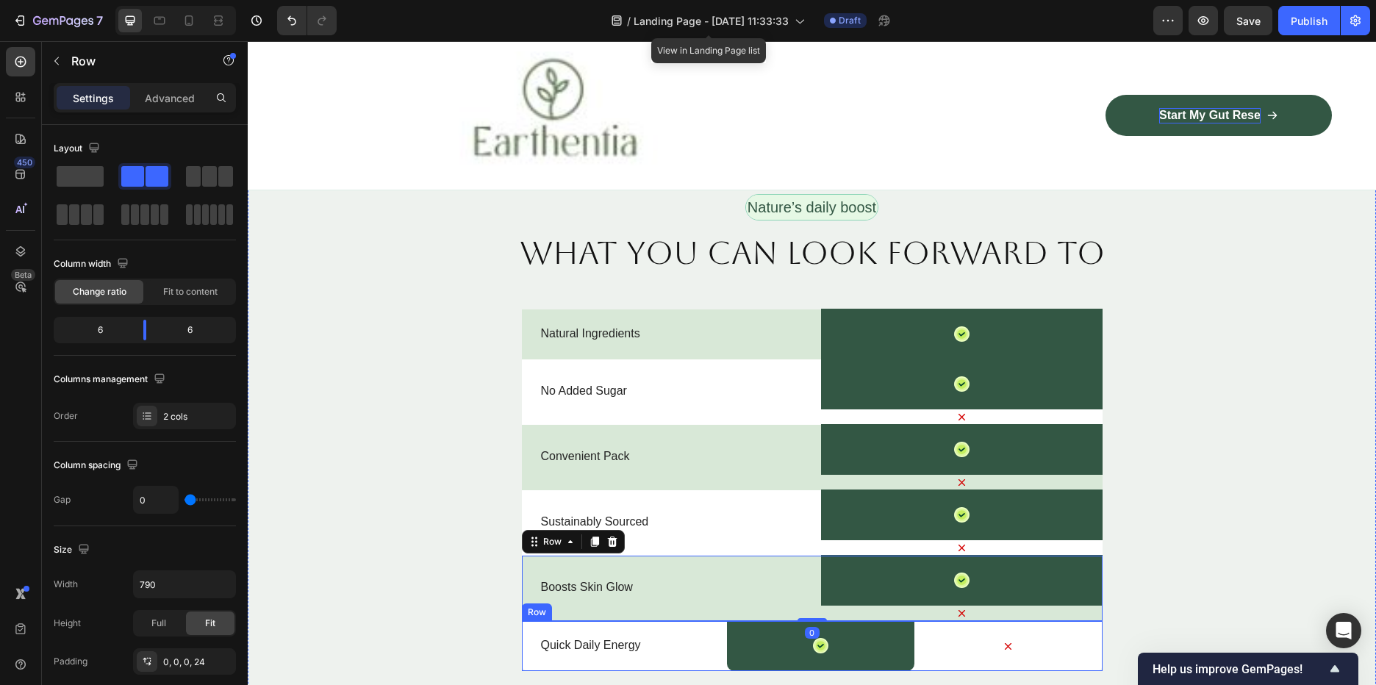
click at [530, 642] on div "Quick Daily Energy Text Block Icon Row Icon Row" at bounding box center [812, 646] width 581 height 50
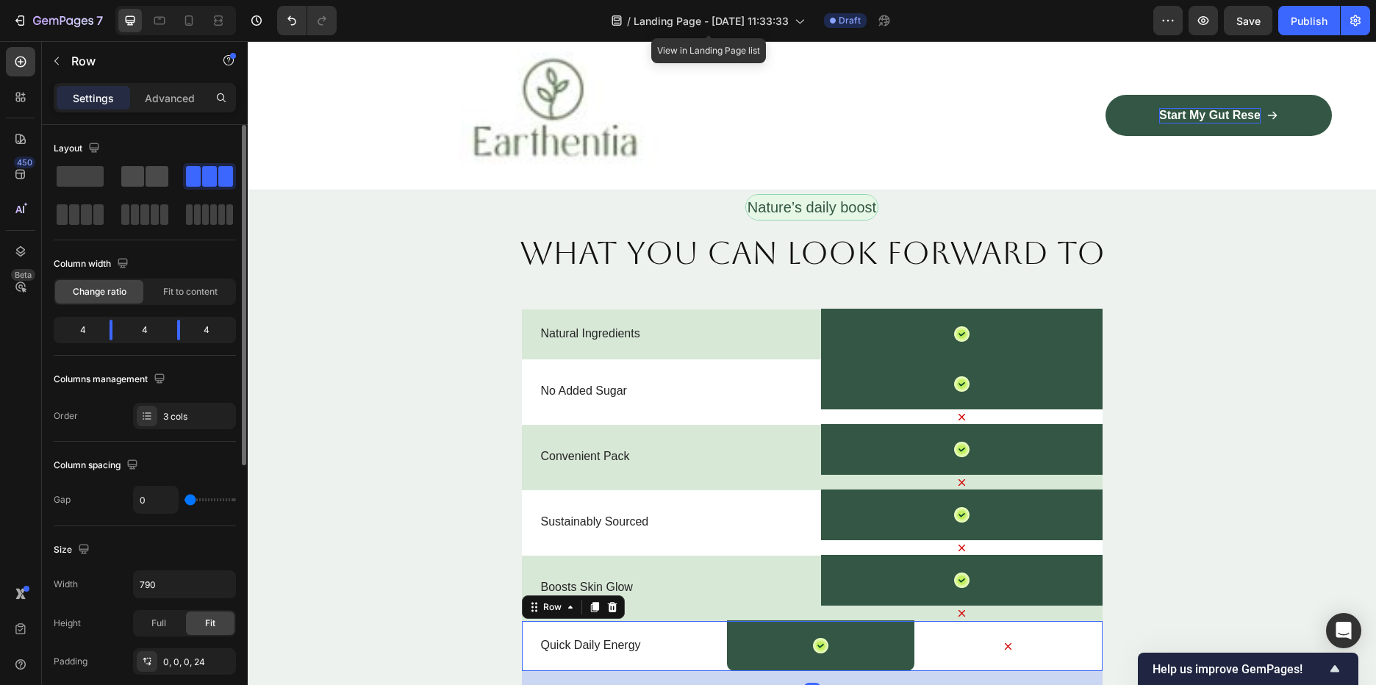
click at [139, 166] on span at bounding box center [132, 176] width 23 height 21
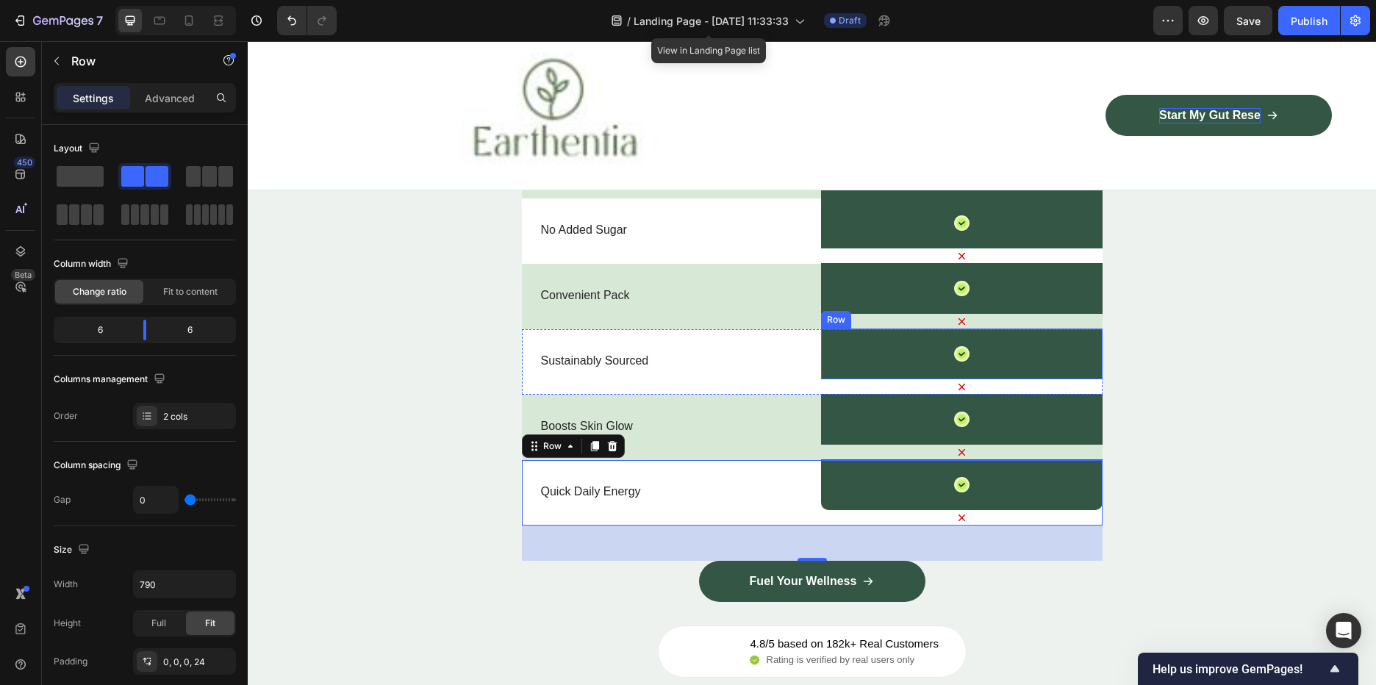
scroll to position [2573, 0]
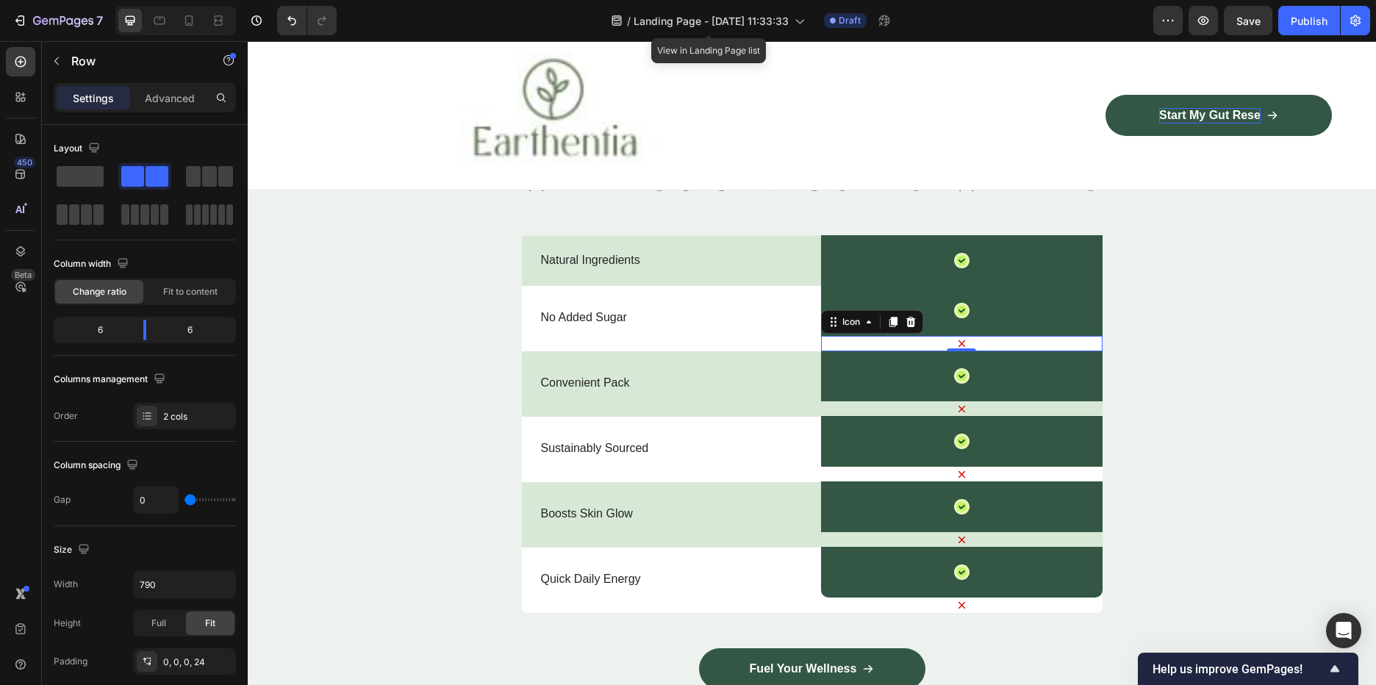
click at [976, 340] on div "Icon 0" at bounding box center [962, 343] width 282 height 15
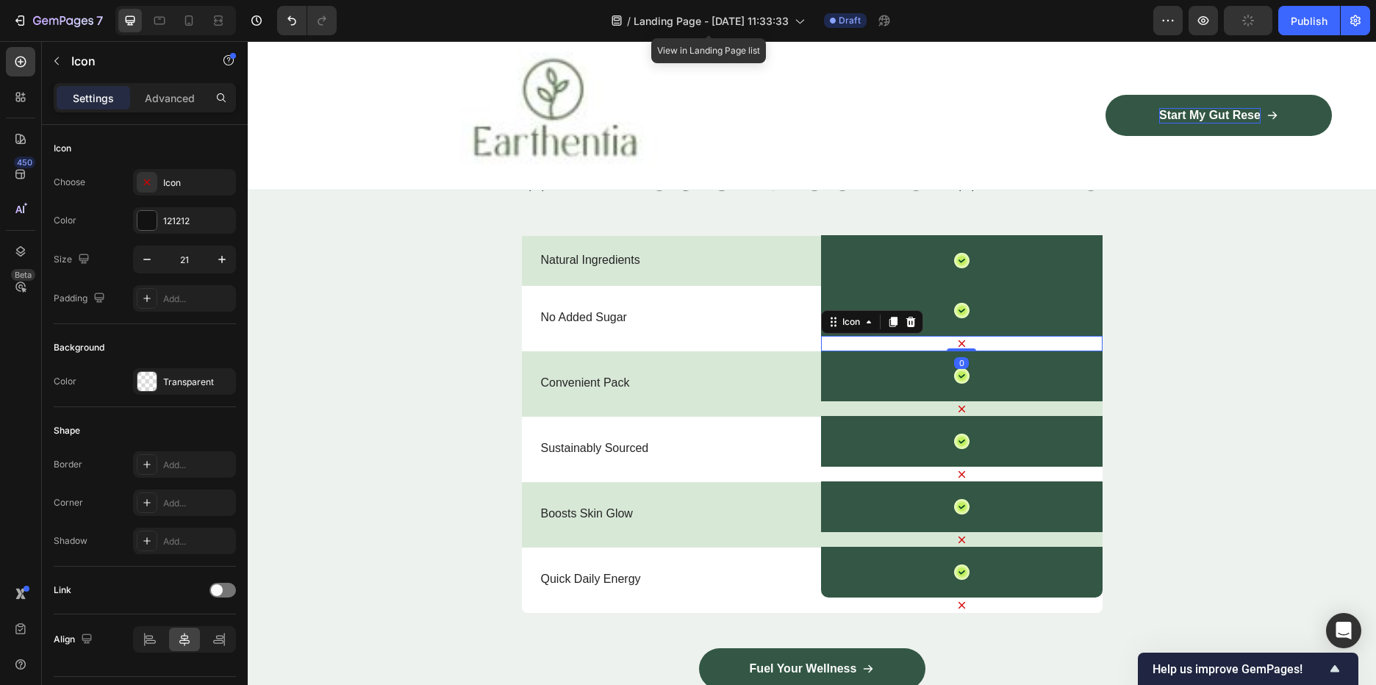
click at [910, 318] on div at bounding box center [911, 322] width 18 height 18
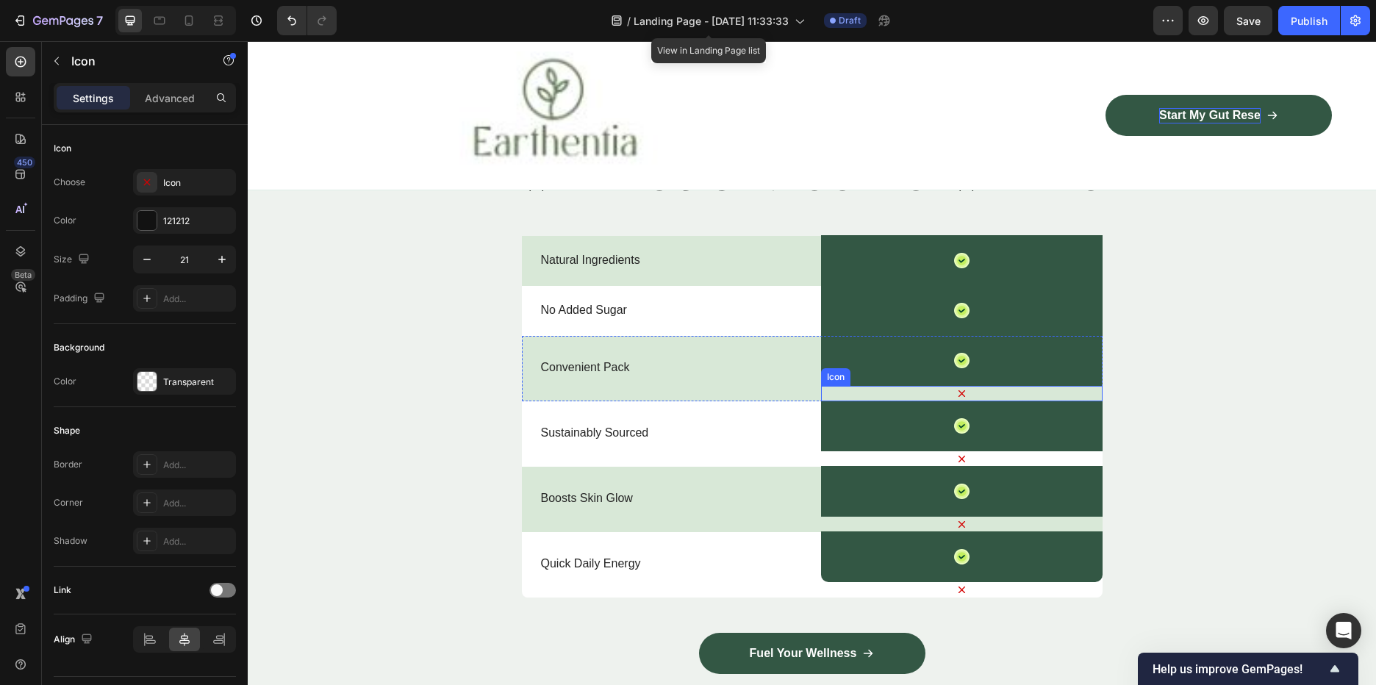
click at [959, 397] on icon at bounding box center [961, 393] width 7 height 7
drag, startPoint x: 904, startPoint y: 374, endPoint x: 917, endPoint y: 394, distance: 23.5
click at [905, 374] on icon at bounding box center [911, 372] width 12 height 12
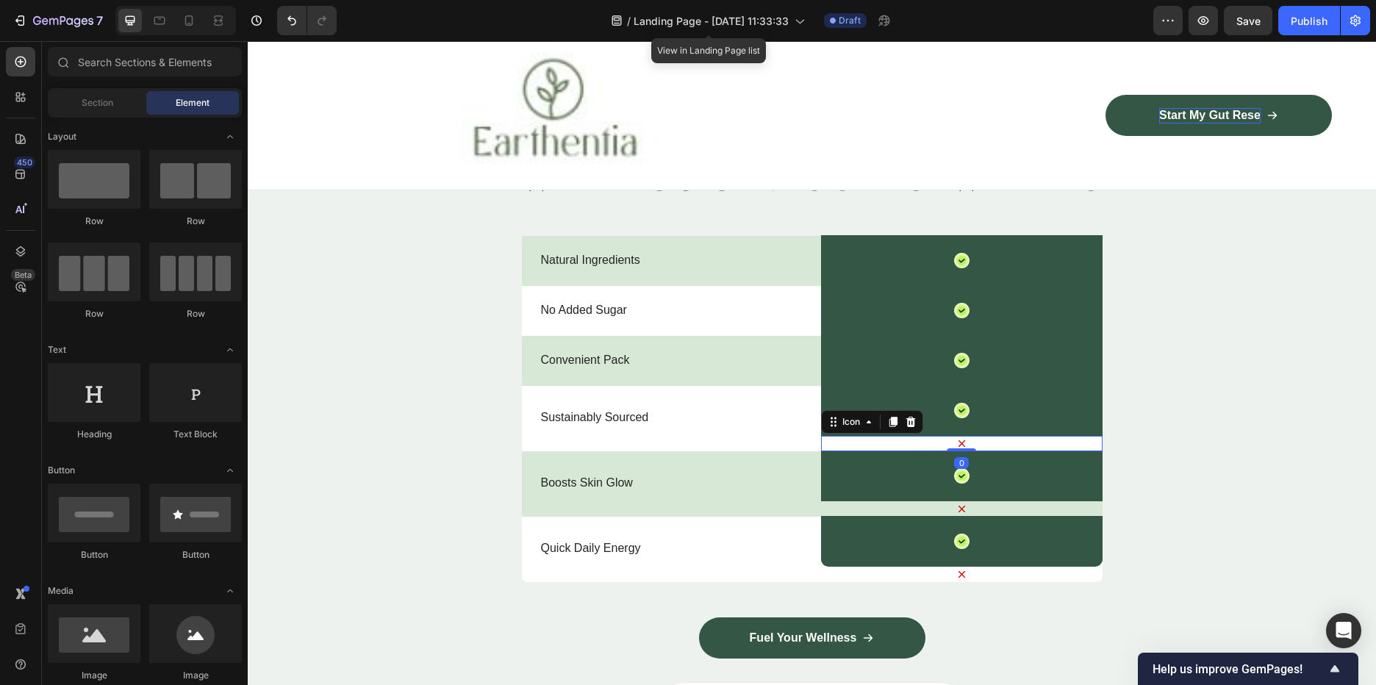
click at [970, 443] on div "Icon 0" at bounding box center [962, 443] width 282 height 15
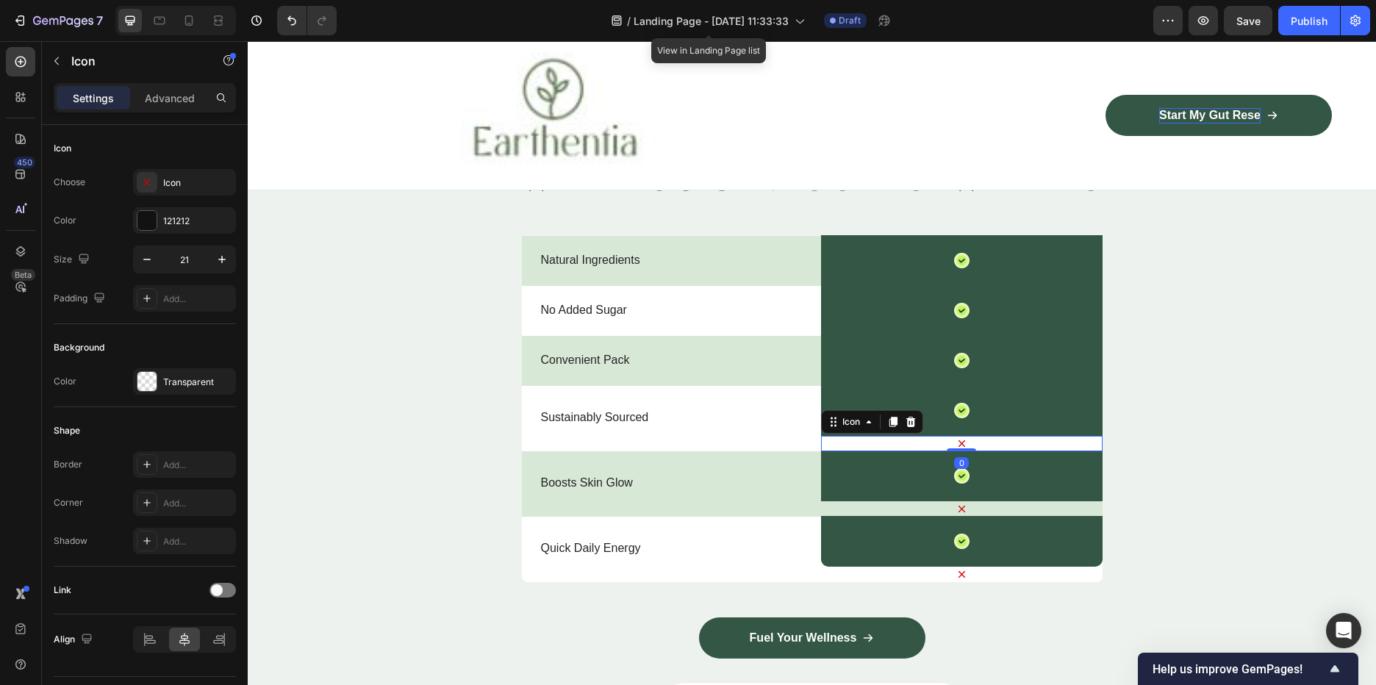
click at [913, 419] on div at bounding box center [911, 422] width 18 height 18
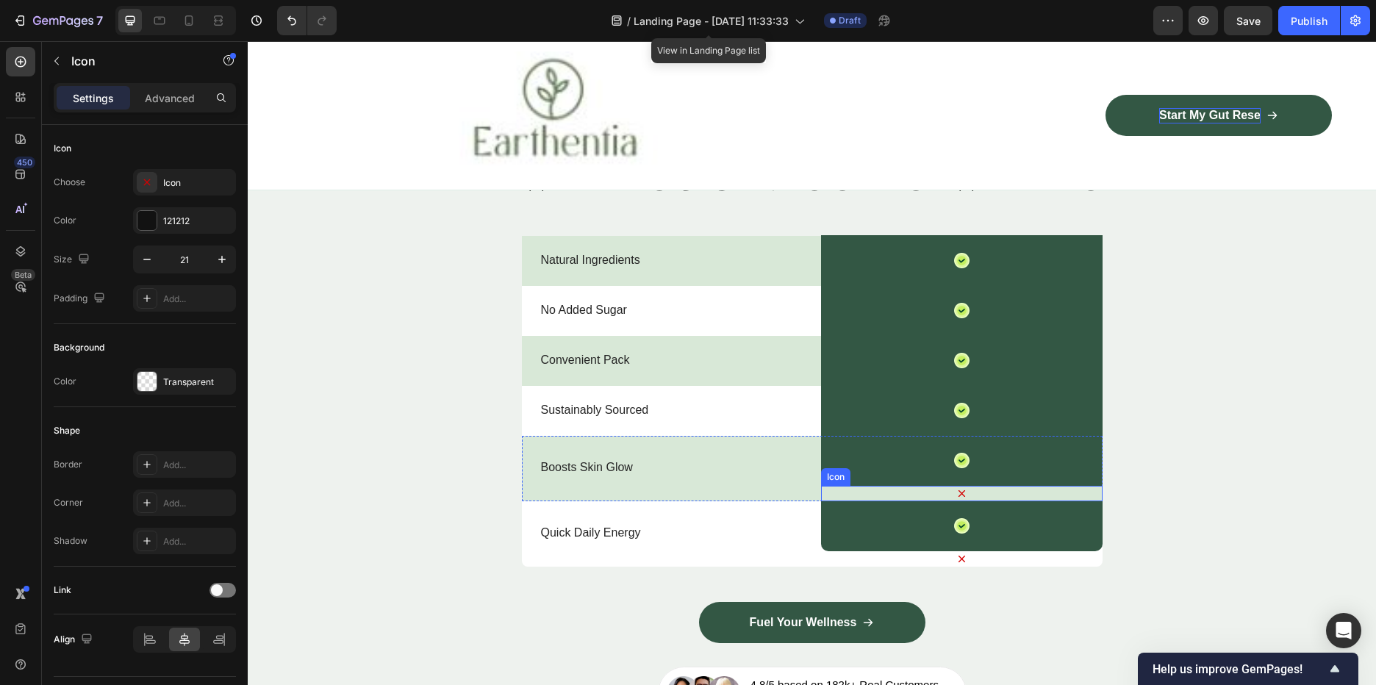
click at [961, 500] on div "Icon" at bounding box center [962, 493] width 282 height 15
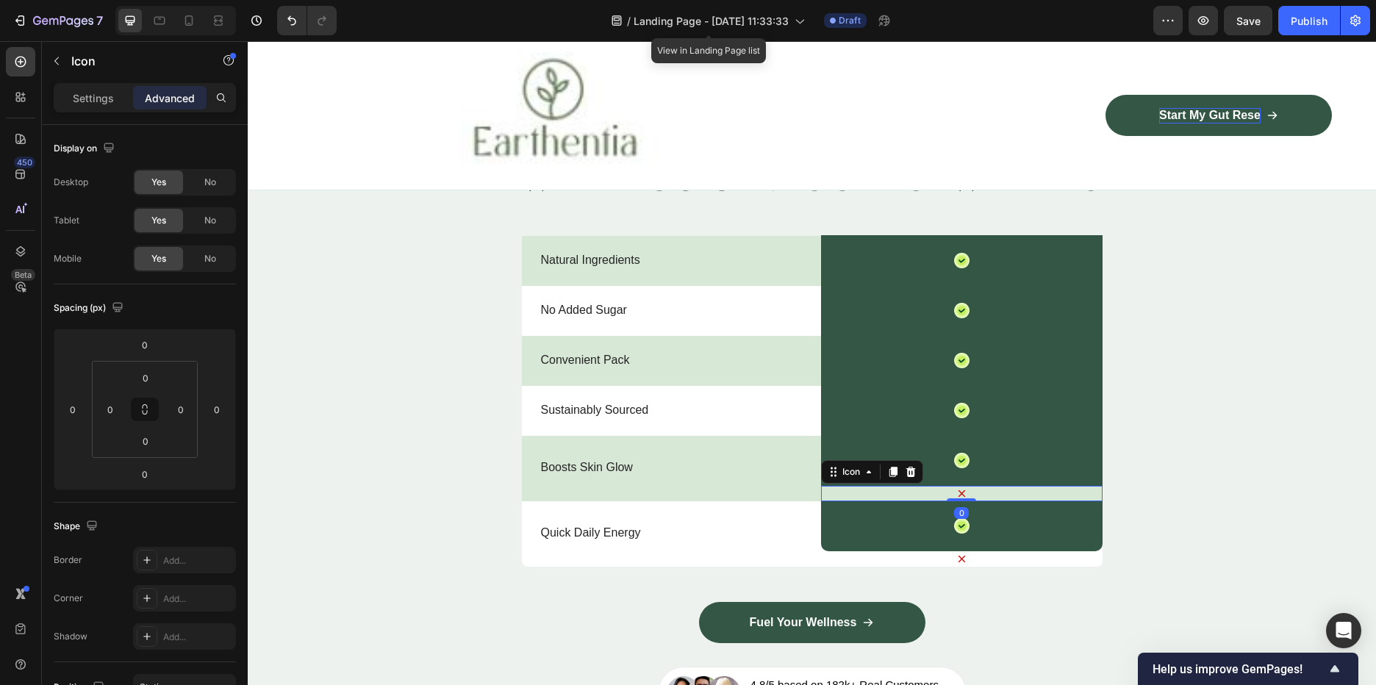
click at [943, 487] on div "Icon 0" at bounding box center [962, 493] width 282 height 15
click at [909, 467] on icon at bounding box center [911, 472] width 12 height 12
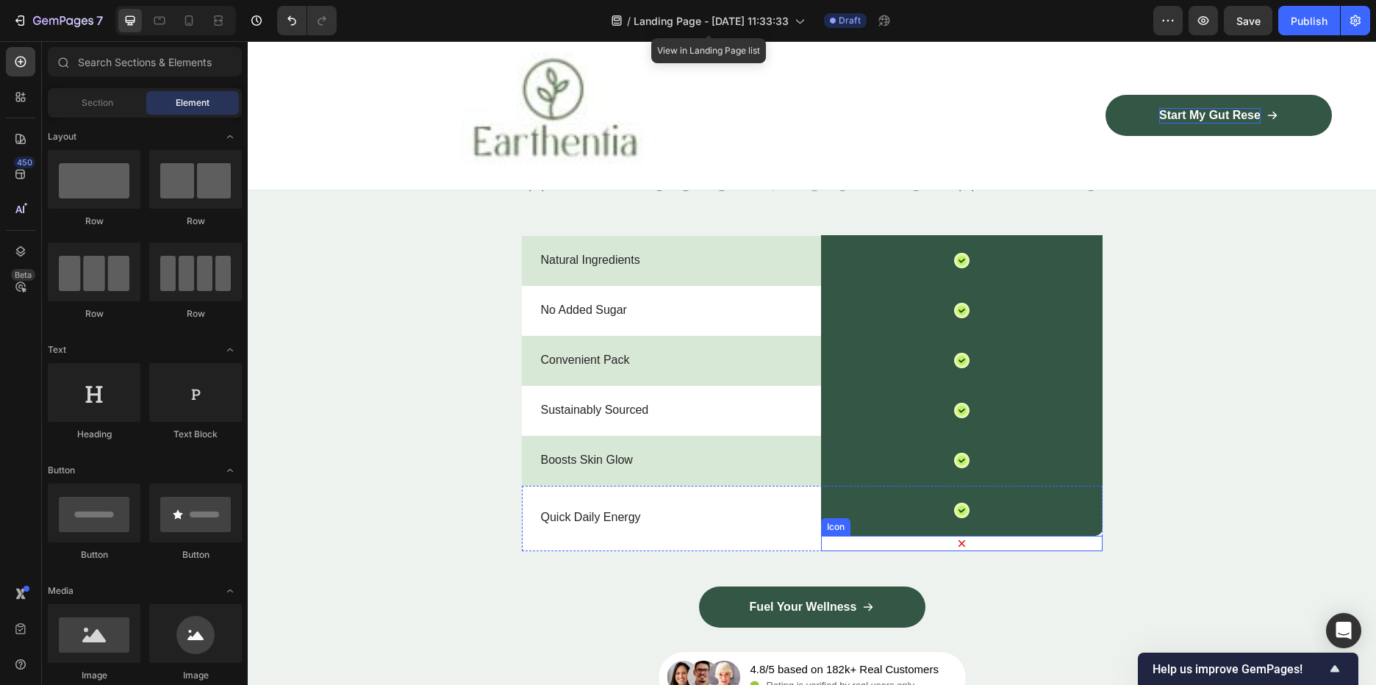
click at [918, 539] on div "Icon" at bounding box center [962, 543] width 282 height 15
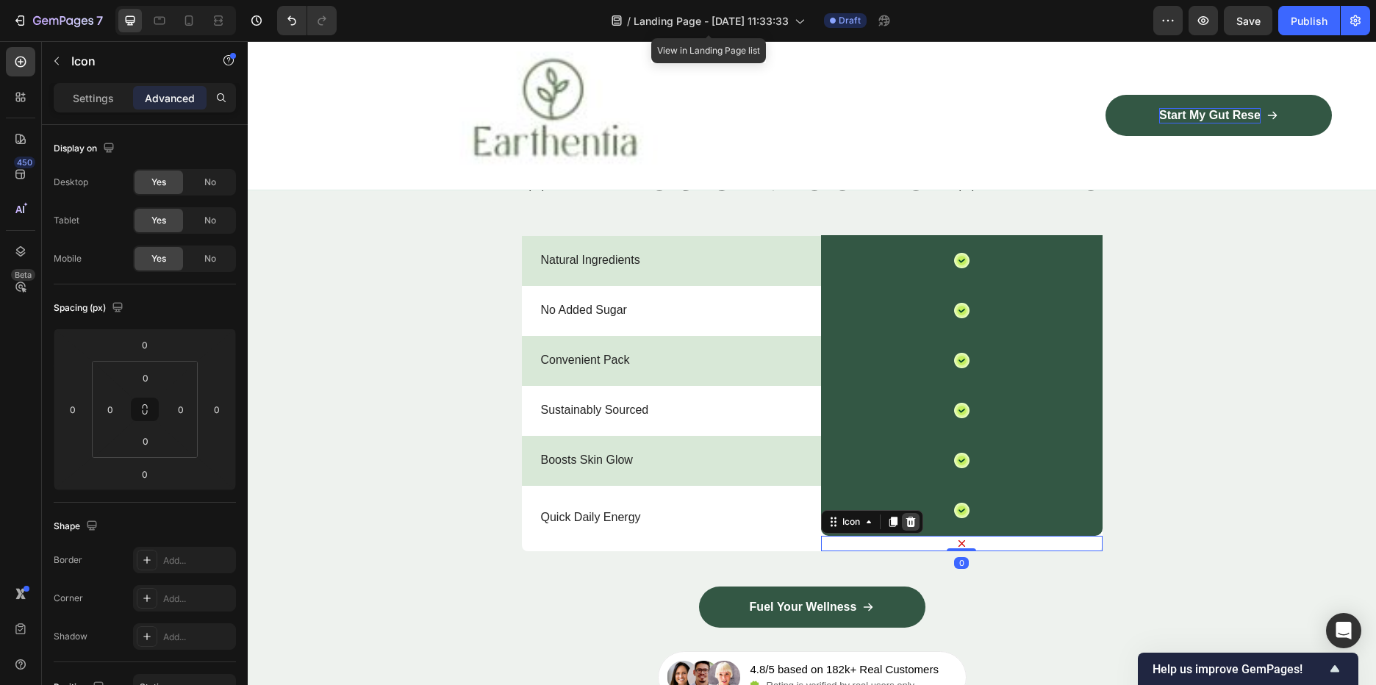
click at [907, 519] on icon at bounding box center [911, 522] width 10 height 10
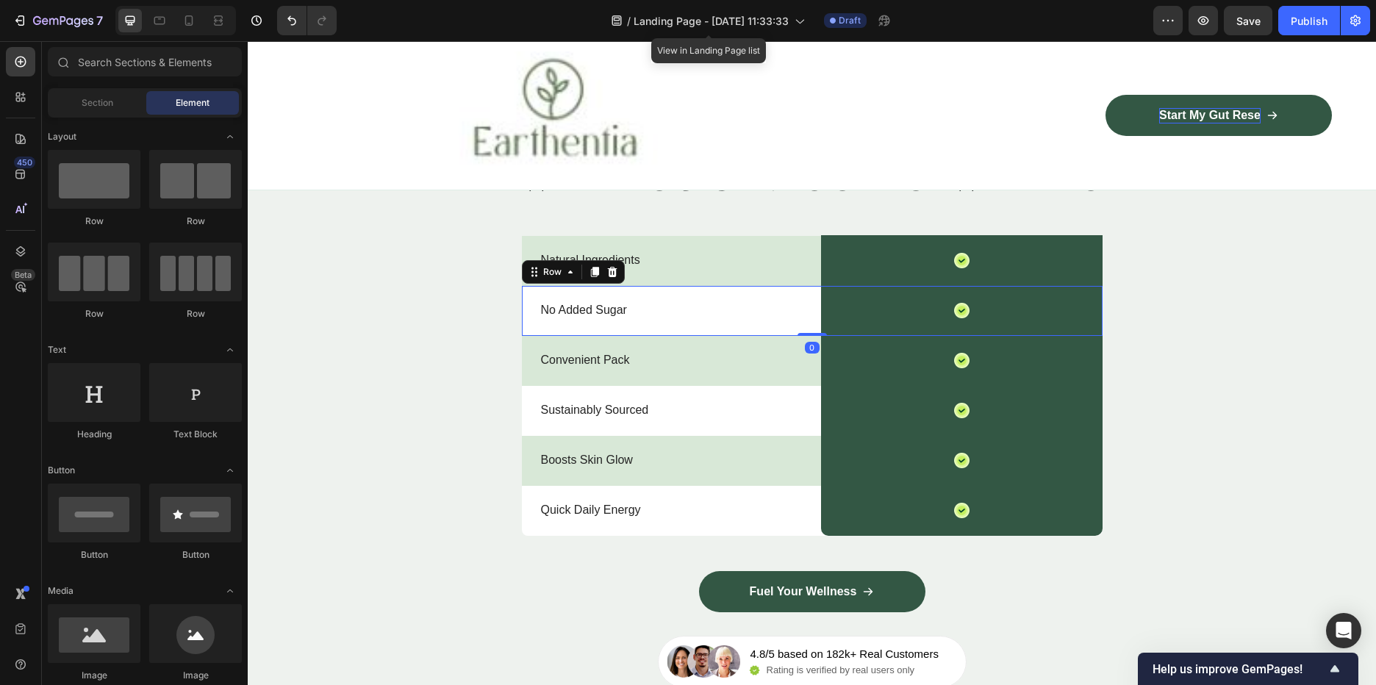
click at [744, 324] on div "No Added Sugar Text Block" at bounding box center [681, 311] width 282 height 50
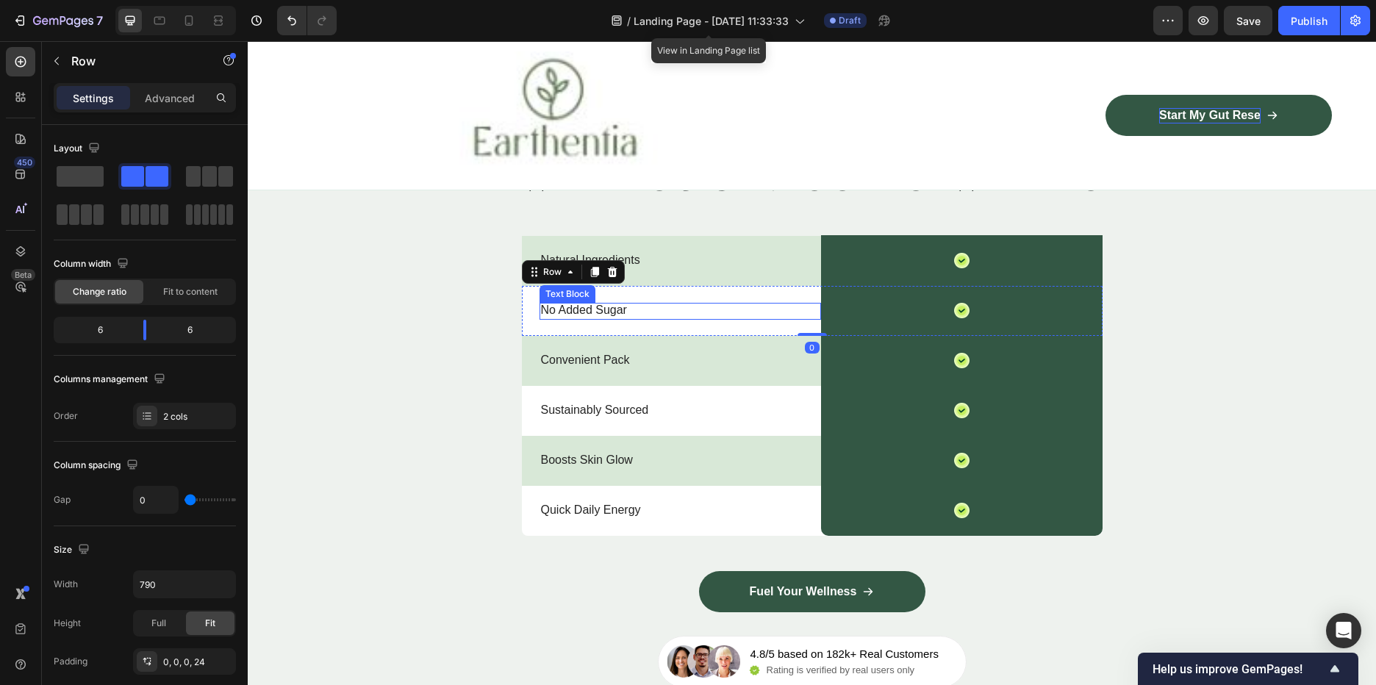
click at [667, 254] on p "Natural Ingredients" at bounding box center [680, 260] width 279 height 15
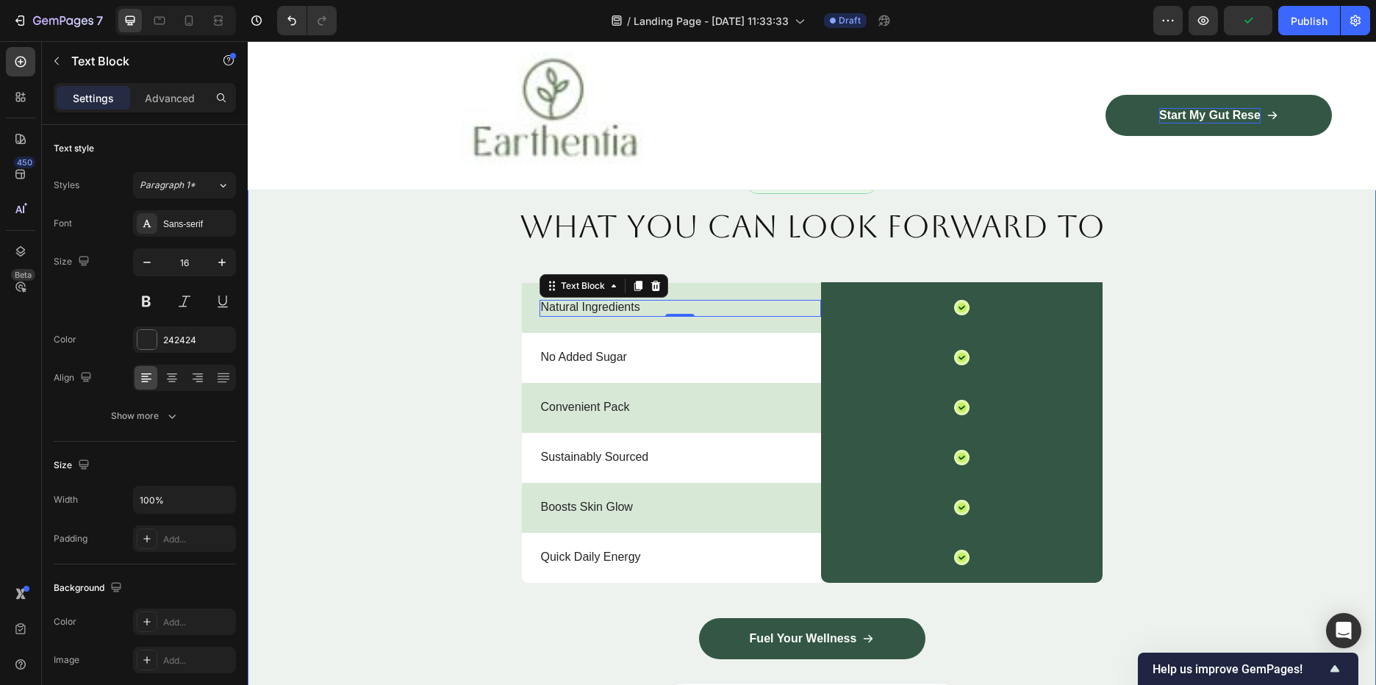
scroll to position [2499, 0]
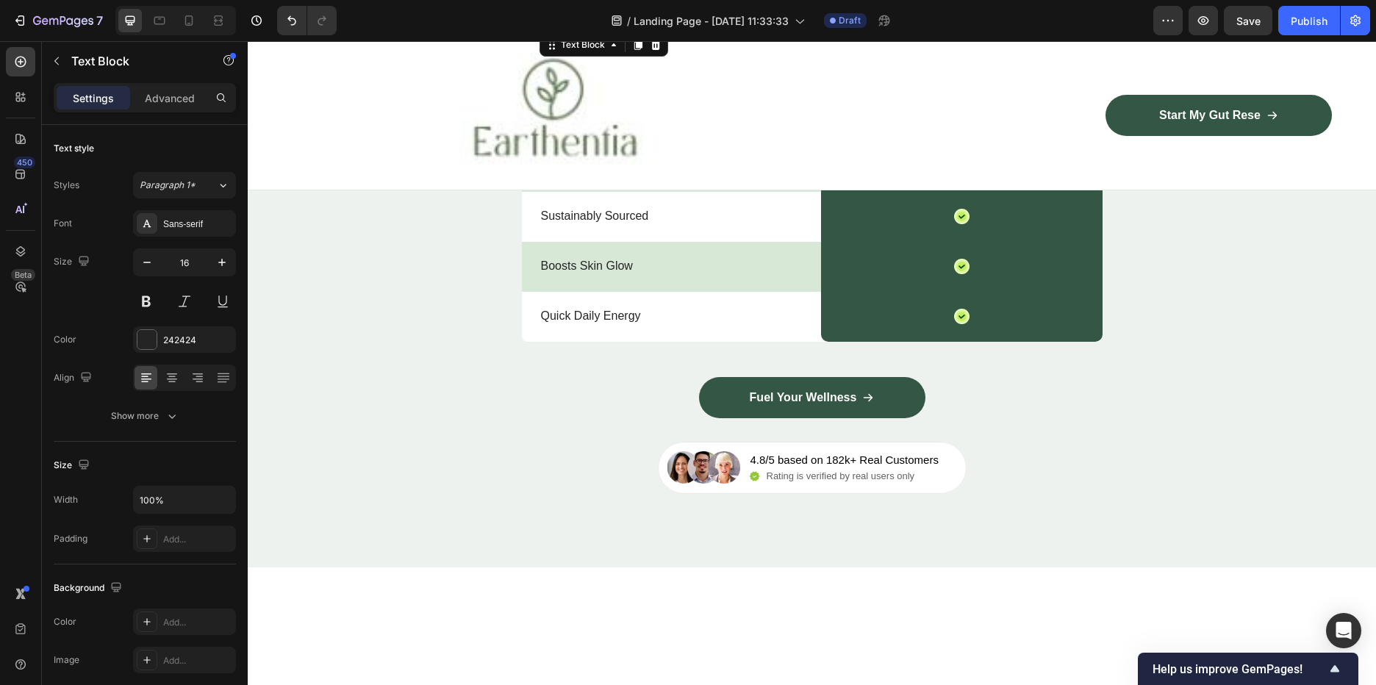
scroll to position [2499, 0]
click at [615, 74] on p "Natural Ingredients" at bounding box center [680, 66] width 279 height 15
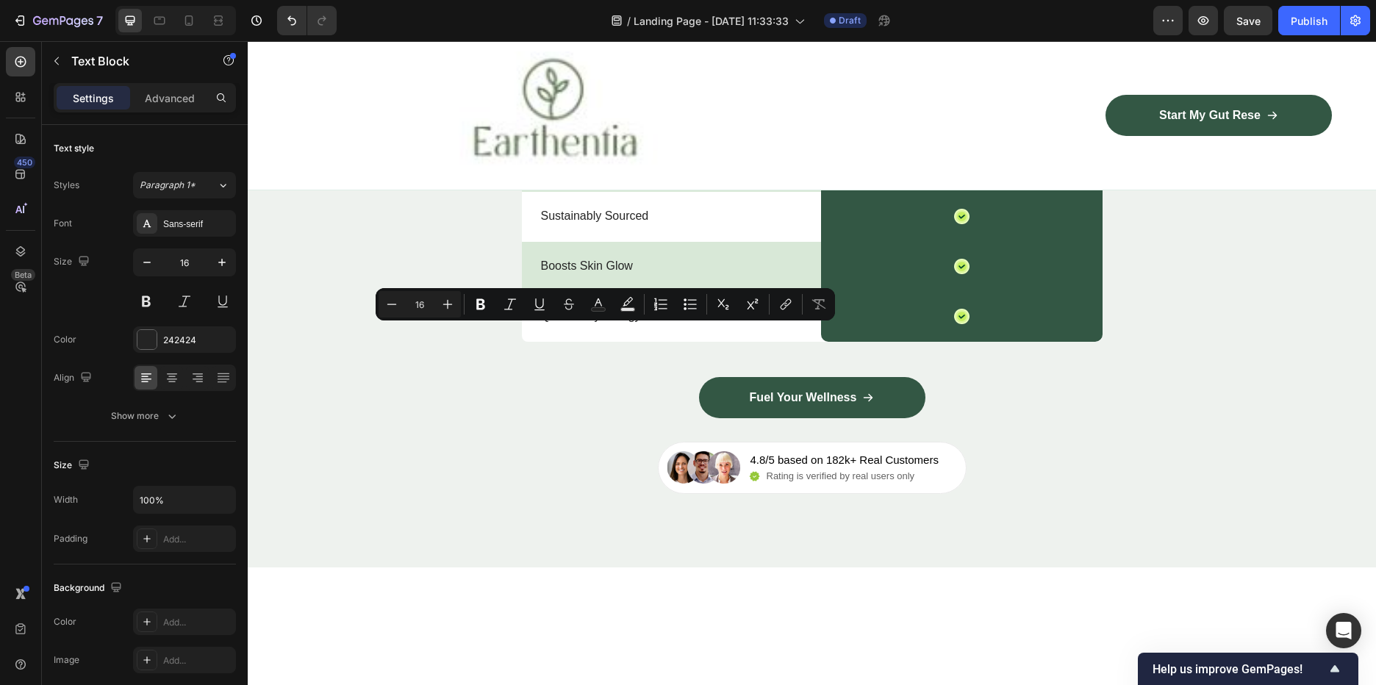
click at [640, 74] on p "Natural Ingredients" at bounding box center [680, 66] width 279 height 15
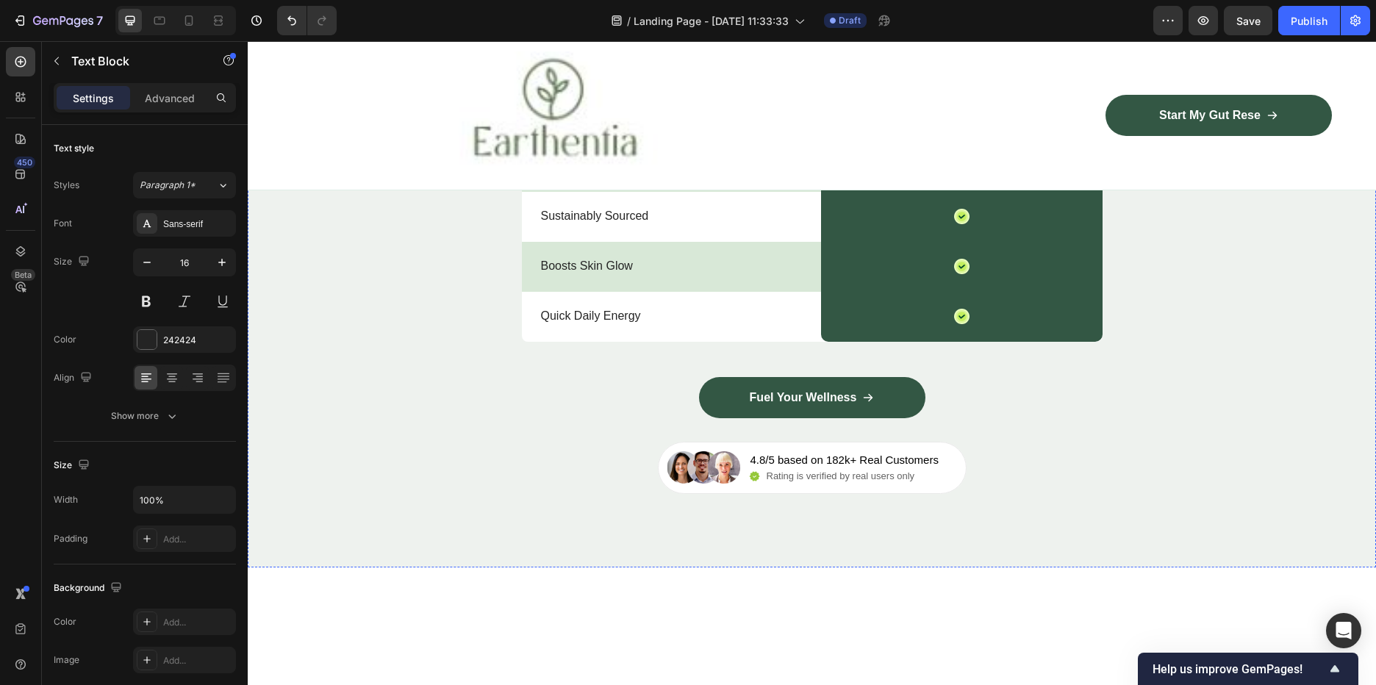
drag, startPoint x: 640, startPoint y: 333, endPoint x: 536, endPoint y: 330, distance: 104.4
click at [531, 92] on div "Natural Ingredients Text Block 0 Icon Row Row" at bounding box center [812, 67] width 581 height 50
click at [586, 124] on p "No Added Sugar" at bounding box center [680, 116] width 279 height 15
click at [599, 124] on p "No Added Sugar" at bounding box center [680, 116] width 279 height 15
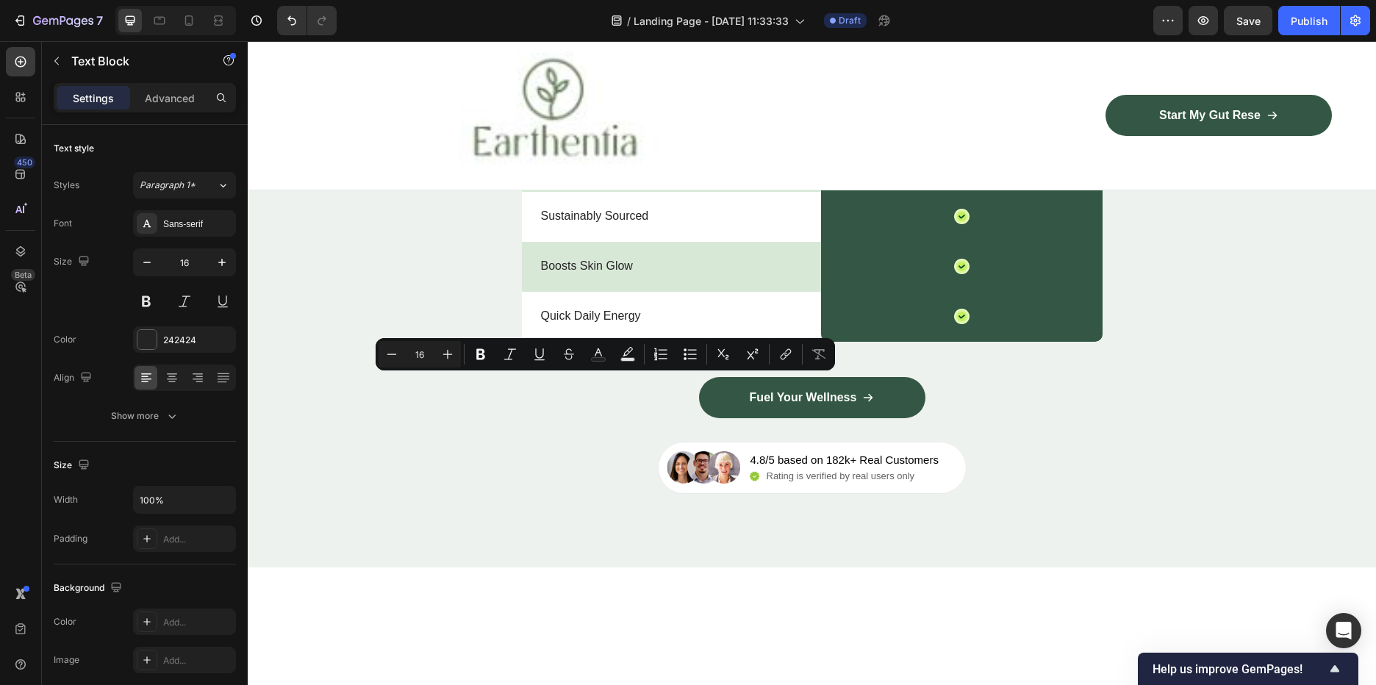
click at [618, 124] on p "No Added Sugar" at bounding box center [680, 116] width 279 height 15
click at [626, 124] on p "No Added Sugar" at bounding box center [680, 116] width 279 height 15
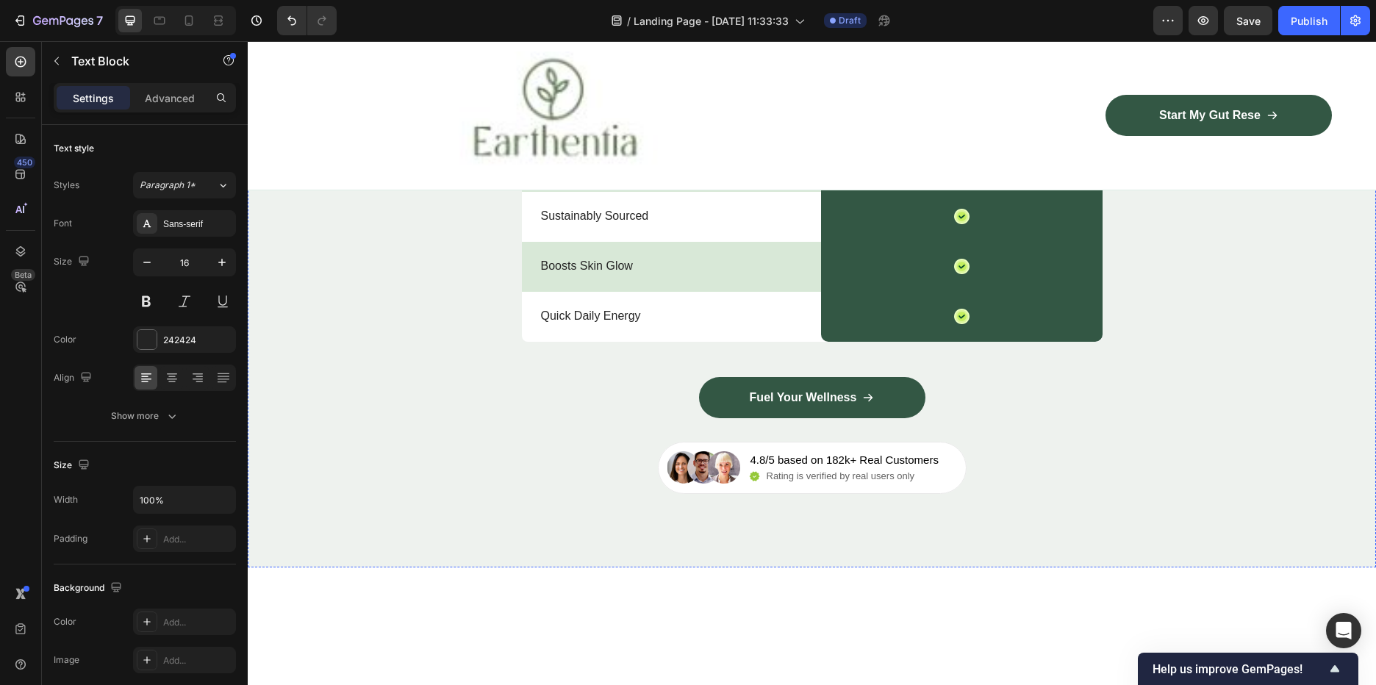
drag, startPoint x: 619, startPoint y: 384, endPoint x: 523, endPoint y: 379, distance: 96.4
click at [523, 142] on div "No Added Sugar Text Block 0 Icon Row Row" at bounding box center [812, 117] width 581 height 50
click at [619, 176] on div "Convenient Pack" at bounding box center [681, 167] width 282 height 17
click at [618, 174] on p "Convenient Pack" at bounding box center [680, 166] width 279 height 15
drag, startPoint x: 642, startPoint y: 440, endPoint x: 548, endPoint y: 334, distance: 141.1
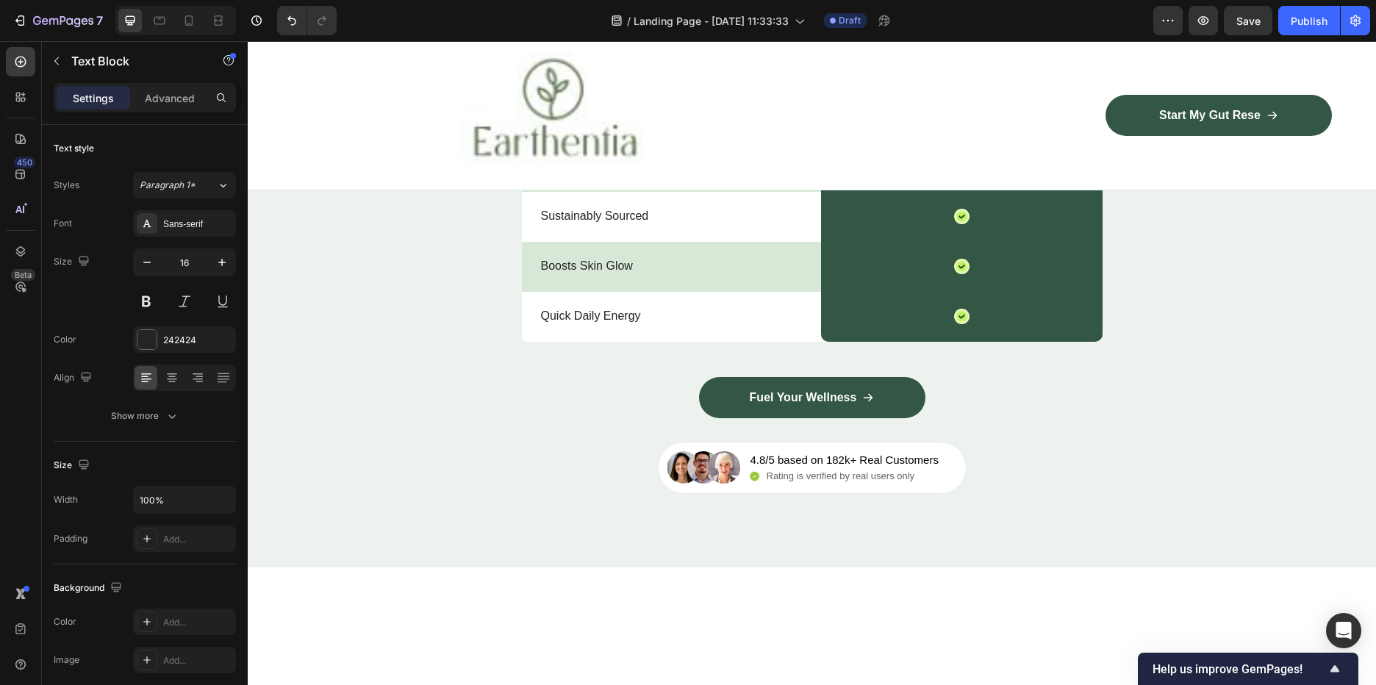
click at [541, 174] on p "Convenient Pack" at bounding box center [680, 166] width 279 height 15
click at [581, 242] on div "Sustainably Sourced Text Block" at bounding box center [681, 217] width 282 height 50
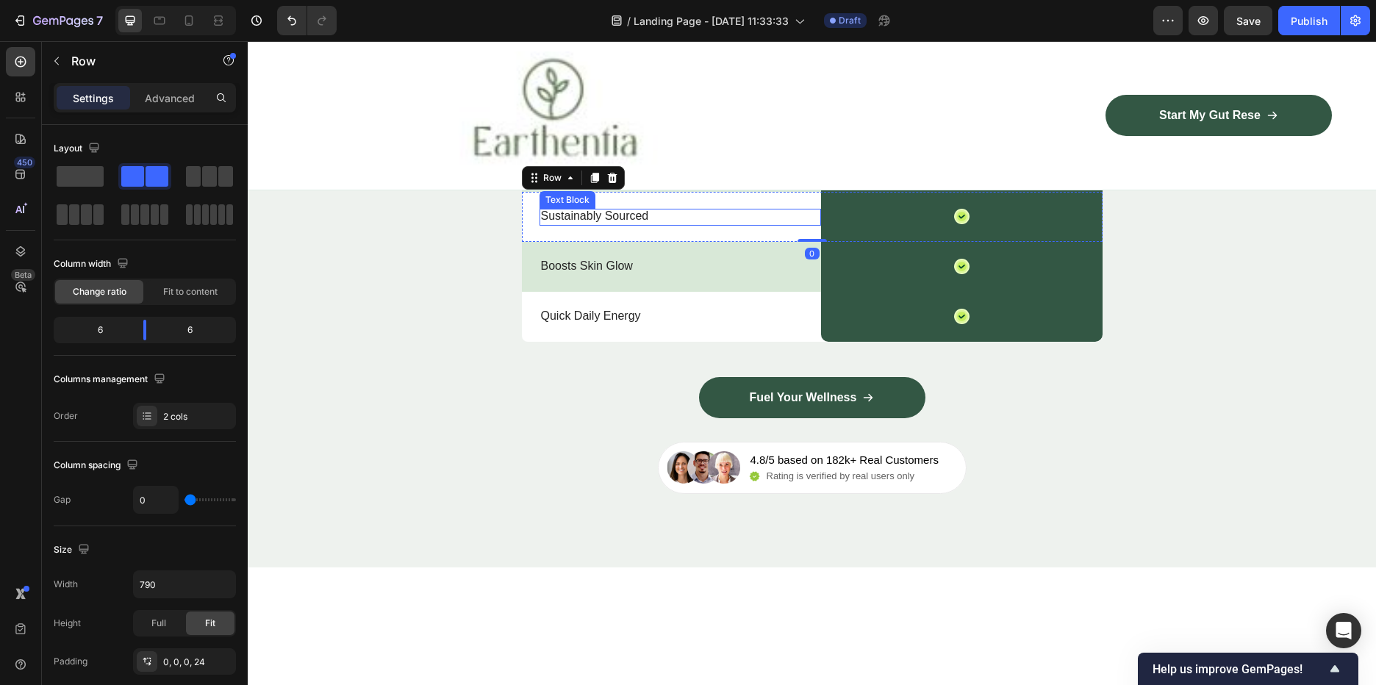
click at [643, 224] on p "Sustainably Sourced" at bounding box center [680, 216] width 279 height 15
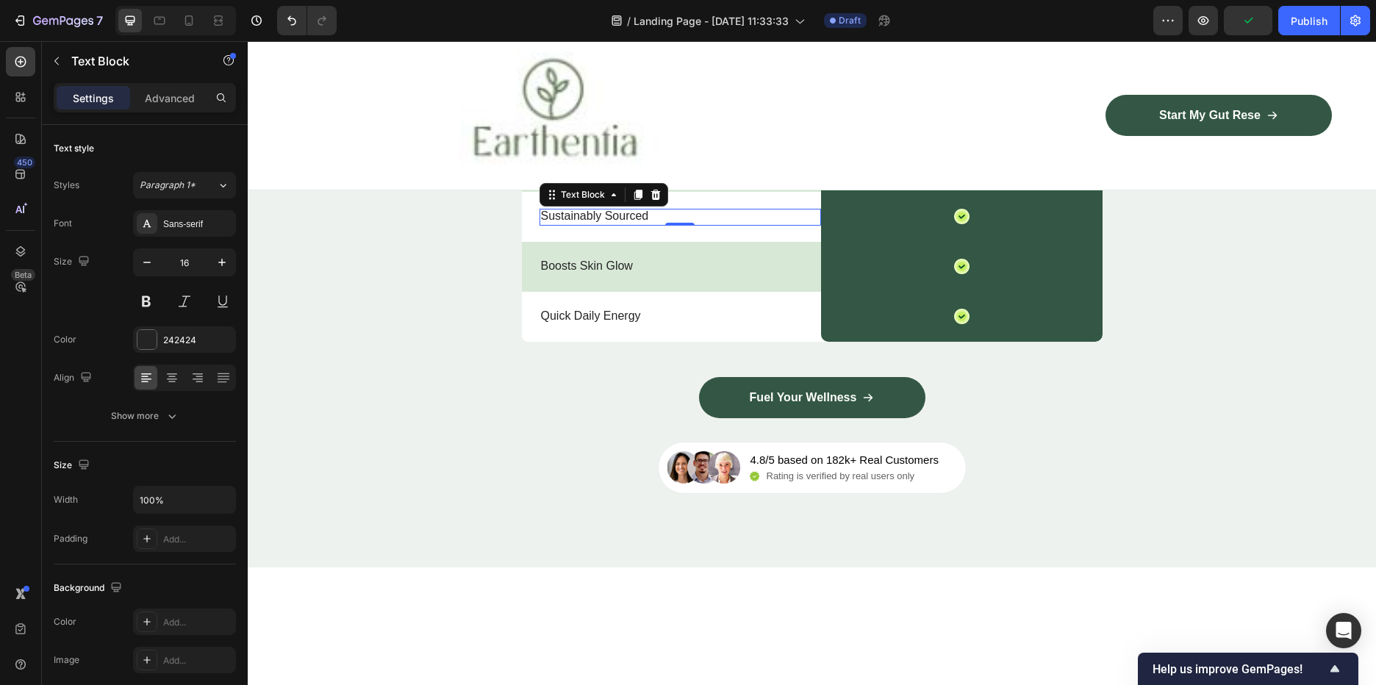
click at [642, 224] on p "Sustainably Sourced" at bounding box center [680, 216] width 279 height 15
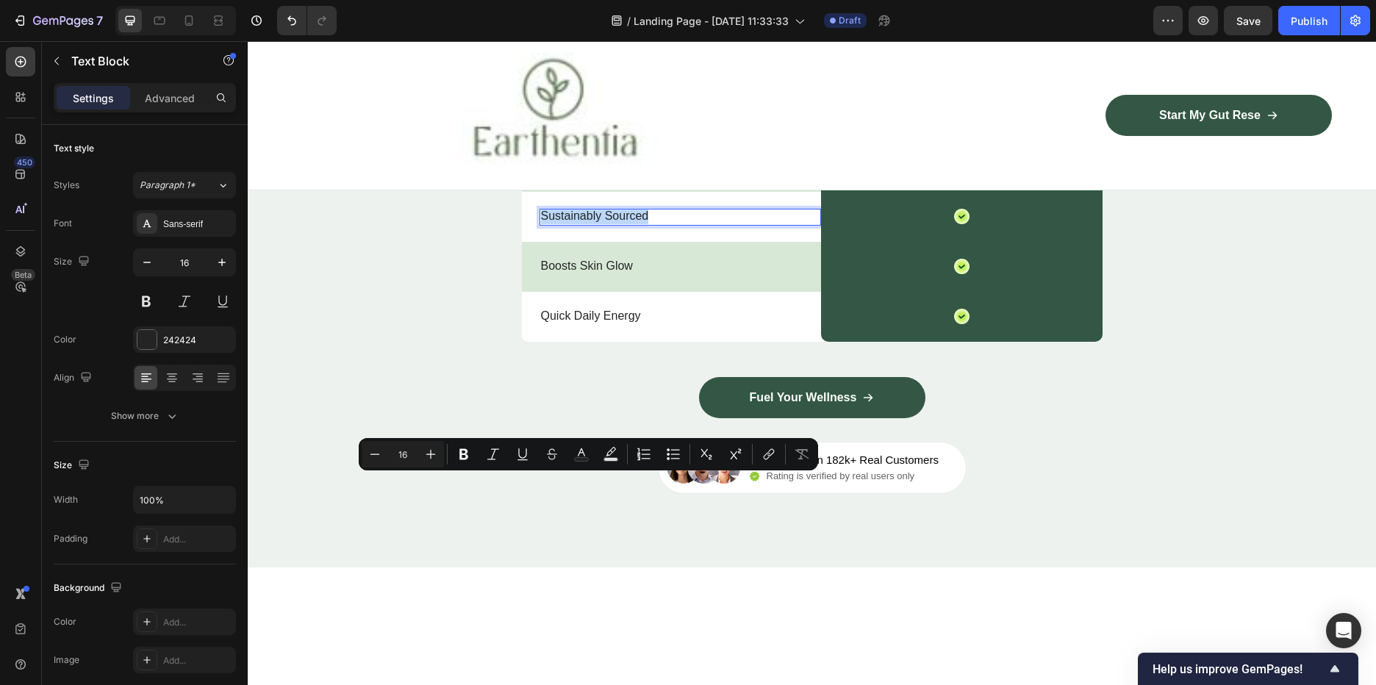
drag, startPoint x: 648, startPoint y: 483, endPoint x: 537, endPoint y: 483, distance: 111.0
click at [541, 224] on p "Sustainably Sourced" at bounding box center [680, 216] width 279 height 15
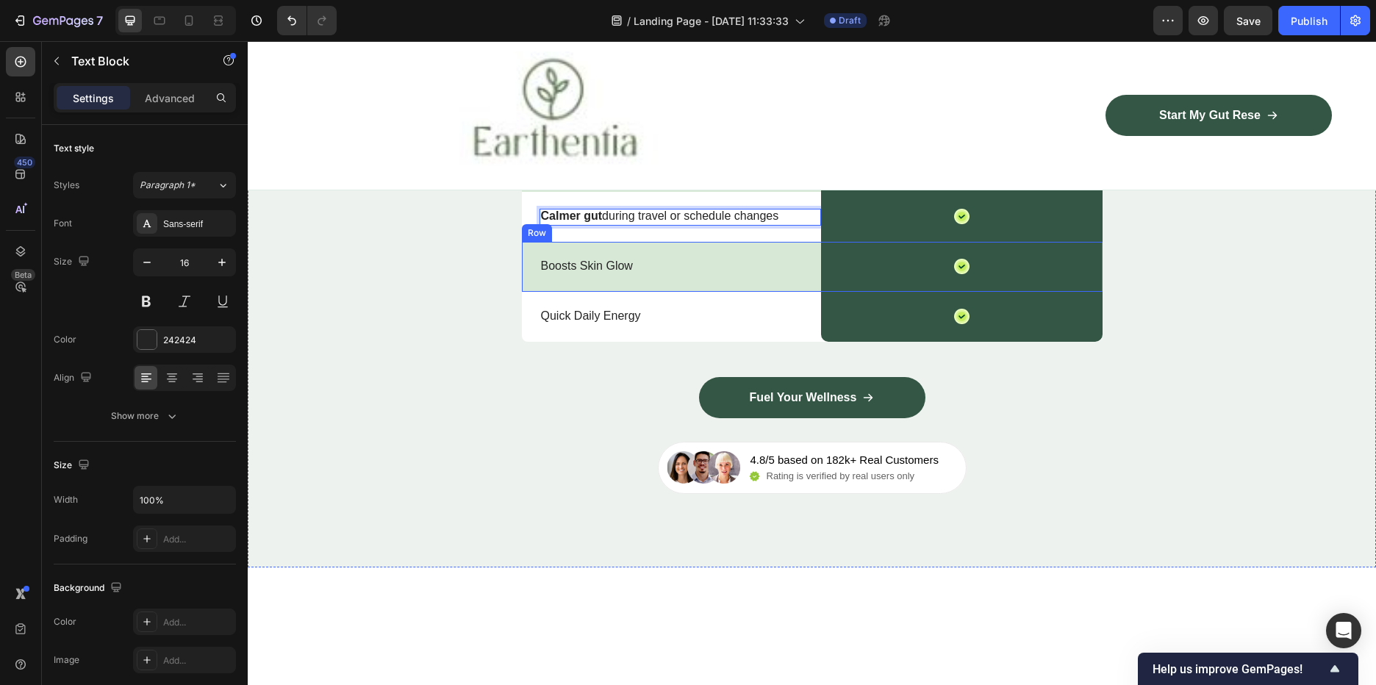
click at [613, 274] on p "Boosts Skin Glow" at bounding box center [680, 266] width 279 height 15
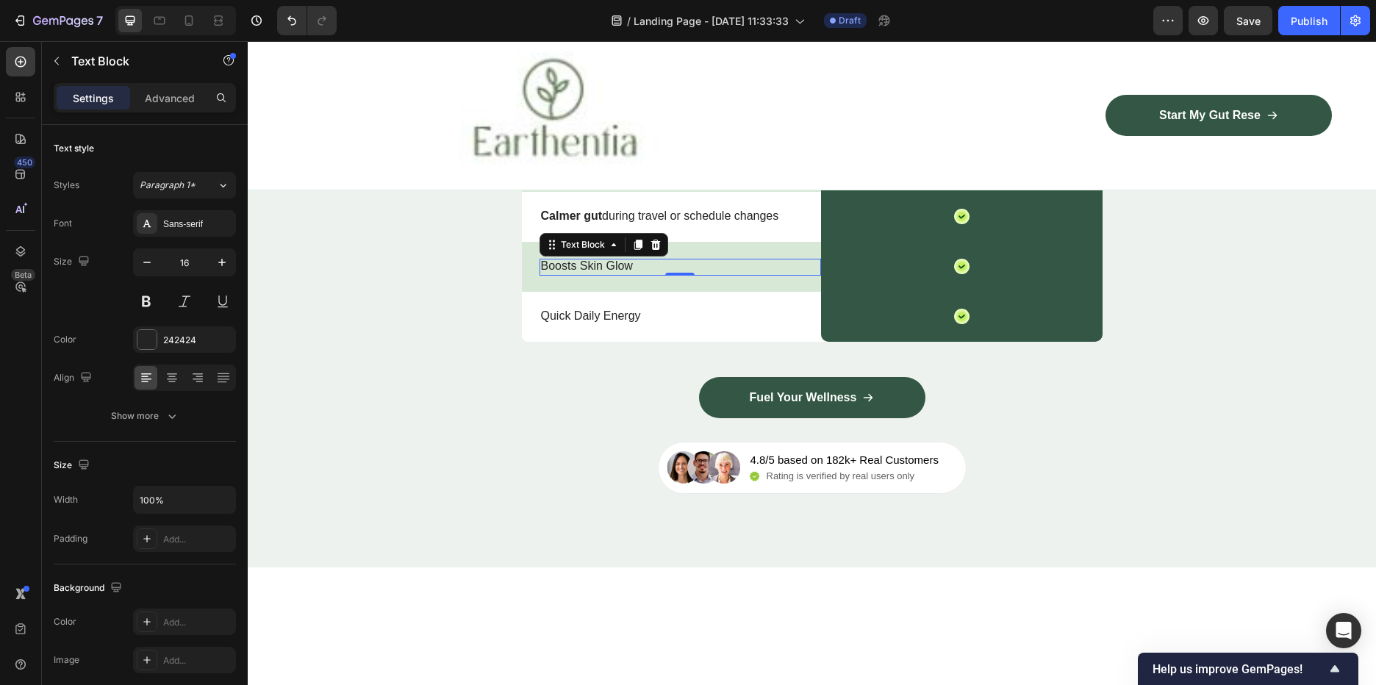
click at [614, 274] on p "Boosts Skin Glow" at bounding box center [680, 266] width 279 height 15
click at [613, 274] on p "Boosts Skin Glow" at bounding box center [680, 266] width 279 height 15
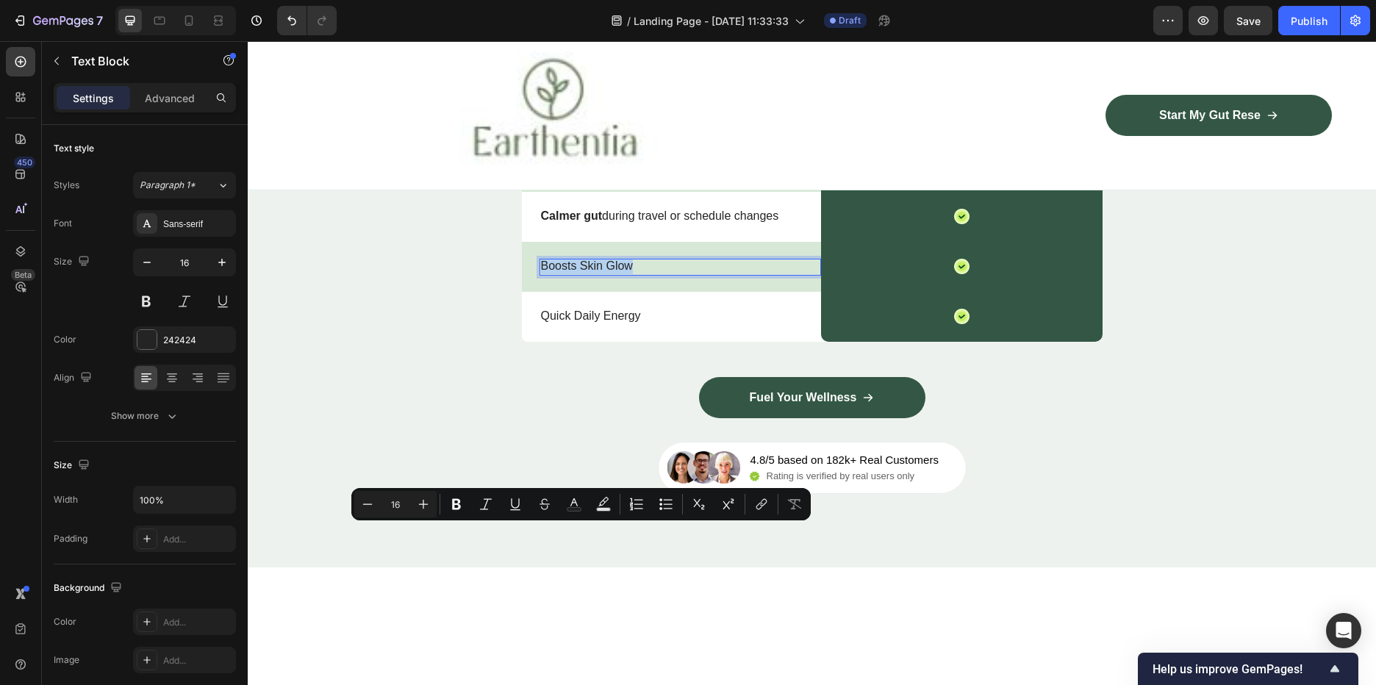
drag, startPoint x: 640, startPoint y: 532, endPoint x: 537, endPoint y: 532, distance: 102.9
click at [541, 274] on p "Boosts Skin Glow" at bounding box center [680, 266] width 279 height 15
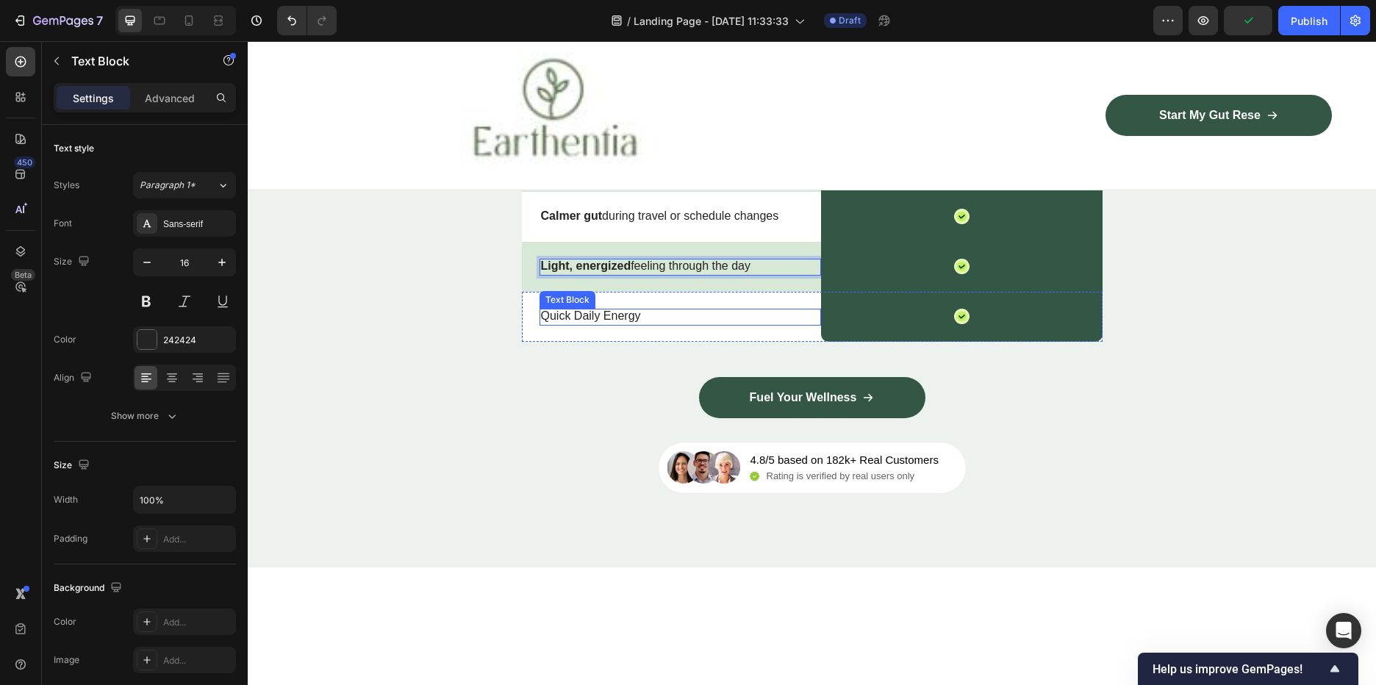
click at [634, 324] on p "Quick Daily Energy" at bounding box center [680, 316] width 279 height 15
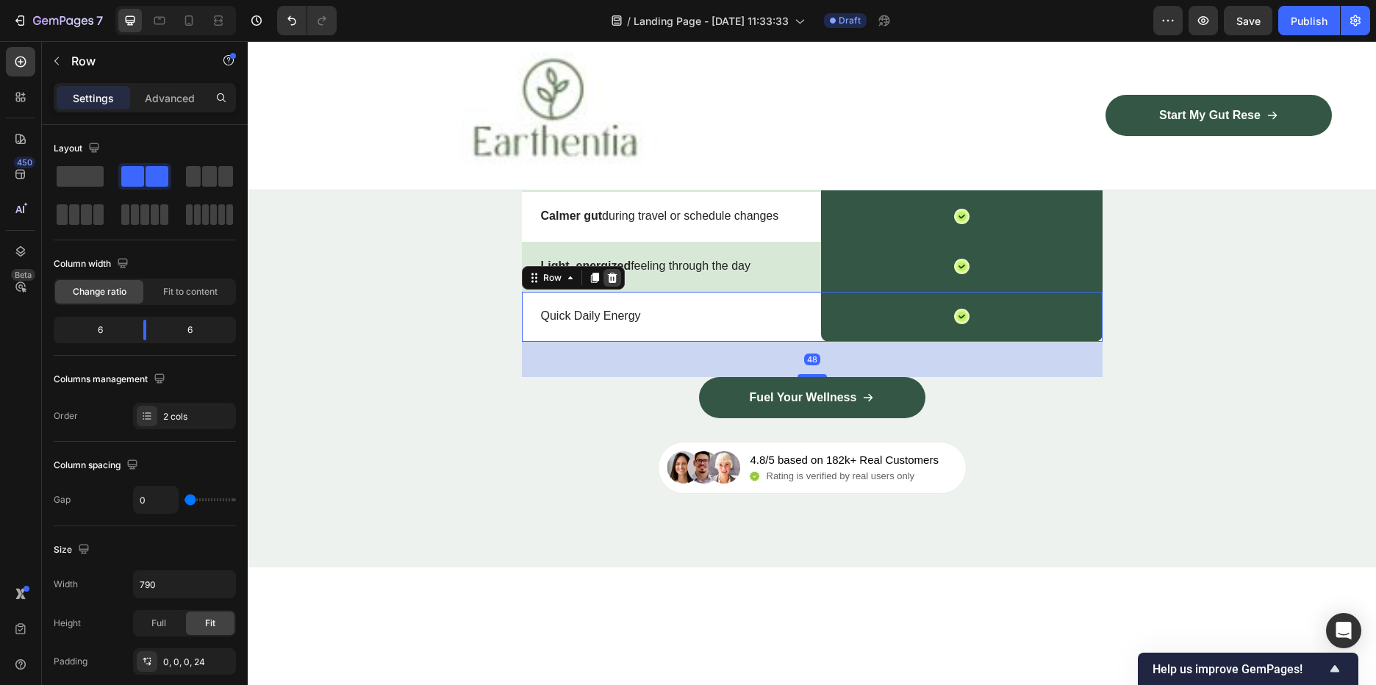
click at [607, 284] on icon at bounding box center [612, 278] width 12 height 12
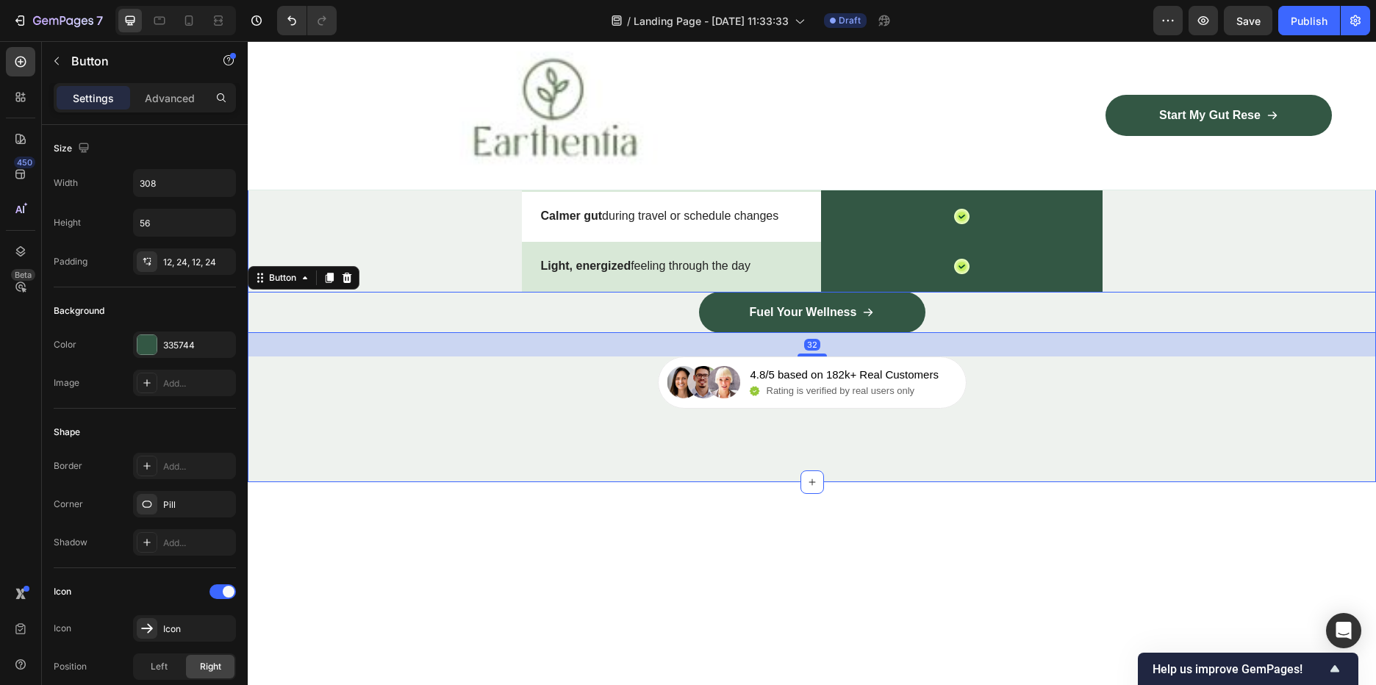
click at [437, 408] on div "Nature’s daily boost Text Block Row ⁠⁠⁠⁠⁠⁠⁠ What you can look forward to Headin…" at bounding box center [812, 166] width 1128 height 481
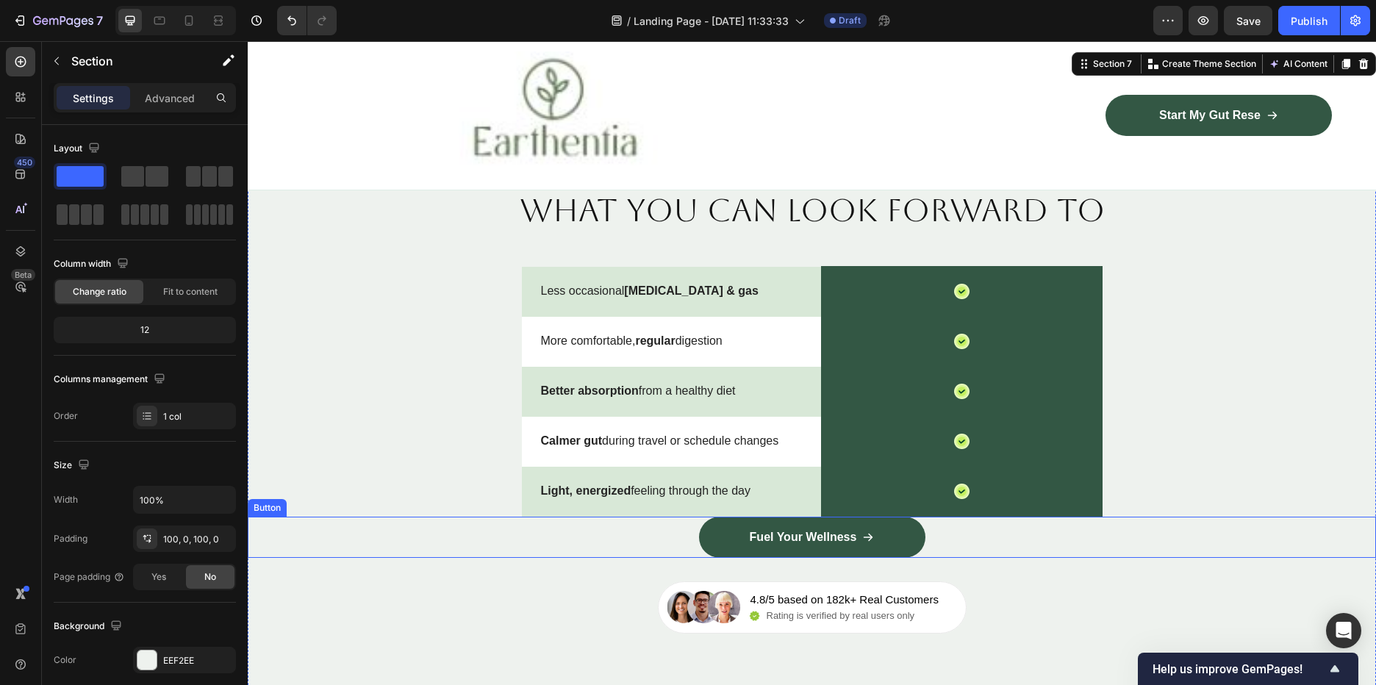
scroll to position [2646, 0]
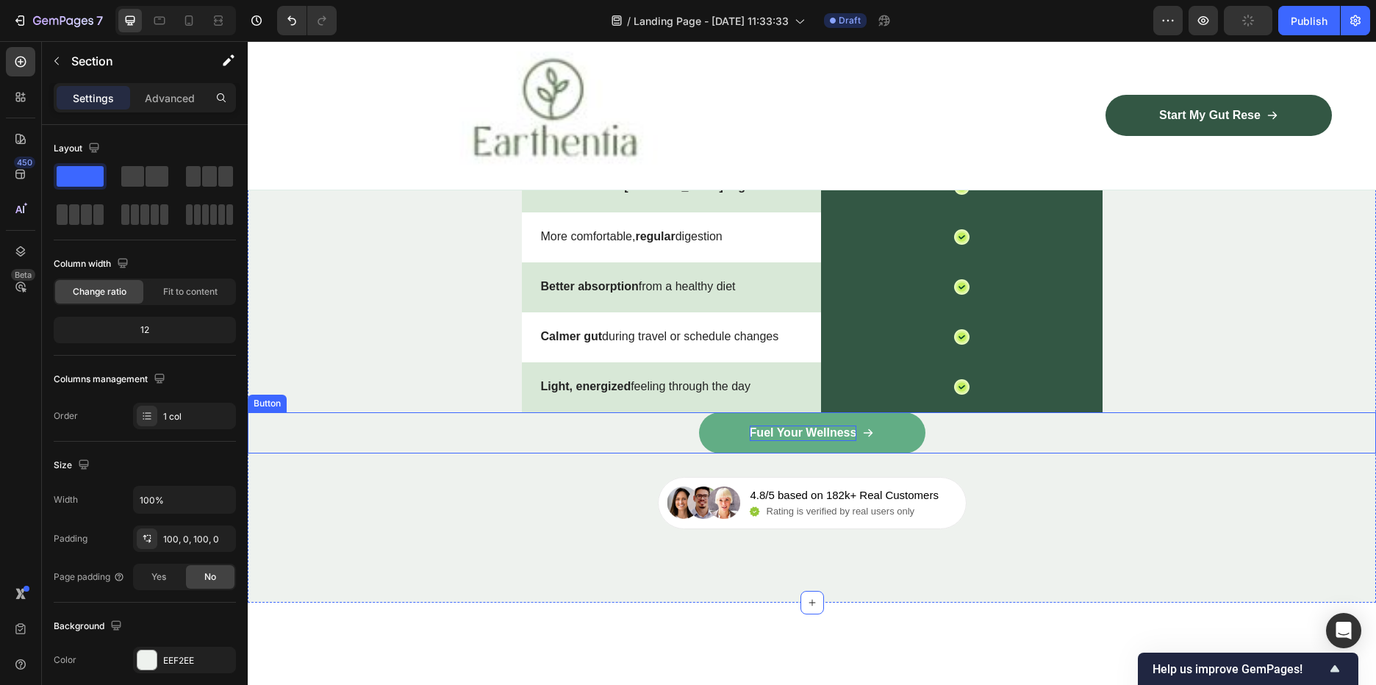
click at [845, 432] on p "Fuel Your Wellness" at bounding box center [803, 433] width 107 height 15
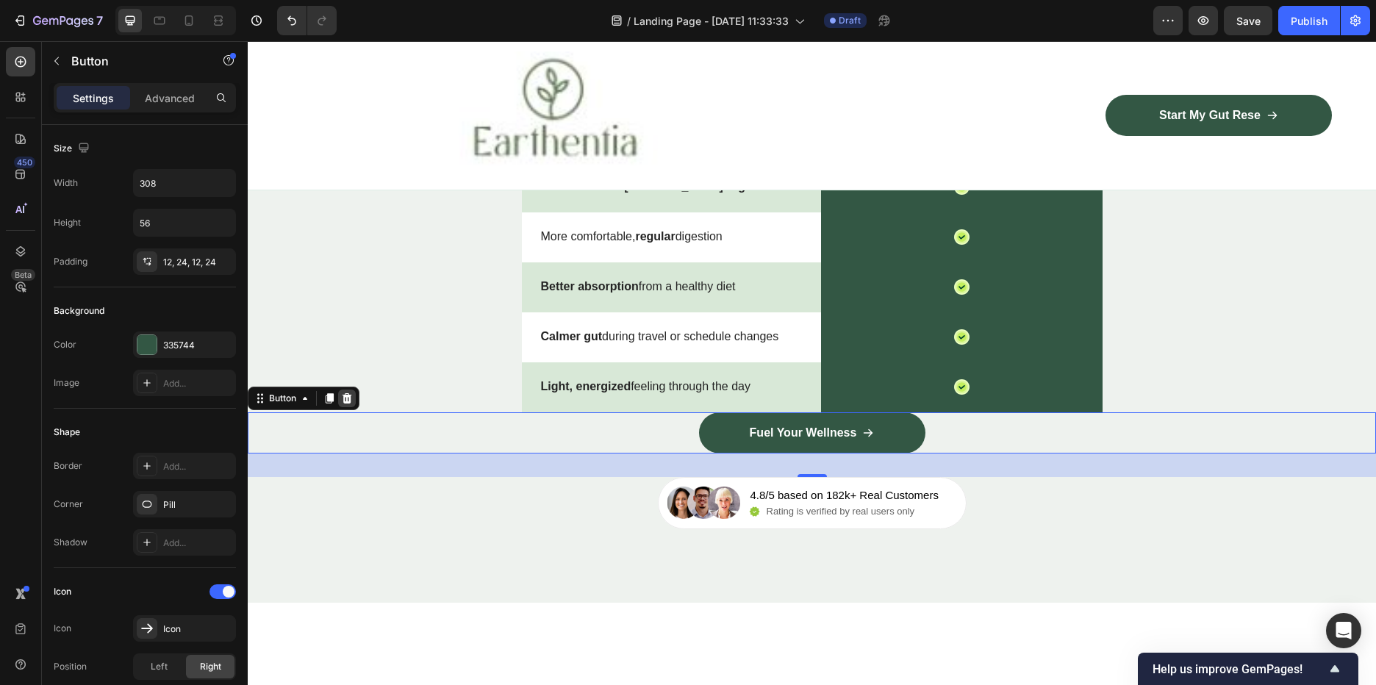
click at [346, 393] on icon at bounding box center [347, 399] width 12 height 12
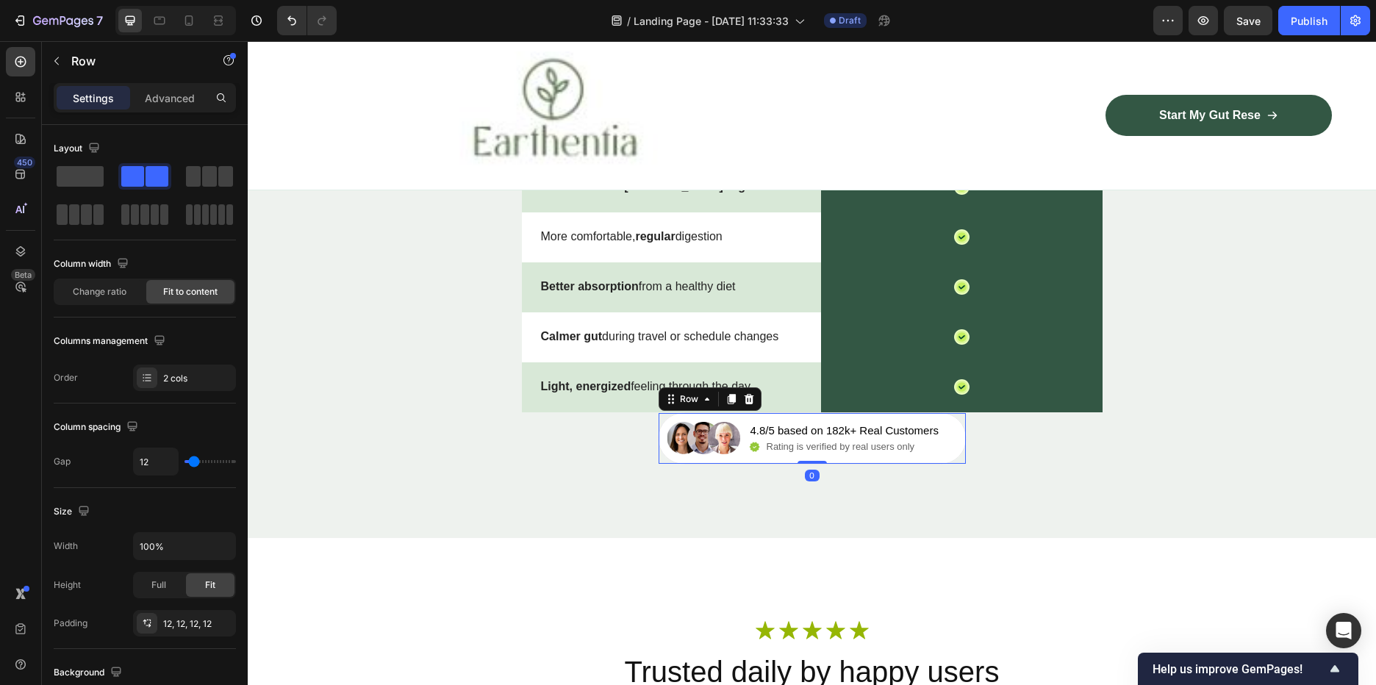
click at [741, 432] on div "Image 4.8/5 based on 182k+ Real Customers Text Block Icon Rating is verified by…" at bounding box center [812, 437] width 309 height 51
click at [746, 402] on icon at bounding box center [749, 399] width 10 height 10
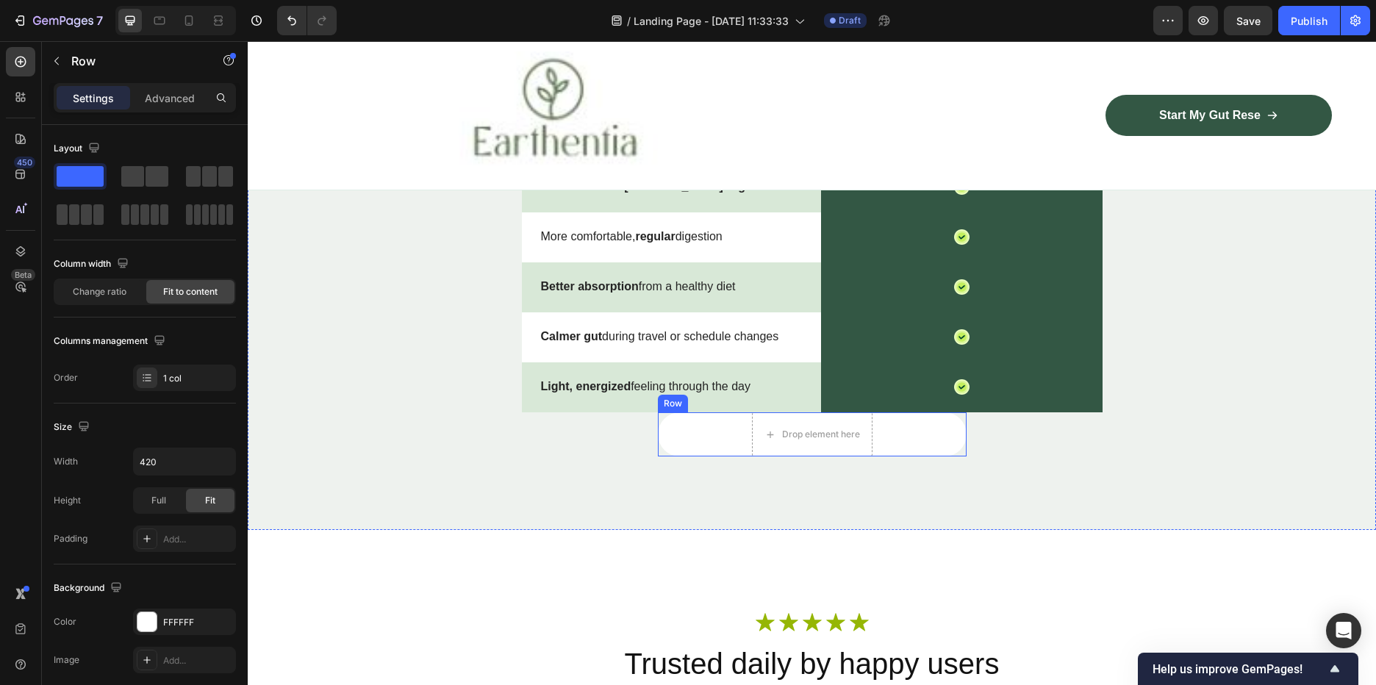
drag, startPoint x: 706, startPoint y: 442, endPoint x: 711, endPoint y: 435, distance: 8.4
click at [705, 441] on div "Drop element here Row" at bounding box center [812, 434] width 309 height 44
click at [745, 399] on icon at bounding box center [748, 398] width 10 height 10
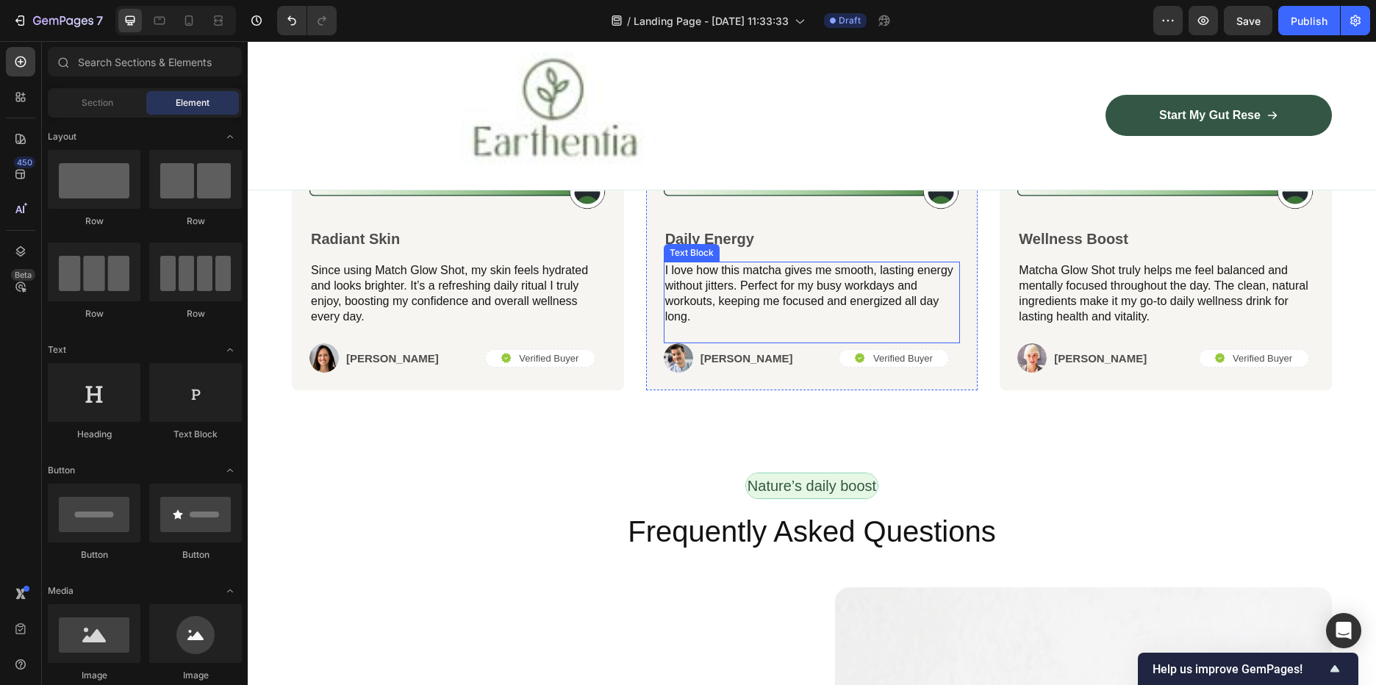
scroll to position [3234, 0]
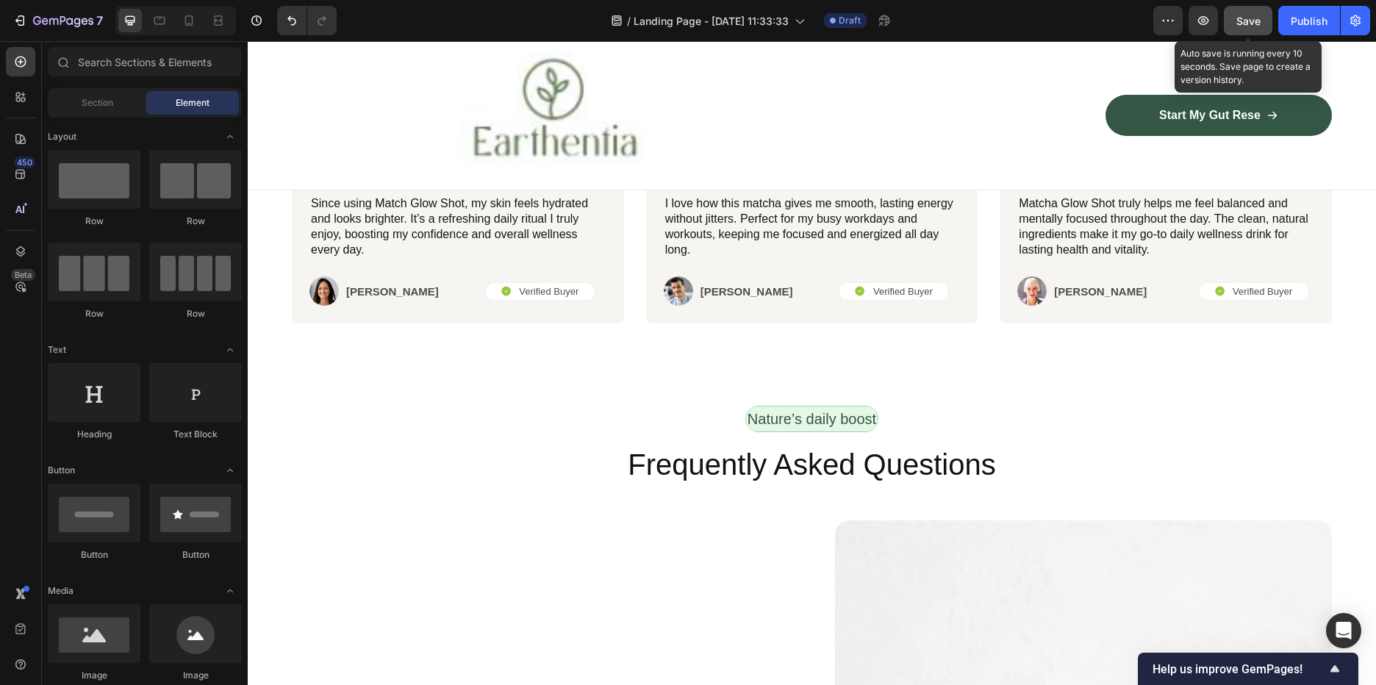
click at [1258, 22] on span "Save" at bounding box center [1248, 21] width 24 height 12
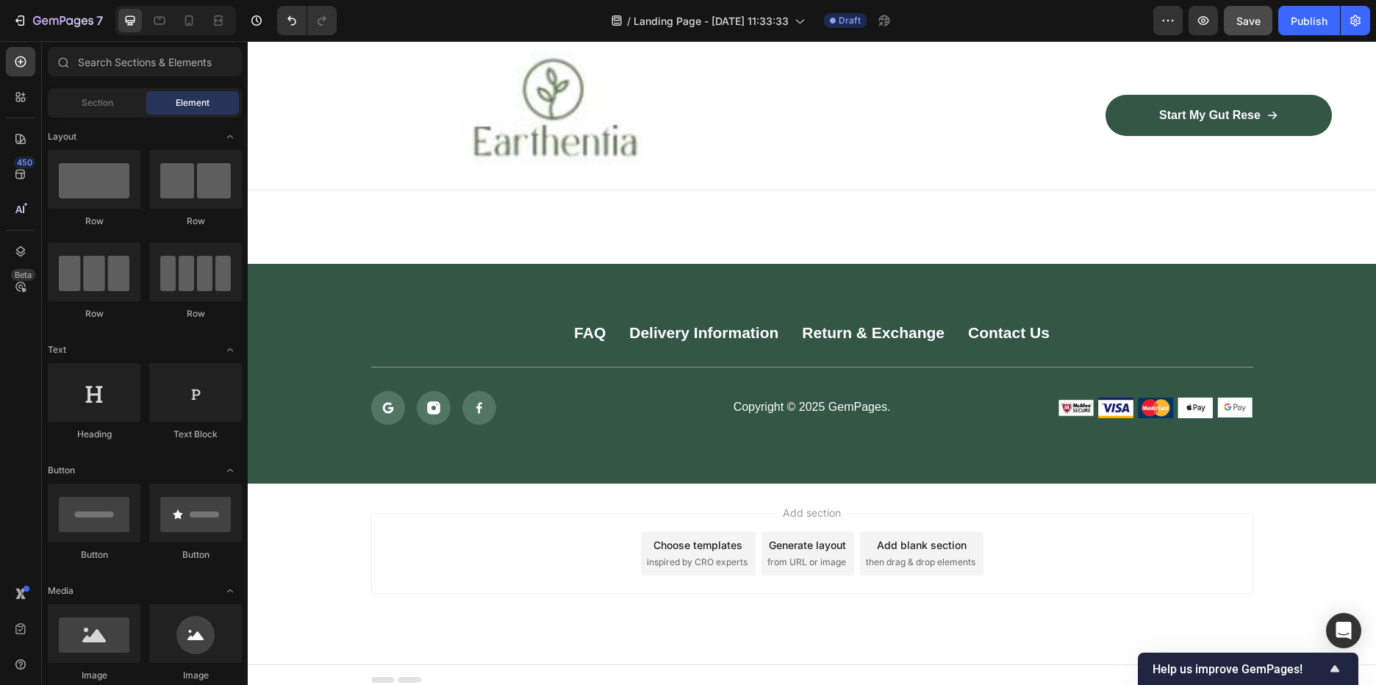
scroll to position [4883, 0]
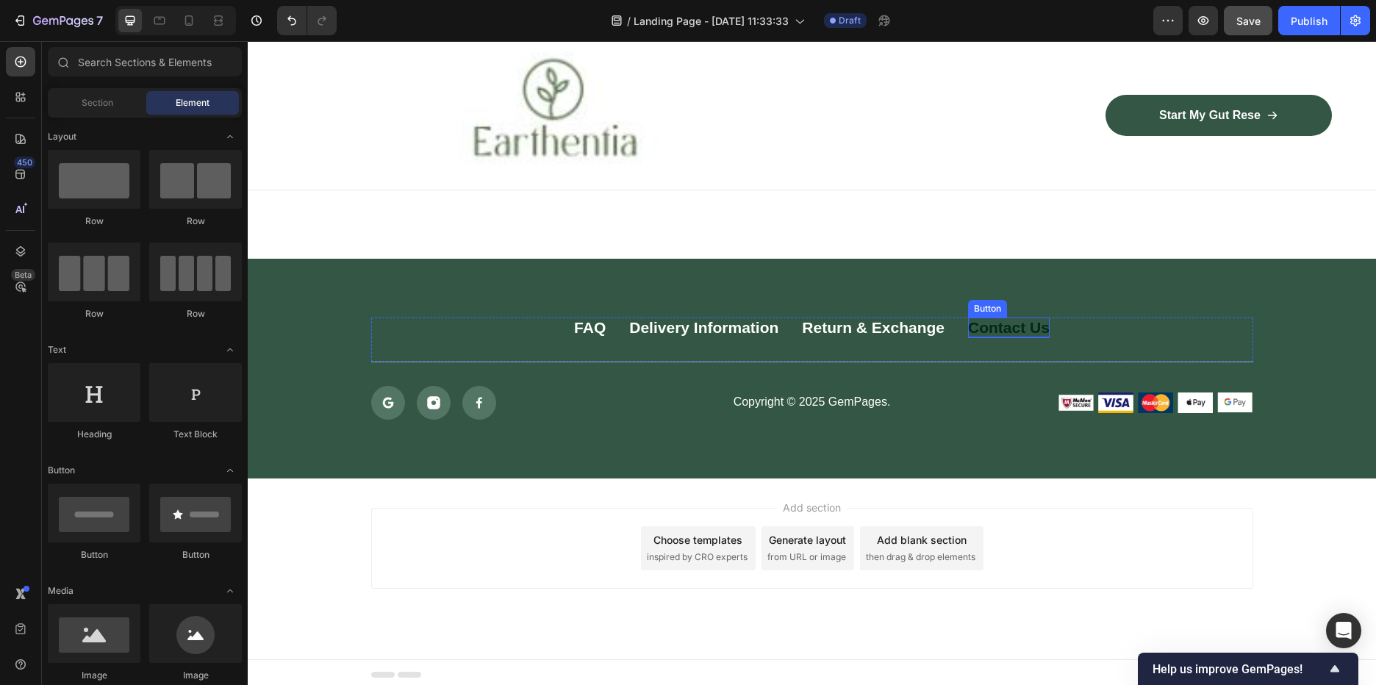
click at [995, 319] on div "Contact Us" at bounding box center [1009, 328] width 82 height 20
click at [1049, 542] on div "Add section Choose templates inspired by CRO experts Generate layout from URL o…" at bounding box center [812, 548] width 882 height 81
click at [620, 525] on div "Add section Choose templates inspired by CRO experts Generate layout from URL o…" at bounding box center [812, 548] width 882 height 81
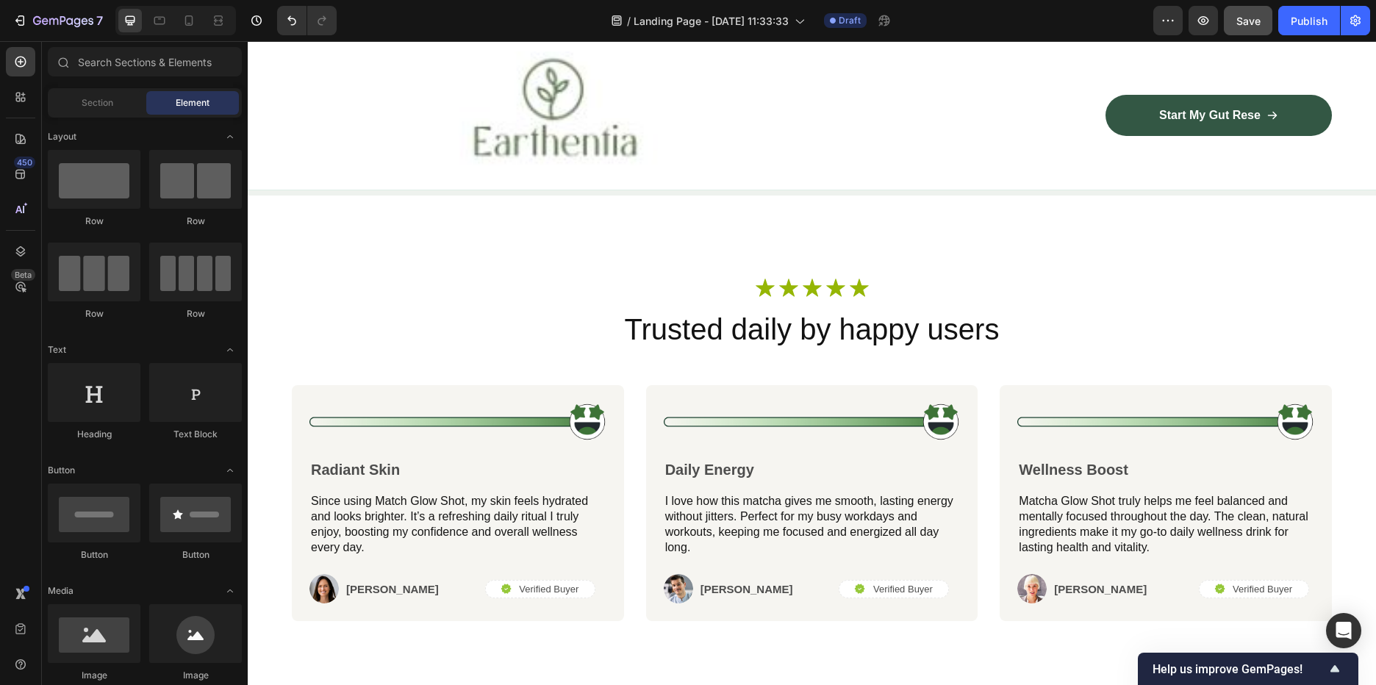
scroll to position [3083, 0]
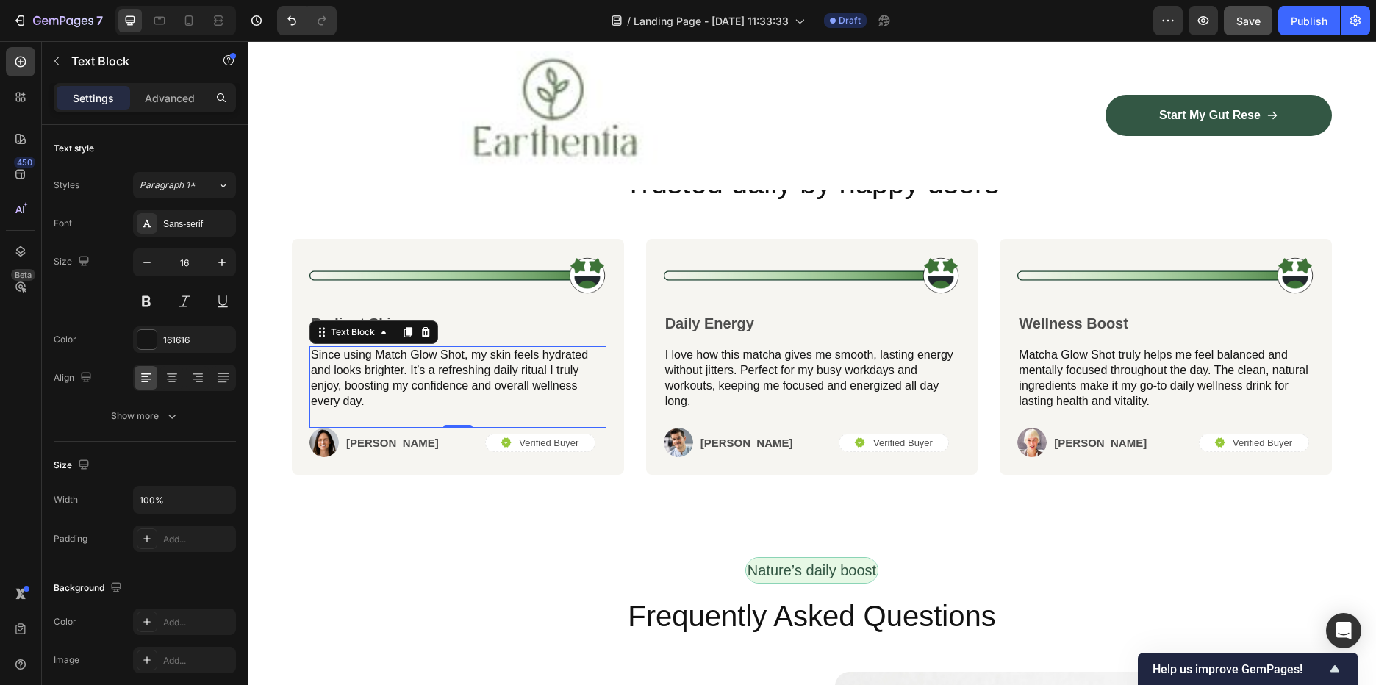
click at [401, 361] on p "Since using Match Glow Shot, my skin feels hydrated and looks brighter. It’s a …" at bounding box center [458, 378] width 294 height 61
click at [403, 353] on p "Since using Match Glow Shot, my skin feels hydrated and looks brighter. It’s a …" at bounding box center [458, 378] width 294 height 61
click at [450, 354] on p "Since using Match Glow Shot, my skin feels hydrated and looks brighter. It’s a …" at bounding box center [458, 378] width 294 height 61
click at [466, 356] on p "Since using Match Glow Shot, my skin feels hydrated and looks brighter. It’s a …" at bounding box center [458, 378] width 294 height 61
click at [737, 374] on p "I love how this matcha gives me smooth, lasting energy without jitters. Perfect…" at bounding box center [812, 378] width 294 height 61
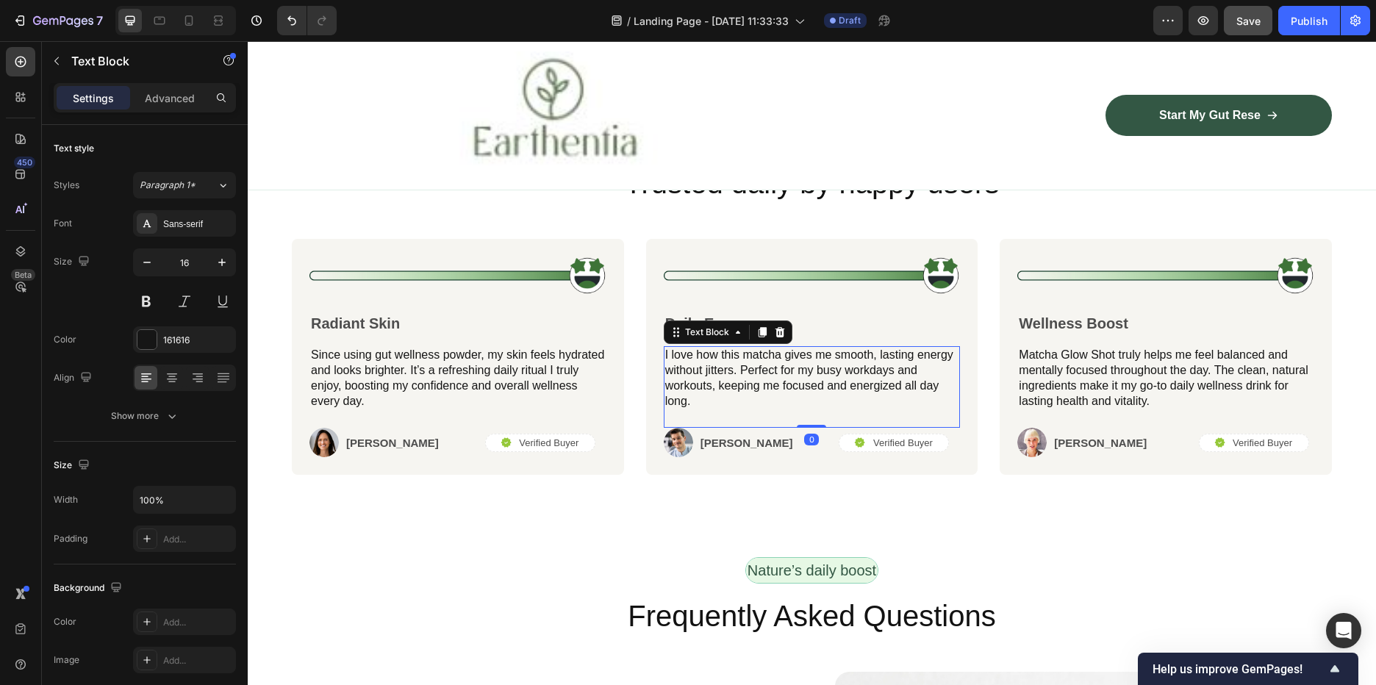
click at [776, 359] on p "I love how this matcha gives me smooth, lasting energy without jitters. Perfect…" at bounding box center [812, 378] width 294 height 61
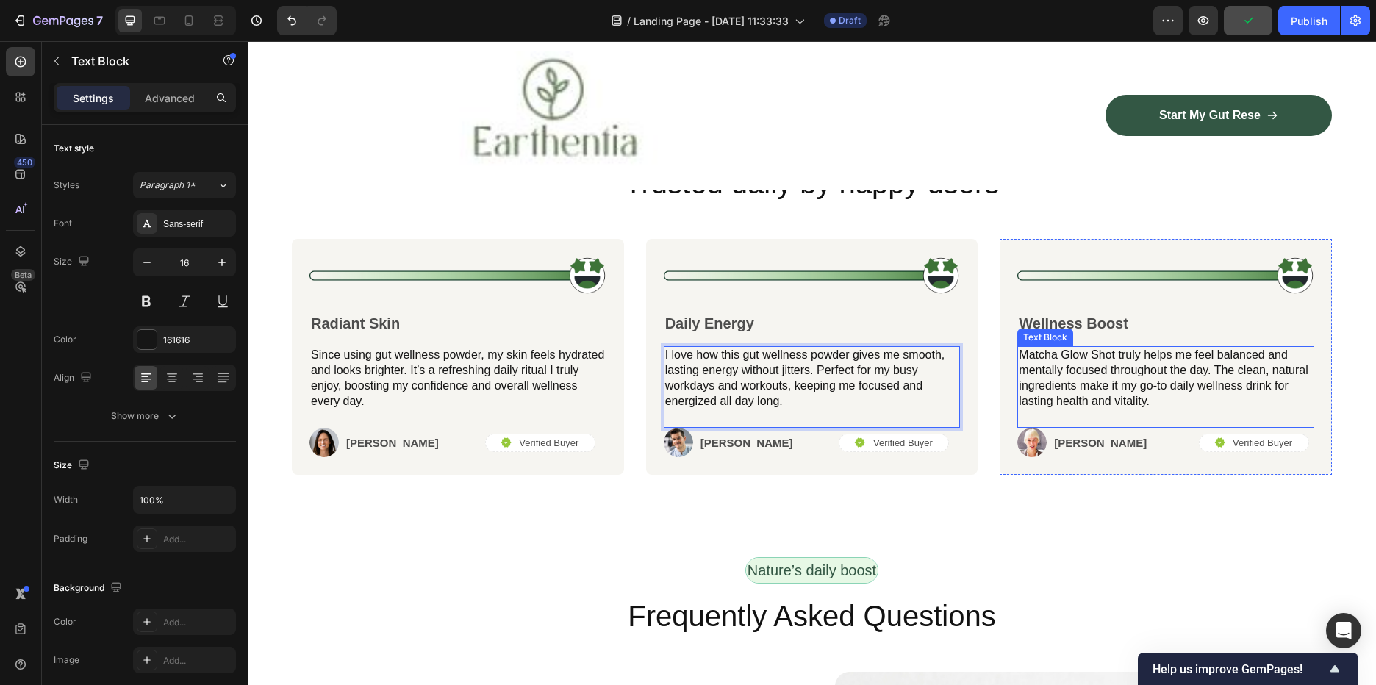
click at [1134, 365] on p "Matcha Glow Shot truly helps me feel balanced and mentally focused throughout t…" at bounding box center [1166, 378] width 294 height 61
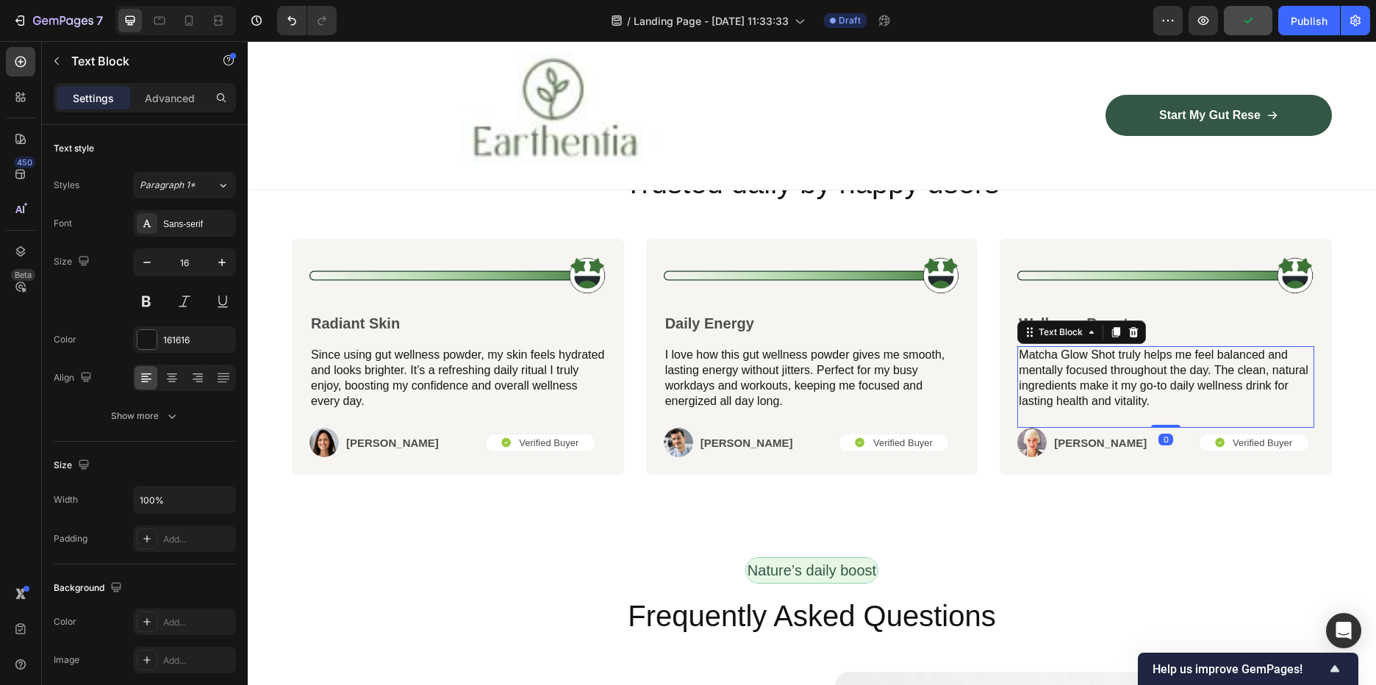
click at [1134, 365] on p "Matcha Glow Shot truly helps me feel balanced and mentally focused throughout t…" at bounding box center [1166, 378] width 294 height 61
click at [1067, 356] on p "Matcha Glow Shot truly helps me feel balanced and mentally focused throughout t…" at bounding box center [1166, 378] width 294 height 61
click at [1109, 354] on p "Matcha Glow Shot truly helps me feel balanced and mentally focused throughout t…" at bounding box center [1166, 378] width 294 height 61
click at [1115, 356] on p "Matcha Glow Shot truly helps me feel balanced and mentally focused throughout t…" at bounding box center [1166, 378] width 294 height 61
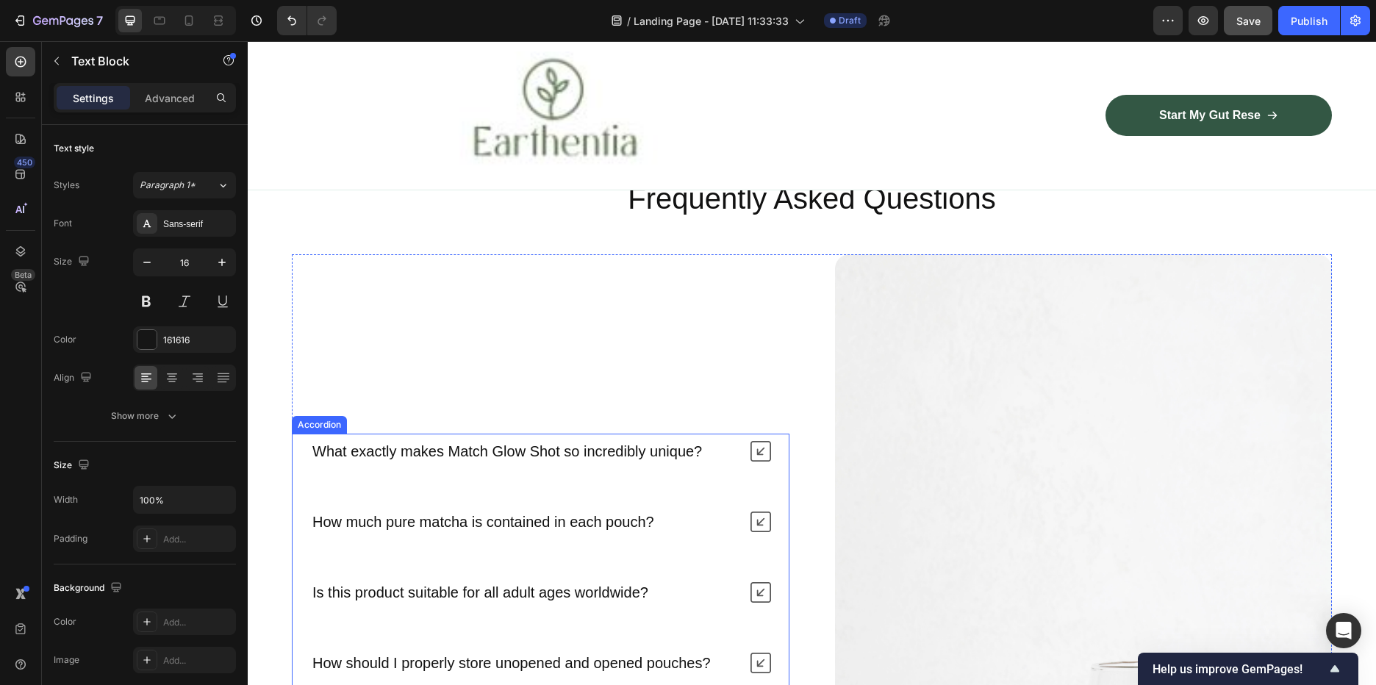
scroll to position [3524, 0]
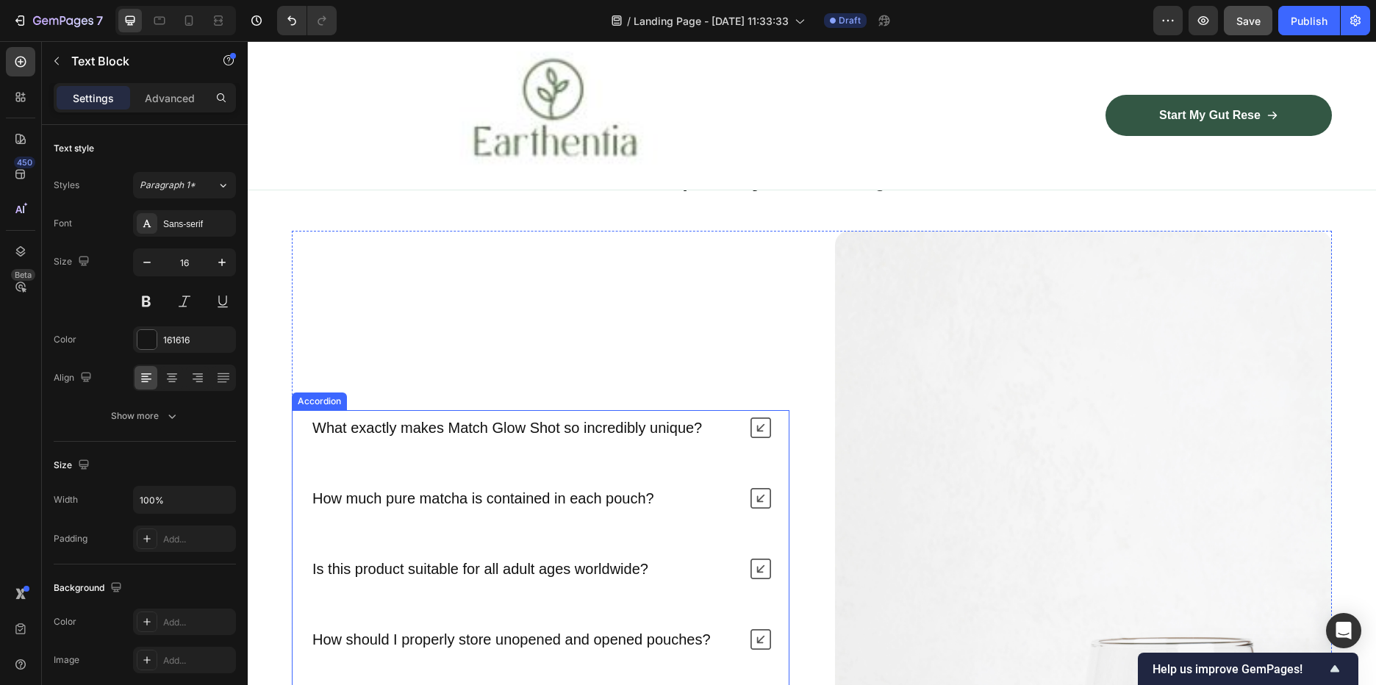
click at [618, 429] on p "What exactly makes Match Glow Shot so incredibly unique?" at bounding box center [507, 427] width 390 height 19
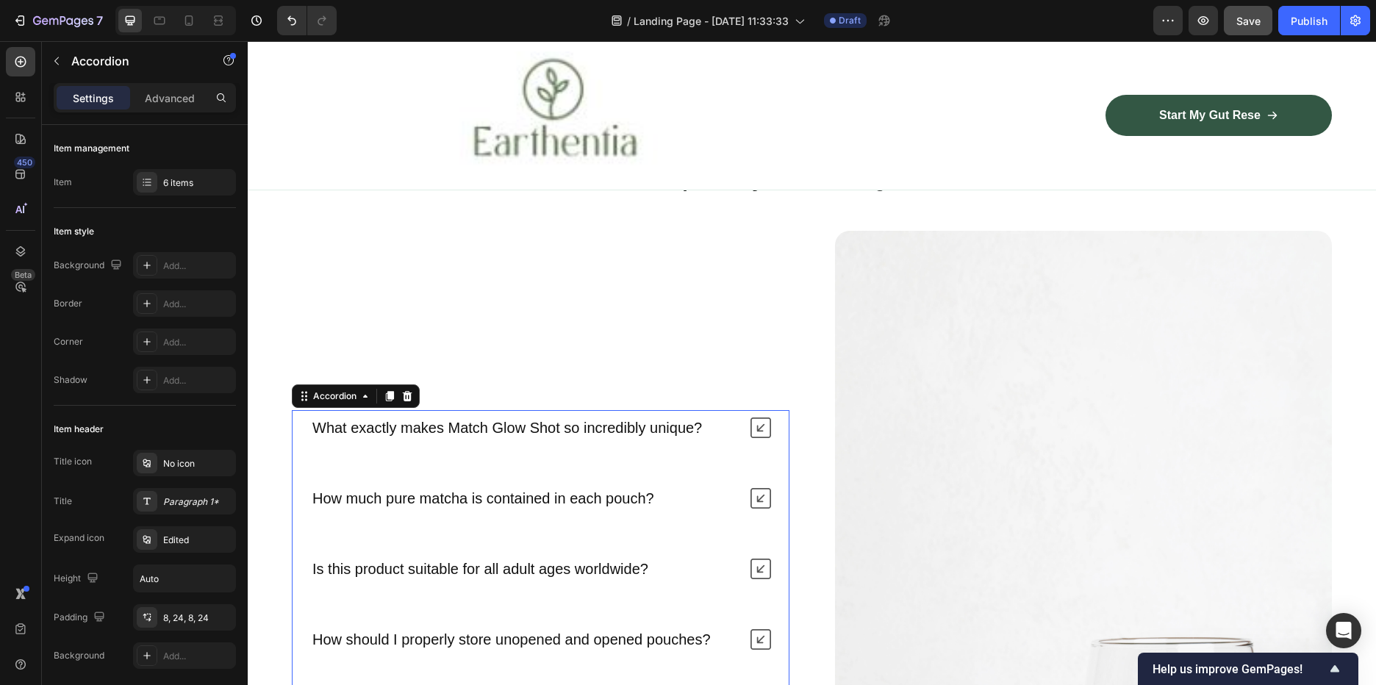
click at [527, 426] on p "What exactly makes Match Glow Shot so incredibly unique?" at bounding box center [507, 427] width 390 height 19
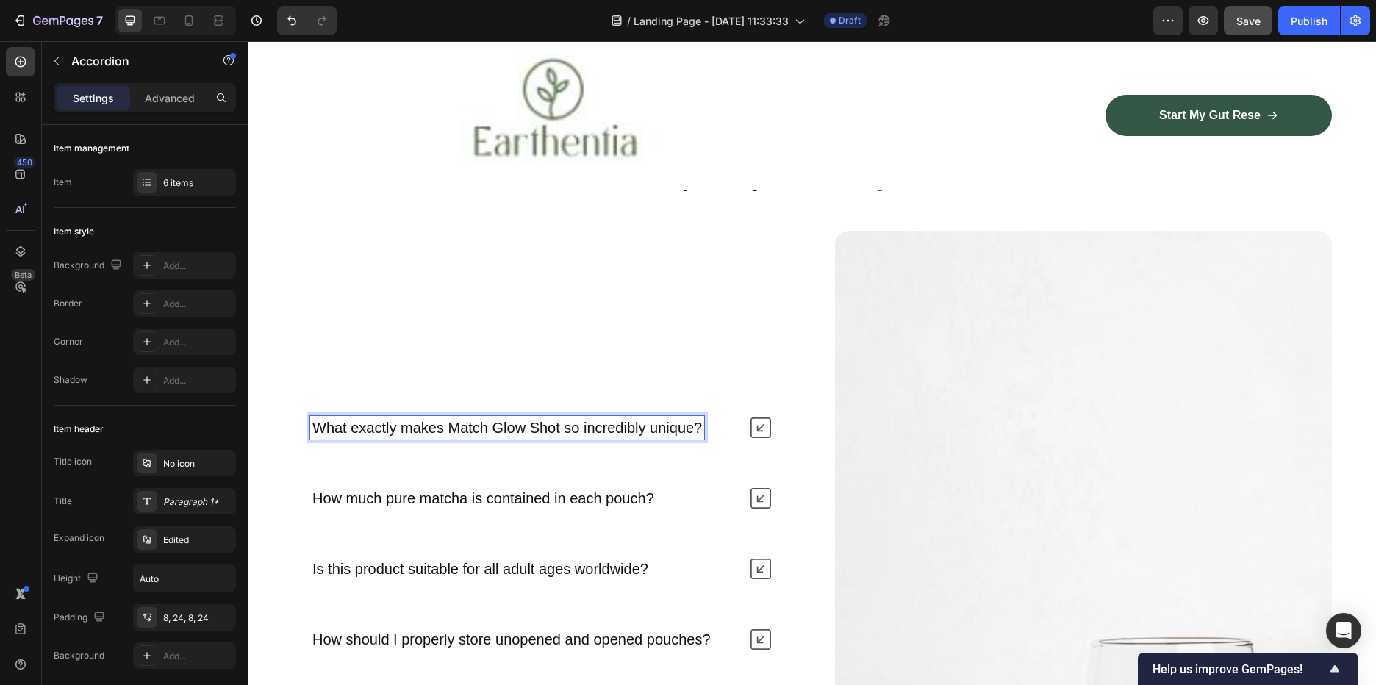
click at [700, 423] on p "What exactly makes Match Glow Shot so incredibly unique?" at bounding box center [507, 427] width 390 height 19
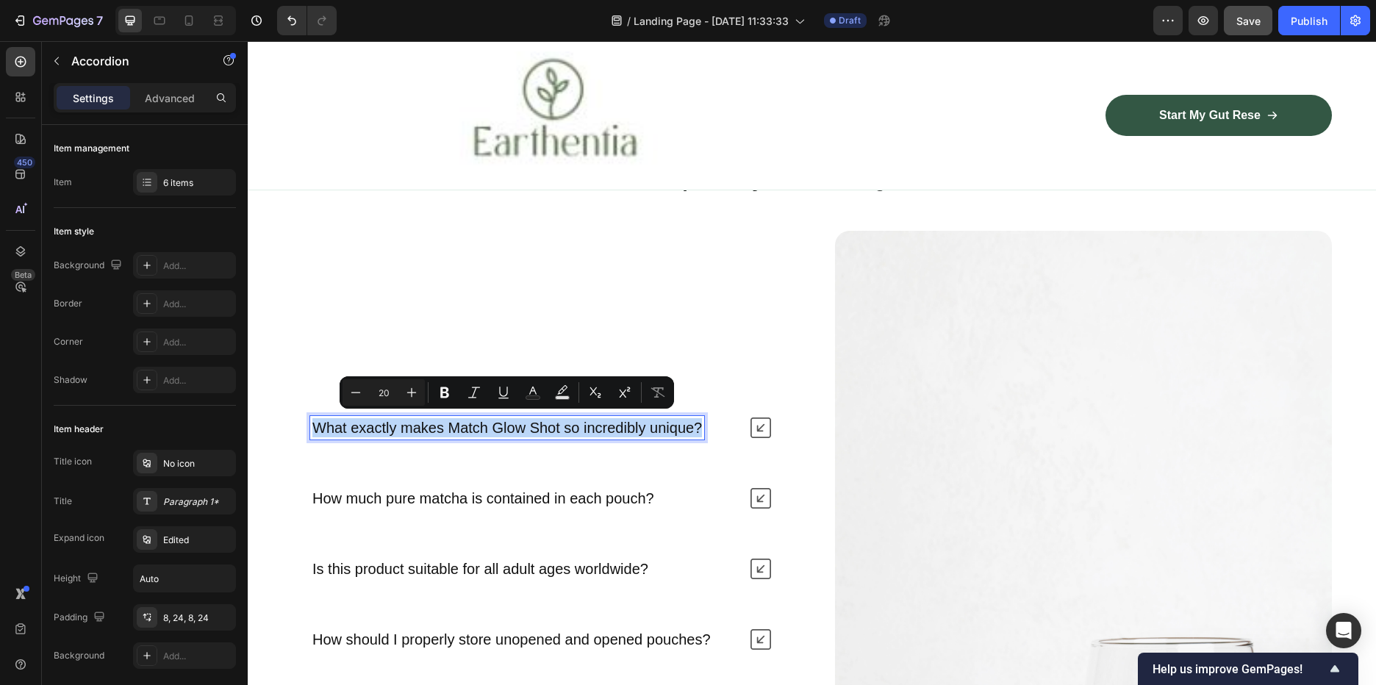
drag, startPoint x: 700, startPoint y: 423, endPoint x: 315, endPoint y: 419, distance: 385.2
click at [312, 419] on div "What exactly makes Match Glow Shot so incredibly unique?" at bounding box center [507, 428] width 394 height 24
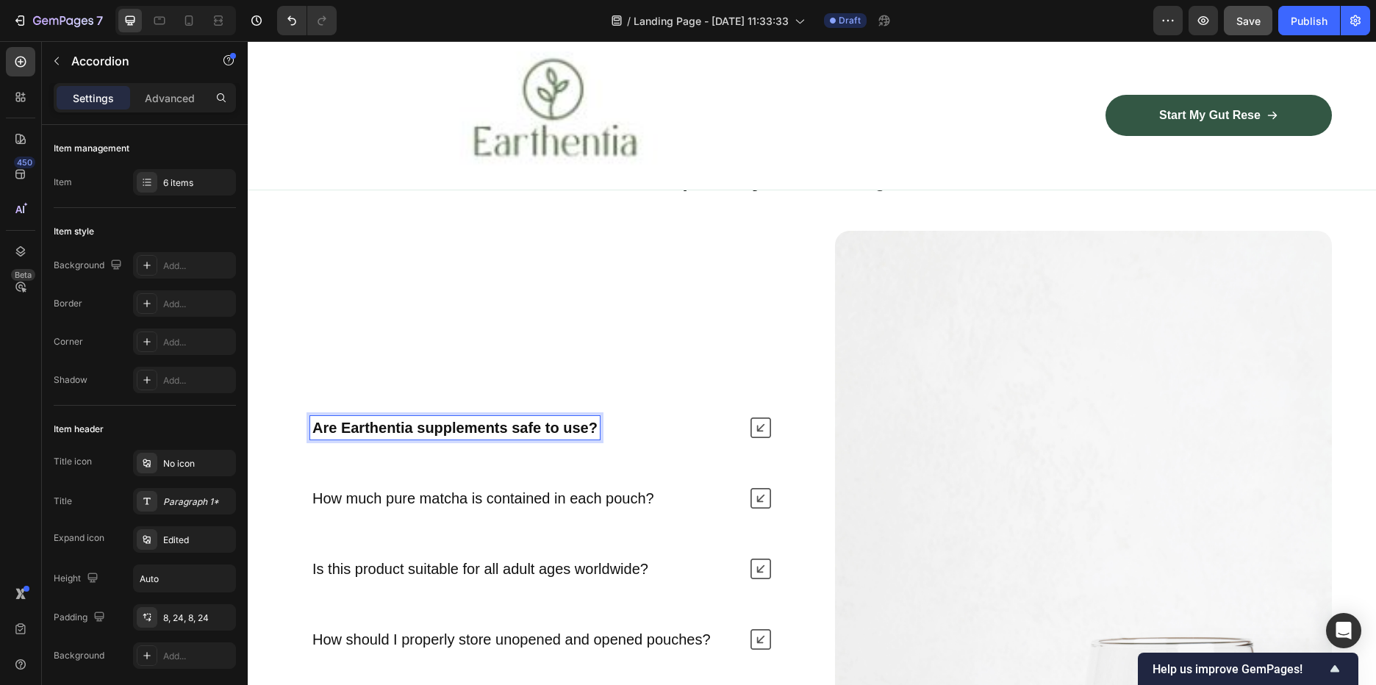
click at [751, 423] on icon at bounding box center [761, 428] width 21 height 21
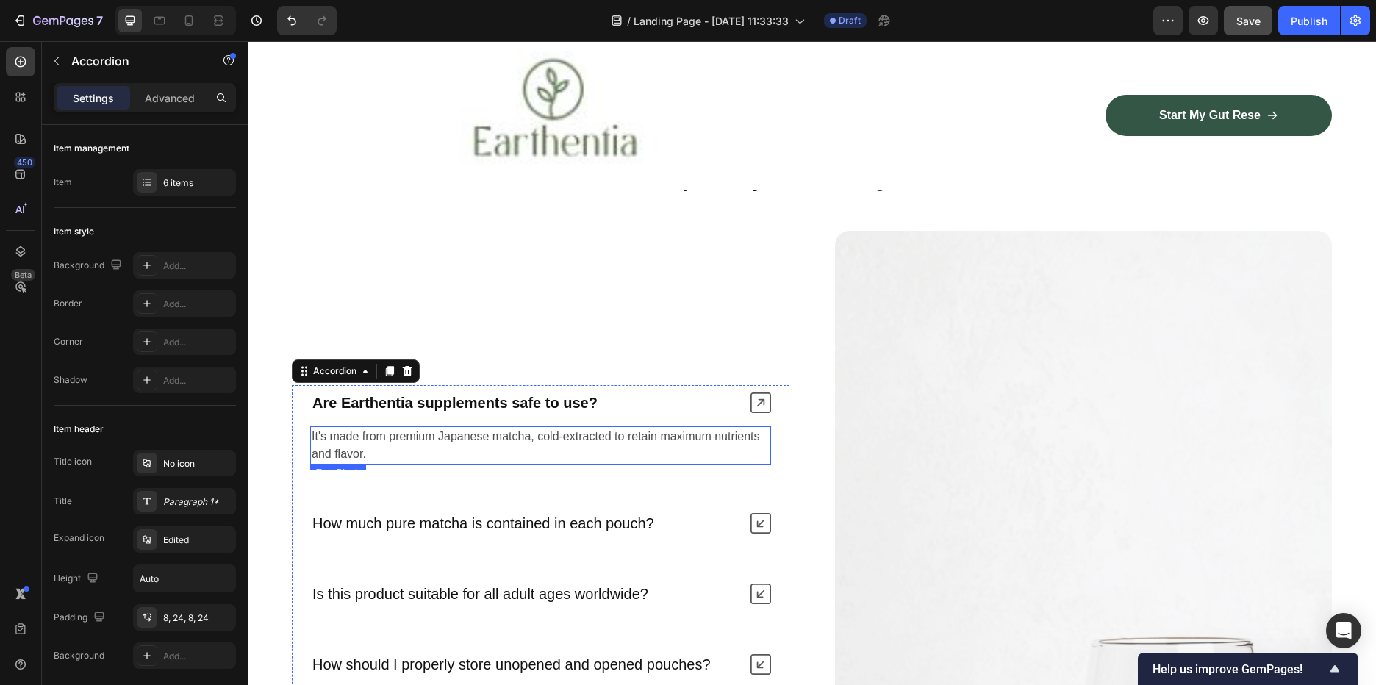
click at [396, 448] on p "It's made from premium Japanese matcha, cold-extracted to retain maximum nutrie…" at bounding box center [541, 445] width 458 height 35
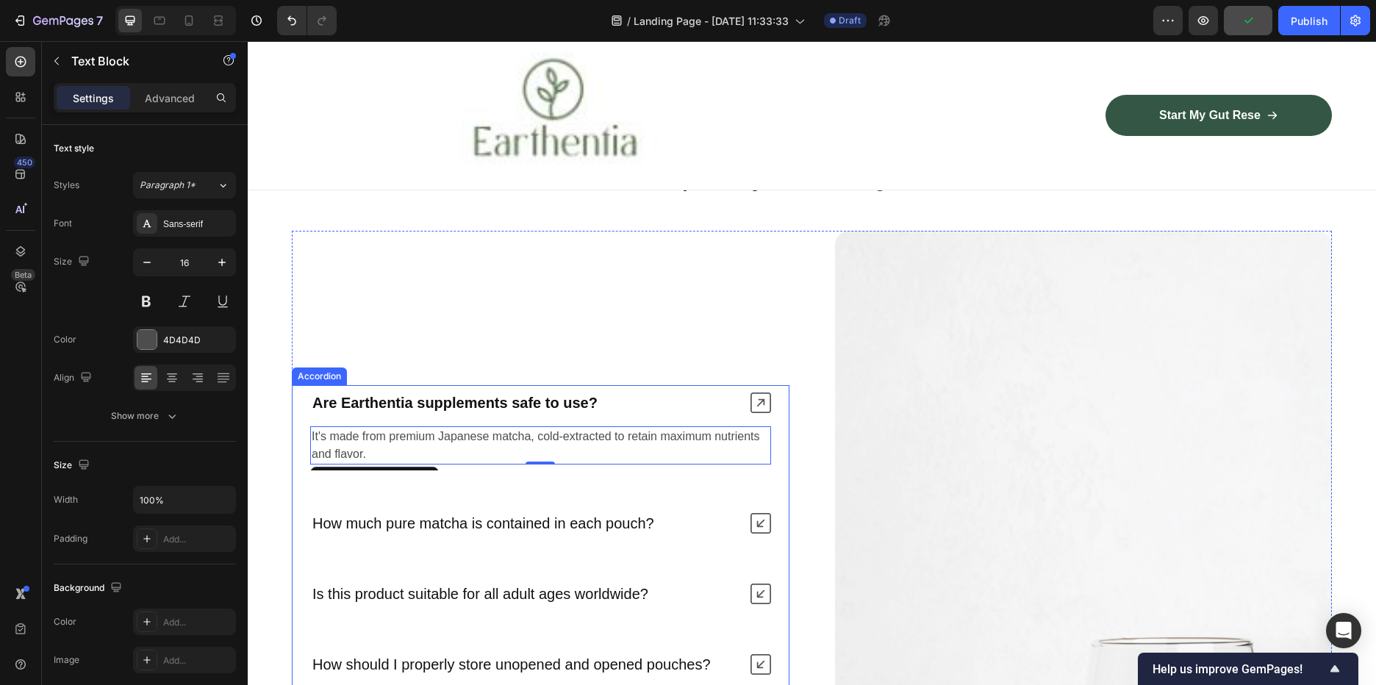
click at [393, 451] on p "It's made from premium Japanese matcha, cold-extracted to retain maximum nutrie…" at bounding box center [541, 445] width 458 height 35
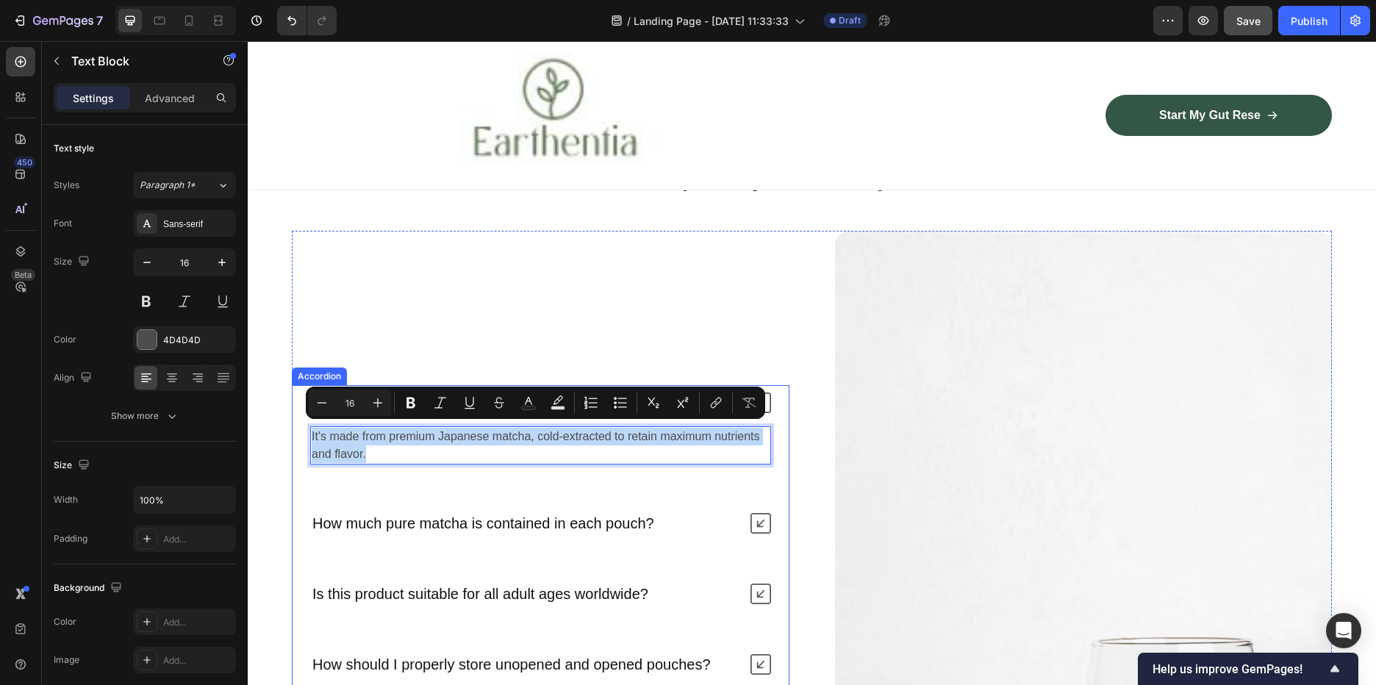
drag, startPoint x: 370, startPoint y: 448, endPoint x: 308, endPoint y: 429, distance: 64.6
click at [307, 430] on div "It's made from premium Japanese matcha, cold-extracted to retain maximum nutrie…" at bounding box center [541, 445] width 496 height 50
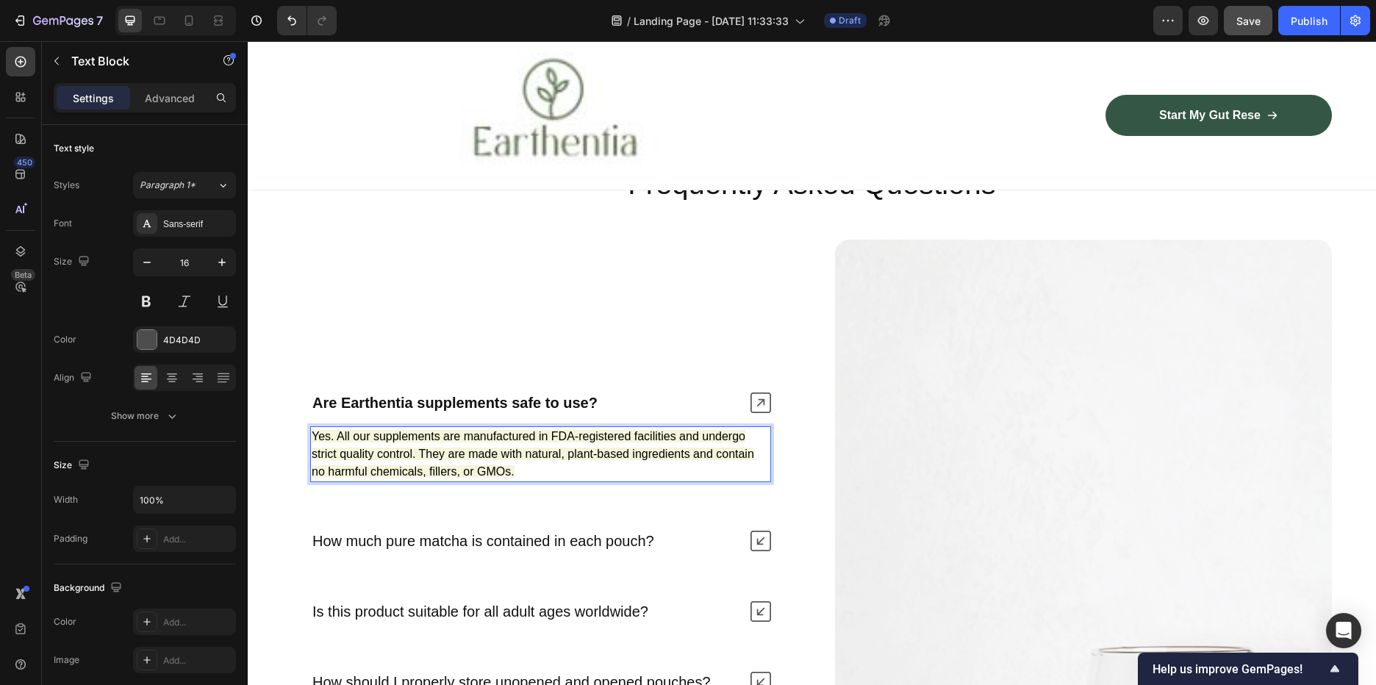
click at [585, 472] on p "Yes. All our supplements are manufactured in FDA-registered facilities and unde…" at bounding box center [541, 454] width 458 height 53
click at [586, 507] on div "Are Earthentia supplements safe to use? Yes. All our supplements are manufactur…" at bounding box center [541, 613] width 498 height 456
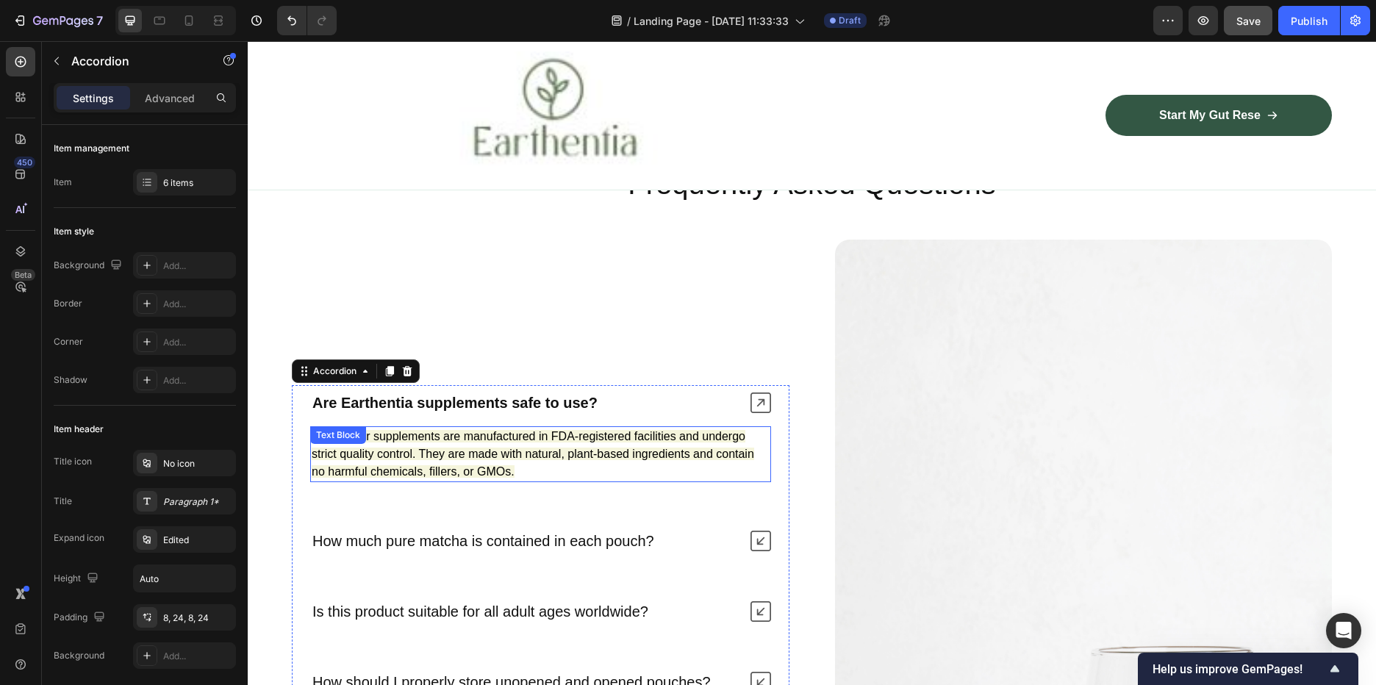
click at [538, 449] on span "Yes. All our supplements are manufactured in FDA-registered facilities and unde…" at bounding box center [533, 454] width 443 height 48
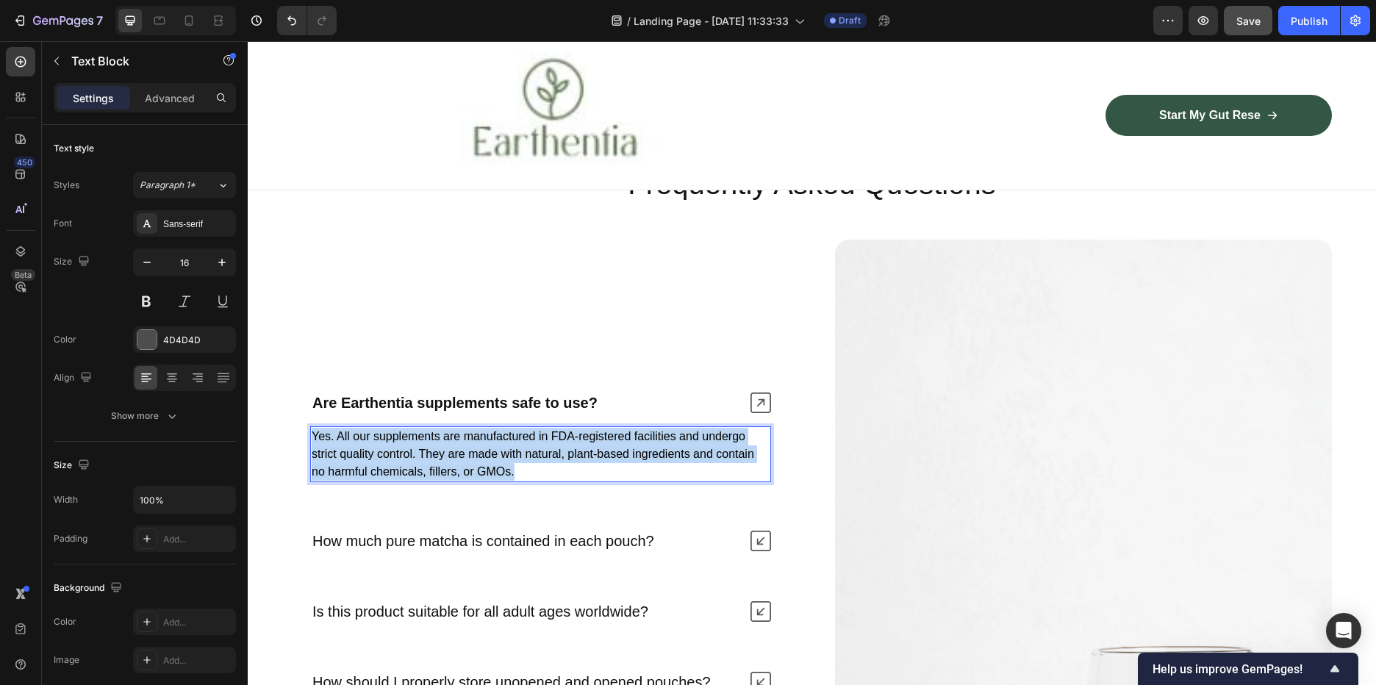
drag, startPoint x: 527, startPoint y: 463, endPoint x: 312, endPoint y: 427, distance: 218.4
click at [312, 428] on p "Yes. All our supplements are manufactured in FDA-registered facilities and unde…" at bounding box center [541, 454] width 458 height 53
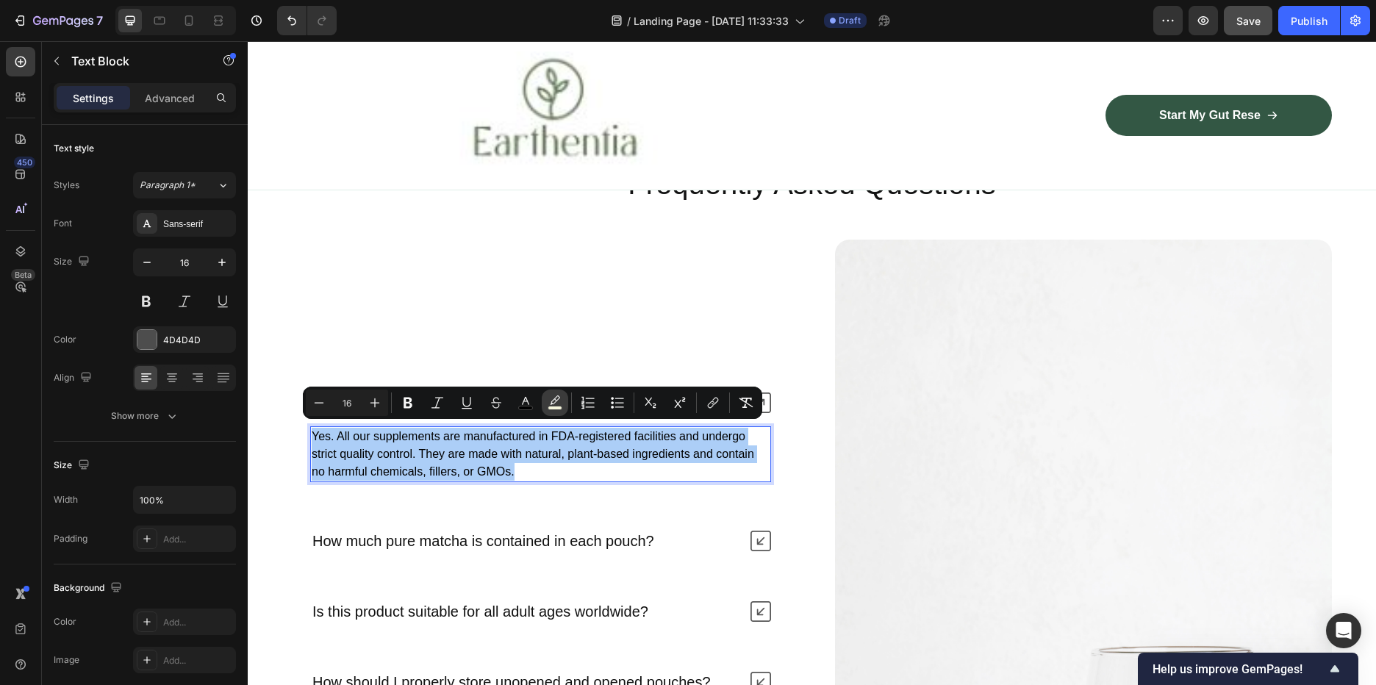
click at [559, 397] on icon "Editor contextual toolbar" at bounding box center [555, 399] width 10 height 9
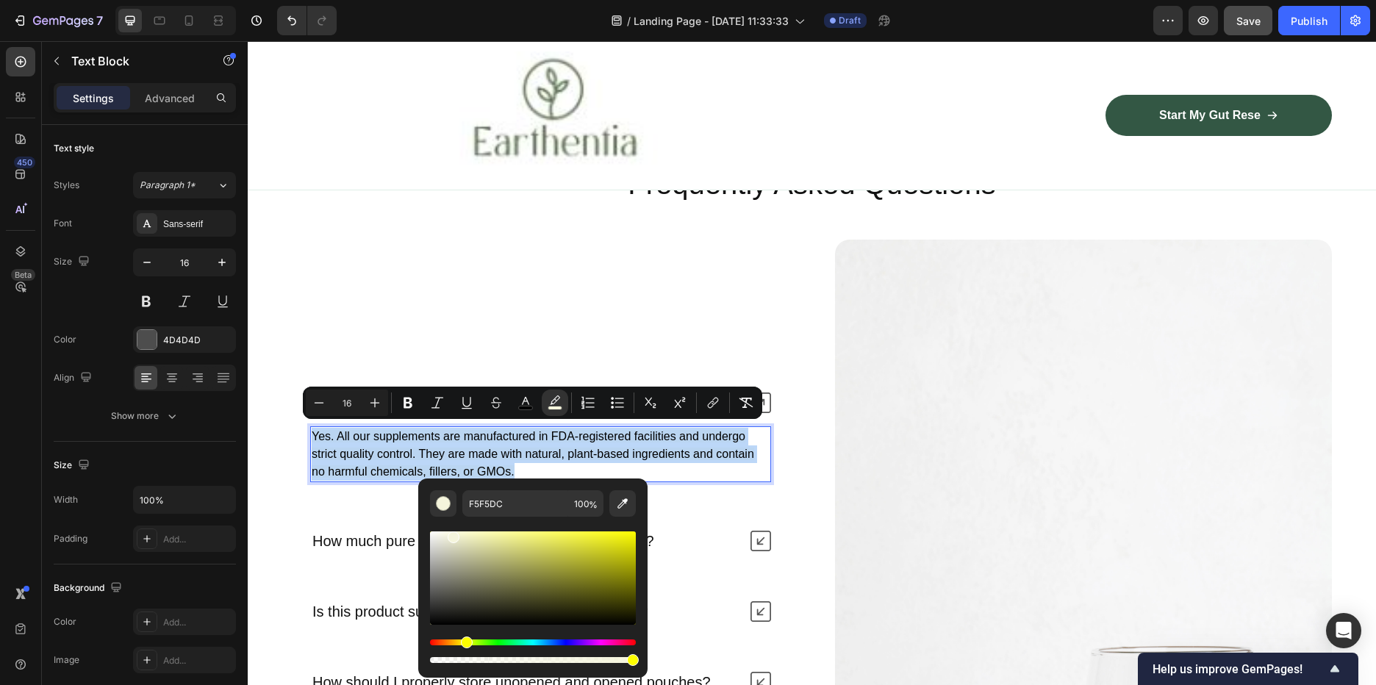
click at [665, 473] on p "Yes. All our supplements are manufactured in FDA-registered facilities and unde…" at bounding box center [541, 454] width 458 height 53
click at [881, 387] on img at bounding box center [1084, 613] width 498 height 746
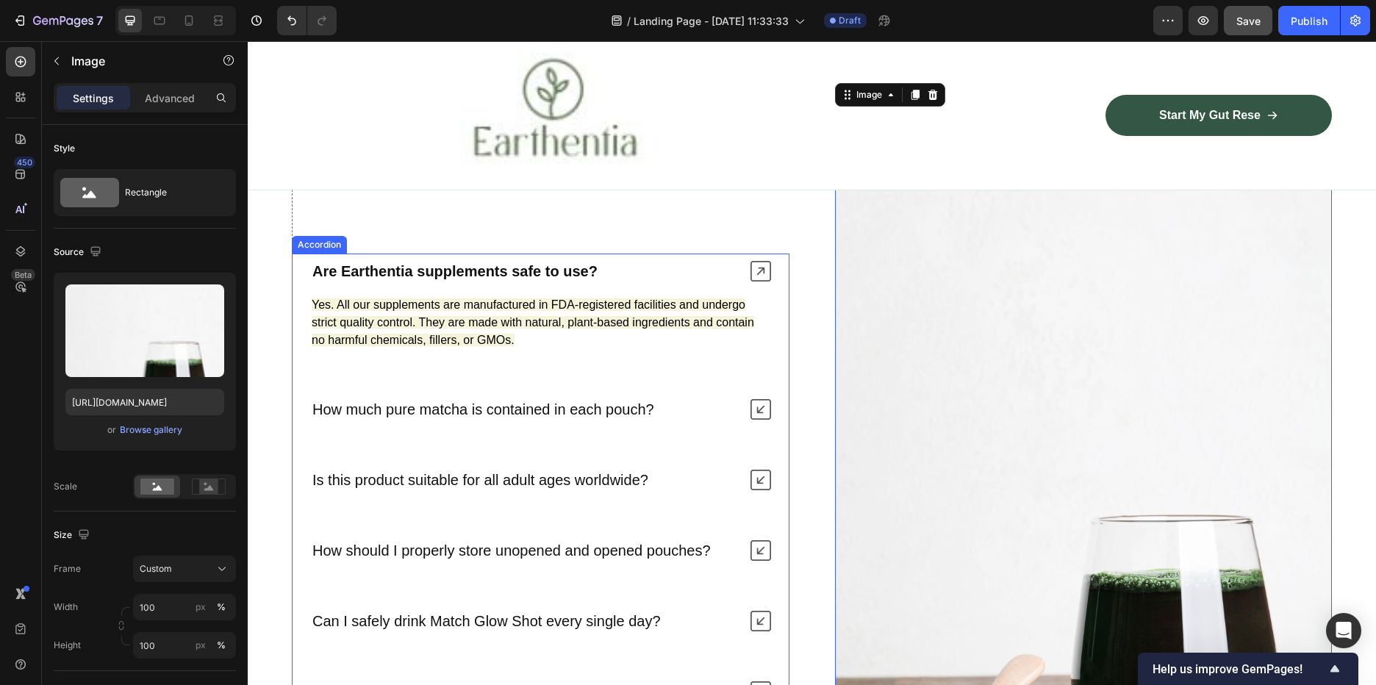
scroll to position [3589, 0]
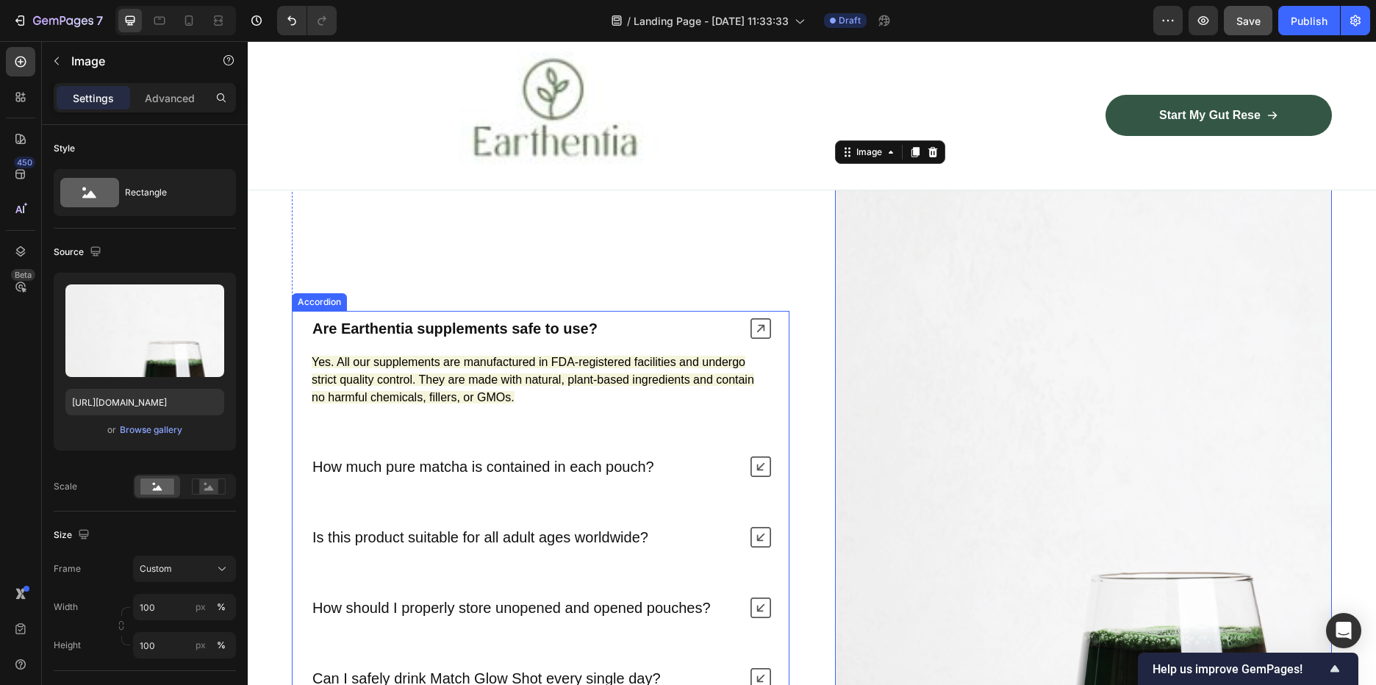
click at [759, 456] on icon at bounding box center [761, 466] width 21 height 21
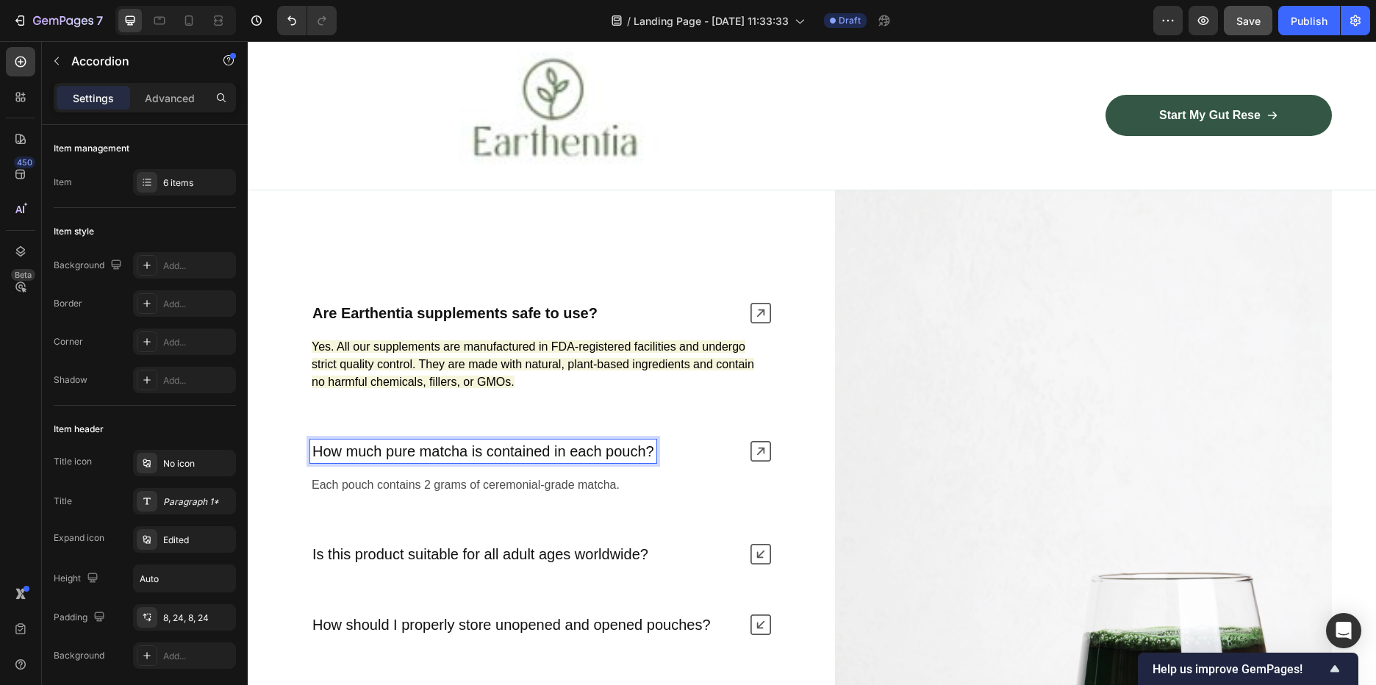
click at [539, 442] on p "How much pure matcha is contained in each pouch?" at bounding box center [483, 451] width 342 height 19
click at [543, 442] on p "How much pure matcha is contained in each pouch?" at bounding box center [483, 451] width 342 height 19
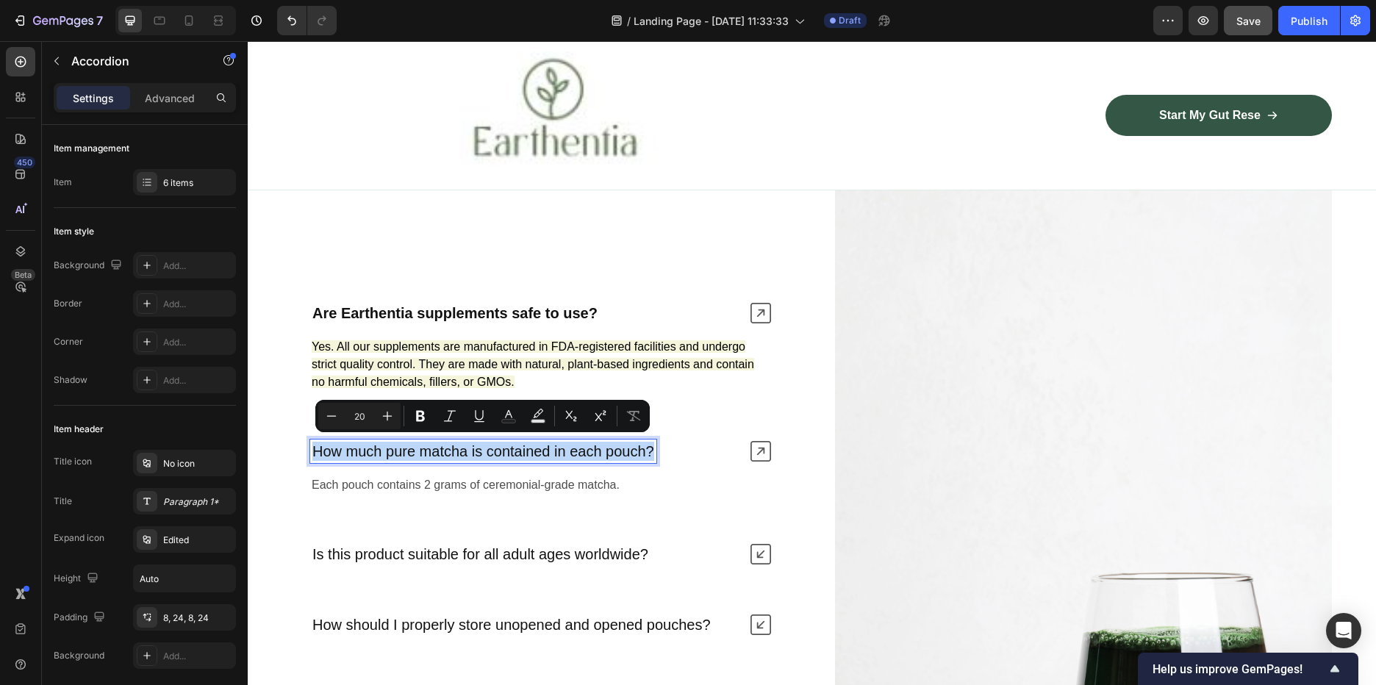
drag, startPoint x: 651, startPoint y: 448, endPoint x: 312, endPoint y: 449, distance: 338.9
click at [312, 449] on p "How much pure matcha is contained in each pouch?" at bounding box center [483, 451] width 342 height 19
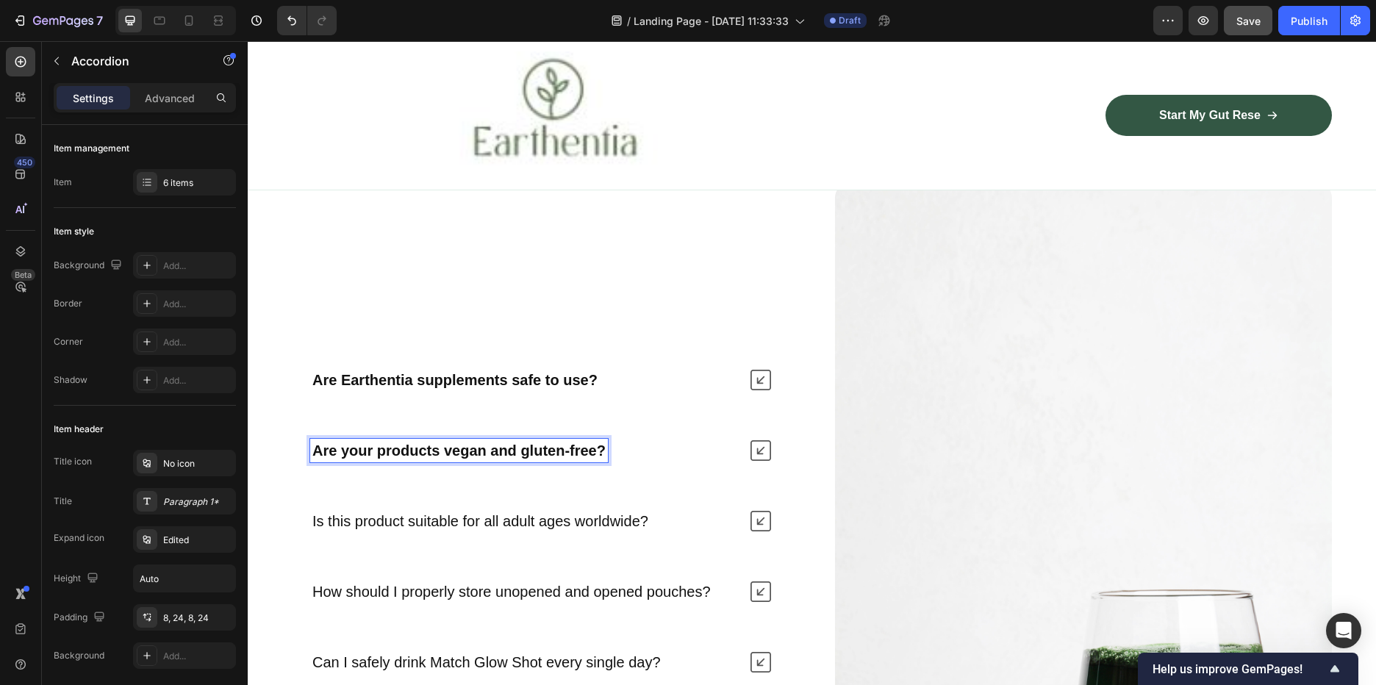
scroll to position [3571, 0]
click at [764, 441] on icon at bounding box center [761, 451] width 21 height 21
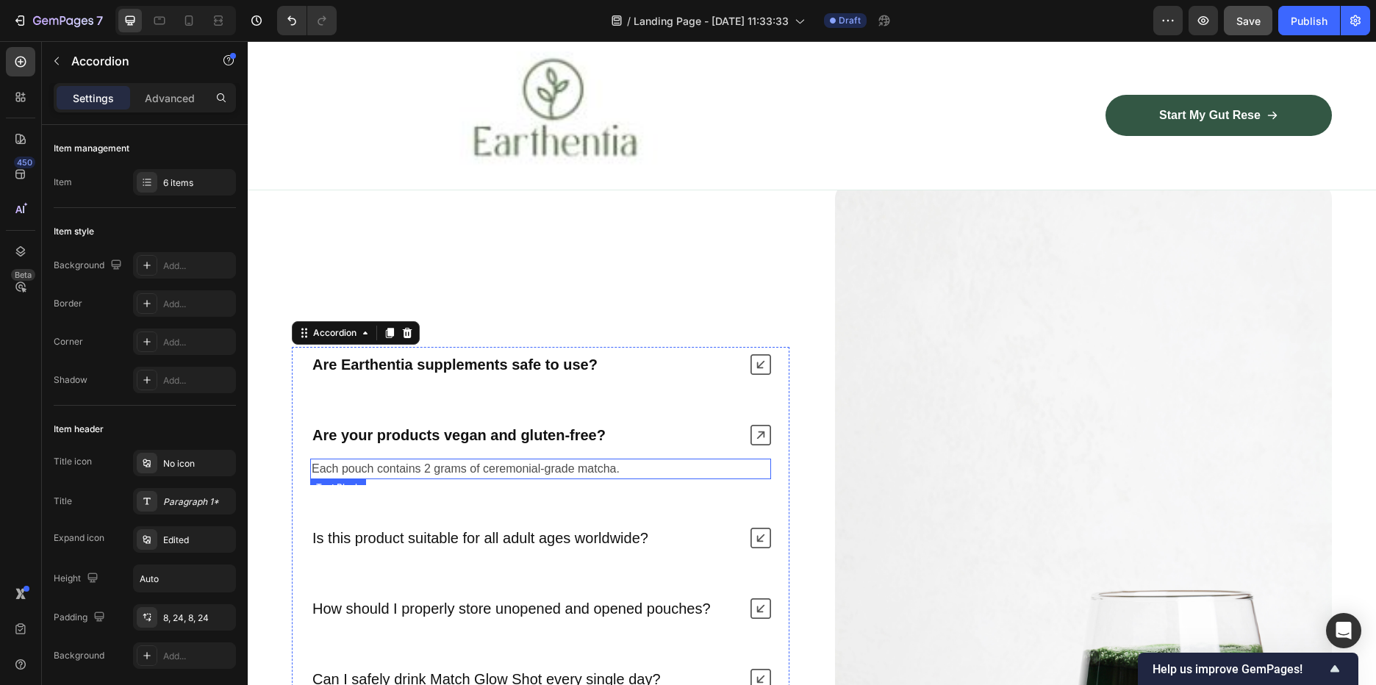
click at [543, 463] on p "Each pouch contains 2 grams of ceremonial-grade matcha." at bounding box center [541, 469] width 458 height 18
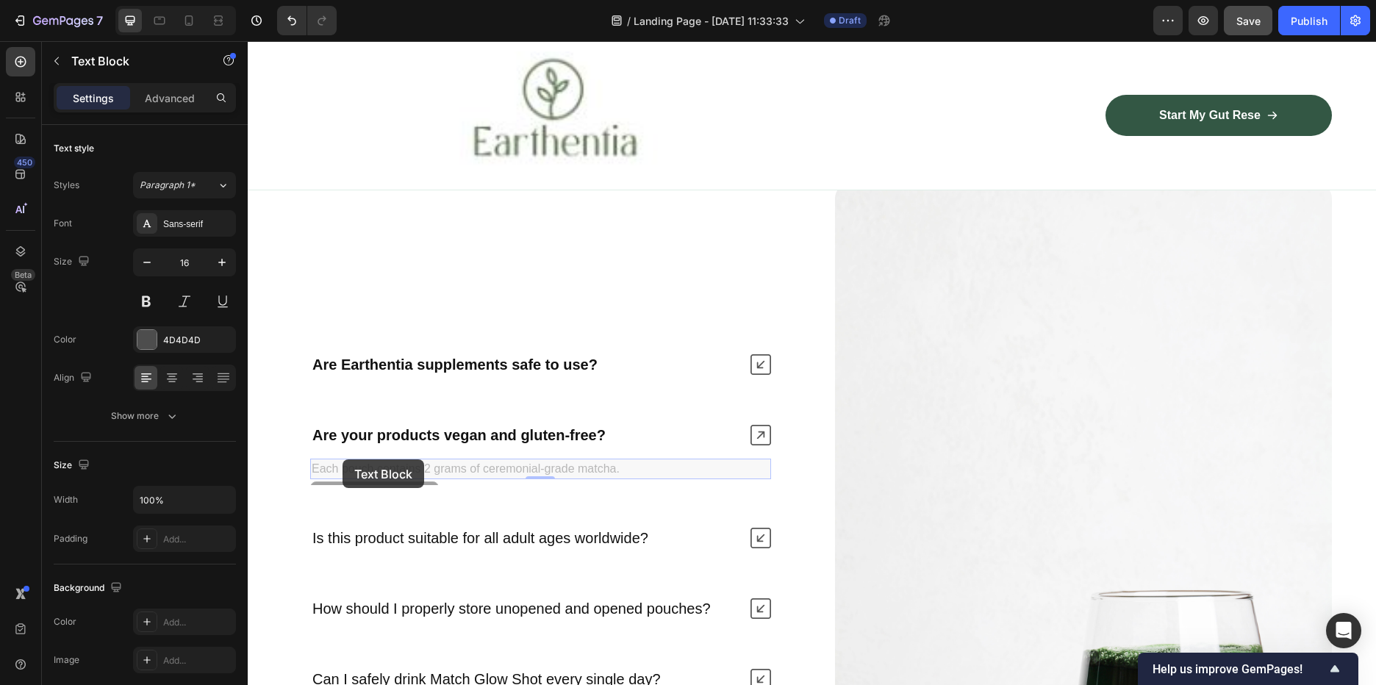
scroll to position [3561, 0]
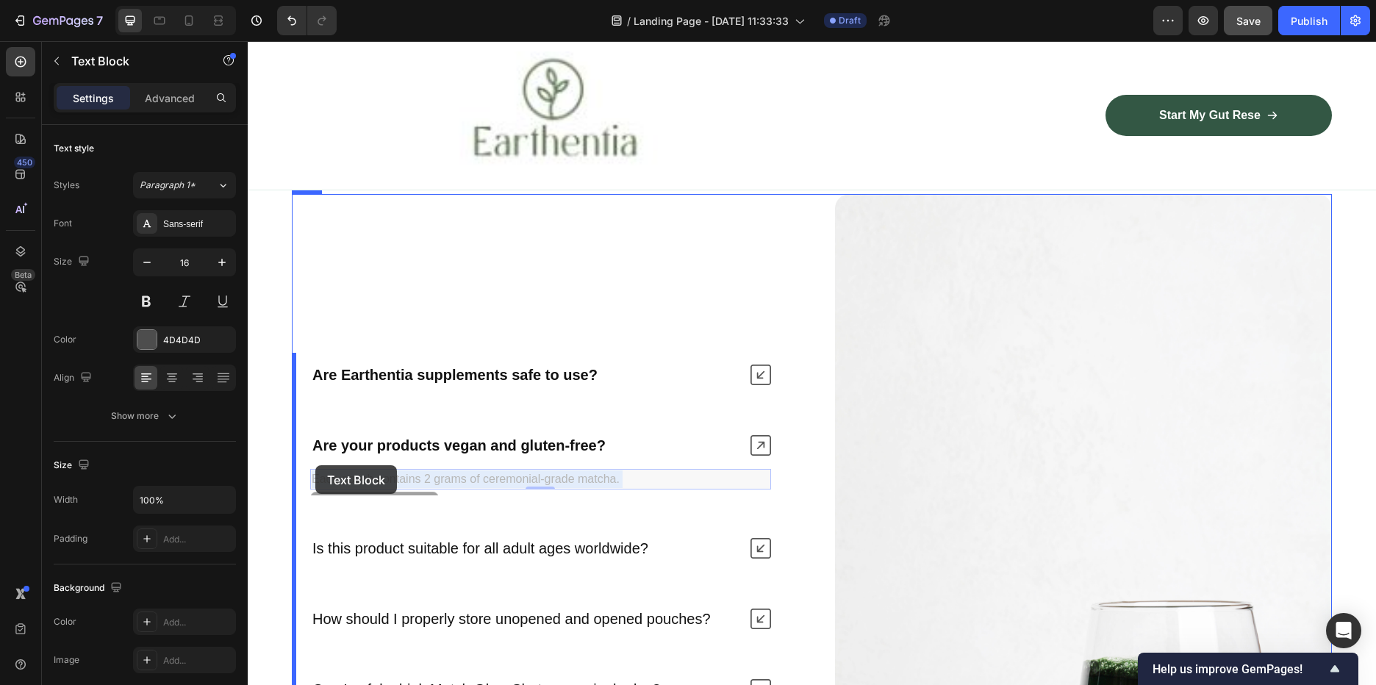
drag, startPoint x: 654, startPoint y: 460, endPoint x: 316, endPoint y: 465, distance: 337.4
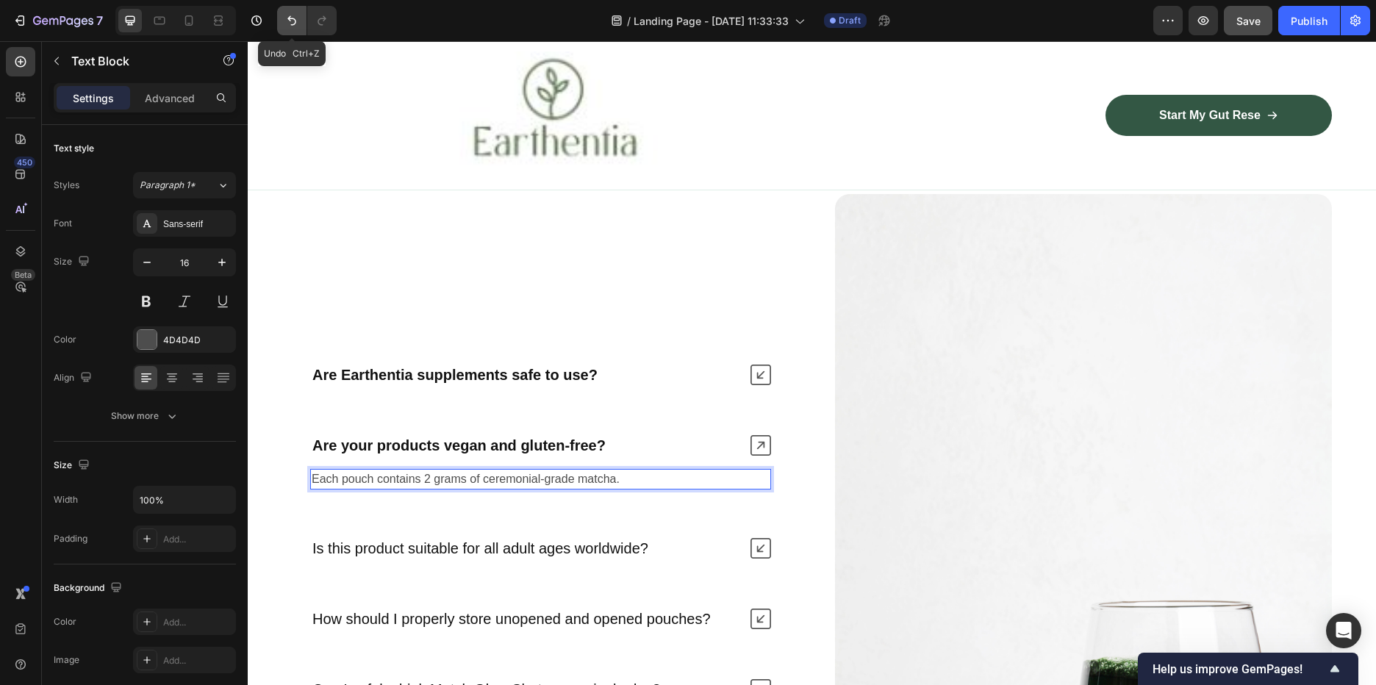
click at [282, 18] on button "Undo/Redo" at bounding box center [291, 20] width 29 height 29
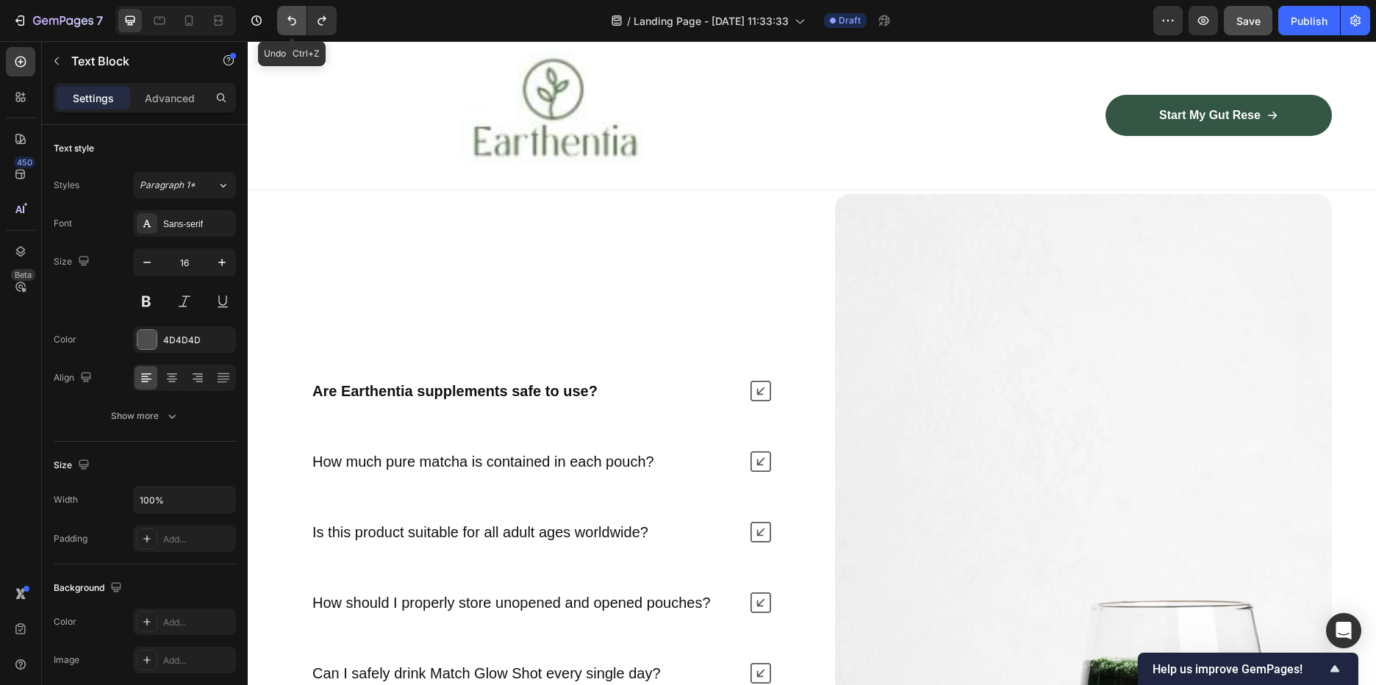
click at [282, 18] on button "Undo/Redo" at bounding box center [291, 20] width 29 height 29
click at [322, 24] on icon "Undo/Redo" at bounding box center [322, 20] width 15 height 15
click at [321, 24] on icon "Undo/Redo" at bounding box center [322, 20] width 15 height 15
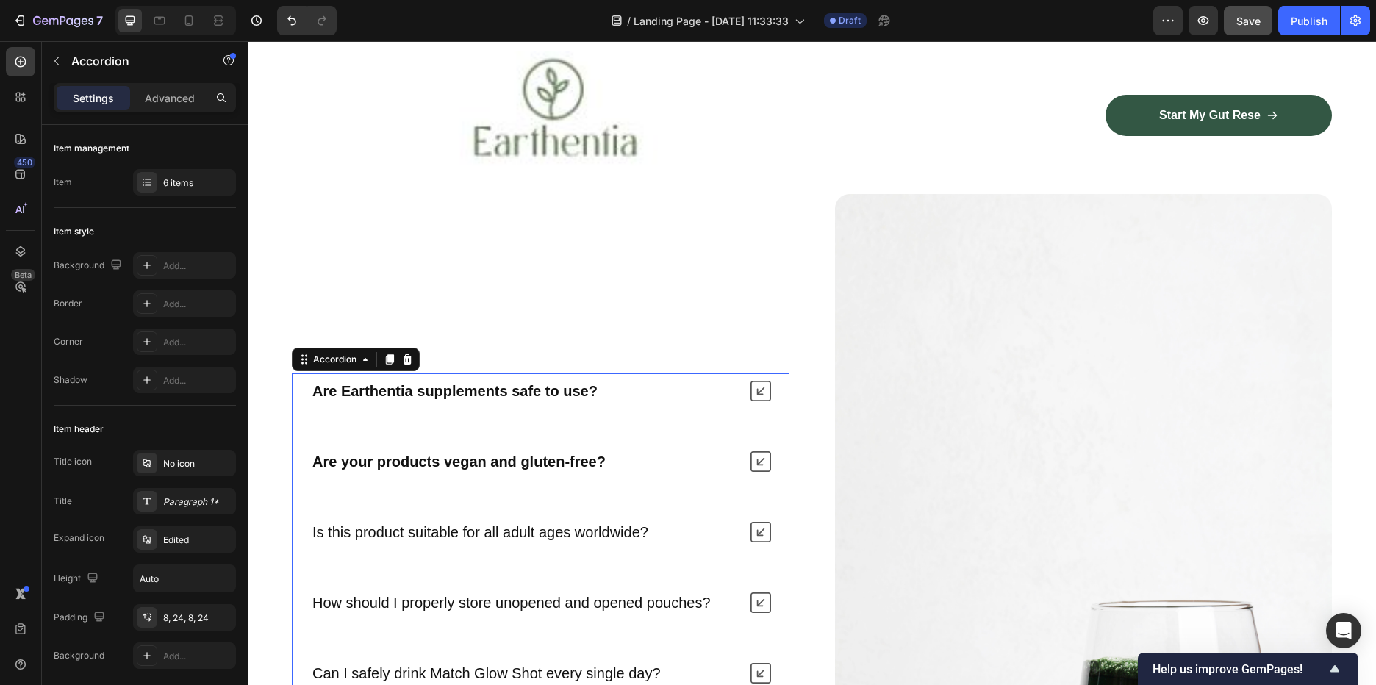
click at [756, 455] on icon at bounding box center [761, 461] width 21 height 21
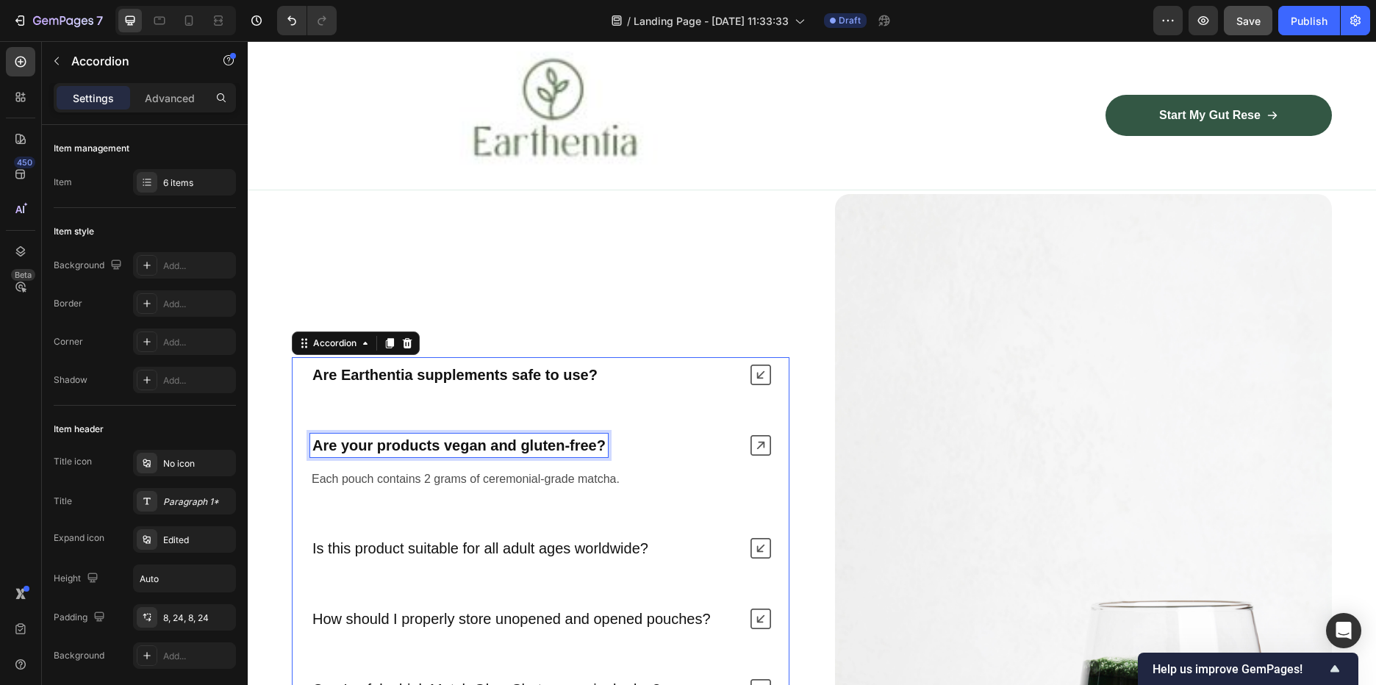
scroll to position [3551, 0]
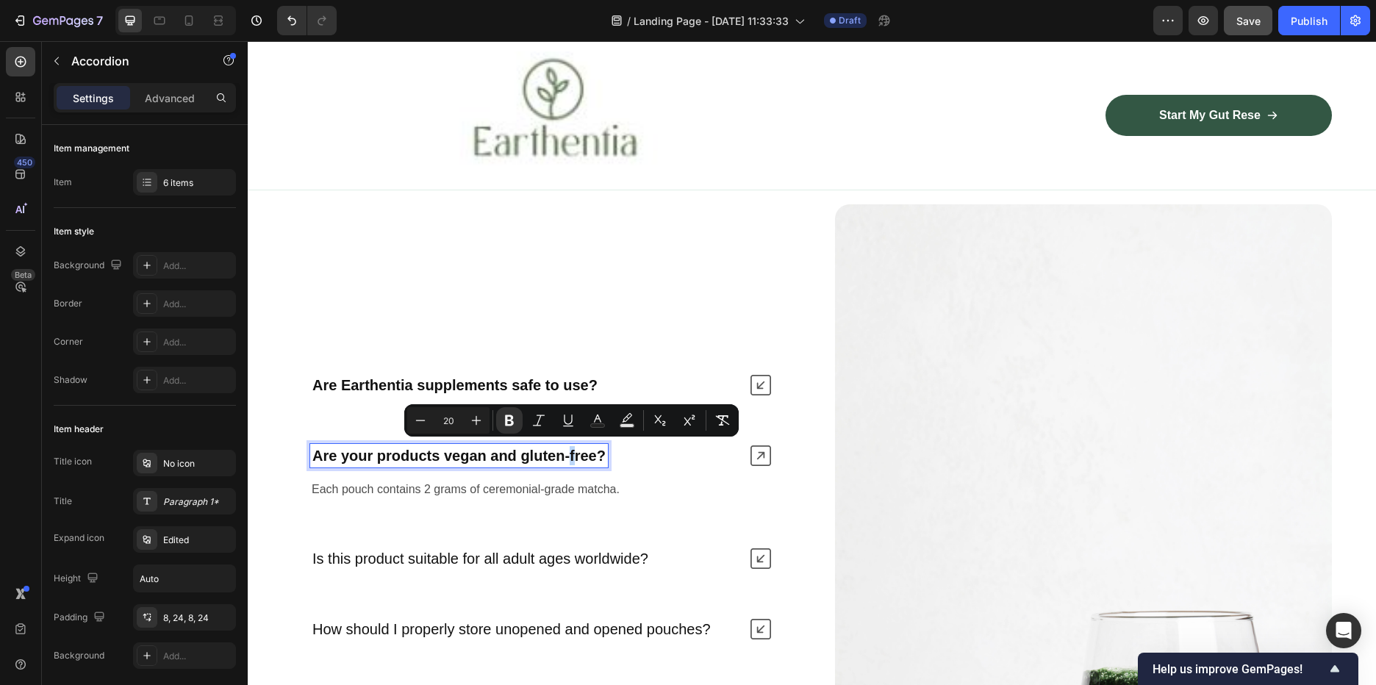
click at [630, 481] on p "Each pouch contains 2 grams of ceremonial-grade matcha." at bounding box center [541, 490] width 458 height 18
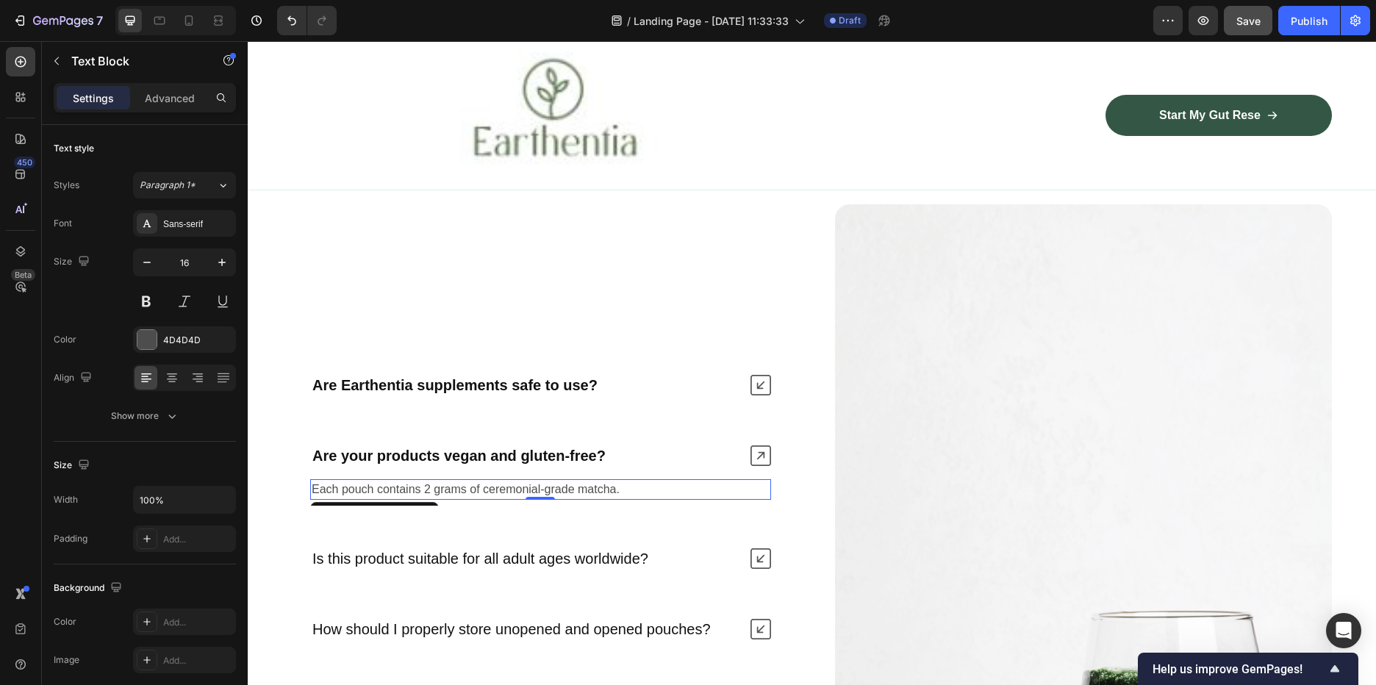
click at [566, 483] on p "Each pouch contains 2 grams of ceremonial-grade matcha." at bounding box center [541, 490] width 458 height 18
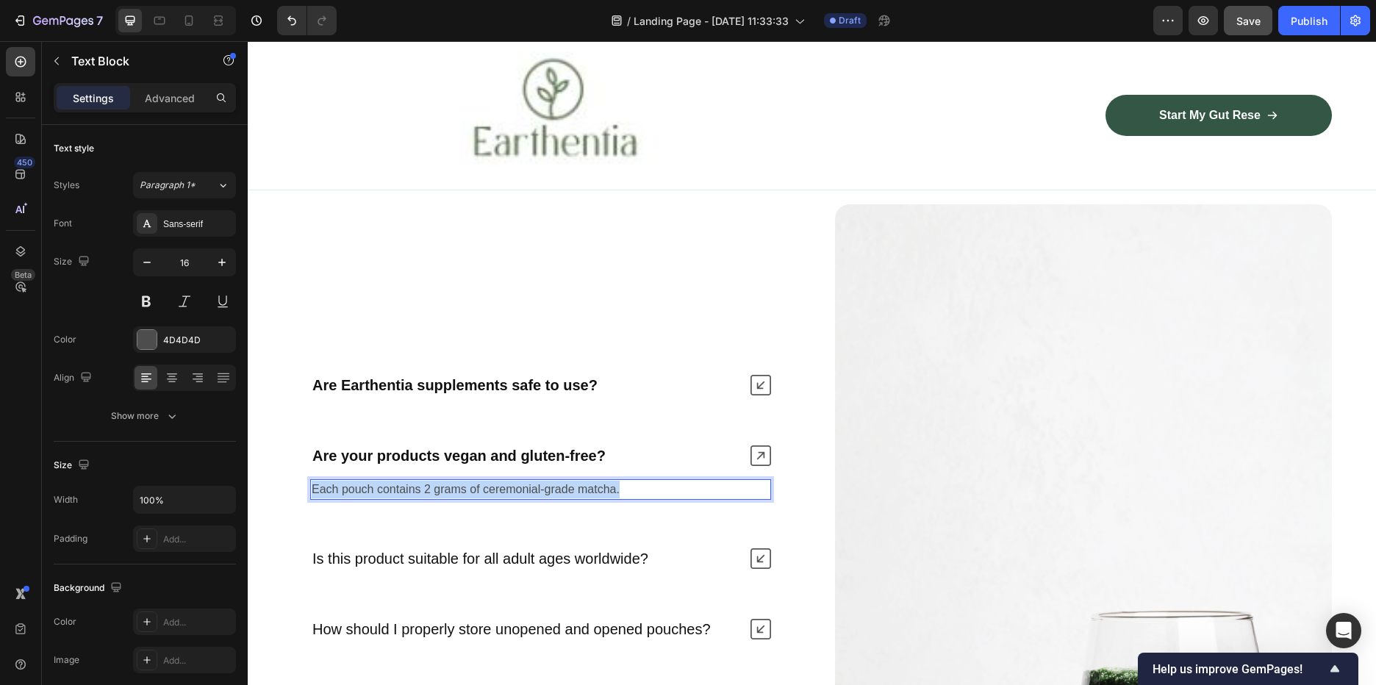
drag, startPoint x: 645, startPoint y: 482, endPoint x: 309, endPoint y: 484, distance: 335.2
click at [309, 484] on div "Each pouch contains 2 grams of ceremonial-grade matcha. Text Block 0" at bounding box center [541, 489] width 496 height 32
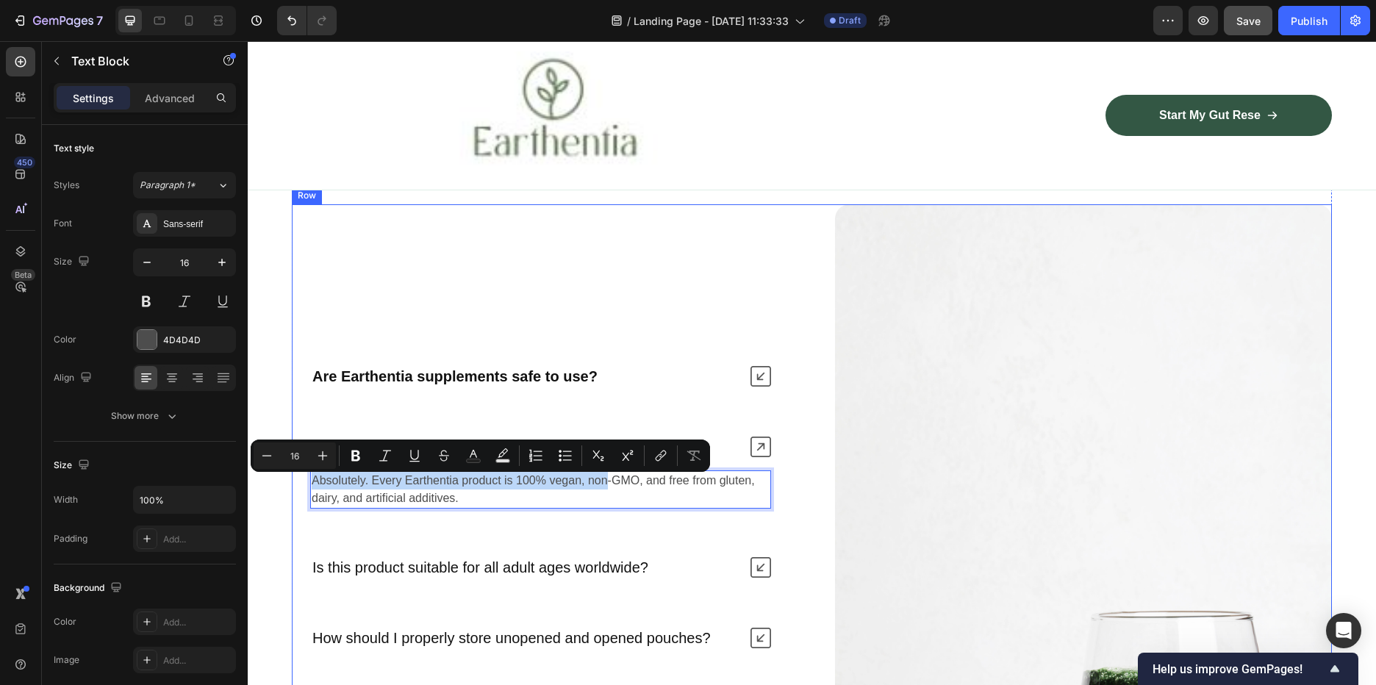
scroll to position [3542, 0]
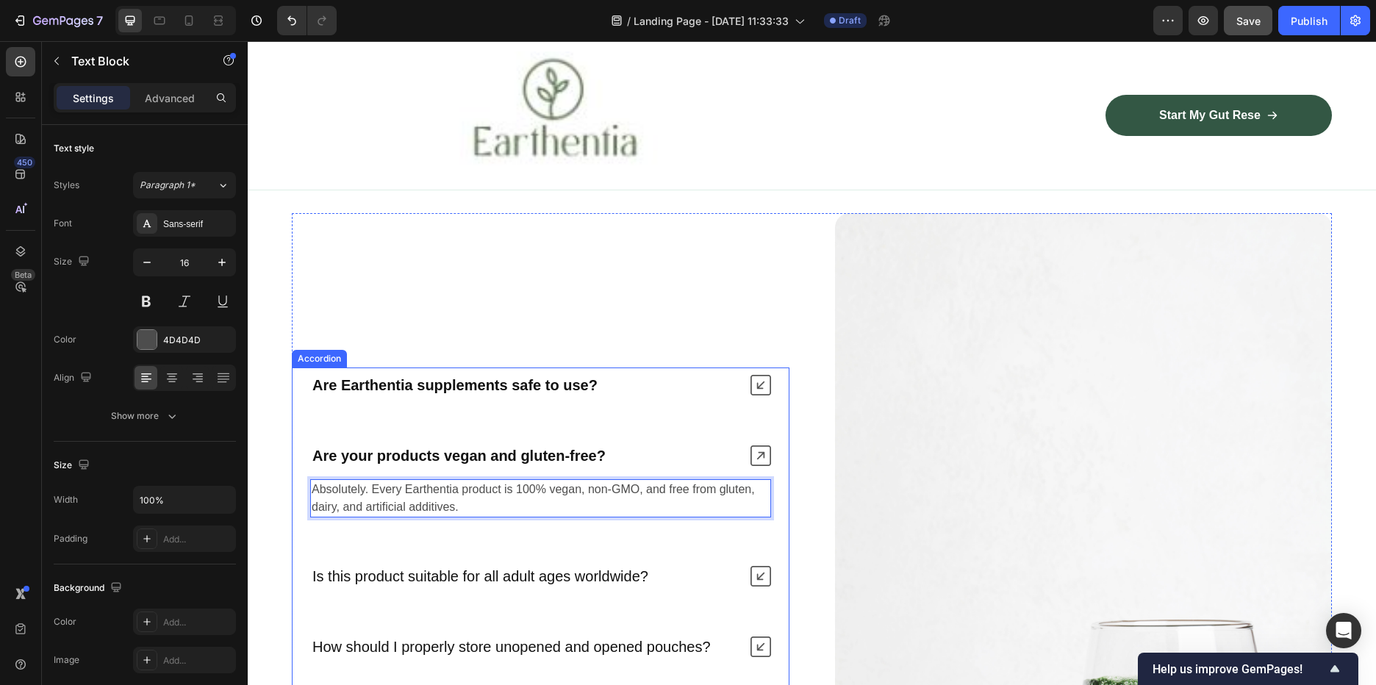
click at [751, 376] on icon at bounding box center [761, 385] width 21 height 21
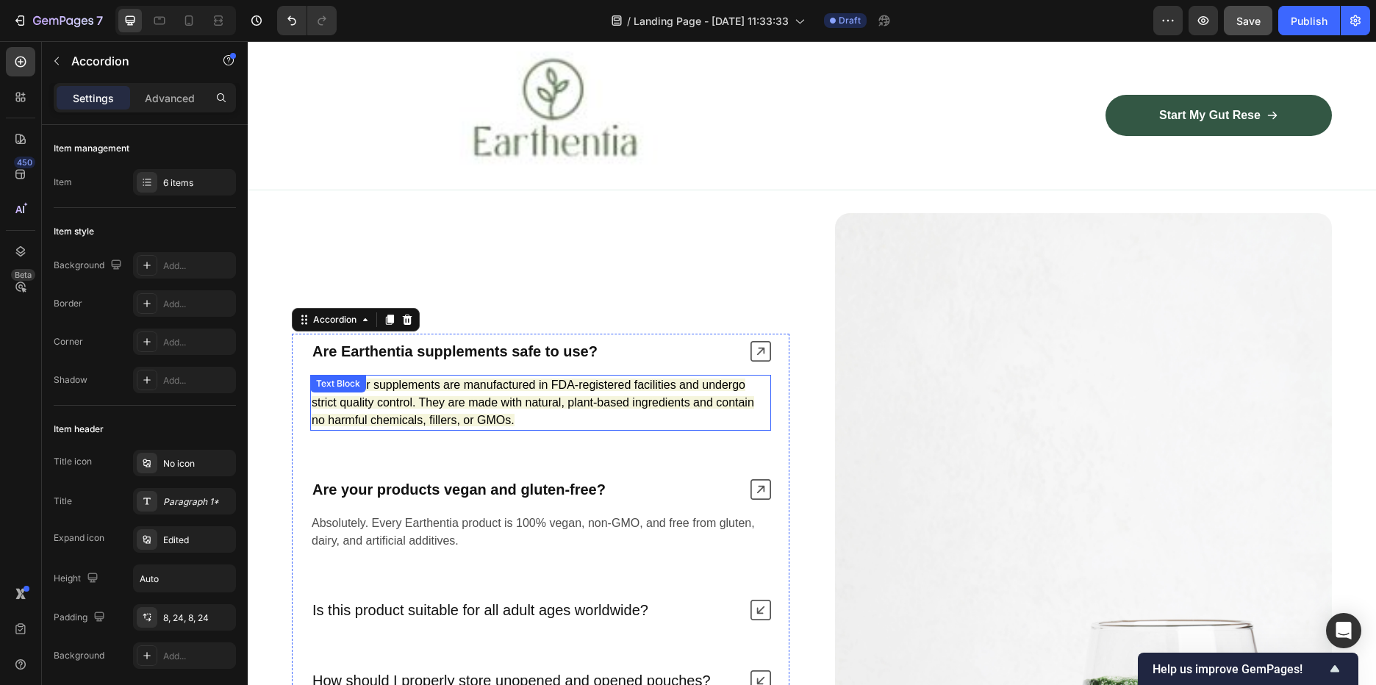
click at [491, 418] on span "Yes. All our supplements are manufactured in FDA-registered facilities and unde…" at bounding box center [533, 403] width 443 height 48
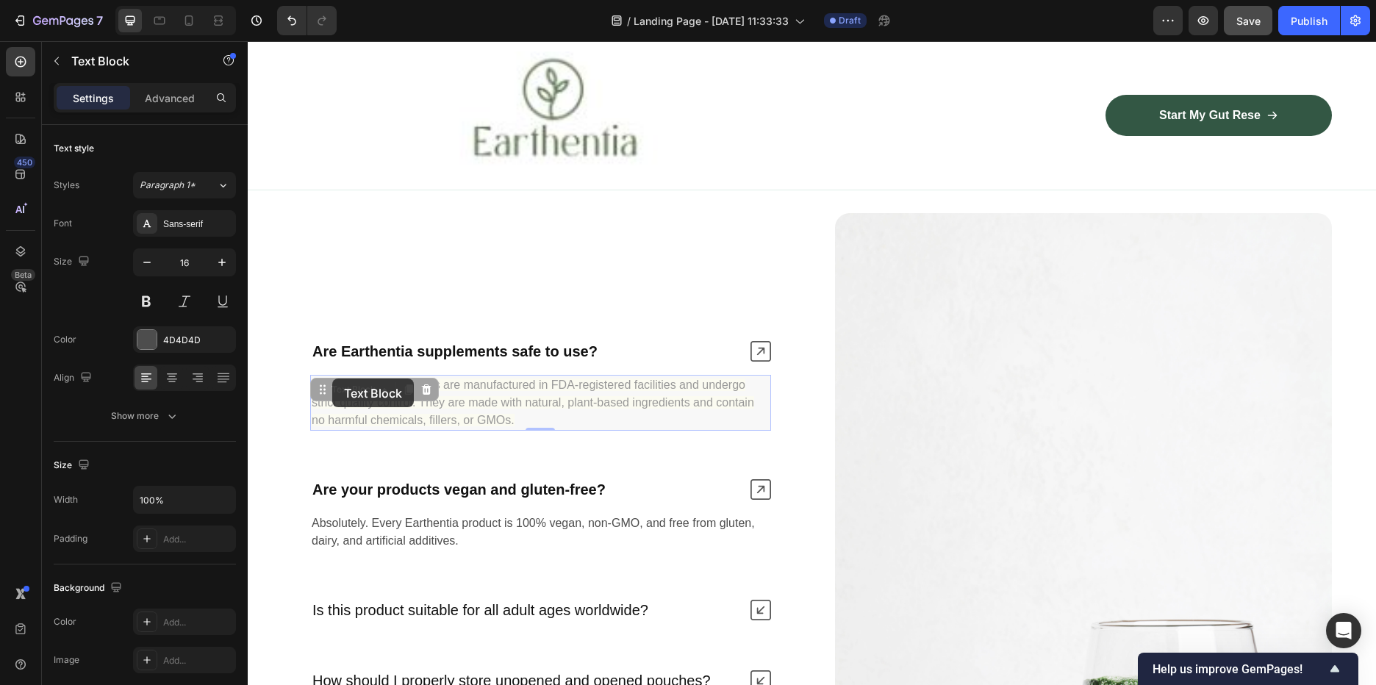
scroll to position [3514, 0]
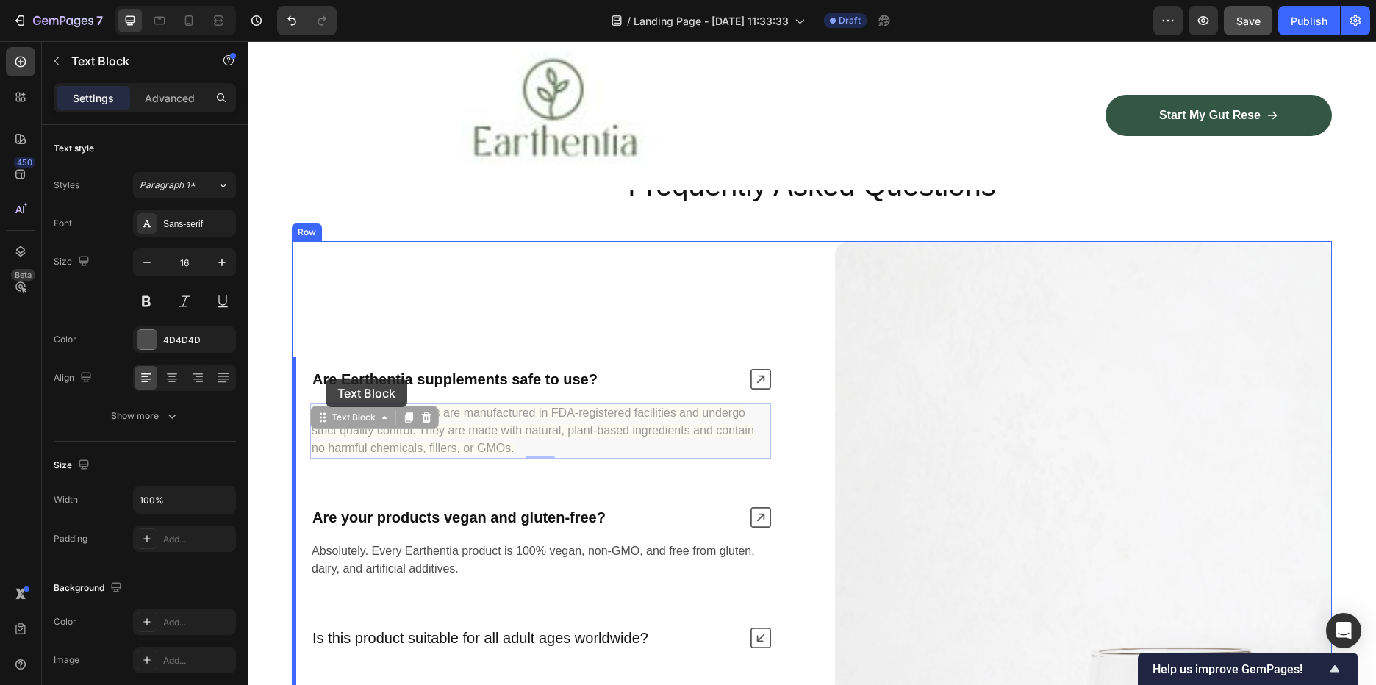
drag, startPoint x: 531, startPoint y: 416, endPoint x: 802, endPoint y: 466, distance: 275.1
click at [284, 15] on icon "Undo/Redo" at bounding box center [291, 20] width 15 height 15
click at [296, 18] on icon "Undo/Redo" at bounding box center [291, 20] width 15 height 15
click at [556, 384] on strong "Are Earthentia supplements safe to use?" at bounding box center [454, 379] width 285 height 16
click at [802, 466] on div "Are Earthentia supplements safe to use? Yes. All our supplements are manufactur…" at bounding box center [812, 614] width 1040 height 746
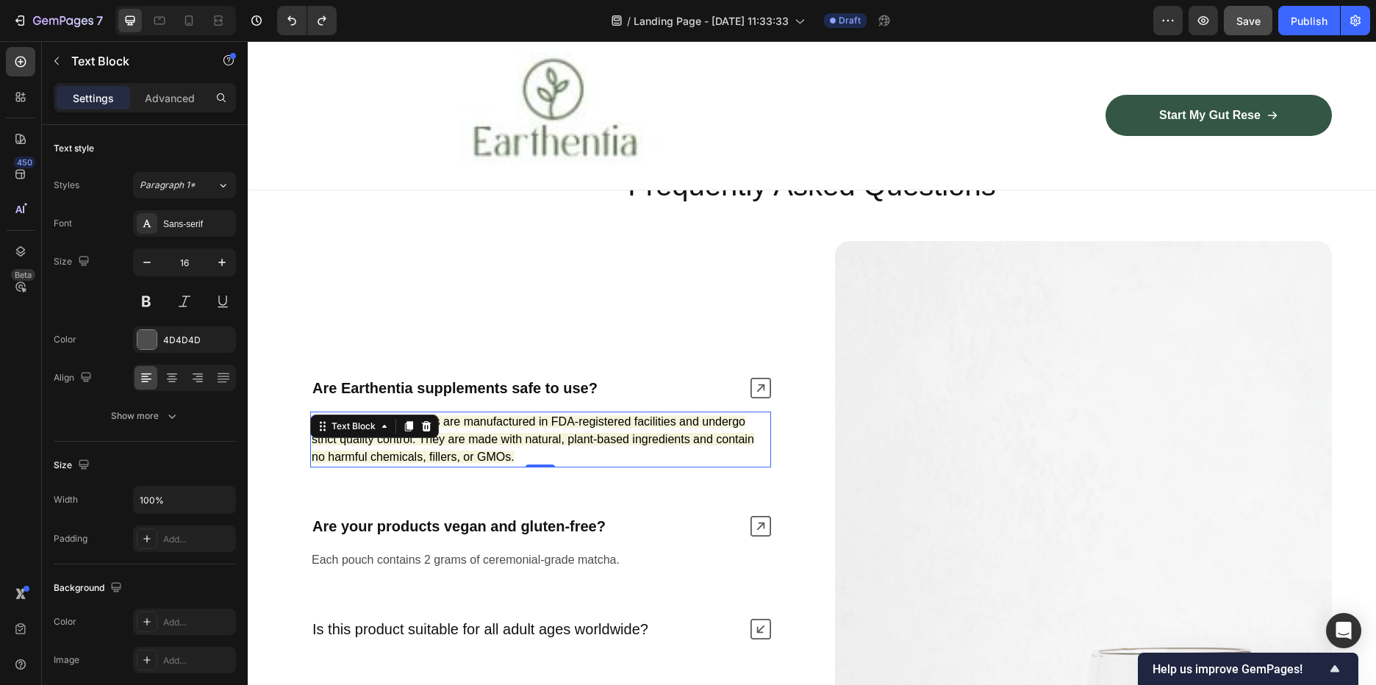
click at [535, 451] on p "Yes. All our supplements are manufactured in FDA-registered facilities and unde…" at bounding box center [541, 439] width 458 height 53
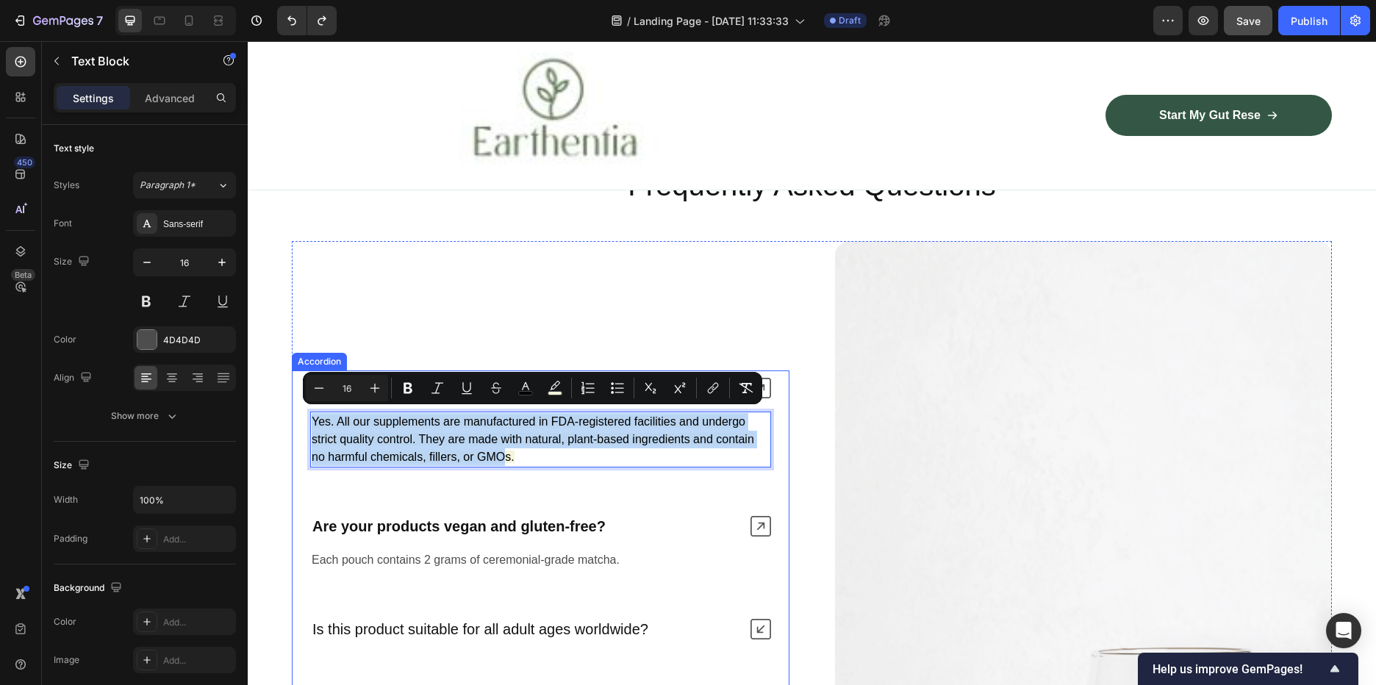
drag, startPoint x: 506, startPoint y: 451, endPoint x: 418, endPoint y: 442, distance: 88.7
click at [300, 414] on div "Yes. All our supplements are manufactured in FDA-registered facilities and unde…" at bounding box center [541, 440] width 496 height 68
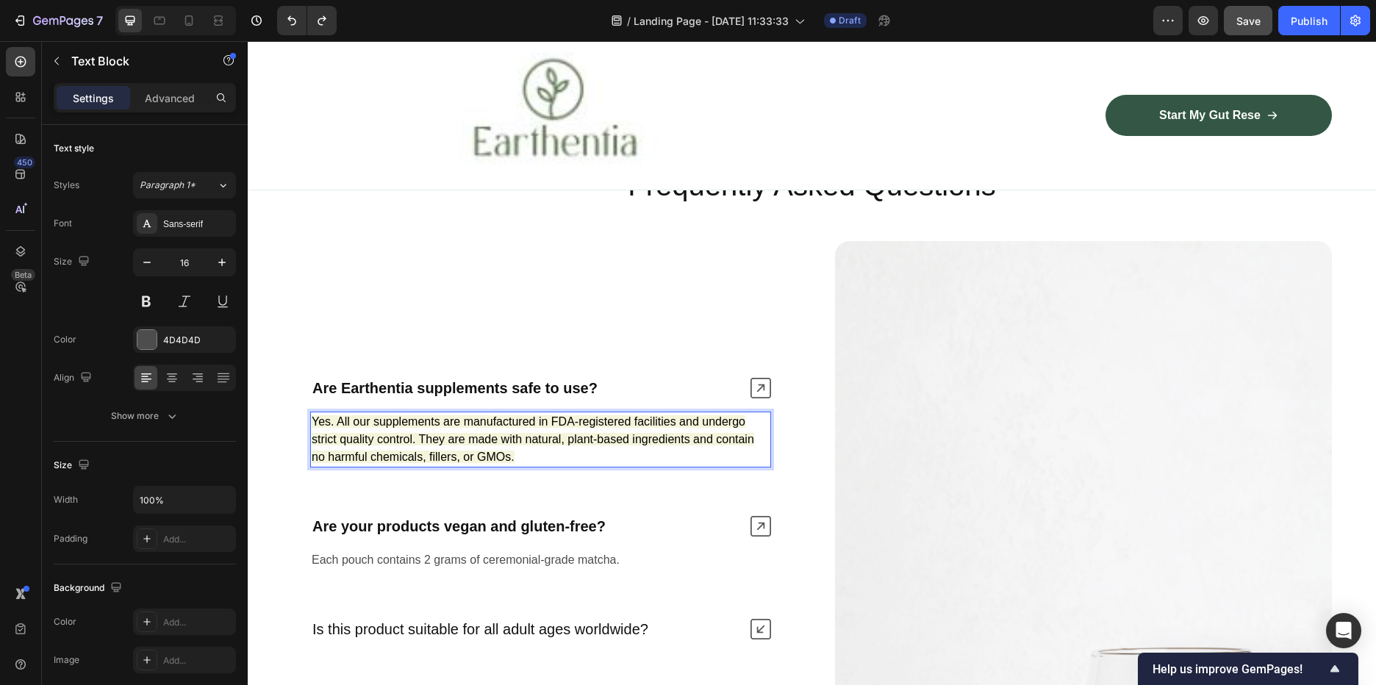
click at [521, 450] on p "Yes. All our supplements are manufactured in FDA-registered facilities and unde…" at bounding box center [541, 439] width 458 height 53
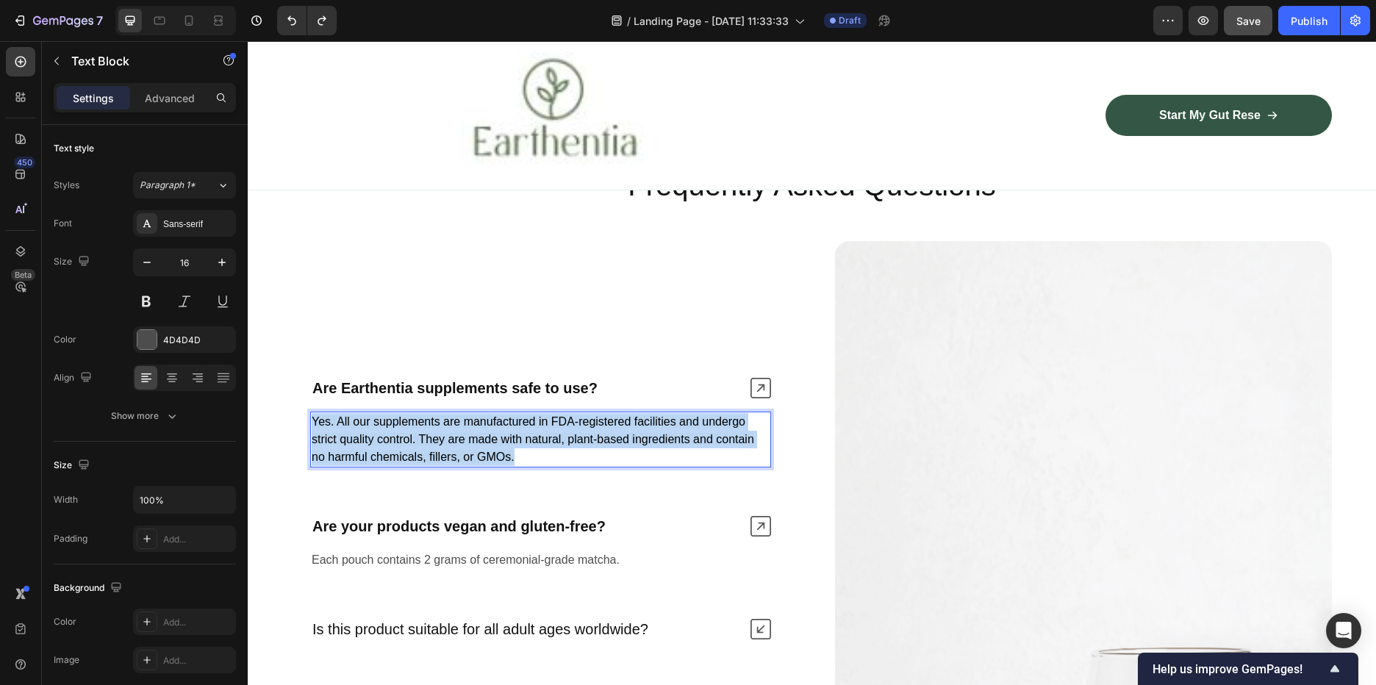
drag, startPoint x: 496, startPoint y: 447, endPoint x: 311, endPoint y: 418, distance: 187.6
click at [311, 418] on div "Yes. All our supplements are manufactured in FDA-registered facilities and unde…" at bounding box center [540, 440] width 461 height 56
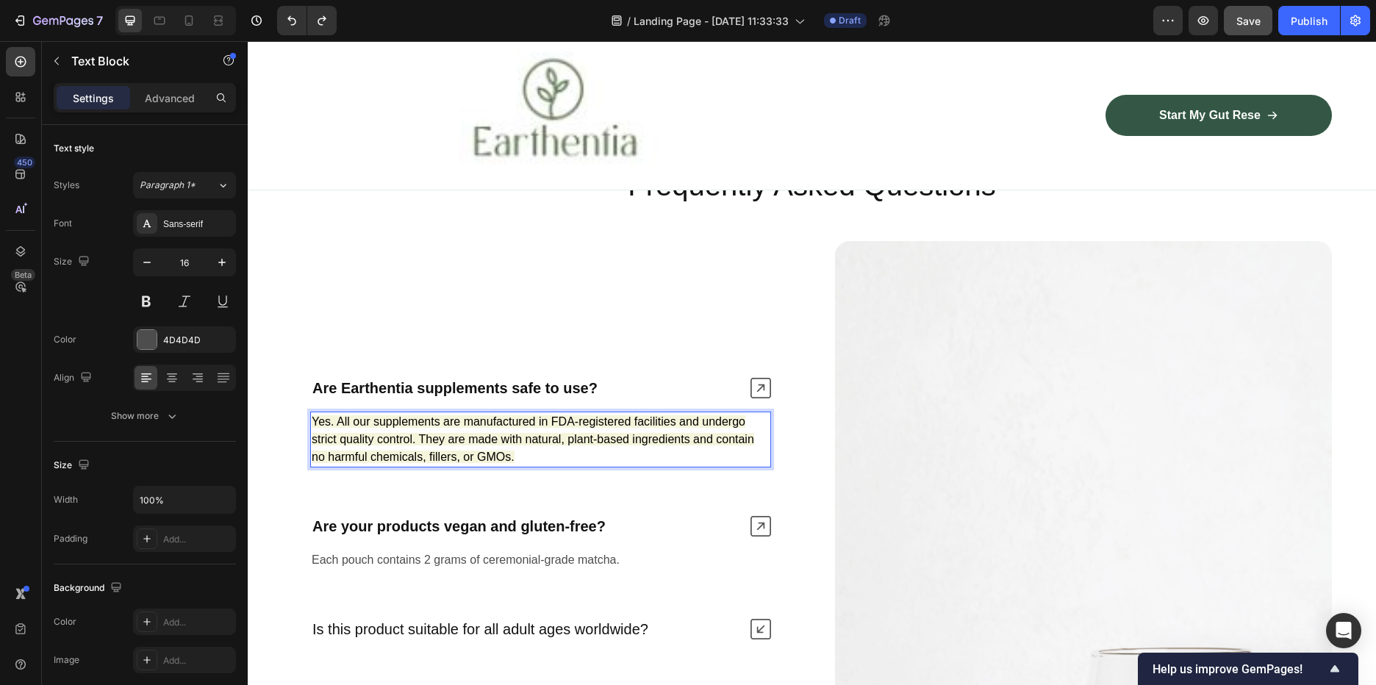
click at [518, 447] on p "Yes. All our supplements are manufactured in FDA-registered facilities and unde…" at bounding box center [541, 439] width 458 height 53
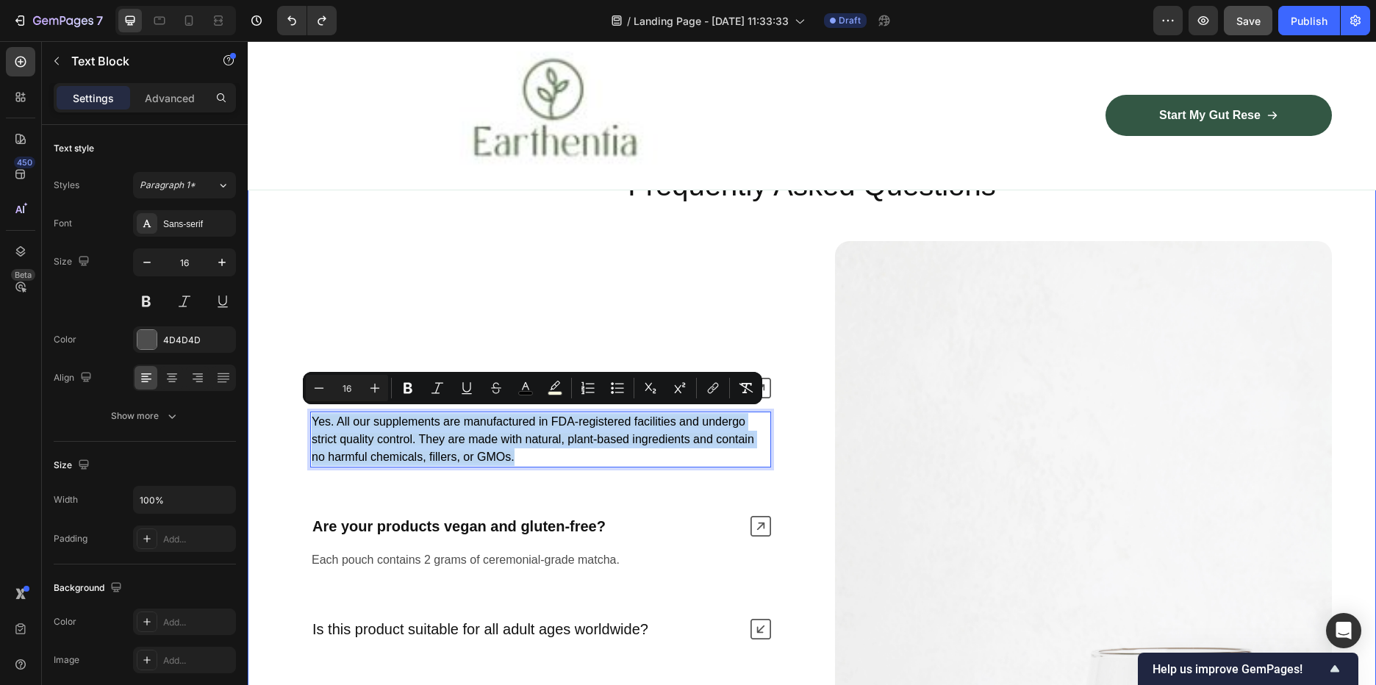
drag, startPoint x: 518, startPoint y: 447, endPoint x: 286, endPoint y: 412, distance: 234.2
click at [285, 412] on div "Nature’s daily boost Text Block Row Frequently Asked Questions Heading Are Eart…" at bounding box center [812, 597] width 1128 height 943
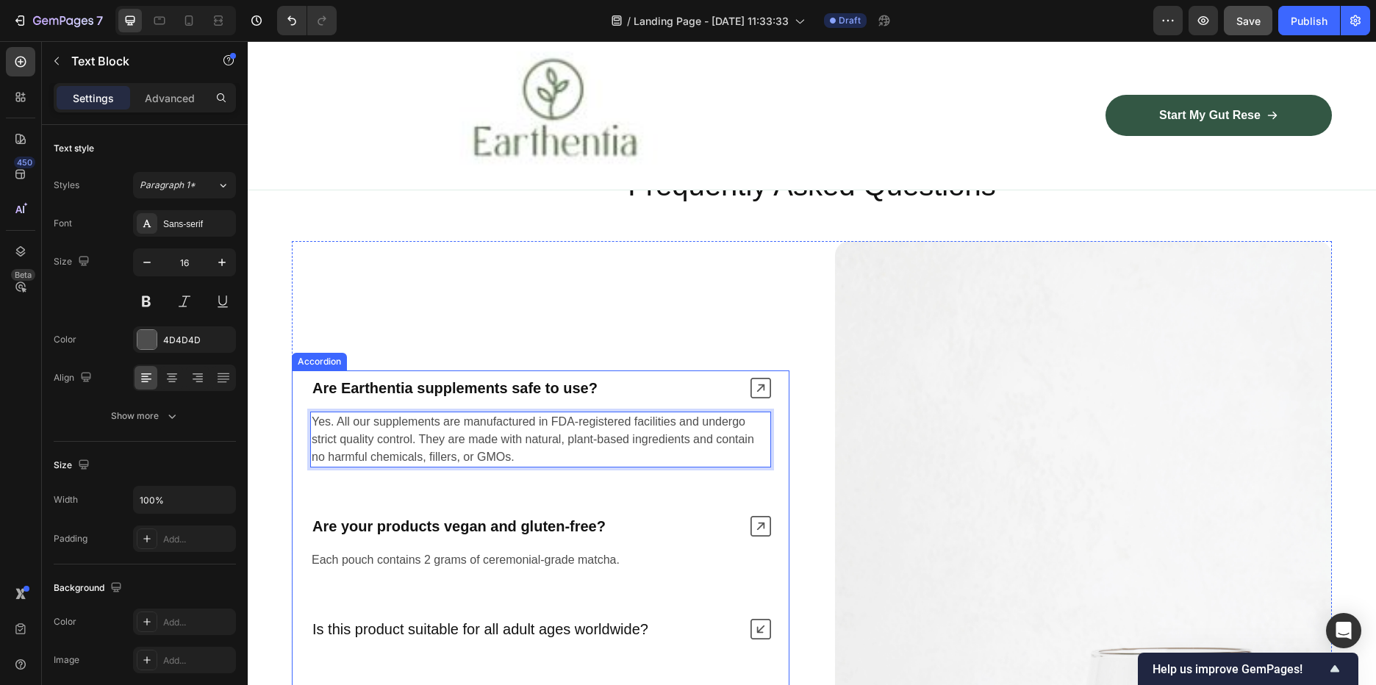
click at [604, 518] on strong "Are your products vegan and gluten-free?" at bounding box center [458, 526] width 293 height 16
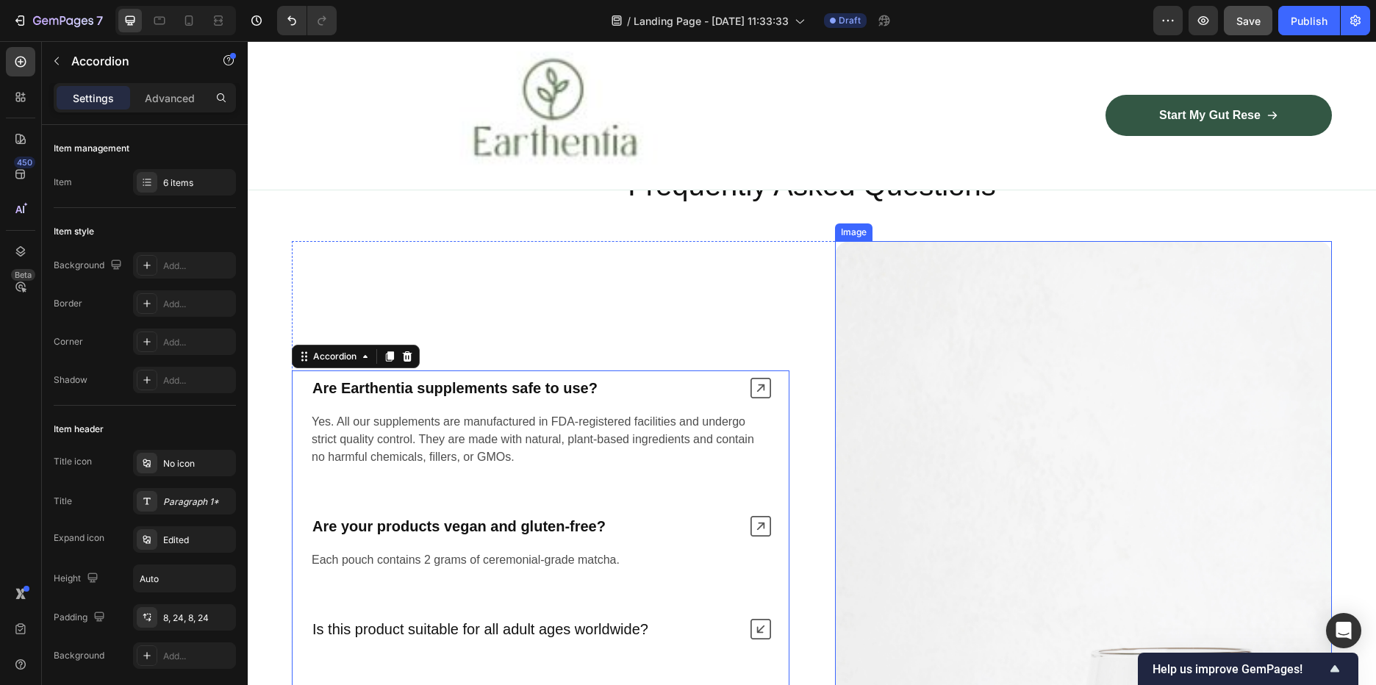
scroll to position [3587, 0]
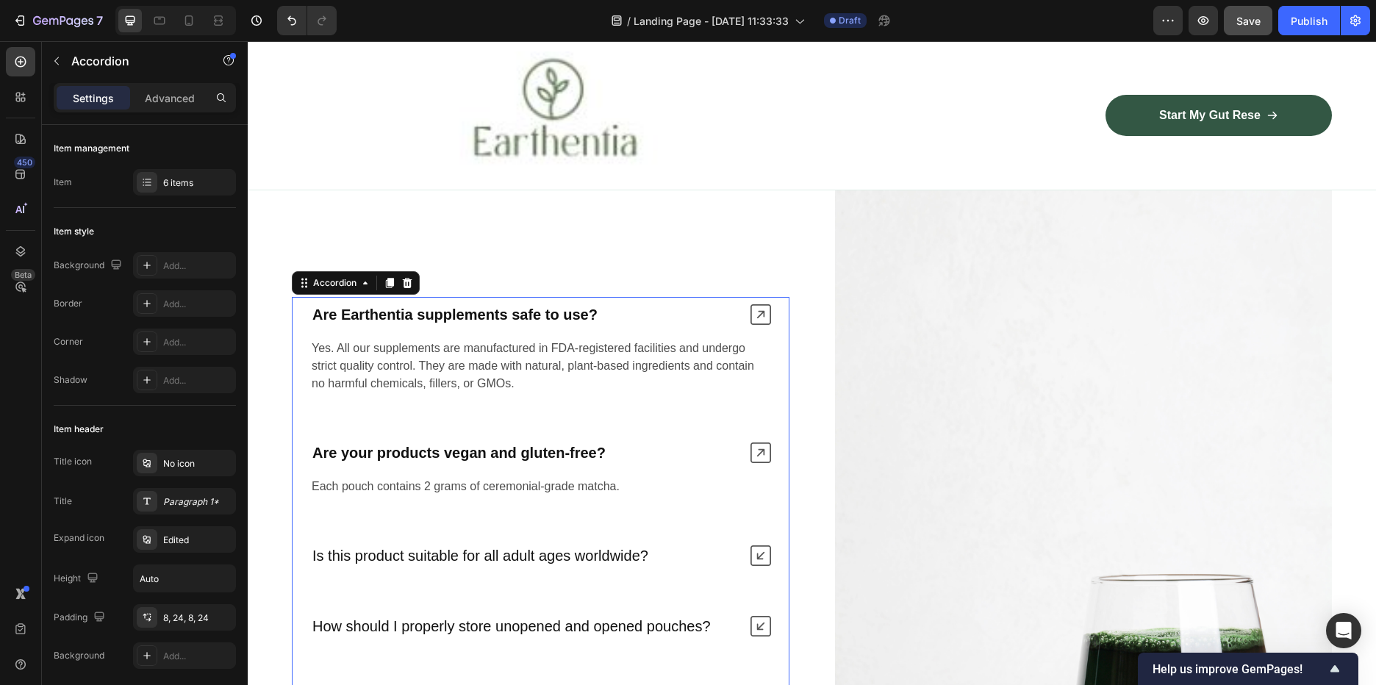
click at [766, 309] on div "Are Earthentia supplements safe to use?" at bounding box center [541, 314] width 496 height 35
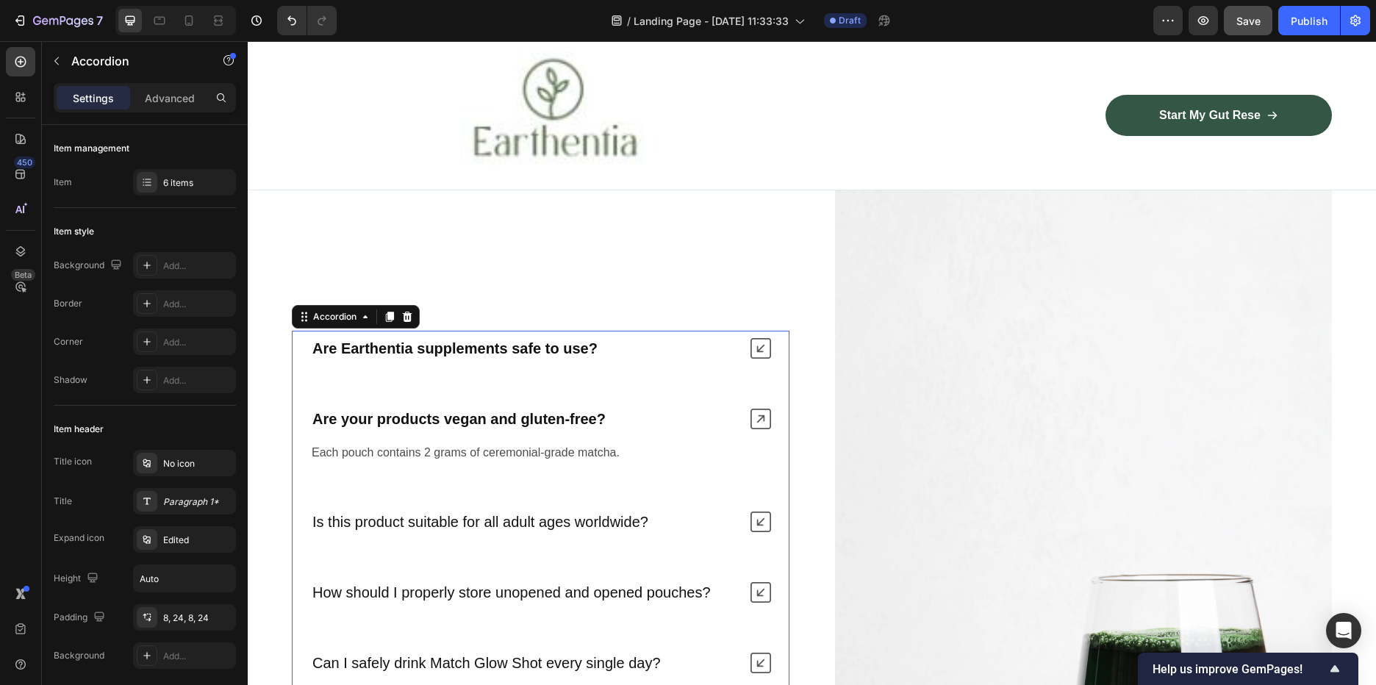
click at [754, 411] on icon at bounding box center [761, 419] width 21 height 21
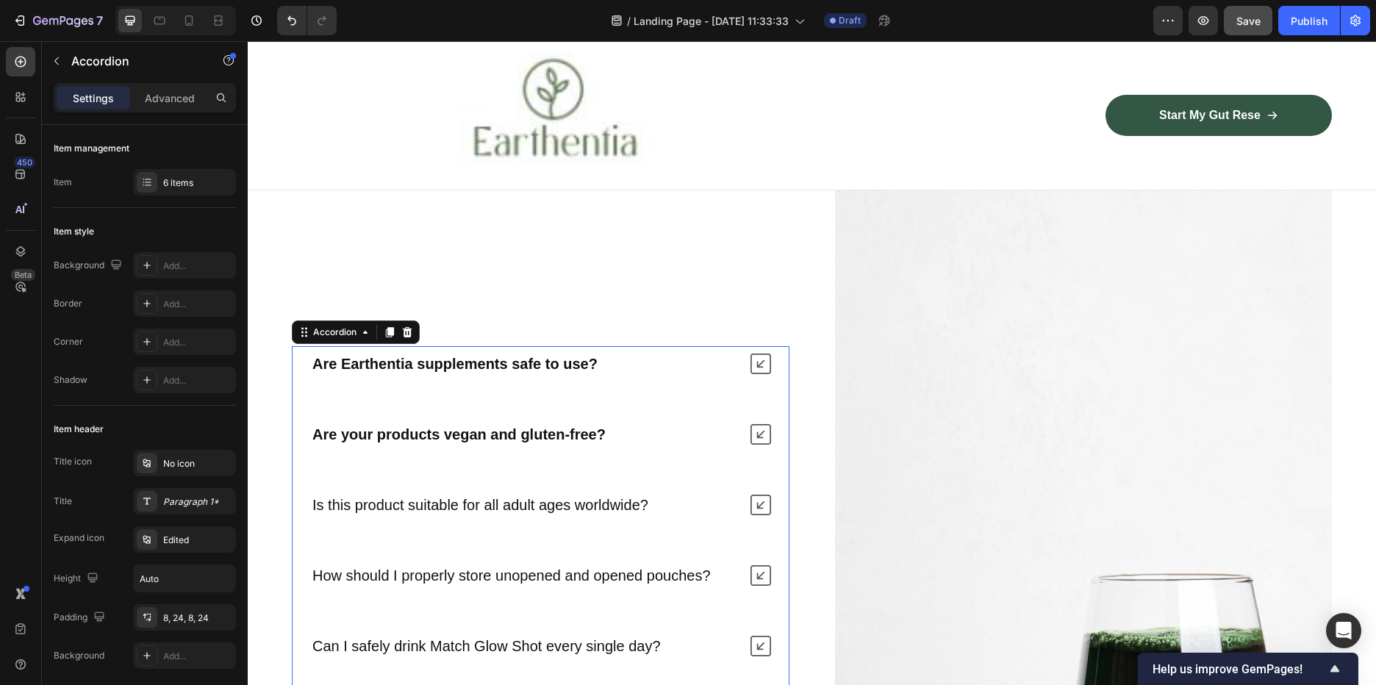
scroll to position [3734, 0]
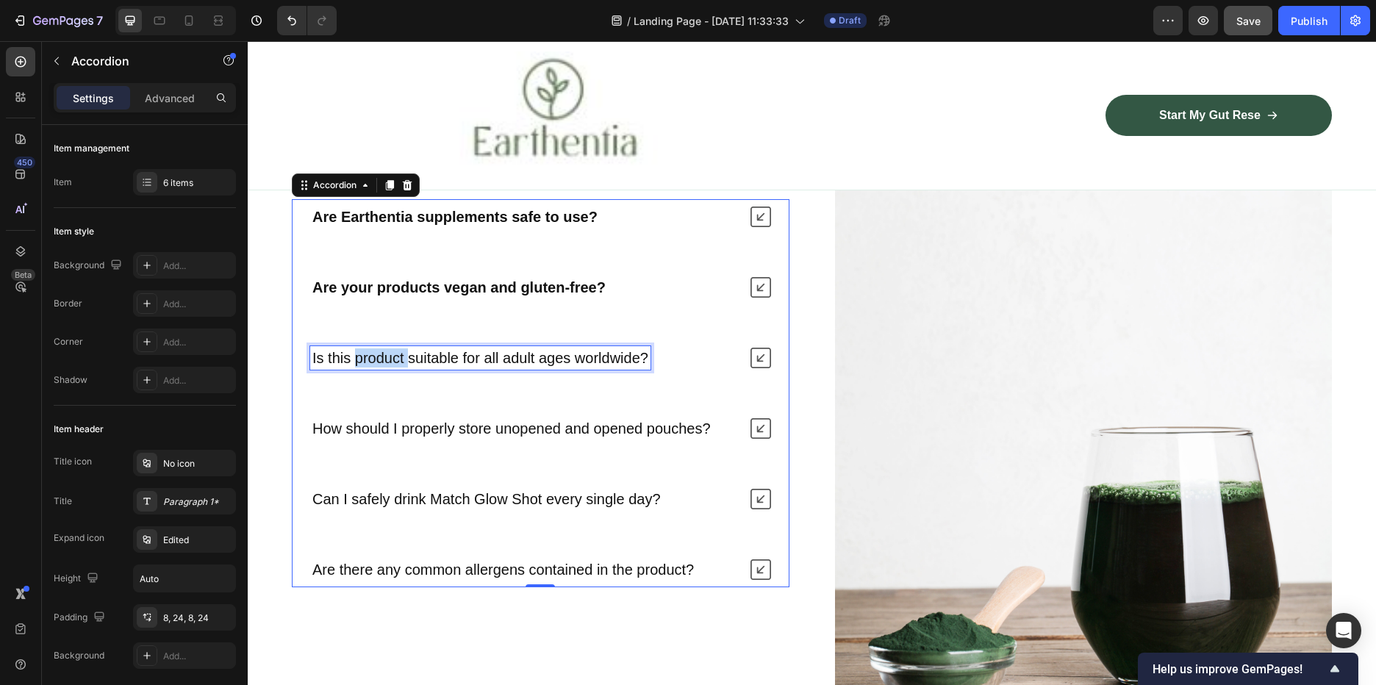
click at [398, 355] on p "Is this product suitable for all adult ages worldwide?" at bounding box center [480, 357] width 336 height 19
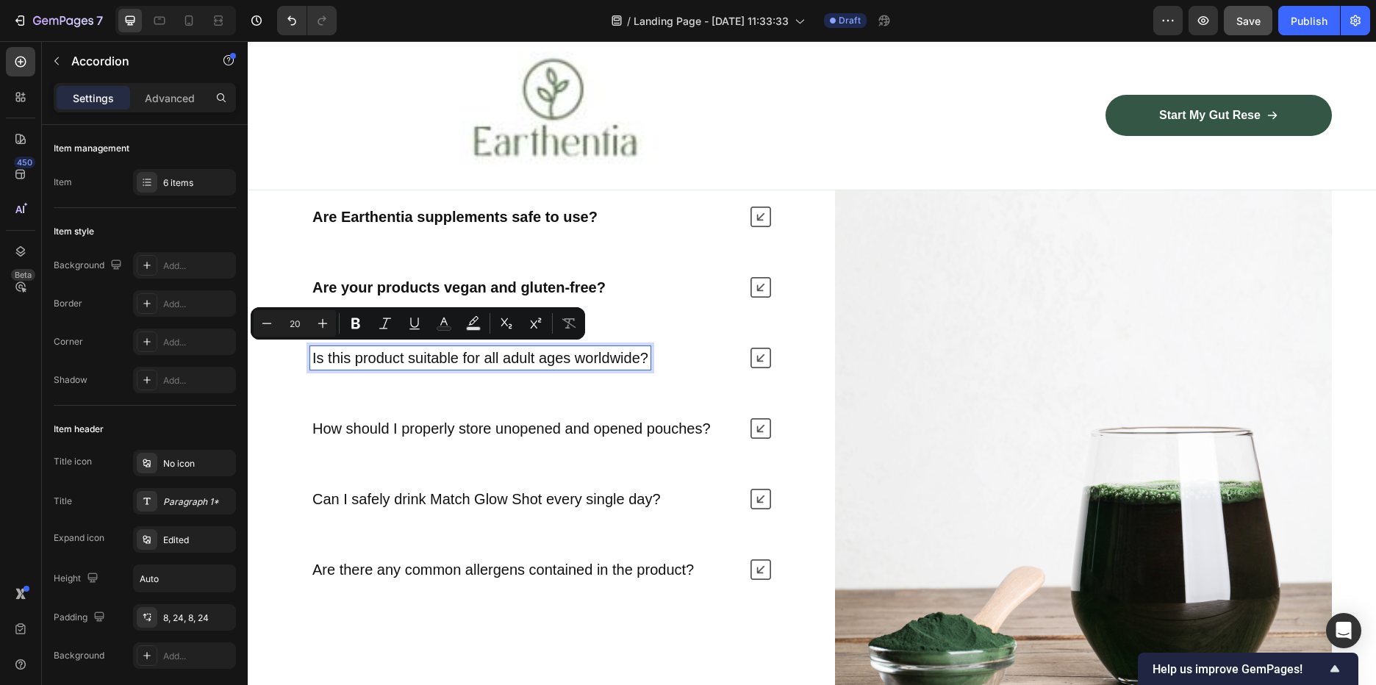
click at [641, 359] on p "Is this product suitable for all adult ages worldwide?" at bounding box center [480, 357] width 336 height 19
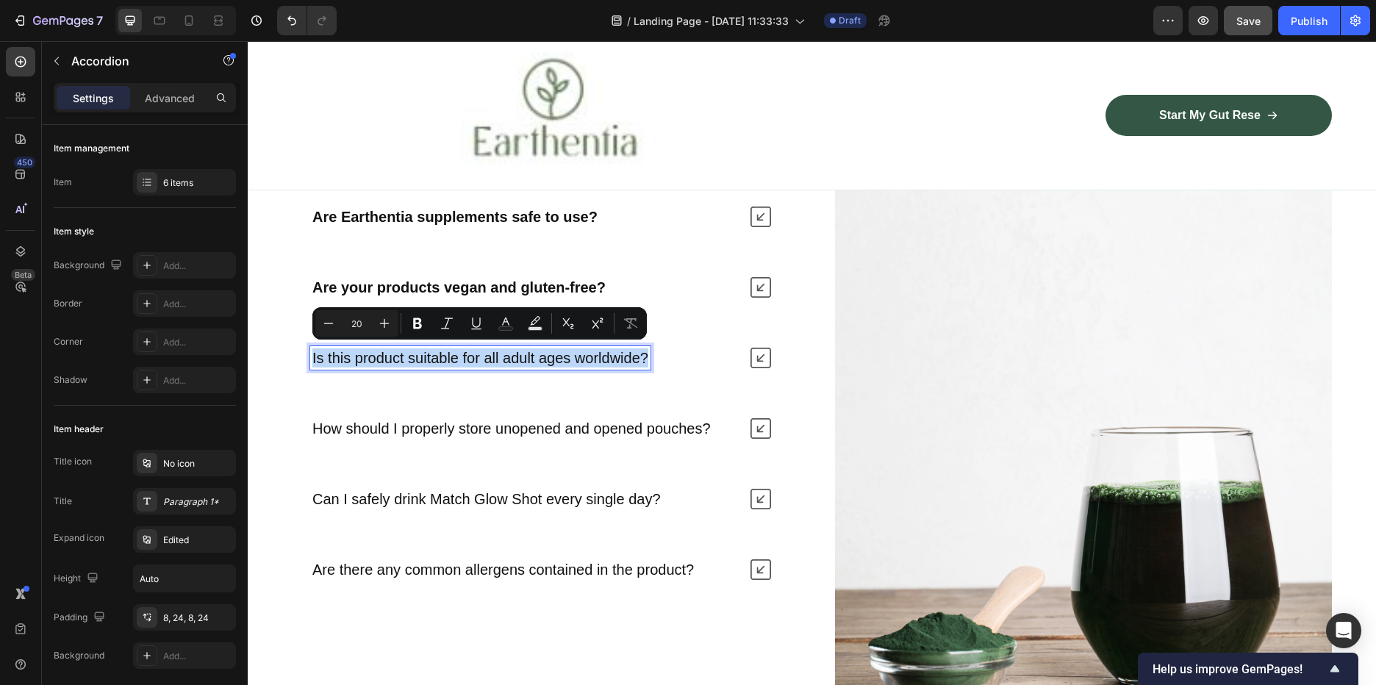
drag, startPoint x: 647, startPoint y: 354, endPoint x: 308, endPoint y: 355, distance: 338.9
click at [308, 355] on div "Is this product suitable for all adult ages worldwide?" at bounding box center [541, 357] width 496 height 35
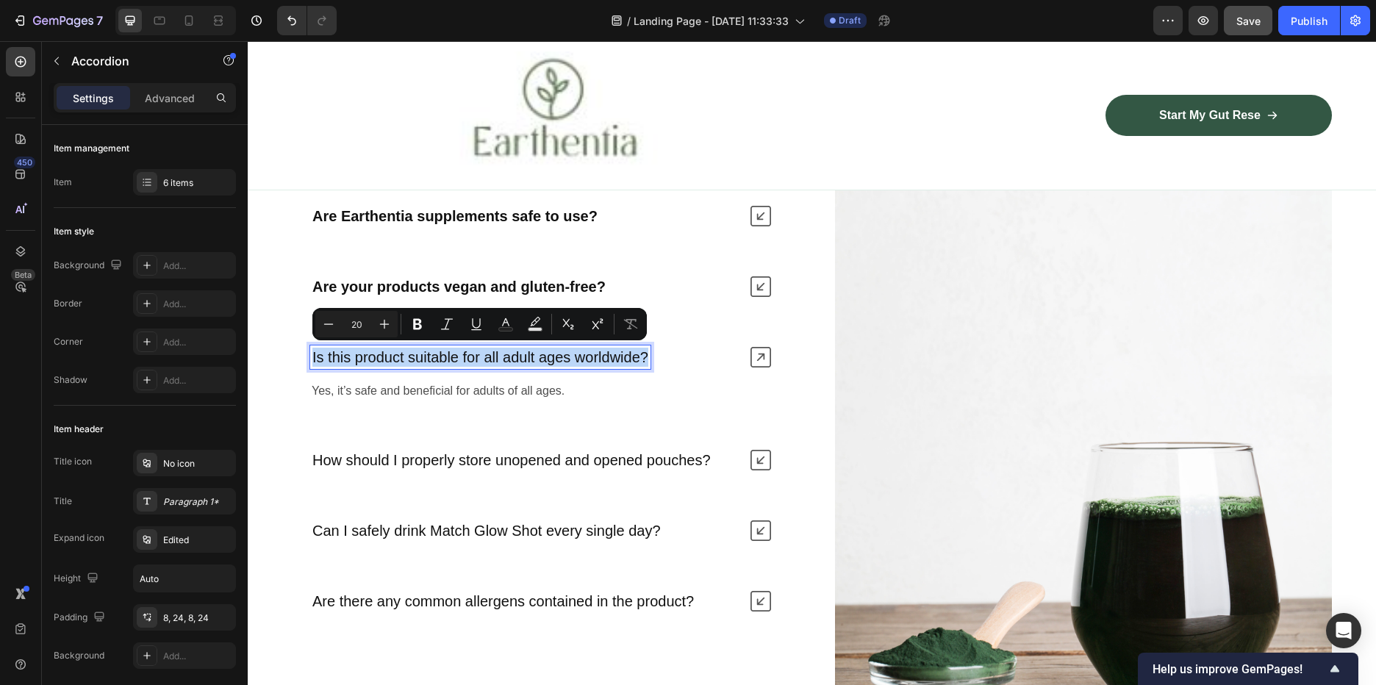
scroll to position [3718, 0]
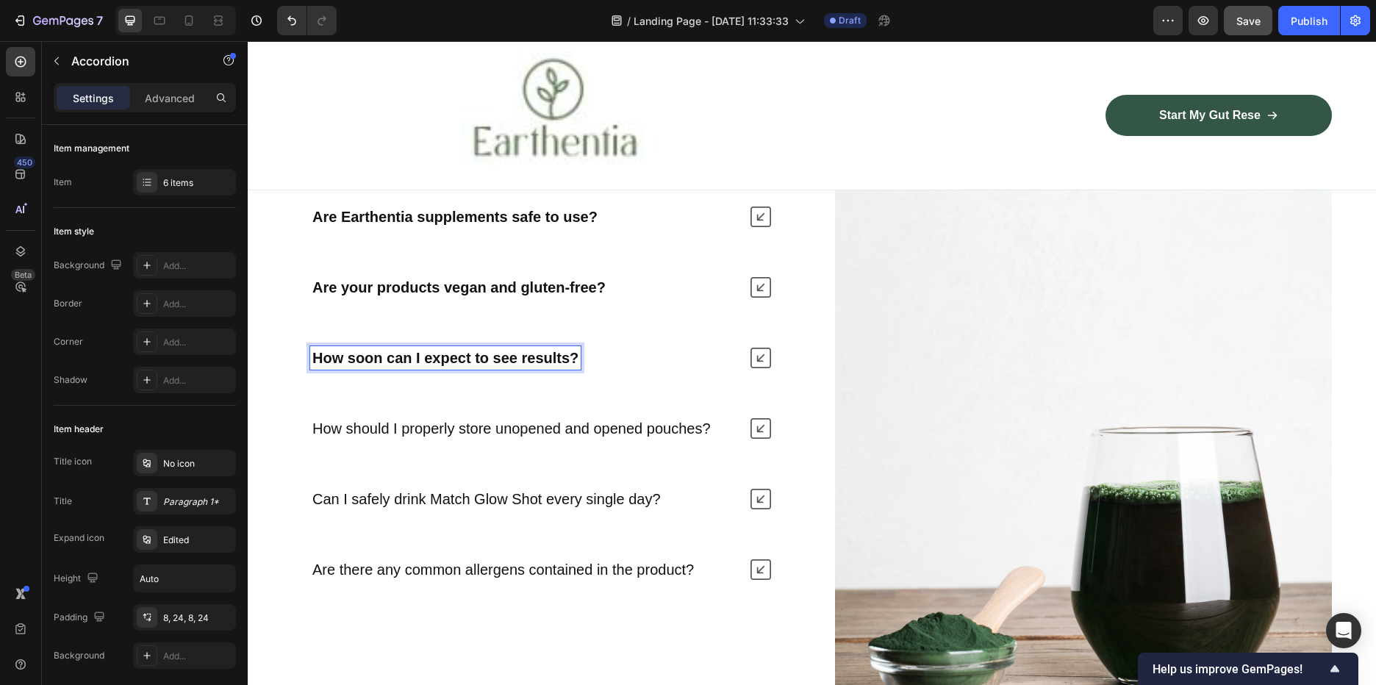
click at [757, 351] on icon at bounding box center [761, 358] width 21 height 21
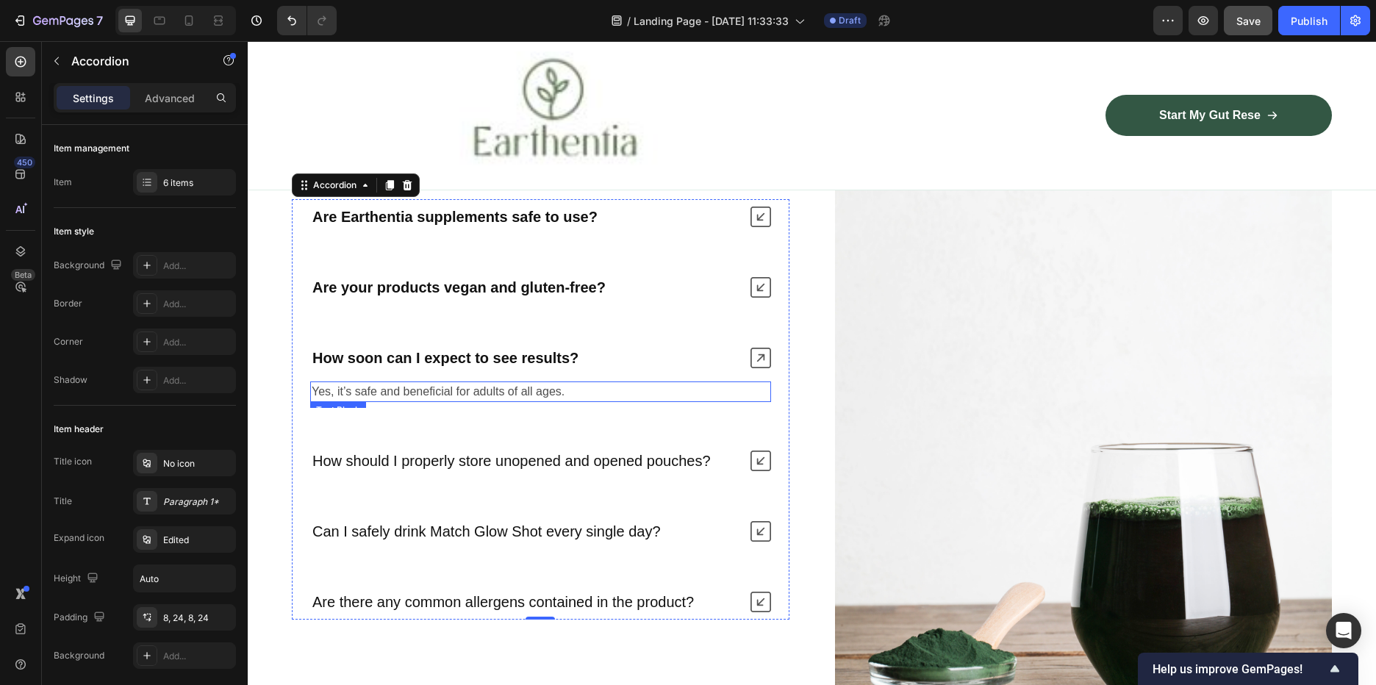
click at [552, 390] on p "Yes, it’s safe and beneficial for adults of all ages." at bounding box center [541, 392] width 458 height 18
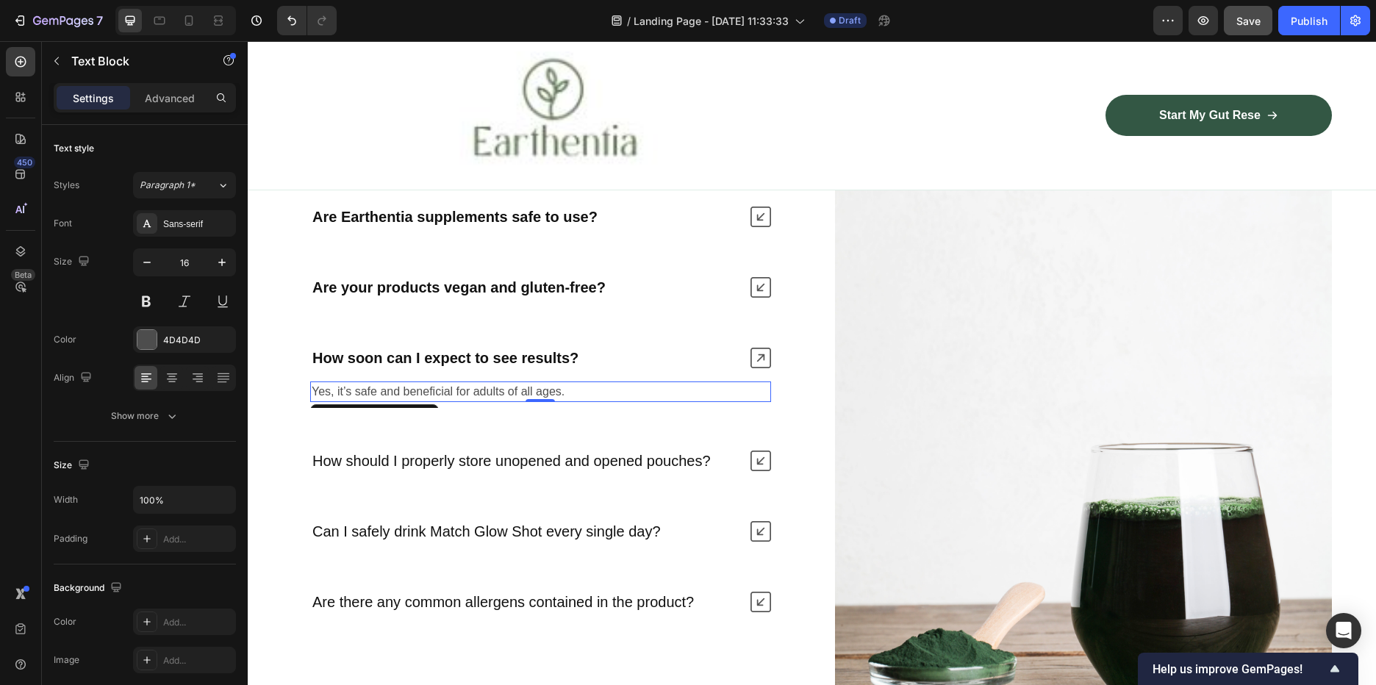
click at [443, 382] on div "Yes, it’s safe and beneficial for adults of all ages." at bounding box center [540, 392] width 461 height 21
drag, startPoint x: 571, startPoint y: 384, endPoint x: 314, endPoint y: 392, distance: 257.4
click at [314, 392] on p "Yes, it’s safe and beneficial for adults of all ages." at bounding box center [541, 392] width 458 height 18
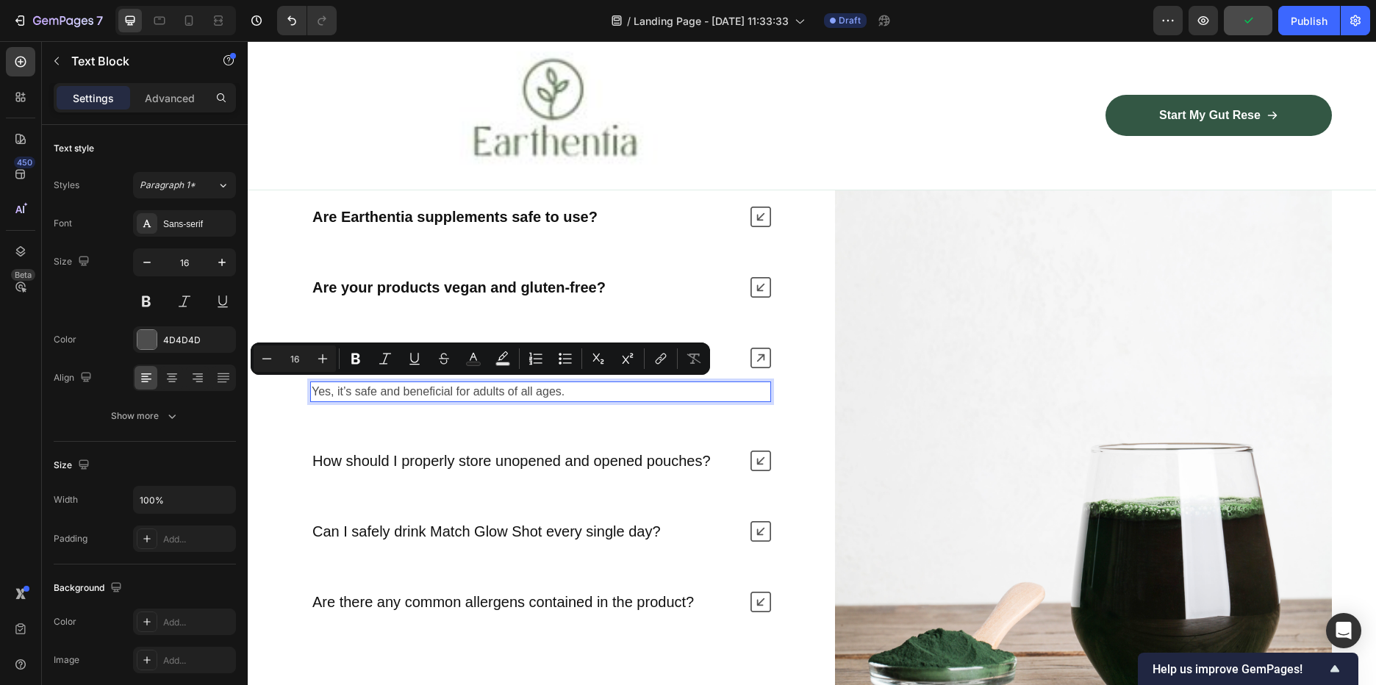
scroll to position [3700, 0]
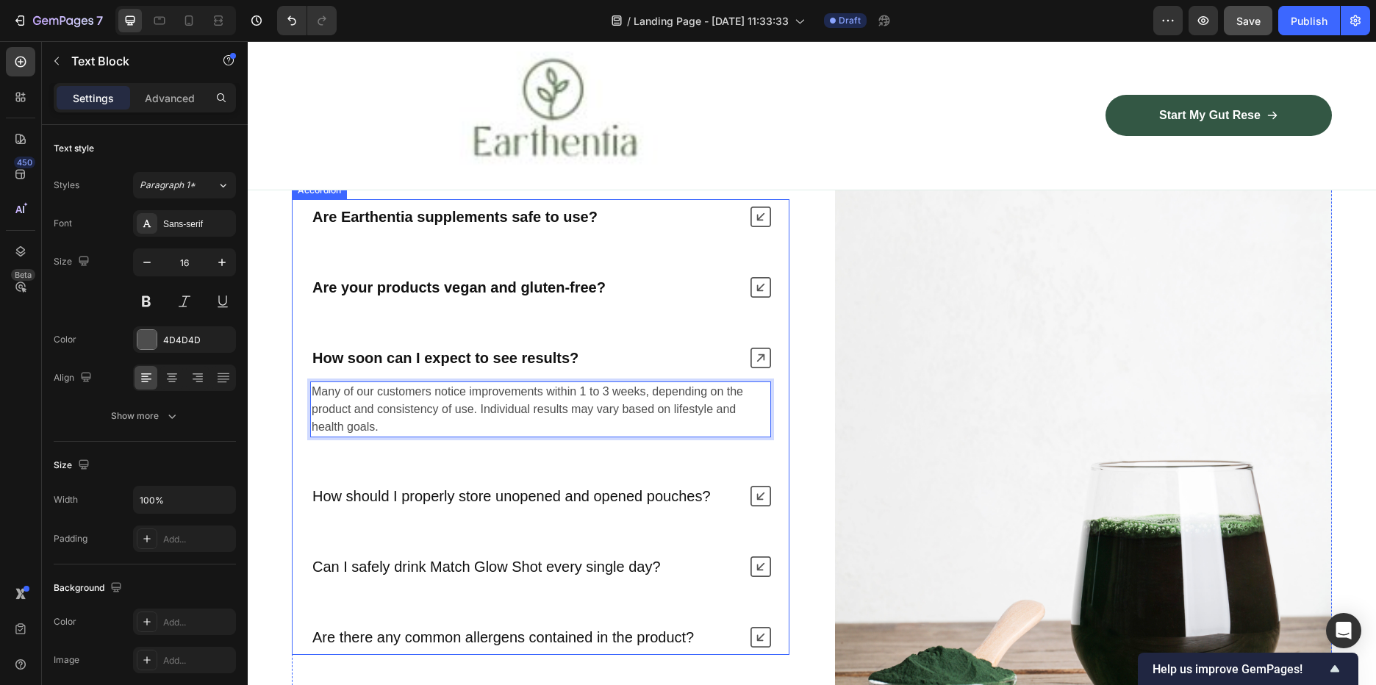
click at [756, 348] on icon at bounding box center [761, 358] width 21 height 21
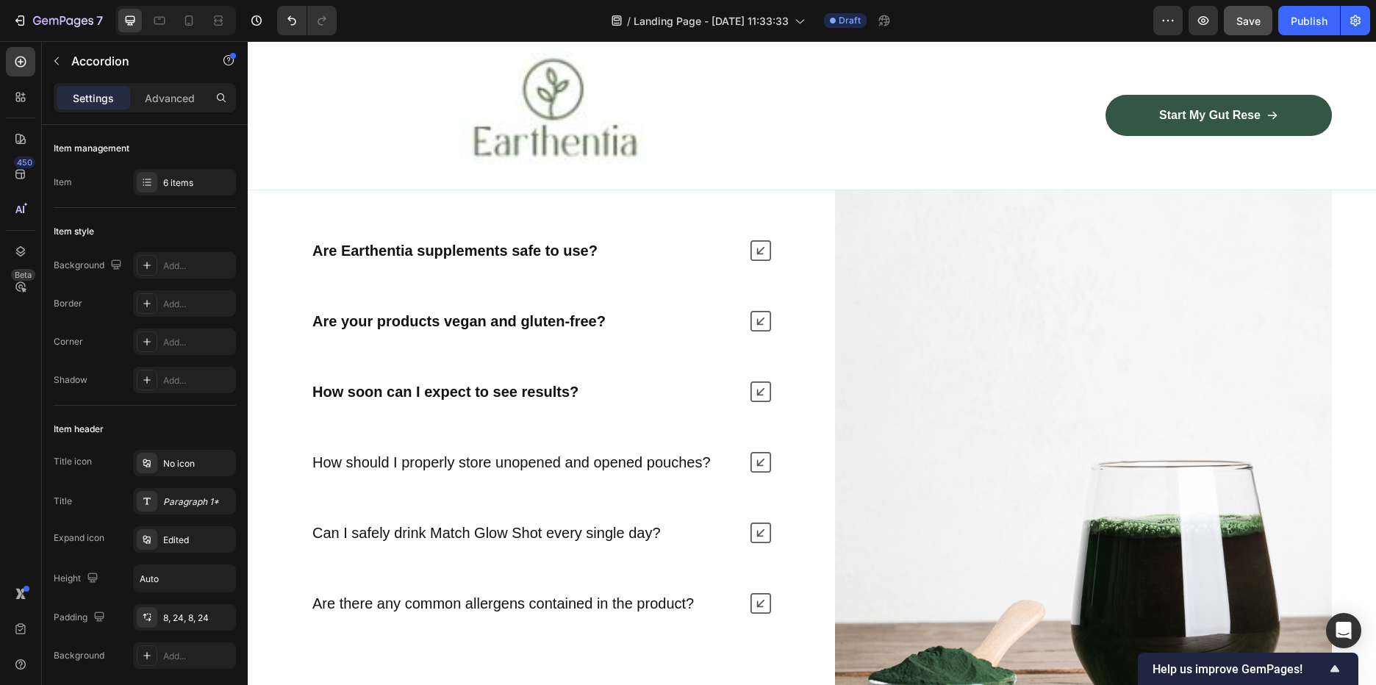
click at [757, 387] on icon at bounding box center [761, 392] width 21 height 21
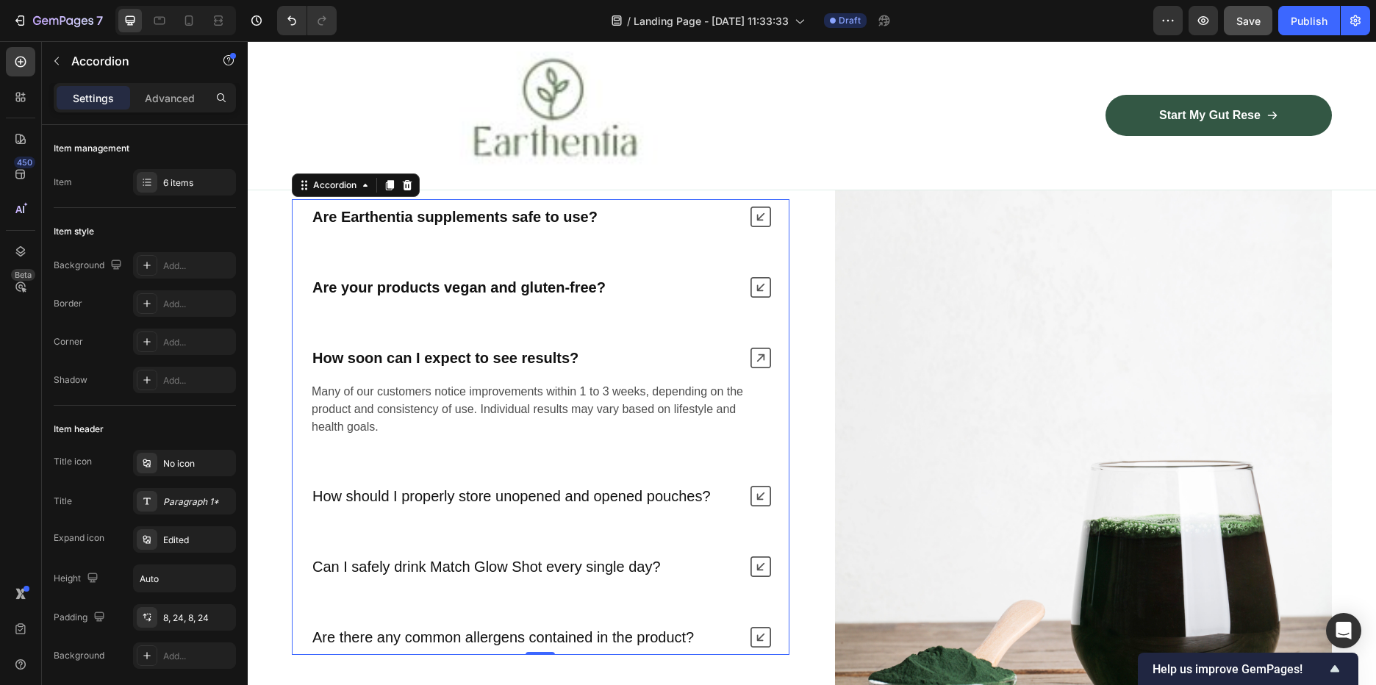
click at [646, 493] on p "How should I properly store unopened and opened pouches?" at bounding box center [511, 496] width 398 height 19
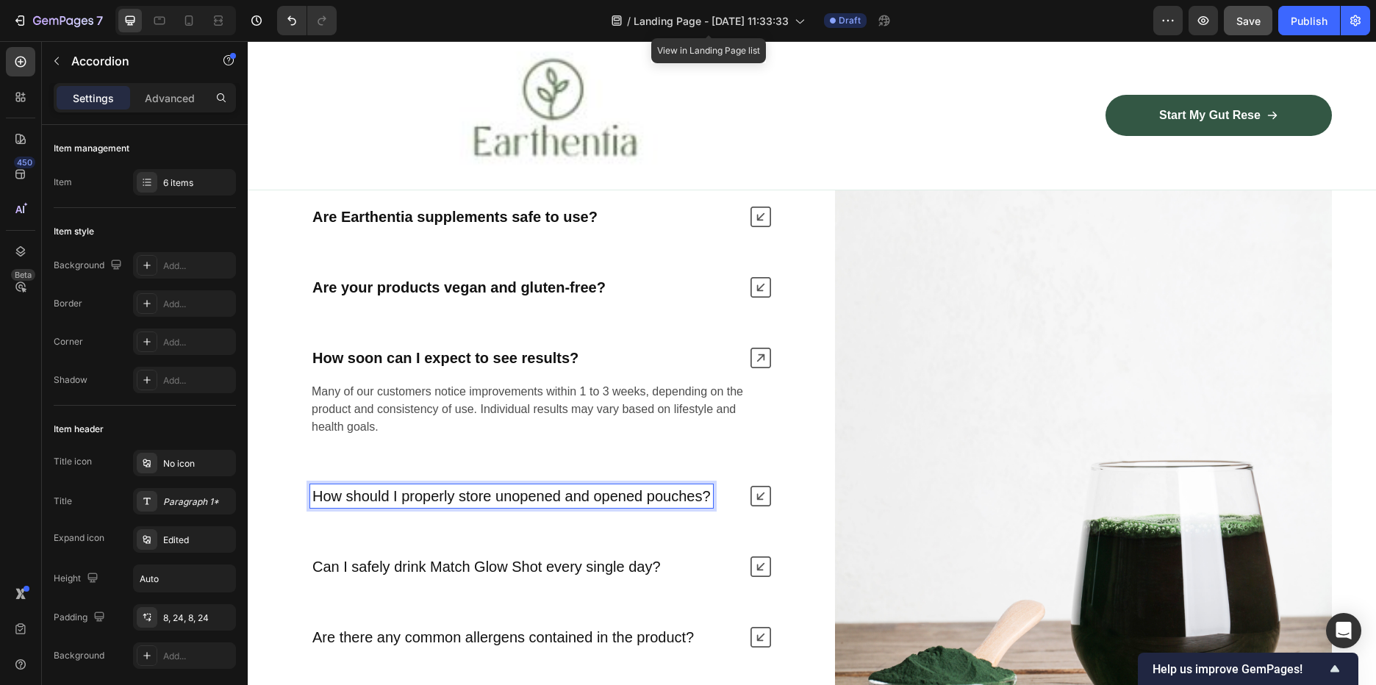
click at [574, 498] on p "How should I properly store unopened and opened pouches?" at bounding box center [511, 496] width 398 height 19
click at [670, 492] on p "How should I properly store unopened and opened pouches?" at bounding box center [511, 496] width 398 height 19
drag, startPoint x: 709, startPoint y: 493, endPoint x: 304, endPoint y: 491, distance: 405.0
click at [304, 491] on div "How should I properly store unopened and opened pouches?" at bounding box center [541, 496] width 496 height 35
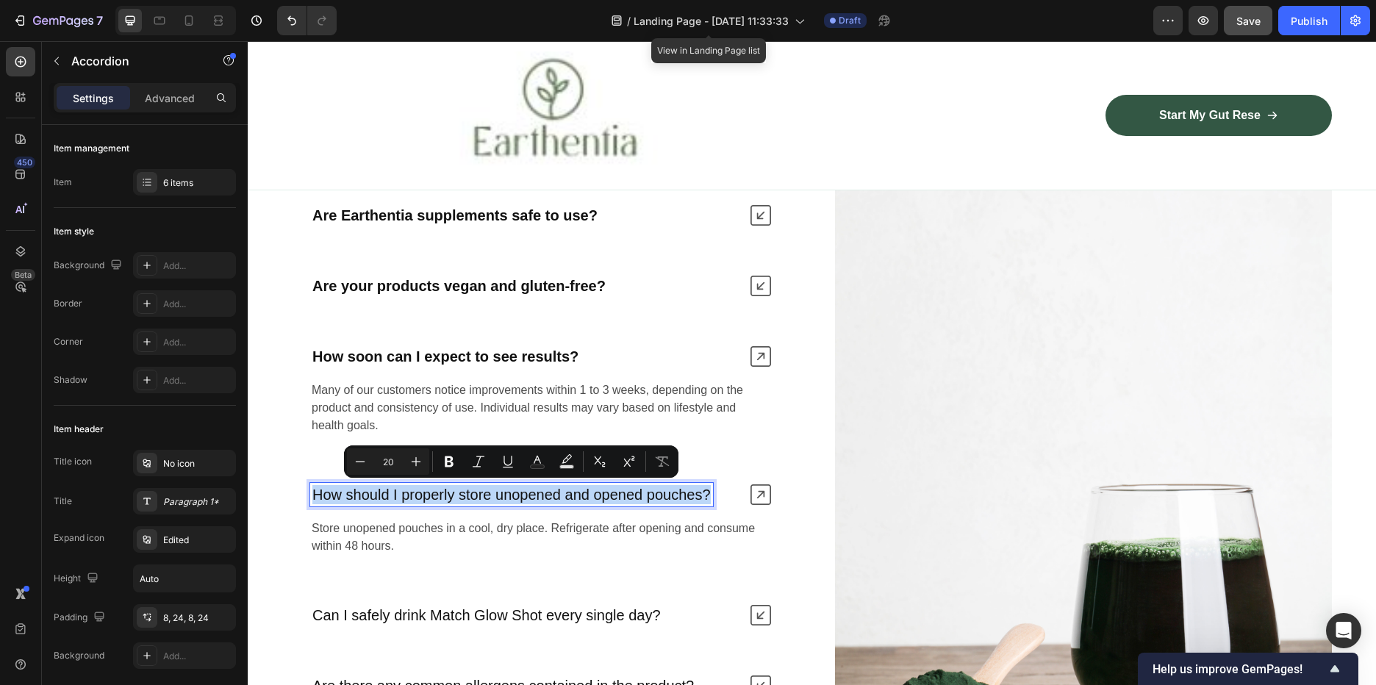
scroll to position [3675, 0]
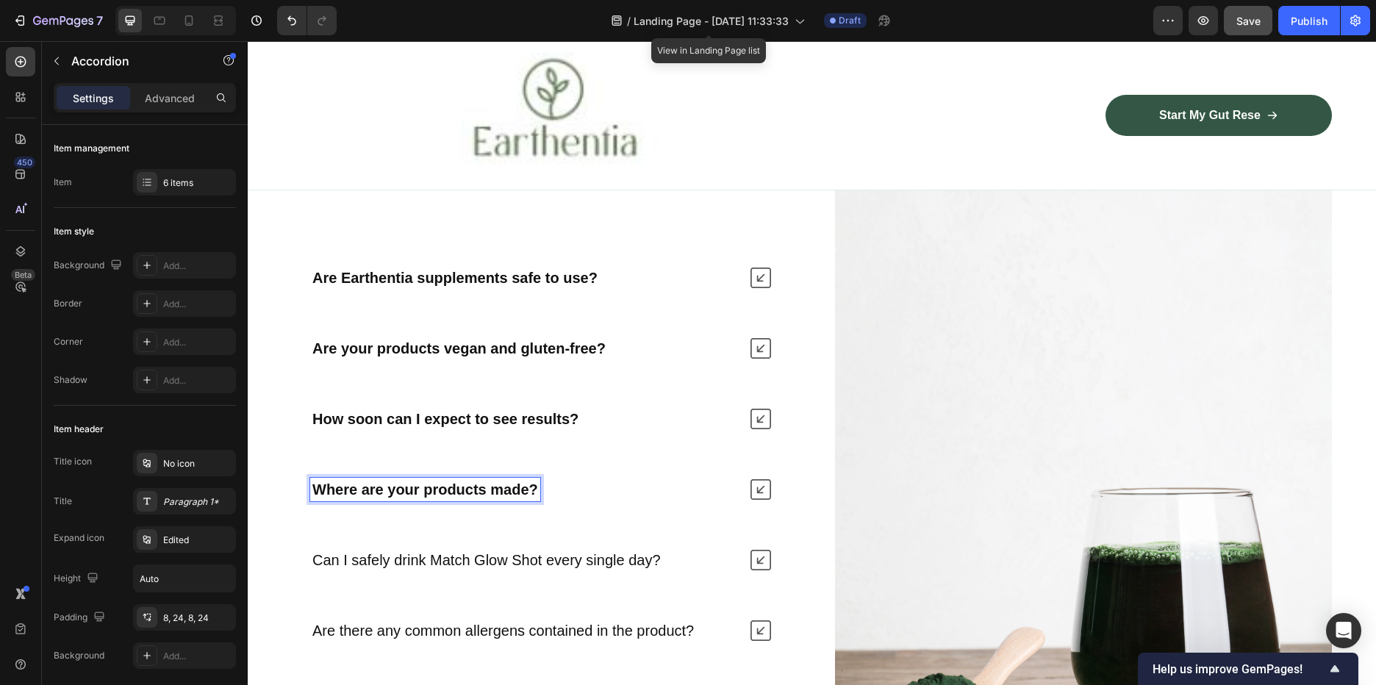
click at [734, 520] on div "Are Earthentia supplements safe to use? Are your products vegan and gluten-free…" at bounding box center [541, 454] width 498 height 388
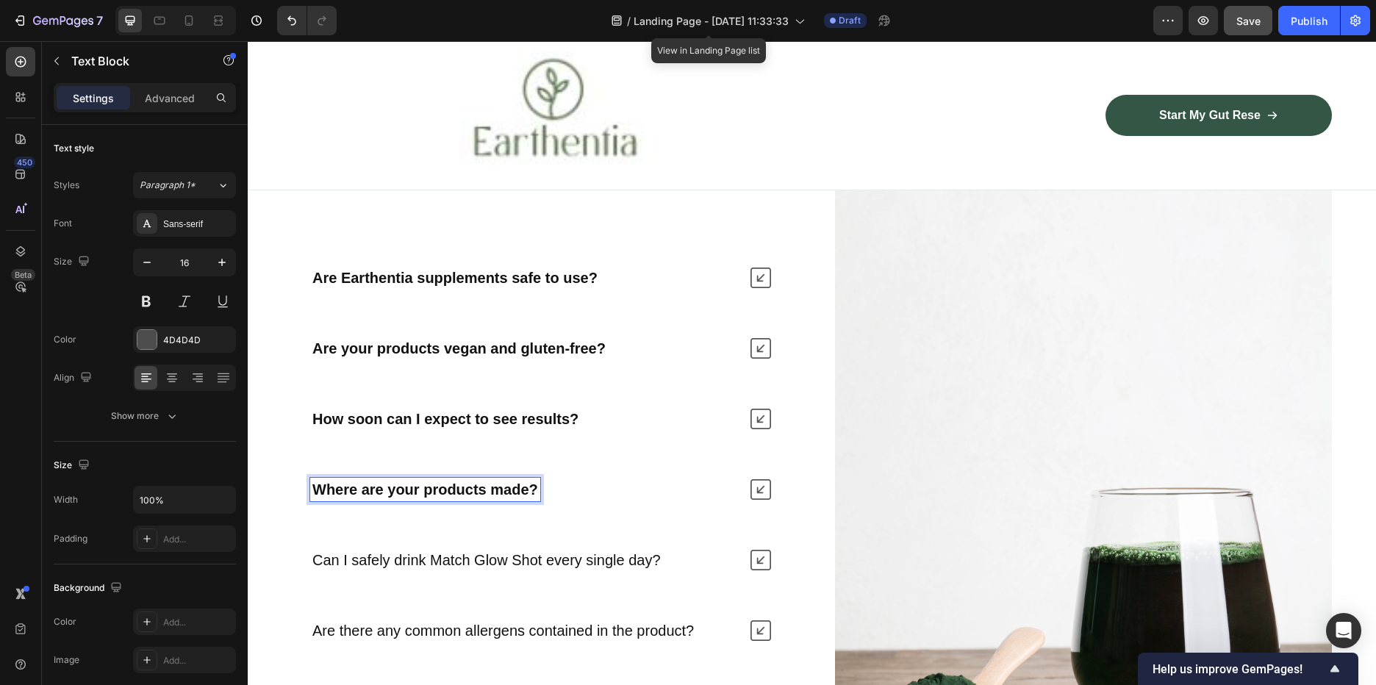
scroll to position [3672, 0]
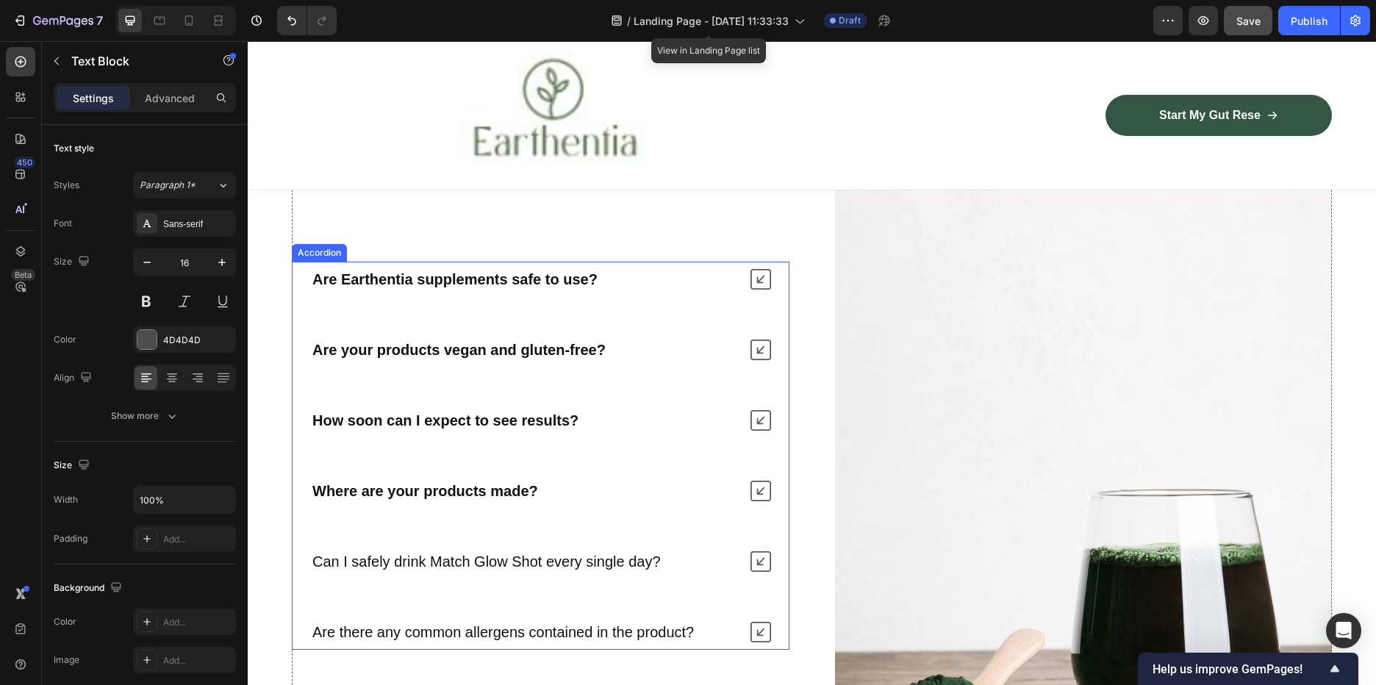
click at [755, 483] on icon at bounding box center [761, 491] width 21 height 21
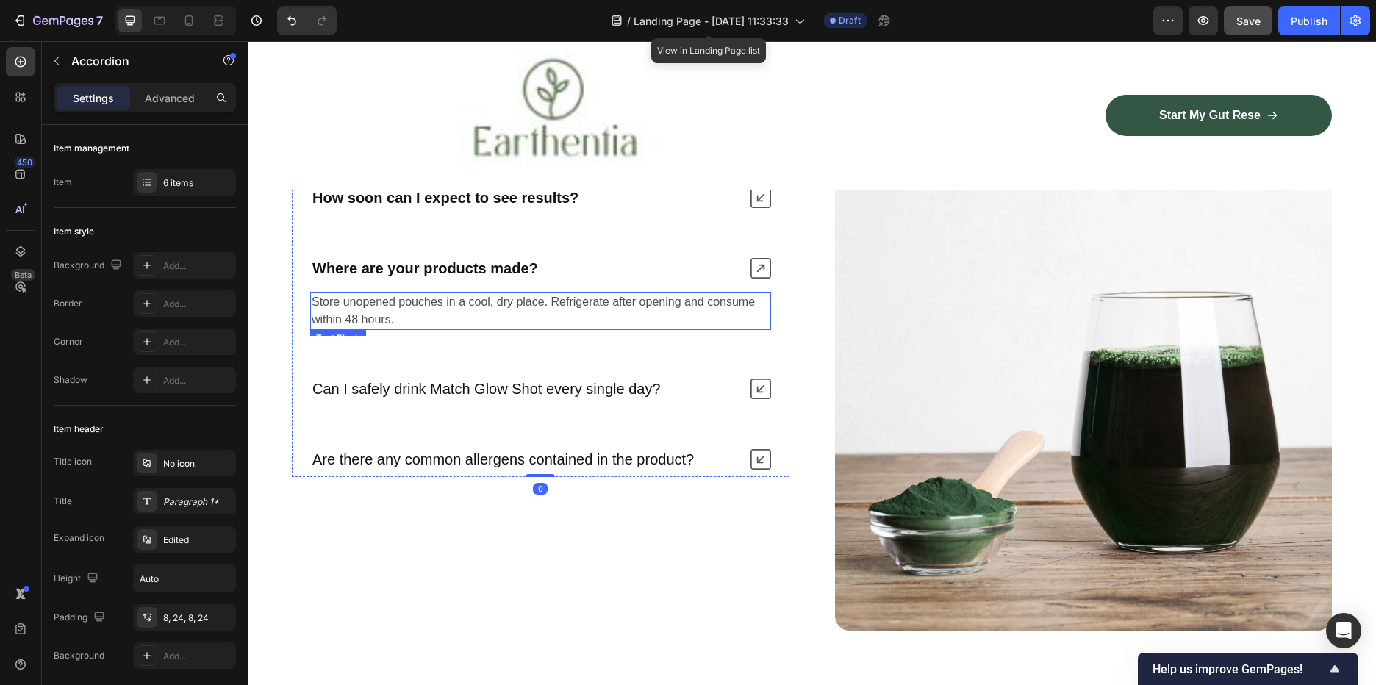
scroll to position [3892, 0]
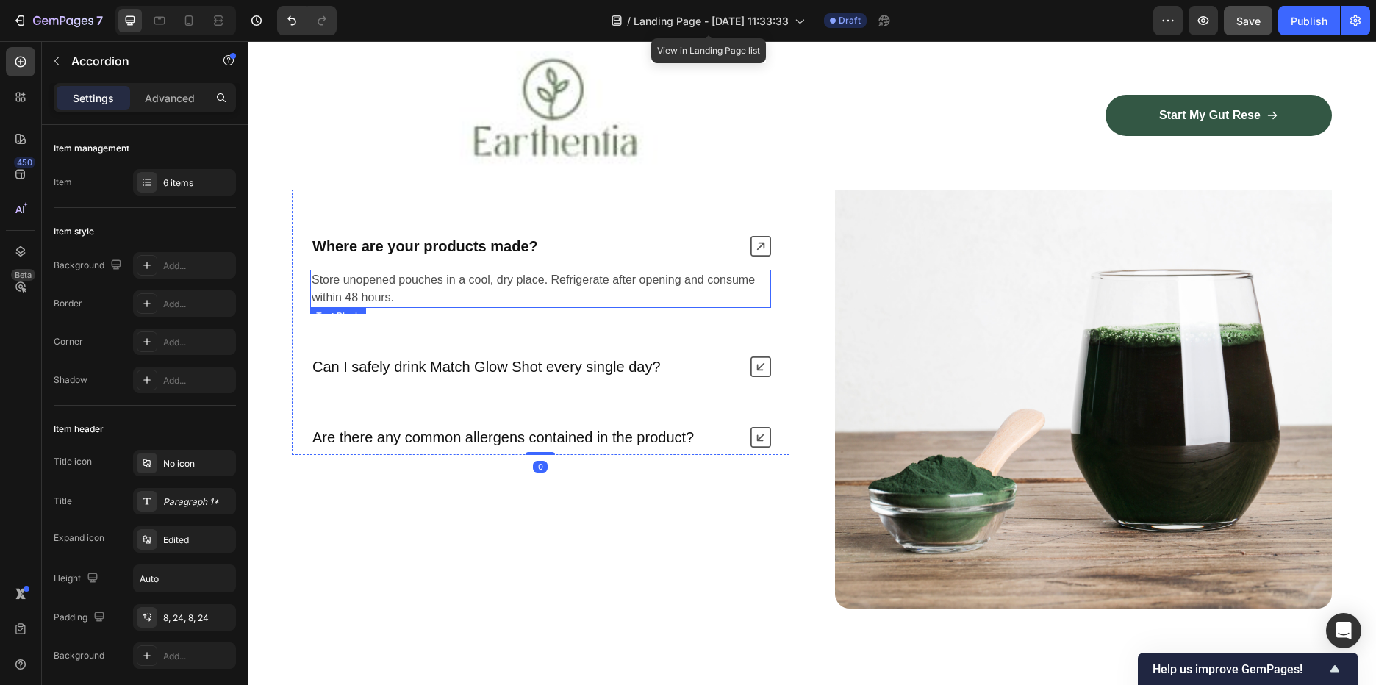
click at [571, 287] on p "Store unopened pouches in a cool, dry place. Refrigerate after opening and cons…" at bounding box center [541, 288] width 458 height 35
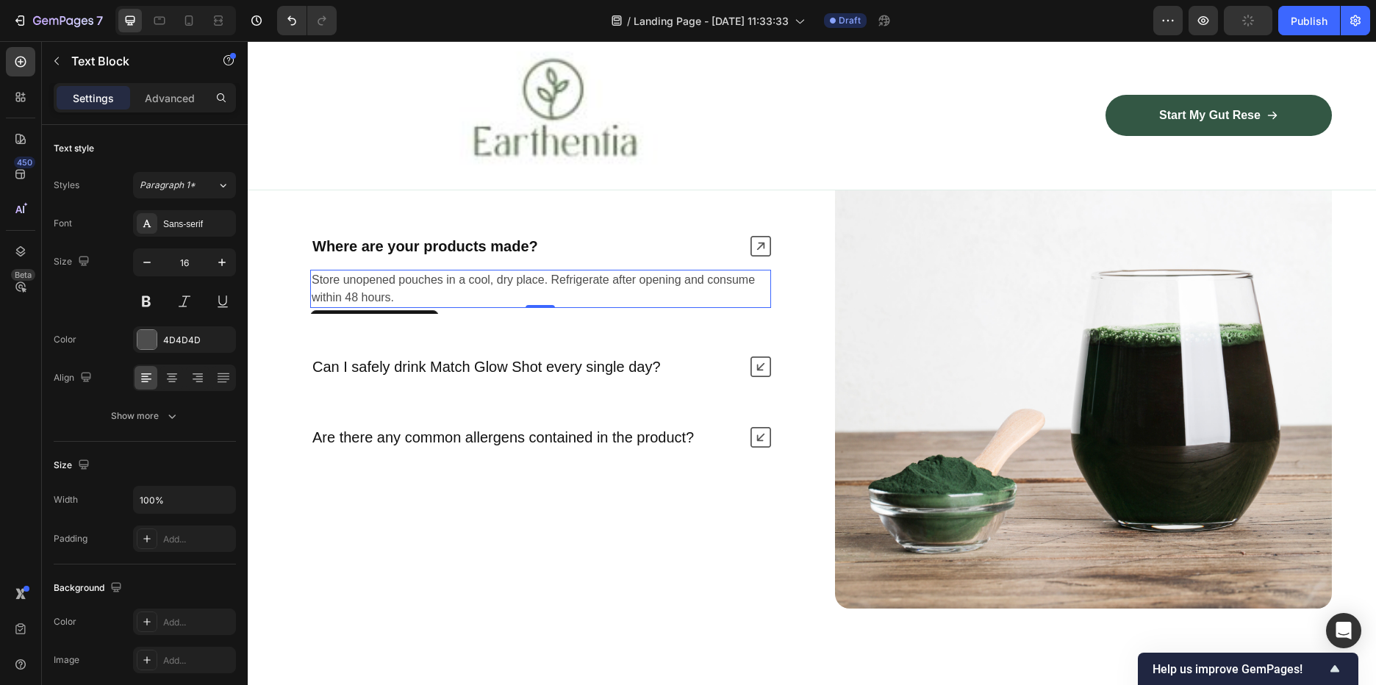
click at [443, 298] on p "Store unopened pouches in a cool, dry place. Refrigerate after opening and cons…" at bounding box center [541, 288] width 458 height 35
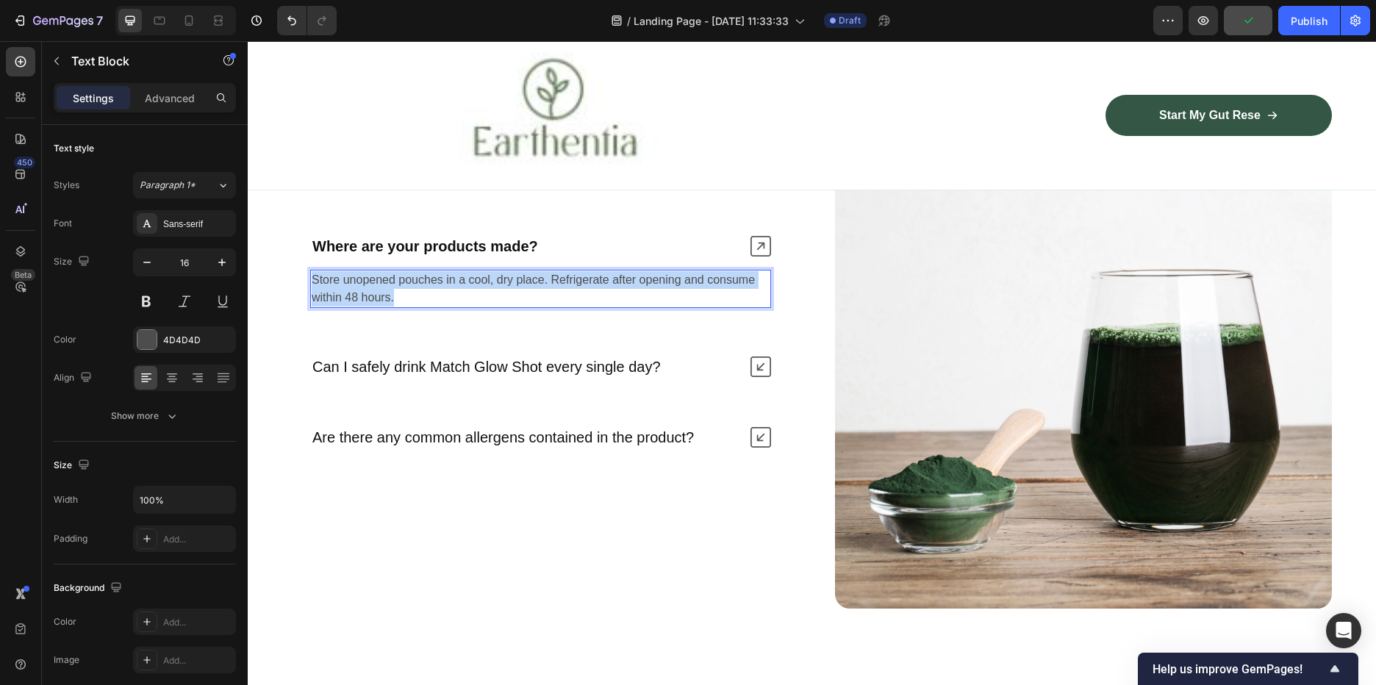
drag, startPoint x: 393, startPoint y: 289, endPoint x: 310, endPoint y: 276, distance: 83.4
click at [310, 276] on div "Store unopened pouches in a cool, dry place. Refrigerate after opening and cons…" at bounding box center [540, 289] width 461 height 38
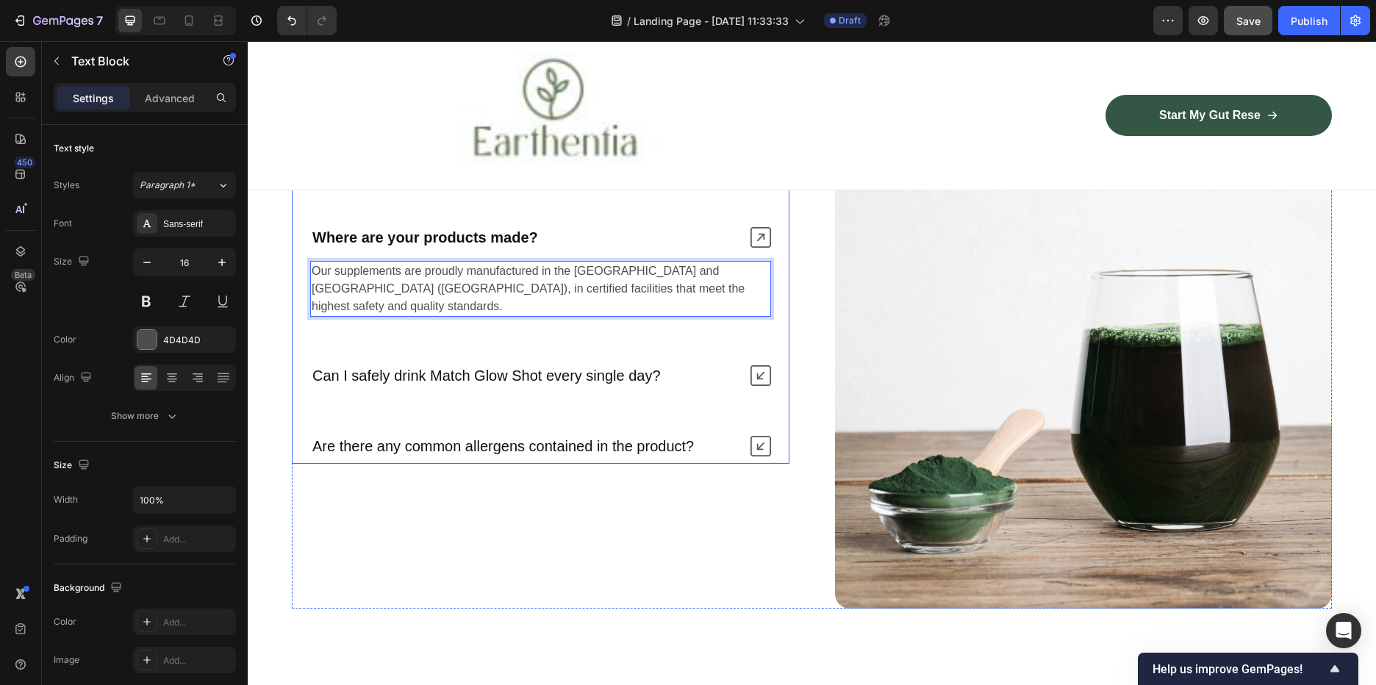
click at [492, 366] on p "Can I safely drink Match Glow Shot every single day?" at bounding box center [486, 375] width 348 height 19
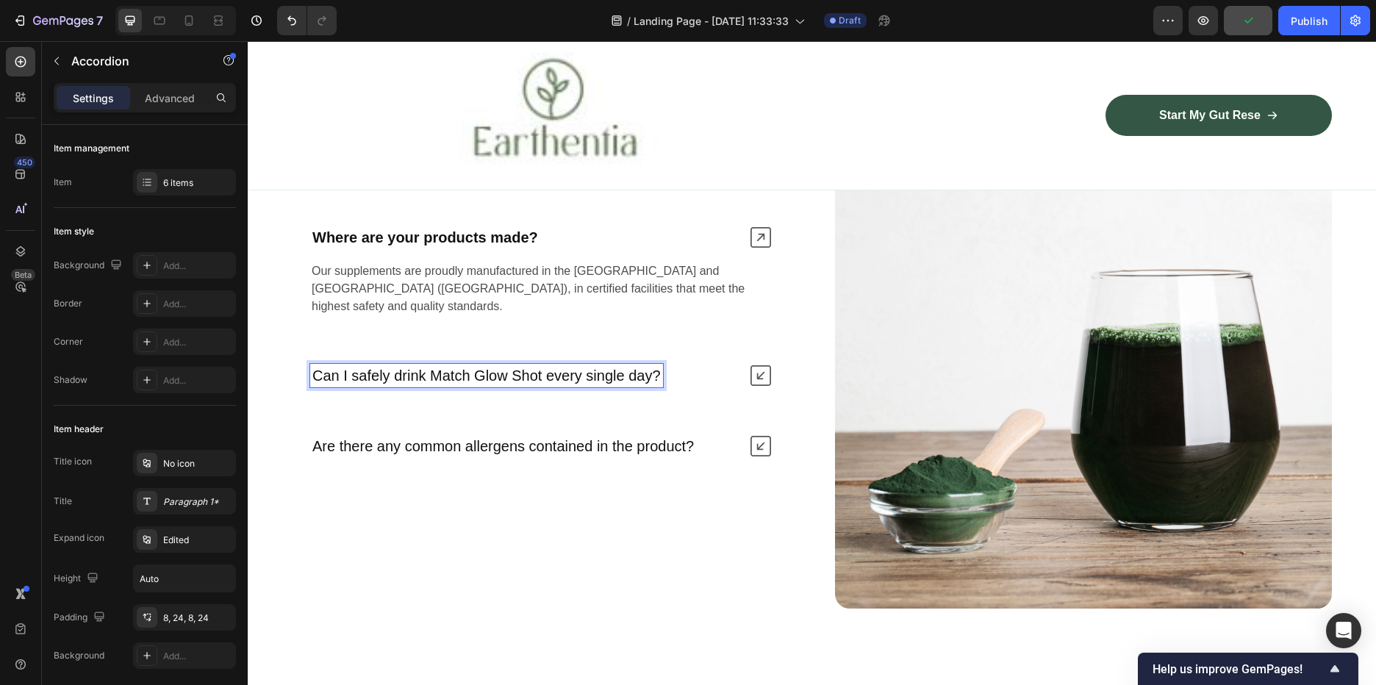
click at [659, 366] on p "Can I safely drink Match Glow Shot every single day?" at bounding box center [486, 375] width 348 height 19
click at [648, 366] on p "Can I safely drink Match Glow Shot every single day?" at bounding box center [486, 375] width 348 height 19
click at [654, 366] on p "Can I safely drink Match Glow Shot every single day?" at bounding box center [486, 375] width 348 height 19
click at [655, 366] on p "Can I safely drink Match Glow Shot every single day?" at bounding box center [486, 375] width 348 height 19
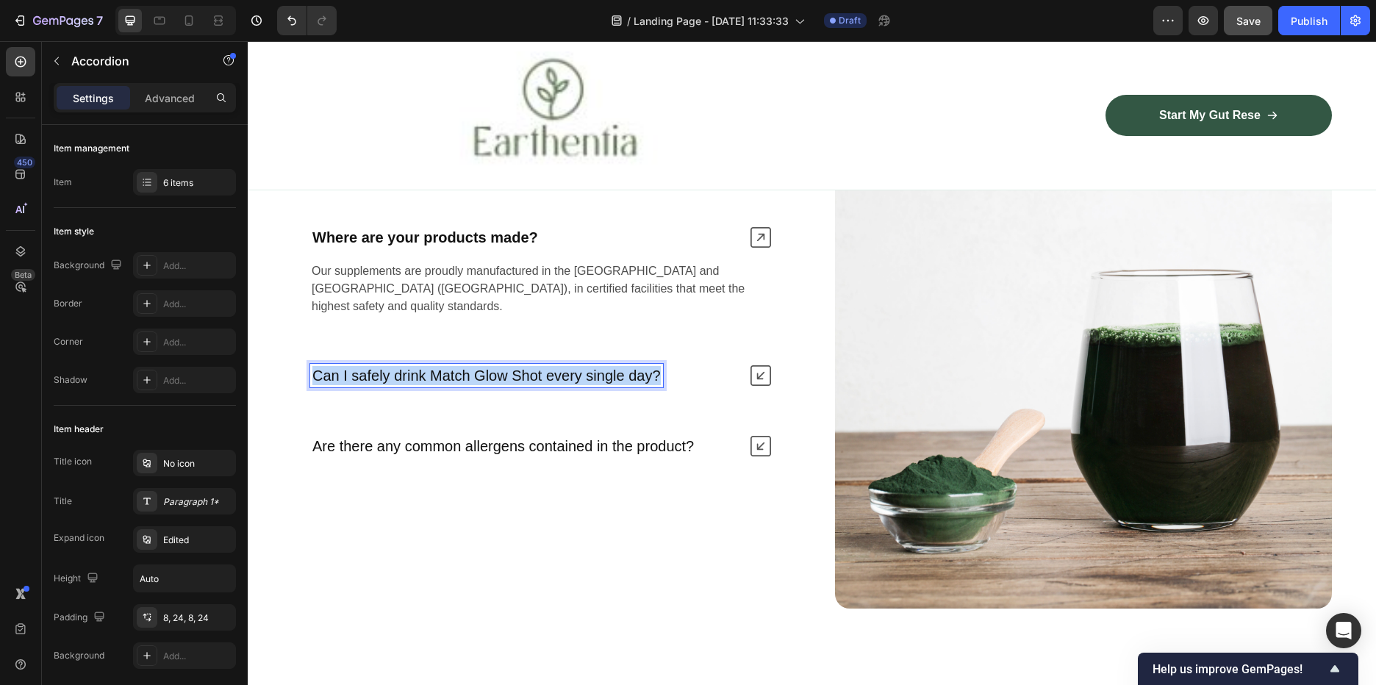
drag, startPoint x: 660, startPoint y: 365, endPoint x: 314, endPoint y: 359, distance: 346.3
click at [314, 366] on p "Can I safely drink Match Glow Shot every single day?" at bounding box center [486, 375] width 348 height 19
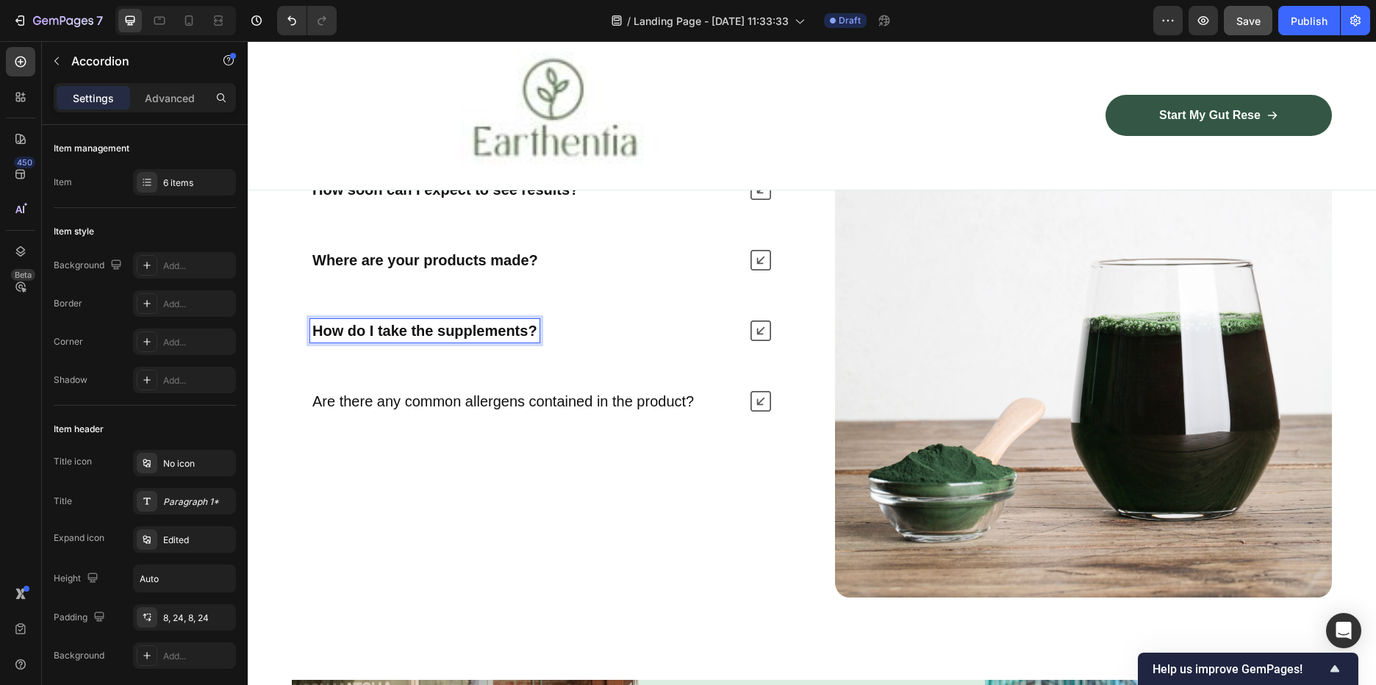
click at [742, 362] on div "Are Earthentia supplements safe to use? Are your products vegan and gluten-free…" at bounding box center [541, 225] width 498 height 388
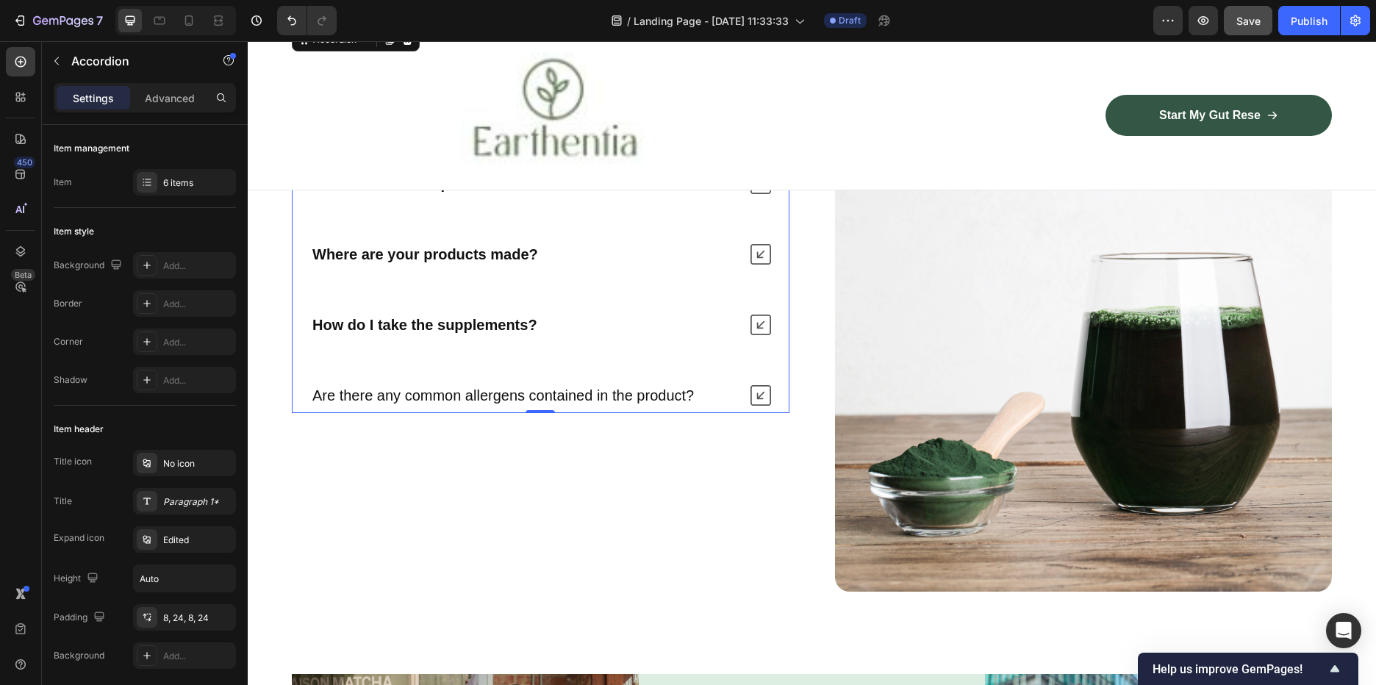
click at [742, 362] on div "Are Earthentia supplements safe to use? Are your products vegan and gluten-free…" at bounding box center [541, 219] width 498 height 388
click at [751, 326] on icon at bounding box center [761, 325] width 21 height 21
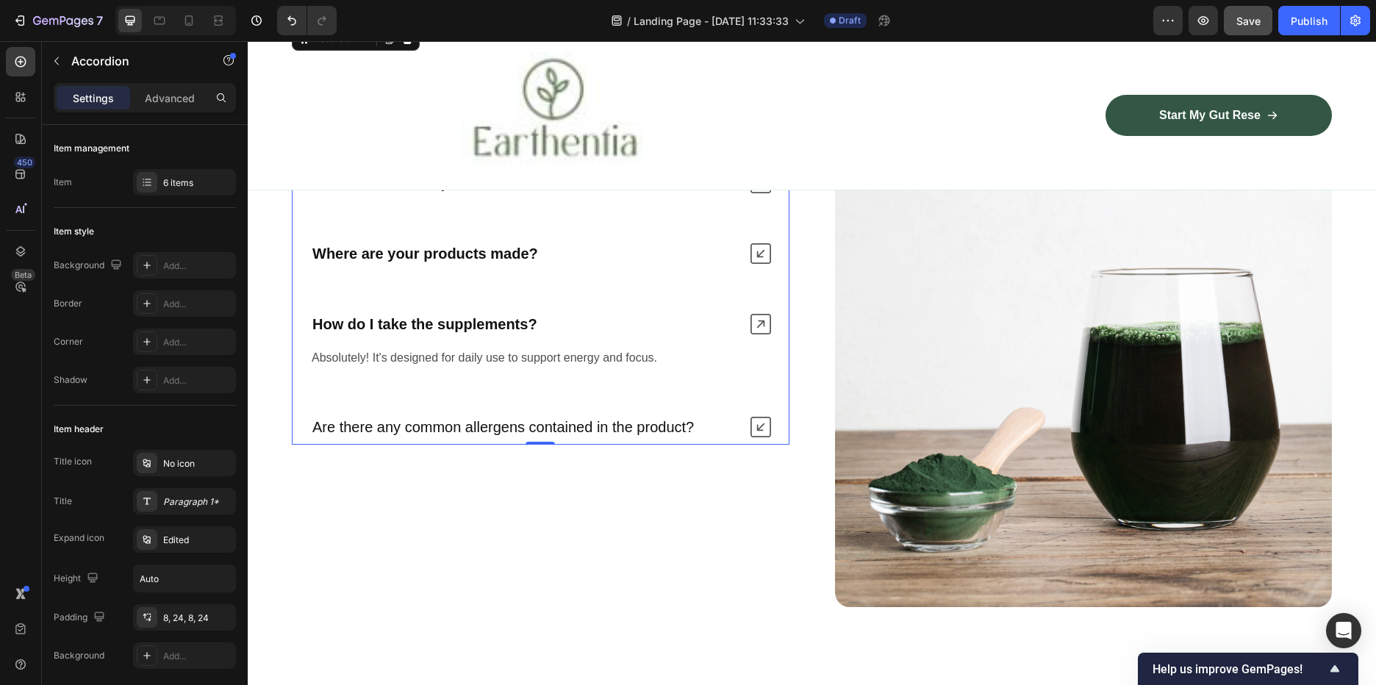
scroll to position [3892, 0]
click at [764, 248] on icon at bounding box center [761, 254] width 21 height 21
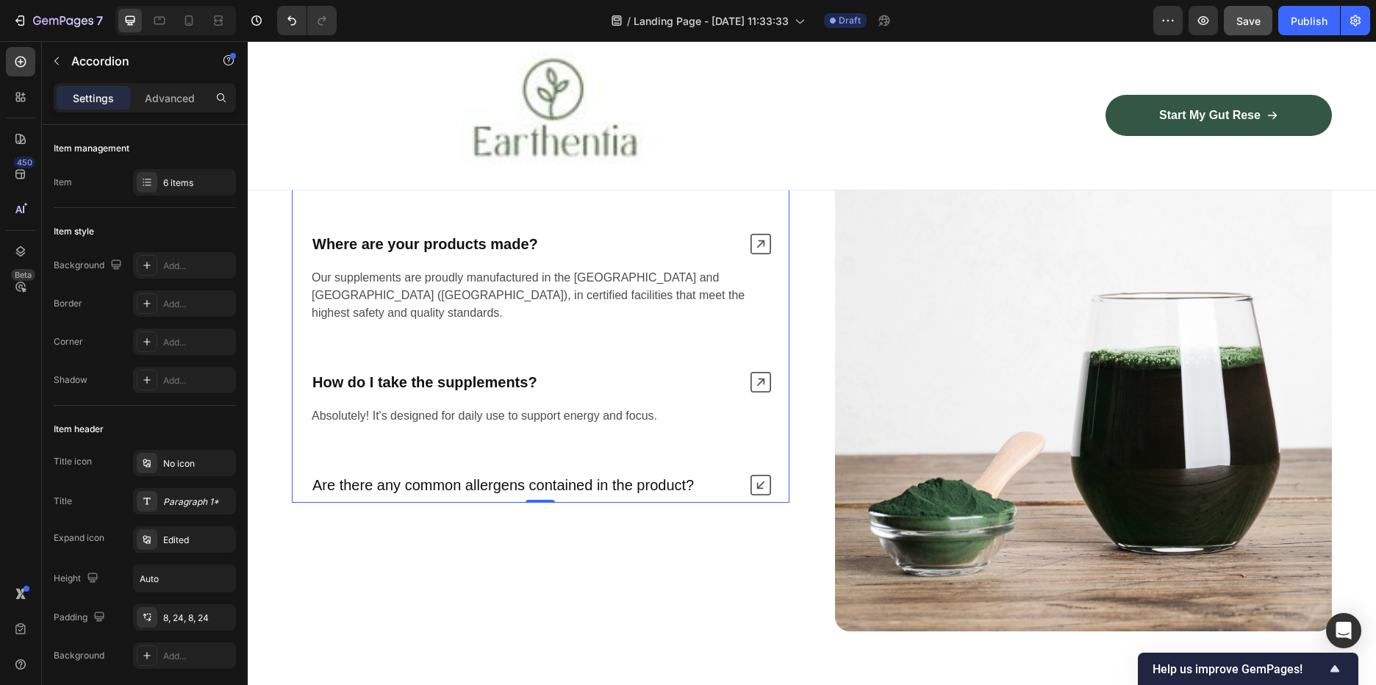
scroll to position [3867, 0]
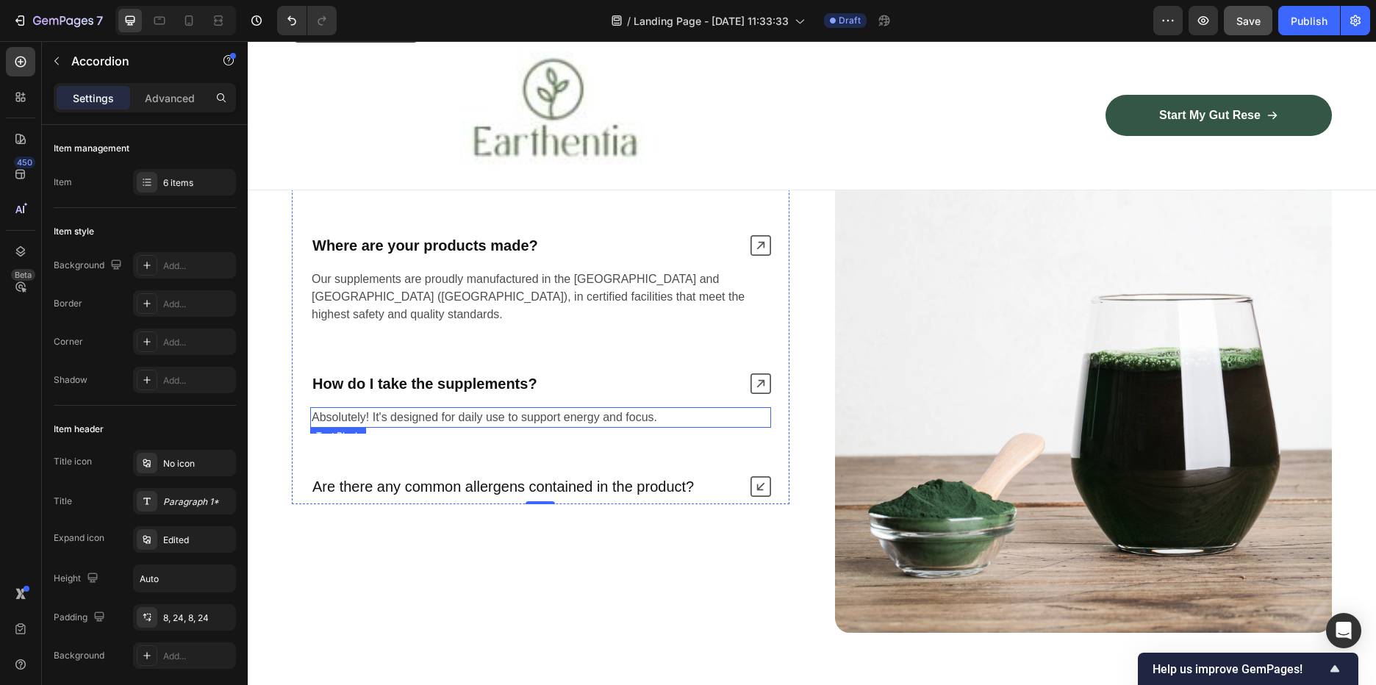
click at [508, 409] on p "Absolutely! It's designed for daily use to support energy and focus." at bounding box center [541, 418] width 458 height 18
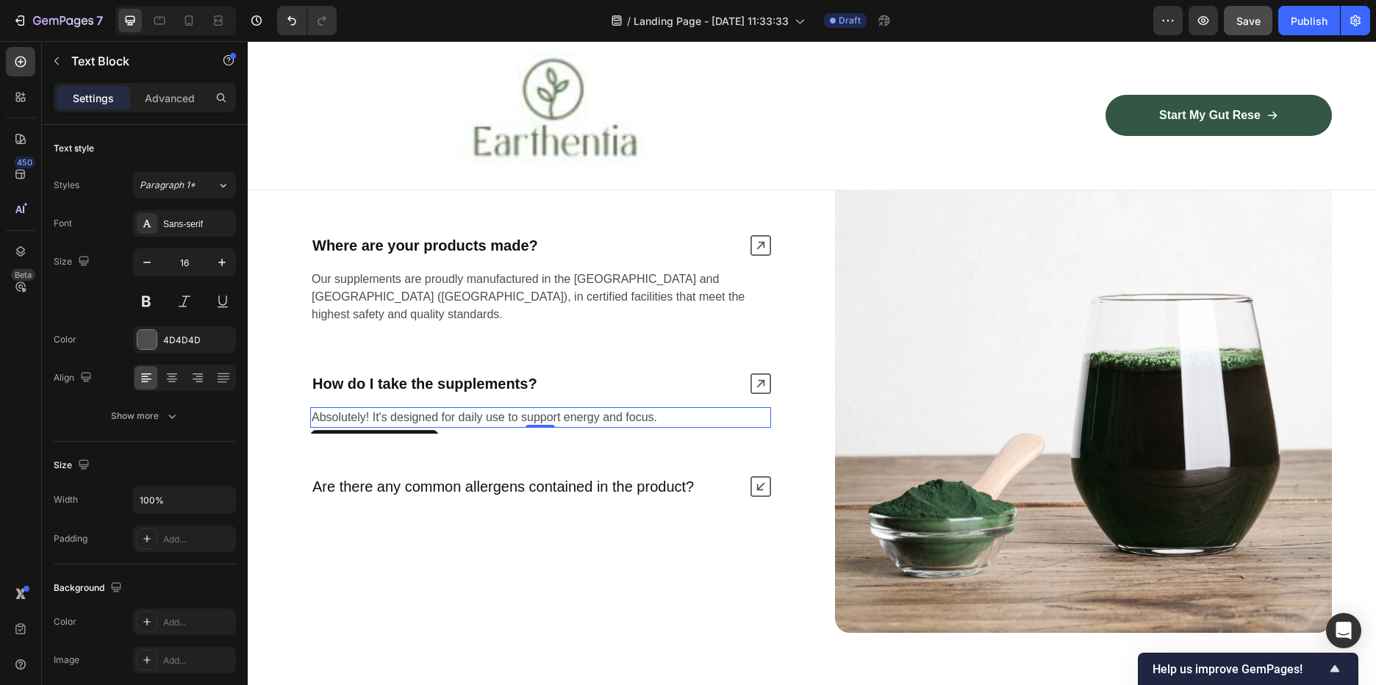
click at [655, 409] on p "Absolutely! It's designed for daily use to support energy and focus." at bounding box center [541, 418] width 458 height 18
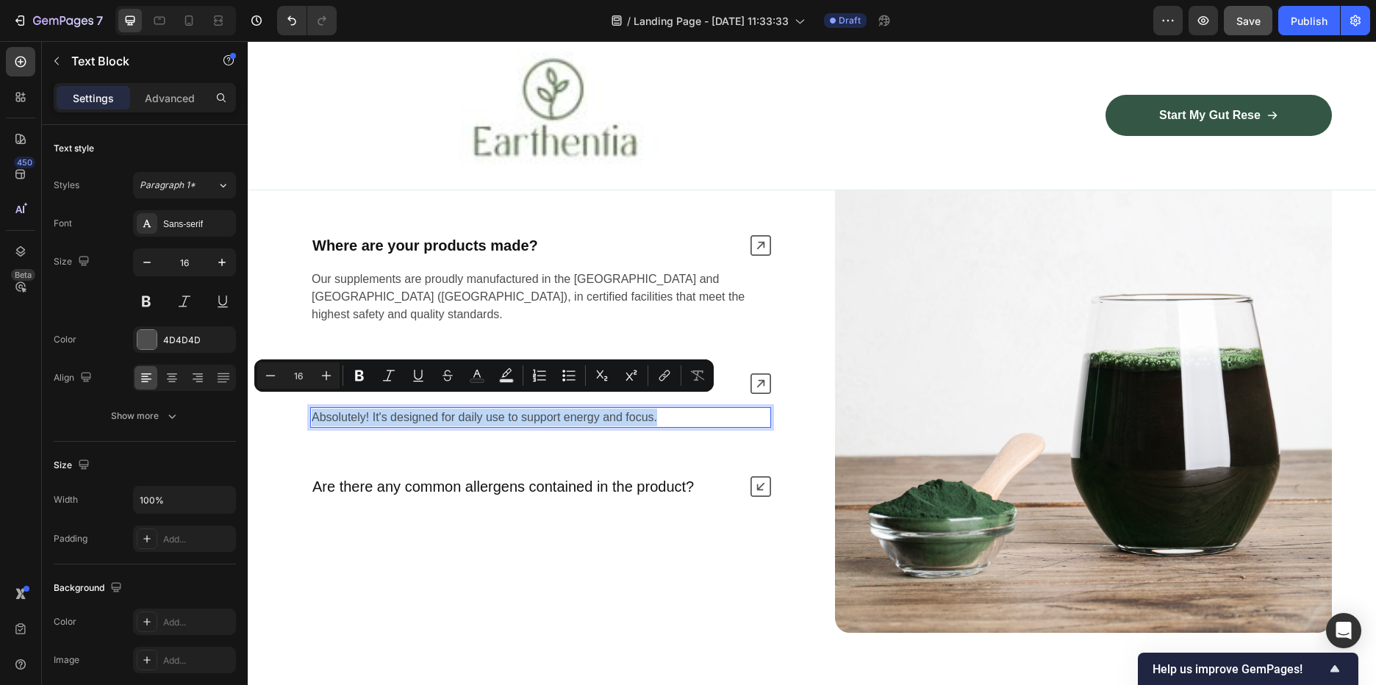
drag, startPoint x: 682, startPoint y: 407, endPoint x: 315, endPoint y: 404, distance: 366.8
click at [315, 409] on p "Absolutely! It's designed for daily use to support energy and focus." at bounding box center [541, 418] width 458 height 18
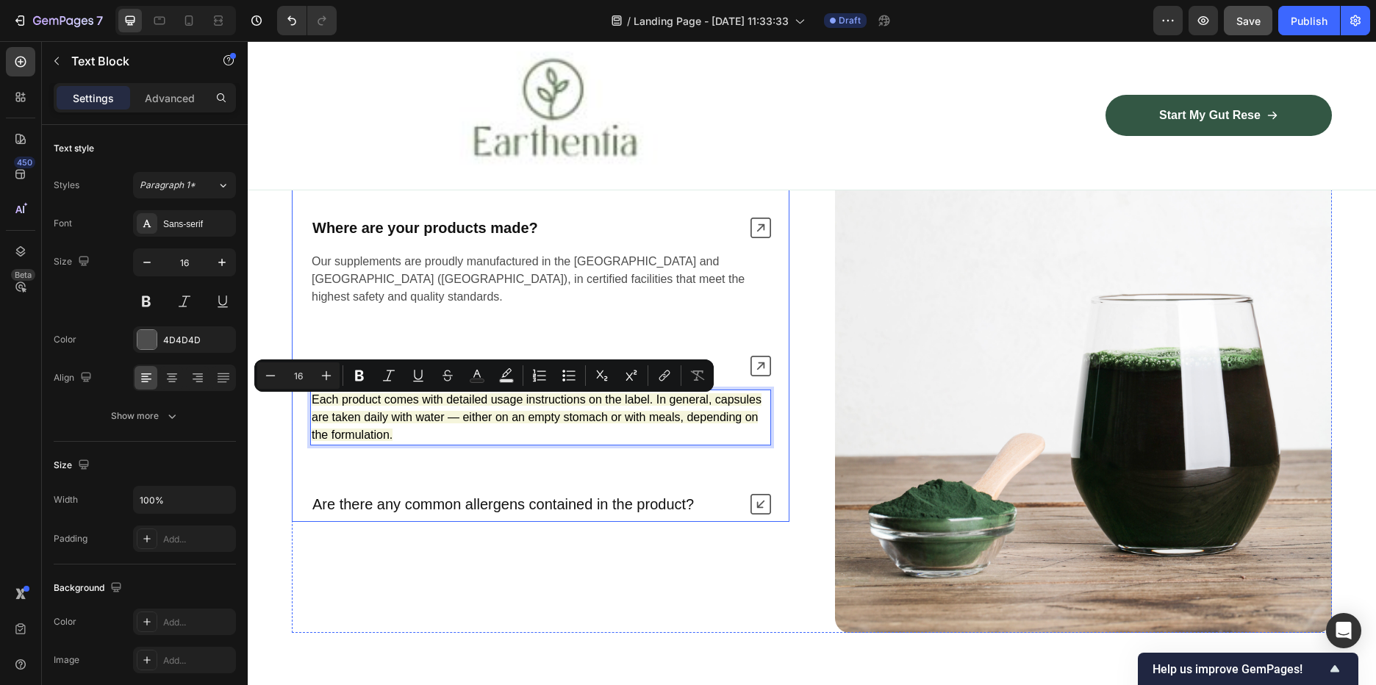
scroll to position [3850, 0]
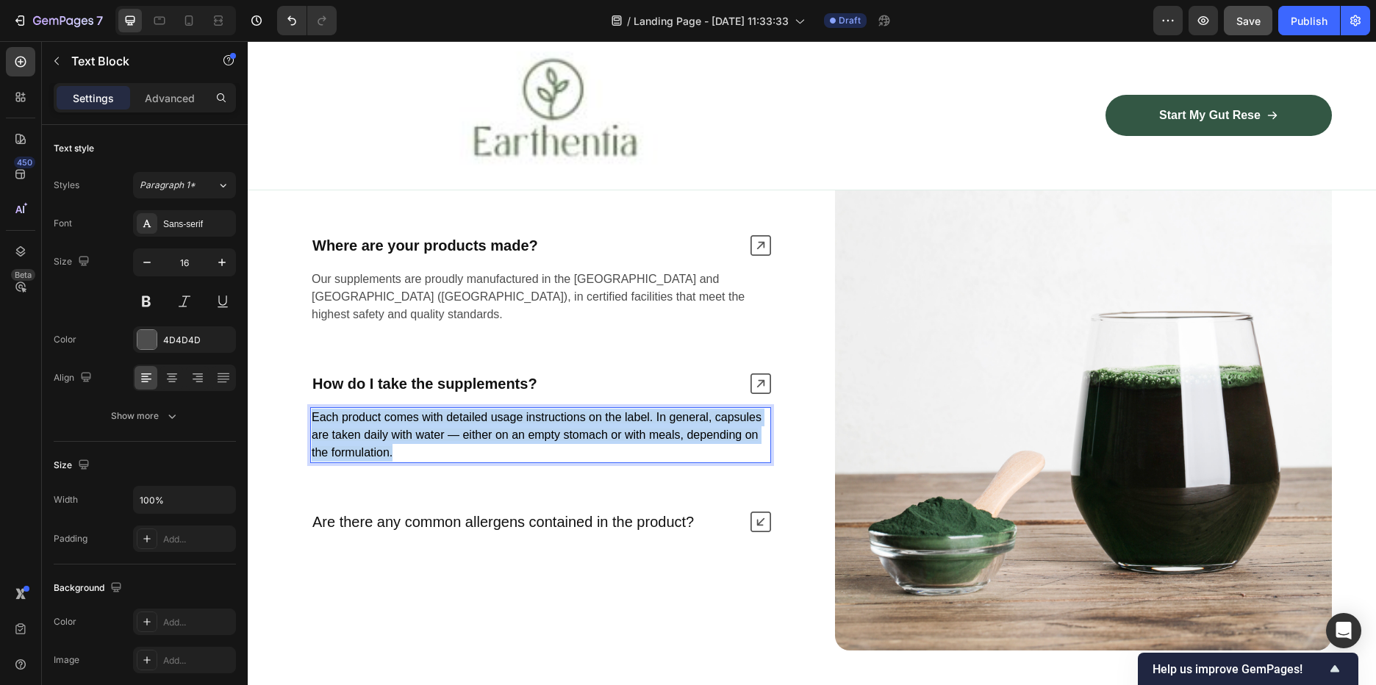
drag, startPoint x: 420, startPoint y: 443, endPoint x: 311, endPoint y: 404, distance: 115.6
click at [311, 407] on div "Each product comes with detailed usage instructions on the label. In general, c…" at bounding box center [540, 435] width 461 height 56
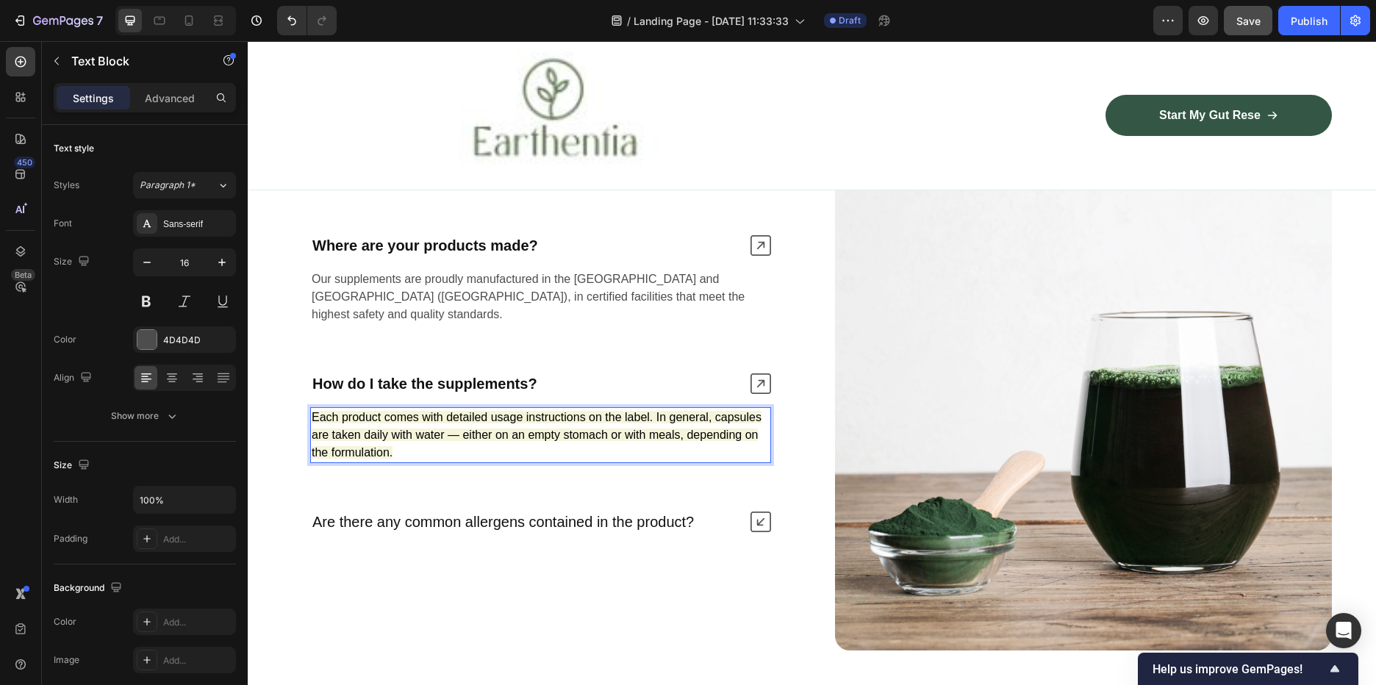
click at [434, 442] on p "Each product comes with detailed usage instructions on the label. In general, c…" at bounding box center [541, 435] width 458 height 53
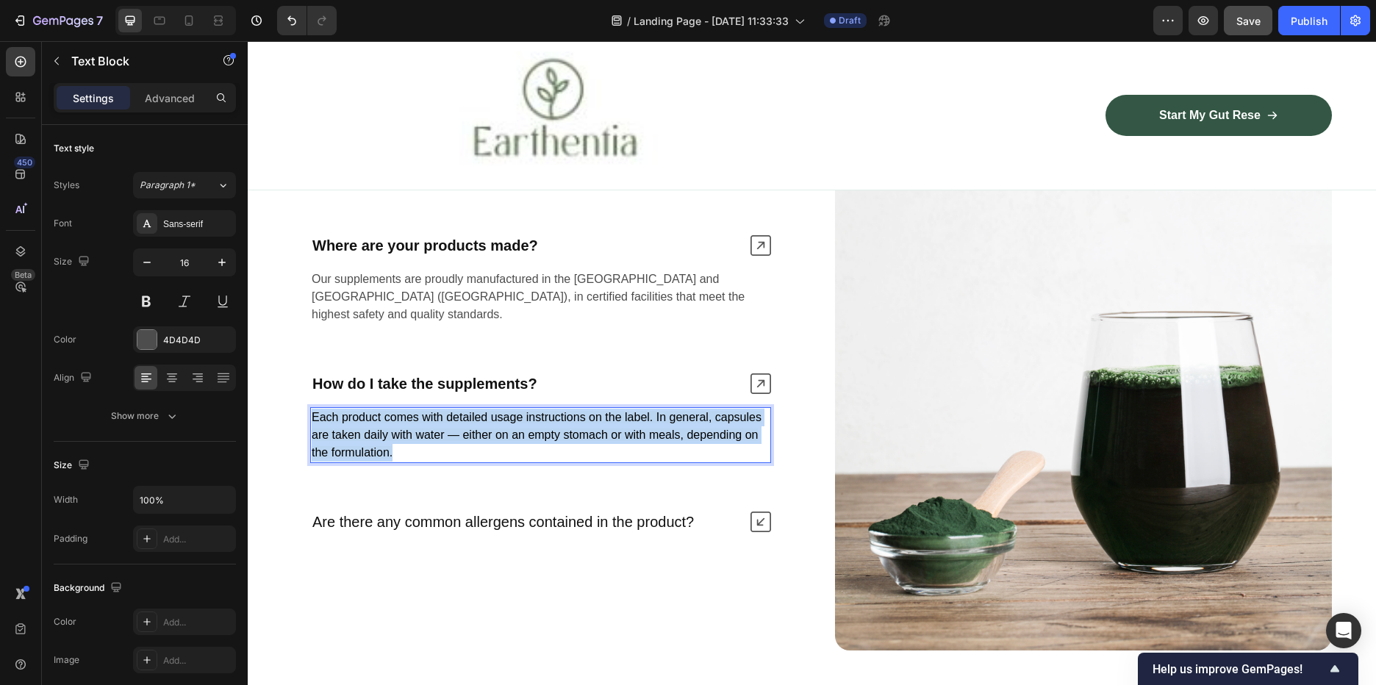
drag, startPoint x: 430, startPoint y: 443, endPoint x: 312, endPoint y: 404, distance: 124.6
click at [312, 409] on p "Each product comes with detailed usage instructions on the label. In general, c…" at bounding box center [541, 435] width 458 height 53
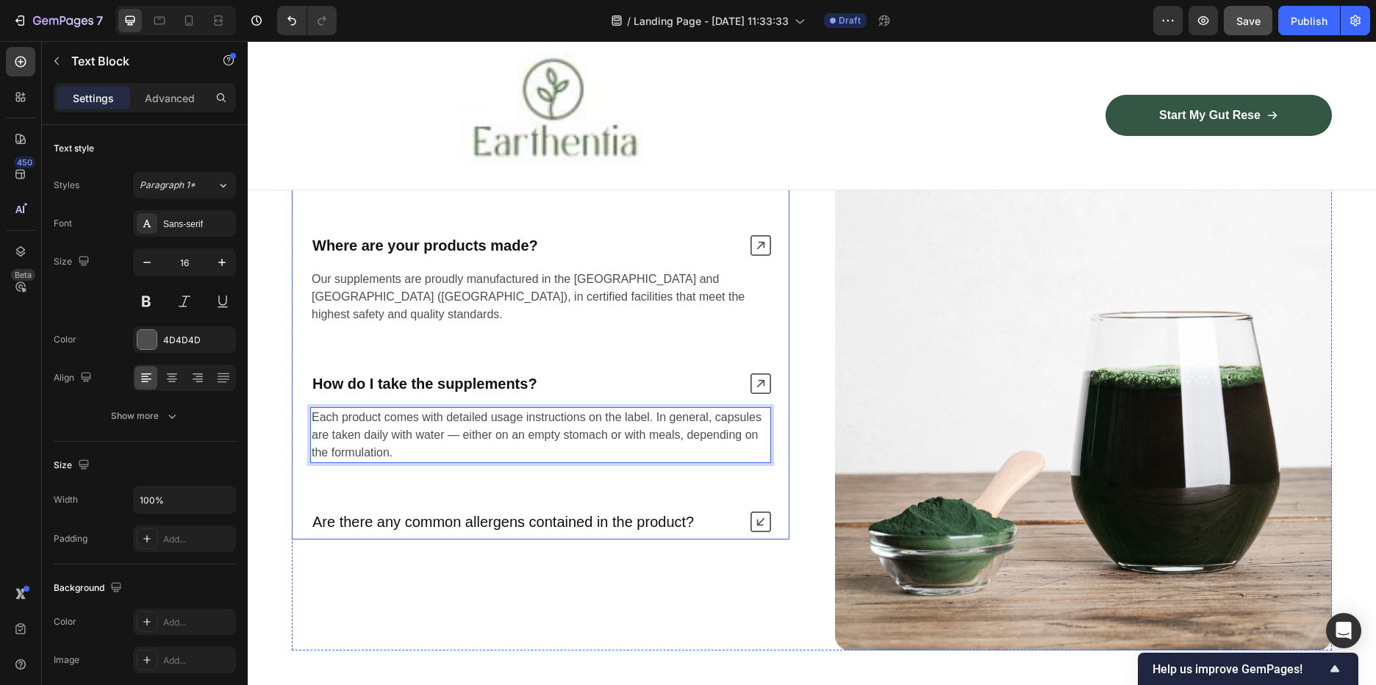
click at [528, 512] on p "Are there any common allergens contained in the product?" at bounding box center [503, 521] width 382 height 19
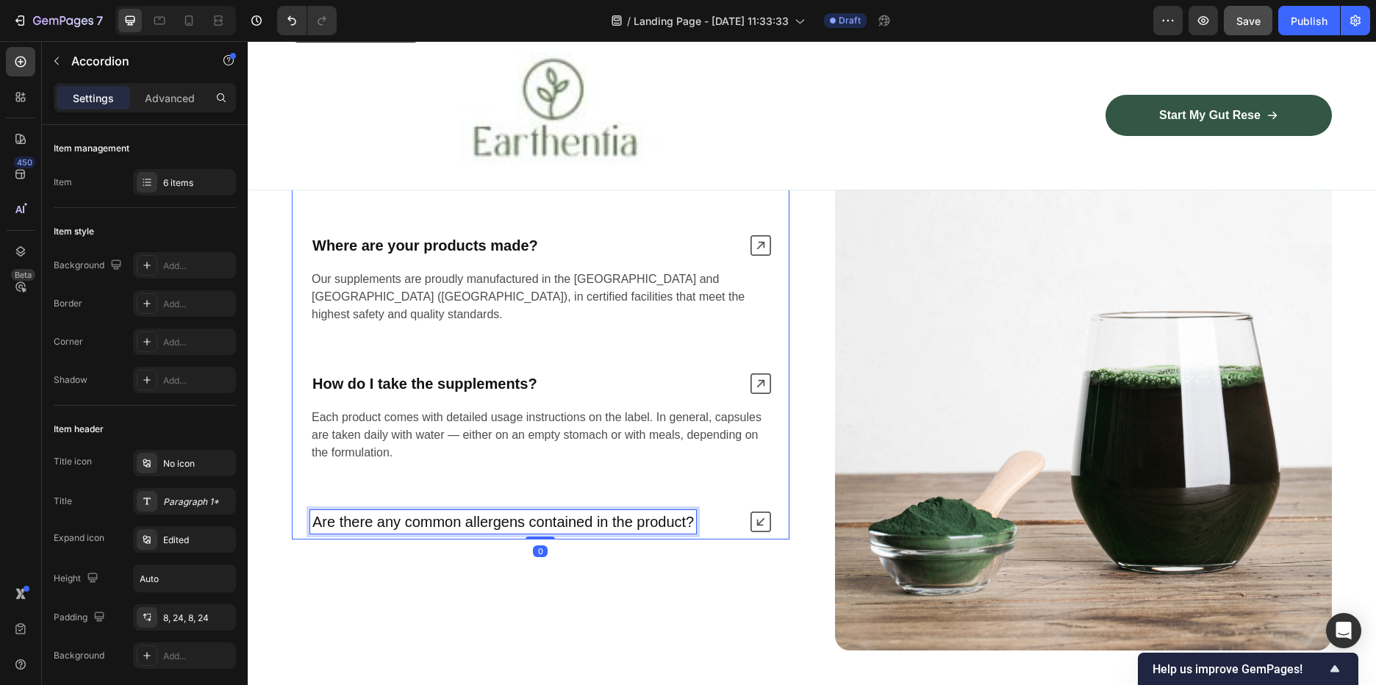
click at [644, 512] on p "Are there any common allergens contained in the product?" at bounding box center [503, 521] width 382 height 19
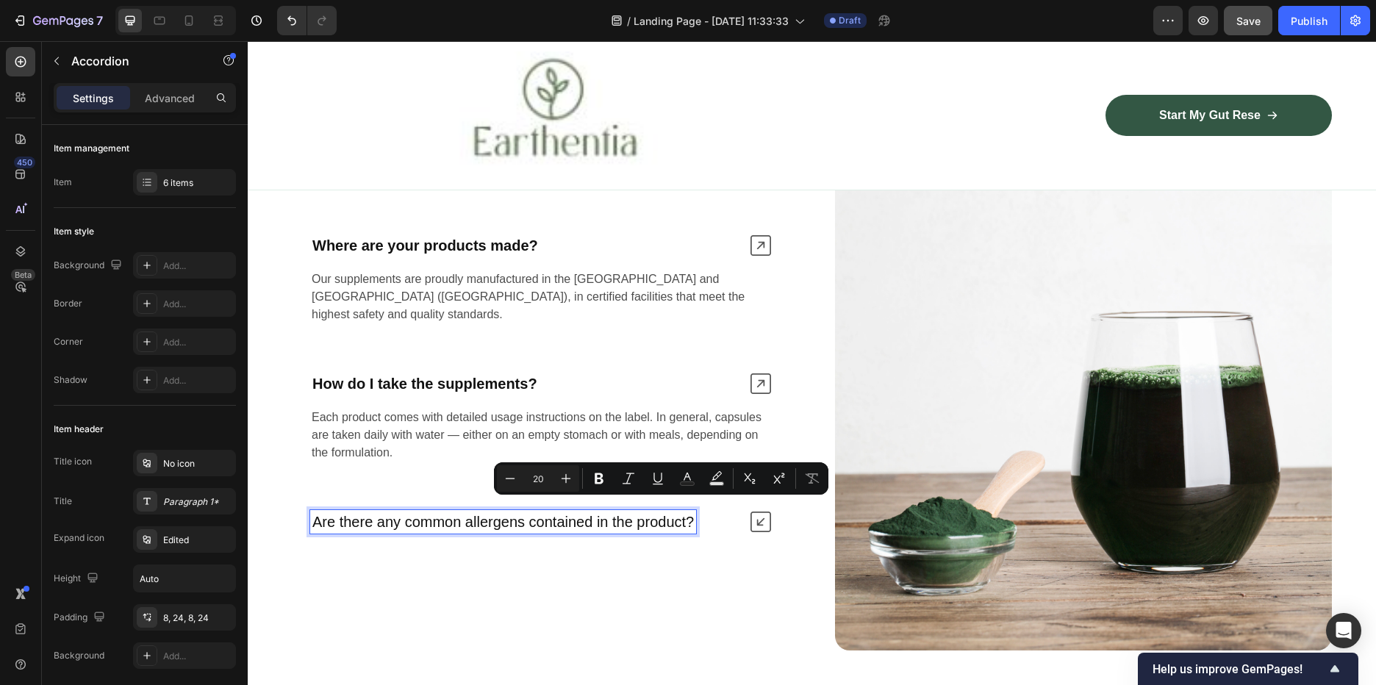
click at [694, 512] on p "Are there any common allergens contained in the product?" at bounding box center [503, 521] width 382 height 19
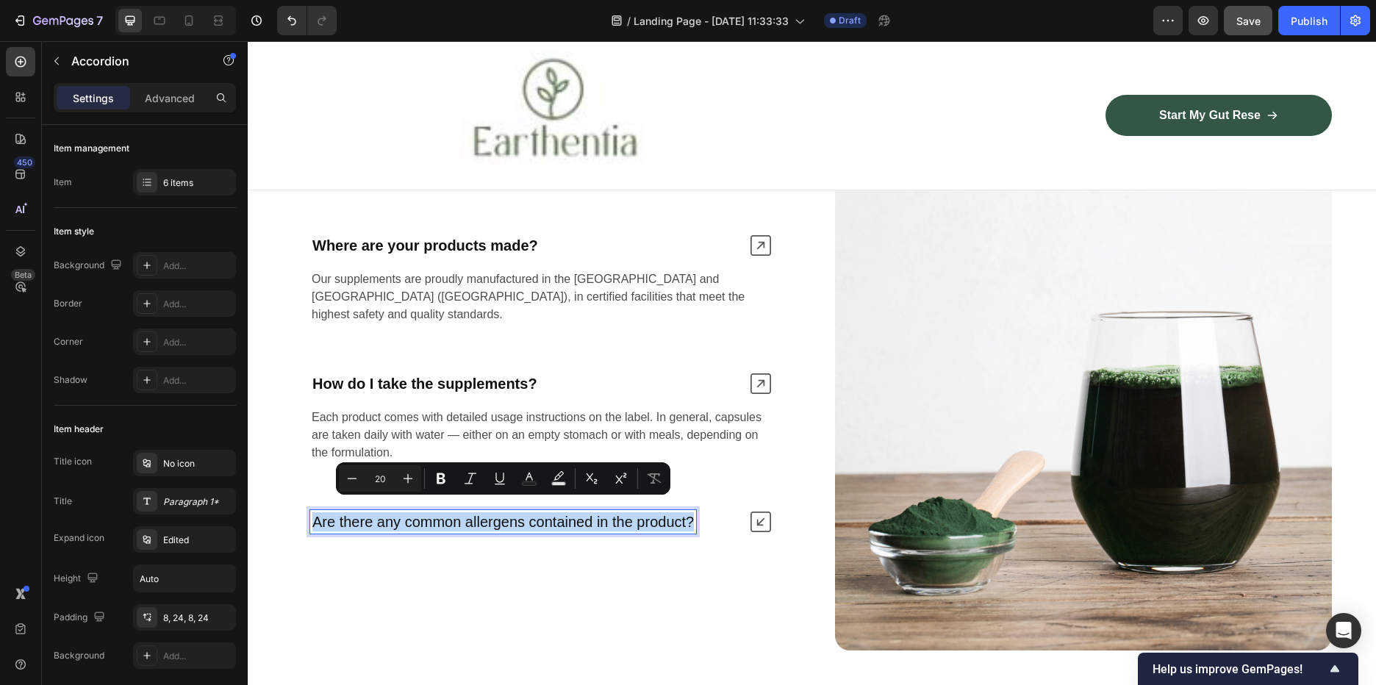
drag, startPoint x: 694, startPoint y: 506, endPoint x: 315, endPoint y: 508, distance: 378.6
click at [315, 512] on p "Are there any common allergens contained in the product?" at bounding box center [503, 521] width 382 height 19
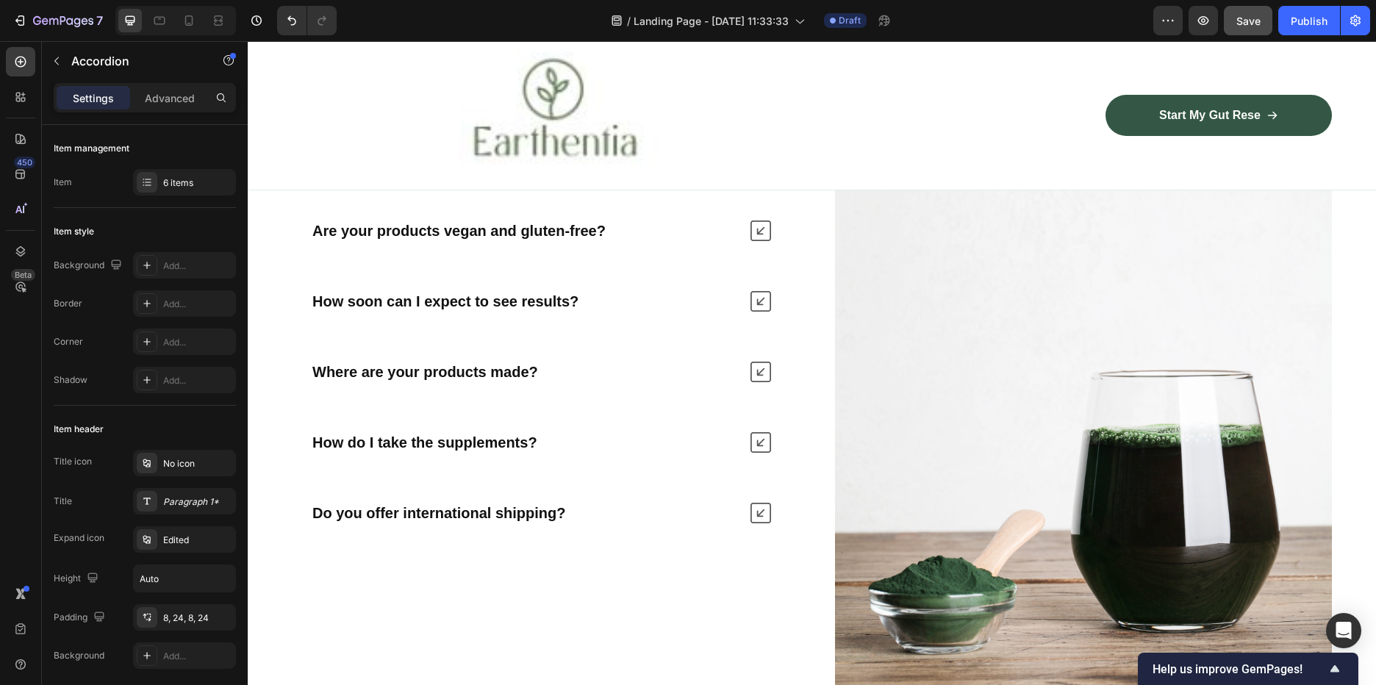
click at [762, 511] on icon at bounding box center [761, 513] width 21 height 21
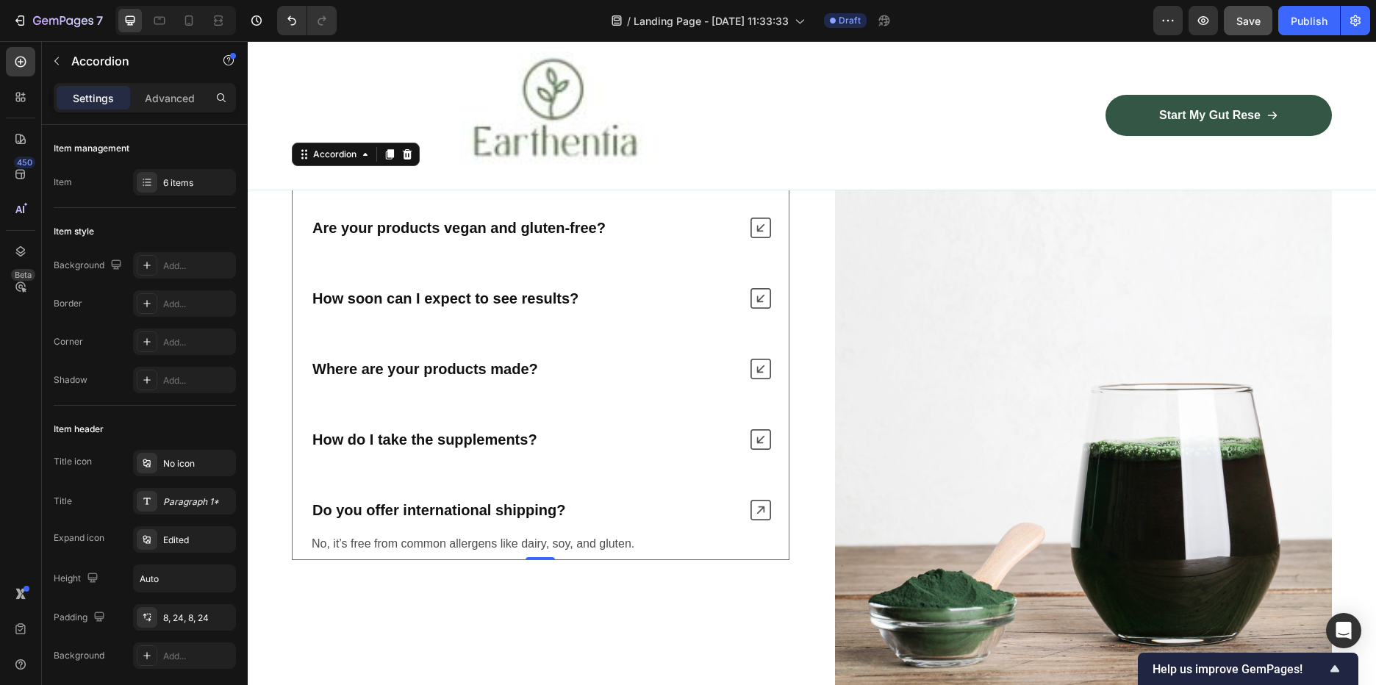
scroll to position [3775, 0]
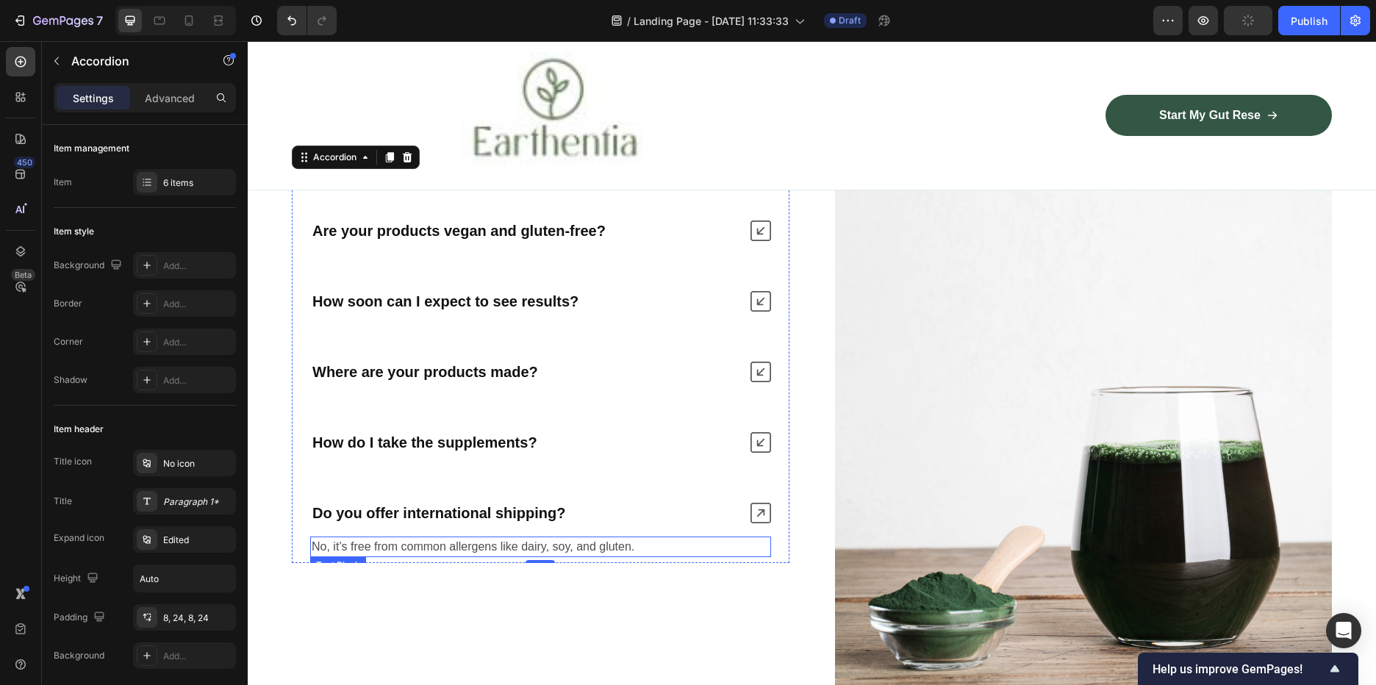
click at [581, 538] on p "No, it’s free from common allergens like dairy, soy, and gluten." at bounding box center [541, 547] width 458 height 18
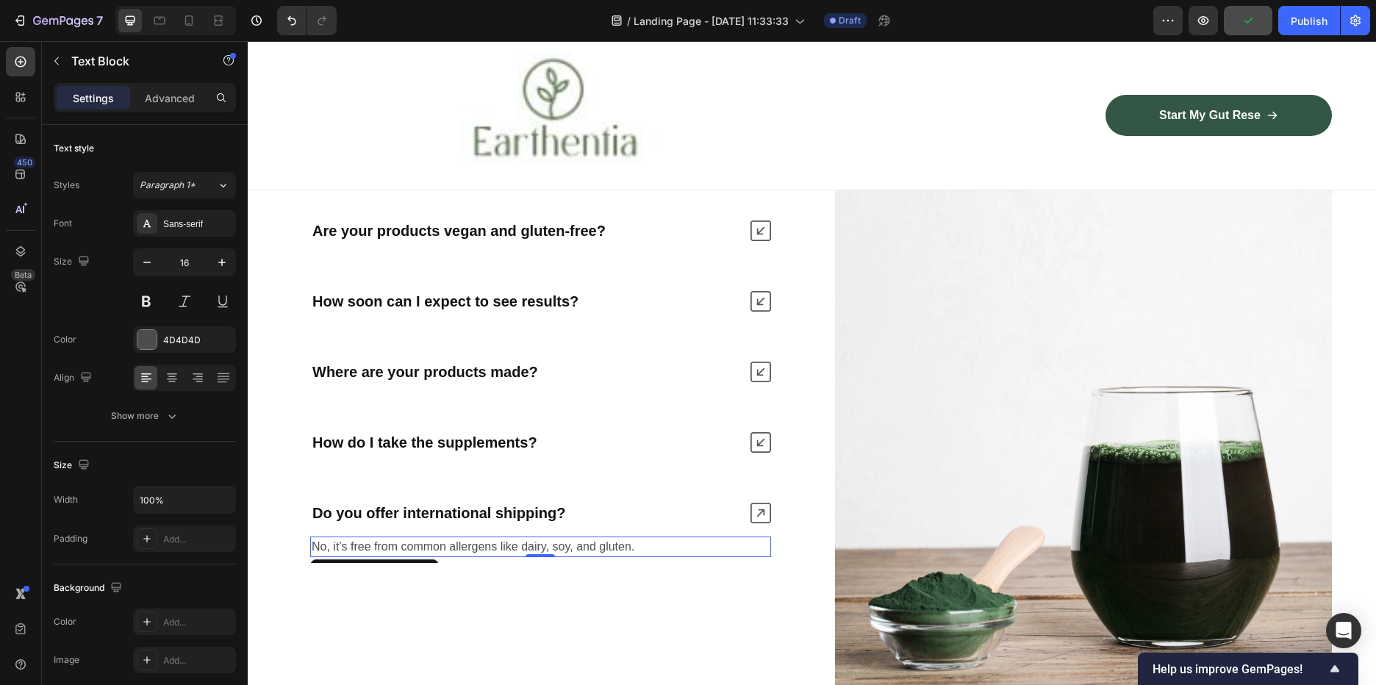
click at [652, 551] on p "No, it’s free from common allergens like dairy, soy, and gluten." at bounding box center [541, 547] width 458 height 18
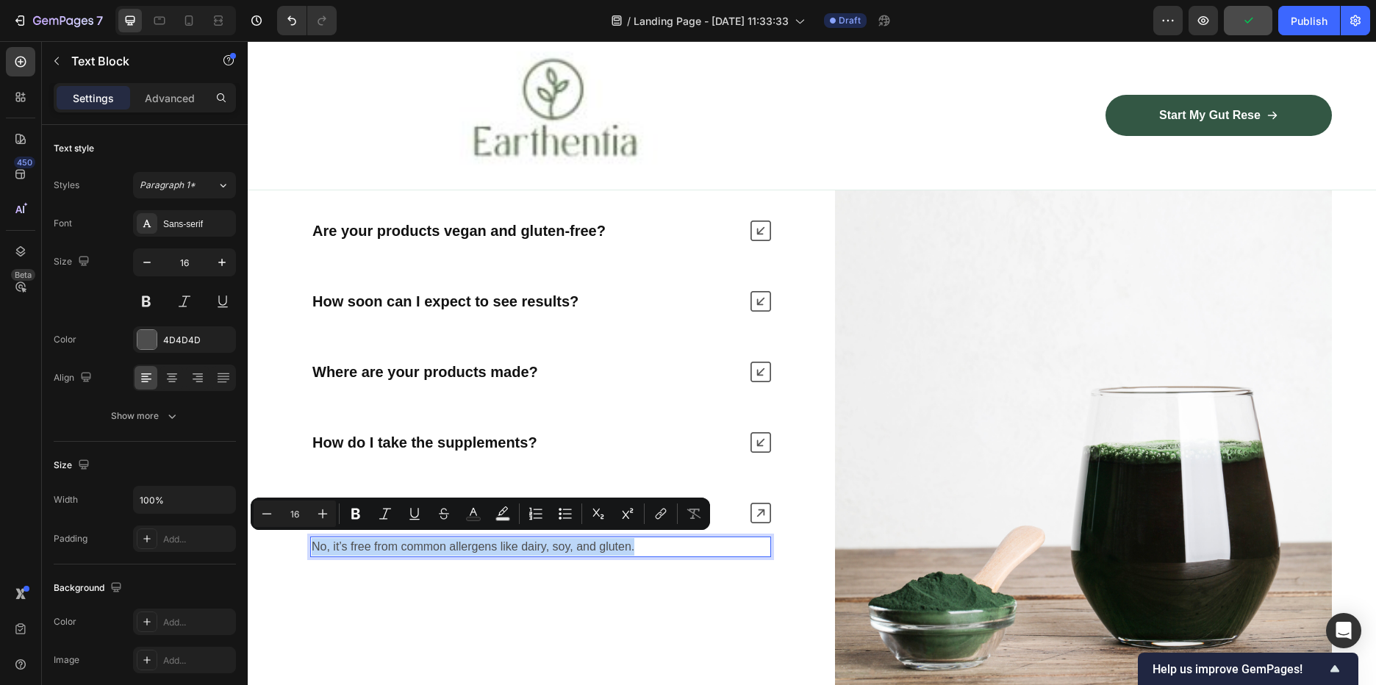
drag, startPoint x: 623, startPoint y: 543, endPoint x: 309, endPoint y: 542, distance: 313.2
click at [309, 542] on div "No, it’s free from common allergens like dairy, soy, and gluten. Text Block 0" at bounding box center [541, 547] width 496 height 32
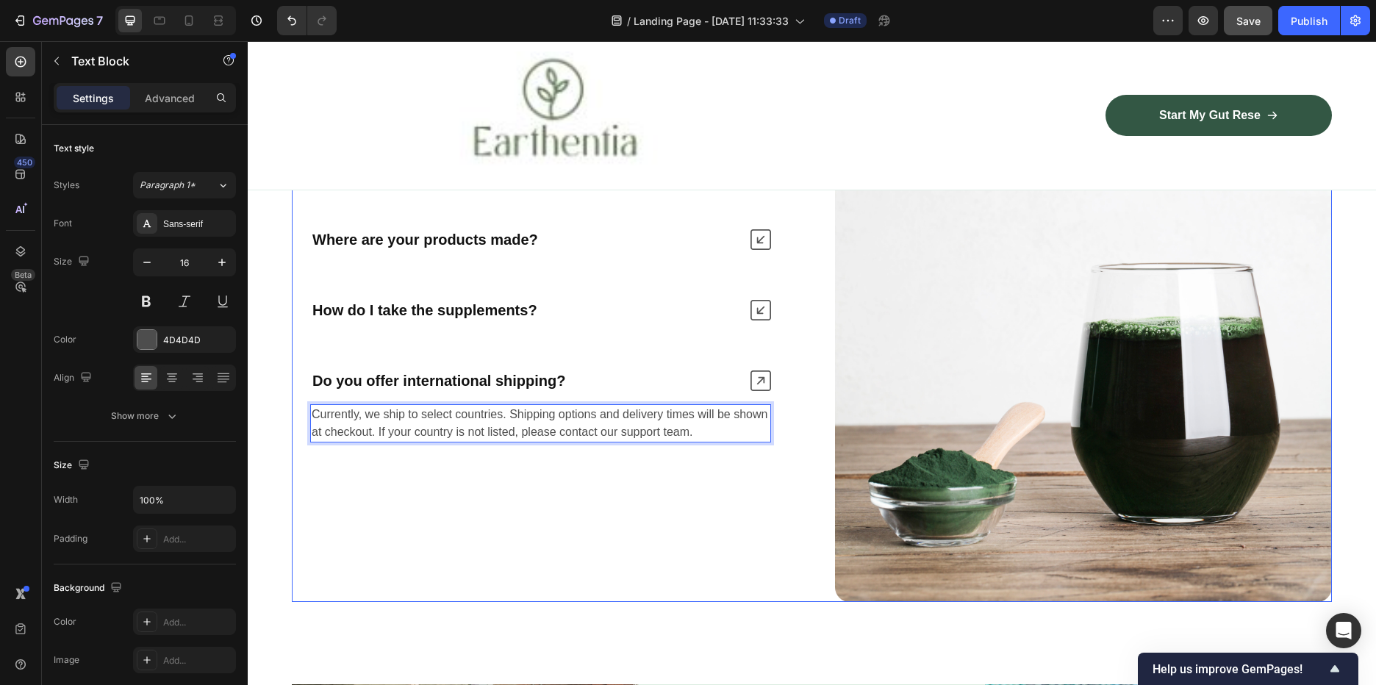
scroll to position [3913, 0]
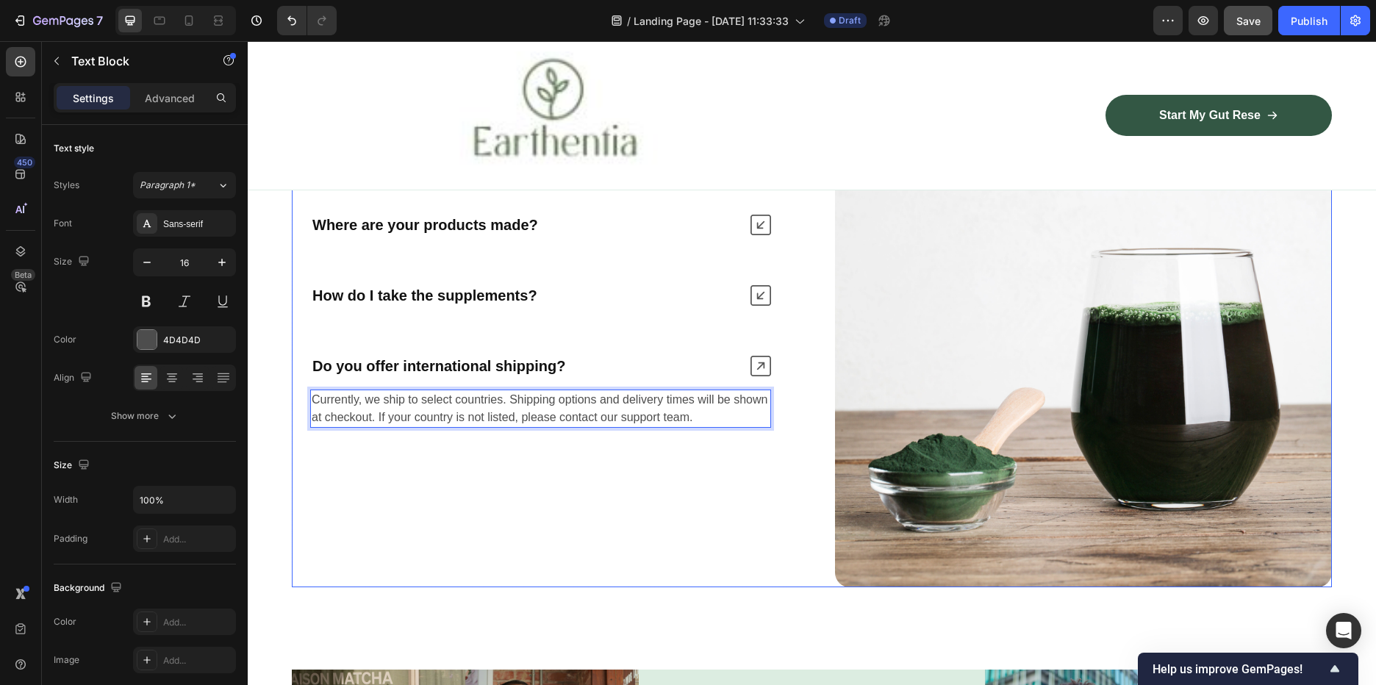
click at [688, 487] on div "Are Earthentia supplements safe to use? Are your products vegan and gluten-free…" at bounding box center [541, 215] width 498 height 746
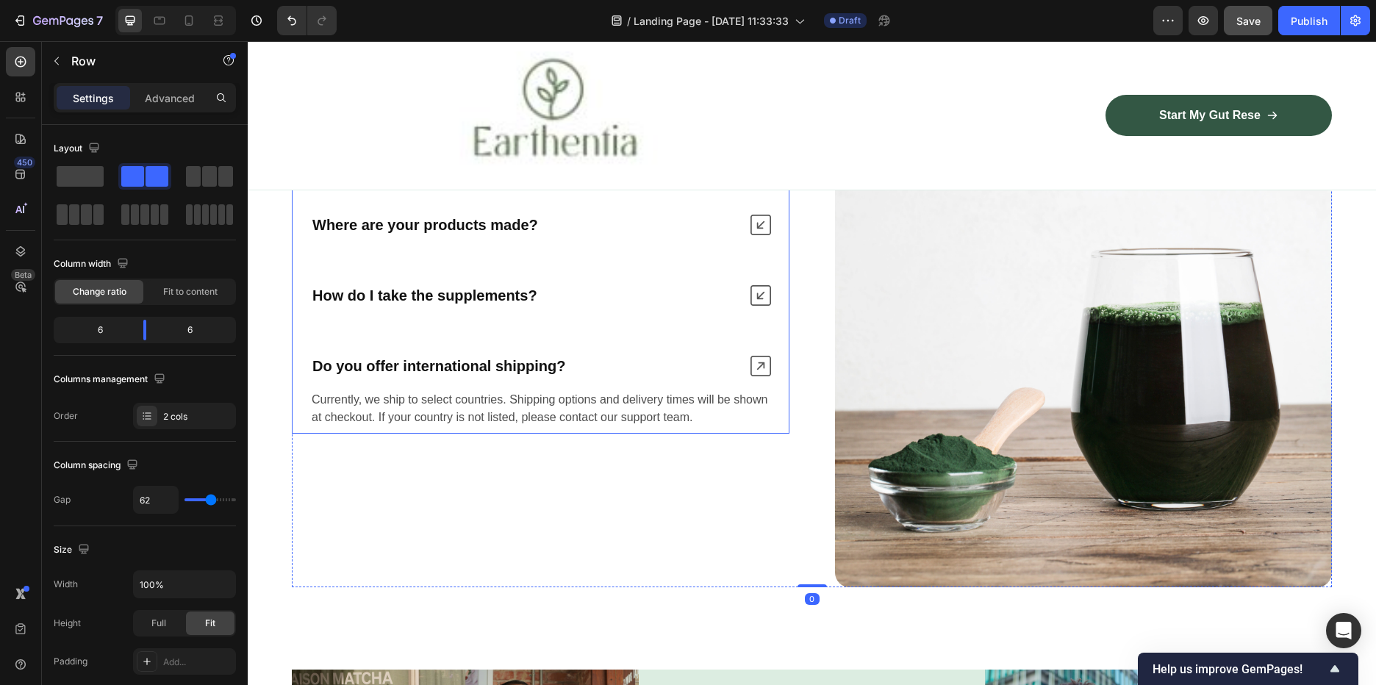
click at [603, 357] on div "Do you offer international shipping?" at bounding box center [524, 366] width 429 height 24
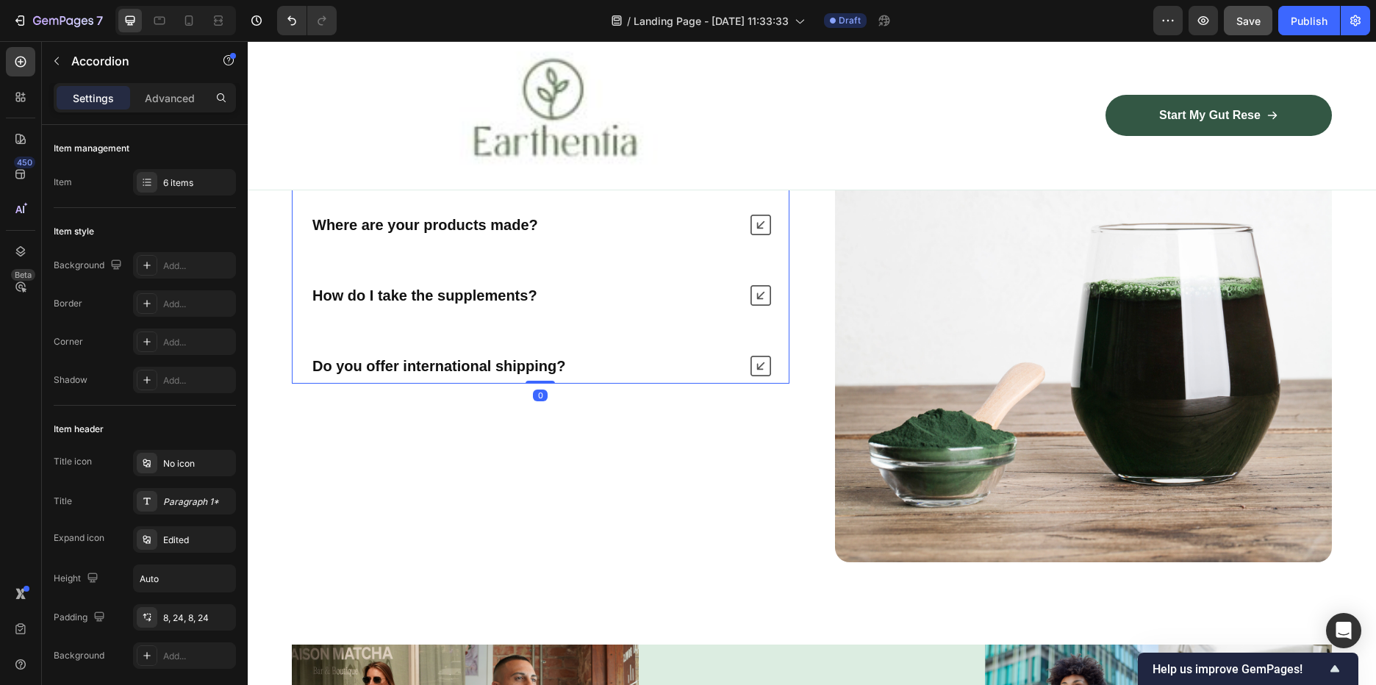
click at [567, 362] on div "Do you offer international shipping?" at bounding box center [524, 366] width 429 height 24
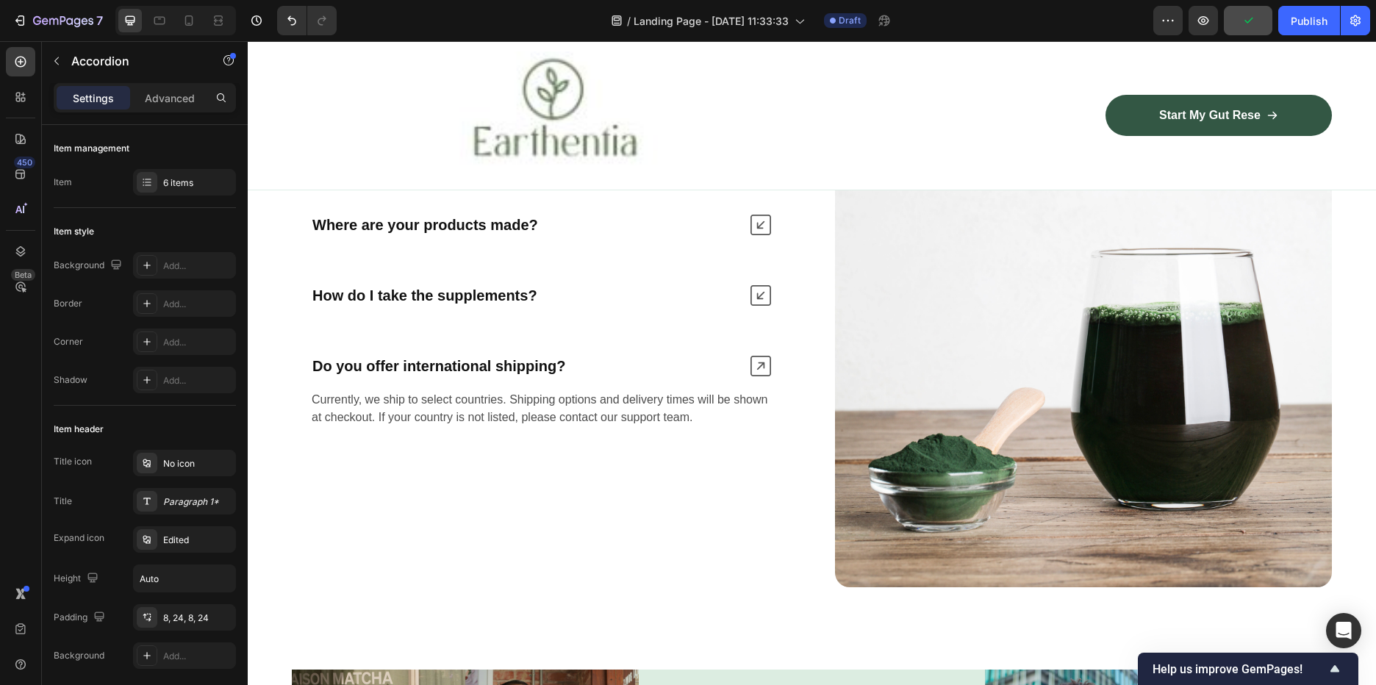
click at [596, 384] on div "Currently, we ship to select countries. Shipping options and delivery times wil…" at bounding box center [541, 409] width 496 height 50
click at [662, 384] on div "Currently, we ship to select countries. Shipping options and delivery times wil…" at bounding box center [541, 409] width 496 height 50
click at [649, 362] on div "Do you offer international shipping?" at bounding box center [524, 366] width 429 height 24
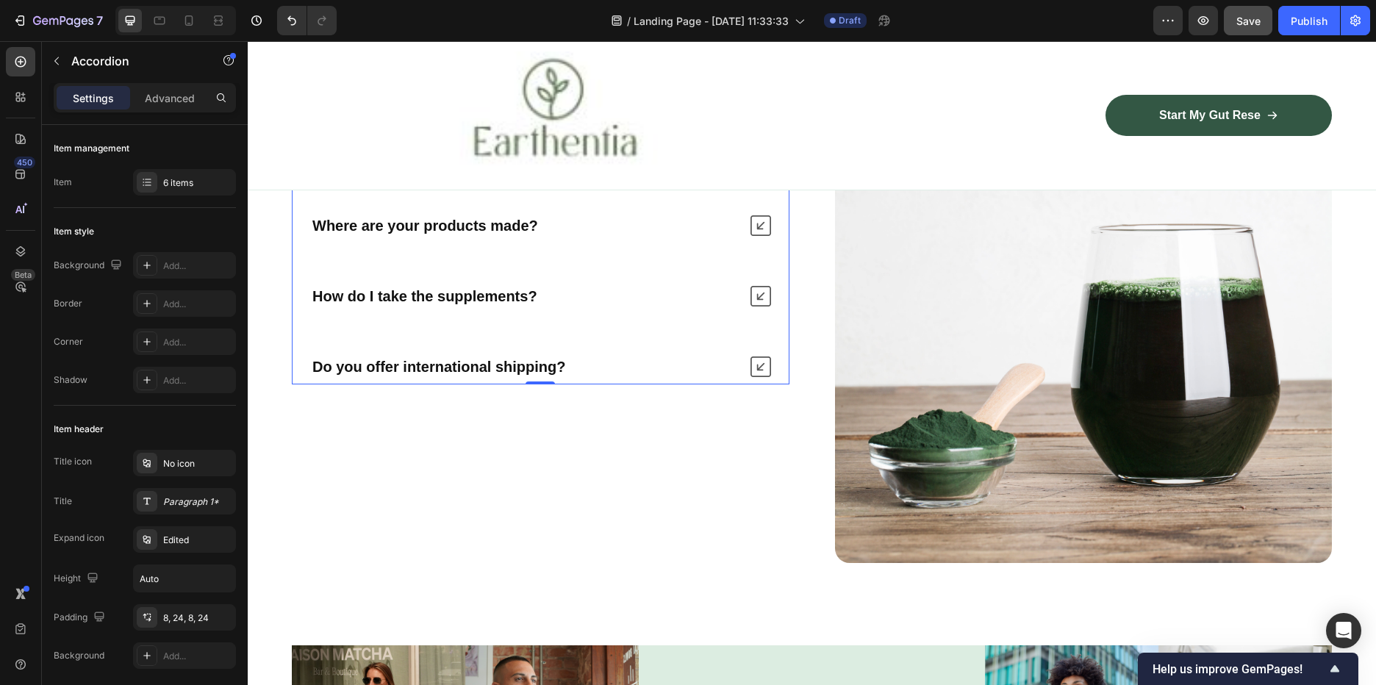
scroll to position [3938, 0]
drag, startPoint x: 496, startPoint y: 365, endPoint x: 415, endPoint y: 531, distance: 184.1
click at [415, 531] on div "Are Earthentia supplements safe to use? Are your products vegan and gluten-free…" at bounding box center [541, 190] width 498 height 746
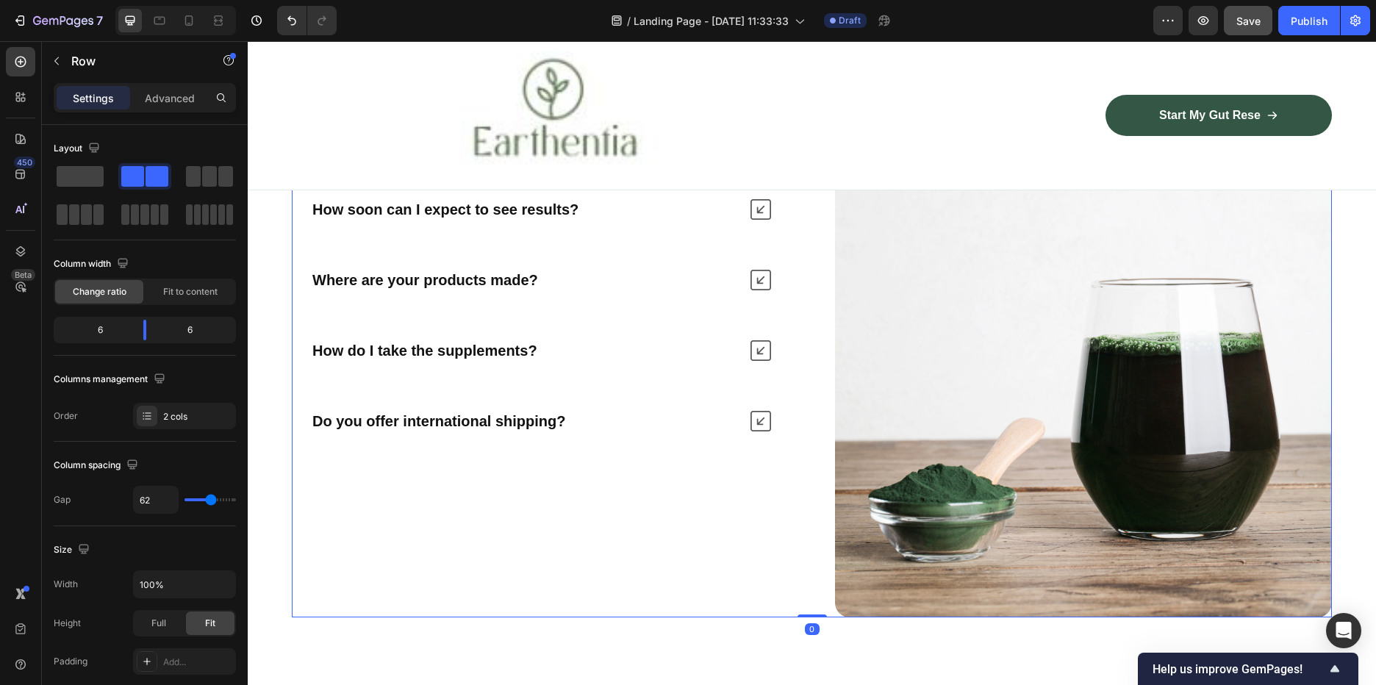
scroll to position [3570, 0]
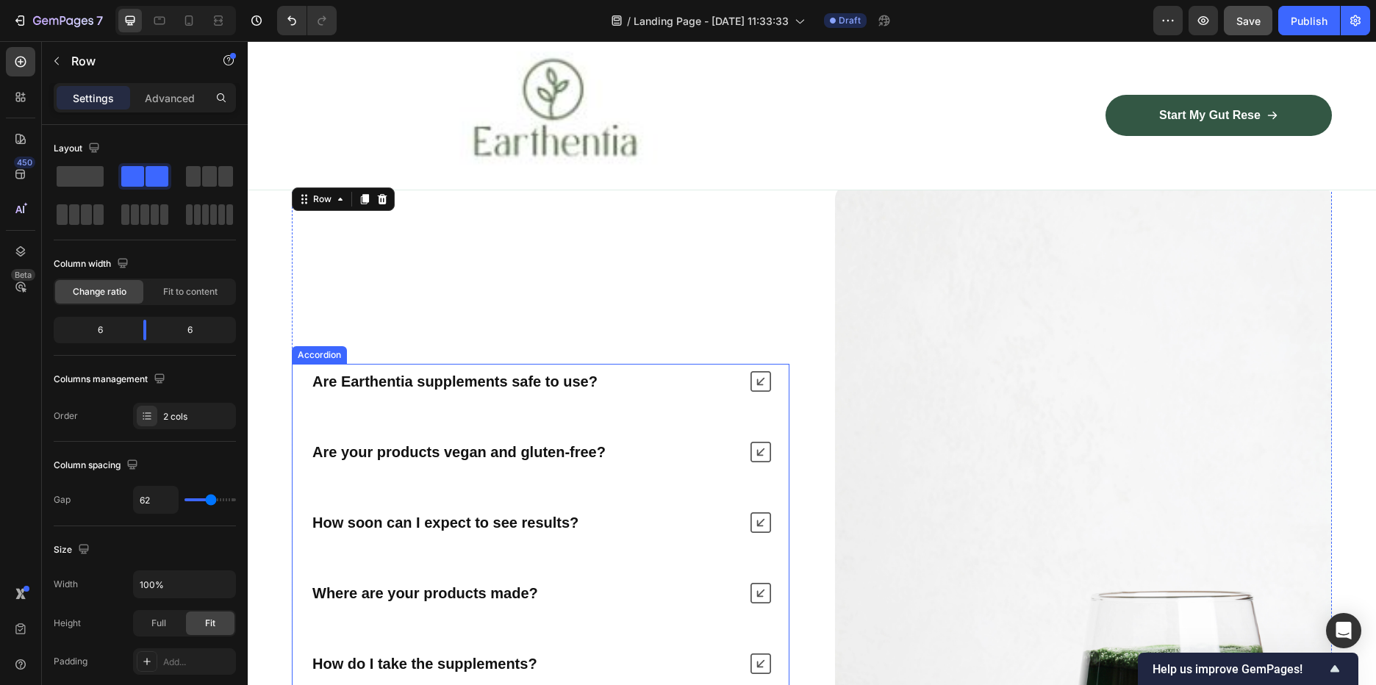
click at [387, 381] on strong "Are Earthentia supplements safe to use?" at bounding box center [454, 381] width 285 height 16
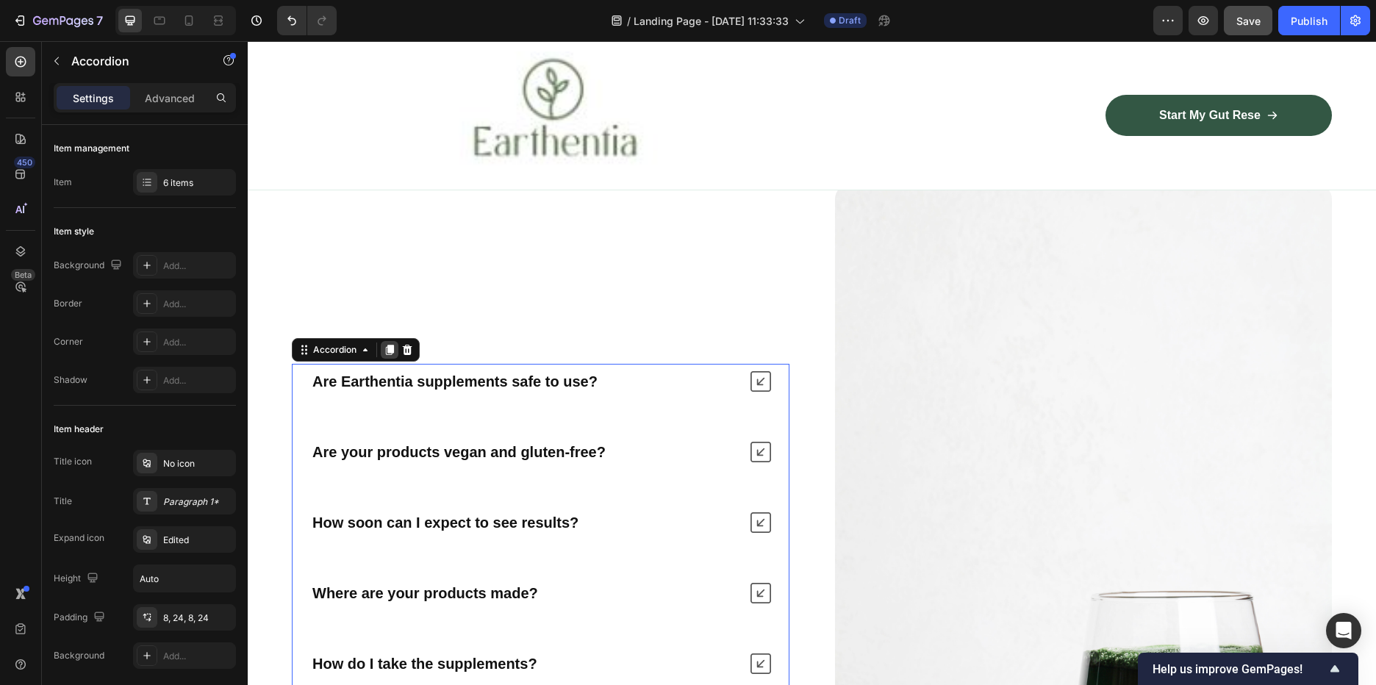
click at [391, 348] on icon at bounding box center [390, 350] width 8 height 10
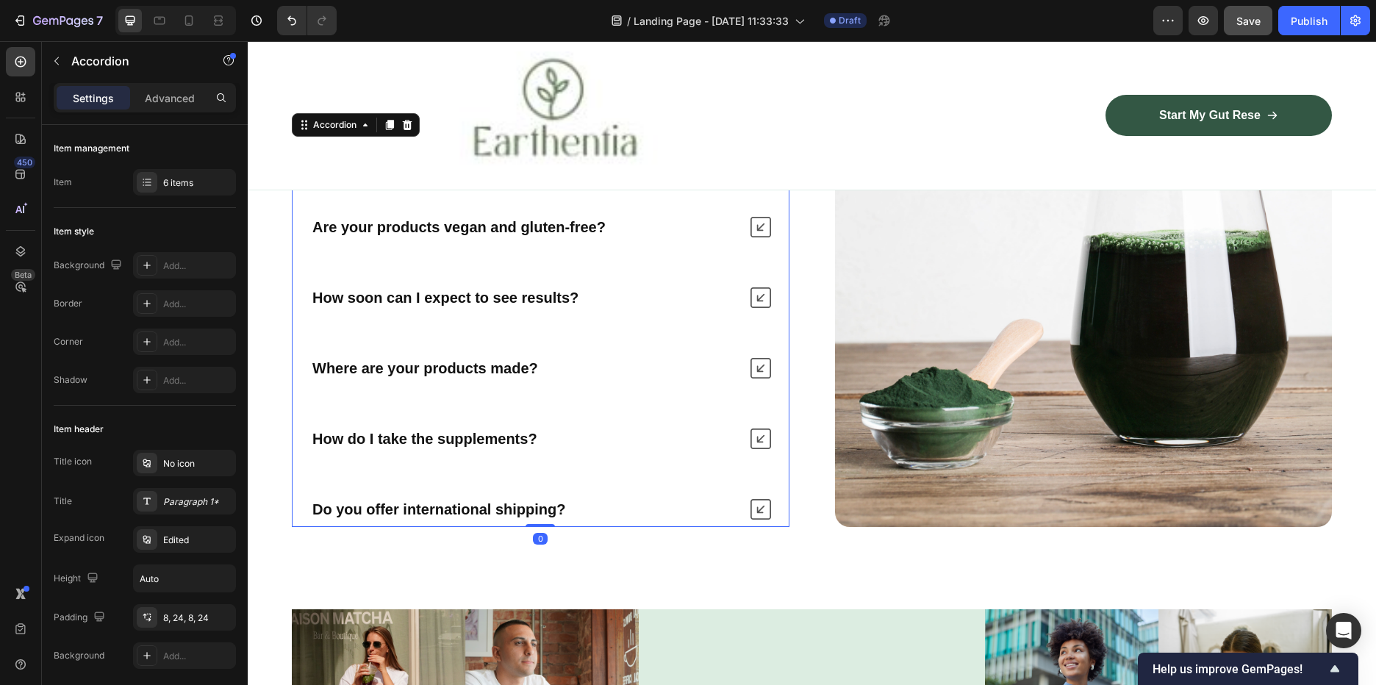
scroll to position [4050, 0]
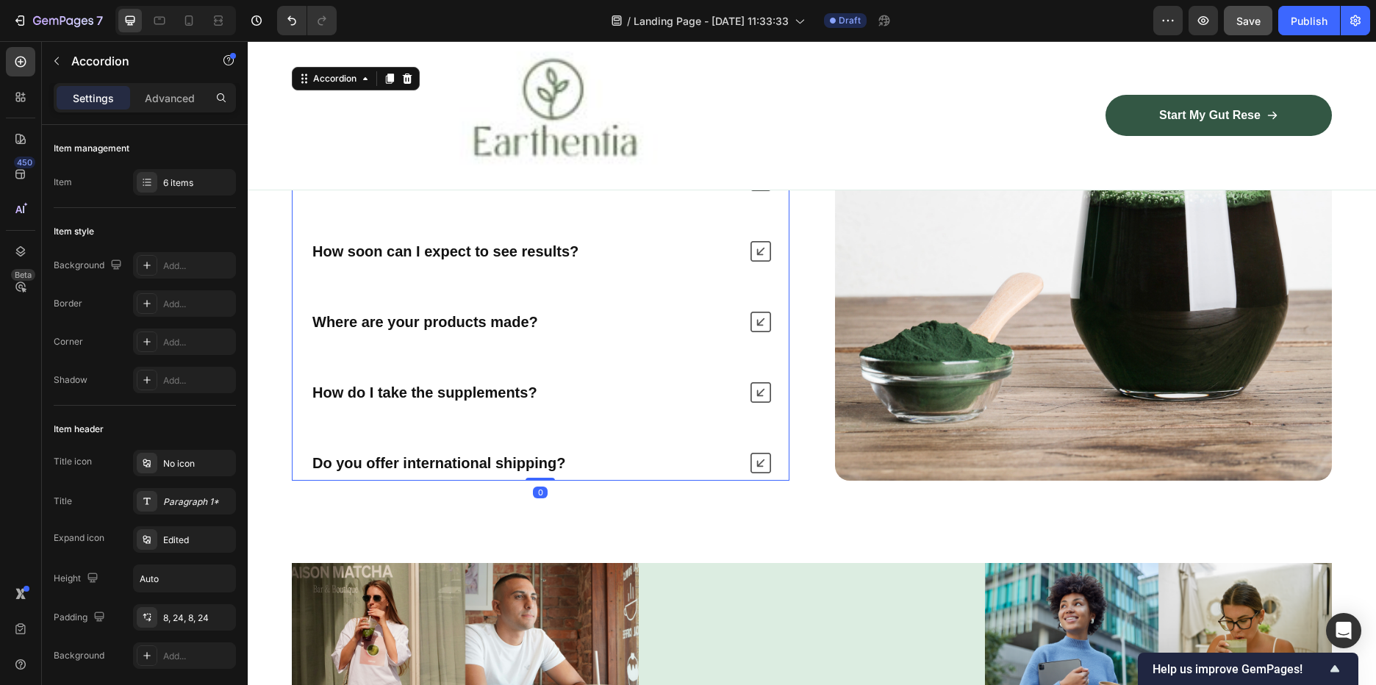
click at [574, 459] on div "Do you offer international shipping?" at bounding box center [524, 463] width 429 height 24
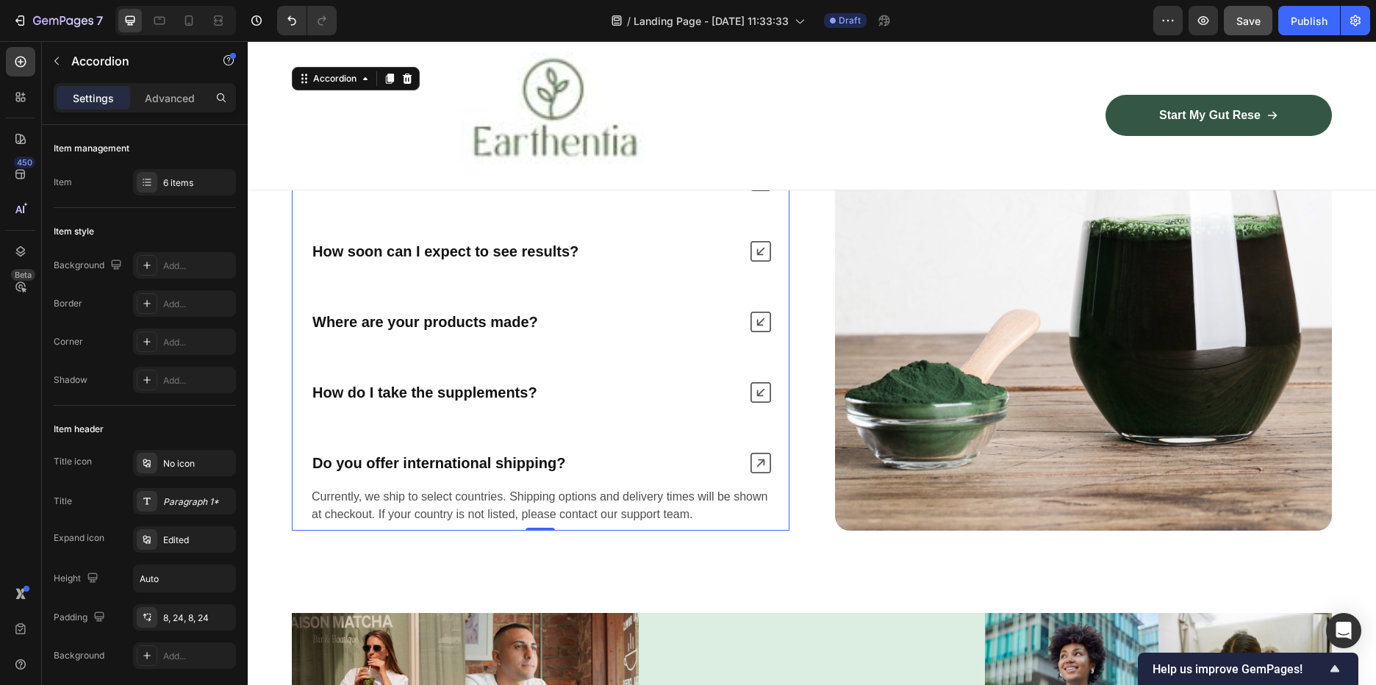
click at [776, 511] on div "Currently, we ship to select countries. Shipping options and delivery times wil…" at bounding box center [541, 506] width 496 height 50
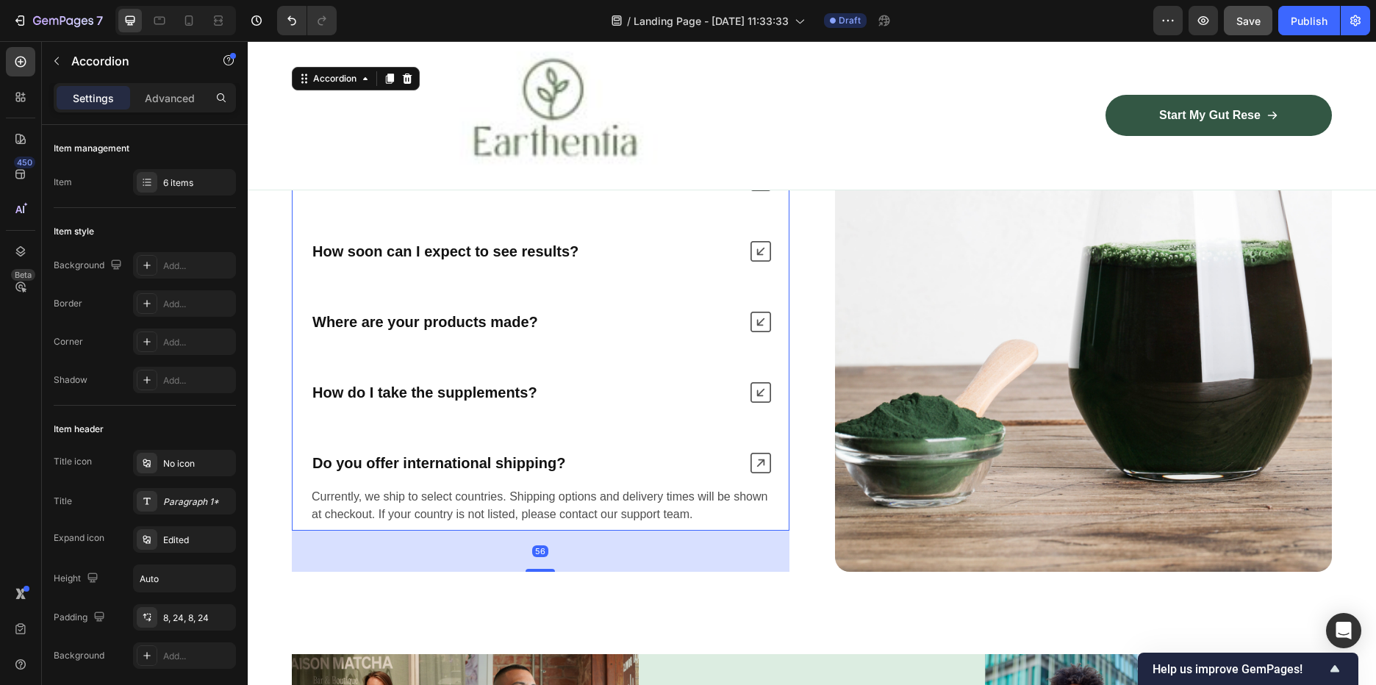
drag, startPoint x: 541, startPoint y: 527, endPoint x: 545, endPoint y: 543, distance: 16.6
click at [542, 571] on div at bounding box center [540, 570] width 29 height 3
type input "100%"
type input "100"
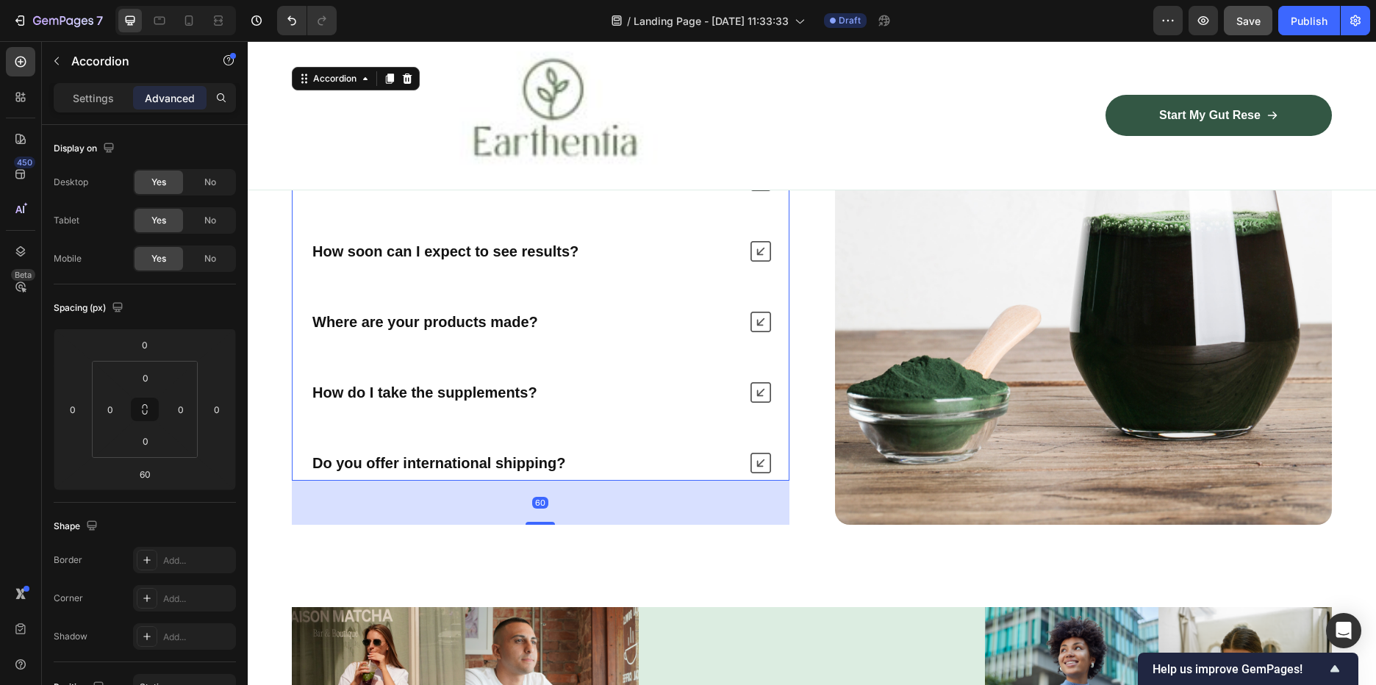
click at [574, 461] on div "Do you offer international shipping?" at bounding box center [524, 463] width 429 height 24
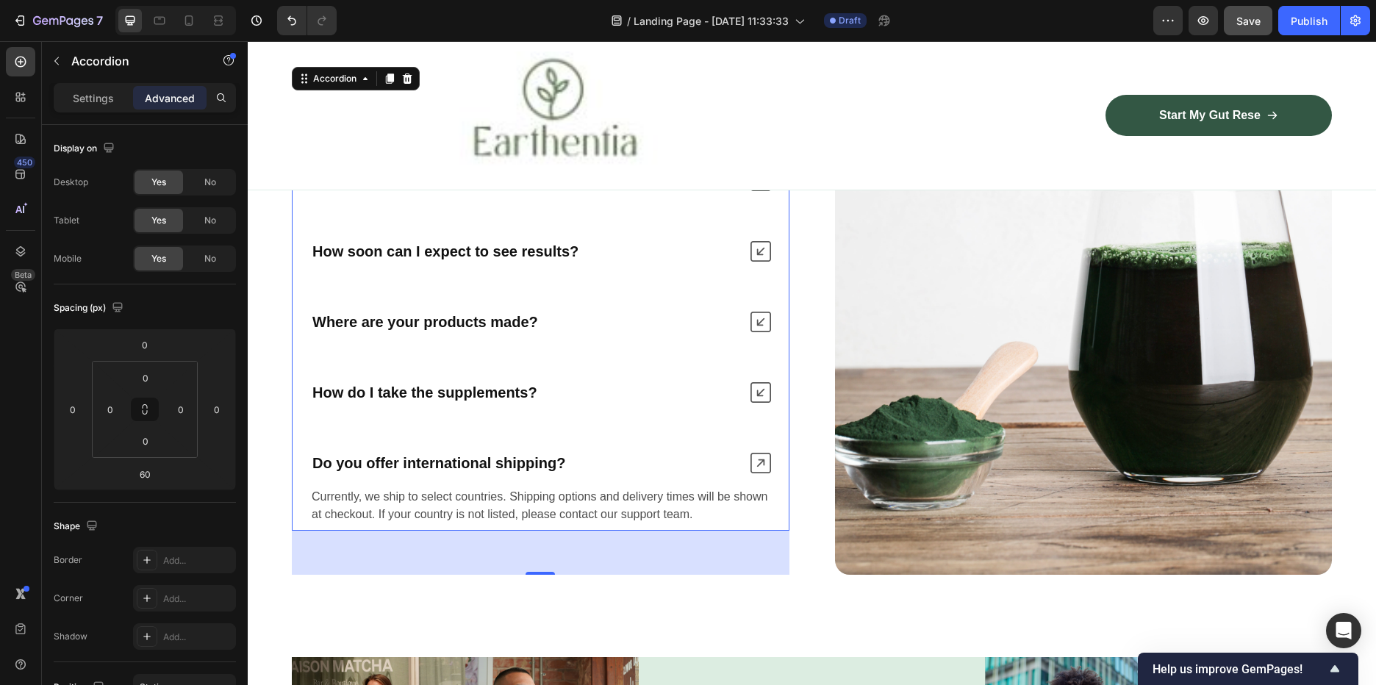
click at [759, 461] on icon at bounding box center [761, 463] width 21 height 21
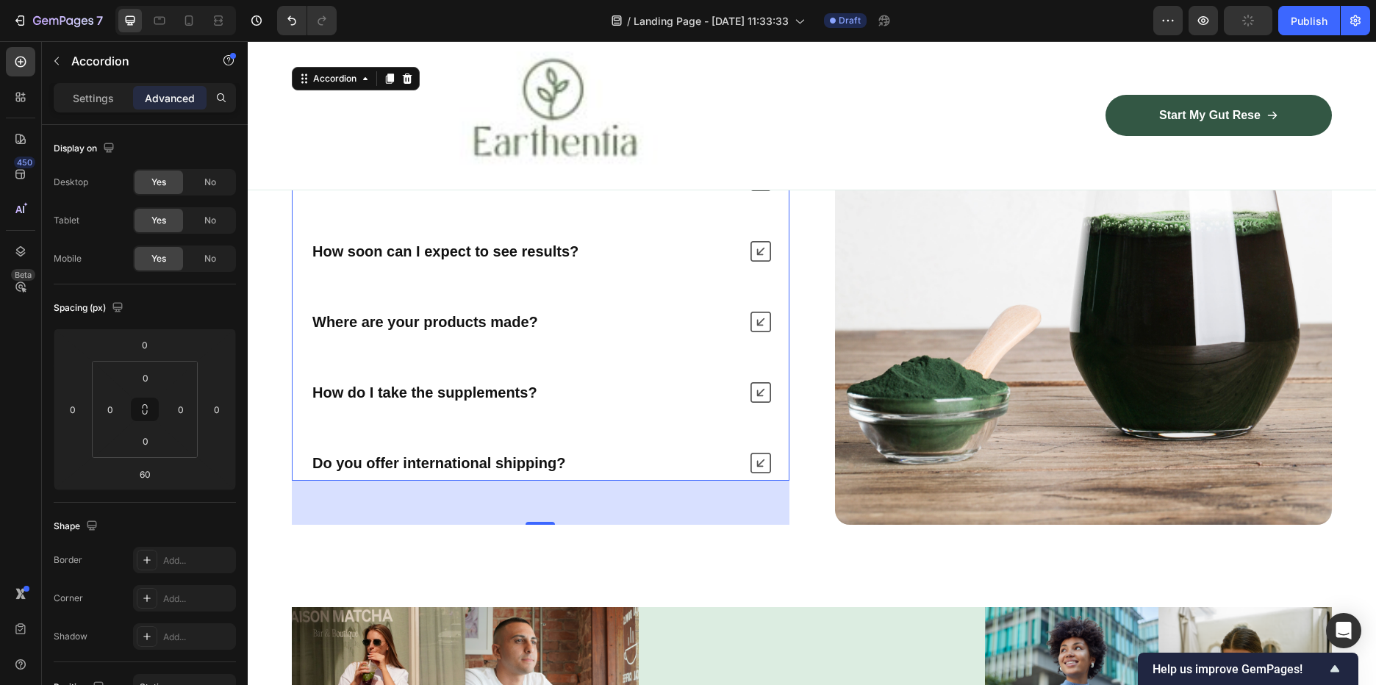
click at [770, 462] on div "Do you offer international shipping?" at bounding box center [541, 462] width 496 height 35
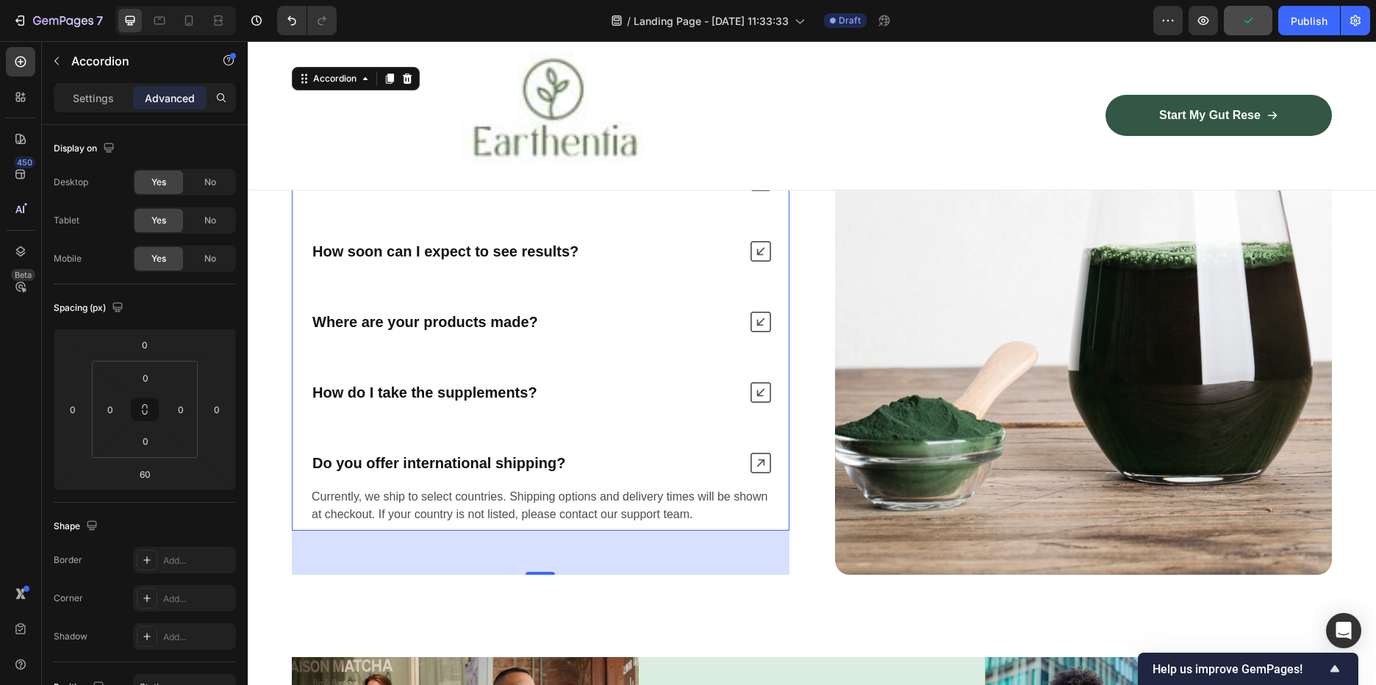
click at [756, 464] on icon at bounding box center [761, 463] width 21 height 21
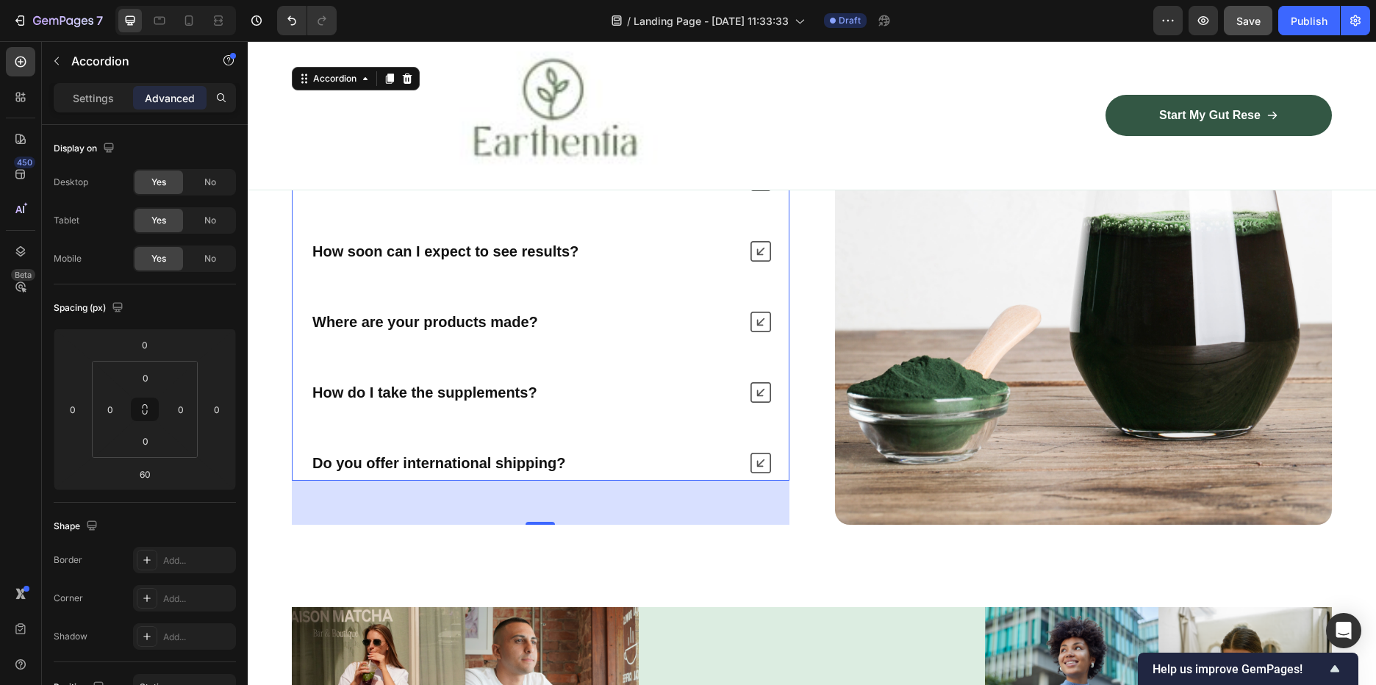
click at [543, 465] on strong "Do you offer international shipping?" at bounding box center [438, 463] width 253 height 16
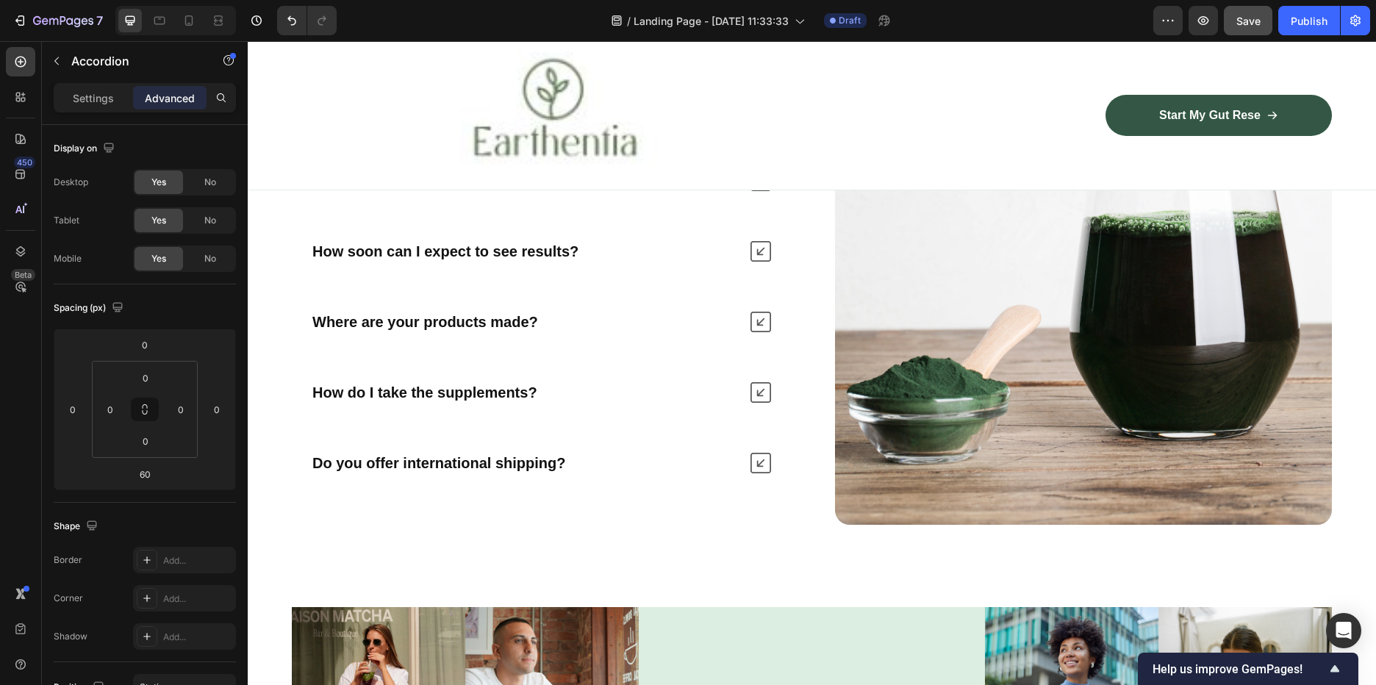
click at [592, 460] on div "Do you offer international shipping?" at bounding box center [524, 463] width 429 height 24
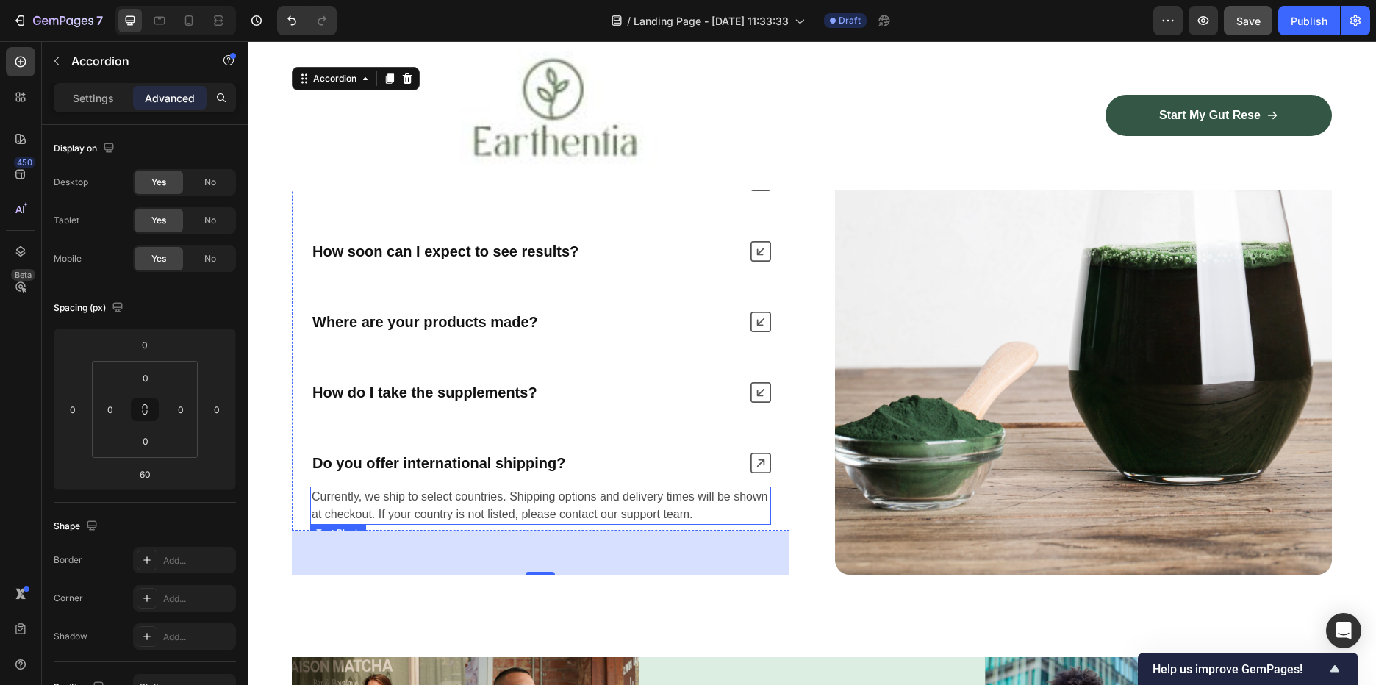
click at [404, 520] on p "Currently, we ship to select countries. Shipping options and delivery times wil…" at bounding box center [541, 505] width 458 height 35
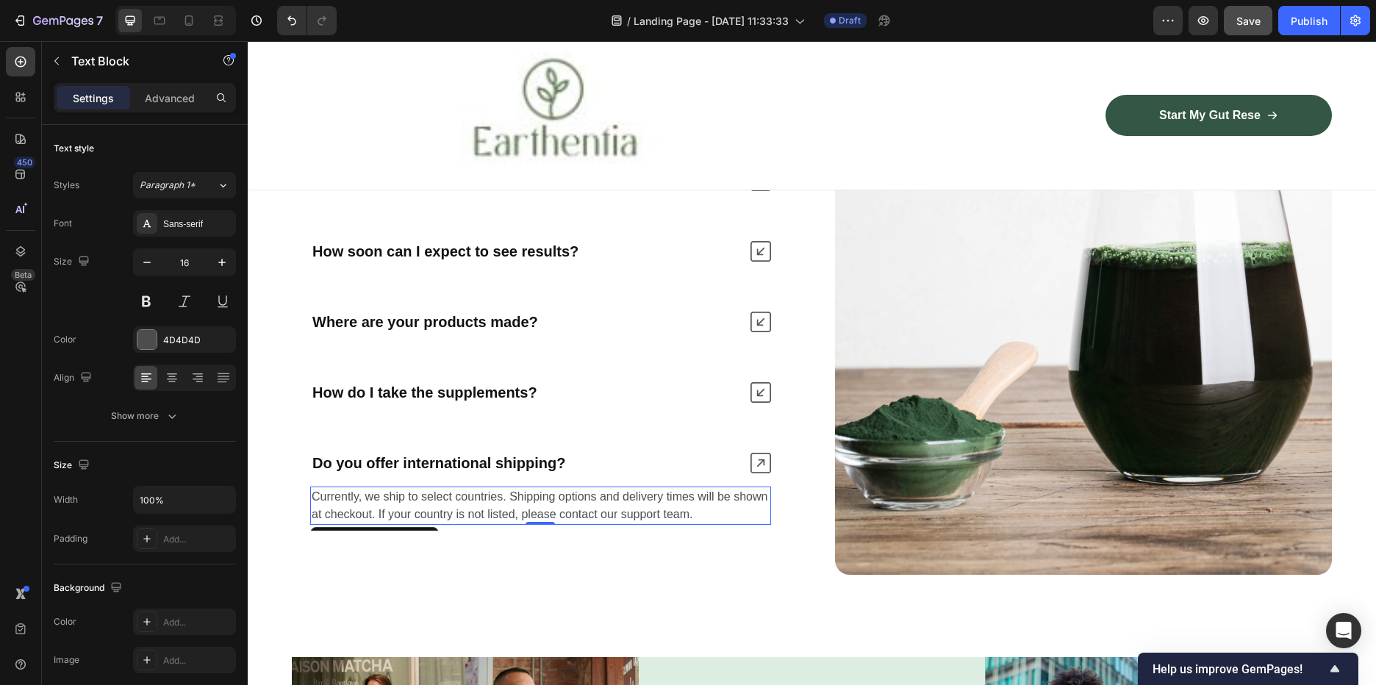
click at [460, 519] on p "Currently, we ship to select countries. Shipping options and delivery times wil…" at bounding box center [541, 505] width 458 height 35
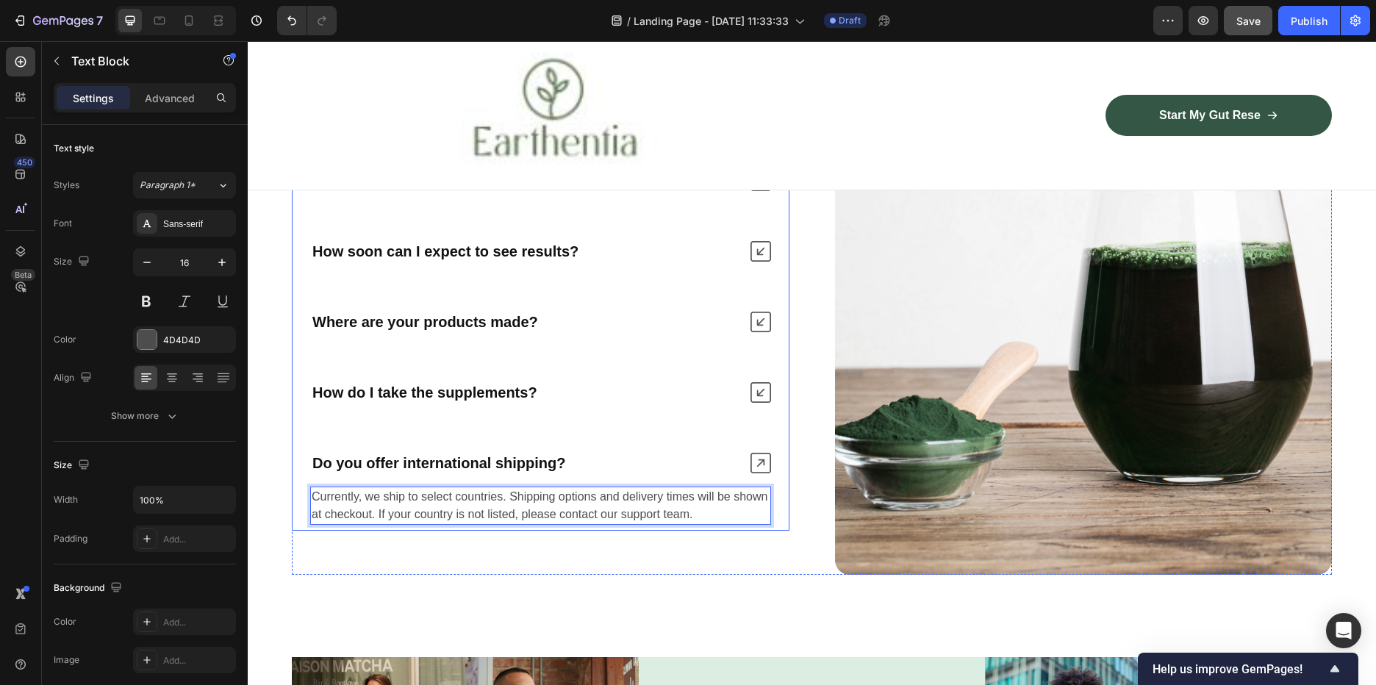
click at [509, 530] on div "Currently, we ship to select countries. Shipping options and delivery times wil…" at bounding box center [541, 506] width 496 height 50
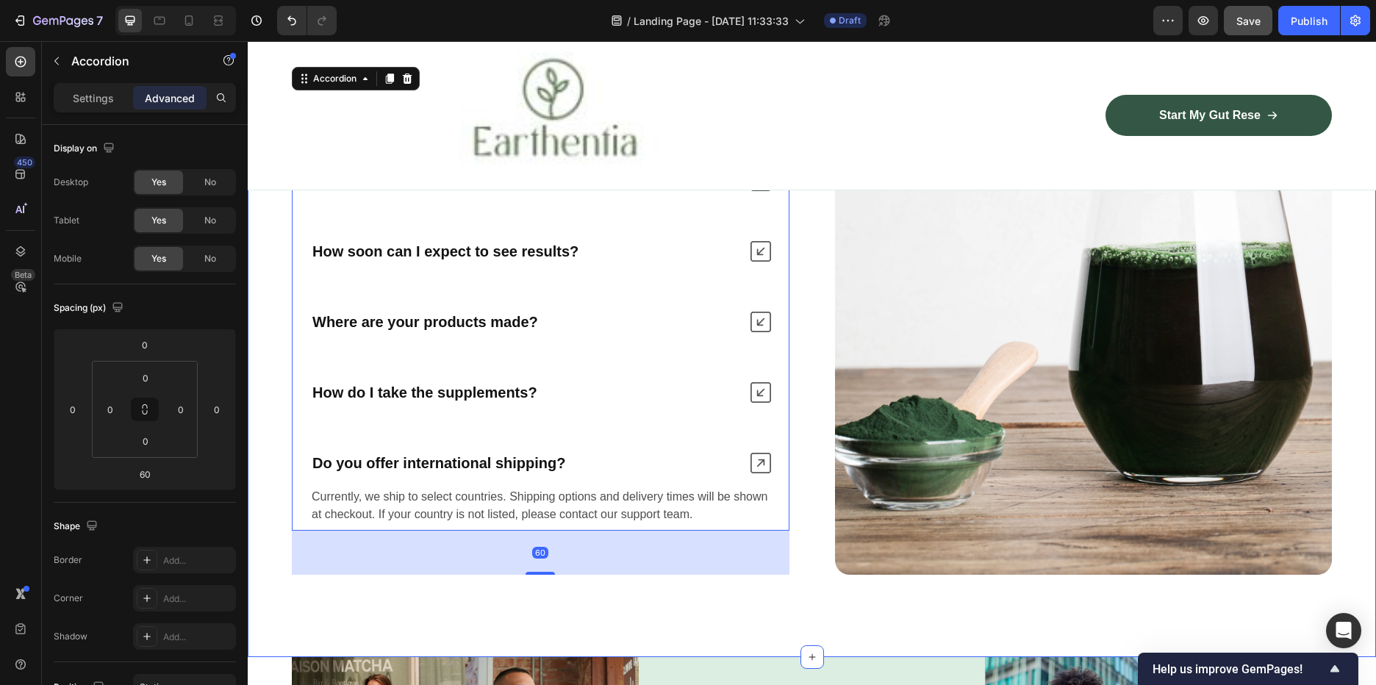
click at [608, 601] on div "Nature’s daily boost Text Block Row Frequently Asked Questions Heading Are Eart…" at bounding box center [812, 123] width 1128 height 1067
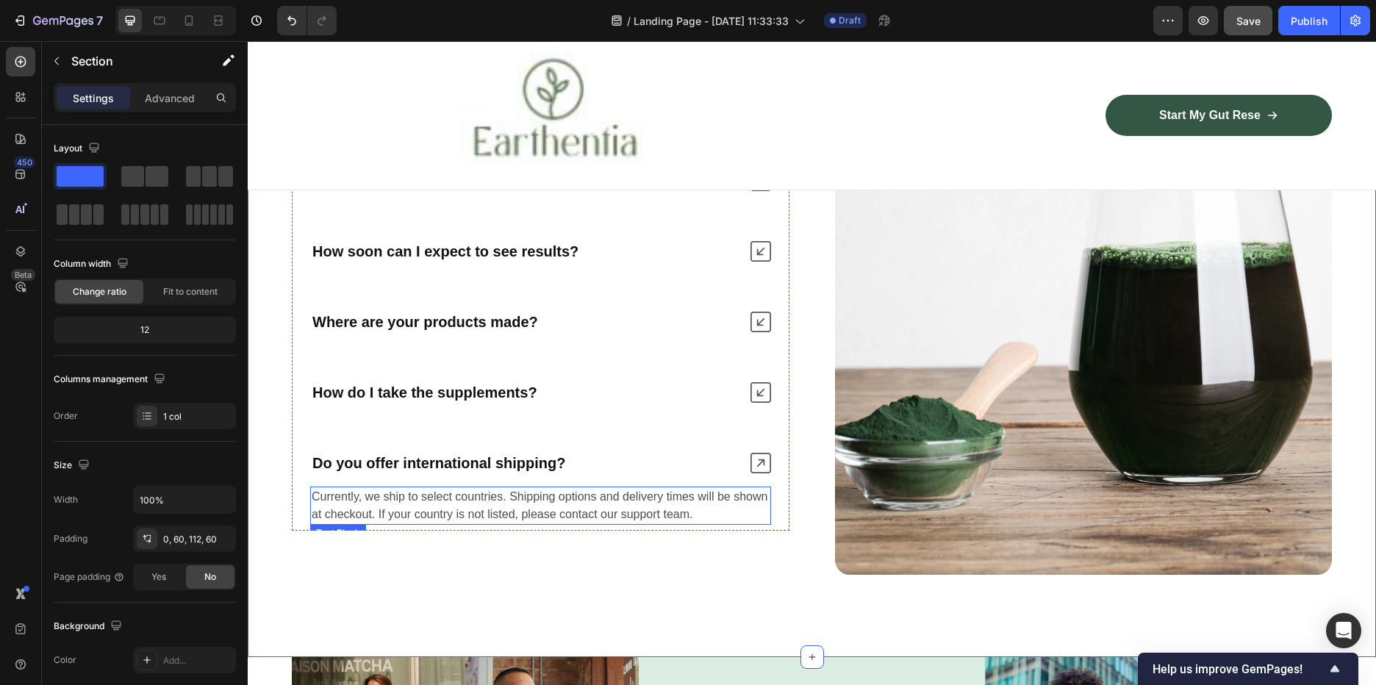
click at [555, 519] on p "Currently, we ship to select countries. Shipping options and delivery times wil…" at bounding box center [541, 505] width 458 height 35
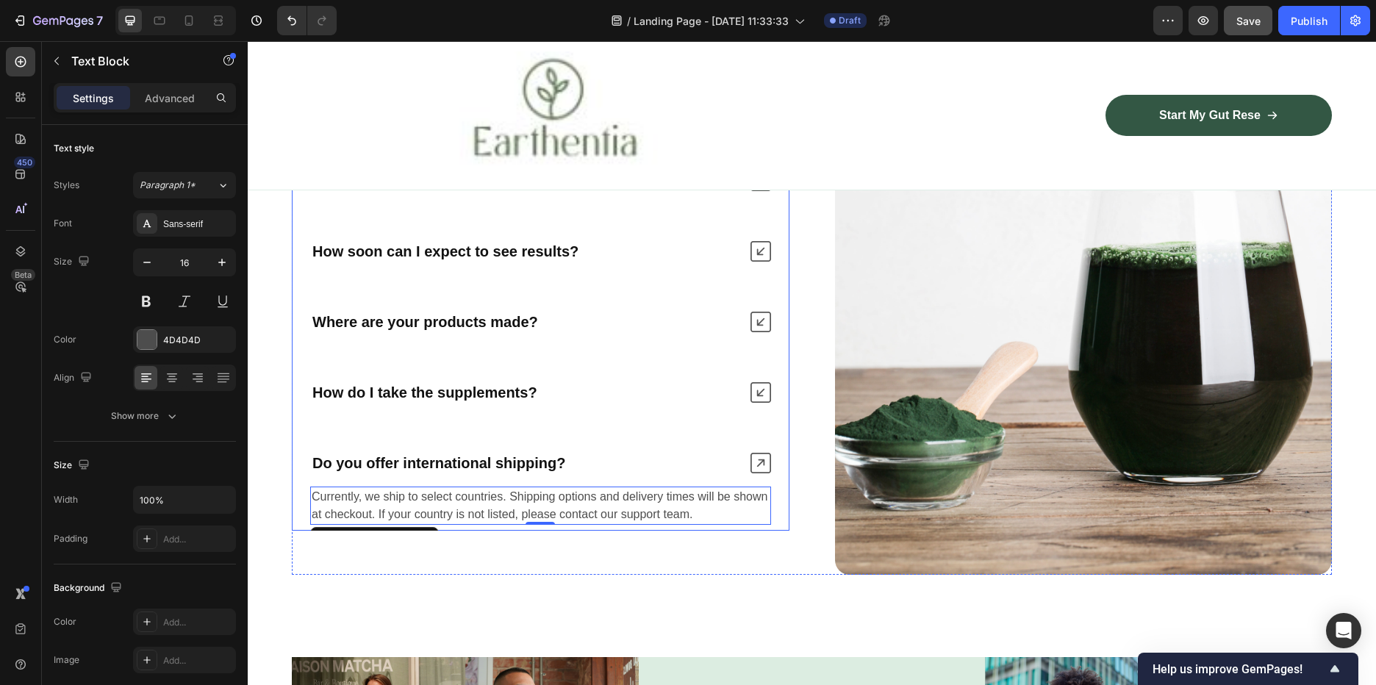
click at [544, 290] on div "Are Earthentia supplements safe to use? Are your products vegan and gluten-free…" at bounding box center [541, 312] width 498 height 438
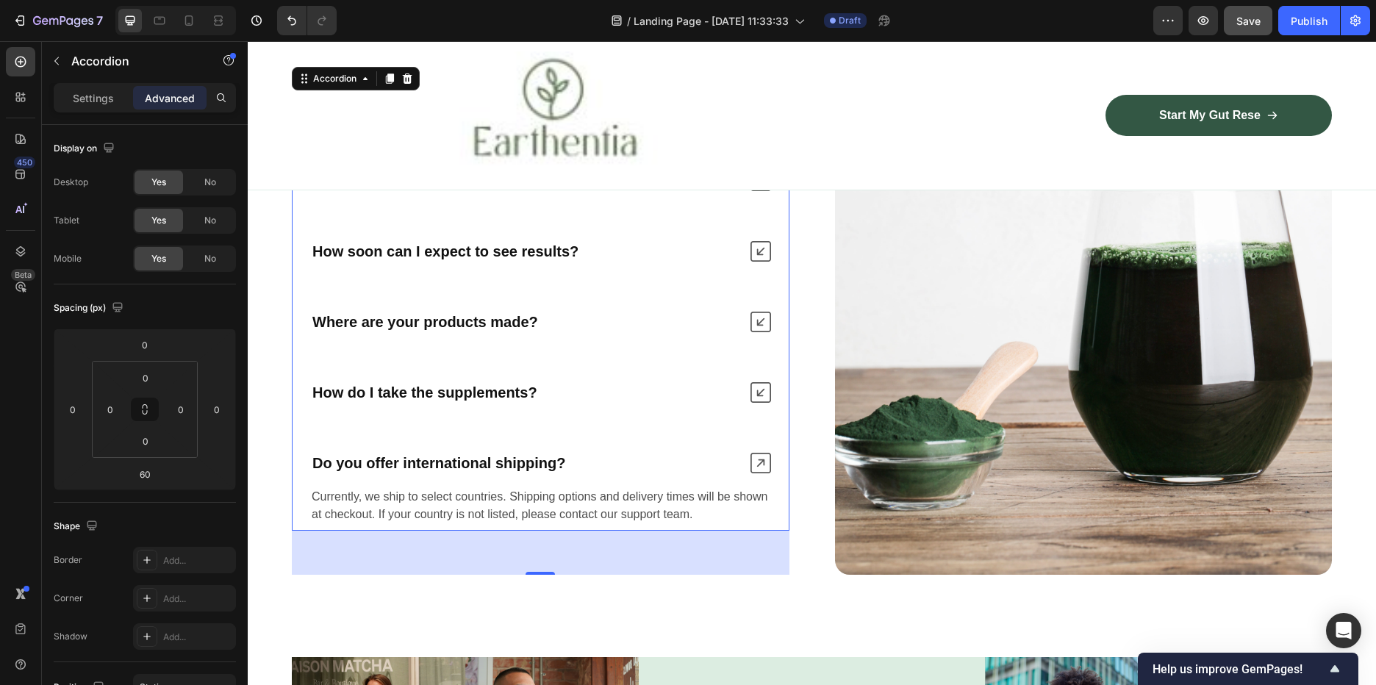
click at [366, 358] on div "Are Earthentia supplements safe to use? Are your products vegan and gluten-free…" at bounding box center [541, 312] width 498 height 438
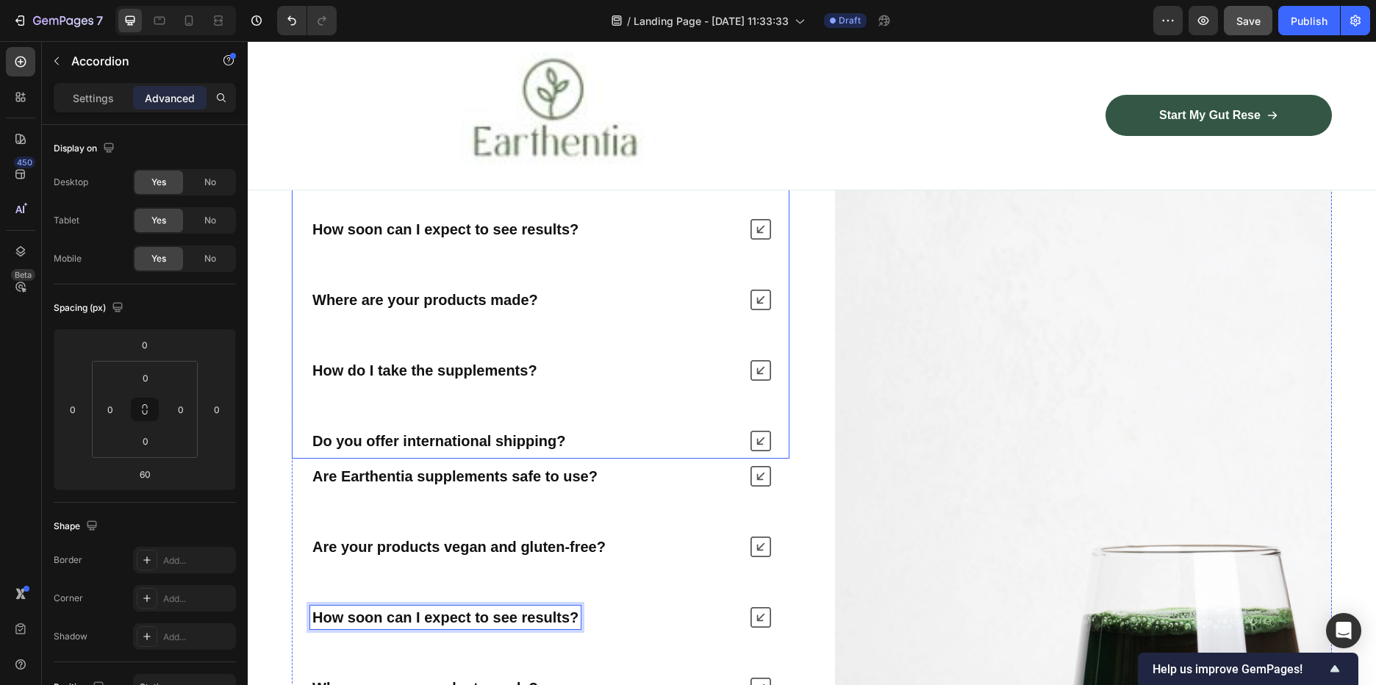
scroll to position [3683, 0]
click at [415, 407] on div "Are Earthentia supplements safe to use? Are your products vegan and gluten-free…" at bounding box center [541, 266] width 498 height 388
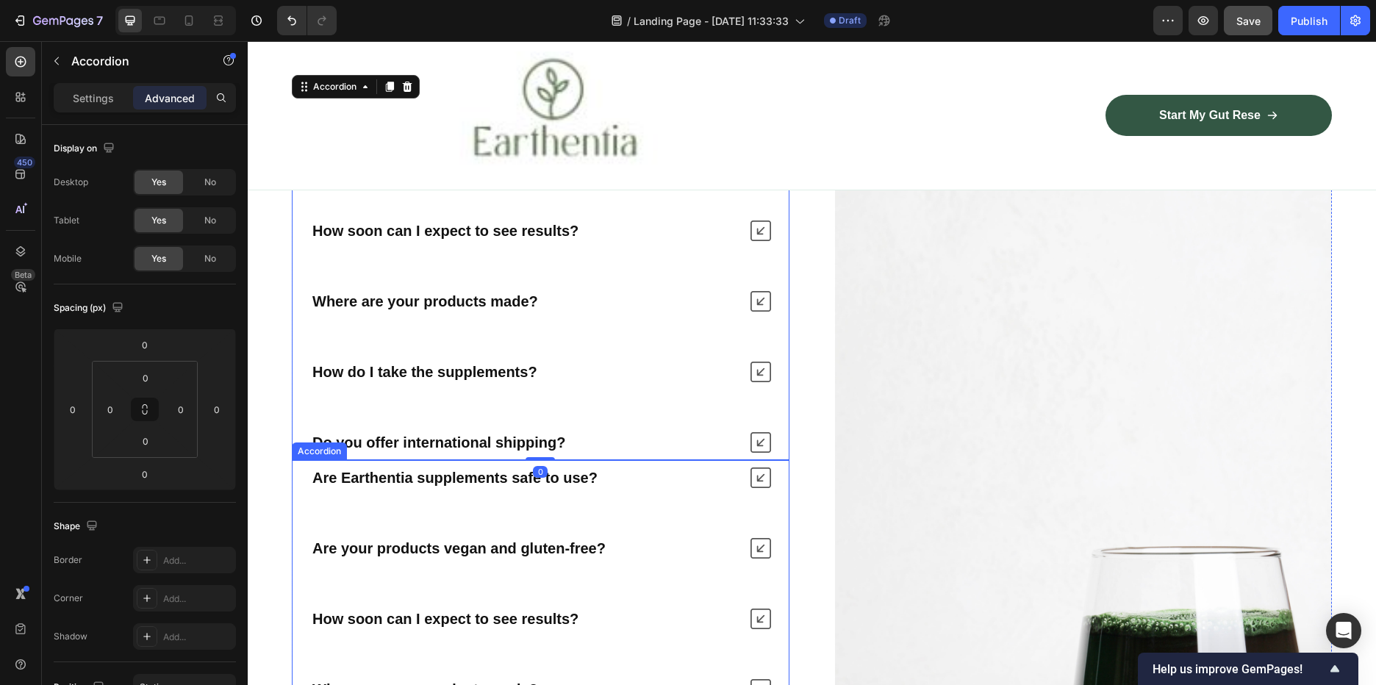
click at [407, 487] on div "Are Earthentia supplements safe to use?" at bounding box center [455, 478] width 290 height 24
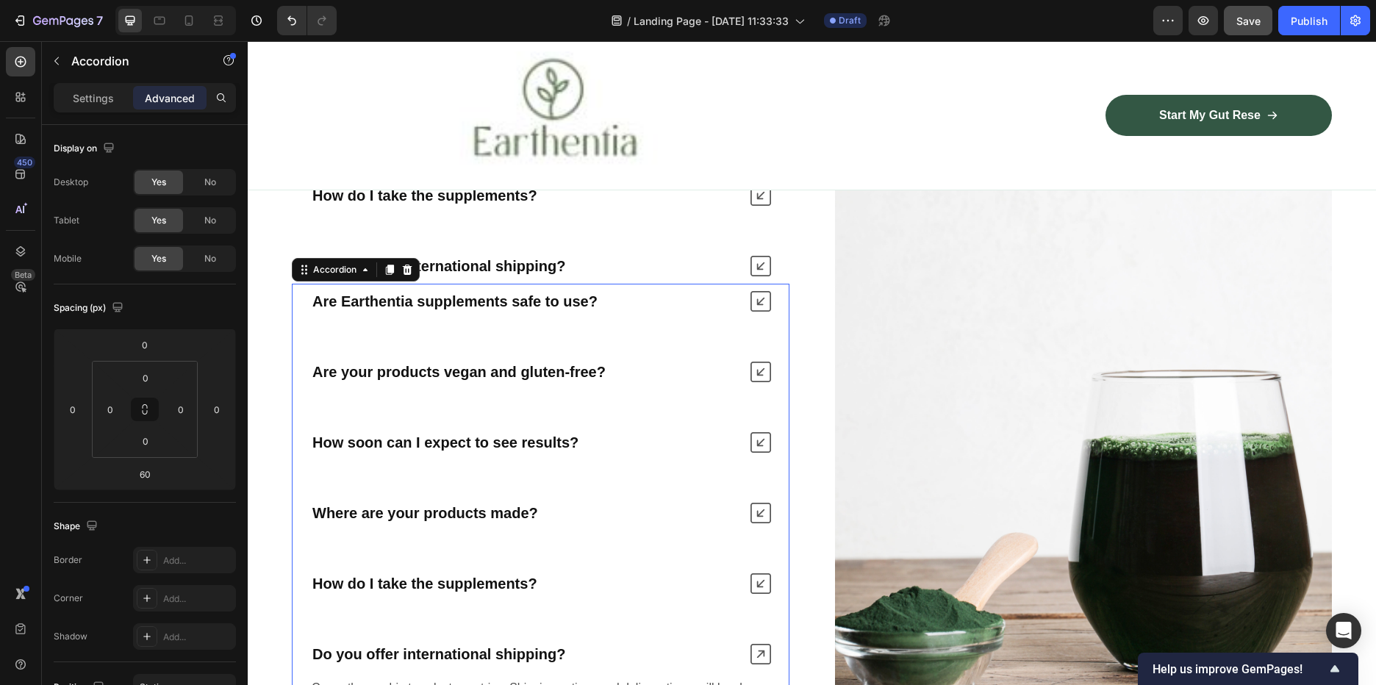
scroll to position [3830, 0]
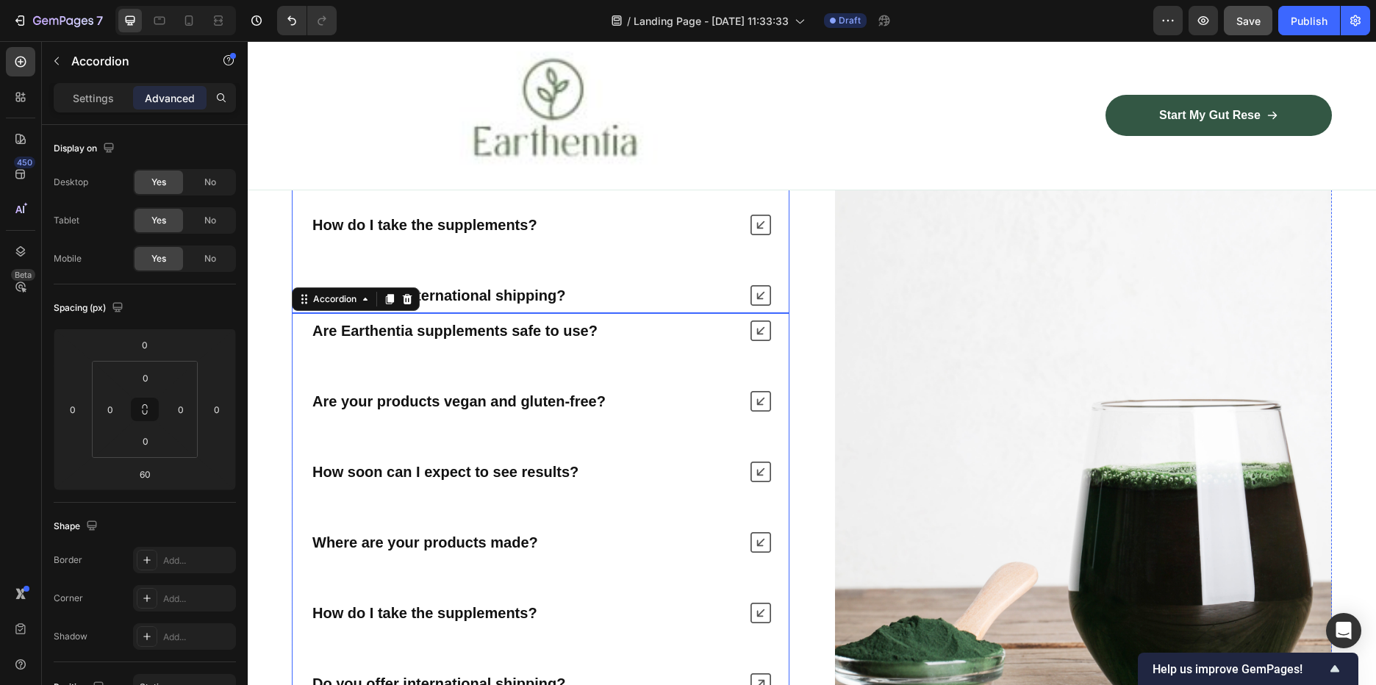
click at [609, 271] on div "Are Earthentia supplements safe to use? Are your products vegan and gluten-free…" at bounding box center [541, 119] width 498 height 388
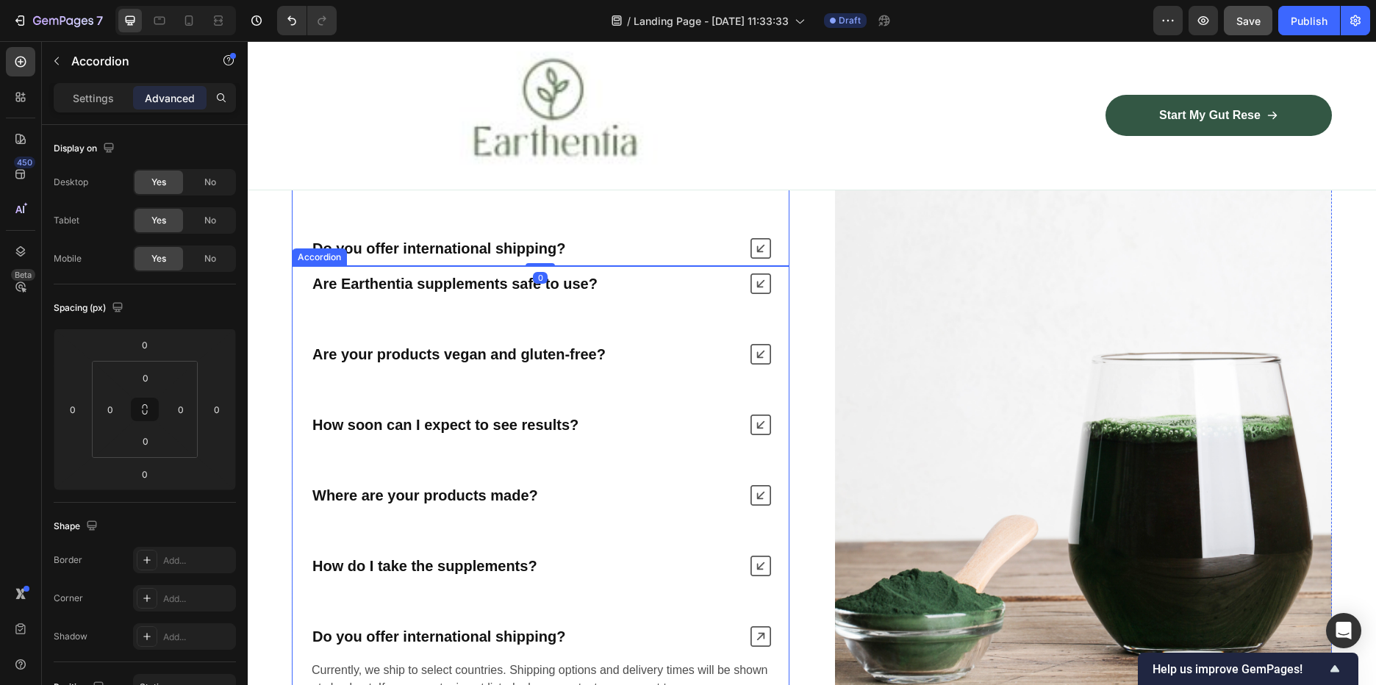
scroll to position [3903, 0]
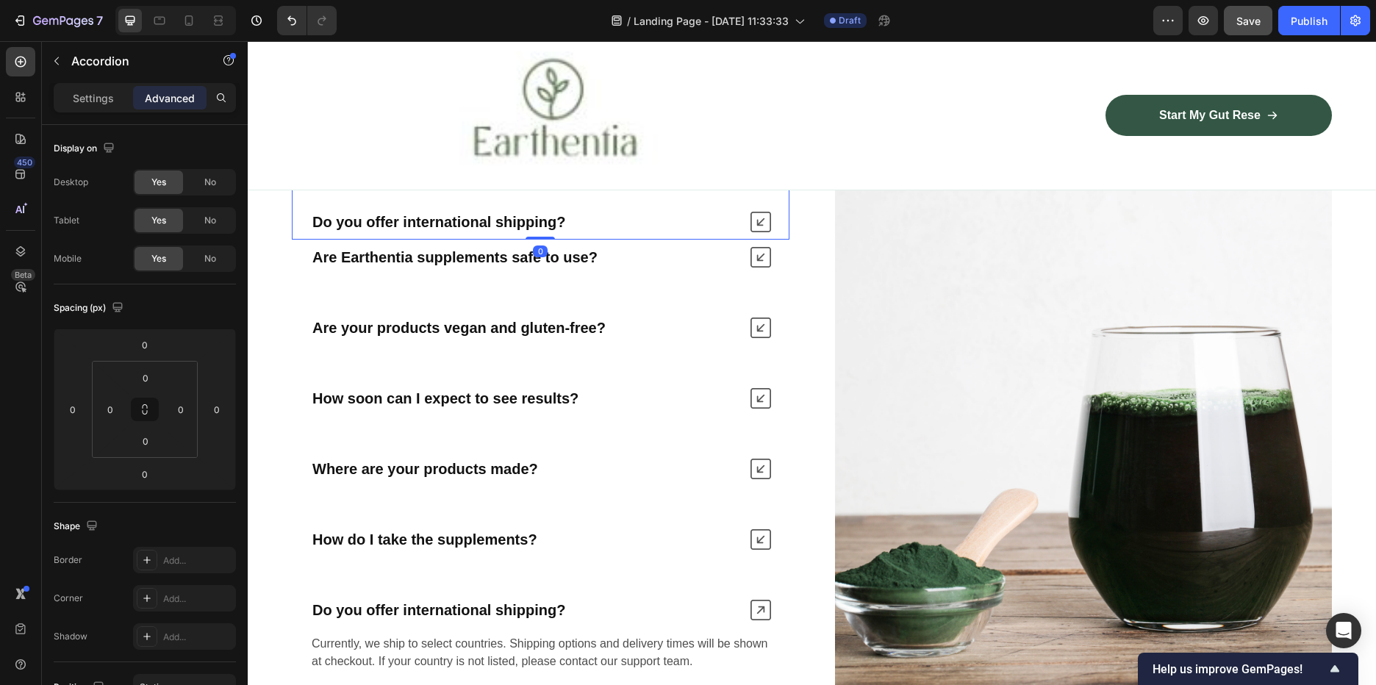
click at [758, 218] on icon at bounding box center [761, 222] width 21 height 21
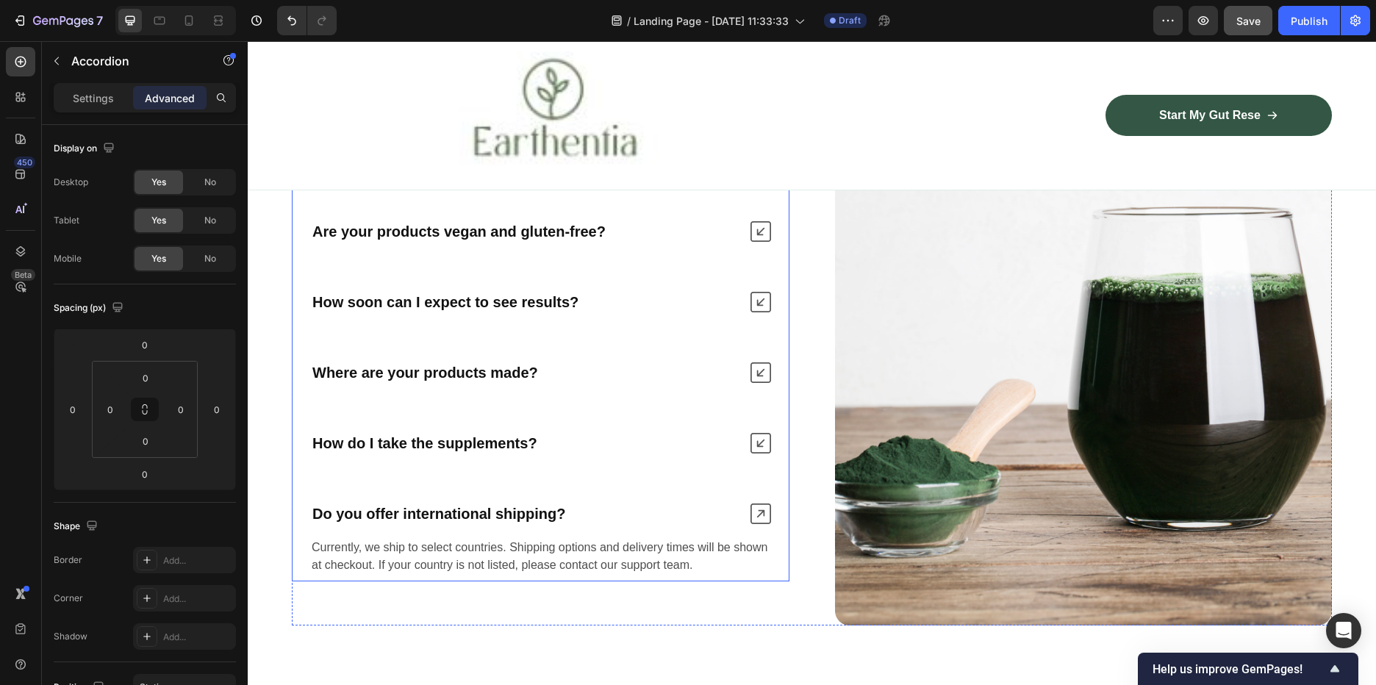
scroll to position [4050, 0]
click at [504, 512] on strong "Do you offer international shipping?" at bounding box center [438, 513] width 253 height 16
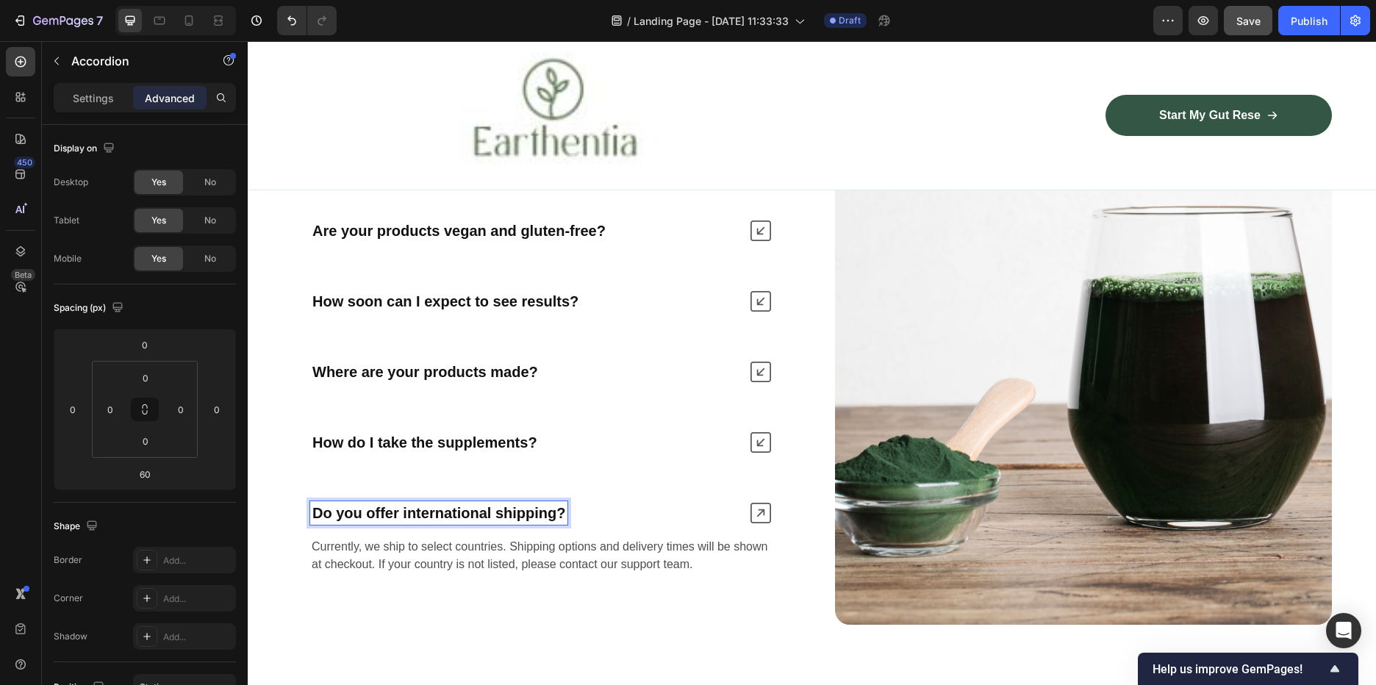
click at [469, 512] on strong "Do you offer international shipping?" at bounding box center [438, 513] width 253 height 16
click at [551, 515] on strong "Do you offer international shipping?" at bounding box center [438, 513] width 253 height 16
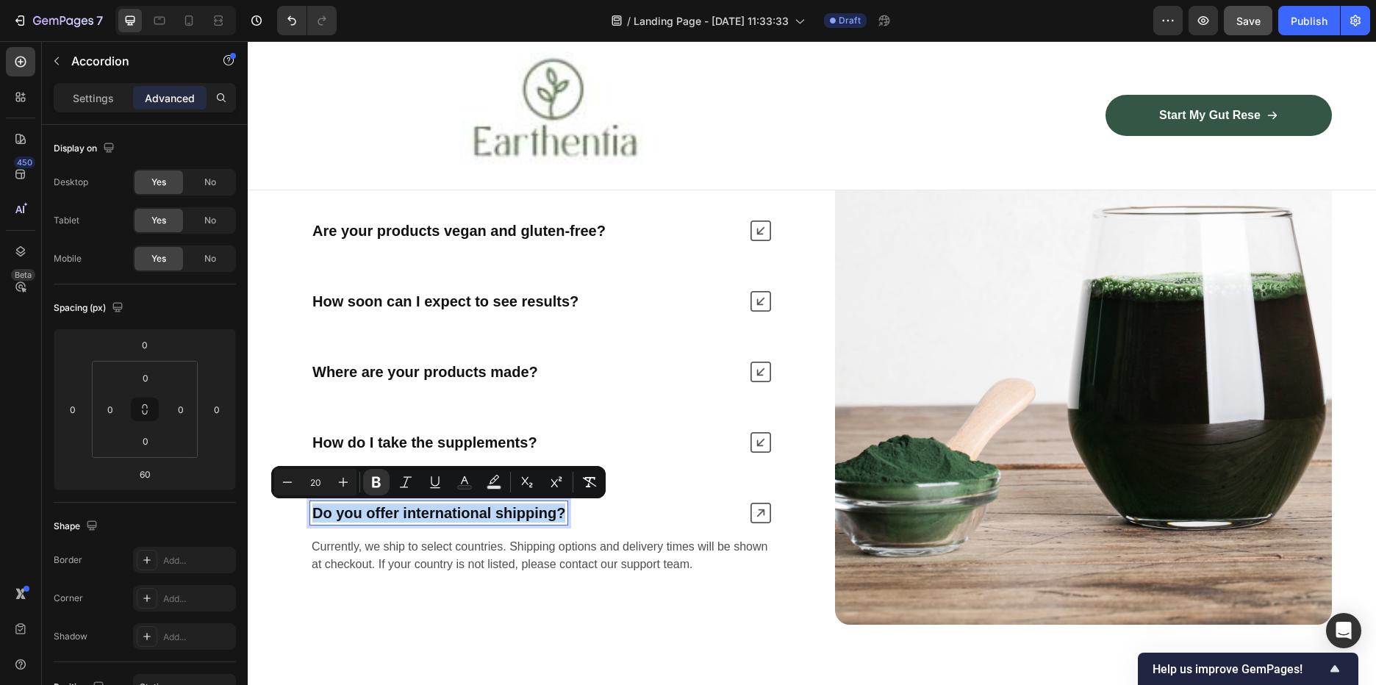
drag, startPoint x: 565, startPoint y: 514, endPoint x: 315, endPoint y: 508, distance: 250.7
click at [315, 508] on strong "Do you offer international shipping?" at bounding box center [438, 513] width 253 height 16
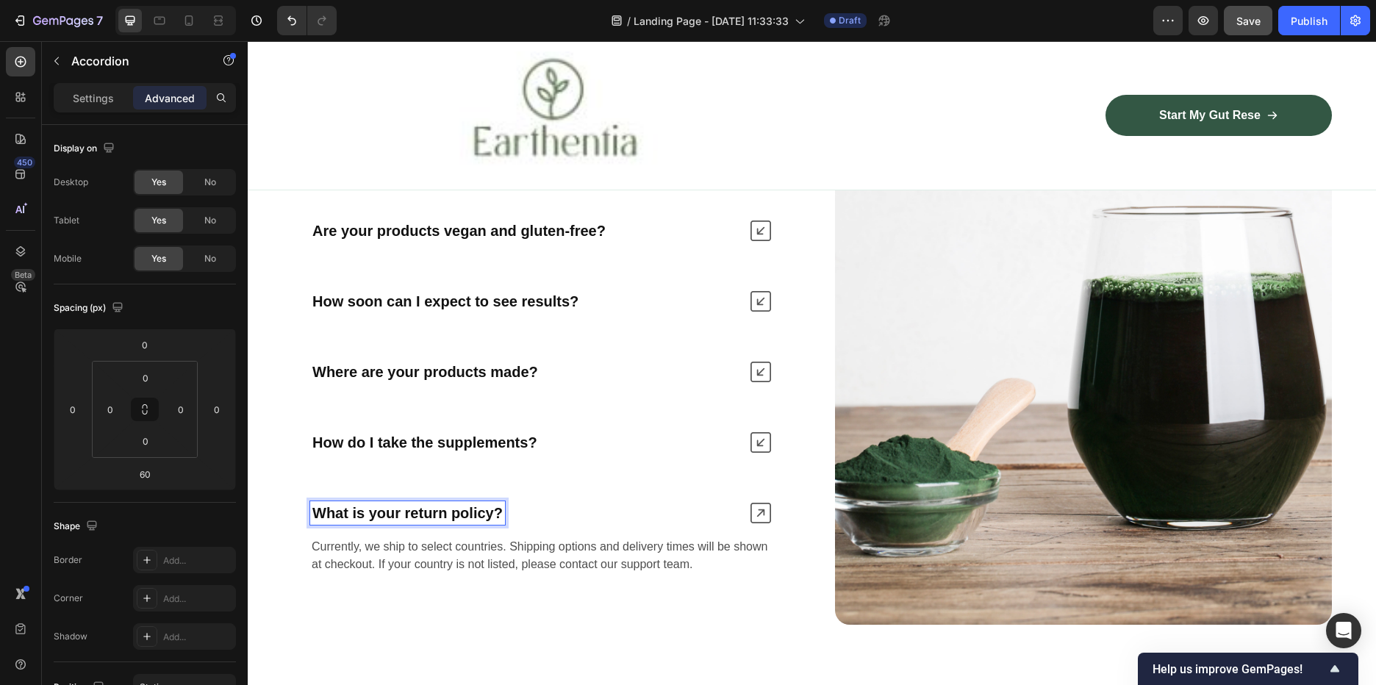
click at [518, 551] on p "Currently, we ship to select countries. Shipping options and delivery times wil…" at bounding box center [541, 555] width 458 height 35
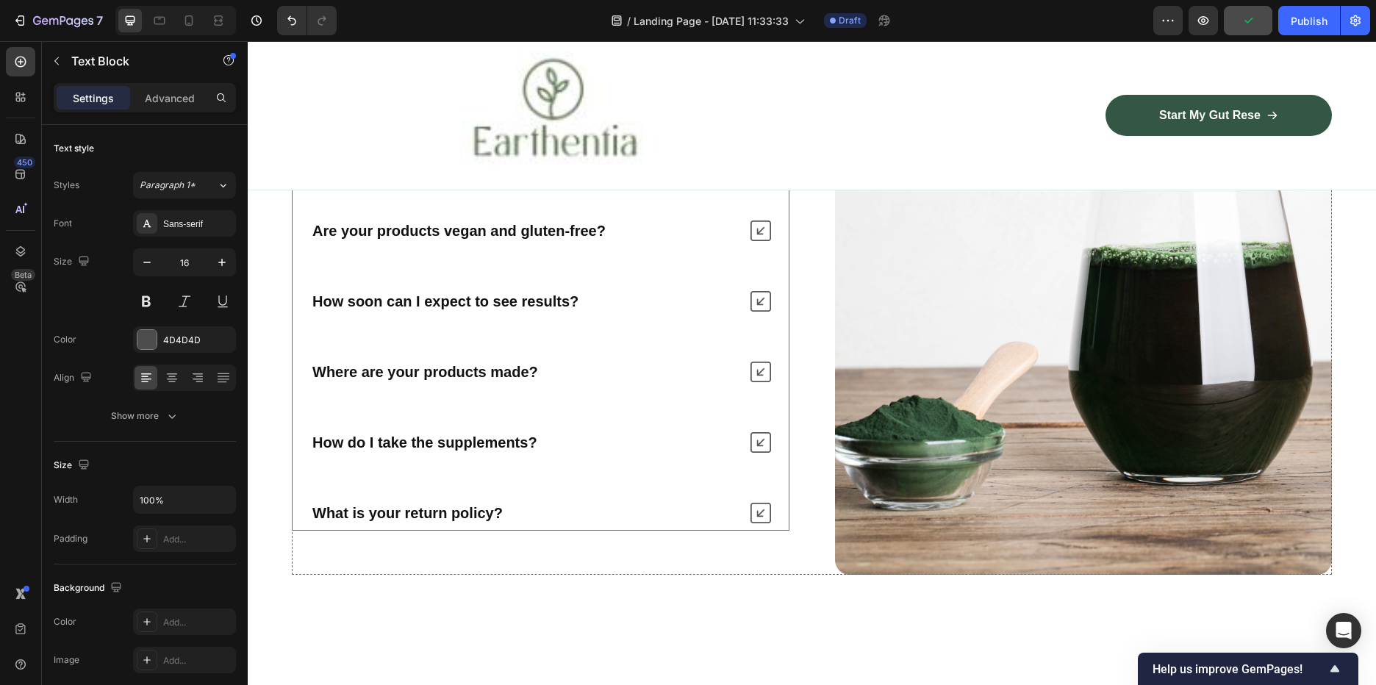
click at [755, 508] on icon at bounding box center [761, 513] width 21 height 21
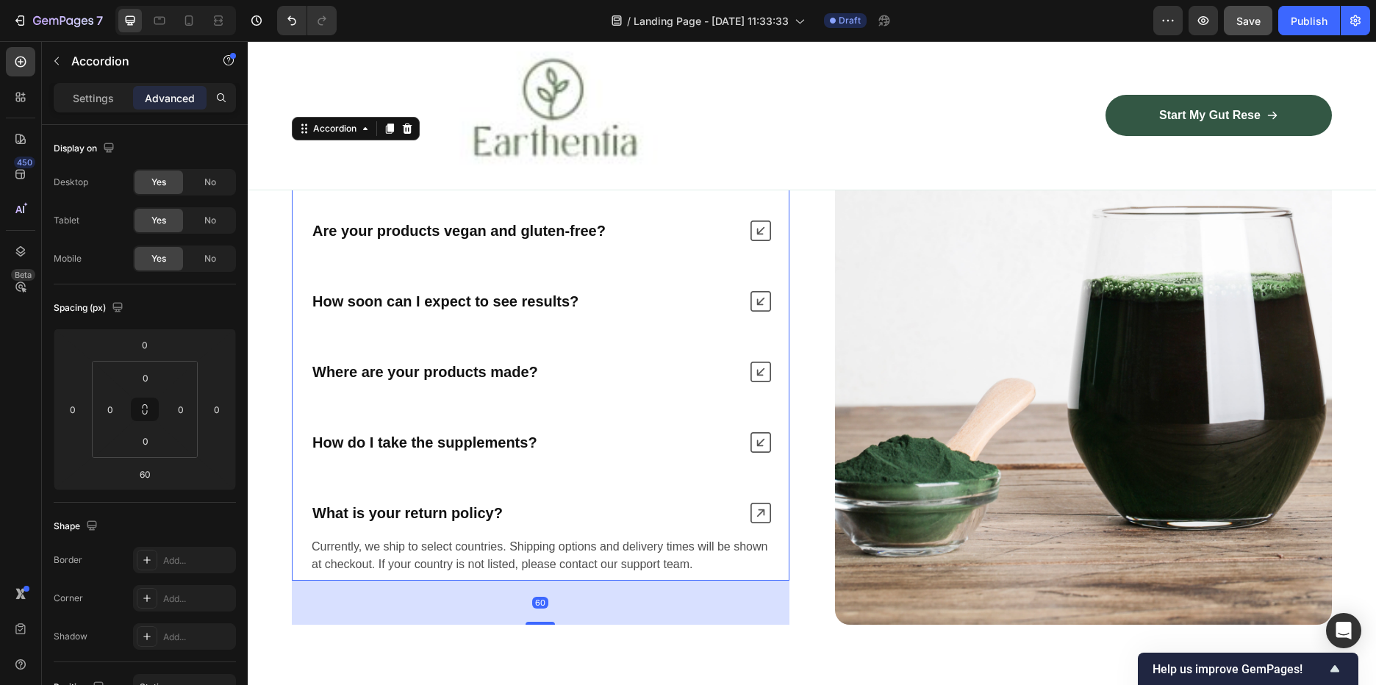
scroll to position [4124, 0]
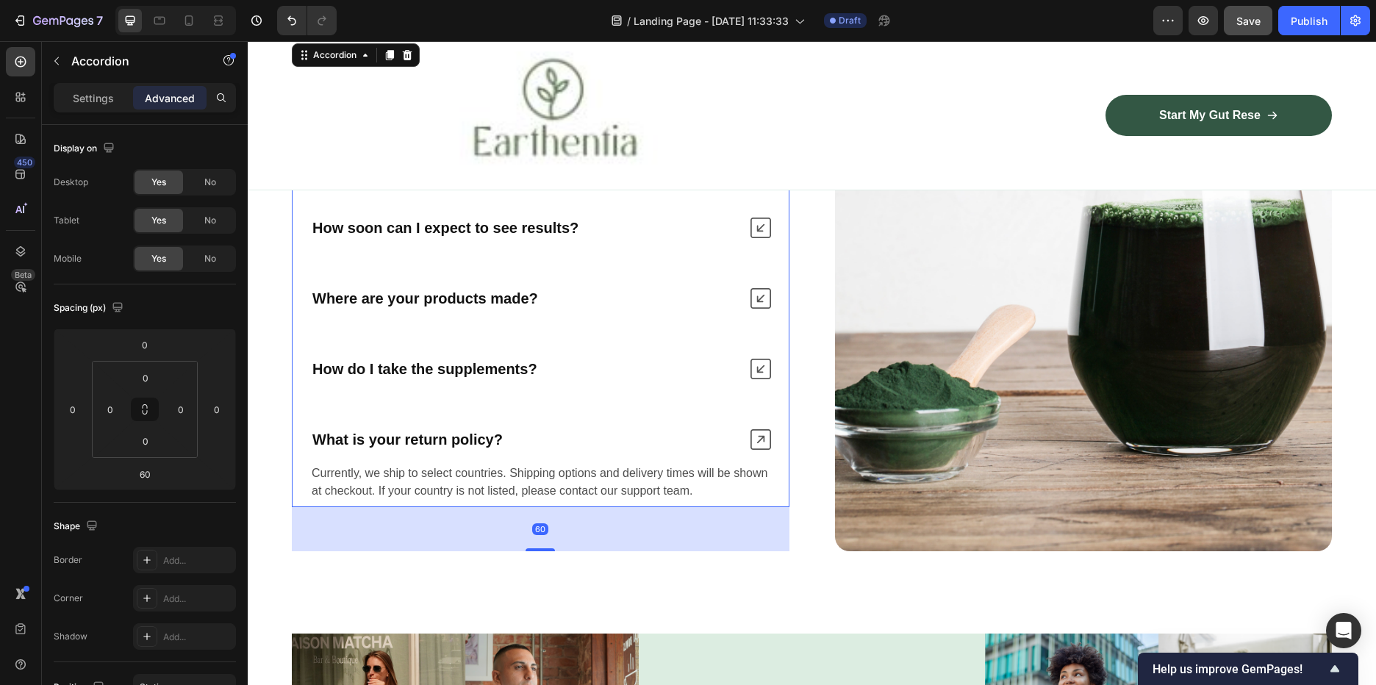
click at [448, 523] on div "60" at bounding box center [541, 529] width 498 height 44
click at [445, 487] on p "Currently, we ship to select countries. Shipping options and delivery times wil…" at bounding box center [541, 482] width 458 height 35
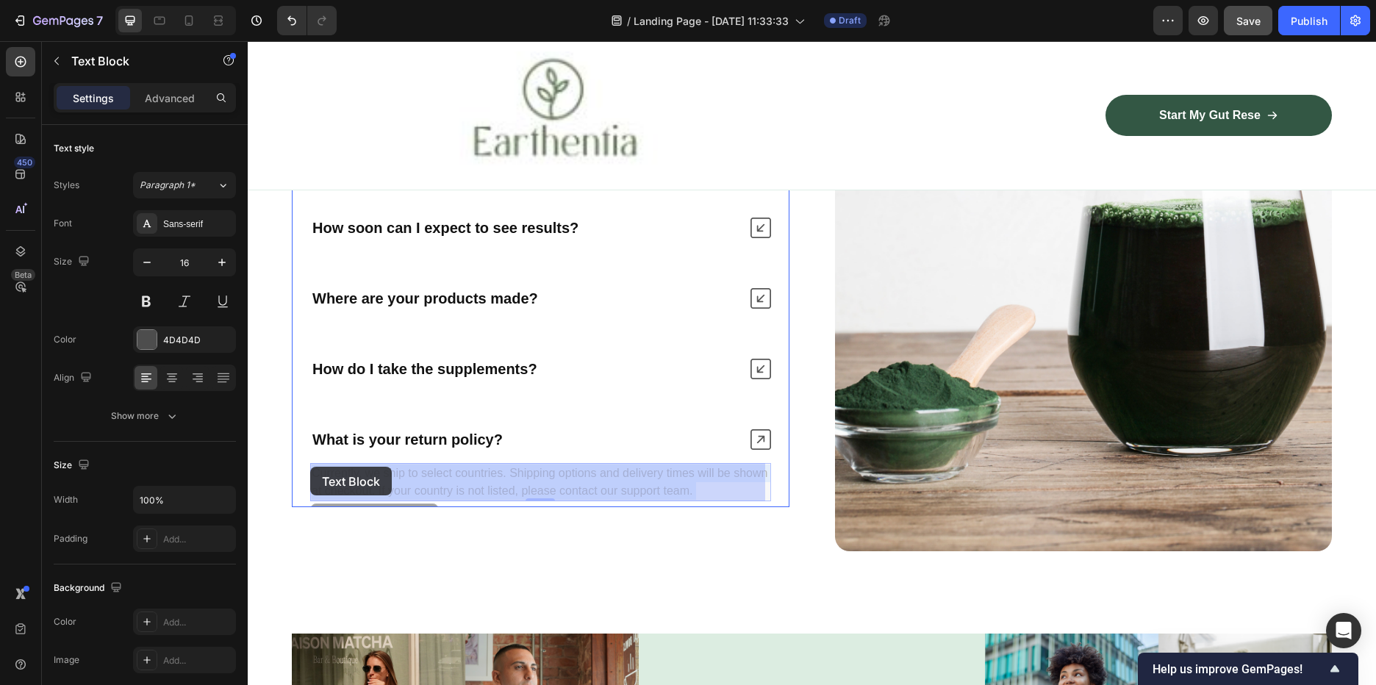
drag, startPoint x: 732, startPoint y: 490, endPoint x: 310, endPoint y: 467, distance: 422.6
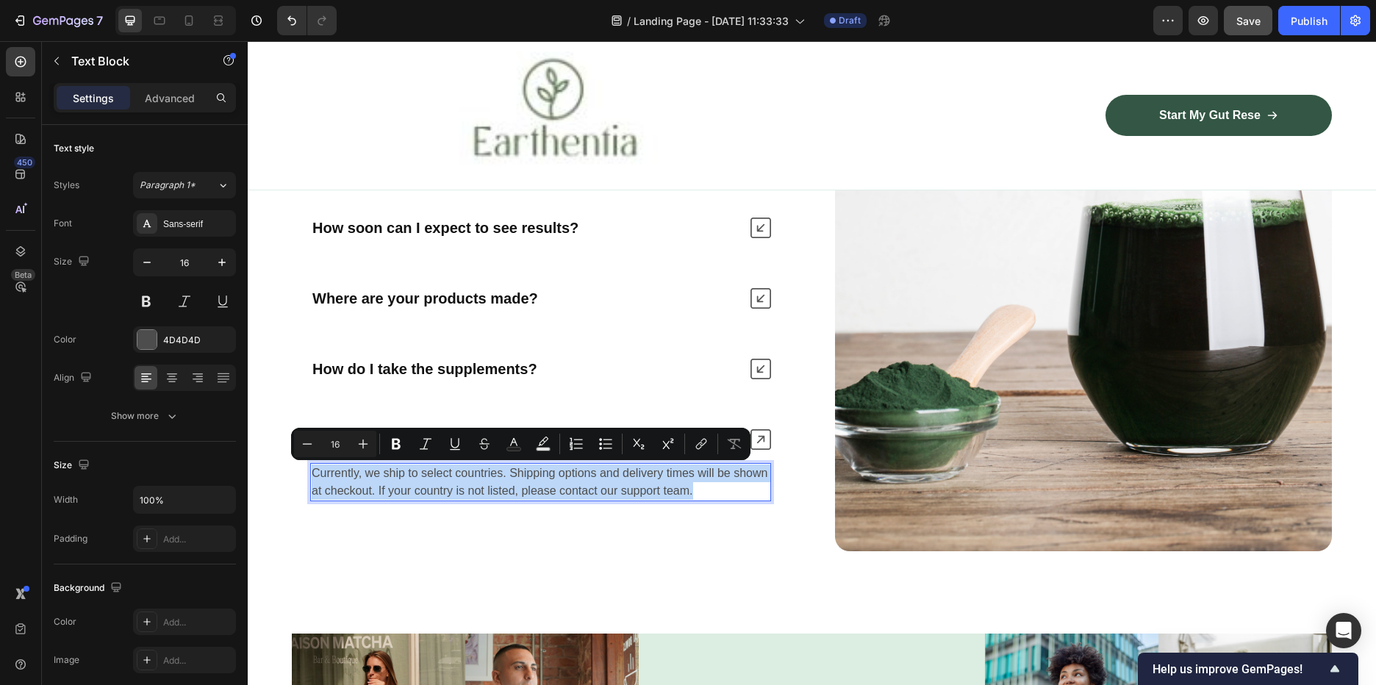
drag, startPoint x: 733, startPoint y: 489, endPoint x: 315, endPoint y: 470, distance: 418.7
click at [315, 470] on p "Currently, we ship to select countries. Shipping options and delivery times wil…" at bounding box center [541, 482] width 458 height 35
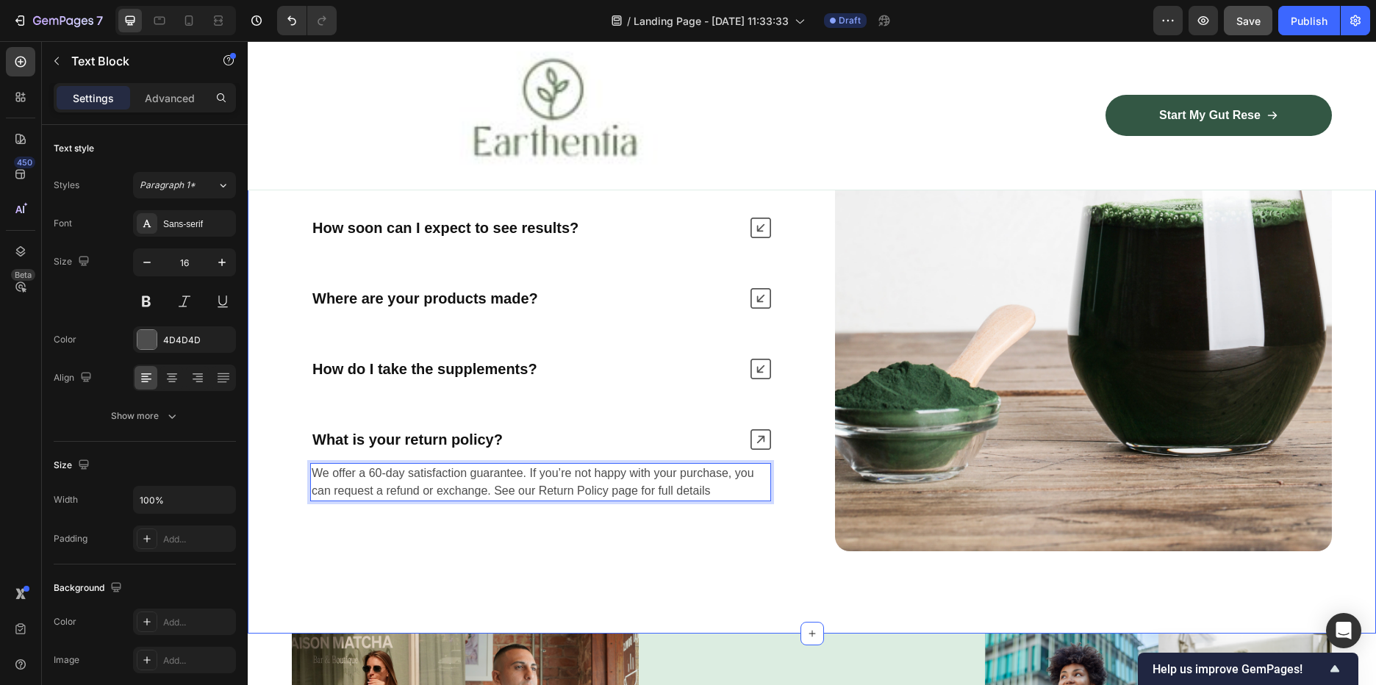
click at [684, 565] on div "Nature’s daily boost Text Block Row Frequently Asked Questions Heading Are Eart…" at bounding box center [812, 74] width 1128 height 1117
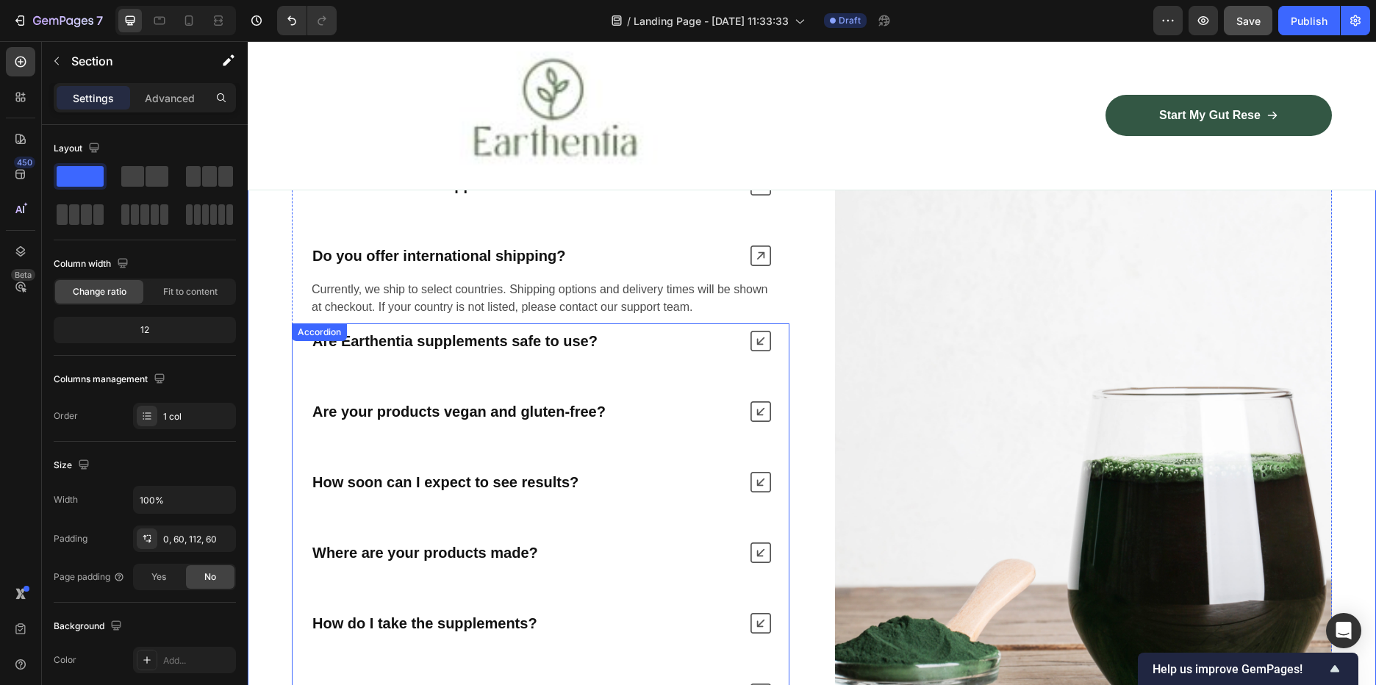
scroll to position [3830, 0]
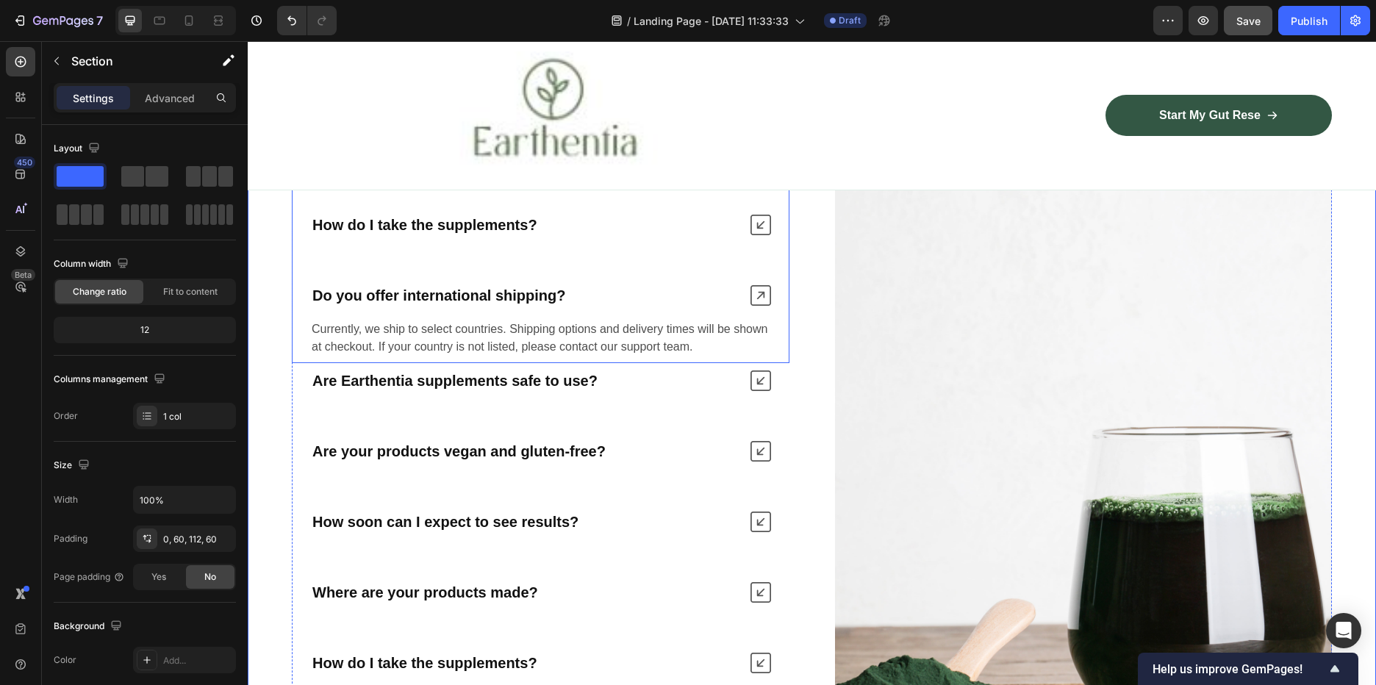
click at [754, 291] on icon at bounding box center [761, 295] width 21 height 21
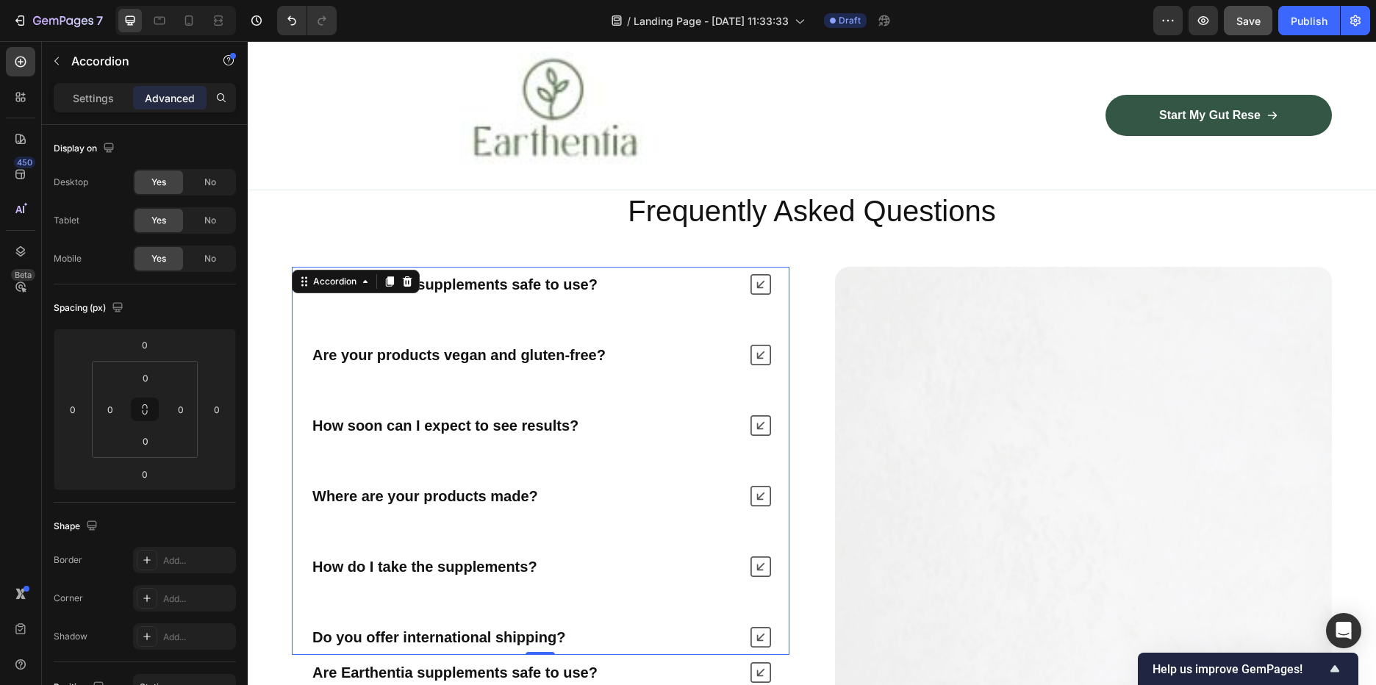
scroll to position [3462, 0]
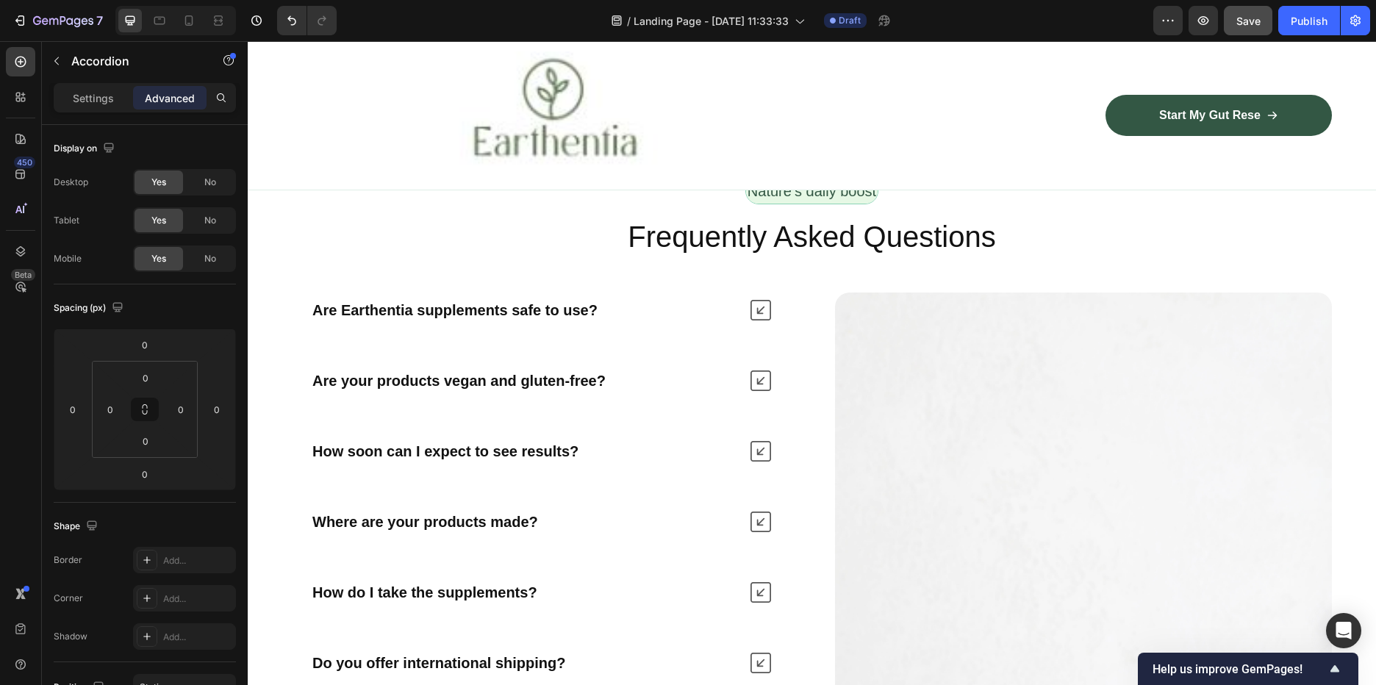
click at [742, 376] on div "Are your products vegan and gluten-free?" at bounding box center [541, 380] width 496 height 35
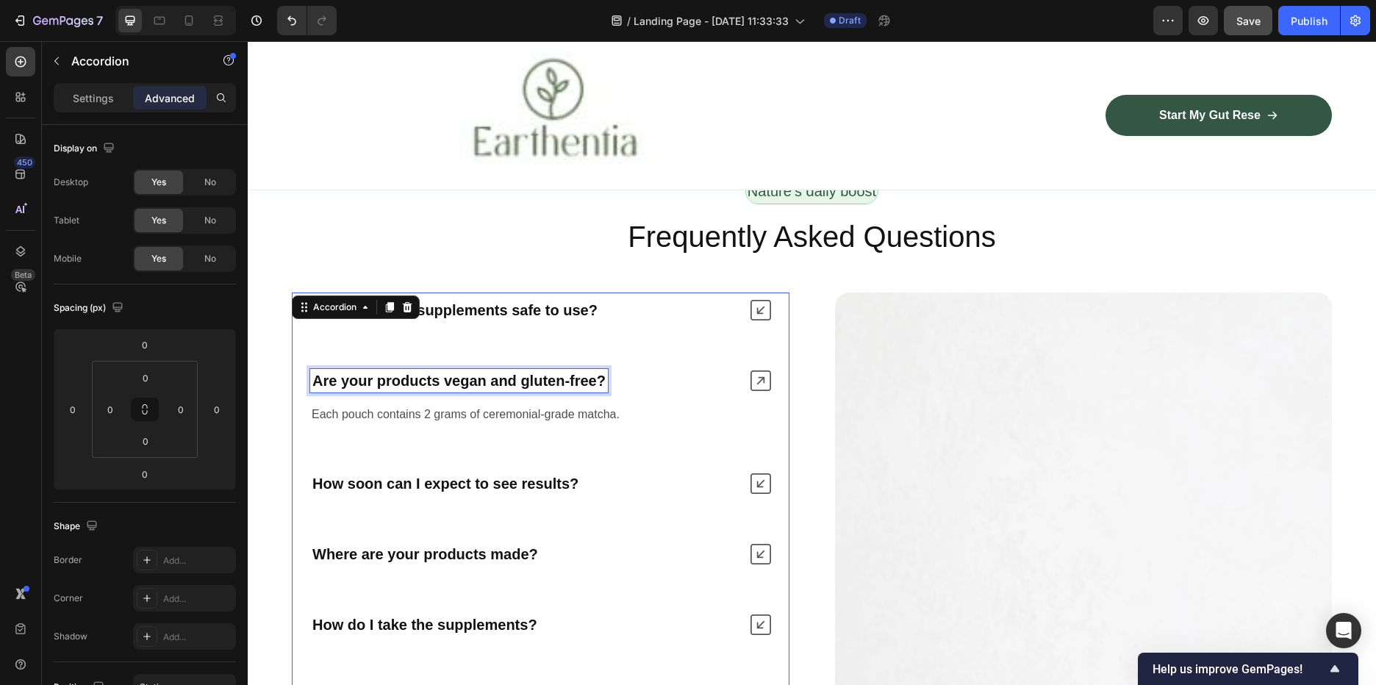
click at [586, 373] on strong "Are your products vegan and gluten-free?" at bounding box center [458, 381] width 293 height 16
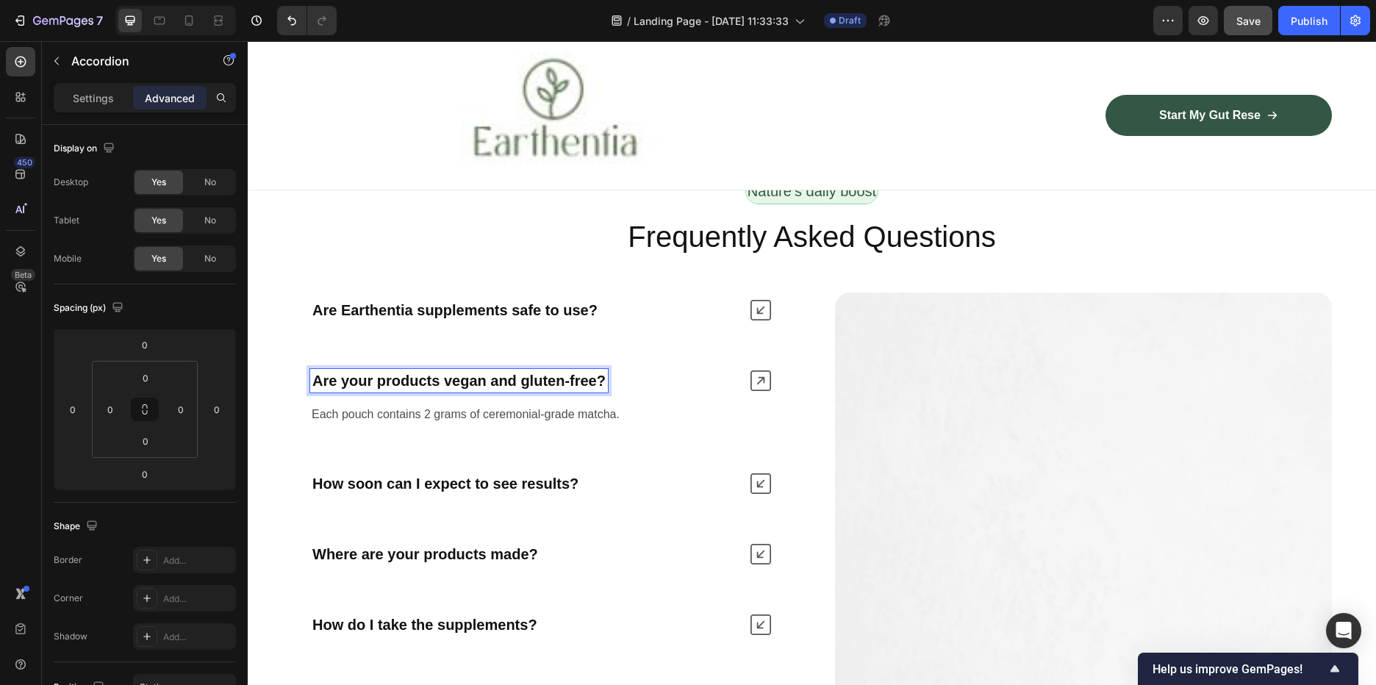
click at [599, 379] on strong "Are your products vegan and gluten-free?" at bounding box center [458, 381] width 293 height 16
click at [609, 381] on div "Are your products vegan and gluten-free?" at bounding box center [524, 381] width 429 height 24
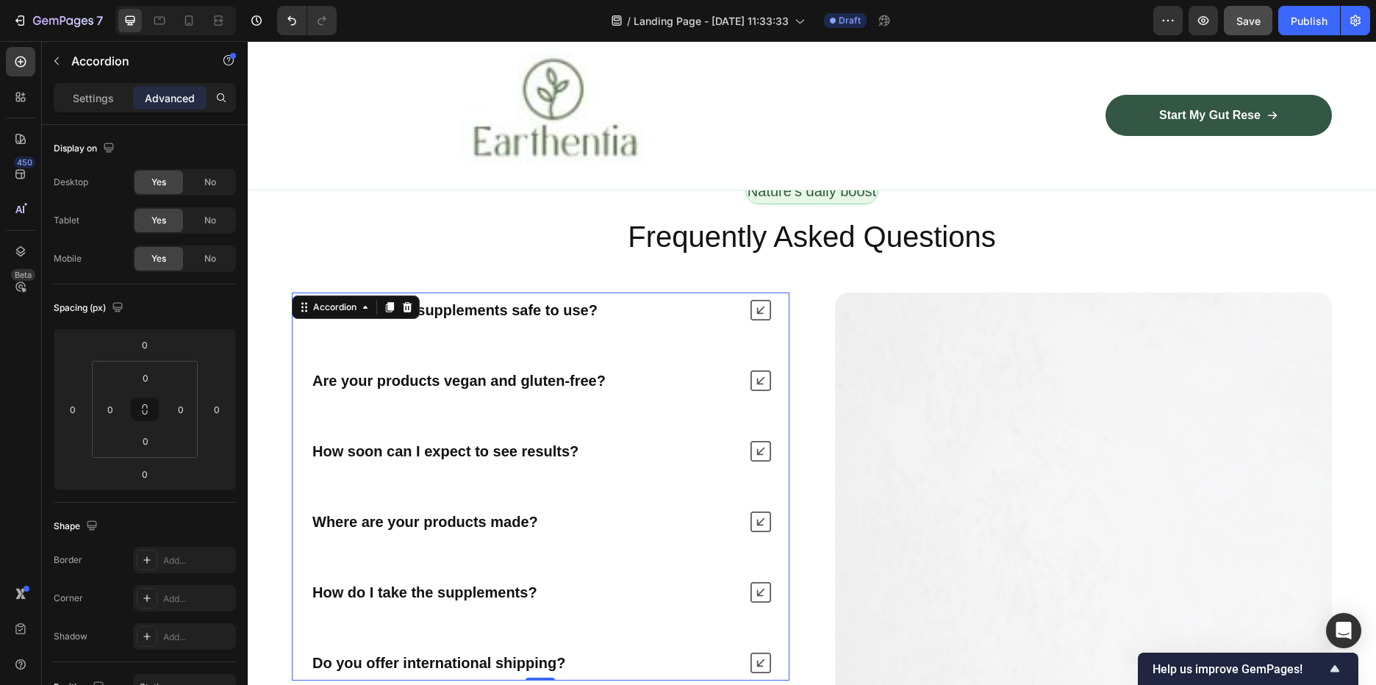
click at [753, 378] on icon at bounding box center [761, 380] width 21 height 21
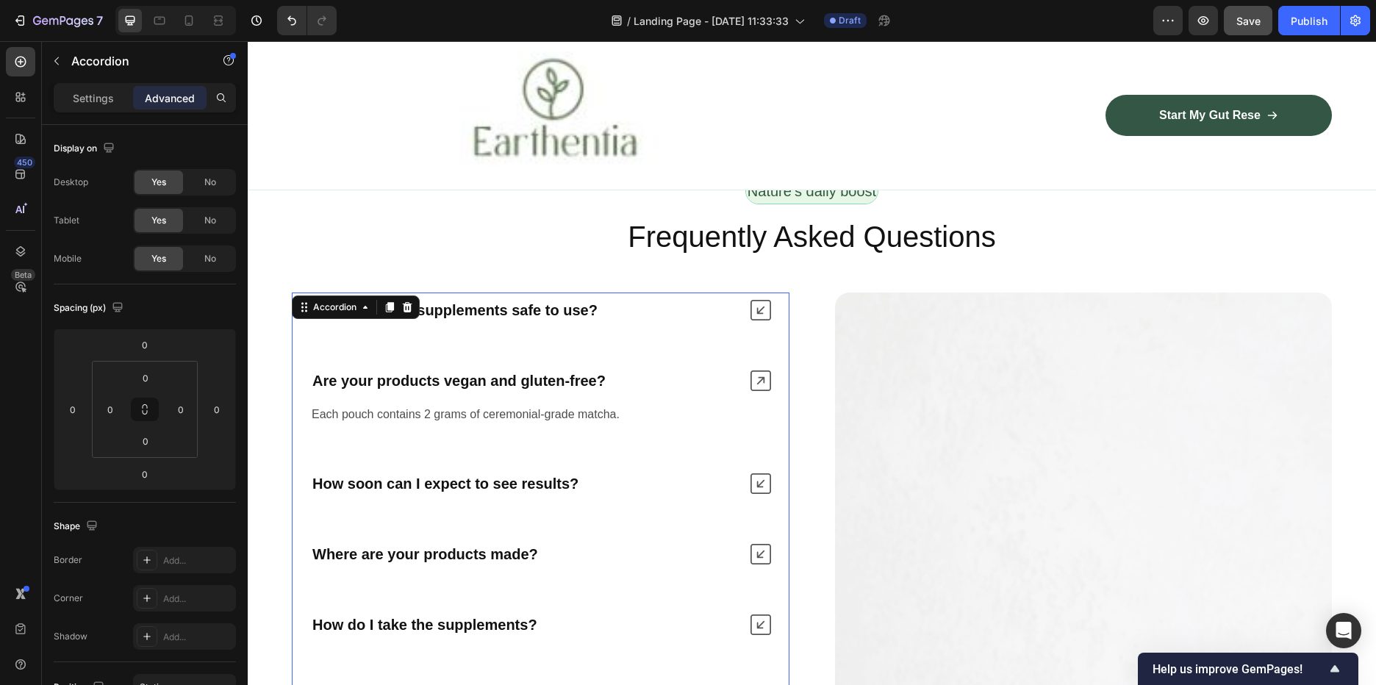
click at [756, 315] on icon at bounding box center [761, 310] width 21 height 21
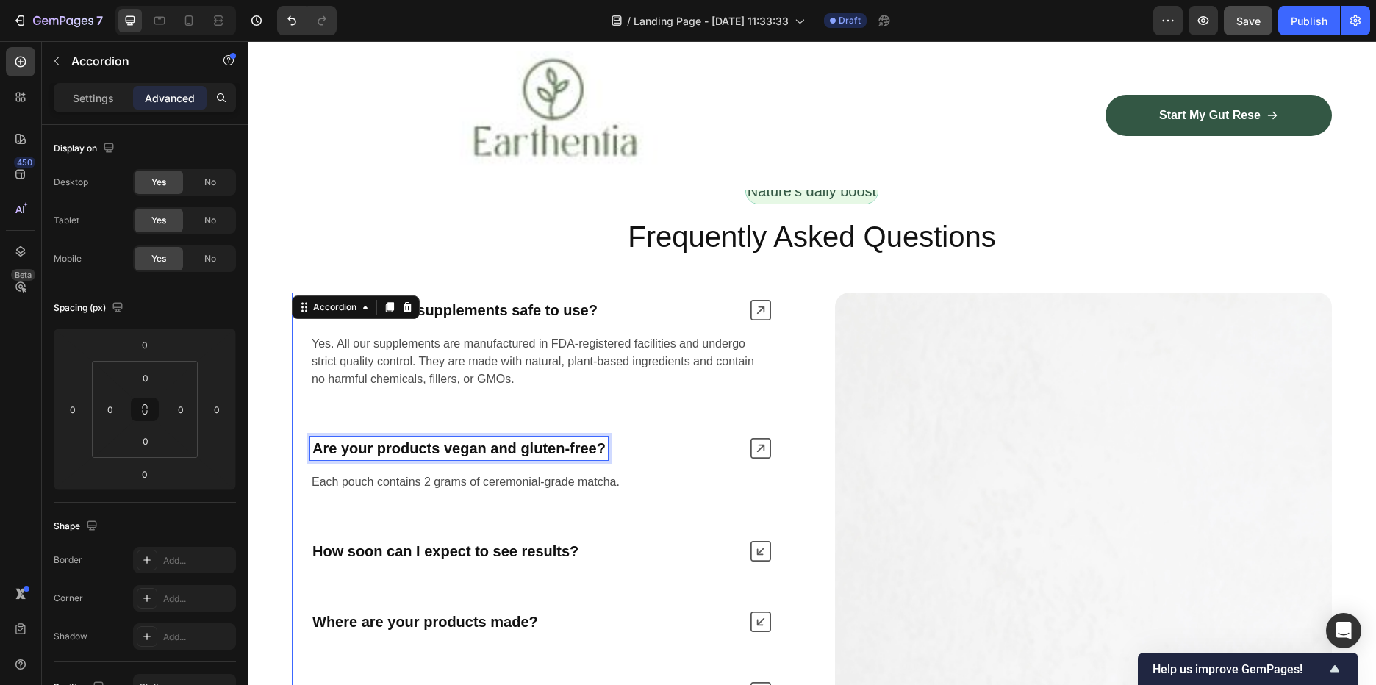
click at [493, 454] on strong "Are your products vegan and gluten-free?" at bounding box center [458, 448] width 293 height 16
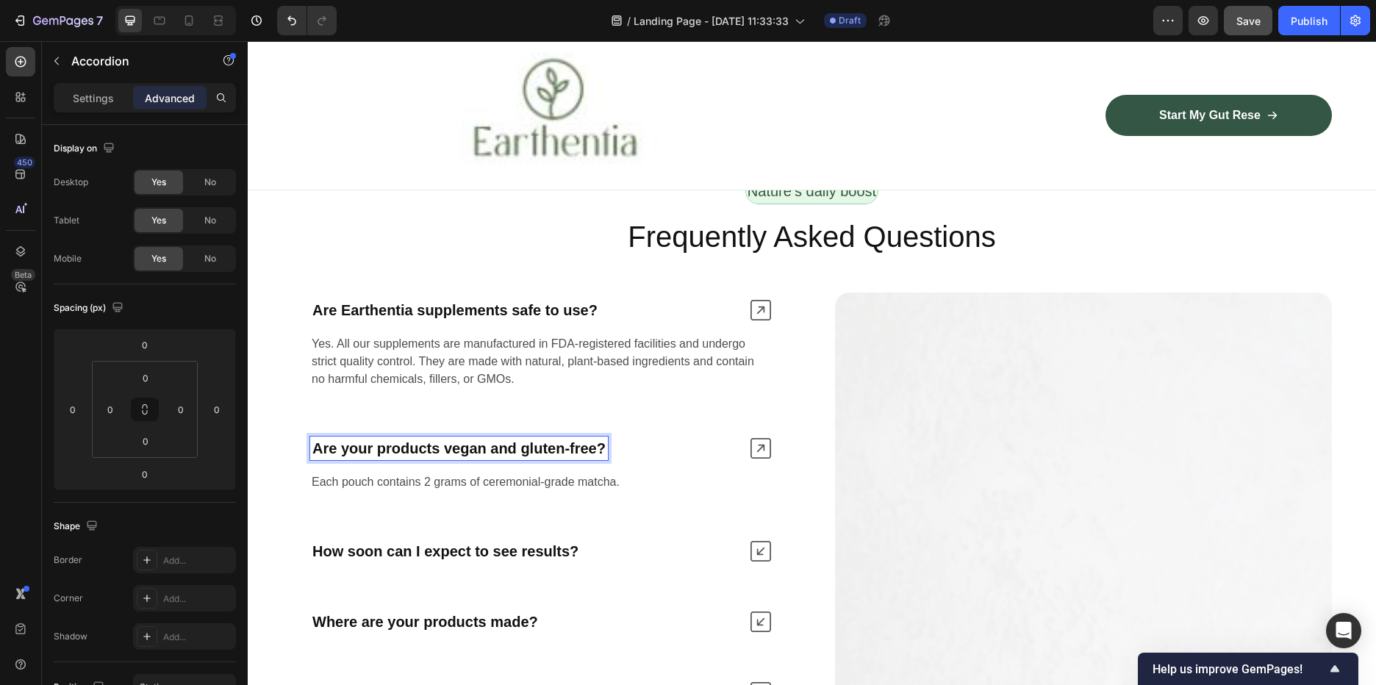
click at [554, 445] on strong "Are your products vegan and gluten-free?" at bounding box center [458, 448] width 293 height 16
click at [605, 443] on strong "Are your products vegan and gluten-free?" at bounding box center [458, 448] width 293 height 16
drag, startPoint x: 605, startPoint y: 444, endPoint x: 313, endPoint y: 445, distance: 291.8
click at [313, 445] on strong "Are your products vegan and gluten-free?" at bounding box center [458, 448] width 293 height 16
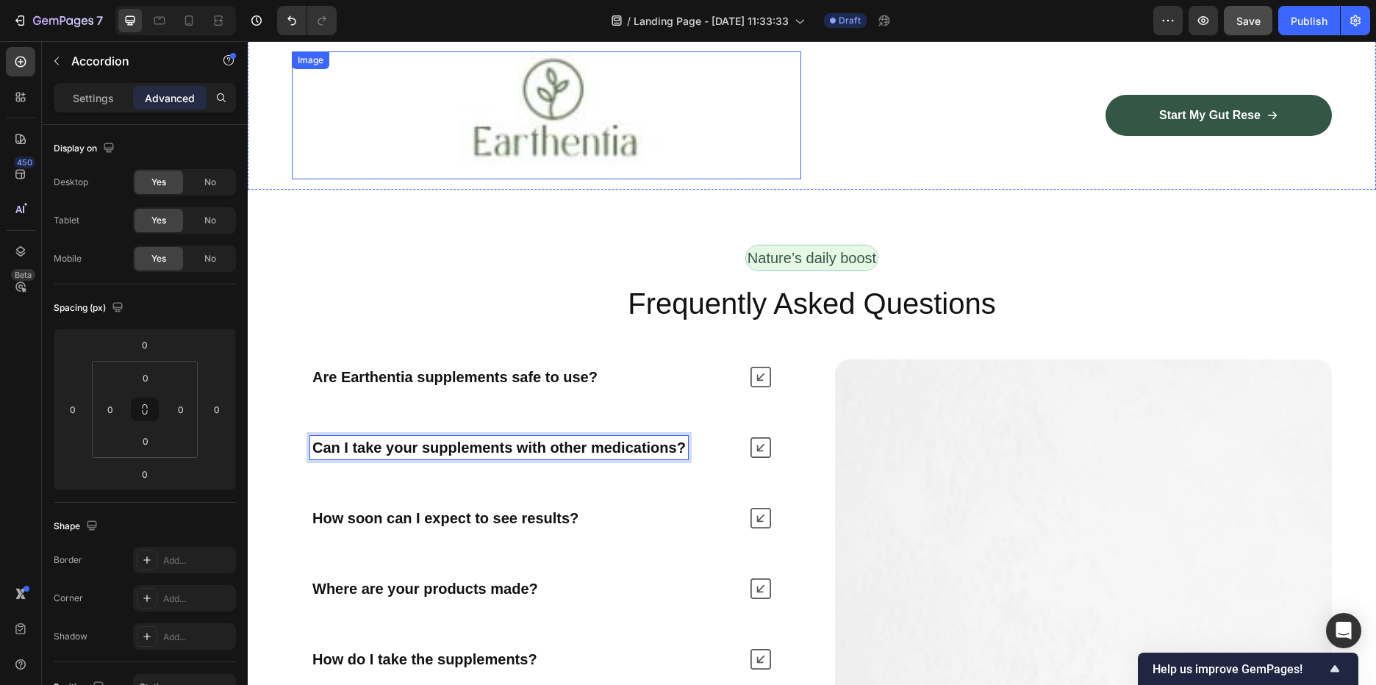
scroll to position [3395, 0]
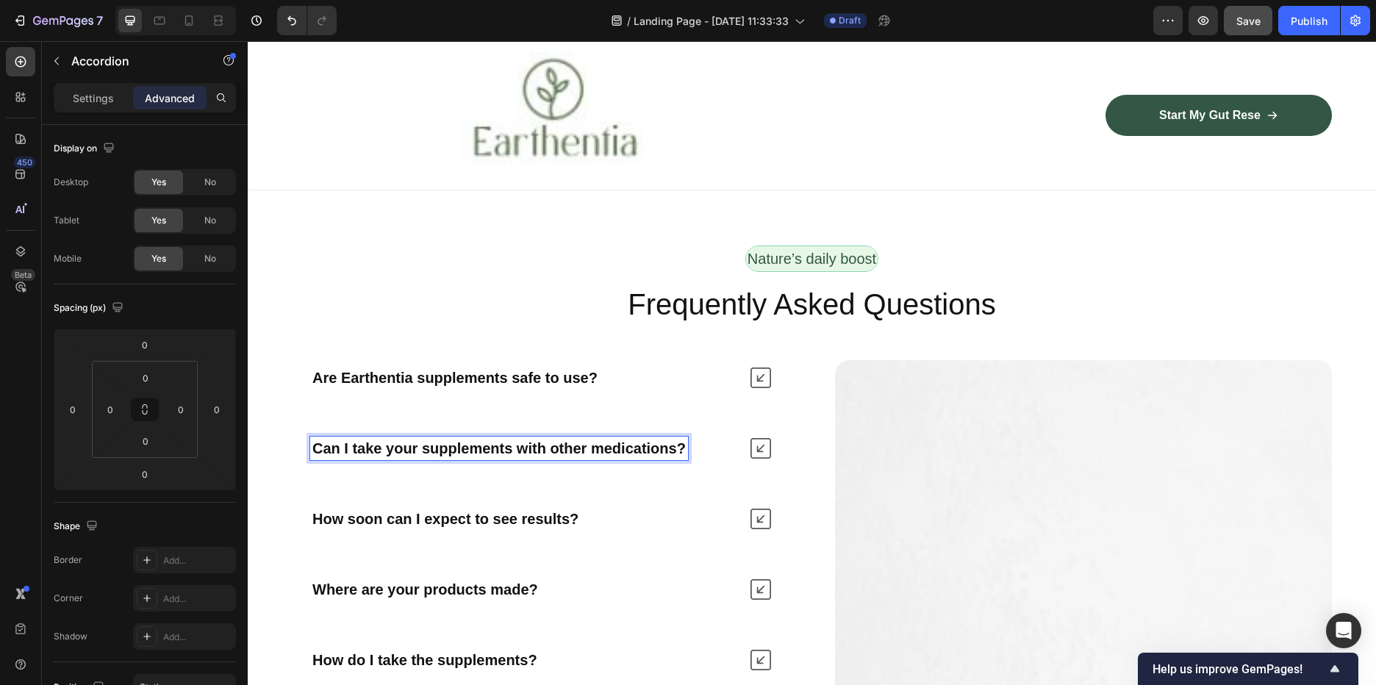
click at [753, 448] on icon at bounding box center [761, 448] width 21 height 21
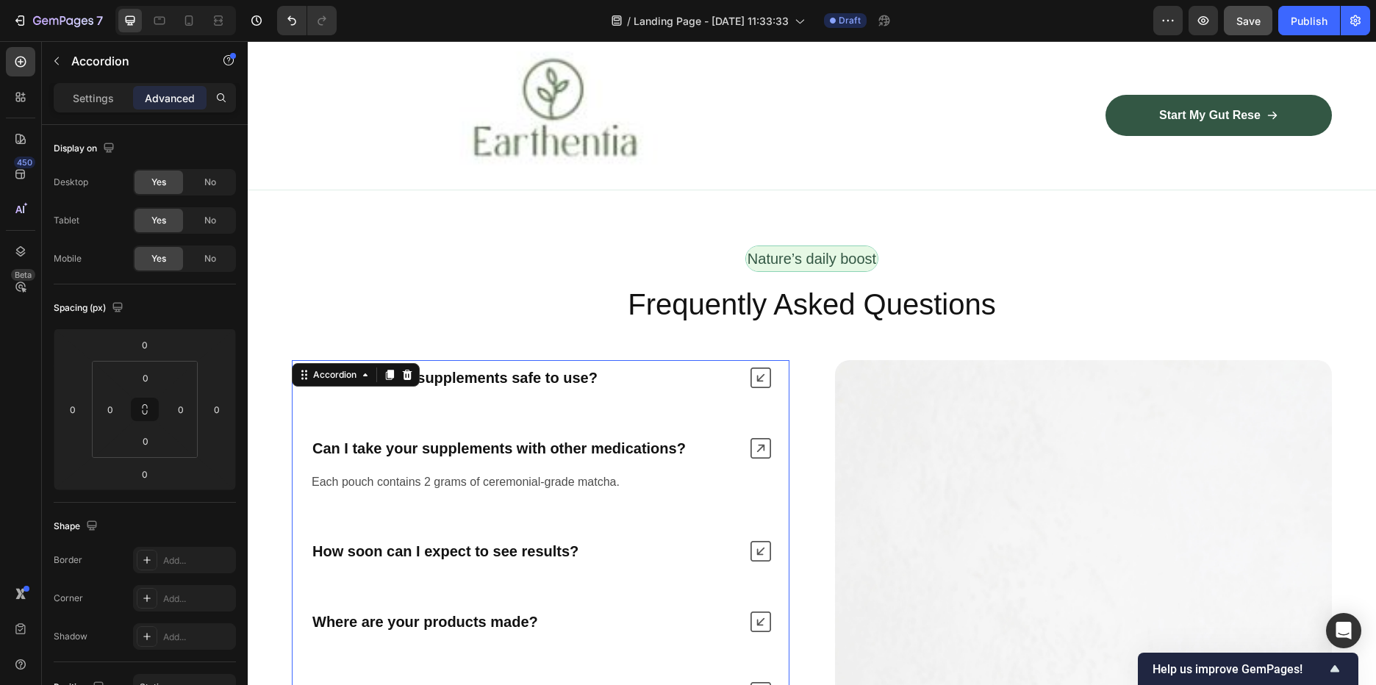
click at [484, 488] on p "Each pouch contains 2 grams of ceremonial-grade matcha." at bounding box center [541, 482] width 458 height 18
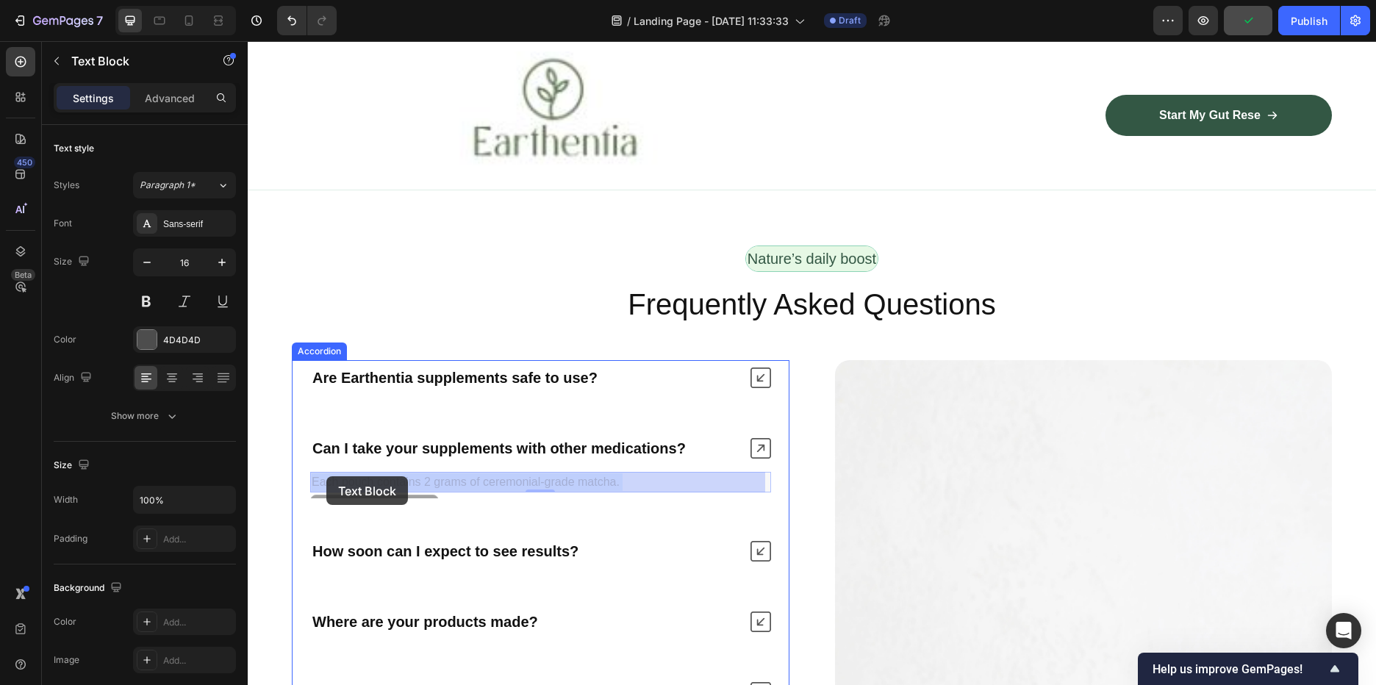
drag, startPoint x: 552, startPoint y: 482, endPoint x: 326, endPoint y: 476, distance: 225.8
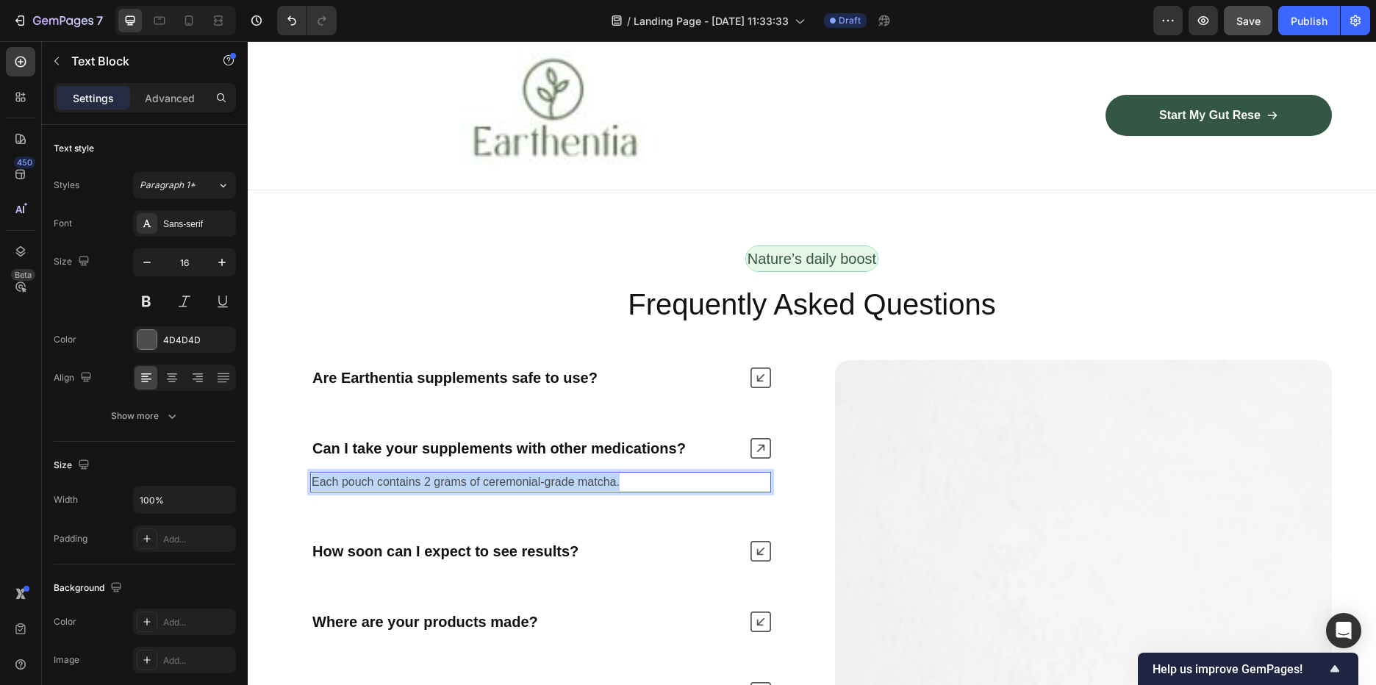
drag, startPoint x: 636, startPoint y: 484, endPoint x: 314, endPoint y: 482, distance: 322.0
click at [314, 482] on p "Each pouch contains 2 grams of ceremonial-grade matcha." at bounding box center [541, 482] width 458 height 18
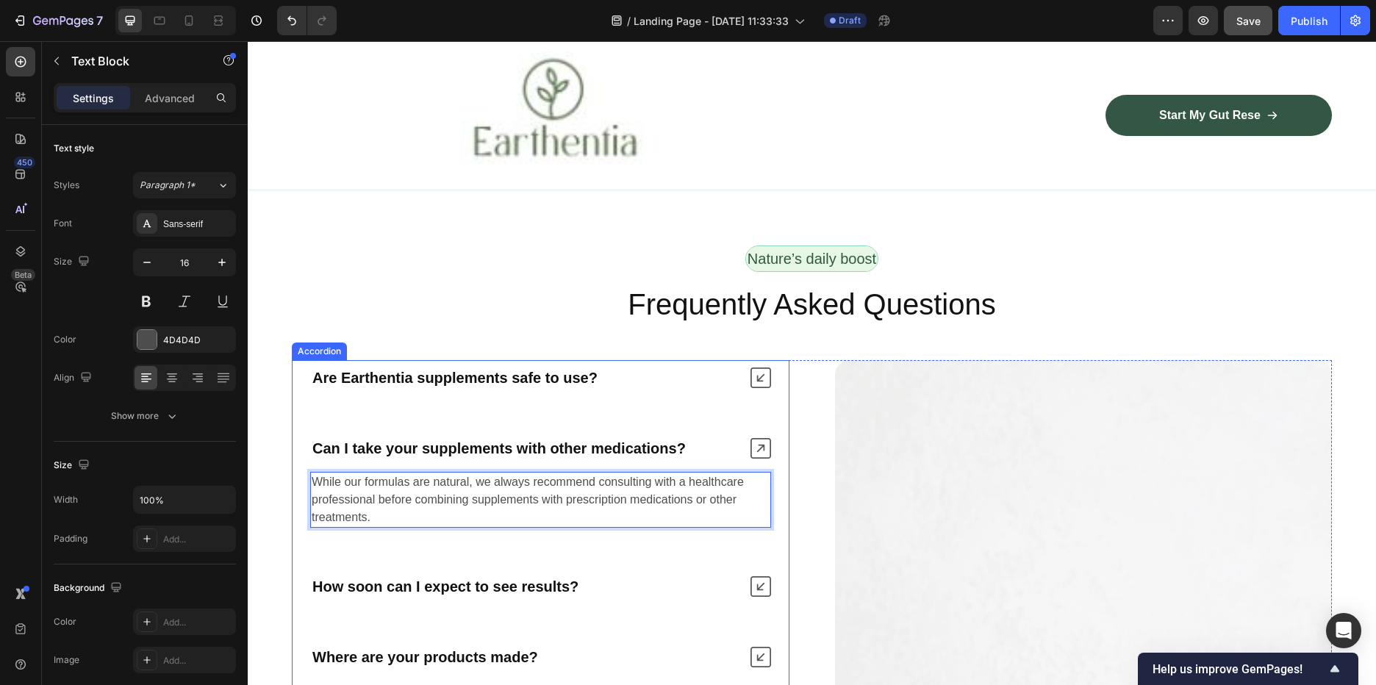
click at [756, 445] on icon at bounding box center [761, 448] width 21 height 21
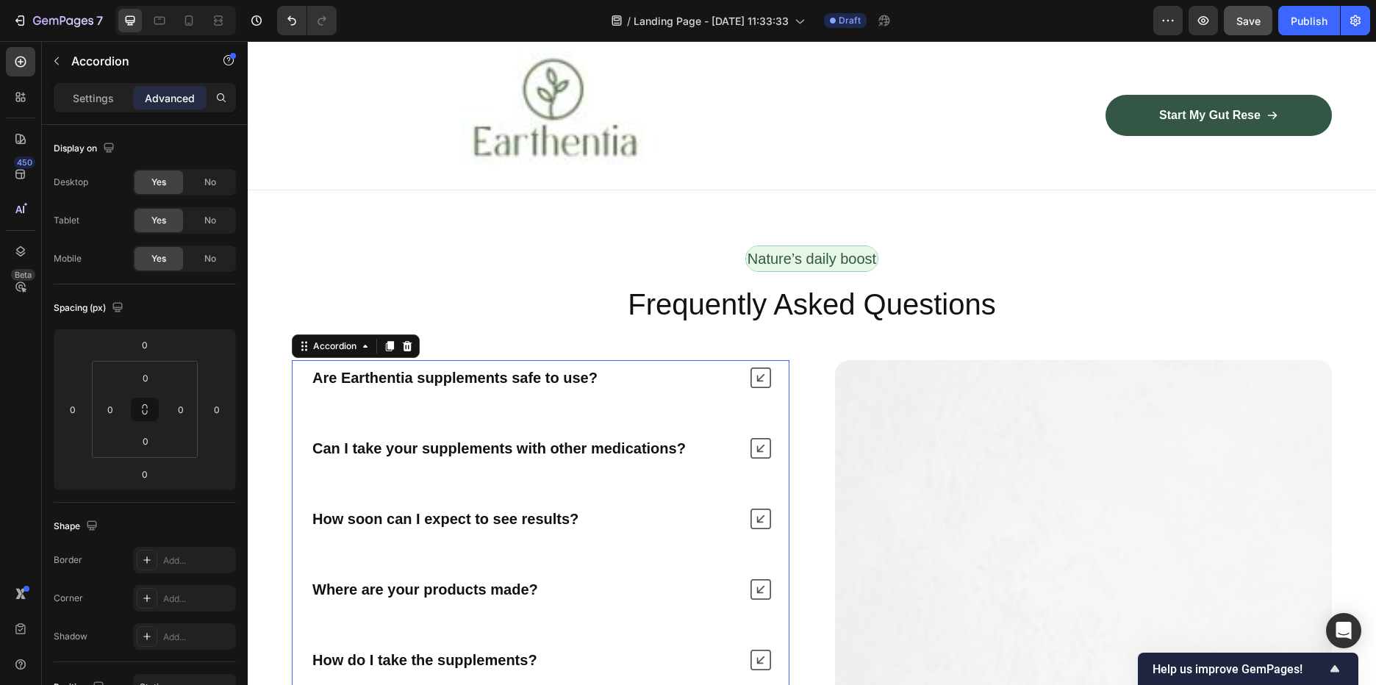
click at [751, 375] on icon at bounding box center [761, 378] width 21 height 21
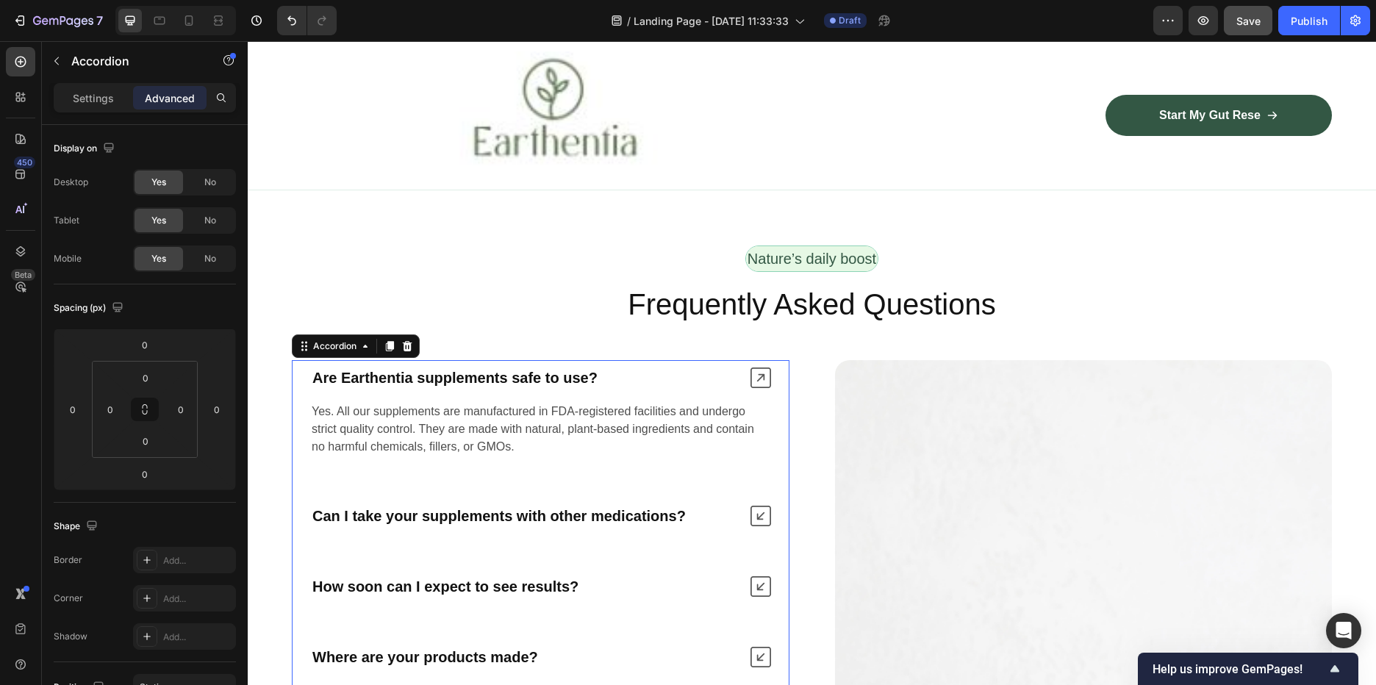
click at [751, 375] on icon at bounding box center [761, 378] width 21 height 21
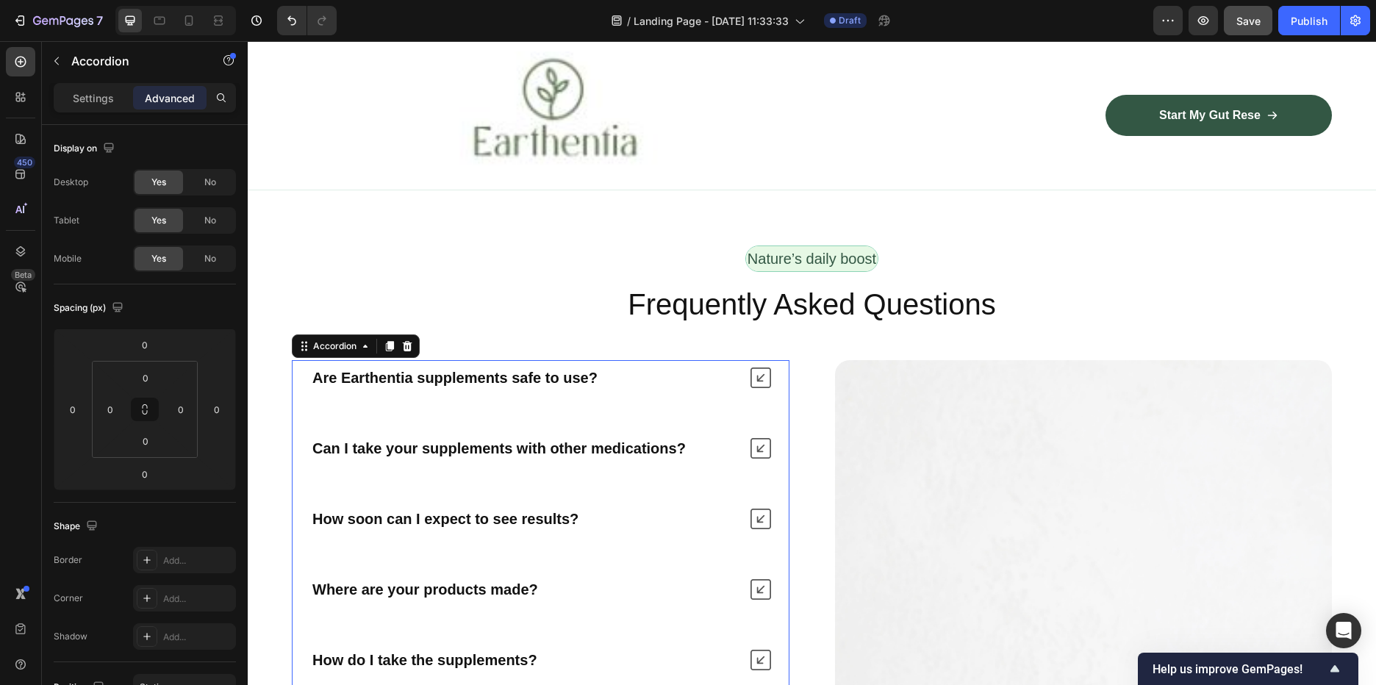
click at [751, 445] on icon at bounding box center [761, 448] width 21 height 21
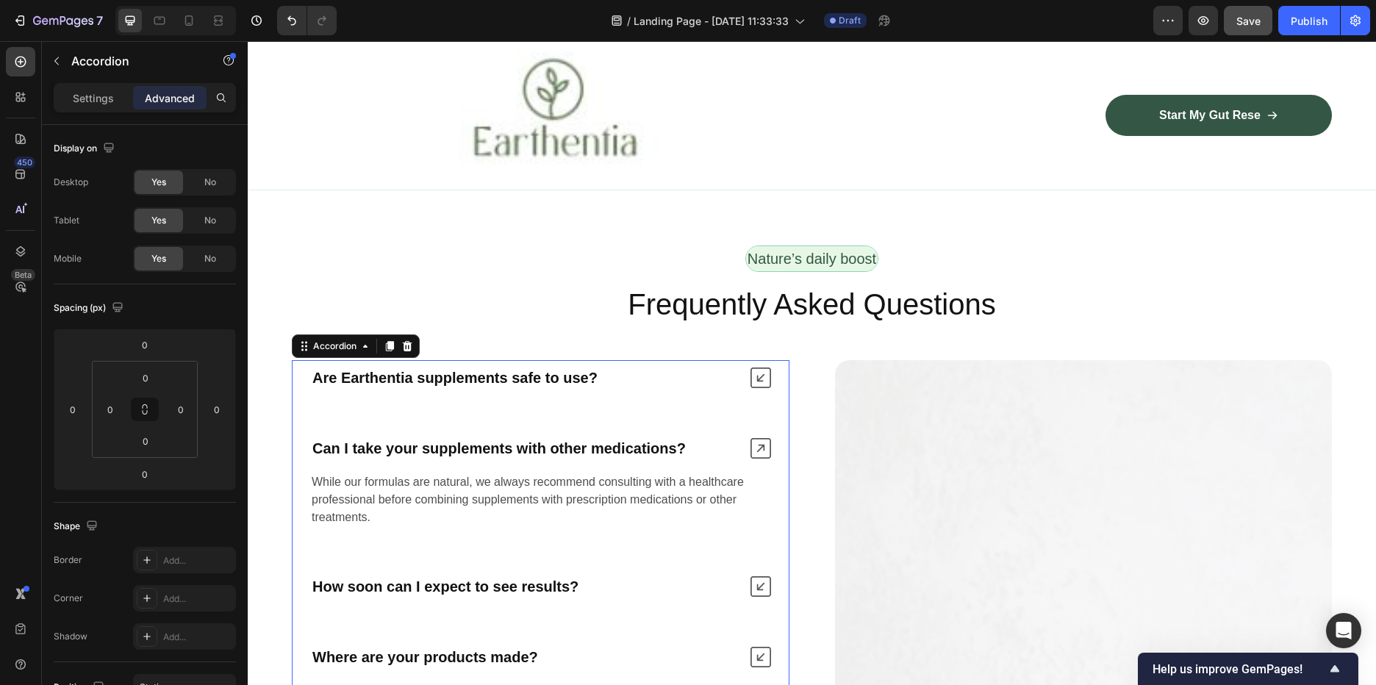
click at [751, 445] on icon at bounding box center [761, 448] width 21 height 21
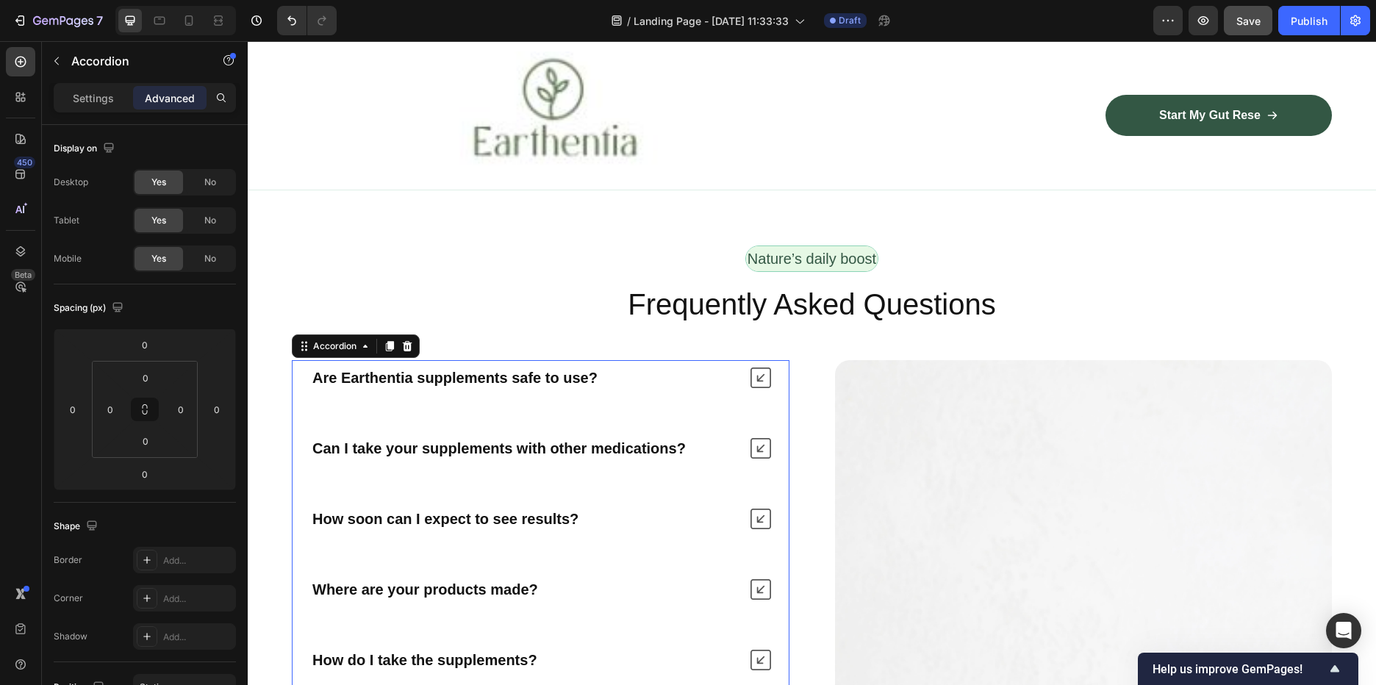
click at [756, 522] on icon at bounding box center [761, 519] width 21 height 21
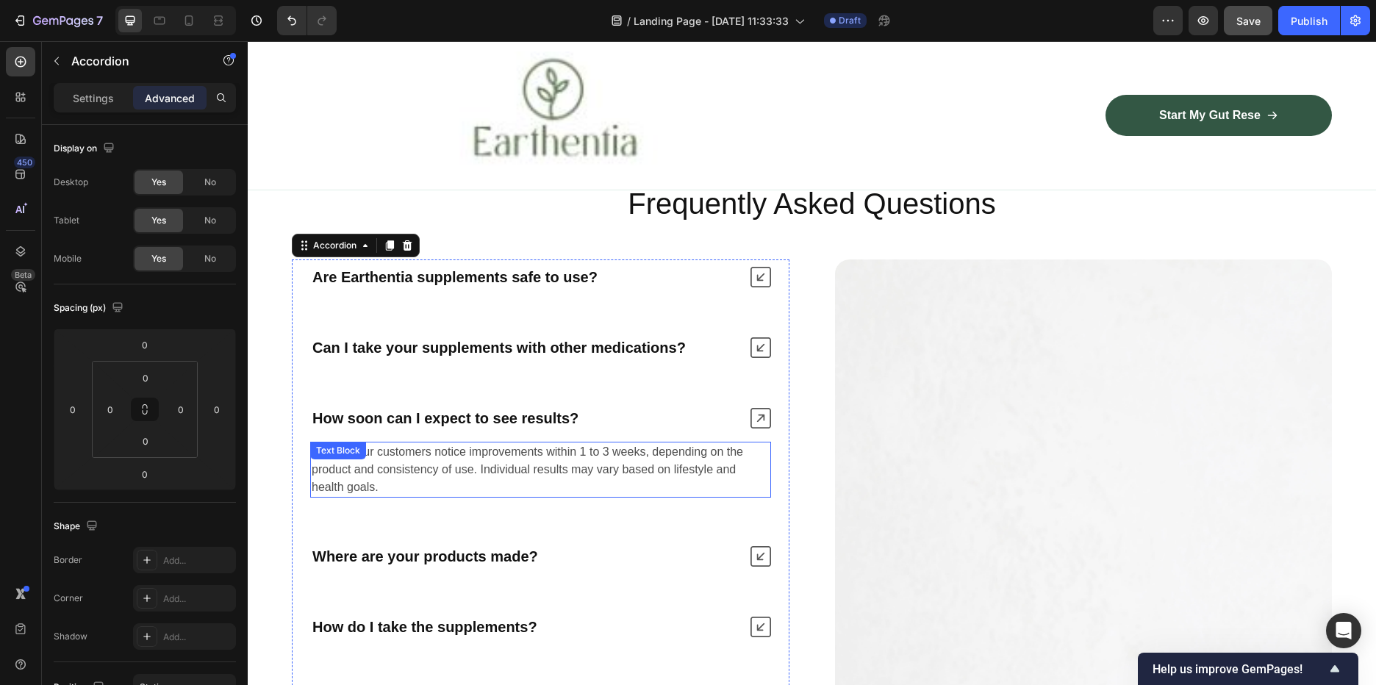
scroll to position [3542, 0]
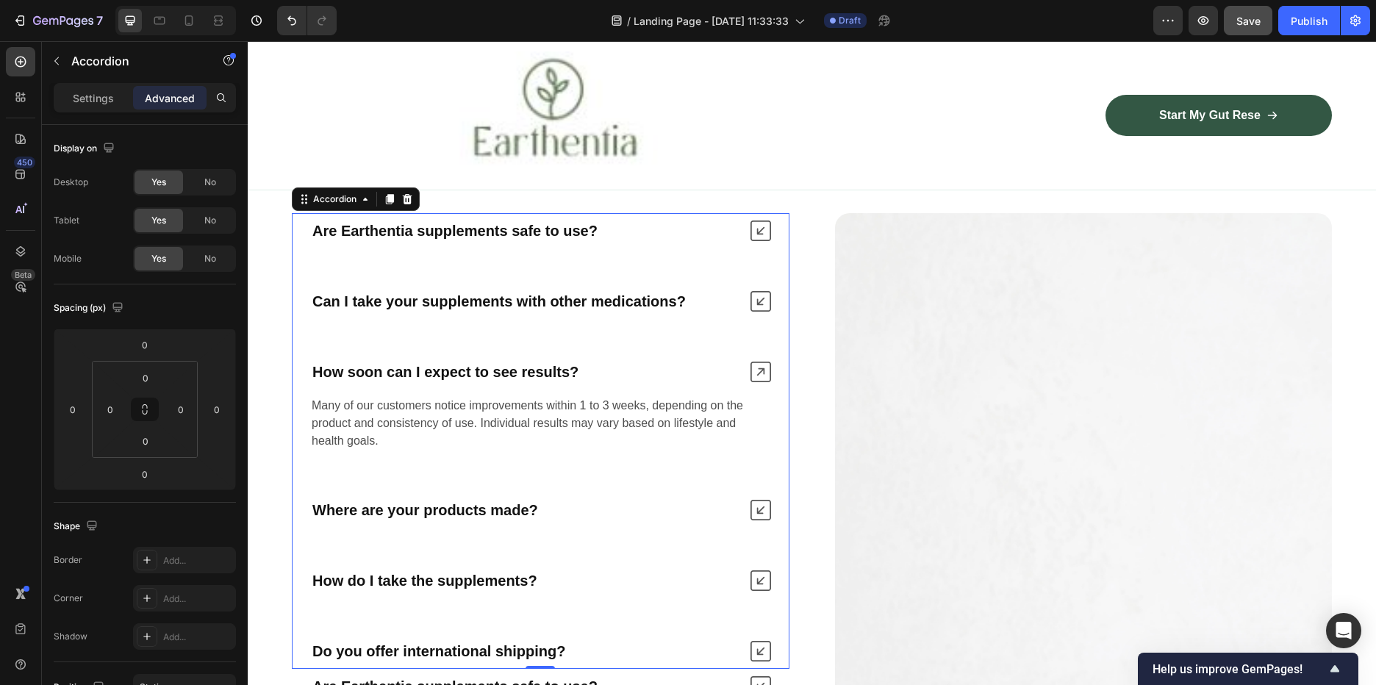
click at [754, 509] on icon at bounding box center [761, 510] width 21 height 21
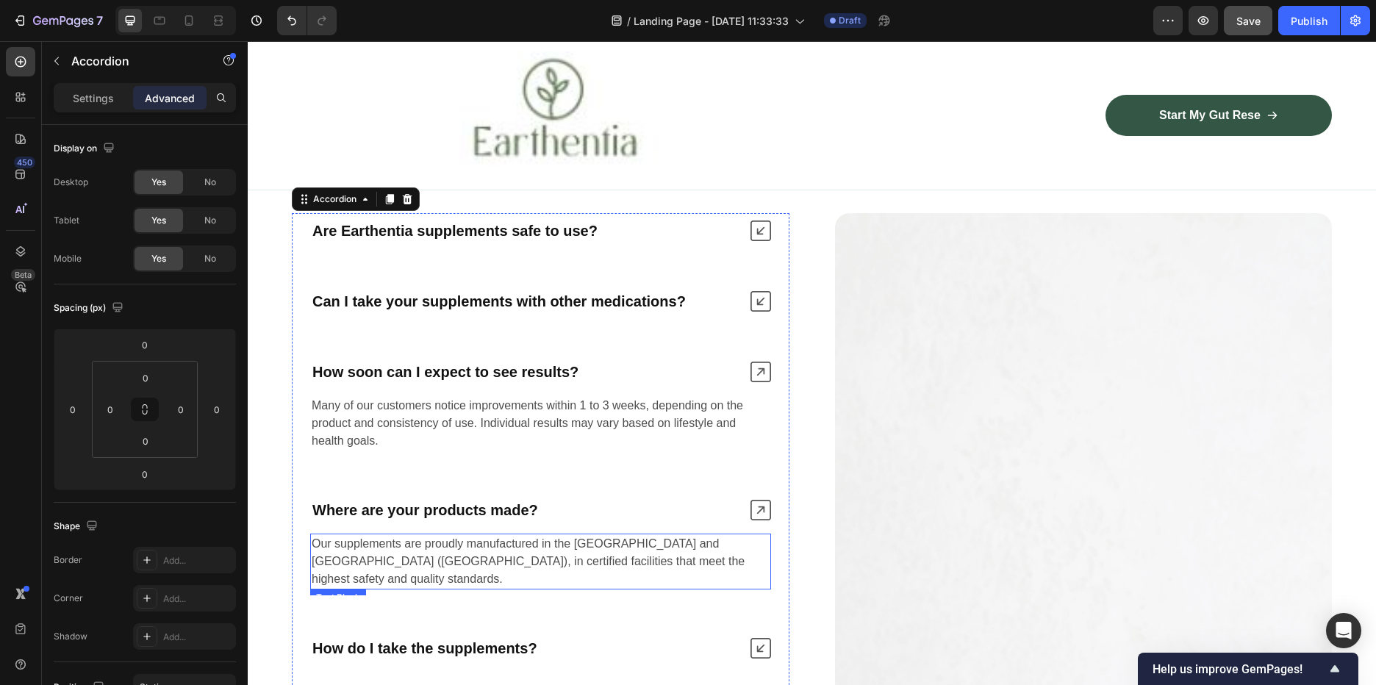
scroll to position [3615, 0]
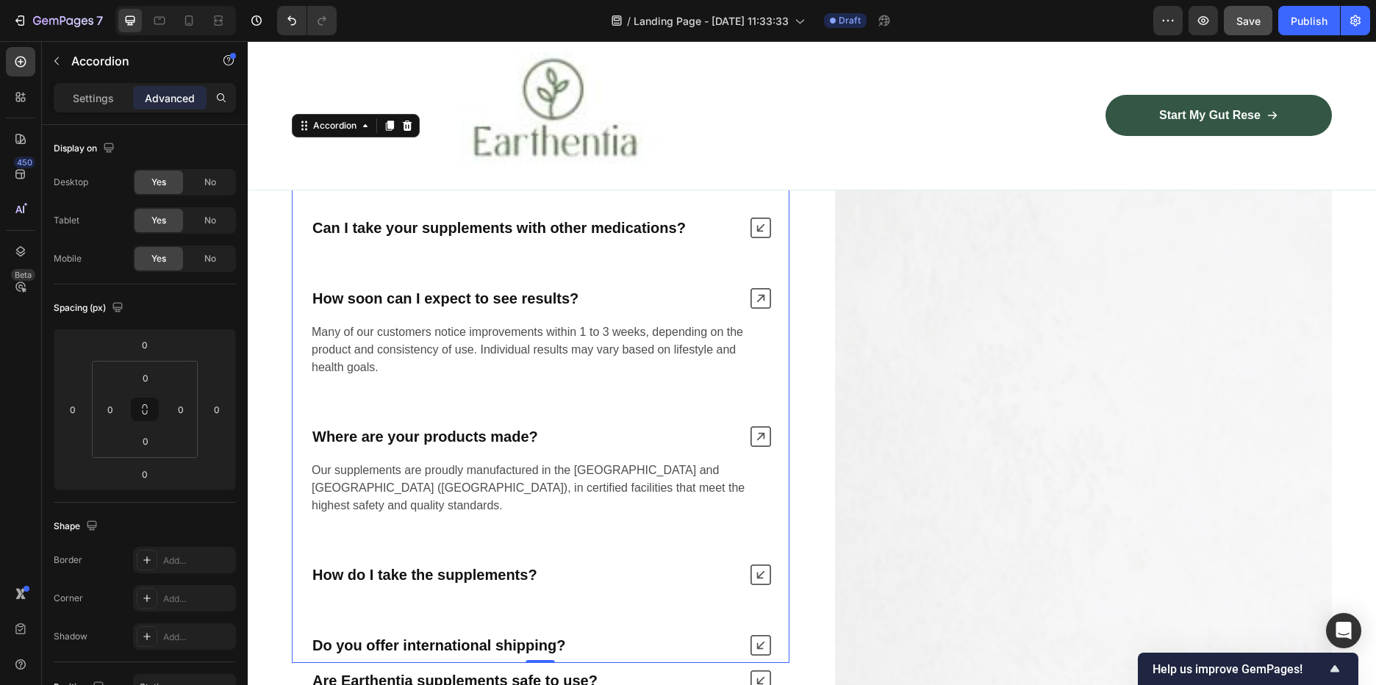
click at [754, 565] on icon at bounding box center [761, 575] width 21 height 21
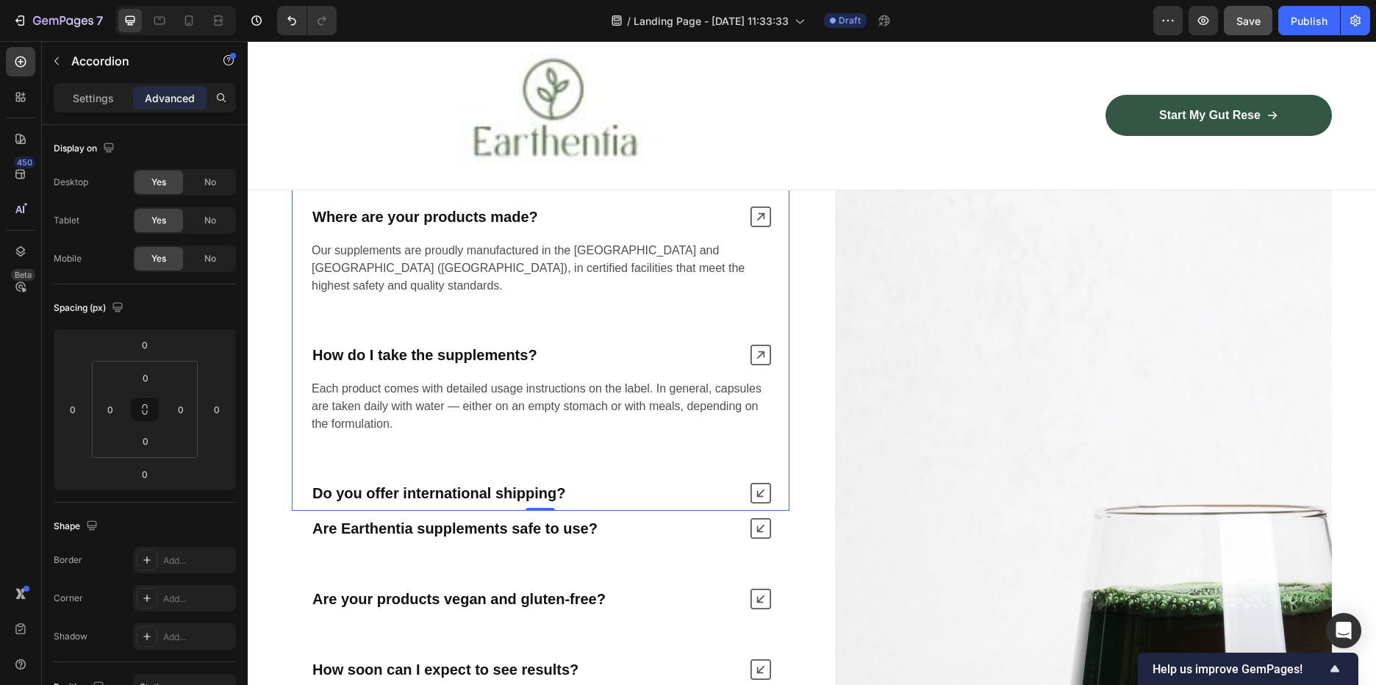
scroll to position [3836, 0]
click at [756, 482] on icon at bounding box center [761, 492] width 21 height 21
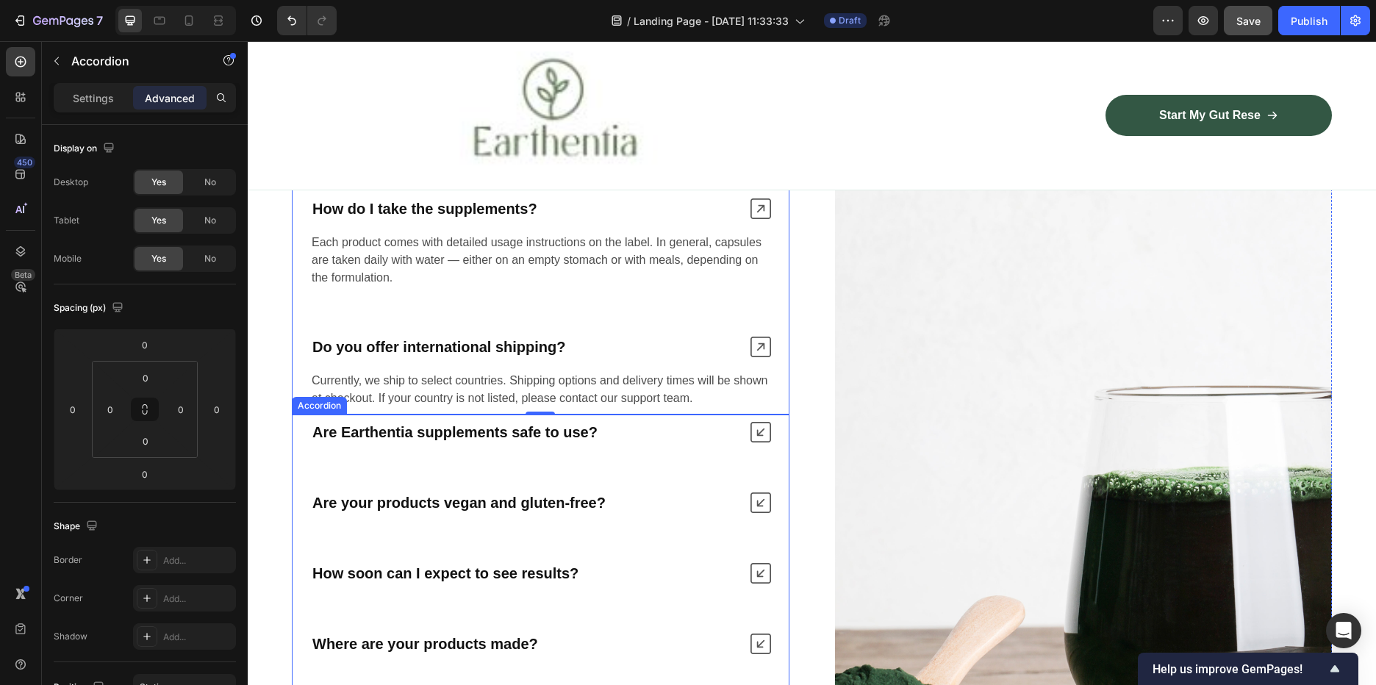
scroll to position [3983, 0]
click at [755, 420] on icon at bounding box center [761, 430] width 21 height 21
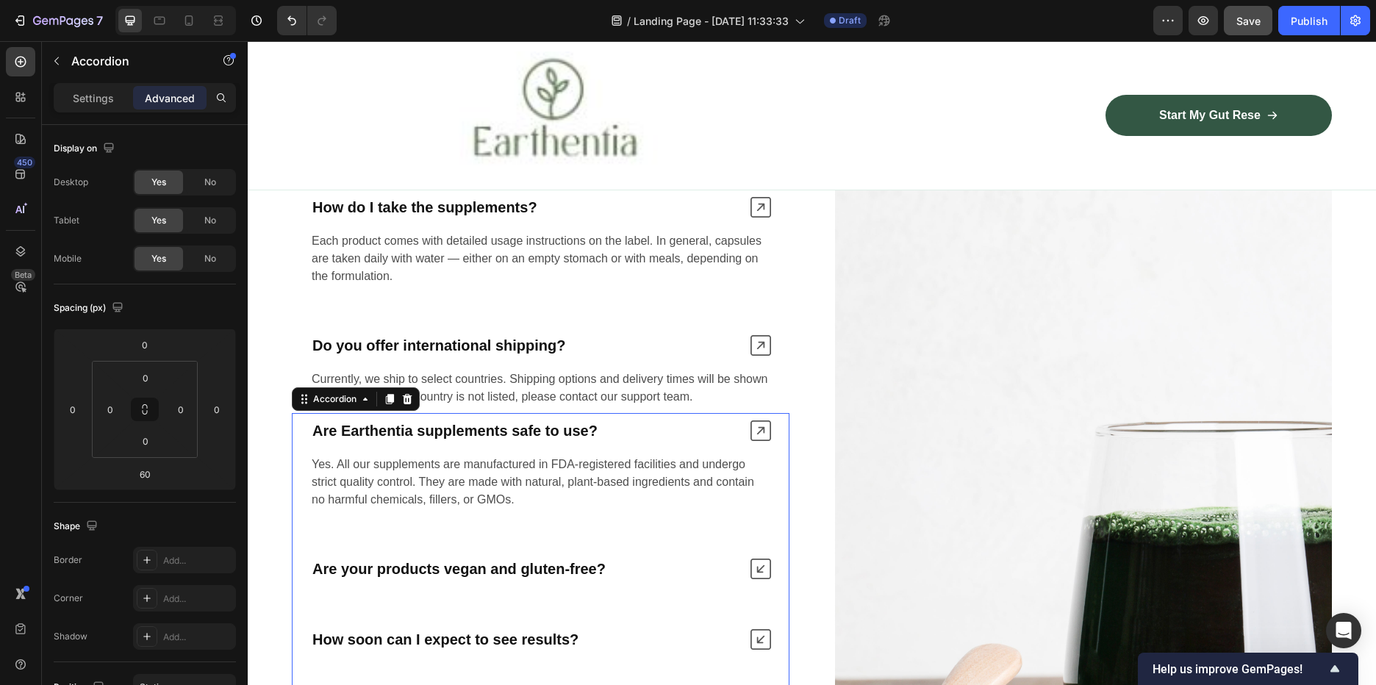
click at [759, 559] on icon at bounding box center [761, 569] width 21 height 21
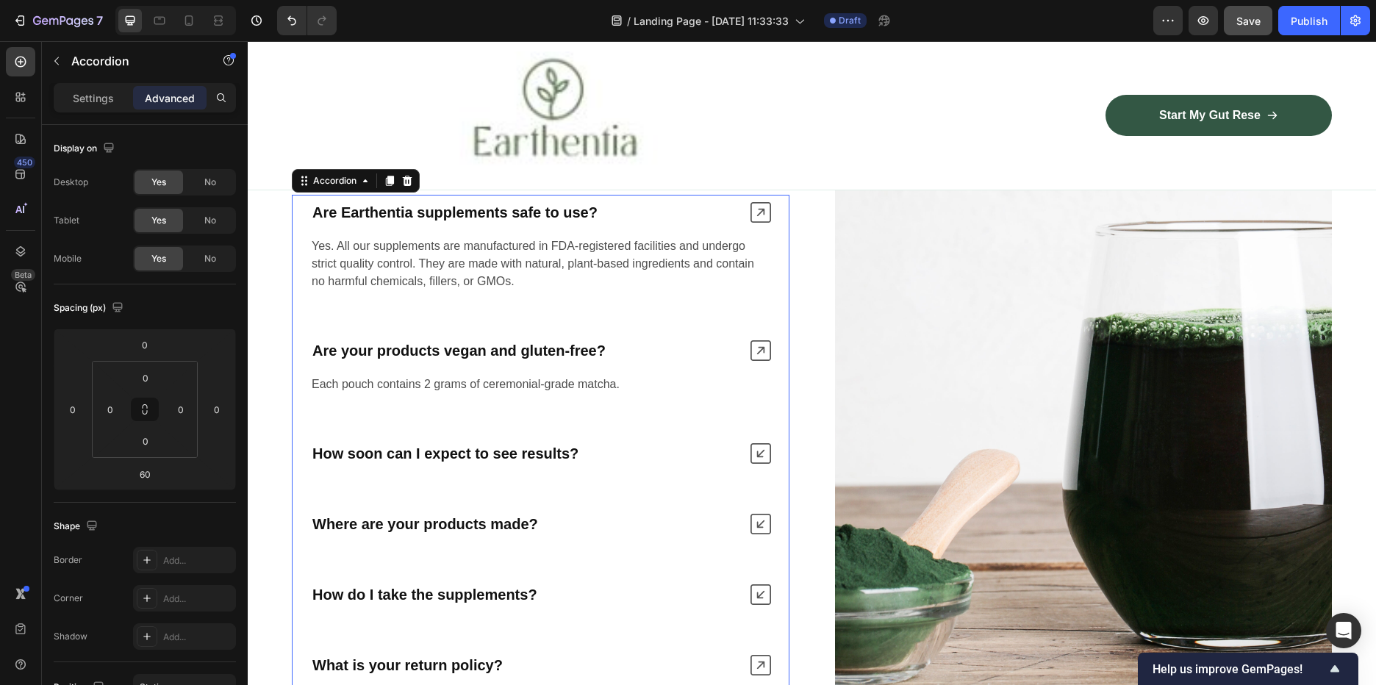
scroll to position [4203, 0]
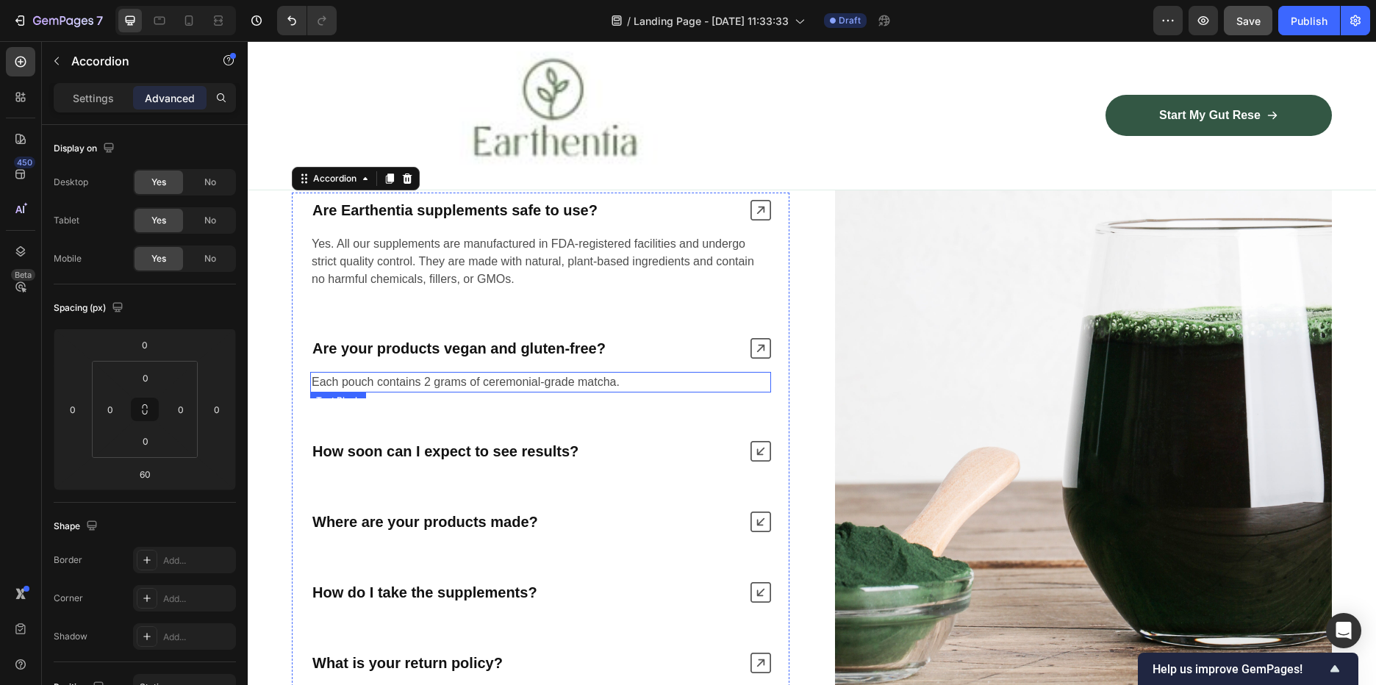
click at [522, 373] on p "Each pouch contains 2 grams of ceremonial-grade matcha." at bounding box center [541, 382] width 458 height 18
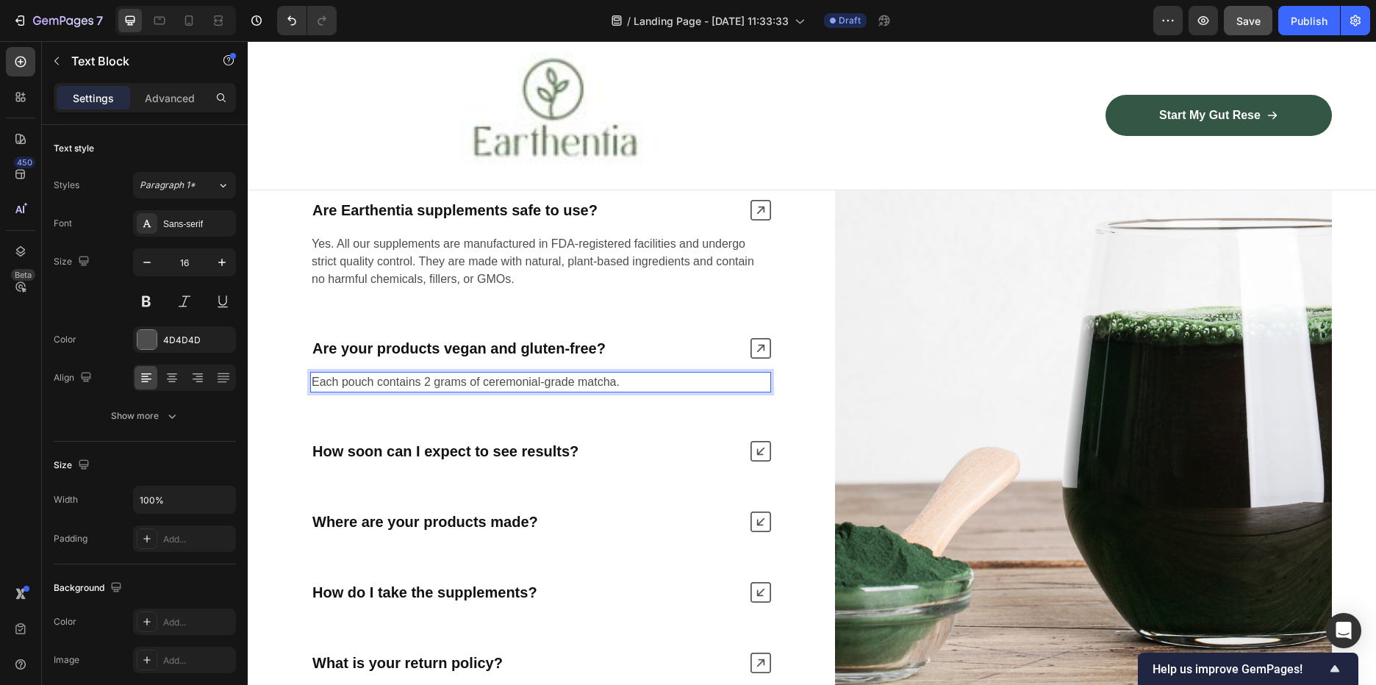
click at [619, 373] on p "Each pouch contains 2 grams of ceremonial-grade matcha." at bounding box center [541, 382] width 458 height 18
drag, startPoint x: 632, startPoint y: 363, endPoint x: 315, endPoint y: 362, distance: 317.6
click at [315, 373] on p "Each pouch contains 2 grams of ceremonial-grade matcha." at bounding box center [541, 382] width 458 height 18
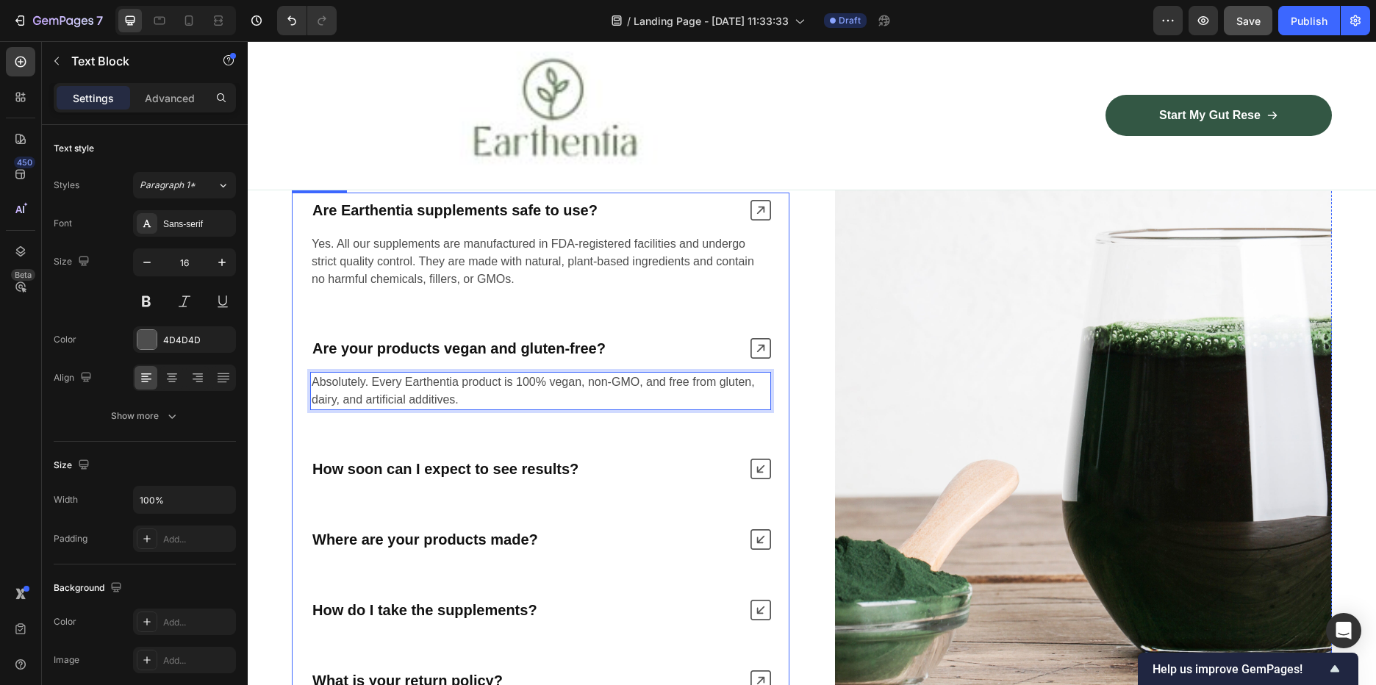
click at [757, 459] on icon at bounding box center [761, 469] width 21 height 21
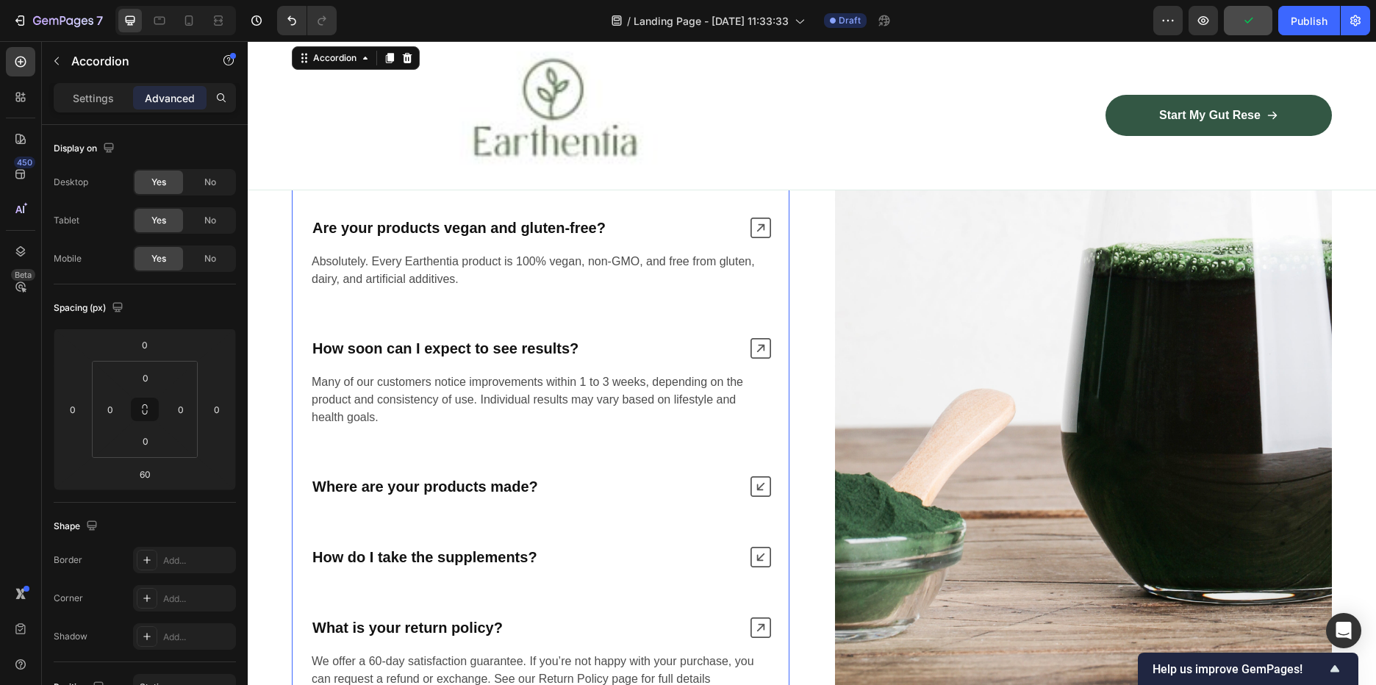
scroll to position [4350, 0]
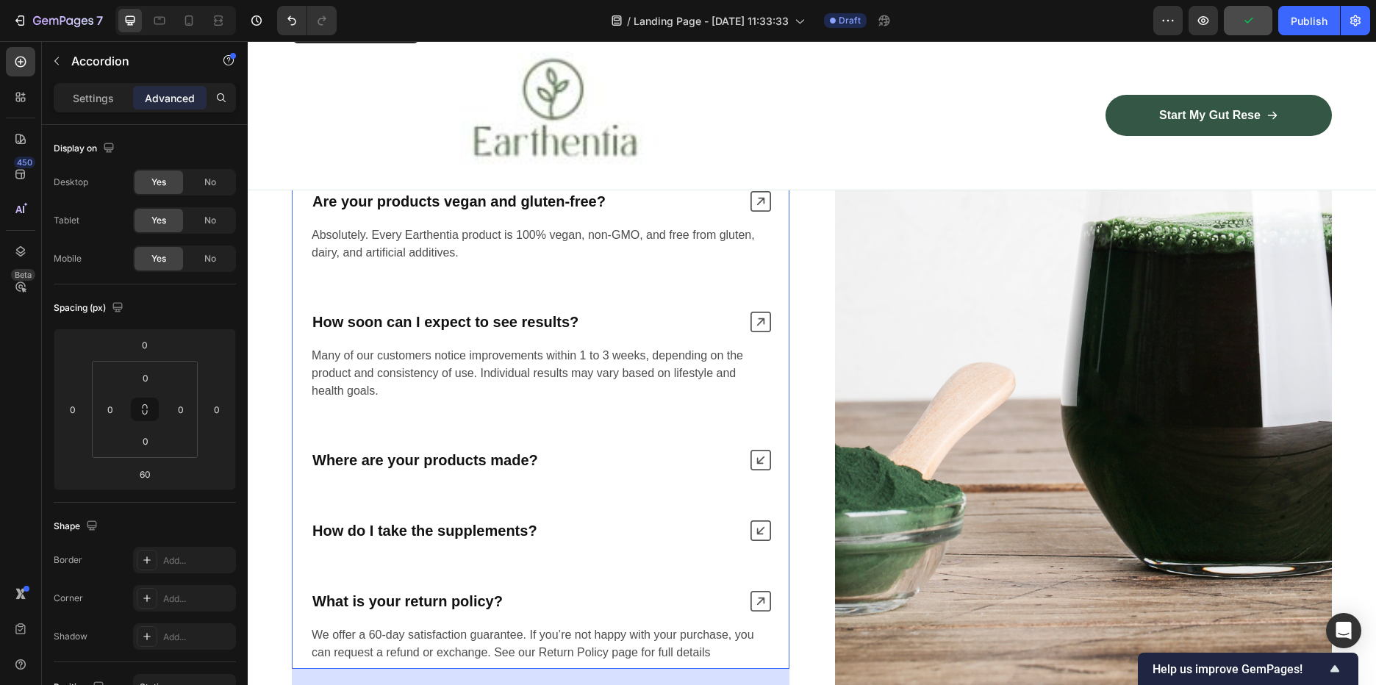
click at [761, 450] on icon at bounding box center [761, 460] width 21 height 21
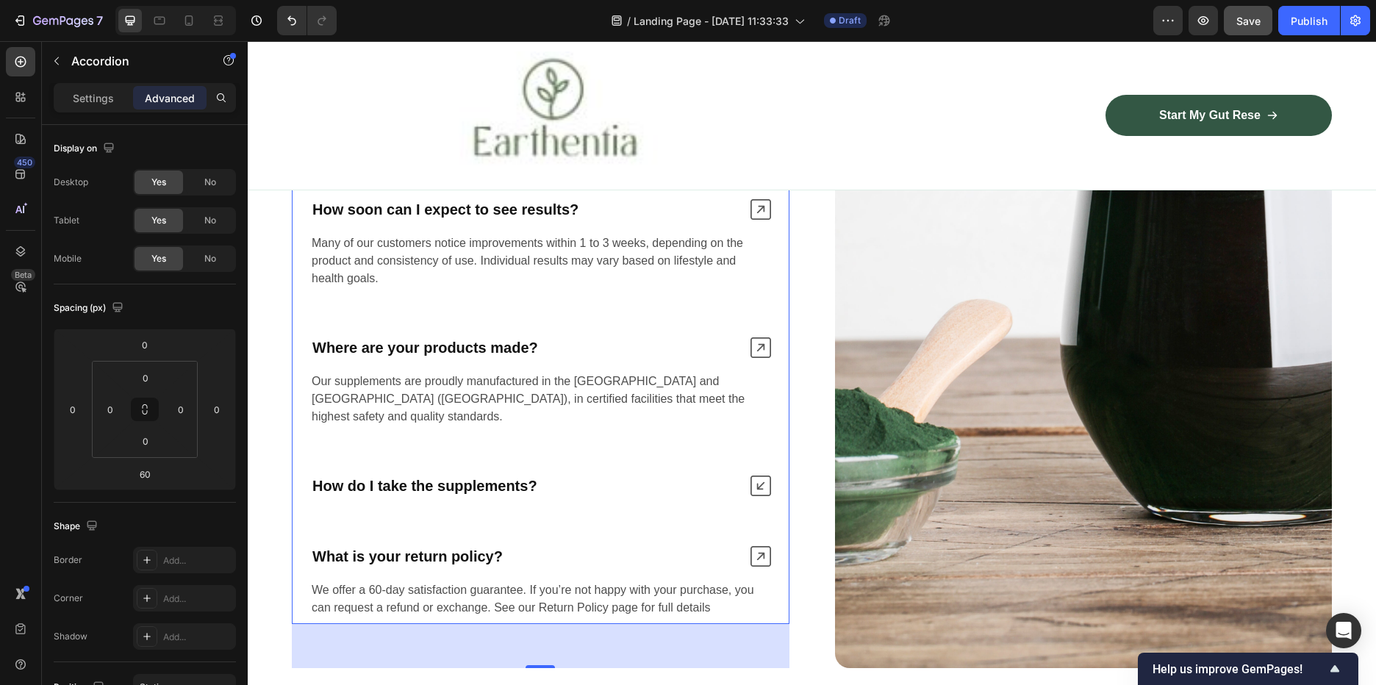
scroll to position [4497, 0]
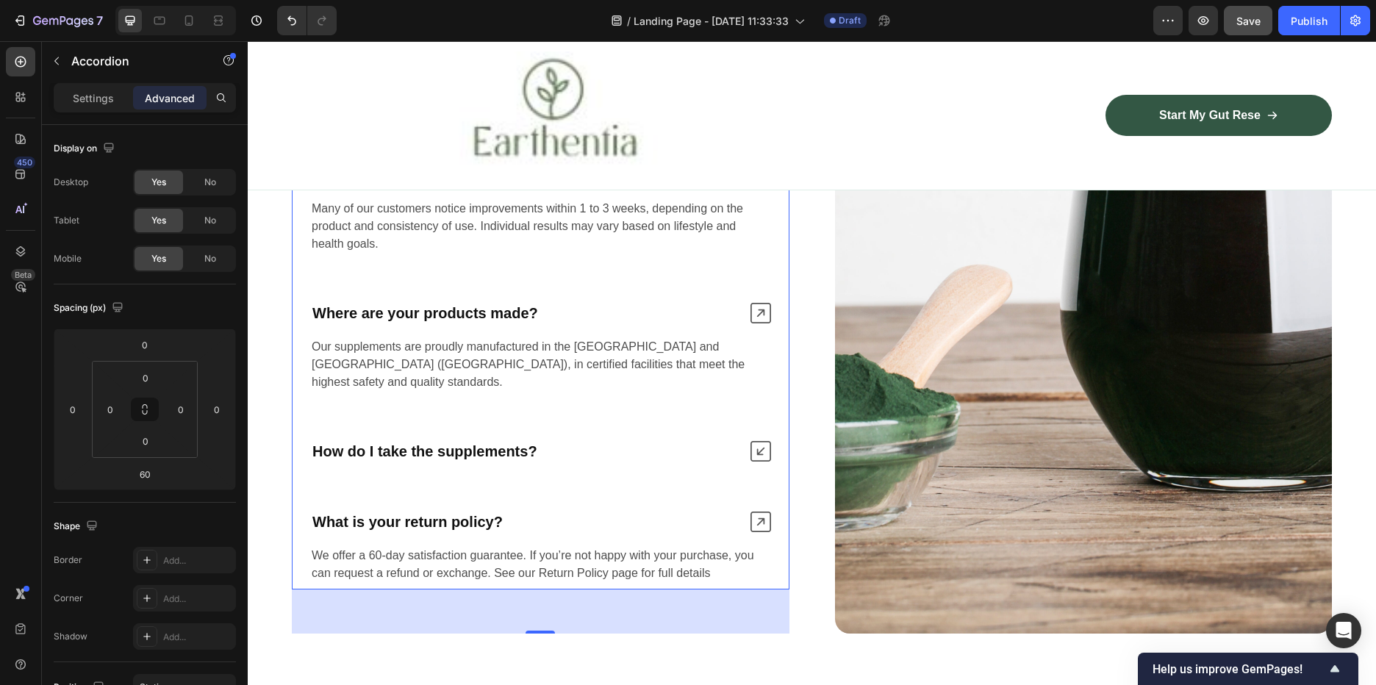
click at [744, 434] on div "How do I take the supplements?" at bounding box center [541, 451] width 496 height 35
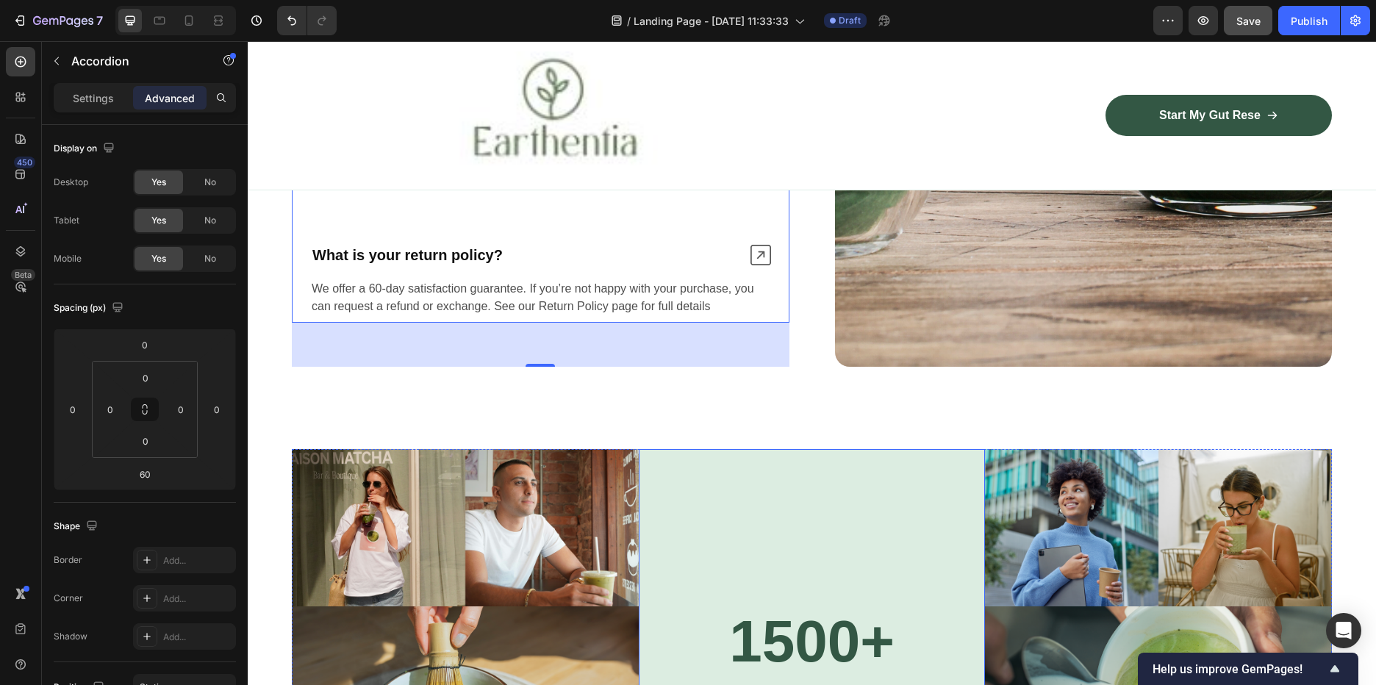
scroll to position [4865, 0]
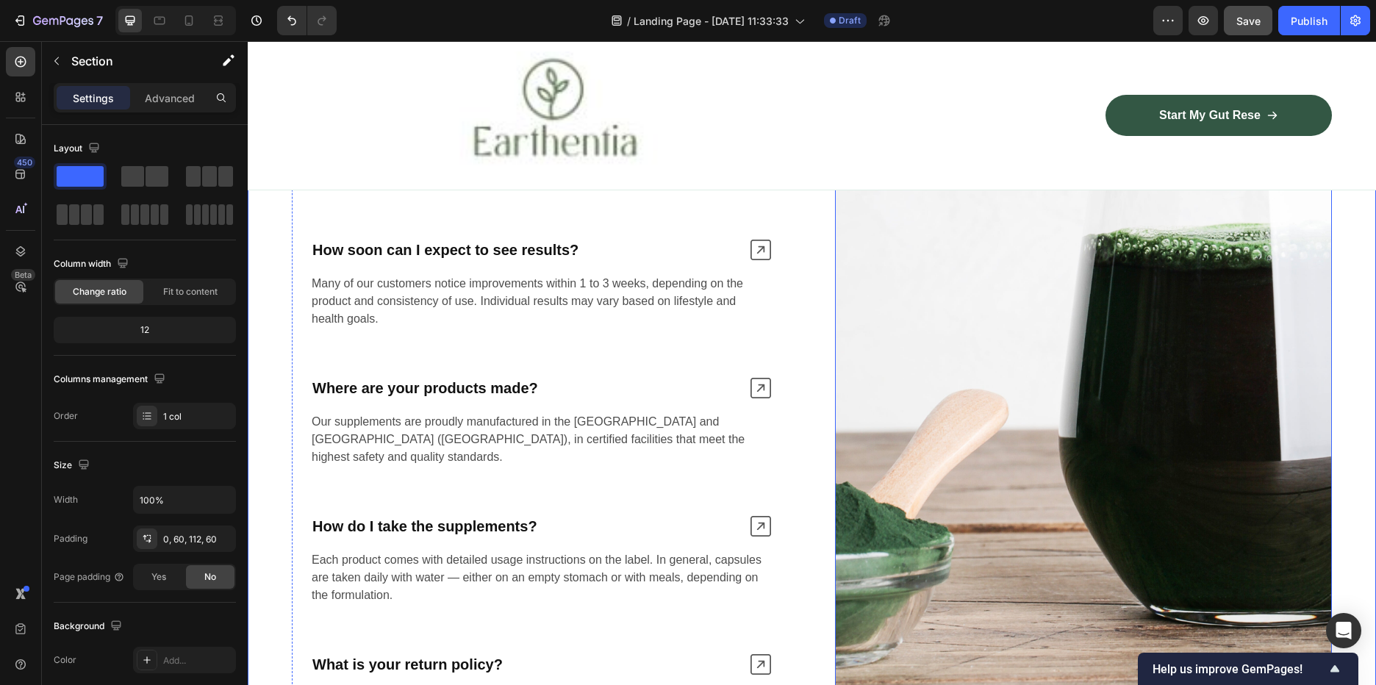
scroll to position [4424, 0]
click at [1050, 423] on img at bounding box center [1084, 53] width 498 height 1444
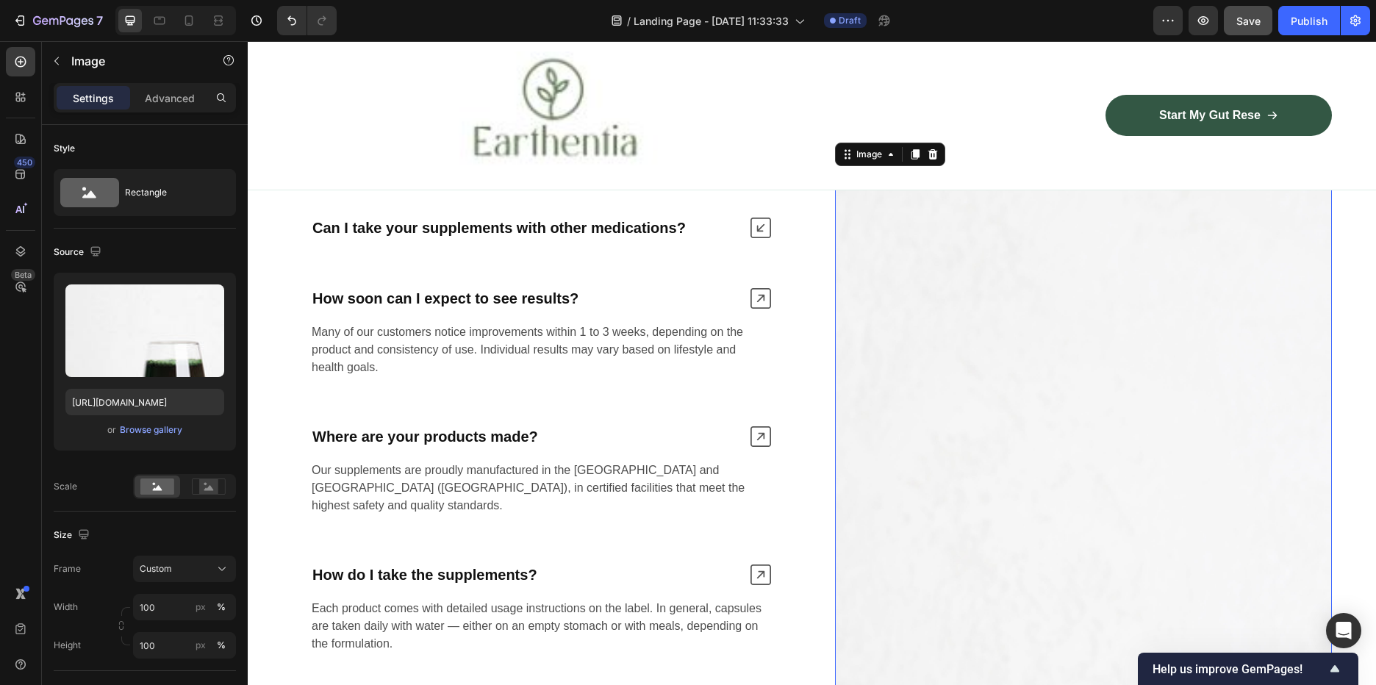
scroll to position [3395, 0]
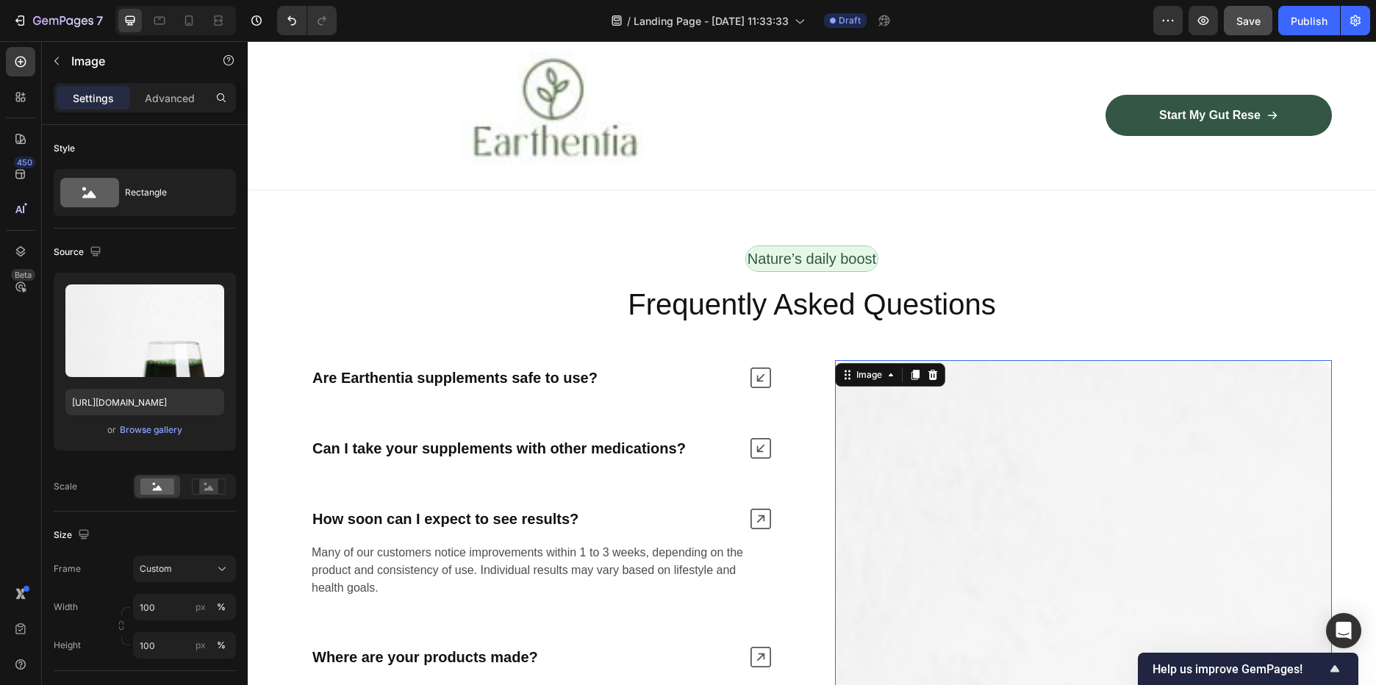
click at [139, 430] on div "Browse gallery" at bounding box center [151, 429] width 62 height 13
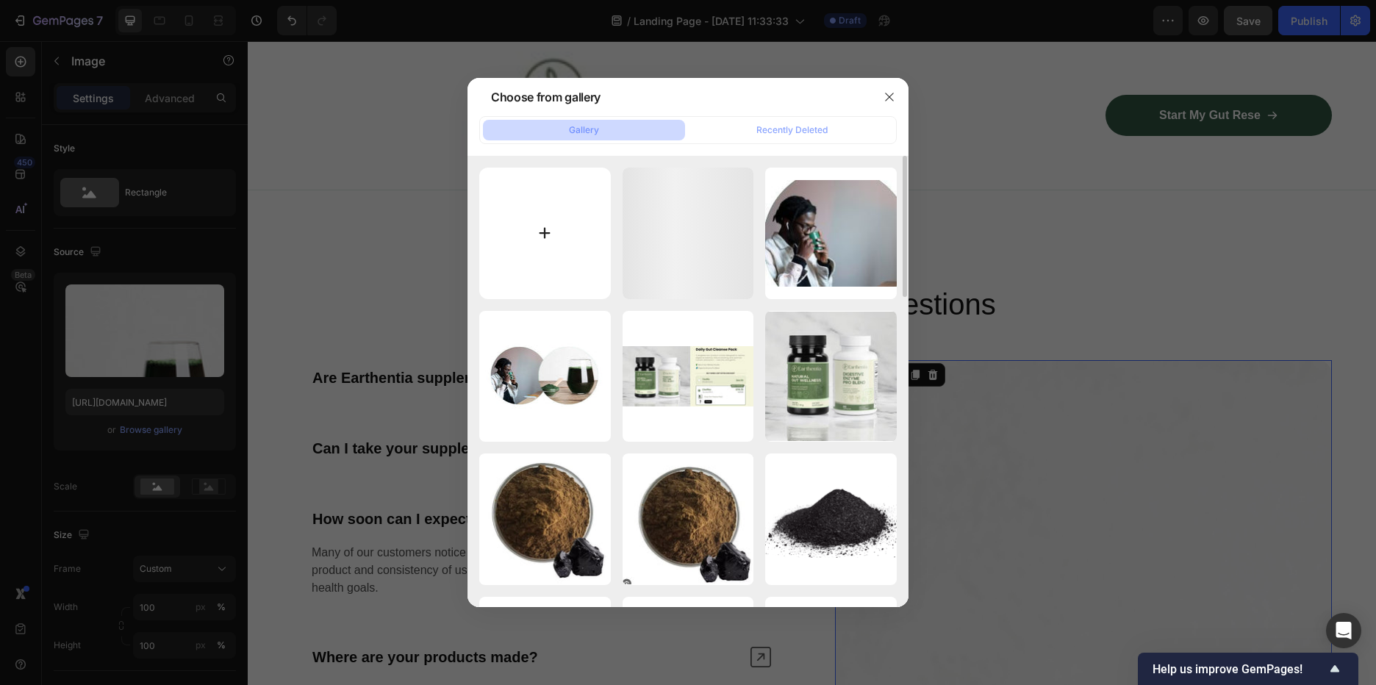
click at [573, 259] on input "file" at bounding box center [545, 234] width 132 height 132
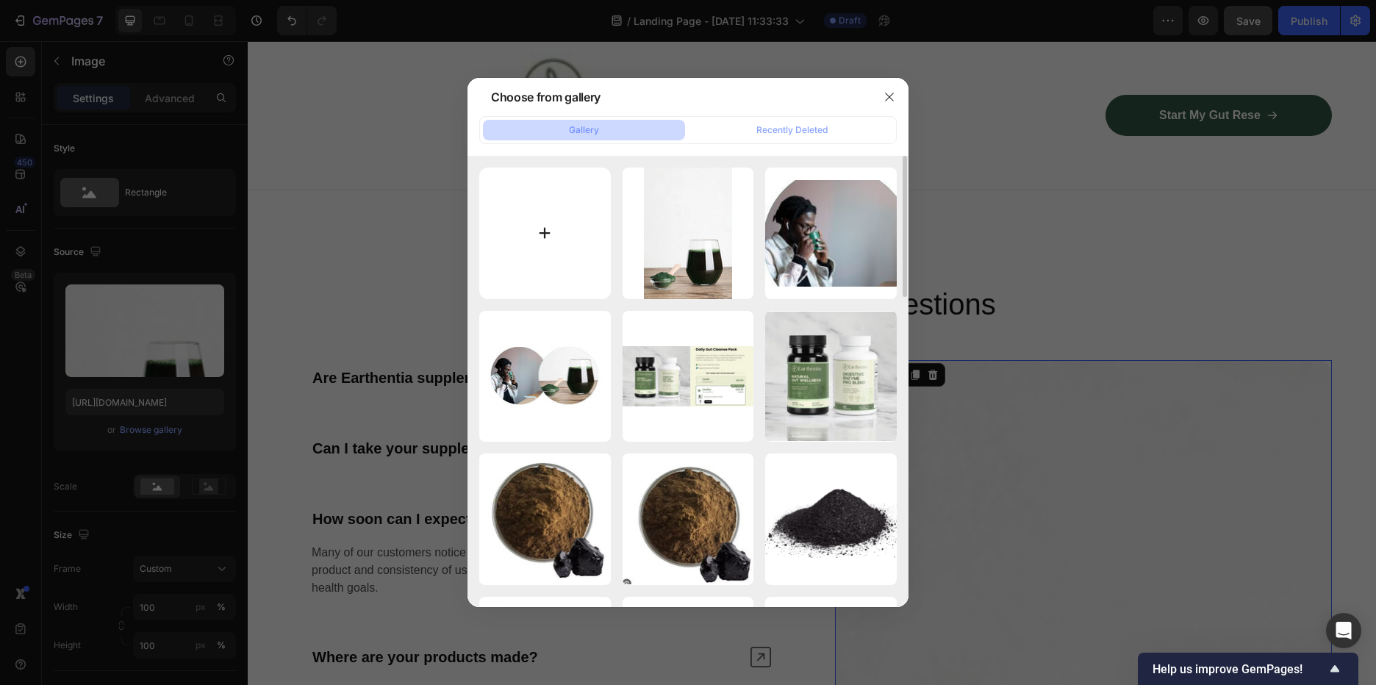
click at [585, 221] on input "file" at bounding box center [545, 234] width 132 height 132
type input "C:\fakepath\alternative-medicine-dietary-supplements-vitamin-2025-02-10-05-03-2…"
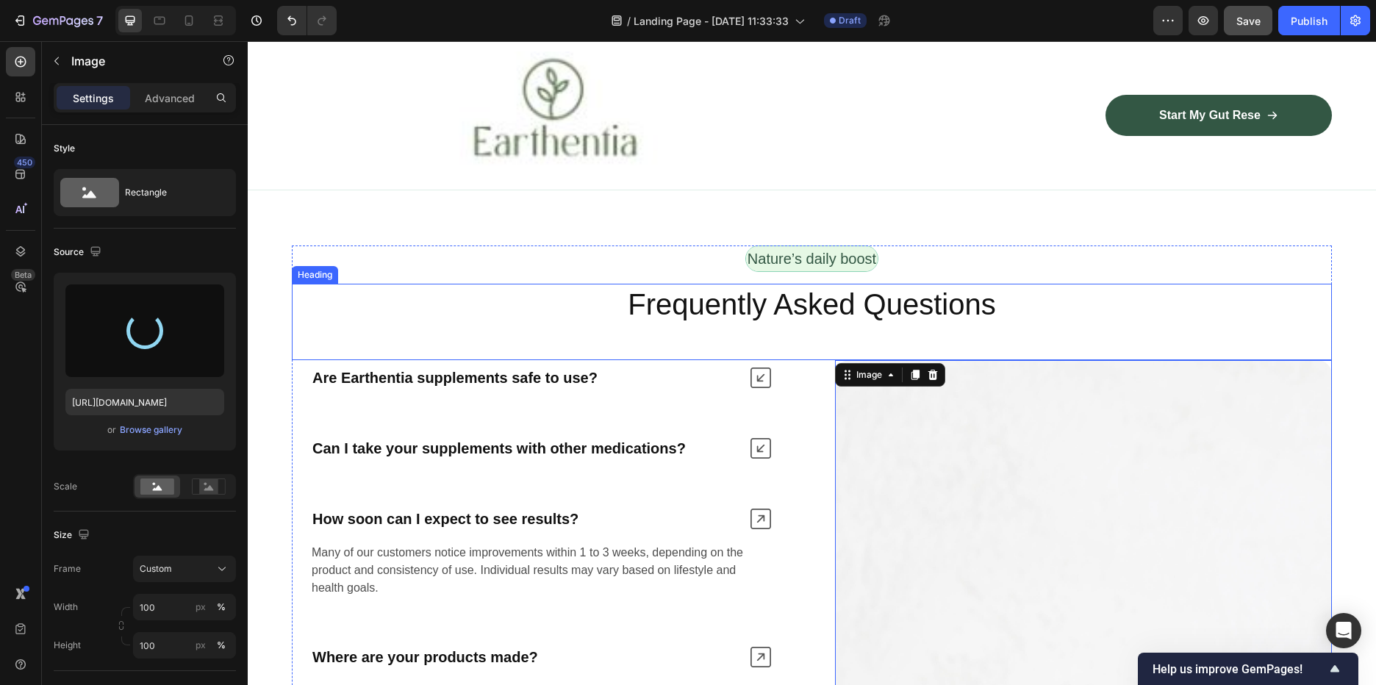
type input "https://cdn.shopify.com/s/files/1/0588/7459/3365/files/gempages_585721442474132…"
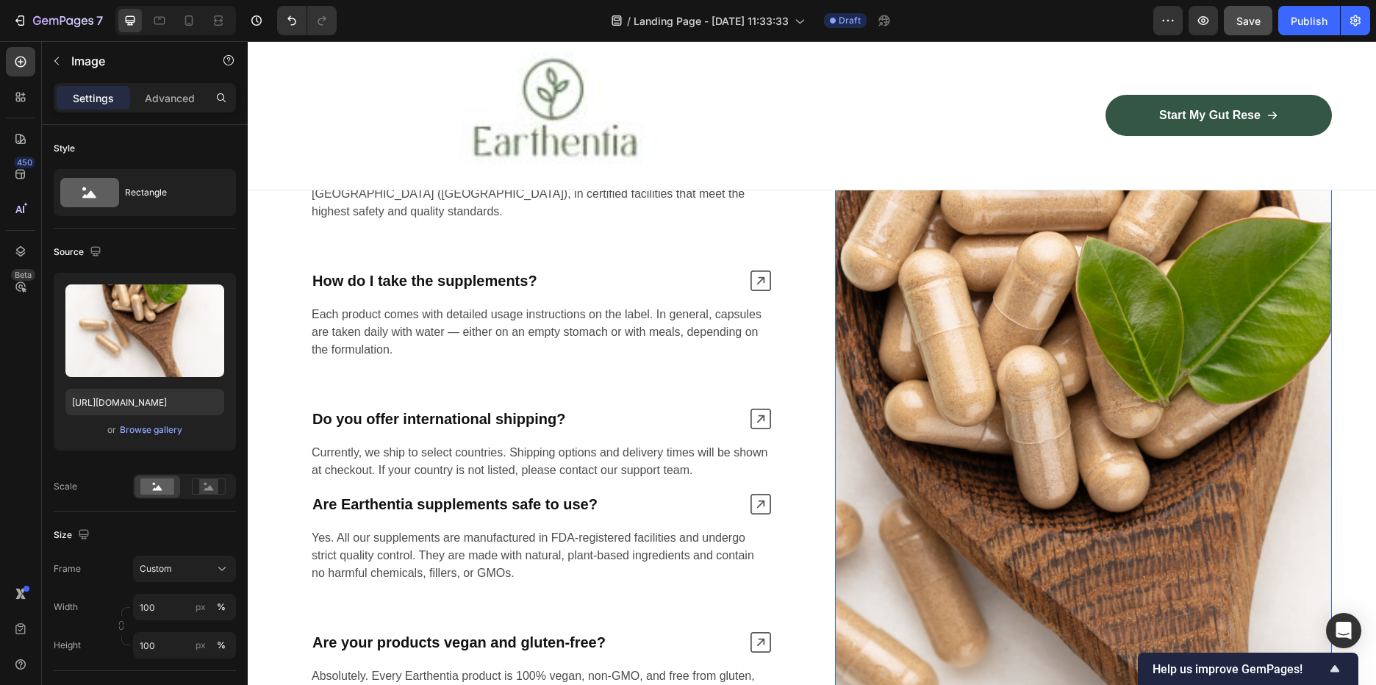
scroll to position [4056, 0]
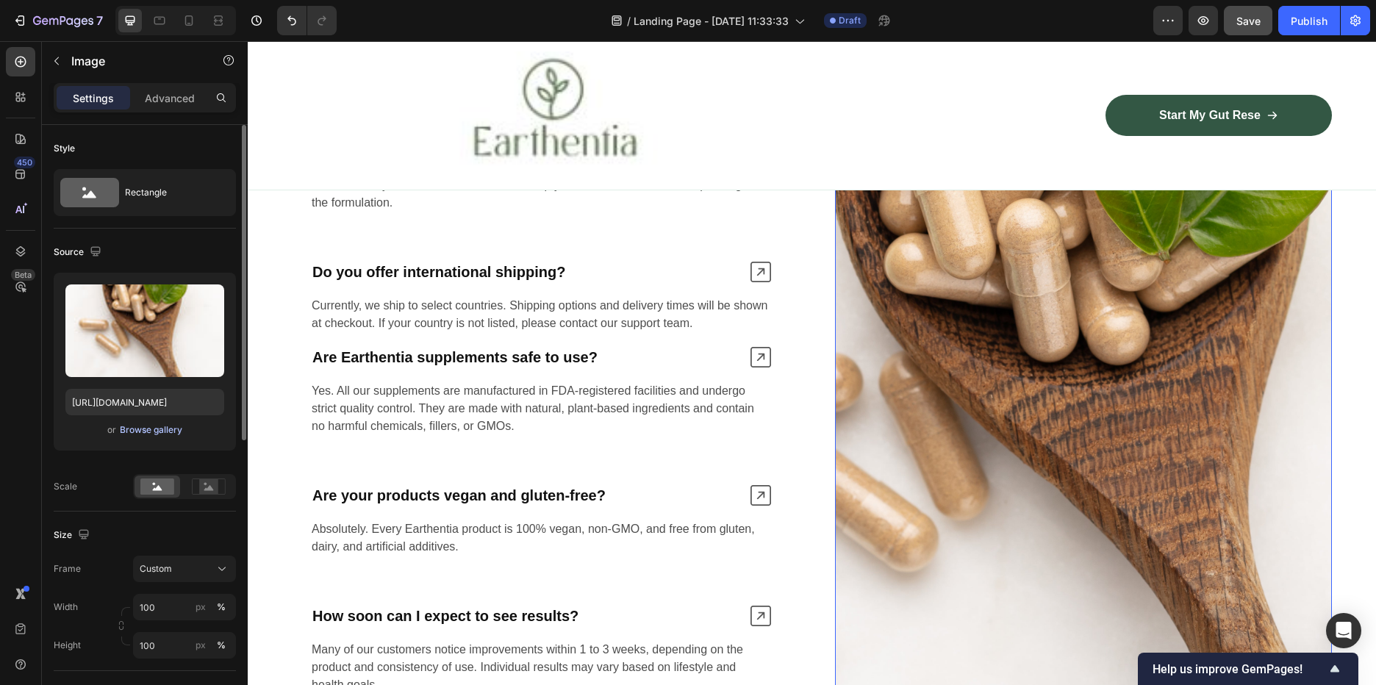
click at [133, 429] on div "Browse gallery" at bounding box center [151, 429] width 62 height 13
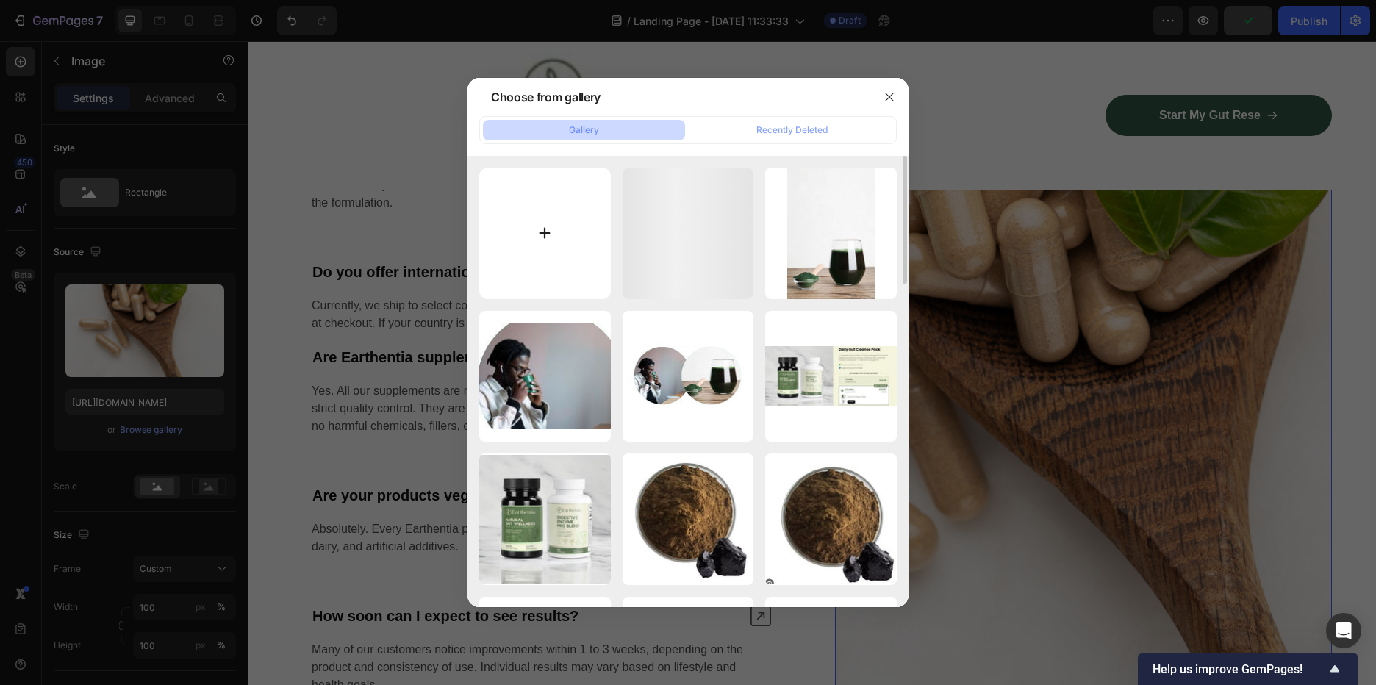
click at [556, 259] on input "file" at bounding box center [545, 234] width 132 height 132
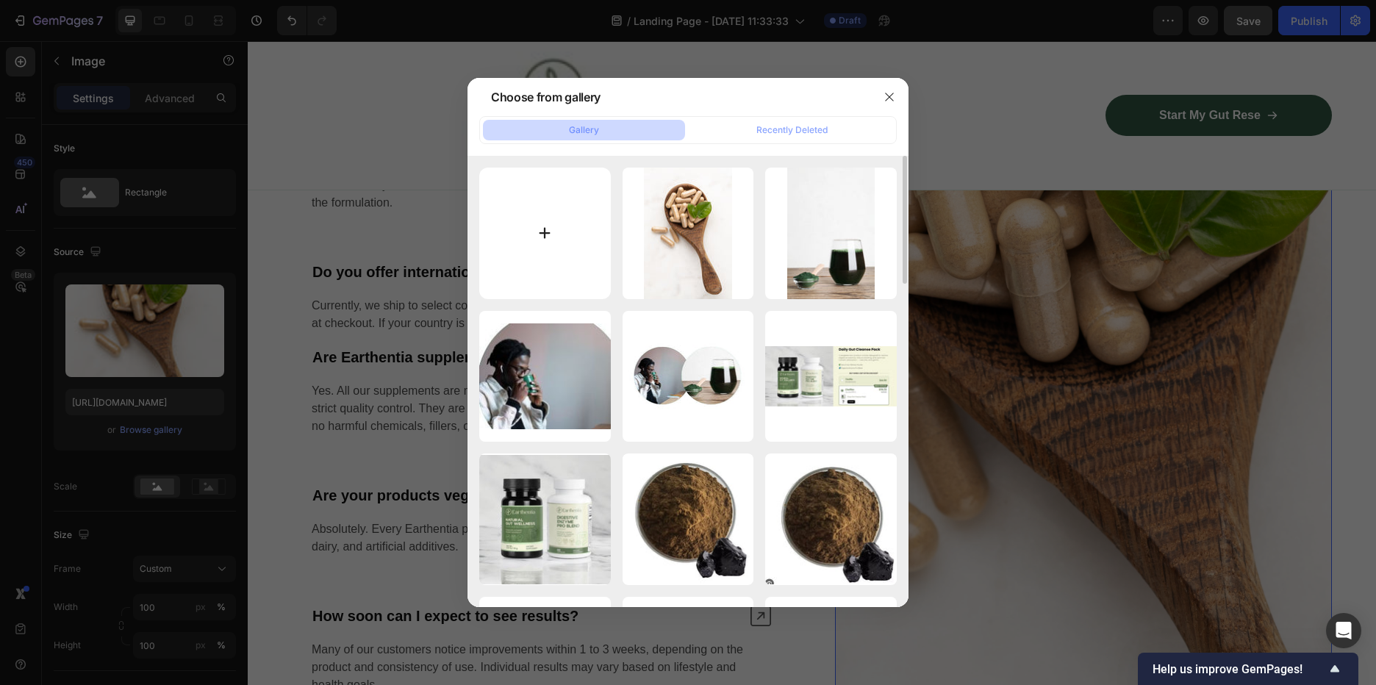
type input "C:\fakepath\chyavanprash-or-chyawanprash-is-widely-consumed-in-2025-01-16-12-52…"
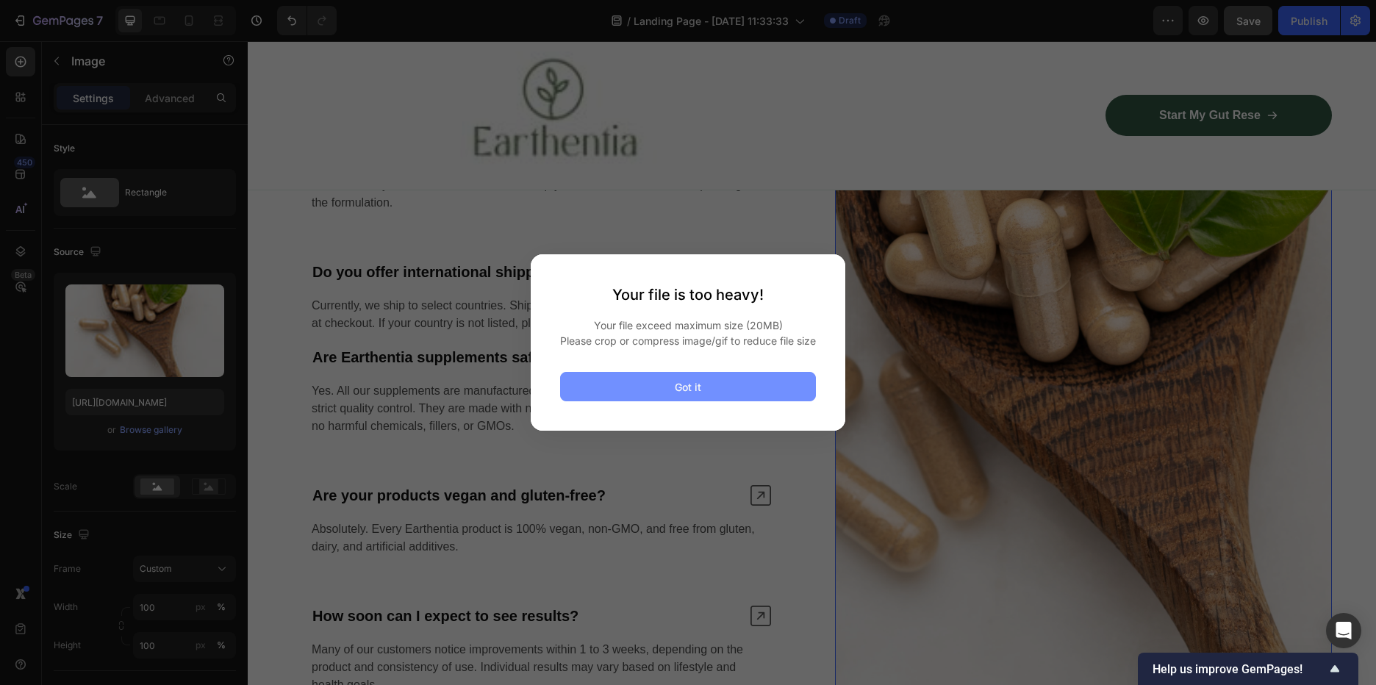
click at [661, 389] on button "Got it" at bounding box center [688, 386] width 256 height 29
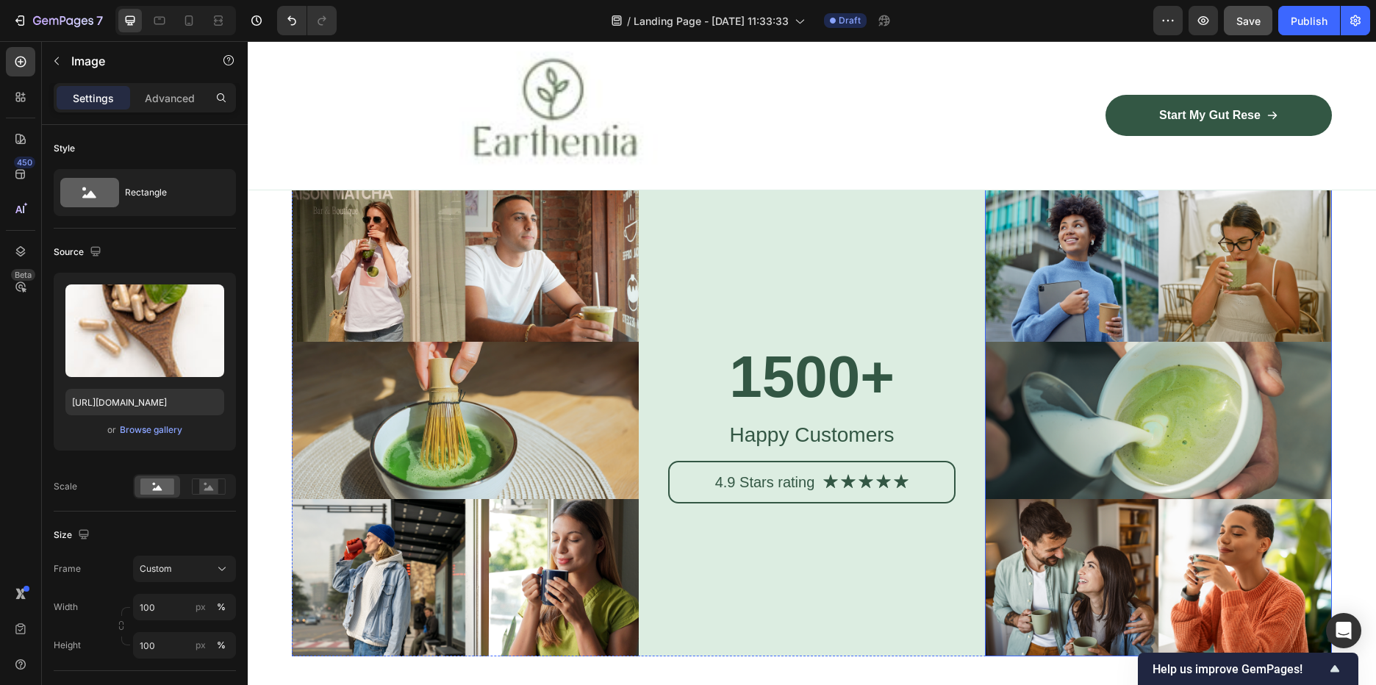
scroll to position [4450, 0]
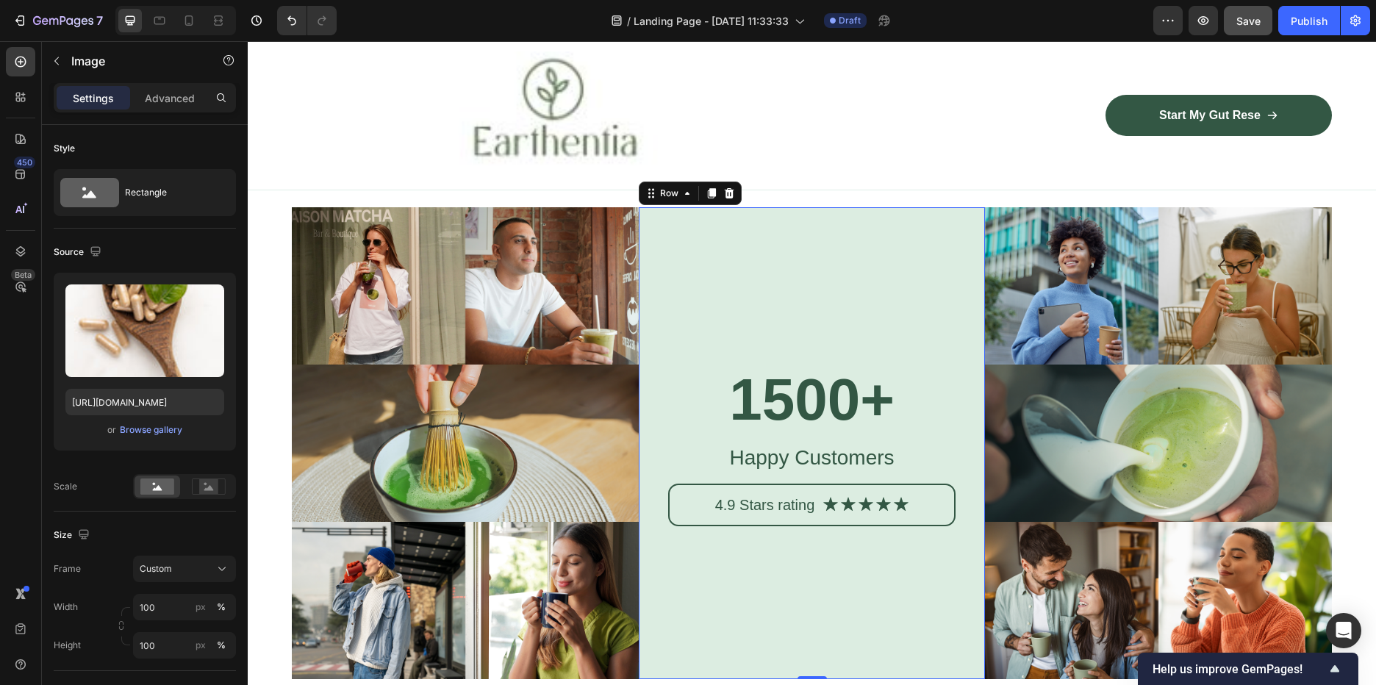
click at [716, 276] on div "1500+ Heading Happy Customers Text Block 4.9 Stars rating Text Block Icon Icon …" at bounding box center [812, 443] width 347 height 472
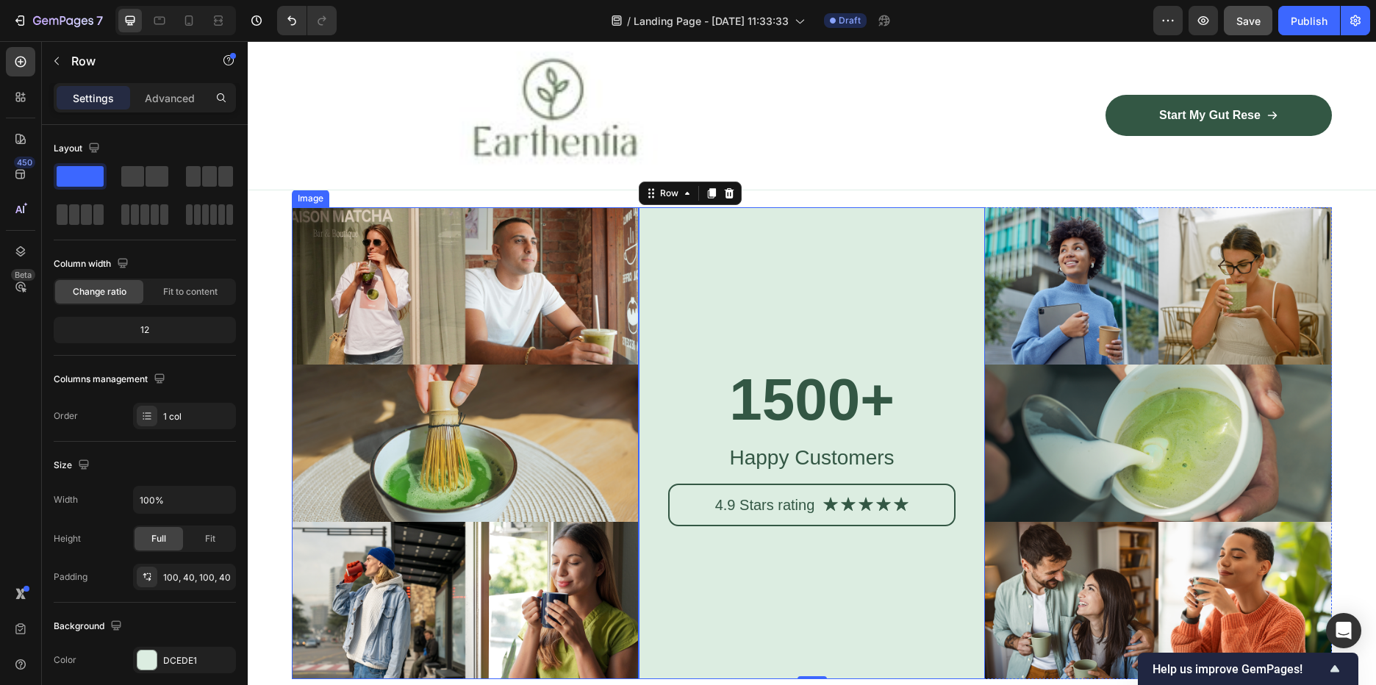
click at [485, 290] on img at bounding box center [465, 443] width 347 height 472
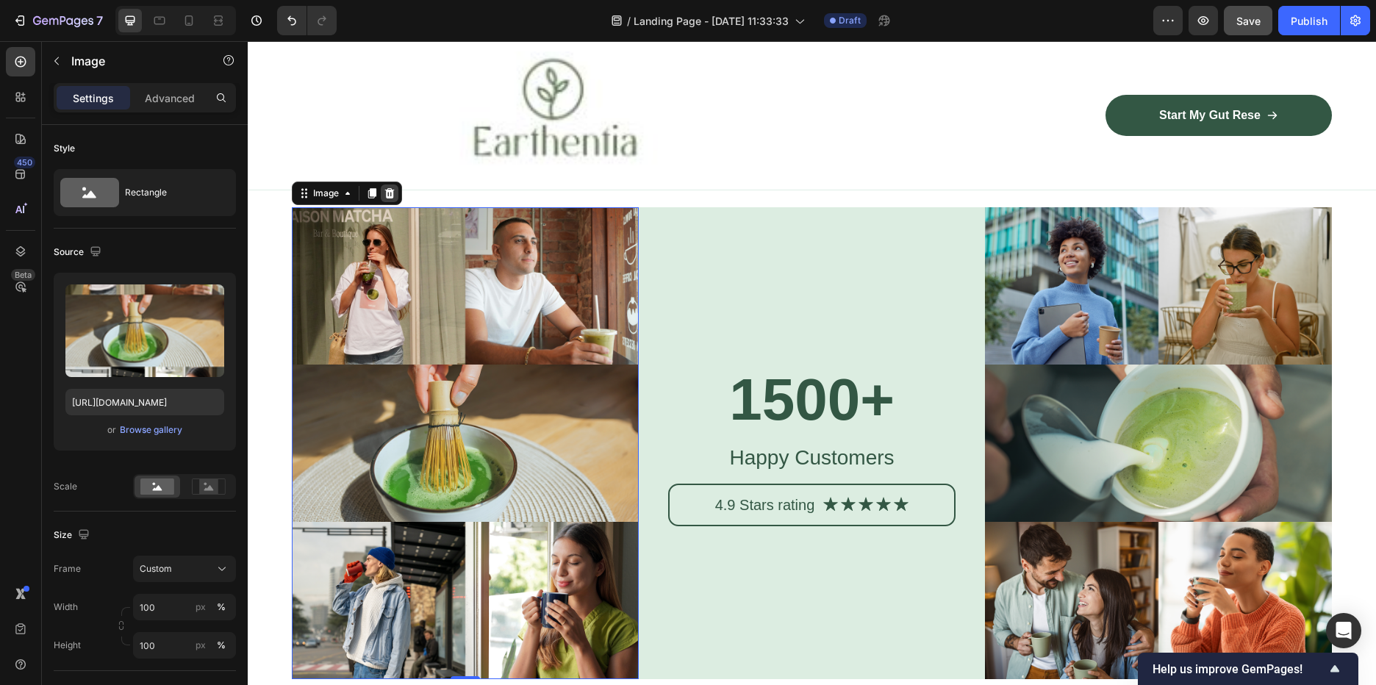
click at [386, 191] on icon at bounding box center [390, 193] width 12 height 12
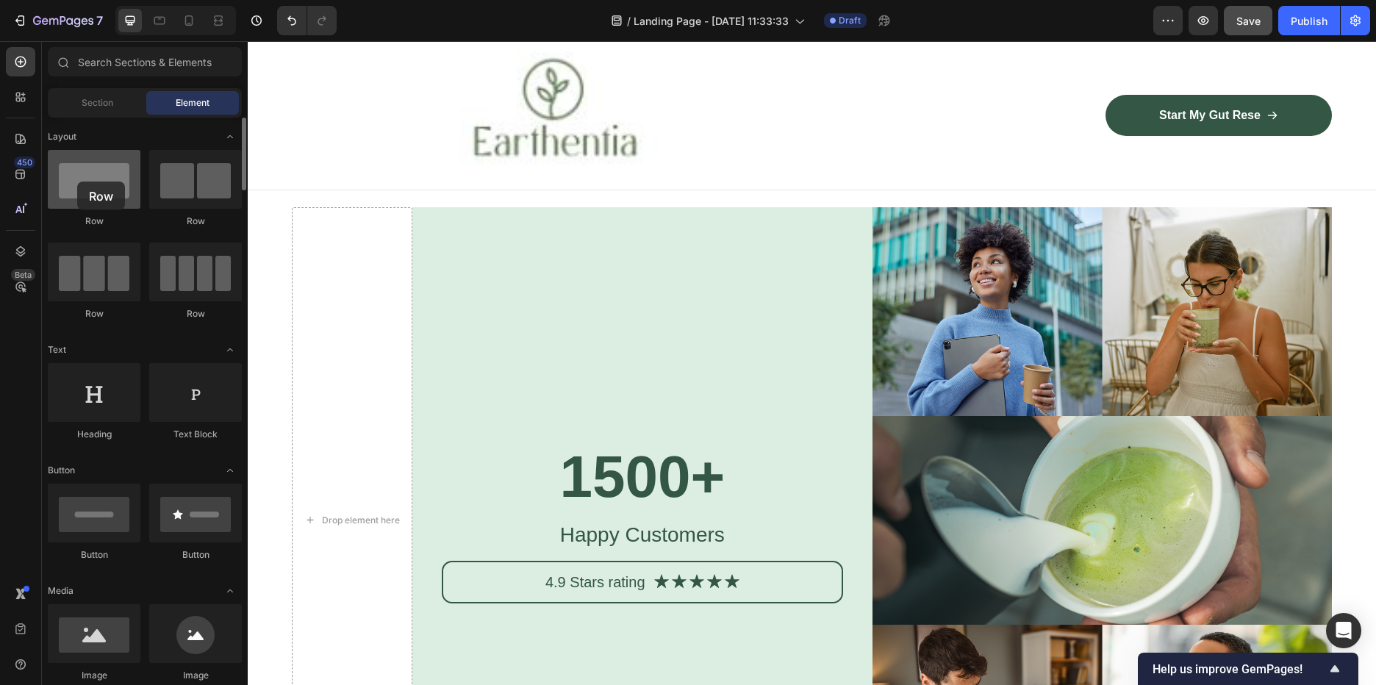
click at [77, 182] on div at bounding box center [94, 179] width 93 height 59
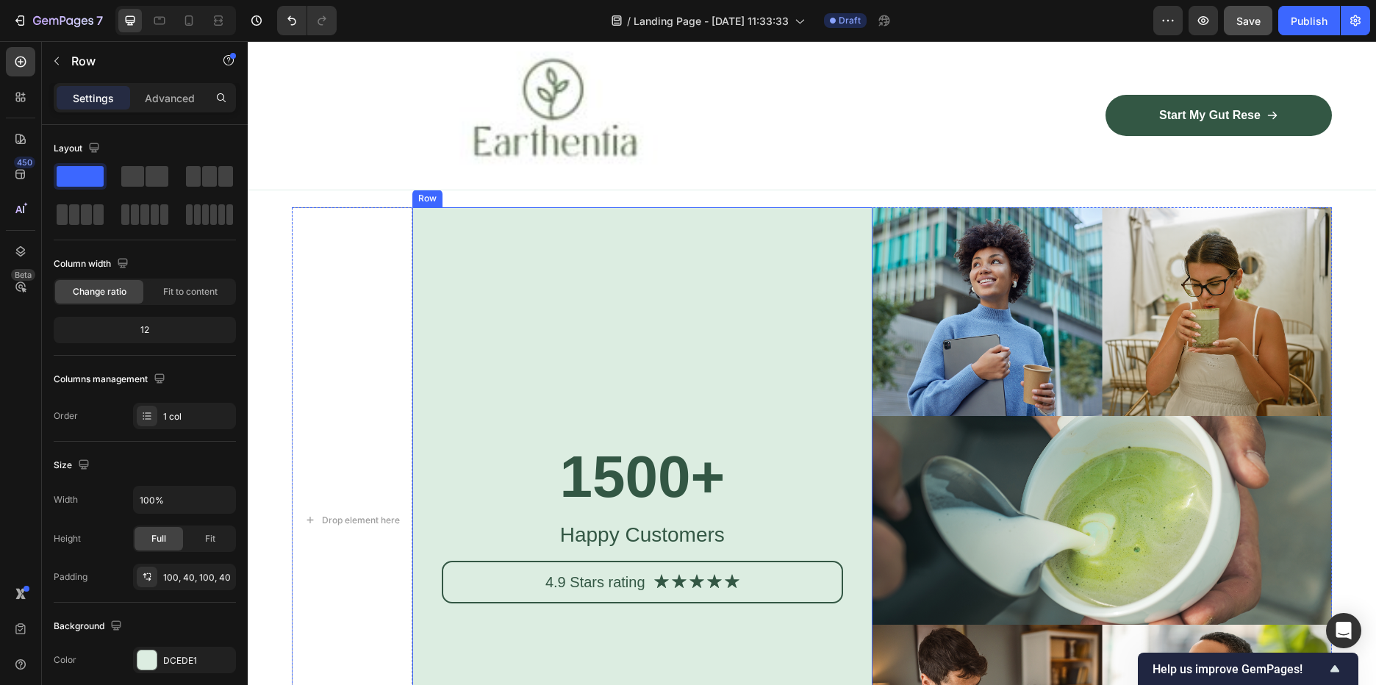
click at [812, 334] on div "1500+ Heading Happy Customers Text Block 4.9 Stars rating Text Block Icon Icon …" at bounding box center [642, 520] width 401 height 479
click at [494, 193] on div at bounding box center [503, 194] width 18 height 18
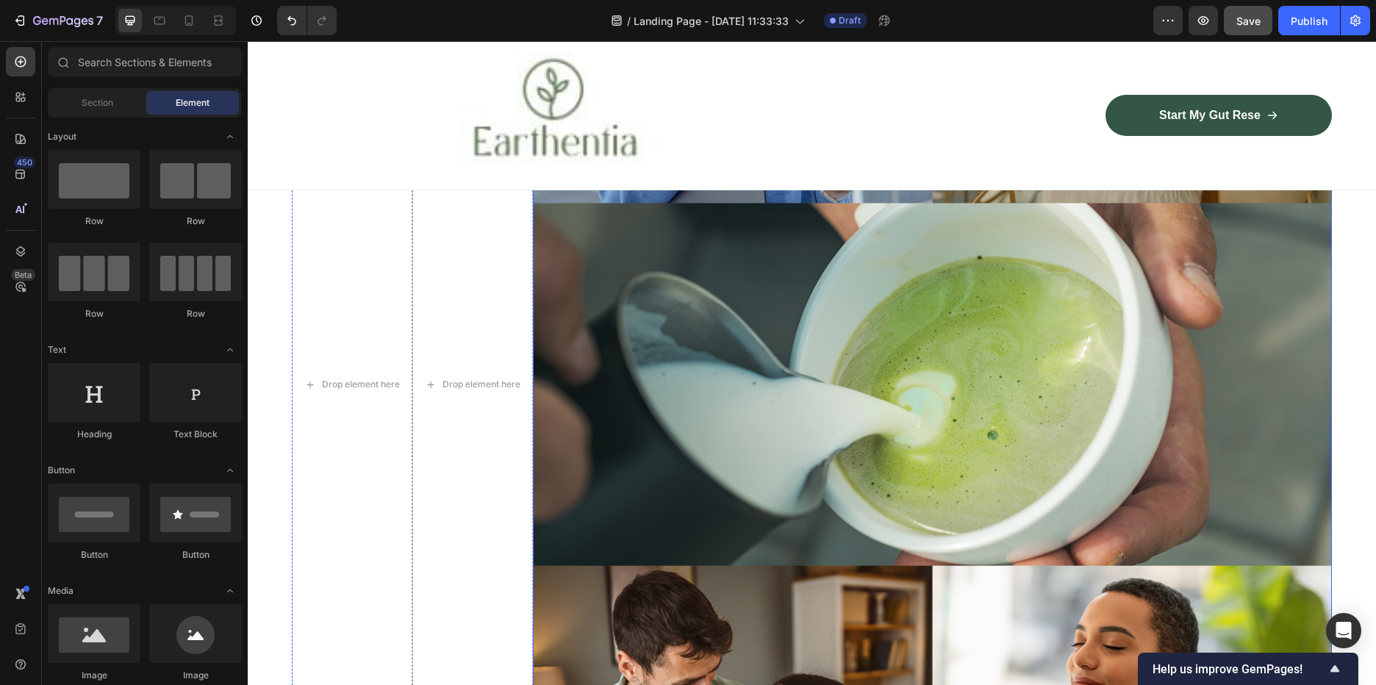
scroll to position [4818, 0]
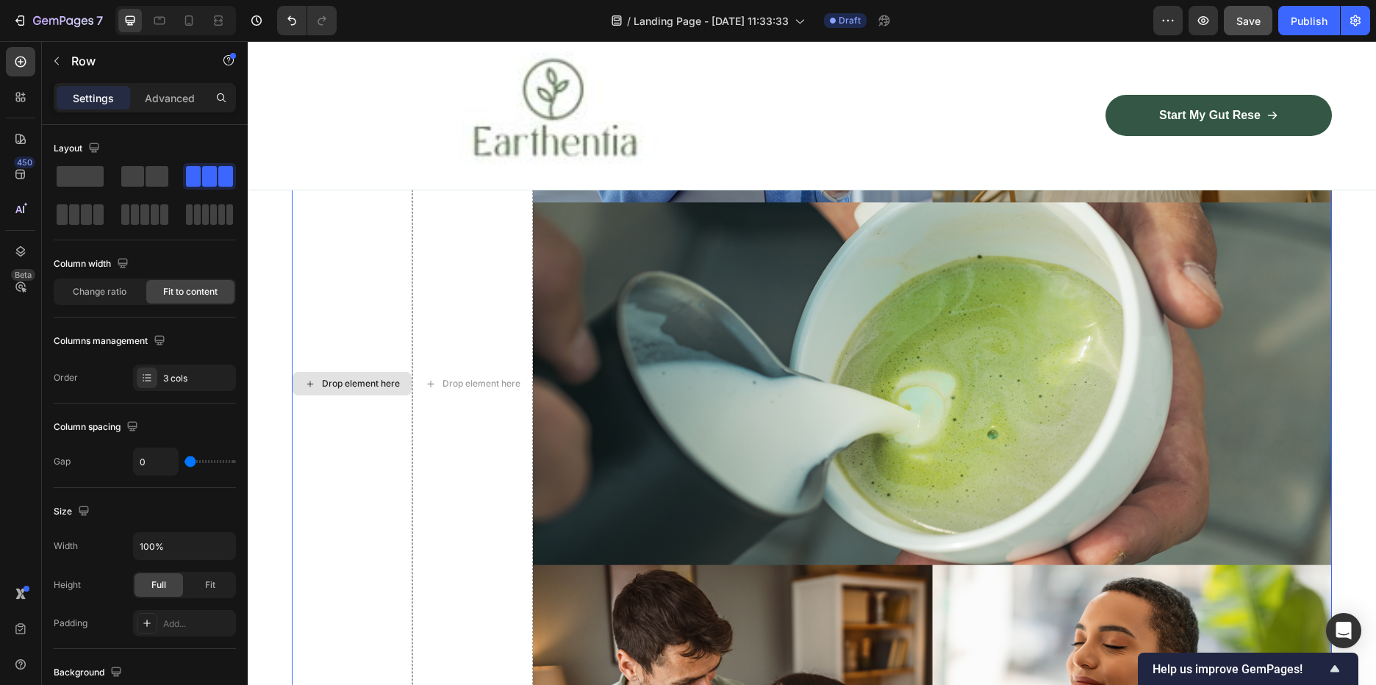
click at [349, 362] on div "Drop element here" at bounding box center [352, 384] width 121 height 1089
click at [90, 167] on span at bounding box center [80, 176] width 47 height 21
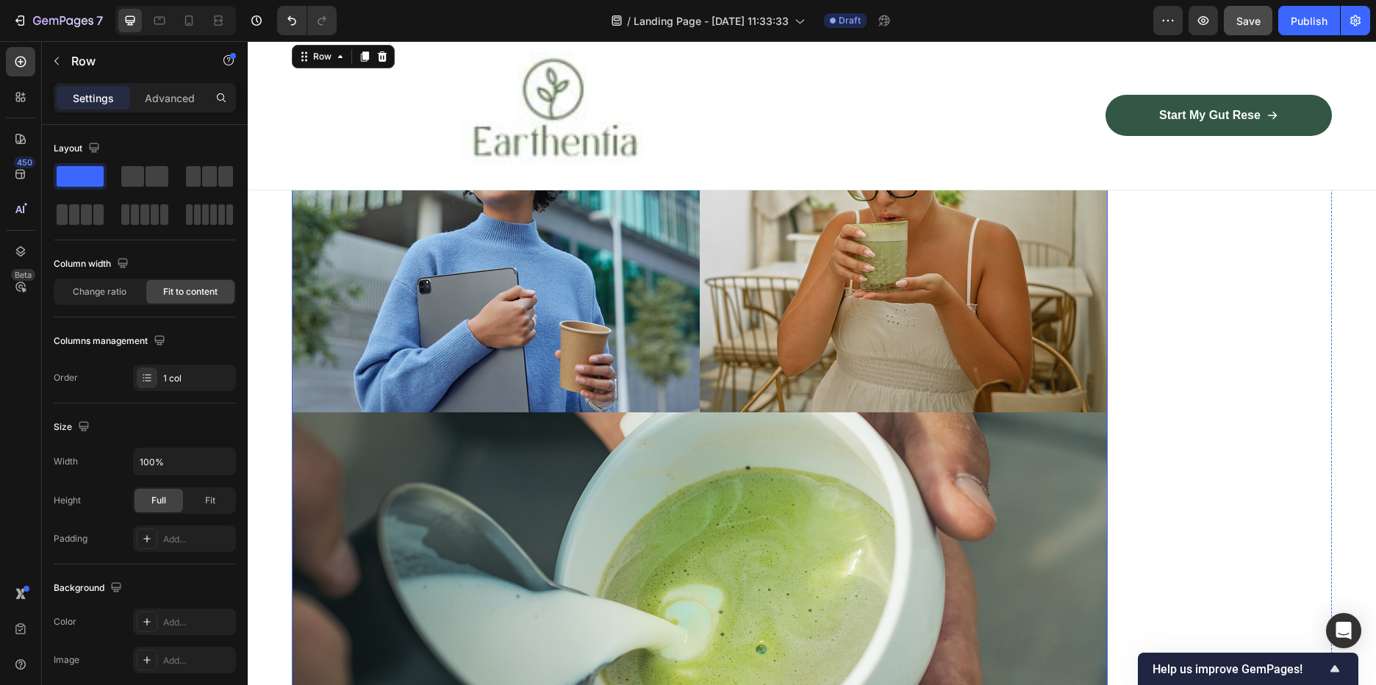
scroll to position [4139, 0]
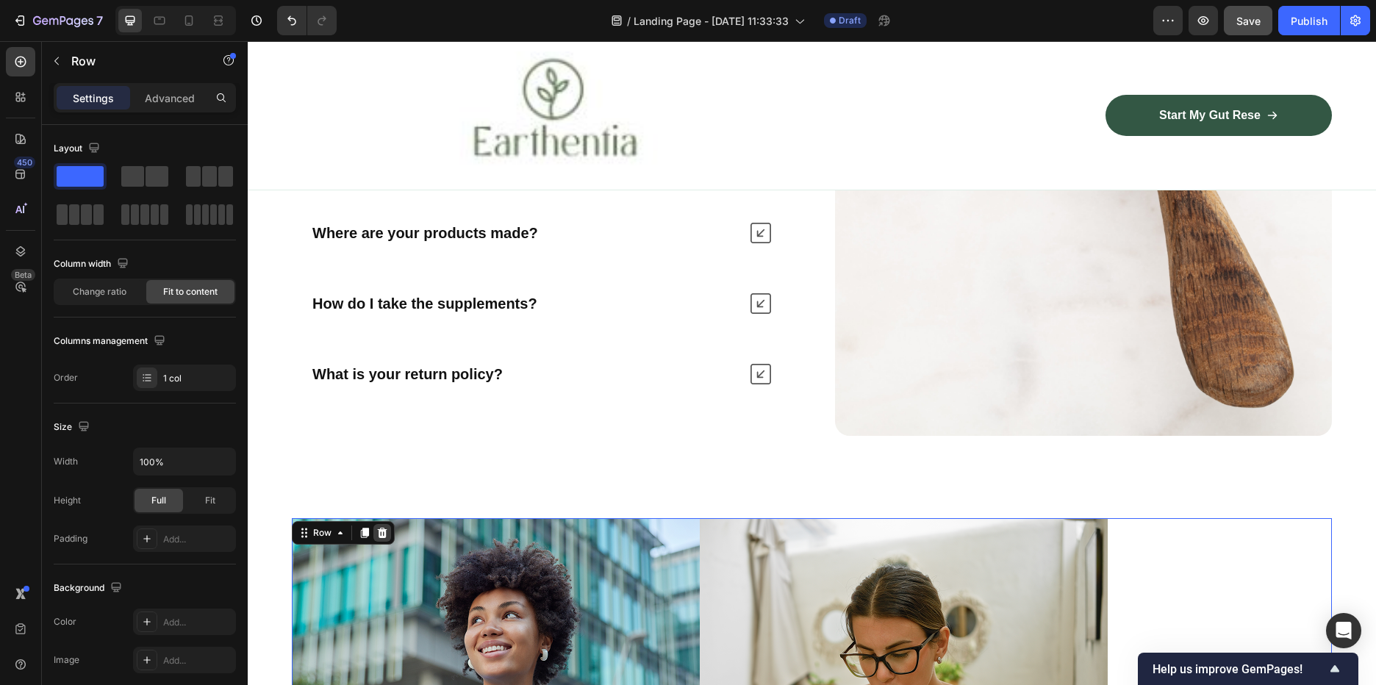
click at [385, 531] on icon at bounding box center [383, 533] width 10 height 10
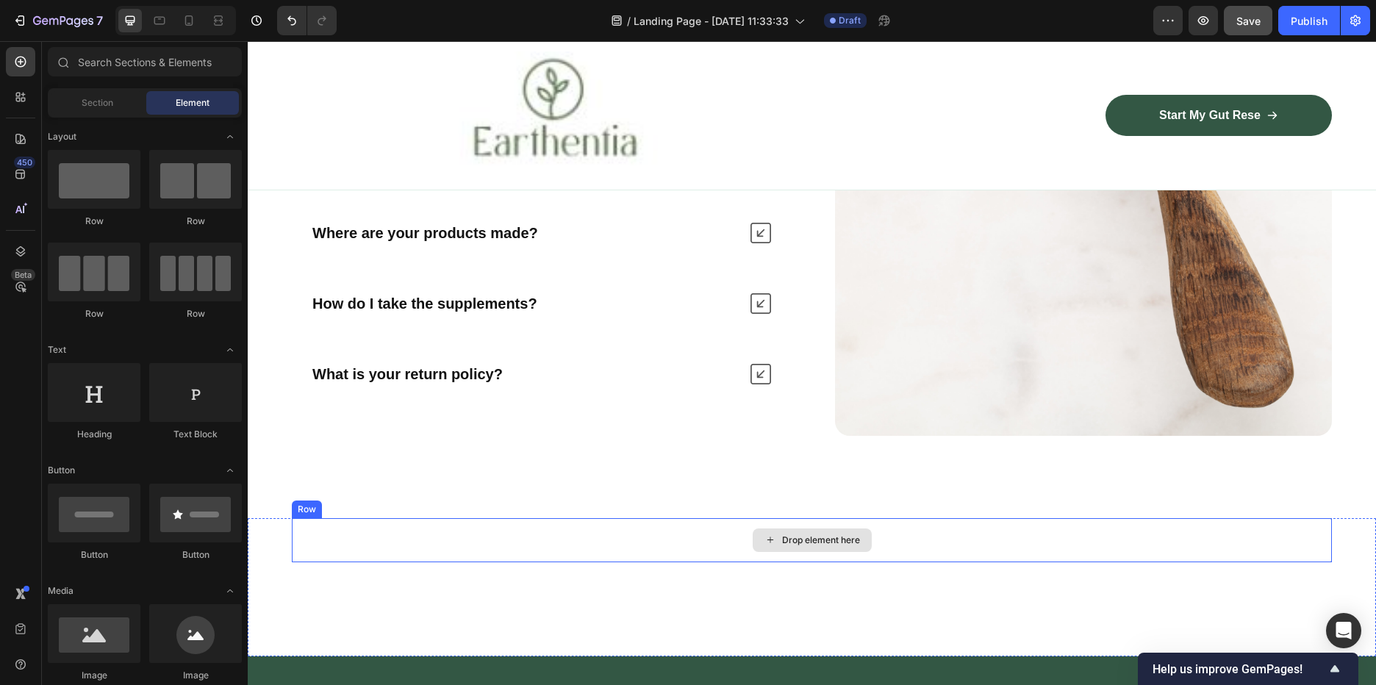
click at [848, 539] on div "Drop element here" at bounding box center [821, 540] width 78 height 12
click at [692, 532] on div "Drop element here" at bounding box center [812, 540] width 1040 height 44
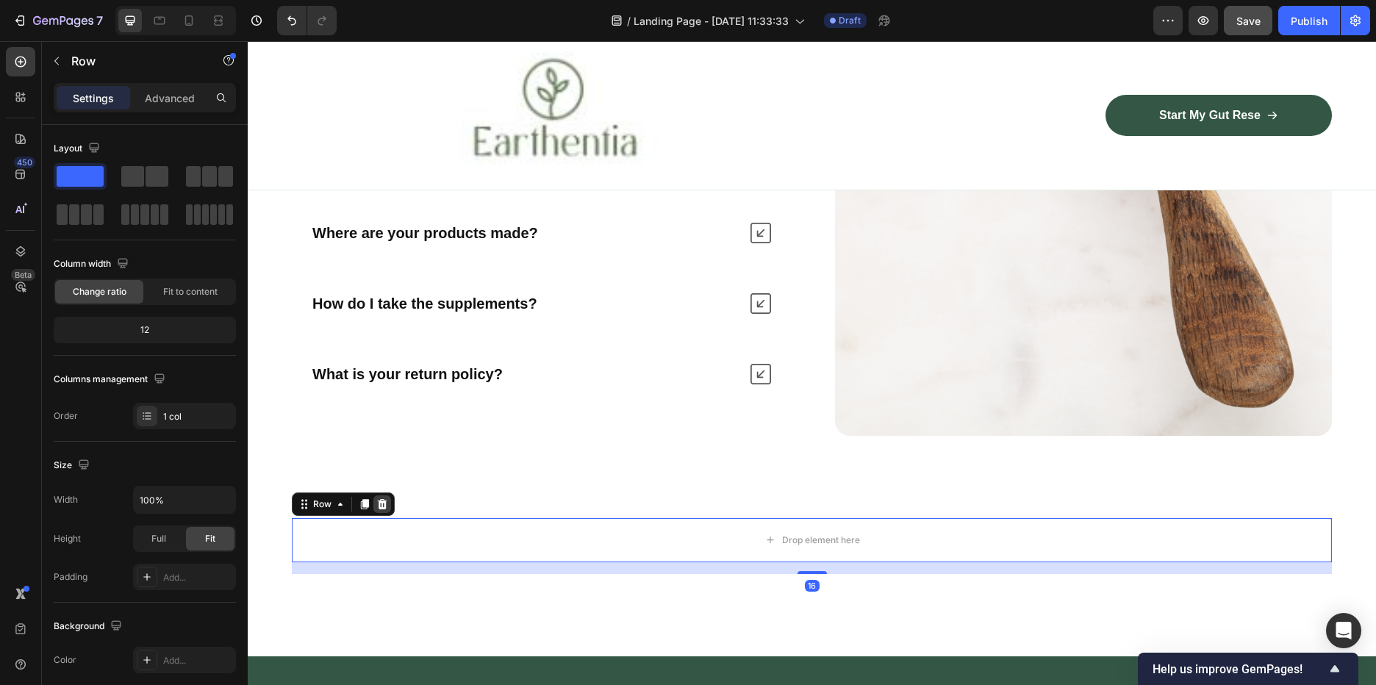
click at [381, 506] on icon at bounding box center [382, 504] width 12 height 12
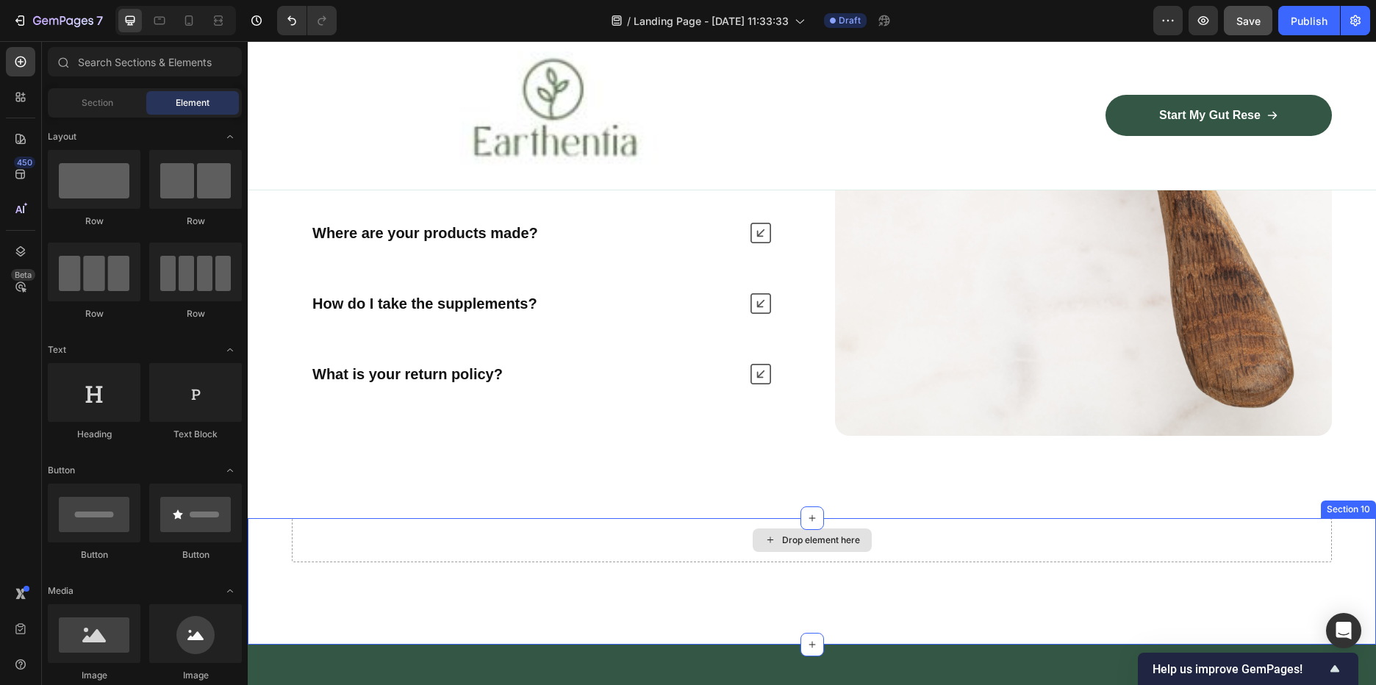
click at [639, 529] on div "Drop element here" at bounding box center [812, 540] width 1040 height 44
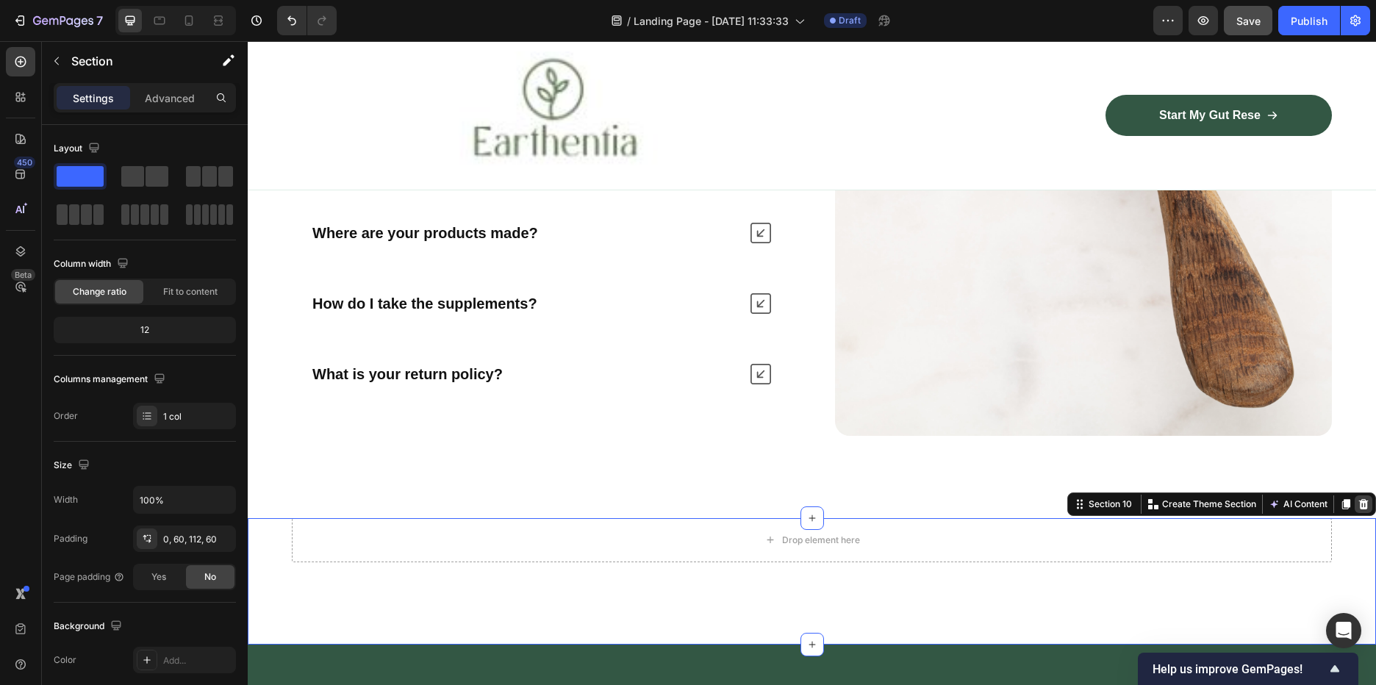
click at [1359, 501] on icon at bounding box center [1364, 504] width 10 height 10
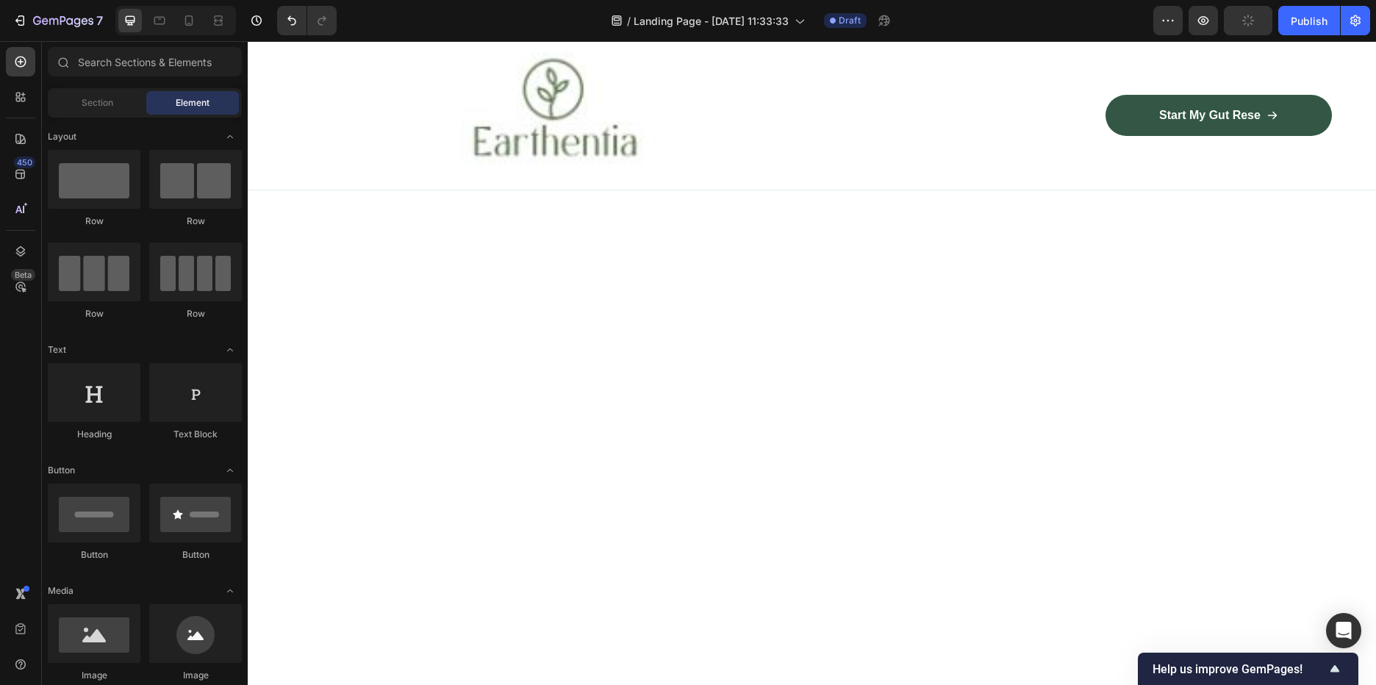
scroll to position [0, 0]
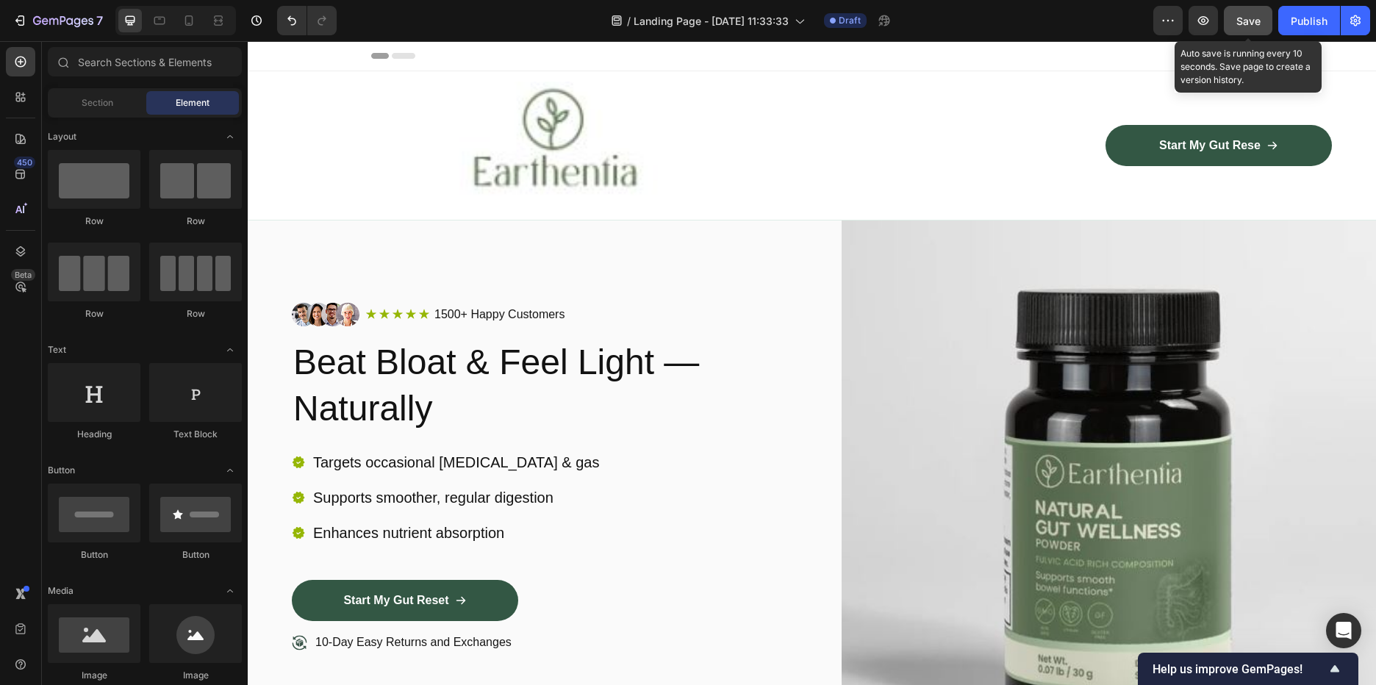
click at [1244, 19] on span "Save" at bounding box center [1248, 21] width 24 height 12
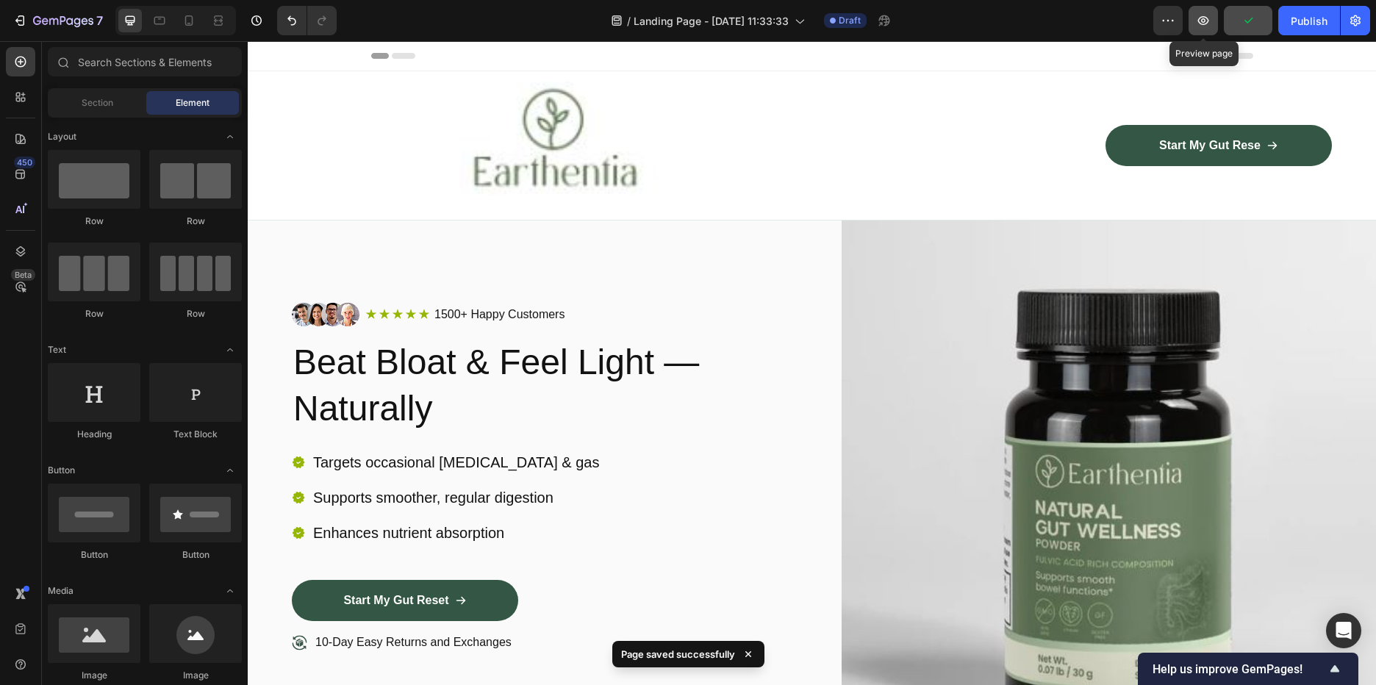
click at [1212, 19] on button "button" at bounding box center [1203, 20] width 29 height 29
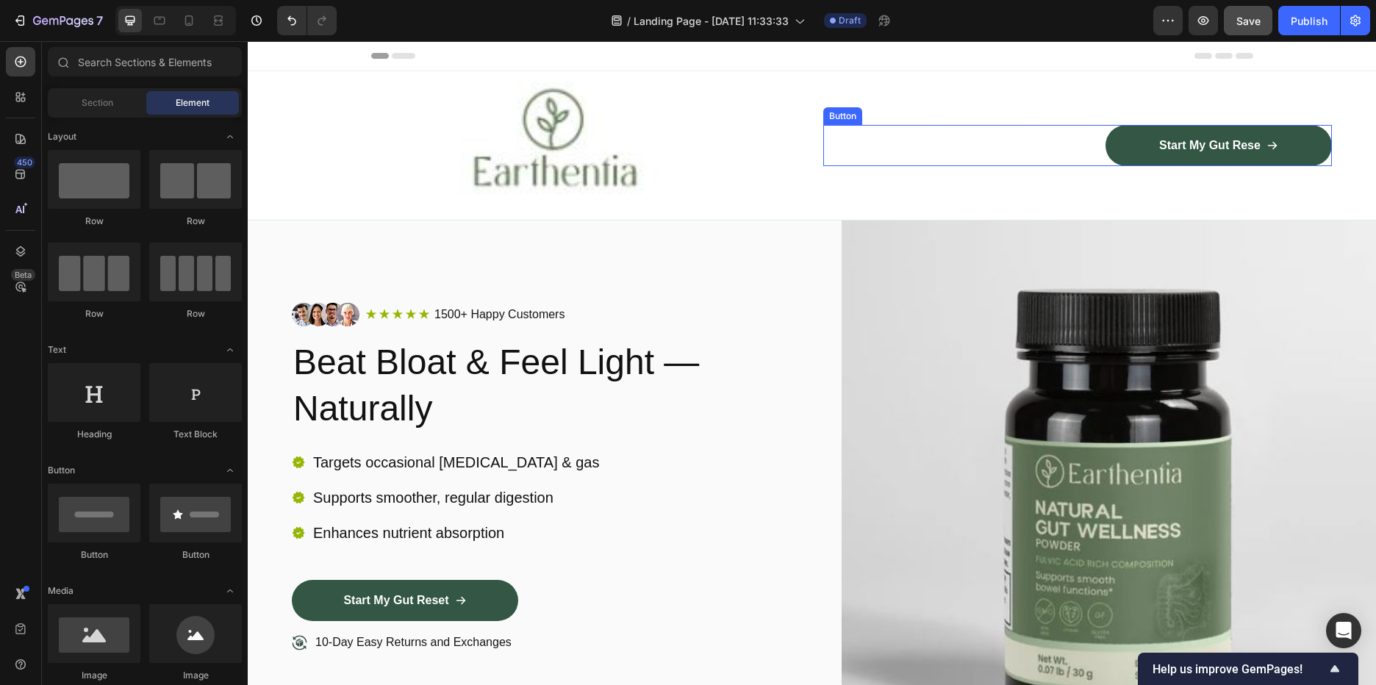
click at [1080, 141] on div "Start My Gut Rese Button" at bounding box center [1077, 145] width 509 height 41
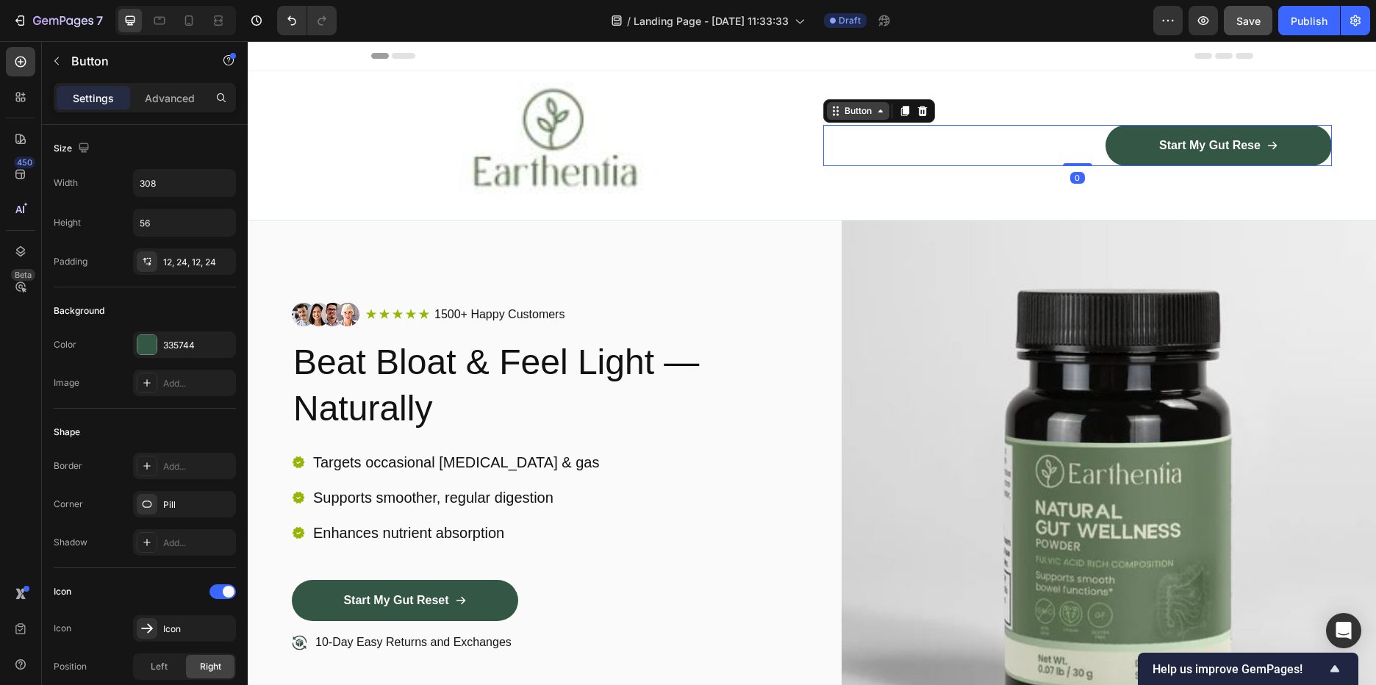
click at [878, 114] on icon at bounding box center [881, 111] width 12 height 12
click at [998, 145] on div "Start My Gut Rese Button Row 1 col Row 2 cols Sticky 0" at bounding box center [1077, 145] width 509 height 41
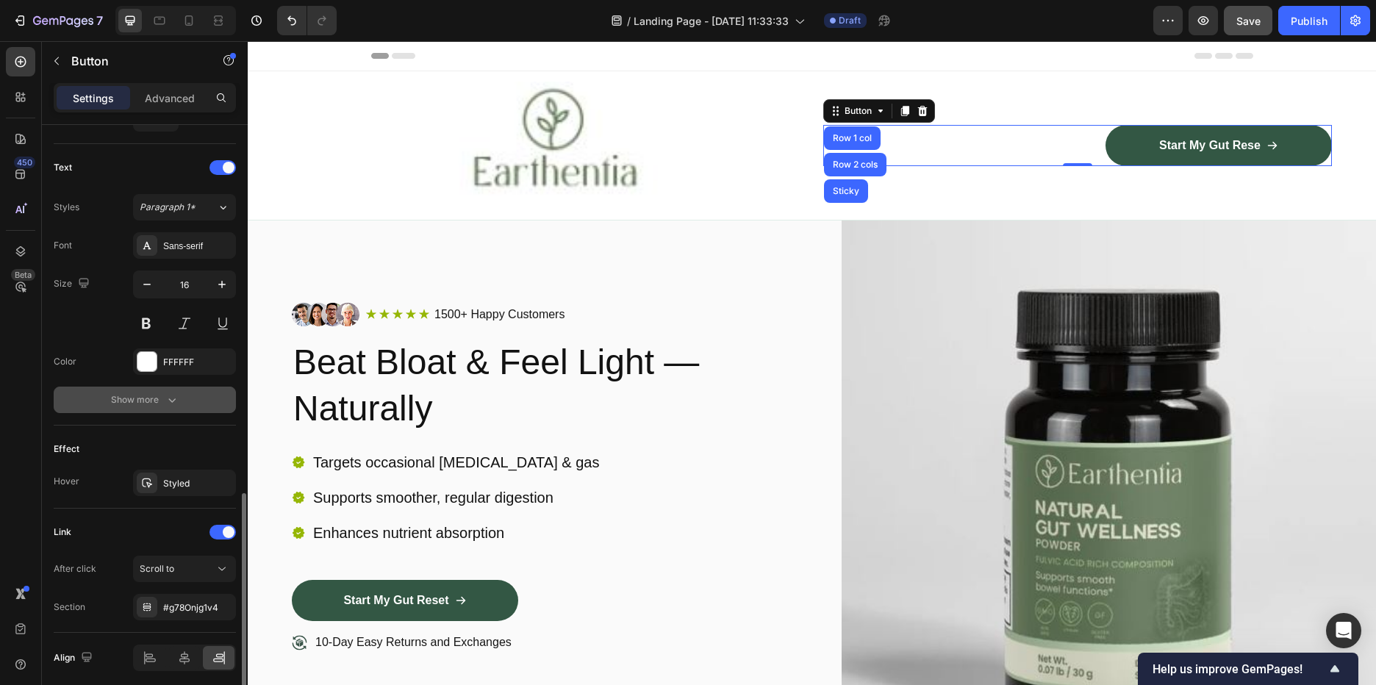
scroll to position [645, 0]
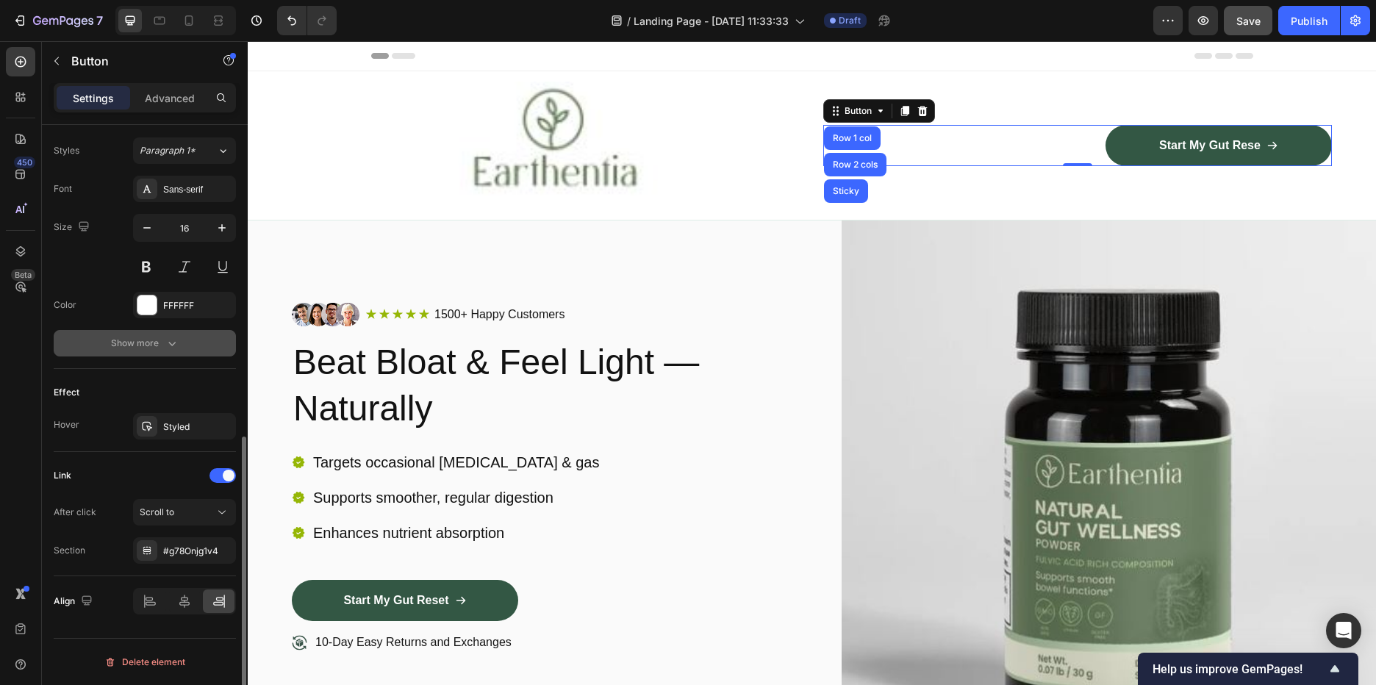
click at [148, 345] on div "Show more" at bounding box center [145, 343] width 68 height 15
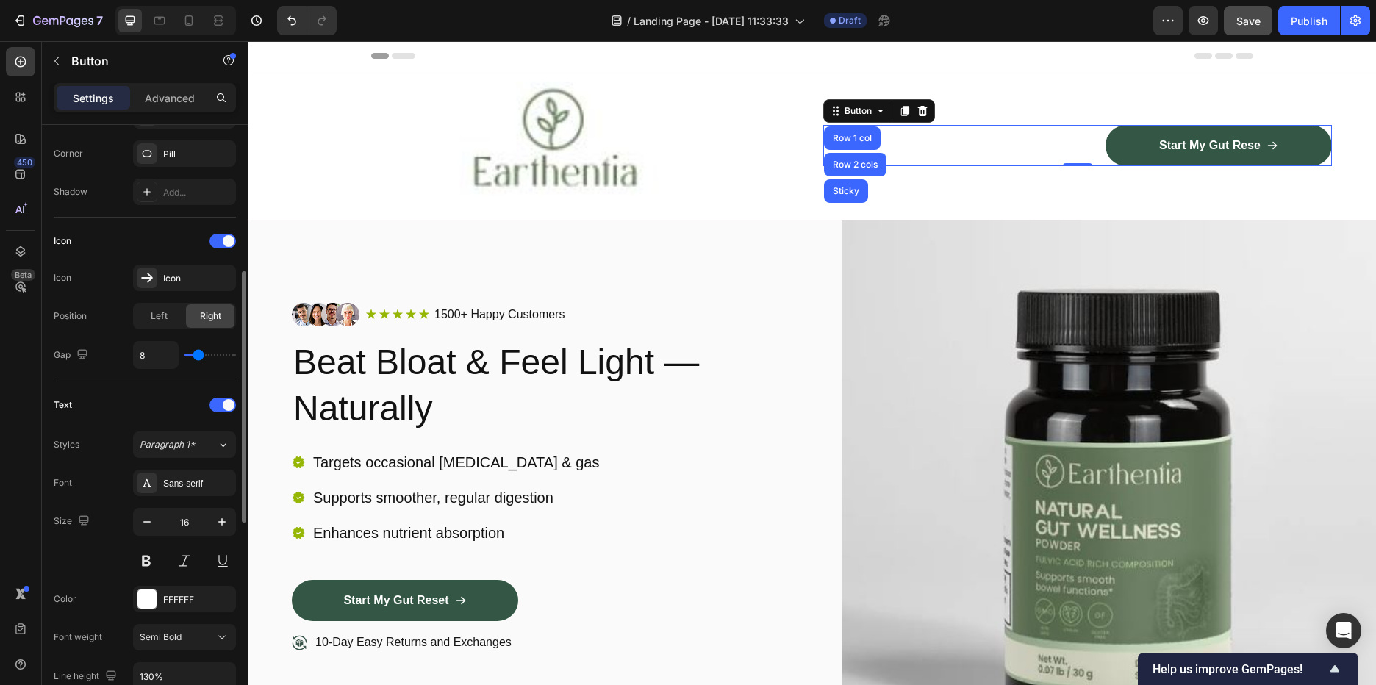
scroll to position [0, 0]
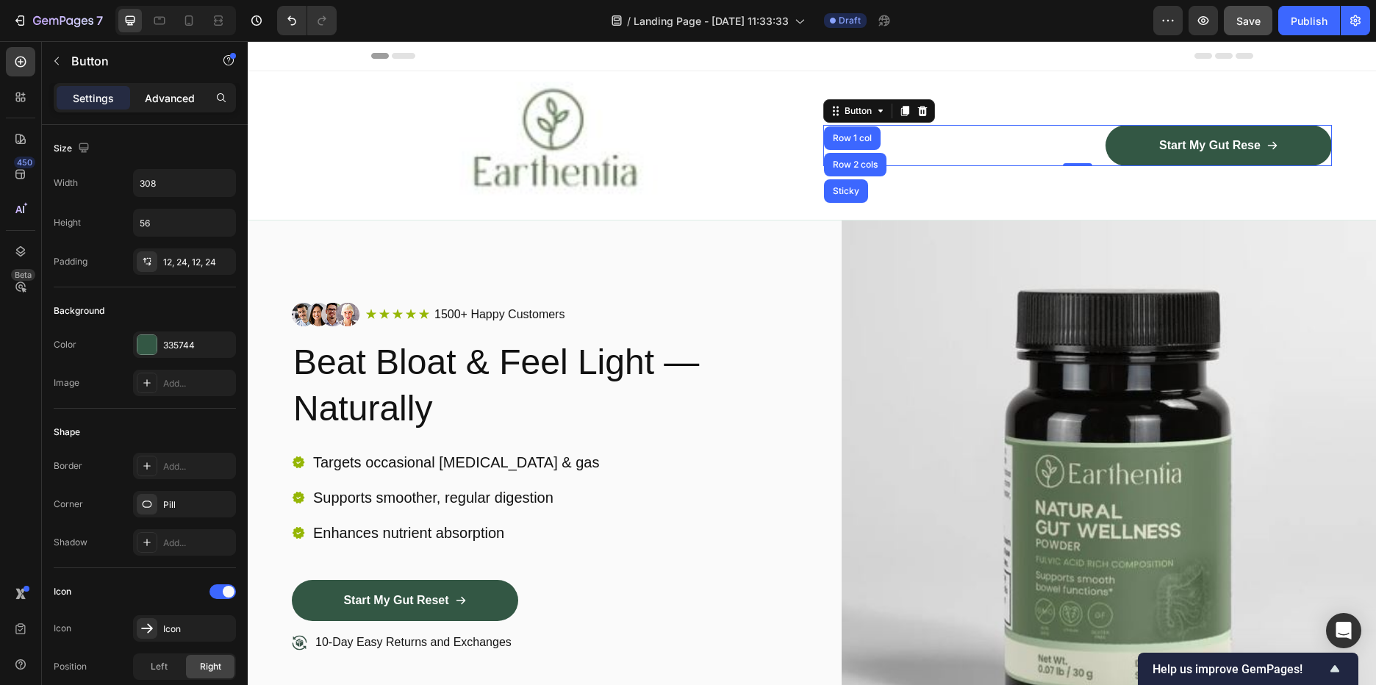
click at [176, 92] on p "Advanced" at bounding box center [170, 97] width 50 height 15
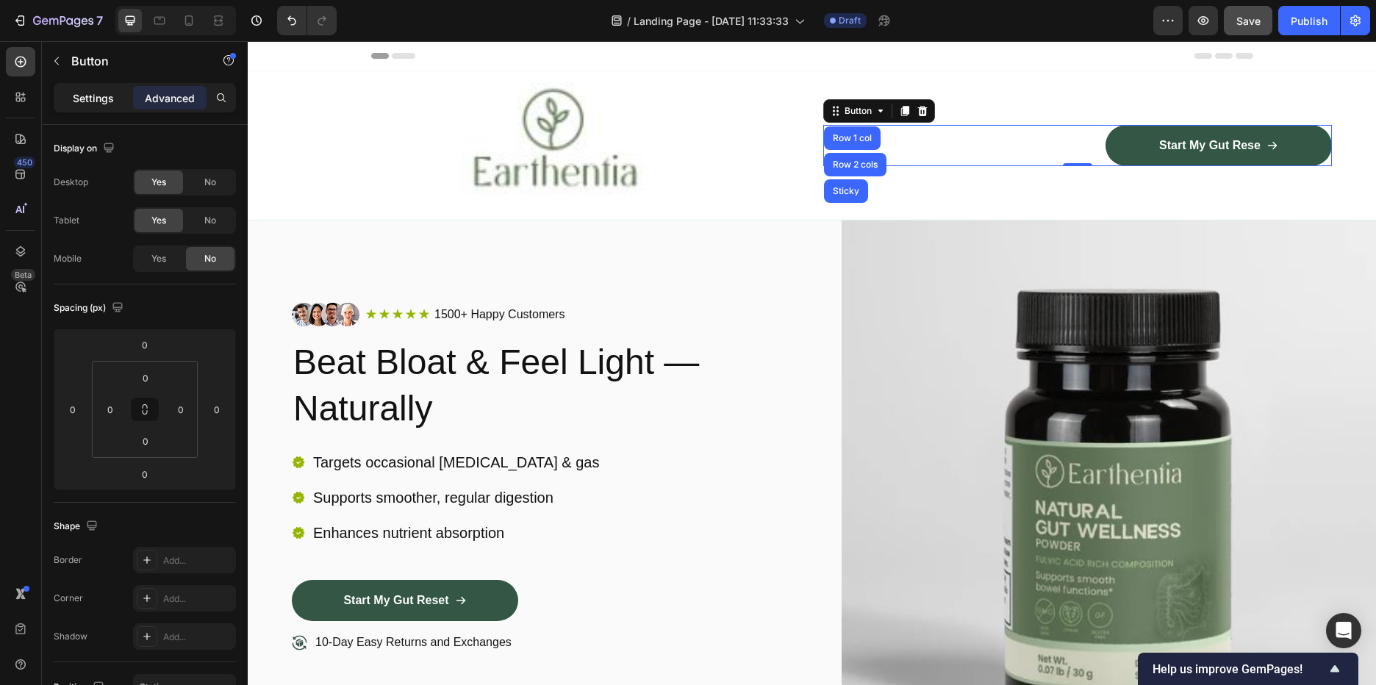
click at [96, 94] on p "Settings" at bounding box center [93, 97] width 41 height 15
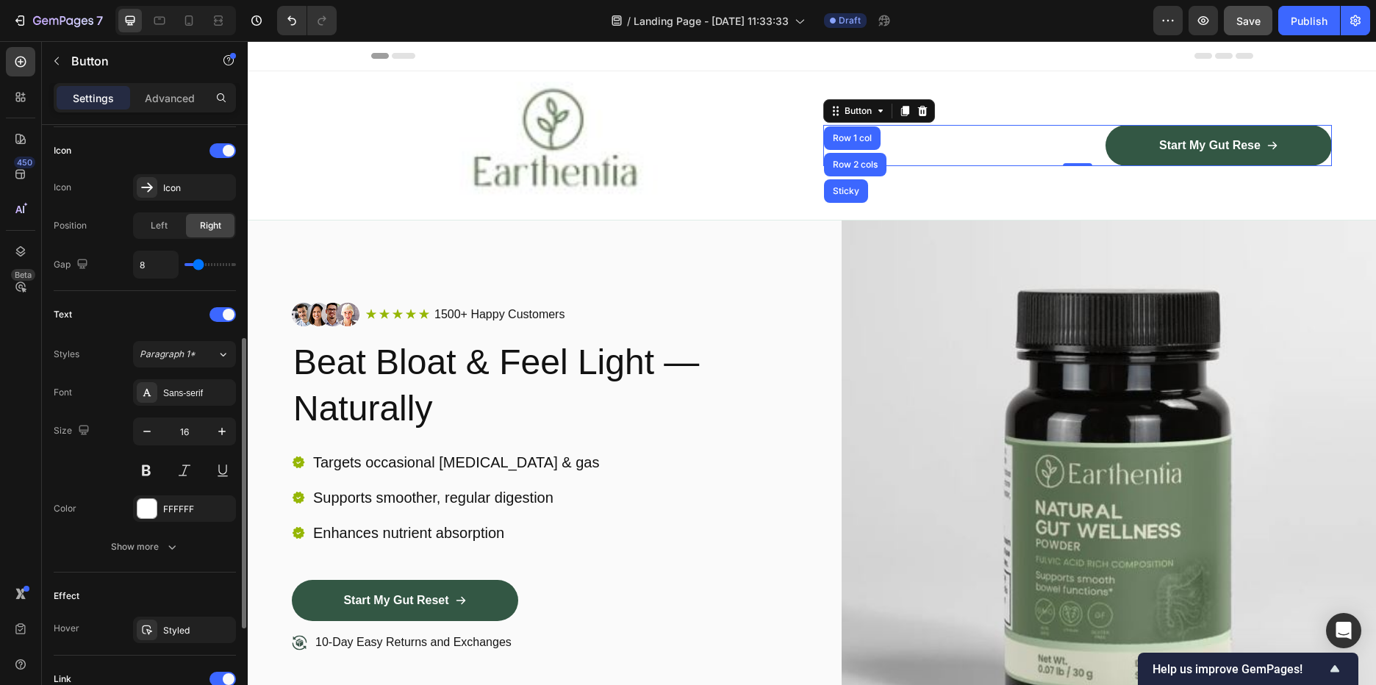
scroll to position [645, 0]
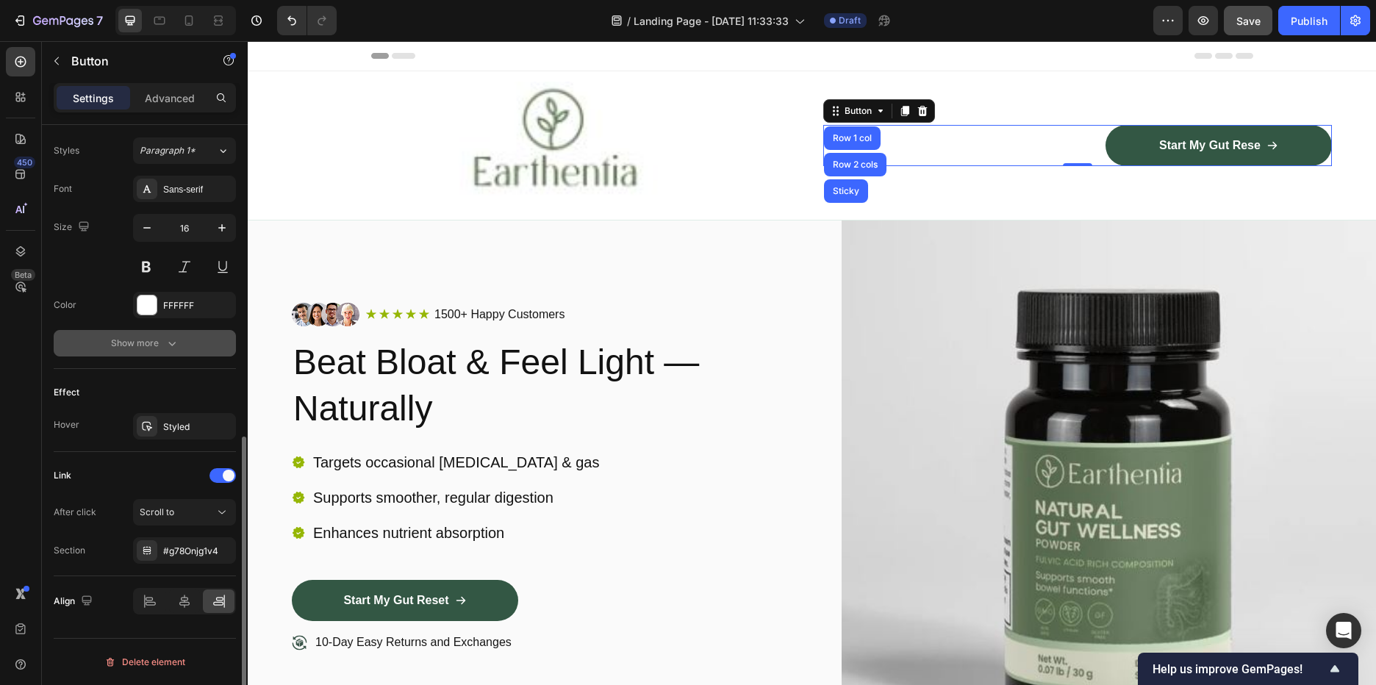
click at [166, 343] on icon "button" at bounding box center [172, 343] width 15 height 15
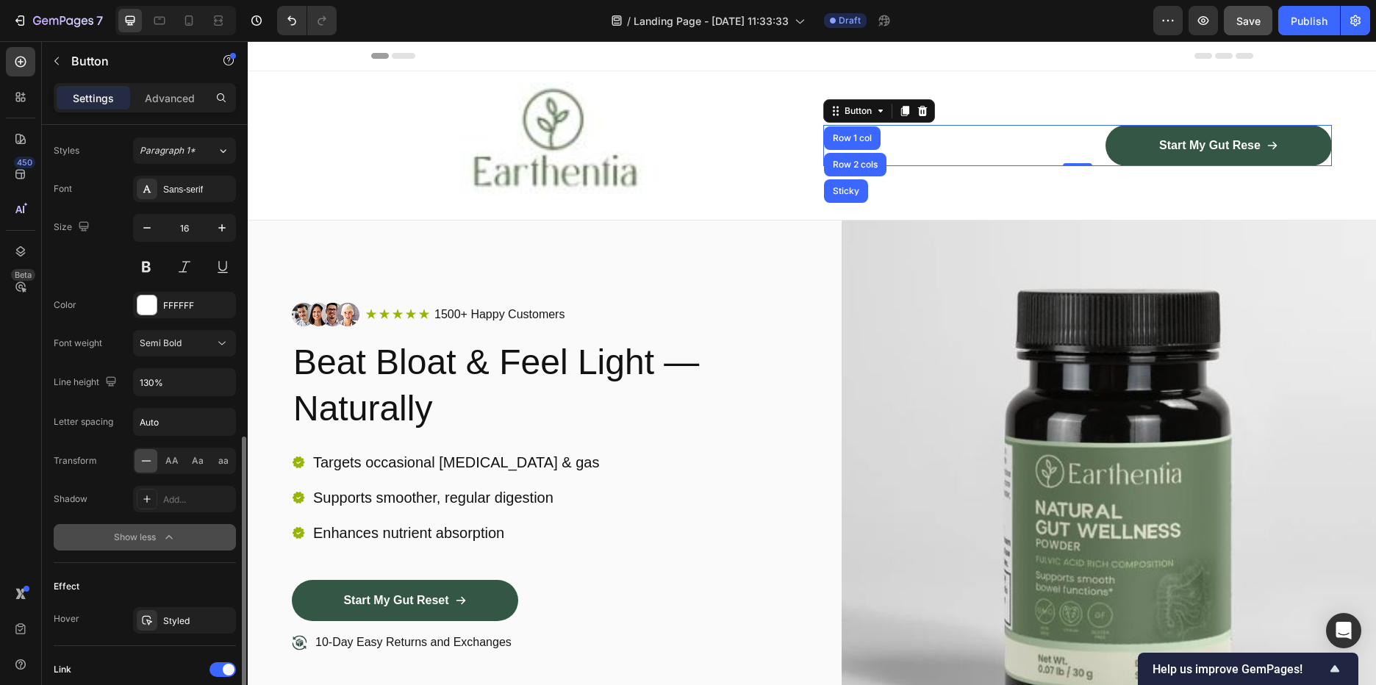
scroll to position [839, 0]
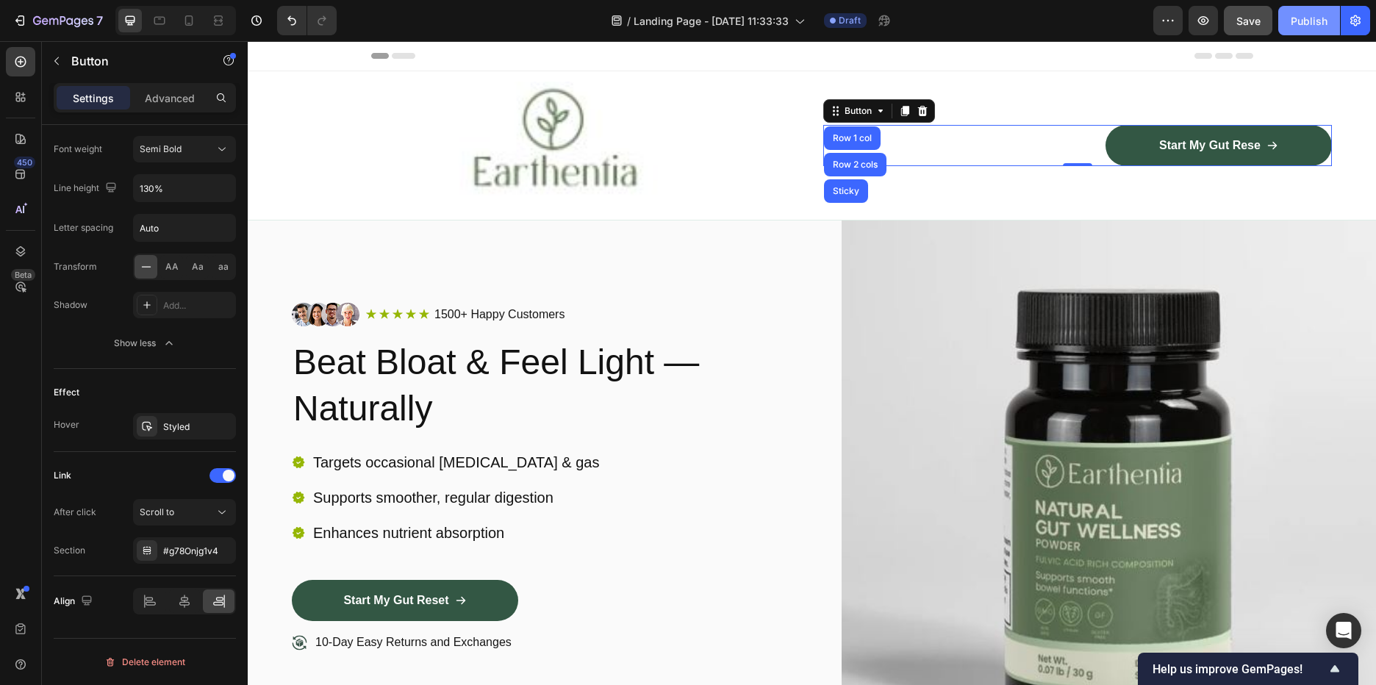
click at [1316, 18] on div "Publish" at bounding box center [1309, 20] width 37 height 15
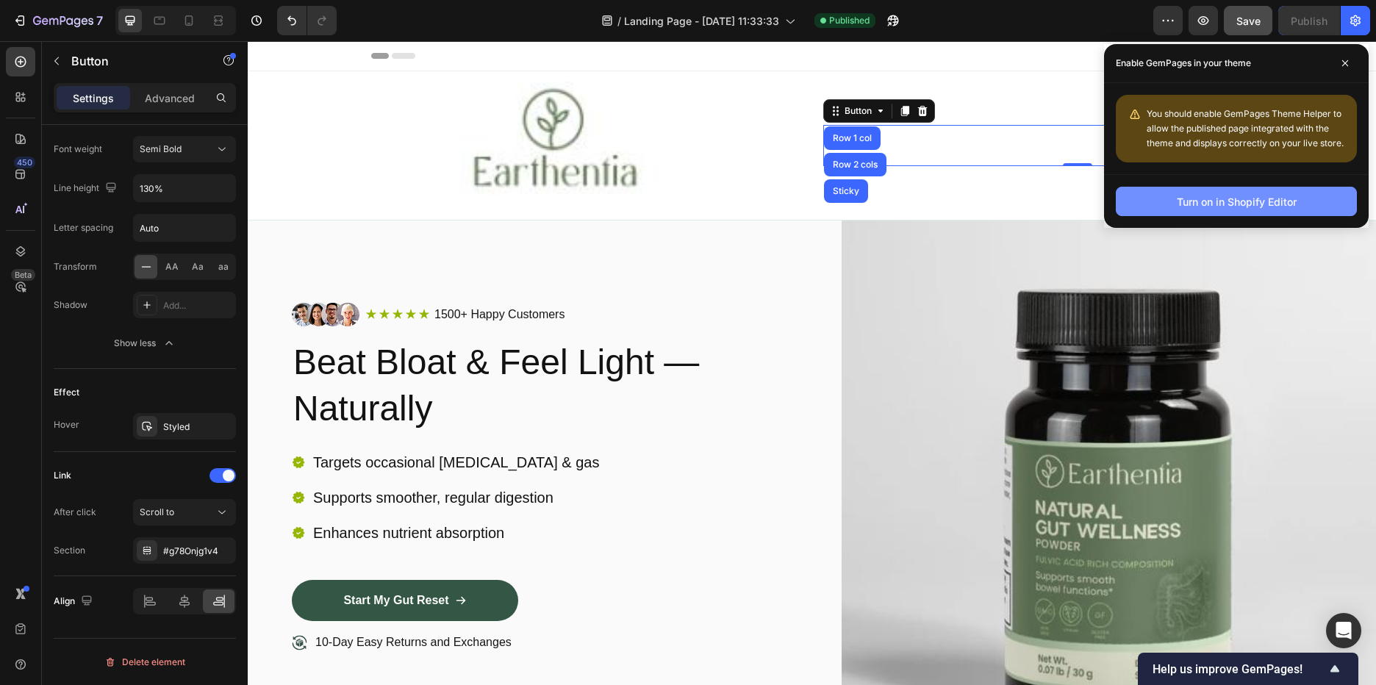
click at [1283, 209] on button "Turn on in Shopify Editor" at bounding box center [1236, 201] width 241 height 29
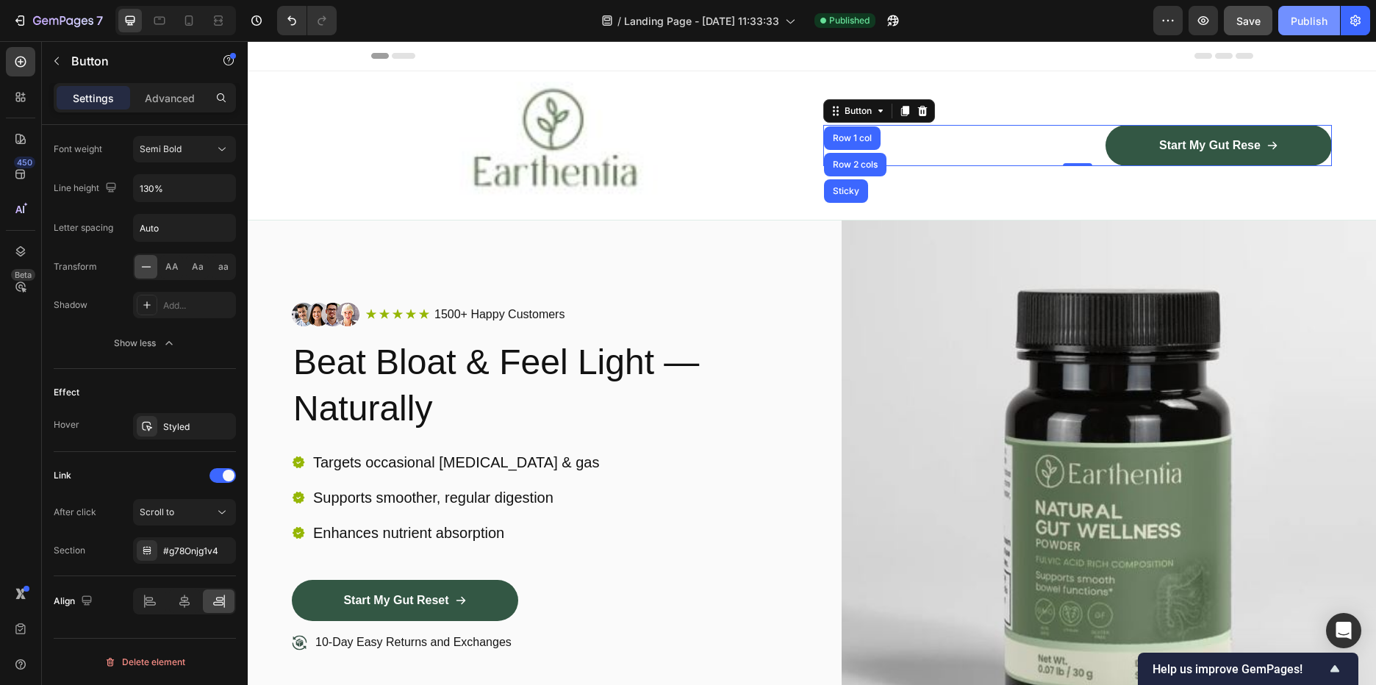
click at [1322, 24] on div "Publish" at bounding box center [1309, 20] width 37 height 15
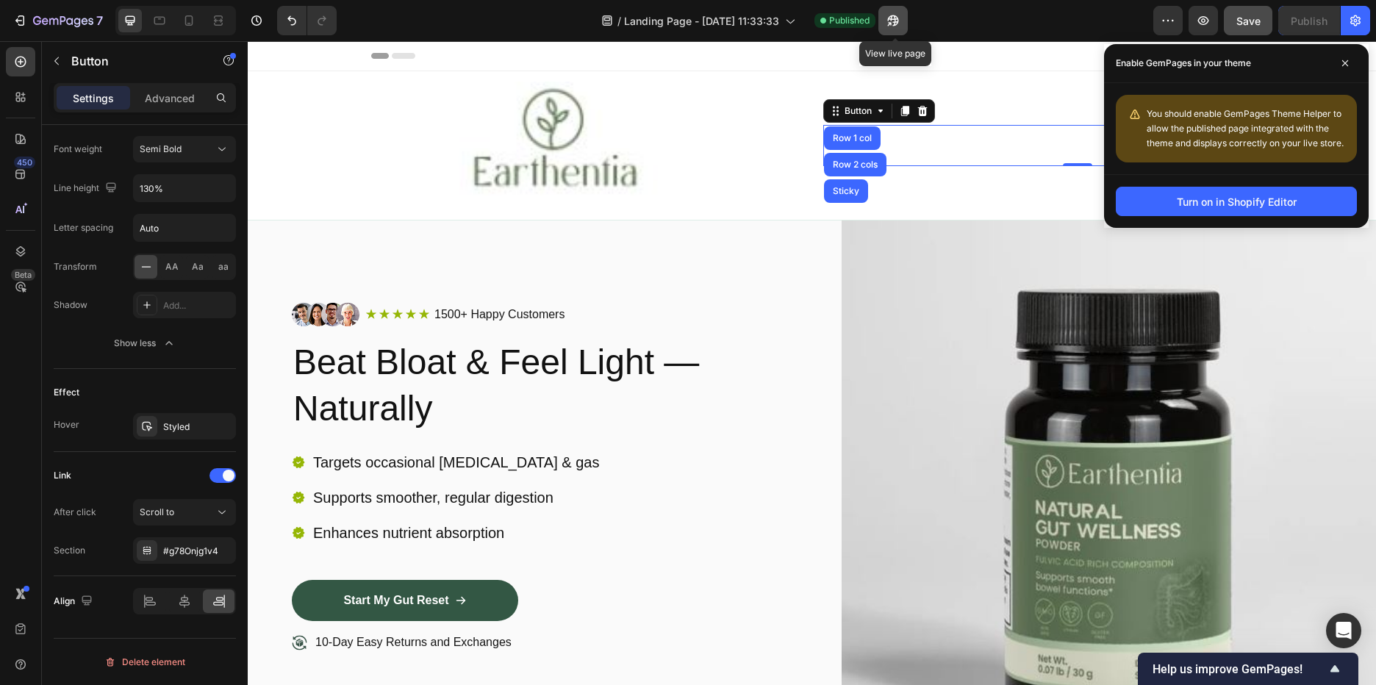
click at [887, 22] on button "button" at bounding box center [892, 20] width 29 height 29
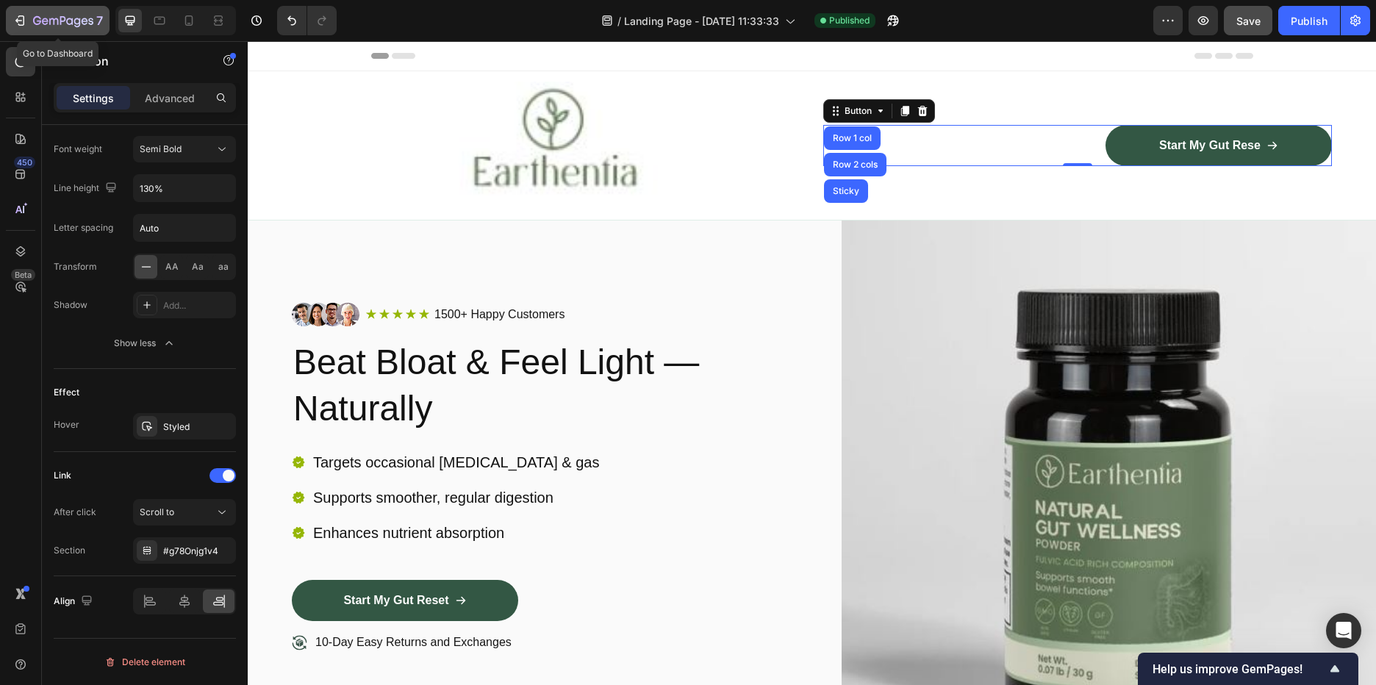
click at [41, 20] on icon "button" at bounding box center [63, 21] width 60 height 12
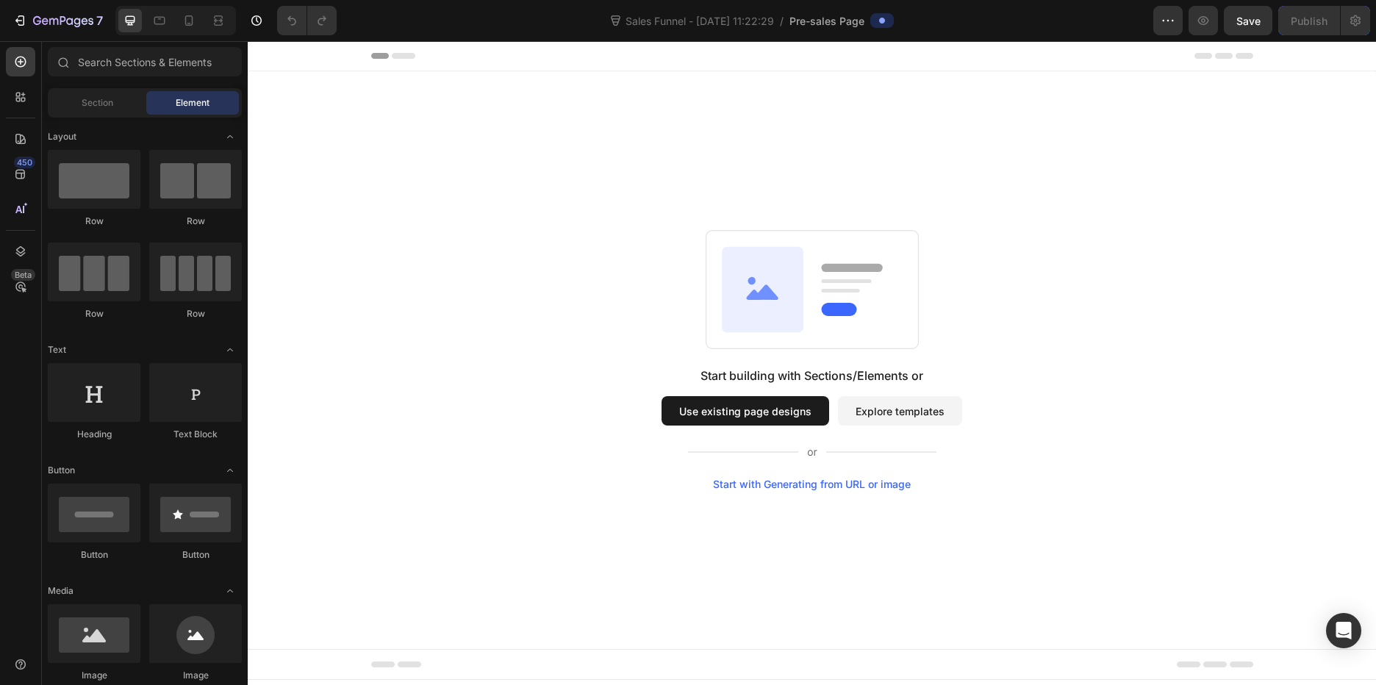
click at [770, 412] on button "Use existing page designs" at bounding box center [746, 410] width 168 height 29
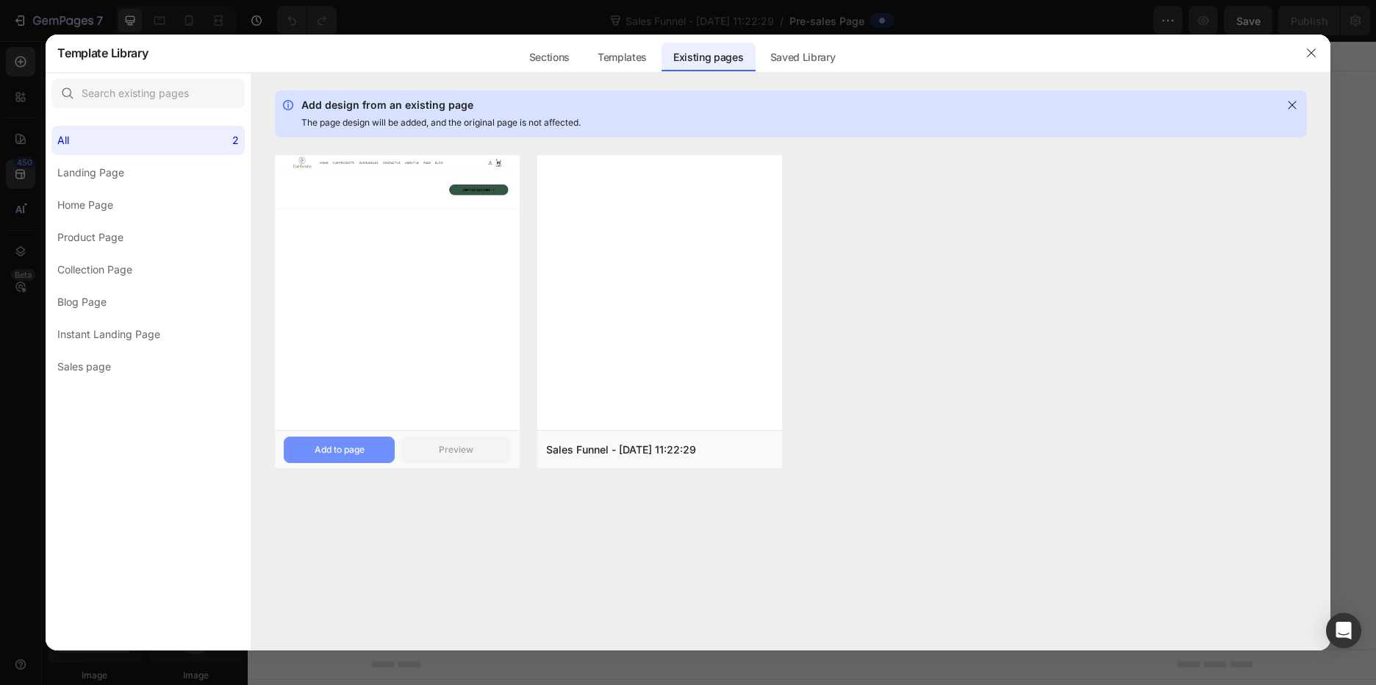
click at [340, 454] on div "Add to page" at bounding box center [340, 449] width 50 height 13
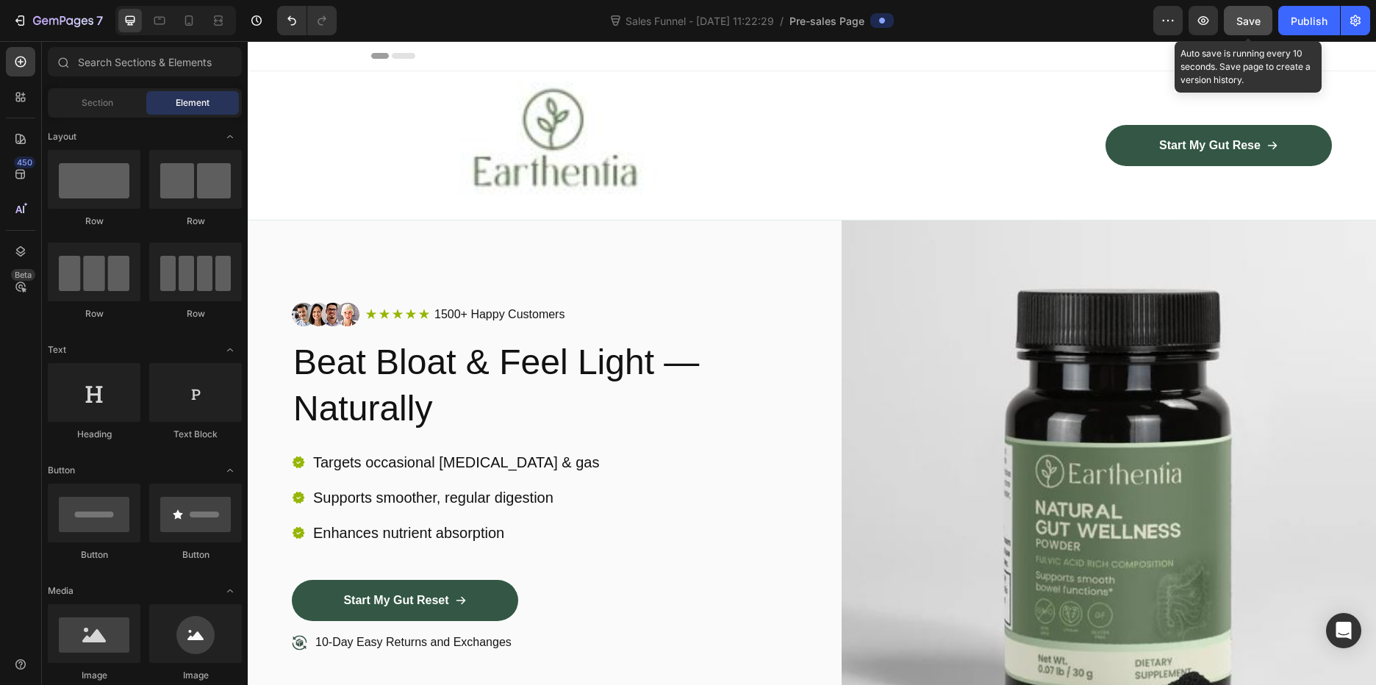
click at [1257, 20] on span "Save" at bounding box center [1248, 21] width 24 height 12
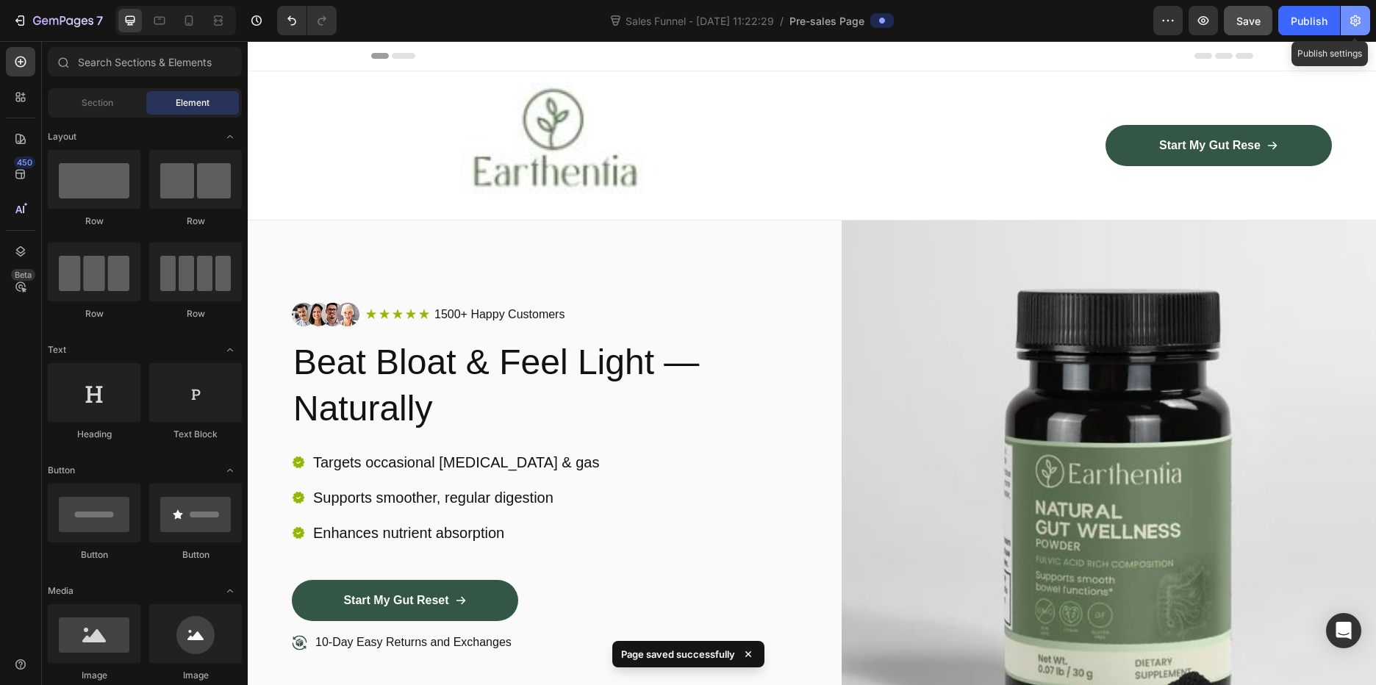
click at [1363, 20] on button "button" at bounding box center [1355, 20] width 29 height 29
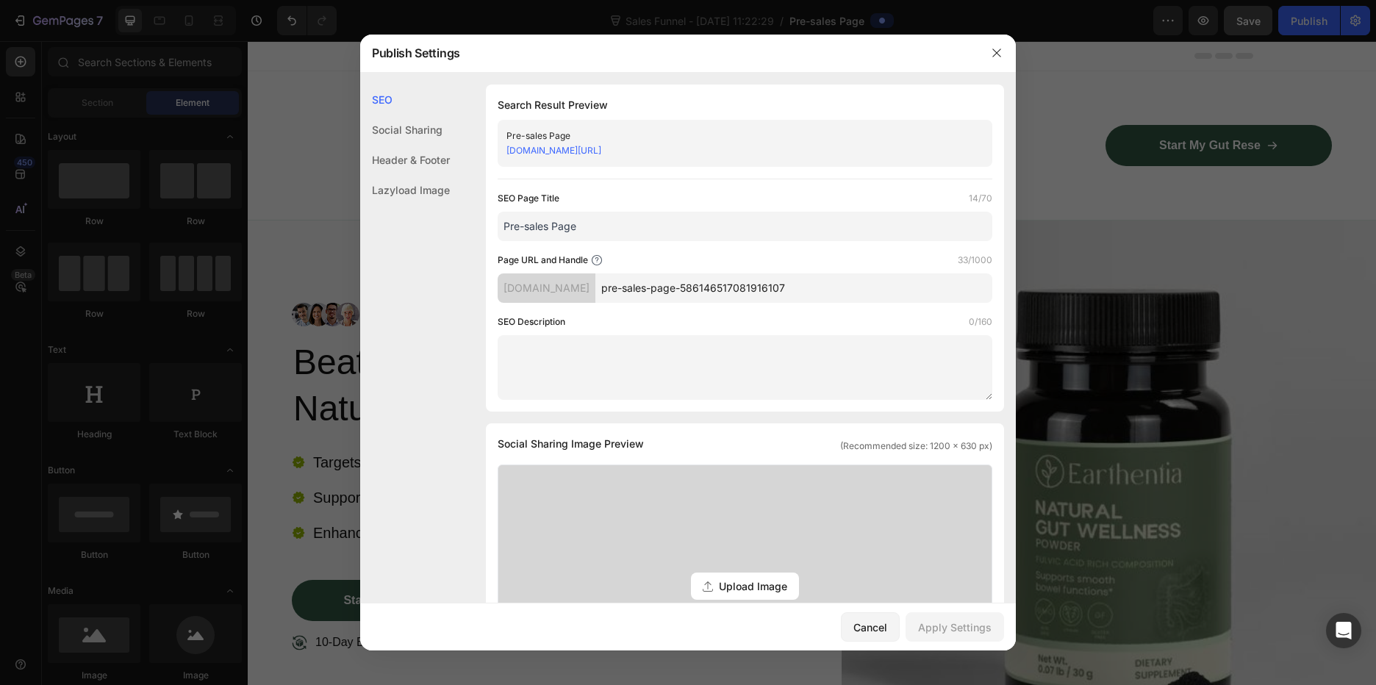
click at [567, 359] on textarea at bounding box center [745, 367] width 495 height 65
click at [596, 227] on input "Pre-sales Page" at bounding box center [745, 226] width 495 height 29
drag, startPoint x: 601, startPoint y: 230, endPoint x: 501, endPoint y: 227, distance: 100.8
click at [501, 227] on input "Pre-sales Page" at bounding box center [745, 226] width 495 height 29
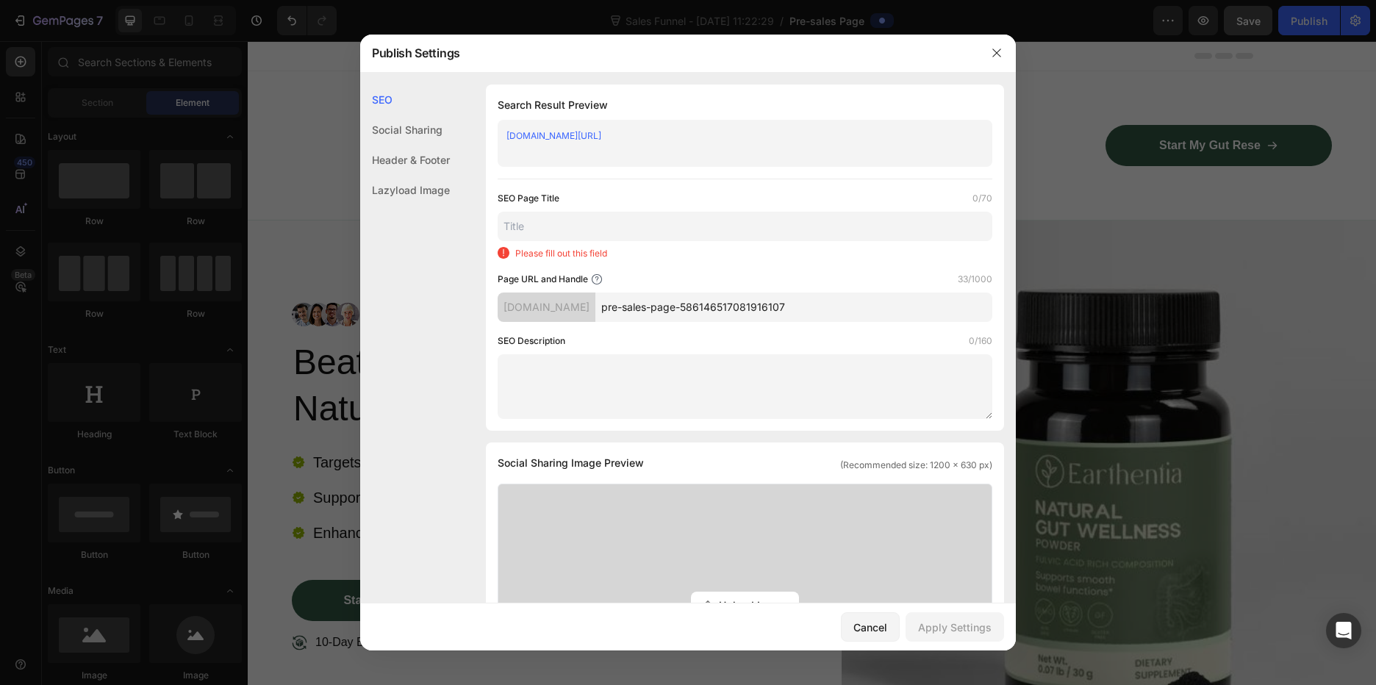
paste input "Natural Gut Wellness Powder | Beat Bloat & Support Daily Digestion — Earthentia"
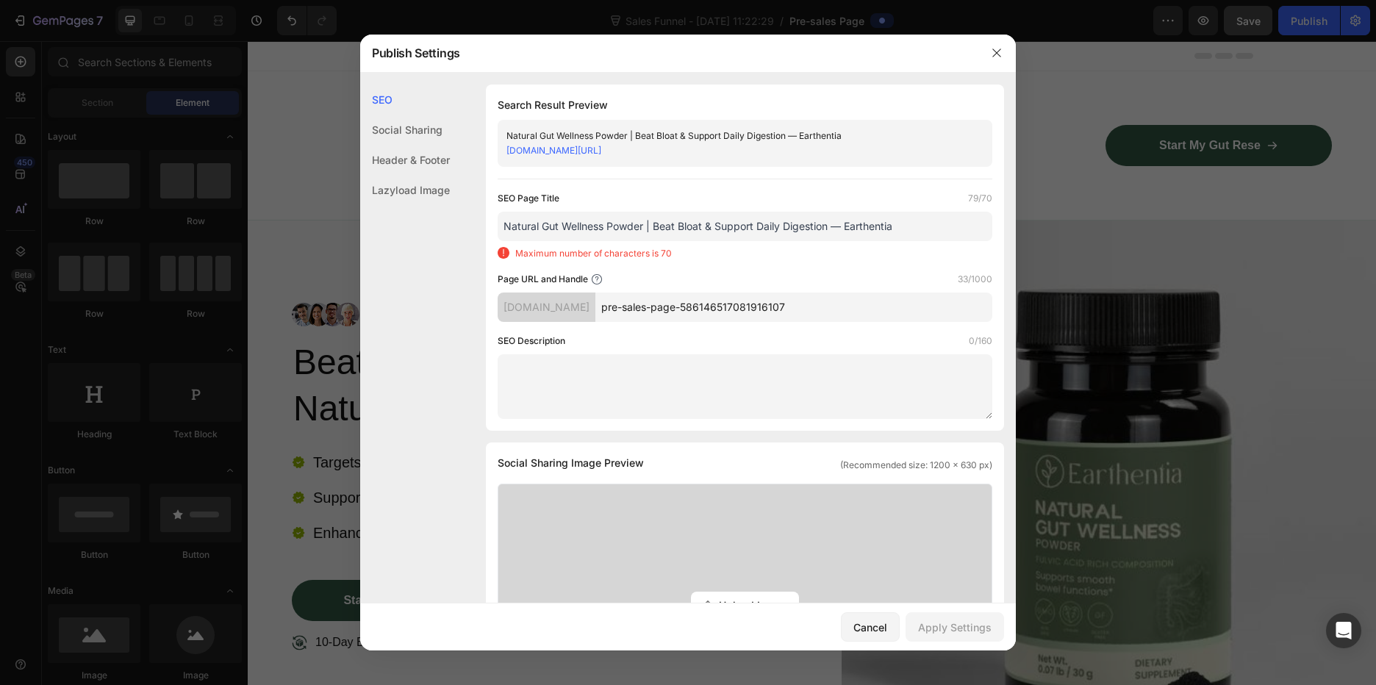
type input "Natural Gut Wellness Powder | Beat Bloat & Support Daily Digestion — Earthentia"
click at [617, 370] on textarea at bounding box center [745, 386] width 495 height 65
paste textarea "Feel light and comfortable with Earthentia’s Natural Gut Wellness Powder. Birch…"
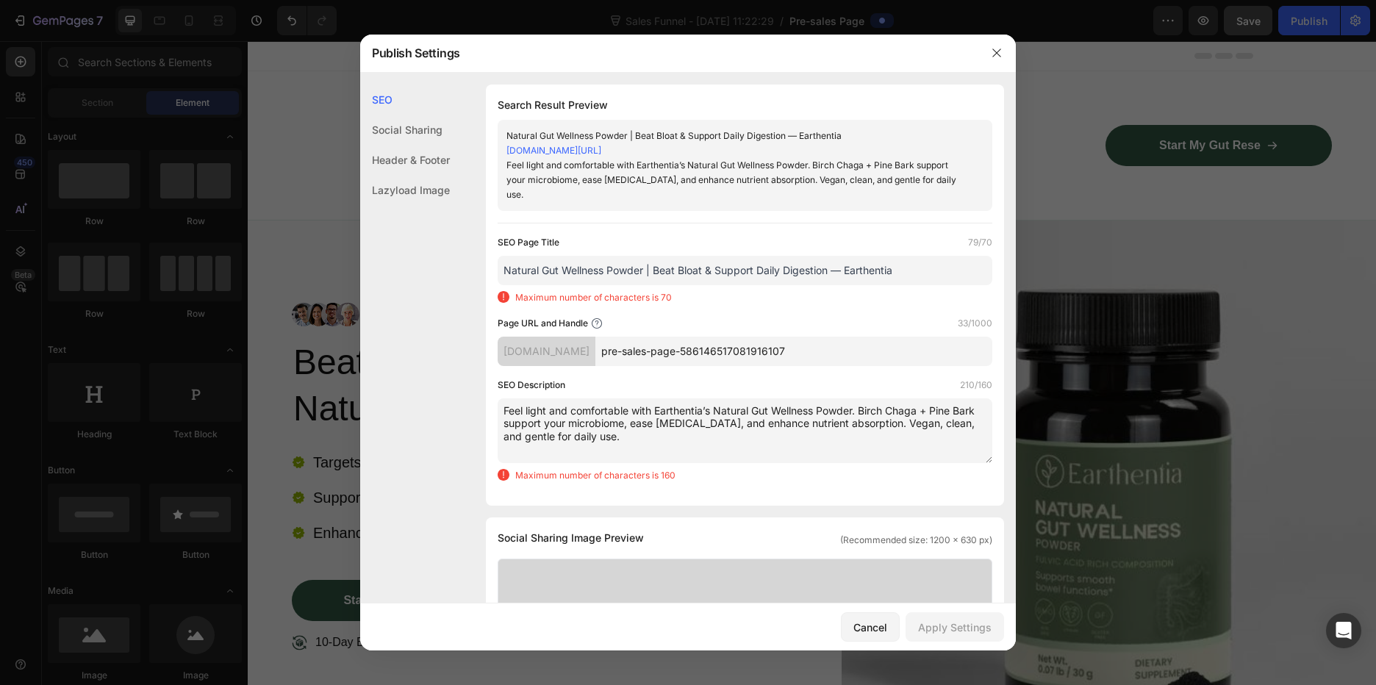
type textarea "Feel light and comfortable with Earthentia’s Natural Gut Wellness Powder. Birch…"
click at [924, 256] on input "Natural Gut Wellness Powder | Beat Bloat & Support Daily Digestion — Earthentia" at bounding box center [745, 270] width 495 height 29
drag, startPoint x: 924, startPoint y: 254, endPoint x: 831, endPoint y: 259, distance: 92.8
click at [831, 259] on input "Natural Gut Wellness Powder | Beat Bloat & Support Daily Digestion — Earthentia" at bounding box center [745, 270] width 495 height 29
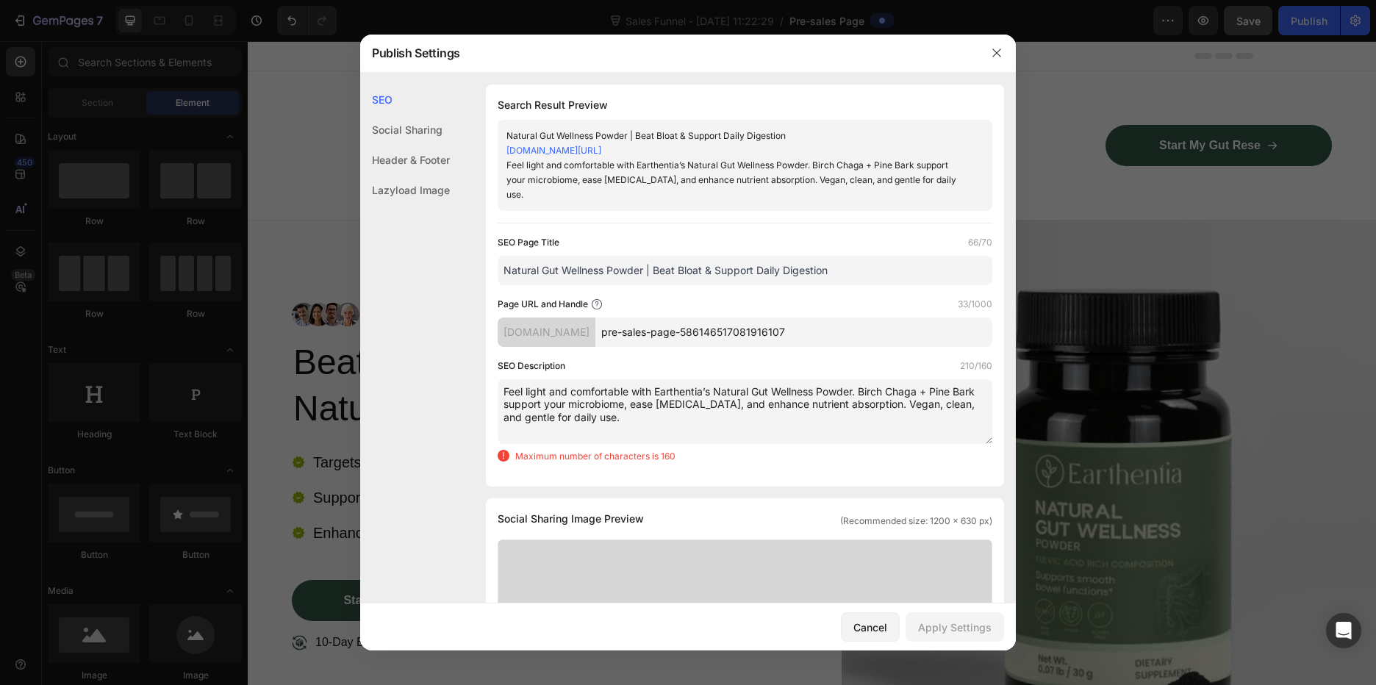
type input "Natural Gut Wellness Powder | Beat Bloat & Support Daily Digestion"
drag, startPoint x: 860, startPoint y: 375, endPoint x: 656, endPoint y: 390, distance: 204.9
click at [656, 390] on textarea "Feel light and comfortable with Earthentia’s Natural Gut Wellness Powder. Birch…" at bounding box center [745, 411] width 495 height 65
click at [869, 404] on textarea "Feel light and comfortable with Earthentia’s Natural Gut Wellness Powder. Birch…" at bounding box center [745, 411] width 495 height 65
drag, startPoint x: 862, startPoint y: 373, endPoint x: 527, endPoint y: 390, distance: 335.6
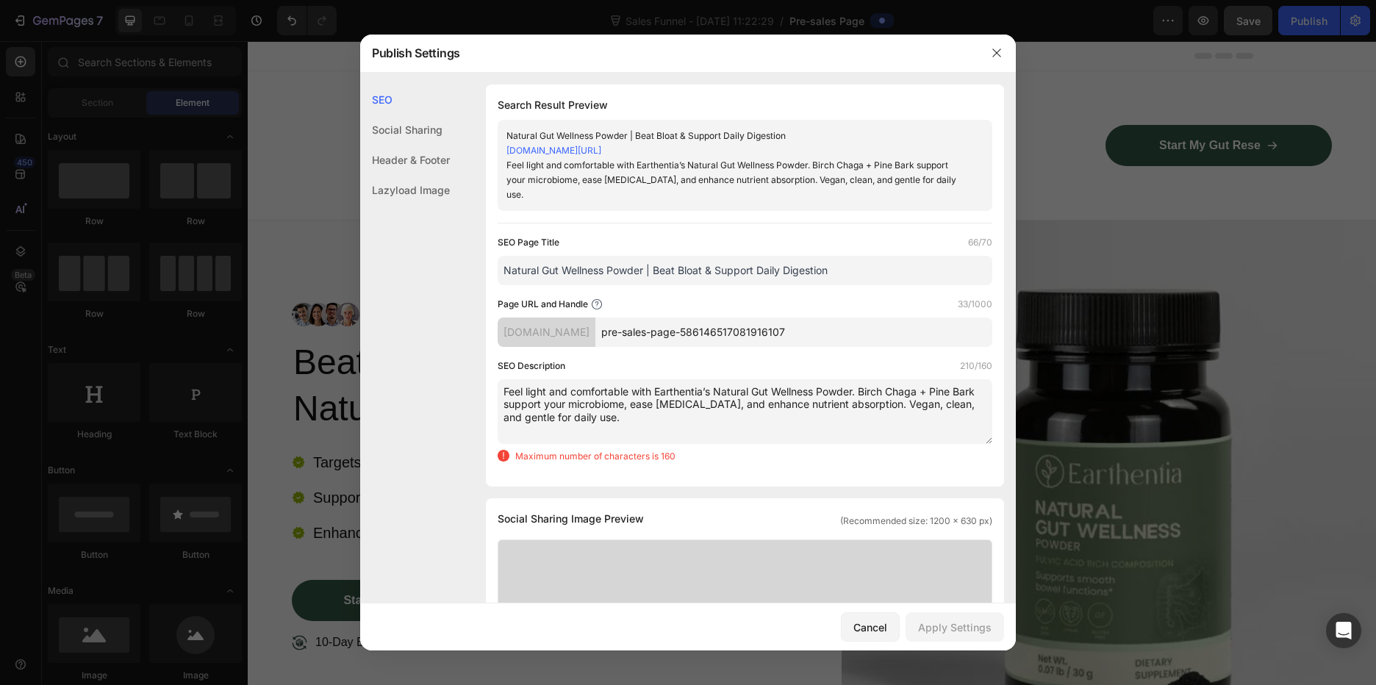
click at [527, 390] on textarea "Feel light and comfortable with Earthentia’s Natural Gut Wellness Powder. Birch…" at bounding box center [745, 411] width 495 height 65
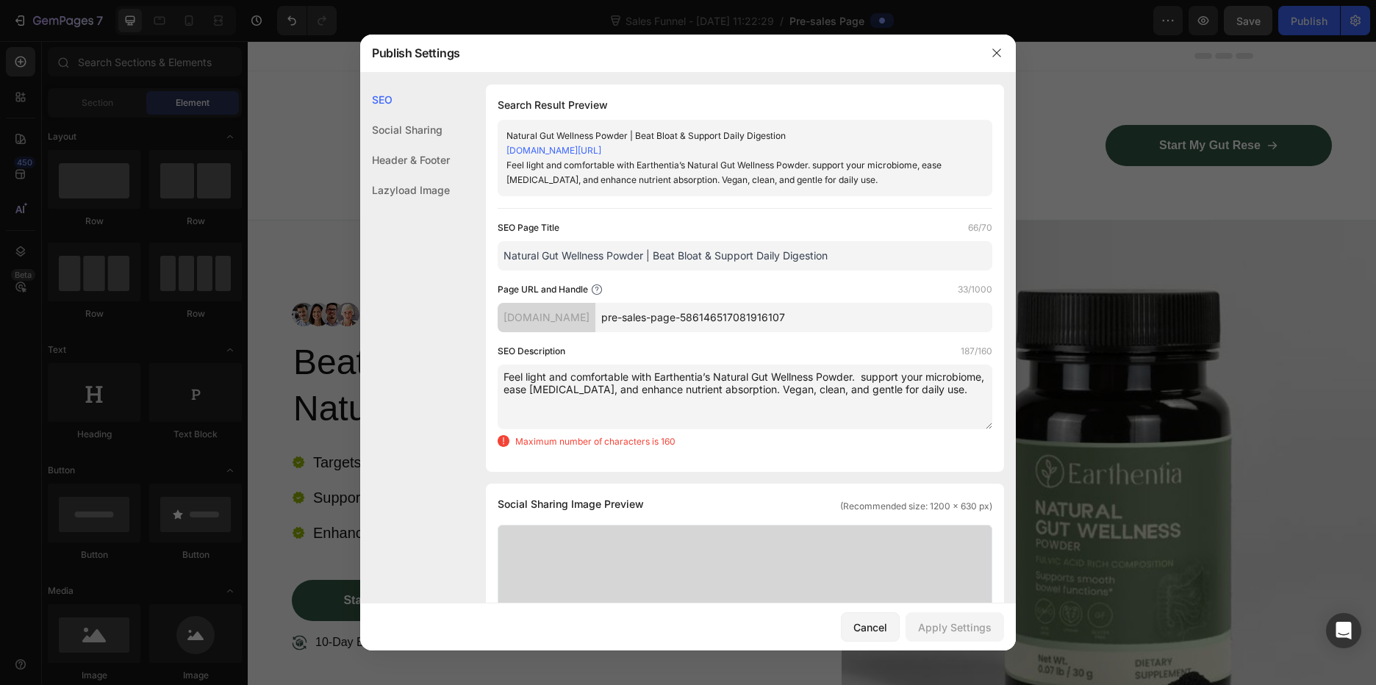
drag, startPoint x: 864, startPoint y: 376, endPoint x: 879, endPoint y: 401, distance: 29.0
click at [879, 401] on textarea "Feel light and comfortable with Earthentia’s Natural Gut Wellness Powder. suppo…" at bounding box center [745, 397] width 495 height 65
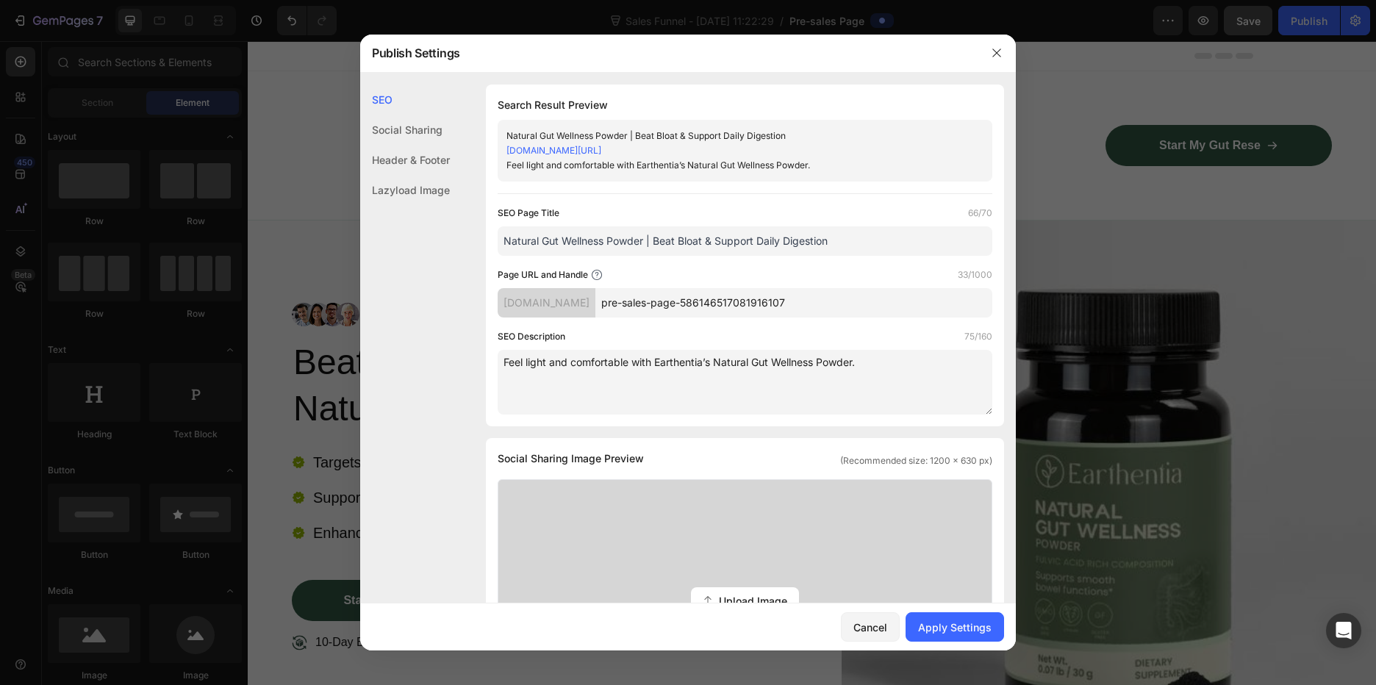
type textarea "Feel light and comfortable with Earthentia’s Natural Gut Wellness Powder."
drag, startPoint x: 843, startPoint y: 307, endPoint x: 632, endPoint y: 309, distance: 211.0
click at [632, 309] on input "pre-sales-page-586146517081916107" at bounding box center [793, 302] width 397 height 29
paste input "[URL][DOMAIN_NAME]"
type input "https---earthentia-com-products-natural-gut-wellness-powder"
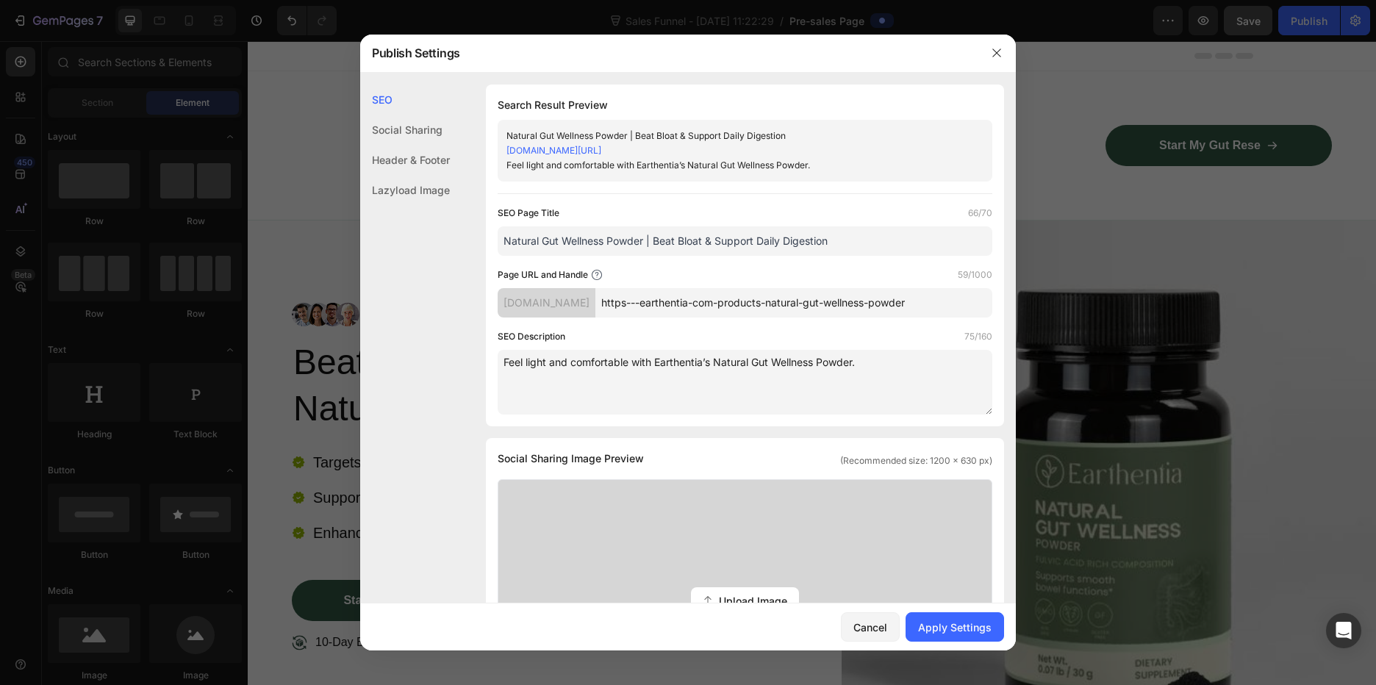
click at [748, 404] on textarea "Feel light and comfortable with Earthentia’s Natural Gut Wellness Powder." at bounding box center [745, 382] width 495 height 65
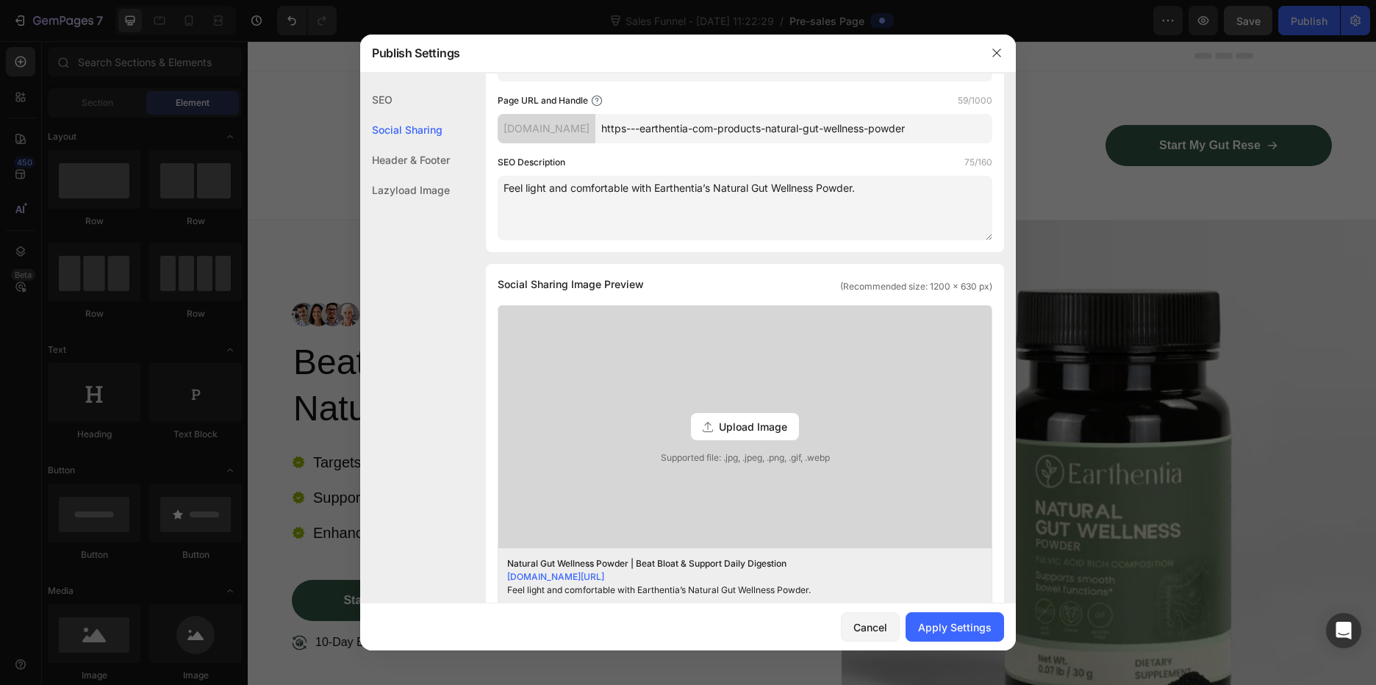
scroll to position [221, 0]
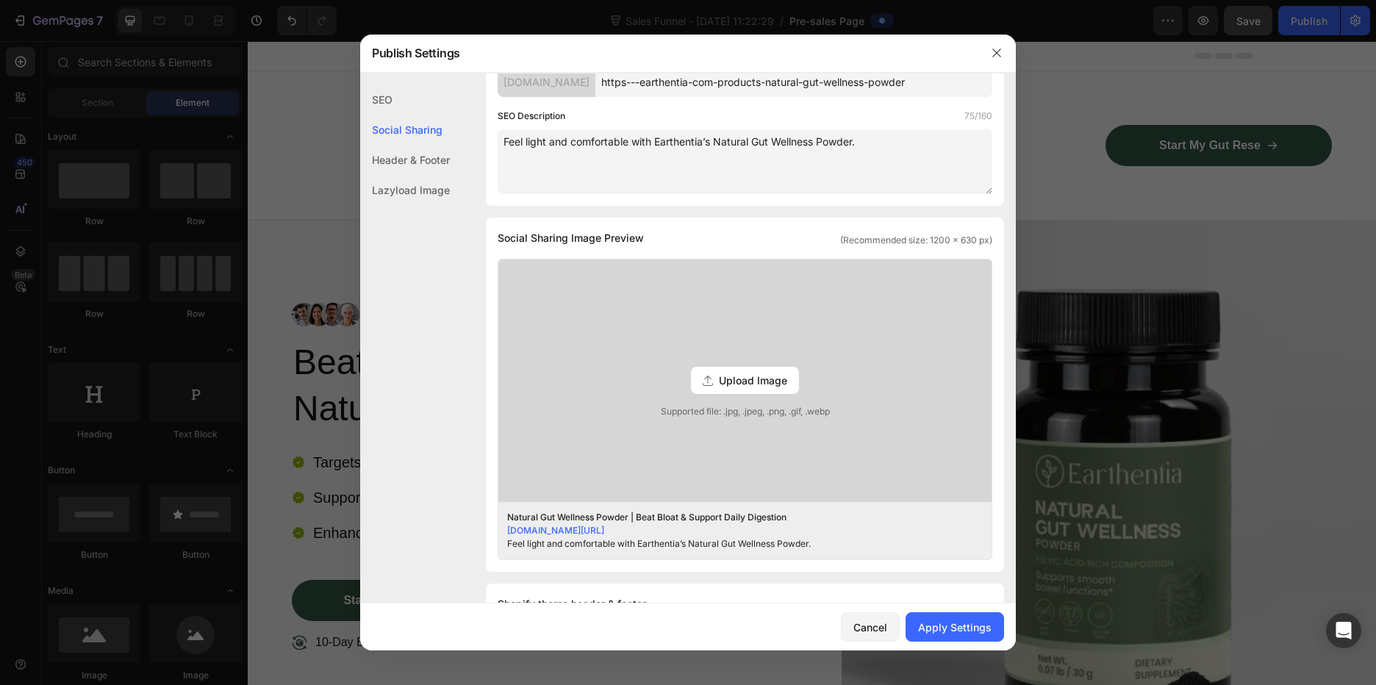
click at [755, 376] on span "Upload Image" at bounding box center [753, 380] width 68 height 15
click at [0, 0] on input "Upload Image Supported file: .jpg, .jpeg, .png, .gif, .webp" at bounding box center [0, 0] width 0 height 0
click at [728, 378] on span "Upload Image" at bounding box center [753, 380] width 68 height 15
click at [0, 0] on input "Upload Image Supported file: .jpg, .jpeg, .png, .gif, .webp" at bounding box center [0, 0] width 0 height 0
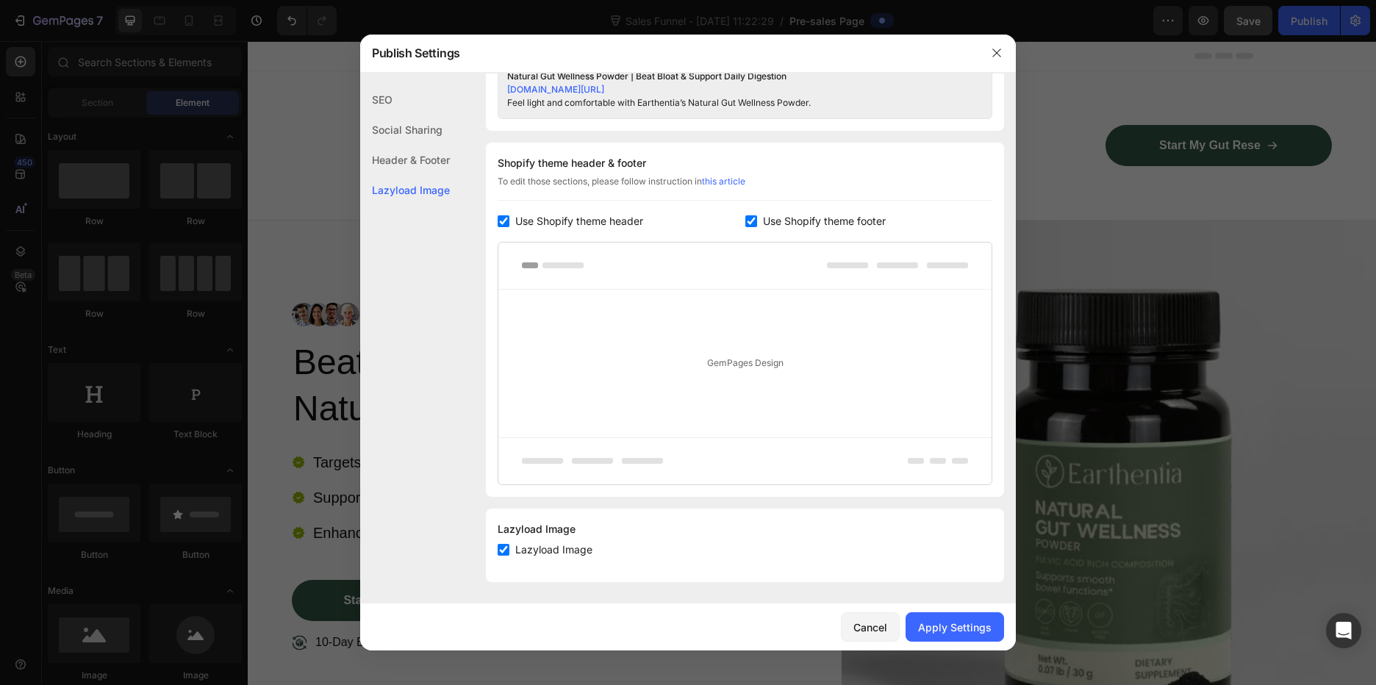
scroll to position [663, 0]
click at [957, 630] on div "Apply Settings" at bounding box center [955, 627] width 74 height 15
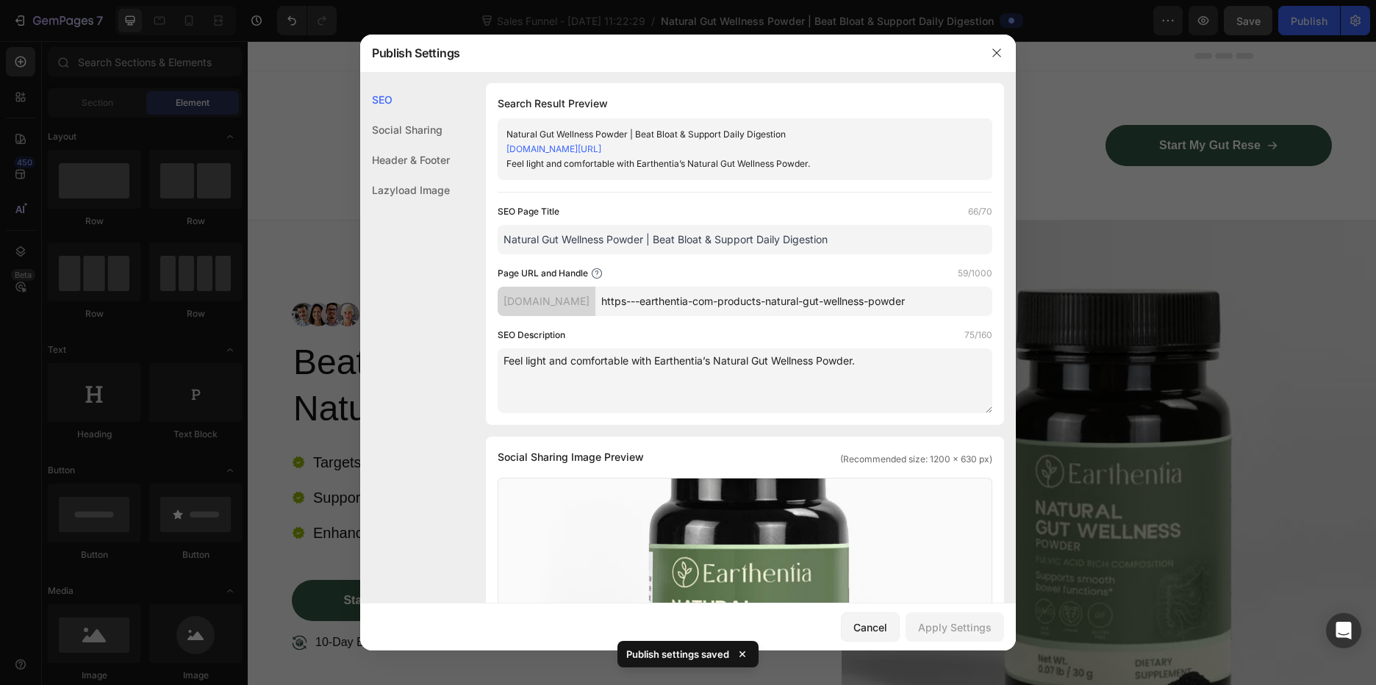
scroll to position [0, 0]
click at [1002, 51] on icon "button" at bounding box center [997, 53] width 12 height 12
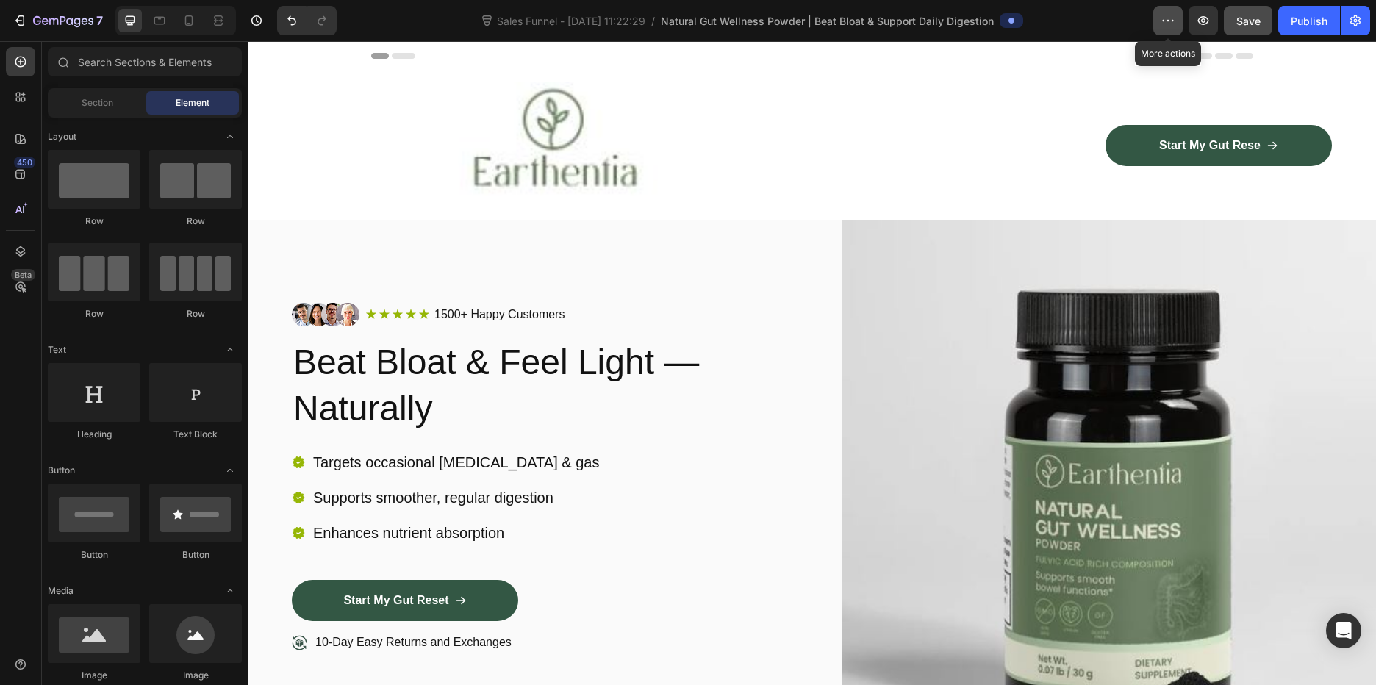
click at [1170, 29] on button "button" at bounding box center [1167, 20] width 29 height 29
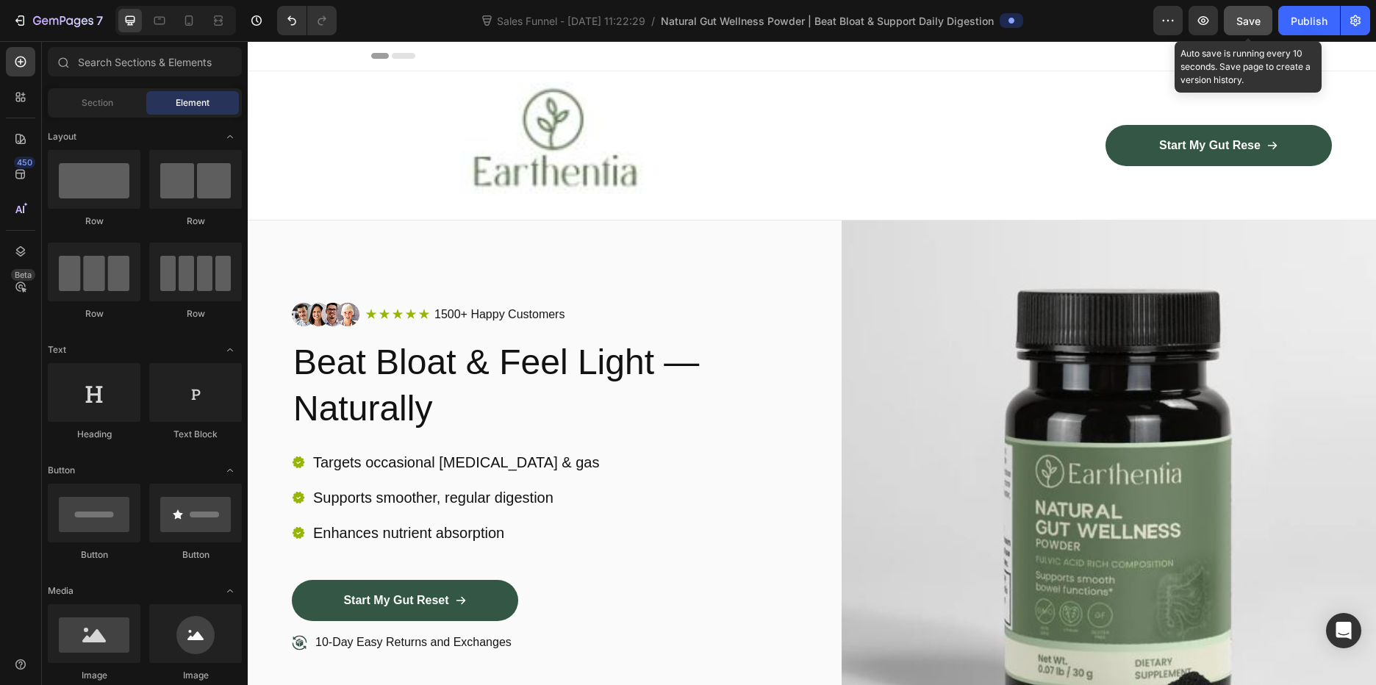
click at [1254, 15] on span "Save" at bounding box center [1248, 21] width 24 height 12
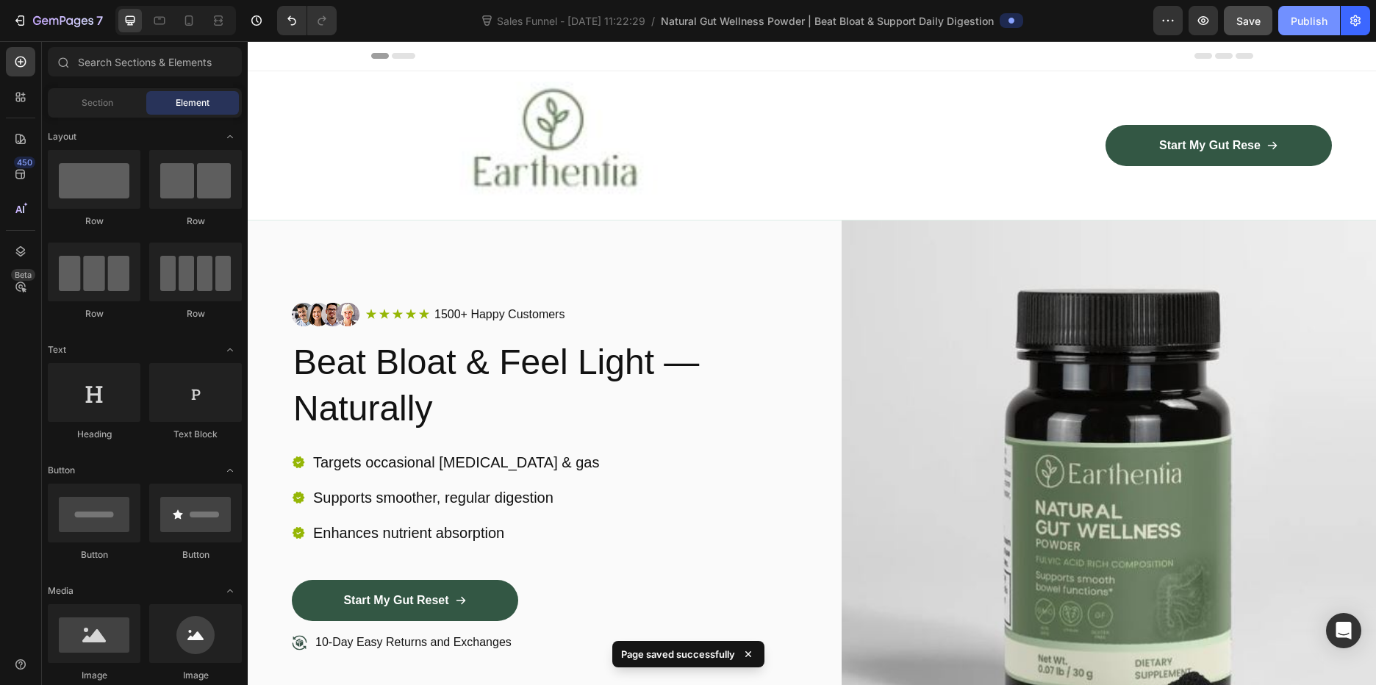
click at [1325, 14] on div "Publish" at bounding box center [1309, 20] width 37 height 15
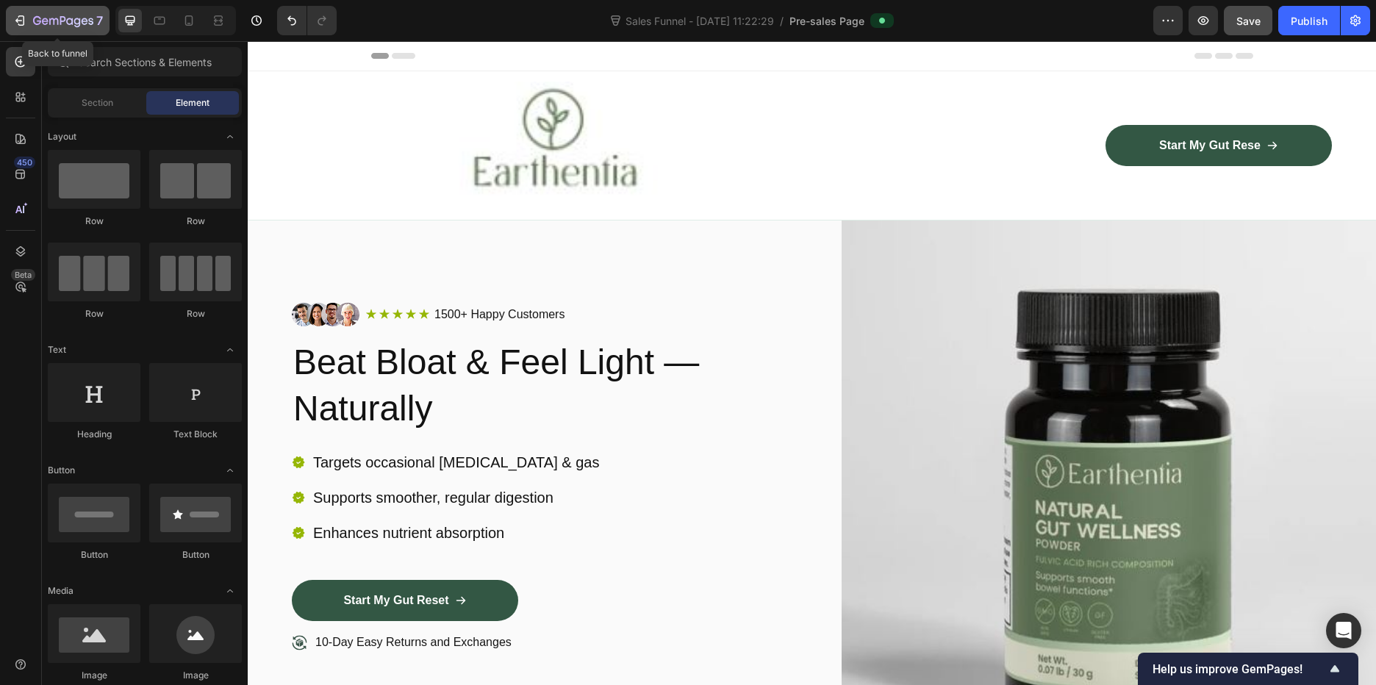
click at [49, 15] on div "7" at bounding box center [68, 21] width 70 height 18
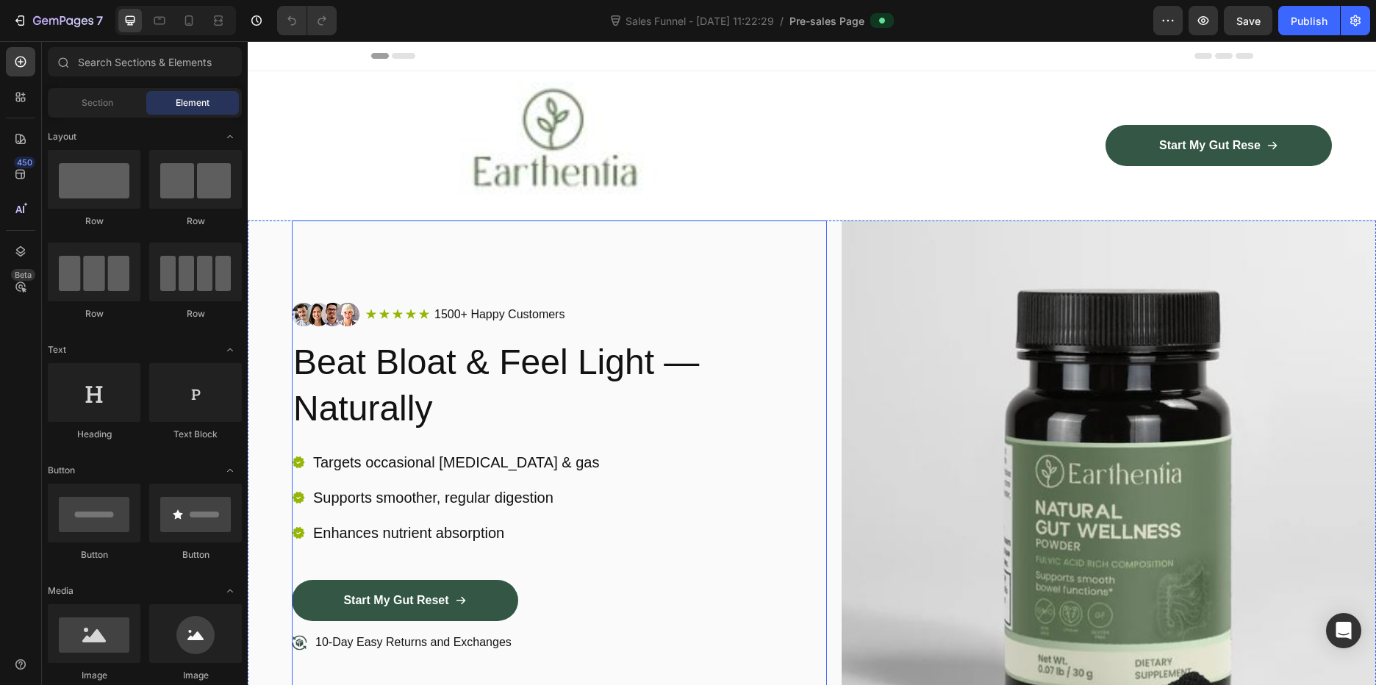
click at [531, 271] on div "Image Icon Icon Icon Icon Icon Icon List 1500+ Happy Customers Text Block Row R…" at bounding box center [559, 514] width 535 height 587
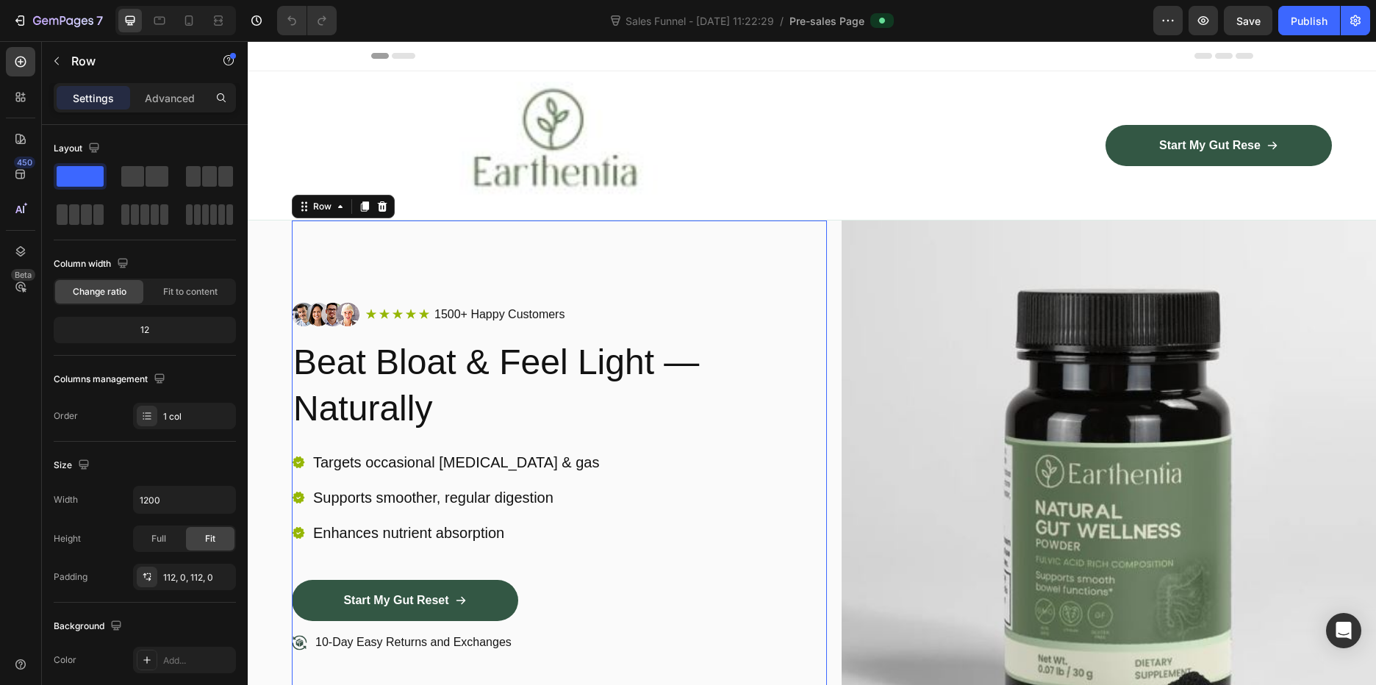
click at [76, 97] on p "Settings" at bounding box center [93, 97] width 41 height 15
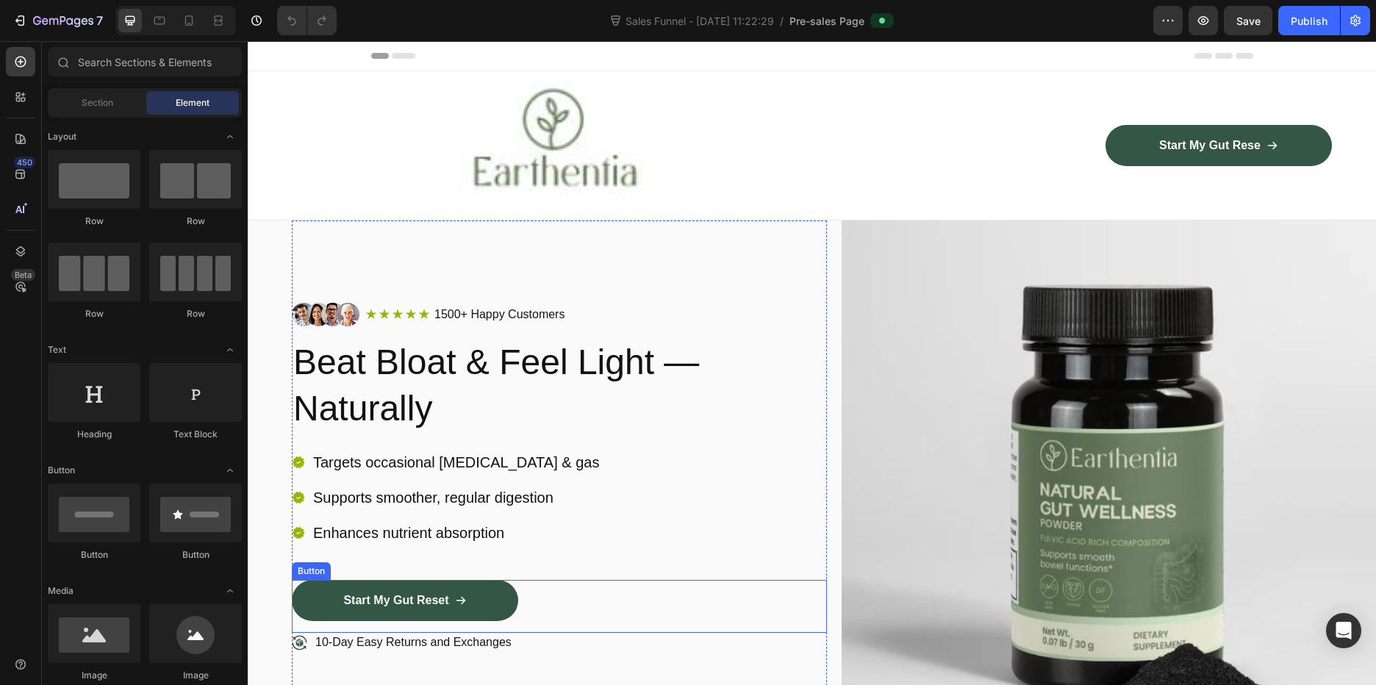
click at [536, 585] on div "Start My Gut Reset Button" at bounding box center [559, 606] width 535 height 53
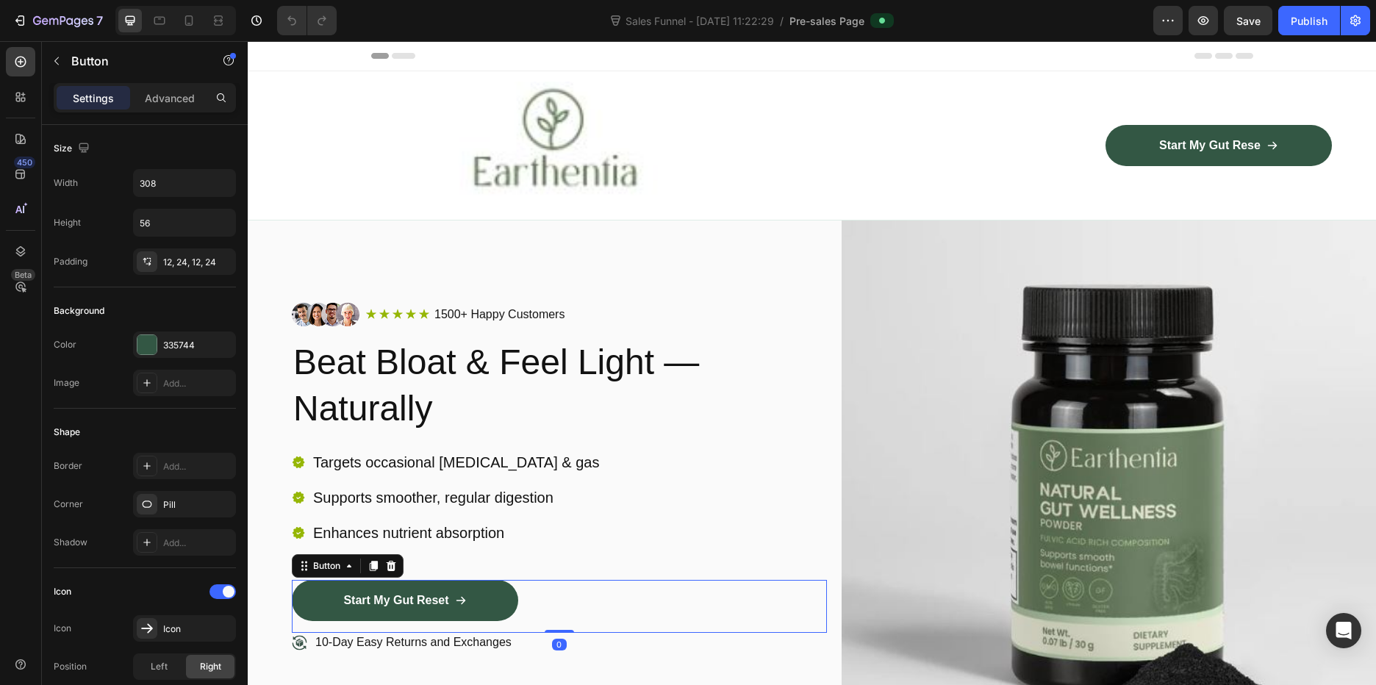
click at [110, 93] on p "Settings" at bounding box center [93, 97] width 41 height 15
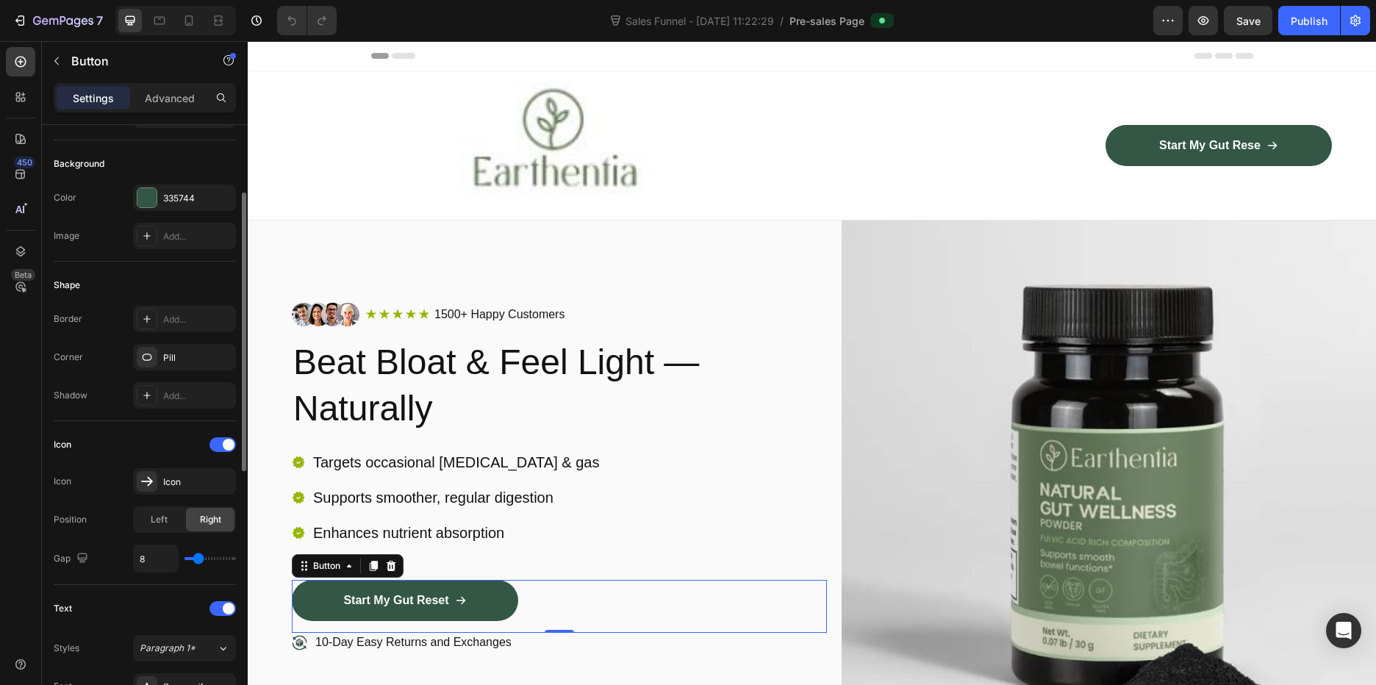
click at [158, 449] on div "Icon" at bounding box center [145, 445] width 182 height 24
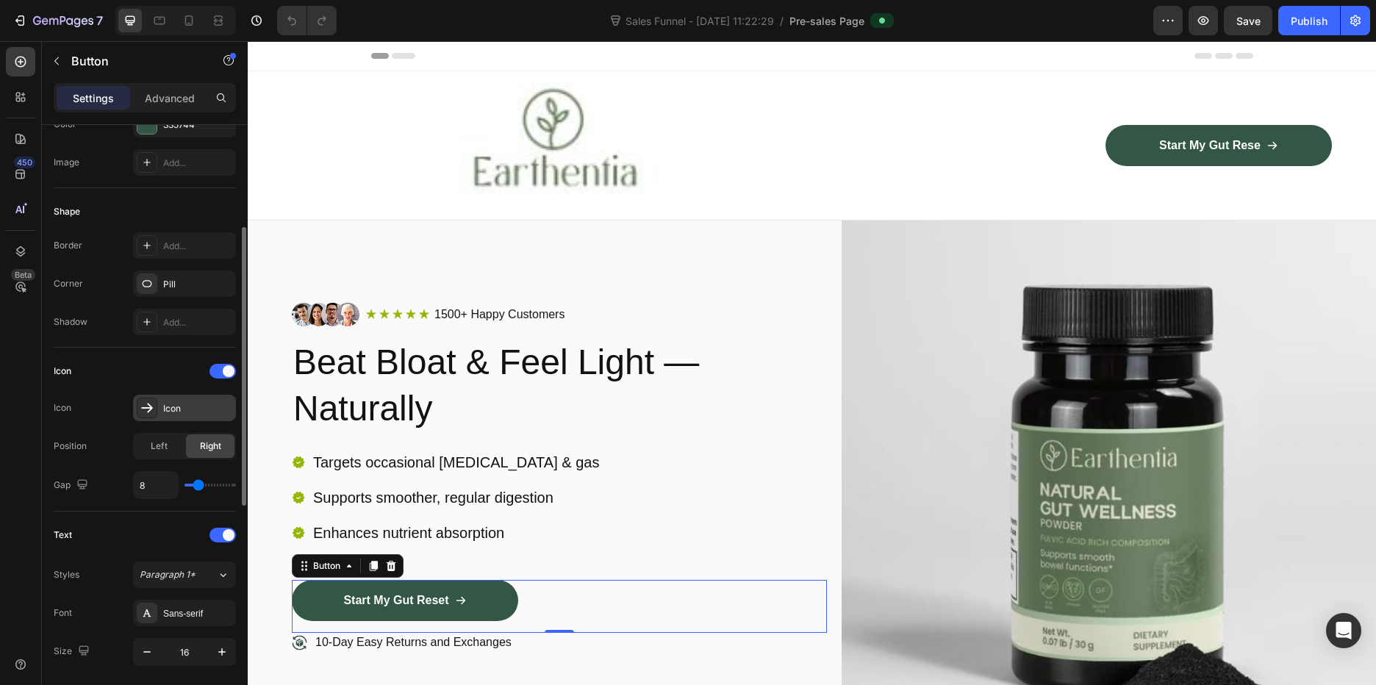
click at [173, 404] on div "Icon" at bounding box center [197, 408] width 69 height 13
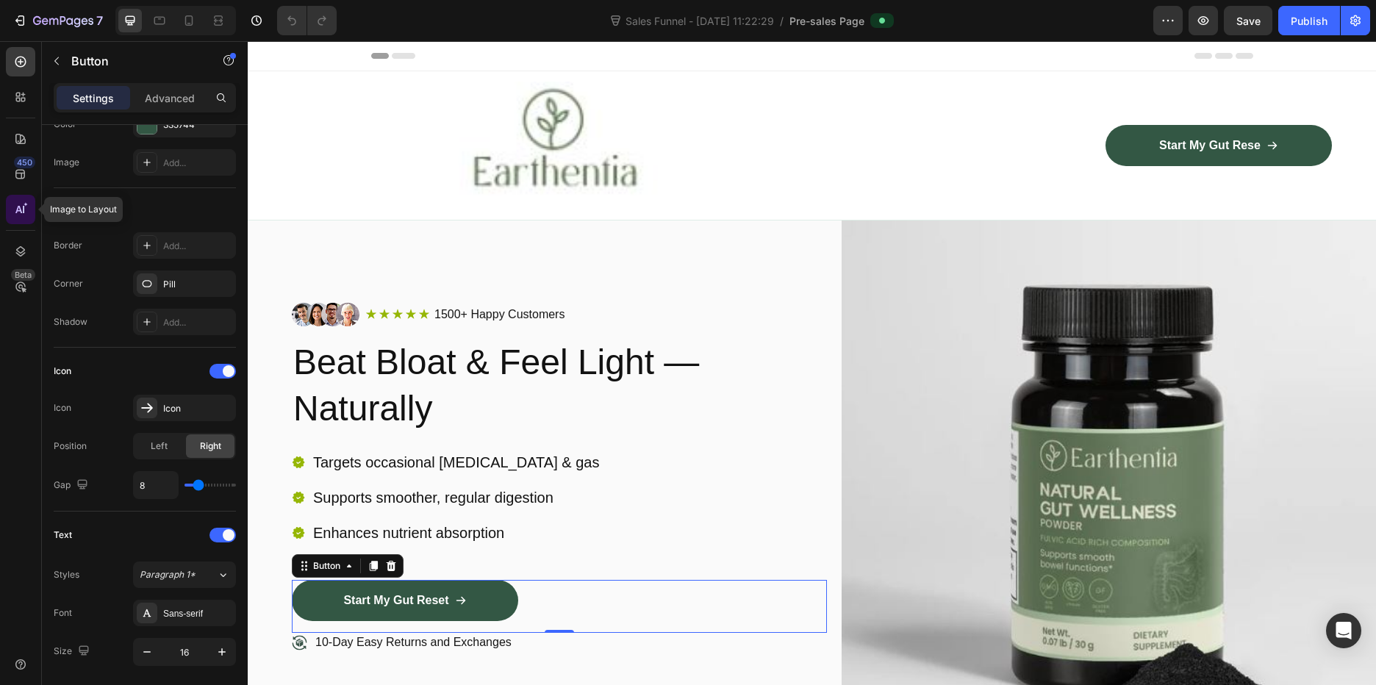
click at [23, 211] on icon at bounding box center [20, 209] width 15 height 15
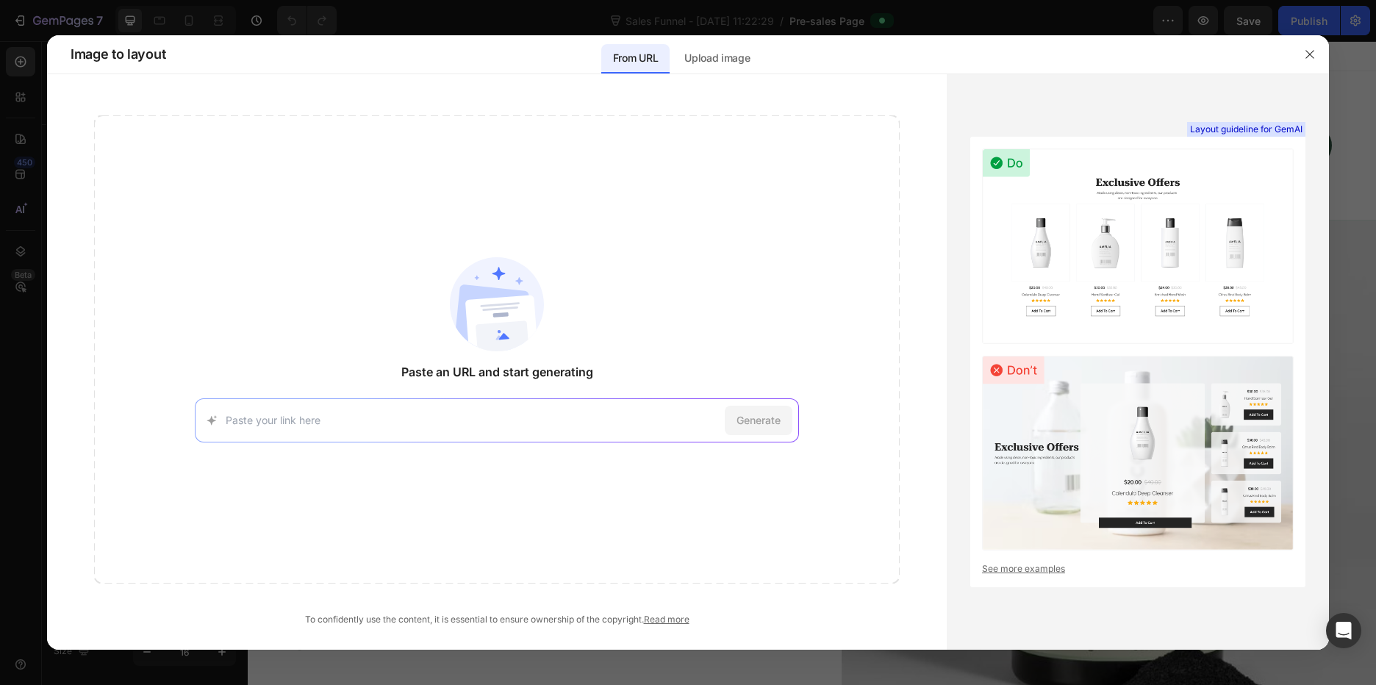
click at [365, 426] on input at bounding box center [472, 419] width 493 height 15
click at [284, 413] on input at bounding box center [472, 419] width 493 height 15
paste input "[URL][DOMAIN_NAME]"
type input "[URL][DOMAIN_NAME]"
click at [771, 433] on div "Generate" at bounding box center [759, 420] width 68 height 29
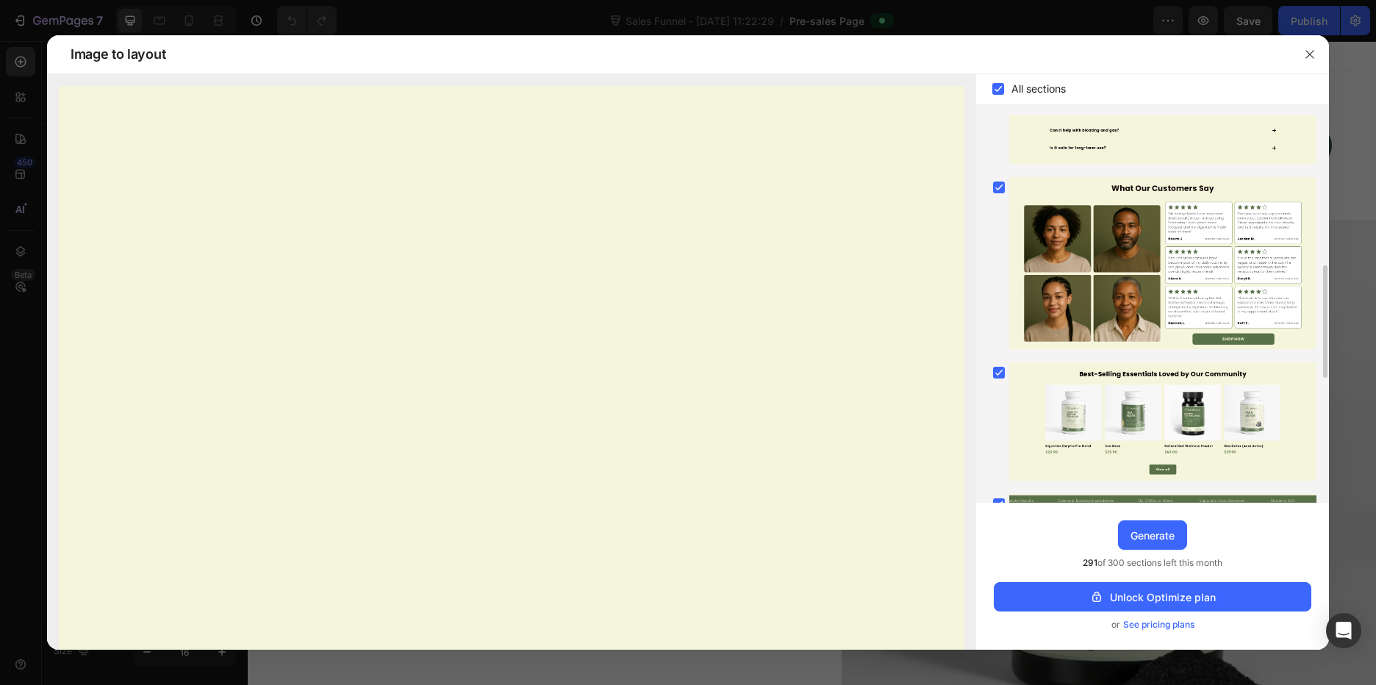
scroll to position [0, 0]
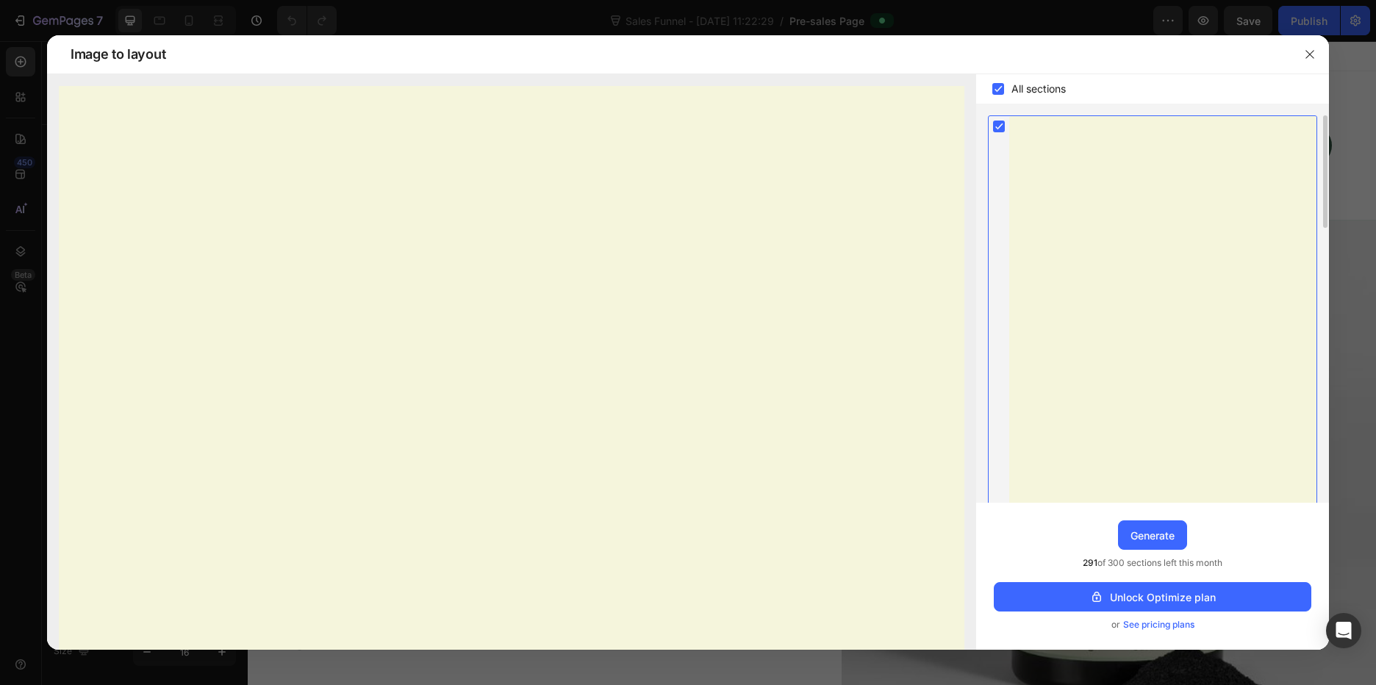
click at [997, 129] on icon at bounding box center [999, 126] width 7 height 6
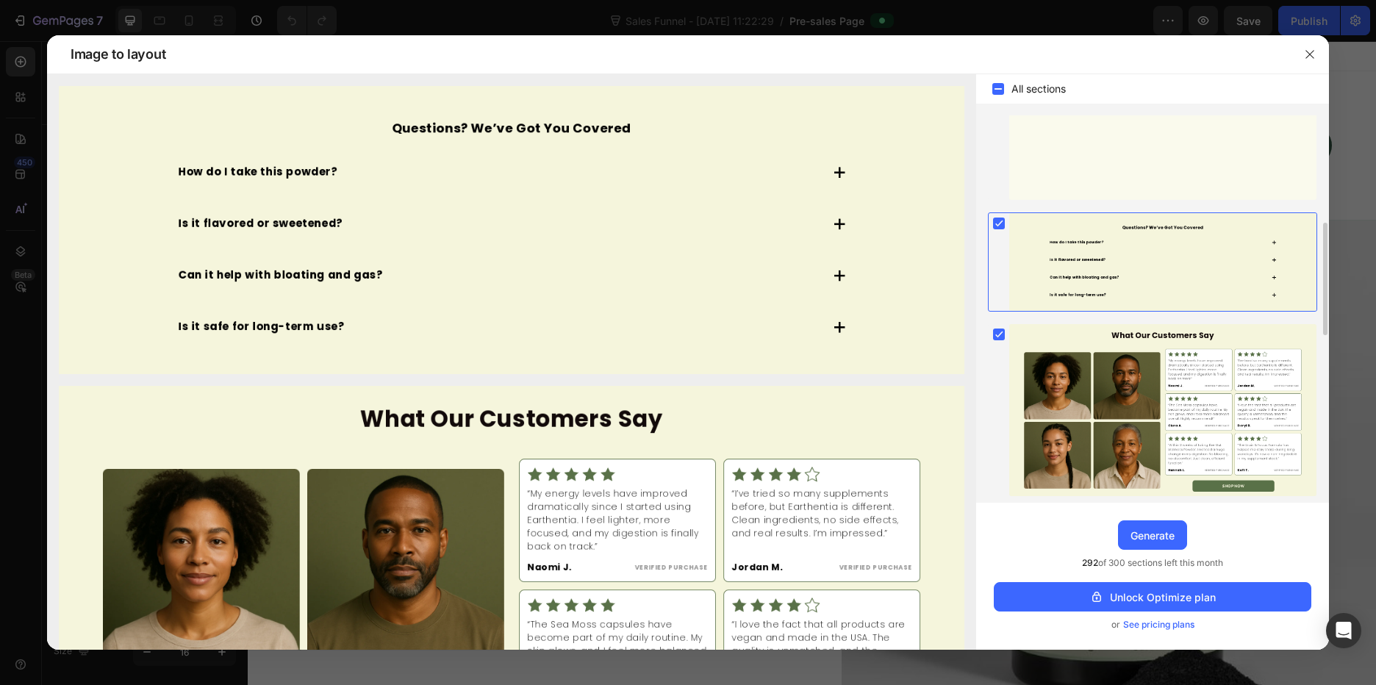
click at [1002, 223] on rect at bounding box center [999, 224] width 12 height 12
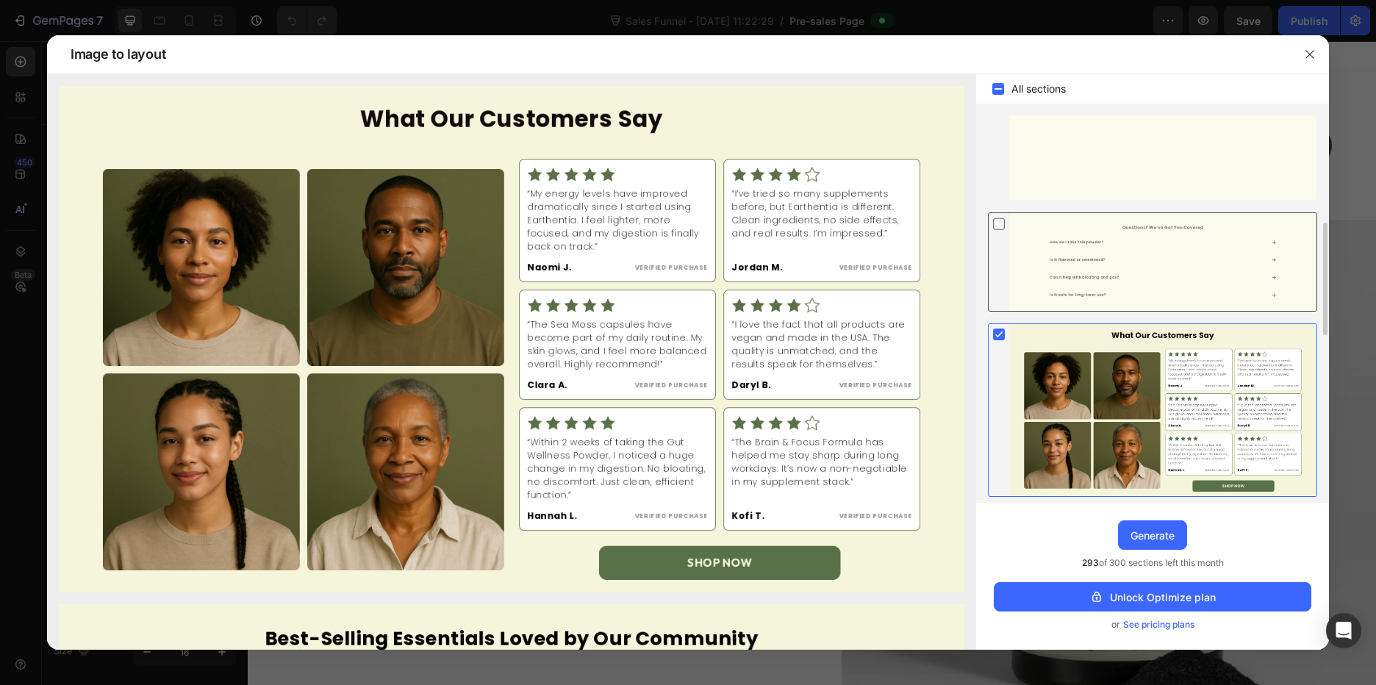
click at [995, 334] on rect at bounding box center [999, 335] width 12 height 12
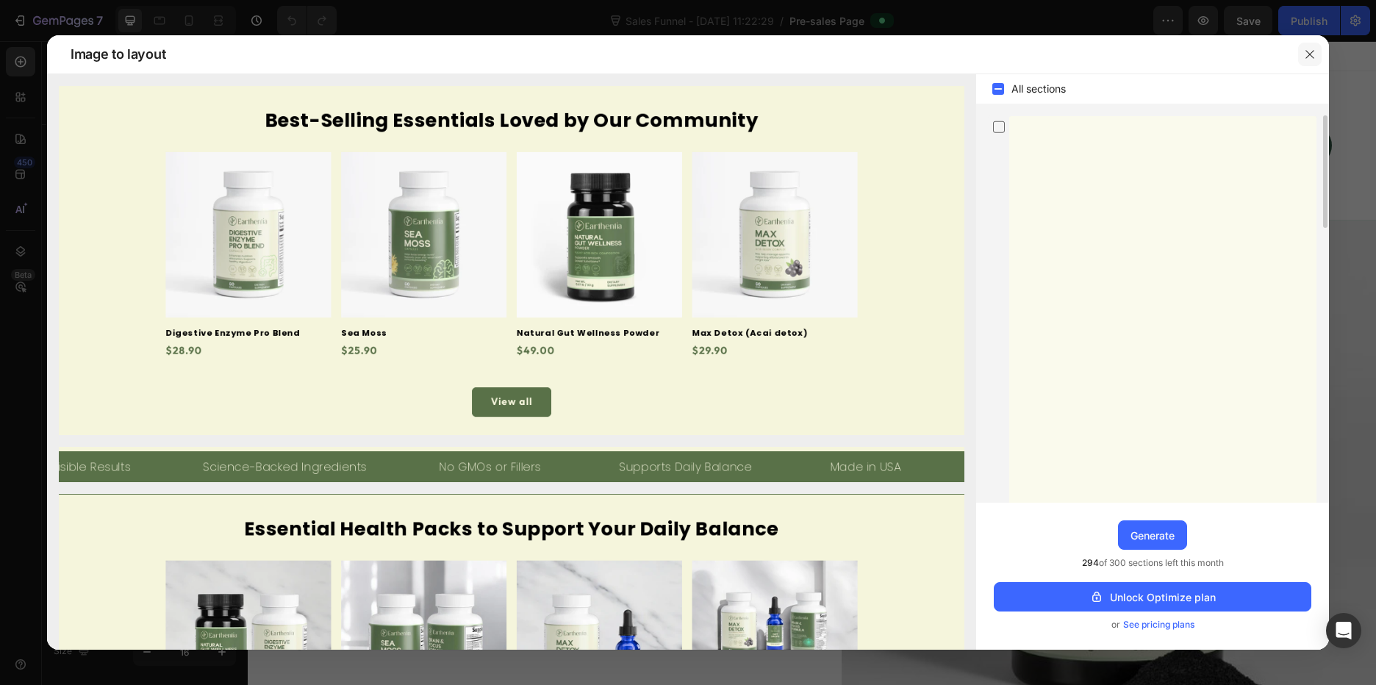
click at [1306, 56] on icon "button" at bounding box center [1310, 55] width 12 height 12
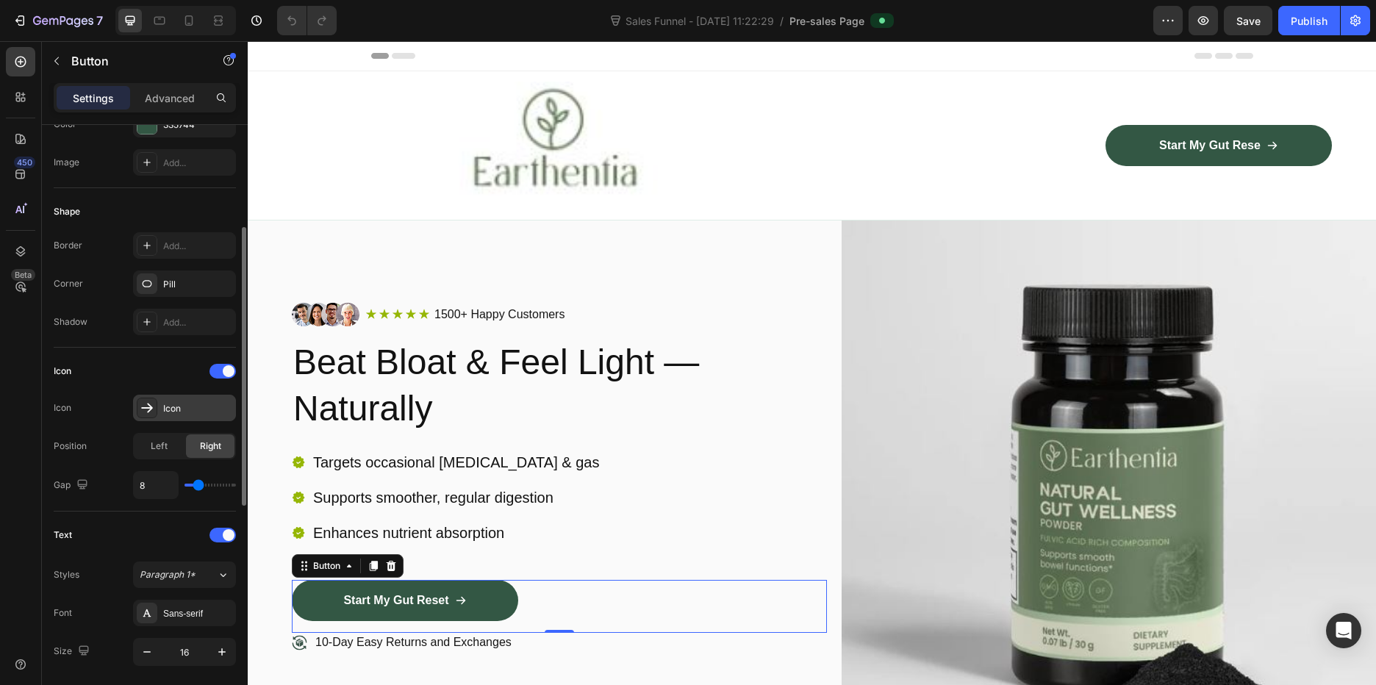
click at [174, 405] on div "Icon" at bounding box center [197, 408] width 69 height 13
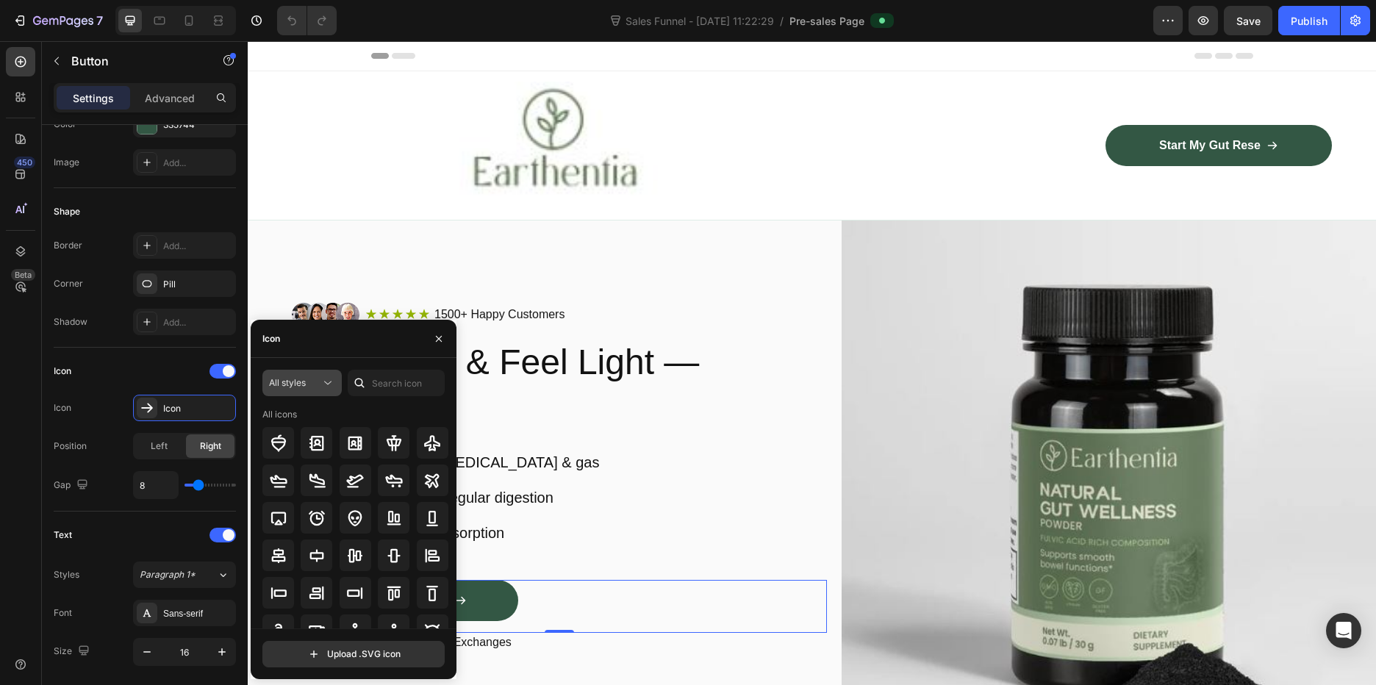
click at [309, 383] on div "All styles" at bounding box center [294, 382] width 51 height 13
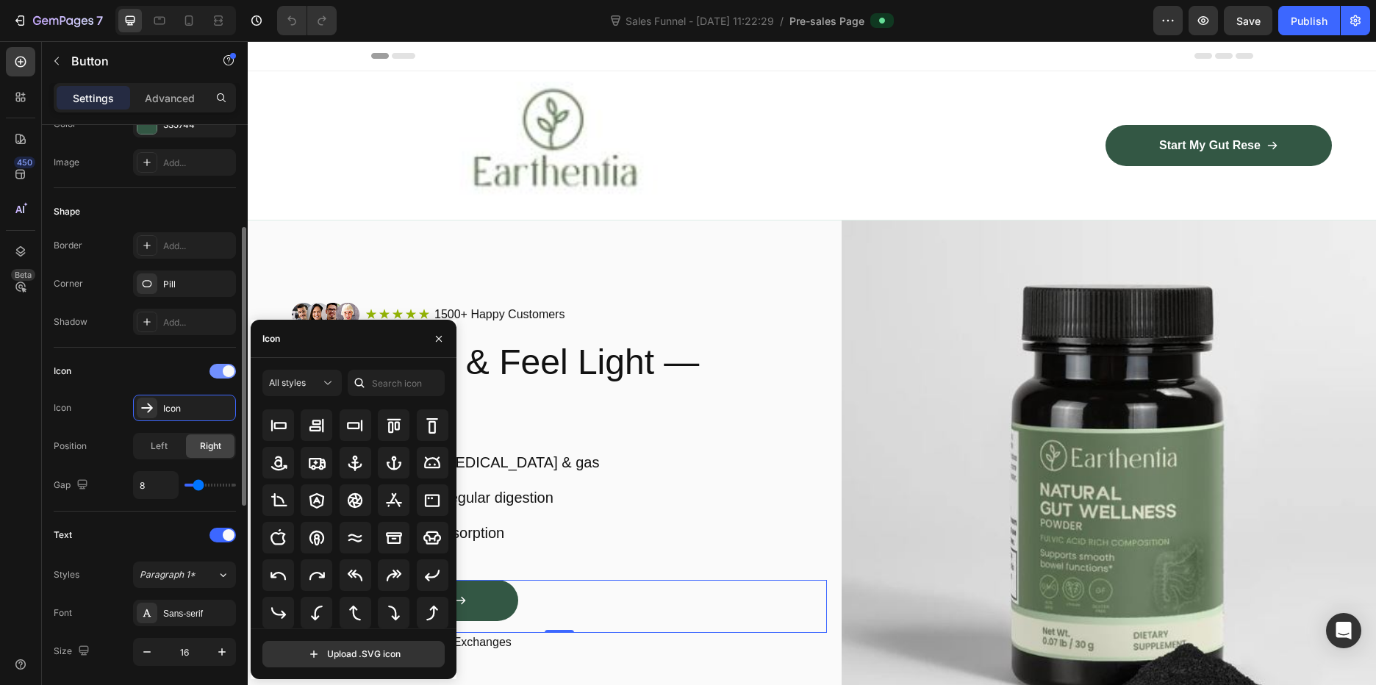
click at [211, 372] on div at bounding box center [223, 371] width 26 height 15
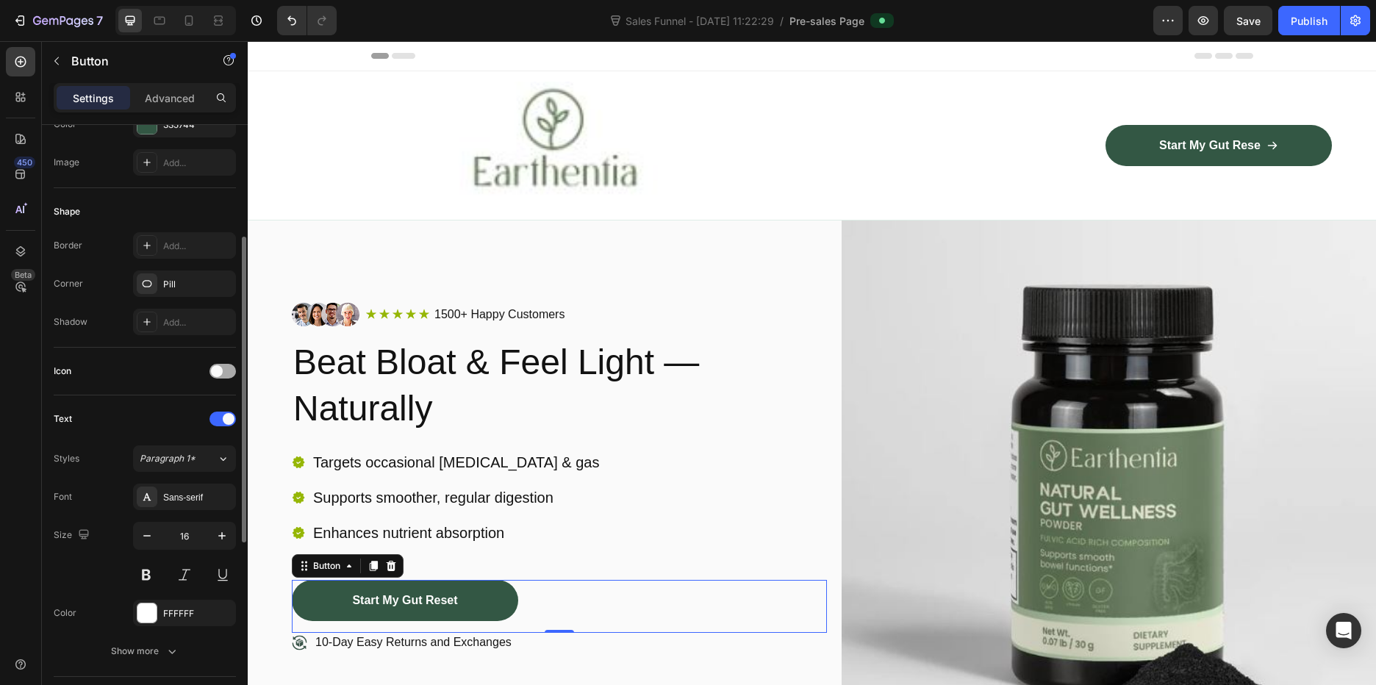
click at [225, 376] on div at bounding box center [223, 371] width 26 height 15
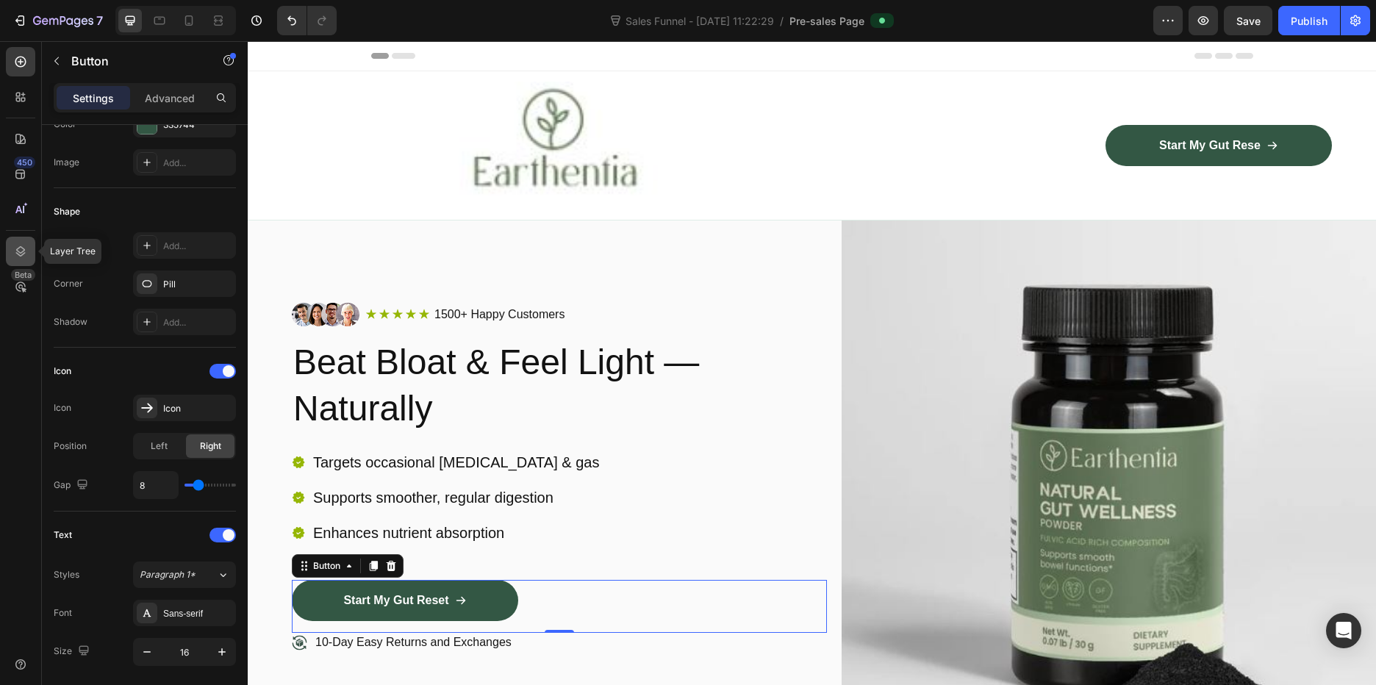
click at [22, 251] on icon at bounding box center [21, 251] width 10 height 10
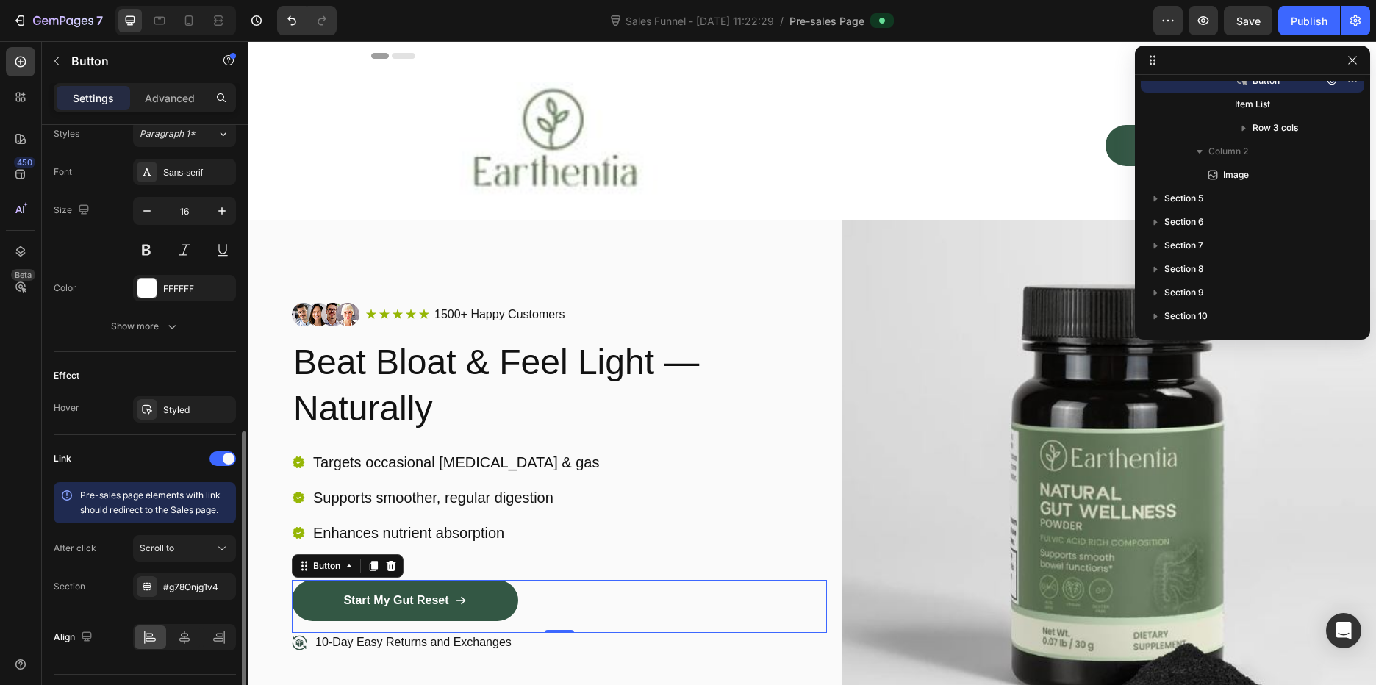
scroll to position [698, 0]
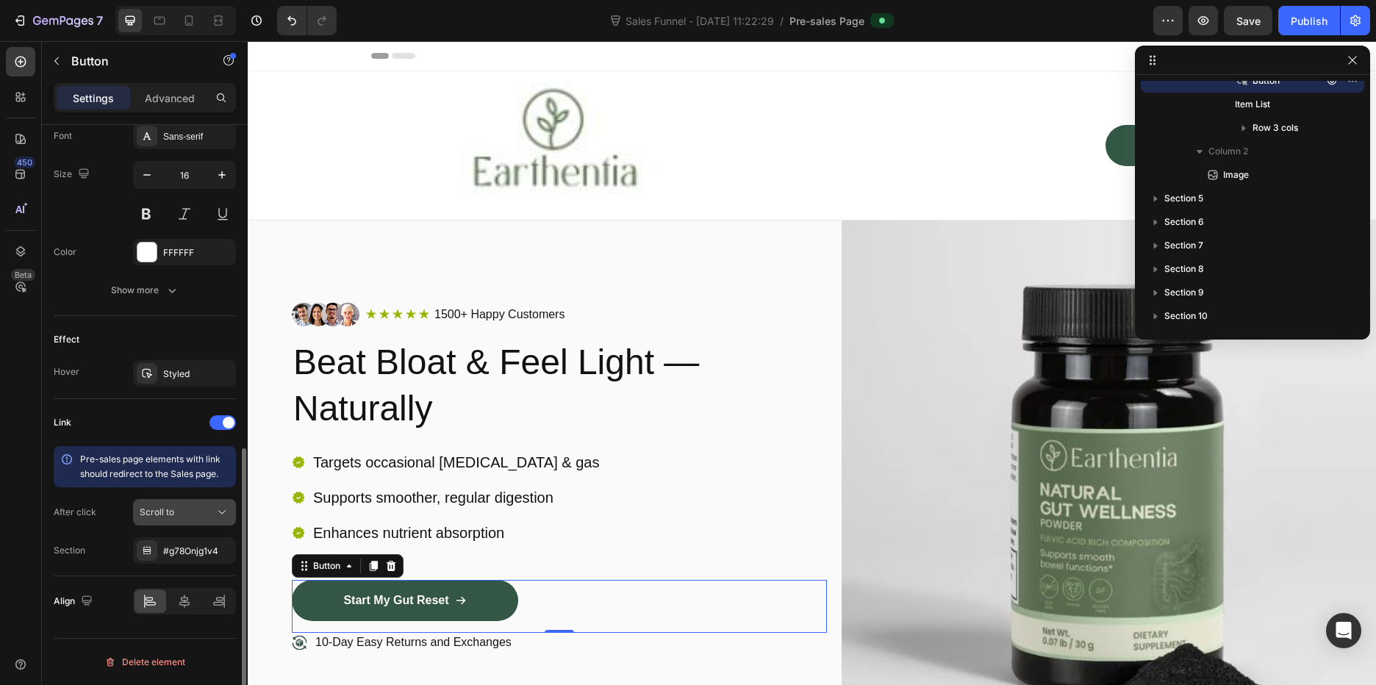
click at [162, 509] on span "Scroll to" at bounding box center [157, 511] width 35 height 11
click at [107, 550] on div "Section #g78Onjg1v4" at bounding box center [145, 550] width 182 height 26
click at [176, 554] on div "#g78Onjg1v4" at bounding box center [184, 551] width 43 height 13
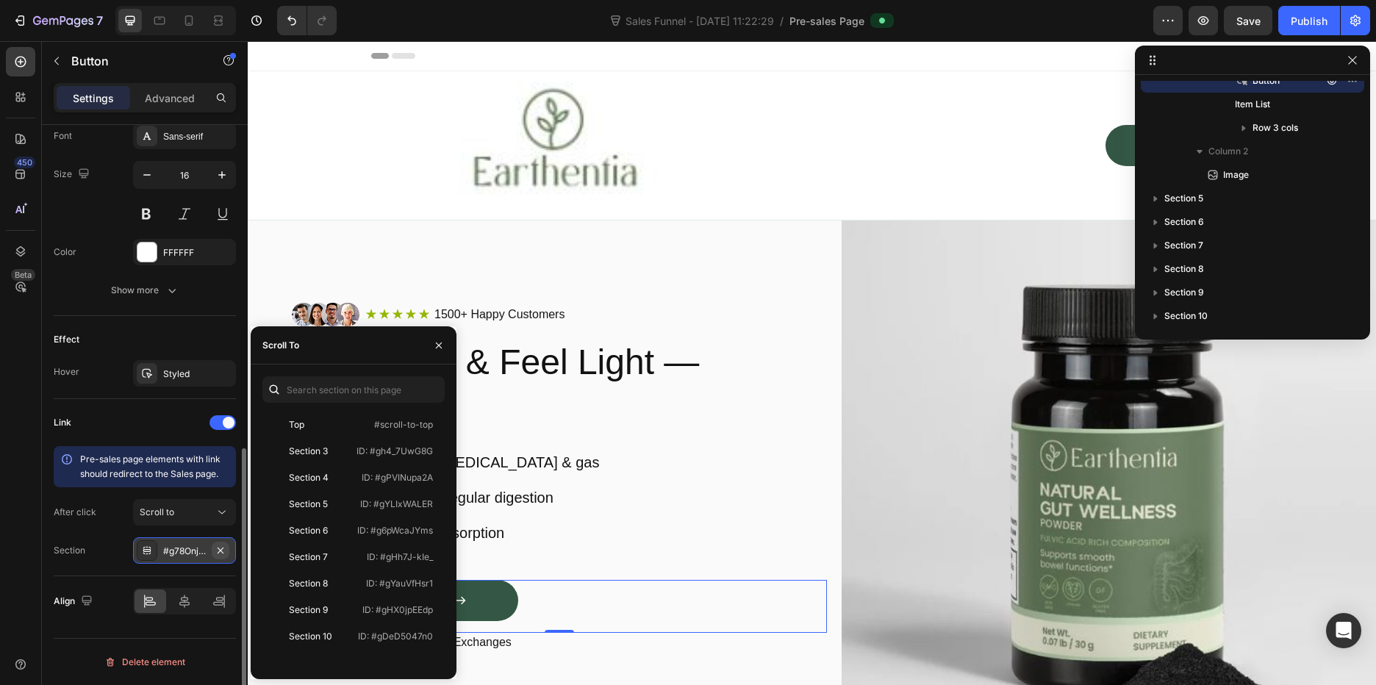
click at [221, 549] on icon "button" at bounding box center [221, 551] width 12 height 12
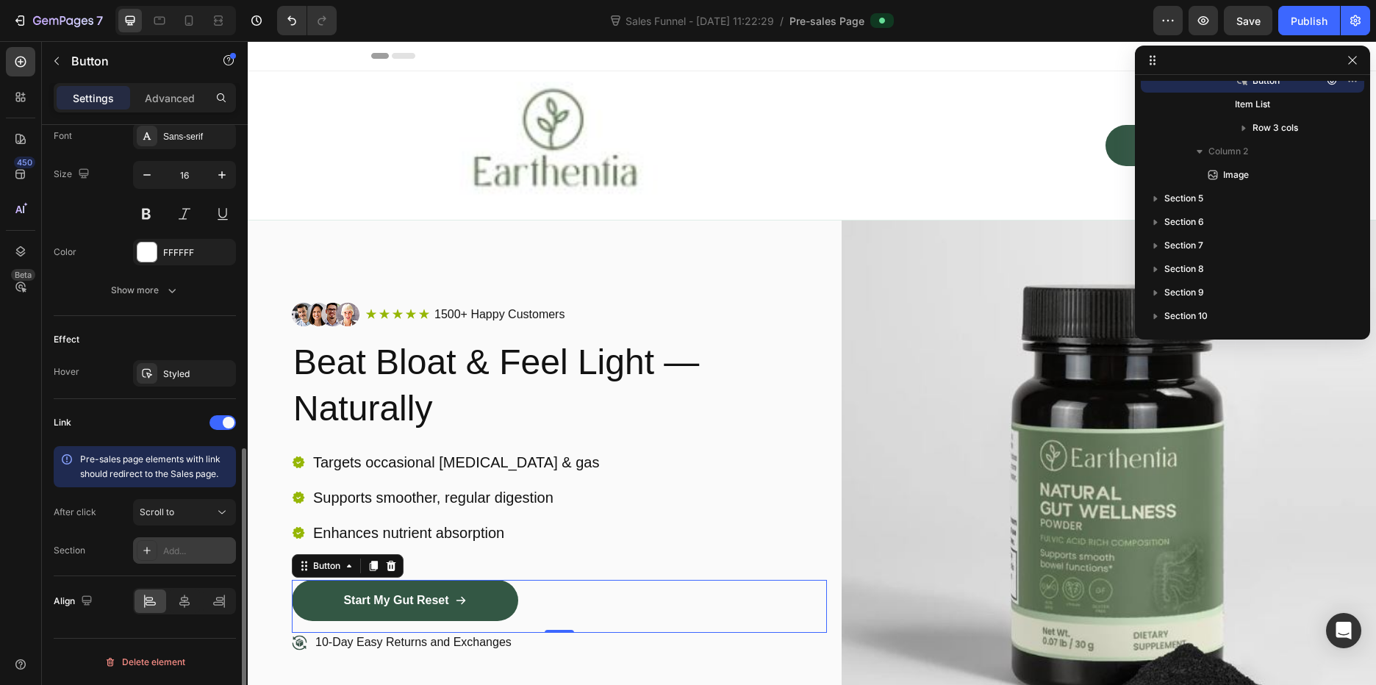
click at [80, 547] on div "Section" at bounding box center [70, 550] width 32 height 13
click at [145, 548] on icon at bounding box center [147, 551] width 12 height 12
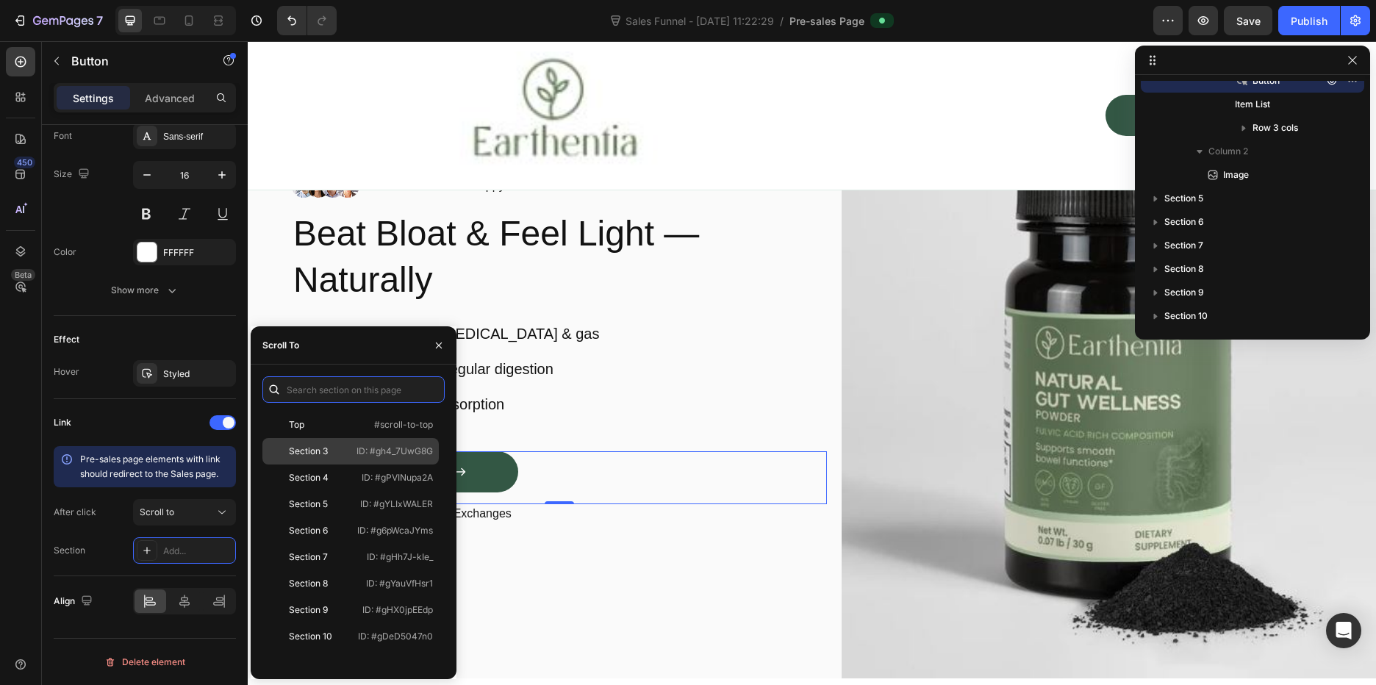
scroll to position [74, 0]
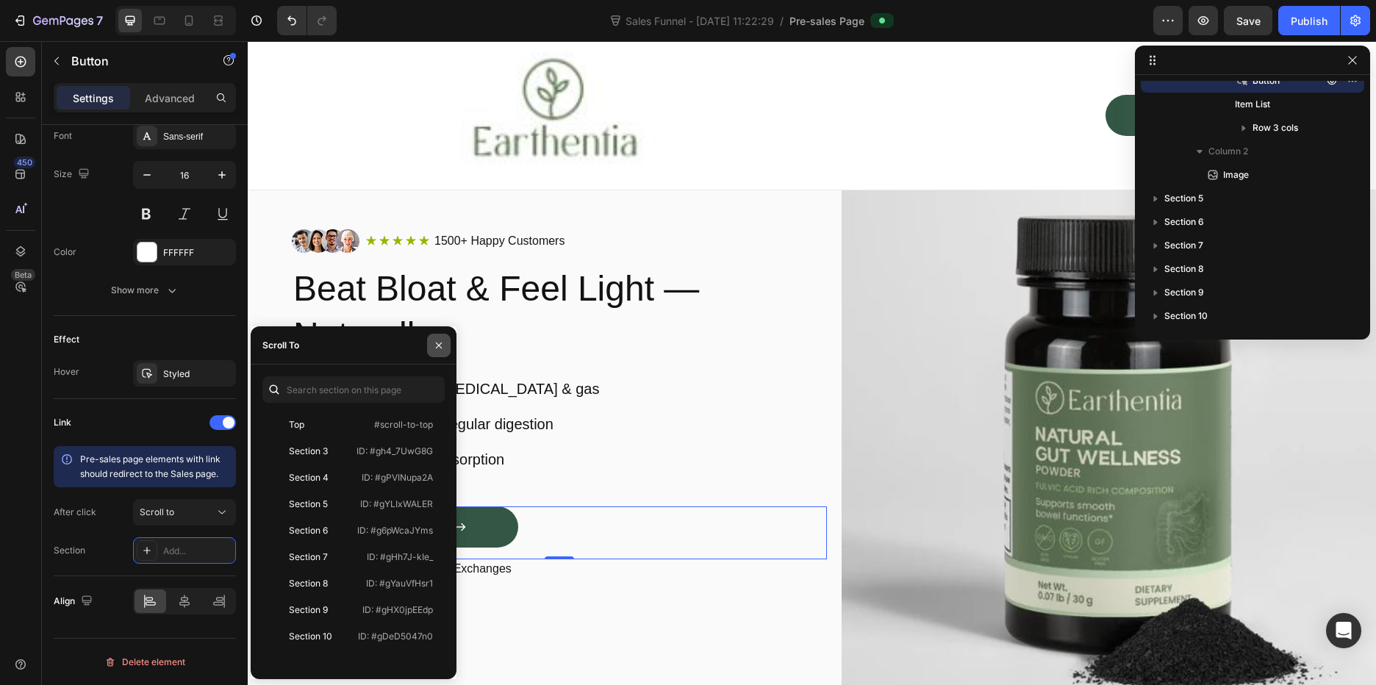
click at [444, 346] on icon "button" at bounding box center [439, 346] width 12 height 12
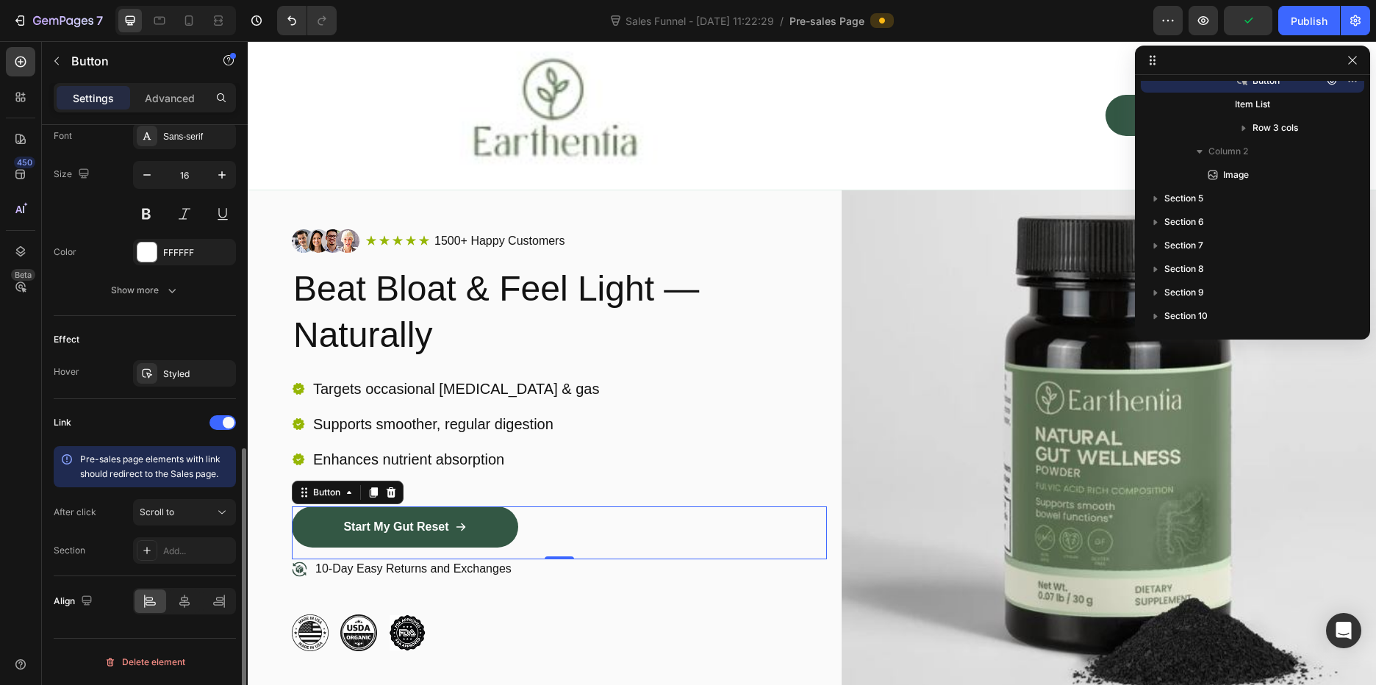
click at [68, 458] on icon at bounding box center [67, 459] width 15 height 15
click at [154, 288] on div "Show more" at bounding box center [145, 290] width 68 height 15
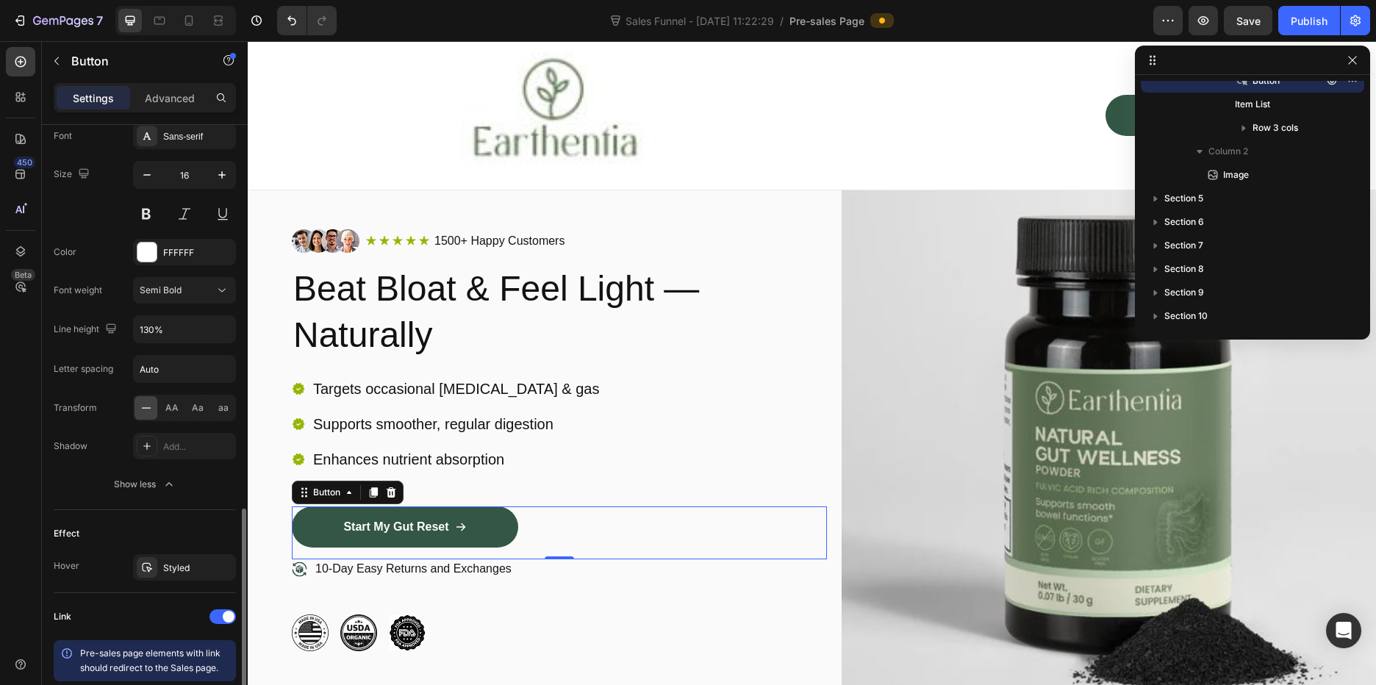
scroll to position [892, 0]
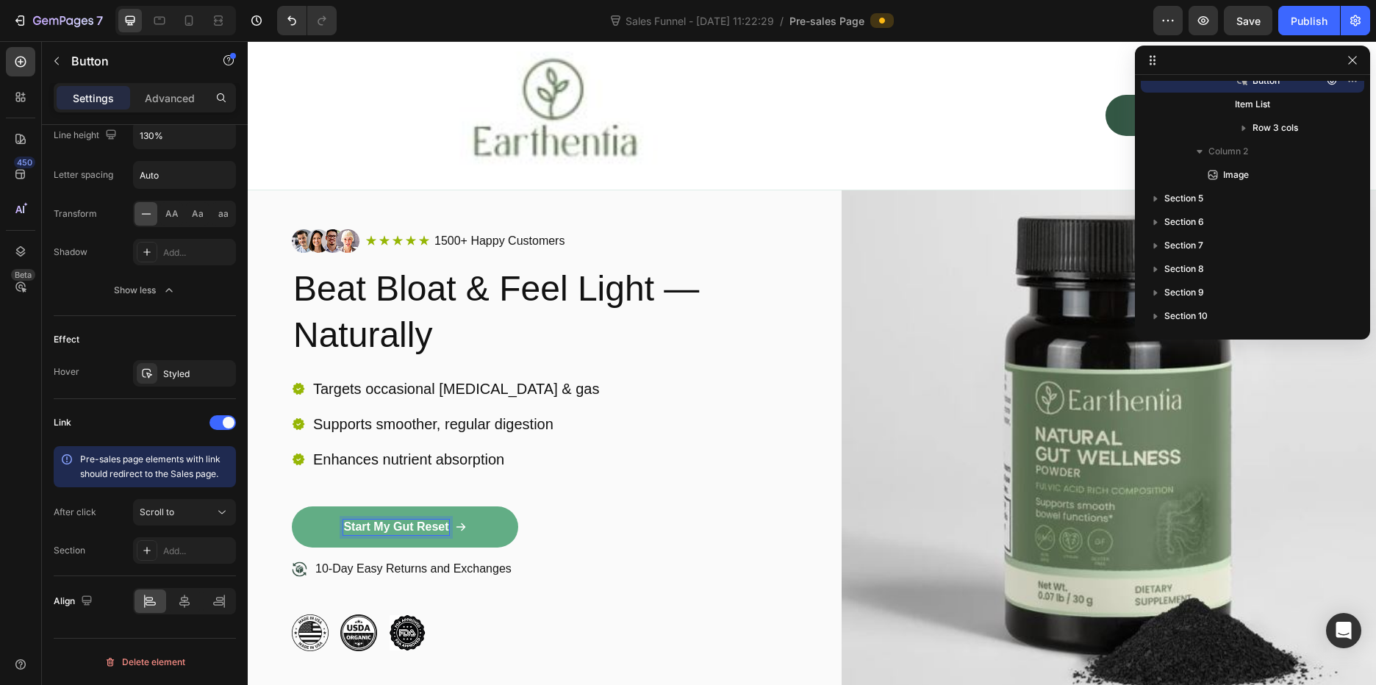
click at [379, 534] on p "Start My Gut Reset" at bounding box center [395, 527] width 105 height 15
click at [564, 523] on div "Start My Gut Reset Button 0" at bounding box center [559, 532] width 535 height 53
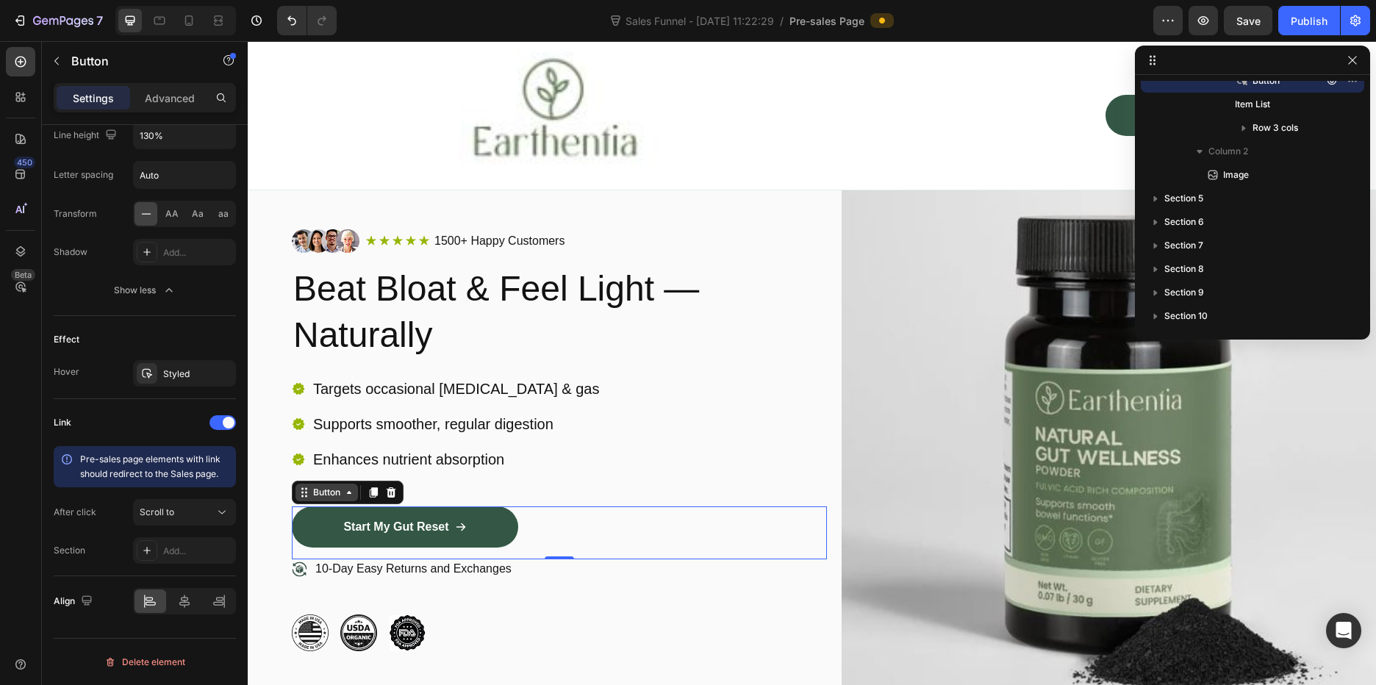
click at [349, 495] on icon at bounding box center [349, 493] width 12 height 12
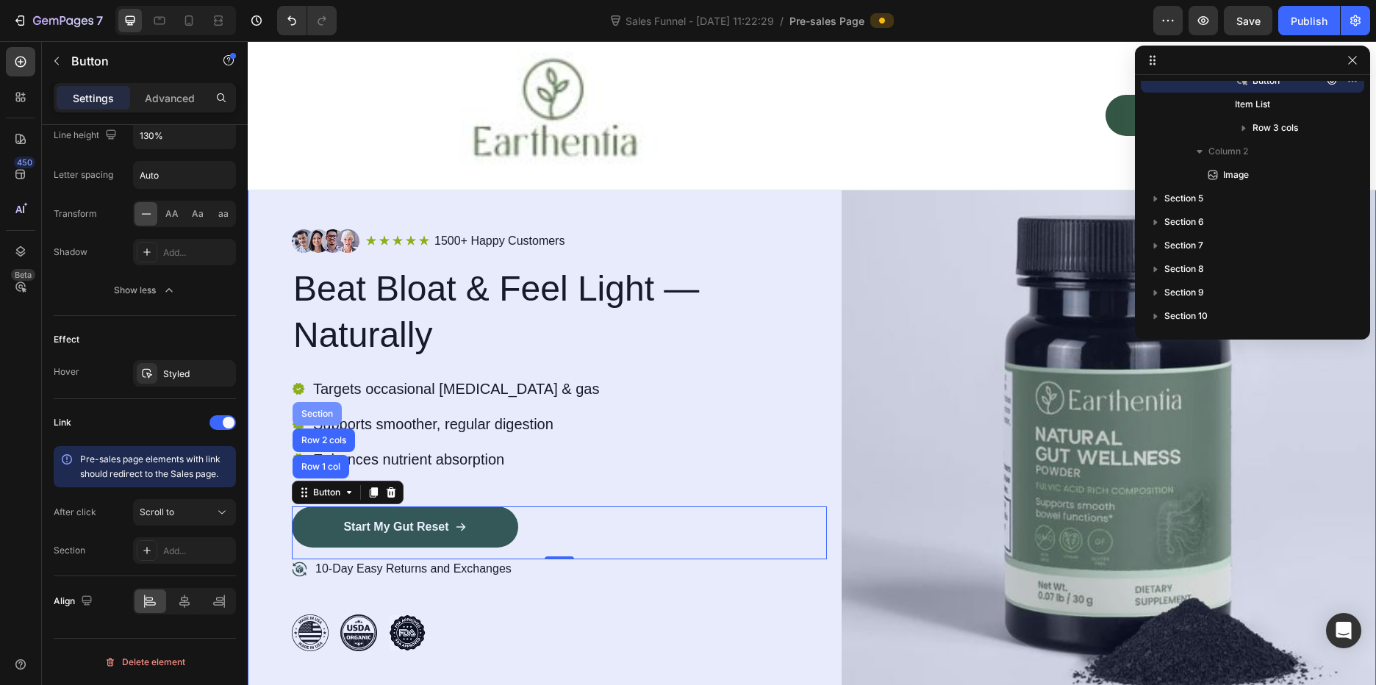
click at [321, 411] on div "Section" at bounding box center [316, 413] width 37 height 9
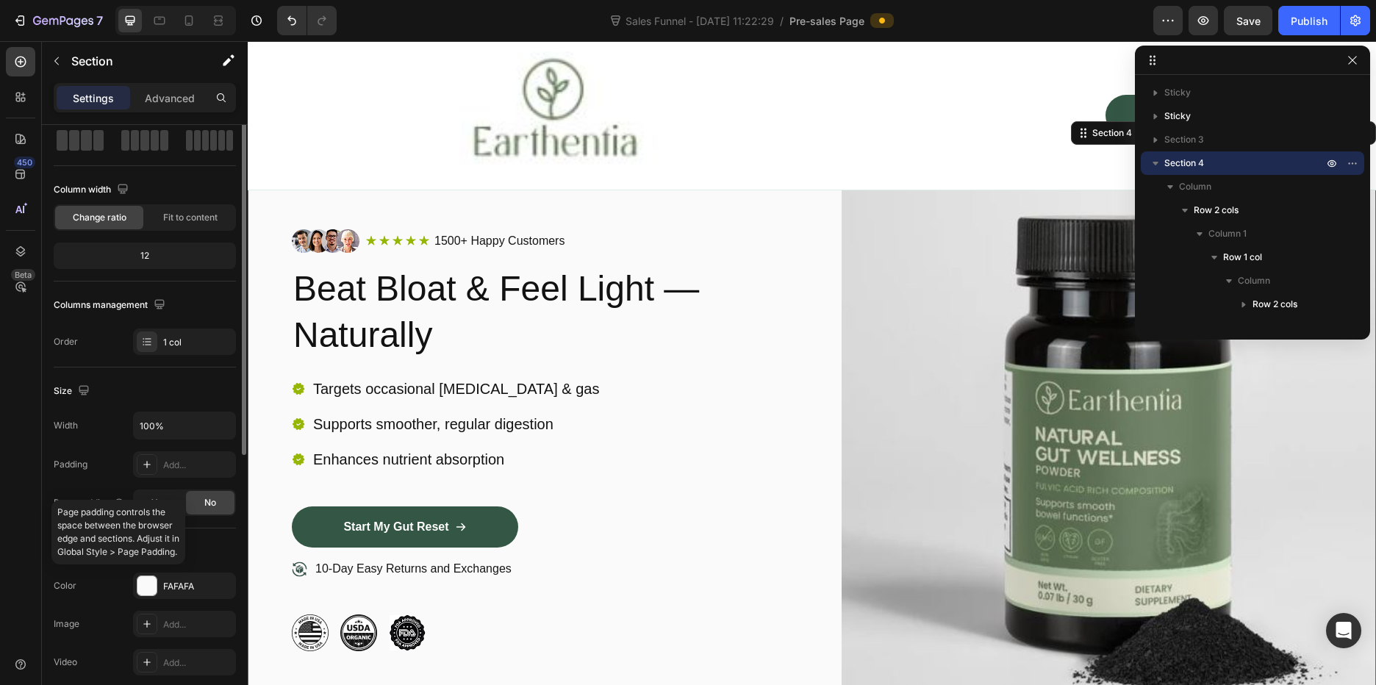
scroll to position [1, 0]
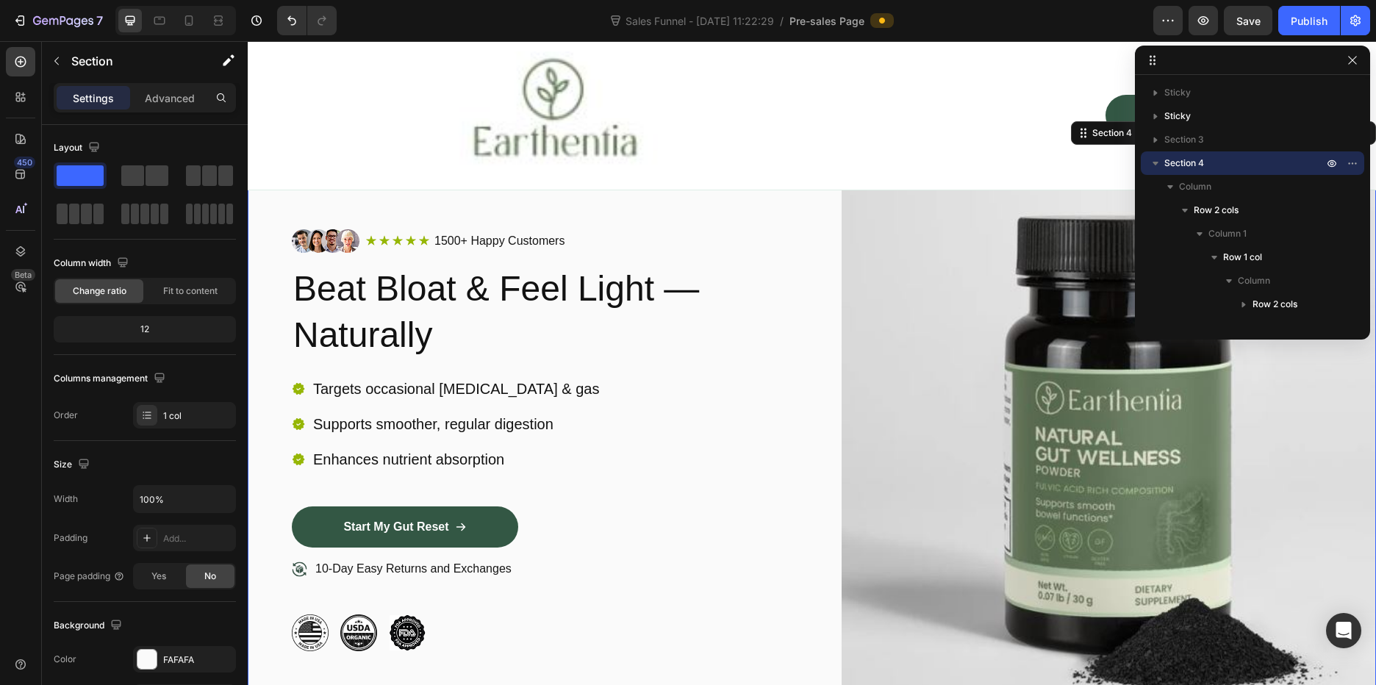
click at [82, 95] on p "Settings" at bounding box center [93, 97] width 41 height 15
click at [142, 91] on div "Advanced" at bounding box center [170, 98] width 74 height 24
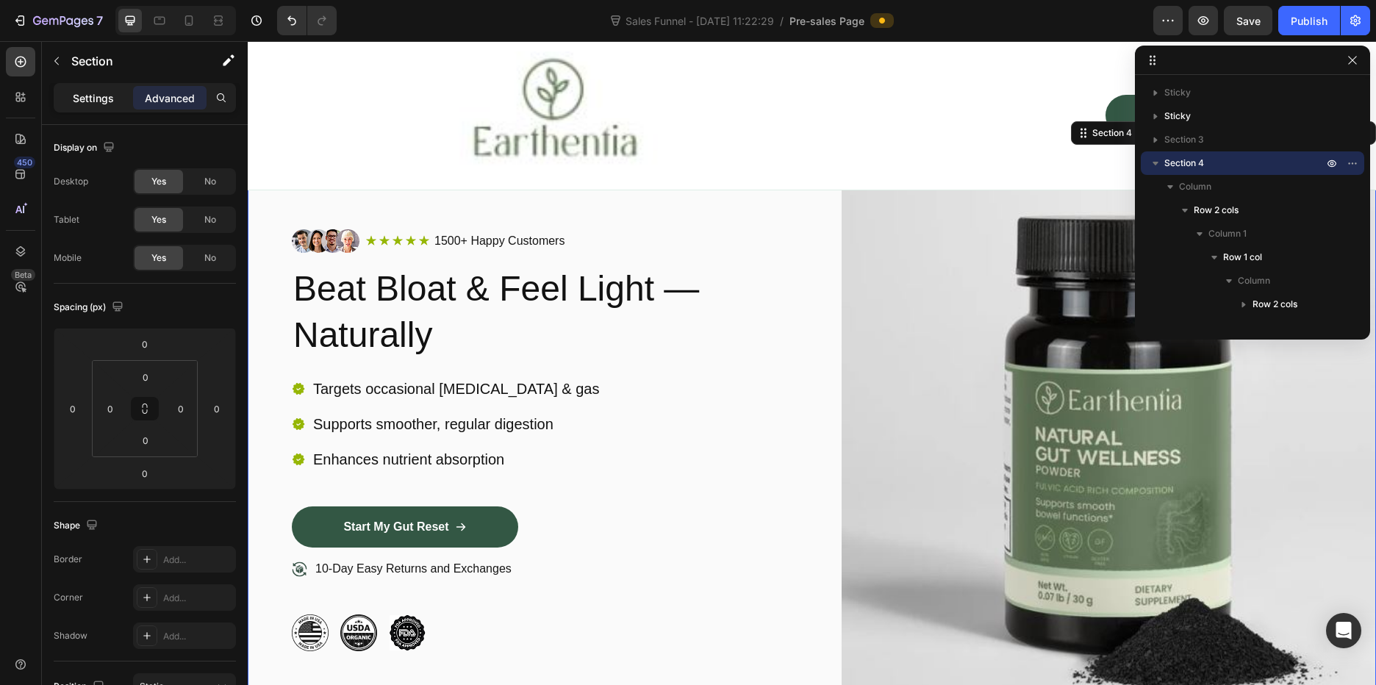
click at [96, 89] on div "Settings" at bounding box center [94, 98] width 74 height 24
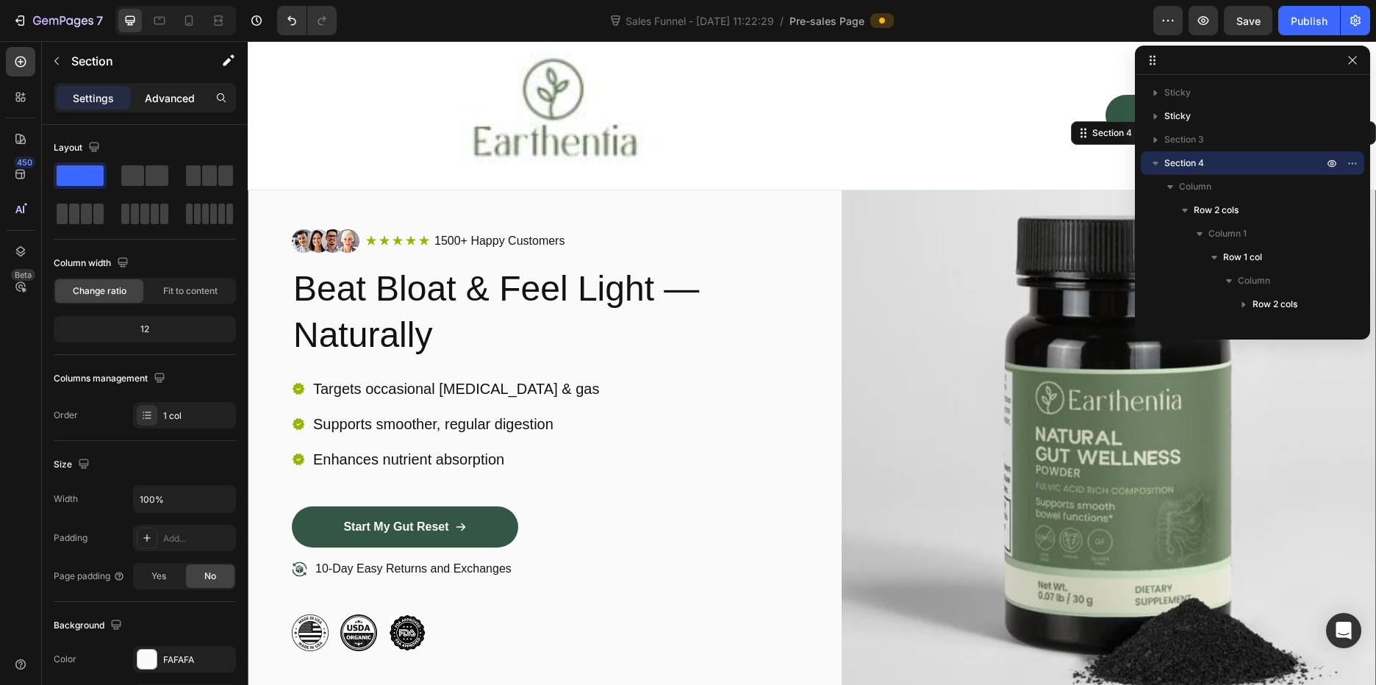
click at [168, 102] on p "Advanced" at bounding box center [170, 97] width 50 height 15
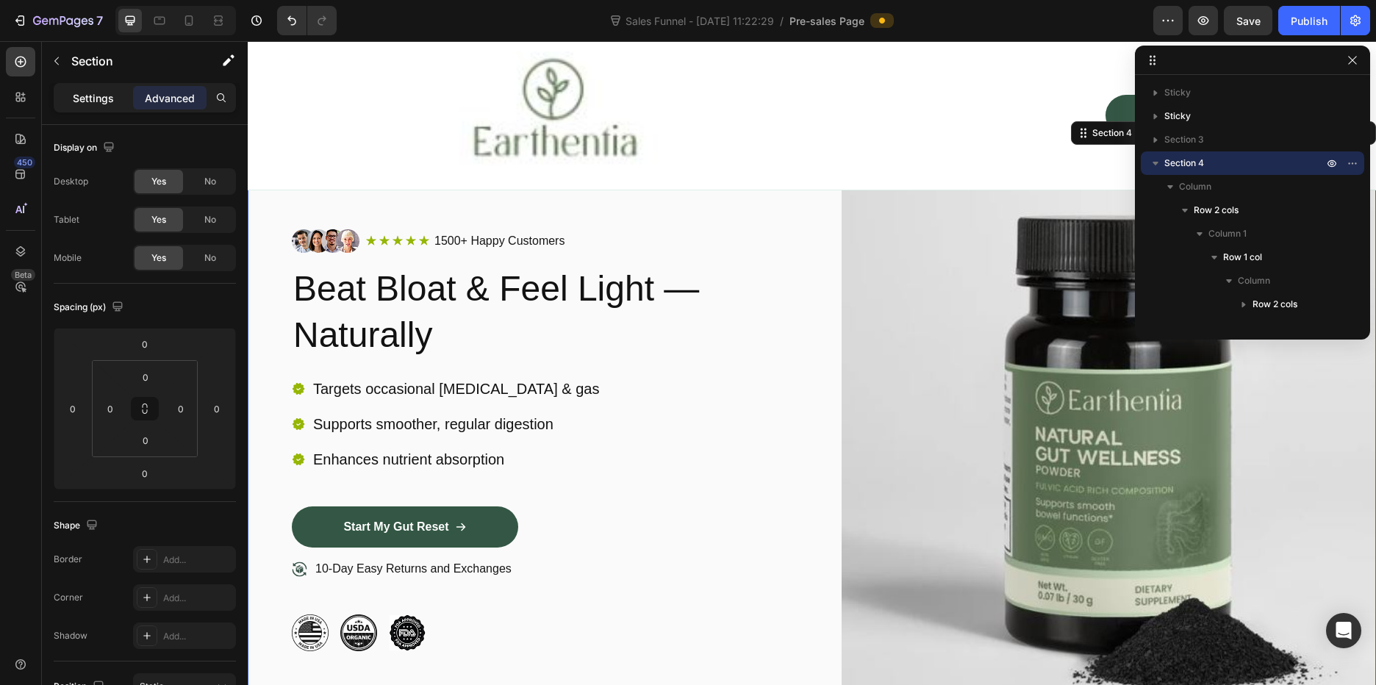
click at [91, 90] on p "Settings" at bounding box center [93, 97] width 41 height 15
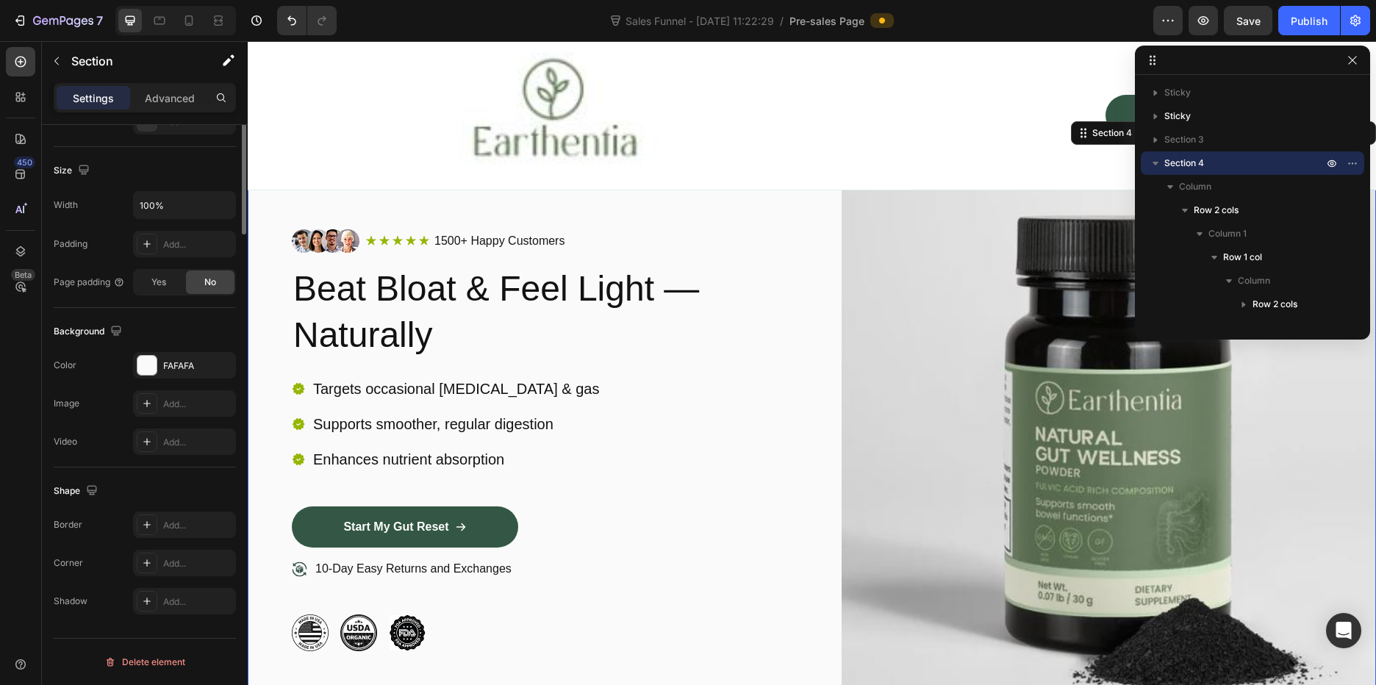
scroll to position [0, 0]
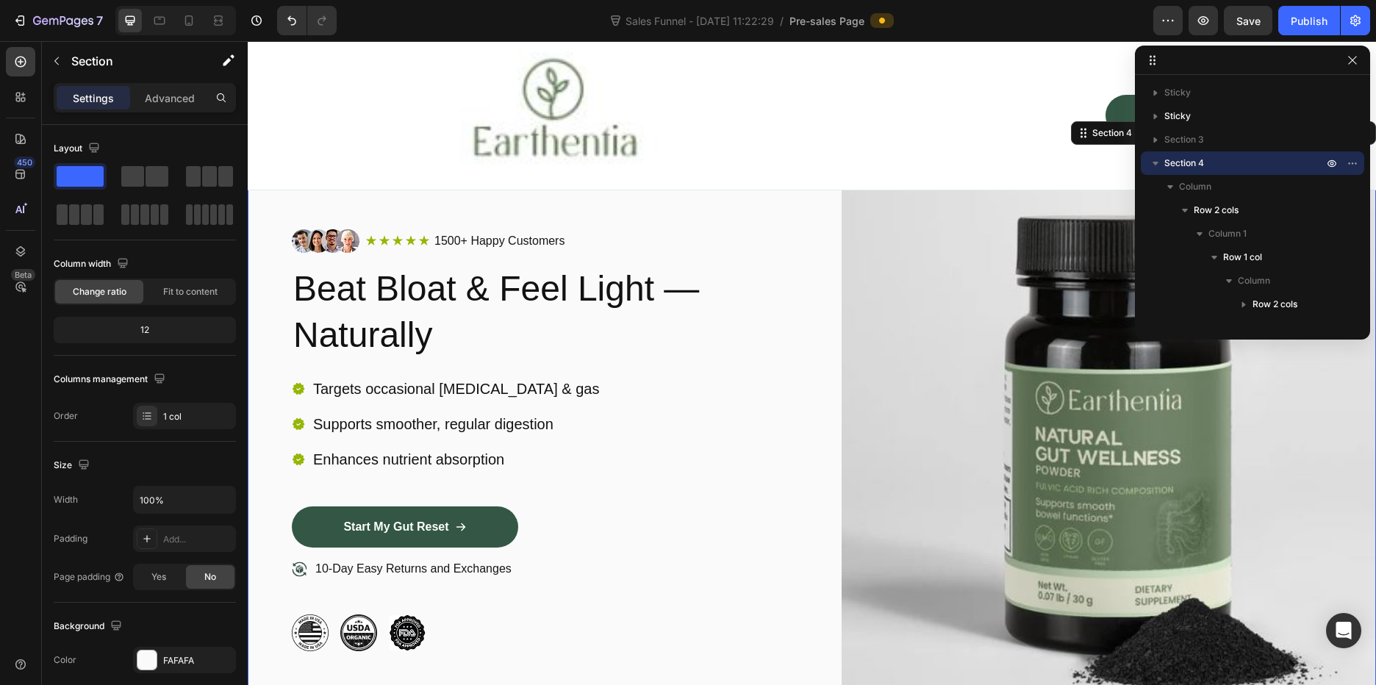
click at [93, 99] on p "Settings" at bounding box center [93, 97] width 41 height 15
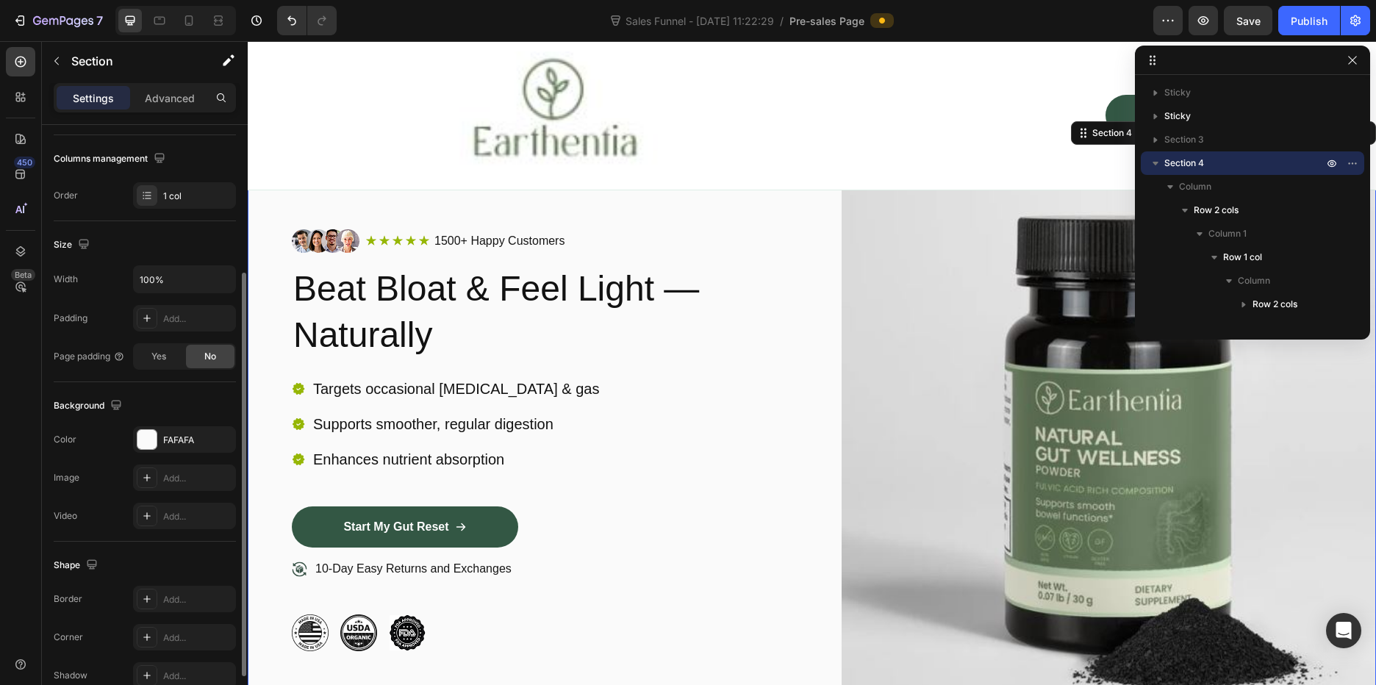
scroll to position [295, 0]
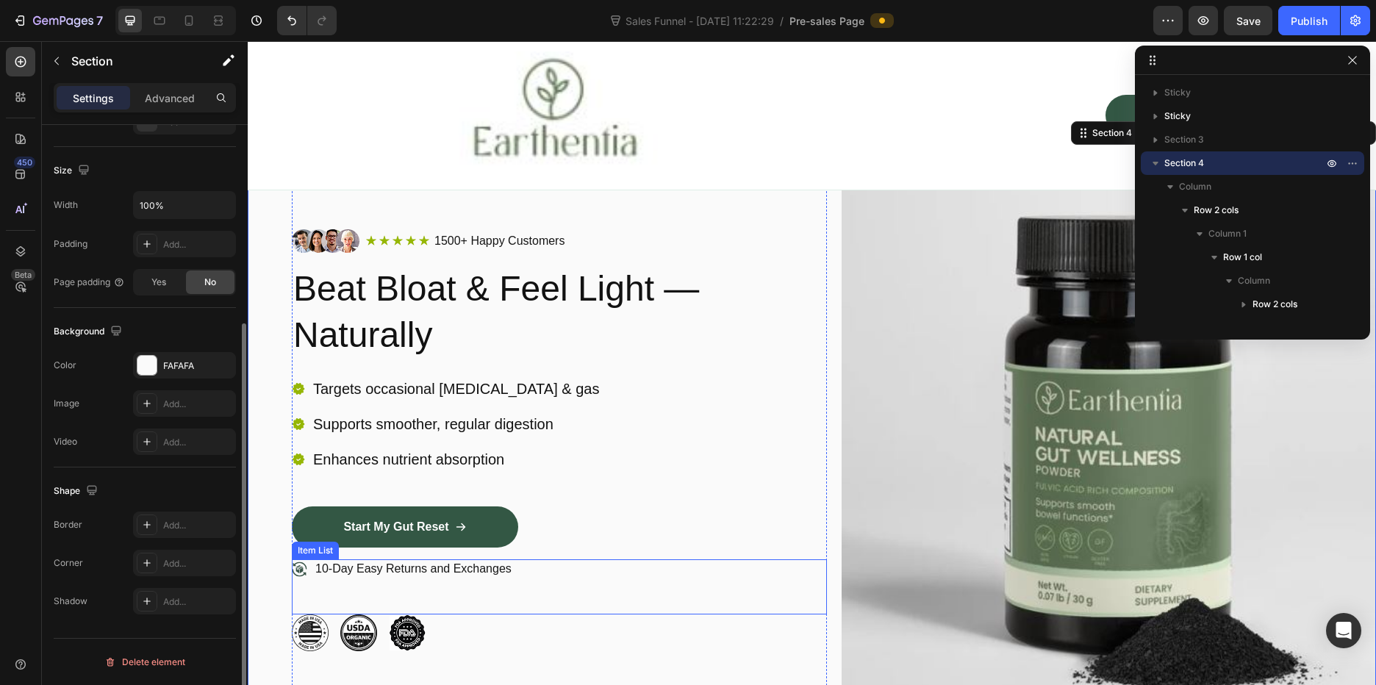
click at [559, 532] on div "Start My Gut Reset Button" at bounding box center [559, 532] width 535 height 53
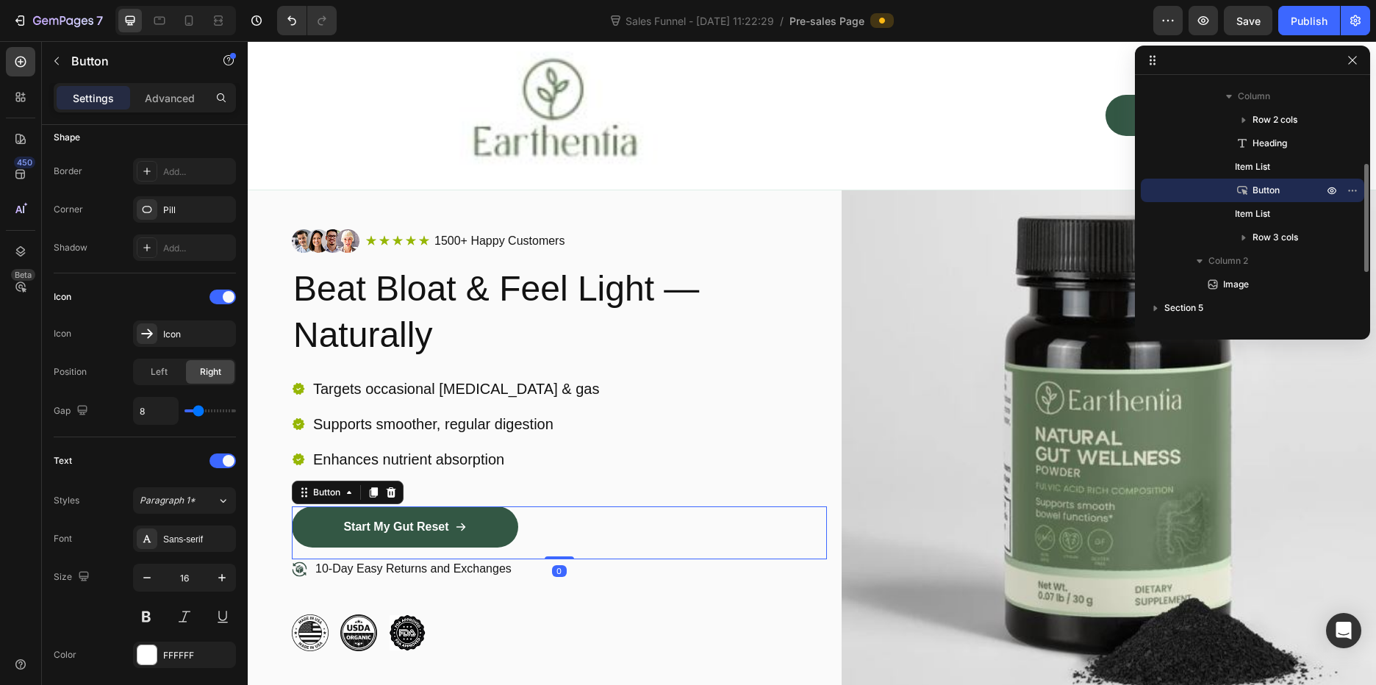
scroll to position [0, 0]
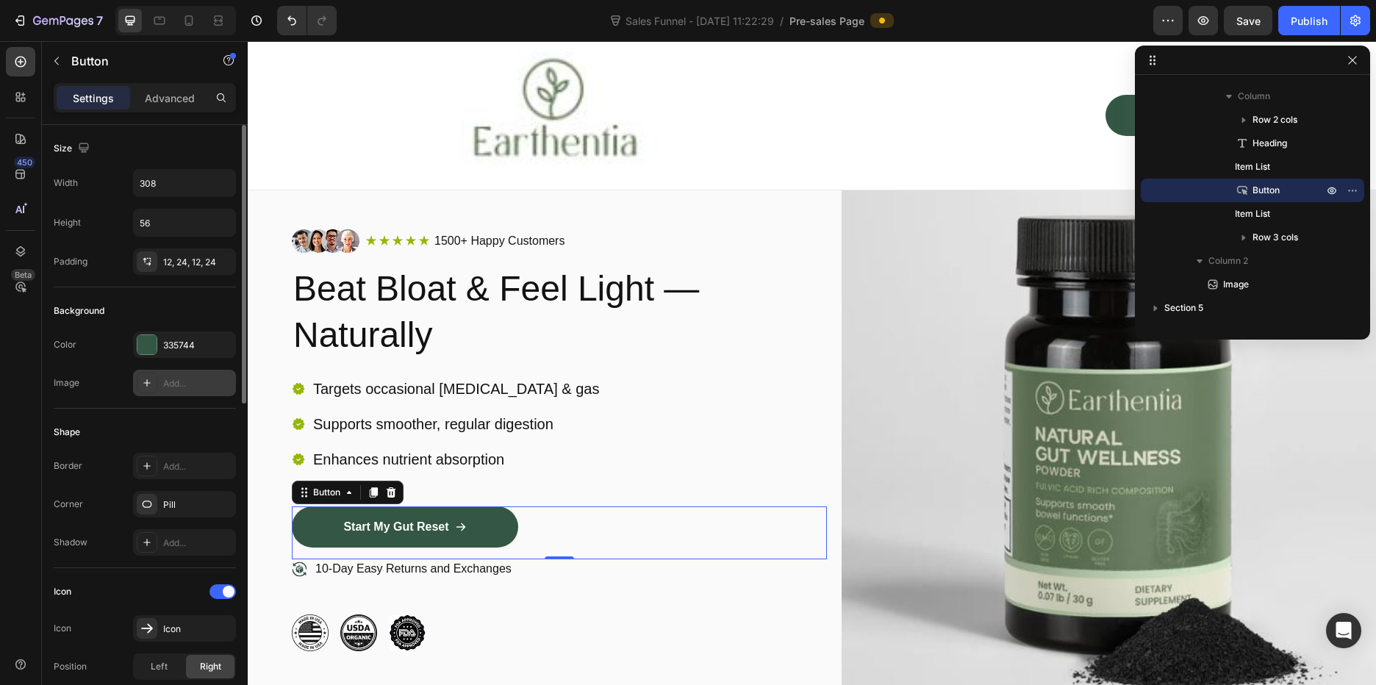
click at [170, 384] on div "Add..." at bounding box center [197, 383] width 69 height 13
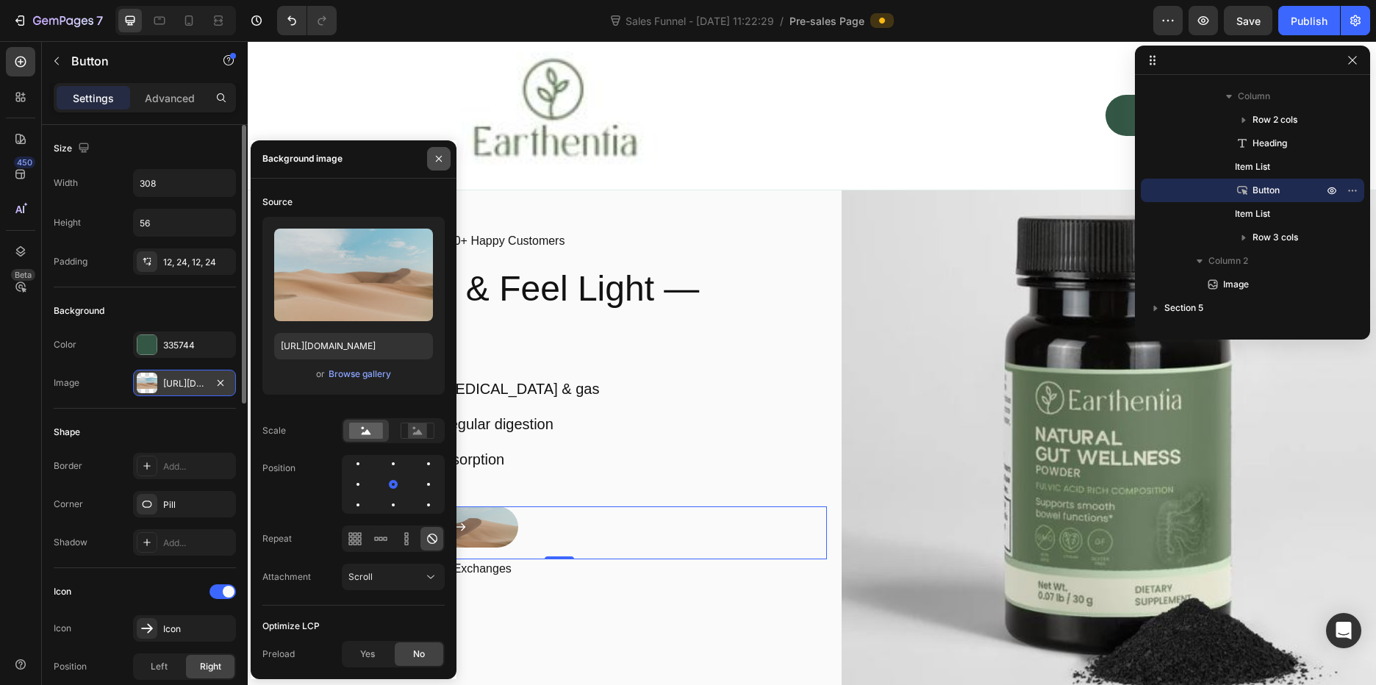
click at [439, 157] on icon "button" at bounding box center [439, 159] width 12 height 12
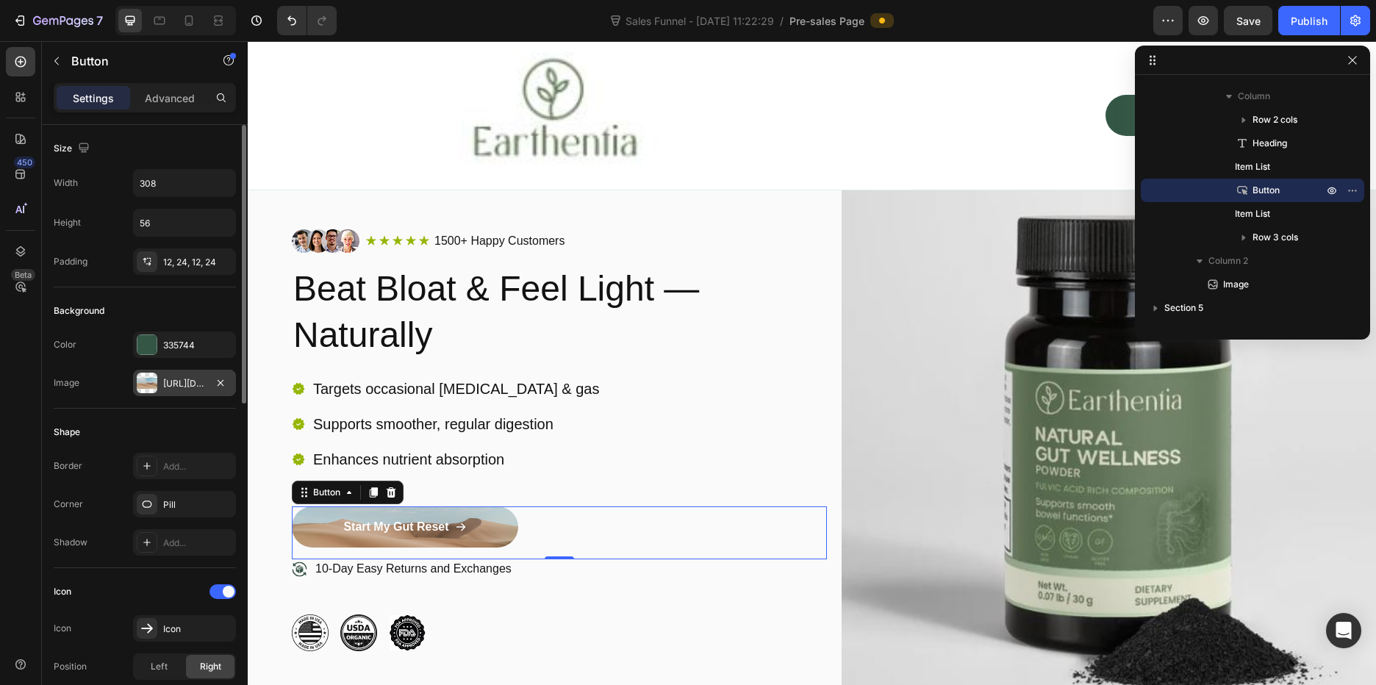
click at [561, 533] on div "Start My Gut Reset Button 0" at bounding box center [559, 532] width 535 height 53
click at [296, 26] on icon "Undo/Redo" at bounding box center [291, 20] width 15 height 15
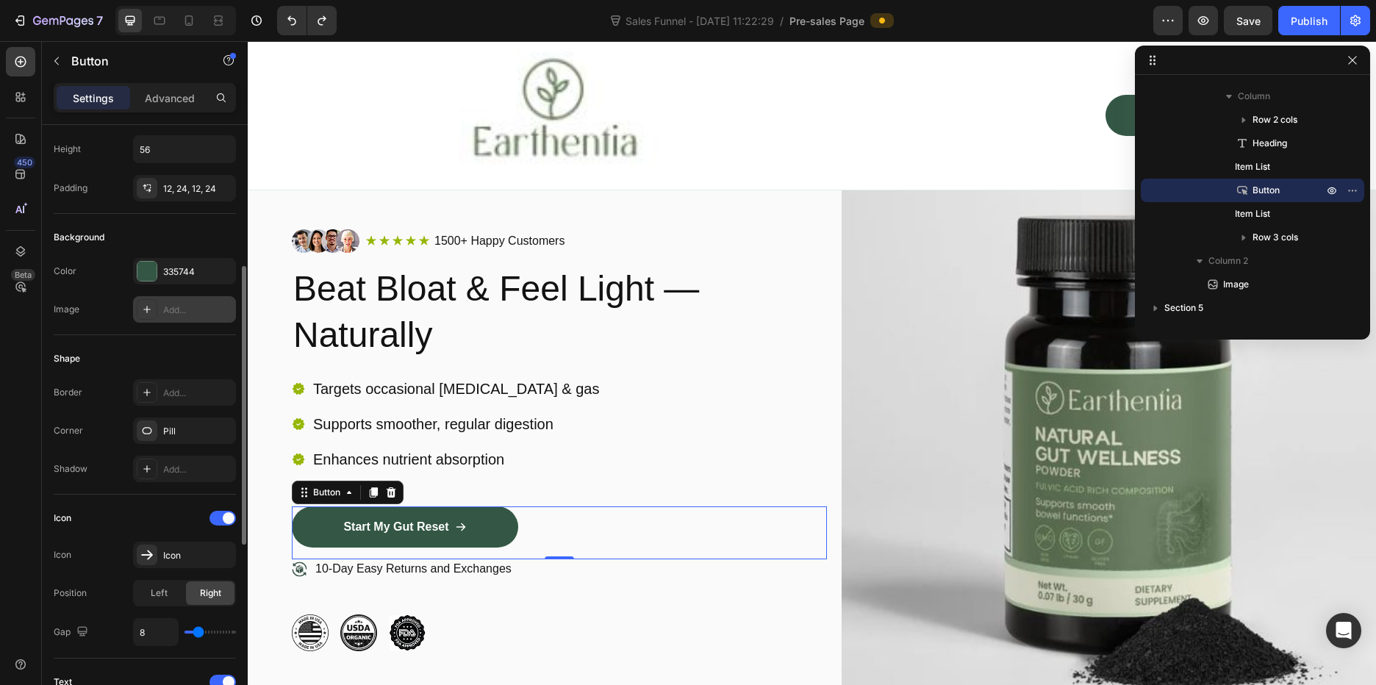
scroll to position [221, 0]
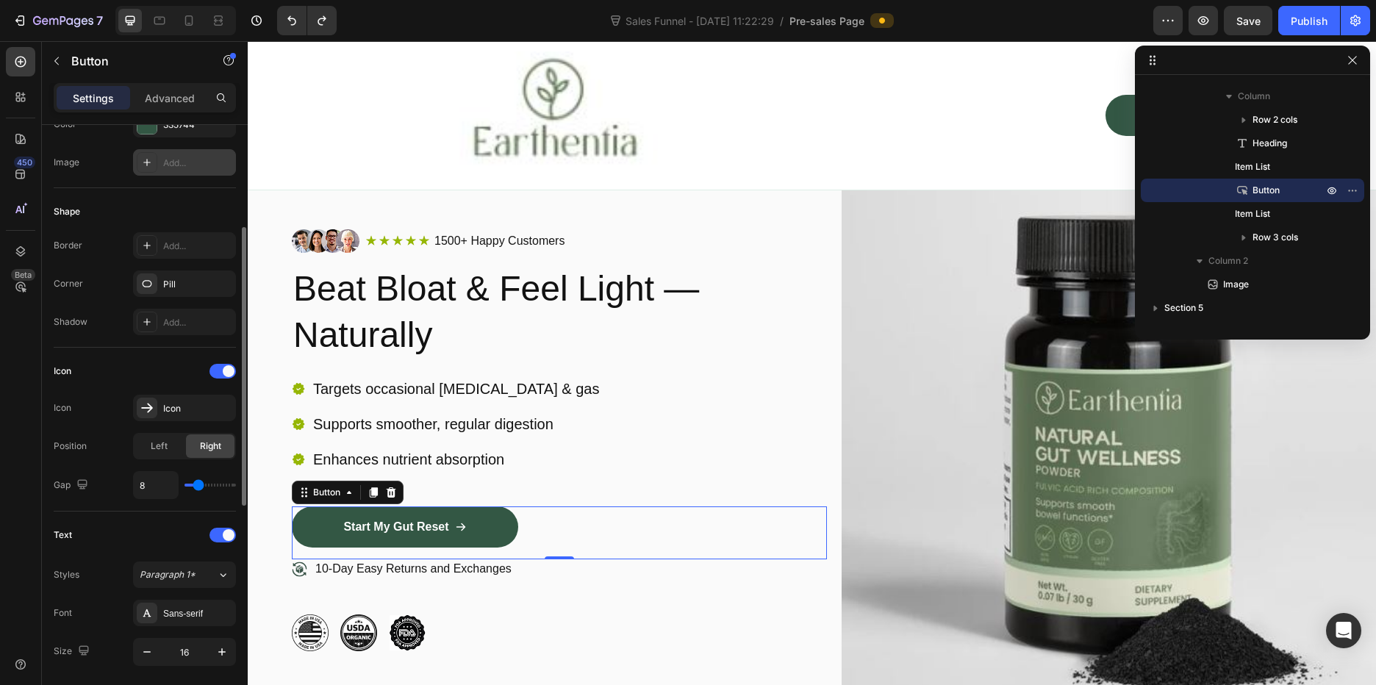
click at [156, 378] on div "Icon" at bounding box center [145, 371] width 182 height 24
click at [190, 361] on div "Icon" at bounding box center [145, 371] width 182 height 24
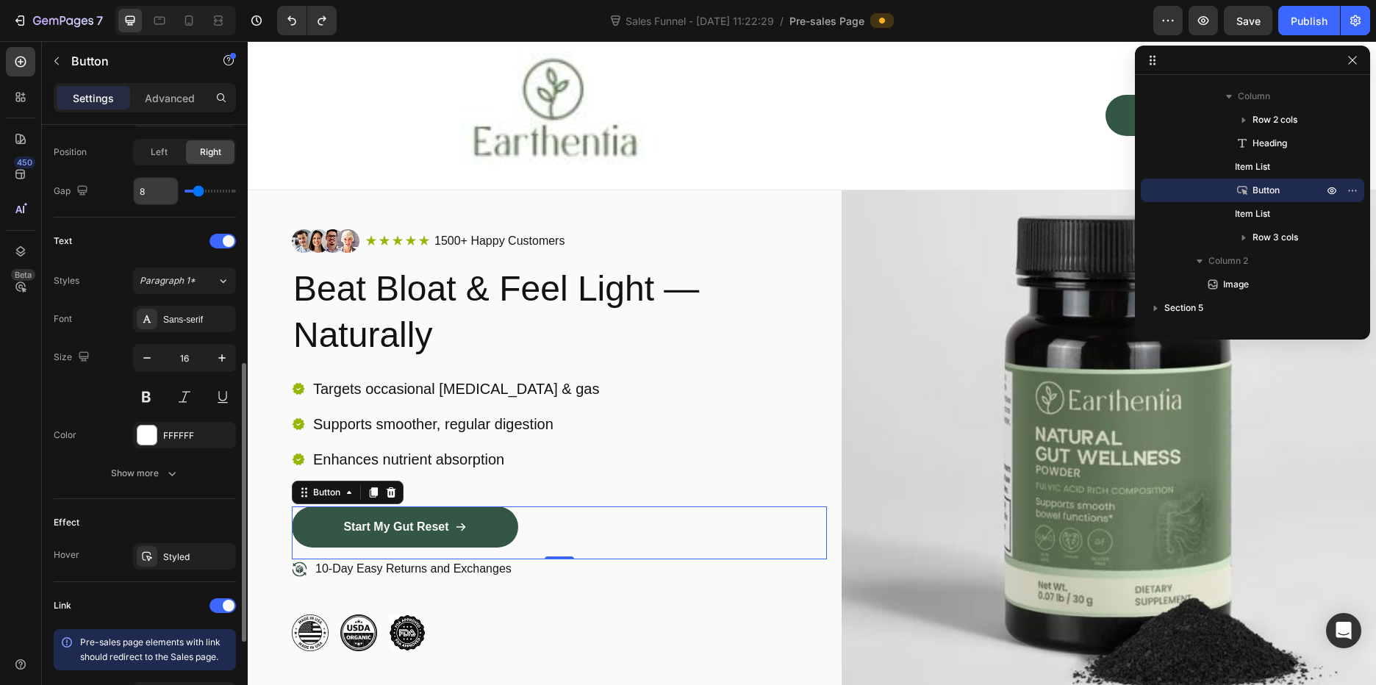
scroll to position [662, 0]
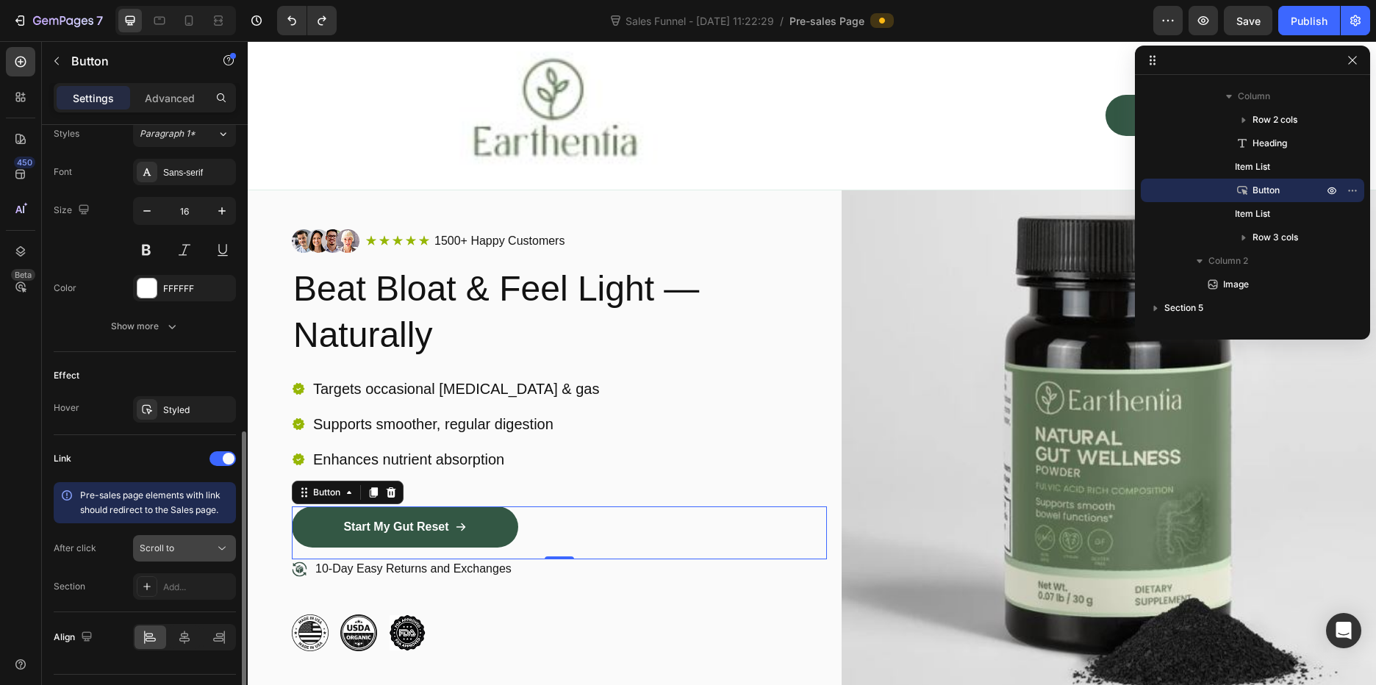
click at [173, 546] on span "Scroll to" at bounding box center [157, 548] width 35 height 11
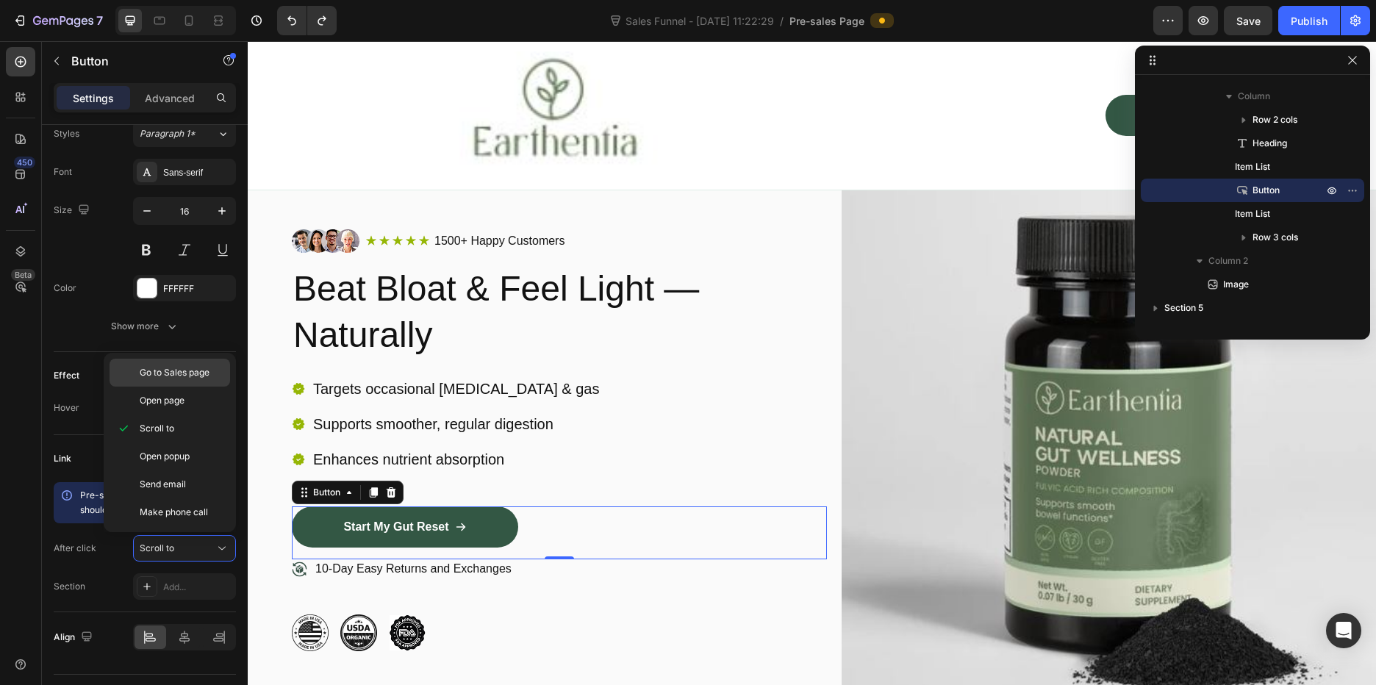
click at [212, 370] on p "Go to Sales page" at bounding box center [182, 372] width 84 height 13
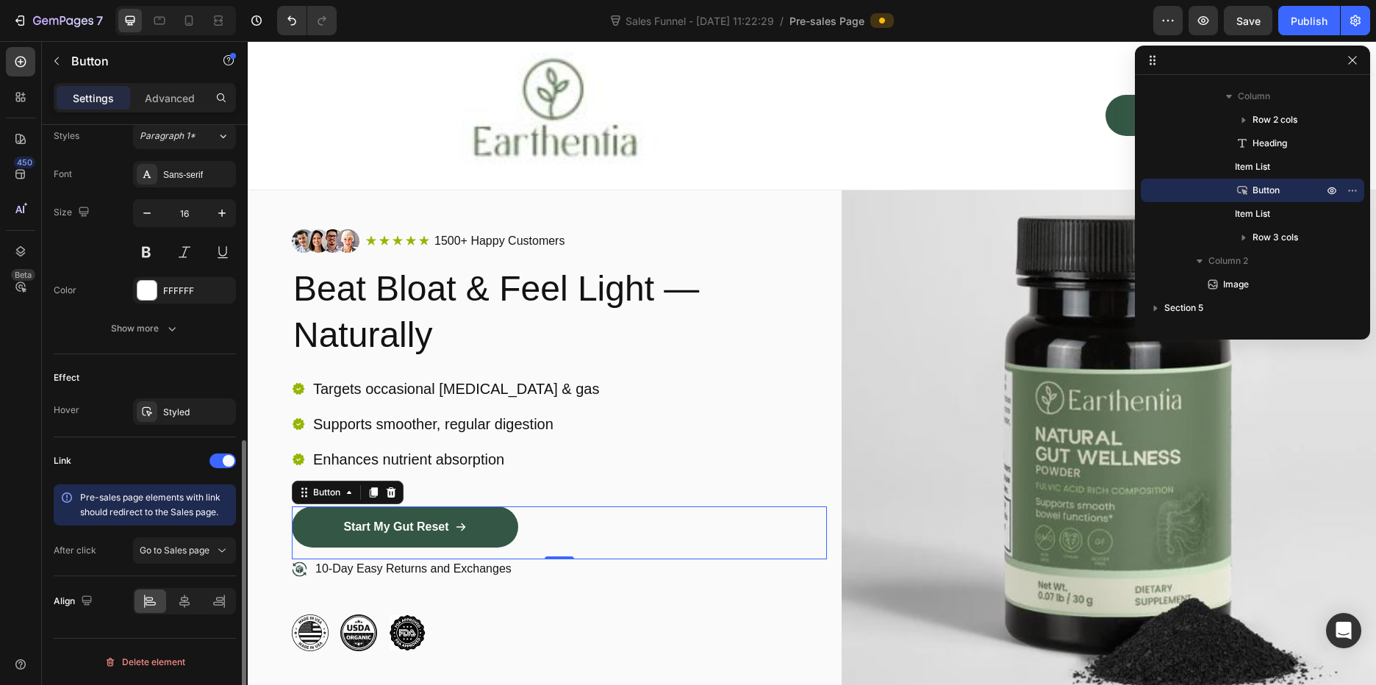
scroll to position [659, 0]
click at [207, 546] on span "Go to Sales page" at bounding box center [175, 550] width 70 height 11
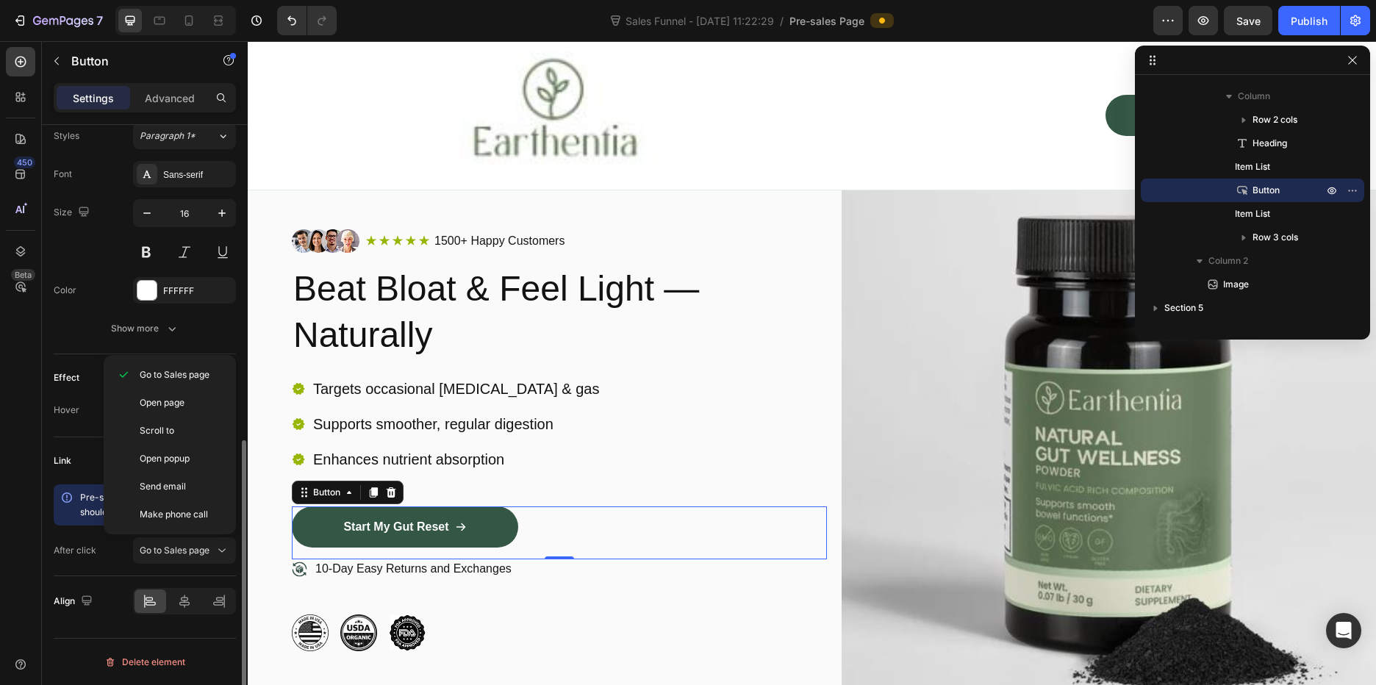
drag, startPoint x: 132, startPoint y: 537, endPoint x: 120, endPoint y: 540, distance: 12.7
click at [132, 537] on div "After click Go to Sales page" at bounding box center [145, 550] width 182 height 26
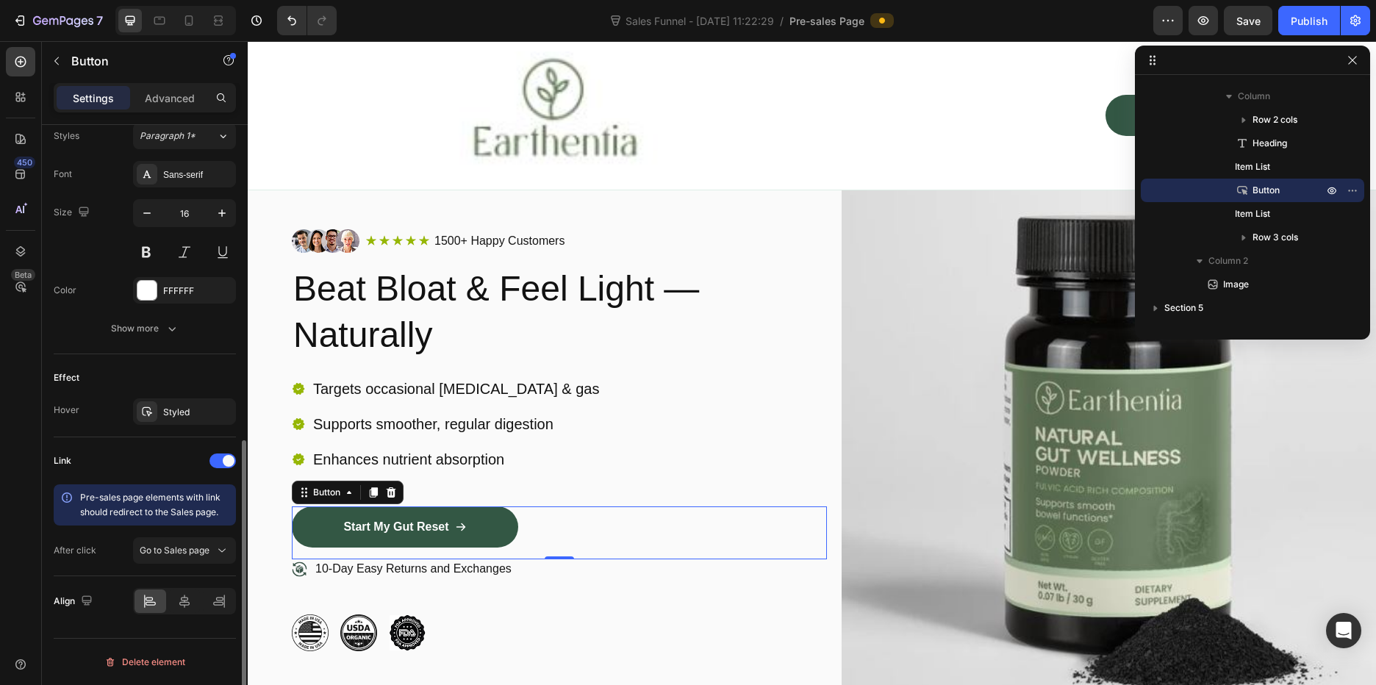
click at [119, 469] on div "Link" at bounding box center [145, 461] width 182 height 24
click at [225, 458] on span at bounding box center [229, 461] width 12 height 12
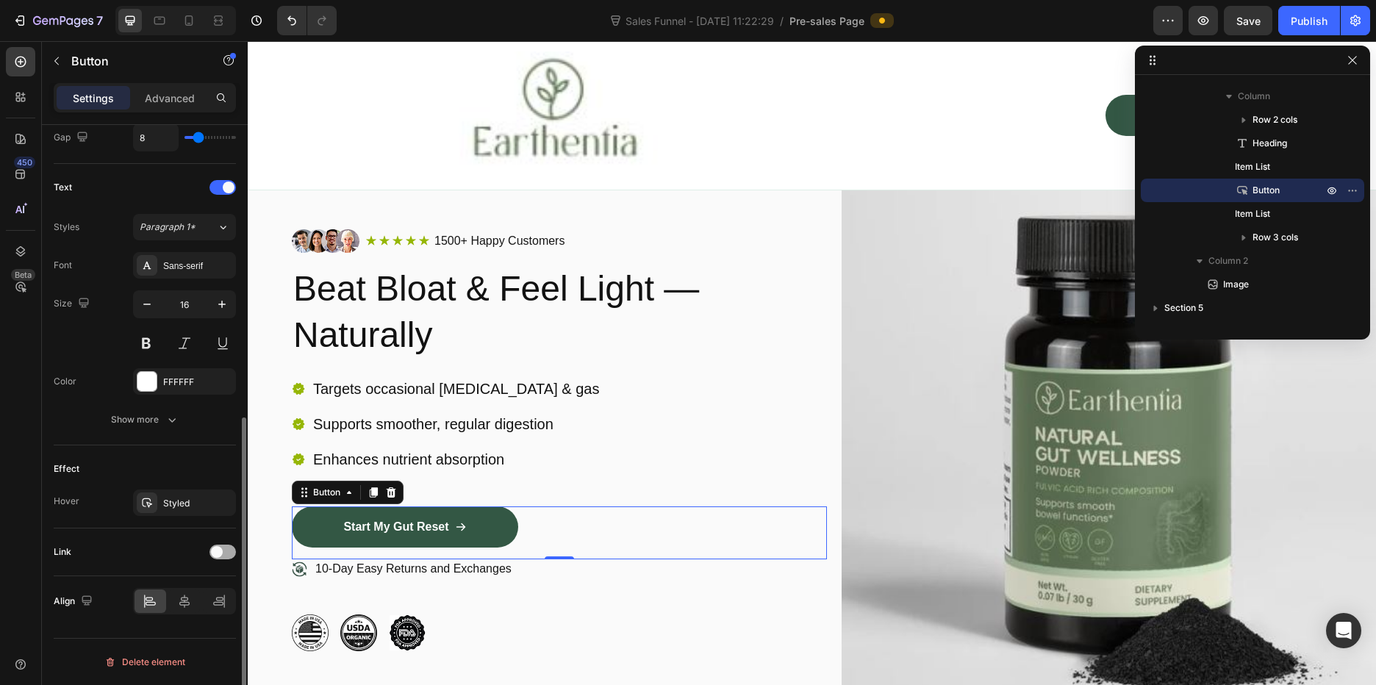
scroll to position [568, 0]
click at [230, 553] on div at bounding box center [223, 552] width 26 height 15
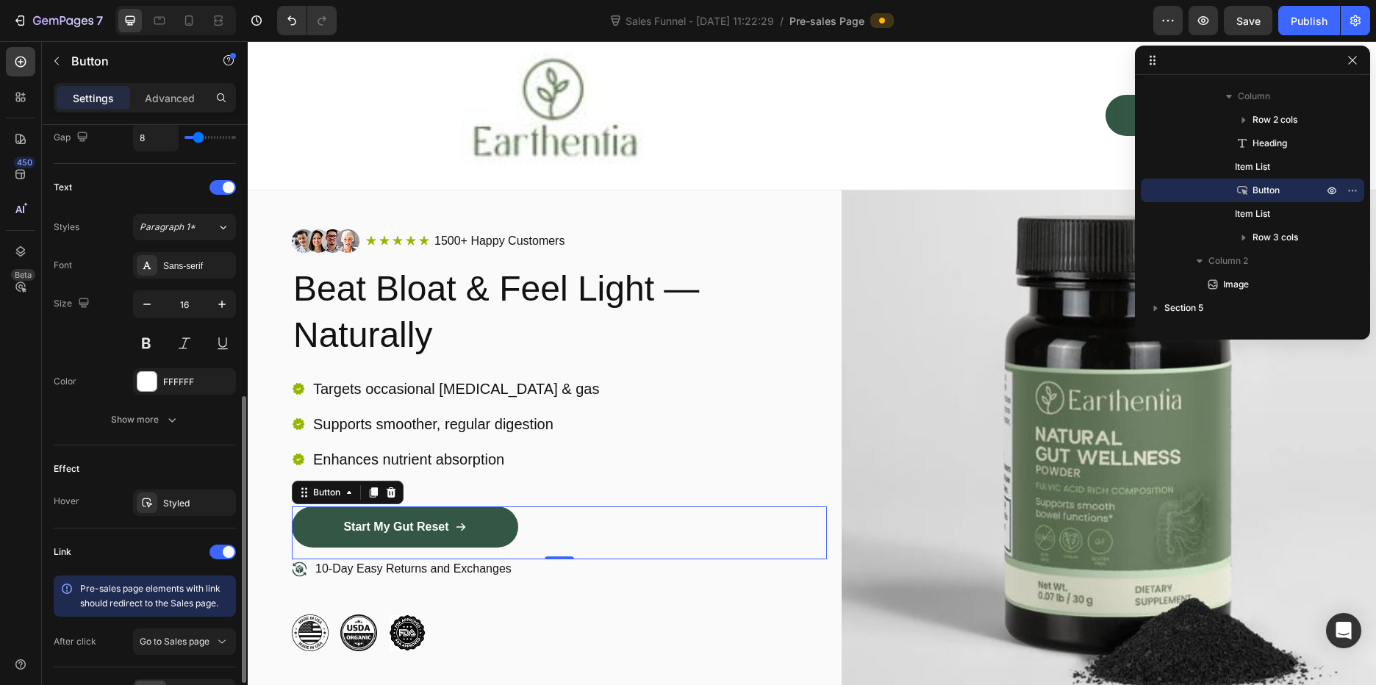
scroll to position [659, 0]
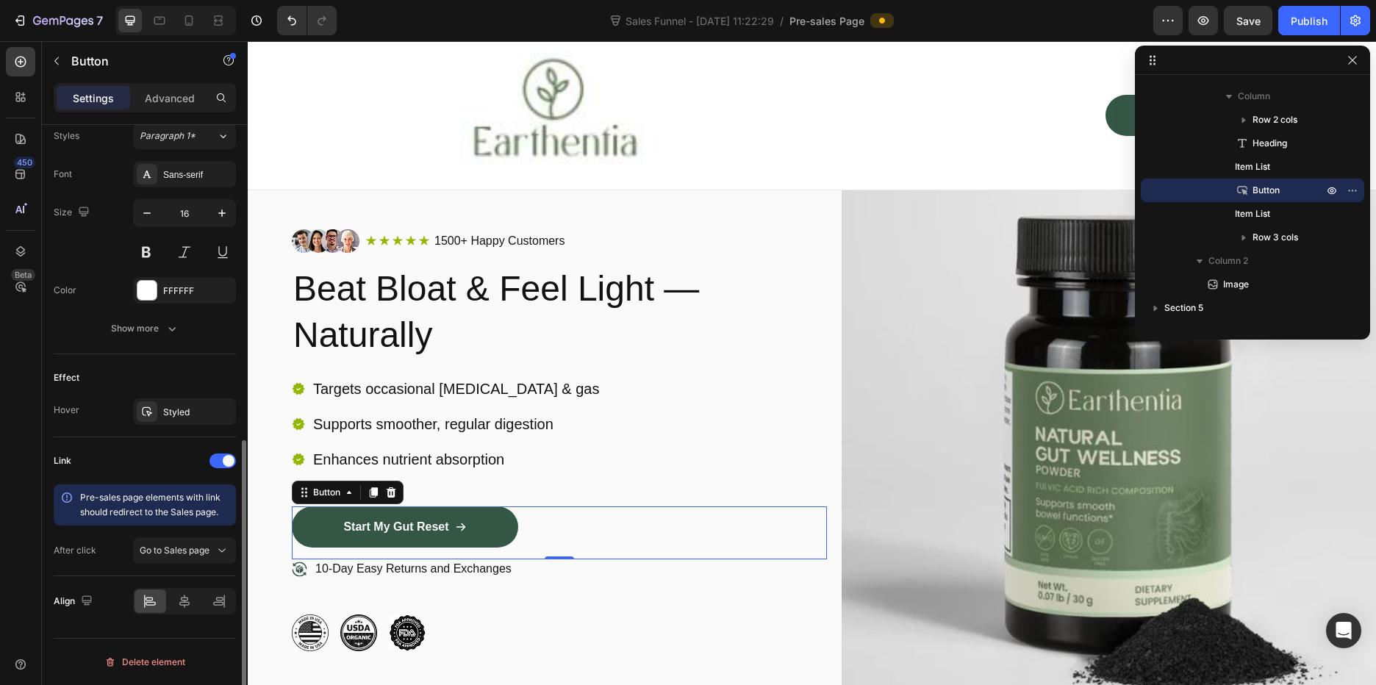
click at [147, 501] on span "Pre-sales page elements with link should redirect to the Sales page." at bounding box center [150, 505] width 140 height 26
click at [116, 459] on div "Link" at bounding box center [145, 461] width 182 height 24
click at [25, 207] on icon at bounding box center [20, 209] width 15 height 15
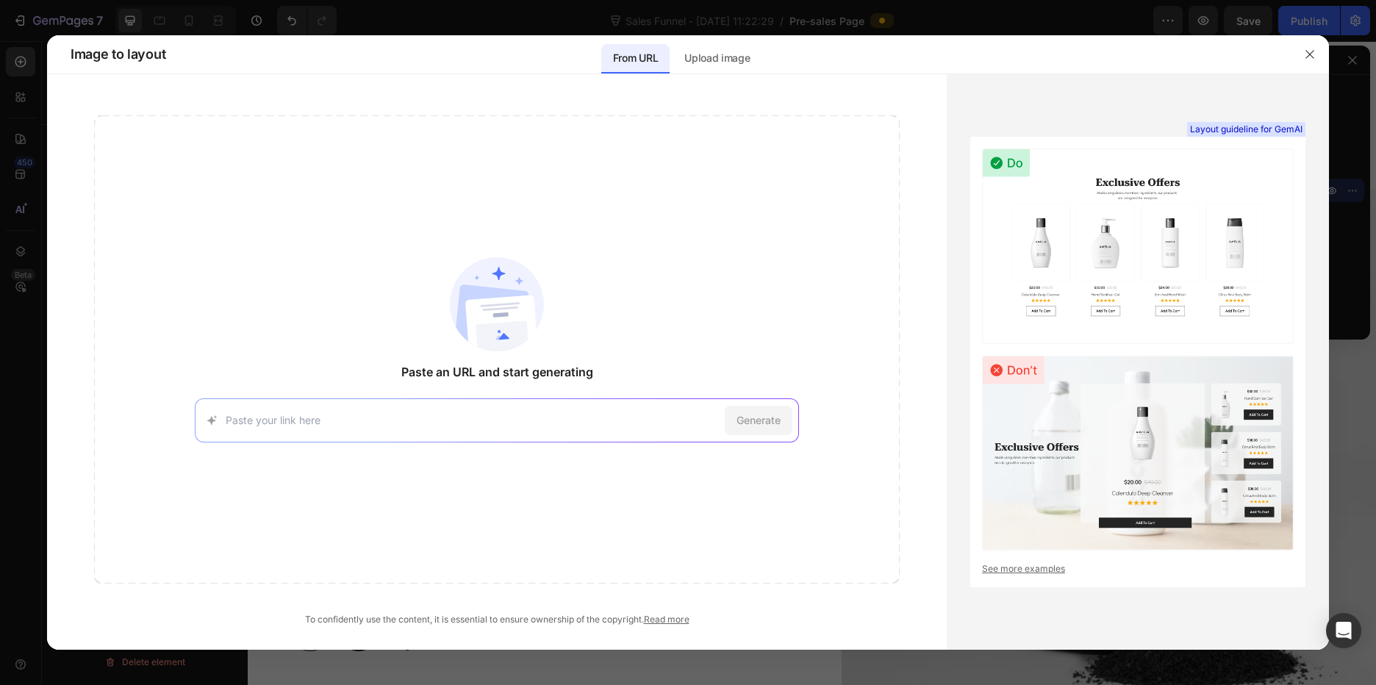
click at [422, 415] on input at bounding box center [472, 419] width 493 height 15
type input "[URL][DOMAIN_NAME]"
click at [769, 424] on span "Generate" at bounding box center [759, 419] width 44 height 15
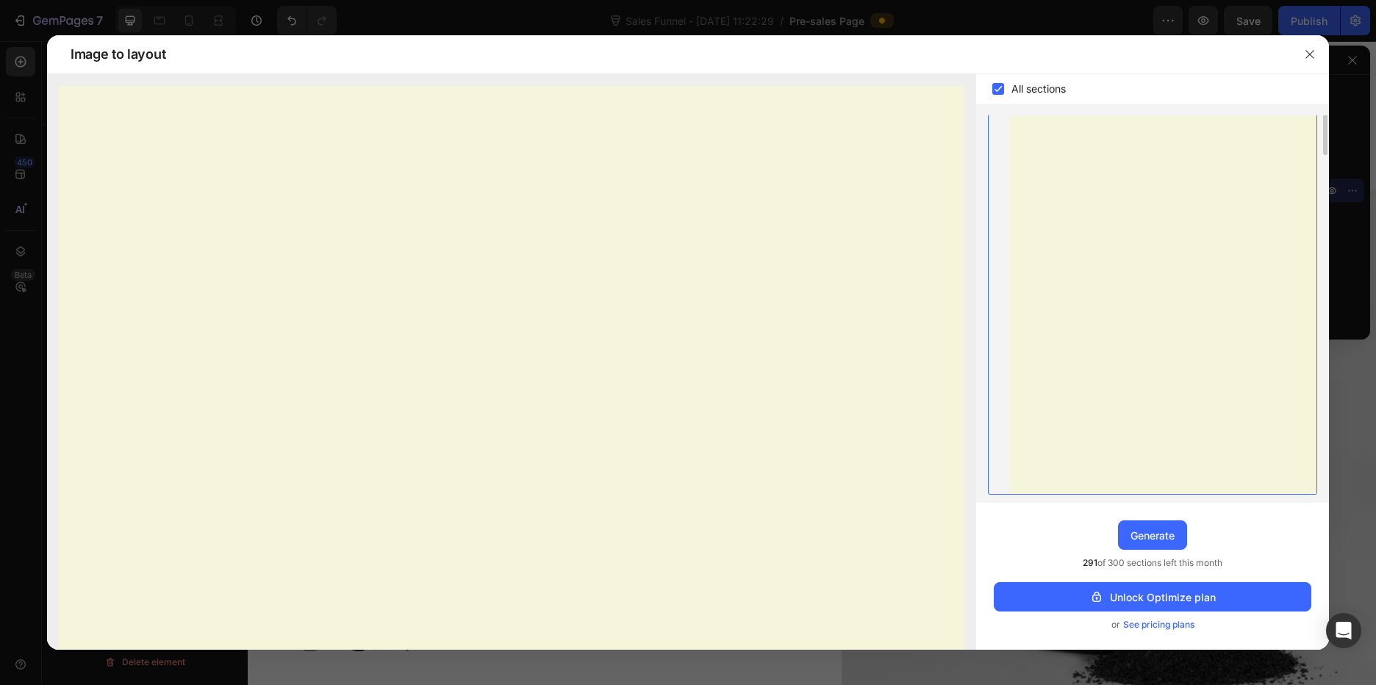
scroll to position [0, 0]
click at [1004, 121] on rect at bounding box center [999, 127] width 12 height 12
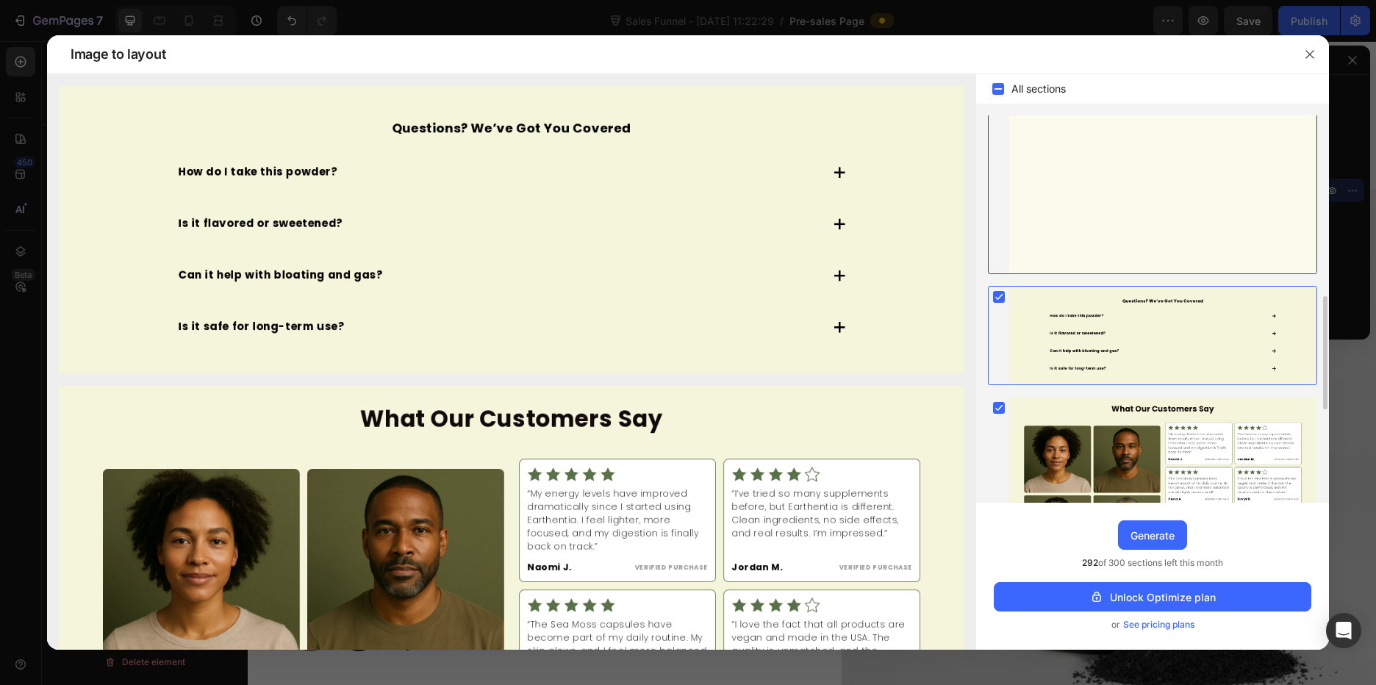
scroll to position [368, 0]
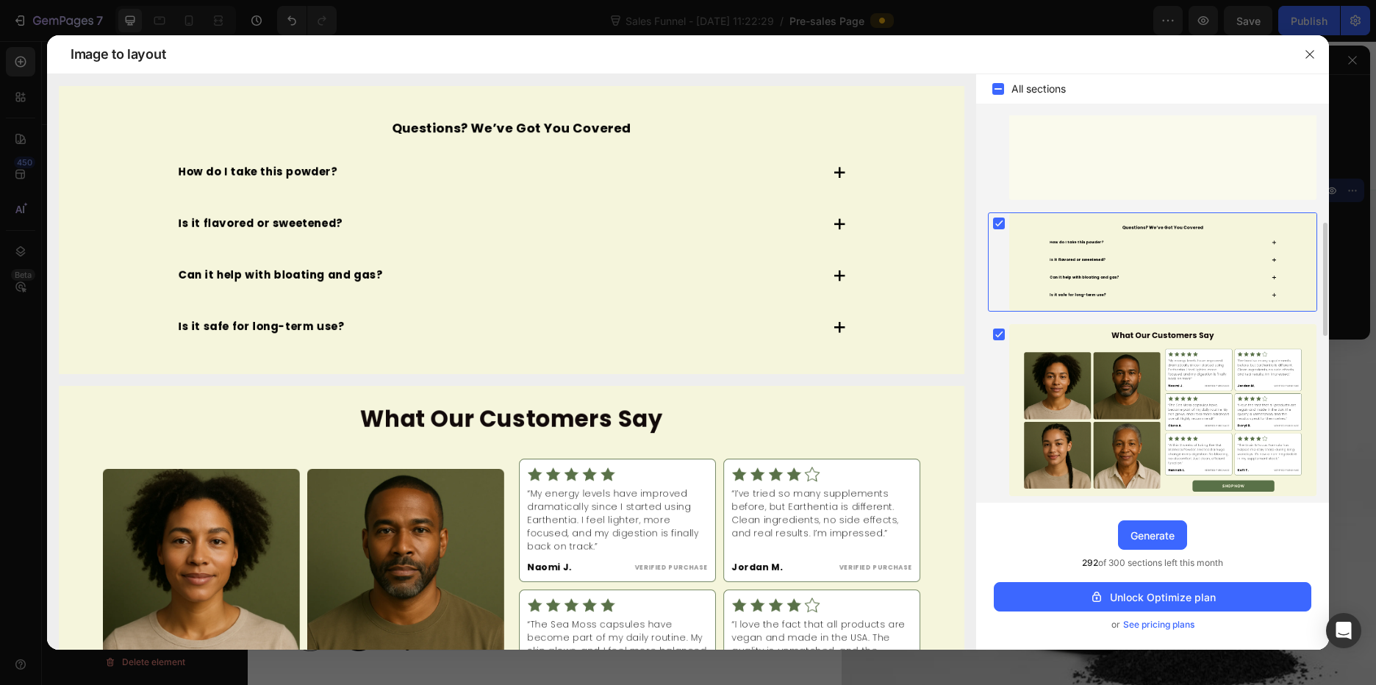
click at [1005, 223] on rect at bounding box center [999, 224] width 12 height 12
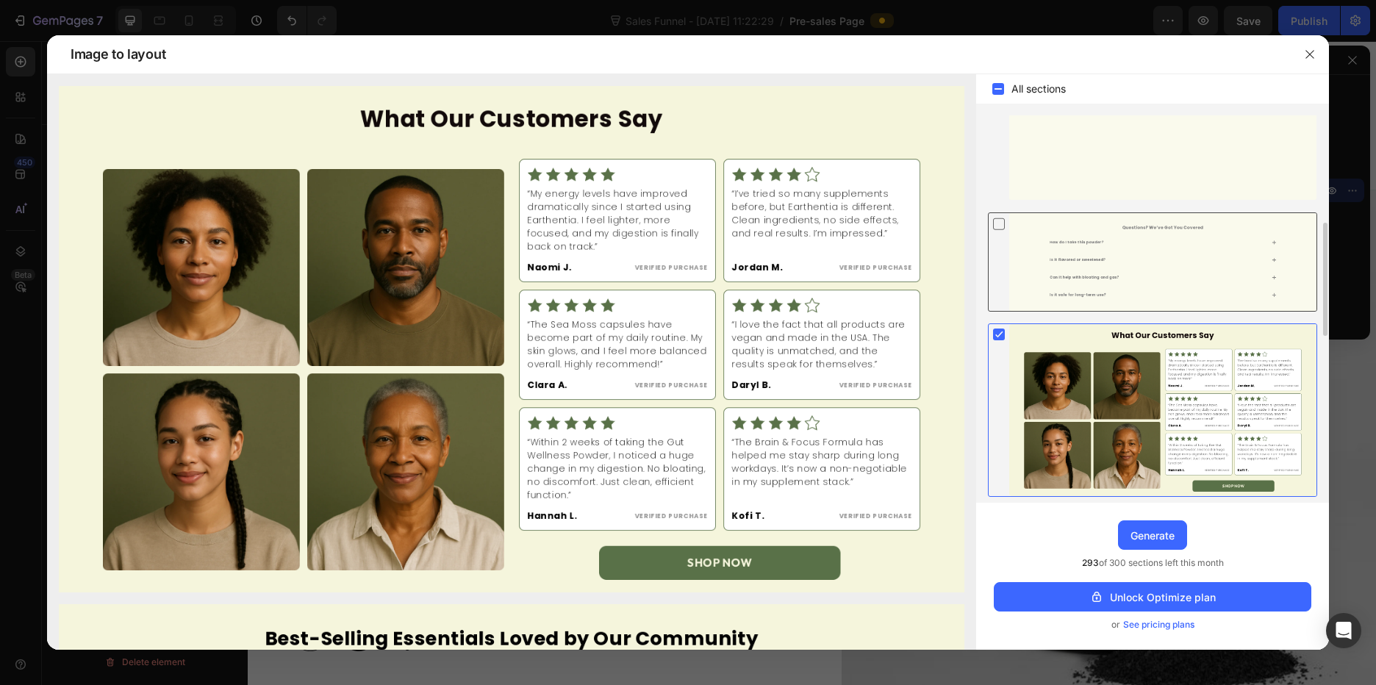
click at [998, 333] on rect at bounding box center [999, 335] width 12 height 12
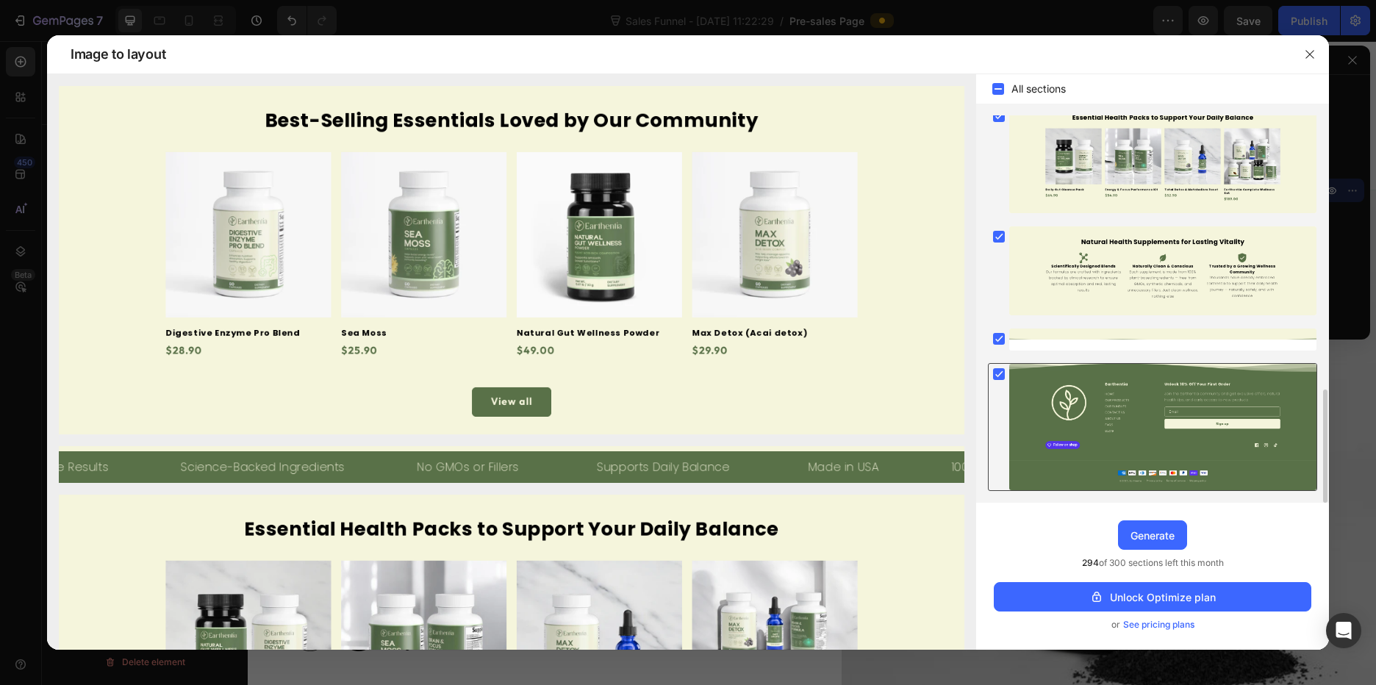
scroll to position [717, 0]
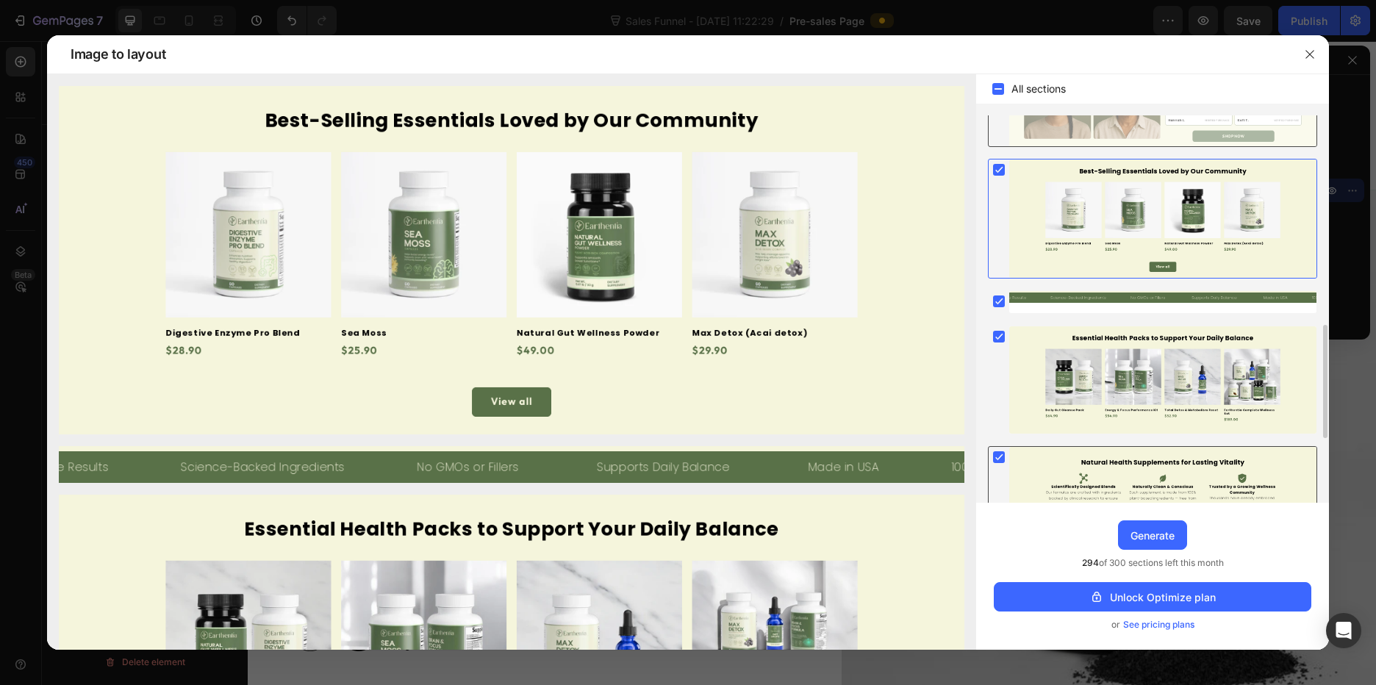
click at [996, 462] on rect at bounding box center [999, 457] width 12 height 12
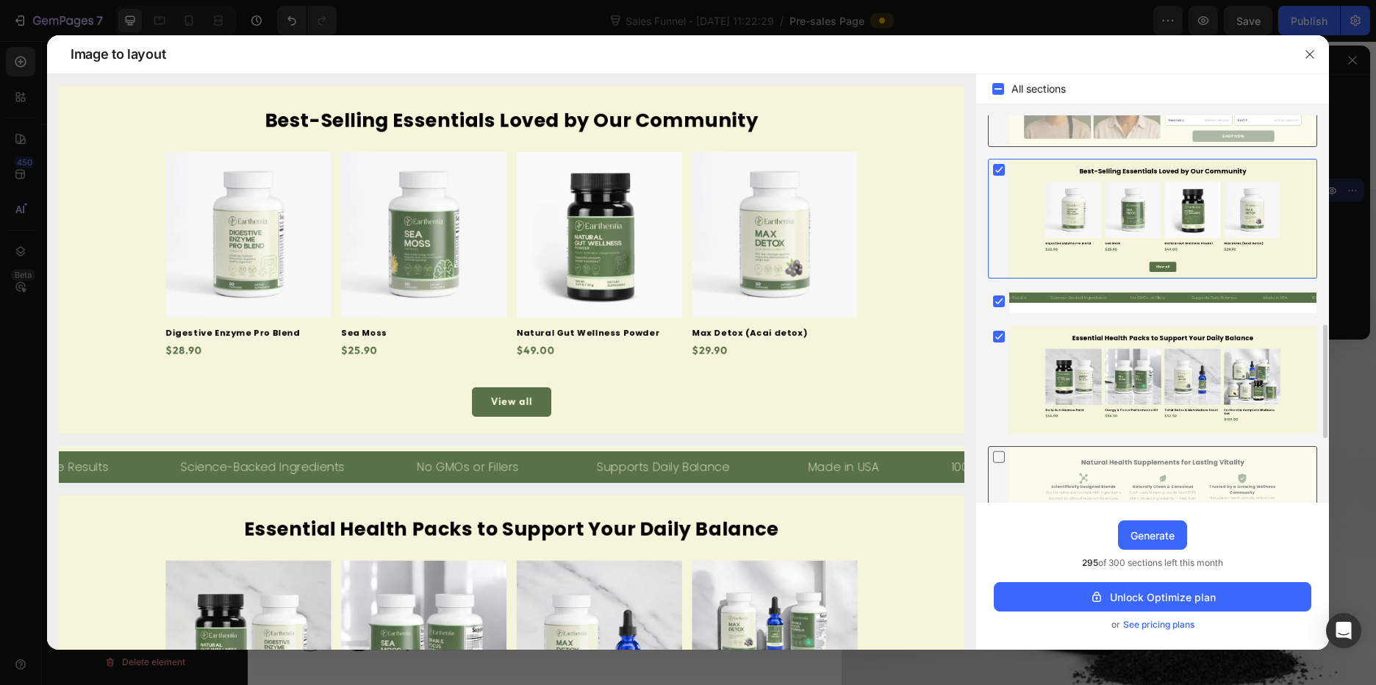
scroll to position [938, 0]
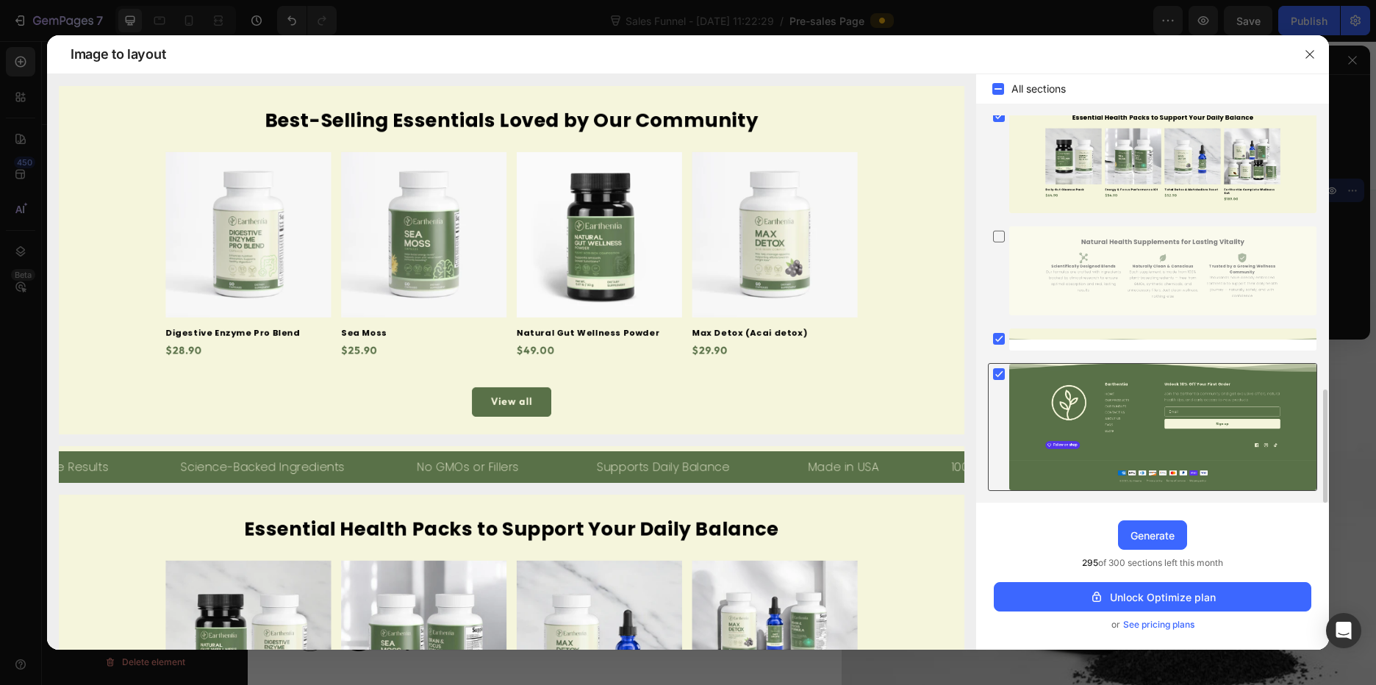
click at [1000, 376] on rect at bounding box center [999, 374] width 12 height 12
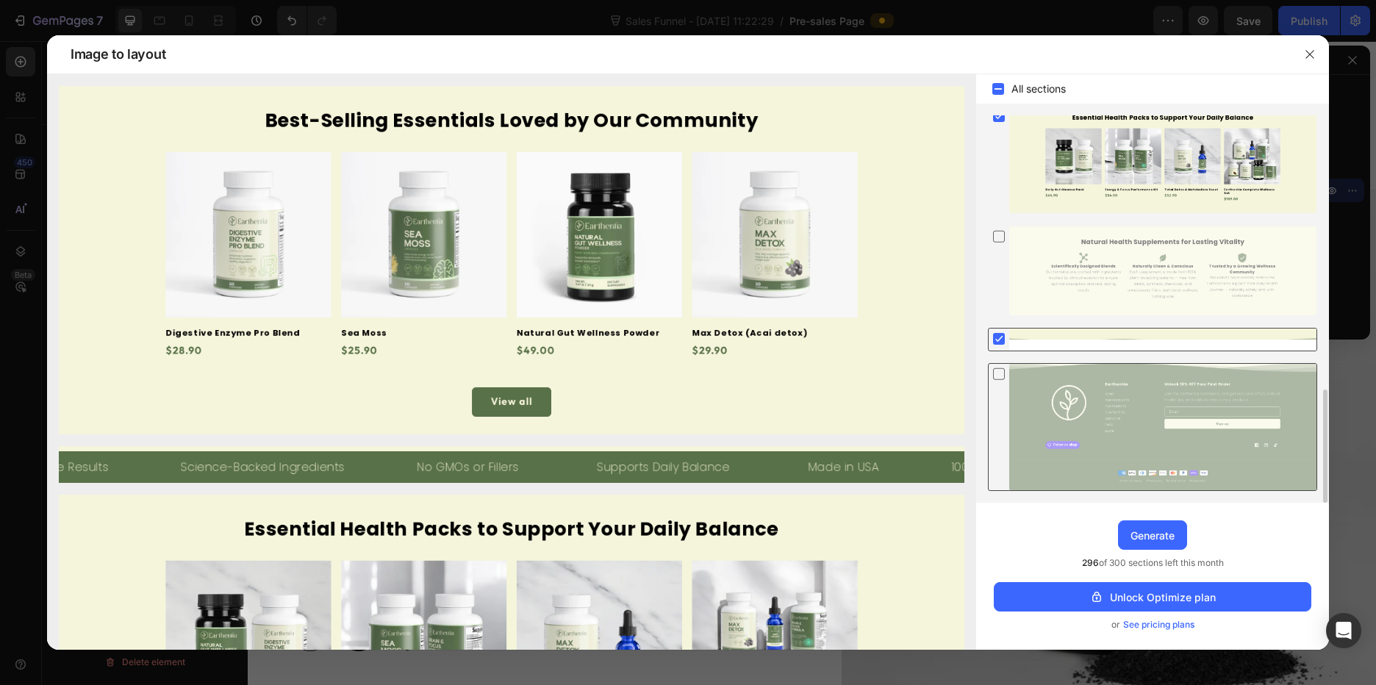
click at [1131, 334] on div at bounding box center [1162, 340] width 307 height 22
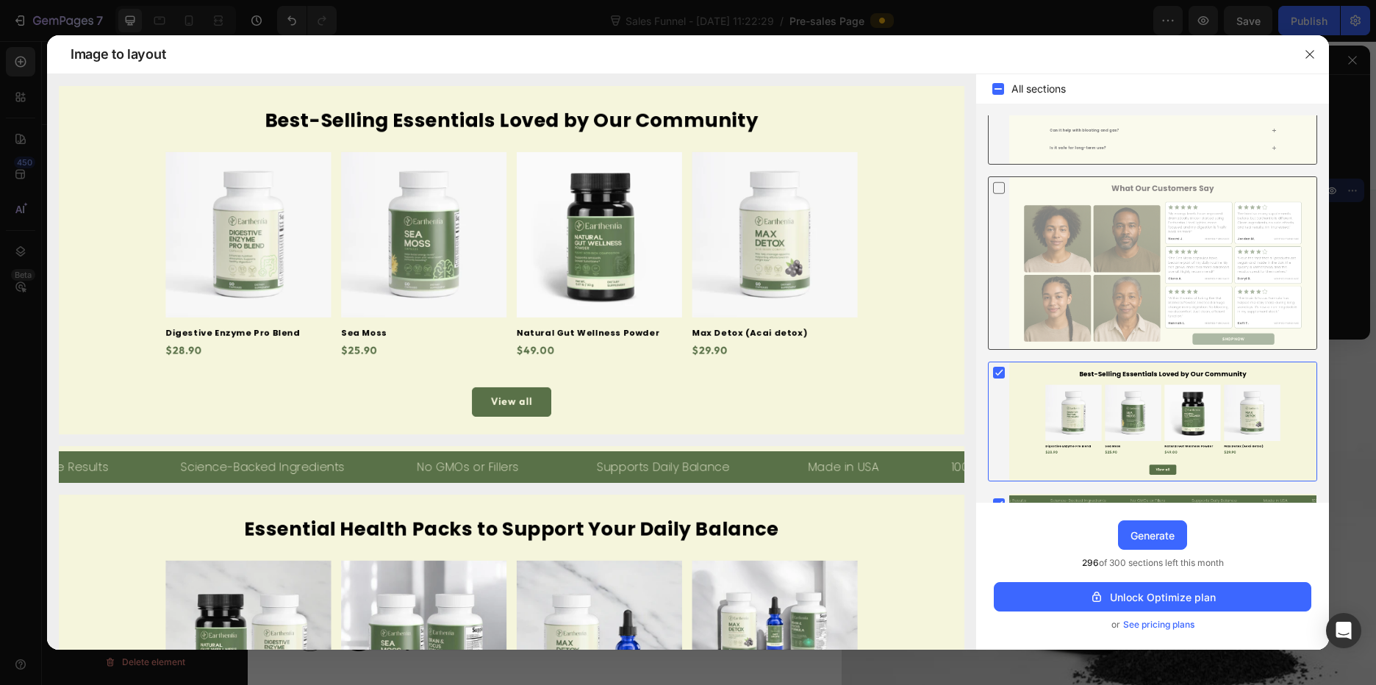
scroll to position [735, 0]
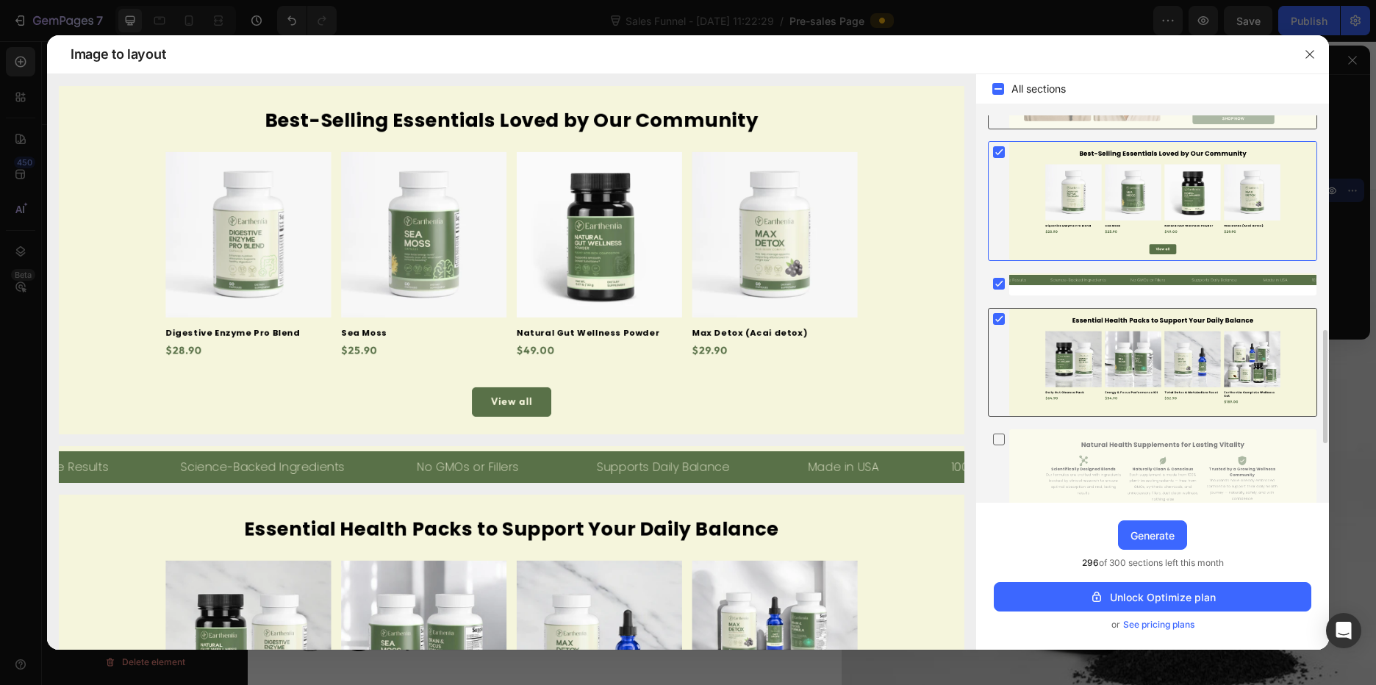
click at [1000, 318] on icon at bounding box center [999, 319] width 7 height 6
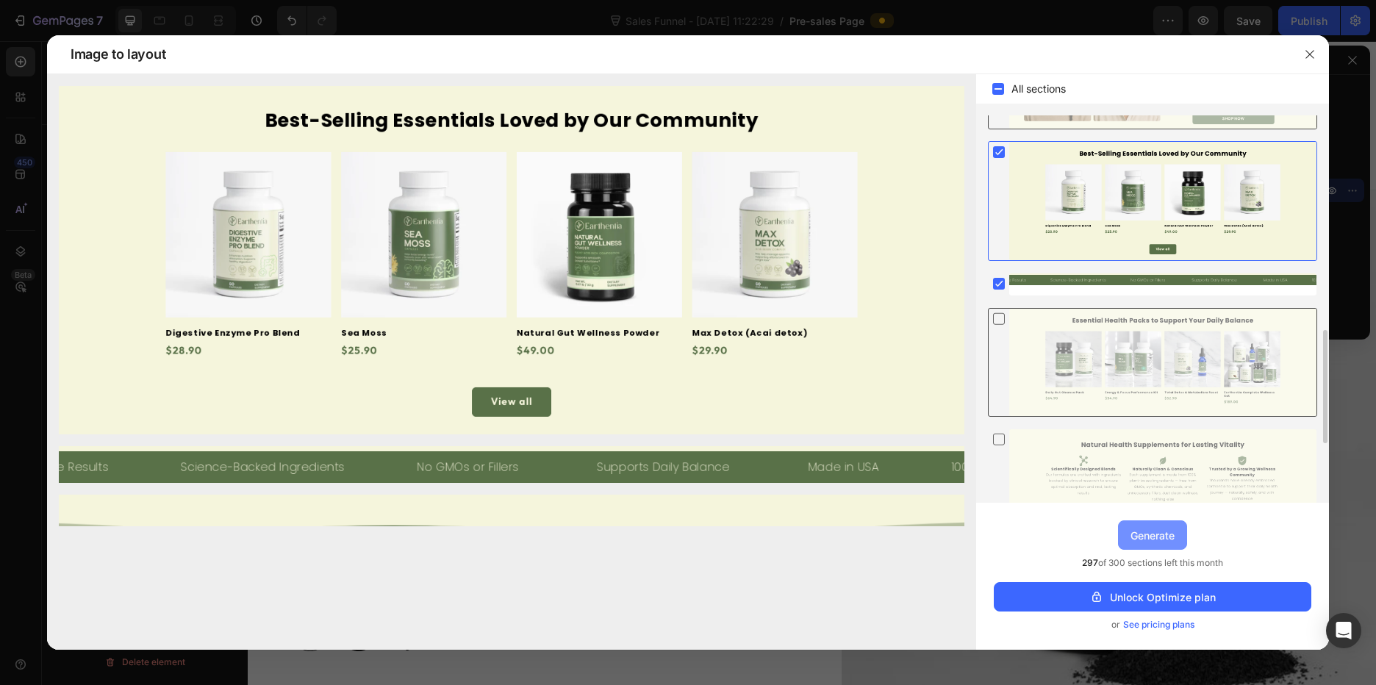
drag, startPoint x: 1175, startPoint y: 534, endPoint x: 1046, endPoint y: 407, distance: 180.4
click at [1173, 534] on div "Generate" at bounding box center [1153, 535] width 44 height 15
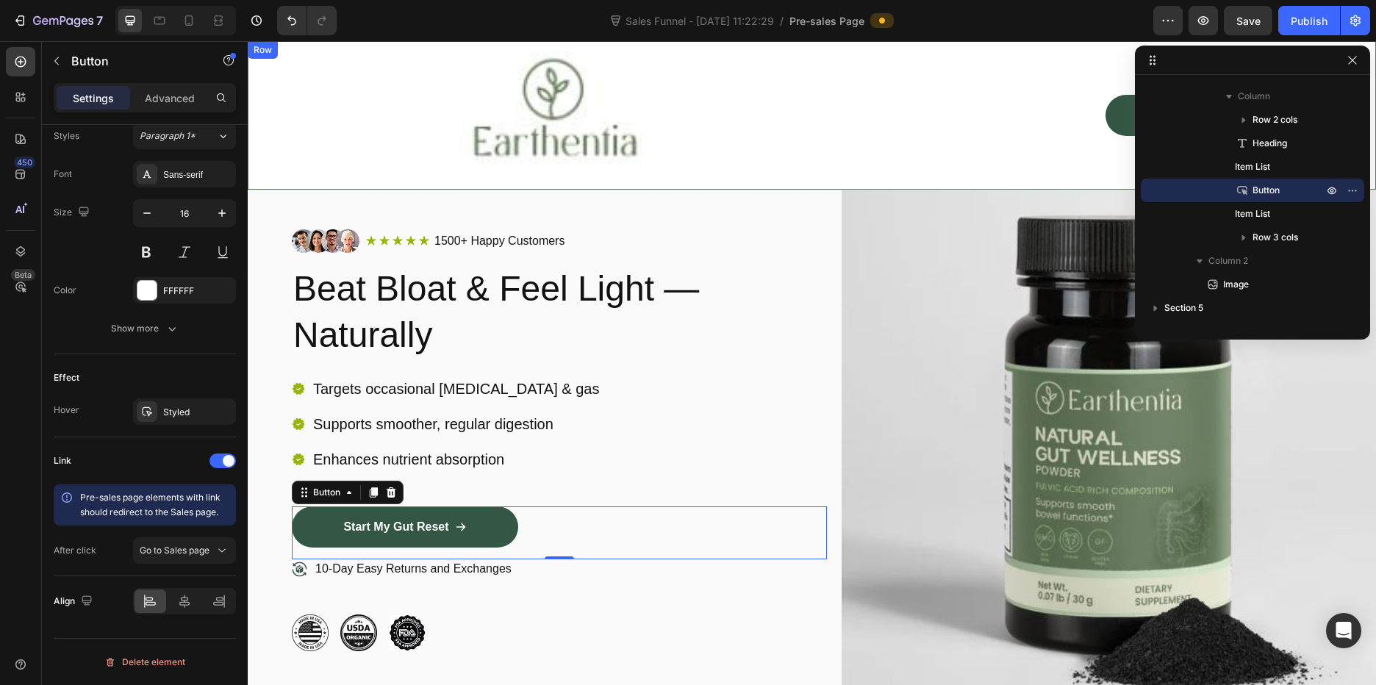
click at [1051, 94] on div "Start My Gut Rese Button Row" at bounding box center [1077, 115] width 509 height 128
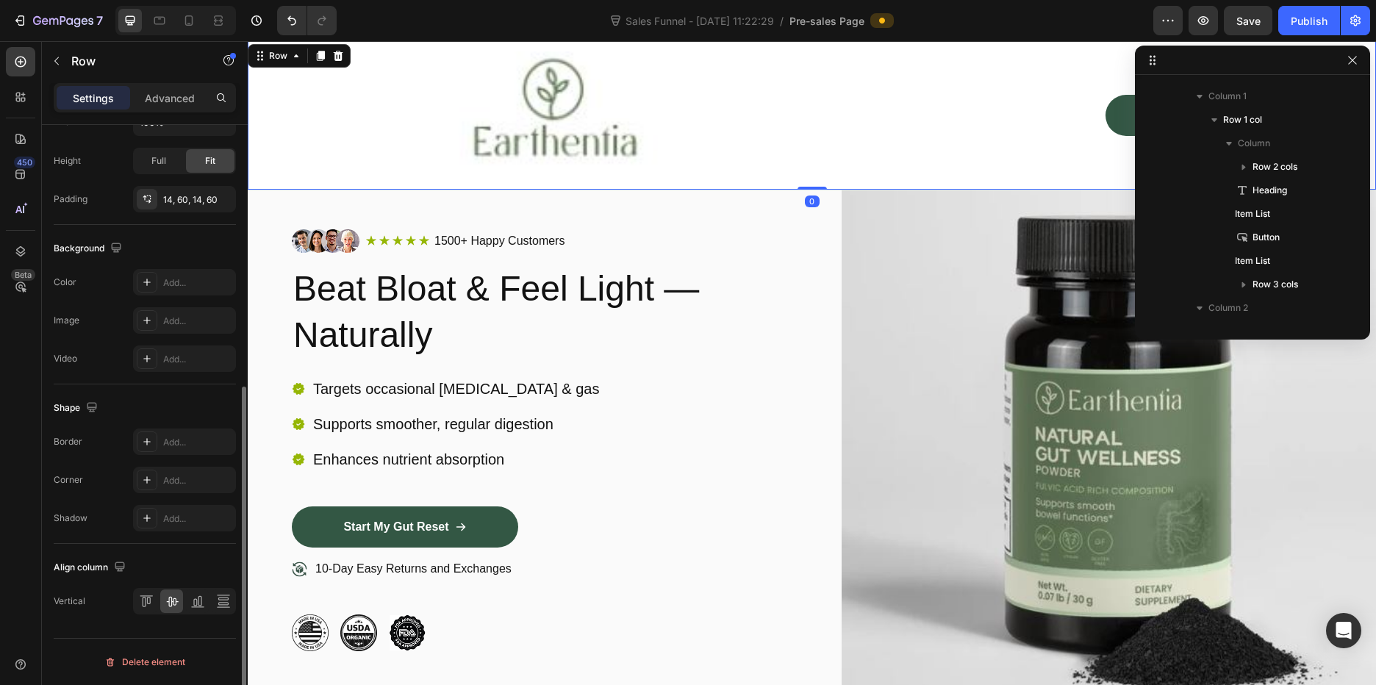
scroll to position [0, 0]
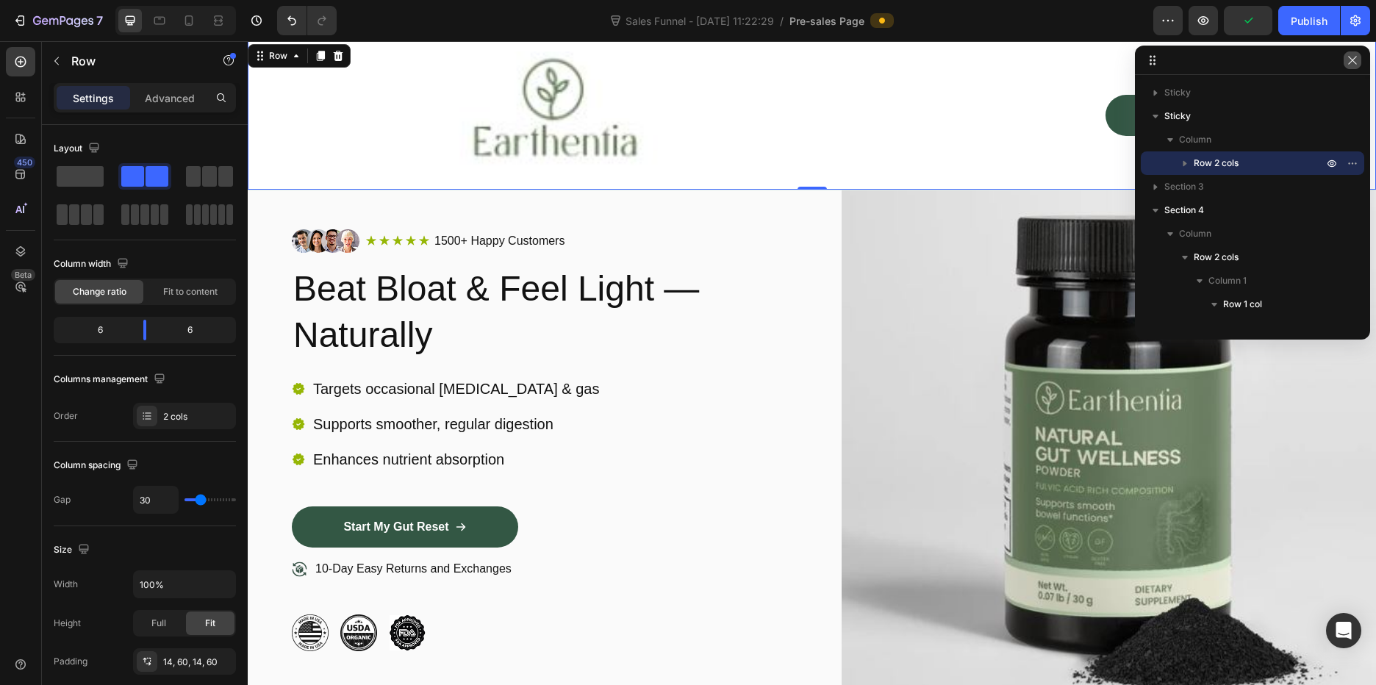
click at [1354, 60] on icon "button" at bounding box center [1353, 60] width 12 height 12
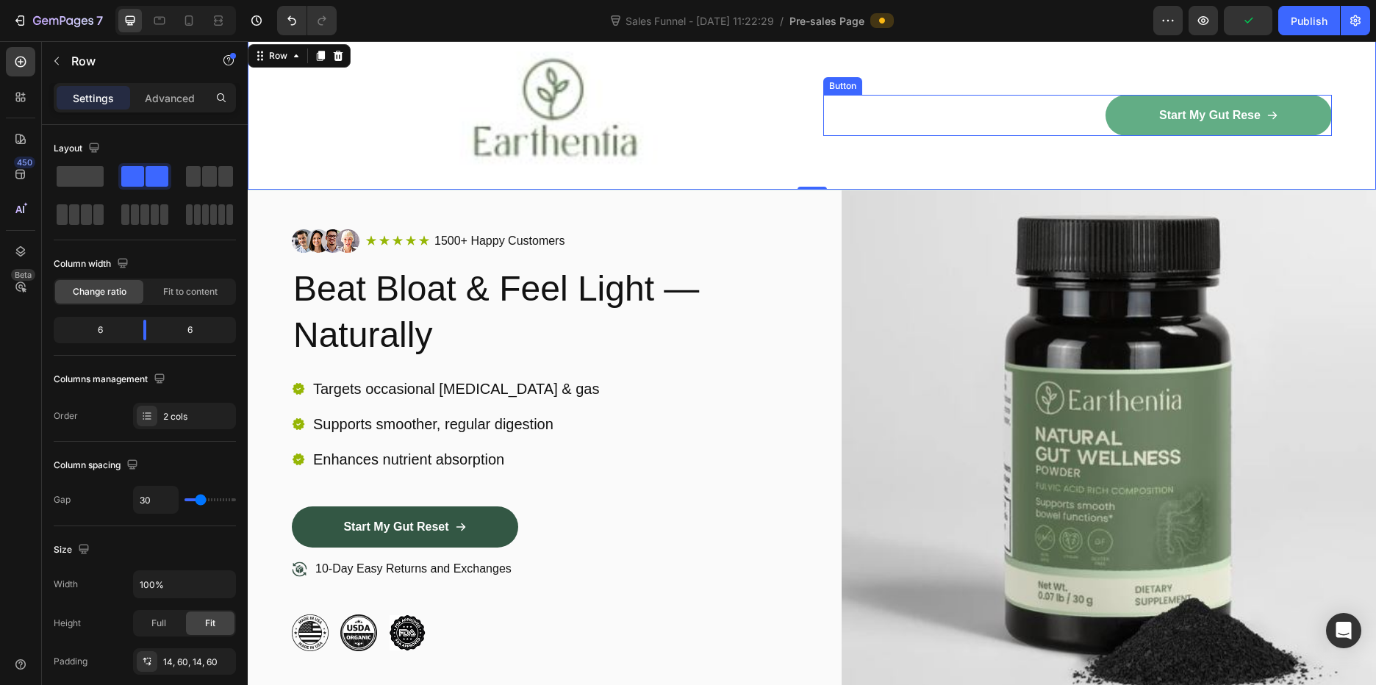
click at [1256, 107] on link "Start My Gut Rese" at bounding box center [1219, 115] width 226 height 41
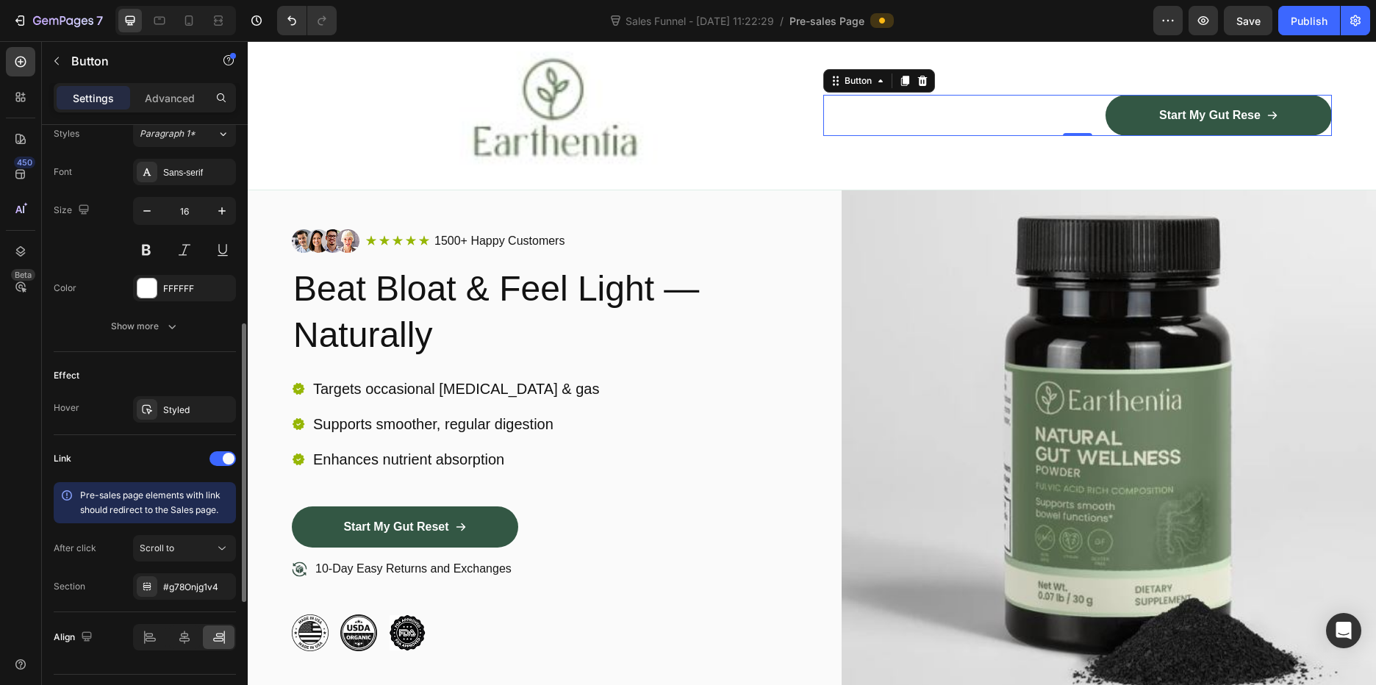
scroll to position [698, 0]
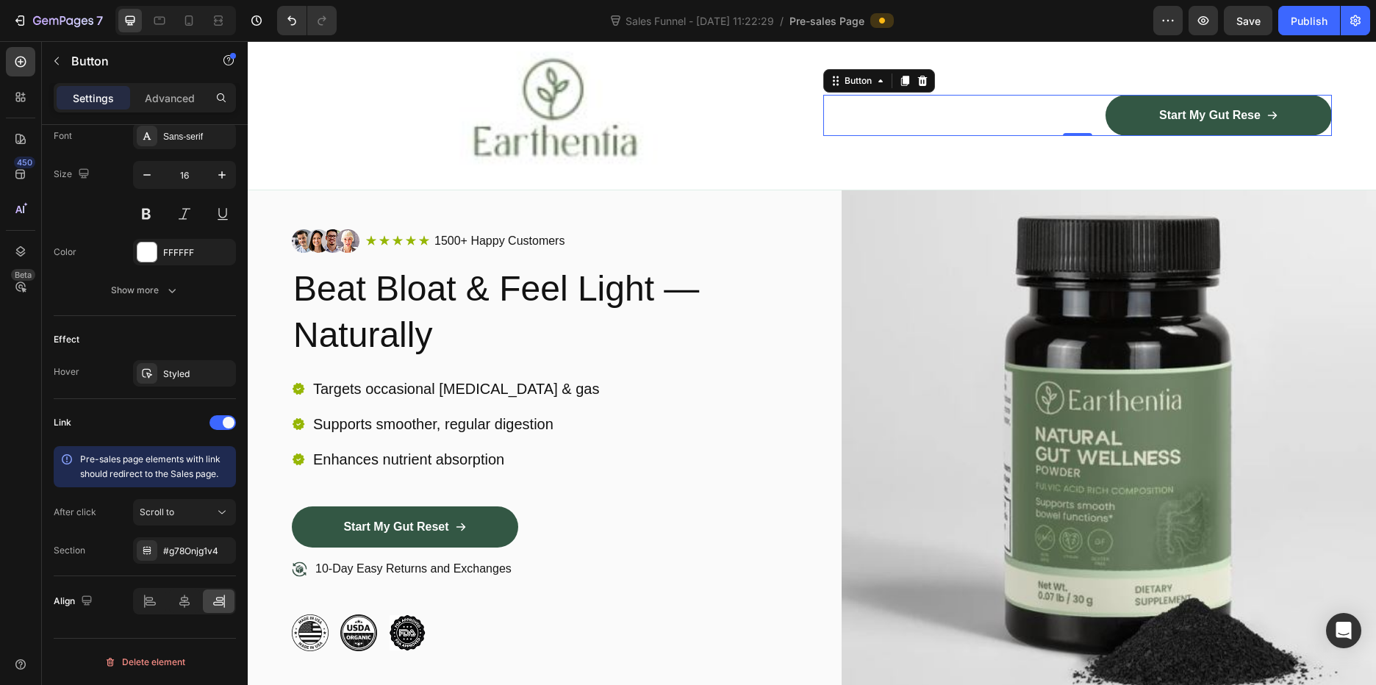
click at [91, 546] on div "Section #g78Onjg1v4" at bounding box center [145, 550] width 182 height 26
click at [152, 548] on icon at bounding box center [147, 551] width 12 height 12
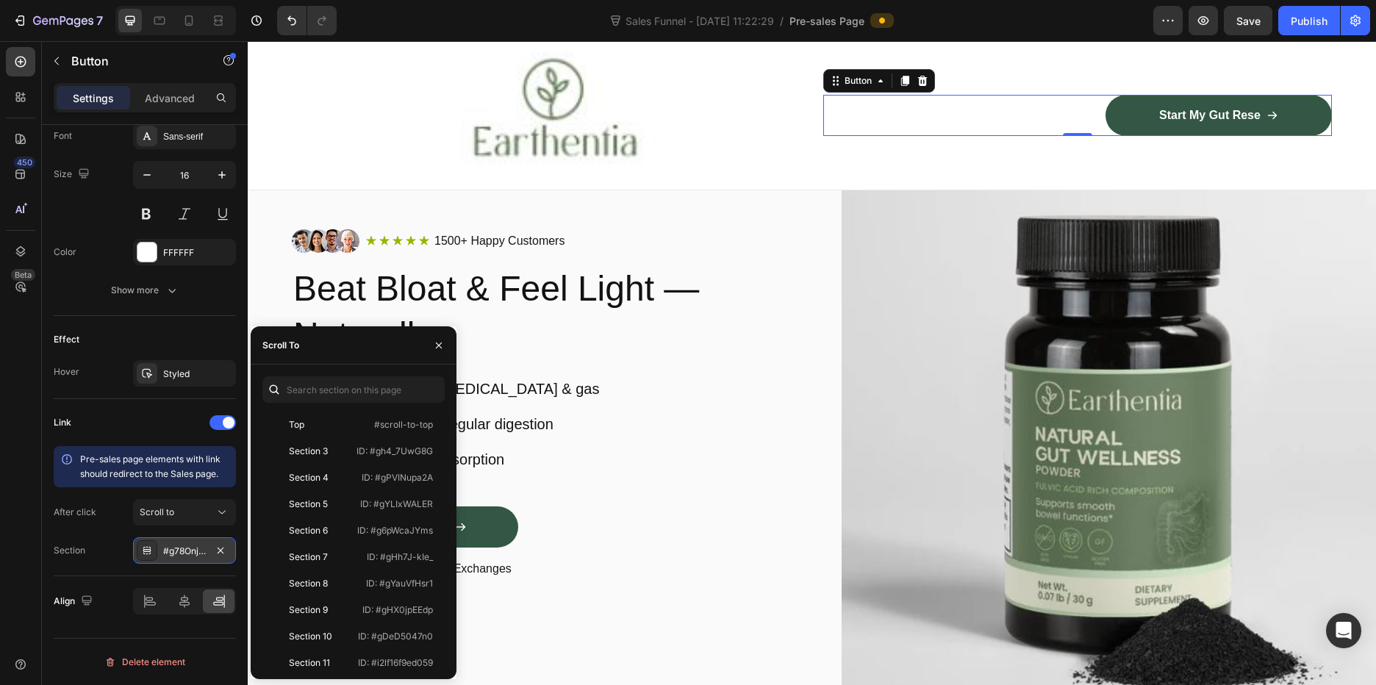
click at [182, 549] on div "#g78Onjg1v4" at bounding box center [184, 551] width 43 height 13
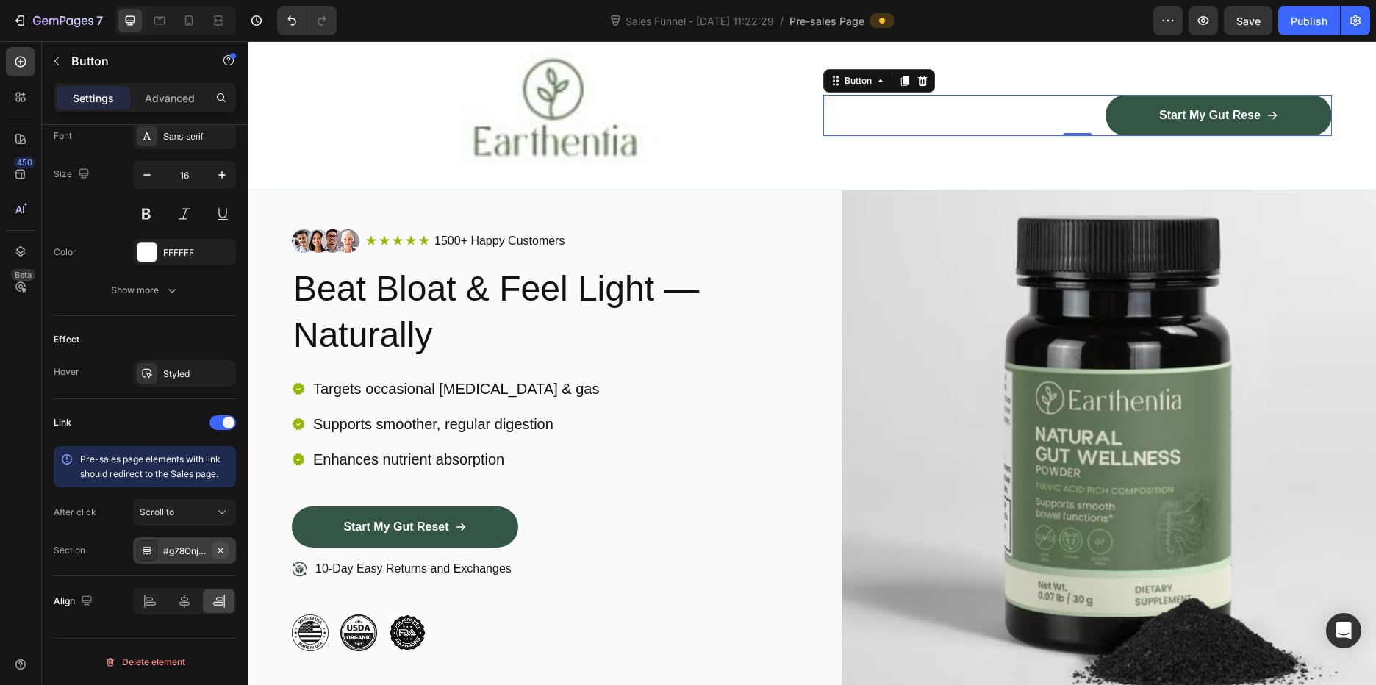
click at [221, 548] on icon "button" at bounding box center [221, 551] width 12 height 12
click at [154, 548] on div at bounding box center [147, 550] width 21 height 21
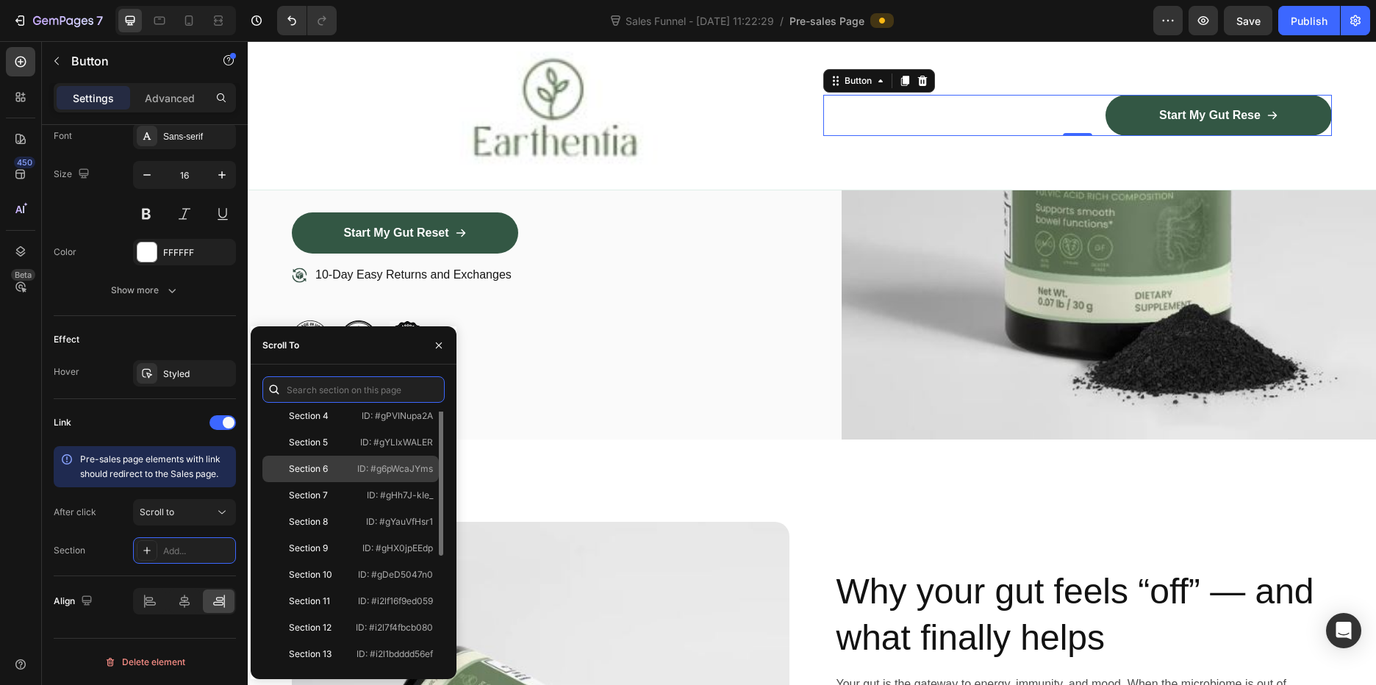
scroll to position [0, 0]
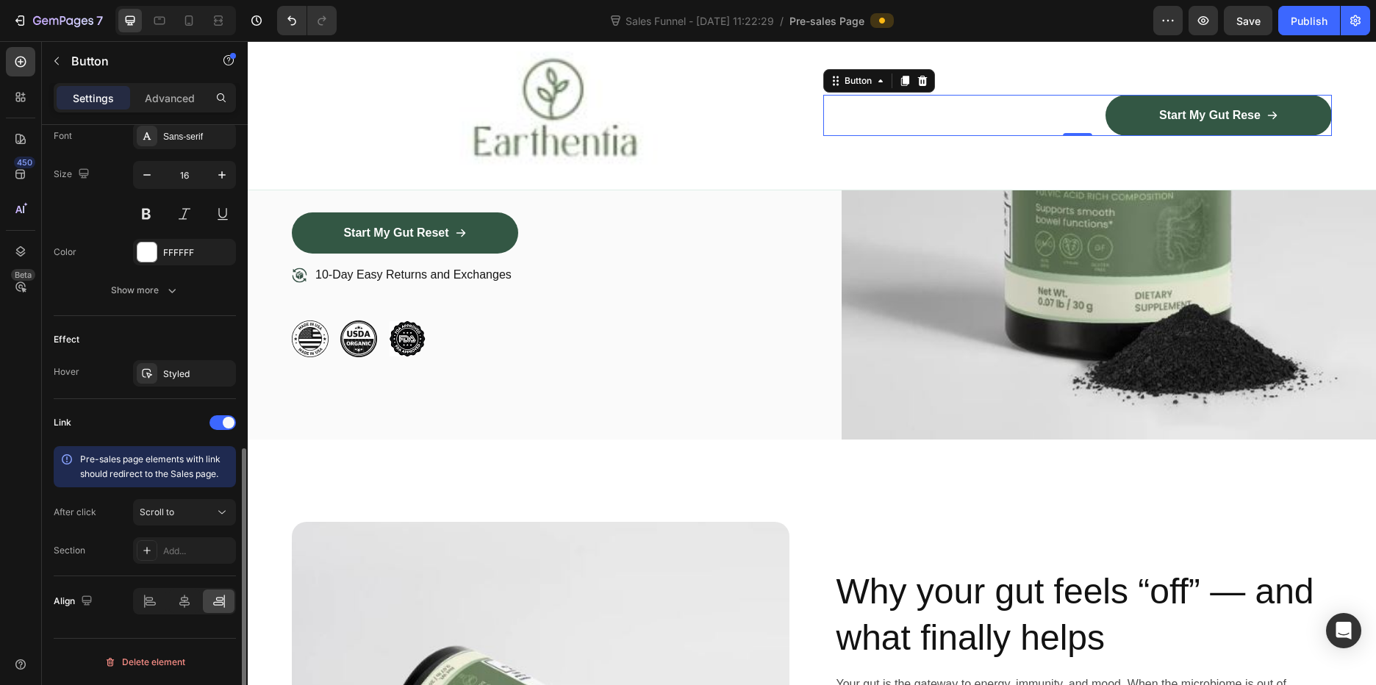
click at [150, 415] on div "Link" at bounding box center [145, 423] width 182 height 24
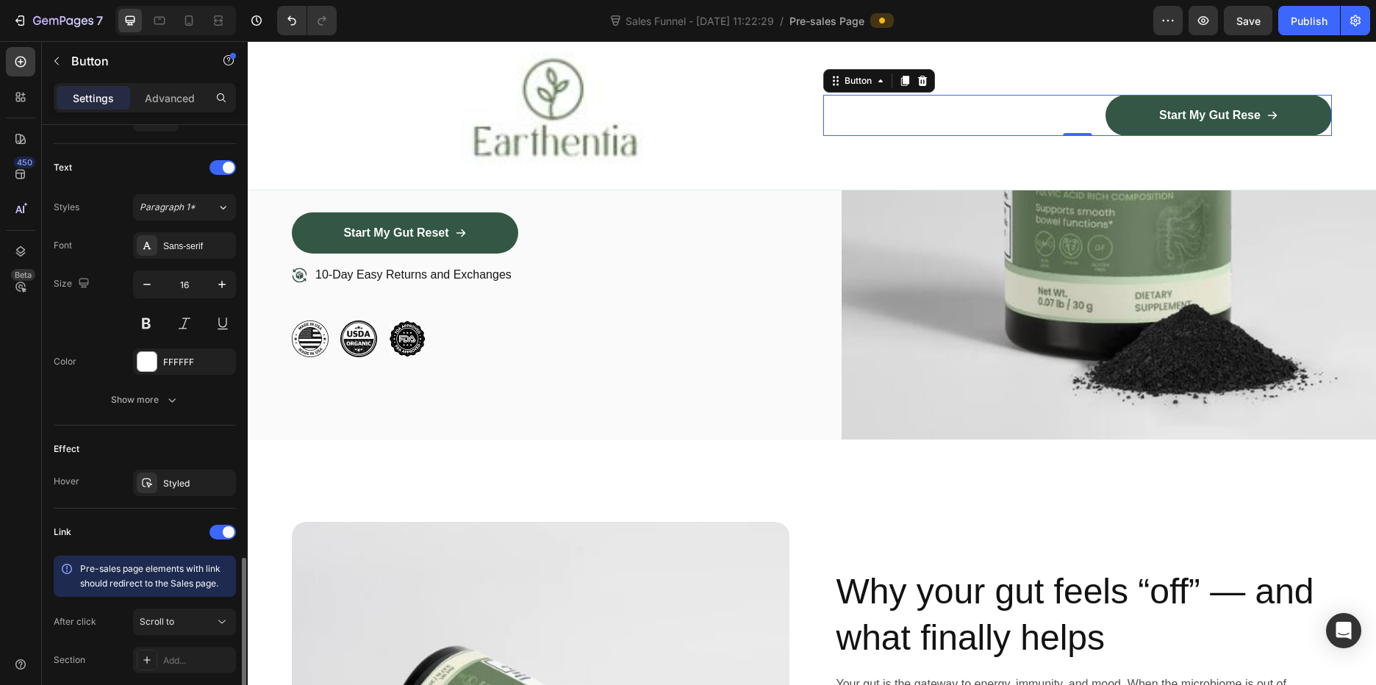
scroll to position [698, 0]
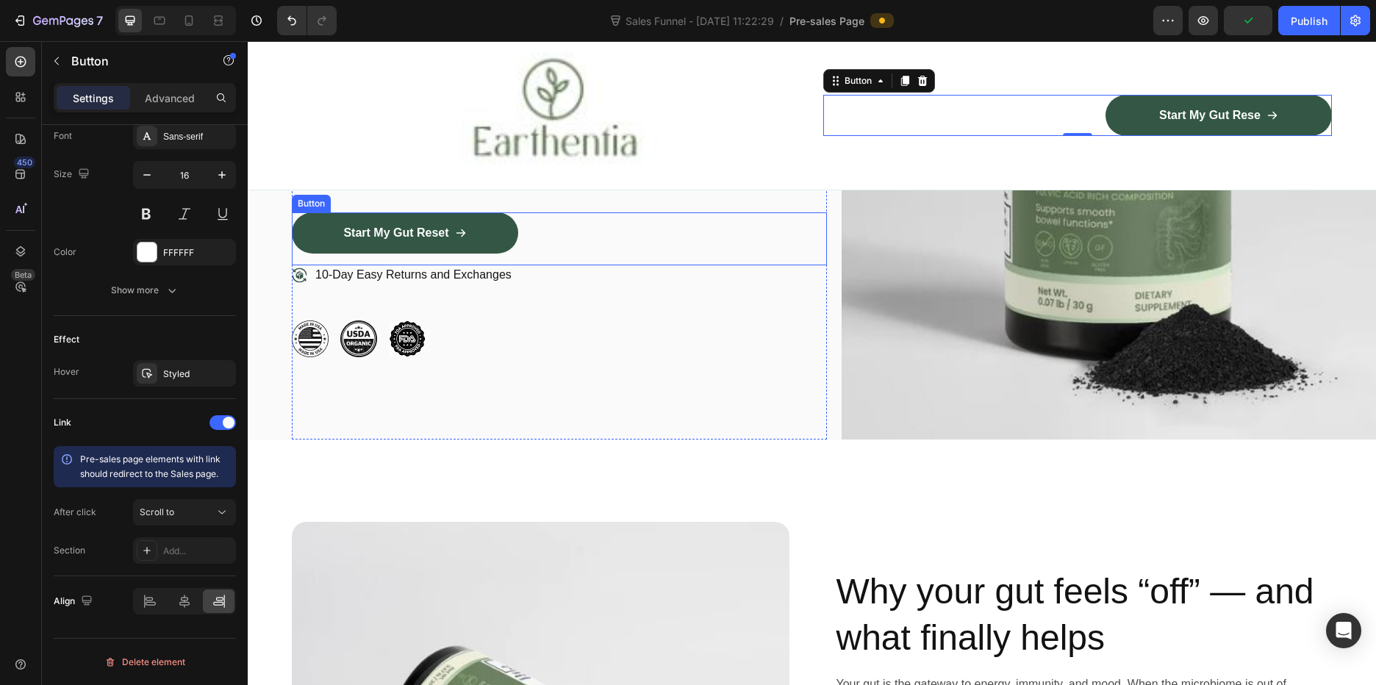
click at [531, 235] on div "Start My Gut Reset Button" at bounding box center [559, 238] width 535 height 53
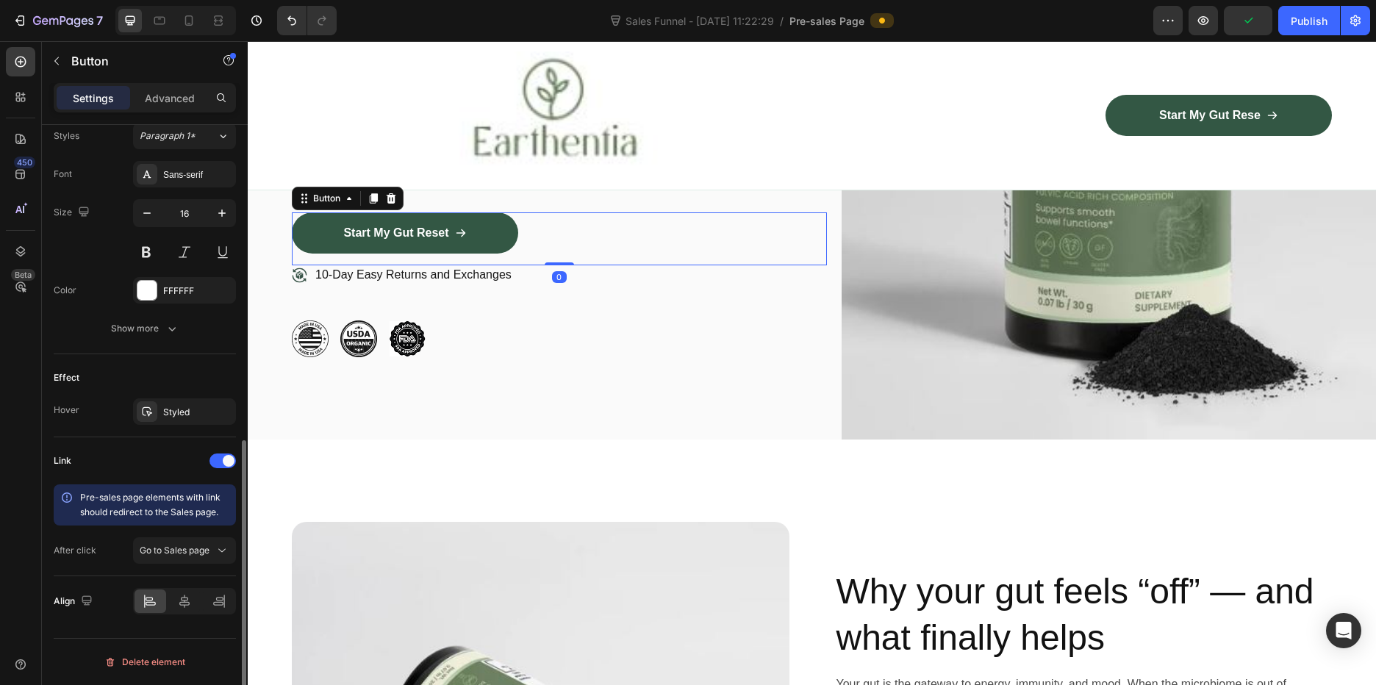
scroll to position [659, 0]
click at [185, 543] on button "Go to Sales page" at bounding box center [184, 550] width 103 height 26
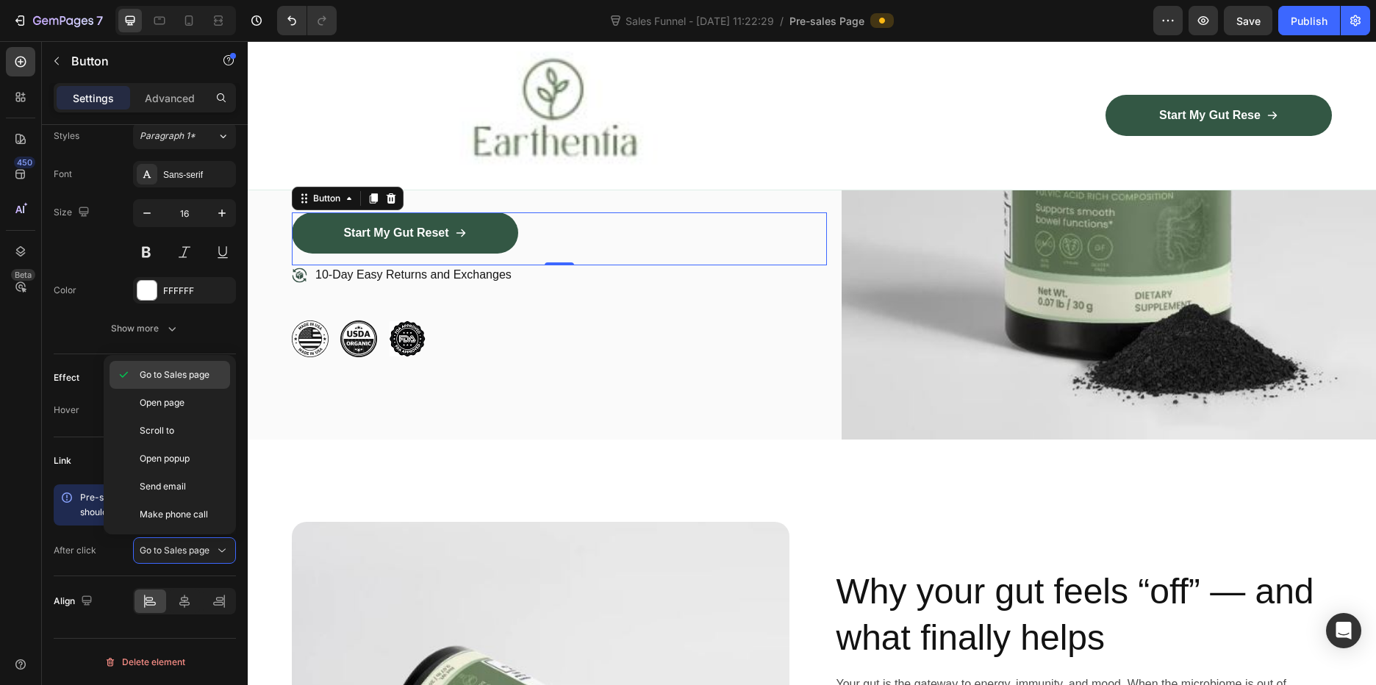
click at [194, 382] on div "Go to Sales page" at bounding box center [170, 375] width 121 height 28
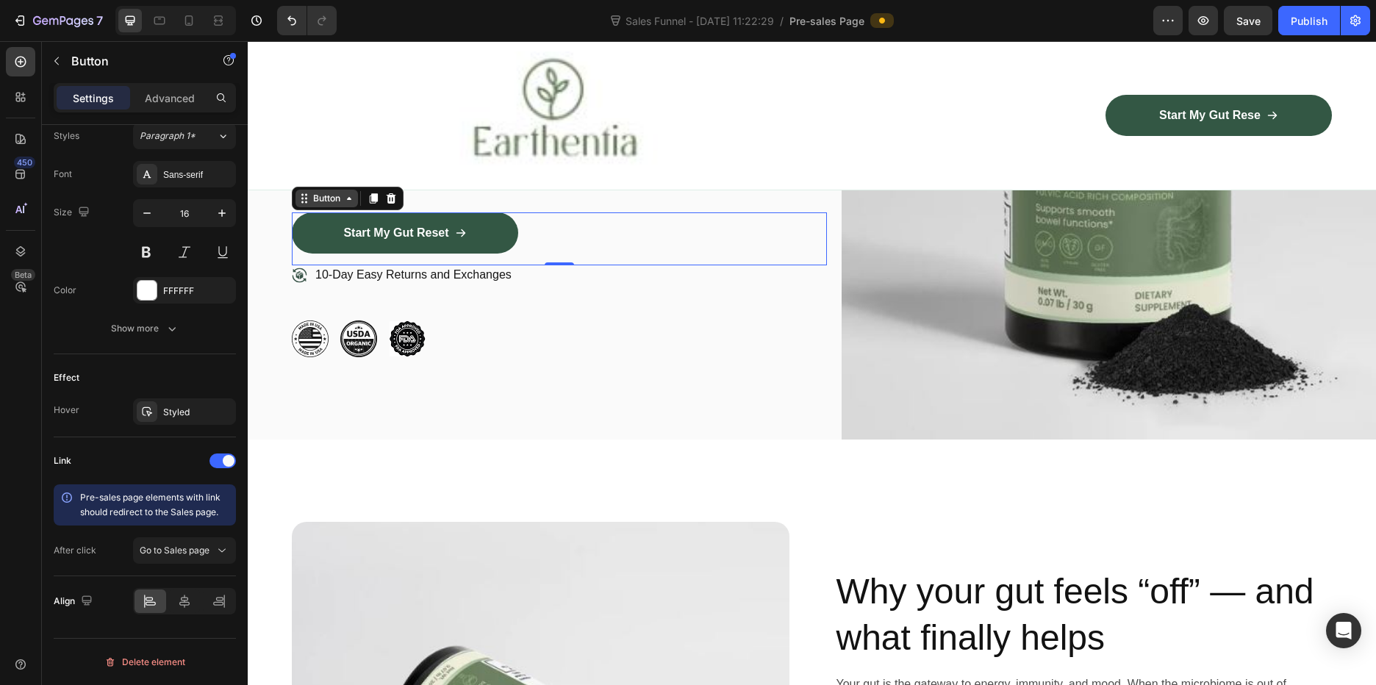
click at [353, 201] on icon at bounding box center [349, 199] width 12 height 12
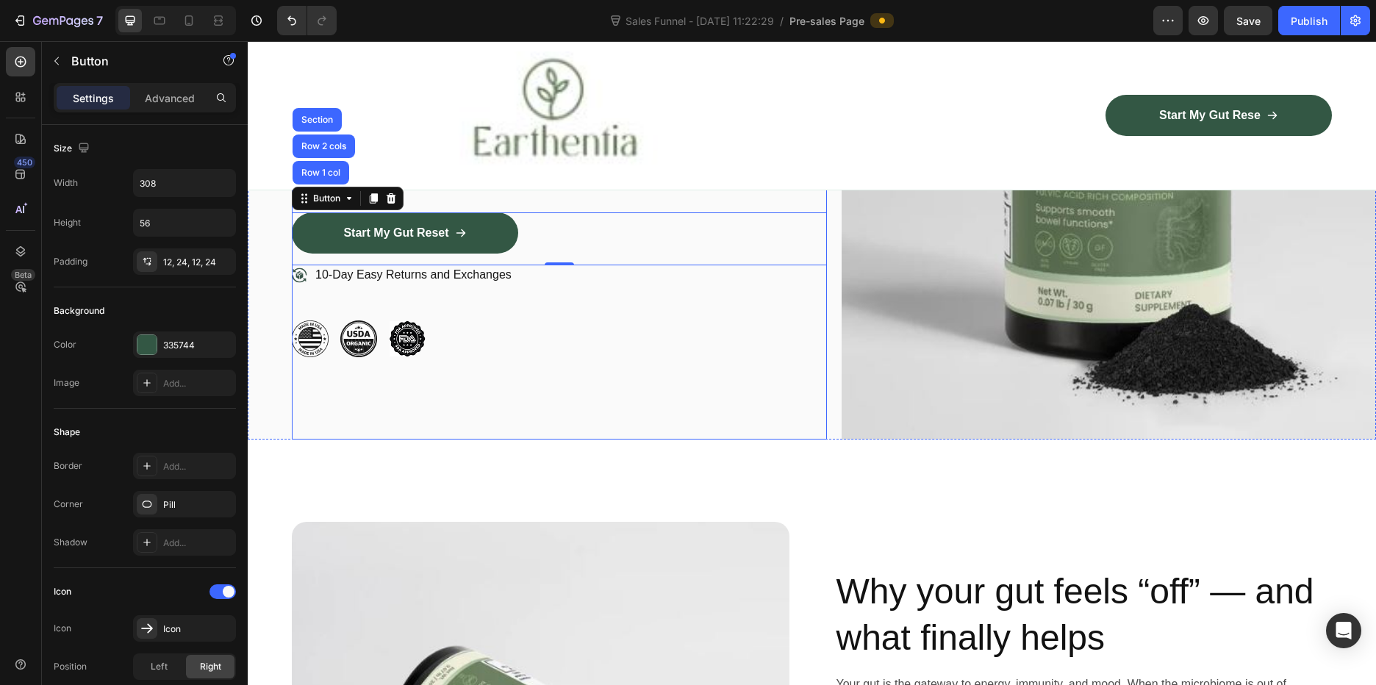
click at [529, 379] on div "Image Icon Icon Icon Icon Icon Icon List 1500+ Happy Customers Text Block Row R…" at bounding box center [559, 146] width 535 height 587
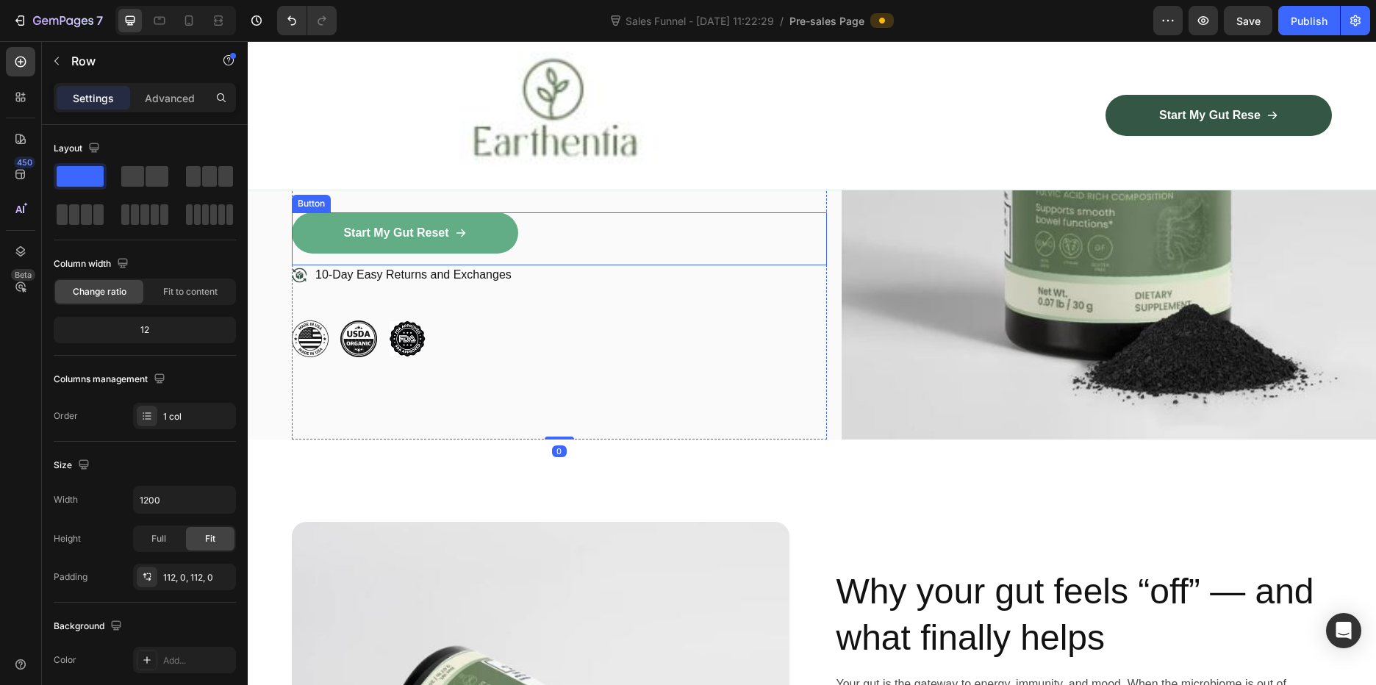
click at [462, 213] on link "Start My Gut Reset" at bounding box center [405, 232] width 226 height 41
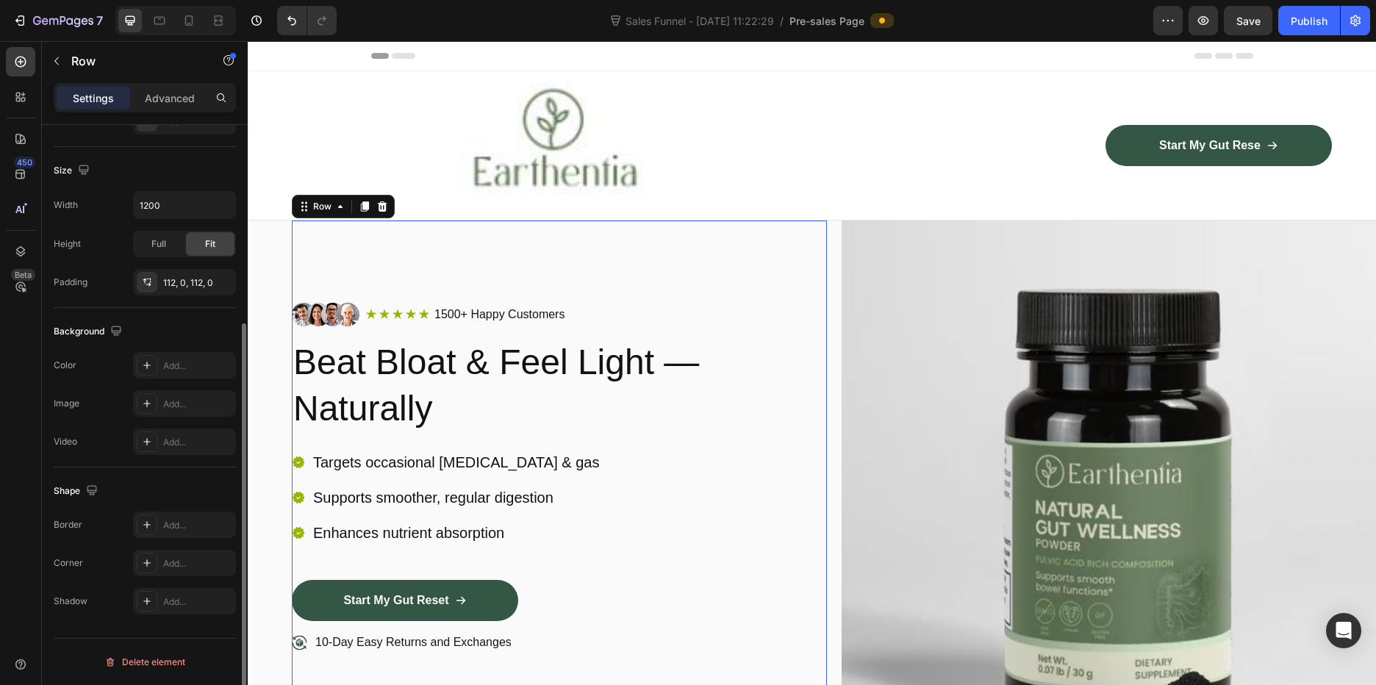
click at [636, 445] on div "Image Icon Icon Icon Icon Icon Icon List 1500+ Happy Customers Text Block Row R…" at bounding box center [559, 514] width 535 height 422
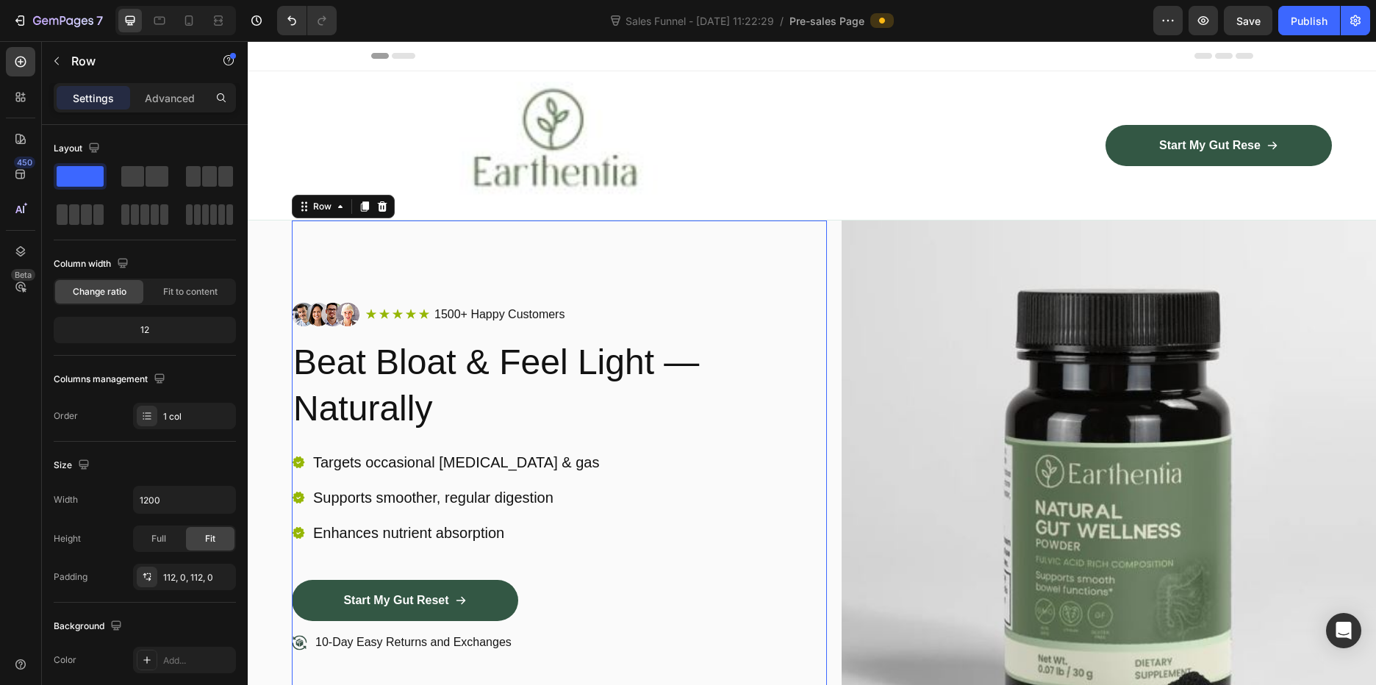
click at [661, 236] on div "Image Icon Icon Icon Icon Icon Icon List 1500+ Happy Customers Text Block Row R…" at bounding box center [559, 514] width 535 height 587
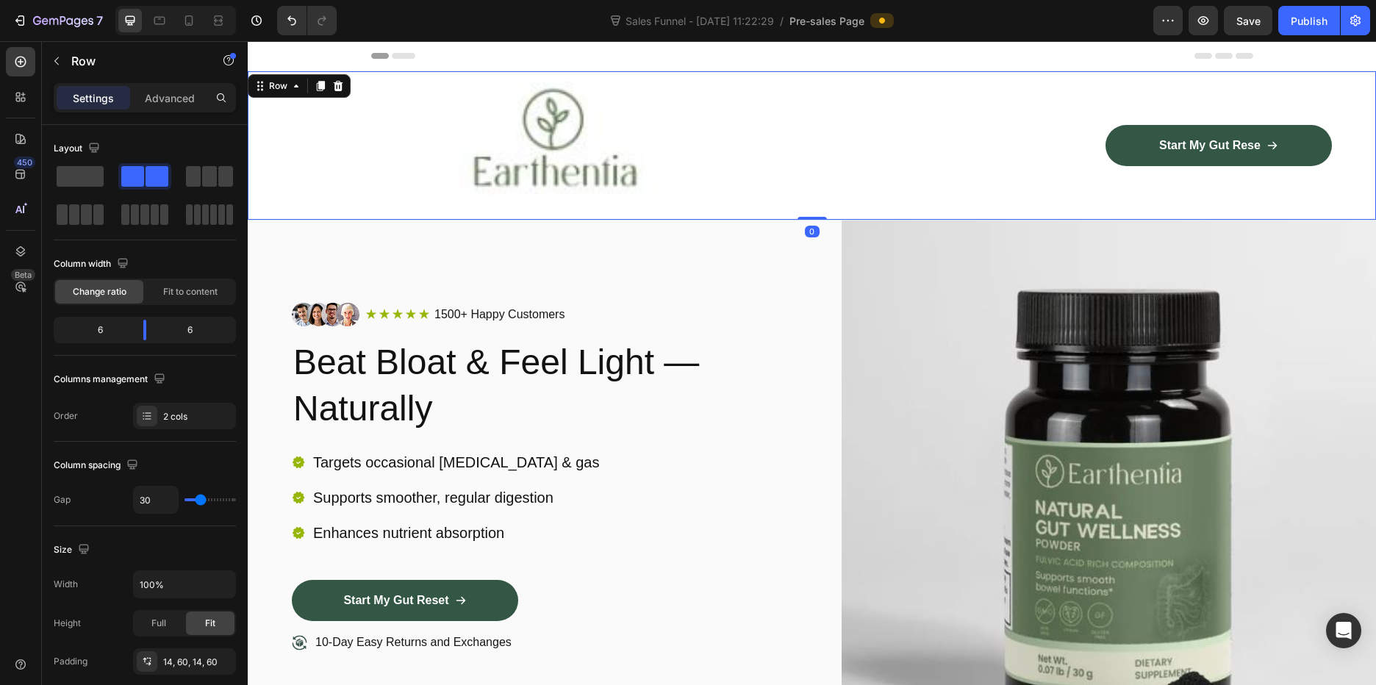
click at [798, 220] on div "Image Start My Gut Rese Button Row Row 0" at bounding box center [812, 145] width 1128 height 148
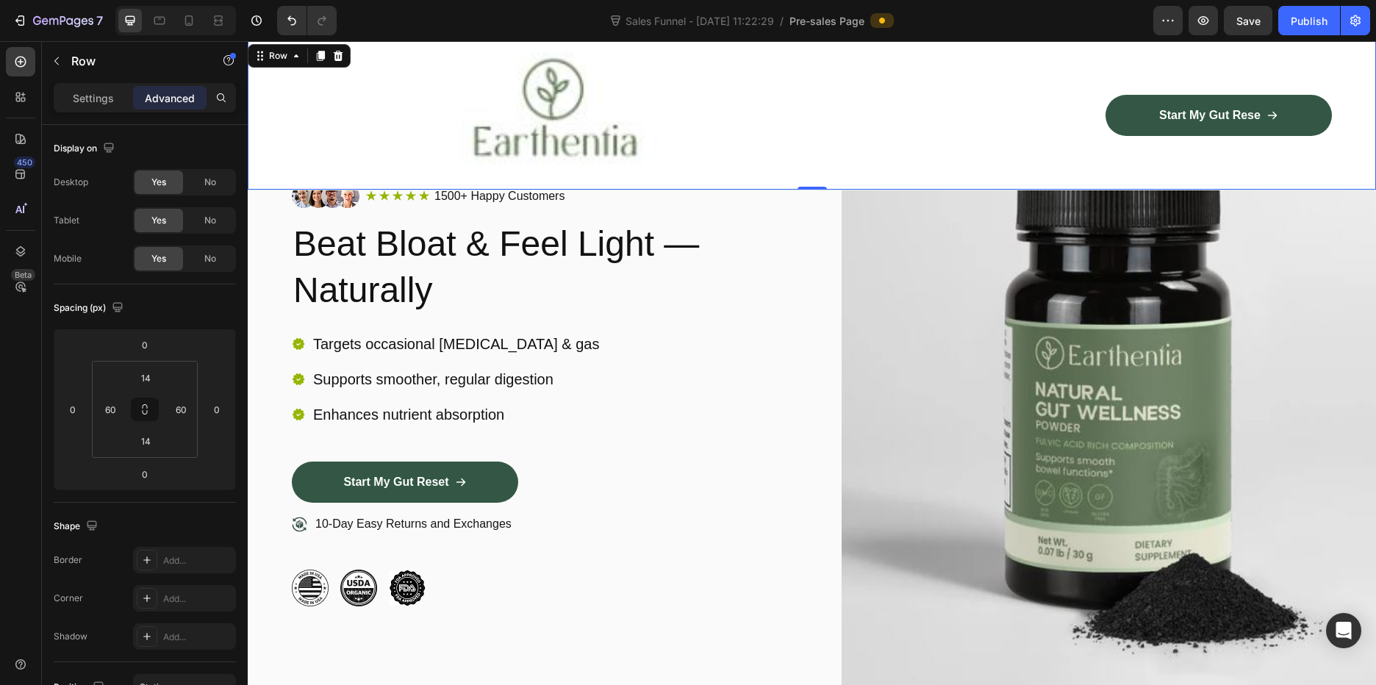
scroll to position [147, 0]
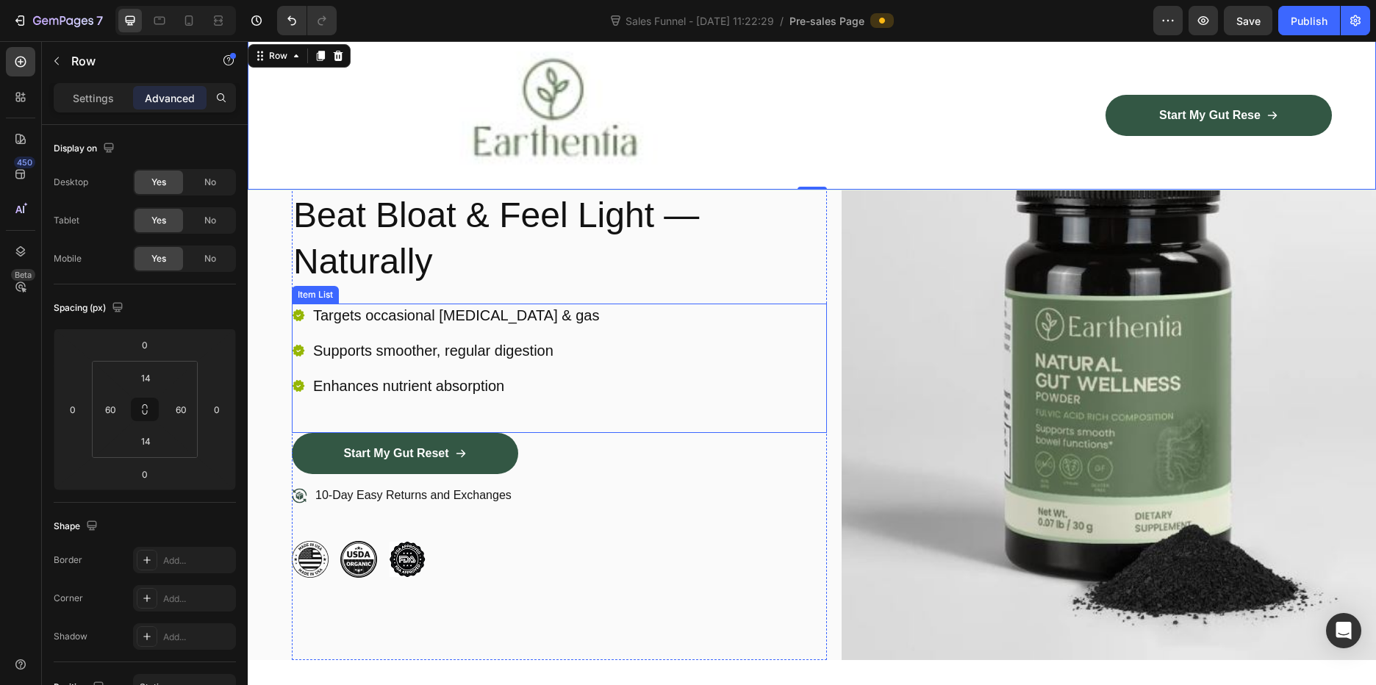
click at [695, 426] on div "Targets occasional bloating & gas Supports smoother, regular digestion Enhances…" at bounding box center [559, 368] width 535 height 129
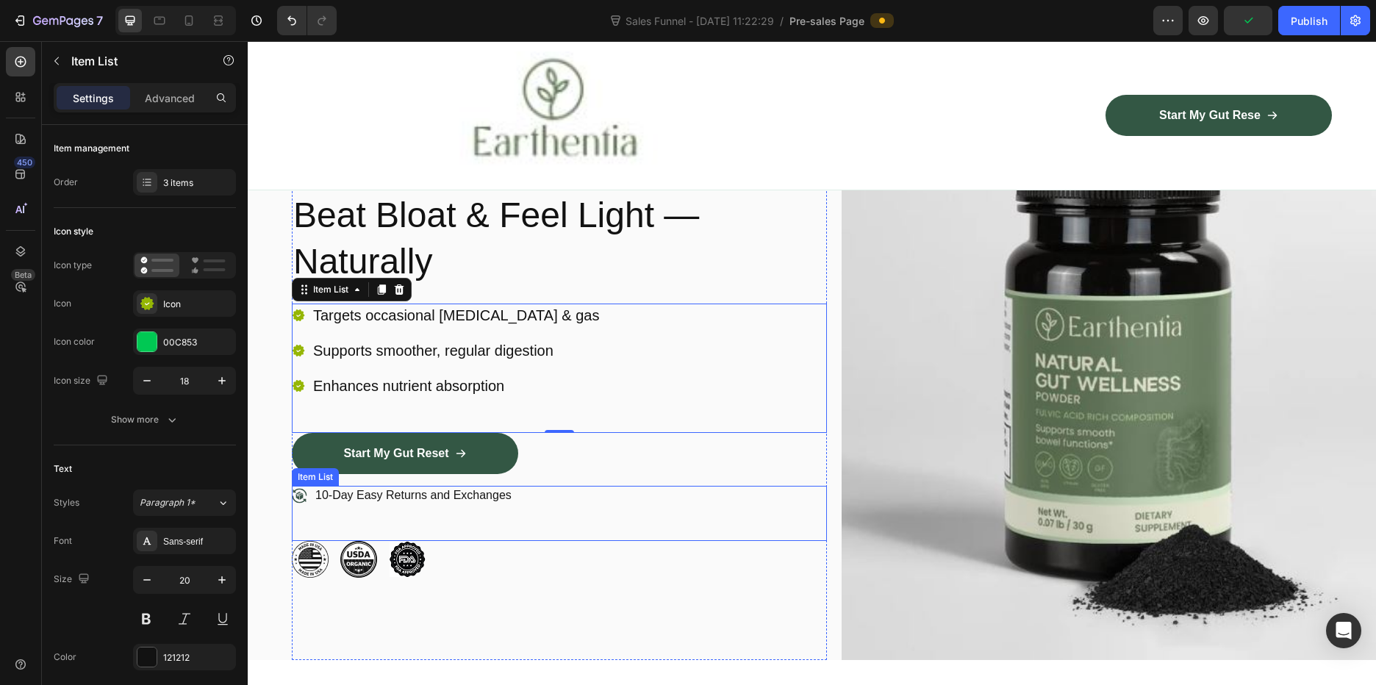
click at [733, 509] on div "10-Day Easy Returns and Exchanges" at bounding box center [559, 513] width 535 height 55
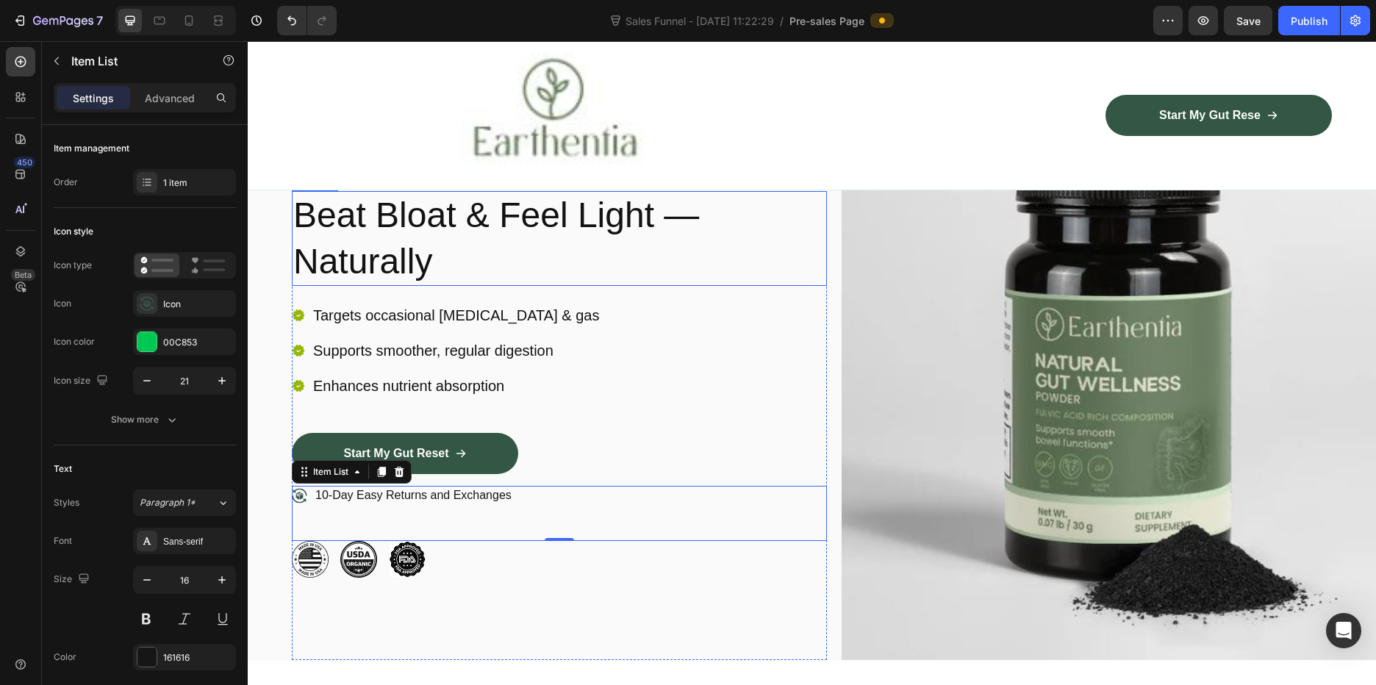
click at [480, 221] on h2 "Beat Bloat & Feel Light — Naturally" at bounding box center [559, 238] width 535 height 95
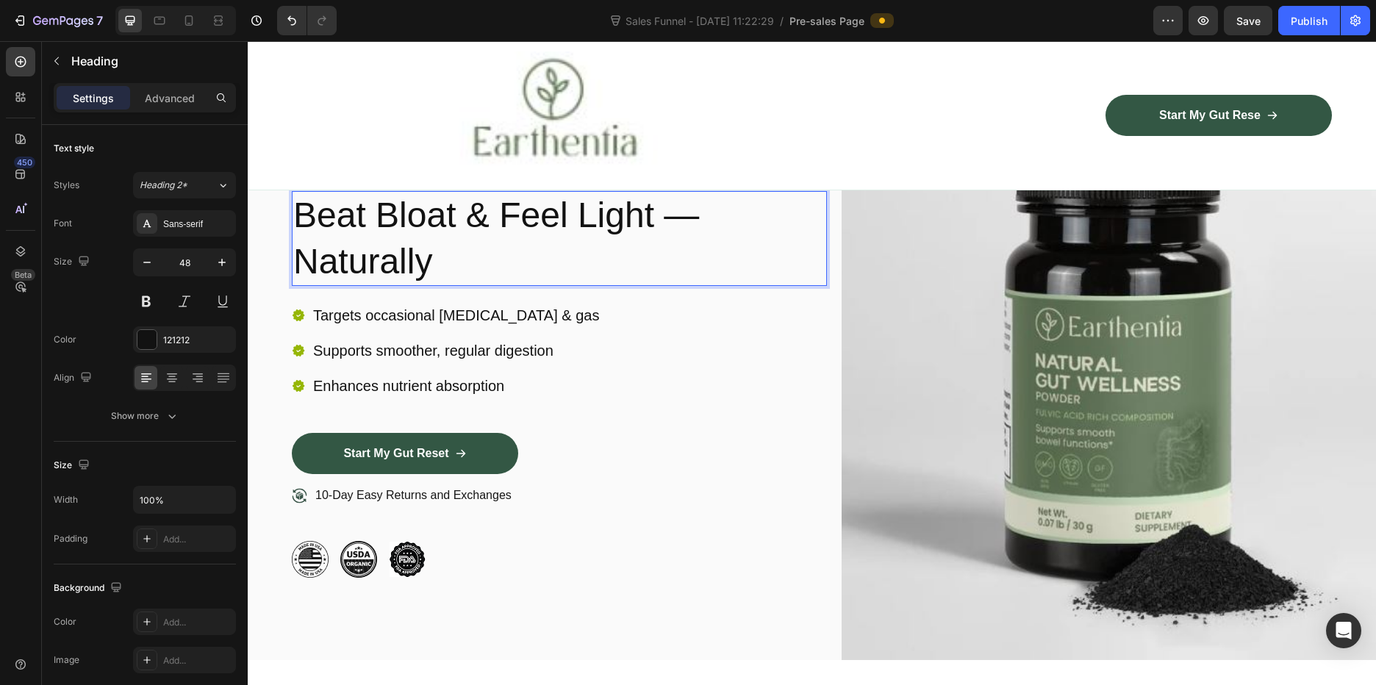
click at [427, 265] on h2 "Beat Bloat & Feel Light — Naturally" at bounding box center [559, 238] width 535 height 95
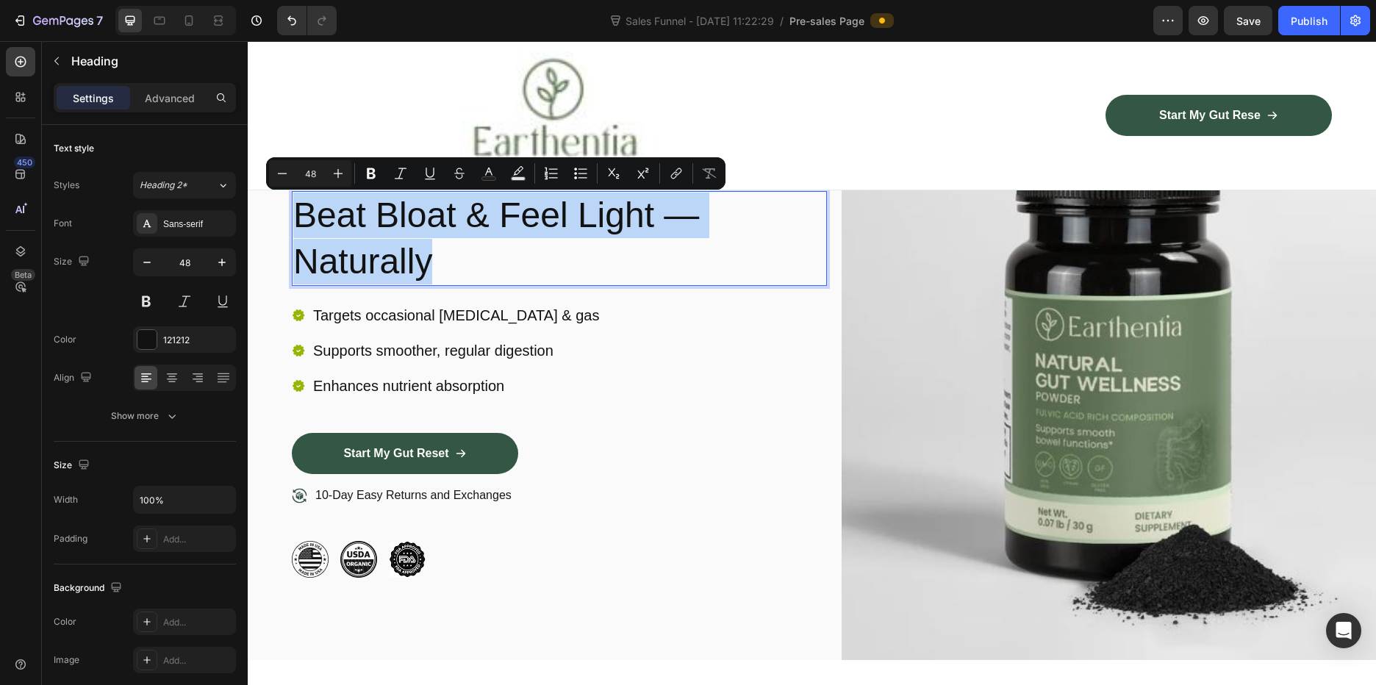
drag, startPoint x: 438, startPoint y: 259, endPoint x: 301, endPoint y: 198, distance: 150.4
click at [301, 198] on p "Beat Bloat & Feel Light — Naturally" at bounding box center [559, 239] width 532 height 92
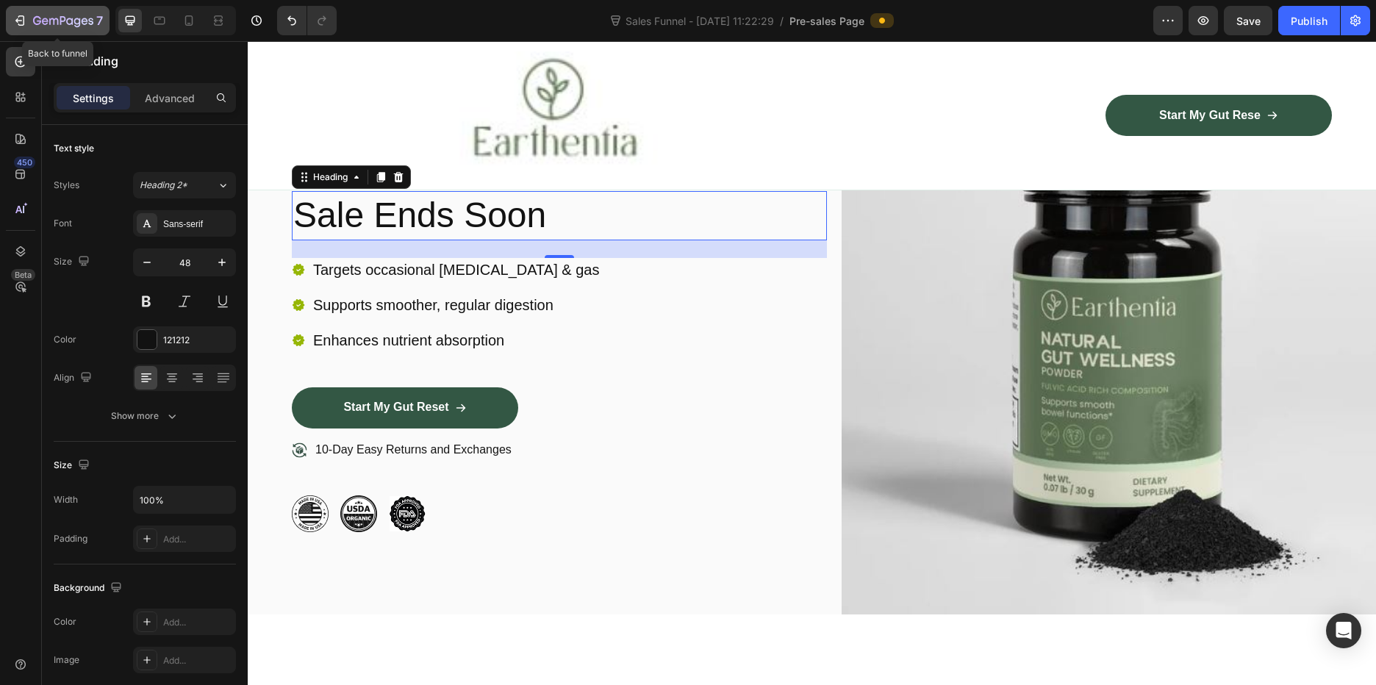
click at [37, 14] on div "7" at bounding box center [68, 21] width 70 height 18
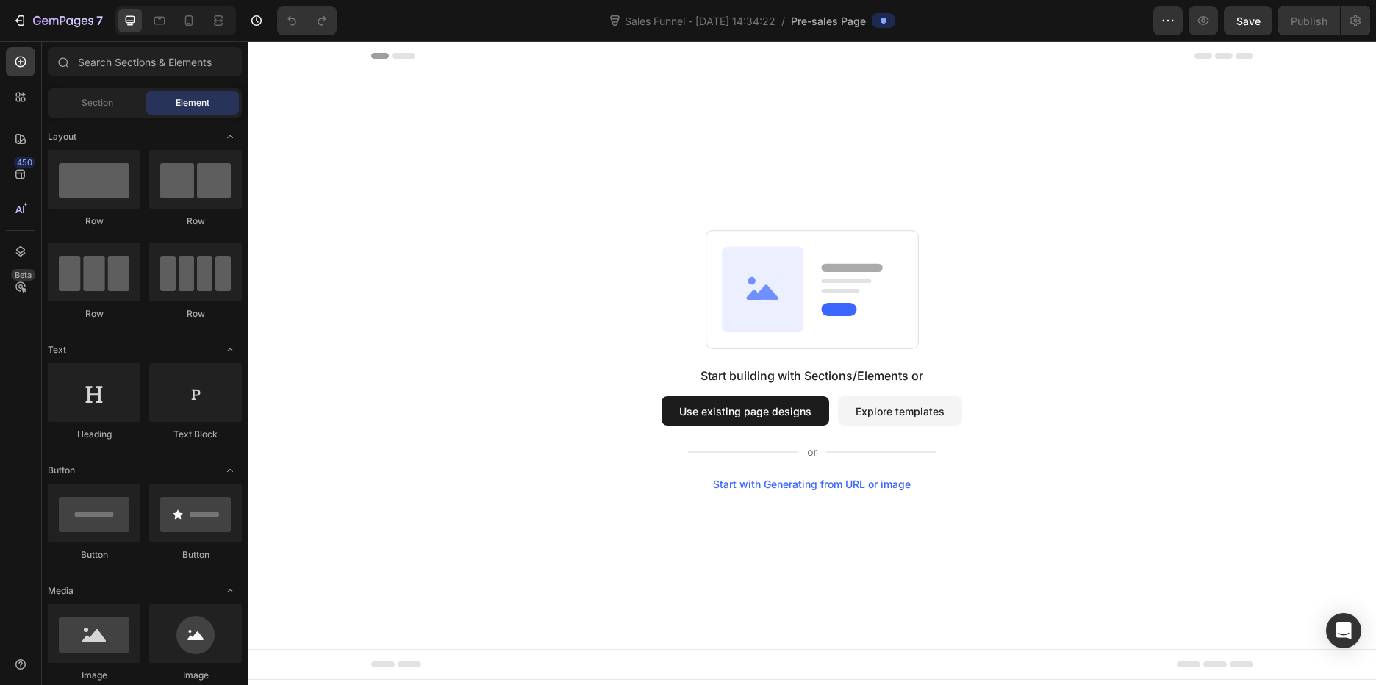
click at [793, 409] on button "Use existing page designs" at bounding box center [746, 410] width 168 height 29
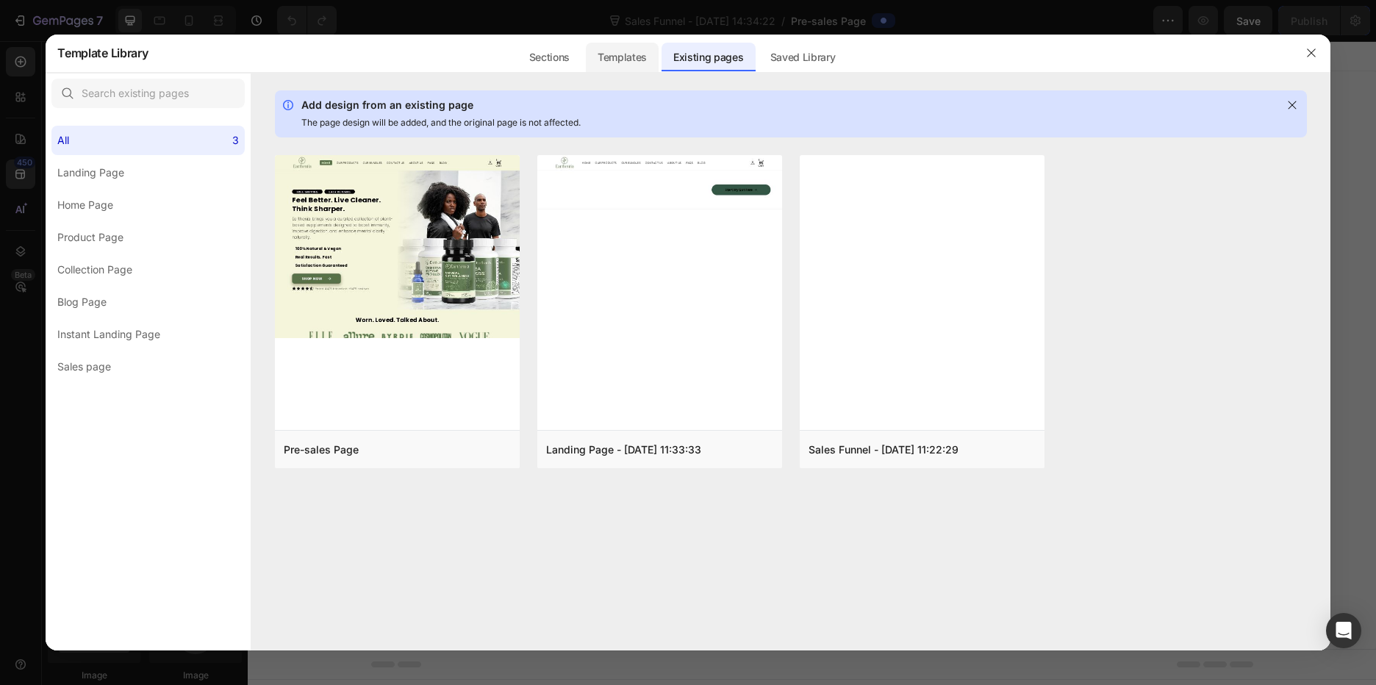
click at [621, 60] on div "Templates" at bounding box center [622, 57] width 73 height 29
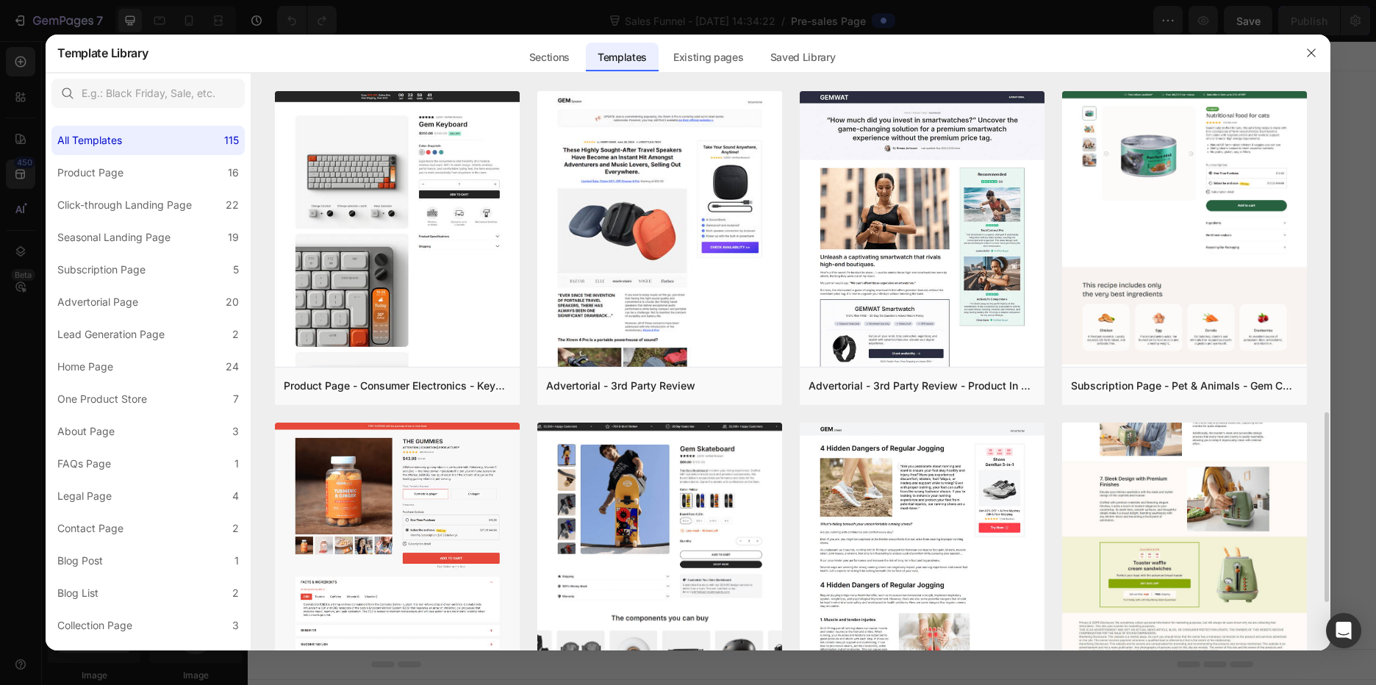
scroll to position [735, 0]
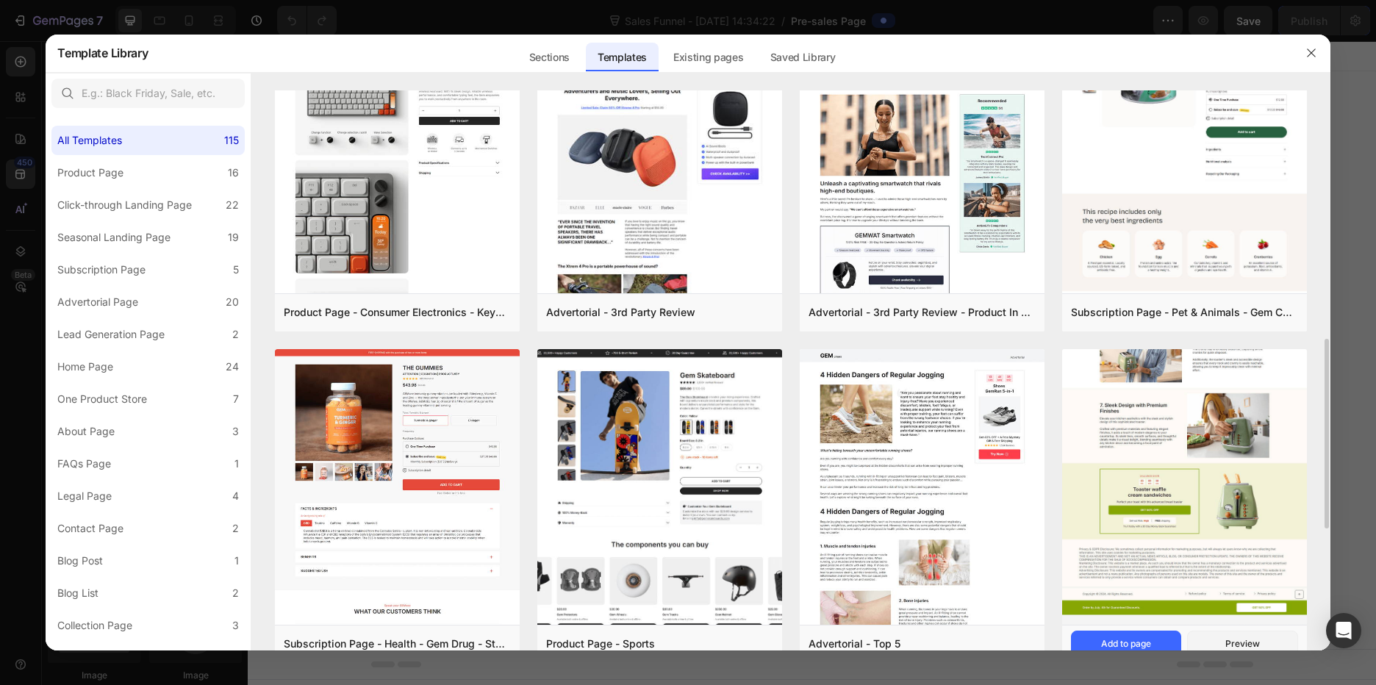
click at [1223, 431] on img at bounding box center [1184, 199] width 245 height 852
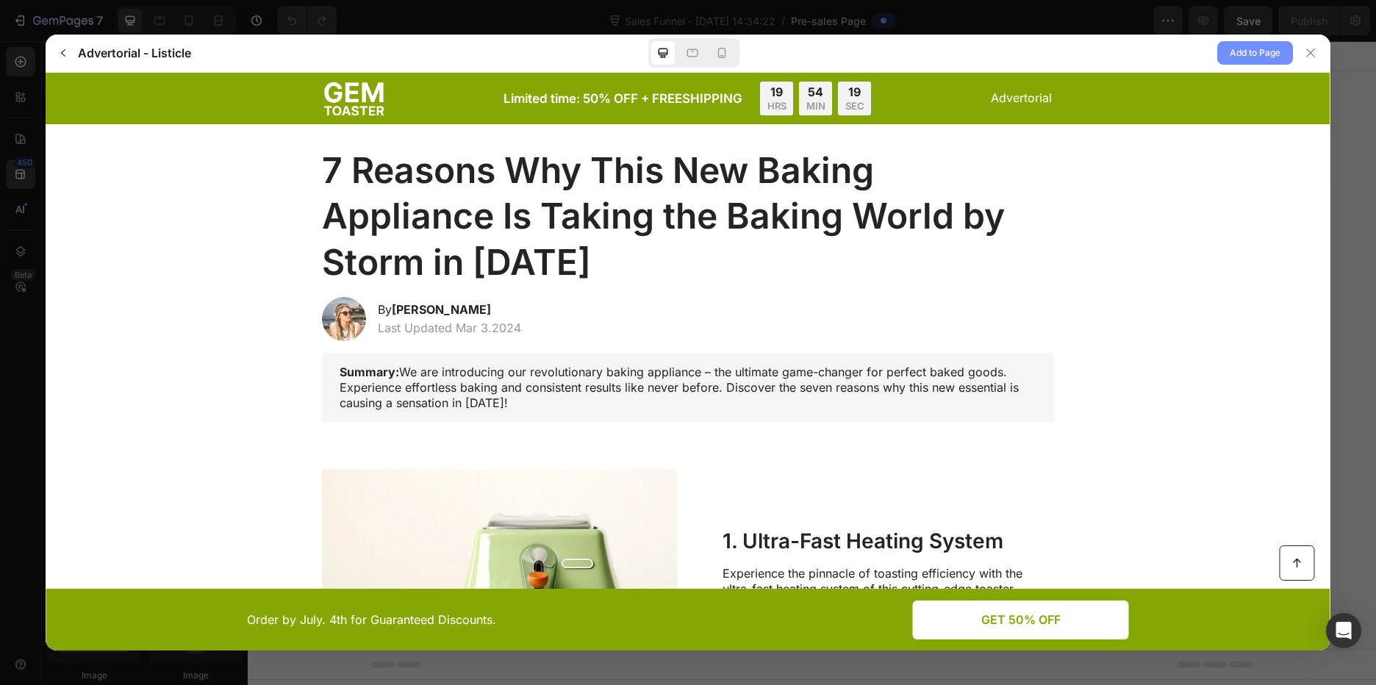
scroll to position [0, 0]
click at [1246, 49] on span "Add to Page" at bounding box center [1255, 53] width 51 height 18
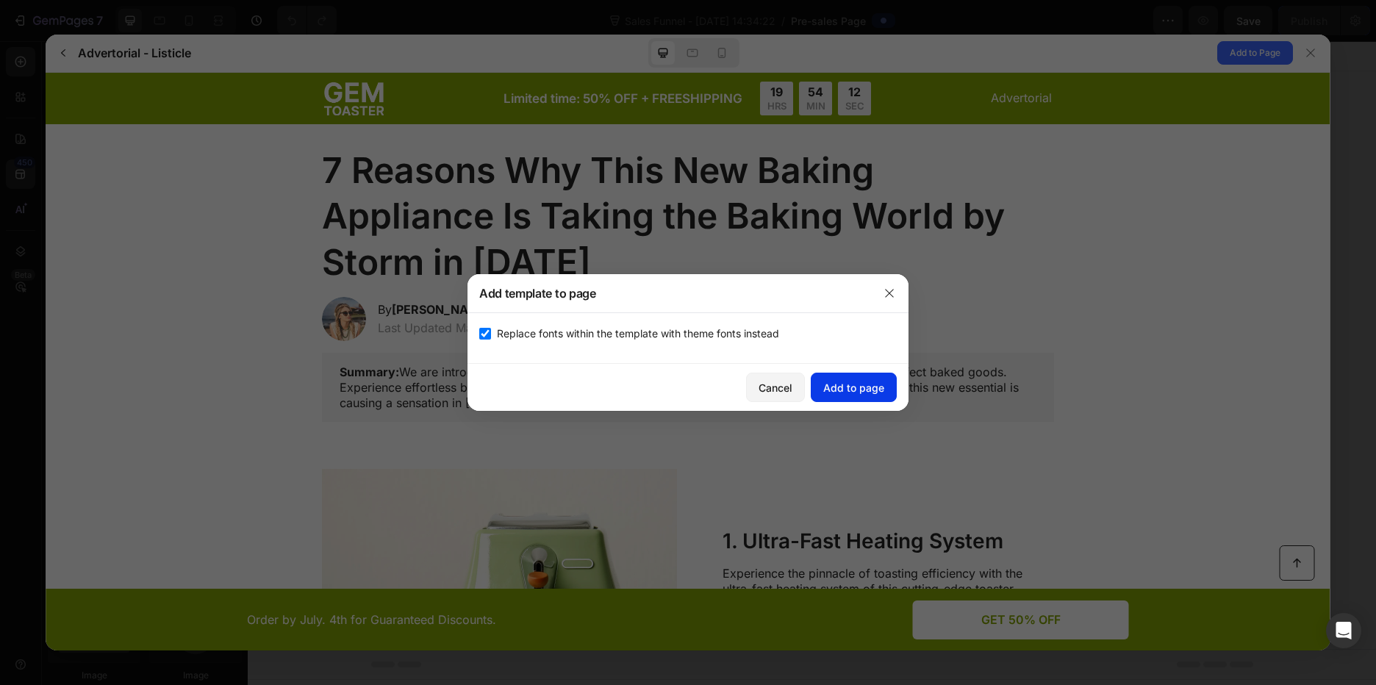
click at [830, 384] on div "Add to page" at bounding box center [853, 387] width 61 height 15
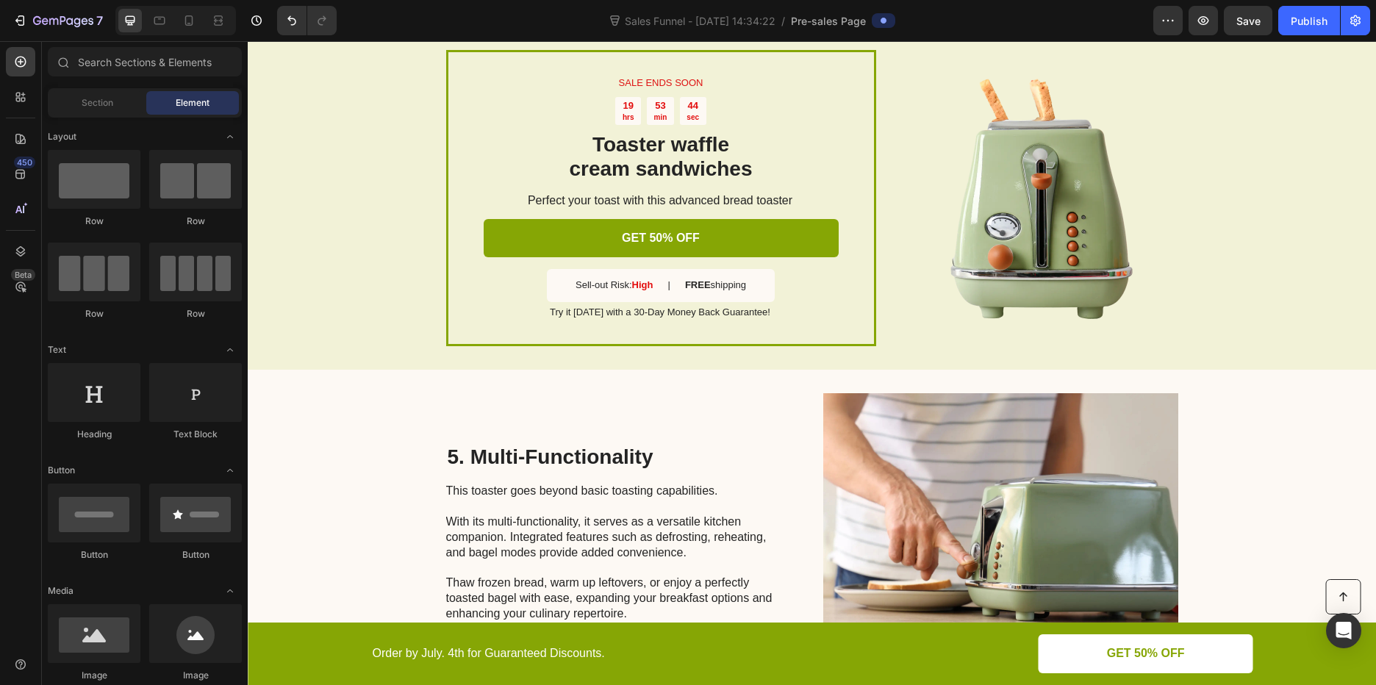
scroll to position [1544, 0]
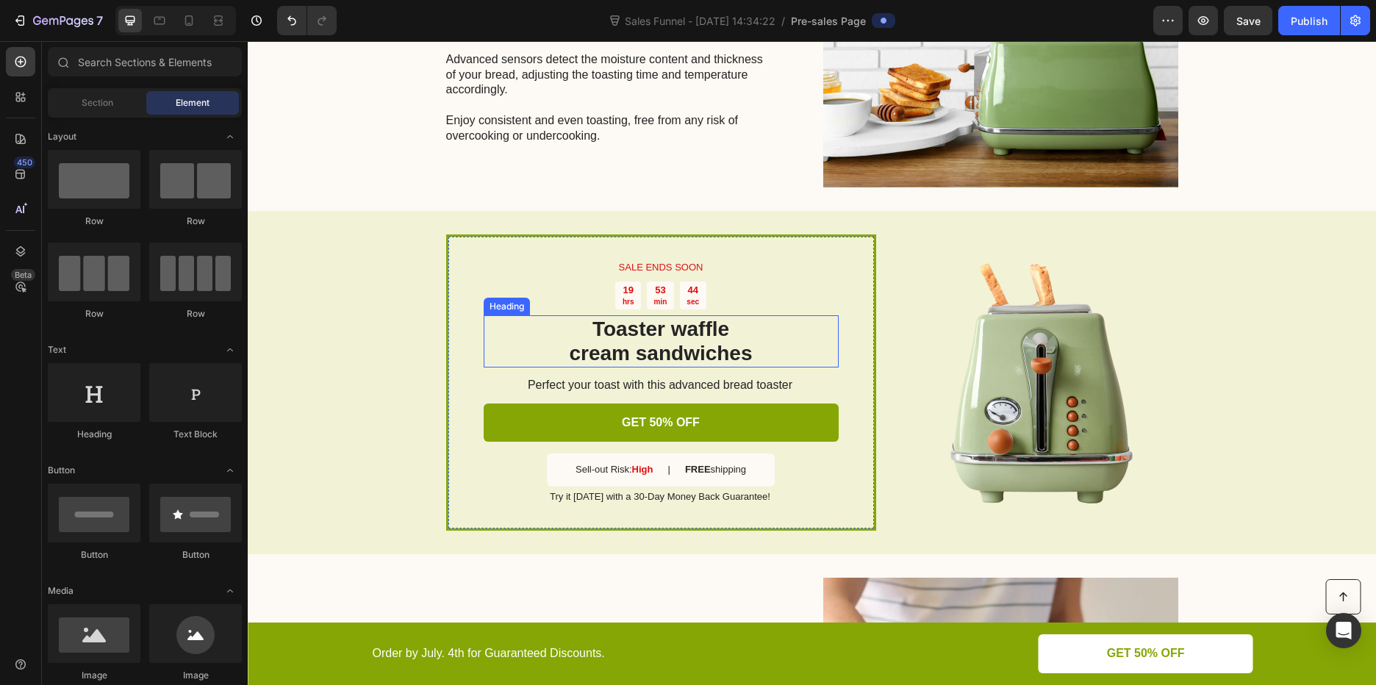
click at [786, 329] on h2 "Toaster waffle cream sandwiches" at bounding box center [661, 341] width 355 height 52
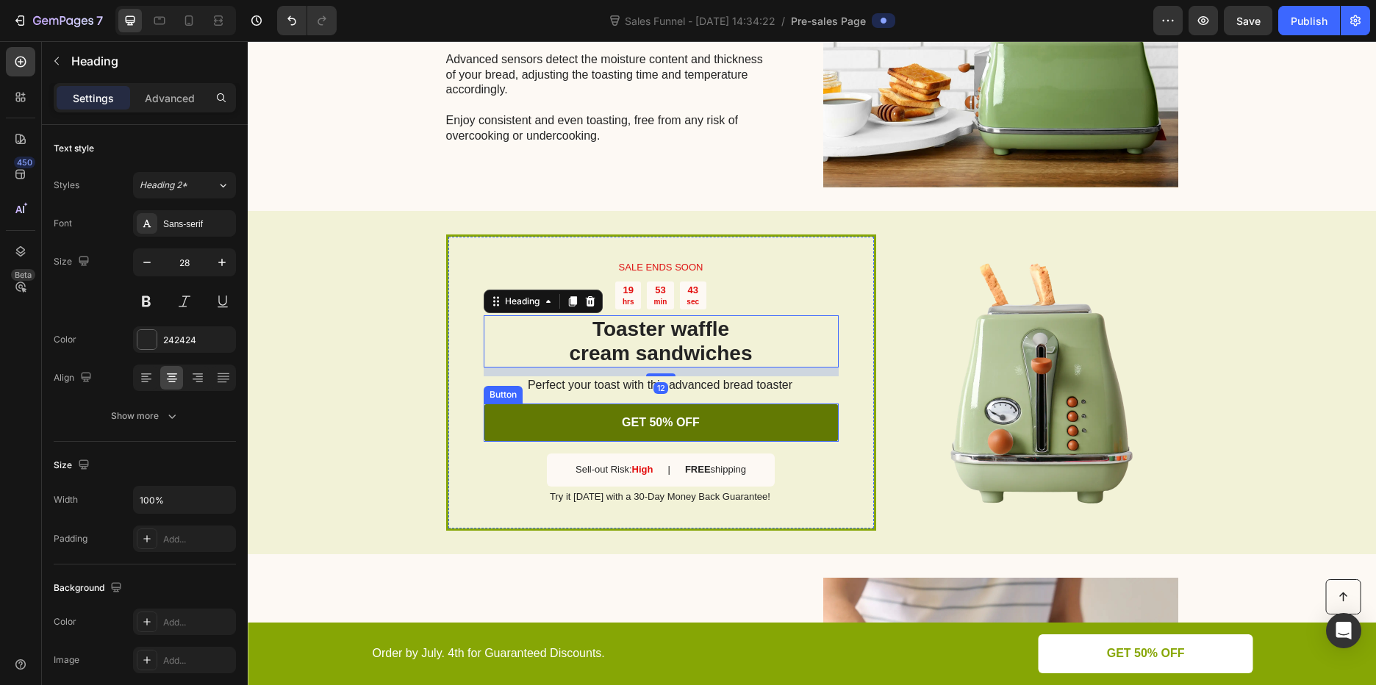
click at [769, 421] on link "GET 50% OFF" at bounding box center [661, 423] width 355 height 39
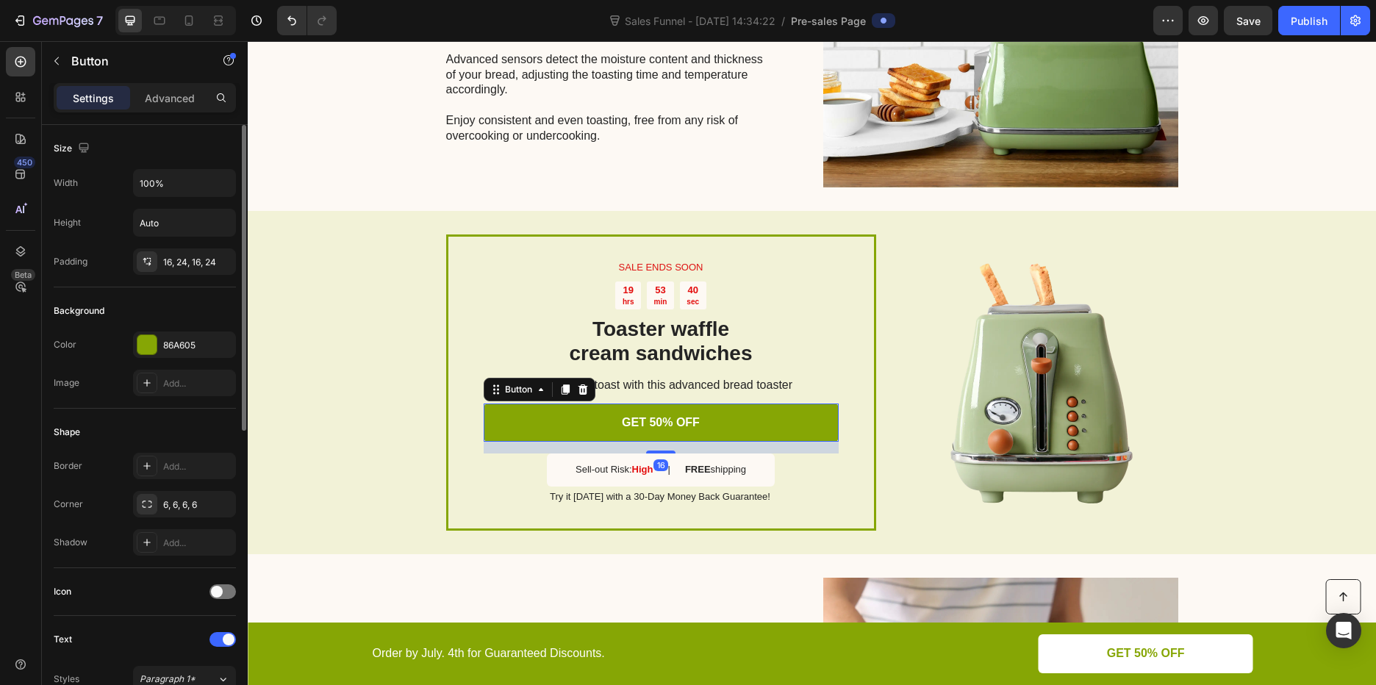
scroll to position [147, 0]
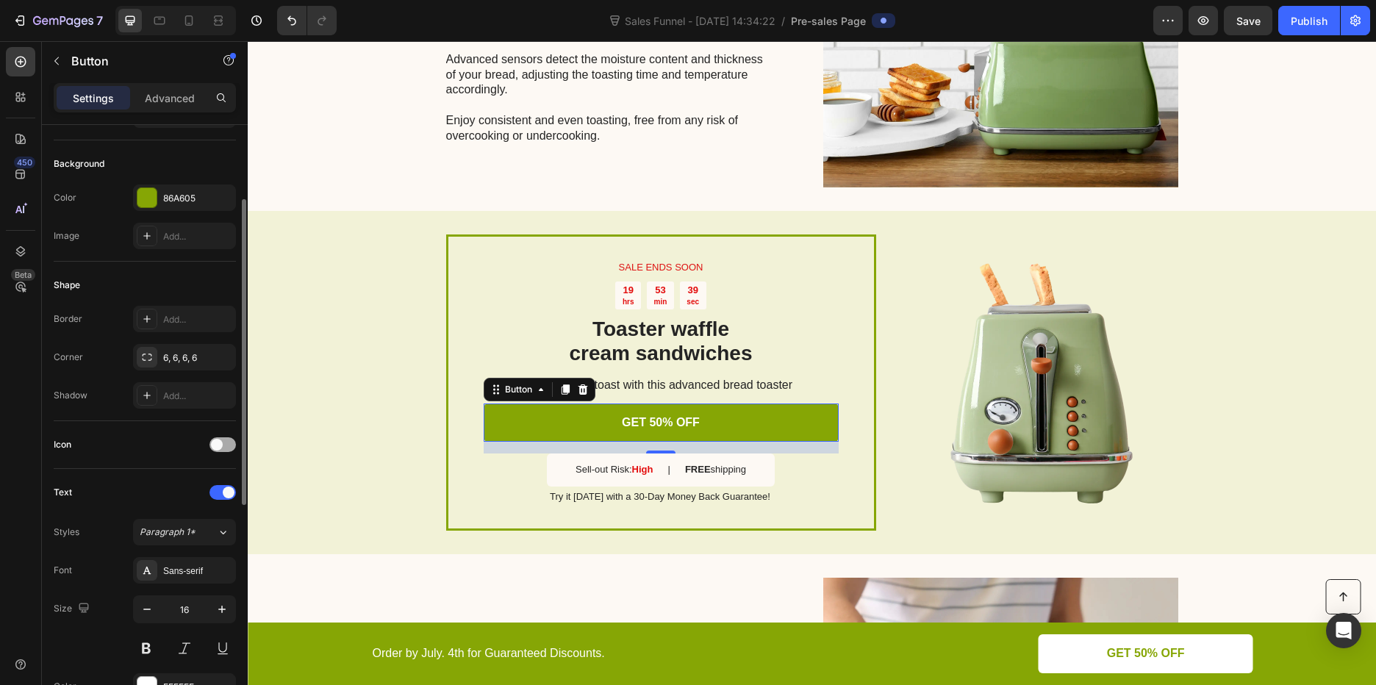
click at [231, 448] on div at bounding box center [223, 444] width 26 height 15
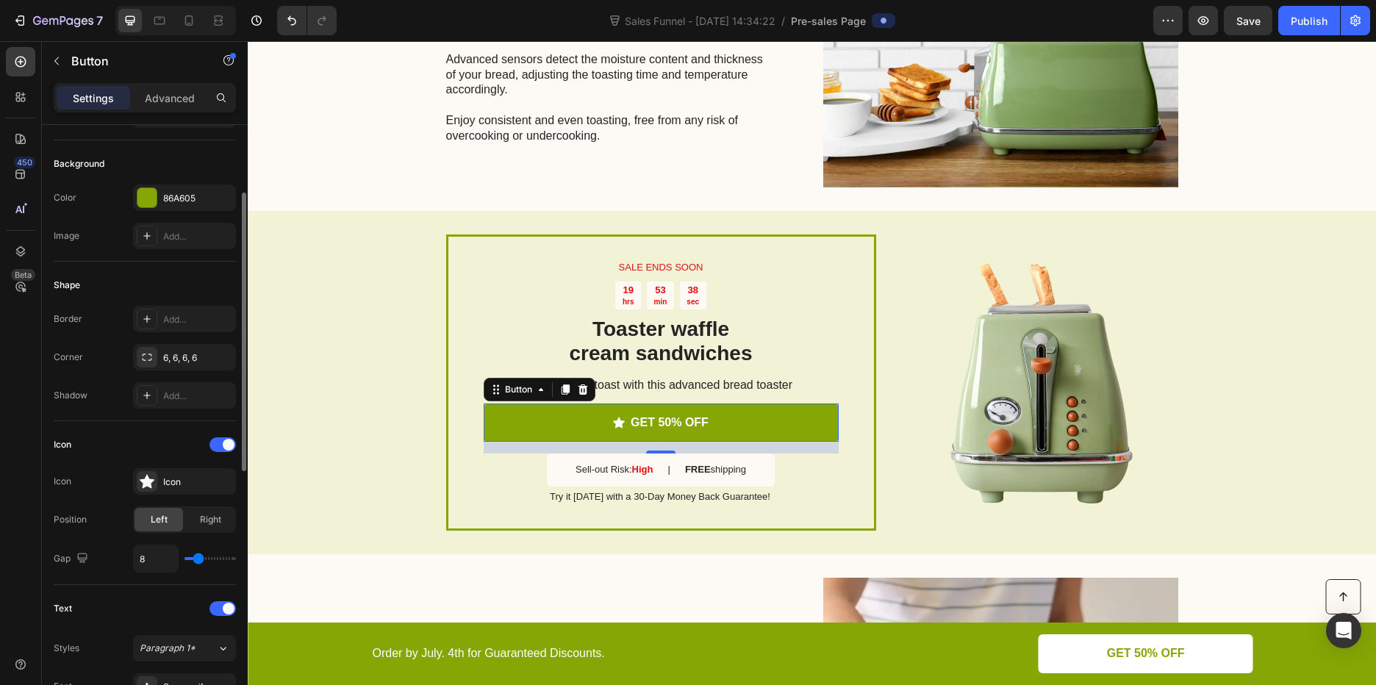
scroll to position [221, 0]
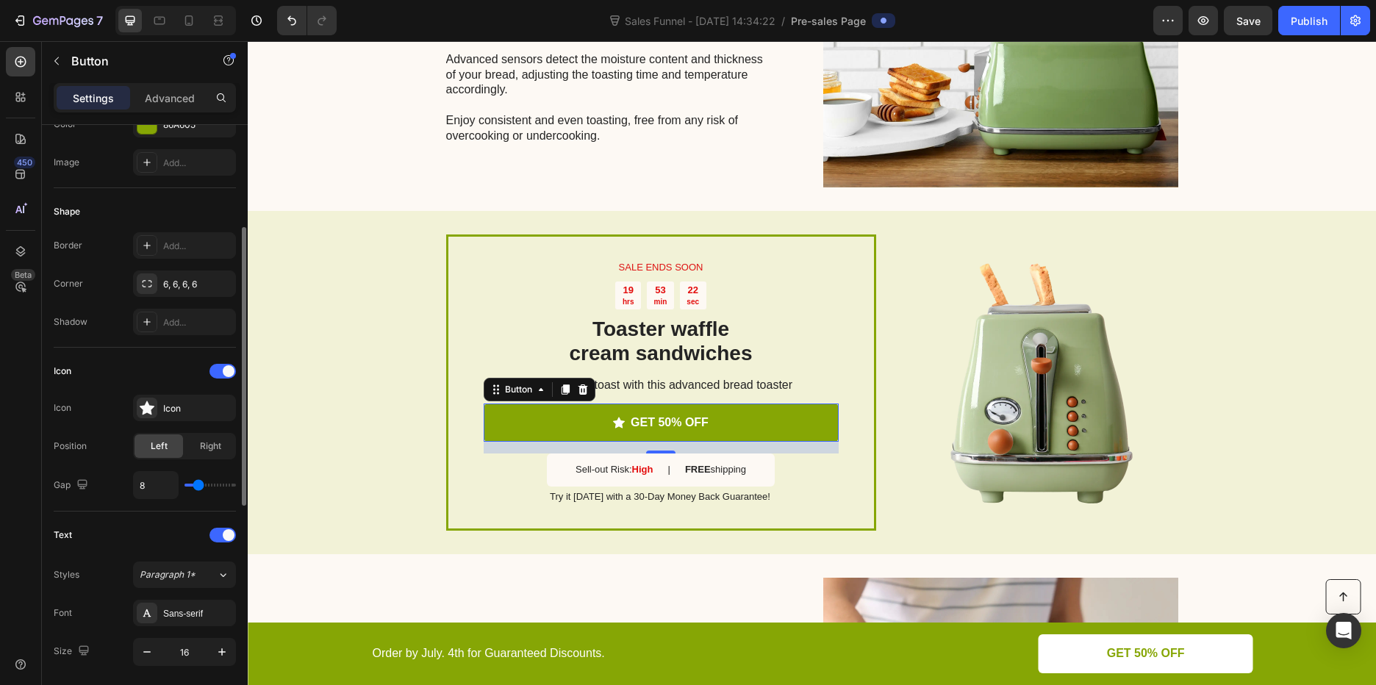
click at [109, 376] on div "Icon" at bounding box center [145, 371] width 182 height 24
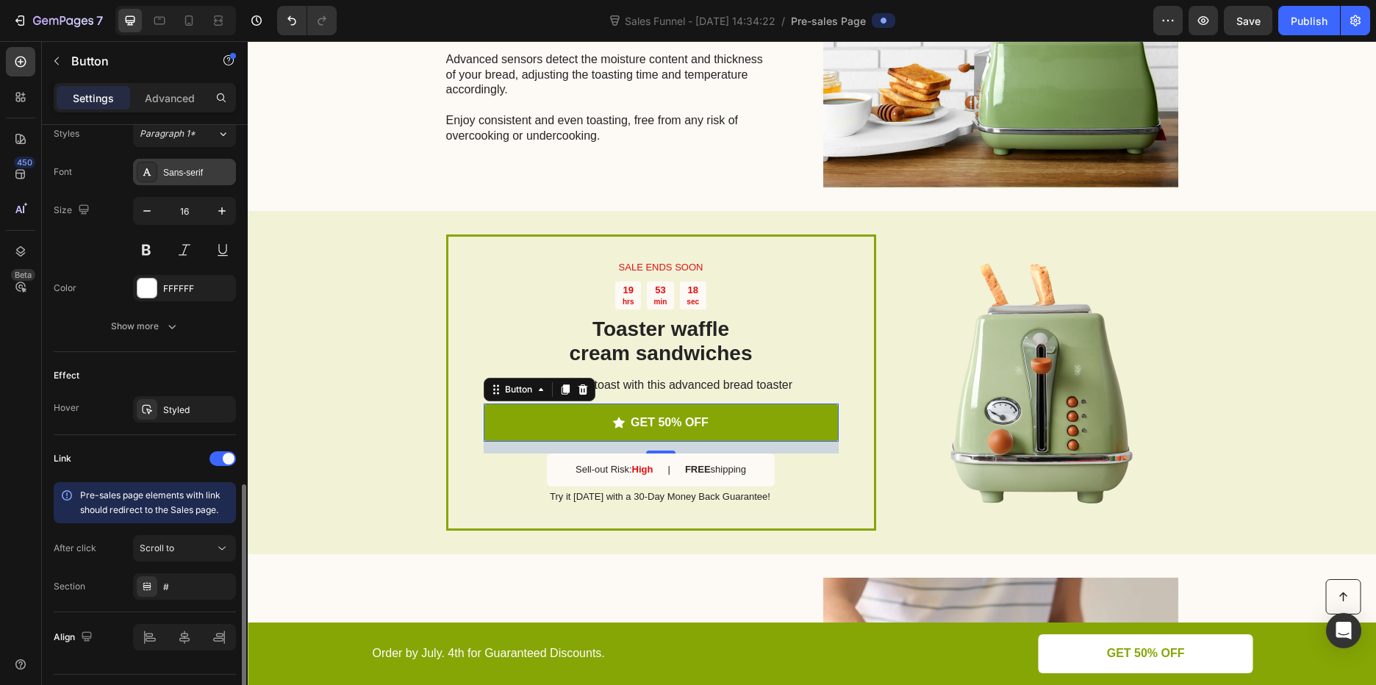
scroll to position [698, 0]
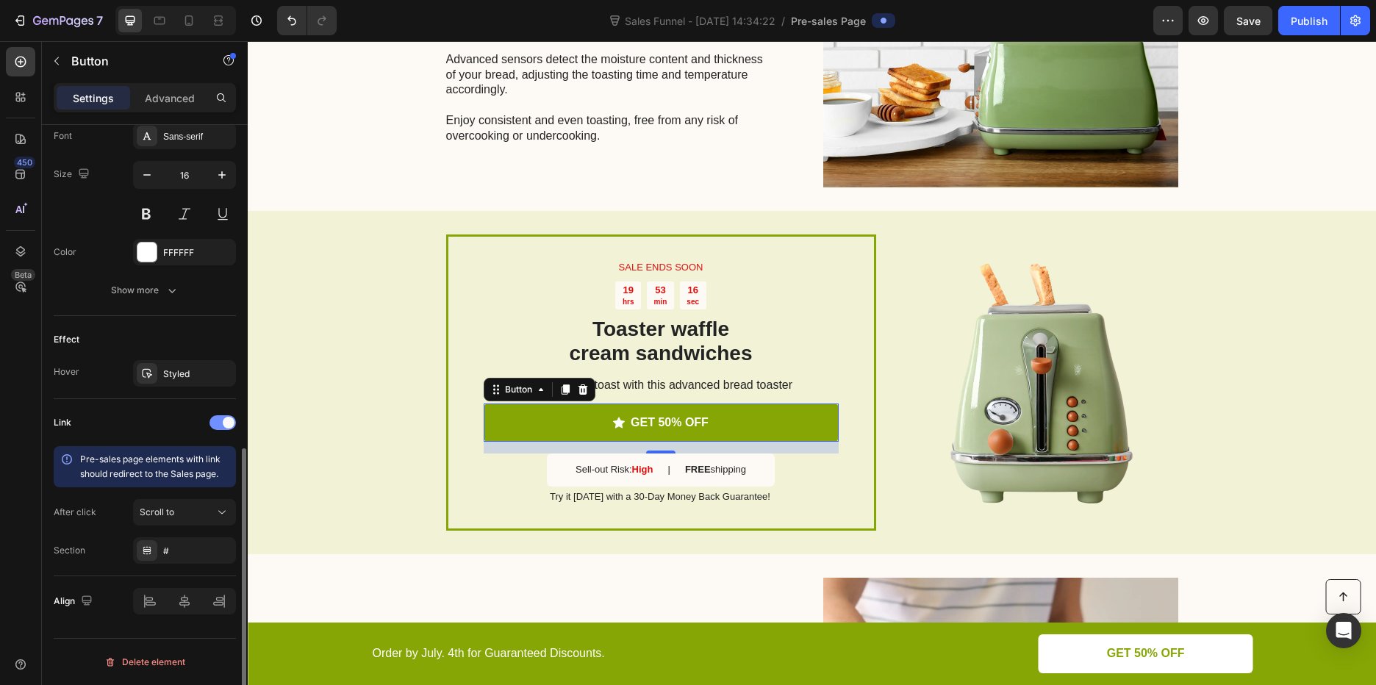
click at [219, 423] on div at bounding box center [223, 422] width 26 height 15
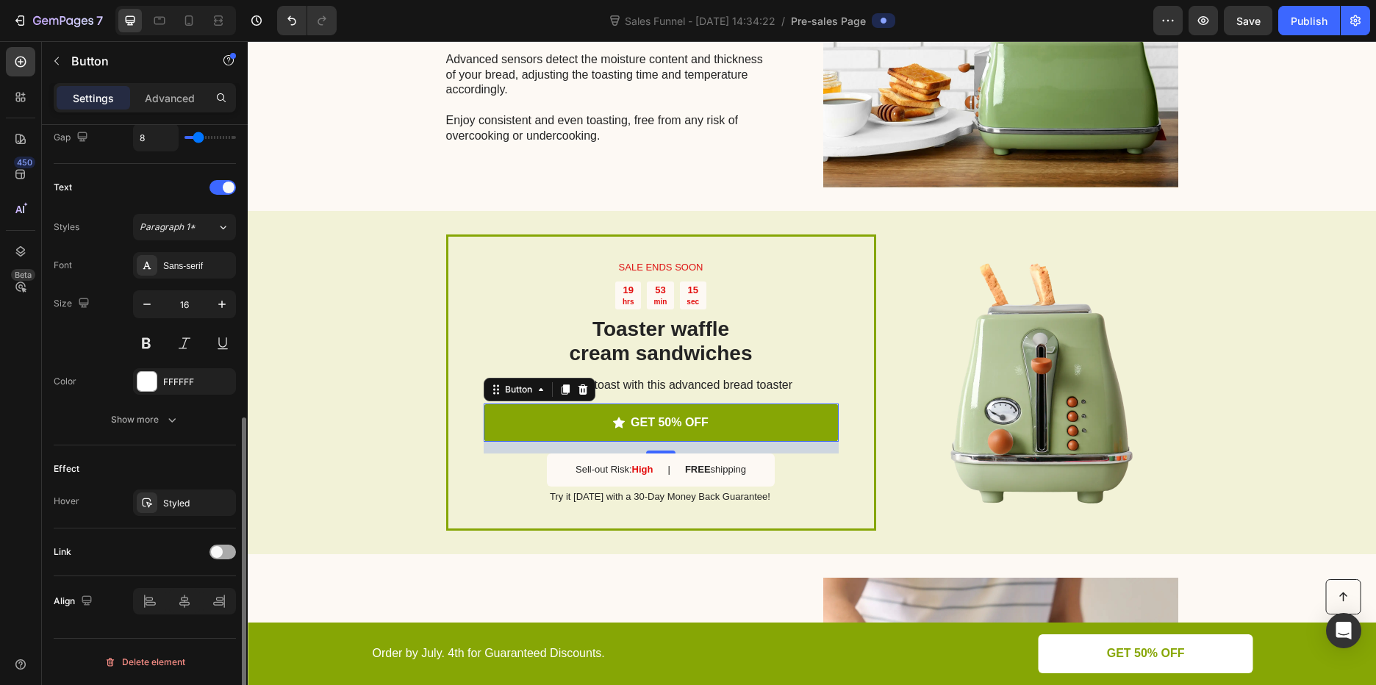
click at [226, 552] on div at bounding box center [223, 552] width 26 height 15
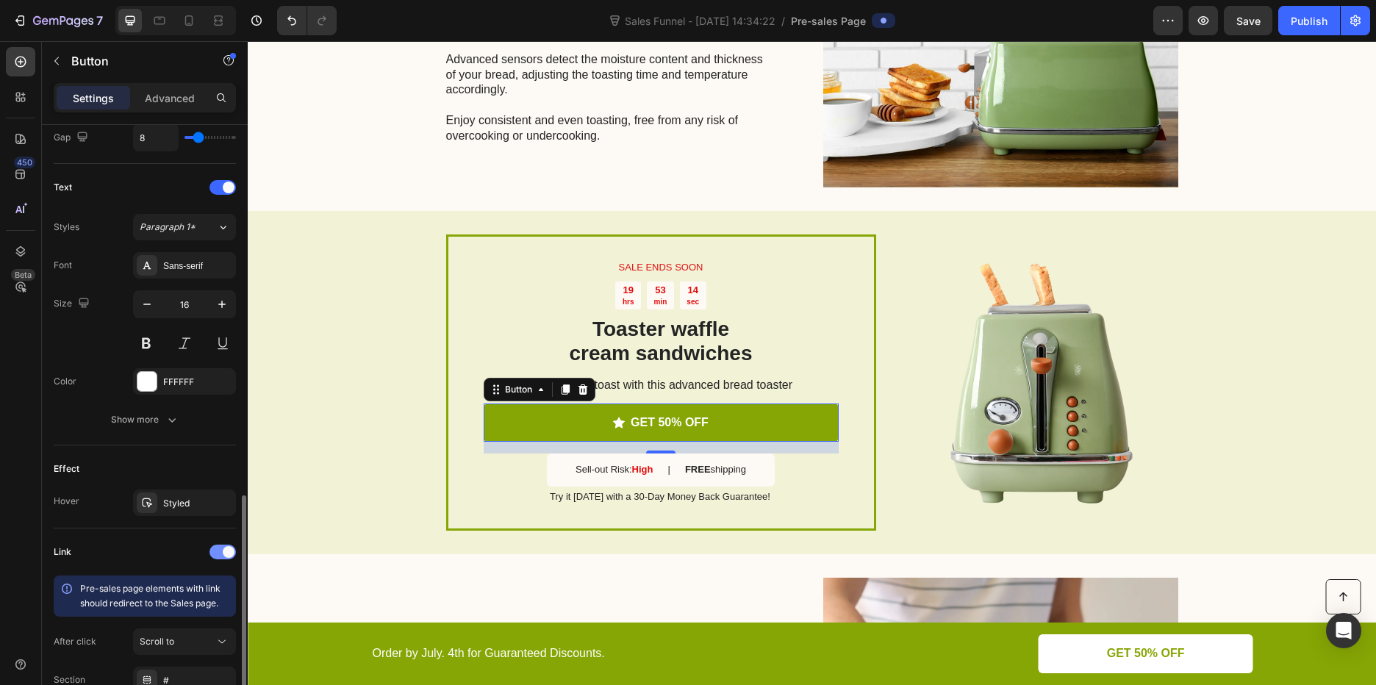
scroll to position [698, 0]
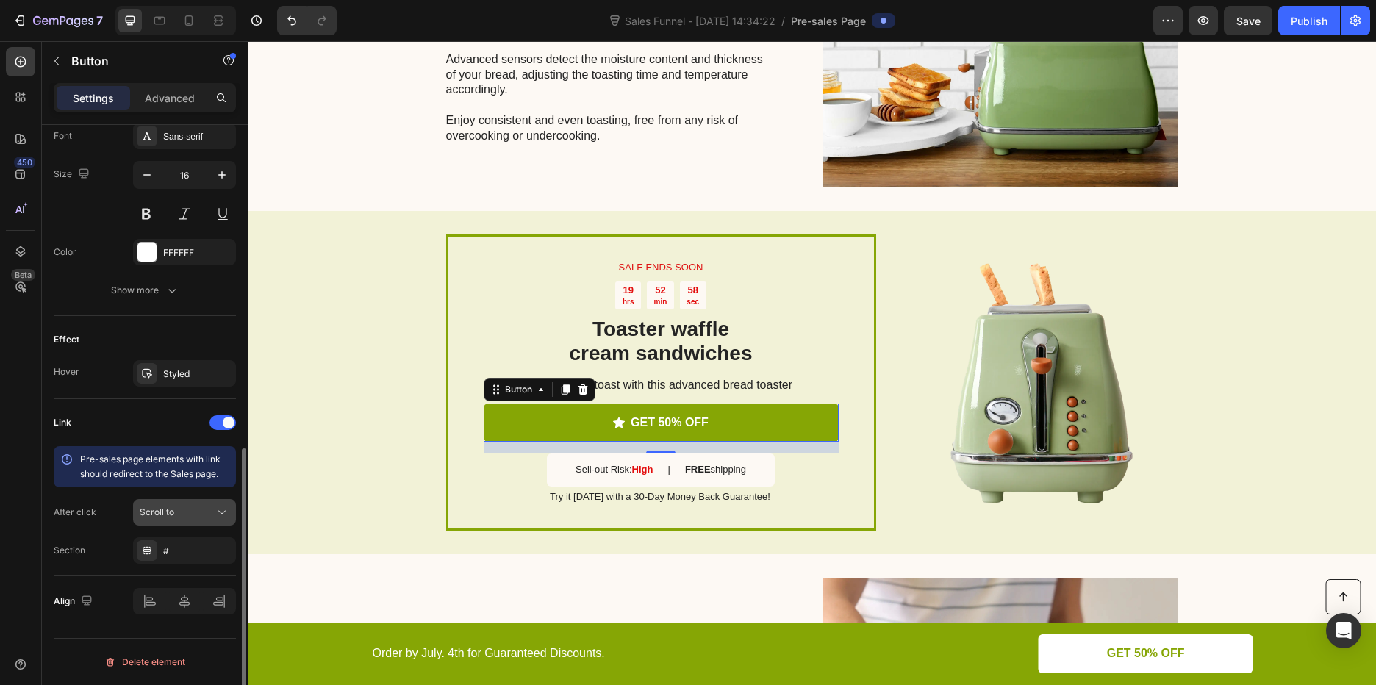
click at [208, 518] on div "Scroll to" at bounding box center [177, 512] width 75 height 13
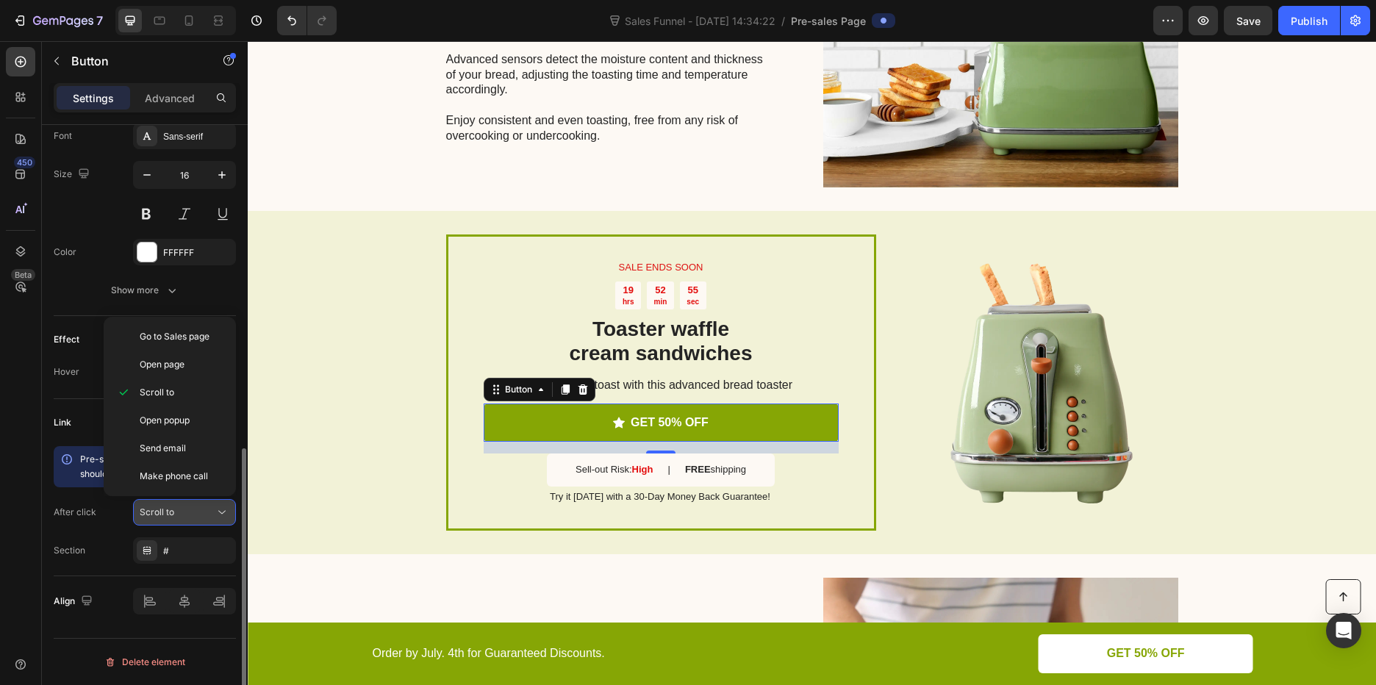
click at [208, 518] on div "Scroll to" at bounding box center [177, 512] width 75 height 13
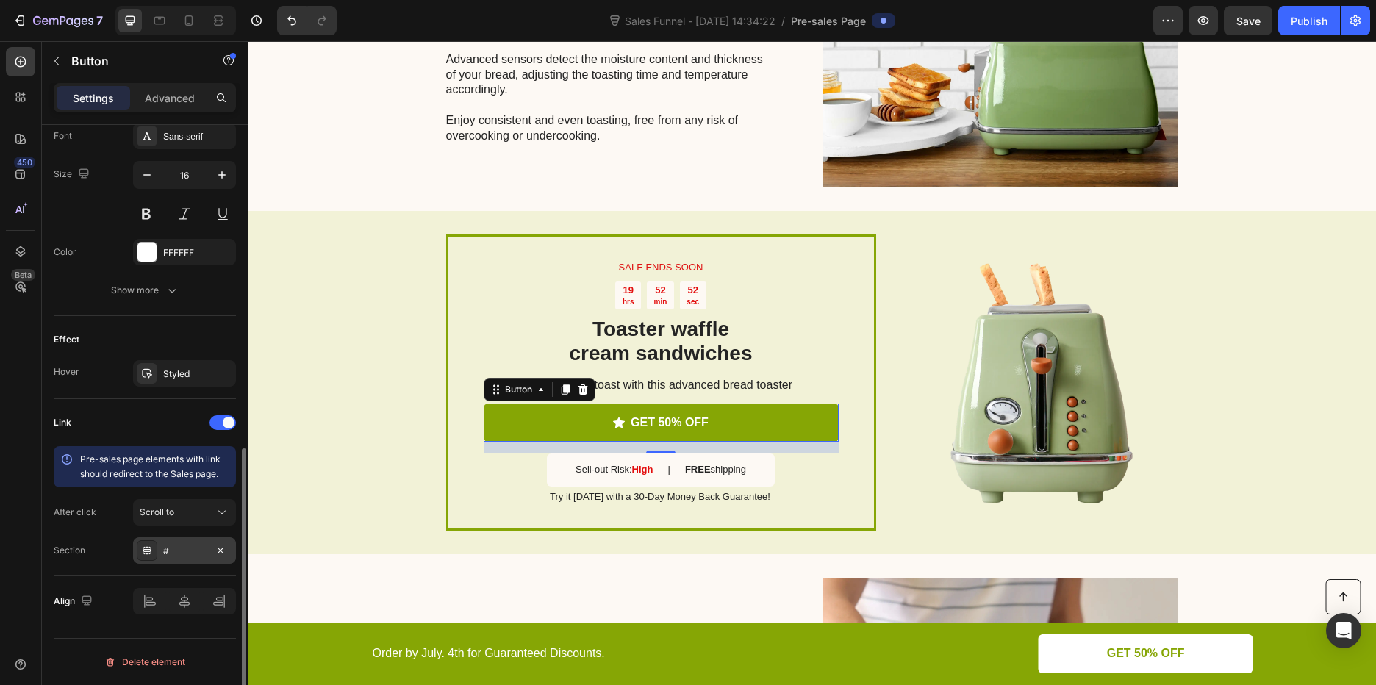
click at [201, 554] on div "#" at bounding box center [184, 551] width 43 height 13
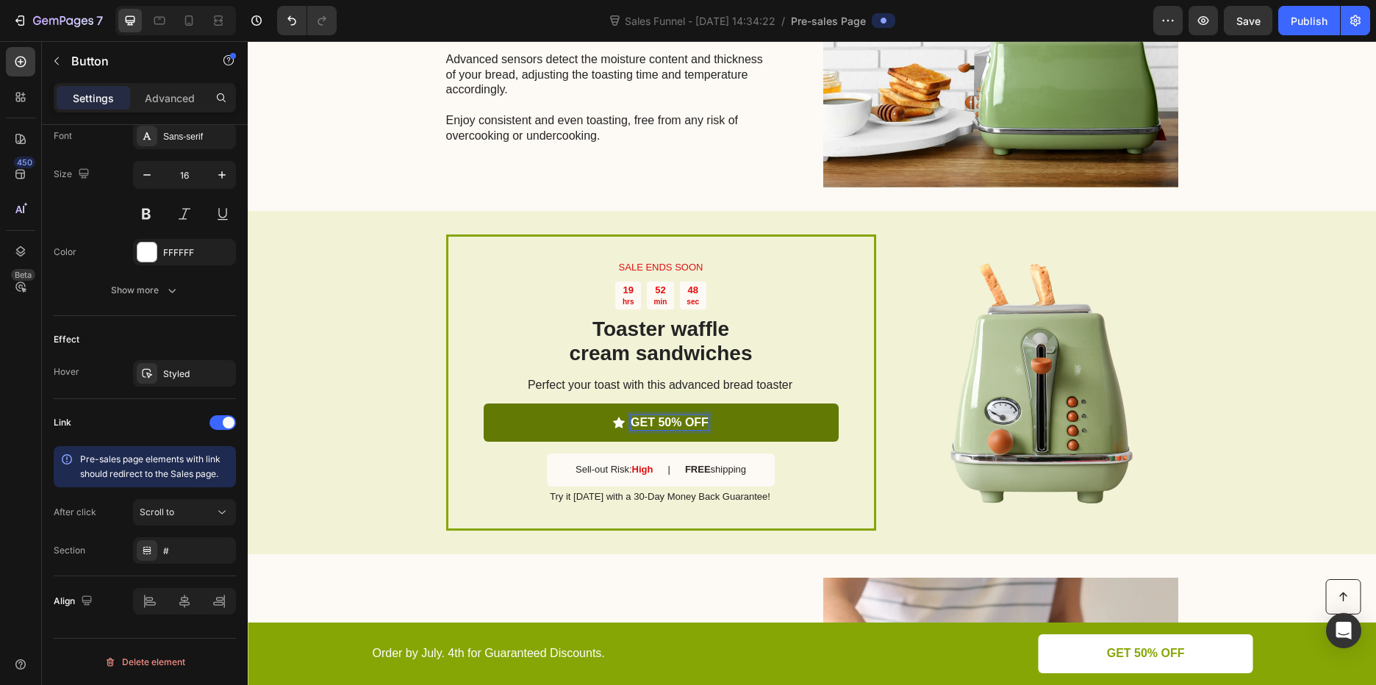
click at [653, 421] on p "GET 50% OFF" at bounding box center [670, 422] width 78 height 15
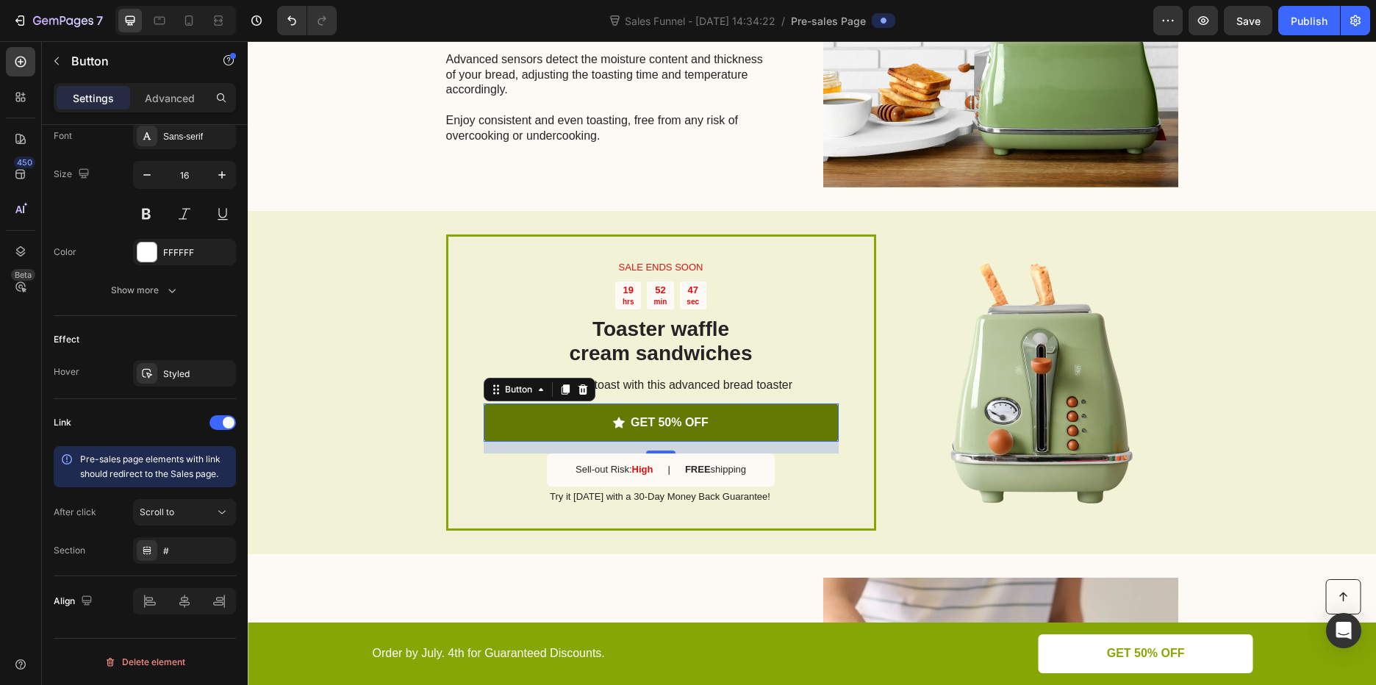
click at [726, 420] on link "GET 50% OFF" at bounding box center [661, 423] width 355 height 39
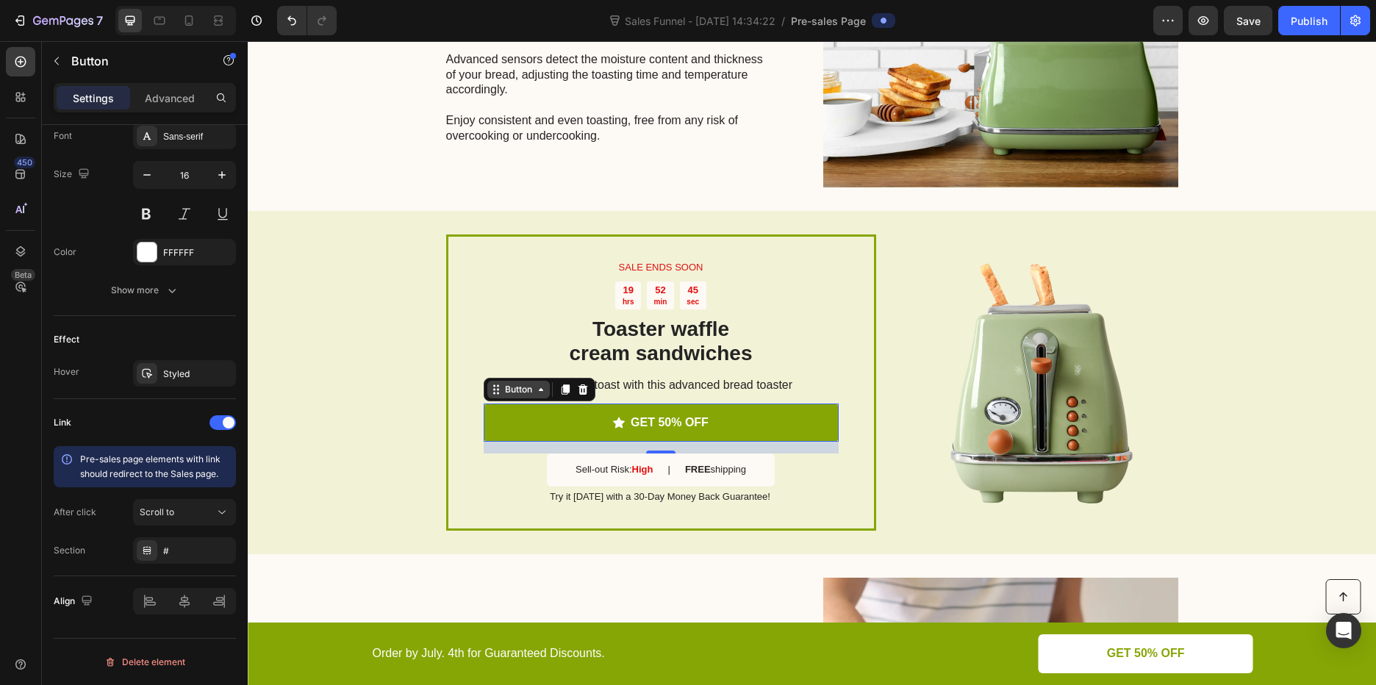
click at [502, 392] on div "Button" at bounding box center [518, 389] width 33 height 13
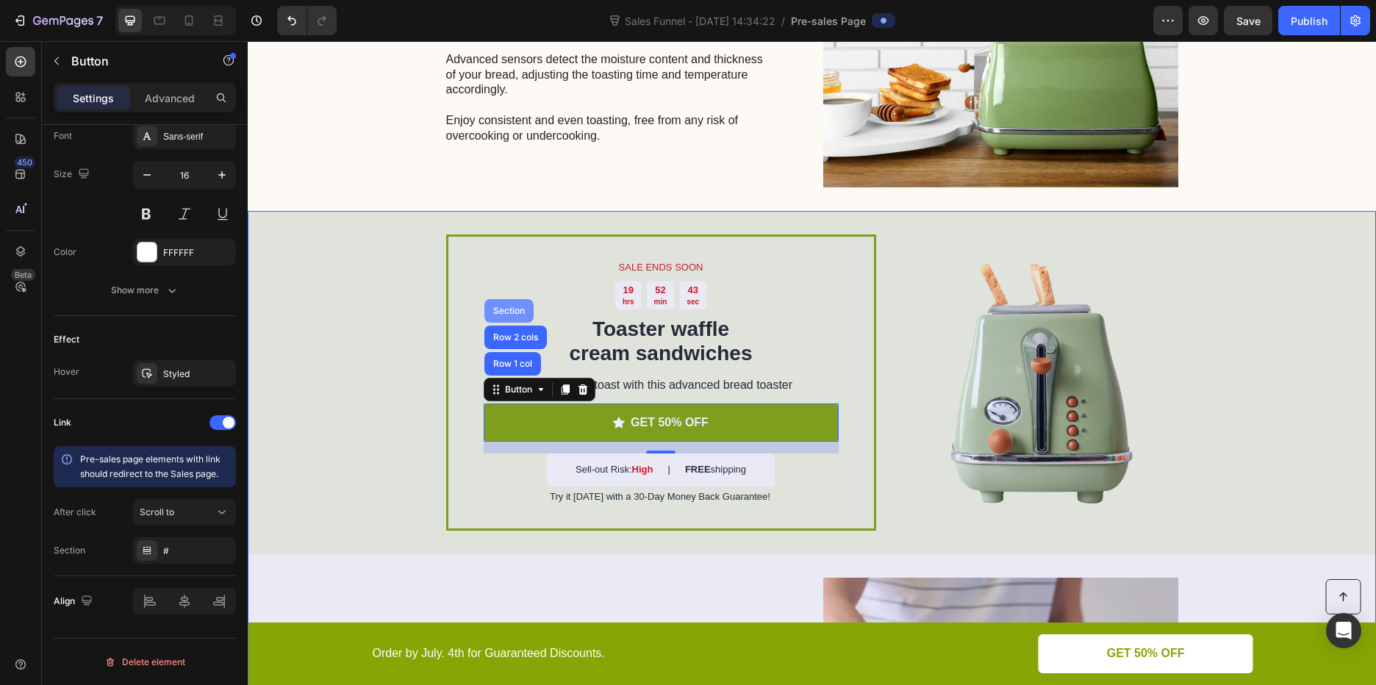
click at [512, 308] on div "Section" at bounding box center [508, 311] width 37 height 9
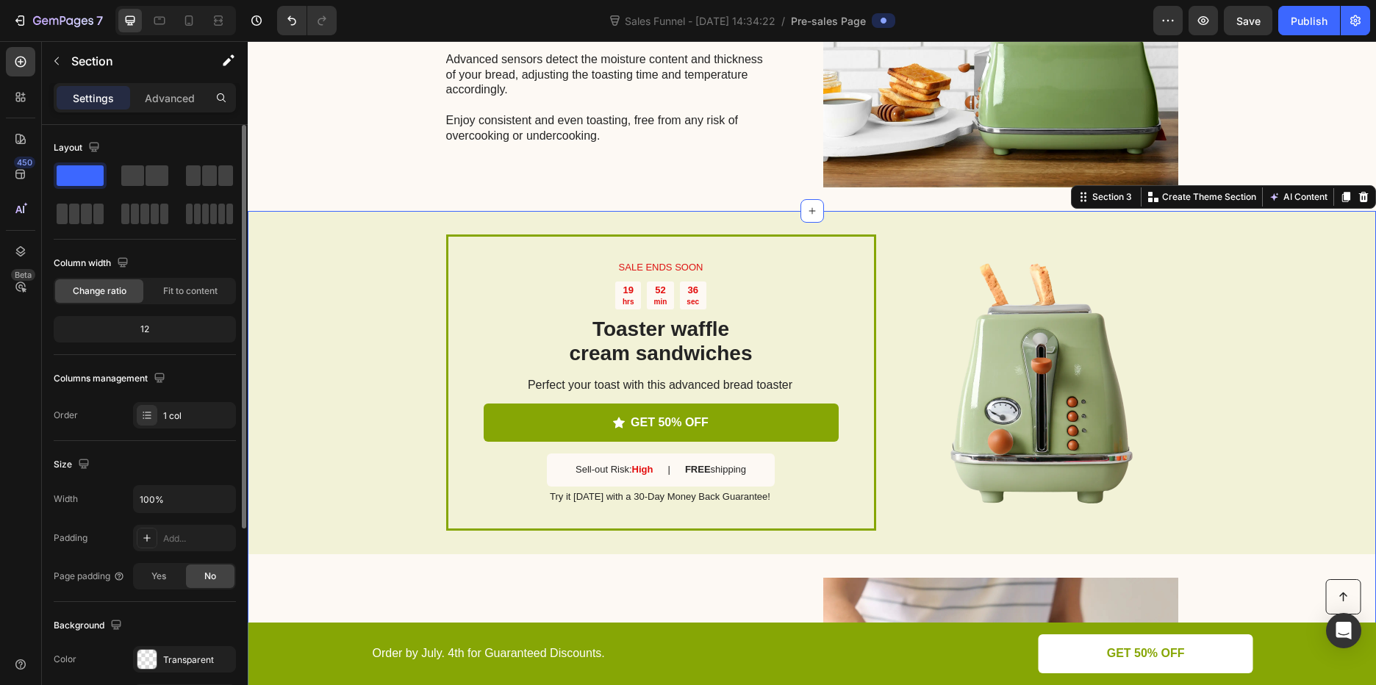
scroll to position [0, 0]
click at [26, 199] on div at bounding box center [20, 209] width 29 height 29
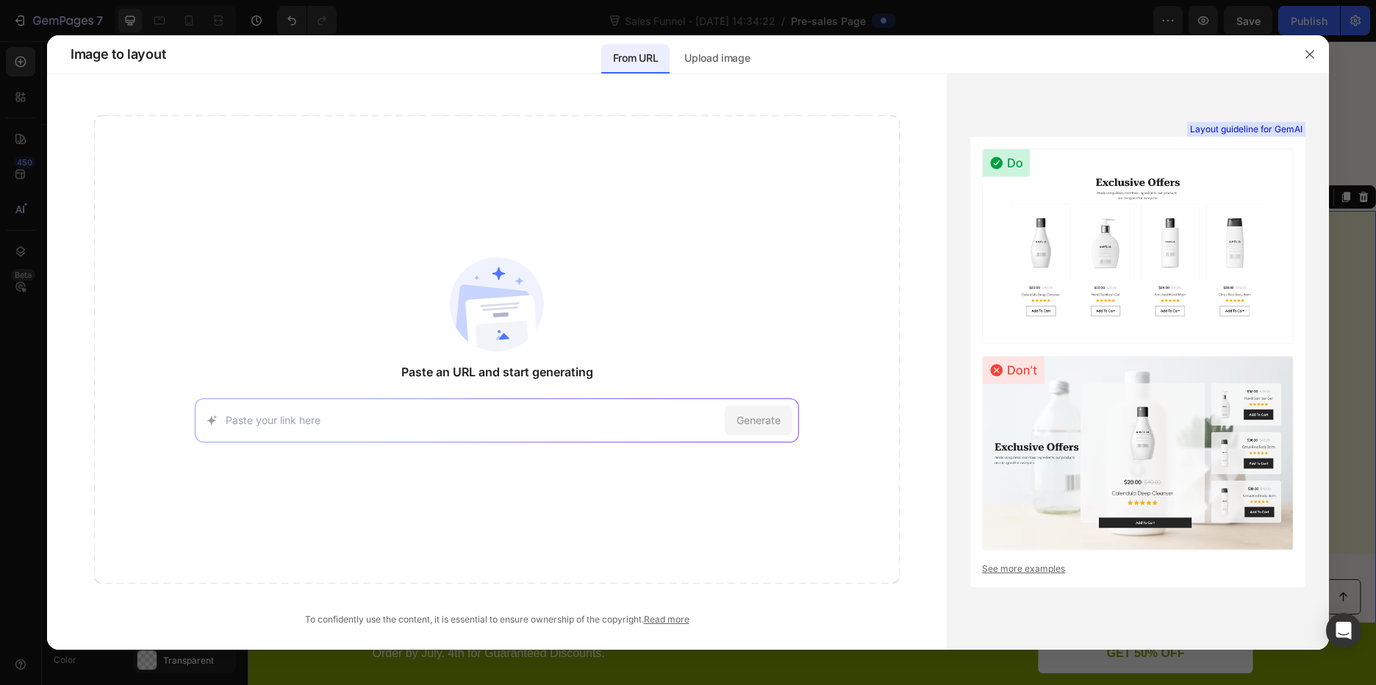
click at [286, 445] on div "Paste an URL and start generating Generate" at bounding box center [497, 349] width 806 height 468
click at [278, 417] on input at bounding box center [472, 419] width 493 height 15
paste input "[URL][DOMAIN_NAME]"
type input "[URL][DOMAIN_NAME]"
click at [738, 426] on span "Generate" at bounding box center [759, 419] width 44 height 15
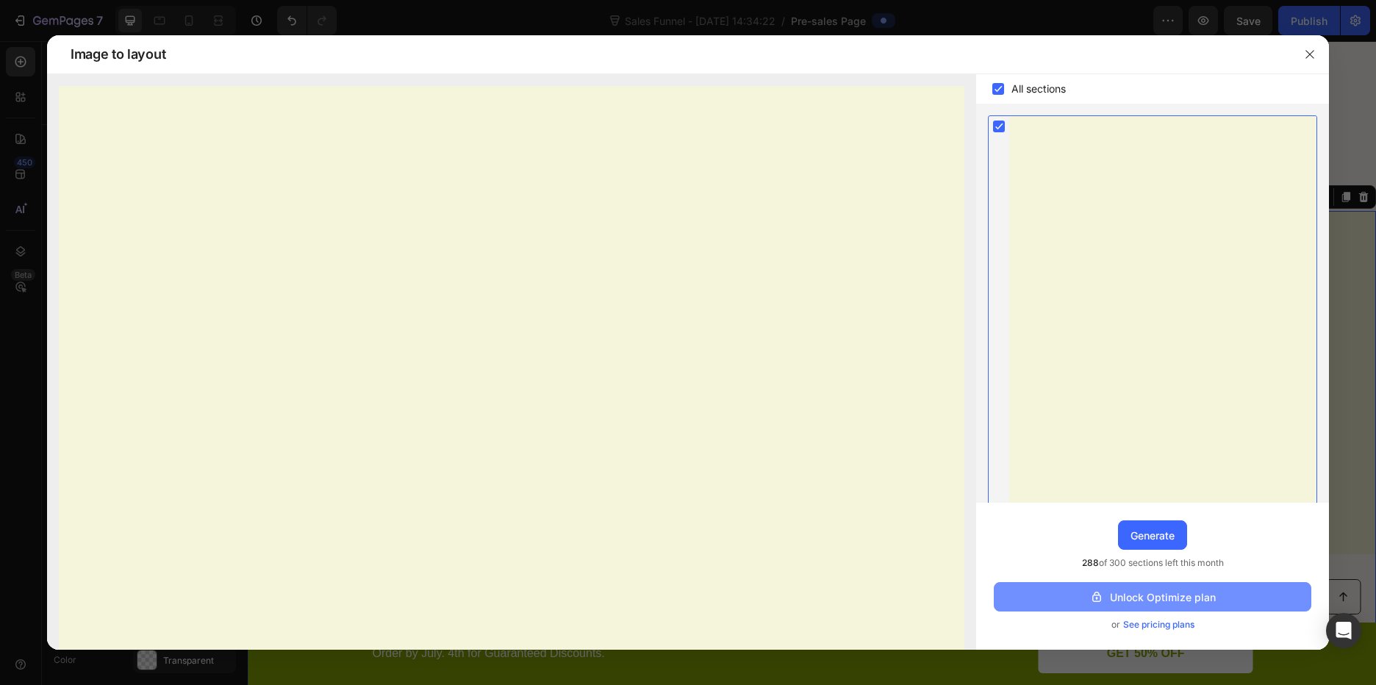
click at [1189, 604] on div "Unlock Optimize plan" at bounding box center [1152, 597] width 126 height 15
